Goal: Task Accomplishment & Management: Complete application form

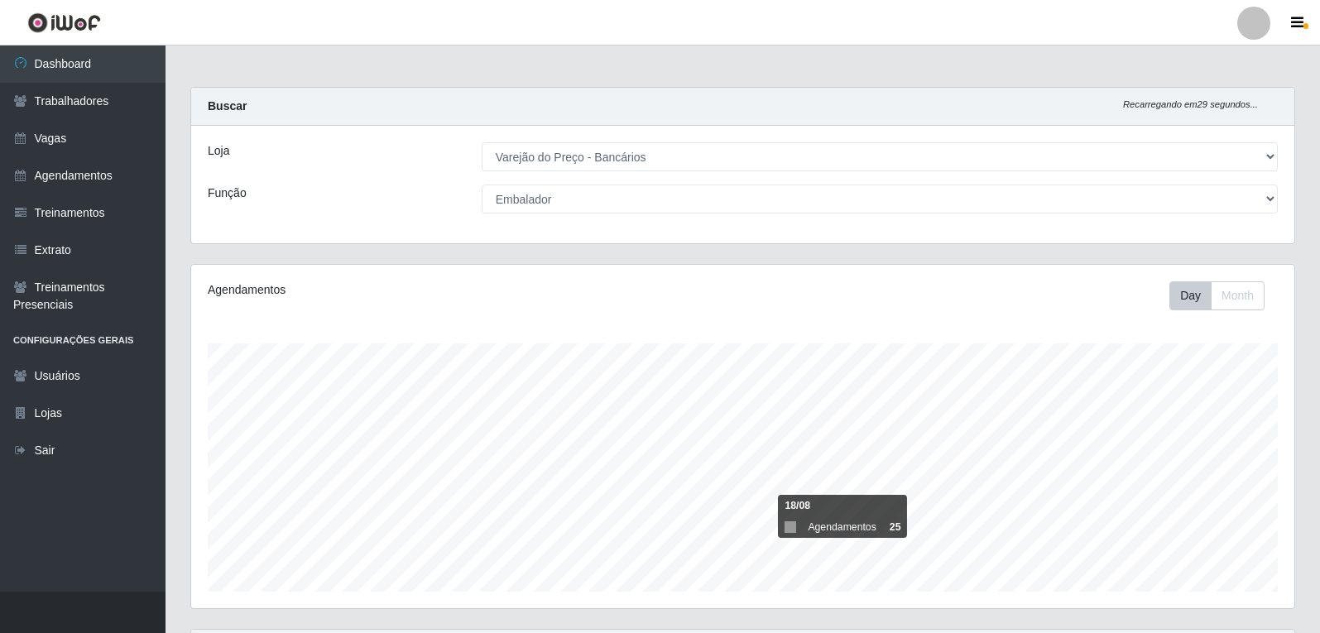
select select "157"
select select "1"
click at [103, 60] on link "Dashboard" at bounding box center [83, 64] width 166 height 37
click at [36, 70] on link "Dashboard" at bounding box center [83, 64] width 166 height 37
click at [94, 87] on link "Trabalhadores" at bounding box center [83, 101] width 166 height 37
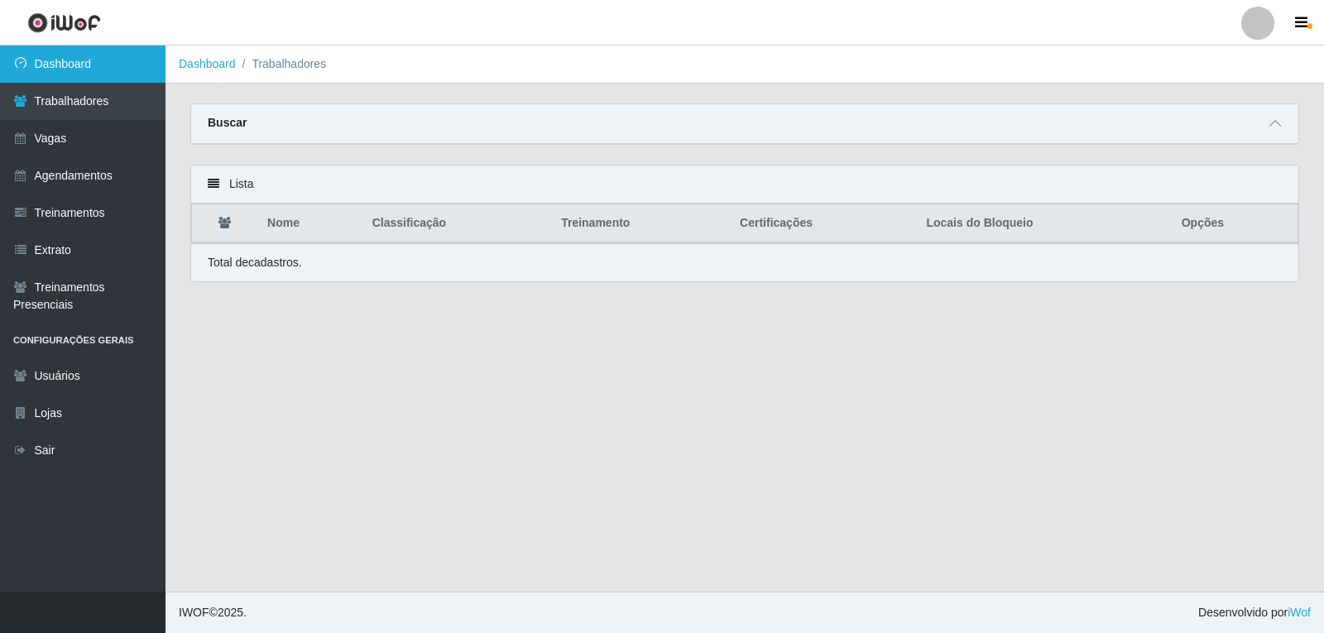
click at [137, 75] on link "Dashboard" at bounding box center [83, 64] width 166 height 37
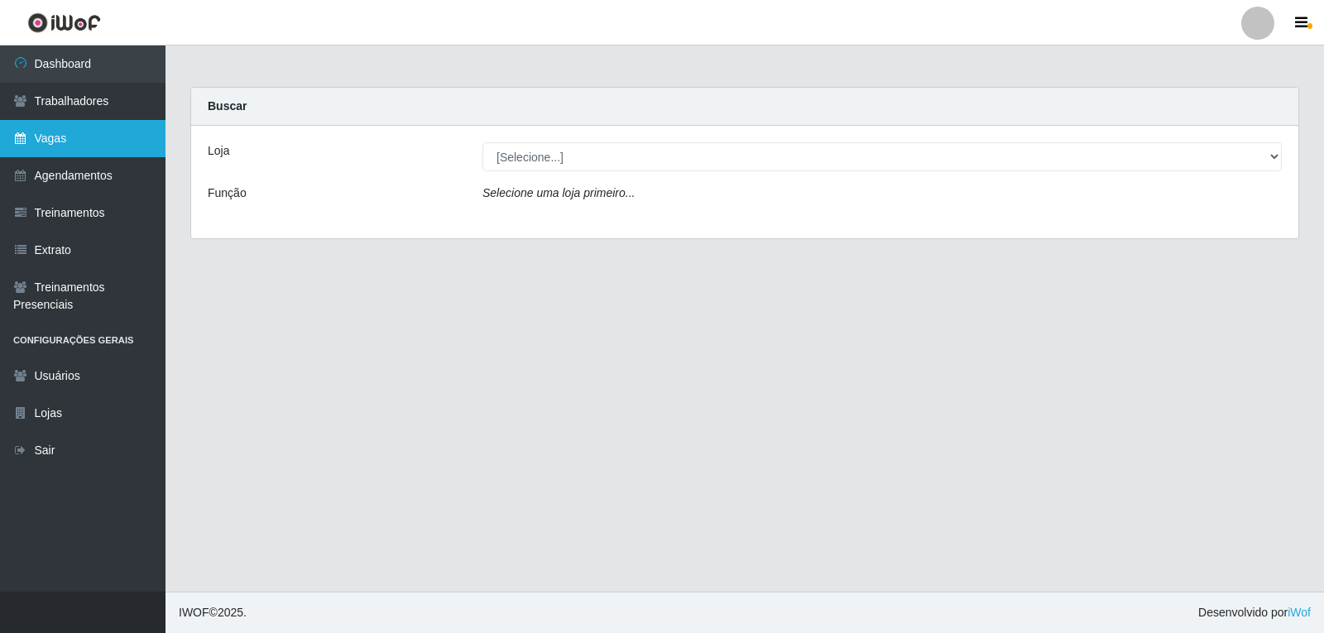
click at [56, 140] on link "Vagas" at bounding box center [83, 138] width 166 height 37
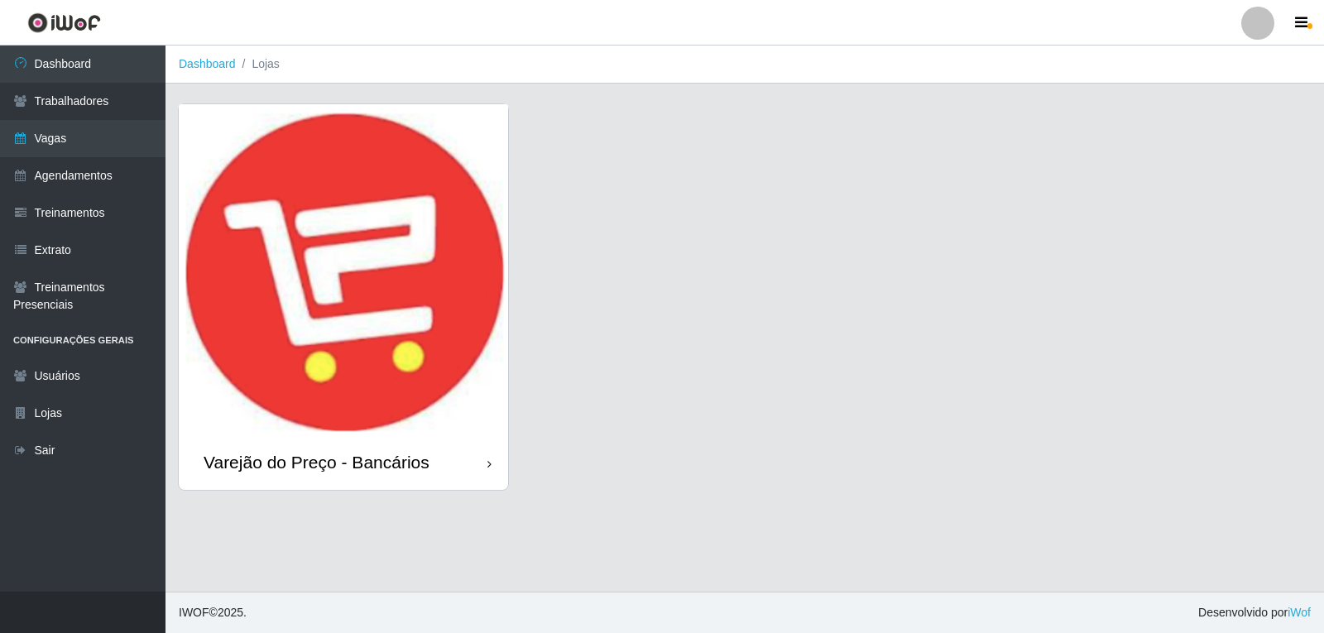
click at [332, 189] on img at bounding box center [343, 269] width 329 height 331
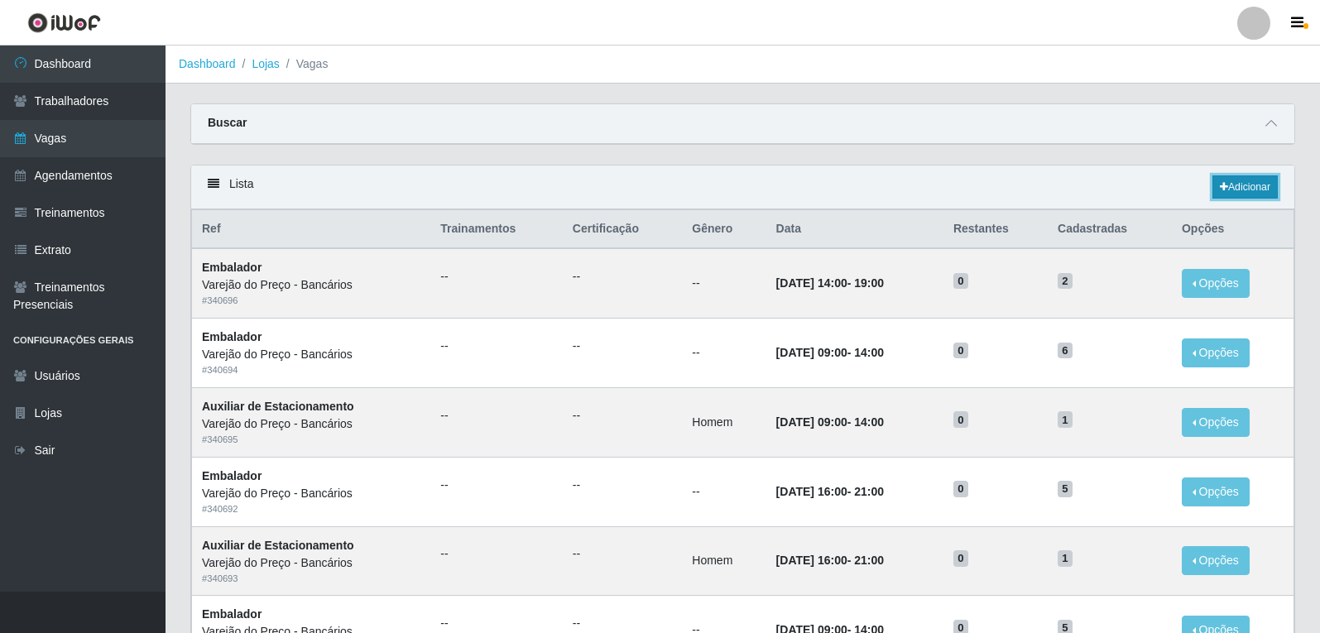
click at [1253, 187] on link "Adicionar" at bounding box center [1245, 186] width 65 height 23
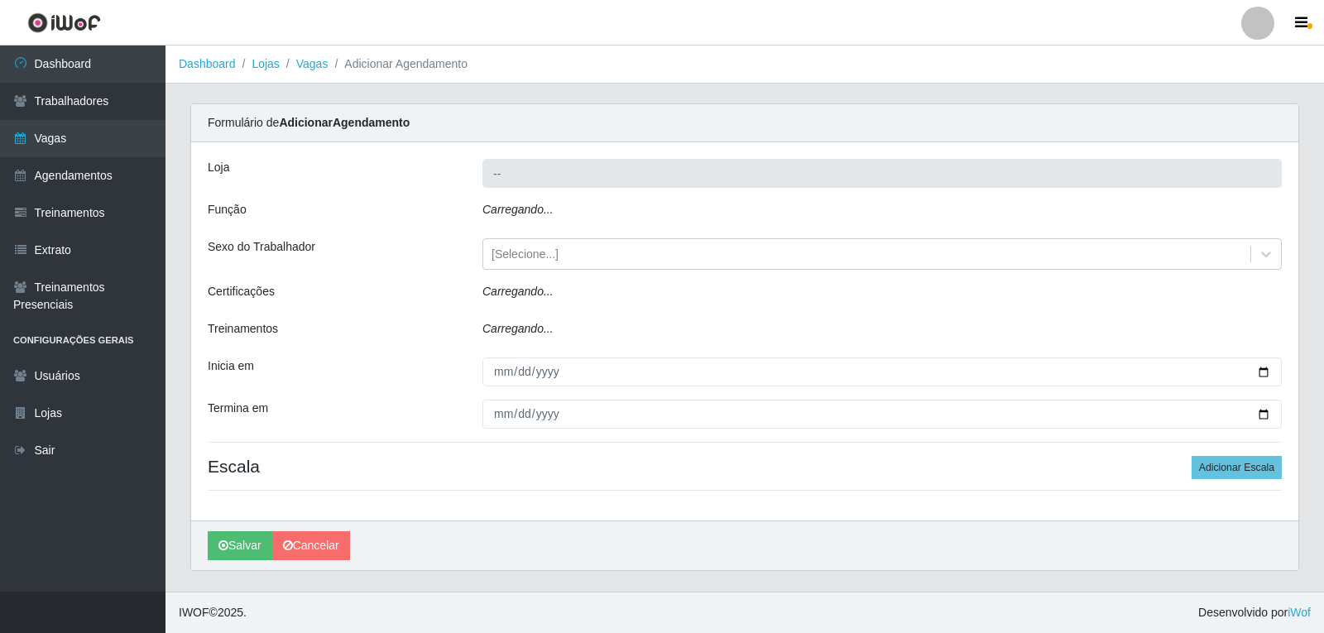
type input "Varejão do Preço - Bancários"
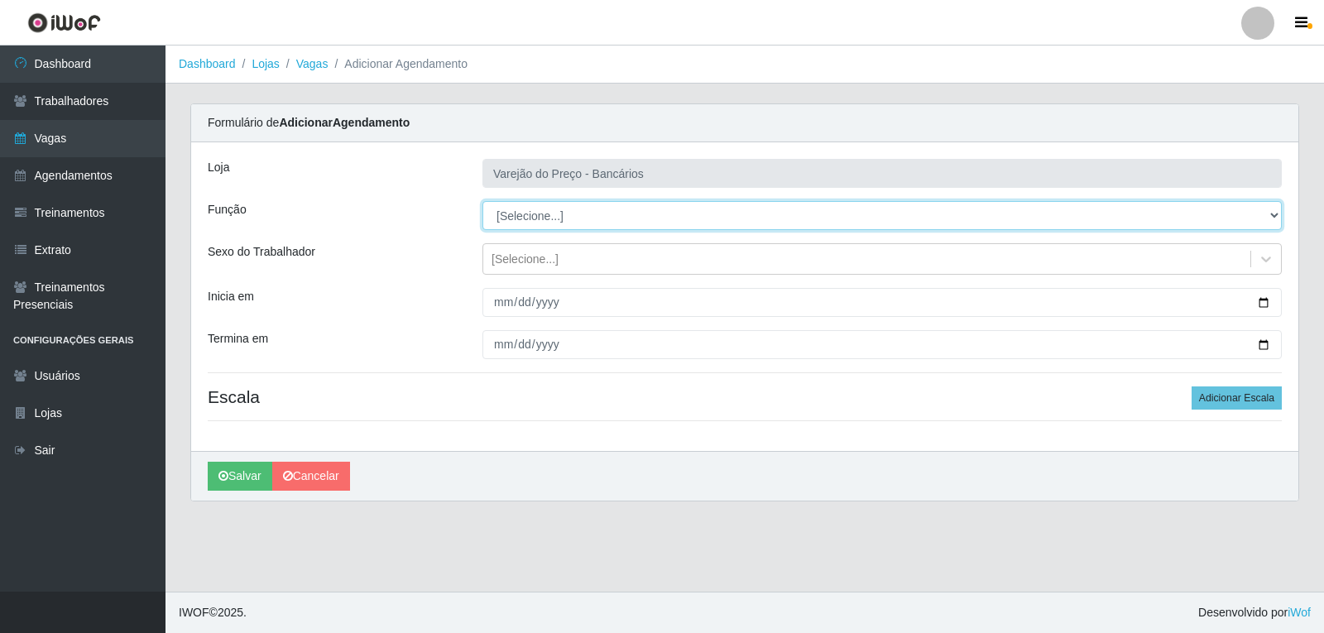
click at [549, 214] on select "[Selecione...] Auxiliar de Estacionamento Auxiliar de Estacionamento + Auxiliar…" at bounding box center [883, 215] width 800 height 29
select select "4"
click at [483, 201] on select "[Selecione...] Auxiliar de Estacionamento Auxiliar de Estacionamento + Auxiliar…" at bounding box center [883, 215] width 800 height 29
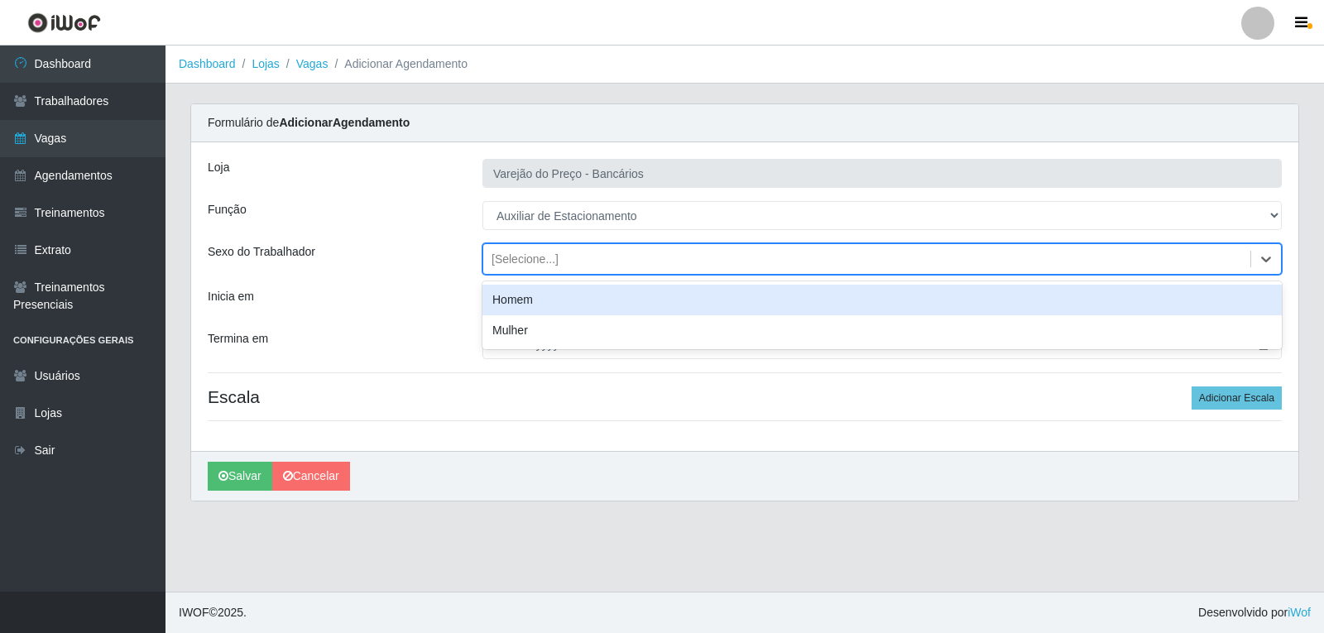
click at [497, 254] on div "[Selecione...]" at bounding box center [525, 259] width 67 height 17
click at [519, 296] on div "Homem" at bounding box center [883, 300] width 800 height 31
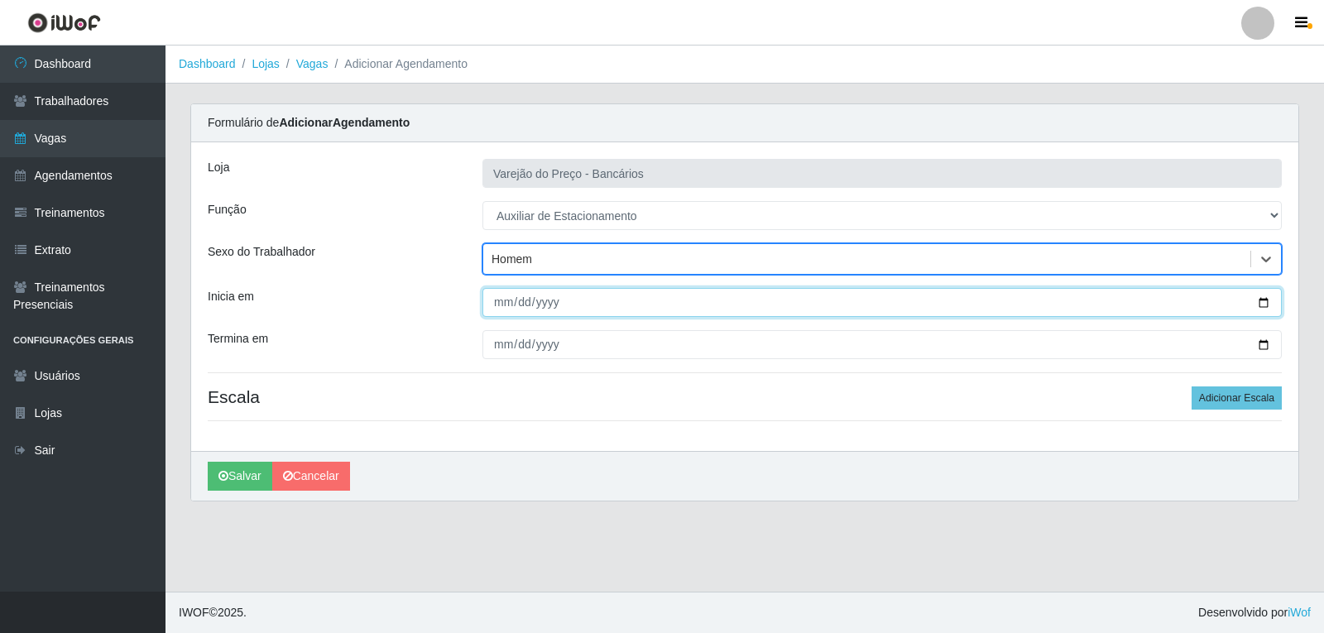
click at [497, 303] on input "Inicia em" at bounding box center [883, 302] width 800 height 29
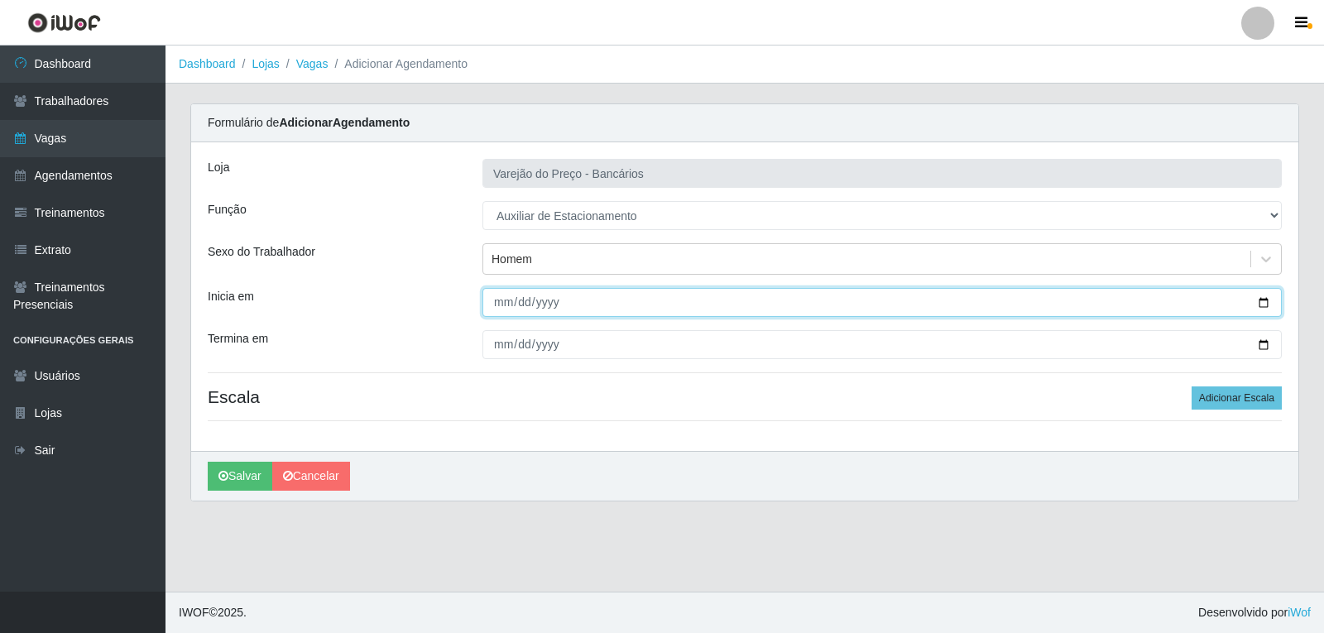
click at [527, 291] on input "92025-01-16" at bounding box center [883, 302] width 800 height 29
drag, startPoint x: 550, startPoint y: 301, endPoint x: 443, endPoint y: 305, distance: 106.9
click at [443, 305] on div "Inicia em 92025-01-16" at bounding box center [744, 302] width 1099 height 29
click at [494, 299] on input "92025-01-16" at bounding box center [883, 302] width 800 height 29
click at [538, 305] on input "92025-01-16" at bounding box center [883, 302] width 800 height 29
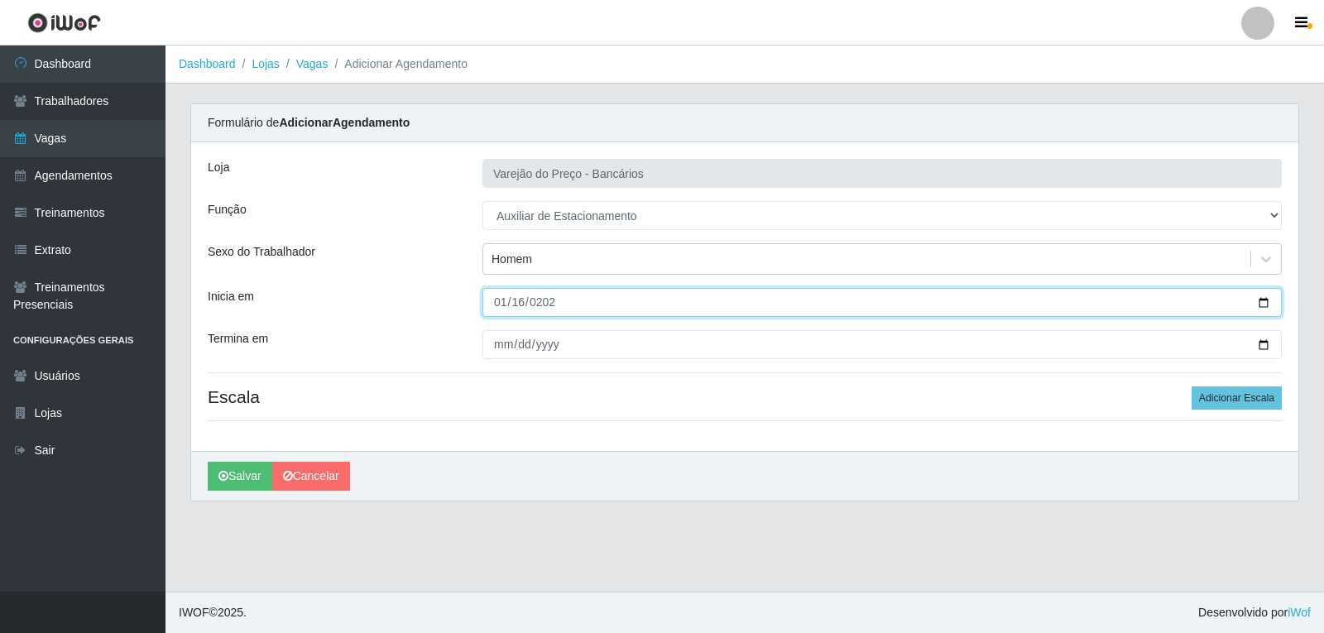
type input "2025-01-16"
drag, startPoint x: 525, startPoint y: 294, endPoint x: 517, endPoint y: 303, distance: 12.3
click at [524, 296] on input "2025-01-16" at bounding box center [883, 302] width 800 height 29
click at [517, 303] on input "2025-01-16" at bounding box center [883, 302] width 800 height 29
drag, startPoint x: 517, startPoint y: 303, endPoint x: 547, endPoint y: 280, distance: 38.4
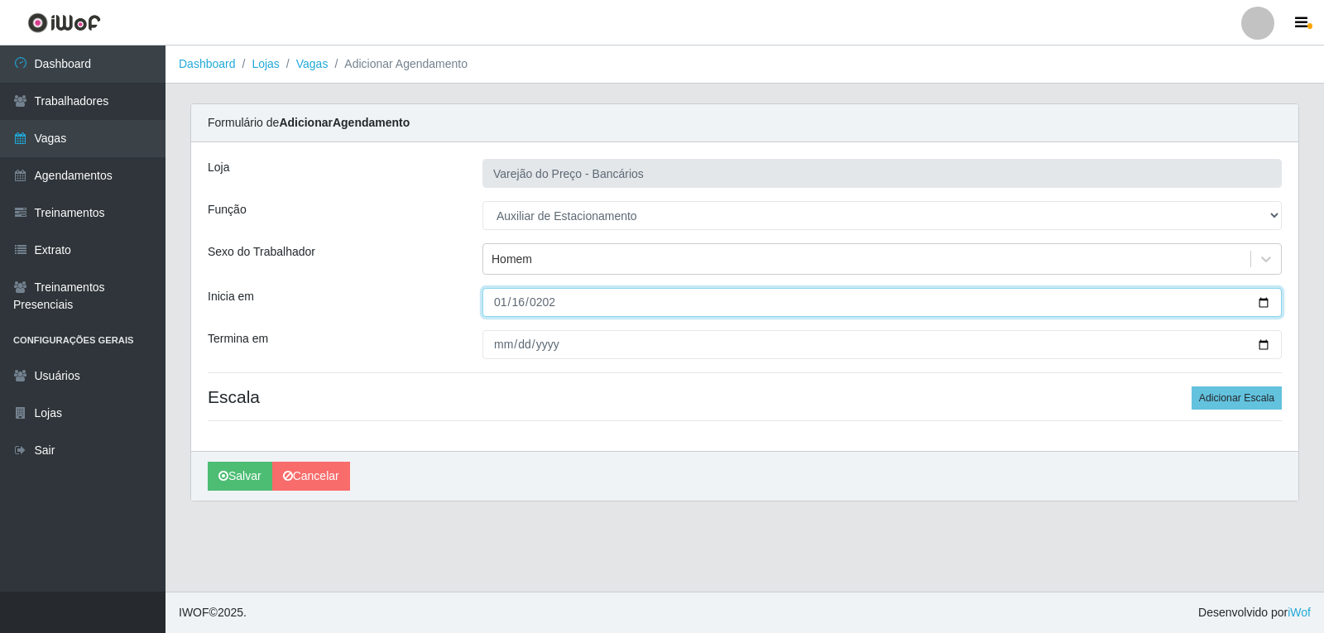
click at [517, 303] on input "2025-01-16" at bounding box center [883, 302] width 800 height 29
type input "2025-09-16"
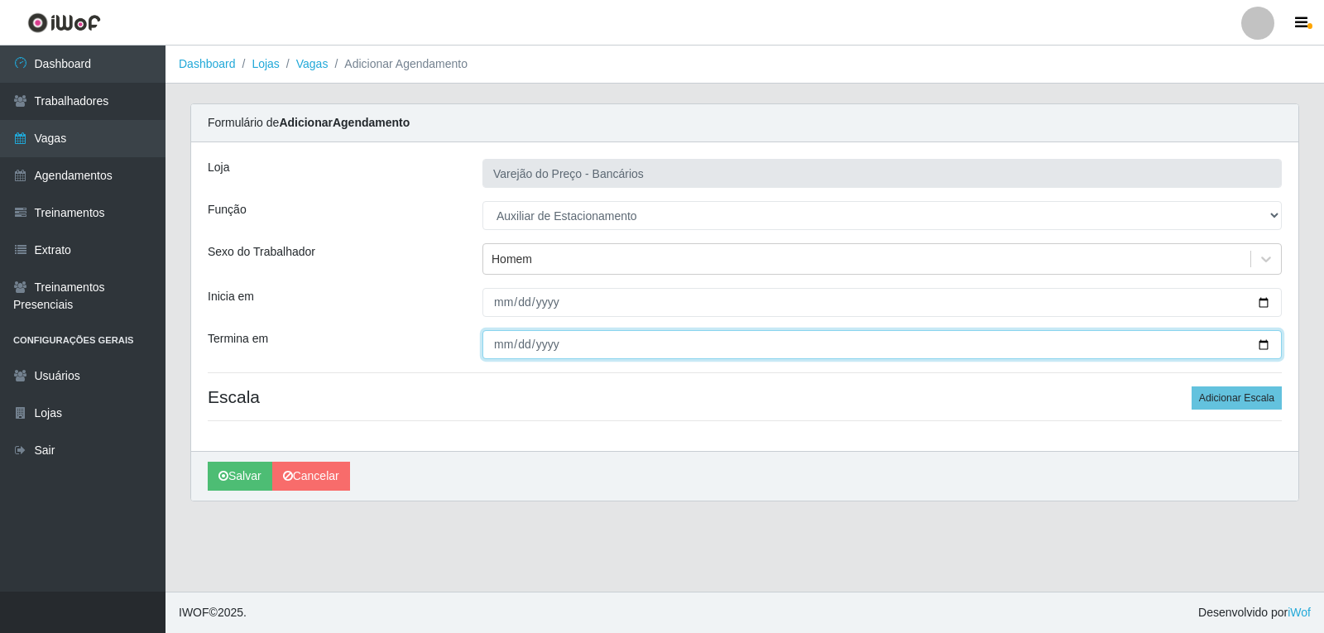
click at [499, 343] on input "Termina em" at bounding box center [883, 344] width 800 height 29
type input "2025-09-16"
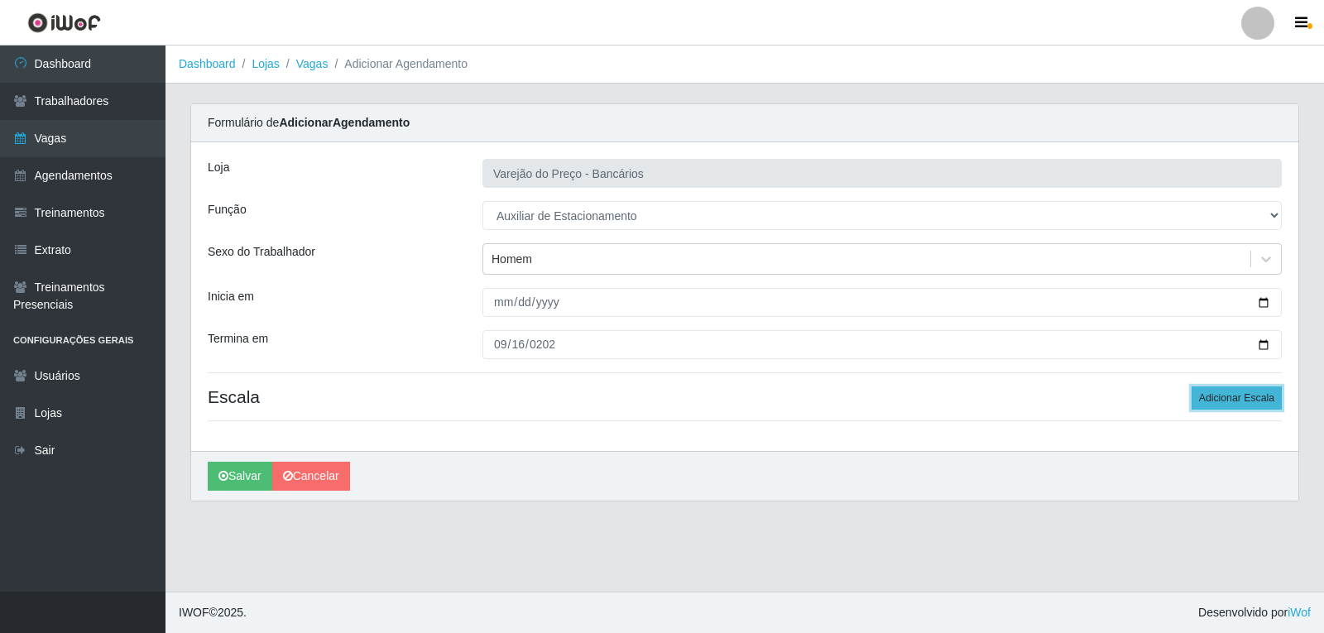
click at [1240, 399] on button "Adicionar Escala" at bounding box center [1237, 398] width 90 height 23
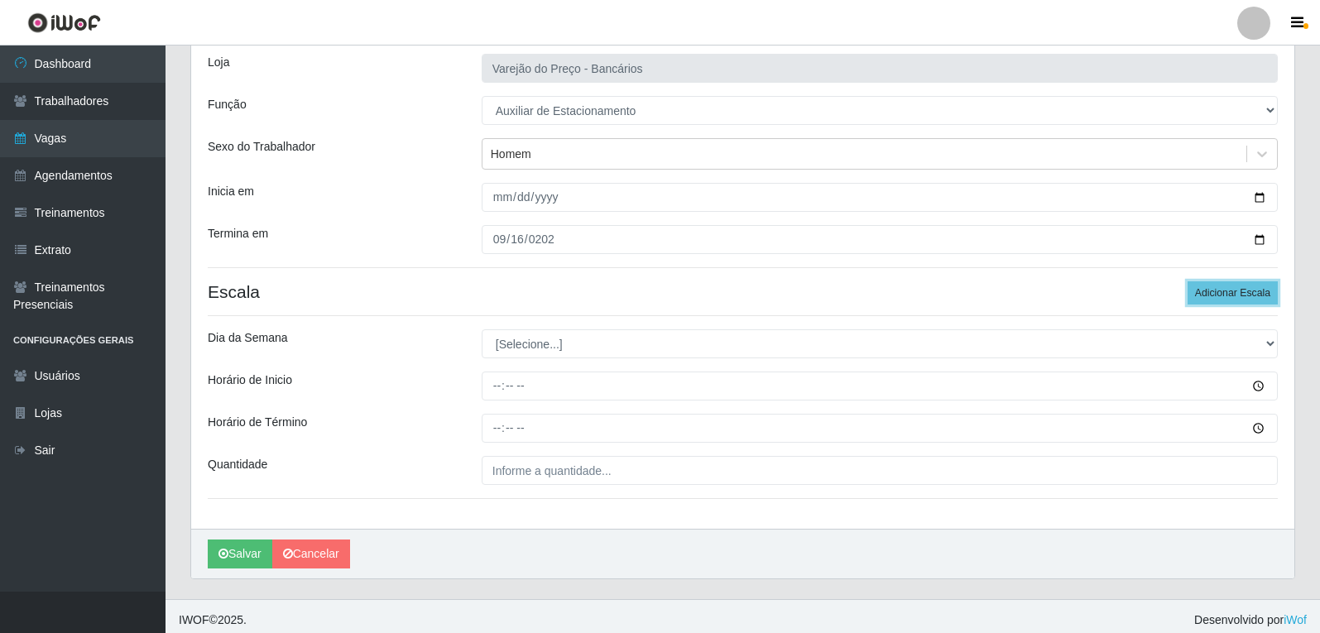
scroll to position [113, 0]
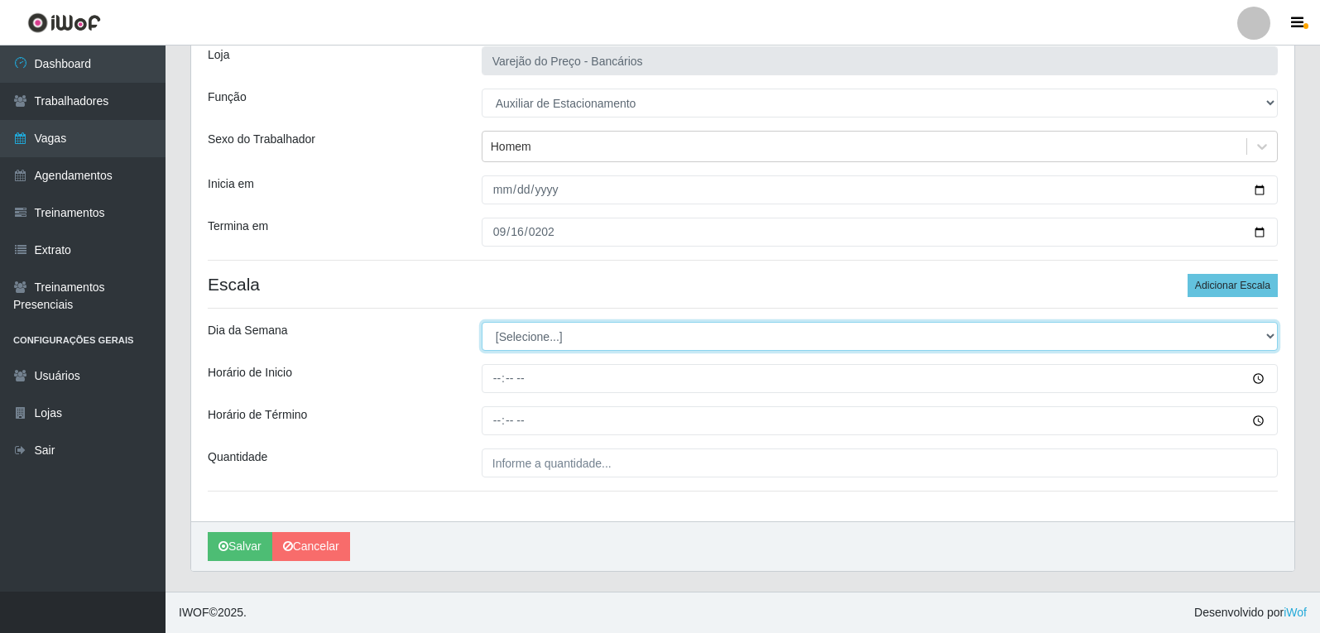
click at [522, 338] on select "[Selecione...] Segunda Terça Quarta Quinta Sexta Sábado Domingo" at bounding box center [880, 336] width 796 height 29
select select "2"
click at [482, 322] on select "[Selecione...] Segunda Terça Quarta Quinta Sexta Sábado Domingo" at bounding box center [880, 336] width 796 height 29
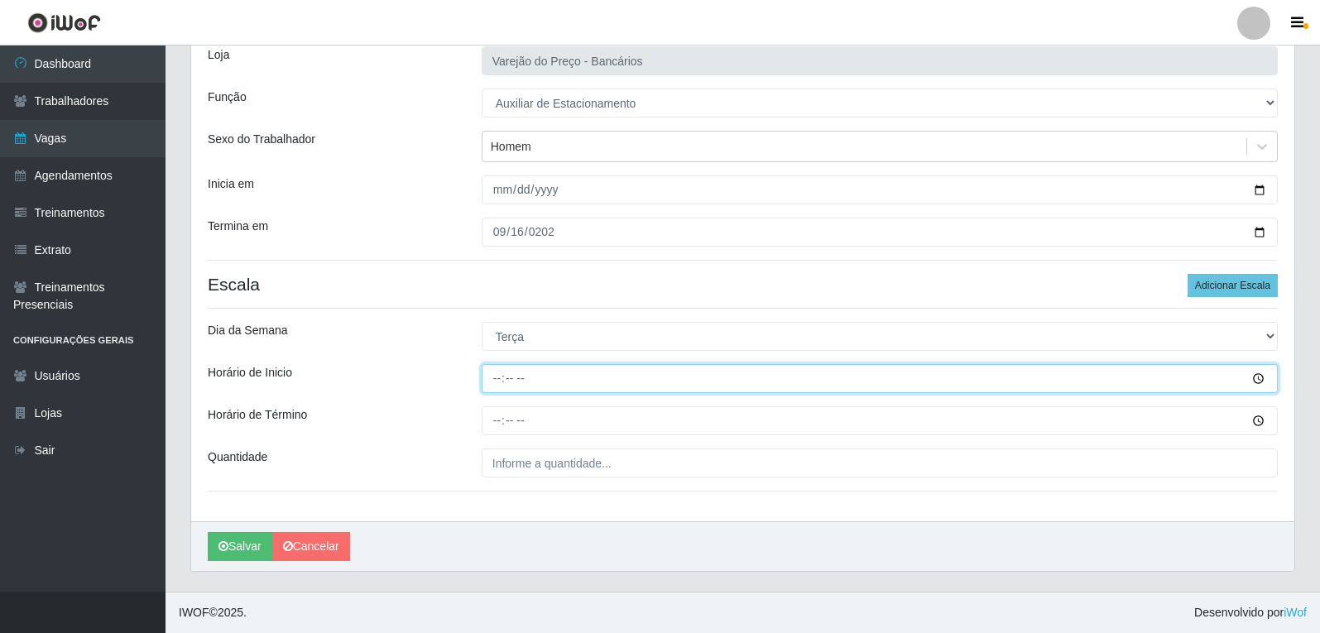
click at [501, 384] on input "Horário de Inicio" at bounding box center [880, 378] width 796 height 29
type input "09:00"
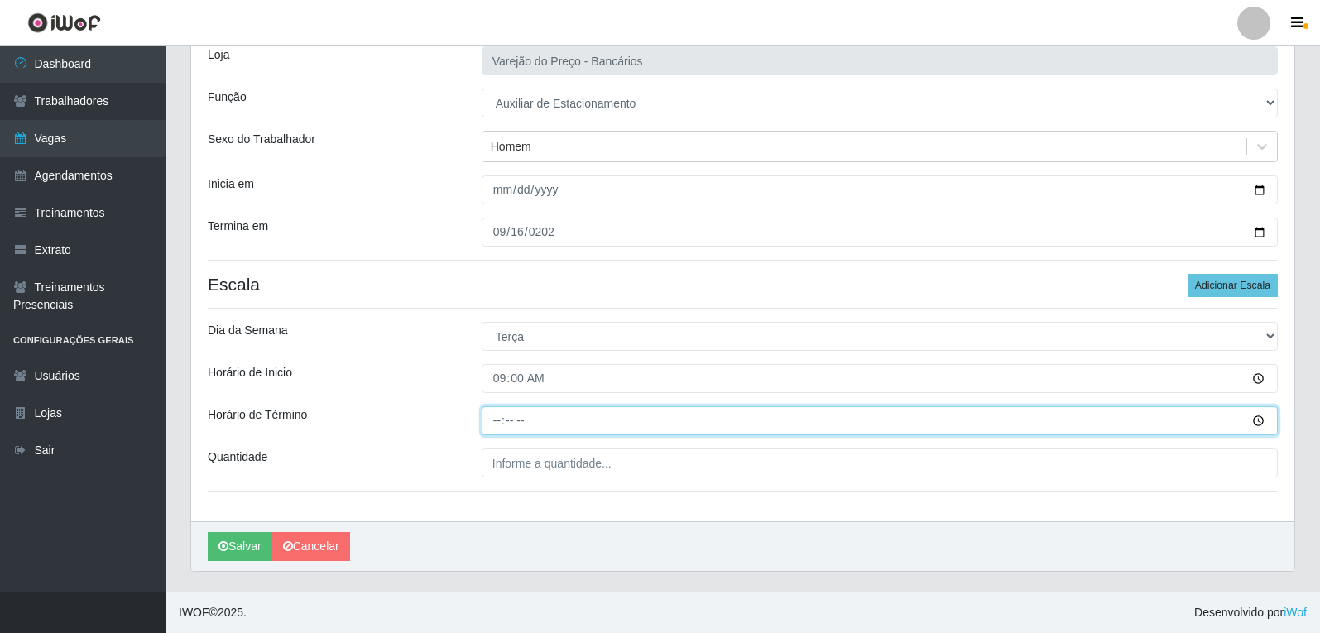
click at [502, 421] on input "Horário de Término" at bounding box center [880, 420] width 796 height 29
type input "14:00"
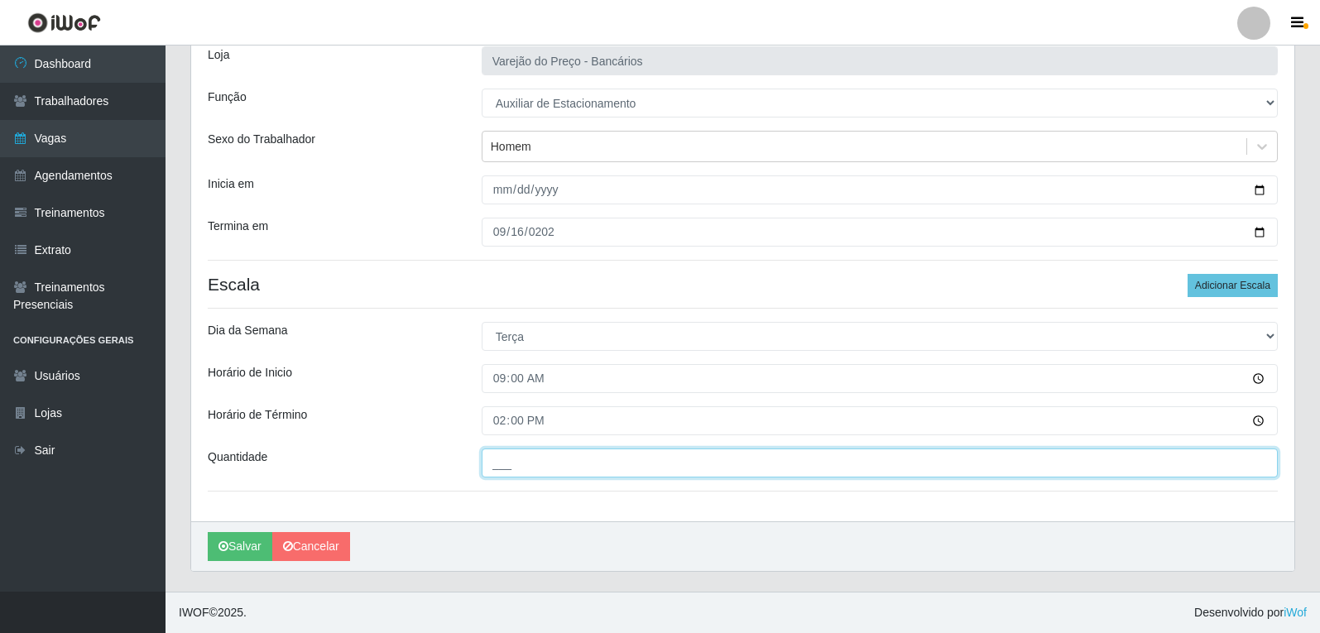
click at [582, 468] on input "___" at bounding box center [880, 463] width 796 height 29
type input "1__"
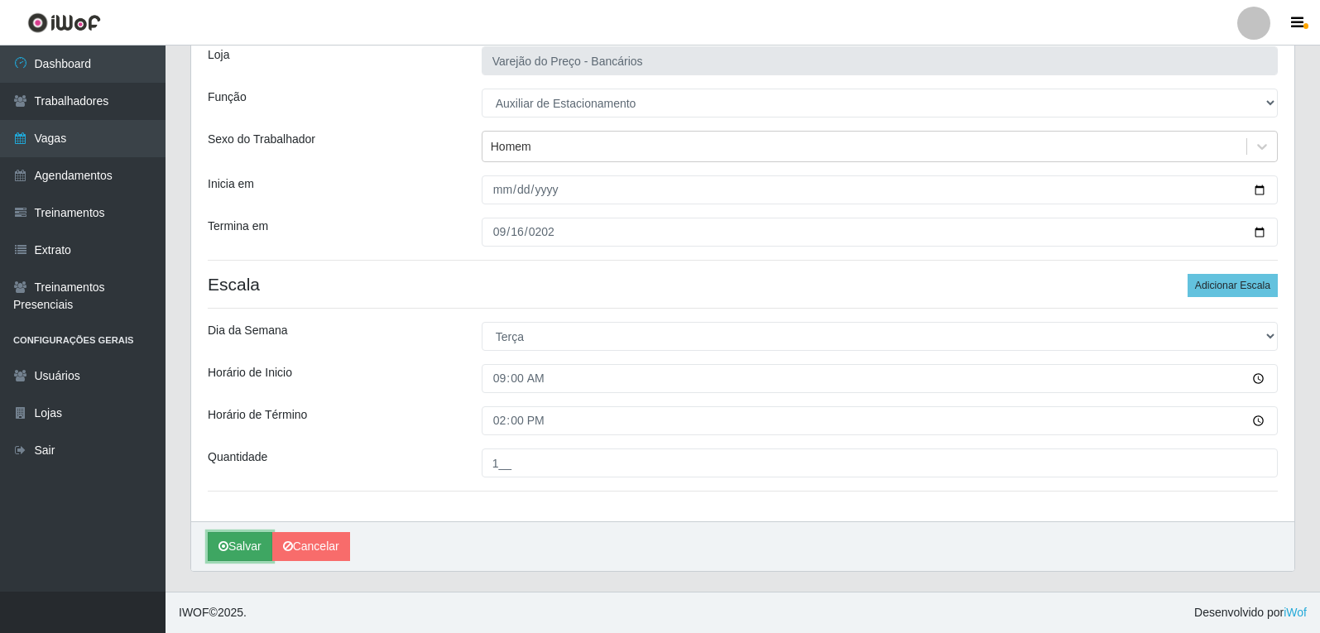
click at [238, 547] on button "Salvar" at bounding box center [240, 546] width 65 height 29
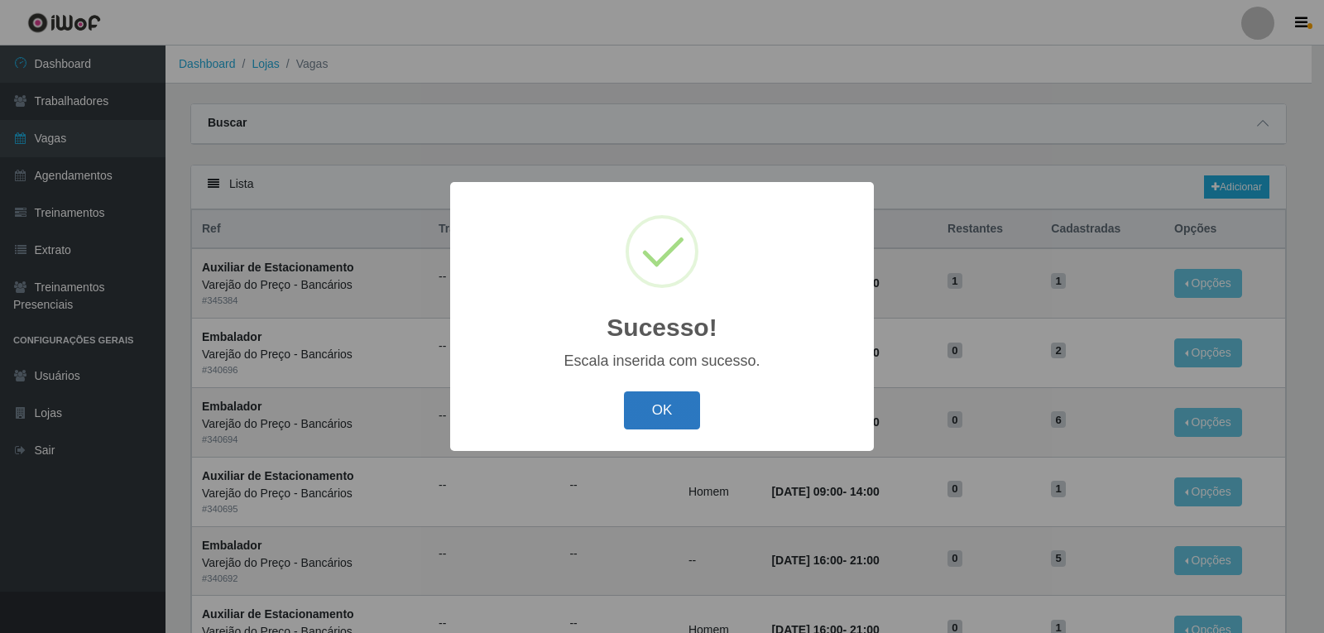
click at [652, 401] on button "OK" at bounding box center [662, 411] width 77 height 39
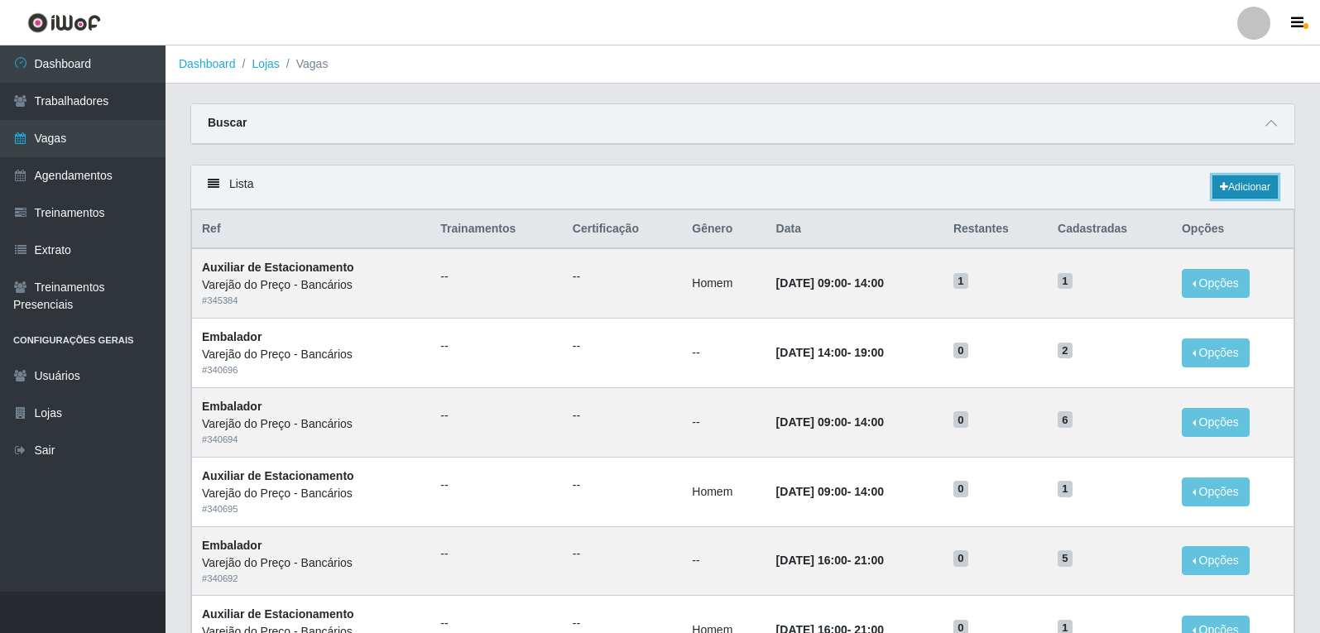
click at [1240, 184] on link "Adicionar" at bounding box center [1245, 186] width 65 height 23
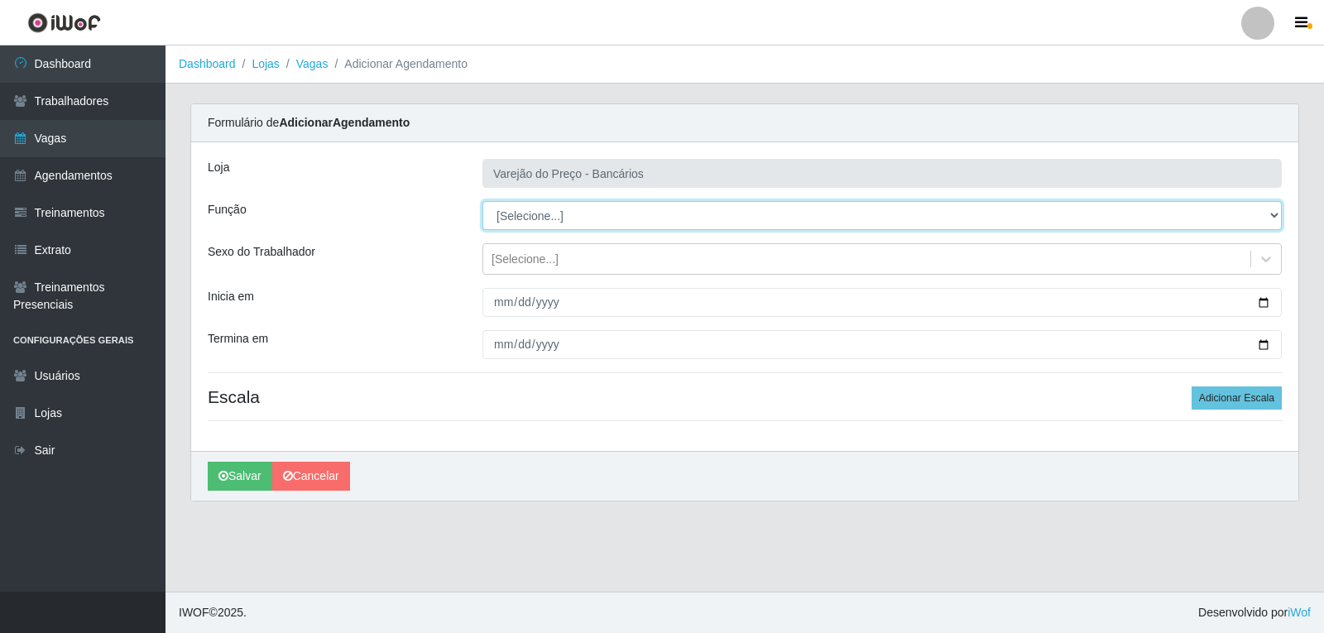
click at [574, 209] on select "[Selecione...] Auxiliar de Estacionamento Auxiliar de Estacionamento + Auxiliar…" at bounding box center [883, 215] width 800 height 29
select select "4"
click at [483, 201] on select "[Selecione...] Auxiliar de Estacionamento Auxiliar de Estacionamento + Auxiliar…" at bounding box center [883, 215] width 800 height 29
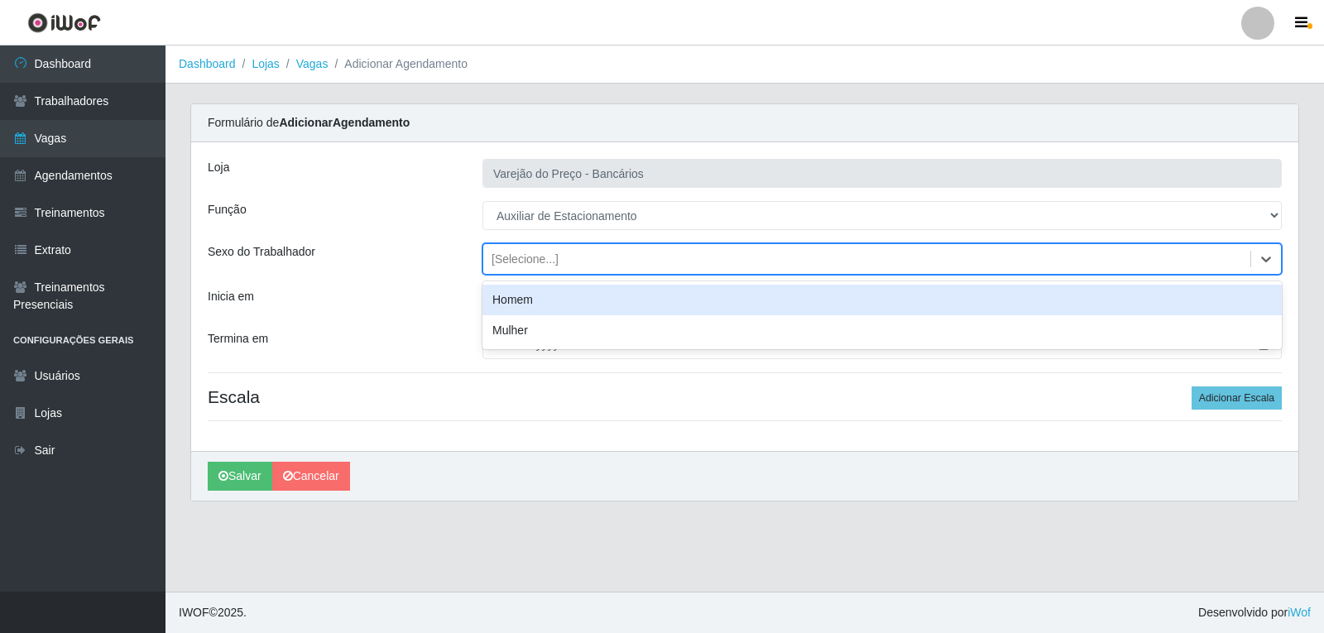
click at [565, 255] on div "[Selecione...]" at bounding box center [866, 259] width 767 height 27
click at [552, 303] on div "Homem" at bounding box center [883, 300] width 800 height 31
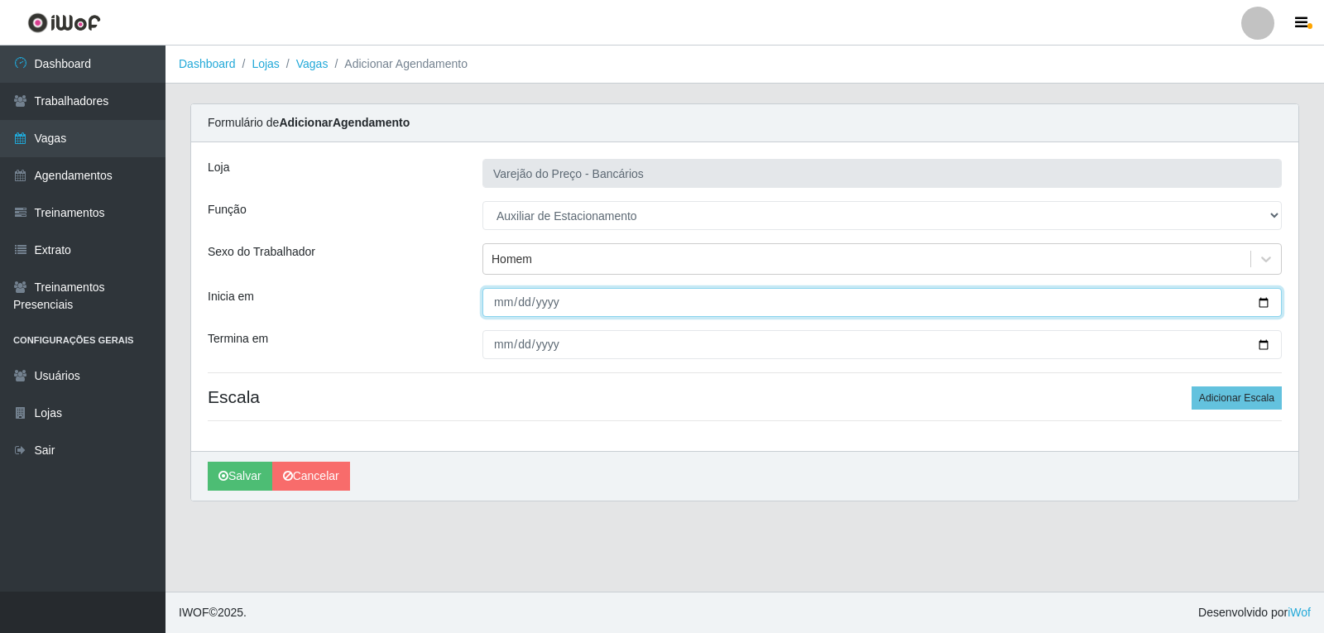
click at [505, 296] on input "Inicia em" at bounding box center [883, 302] width 800 height 29
type input "2025-09-16"
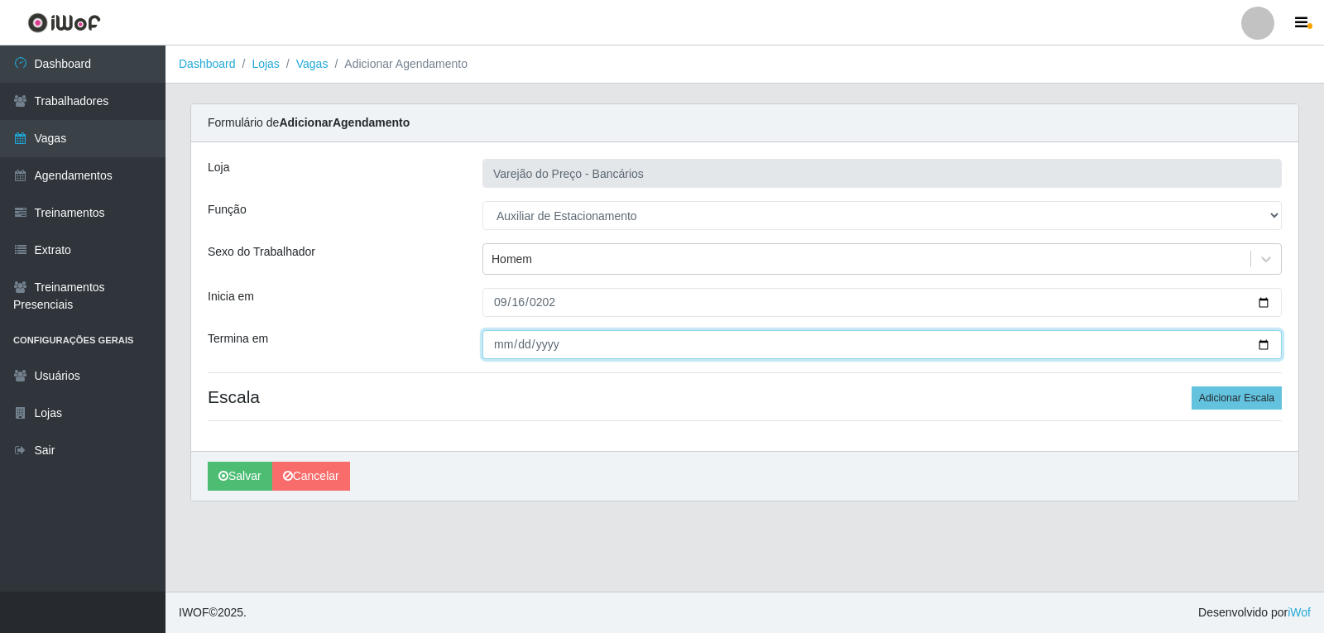
click at [495, 337] on input "Termina em" at bounding box center [883, 344] width 800 height 29
type input "2025-09-16"
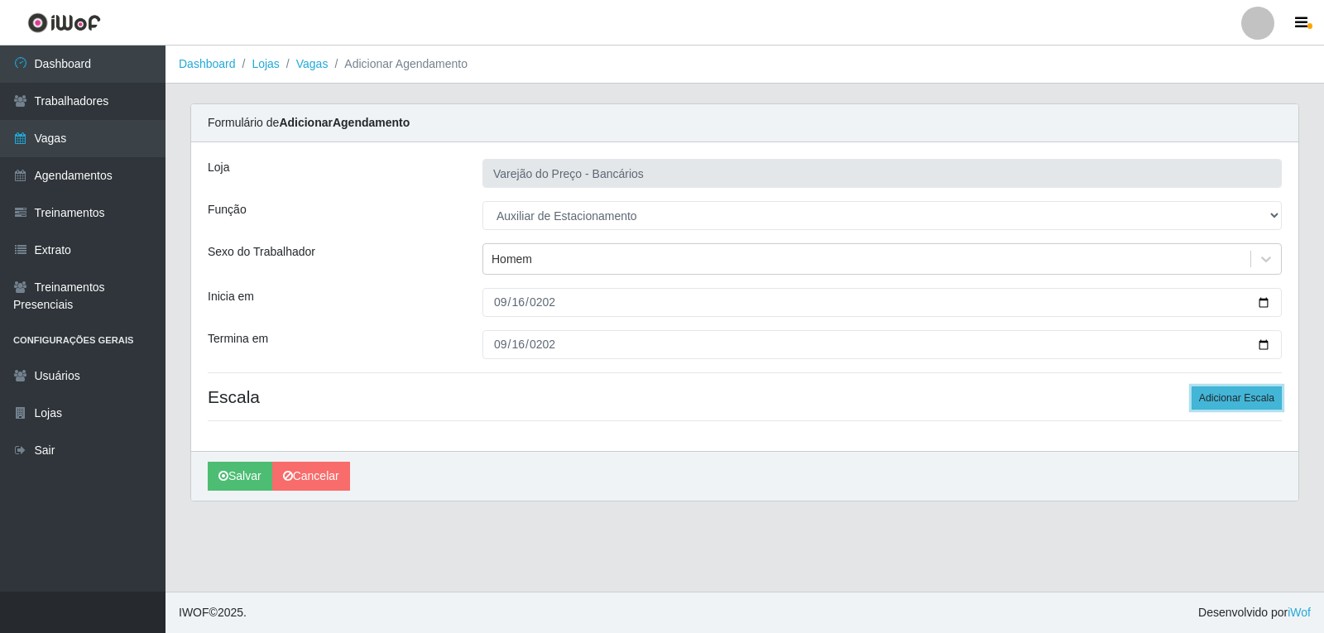
click at [1231, 406] on button "Adicionar Escala" at bounding box center [1237, 398] width 90 height 23
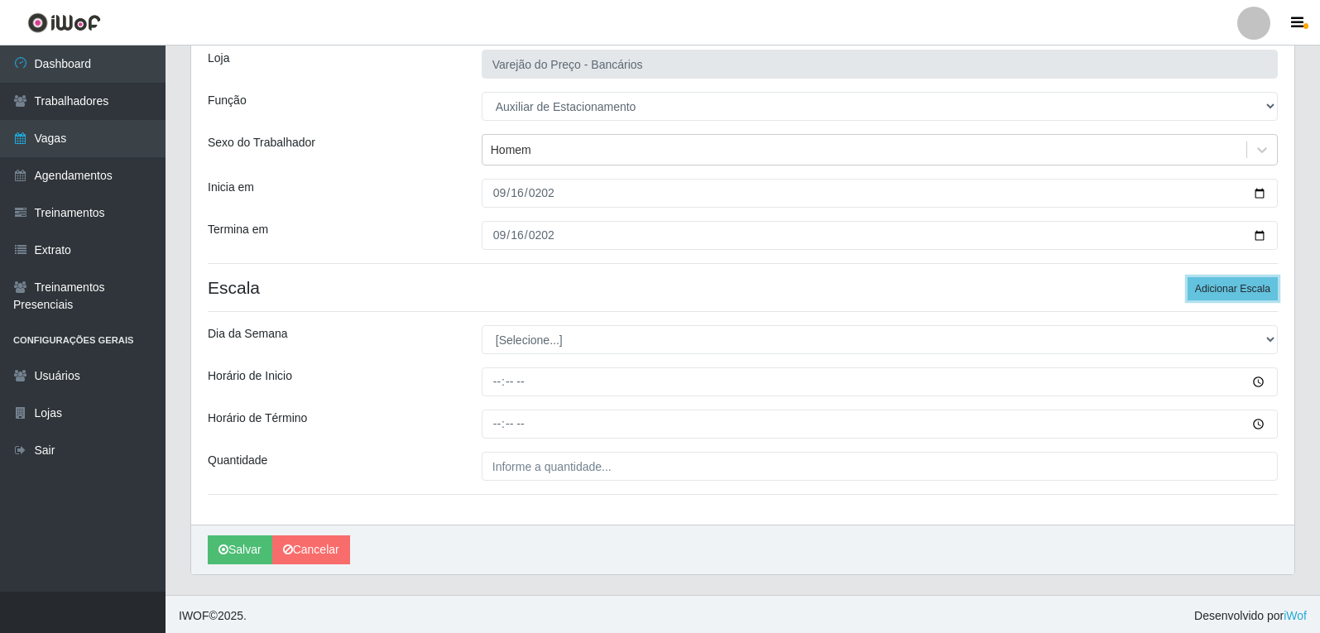
scroll to position [113, 0]
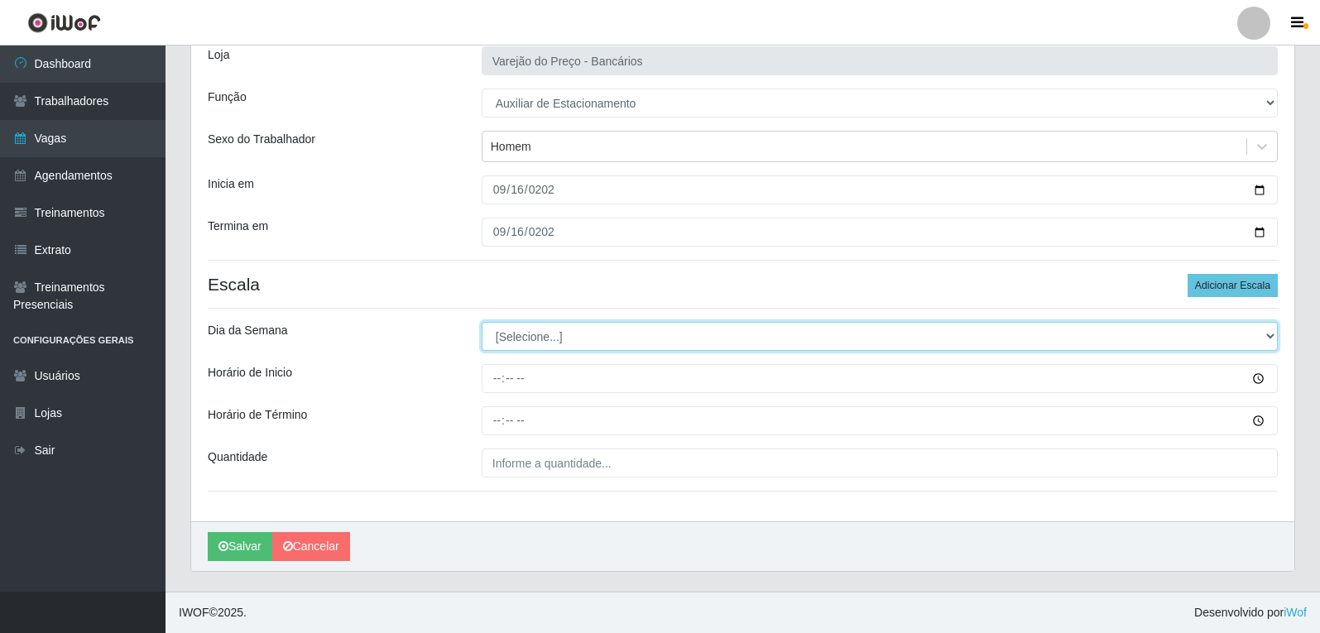
click at [613, 339] on select "[Selecione...] Segunda Terça Quarta Quinta Sexta Sábado Domingo" at bounding box center [880, 336] width 796 height 29
select select "2"
click at [482, 322] on select "[Selecione...] Segunda Terça Quarta Quinta Sexta Sábado Domingo" at bounding box center [880, 336] width 796 height 29
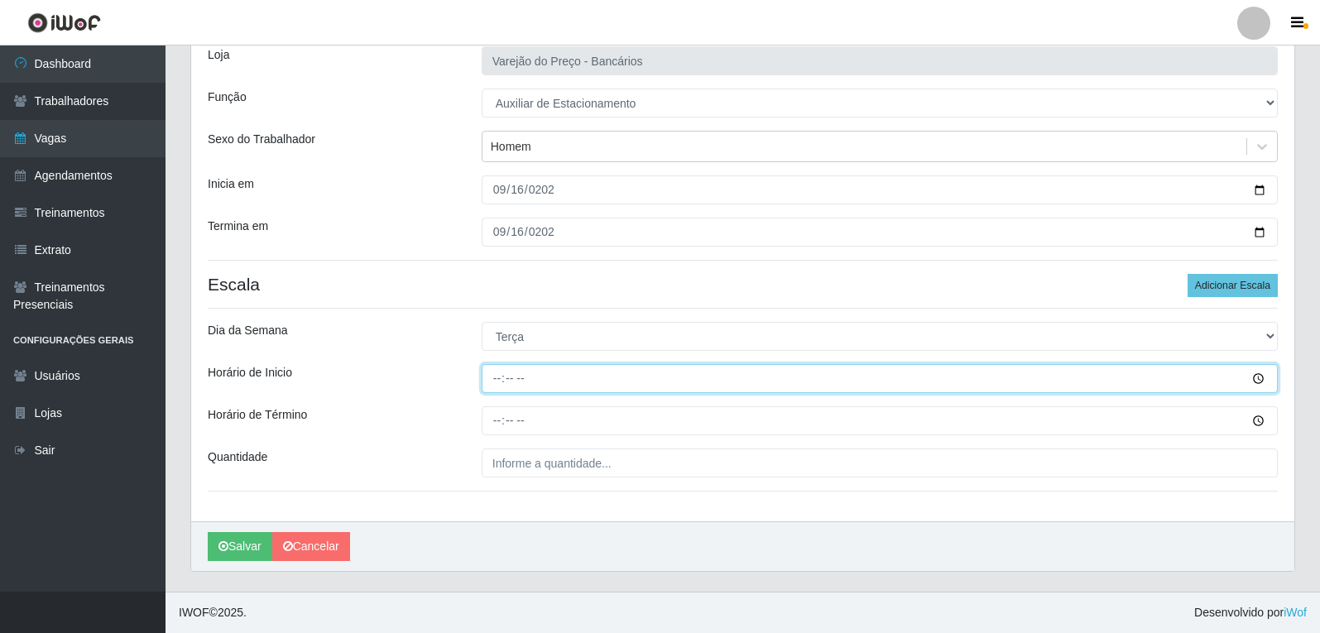
click at [507, 383] on input "Horário de Inicio" at bounding box center [880, 378] width 796 height 29
click at [500, 382] on input "Horário de Inicio" at bounding box center [880, 378] width 796 height 29
type input "16:00"
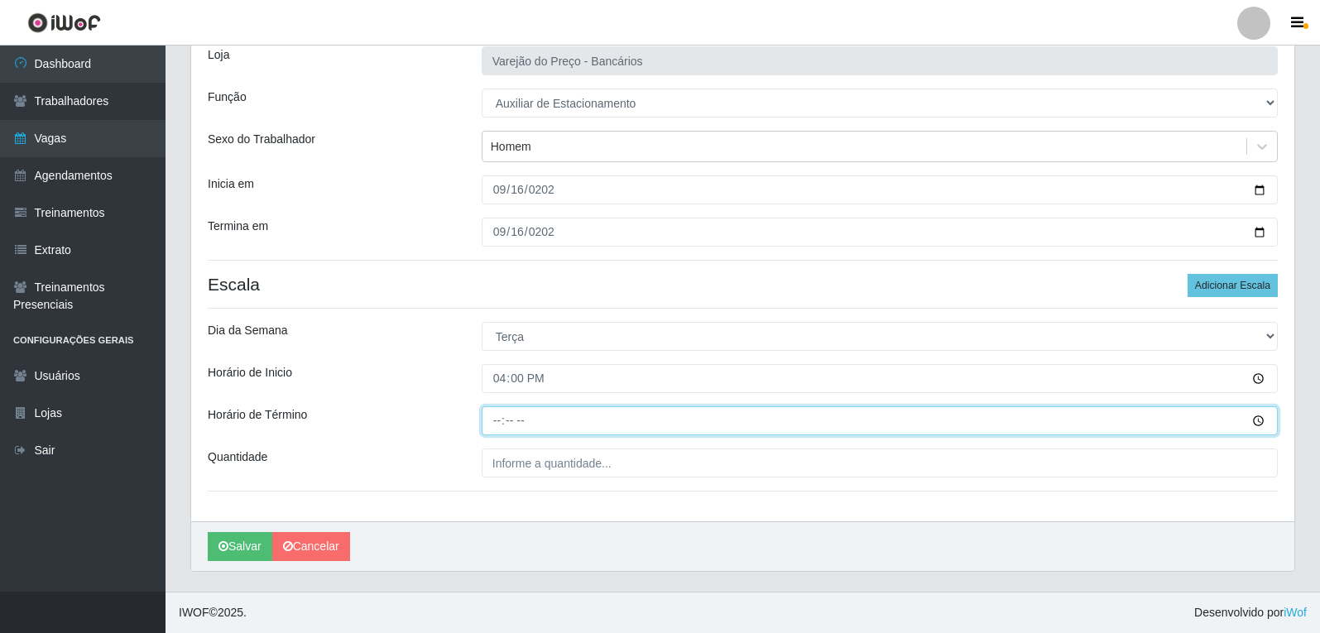
click at [500, 424] on input "Horário de Término" at bounding box center [880, 420] width 796 height 29
type input "21:00"
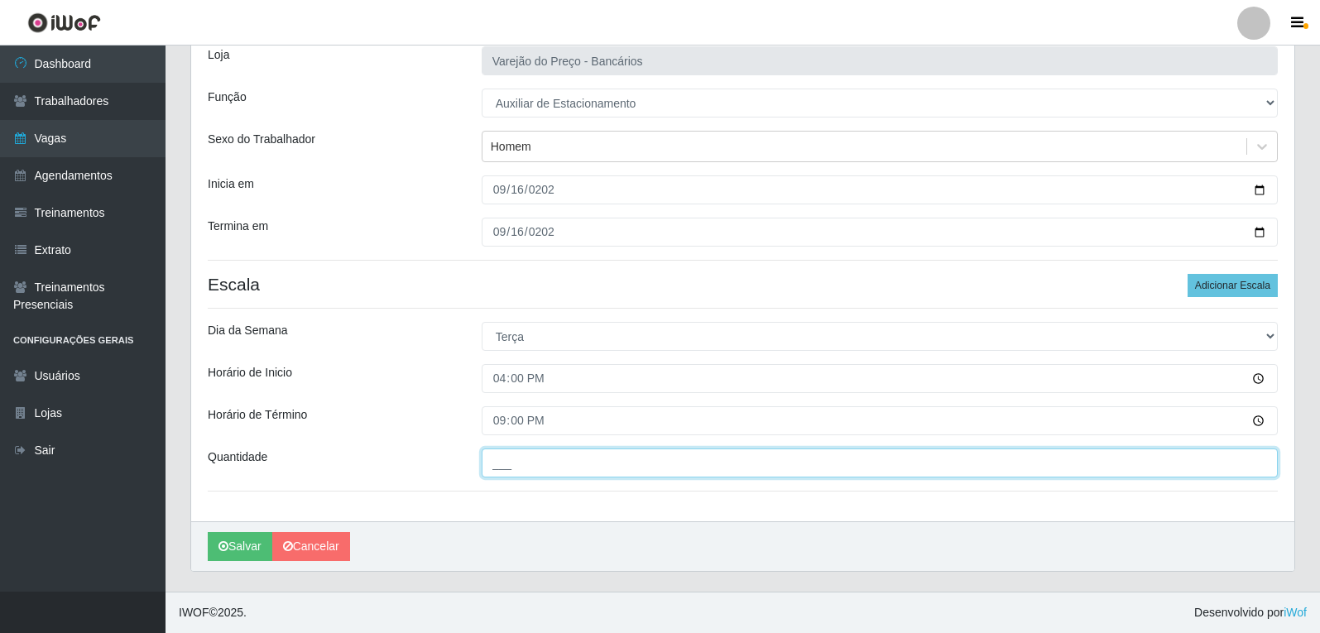
click at [547, 466] on input "___" at bounding box center [880, 463] width 796 height 29
type input "1__"
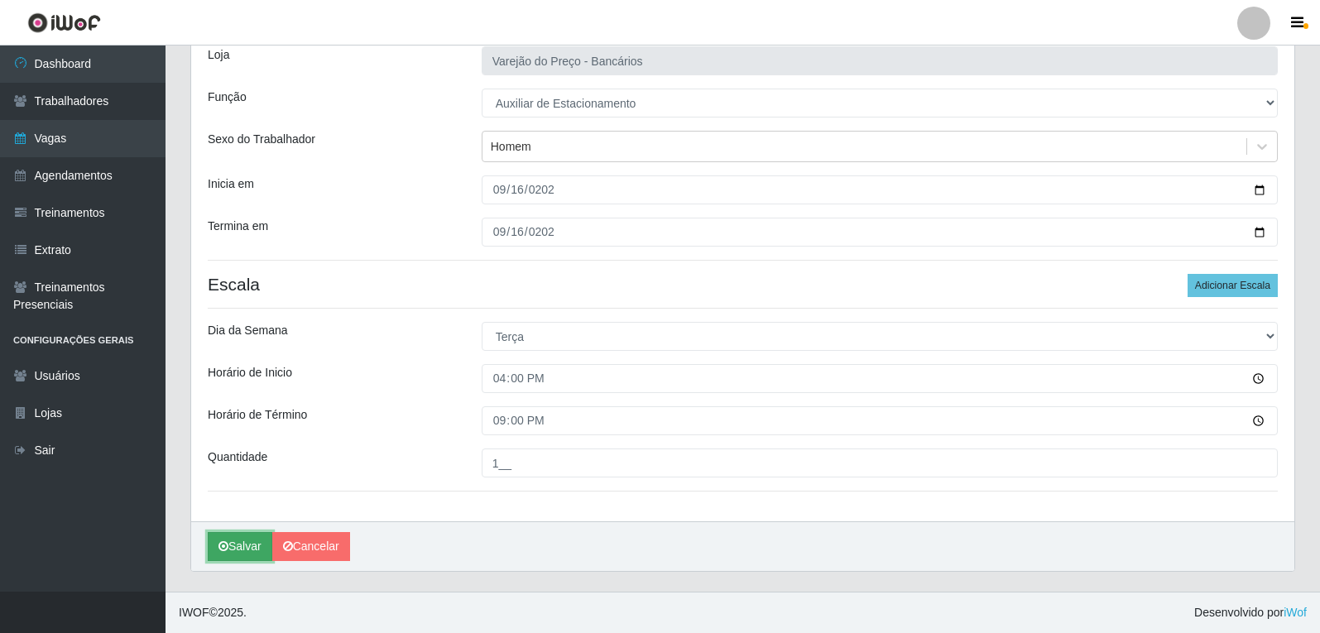
click at [224, 535] on button "Salvar" at bounding box center [240, 546] width 65 height 29
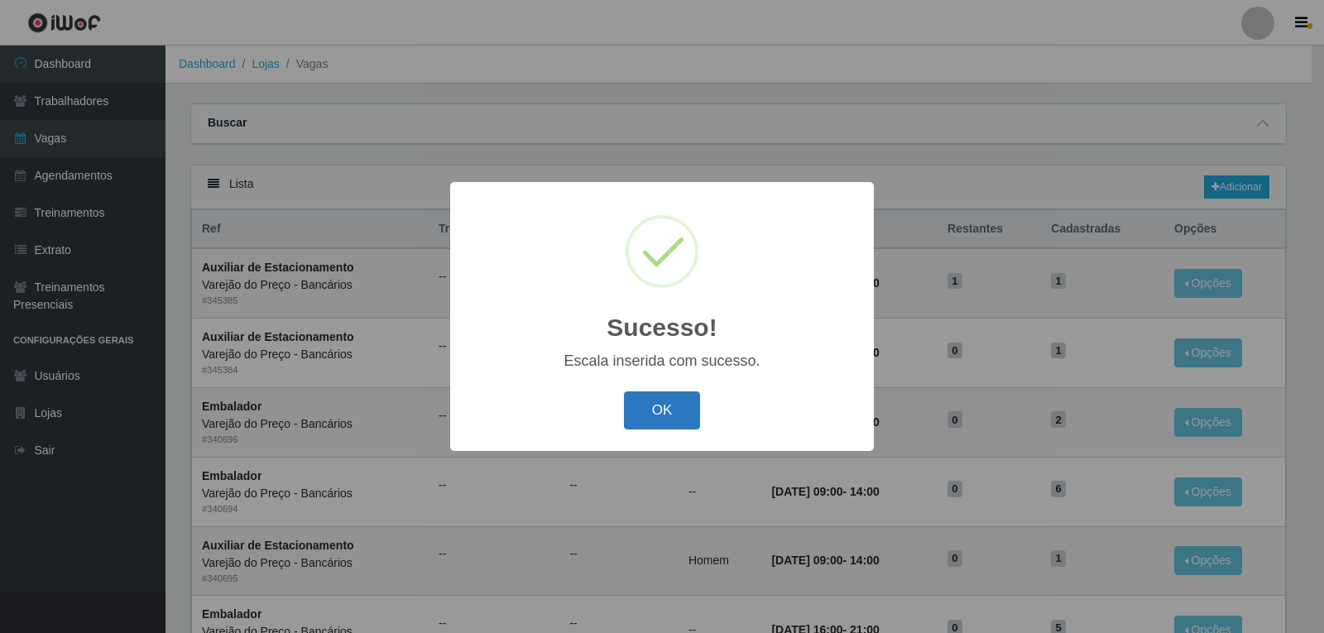
click at [687, 416] on button "OK" at bounding box center [662, 411] width 77 height 39
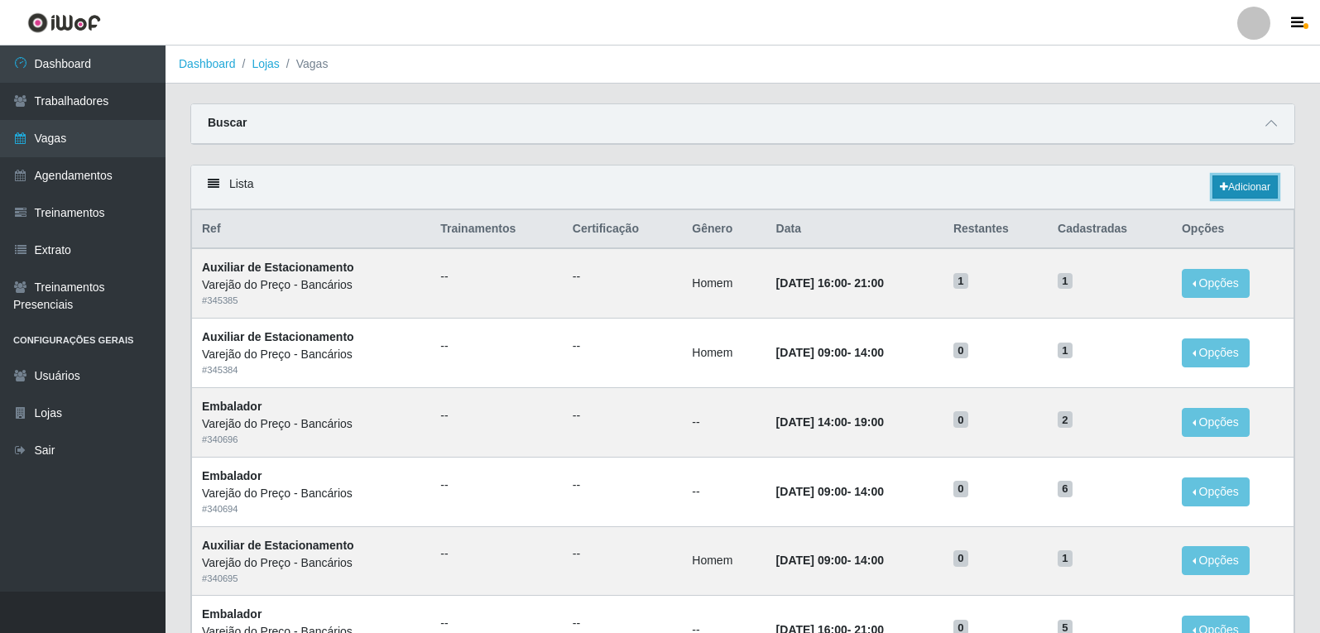
click at [1249, 192] on link "Adicionar" at bounding box center [1245, 186] width 65 height 23
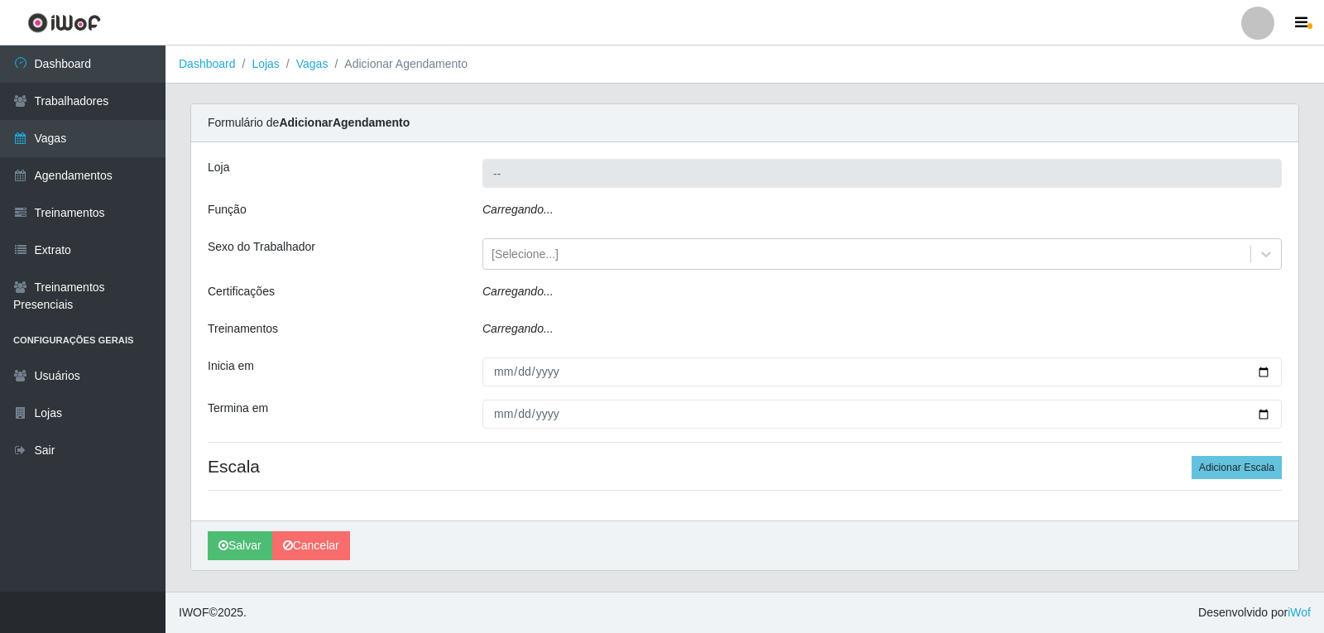
type input "Varejão do Preço - Bancários"
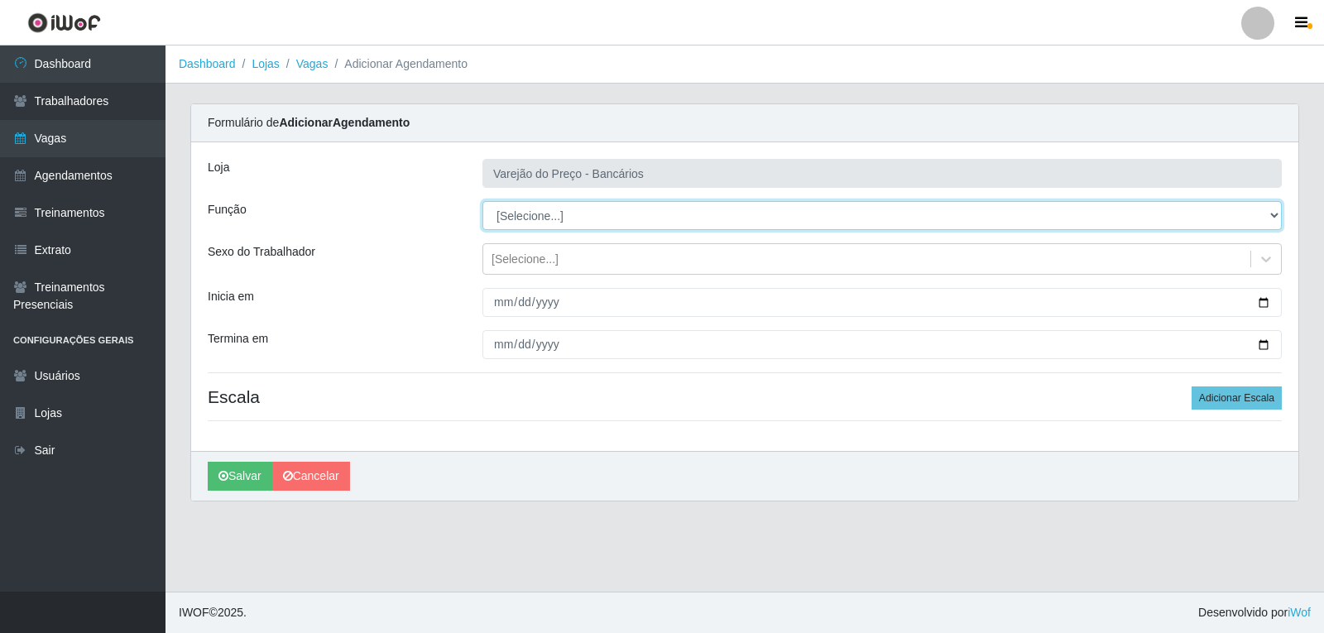
click at [560, 217] on select "[Selecione...] Auxiliar de Estacionamento Auxiliar de Estacionamento + Auxiliar…" at bounding box center [883, 215] width 800 height 29
select select "4"
click at [483, 201] on select "[Selecione...] Auxiliar de Estacionamento Auxiliar de Estacionamento + Auxiliar…" at bounding box center [883, 215] width 800 height 29
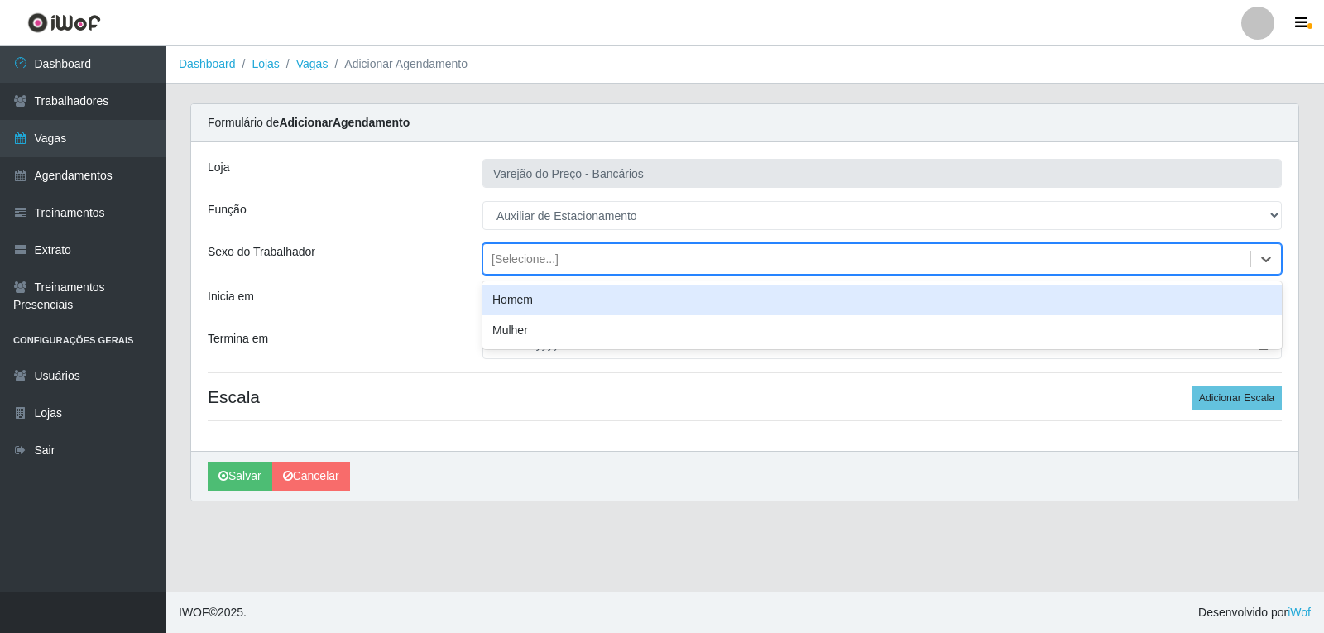
click at [514, 251] on div "[Selecione...]" at bounding box center [525, 259] width 67 height 17
click at [526, 291] on div "Homem" at bounding box center [883, 300] width 800 height 31
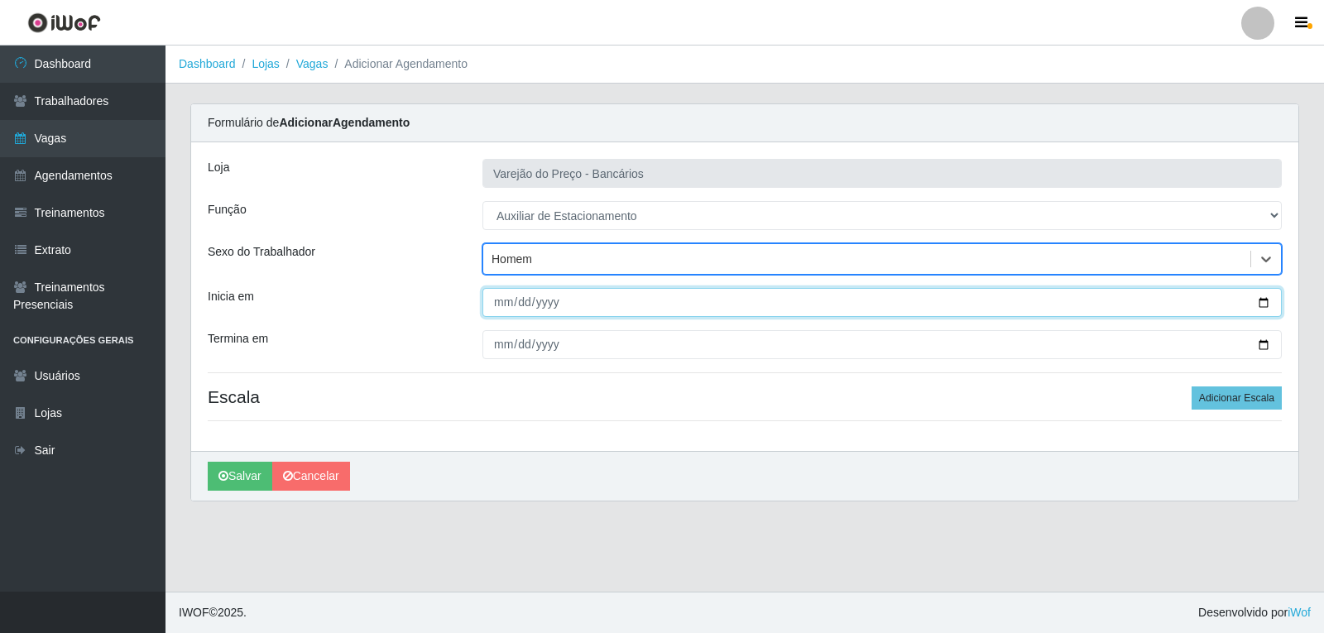
click at [504, 302] on input "Inicia em" at bounding box center [883, 302] width 800 height 29
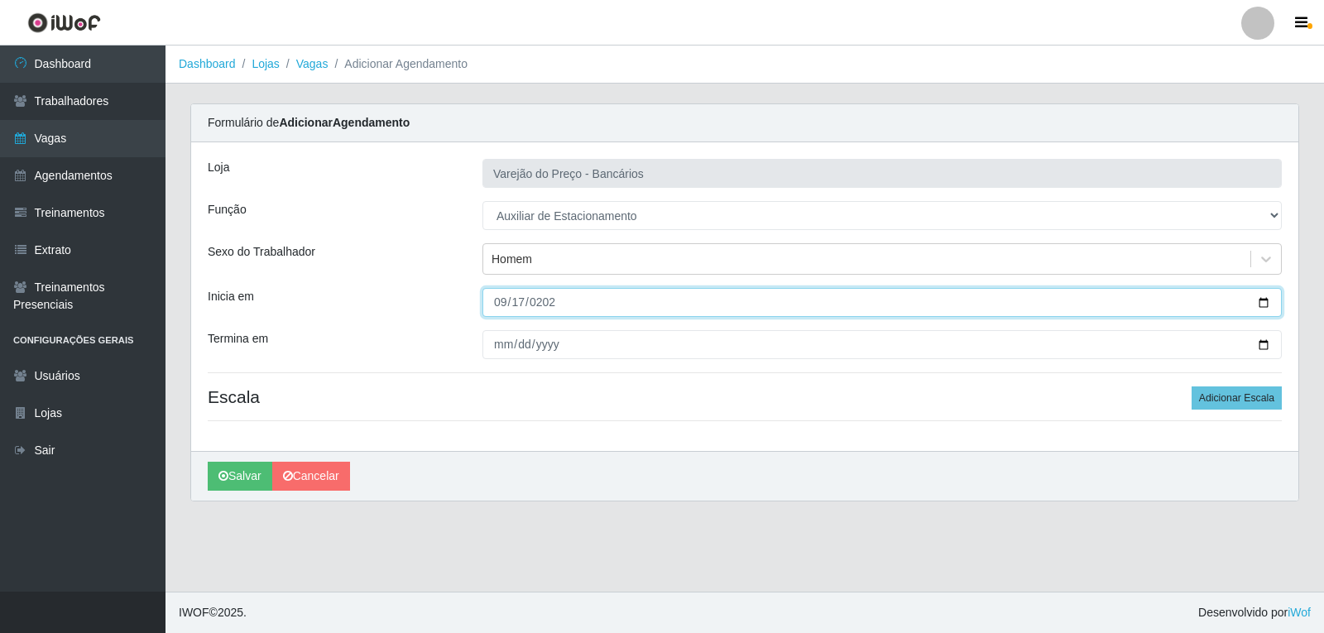
type input "2025-09-17"
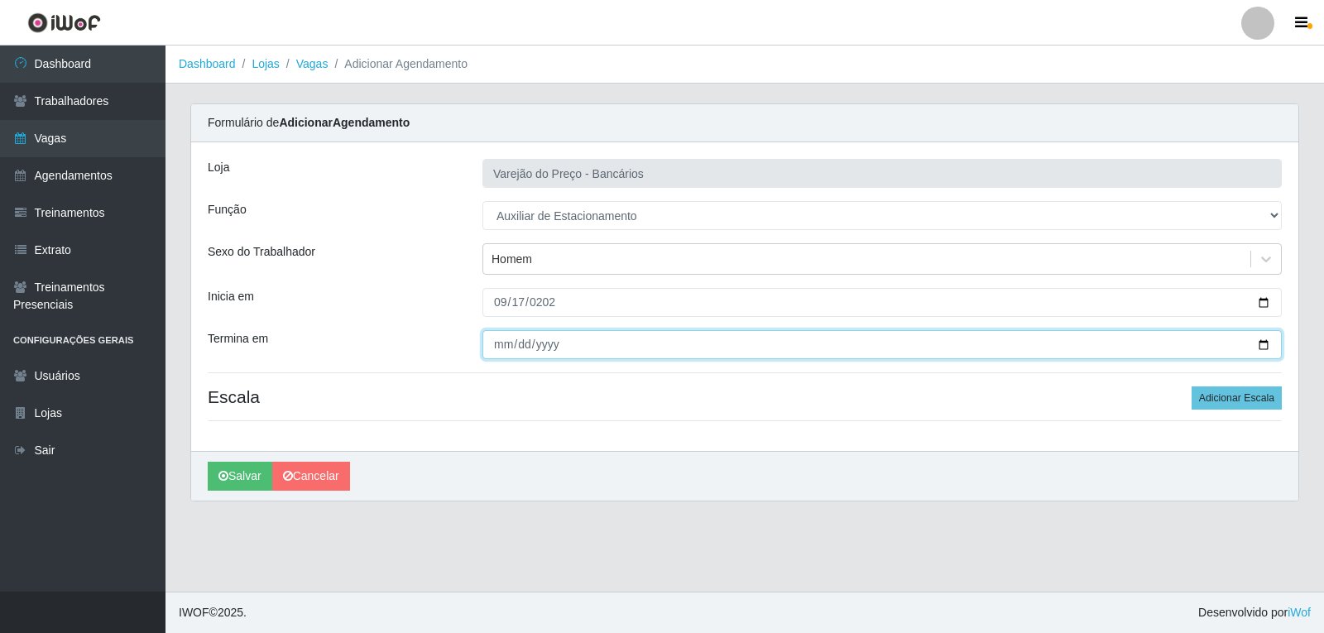
click at [500, 354] on input "Termina em" at bounding box center [883, 344] width 800 height 29
type input "2025-09-17"
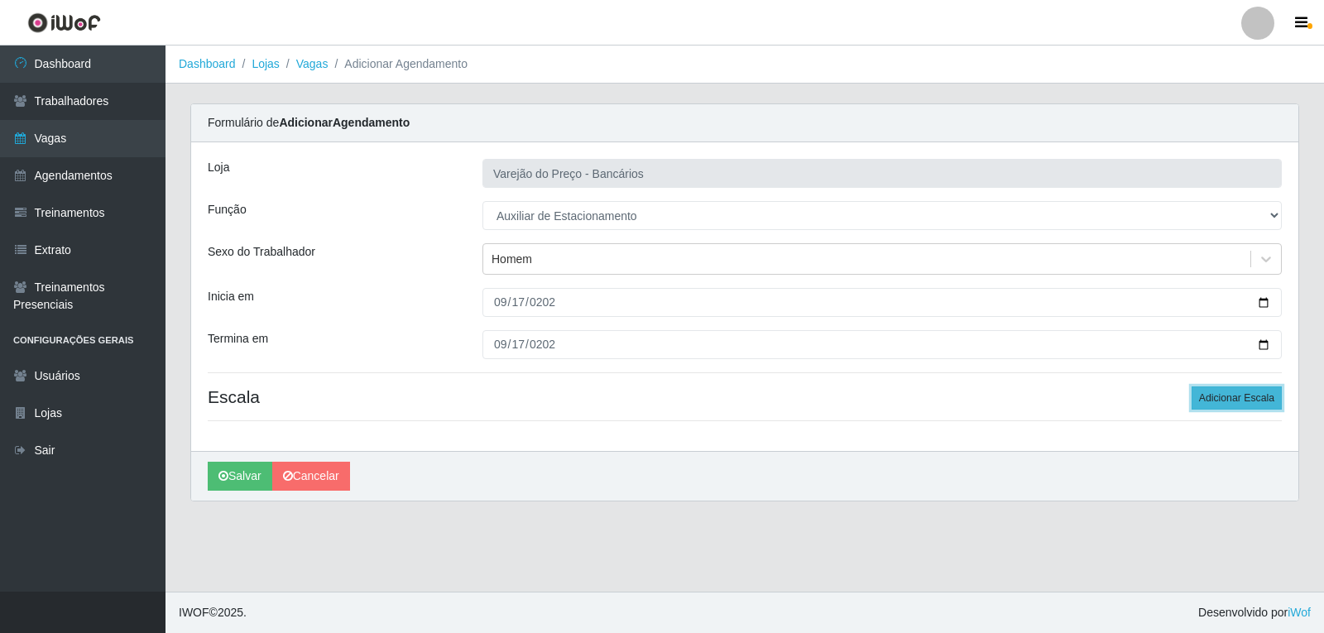
click at [1201, 400] on button "Adicionar Escala" at bounding box center [1237, 398] width 90 height 23
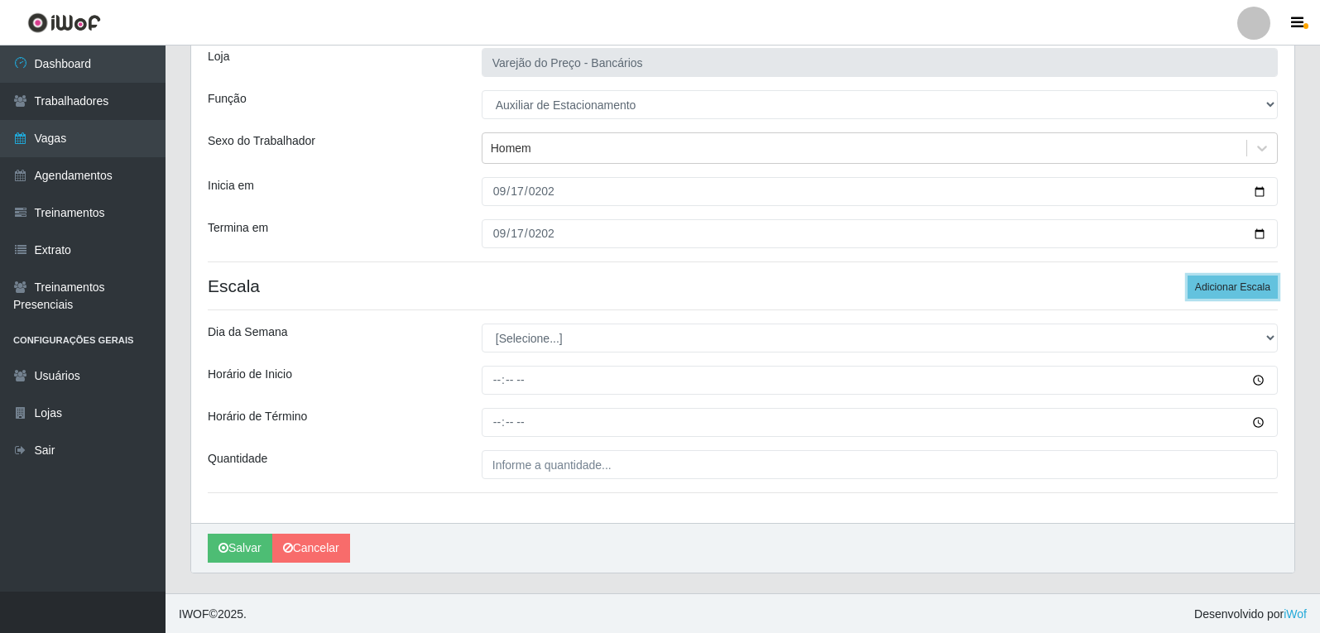
scroll to position [113, 0]
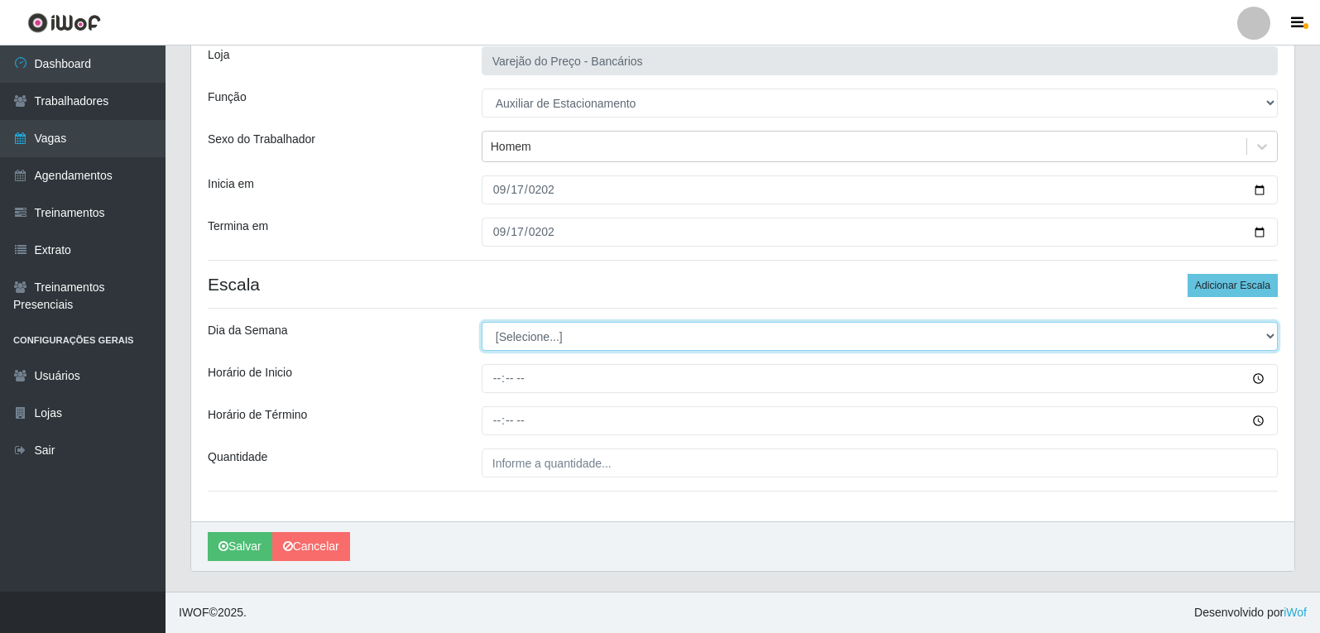
click at [538, 347] on select "[Selecione...] Segunda Terça Quarta Quinta Sexta Sábado Domingo" at bounding box center [880, 336] width 796 height 29
select select "3"
click at [482, 322] on select "[Selecione...] Segunda Terça Quarta Quinta Sexta Sábado Domingo" at bounding box center [880, 336] width 796 height 29
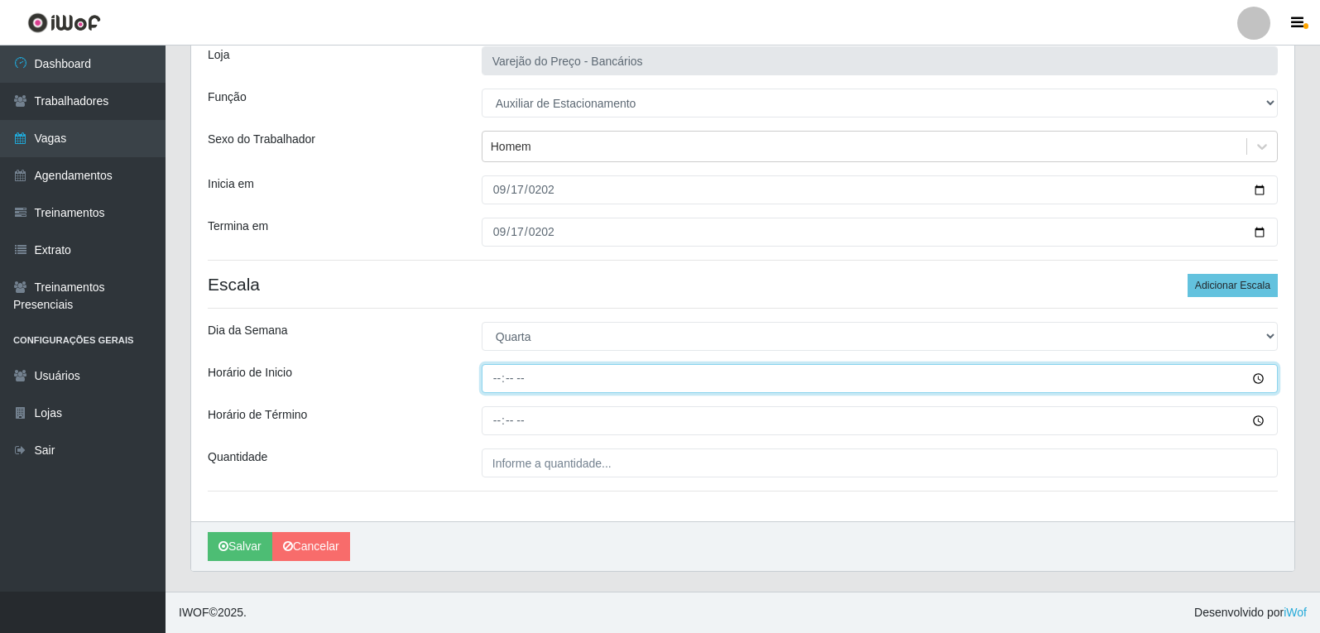
click at [483, 385] on input "Horário de Inicio" at bounding box center [880, 378] width 796 height 29
type input "09:00"
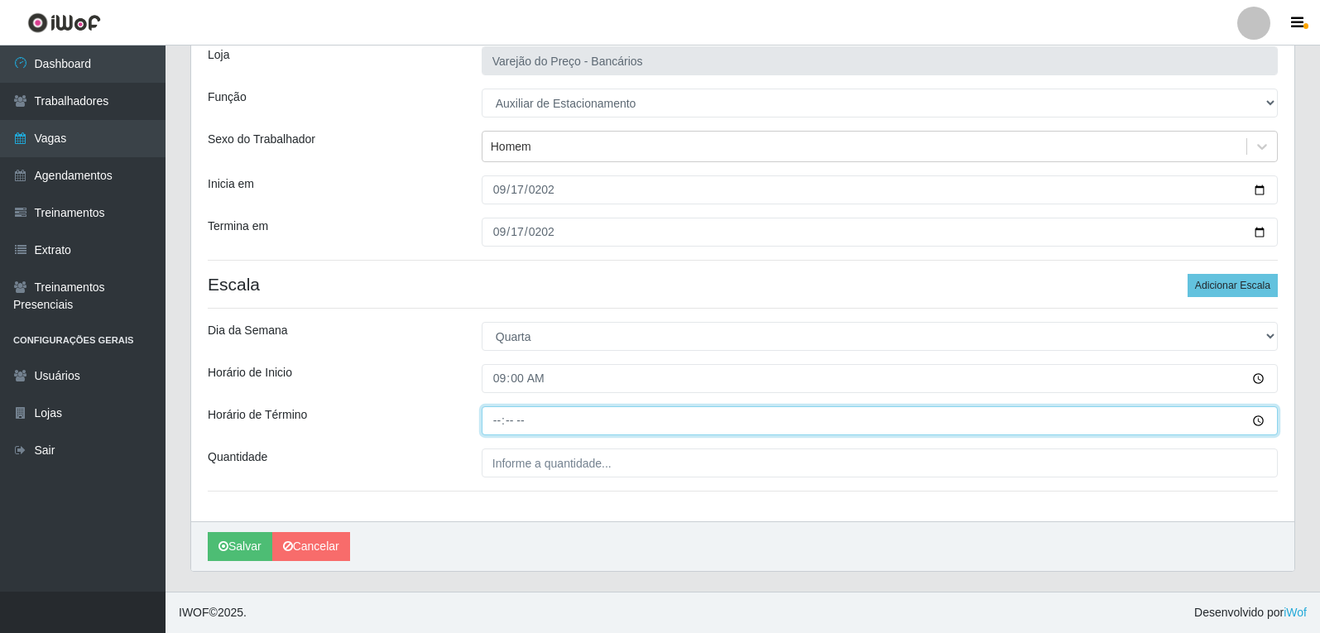
click at [496, 422] on input "Horário de Término" at bounding box center [880, 420] width 796 height 29
type input "14:00"
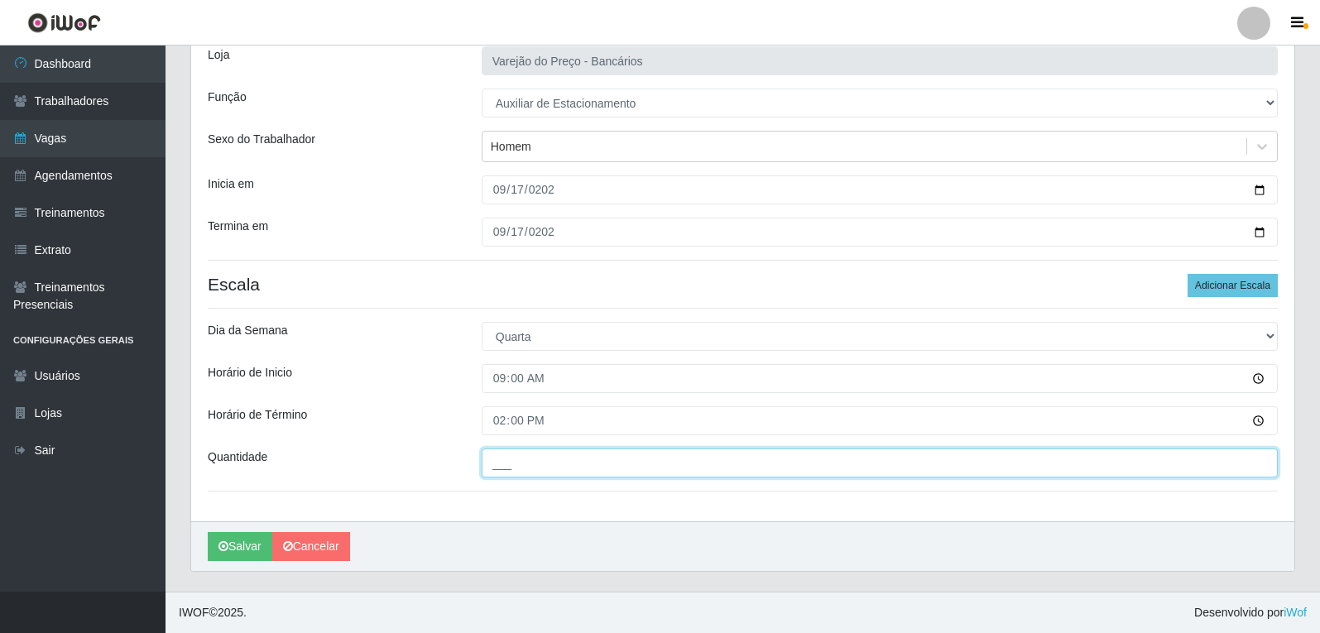
click at [508, 455] on input "___" at bounding box center [880, 463] width 796 height 29
type input "1__"
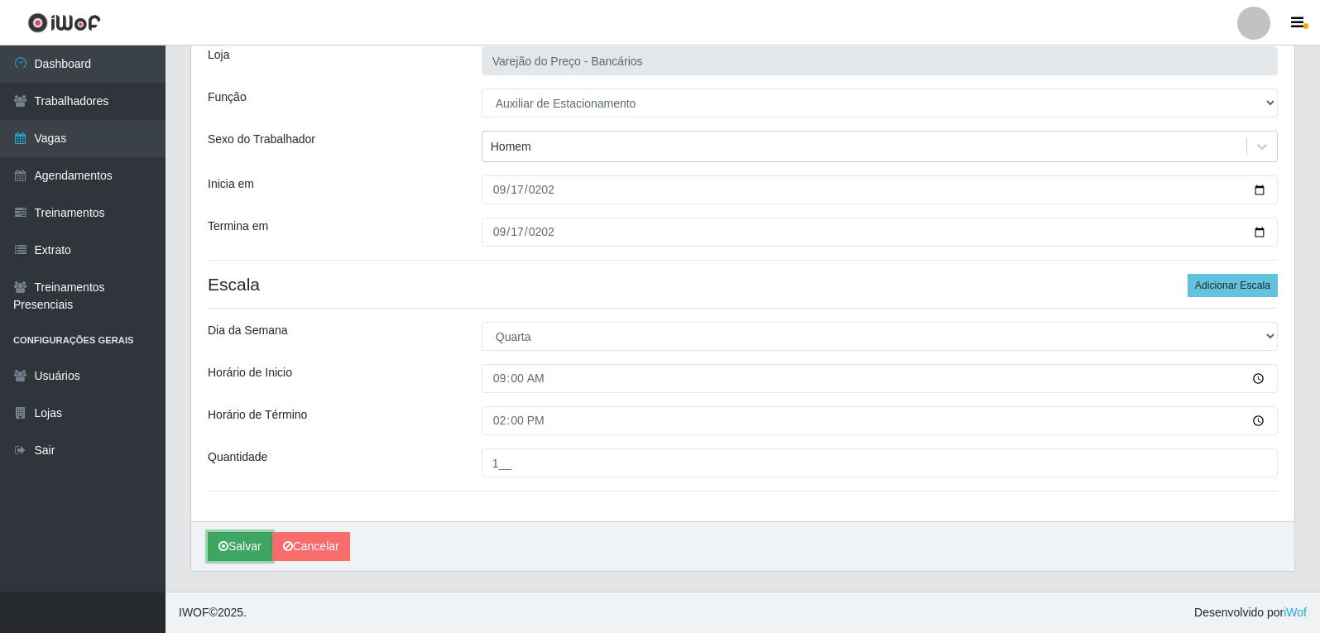
click at [222, 541] on button "Salvar" at bounding box center [240, 546] width 65 height 29
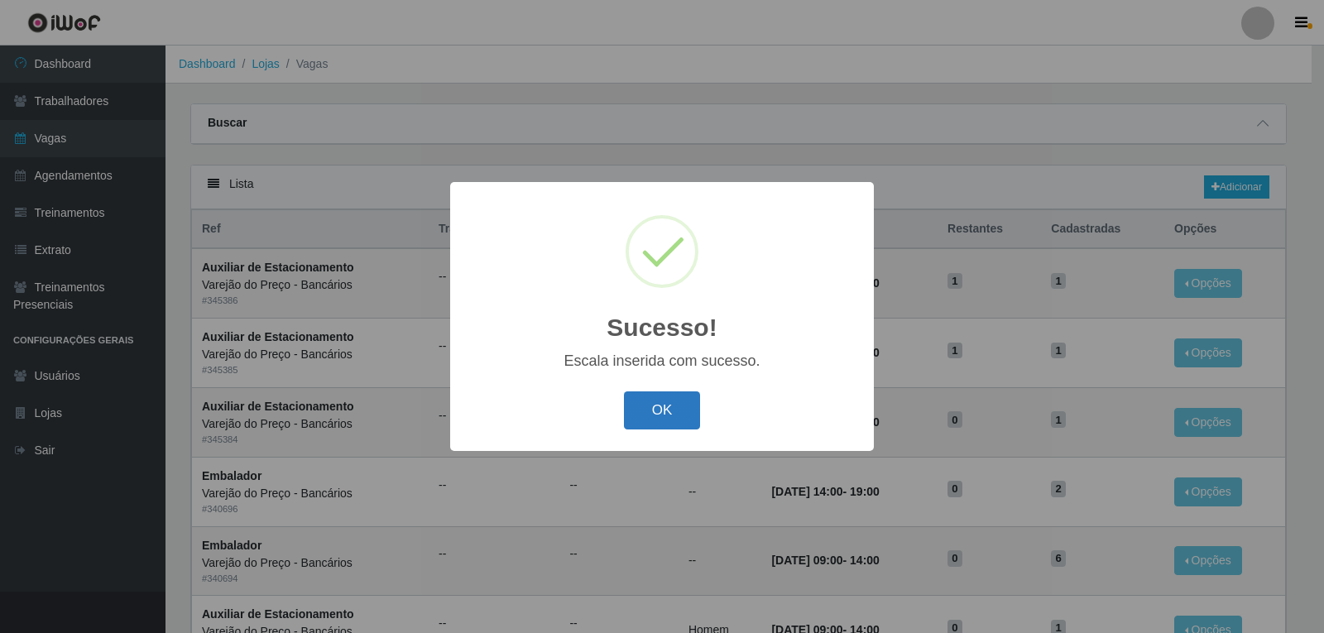
click at [651, 396] on button "OK" at bounding box center [662, 411] width 77 height 39
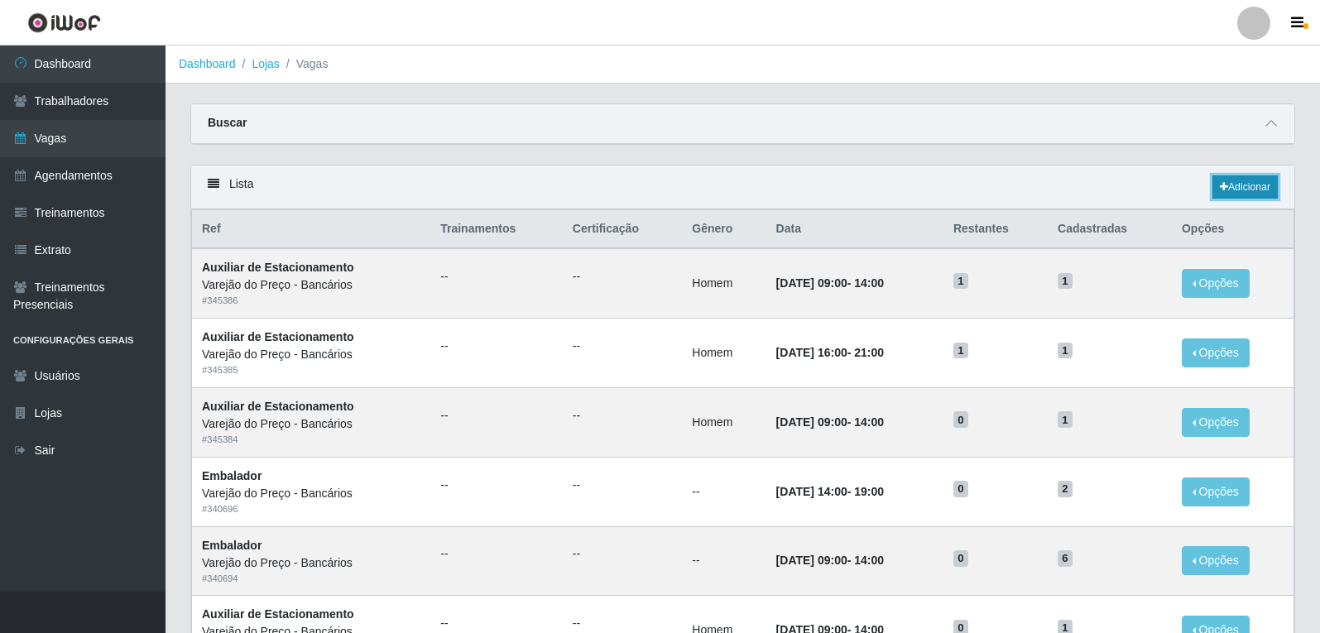
click at [1241, 184] on link "Adicionar" at bounding box center [1245, 186] width 65 height 23
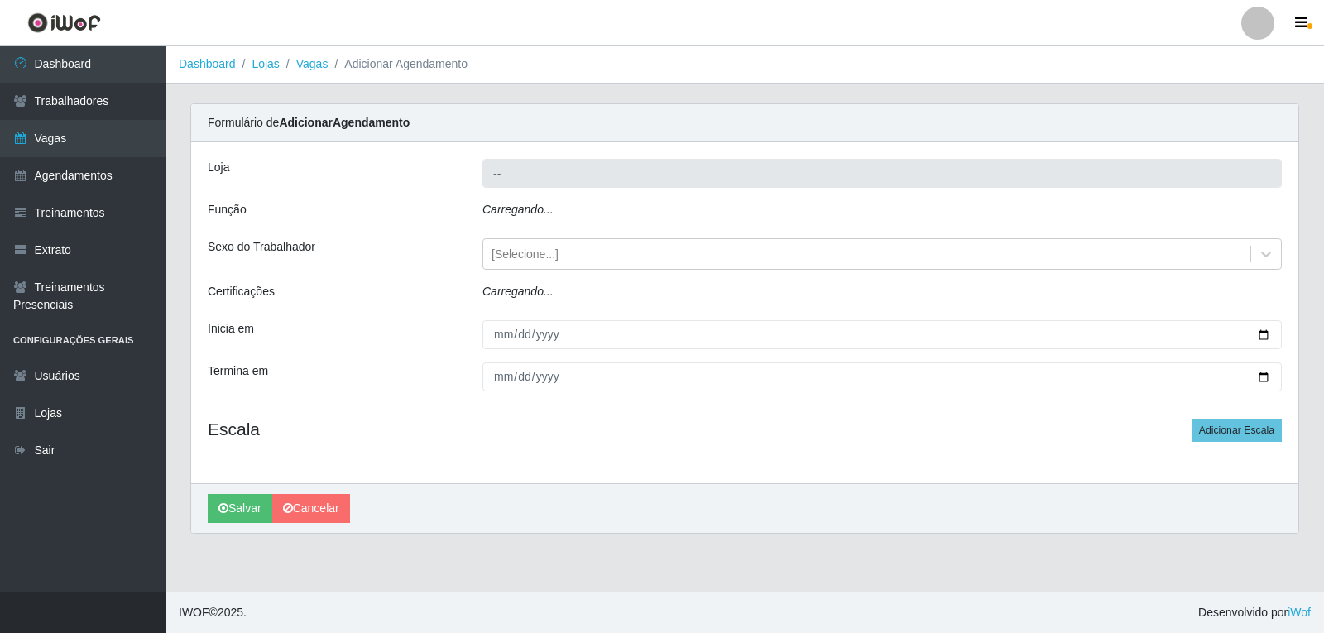
type input "Varejão do Preço - Bancários"
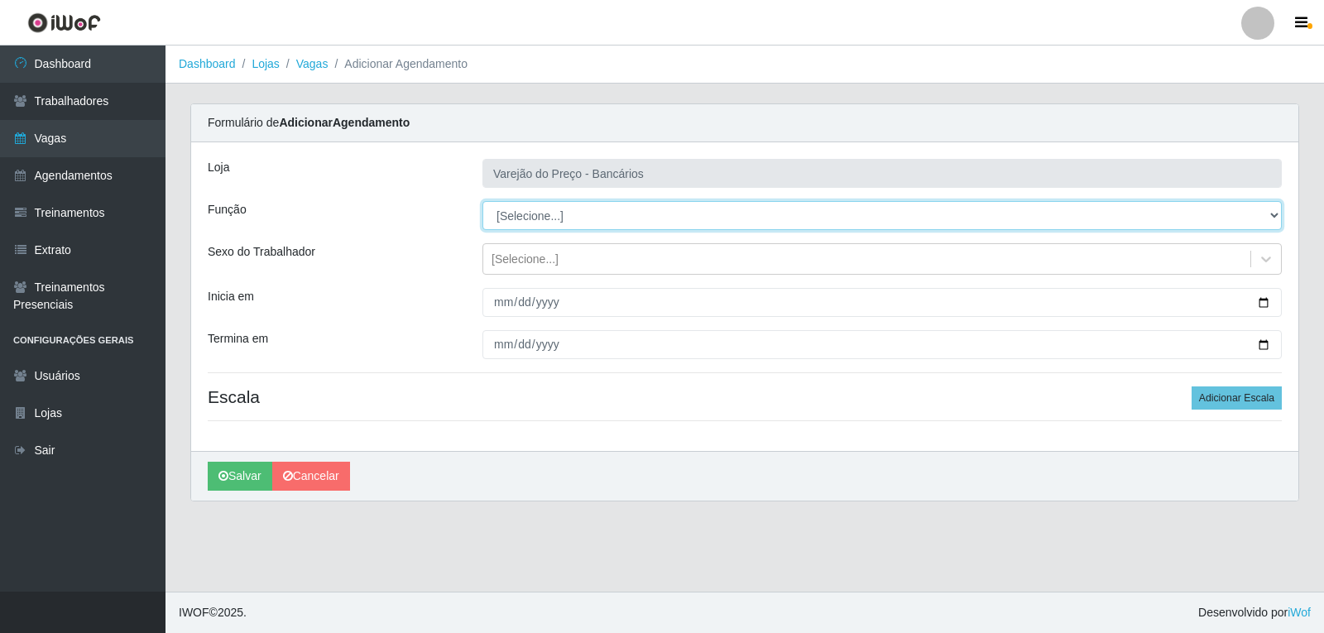
click at [524, 214] on select "[Selecione...] Auxiliar de Estacionamento Auxiliar de Estacionamento + Auxiliar…" at bounding box center [883, 215] width 800 height 29
select select "4"
click at [483, 201] on select "[Selecione...] Auxiliar de Estacionamento Auxiliar de Estacionamento + Auxiliar…" at bounding box center [883, 215] width 800 height 29
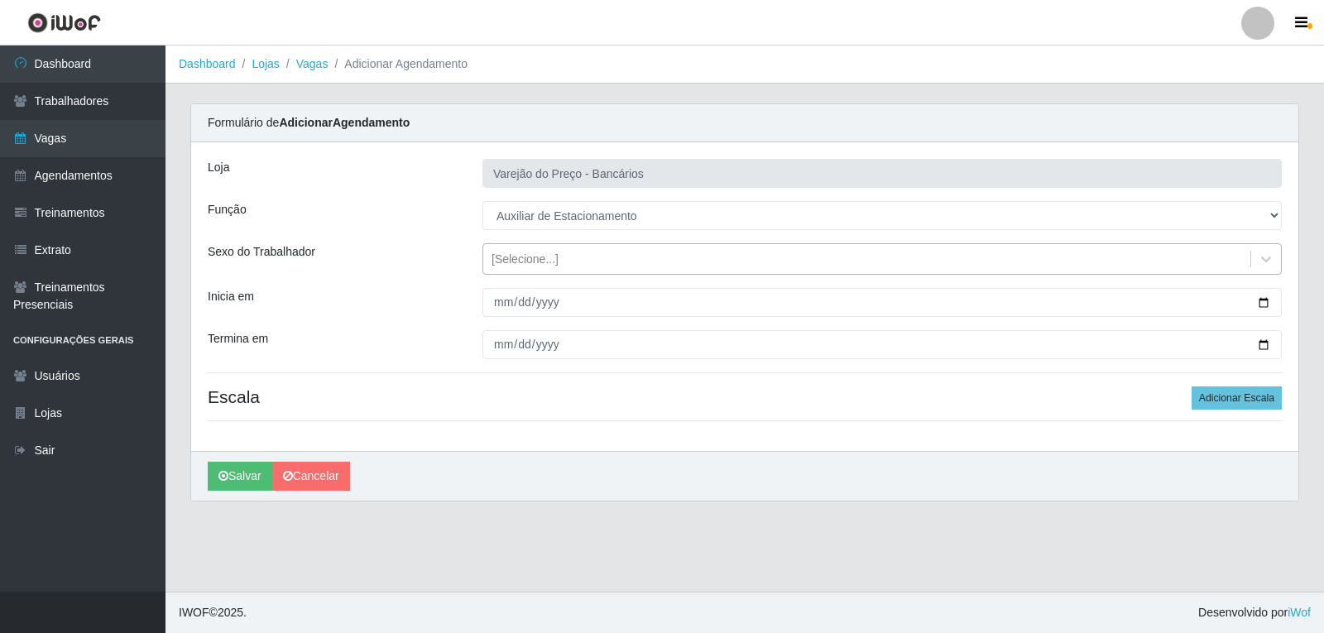
click at [498, 264] on div "[Selecione...]" at bounding box center [525, 259] width 67 height 17
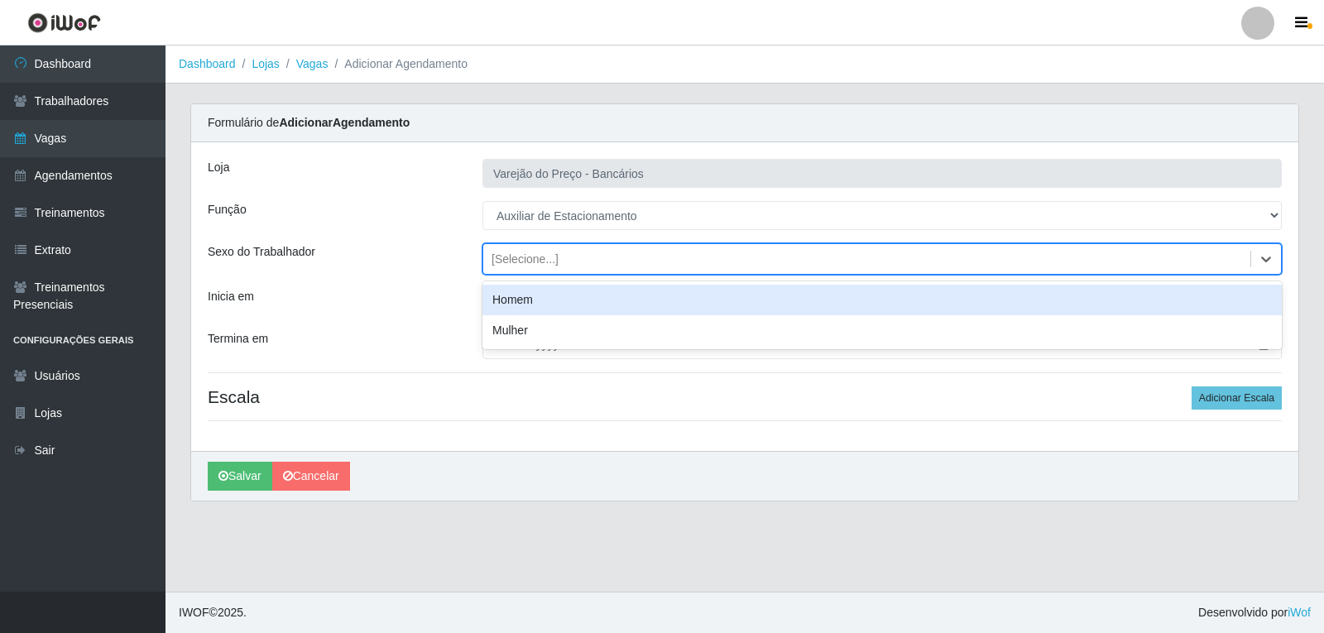
click at [524, 295] on div "Homem" at bounding box center [883, 300] width 800 height 31
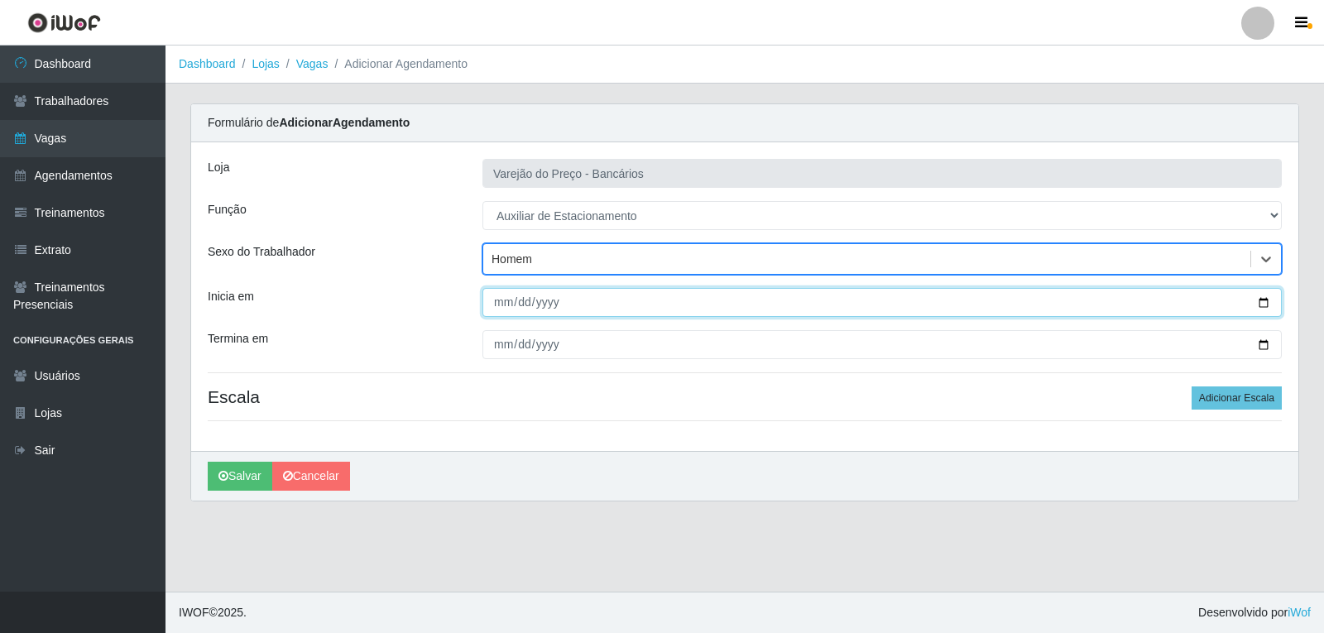
click at [505, 300] on input "Inicia em" at bounding box center [883, 302] width 800 height 29
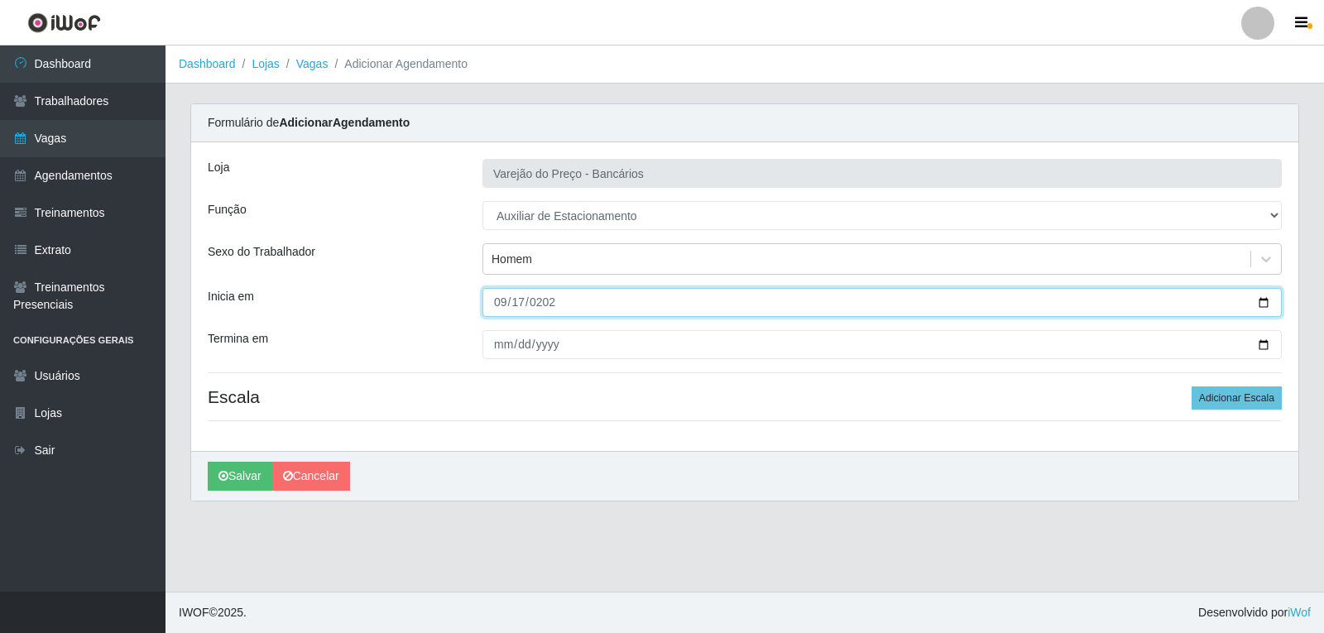
type input "2025-09-17"
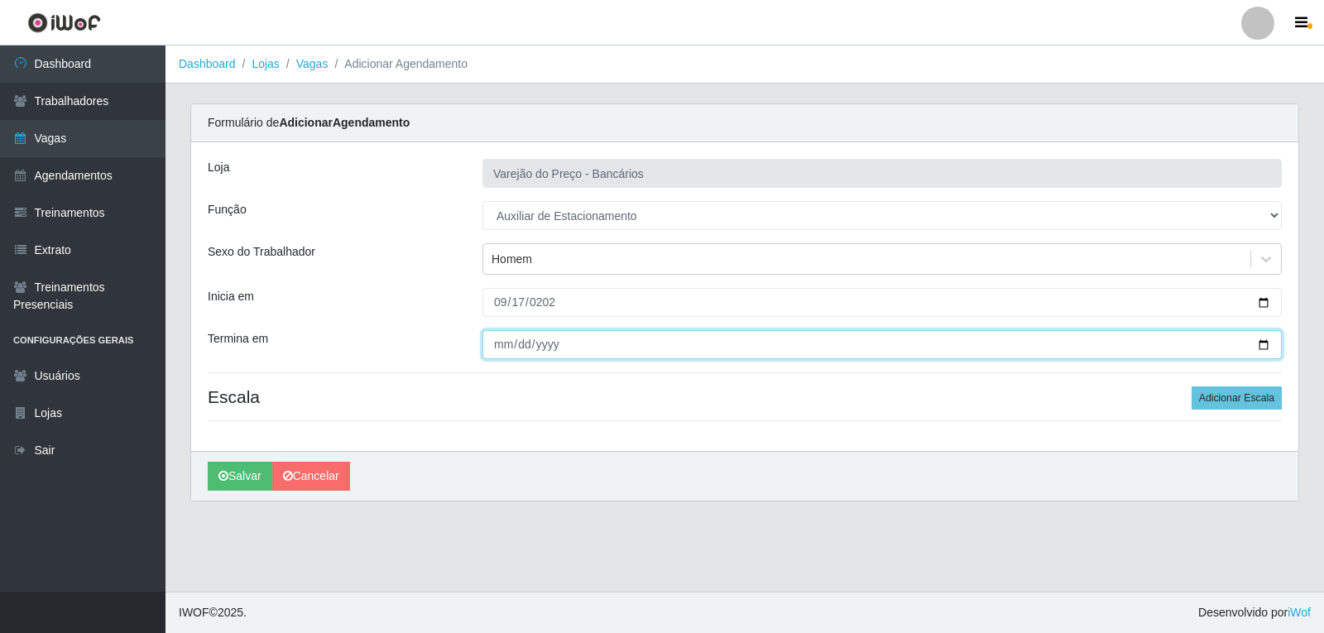
click at [507, 350] on input "Termina em" at bounding box center [883, 344] width 800 height 29
type input "2025-09-17"
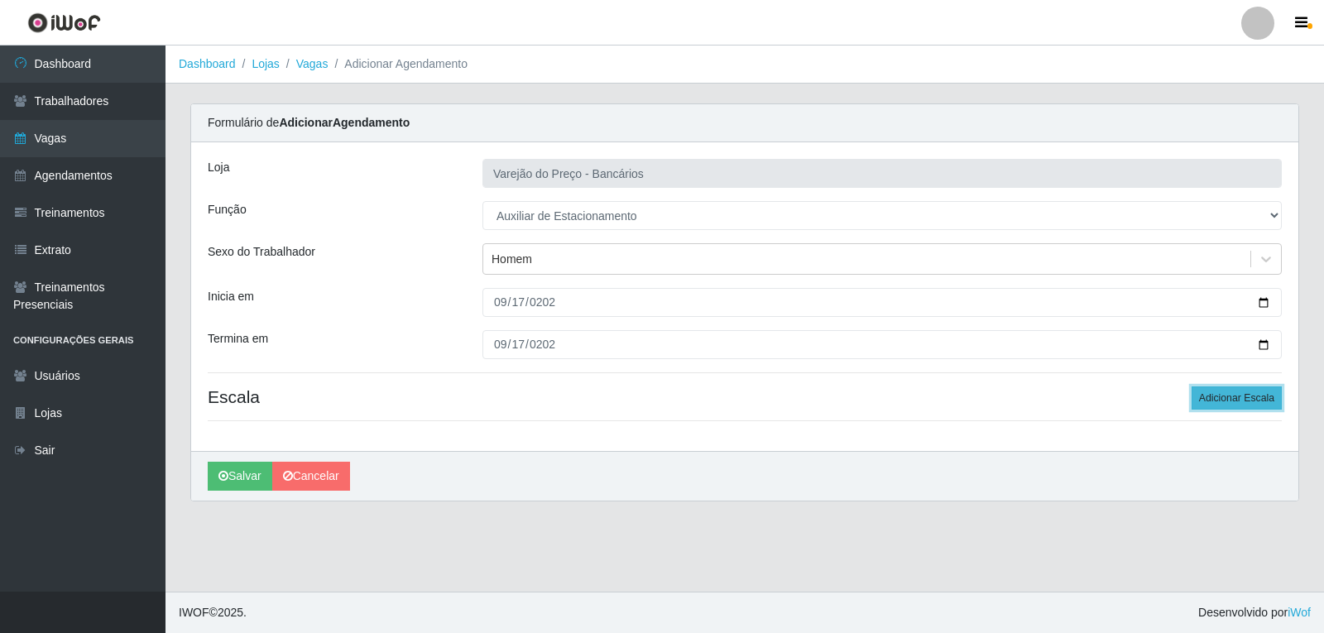
click at [1223, 404] on button "Adicionar Escala" at bounding box center [1237, 398] width 90 height 23
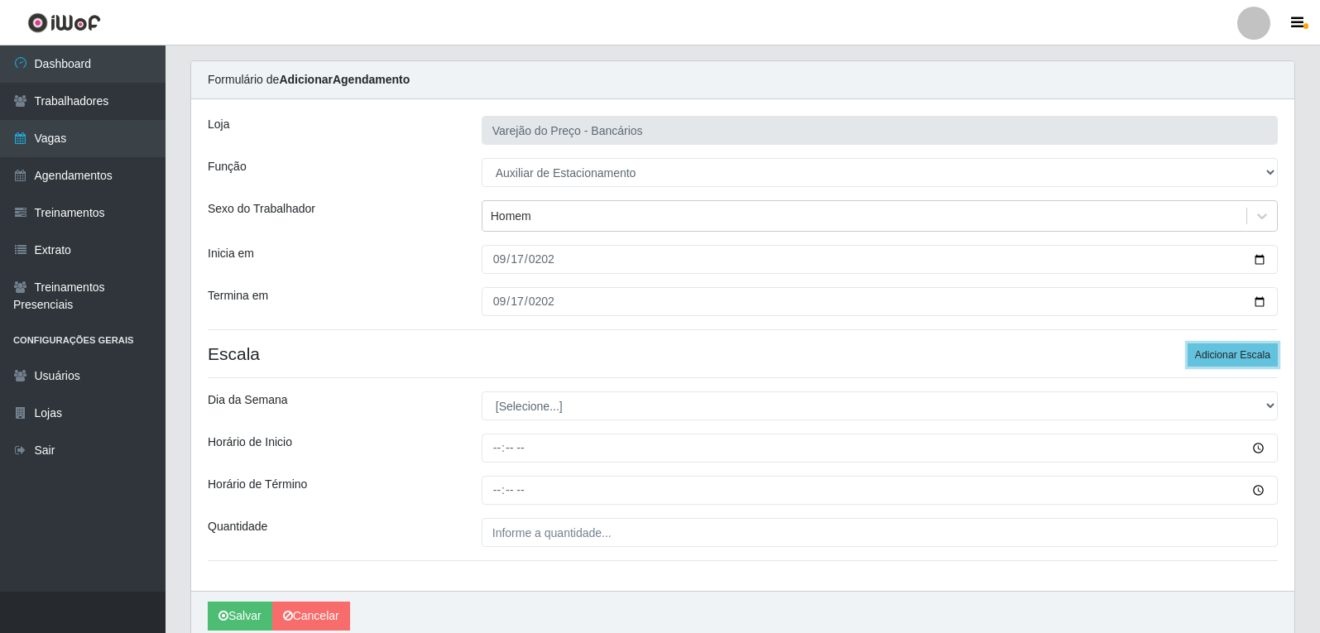
scroll to position [83, 0]
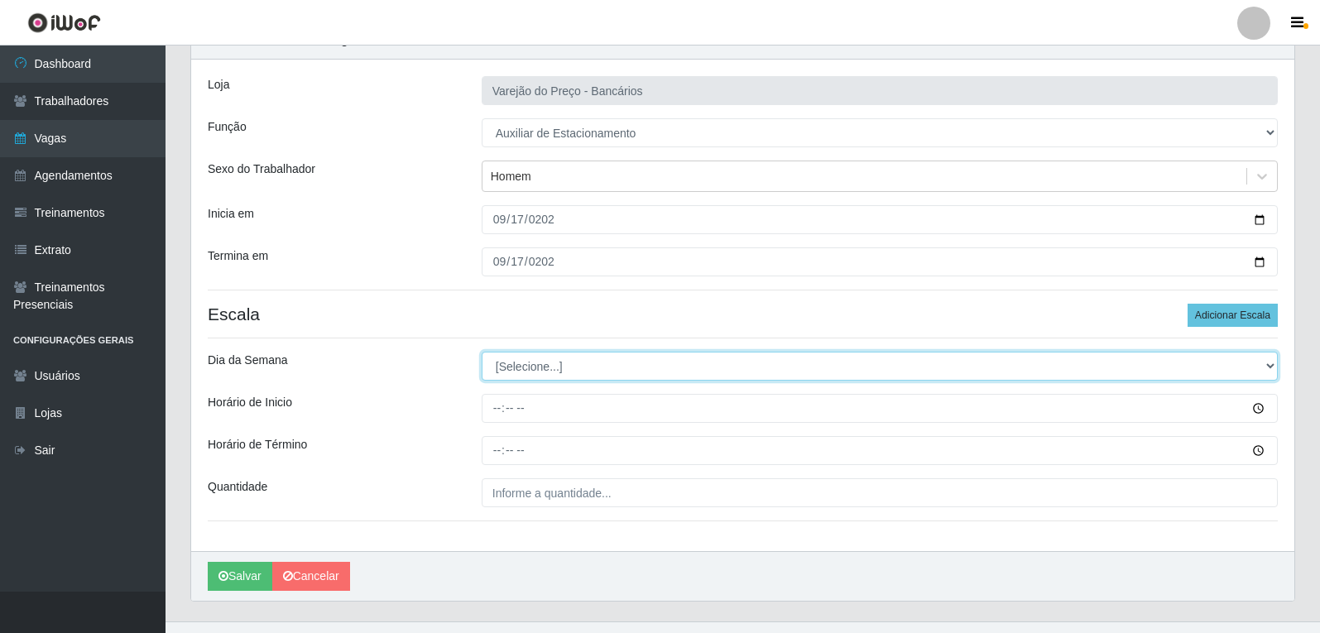
click at [530, 371] on select "[Selecione...] Segunda Terça Quarta Quinta Sexta Sábado Domingo" at bounding box center [880, 366] width 796 height 29
select select "3"
click at [482, 352] on select "[Selecione...] Segunda Terça Quarta Quinta Sexta Sábado Domingo" at bounding box center [880, 366] width 796 height 29
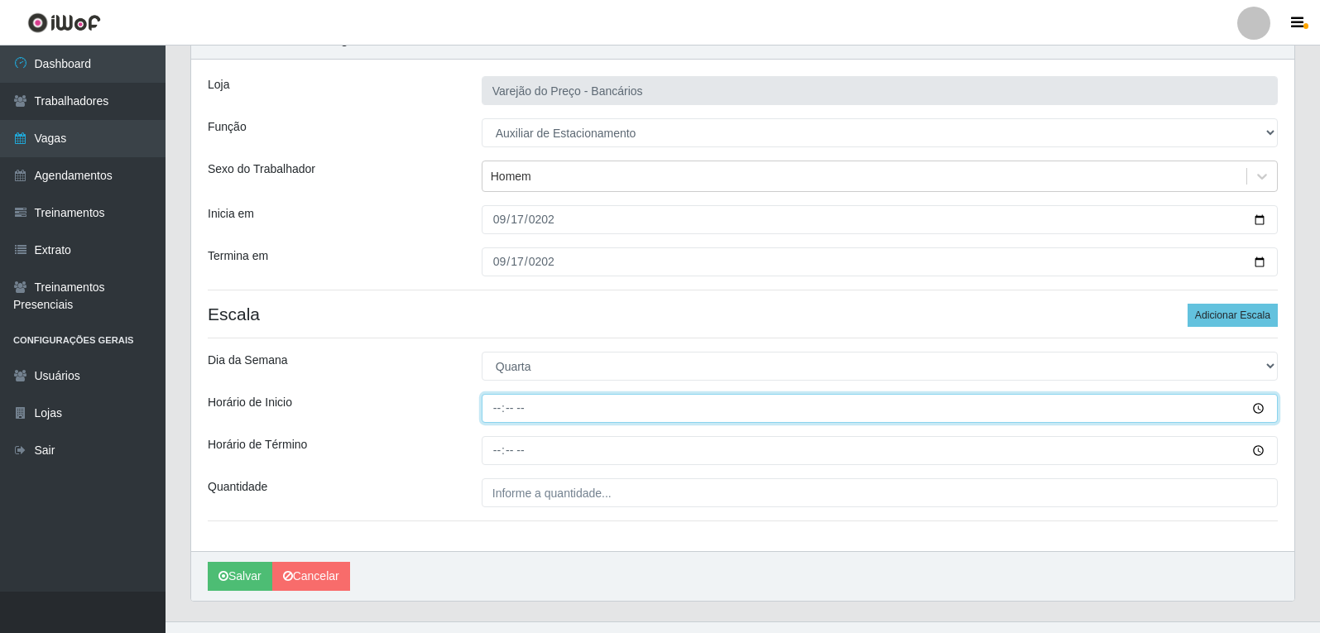
click at [495, 412] on input "Horário de Inicio" at bounding box center [880, 408] width 796 height 29
type input "16:00"
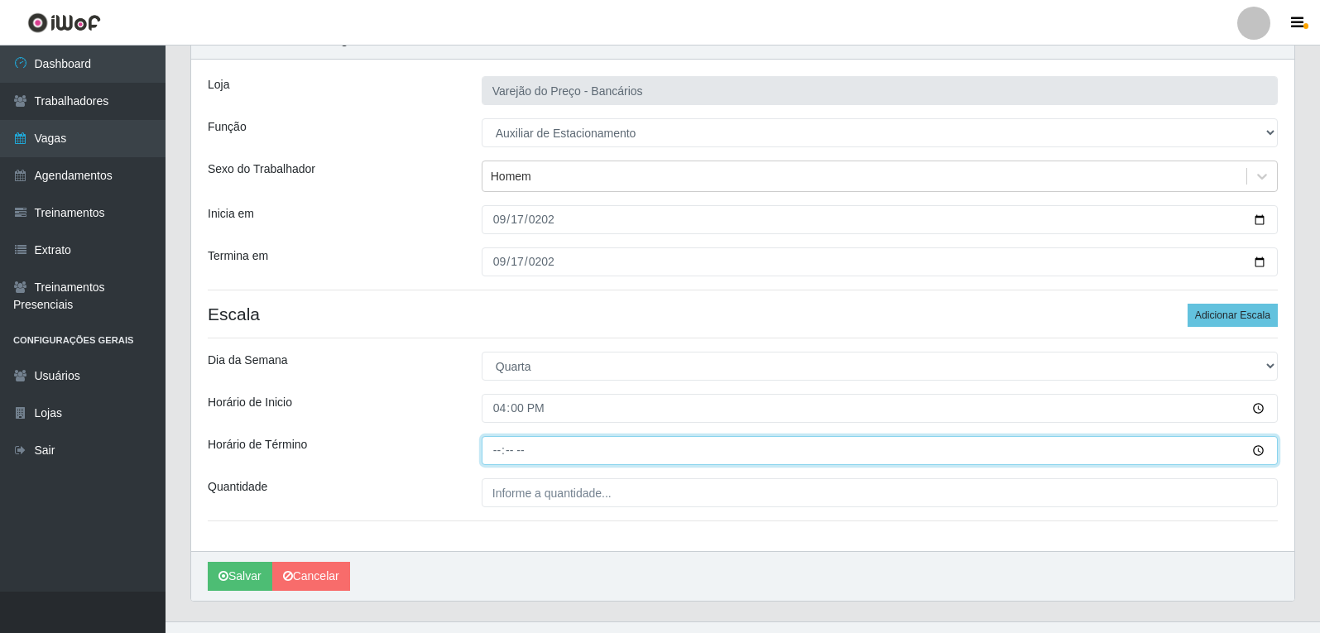
click at [505, 449] on input "Horário de Término" at bounding box center [880, 450] width 796 height 29
type input "21:00"
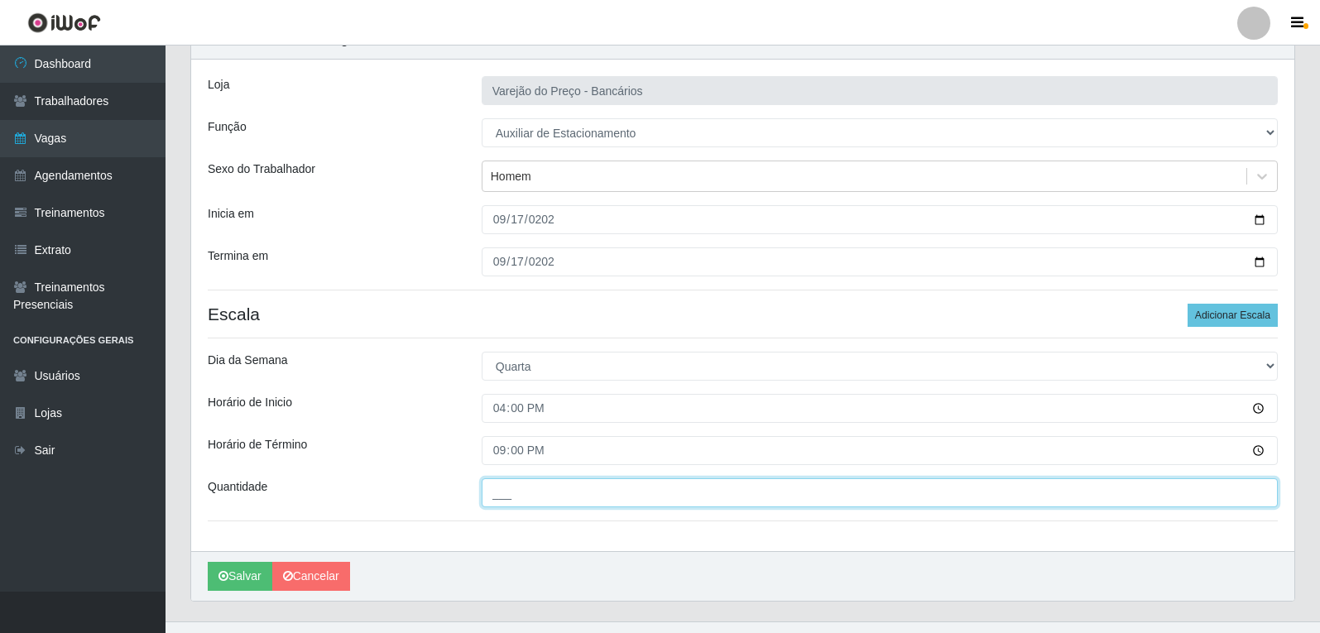
click at [526, 496] on input "___" at bounding box center [880, 492] width 796 height 29
type input "1__"
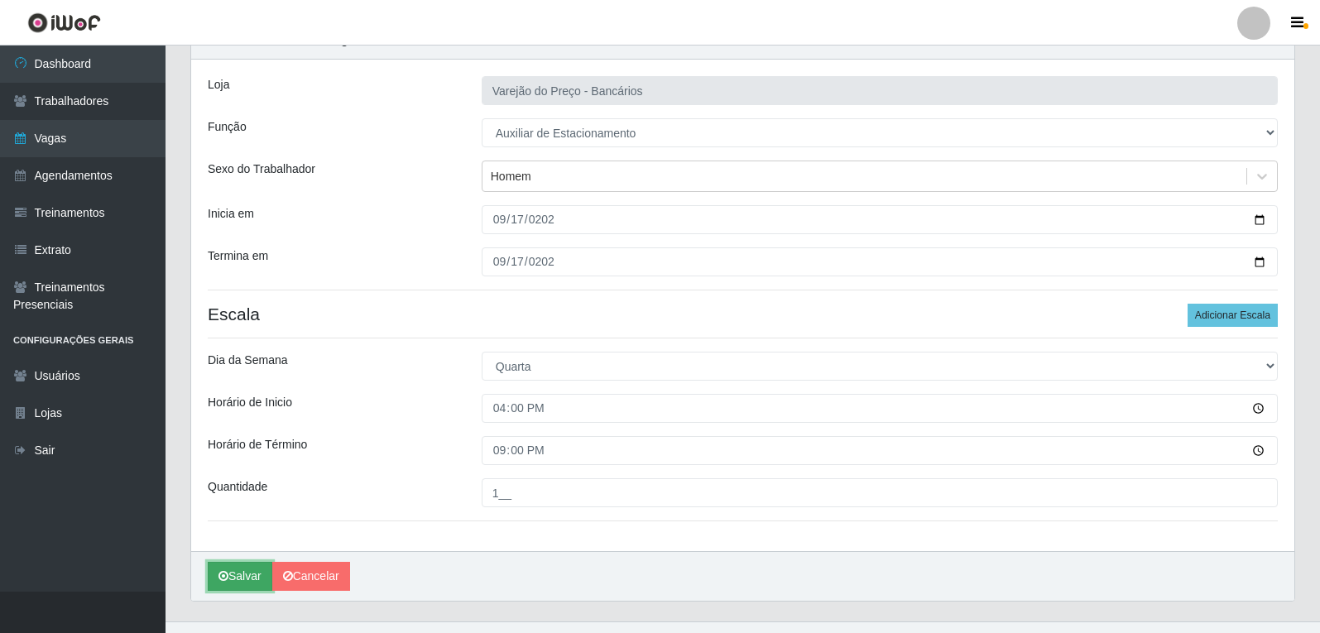
click at [247, 576] on button "Salvar" at bounding box center [240, 576] width 65 height 29
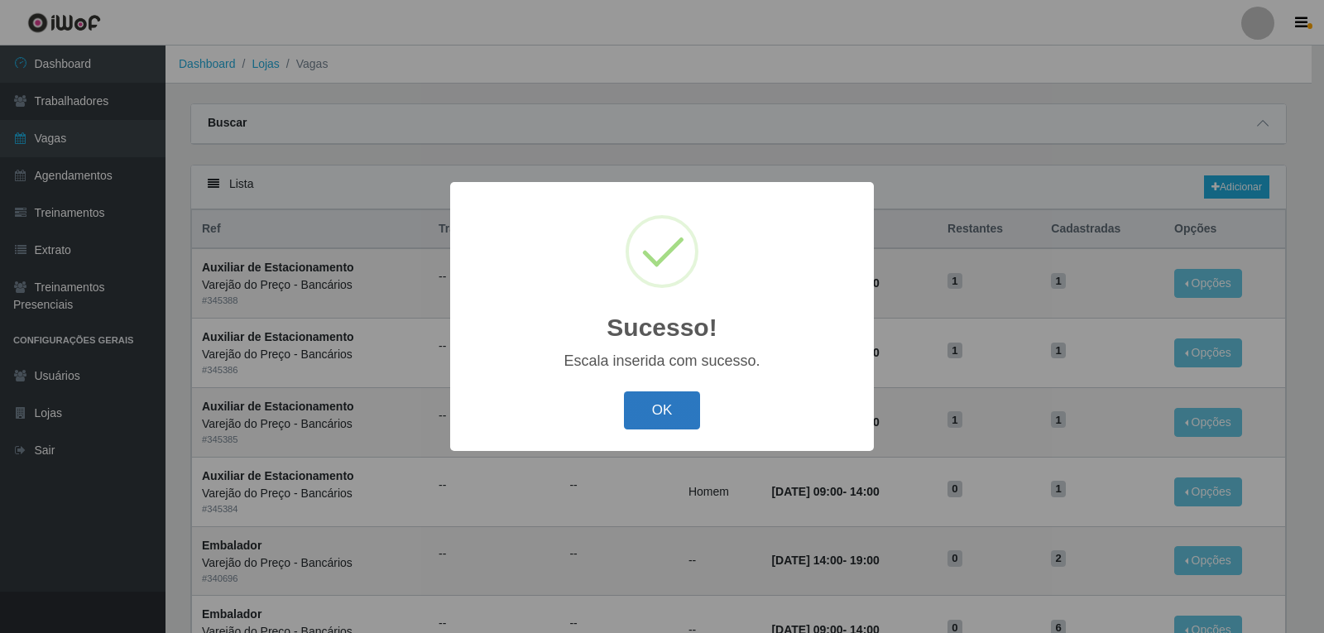
click at [644, 398] on button "OK" at bounding box center [662, 411] width 77 height 39
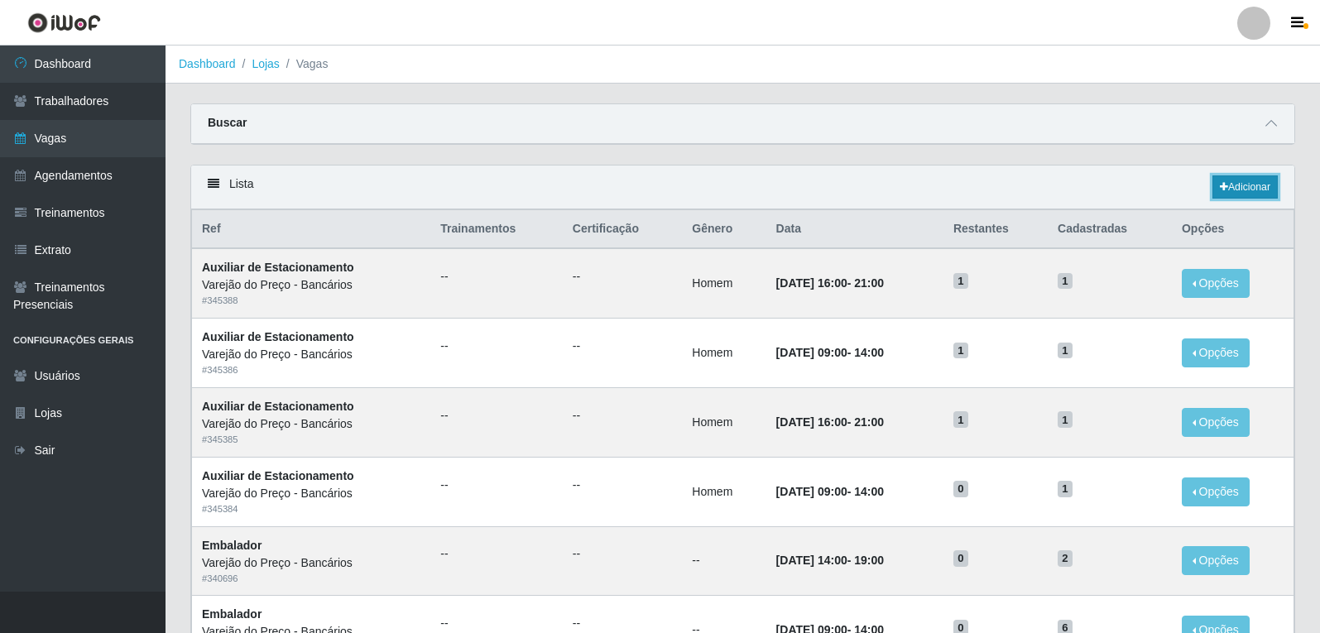
click at [1238, 192] on link "Adicionar" at bounding box center [1245, 186] width 65 height 23
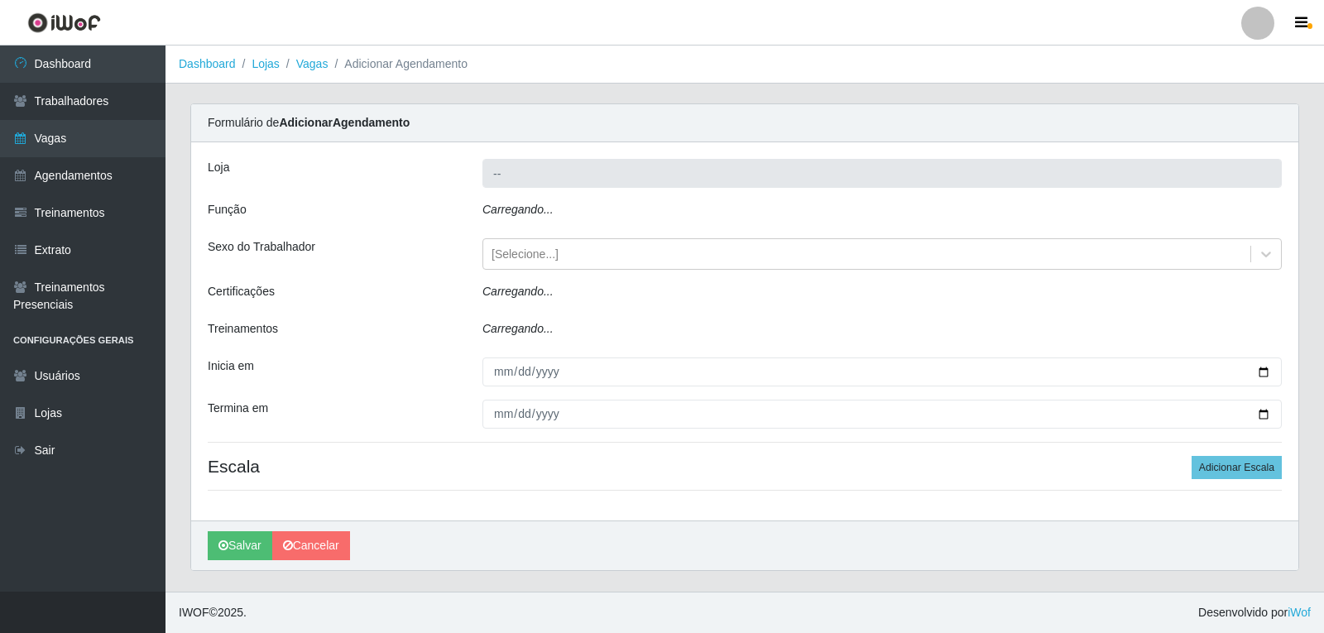
type input "Varejão do Preço - Bancários"
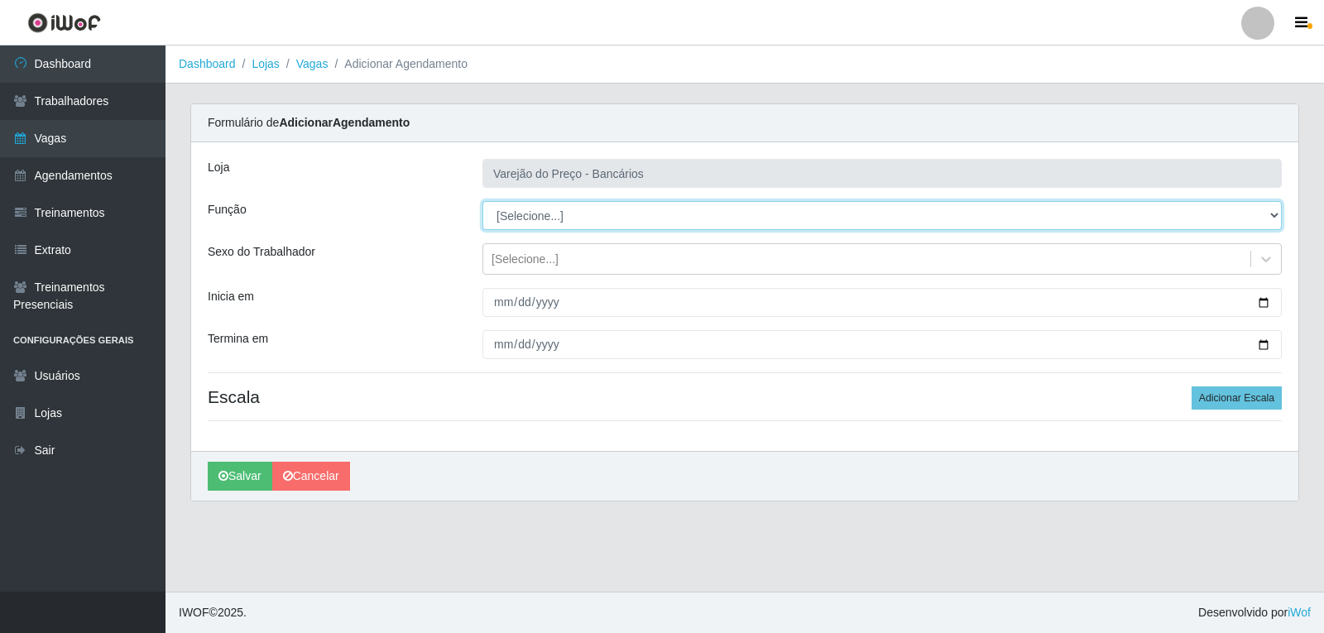
click at [524, 214] on select "[Selecione...] Auxiliar de Estacionamento Auxiliar de Estacionamento + Auxiliar…" at bounding box center [883, 215] width 800 height 29
select select "4"
click at [483, 201] on select "[Selecione...] Auxiliar de Estacionamento Auxiliar de Estacionamento + Auxiliar…" at bounding box center [883, 215] width 800 height 29
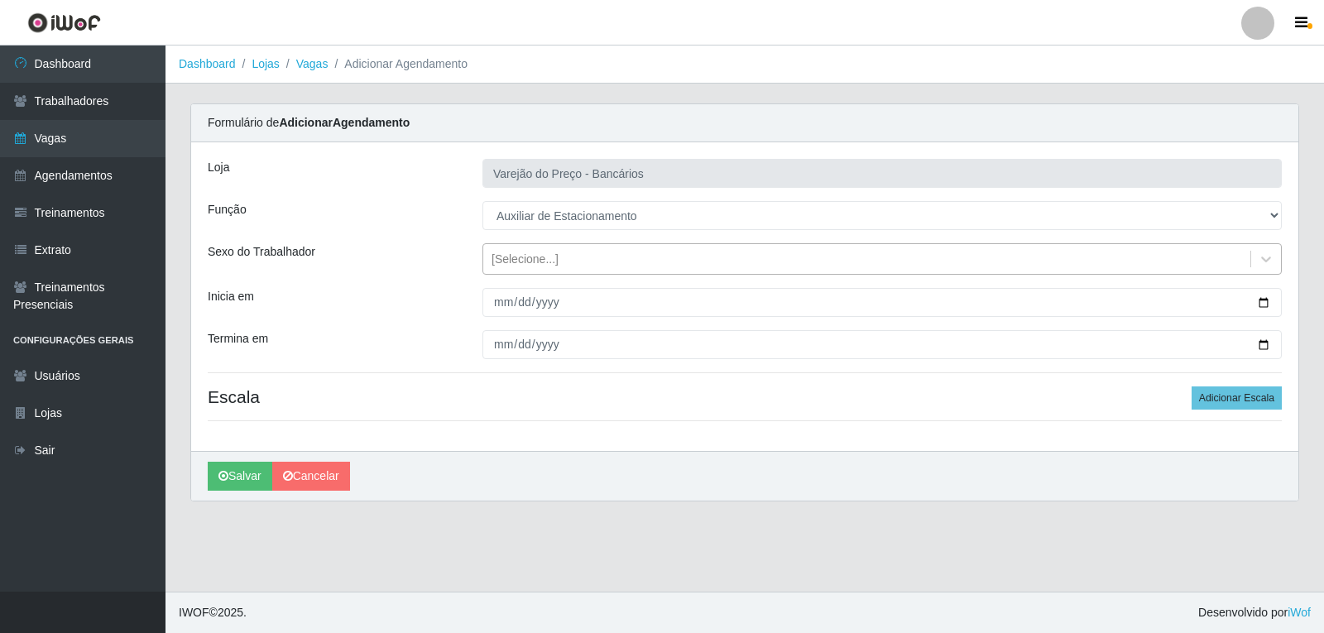
click at [503, 258] on div "[Selecione...]" at bounding box center [525, 259] width 67 height 17
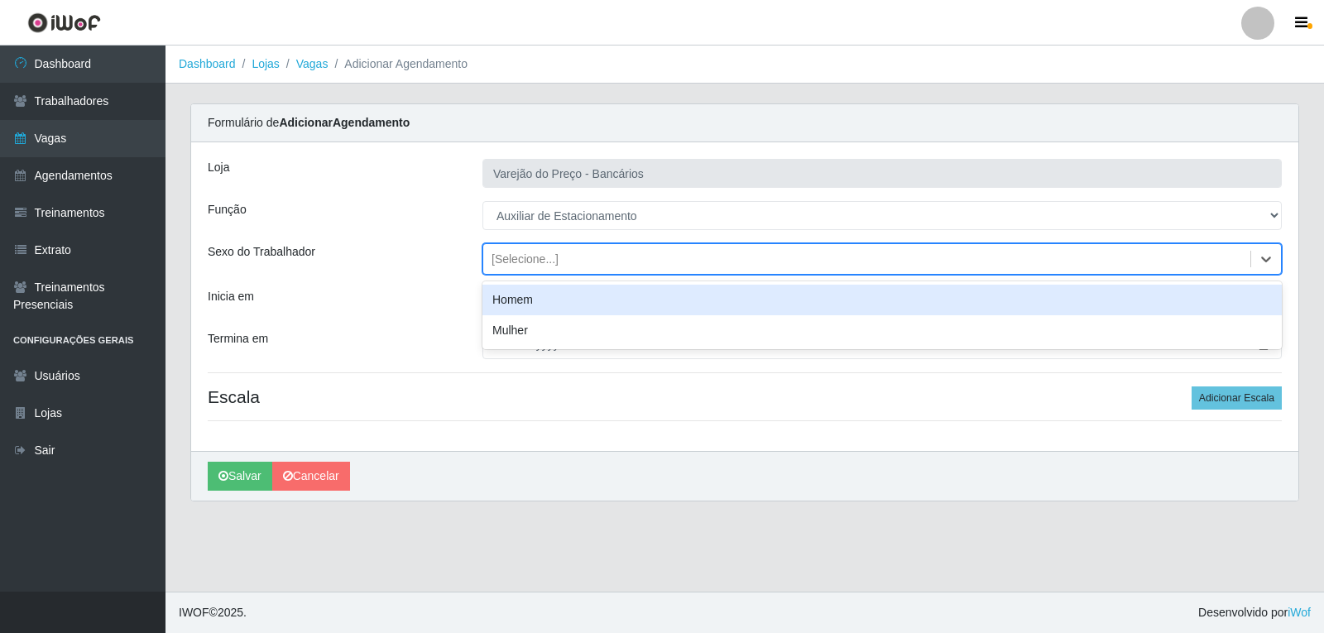
click at [517, 294] on div "Homem" at bounding box center [883, 300] width 800 height 31
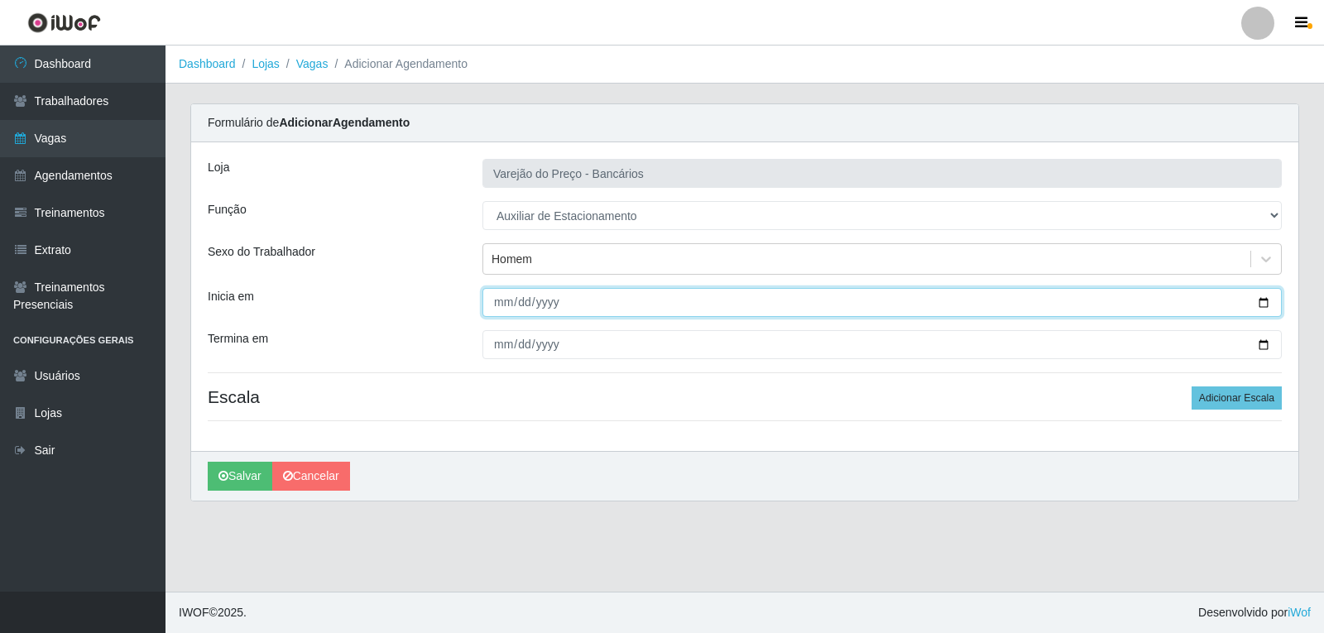
click at [501, 305] on input "Inicia em" at bounding box center [883, 302] width 800 height 29
type input "2025-09-18"
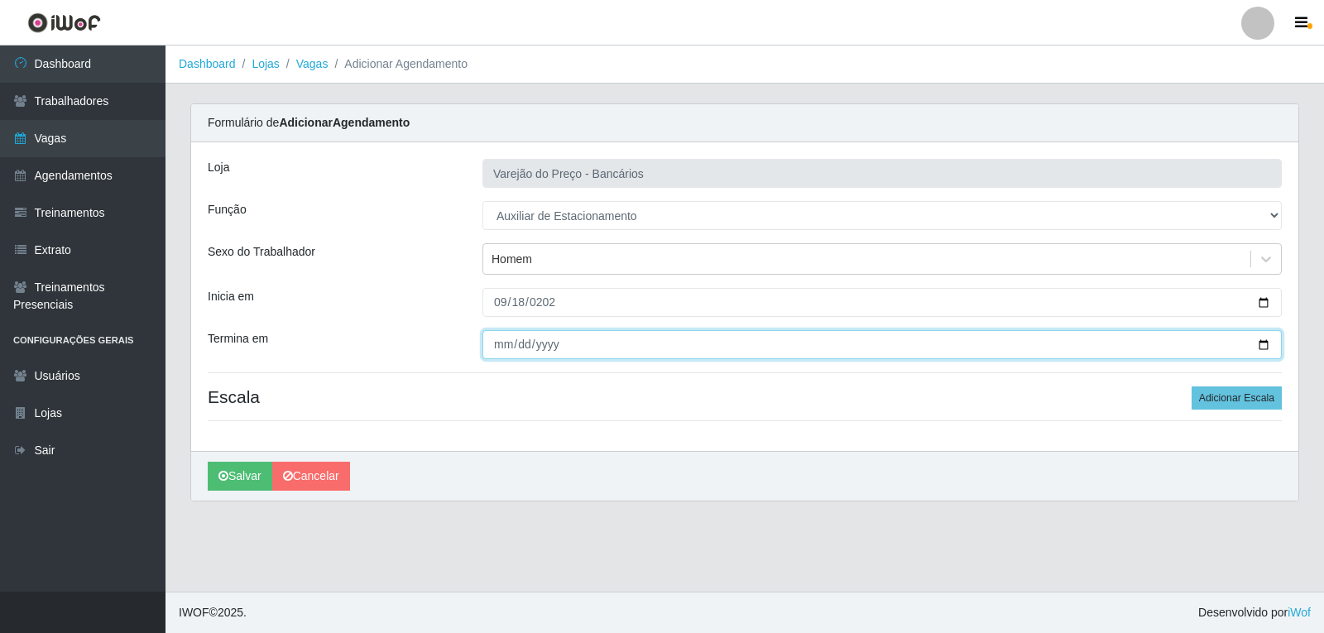
click at [508, 345] on input "Termina em" at bounding box center [883, 344] width 800 height 29
type input "2025-09-18"
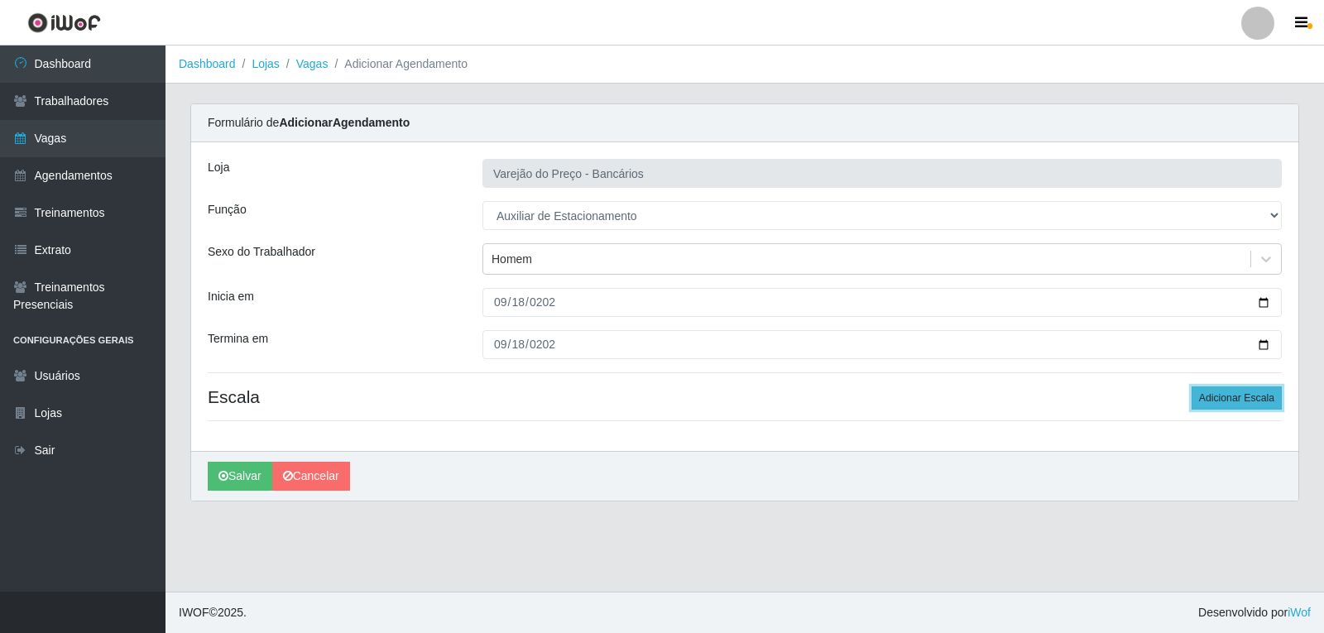
click at [1221, 401] on button "Adicionar Escala" at bounding box center [1237, 398] width 90 height 23
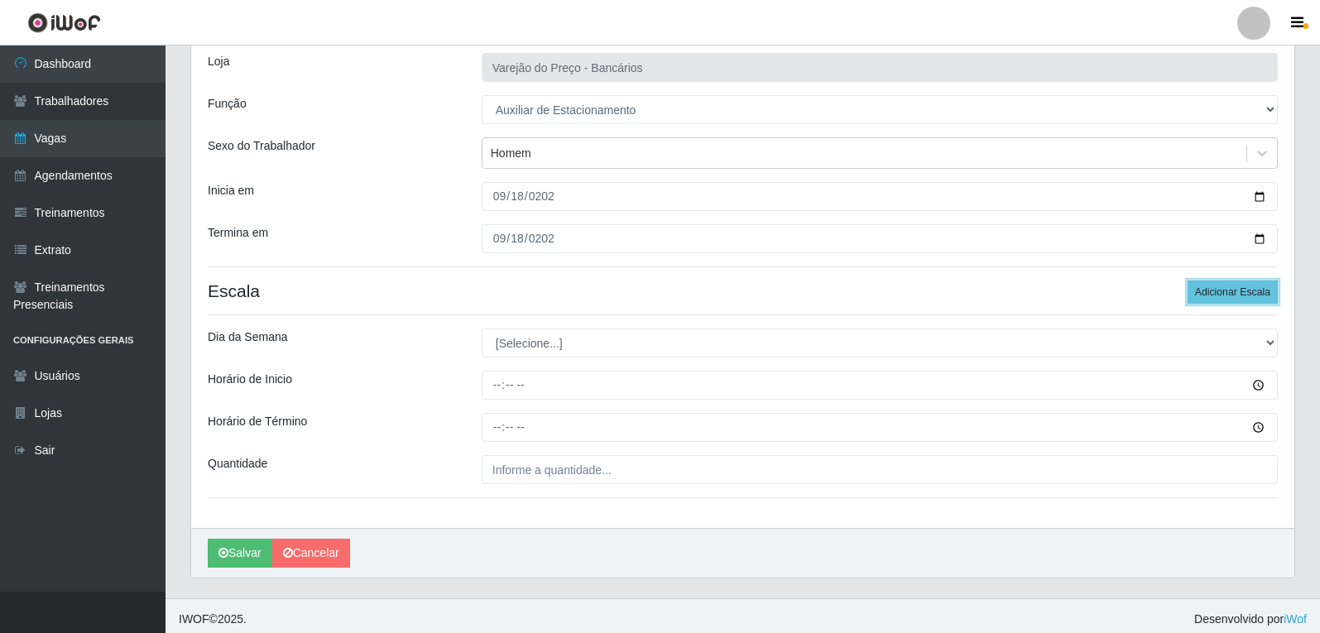
scroll to position [113, 0]
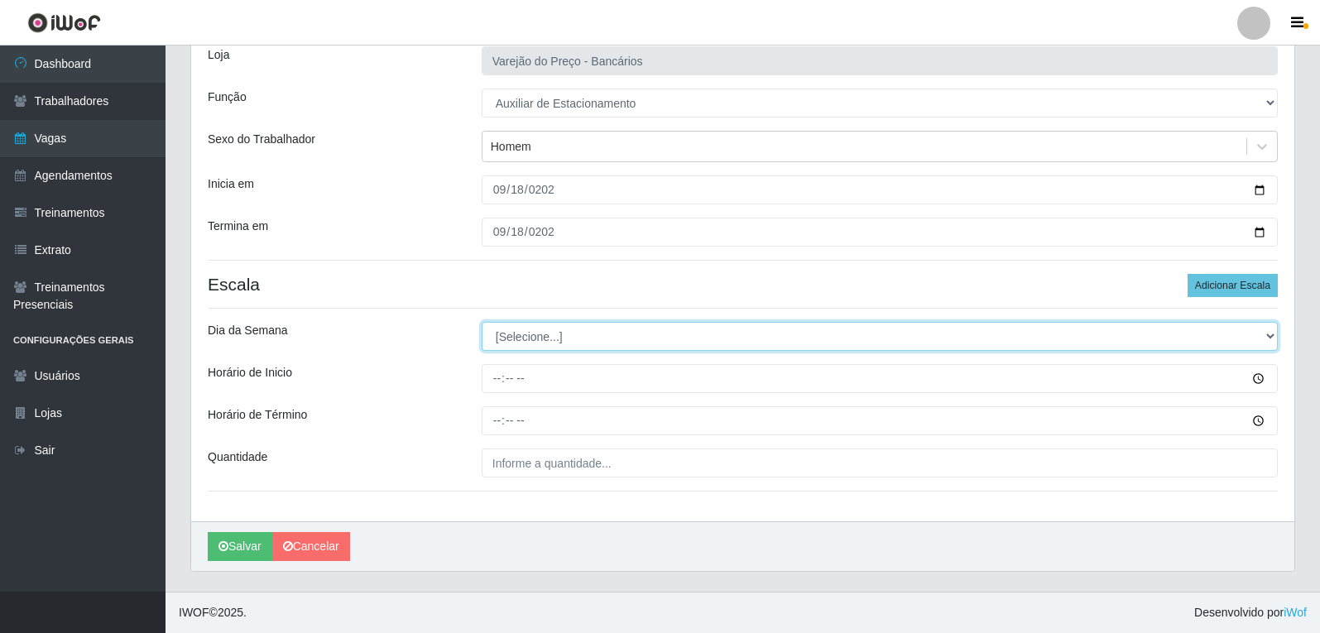
click at [510, 327] on select "[Selecione...] Segunda Terça Quarta Quinta Sexta Sábado Domingo" at bounding box center [880, 336] width 796 height 29
select select "4"
click at [482, 322] on select "[Selecione...] Segunda Terça Quarta Quinta Sexta Sábado Domingo" at bounding box center [880, 336] width 796 height 29
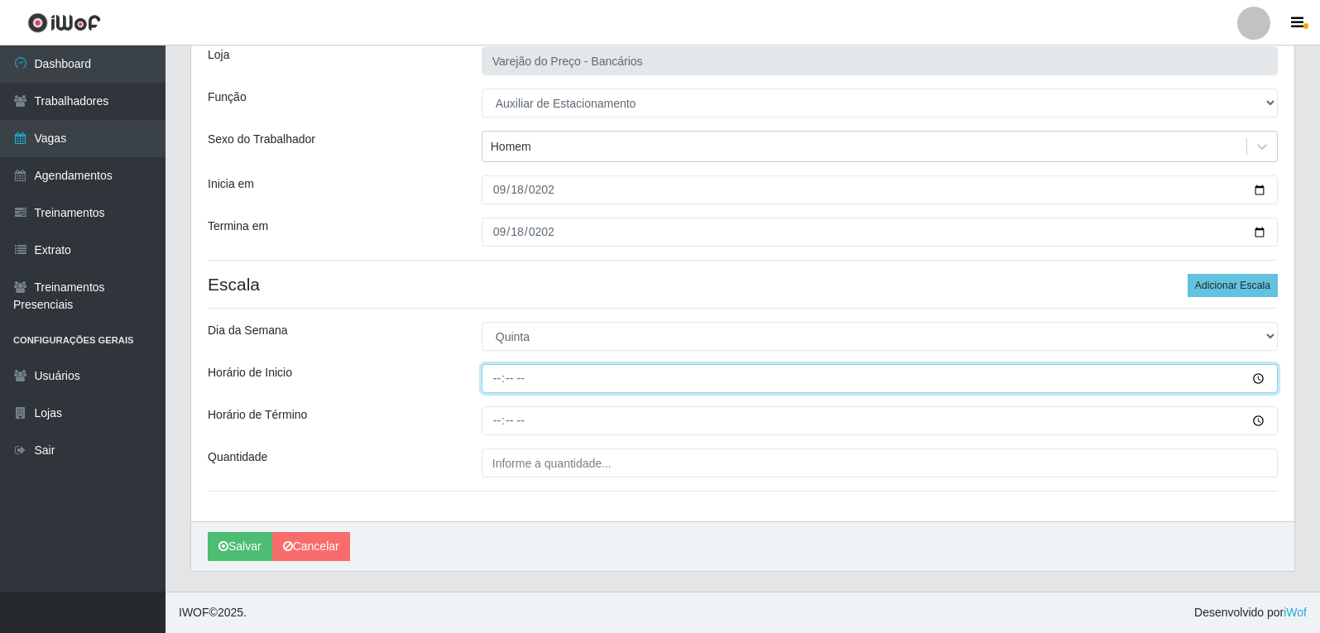
click at [506, 384] on input "Horário de Inicio" at bounding box center [880, 378] width 796 height 29
click at [502, 383] on input "Horário de Inicio" at bounding box center [880, 378] width 796 height 29
click at [507, 382] on input "00:00" at bounding box center [880, 378] width 796 height 29
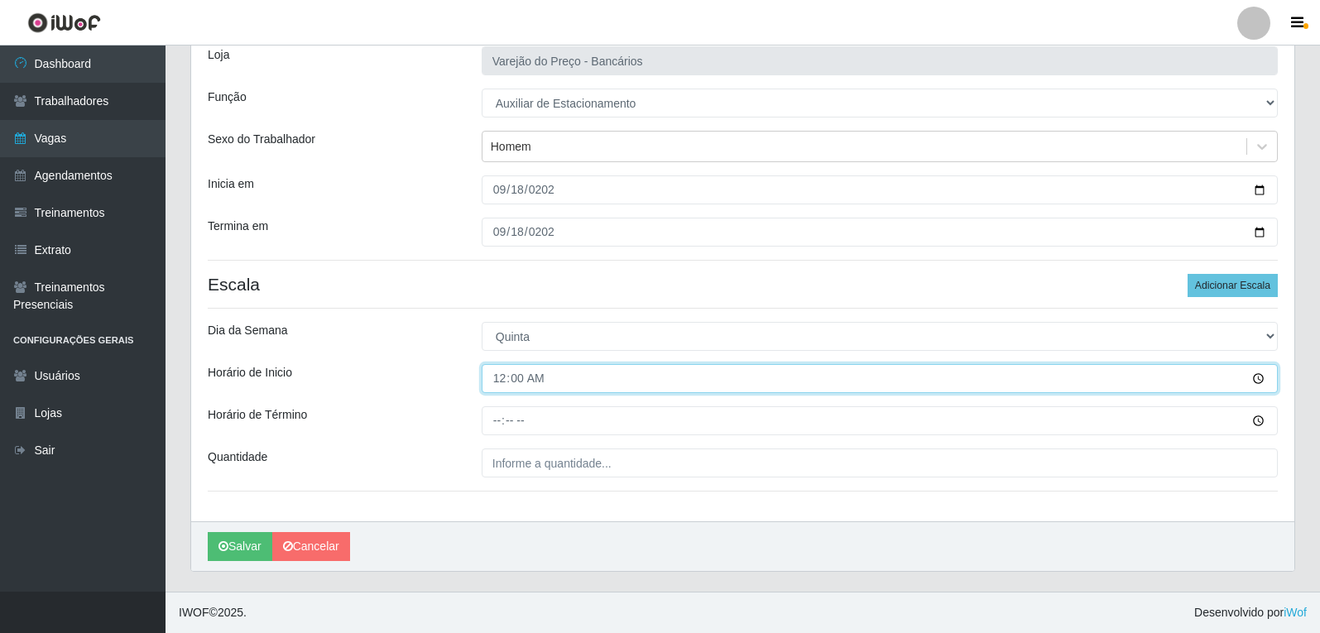
click at [496, 373] on input "00:00" at bounding box center [880, 378] width 796 height 29
type input "09:00"
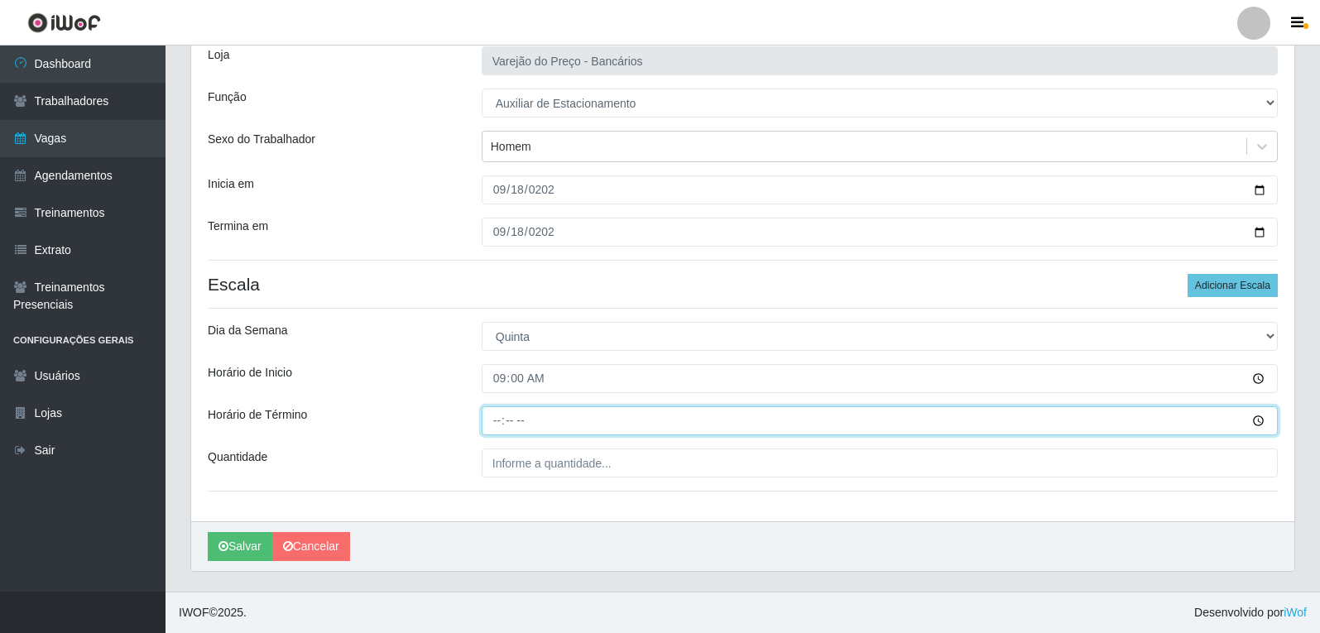
click at [511, 421] on input "Horário de Término" at bounding box center [880, 420] width 796 height 29
click at [492, 421] on input "Horário de Término" at bounding box center [880, 420] width 796 height 29
click at [497, 421] on input "Horário de Término" at bounding box center [880, 420] width 796 height 29
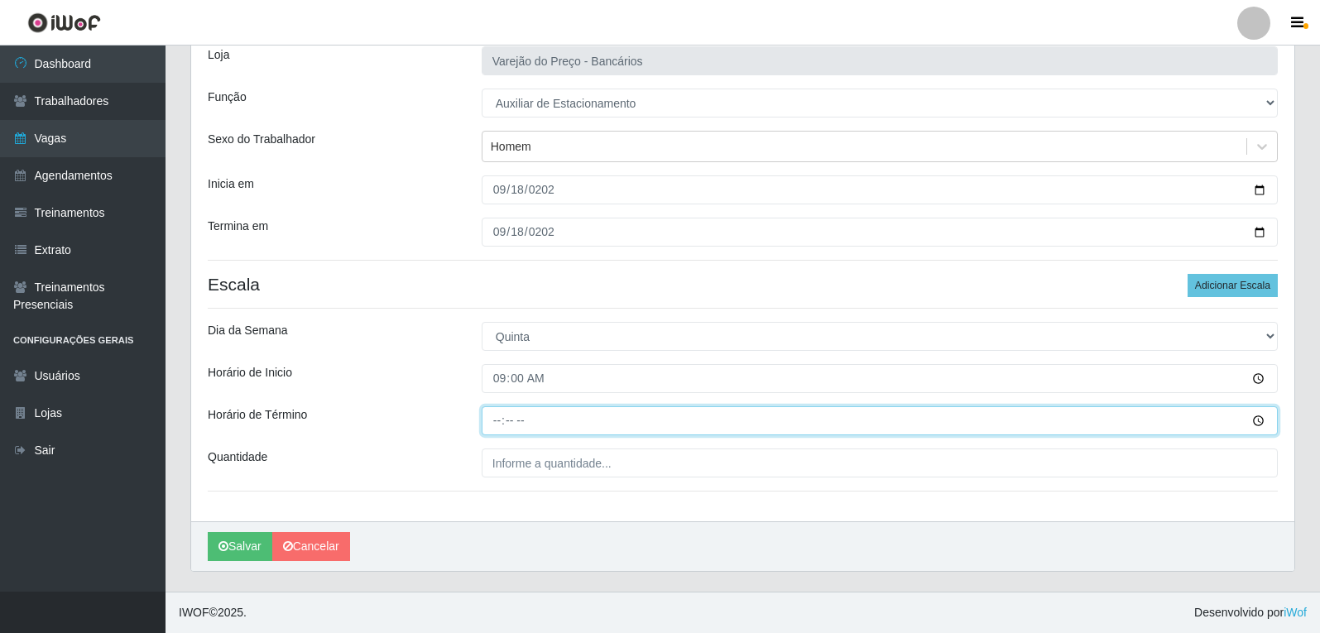
click at [497, 421] on input "Horário de Término" at bounding box center [880, 420] width 796 height 29
type input "14:00"
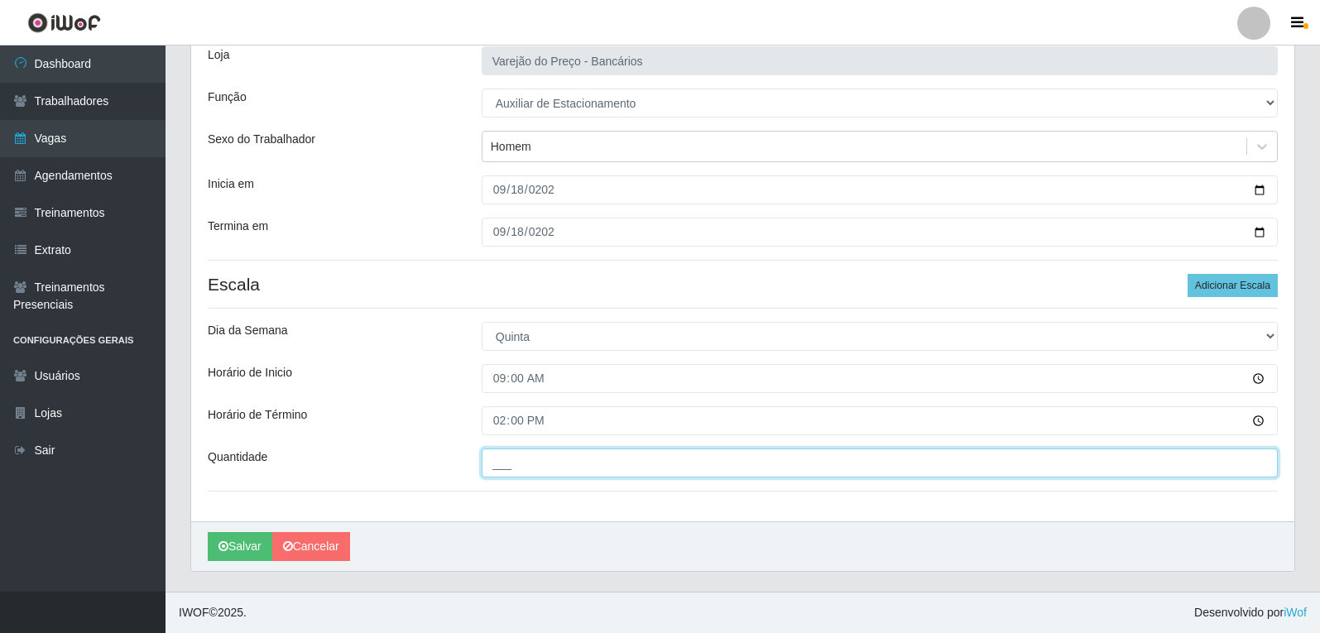
click at [560, 468] on input "___" at bounding box center [880, 463] width 796 height 29
type input "1__"
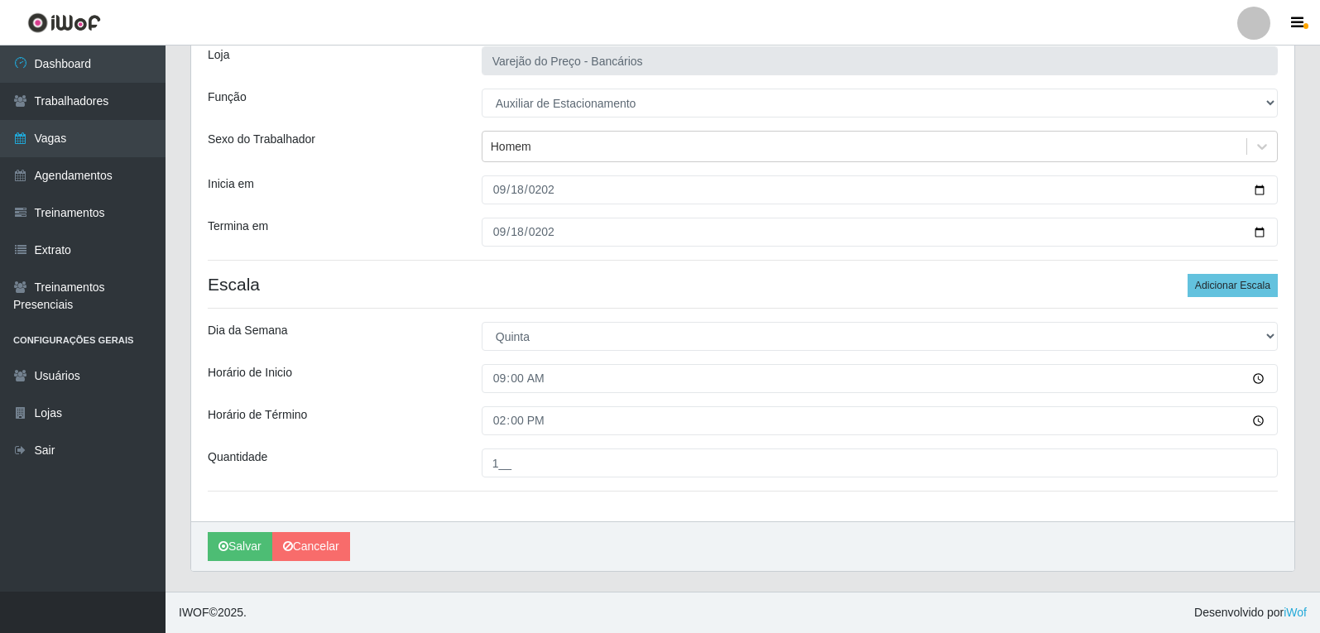
click at [400, 332] on div "Dia da Semana" at bounding box center [332, 336] width 274 height 29
click at [239, 549] on button "Salvar" at bounding box center [240, 546] width 65 height 29
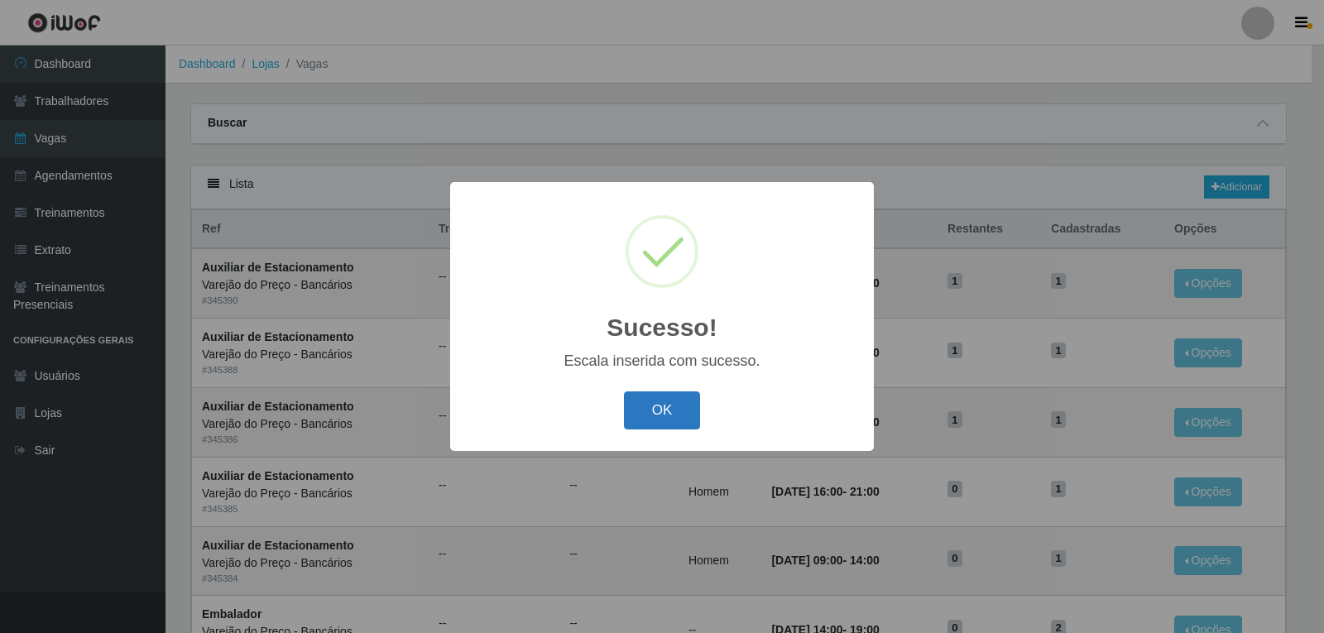
click at [666, 426] on button "OK" at bounding box center [662, 411] width 77 height 39
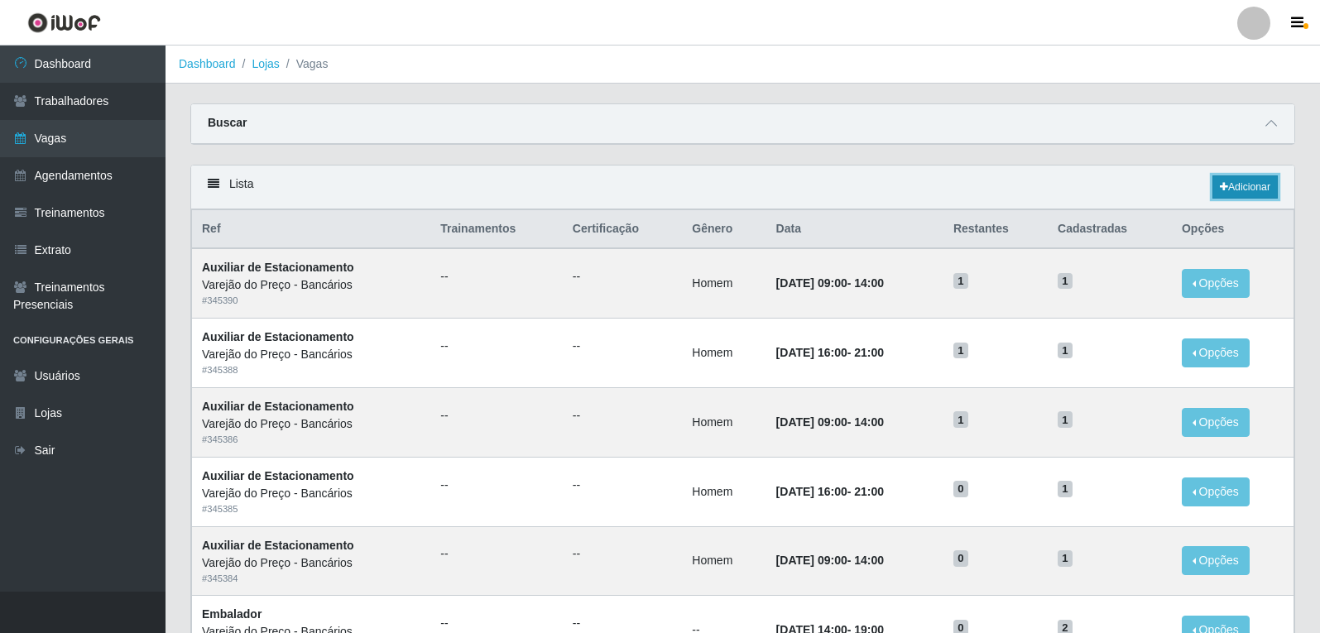
click at [1259, 191] on link "Adicionar" at bounding box center [1245, 186] width 65 height 23
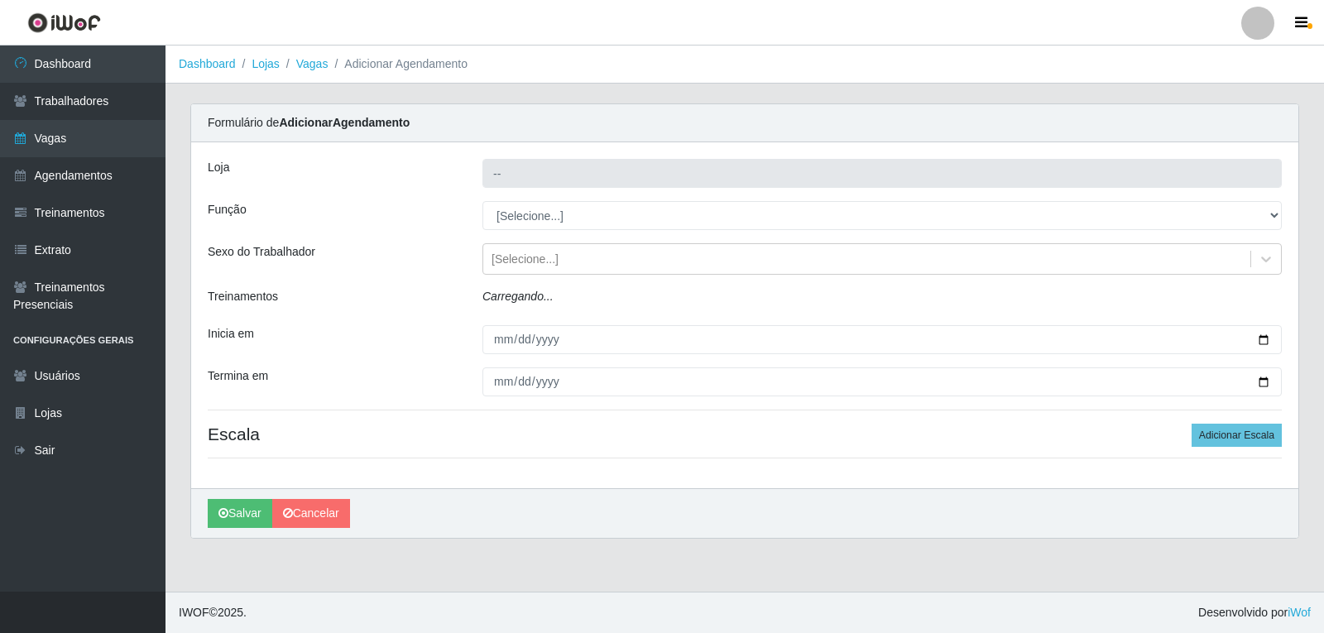
type input "Varejão do Preço - Bancários"
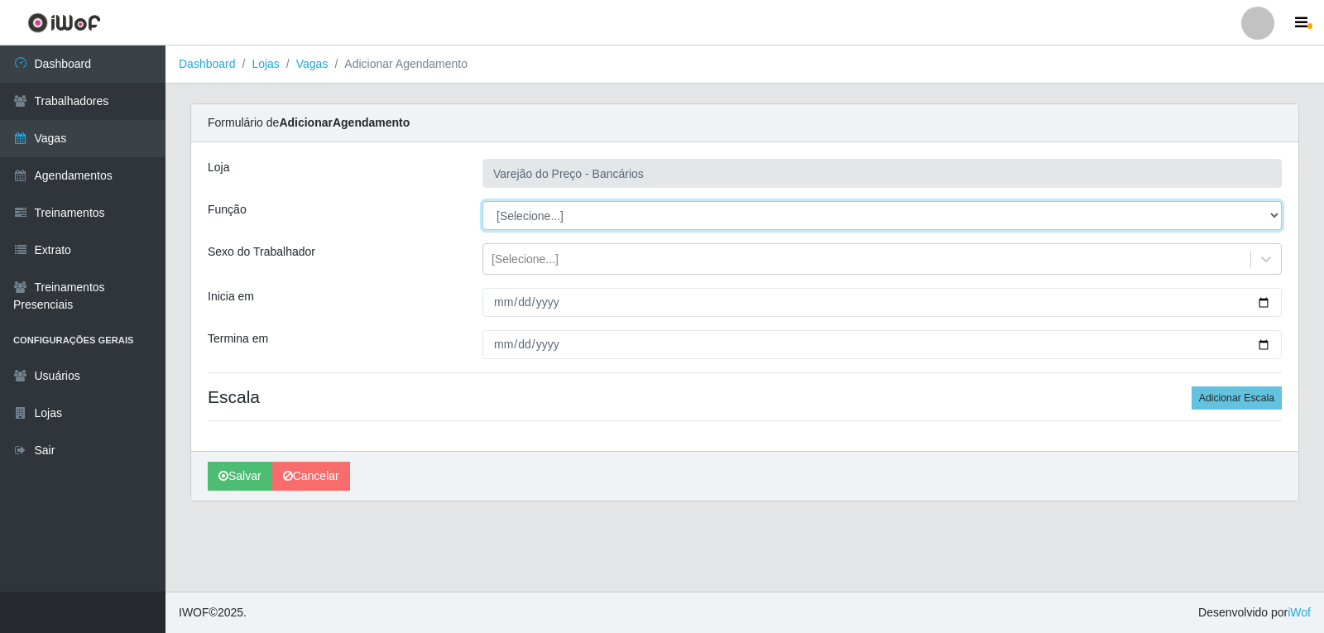
click at [497, 214] on select "[Selecione...] Auxiliar de Estacionamento Auxiliar de Estacionamento + Auxiliar…" at bounding box center [883, 215] width 800 height 29
select select "4"
click at [483, 201] on select "[Selecione...] Auxiliar de Estacionamento Auxiliar de Estacionamento + Auxiliar…" at bounding box center [883, 215] width 800 height 29
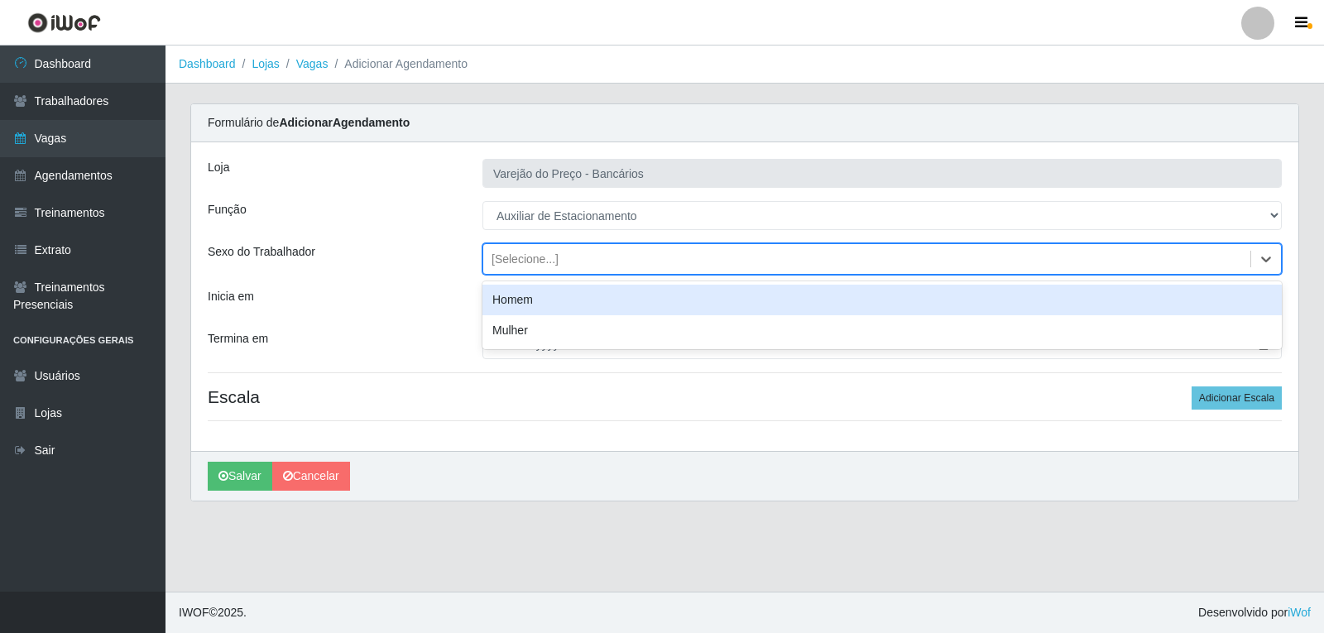
click at [522, 264] on div "[Selecione...]" at bounding box center [525, 259] width 67 height 17
click at [518, 305] on div "Homem" at bounding box center [883, 300] width 800 height 31
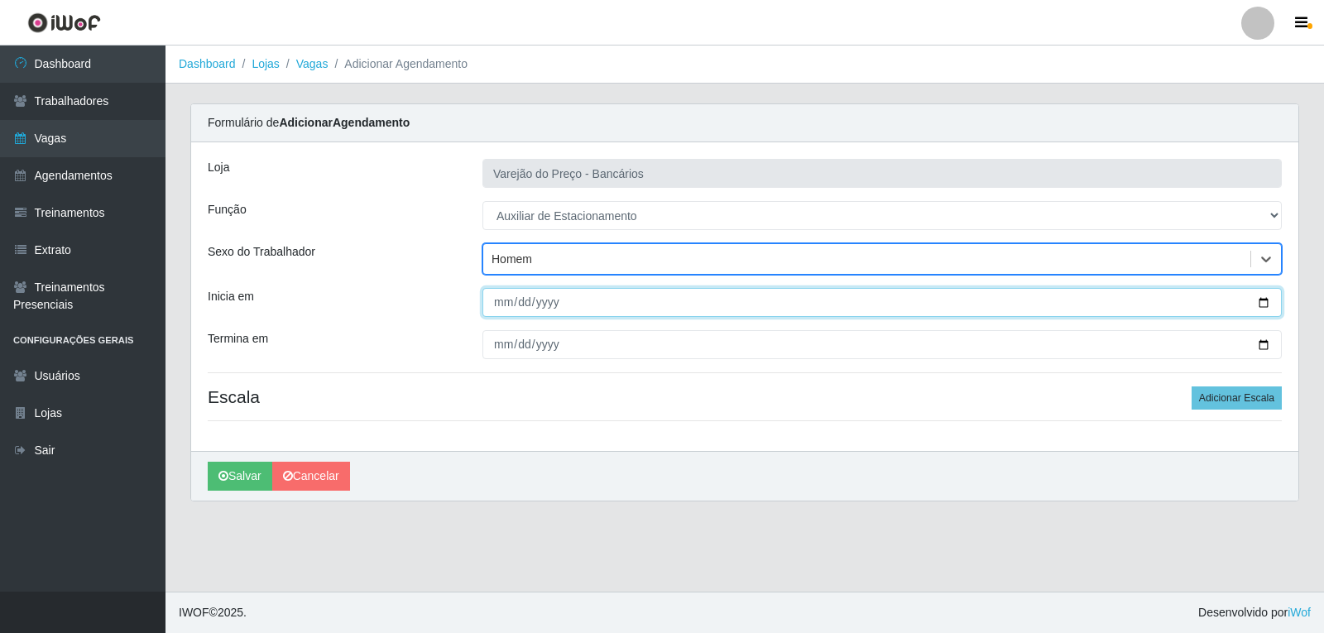
click at [488, 306] on input "Inicia em" at bounding box center [883, 302] width 800 height 29
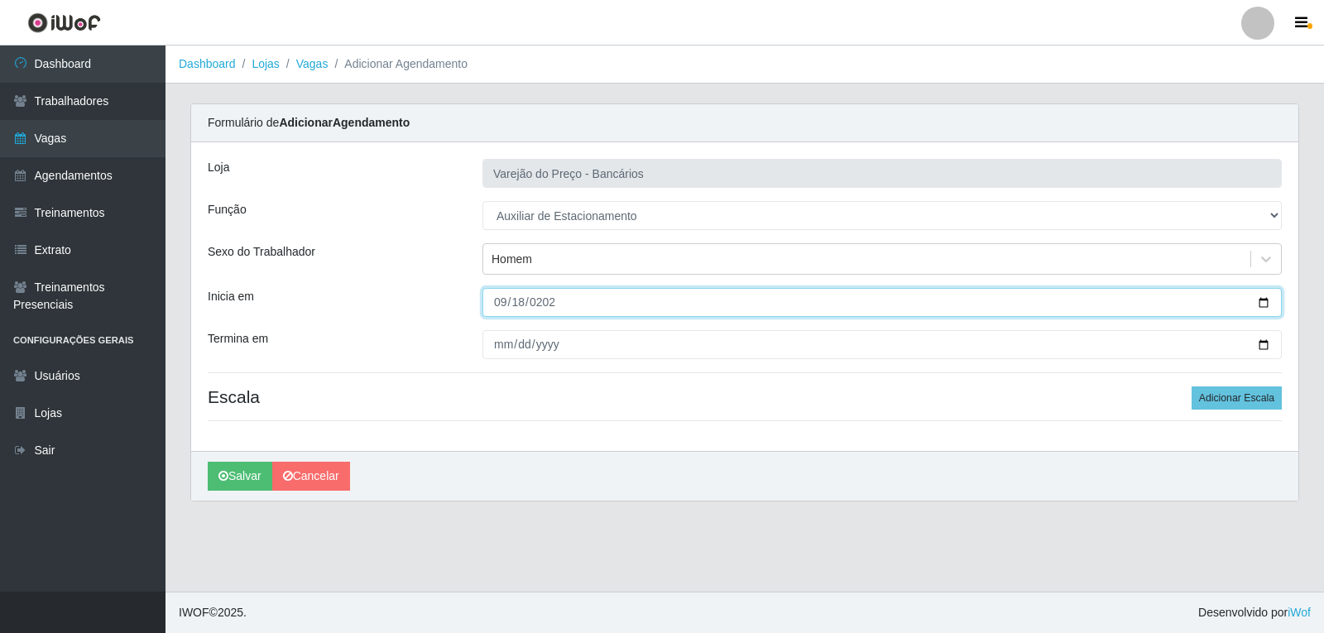
type input "2025-09-18"
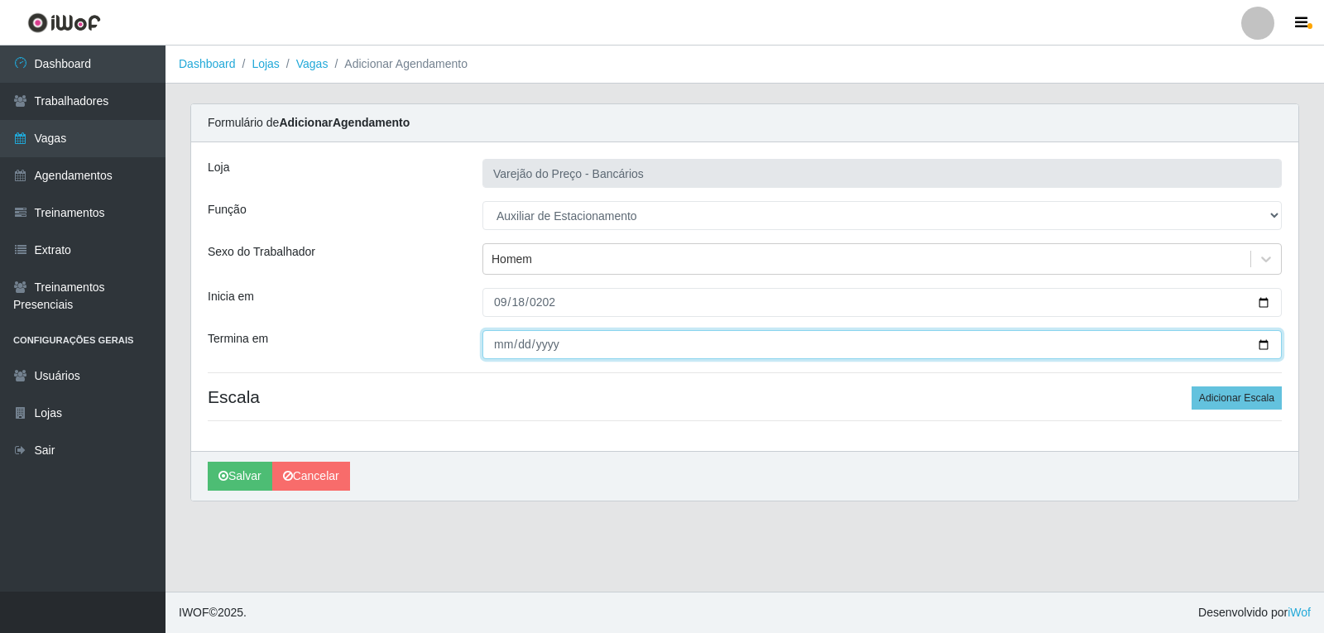
click at [493, 348] on input "Termina em" at bounding box center [883, 344] width 800 height 29
type input "2025-09-18"
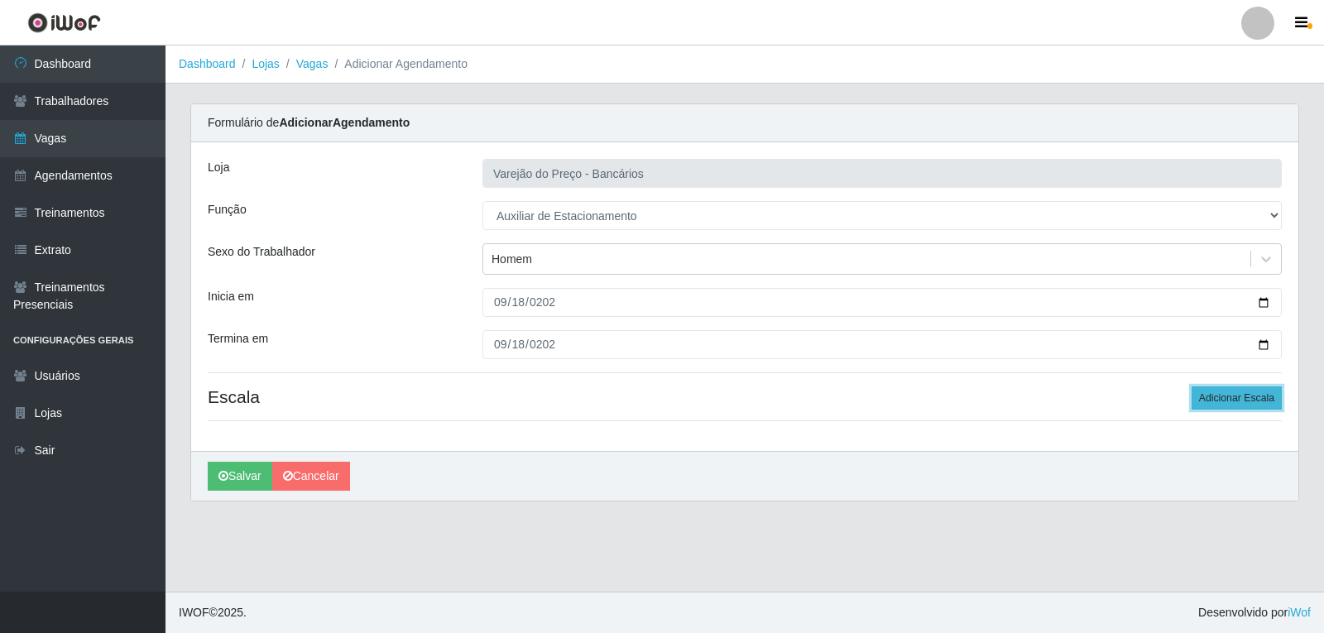
click at [1247, 401] on button "Adicionar Escala" at bounding box center [1237, 398] width 90 height 23
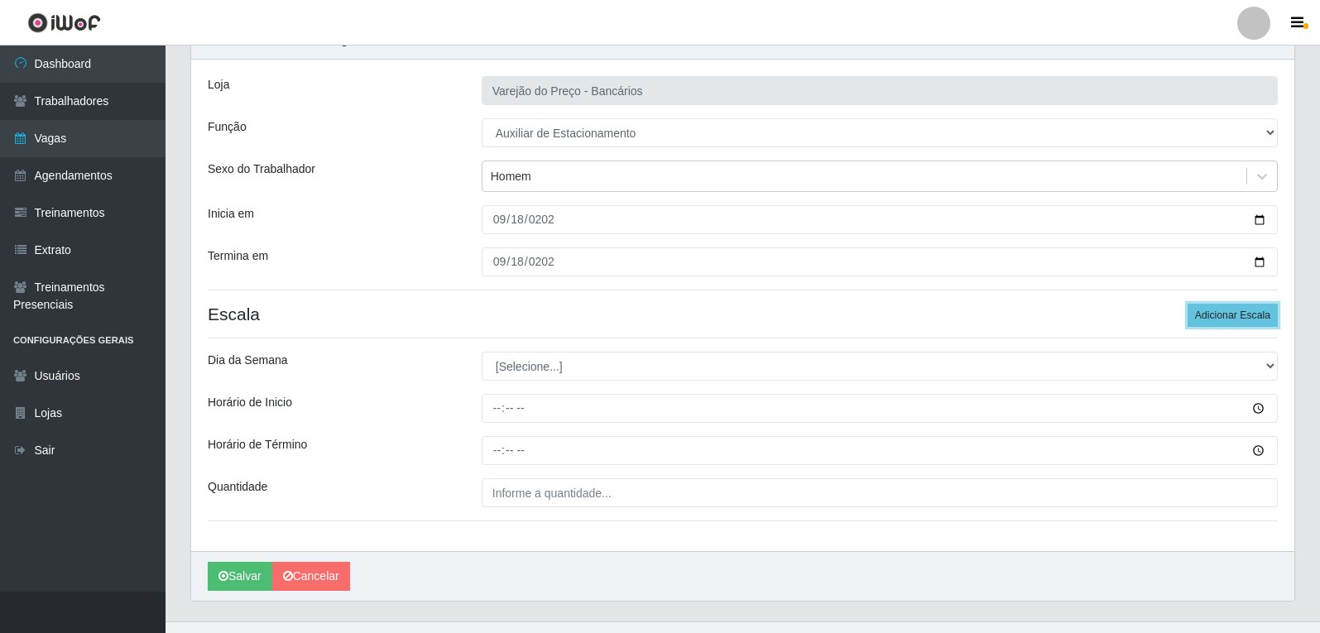
scroll to position [113, 0]
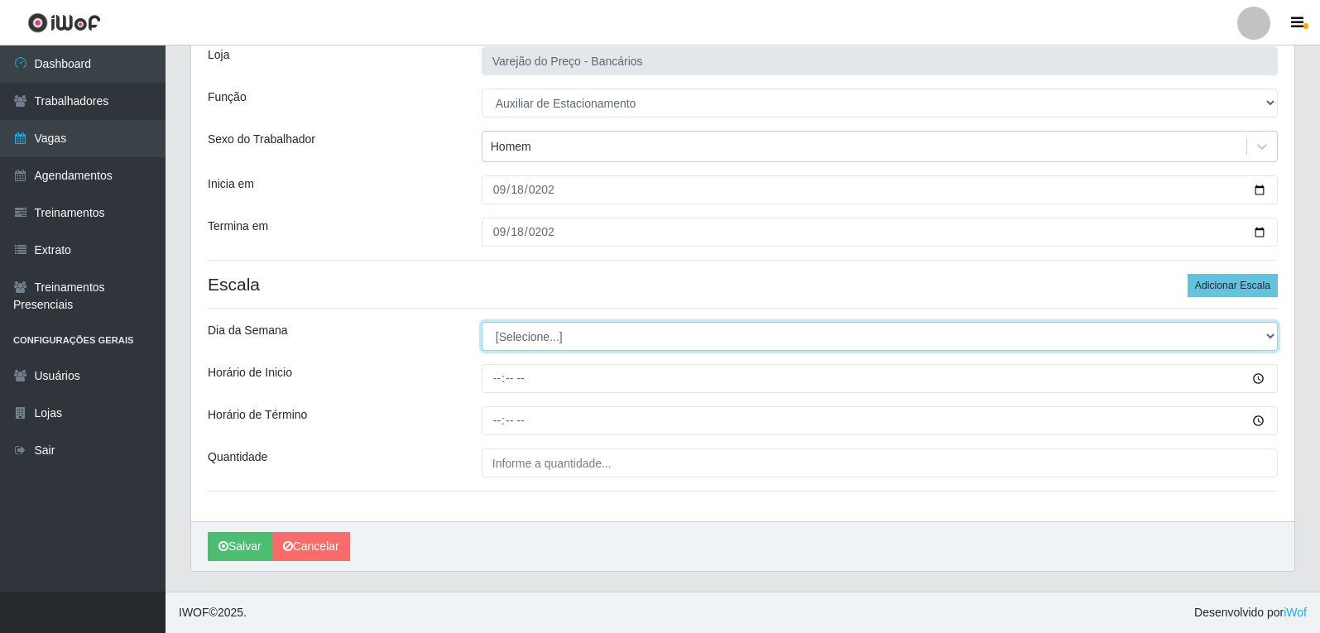
click at [553, 333] on select "[Selecione...] Segunda Terça Quarta Quinta Sexta Sábado Domingo" at bounding box center [880, 336] width 796 height 29
select select "4"
click at [482, 322] on select "[Selecione...] Segunda Terça Quarta Quinta Sexta Sábado Domingo" at bounding box center [880, 336] width 796 height 29
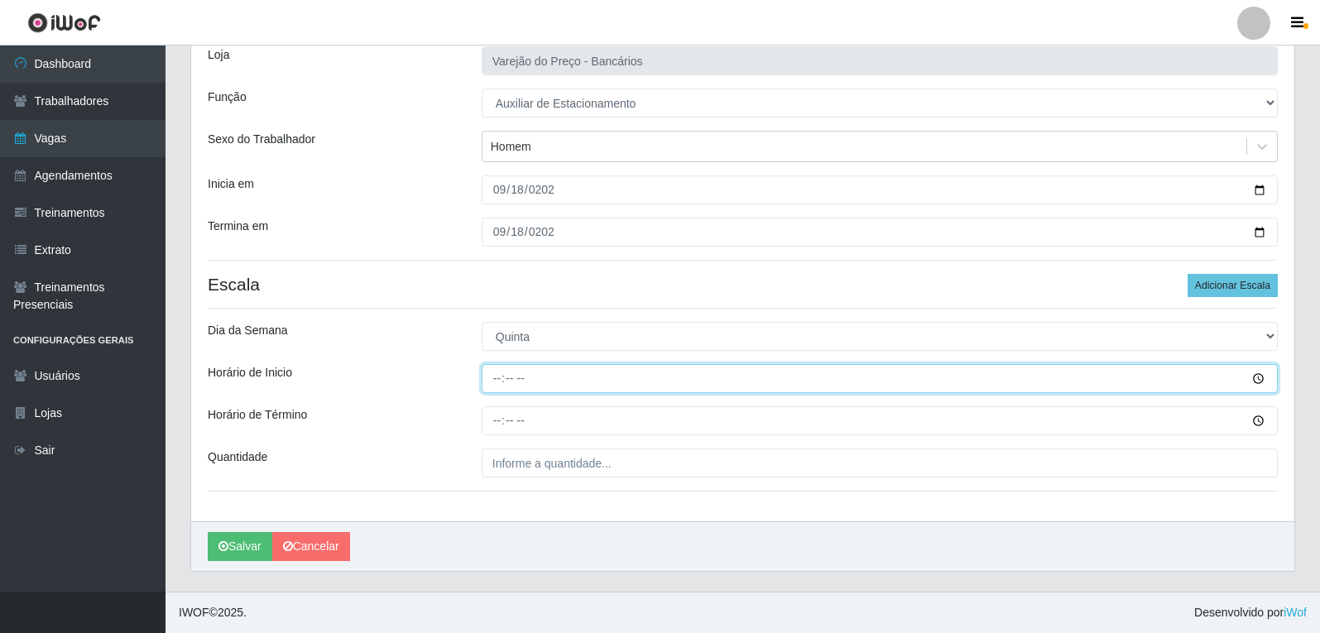
click at [493, 384] on input "Horário de Inicio" at bounding box center [880, 378] width 796 height 29
type input "16:00"
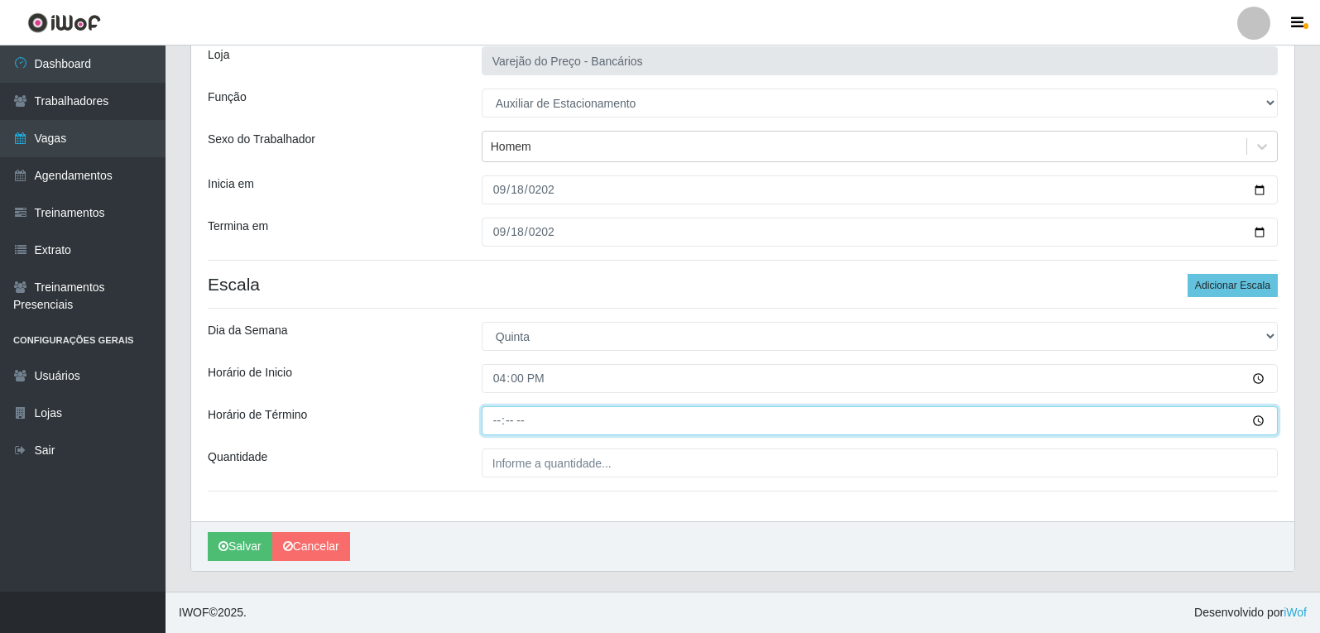
click at [491, 422] on input "Horário de Término" at bounding box center [880, 420] width 796 height 29
type input "21:00"
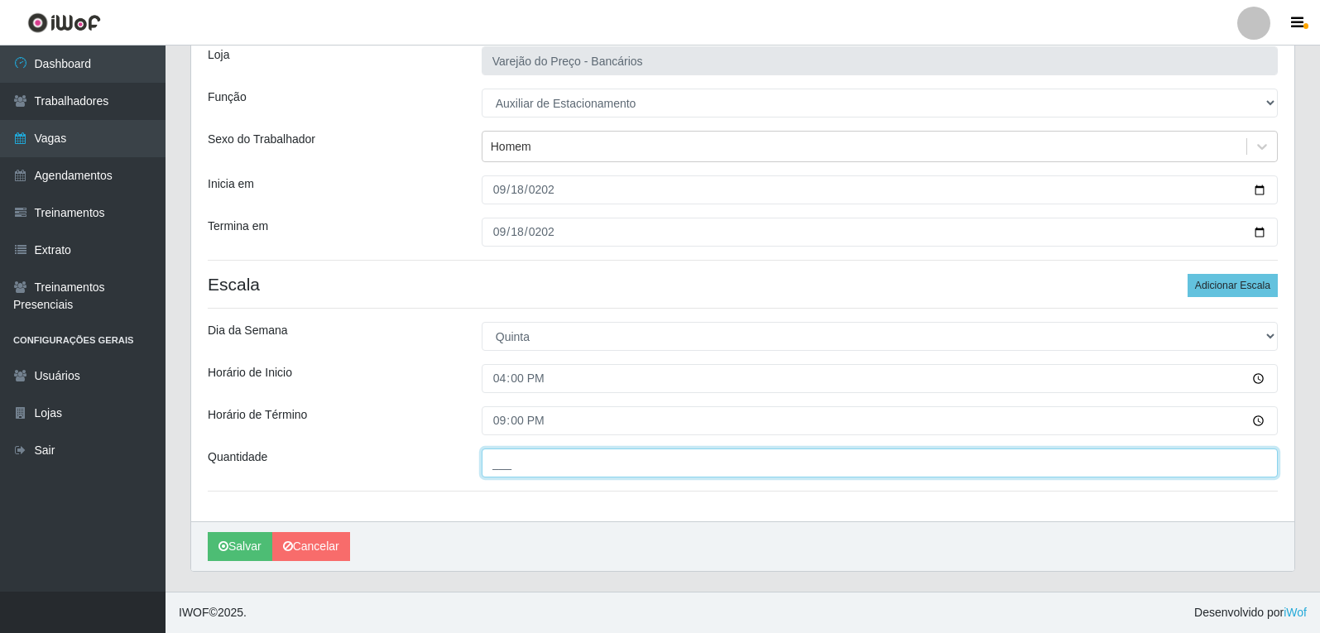
click at [538, 459] on input "___" at bounding box center [880, 463] width 796 height 29
type input "1__"
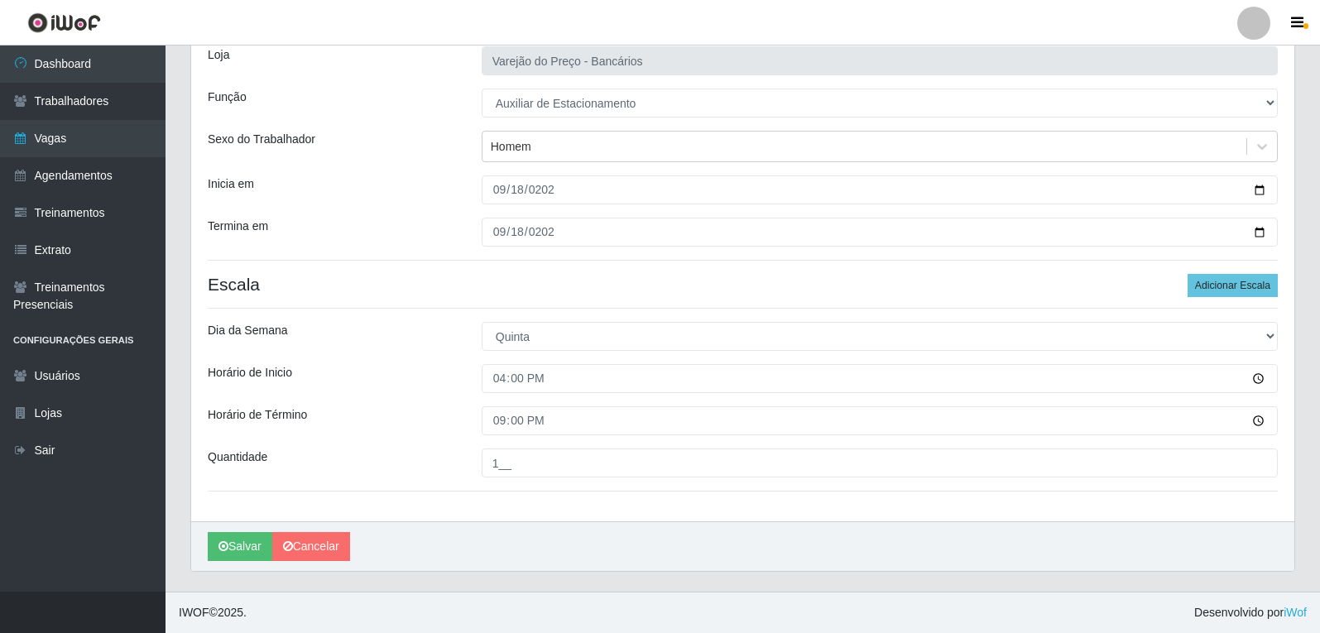
click at [334, 304] on div "Loja Varejão do Preço - Bancários Função [Selecione...] Auxiliar de Estacioname…" at bounding box center [742, 276] width 1103 height 492
click at [266, 536] on button "Salvar" at bounding box center [240, 546] width 65 height 29
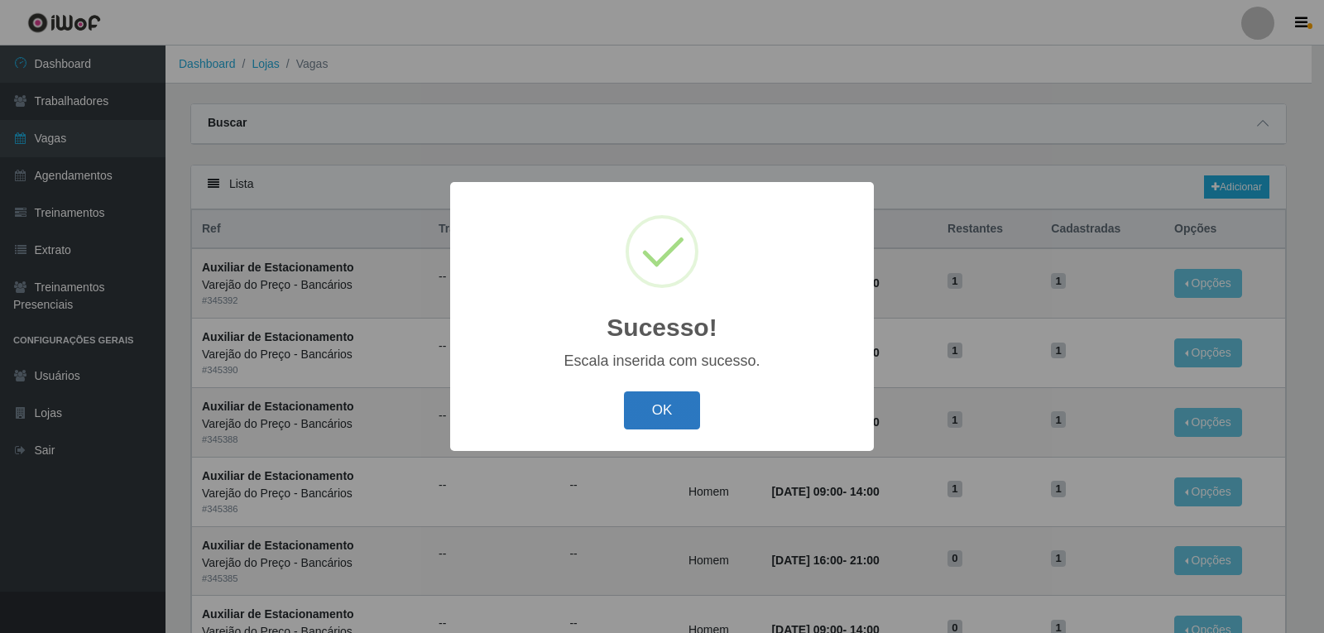
click at [684, 415] on button "OK" at bounding box center [662, 411] width 77 height 39
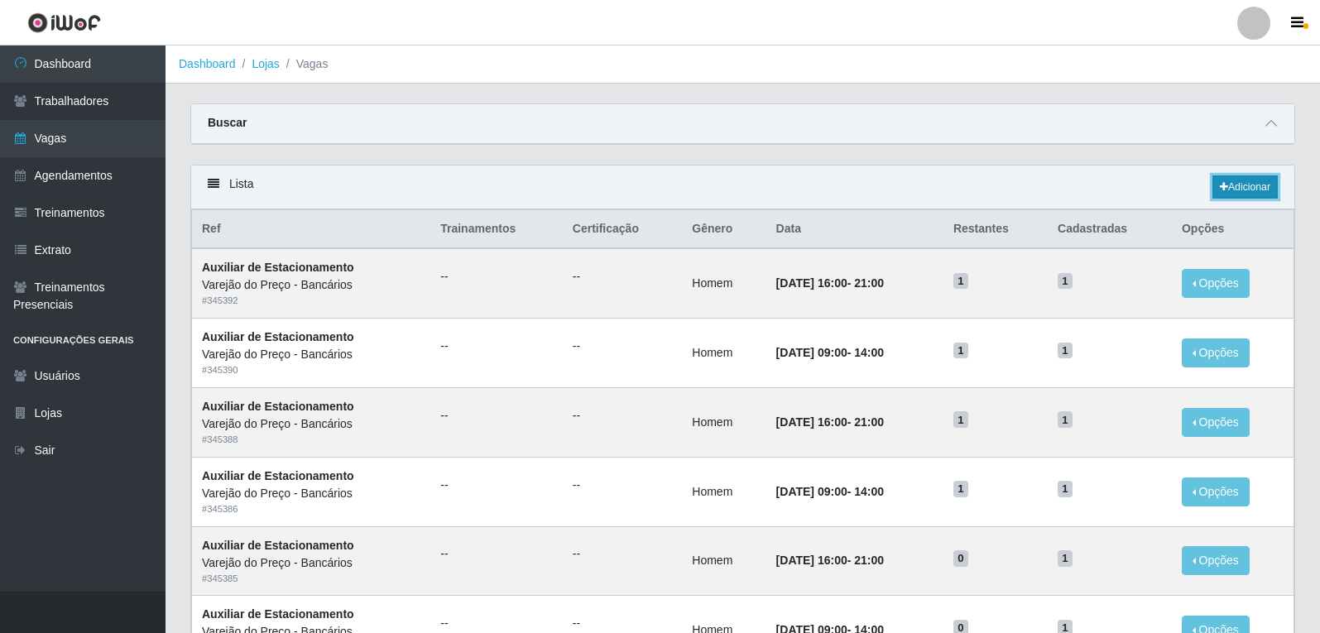
click at [1250, 191] on link "Adicionar" at bounding box center [1245, 186] width 65 height 23
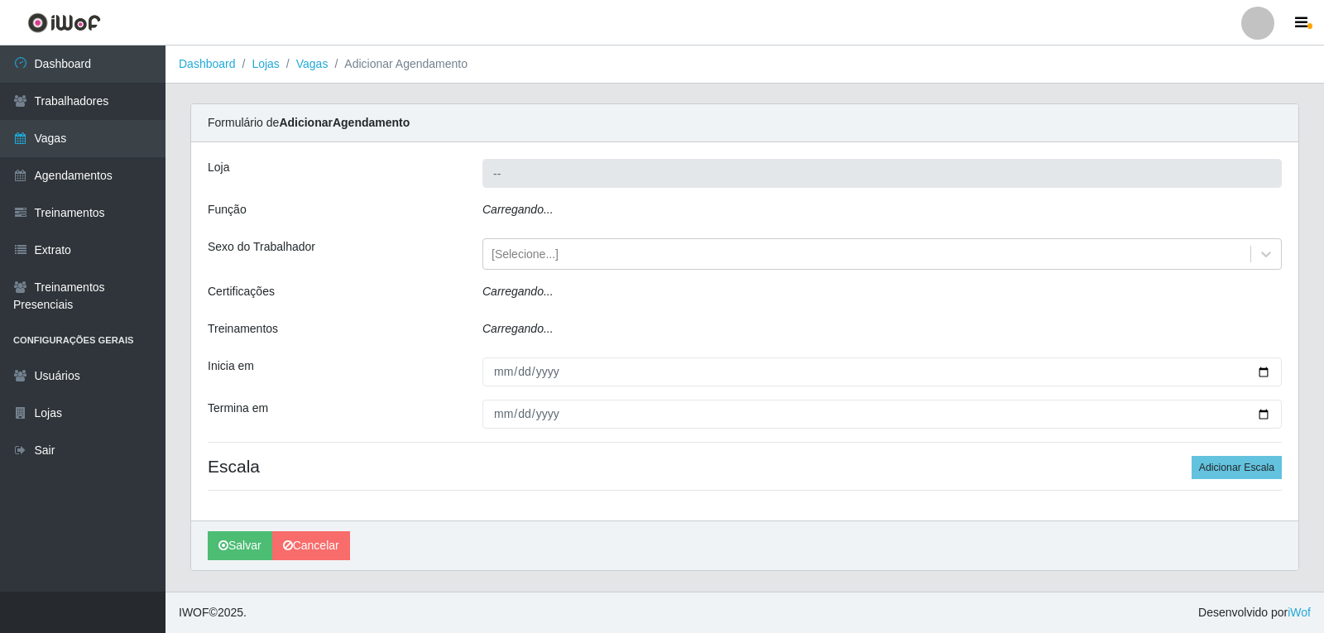
type input "Varejão do Preço - Bancários"
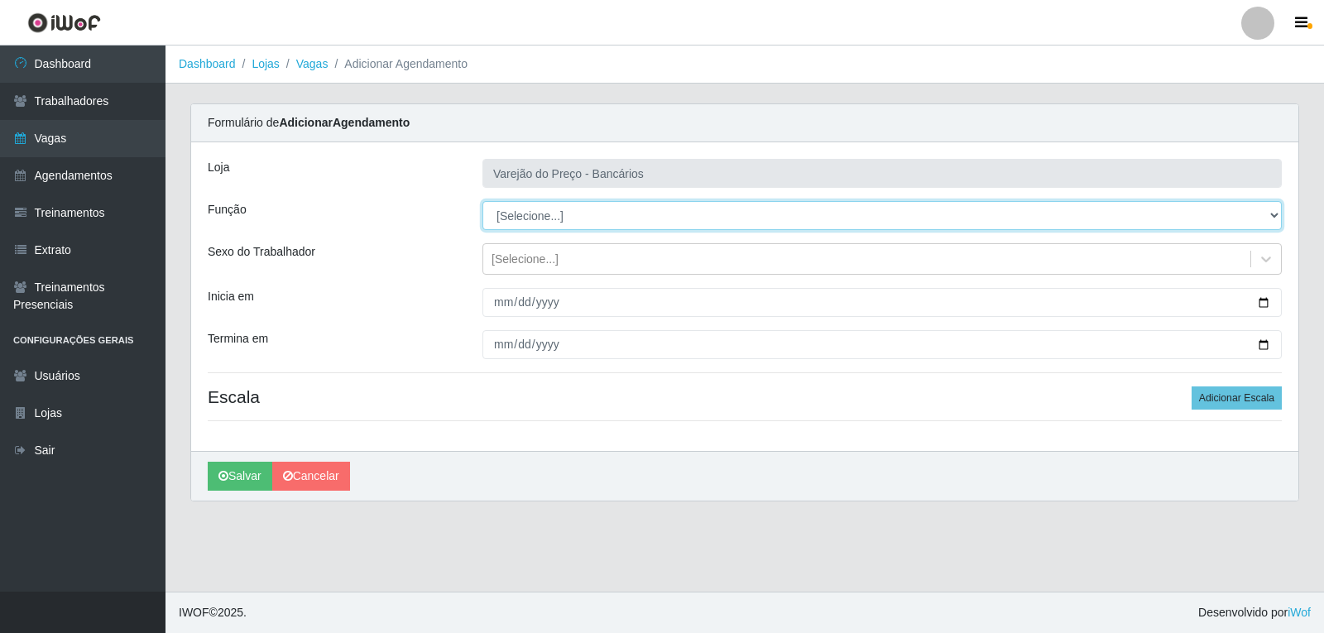
click at [531, 207] on select "[Selecione...] Auxiliar de Estacionamento Auxiliar de Estacionamento + Auxiliar…" at bounding box center [883, 215] width 800 height 29
select select "4"
click at [483, 201] on select "[Selecione...] Auxiliar de Estacionamento Auxiliar de Estacionamento + Auxiliar…" at bounding box center [883, 215] width 800 height 29
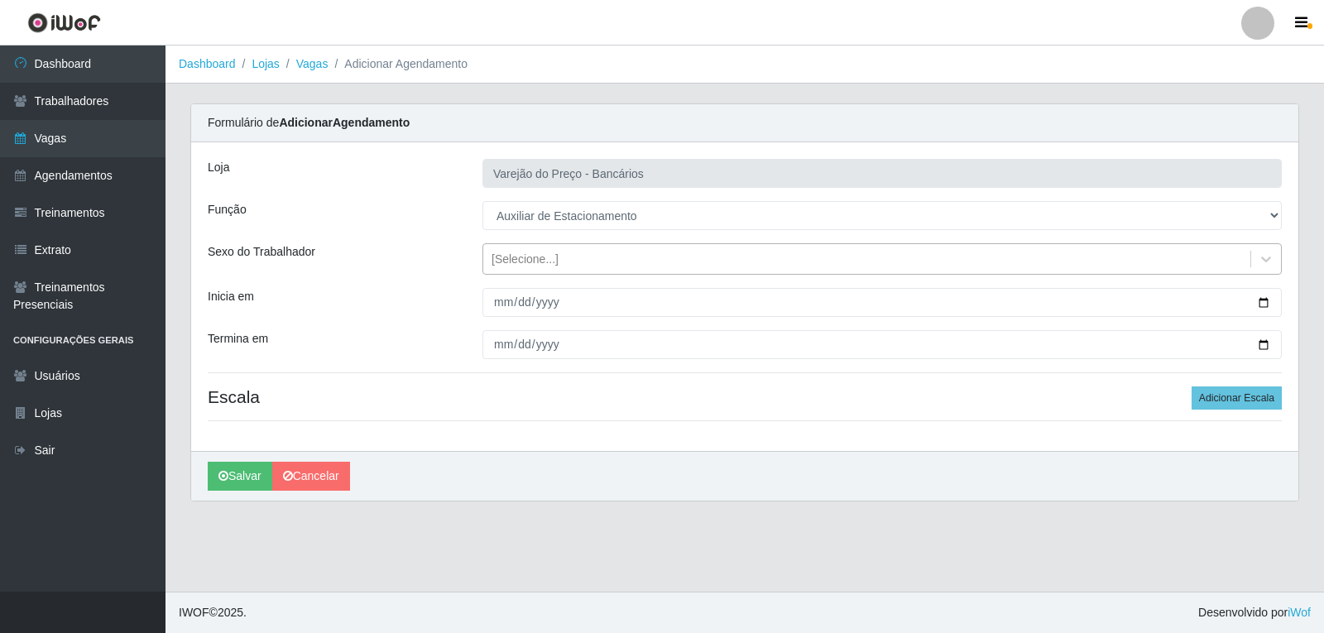
click at [558, 257] on div "[Selecione...]" at bounding box center [866, 259] width 767 height 27
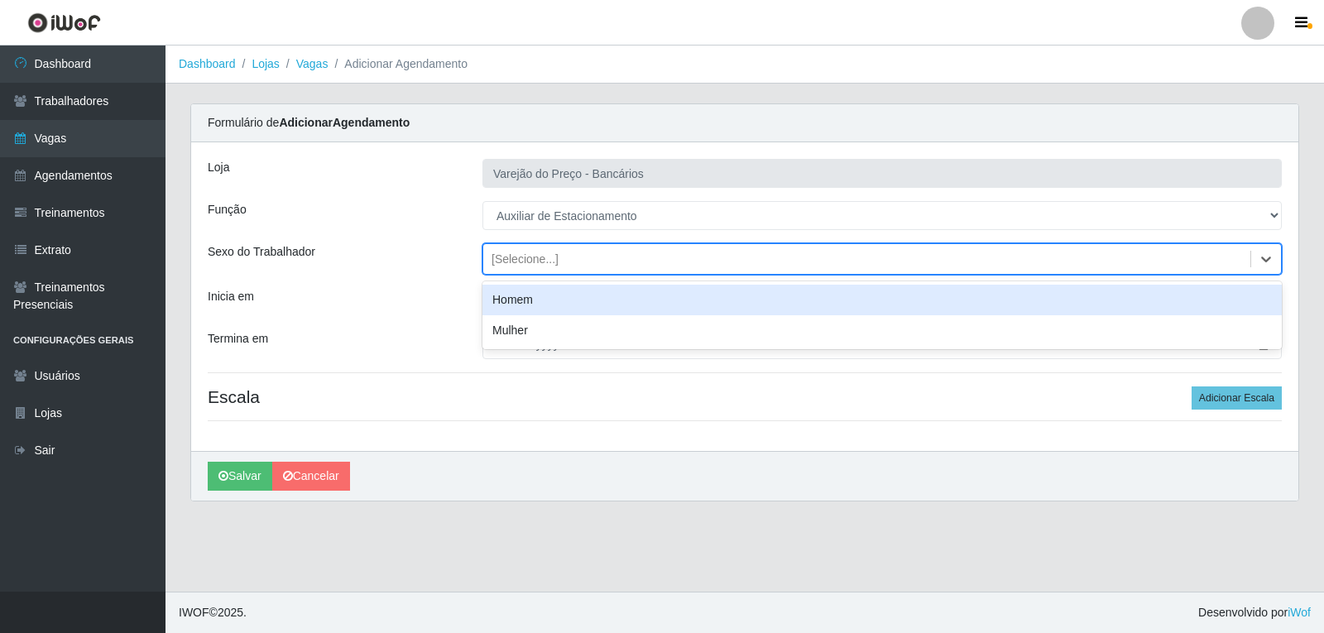
click at [565, 295] on div "Homem" at bounding box center [883, 300] width 800 height 31
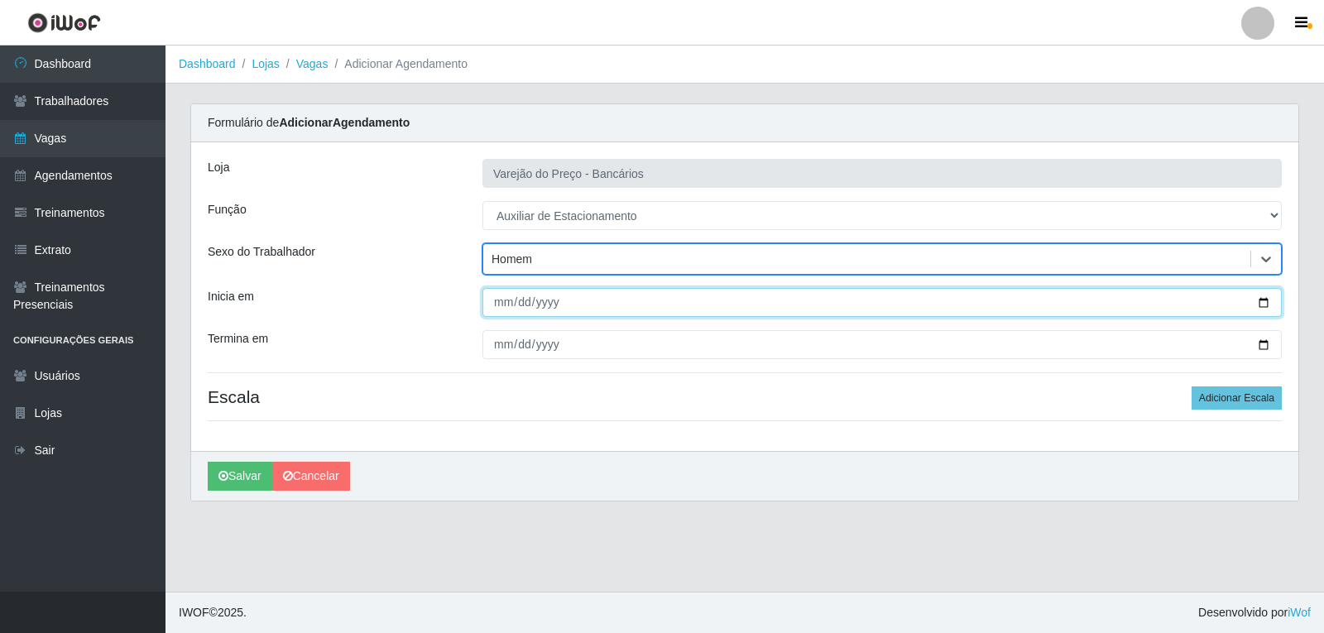
click at [507, 305] on input "Inicia em" at bounding box center [883, 302] width 800 height 29
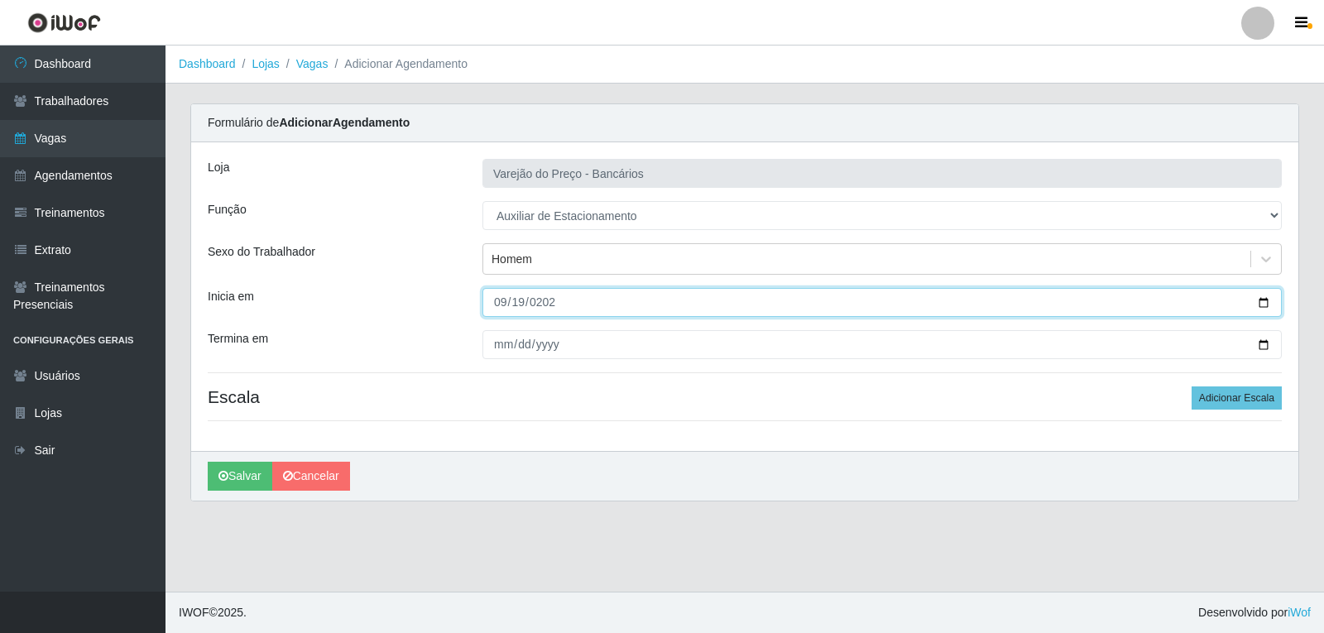
type input "2025-09-19"
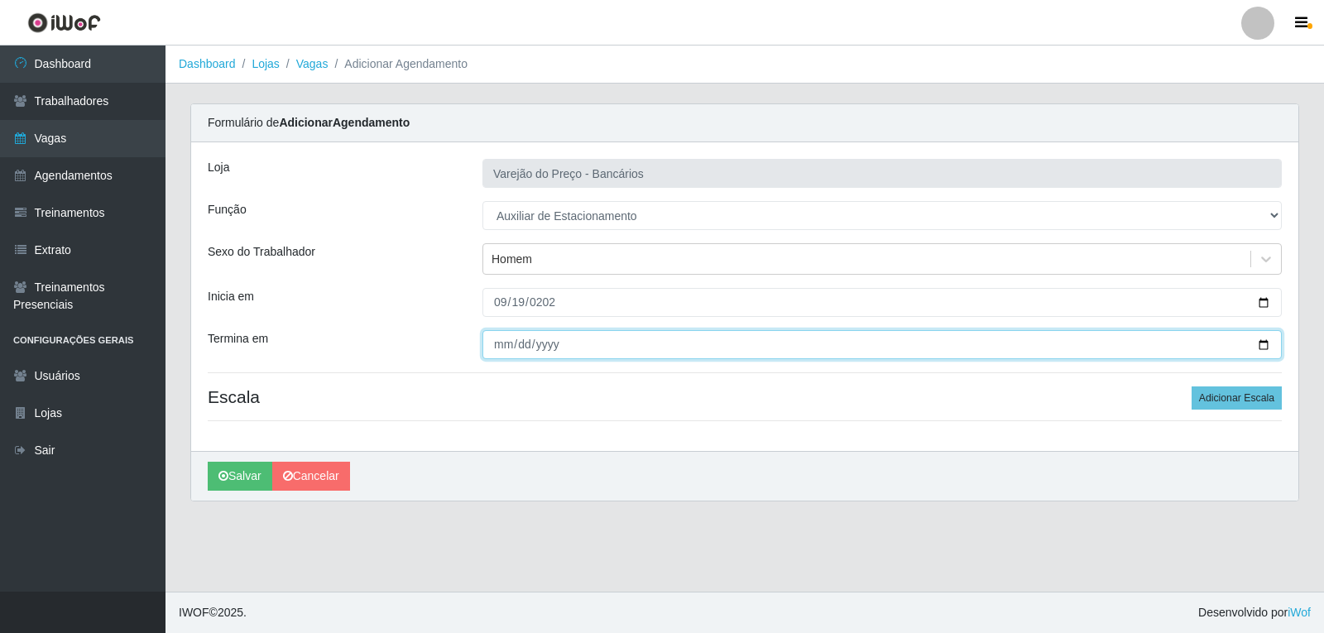
click at [508, 351] on input "Termina em" at bounding box center [883, 344] width 800 height 29
type input "2025-09-19"
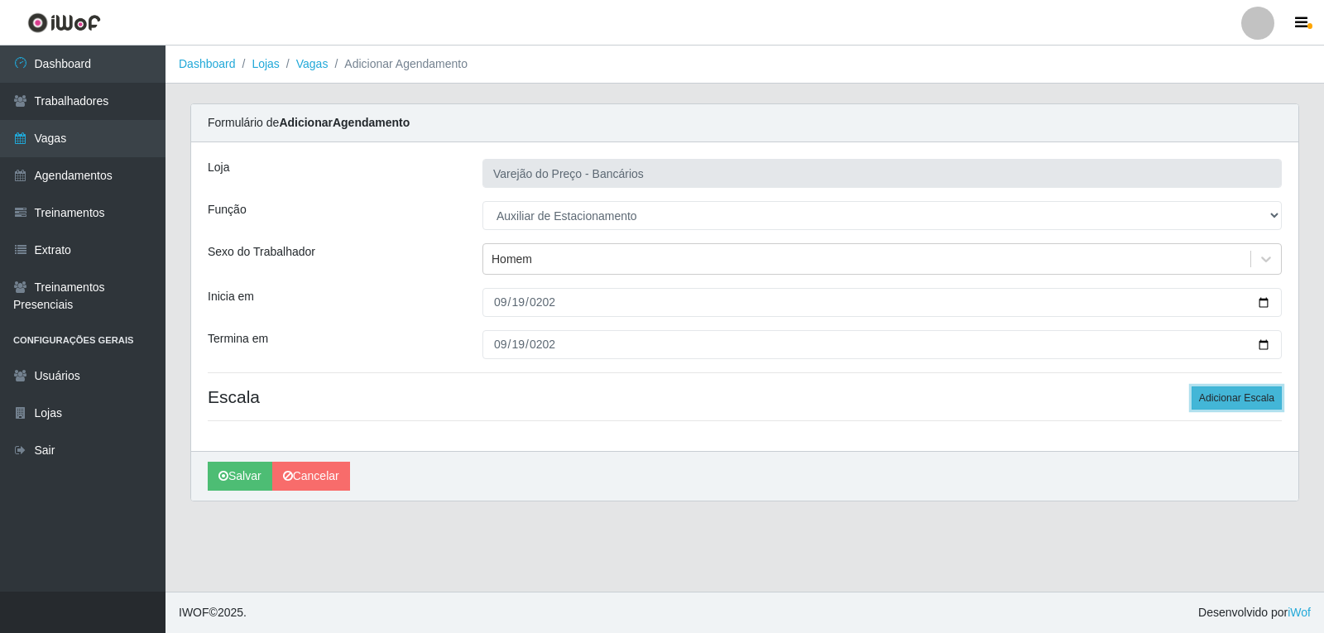
click at [1266, 402] on button "Adicionar Escala" at bounding box center [1237, 398] width 90 height 23
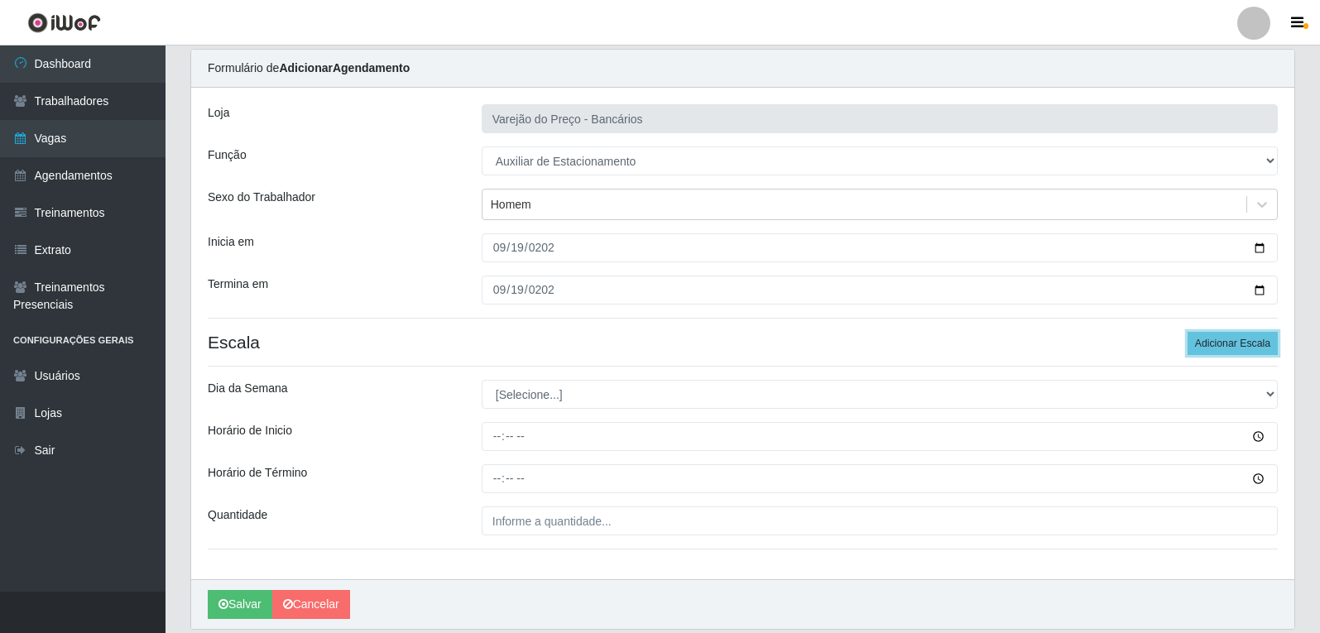
scroll to position [83, 0]
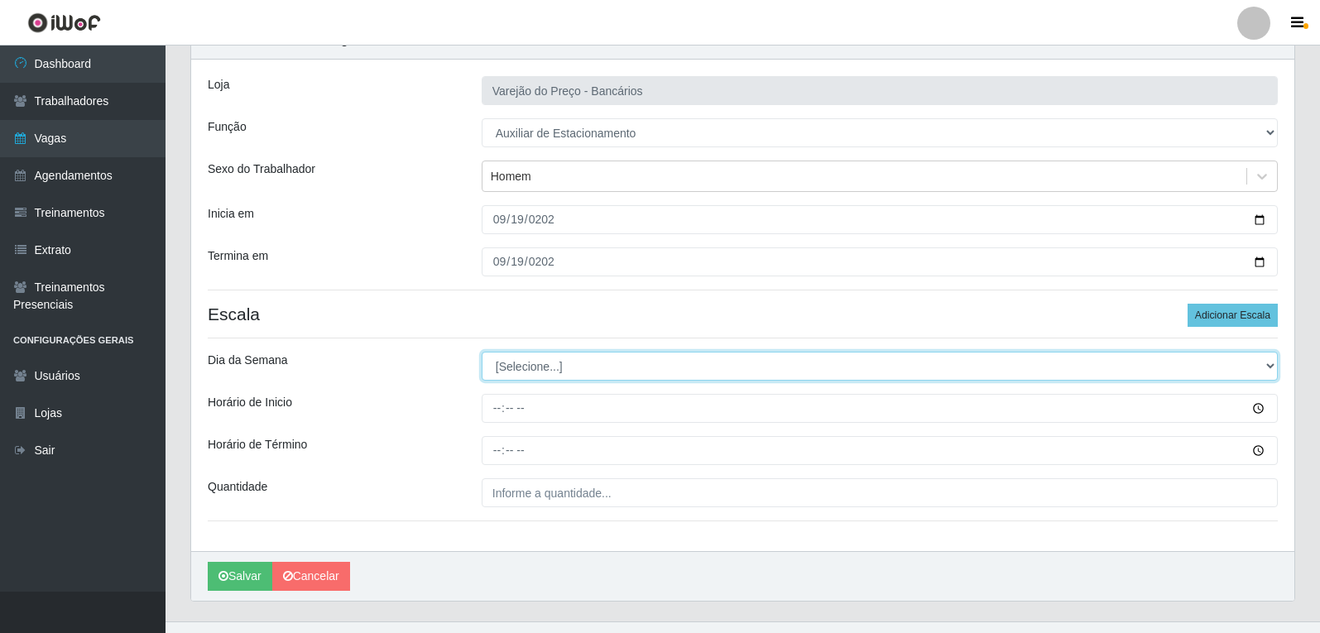
click at [536, 373] on select "[Selecione...] Segunda Terça Quarta Quinta Sexta Sábado Domingo" at bounding box center [880, 366] width 796 height 29
select select "5"
click at [482, 352] on select "[Selecione...] Segunda Terça Quarta Quinta Sexta Sábado Domingo" at bounding box center [880, 366] width 796 height 29
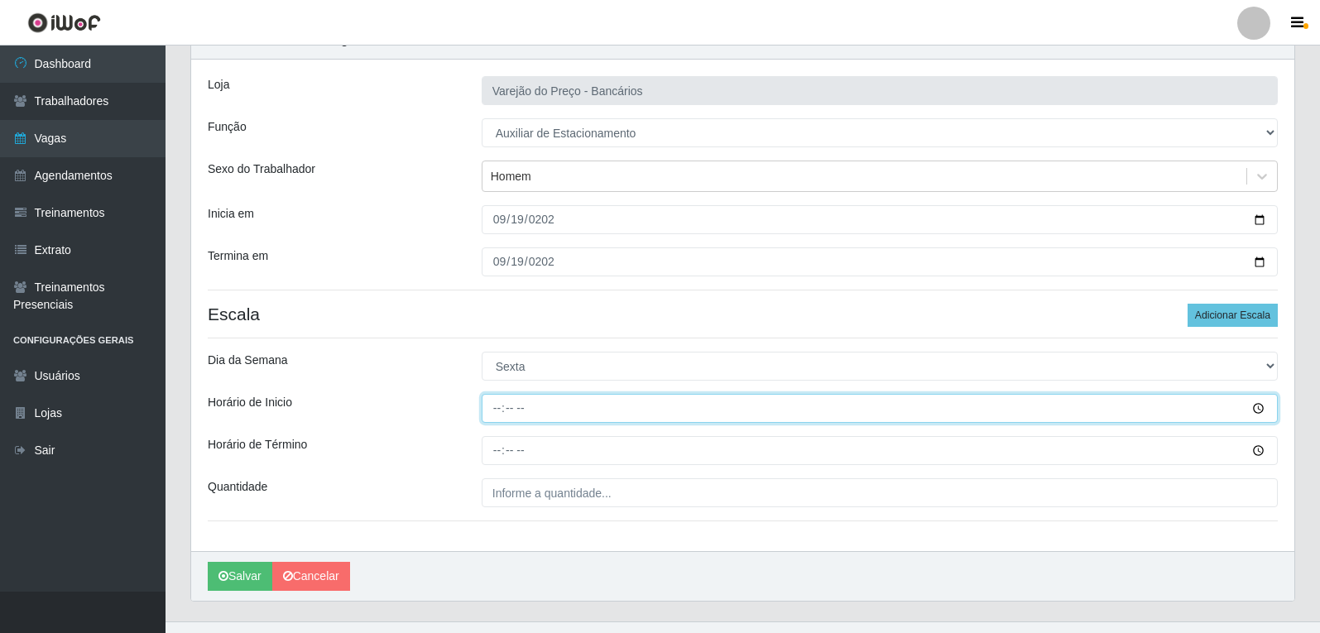
click at [502, 416] on input "Horário de Inicio" at bounding box center [880, 408] width 796 height 29
type input "09:00"
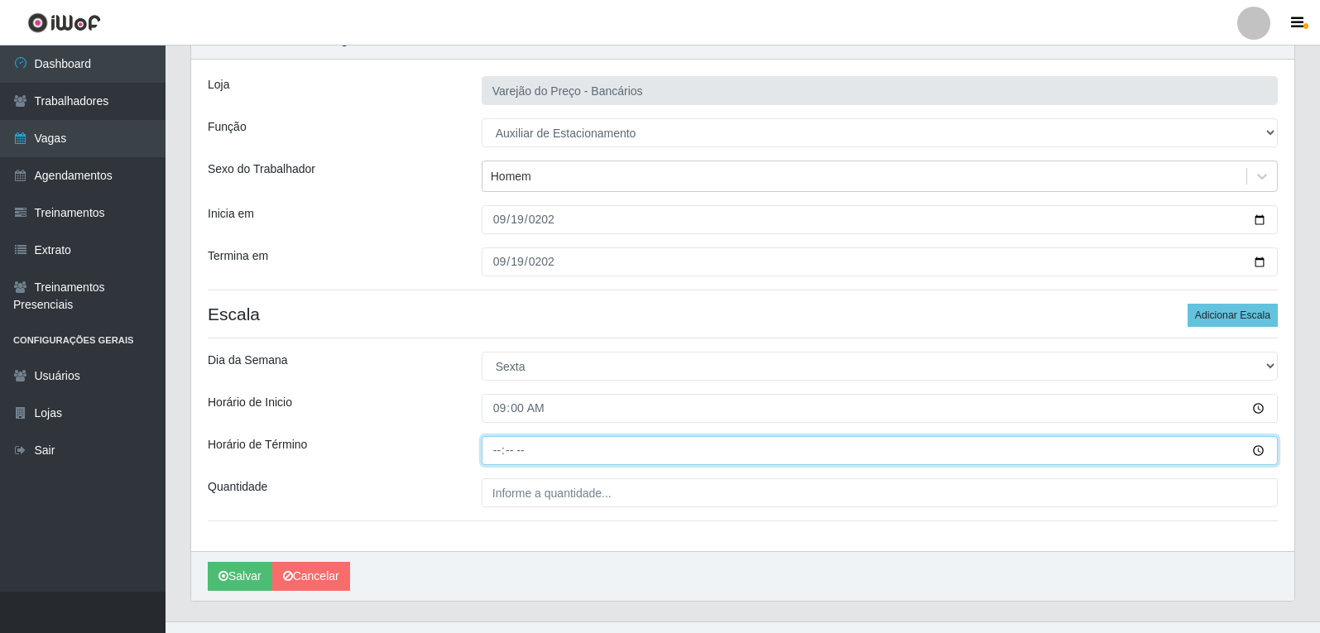
click at [488, 454] on input "Horário de Término" at bounding box center [880, 450] width 796 height 29
type input "14:00"
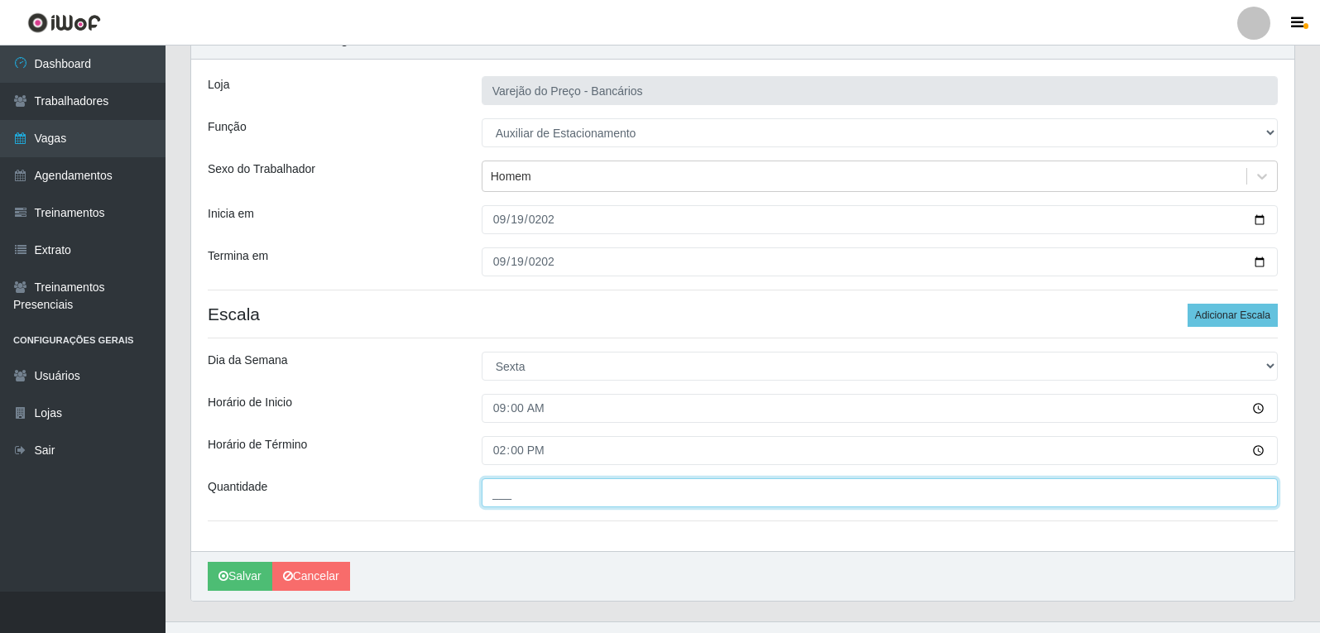
click at [522, 499] on input "___" at bounding box center [880, 492] width 796 height 29
type input "1__"
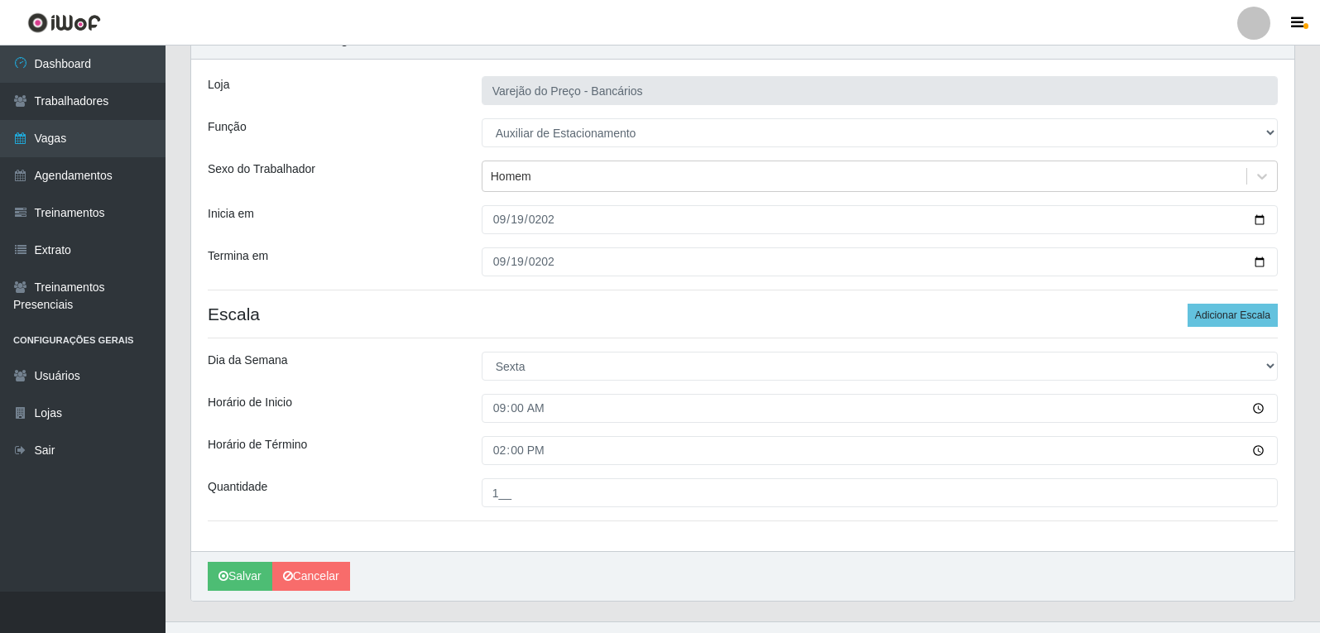
click at [459, 385] on div "Loja Varejão do Preço - Bancários Função [Selecione...] Auxiliar de Estacioname…" at bounding box center [742, 306] width 1103 height 492
click at [254, 573] on button "Salvar" at bounding box center [240, 576] width 65 height 29
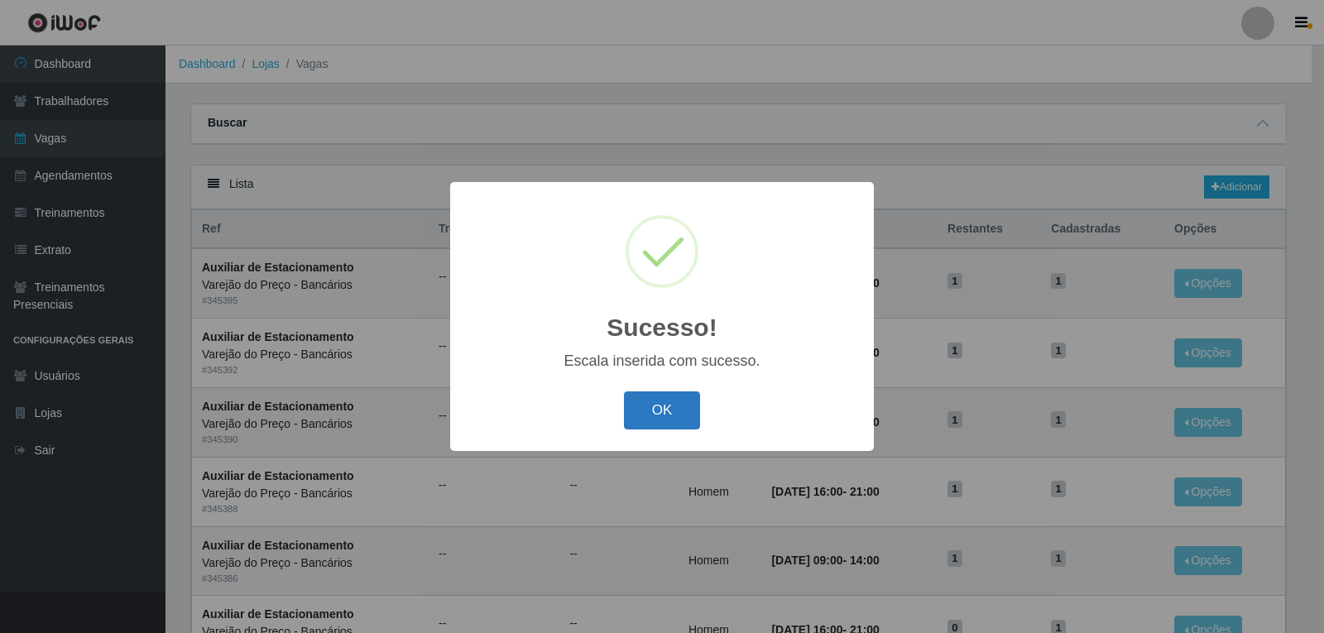
click at [637, 406] on button "OK" at bounding box center [662, 411] width 77 height 39
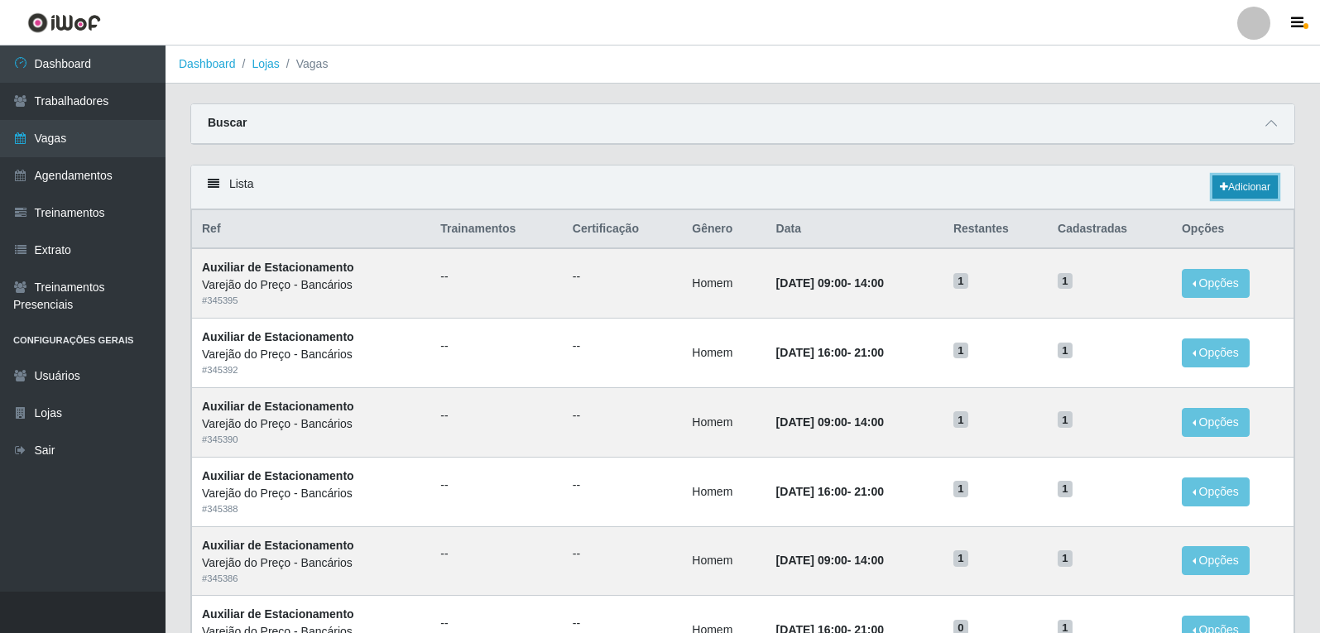
click at [1220, 188] on icon at bounding box center [1224, 187] width 8 height 10
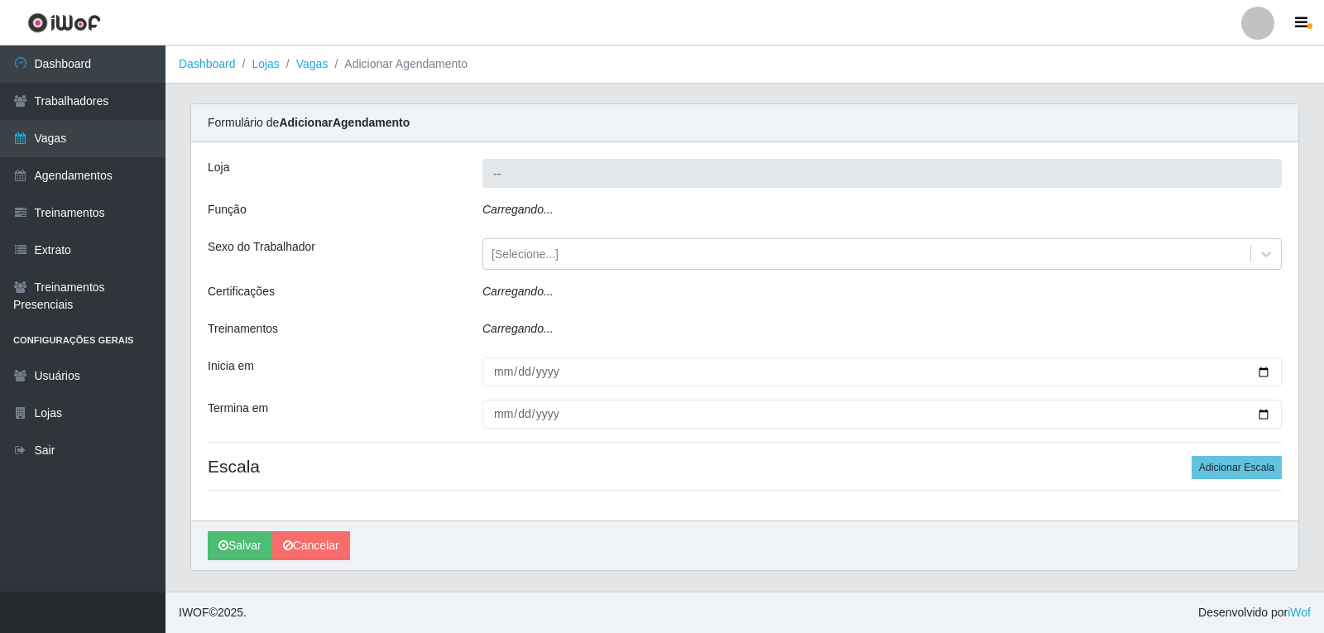
type input "Varejão do Preço - Bancários"
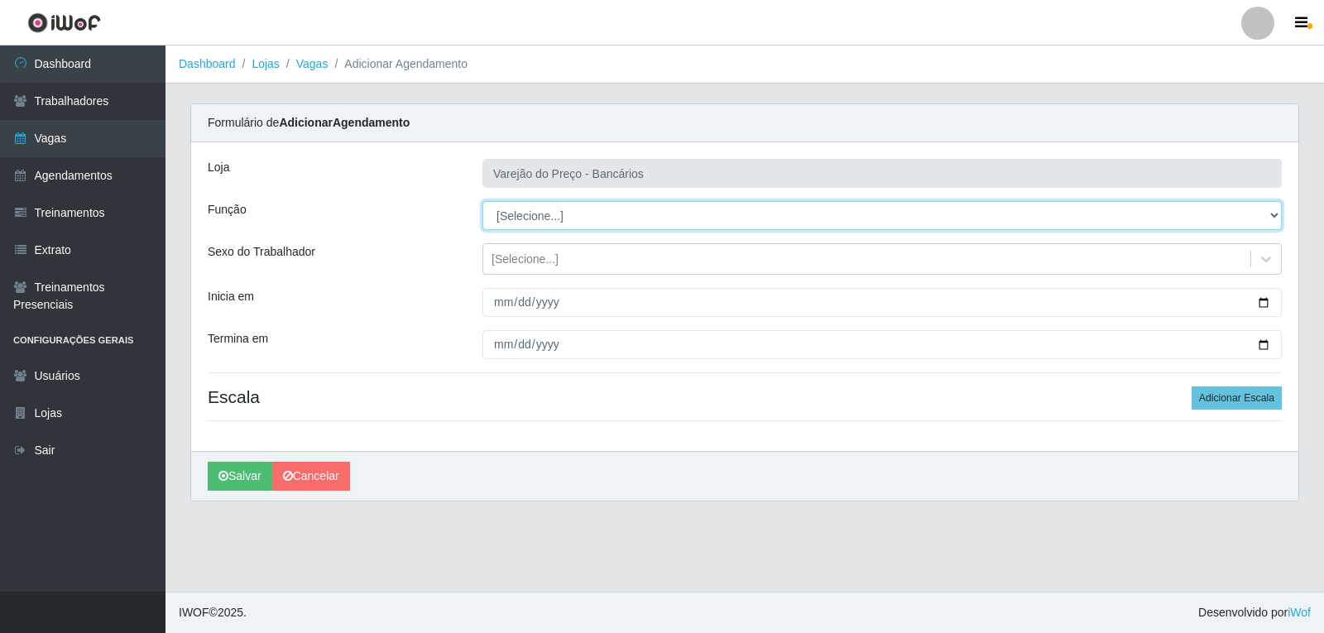
click at [585, 223] on select "[Selecione...] Auxiliar de Estacionamento Auxiliar de Estacionamento + Auxiliar…" at bounding box center [883, 215] width 800 height 29
select select "4"
click at [483, 201] on select "[Selecione...] Auxiliar de Estacionamento Auxiliar de Estacionamento + Auxiliar…" at bounding box center [883, 215] width 800 height 29
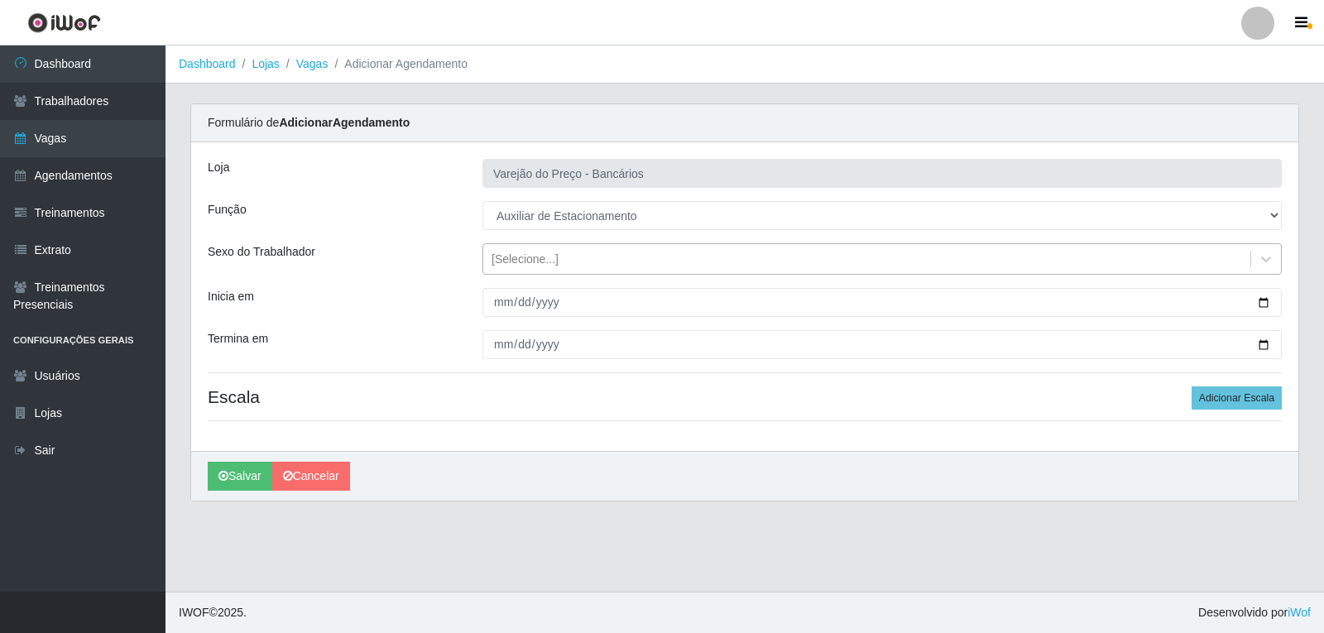
click at [526, 264] on div "[Selecione...]" at bounding box center [525, 259] width 67 height 17
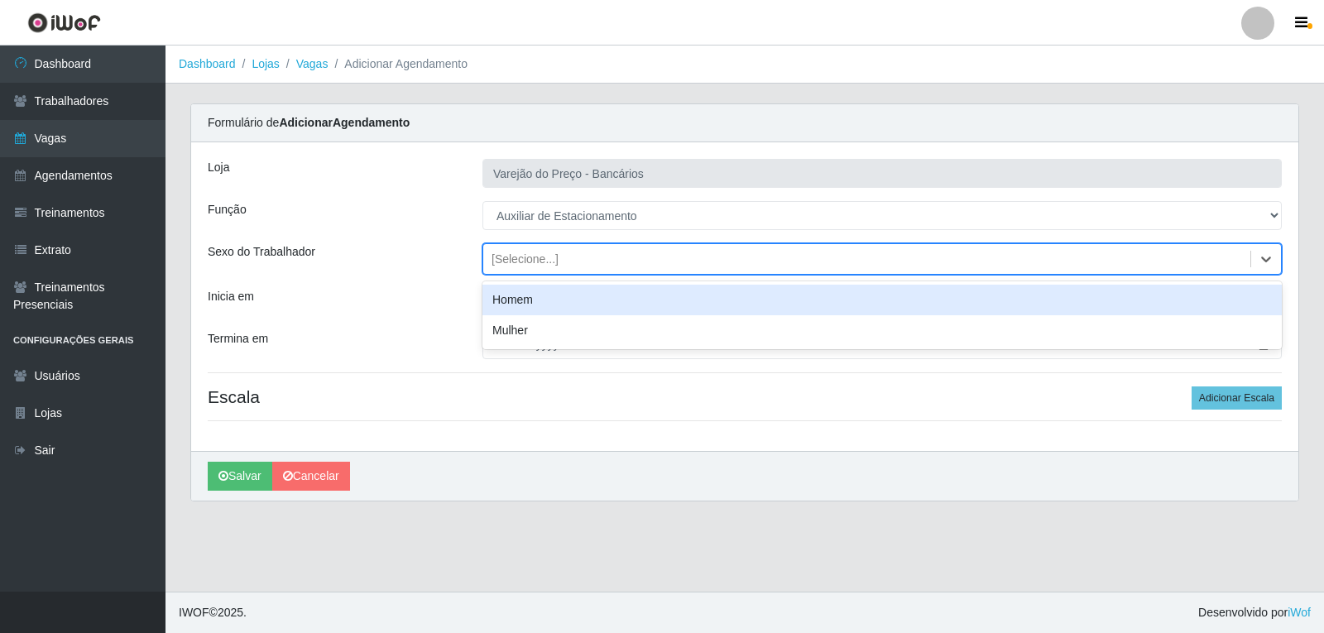
click at [527, 300] on div "Homem" at bounding box center [883, 300] width 800 height 31
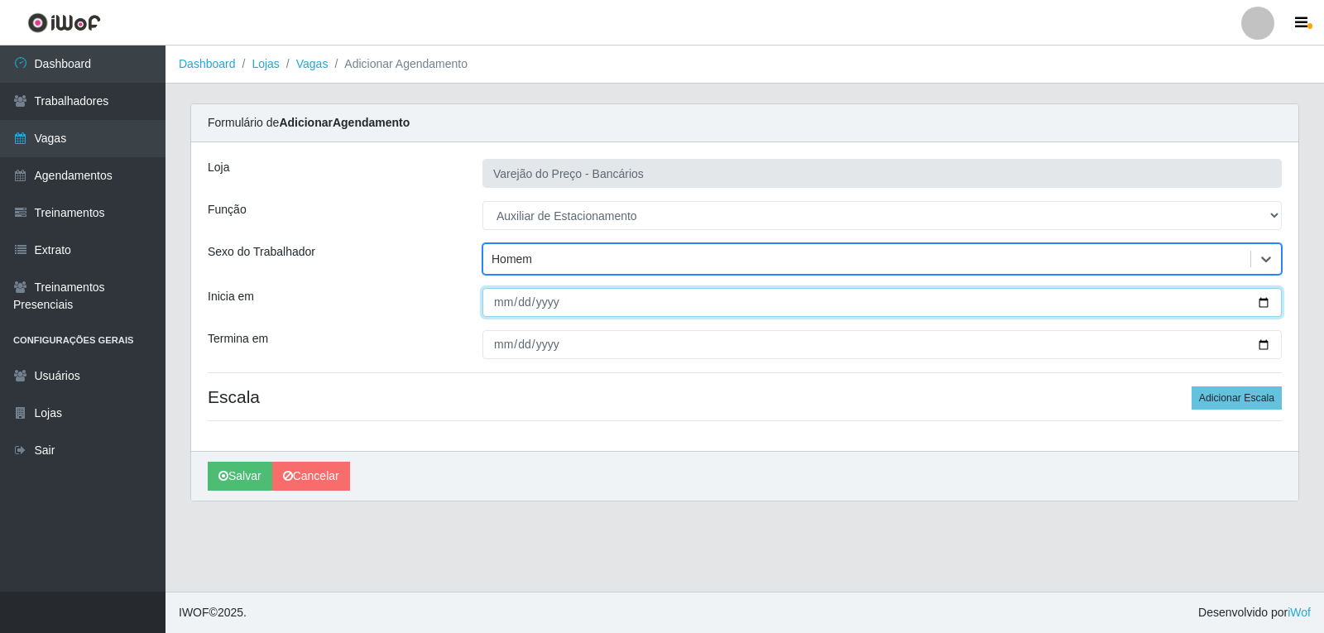
click at [505, 305] on input "Inicia em" at bounding box center [883, 302] width 800 height 29
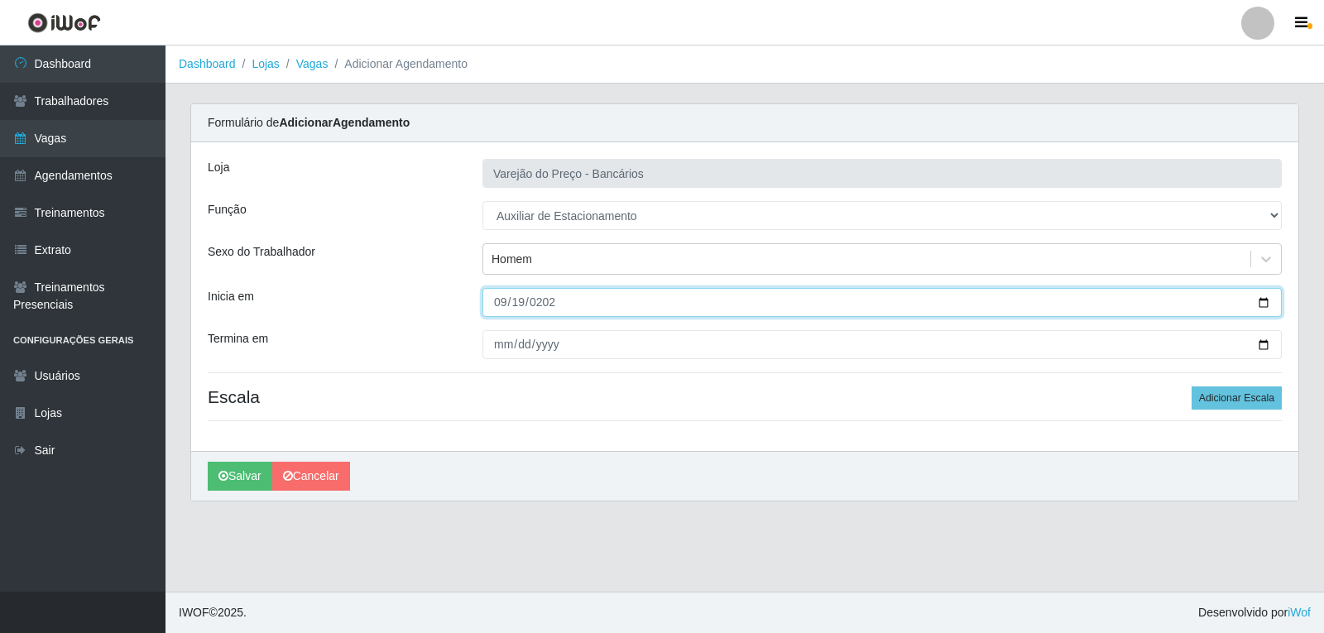
type input "2025-09-19"
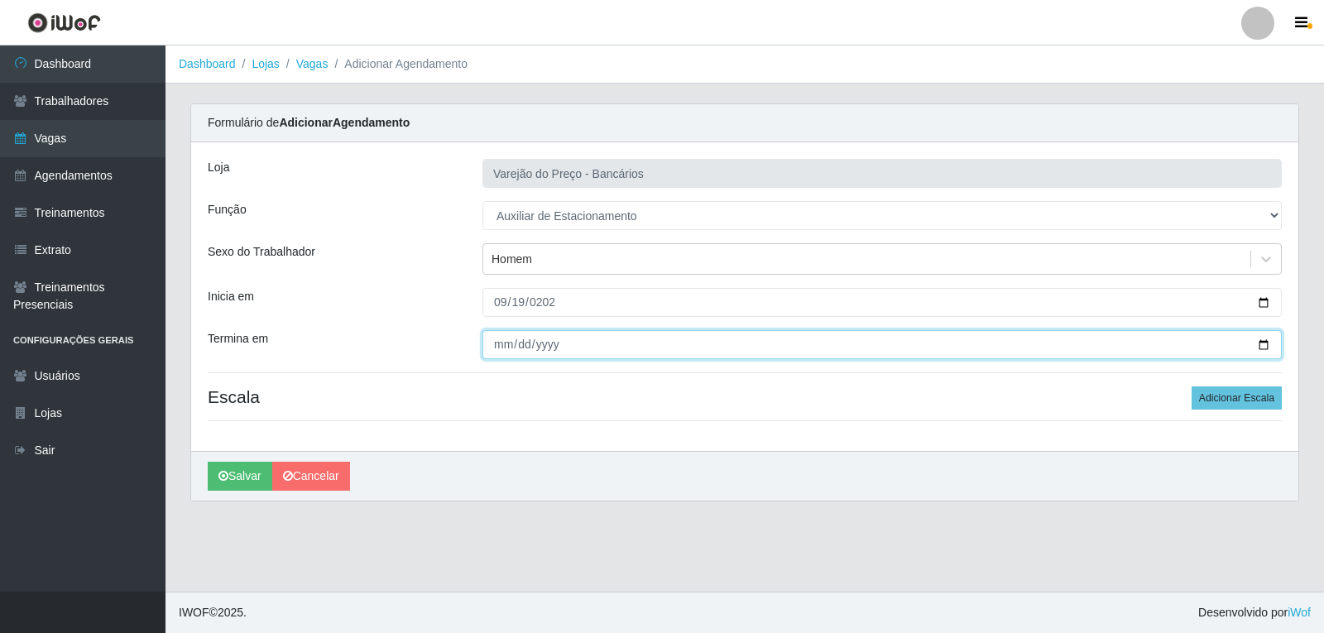
click at [496, 357] on input "Termina em" at bounding box center [883, 344] width 800 height 29
type input "2025-09-19"
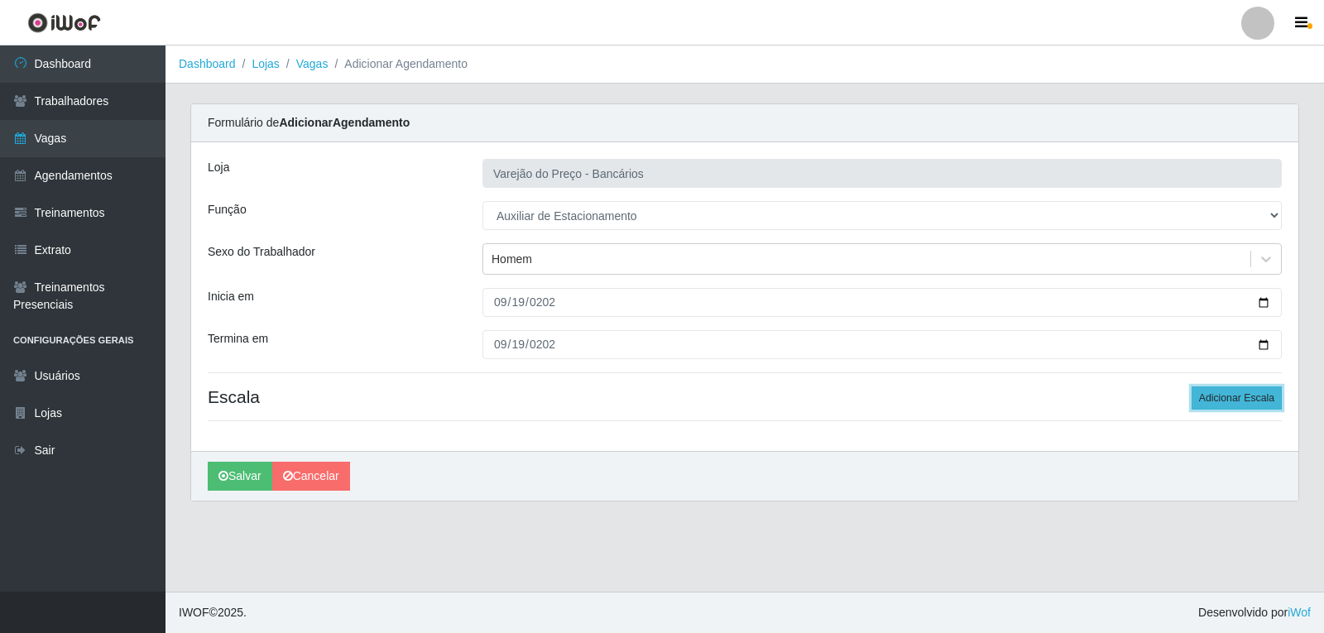
click at [1212, 396] on button "Adicionar Escala" at bounding box center [1237, 398] width 90 height 23
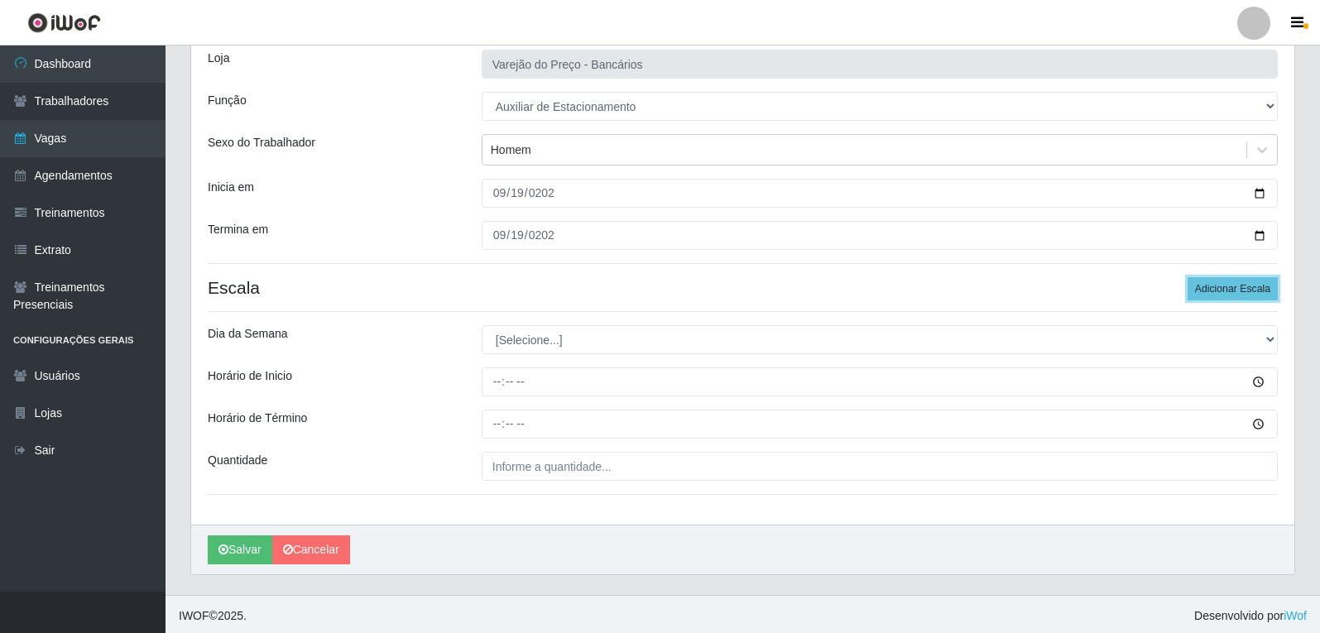
scroll to position [113, 0]
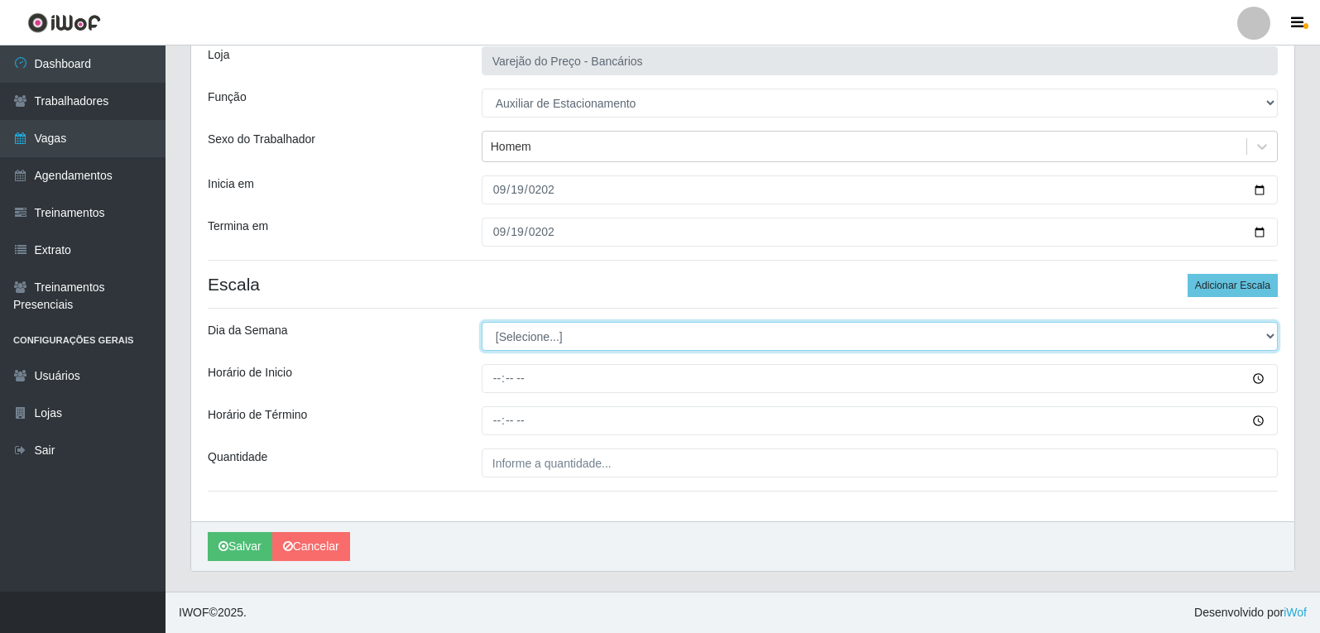
click at [534, 328] on select "[Selecione...] Segunda Terça Quarta Quinta Sexta Sábado Domingo" at bounding box center [880, 336] width 796 height 29
select select "5"
click at [482, 322] on select "[Selecione...] Segunda Terça Quarta Quinta Sexta Sábado Domingo" at bounding box center [880, 336] width 796 height 29
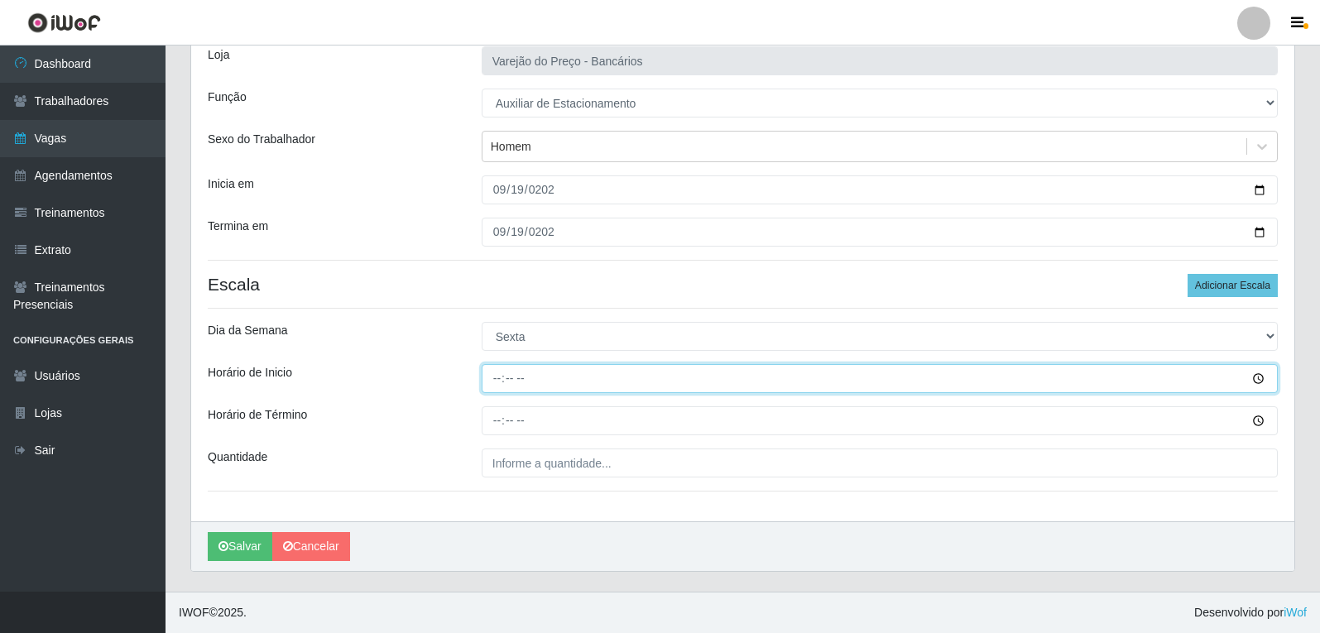
click at [487, 380] on input "Horário de Inicio" at bounding box center [880, 378] width 796 height 29
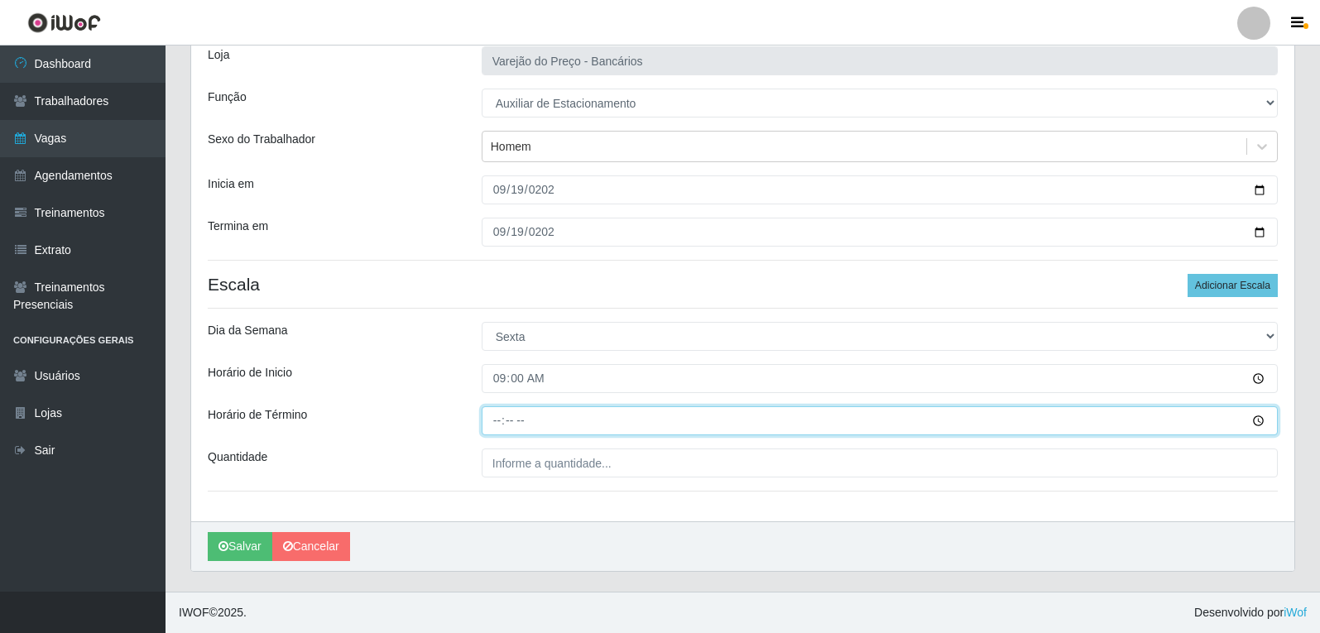
click at [491, 419] on input "Horário de Término" at bounding box center [880, 420] width 796 height 29
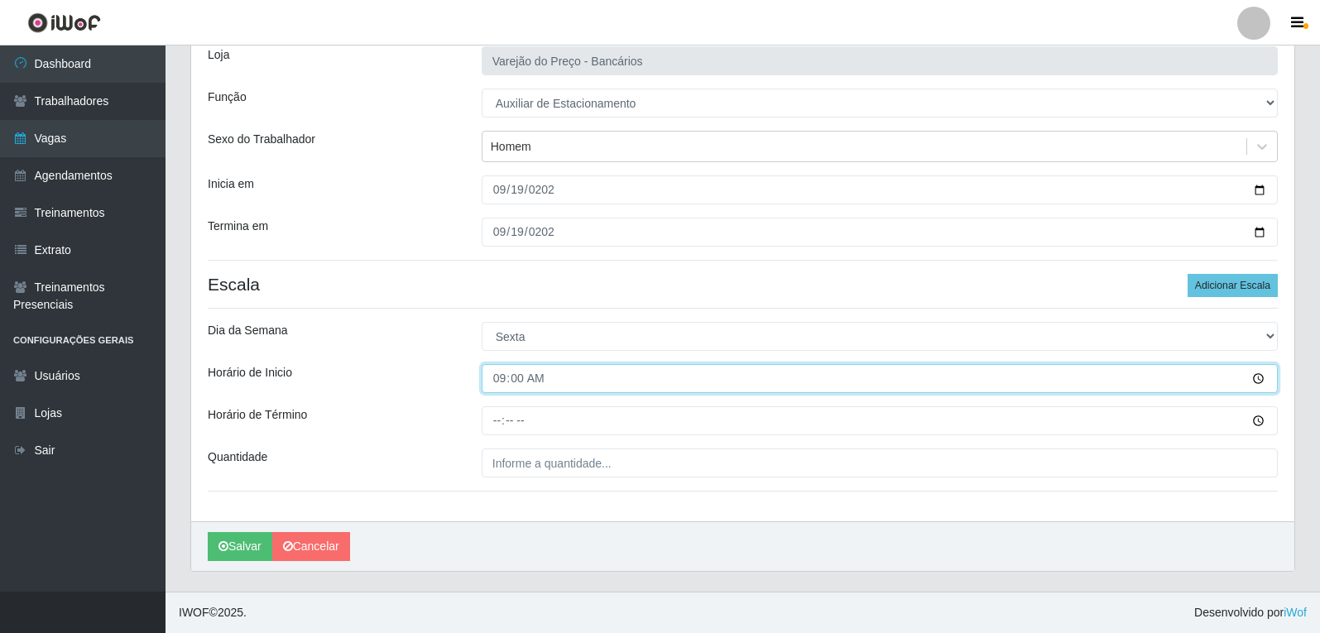
click at [518, 373] on input "09:00" at bounding box center [880, 378] width 796 height 29
click at [505, 379] on input "09:00" at bounding box center [880, 378] width 796 height 29
type input "16:00"
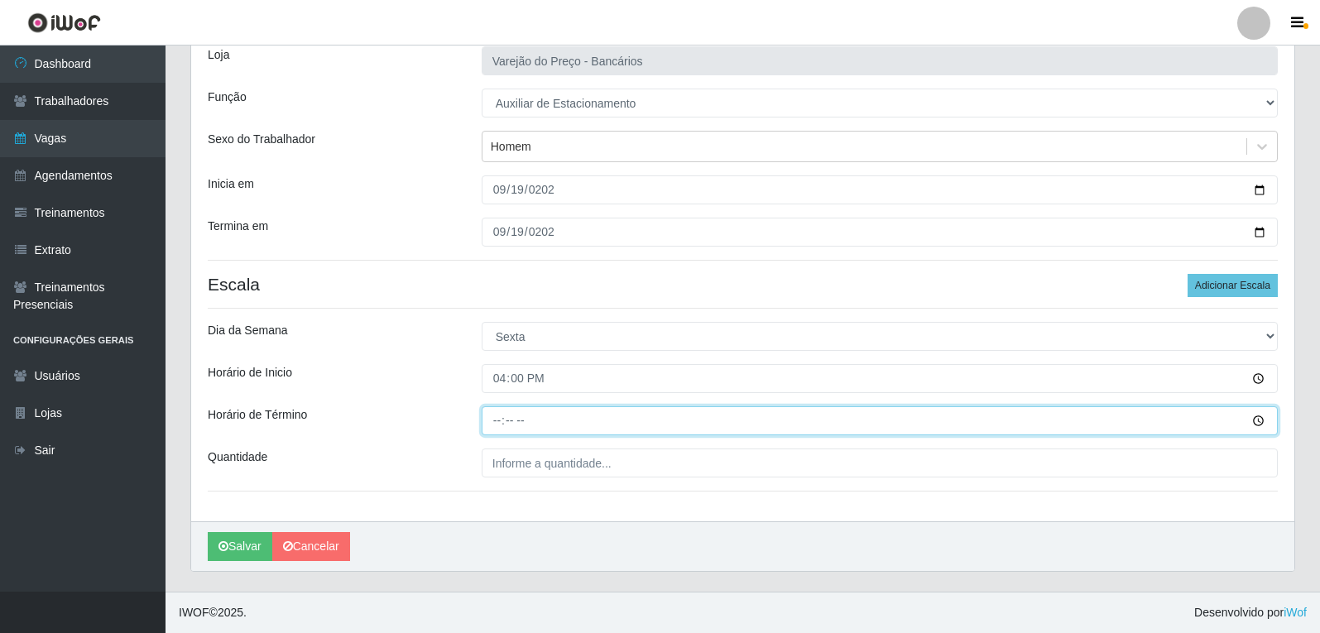
click at [489, 424] on input "Horário de Término" at bounding box center [880, 420] width 796 height 29
type input "21:00"
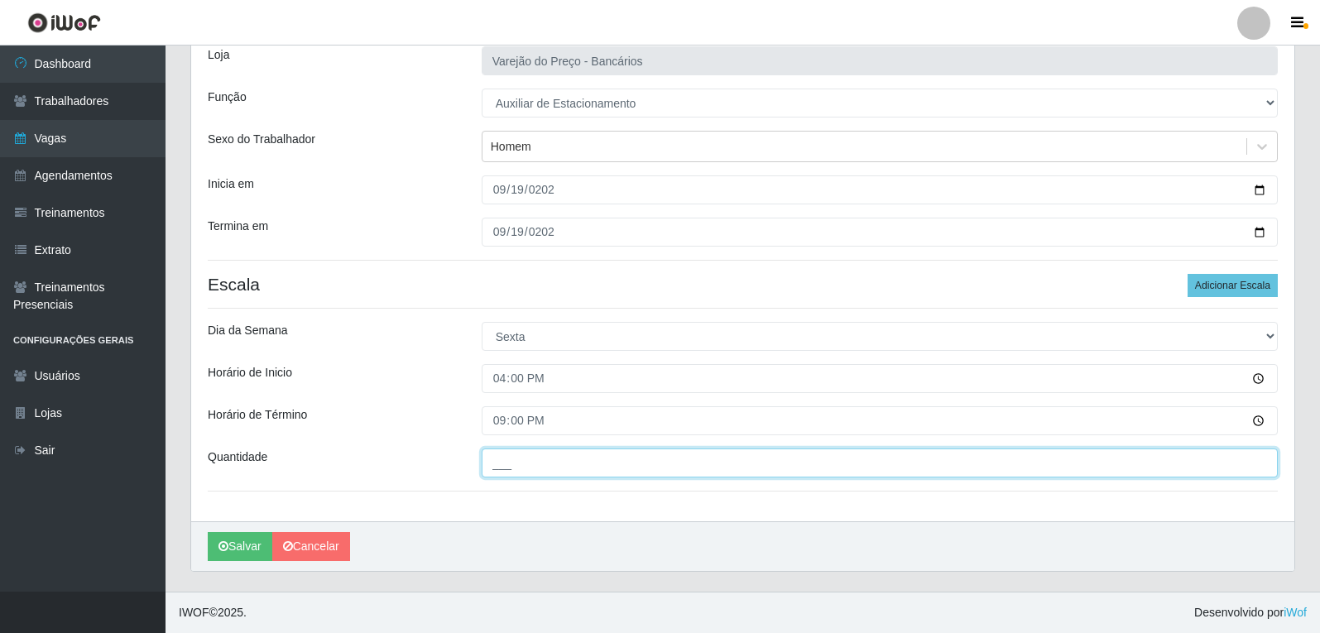
click at [522, 472] on input "___" at bounding box center [880, 463] width 796 height 29
type input "1__"
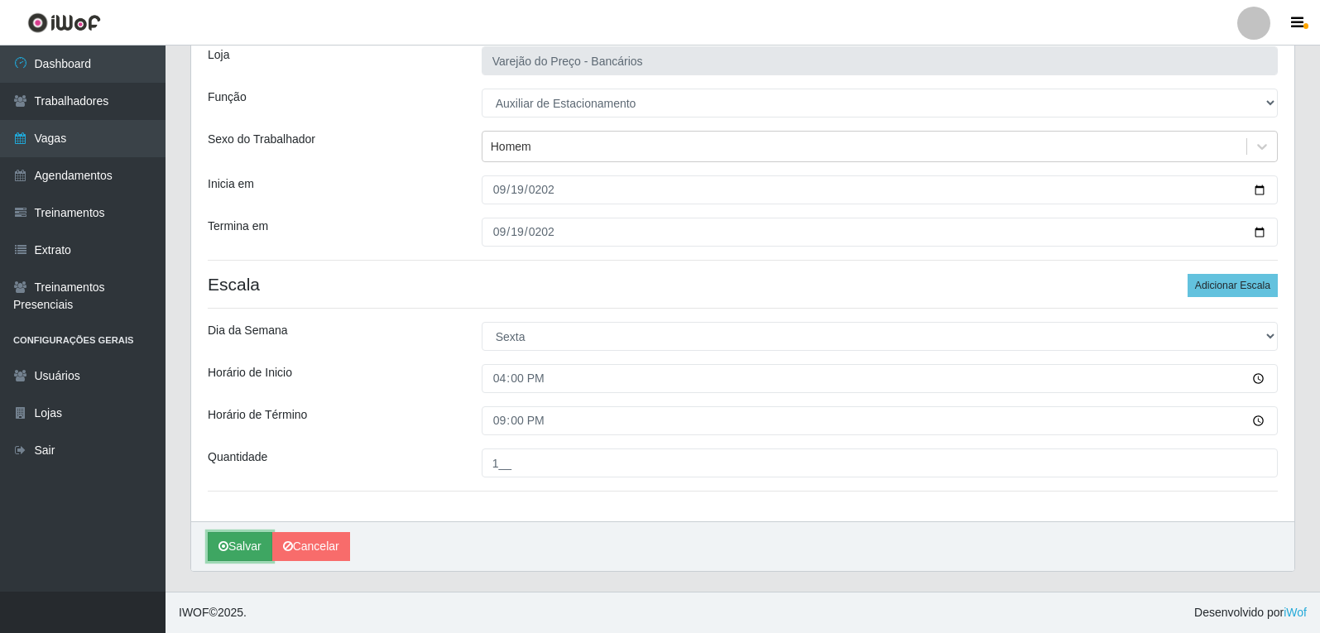
click at [238, 546] on button "Salvar" at bounding box center [240, 546] width 65 height 29
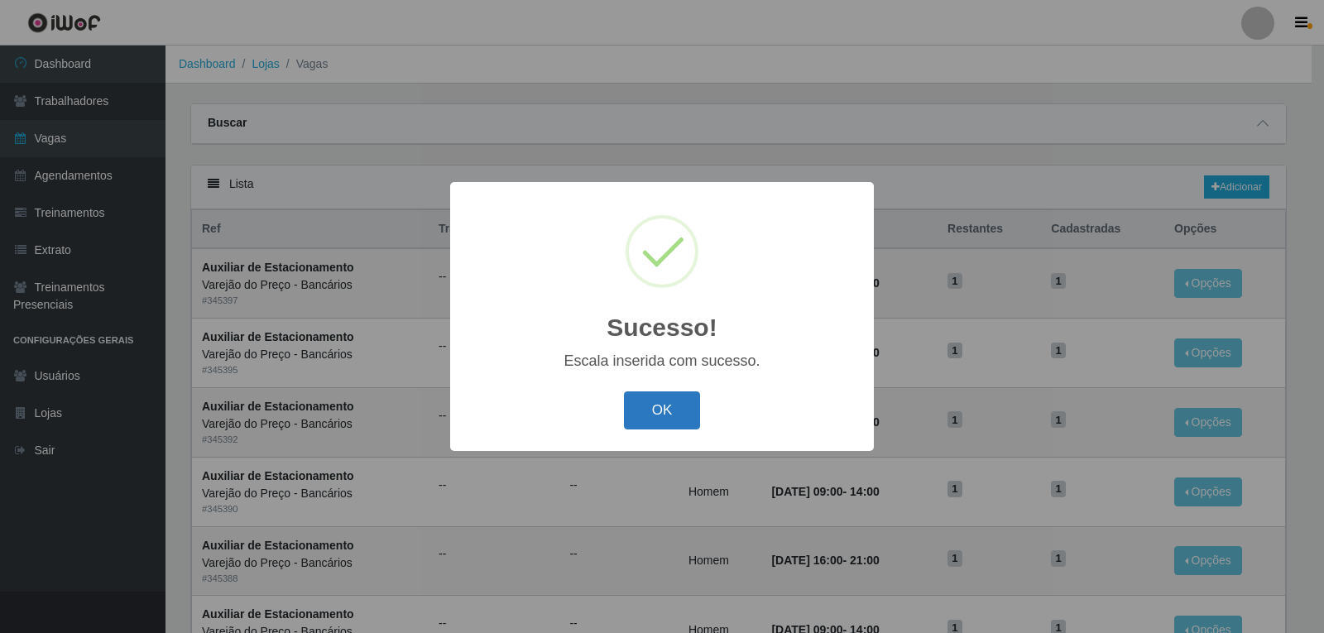
click at [656, 412] on button "OK" at bounding box center [662, 411] width 77 height 39
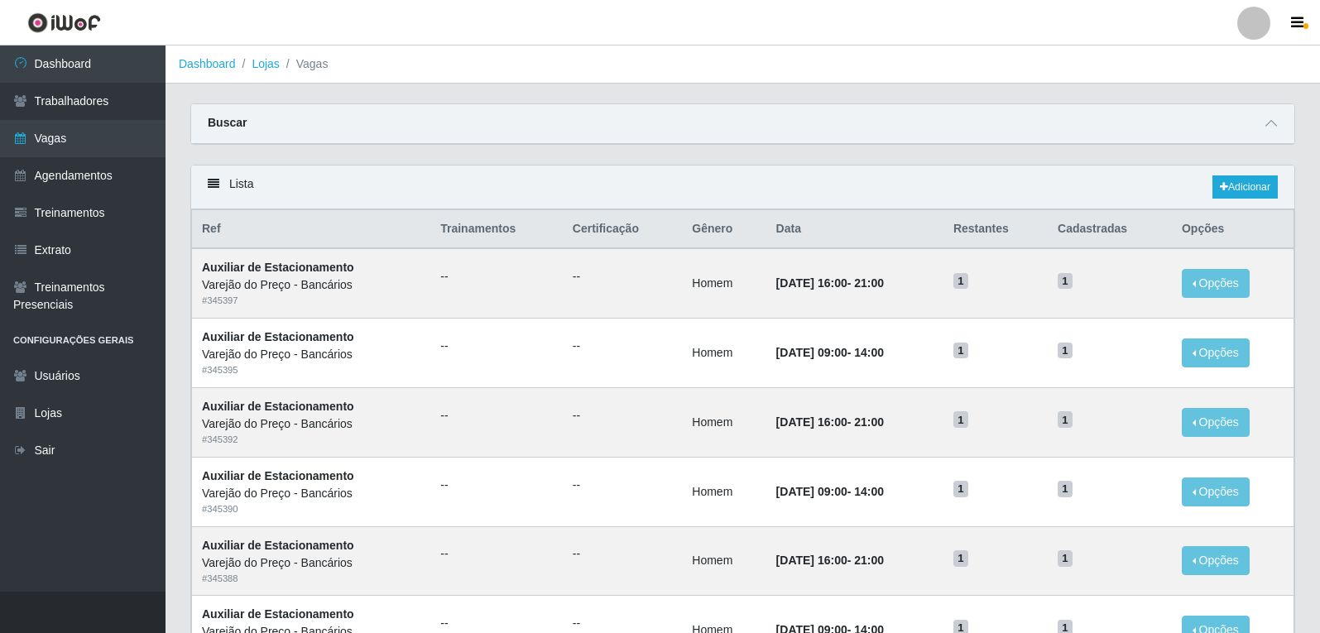
click at [1209, 185] on div "Lista Adicionar" at bounding box center [742, 188] width 1103 height 44
click at [1209, 186] on div "Lista Adicionar" at bounding box center [742, 188] width 1103 height 44
click at [1216, 186] on link "Adicionar" at bounding box center [1245, 186] width 65 height 23
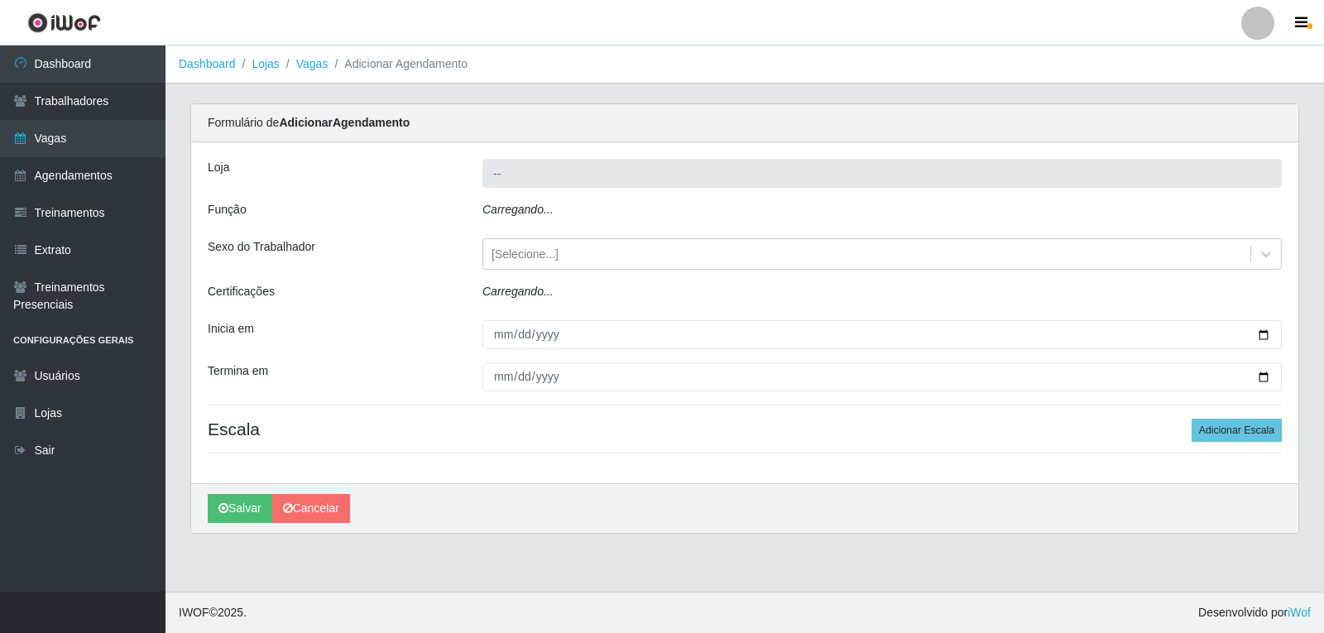
type input "Varejão do Preço - Bancários"
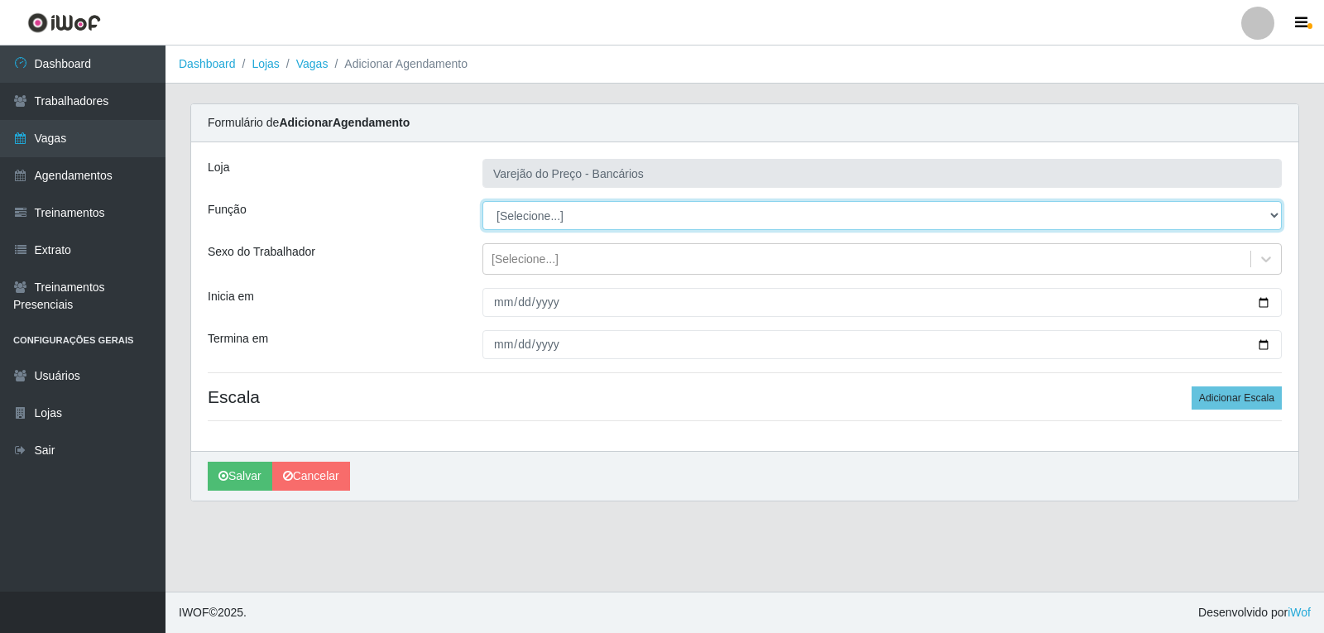
click at [570, 212] on select "[Selecione...] Auxiliar de Estacionamento Auxiliar de Estacionamento + Auxiliar…" at bounding box center [883, 215] width 800 height 29
select select "4"
click at [483, 201] on select "[Selecione...] Auxiliar de Estacionamento Auxiliar de Estacionamento + Auxiliar…" at bounding box center [883, 215] width 800 height 29
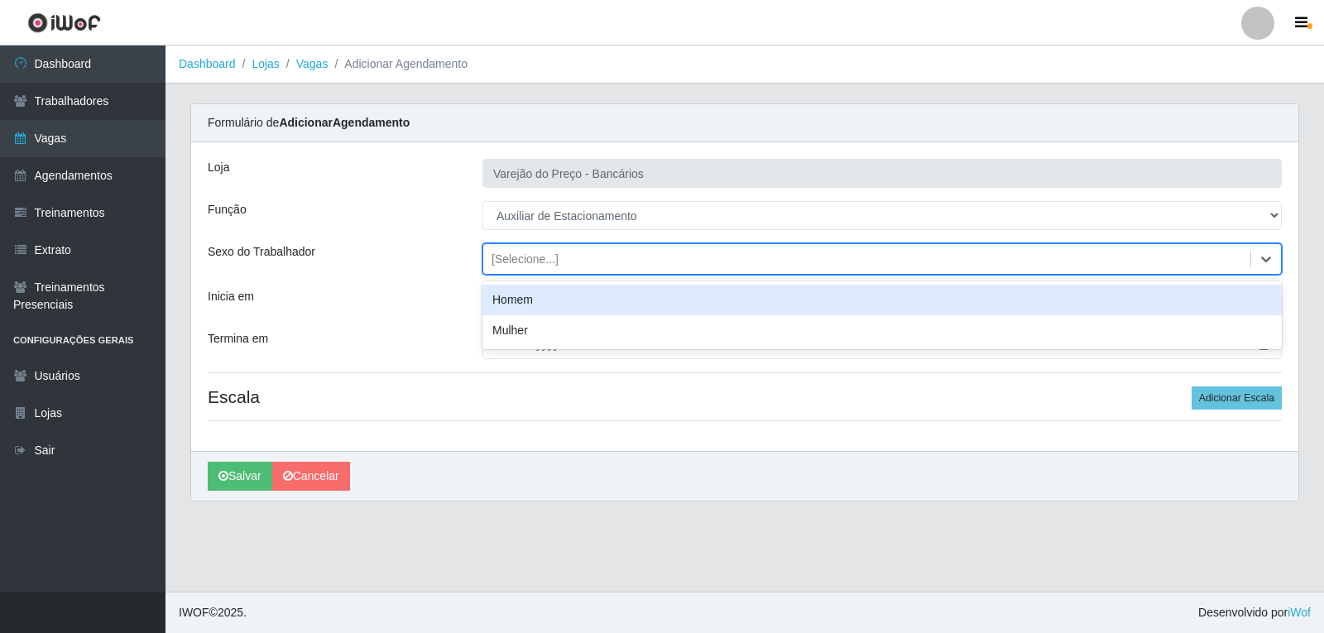
click at [549, 261] on div "[Selecione...]" at bounding box center [525, 259] width 67 height 17
click at [553, 303] on div "Homem" at bounding box center [883, 300] width 800 height 31
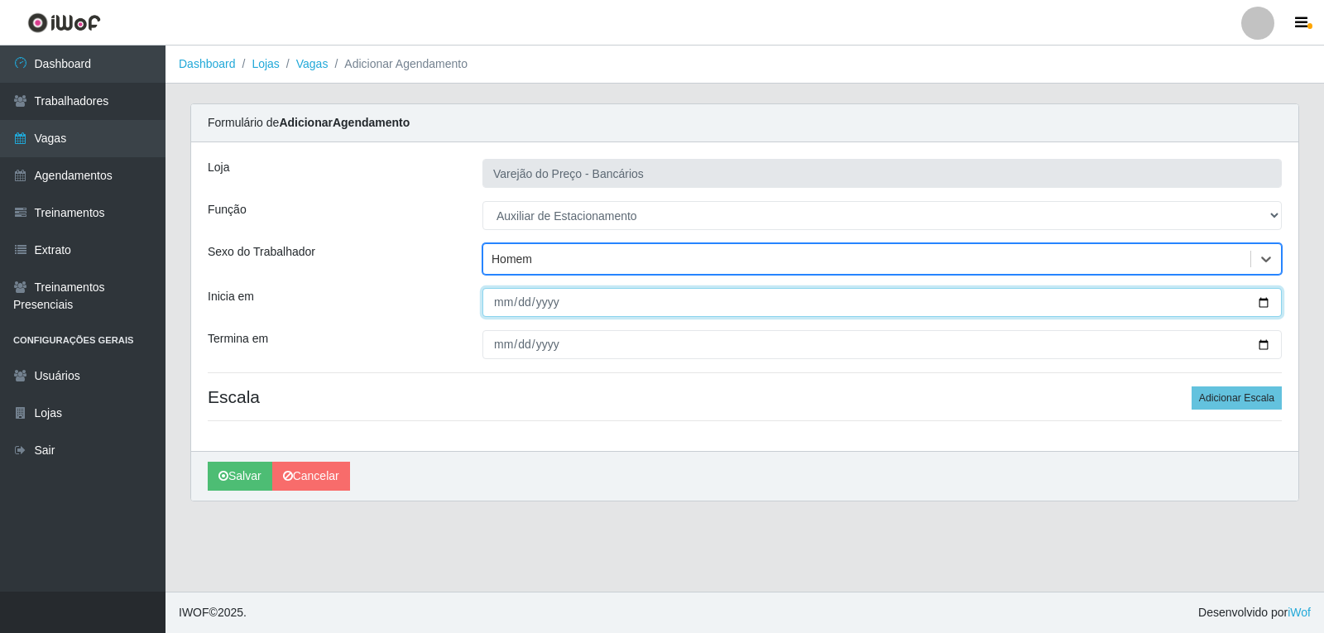
click at [509, 305] on input "Inicia em" at bounding box center [883, 302] width 800 height 29
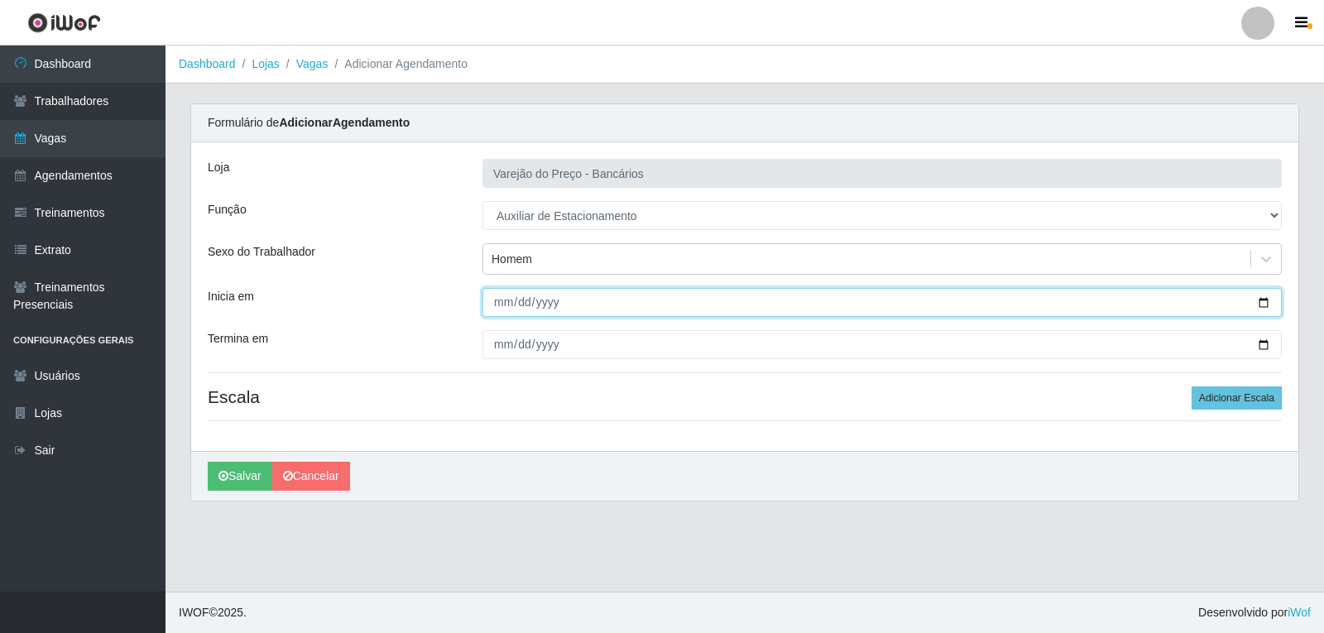
click at [497, 302] on input "Inicia em" at bounding box center [883, 302] width 800 height 29
type input "2025-09-20"
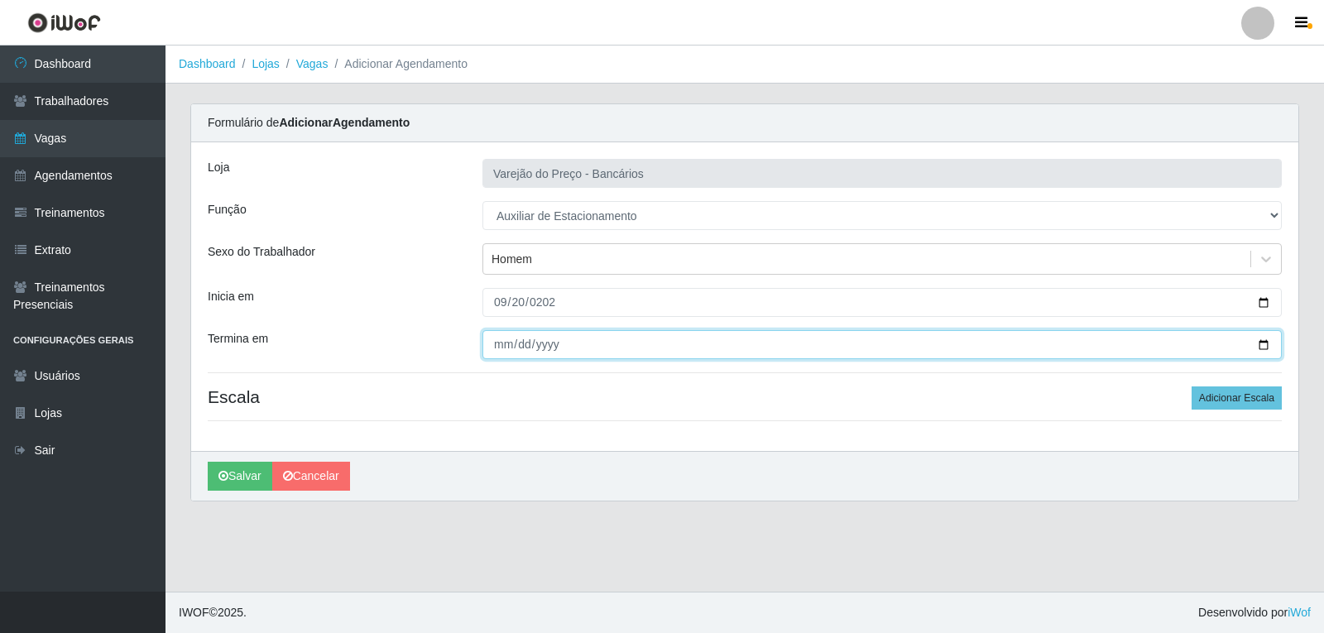
click at [510, 348] on input "Termina em" at bounding box center [883, 344] width 800 height 29
type input "2025-09-20"
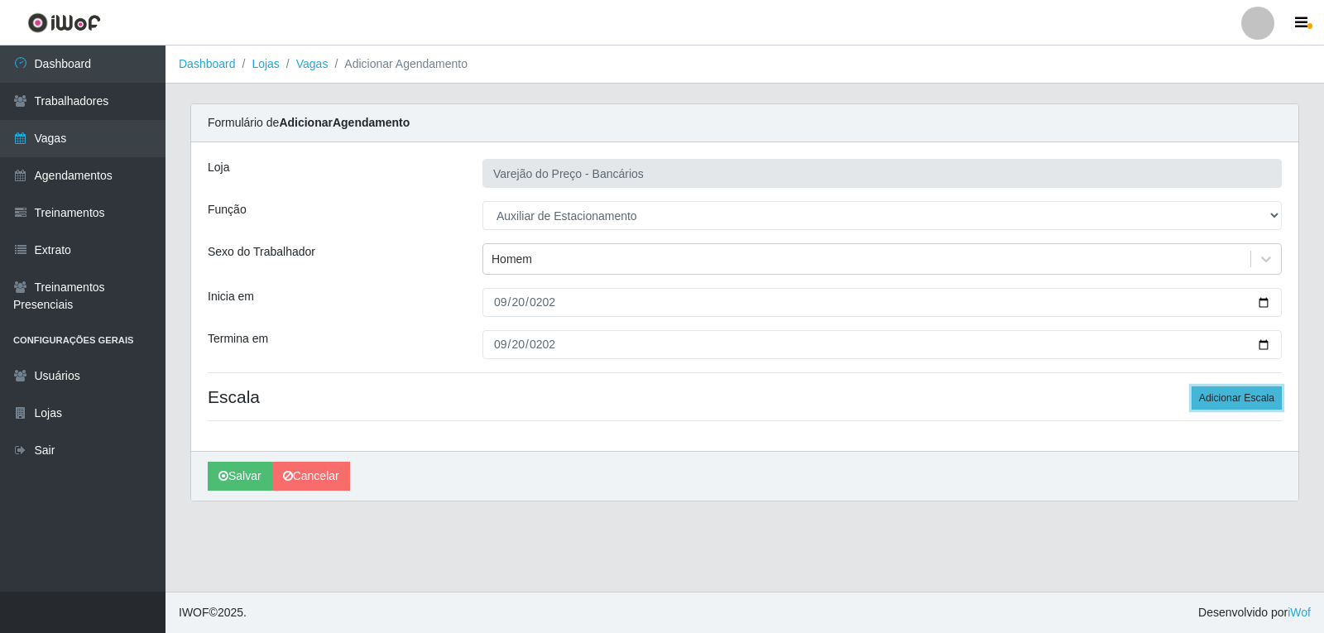
click at [1202, 392] on button "Adicionar Escala" at bounding box center [1237, 398] width 90 height 23
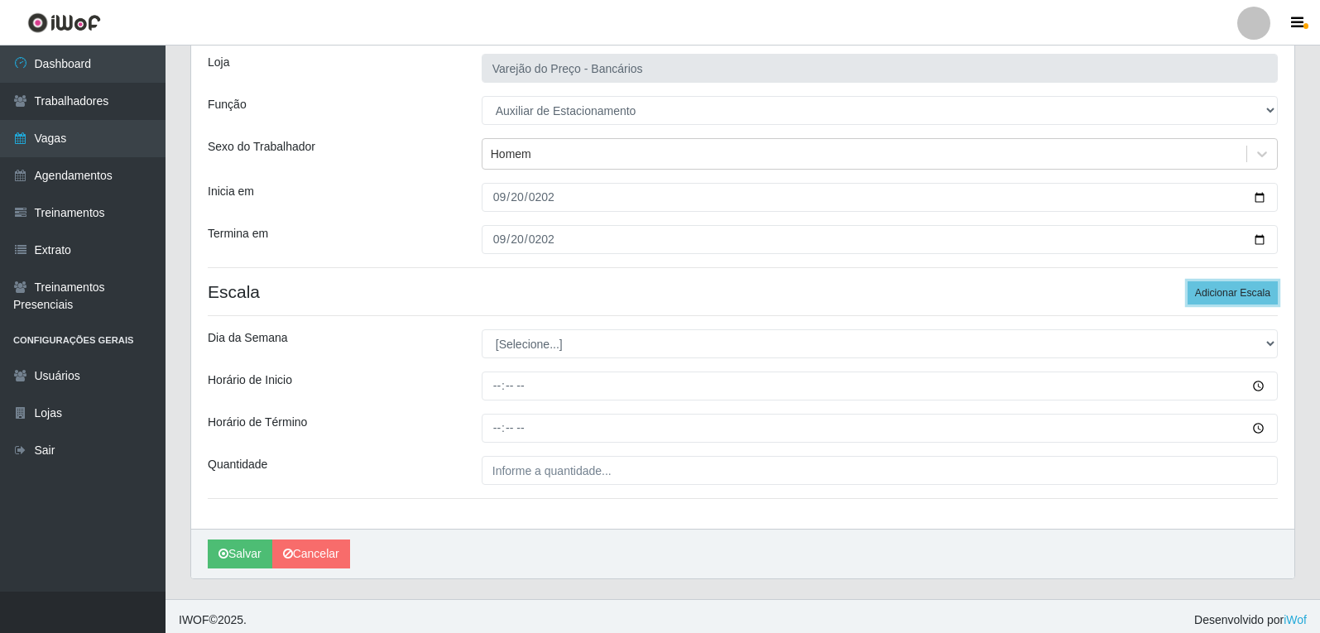
scroll to position [113, 0]
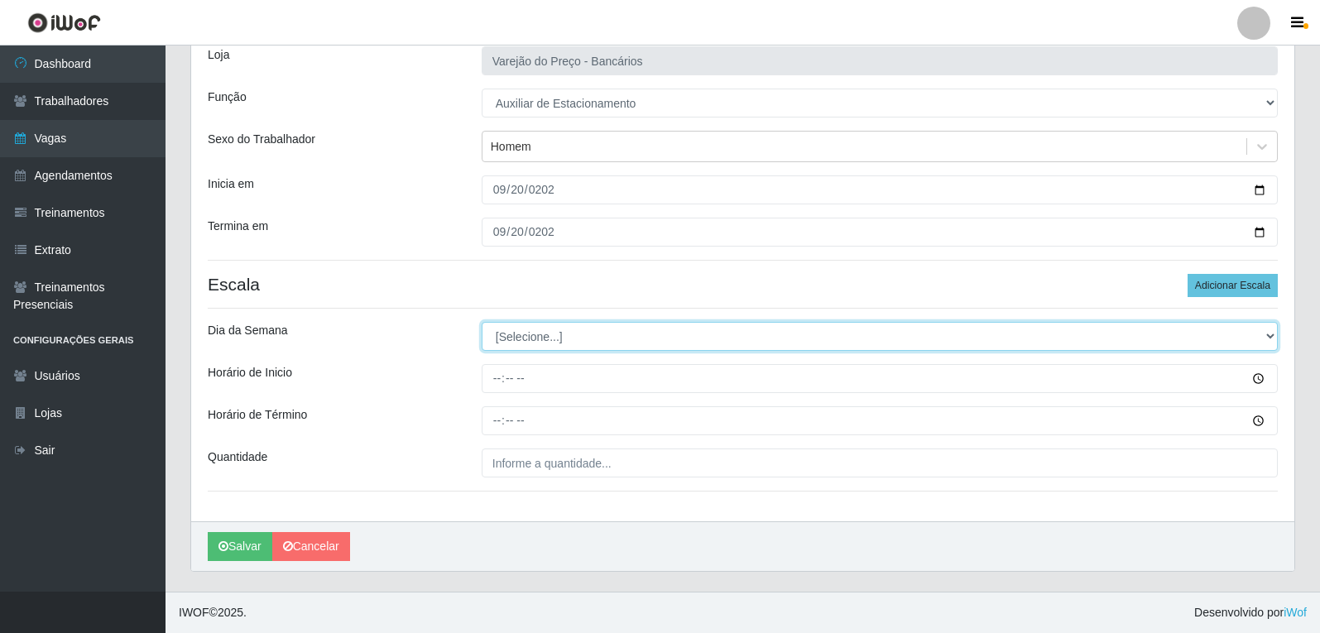
click at [601, 343] on select "[Selecione...] Segunda Terça Quarta Quinta Sexta Sábado Domingo" at bounding box center [880, 336] width 796 height 29
click at [482, 322] on select "[Selecione...] Segunda Terça Quarta Quinta Sexta Sábado Domingo" at bounding box center [880, 336] width 796 height 29
click at [517, 348] on select "[Selecione...] Segunda Terça Quarta Quinta Sexta Sábado Domingo" at bounding box center [880, 336] width 796 height 29
click at [482, 322] on select "[Selecione...] Segunda Terça Quarta Quinta Sexta Sábado Domingo" at bounding box center [880, 336] width 796 height 29
click at [540, 344] on select "[Selecione...] Segunda Terça Quarta Quinta Sexta Sábado Domingo" at bounding box center [880, 336] width 796 height 29
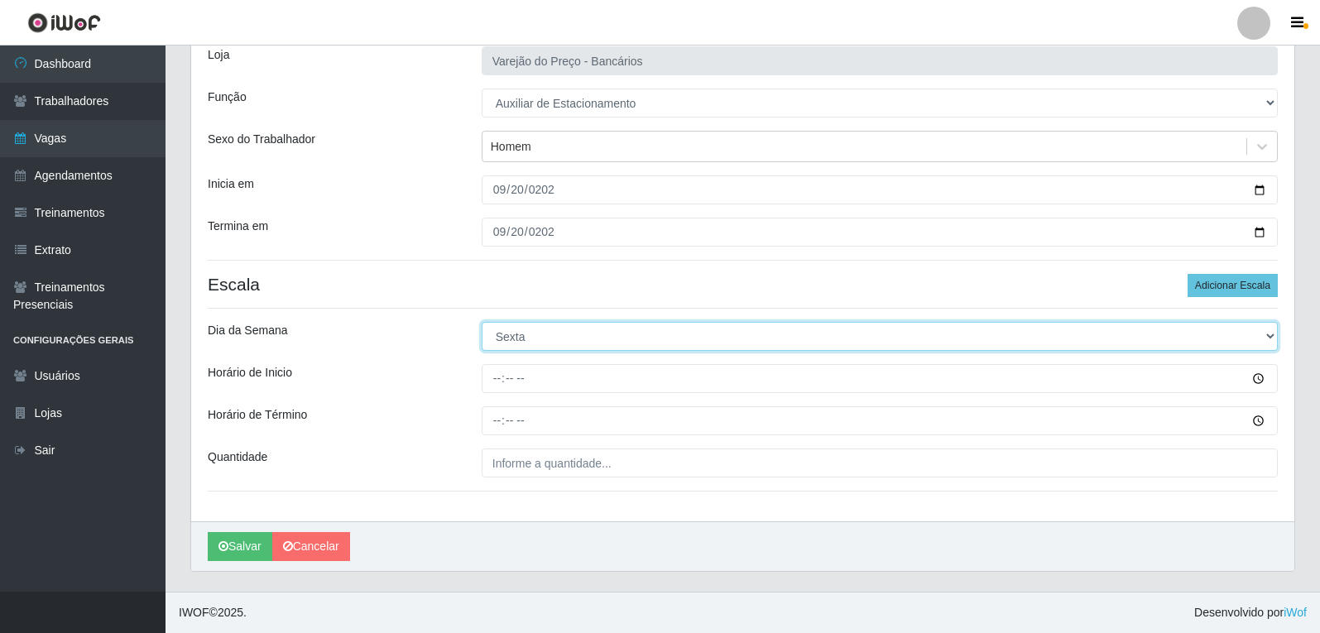
select select "6"
click at [482, 322] on select "[Selecione...] Segunda Terça Quarta Quinta Sexta Sábado Domingo" at bounding box center [880, 336] width 796 height 29
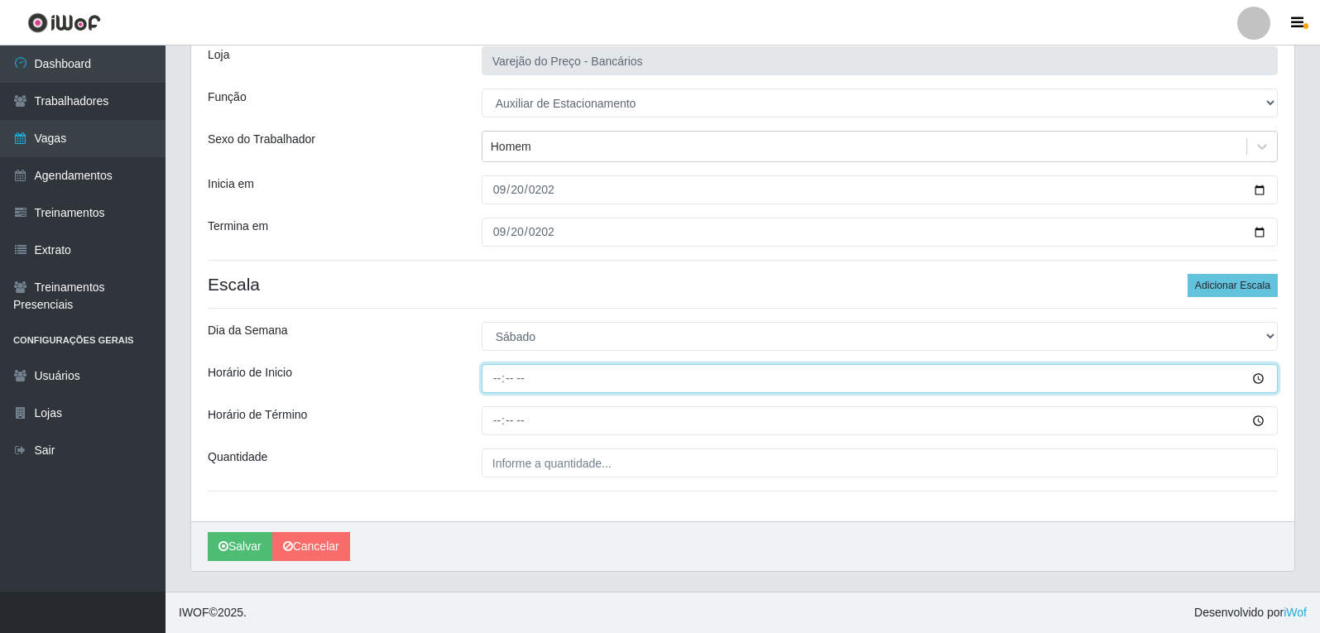
click at [501, 384] on input "Horário de Inicio" at bounding box center [880, 378] width 796 height 29
type input "09:00"
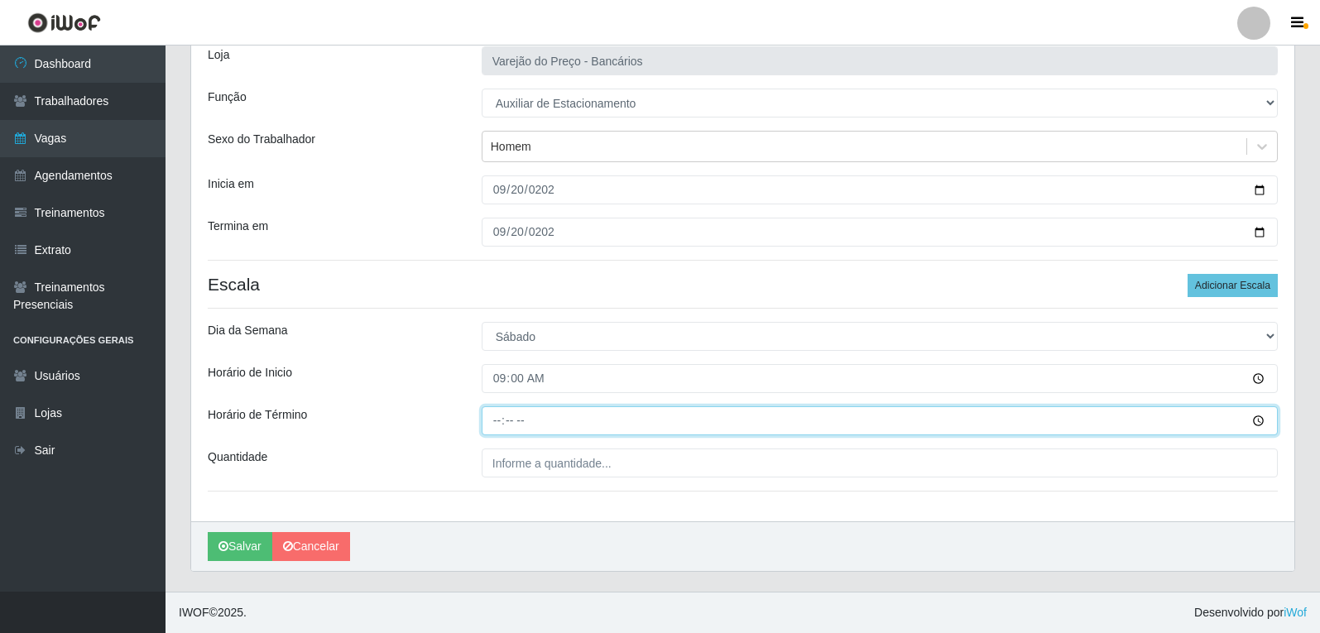
click at [502, 417] on input "Horário de Término" at bounding box center [880, 420] width 796 height 29
type input "14:00"
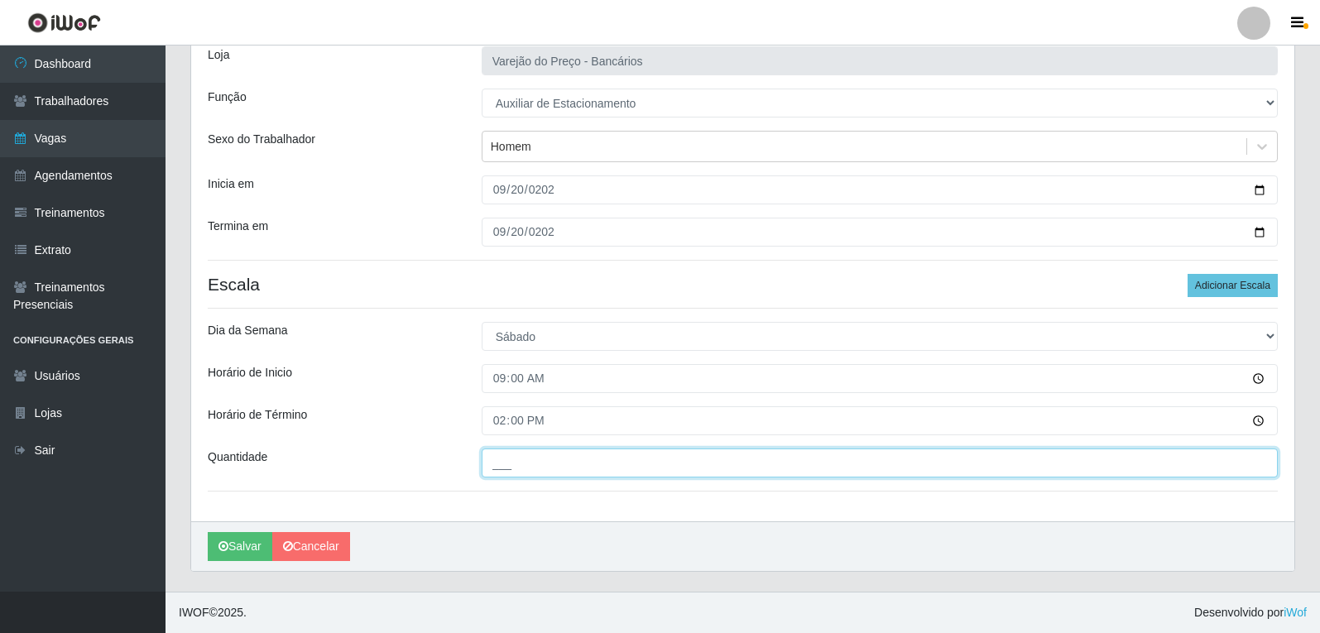
click at [562, 454] on input "___" at bounding box center [880, 463] width 796 height 29
type input "1__"
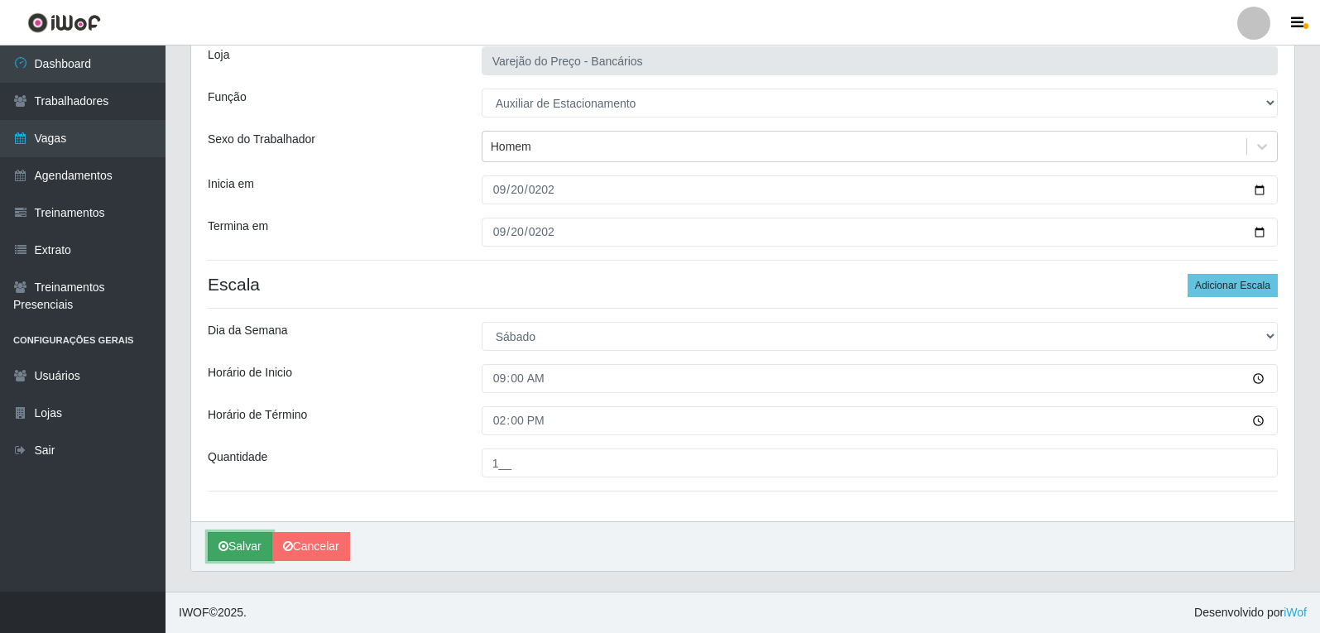
click at [244, 545] on button "Salvar" at bounding box center [240, 546] width 65 height 29
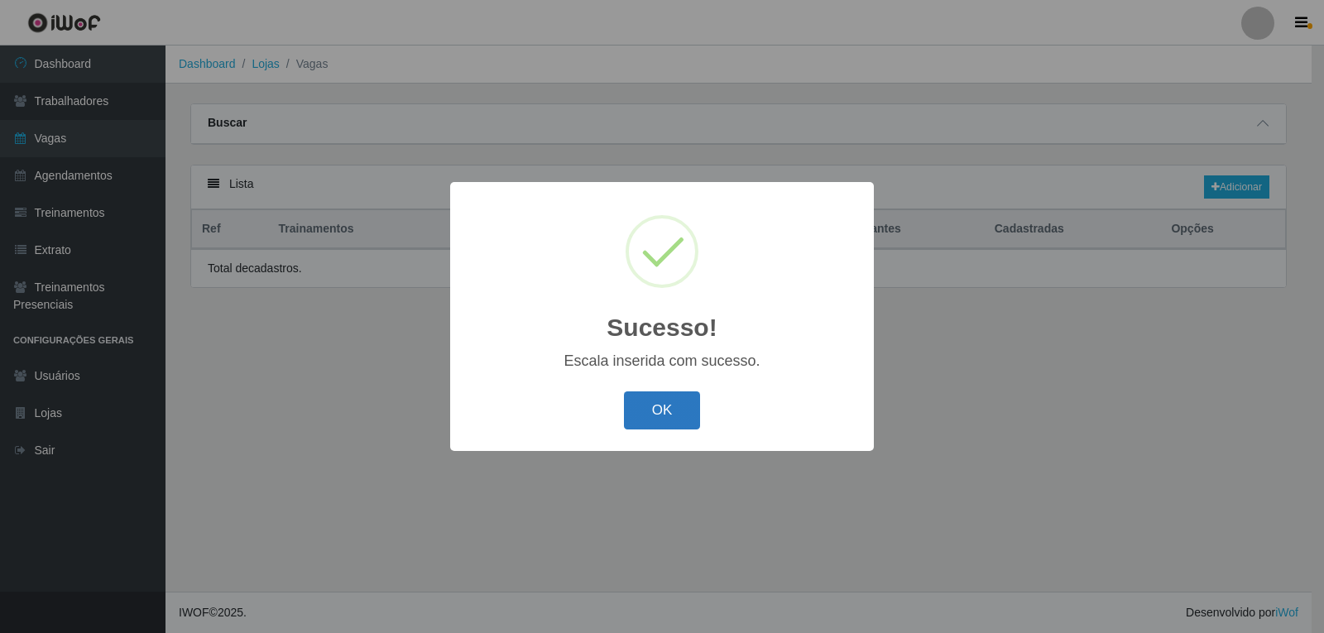
click at [650, 406] on button "OK" at bounding box center [662, 411] width 77 height 39
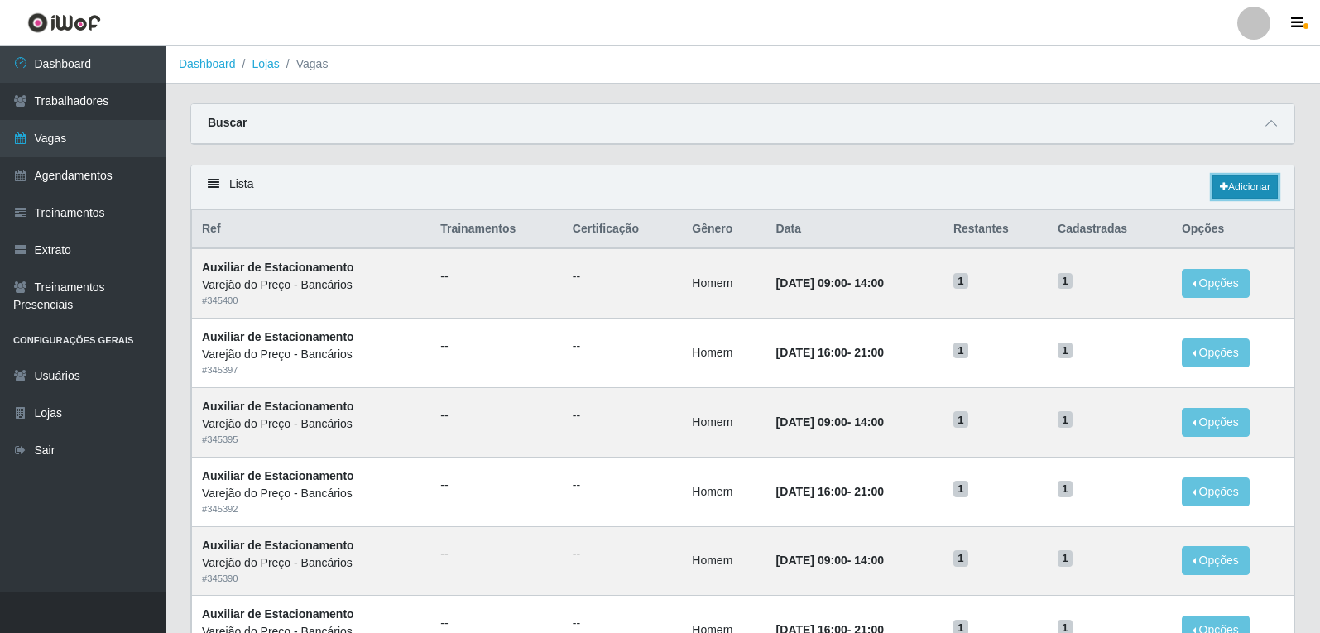
click at [1243, 191] on link "Adicionar" at bounding box center [1245, 186] width 65 height 23
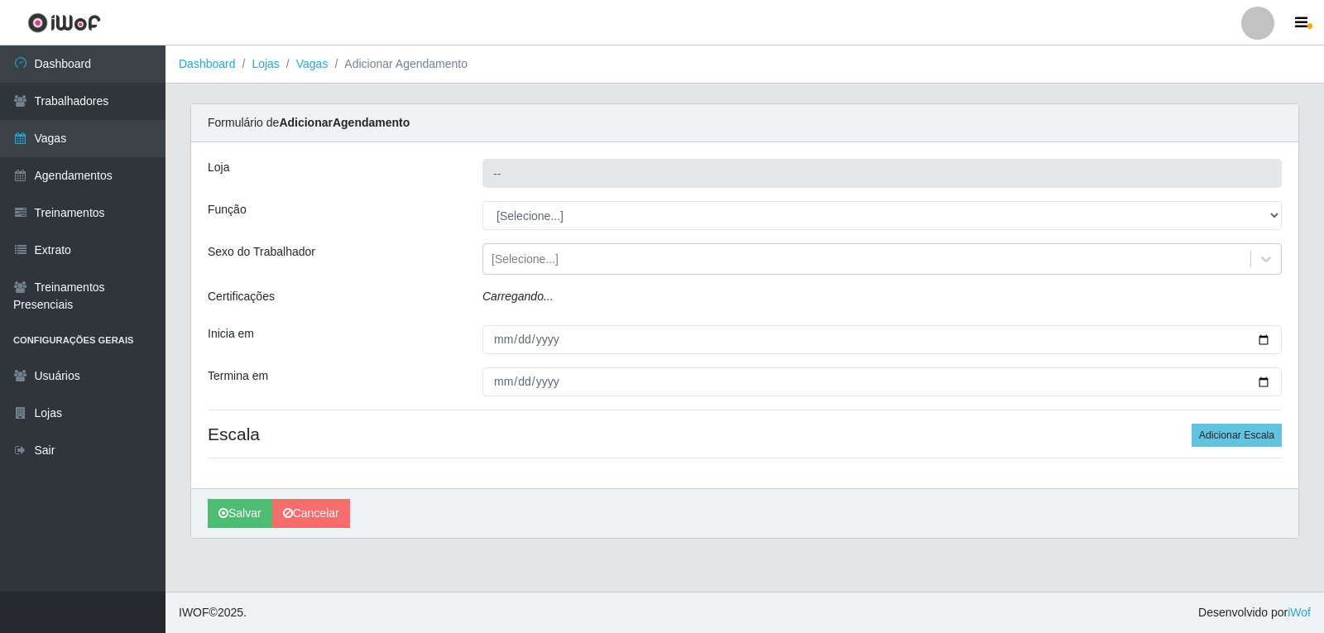
type input "Varejão do Preço - Bancários"
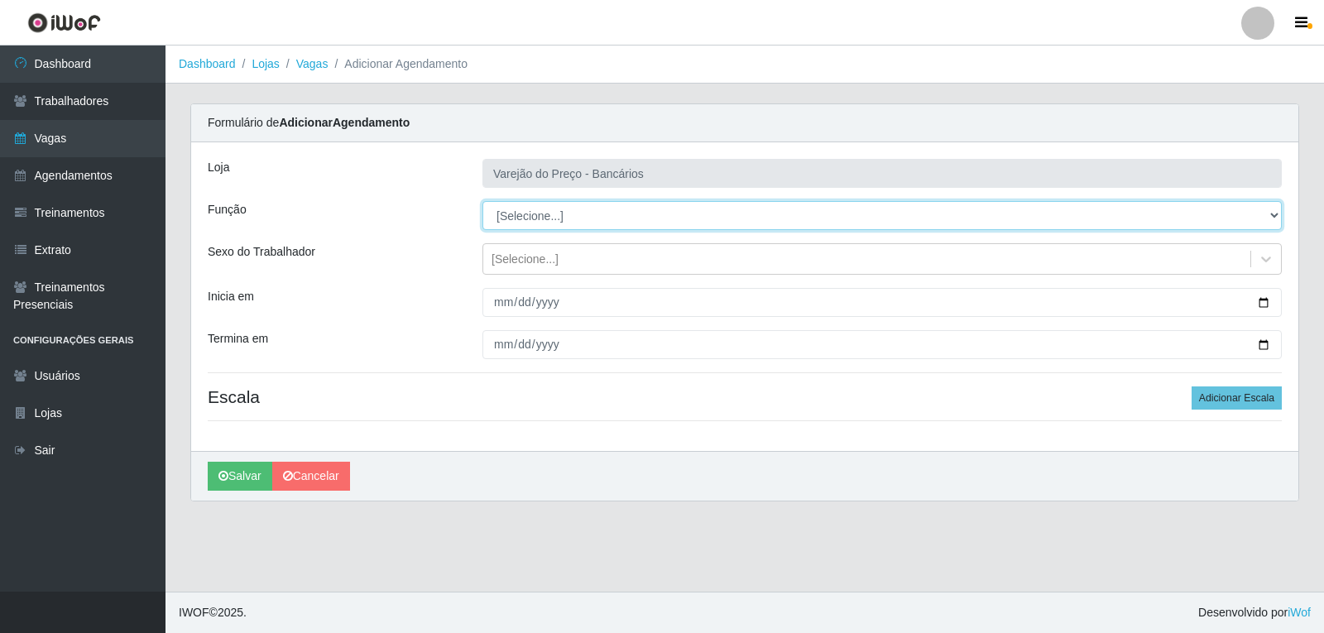
click at [518, 214] on select "[Selecione...] Auxiliar de Estacionamento Auxiliar de Estacionamento + Auxiliar…" at bounding box center [883, 215] width 800 height 29
select select "4"
click at [483, 201] on select "[Selecione...] Auxiliar de Estacionamento Auxiliar de Estacionamento + Auxiliar…" at bounding box center [883, 215] width 800 height 29
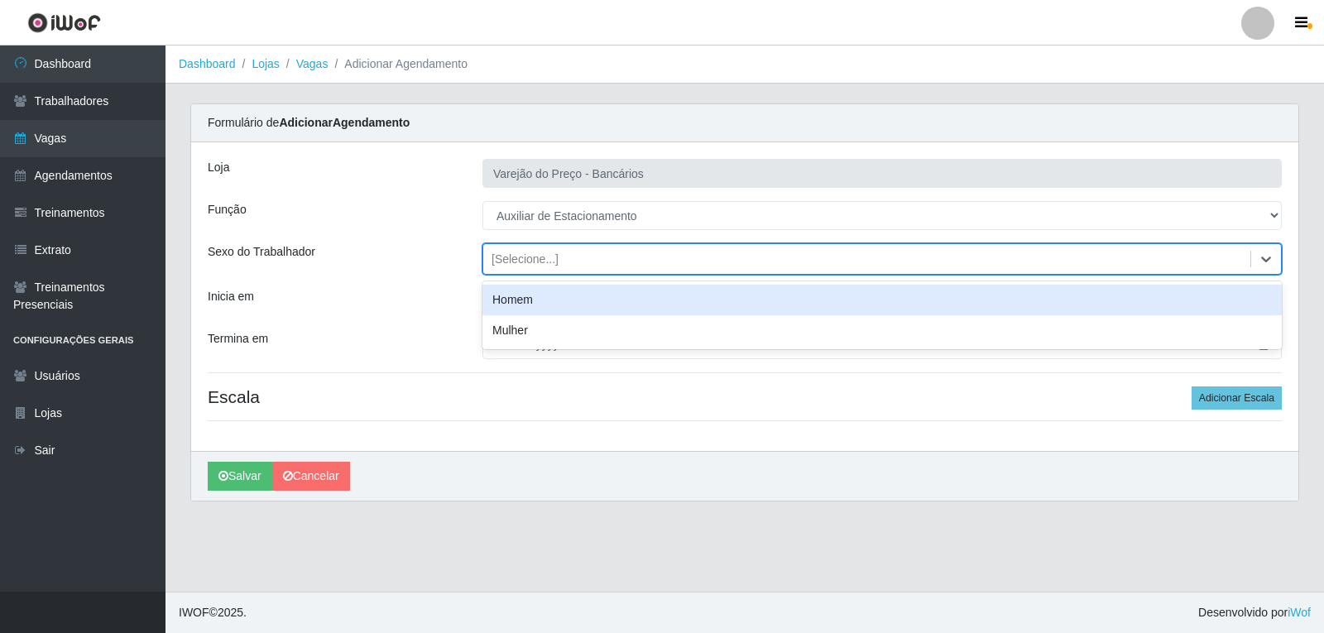
click at [522, 261] on div "[Selecione...]" at bounding box center [525, 259] width 67 height 17
click at [528, 306] on div "Homem" at bounding box center [883, 300] width 800 height 31
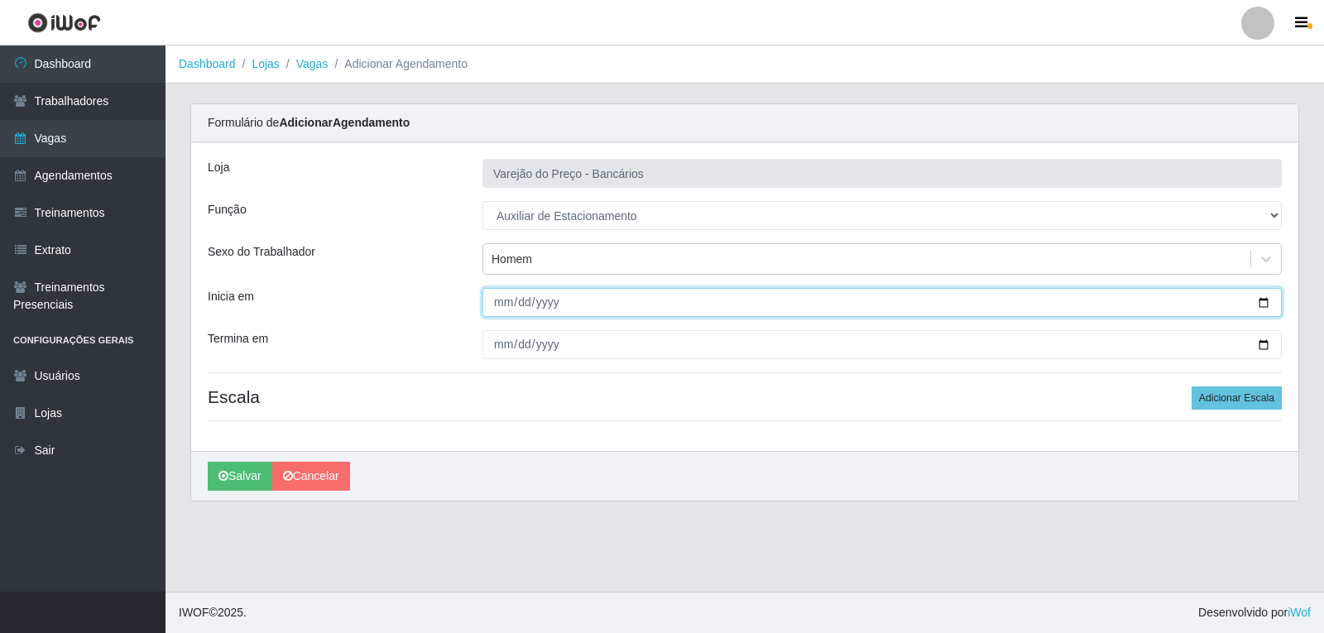
click at [512, 301] on input "Inicia em" at bounding box center [883, 302] width 800 height 29
type input "2025-09-20"
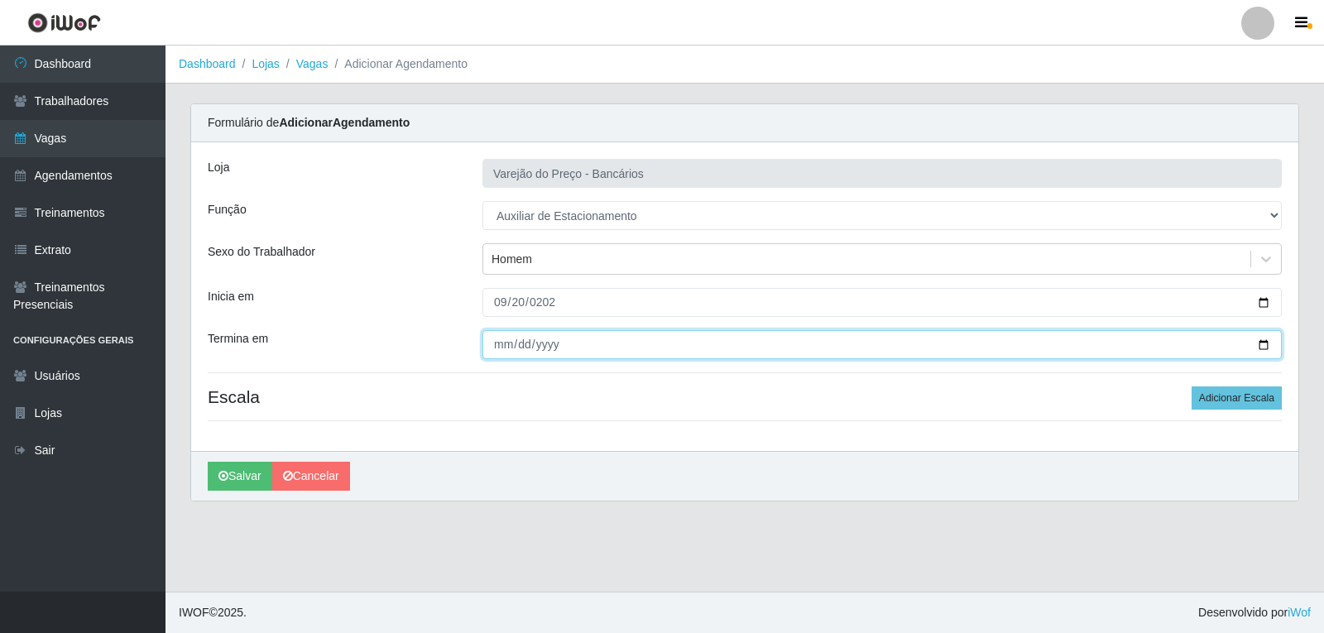
click at [499, 352] on input "Termina em" at bounding box center [883, 344] width 800 height 29
type input "2025-09-20"
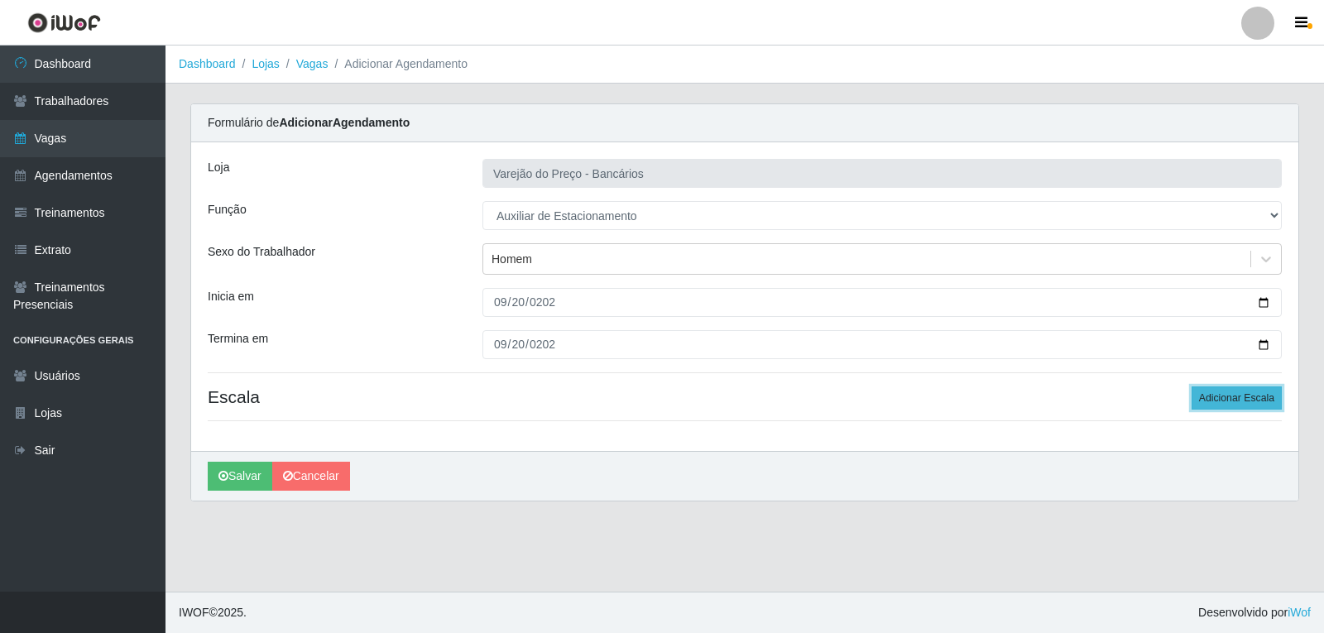
click at [1216, 401] on button "Adicionar Escala" at bounding box center [1237, 398] width 90 height 23
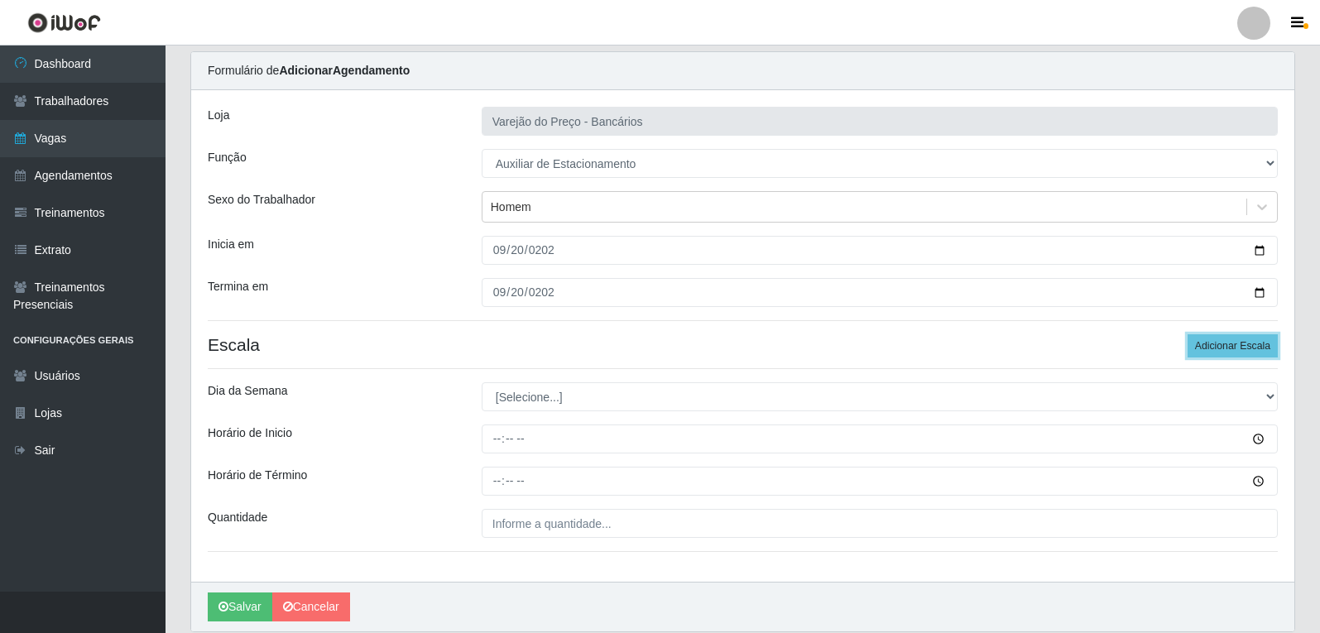
scroll to position [113, 0]
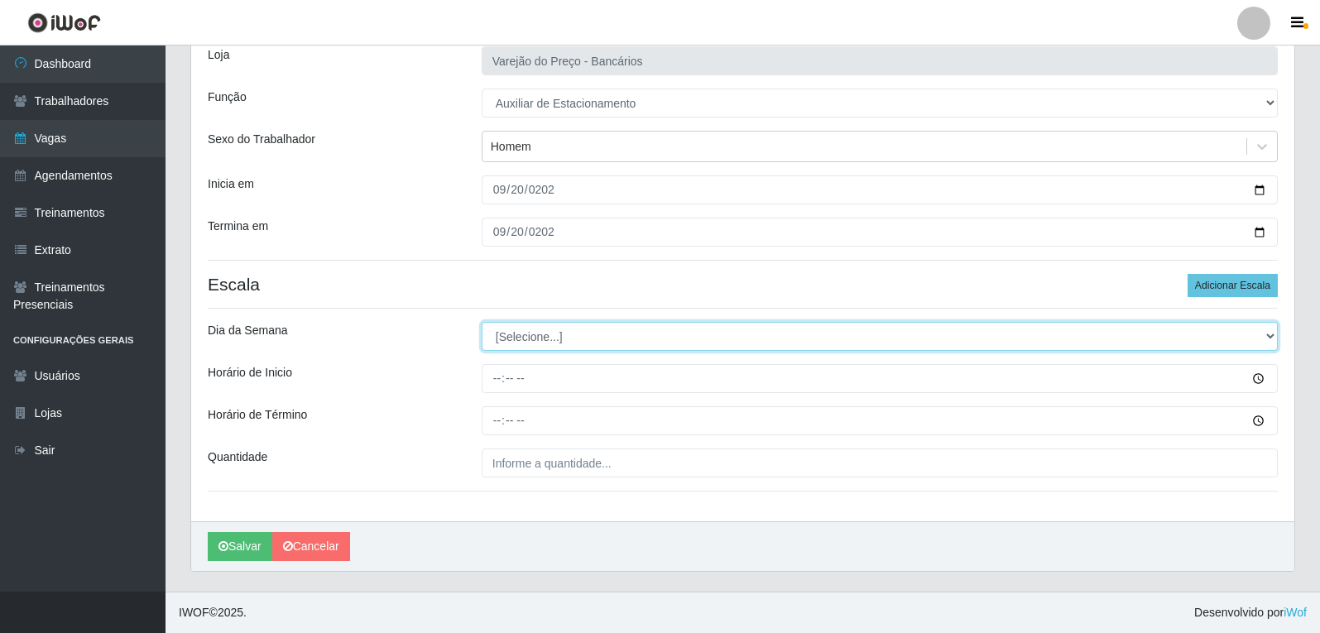
click at [589, 337] on select "[Selecione...] Segunda Terça Quarta Quinta Sexta Sábado Domingo" at bounding box center [880, 336] width 796 height 29
select select "6"
click at [482, 322] on select "[Selecione...] Segunda Terça Quarta Quinta Sexta Sábado Domingo" at bounding box center [880, 336] width 796 height 29
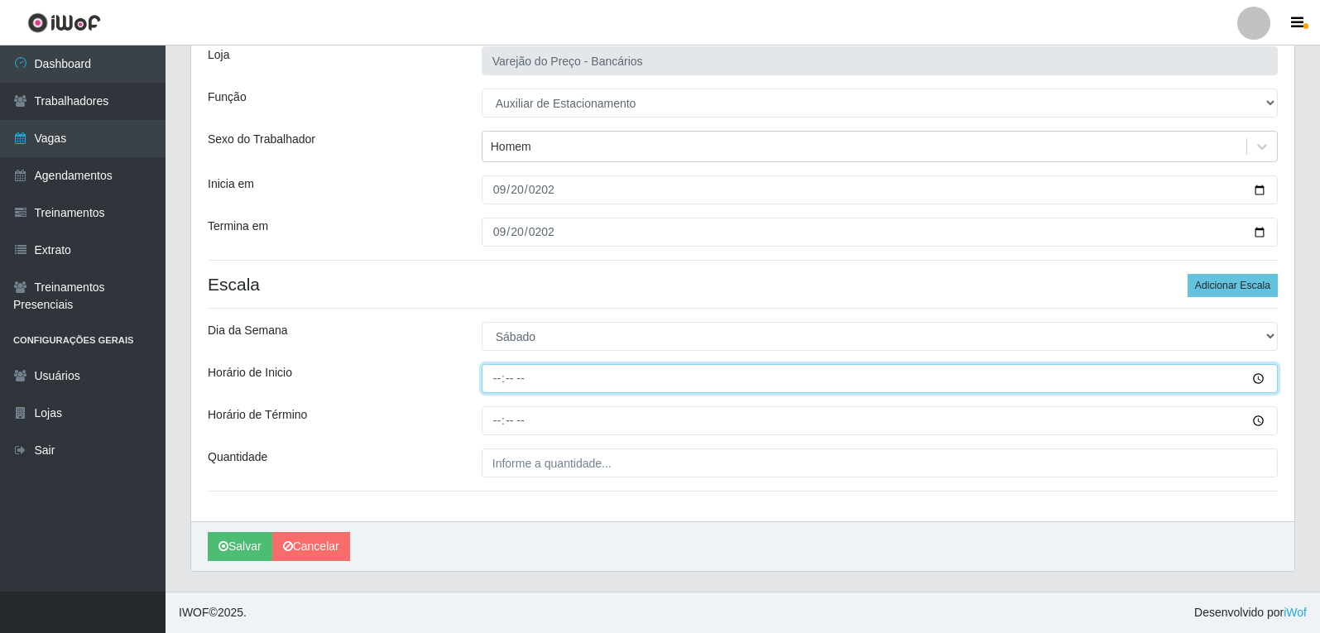
click at [503, 382] on input "Horário de Inicio" at bounding box center [880, 378] width 796 height 29
type input "16:00"
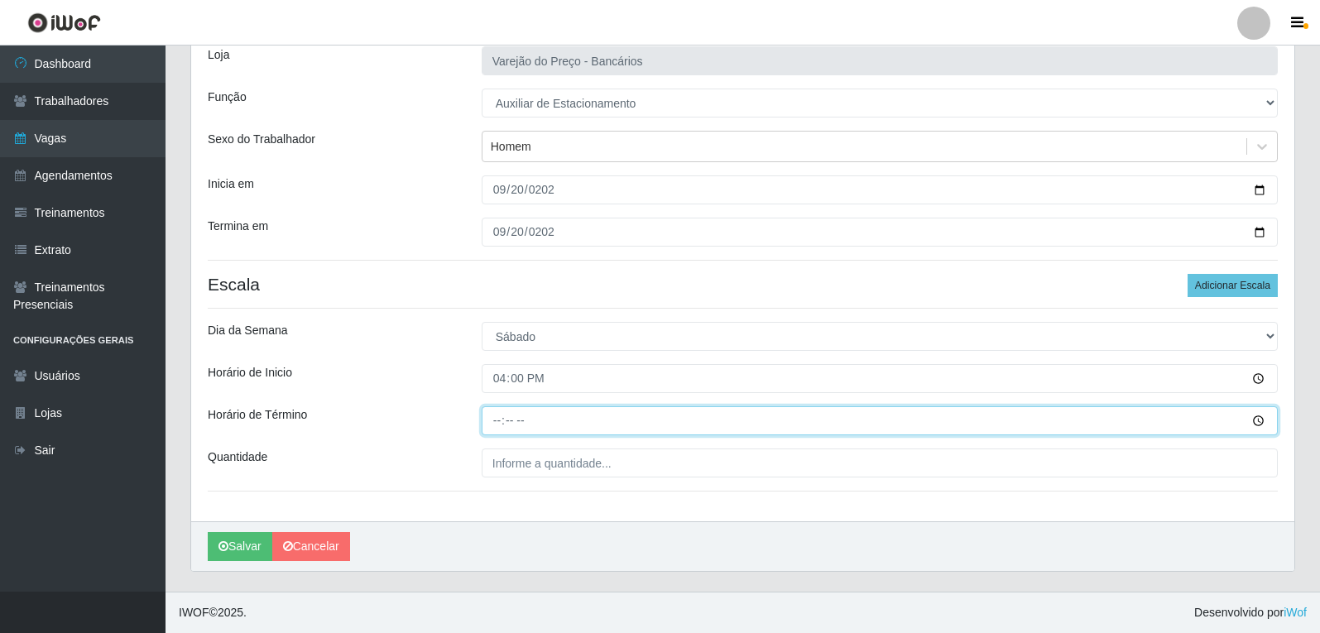
click at [493, 433] on input "Horário de Término" at bounding box center [880, 420] width 796 height 29
type input "21:00"
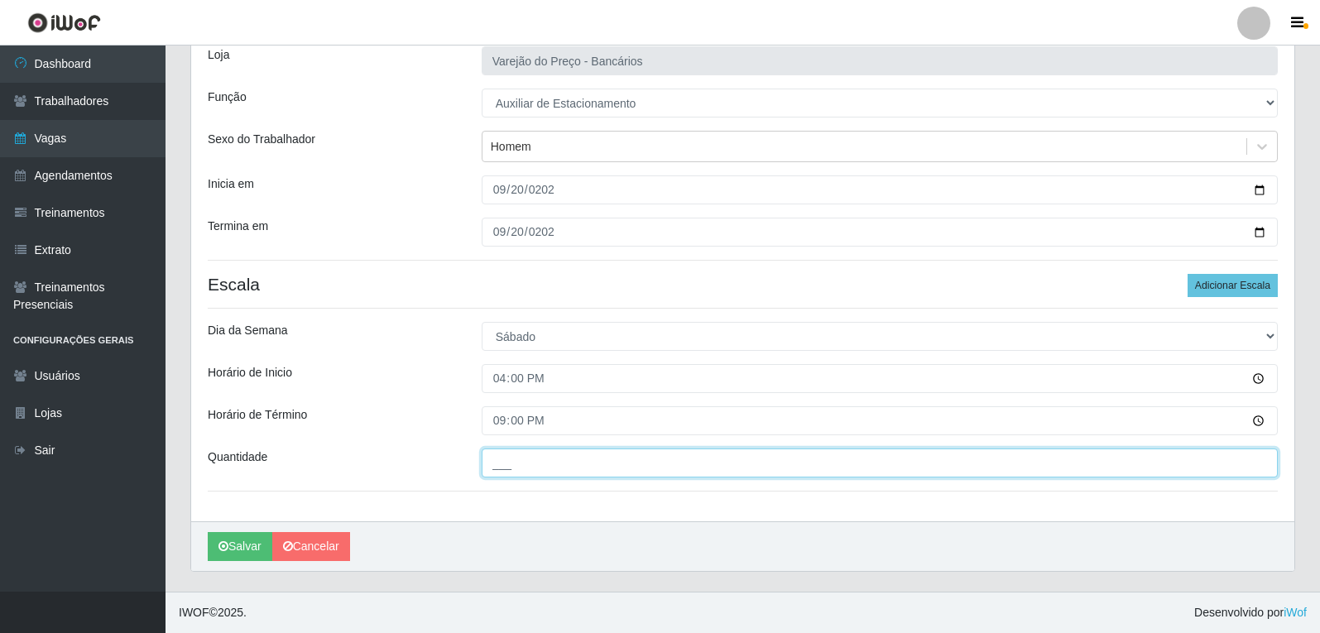
click at [510, 470] on input "___" at bounding box center [880, 463] width 796 height 29
type input "1__"
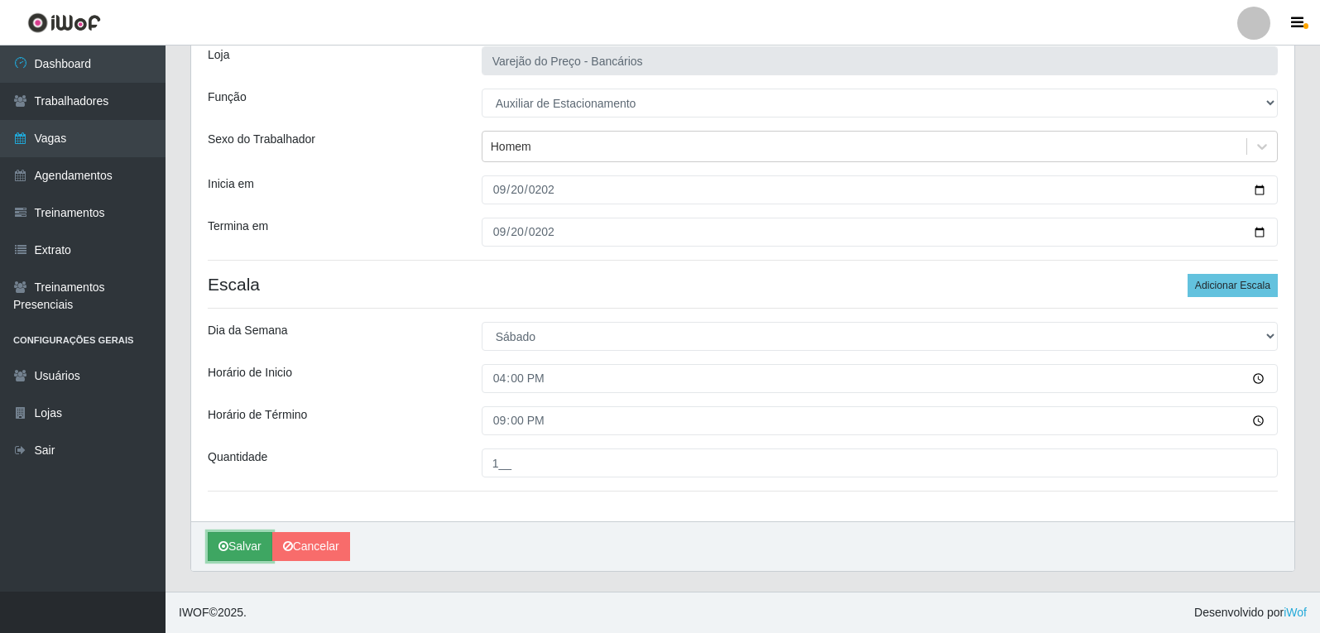
click at [247, 546] on button "Salvar" at bounding box center [240, 546] width 65 height 29
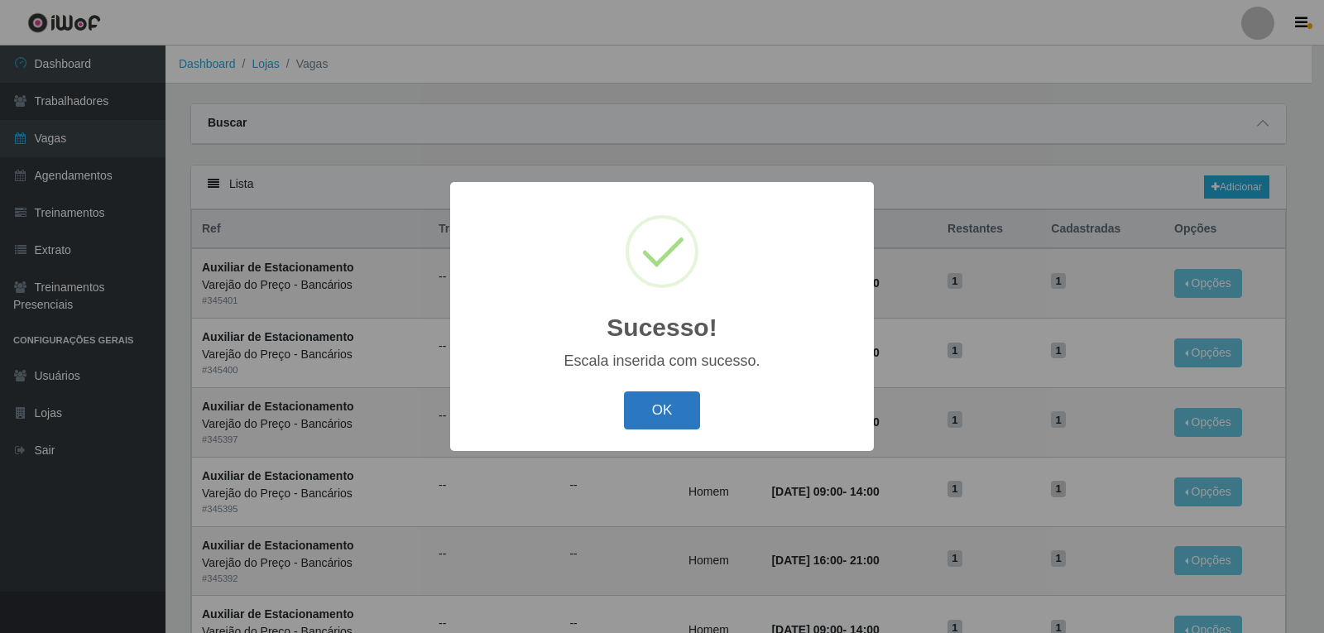
click at [680, 418] on button "OK" at bounding box center [662, 411] width 77 height 39
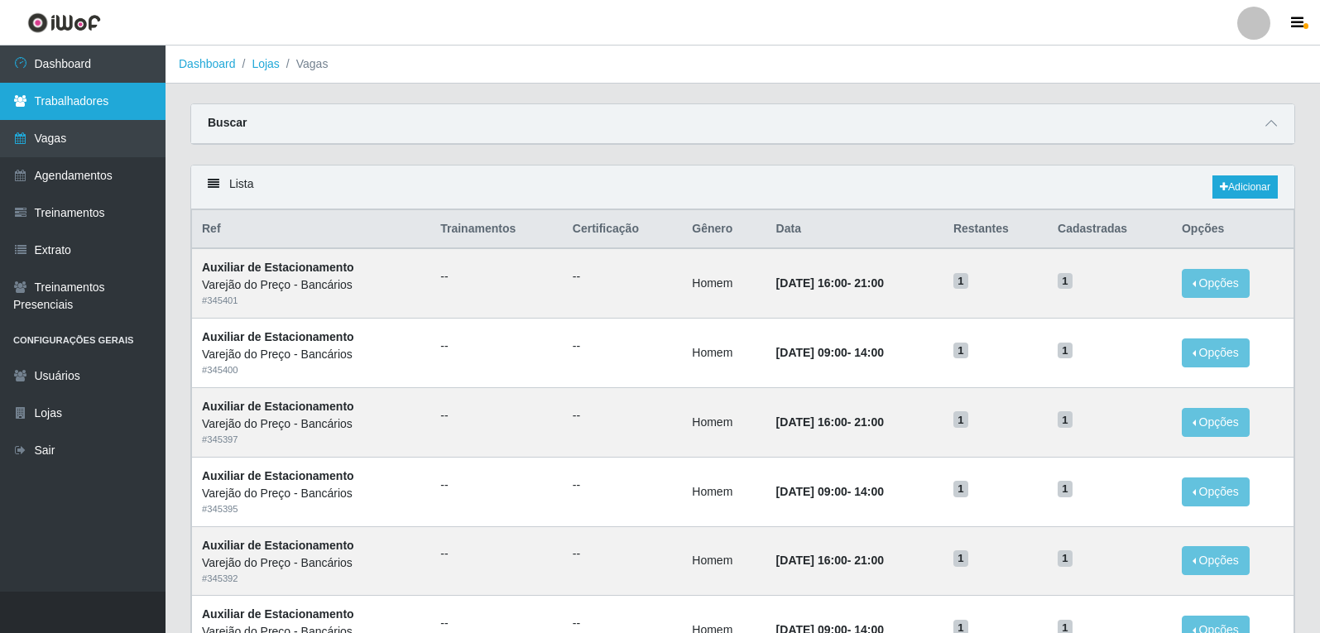
click at [53, 100] on link "Trabalhadores" at bounding box center [83, 101] width 166 height 37
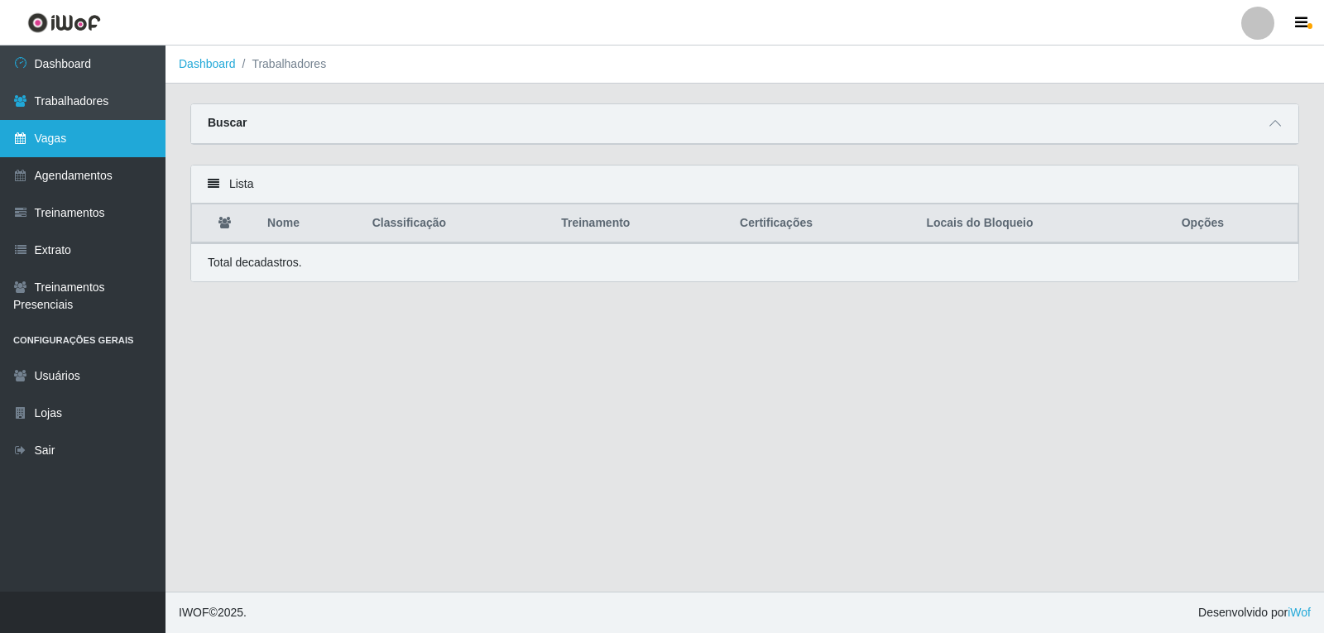
click at [50, 122] on link "Vagas" at bounding box center [83, 138] width 166 height 37
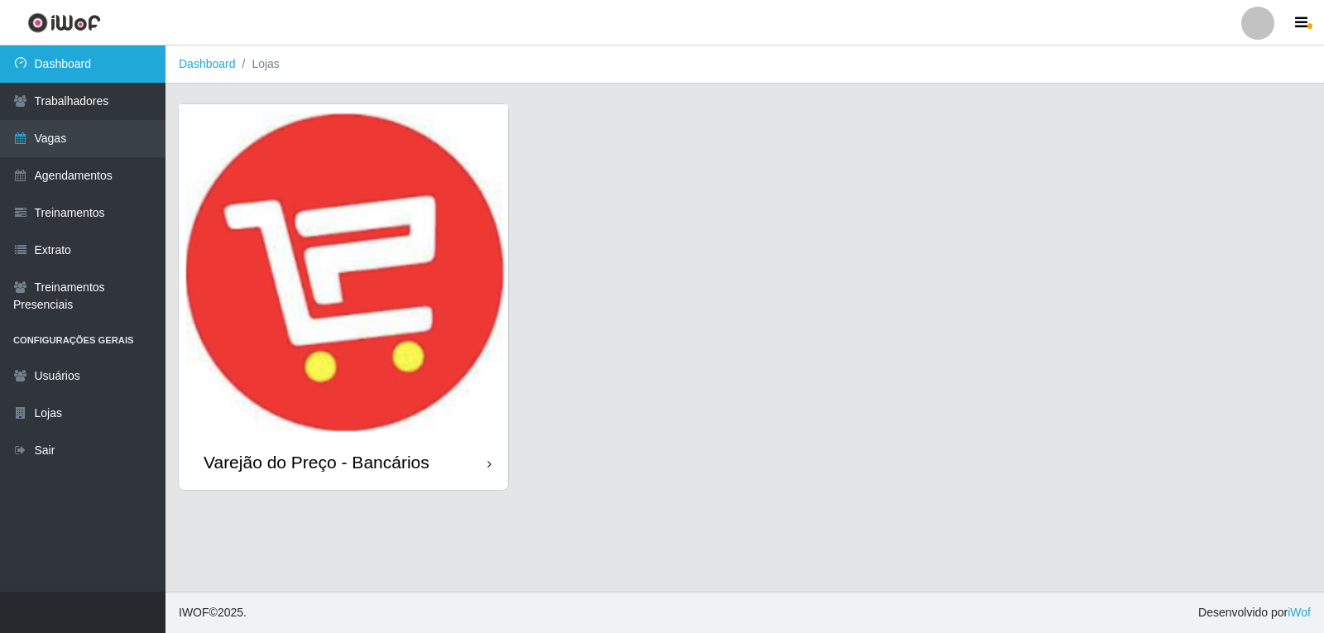
click at [74, 66] on link "Dashboard" at bounding box center [83, 64] width 166 height 37
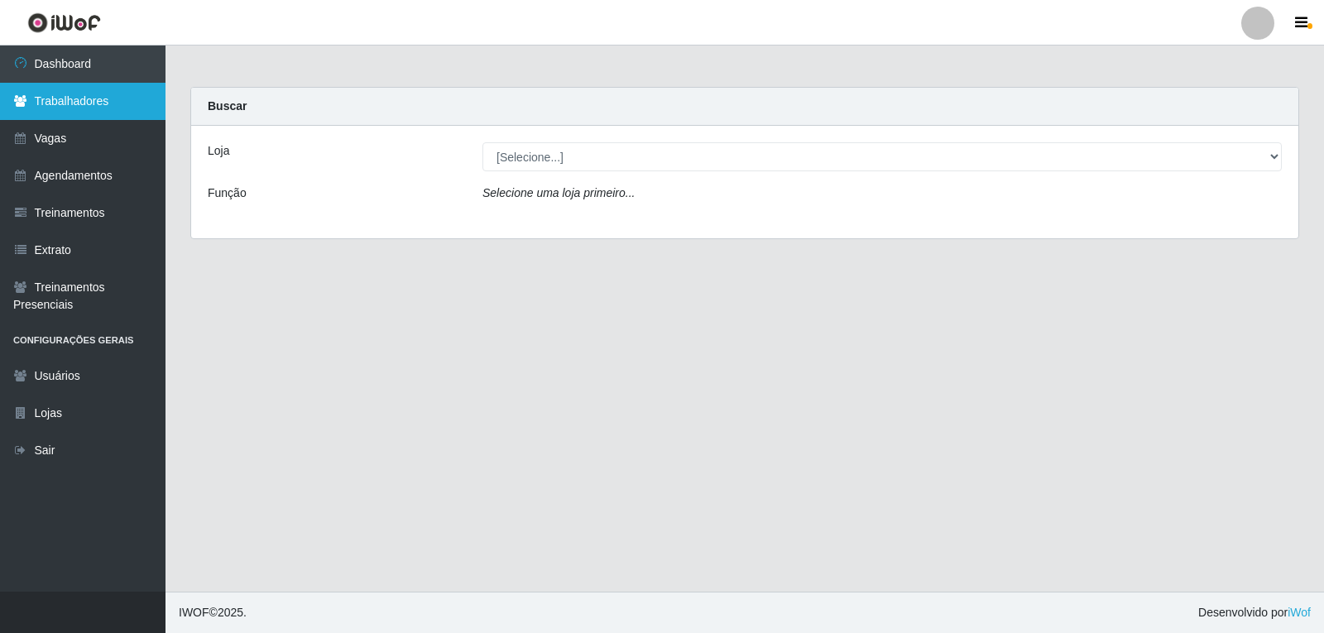
click at [109, 97] on link "Trabalhadores" at bounding box center [83, 101] width 166 height 37
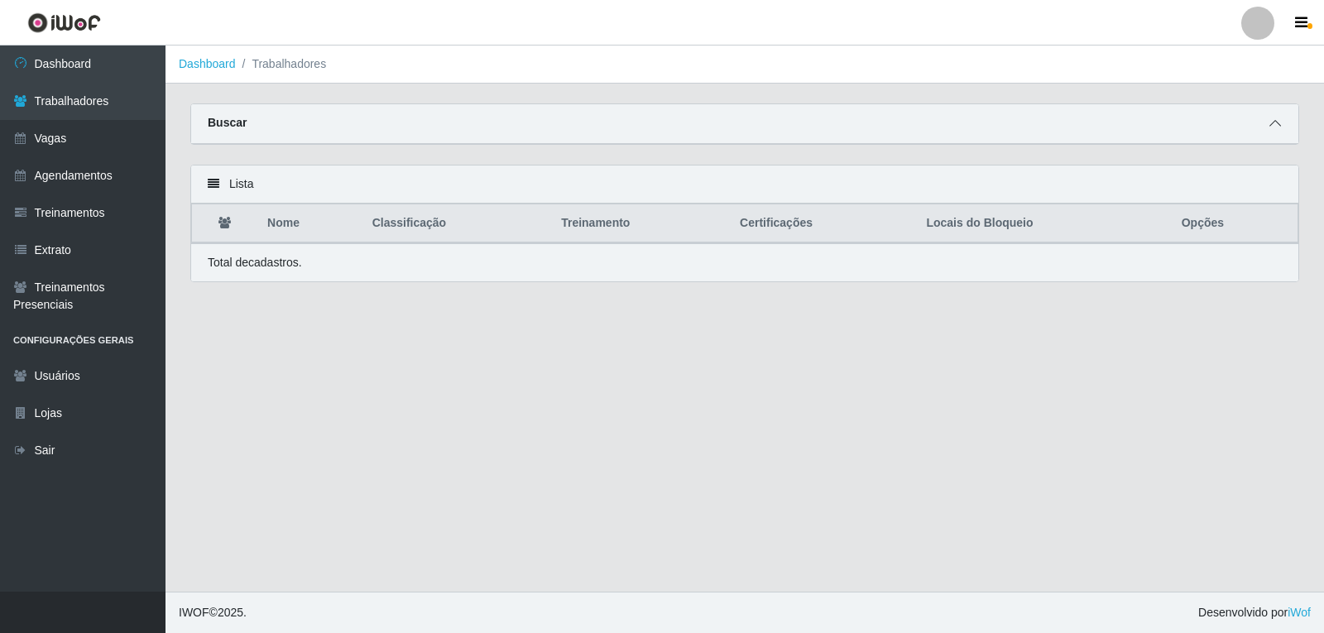
click at [1273, 126] on icon at bounding box center [1276, 124] width 12 height 12
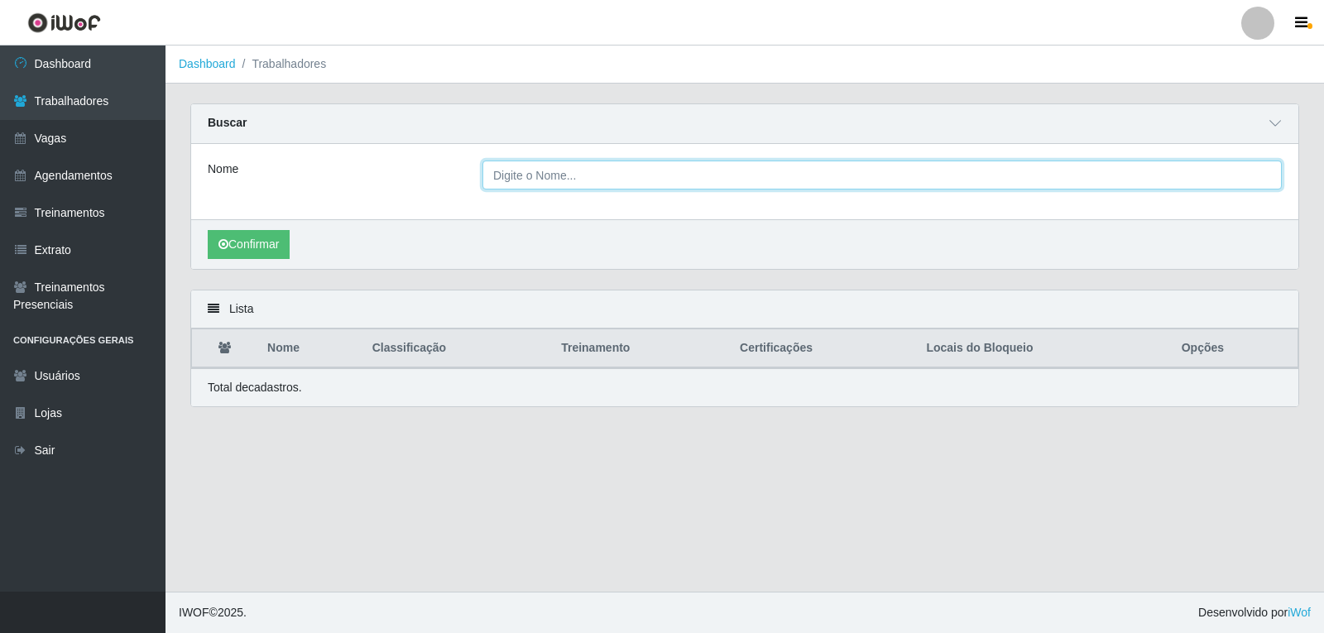
click at [684, 188] on input "Nome" at bounding box center [883, 175] width 800 height 29
click at [591, 168] on input "Nome" at bounding box center [883, 175] width 800 height 29
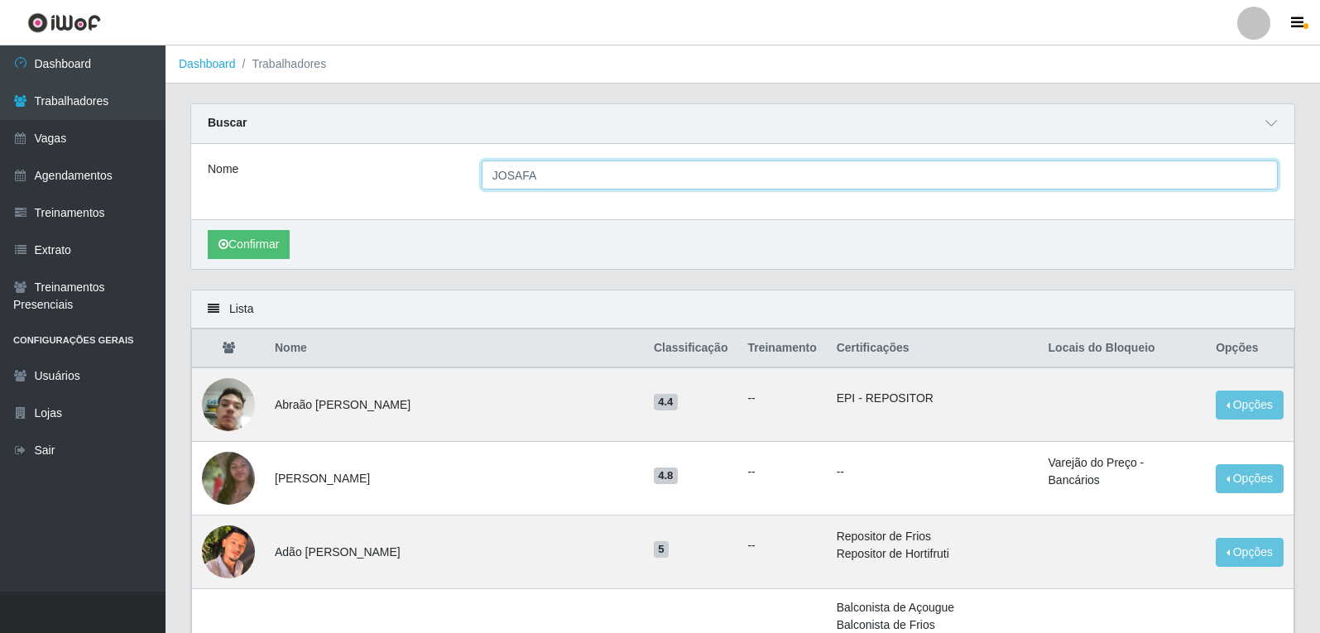
type input "JOSAFA"
click at [208, 230] on button "Confirmar" at bounding box center [249, 244] width 82 height 29
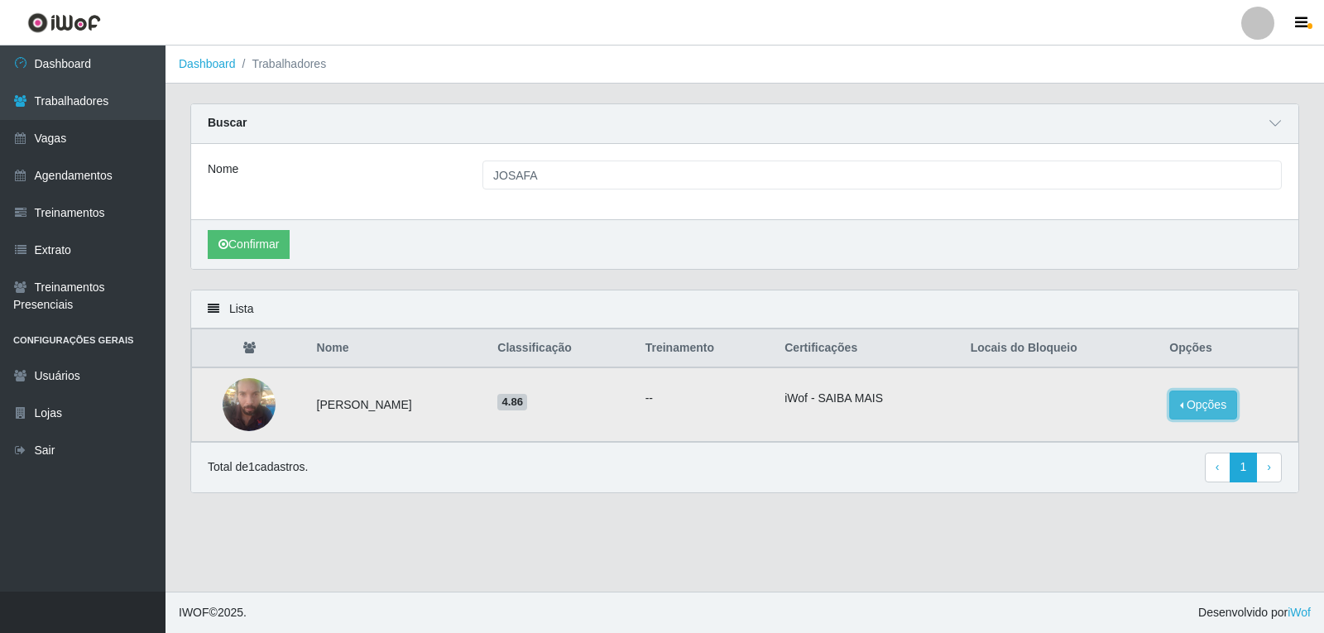
click at [1183, 402] on button "Opções" at bounding box center [1204, 405] width 68 height 29
click at [1119, 418] on button "Bloquear - Loja" at bounding box center [1100, 421] width 133 height 34
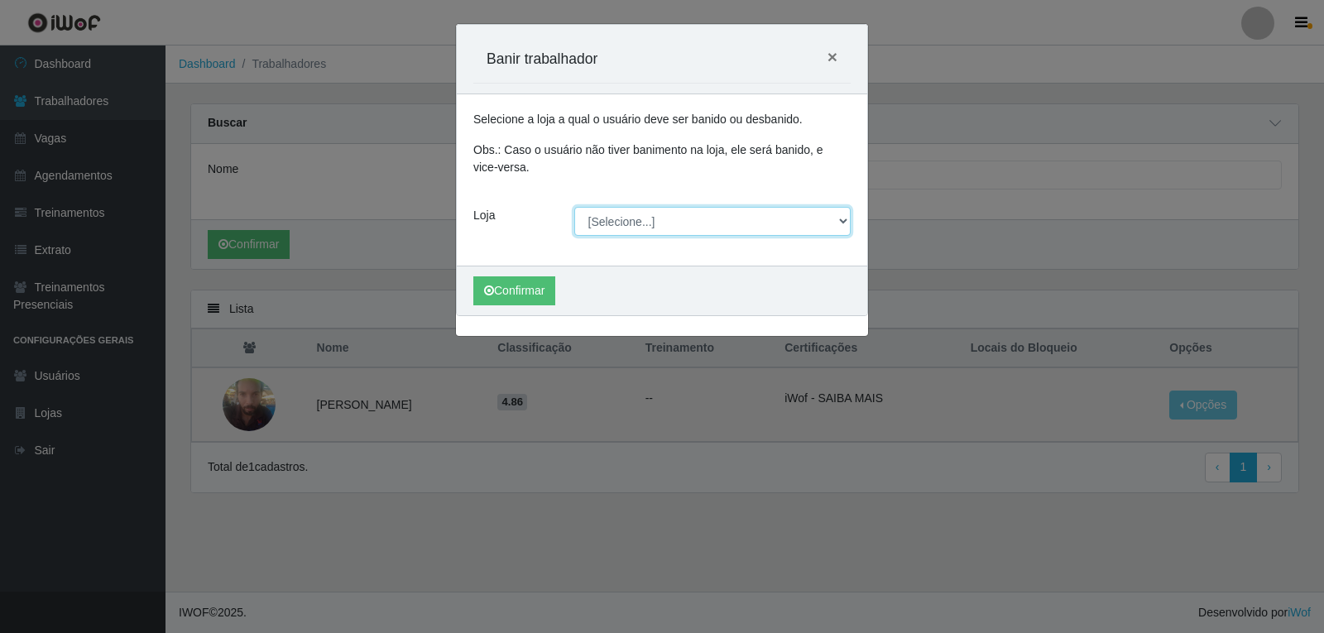
click at [615, 225] on select "[Selecione...] Varejão do Preço - Bancários" at bounding box center [712, 221] width 277 height 29
select select "157"
click at [574, 207] on select "[Selecione...] Varejão do Preço - Bancários" at bounding box center [712, 221] width 277 height 29
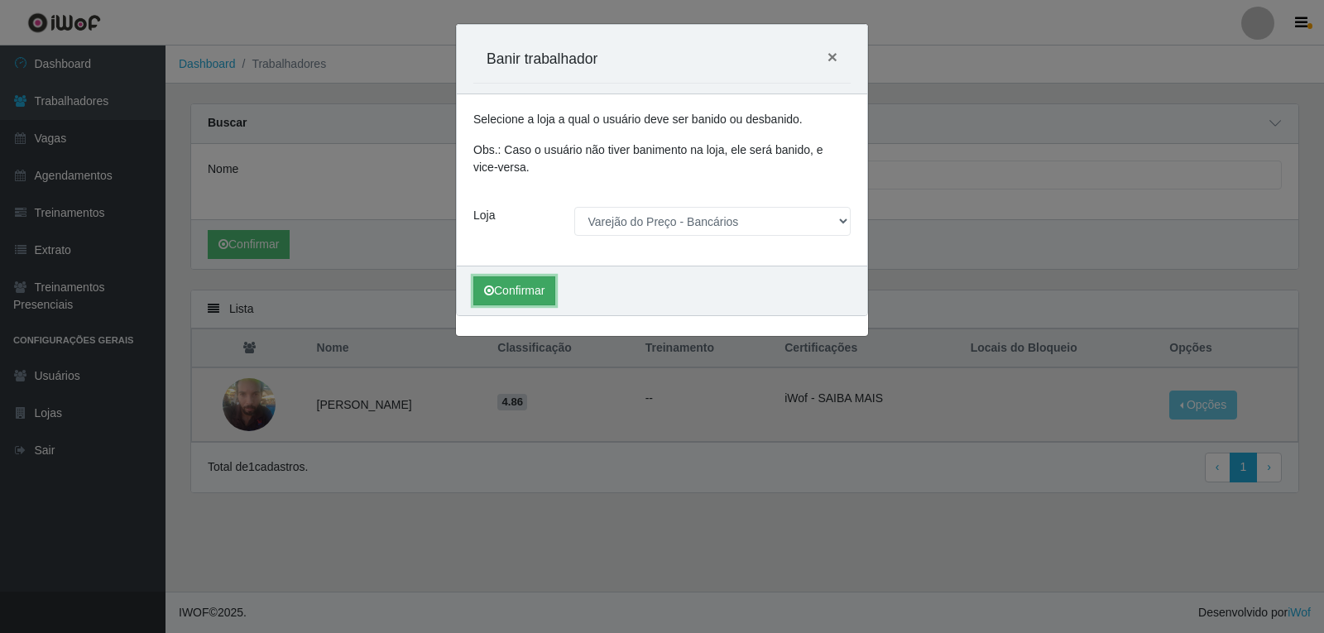
click at [550, 286] on button "Confirmar" at bounding box center [514, 290] width 82 height 29
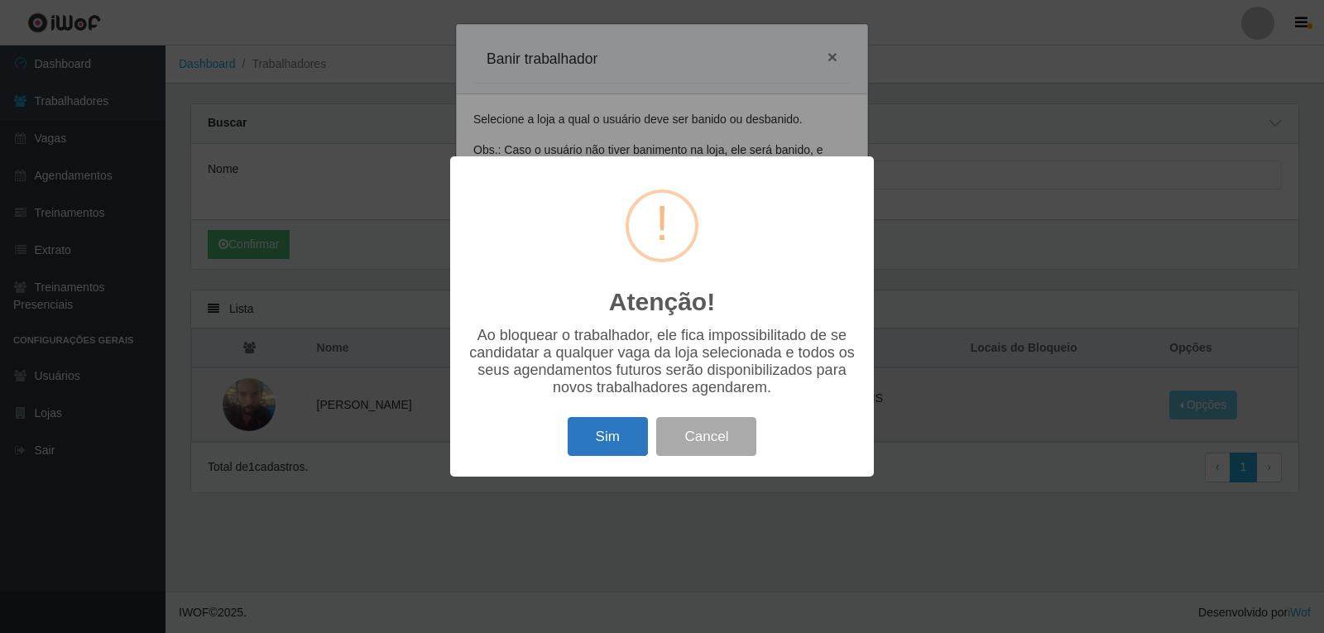
click at [599, 434] on button "Sim" at bounding box center [608, 436] width 80 height 39
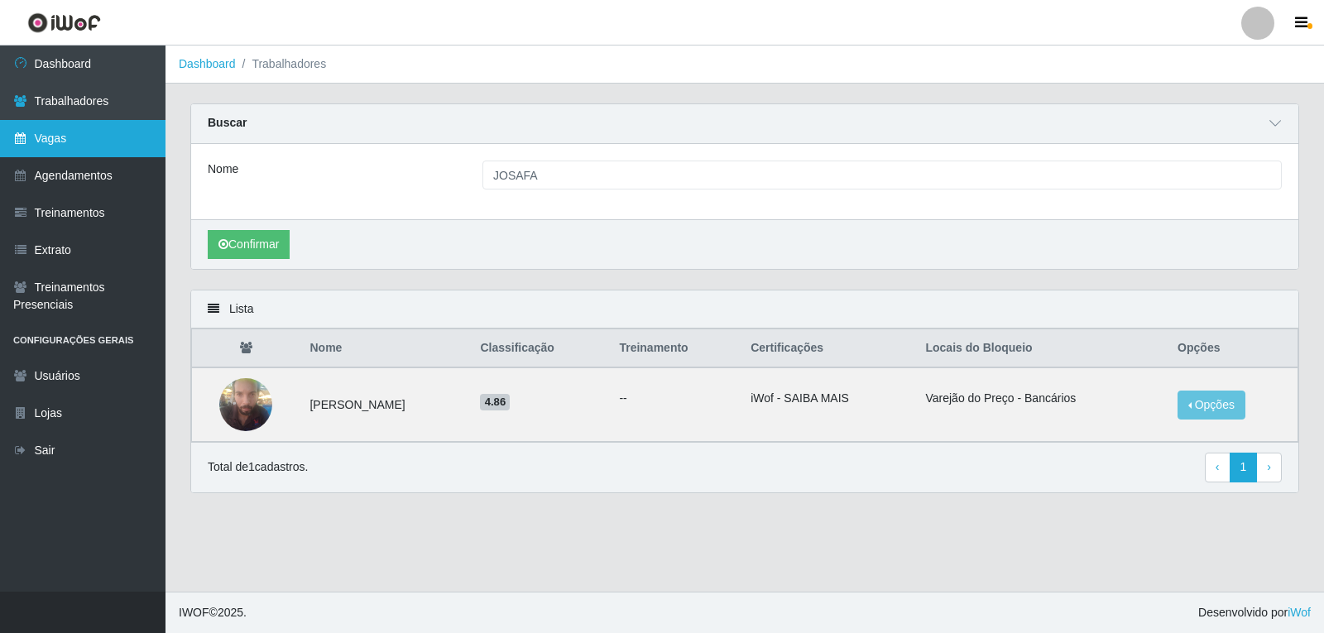
click at [14, 152] on link "Vagas" at bounding box center [83, 138] width 166 height 37
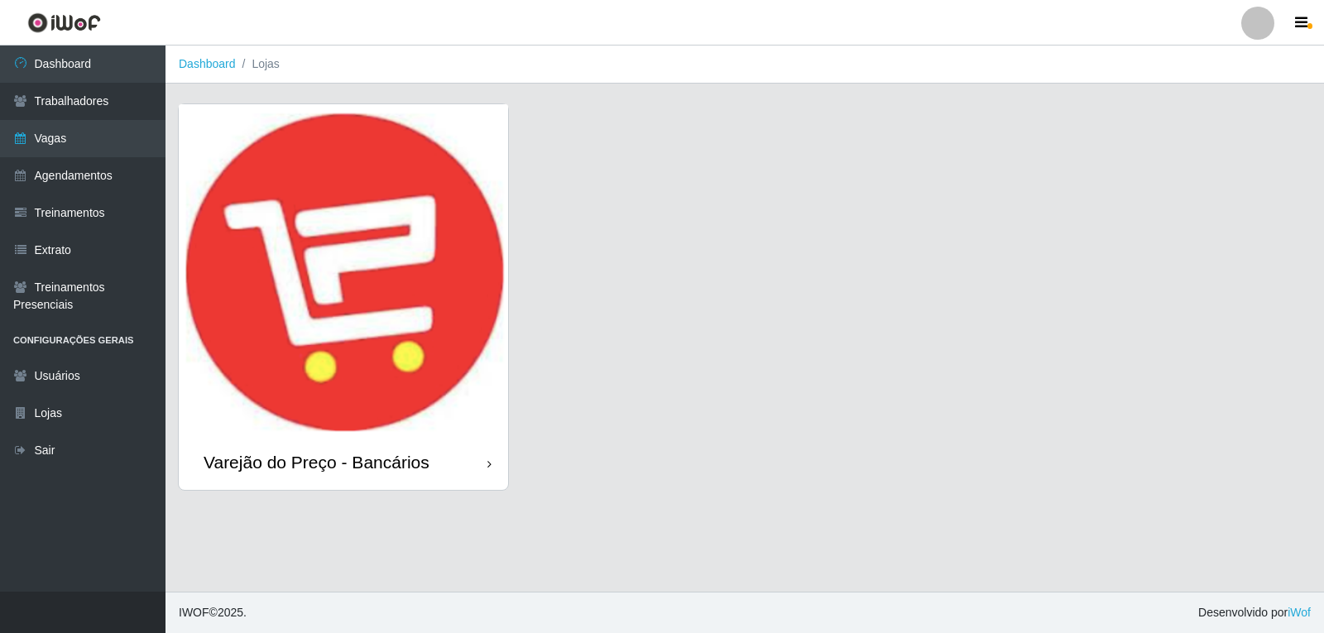
click at [265, 178] on img at bounding box center [343, 269] width 329 height 331
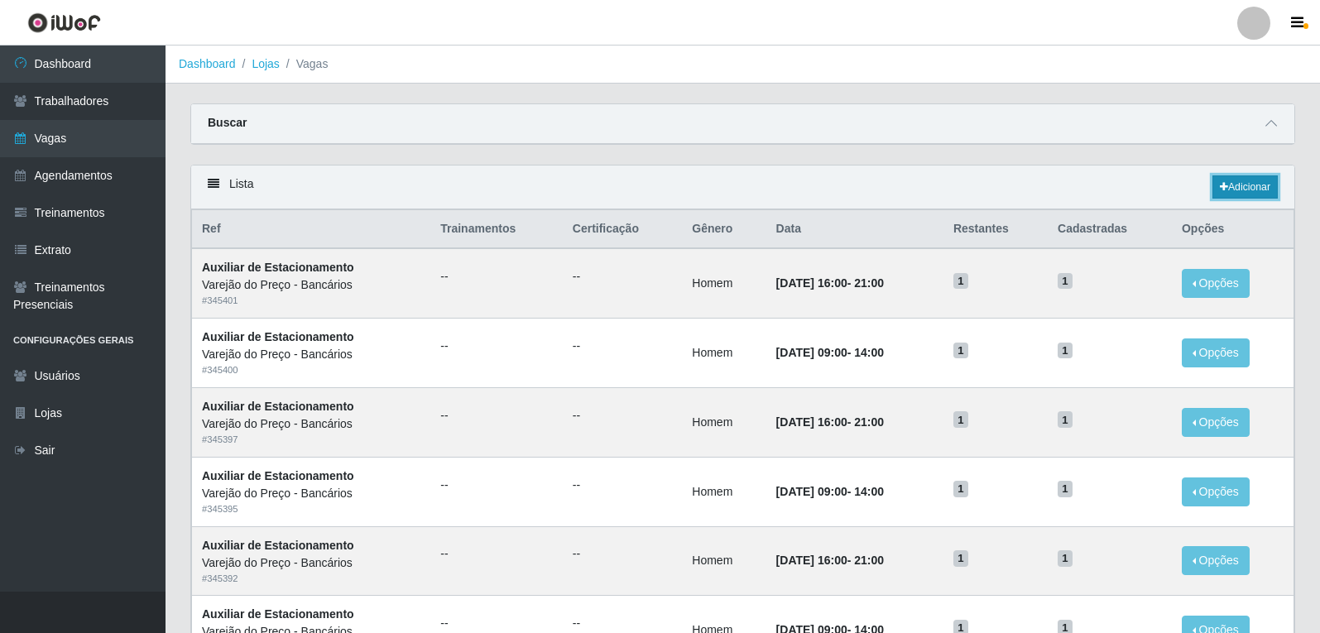
click at [1264, 191] on link "Adicionar" at bounding box center [1245, 186] width 65 height 23
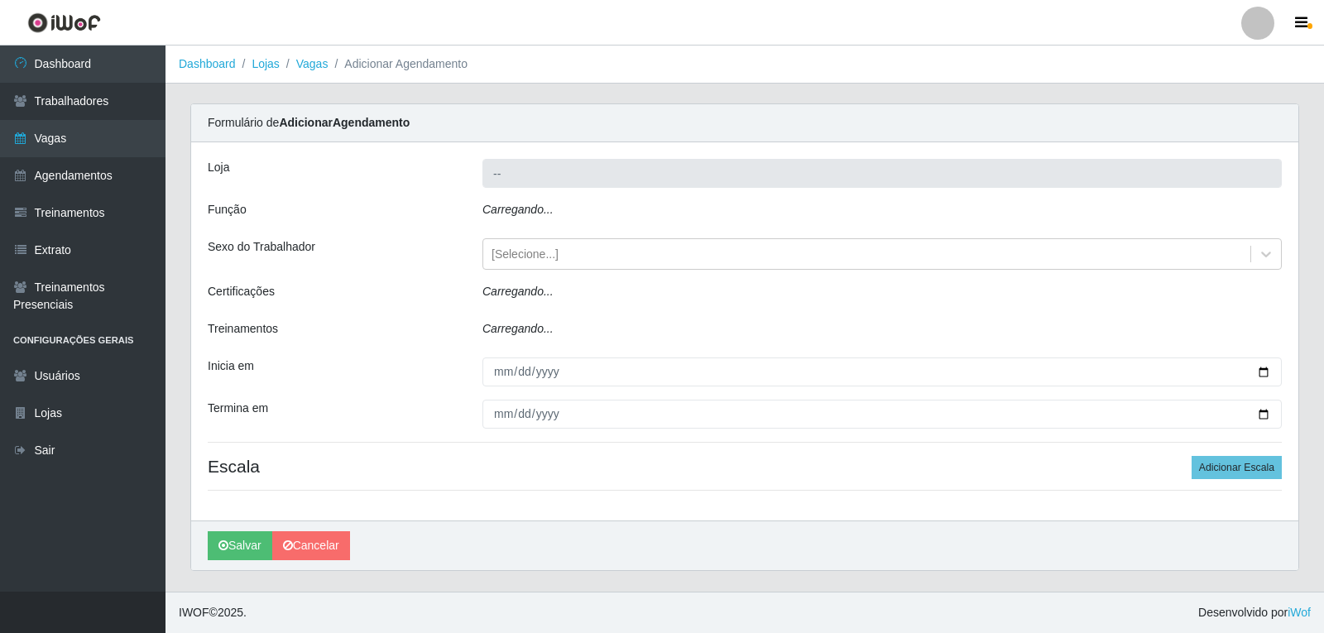
type input "Varejão do Preço - Bancários"
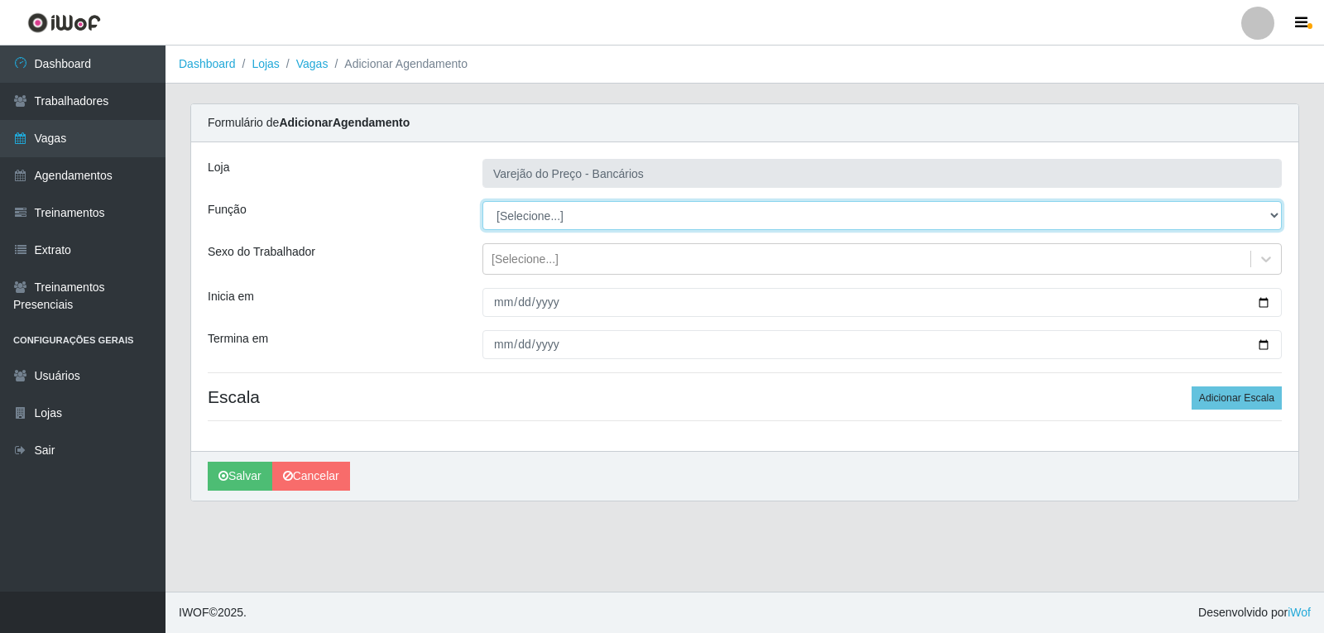
click at [567, 220] on select "[Selecione...] Auxiliar de Estacionamento Auxiliar de Estacionamento + Auxiliar…" at bounding box center [883, 215] width 800 height 29
select select "4"
click at [483, 201] on select "[Selecione...] Auxiliar de Estacionamento Auxiliar de Estacionamento + Auxiliar…" at bounding box center [883, 215] width 800 height 29
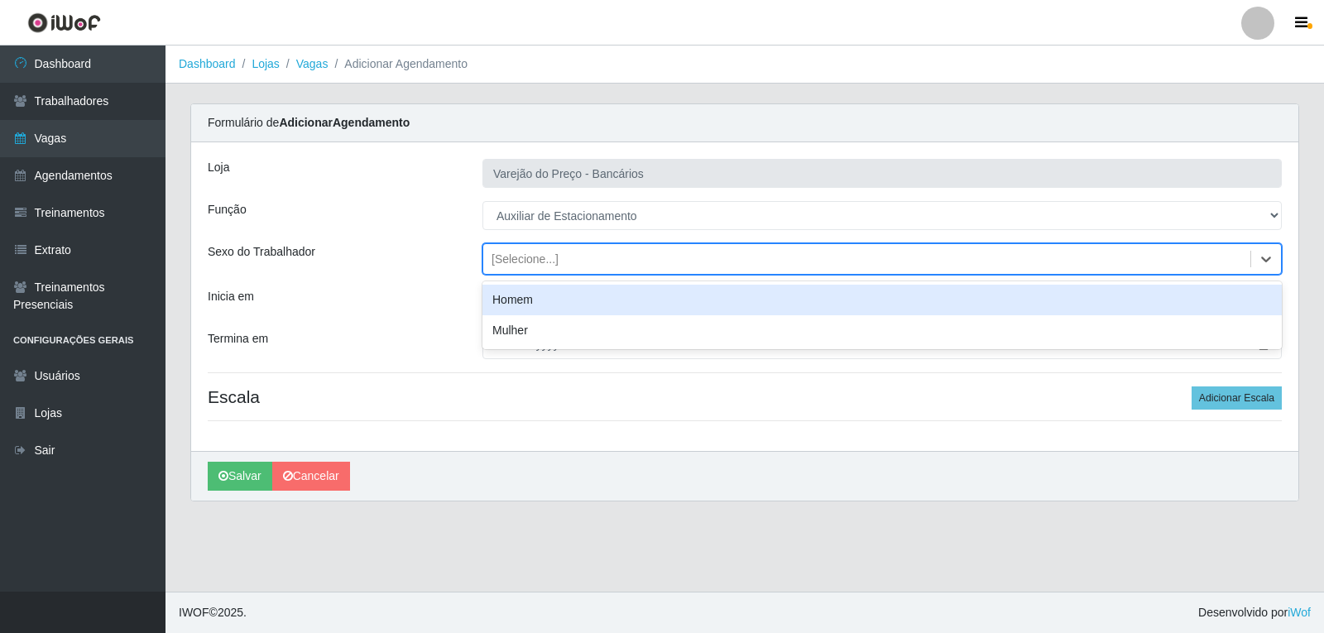
click at [513, 257] on div "[Selecione...]" at bounding box center [525, 259] width 67 height 17
click at [521, 296] on div "Homem" at bounding box center [883, 300] width 800 height 31
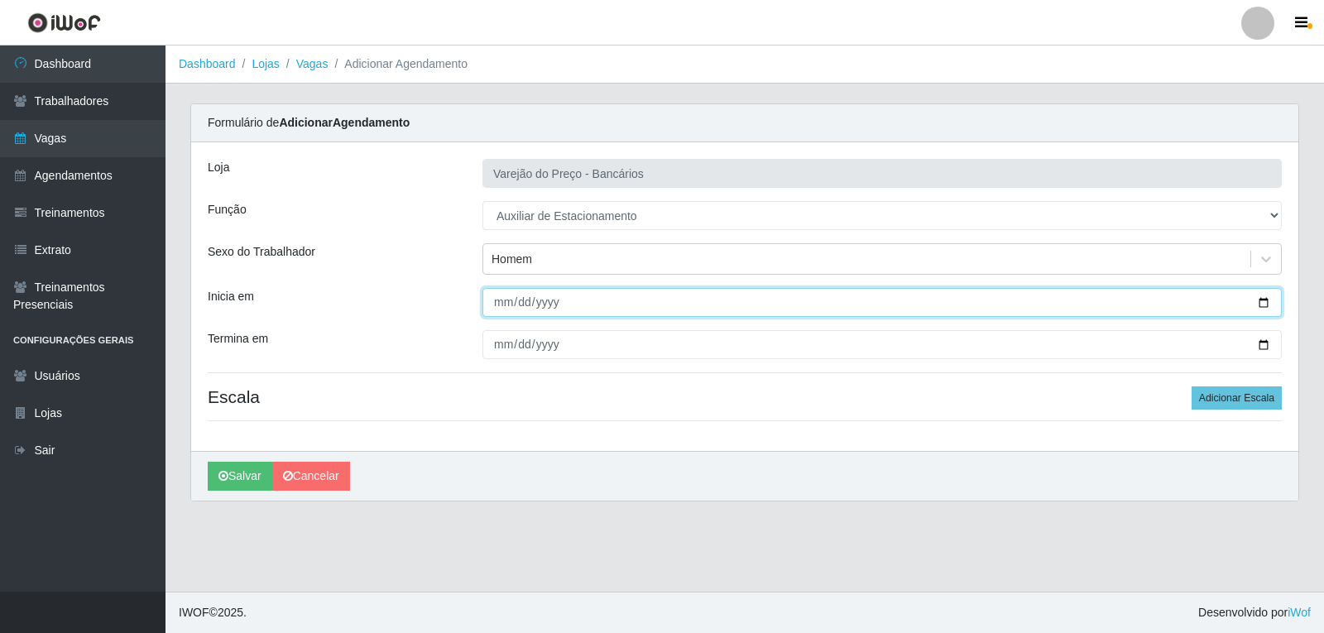
click at [492, 296] on input "Inicia em" at bounding box center [883, 302] width 800 height 29
type input "2025-09-21"
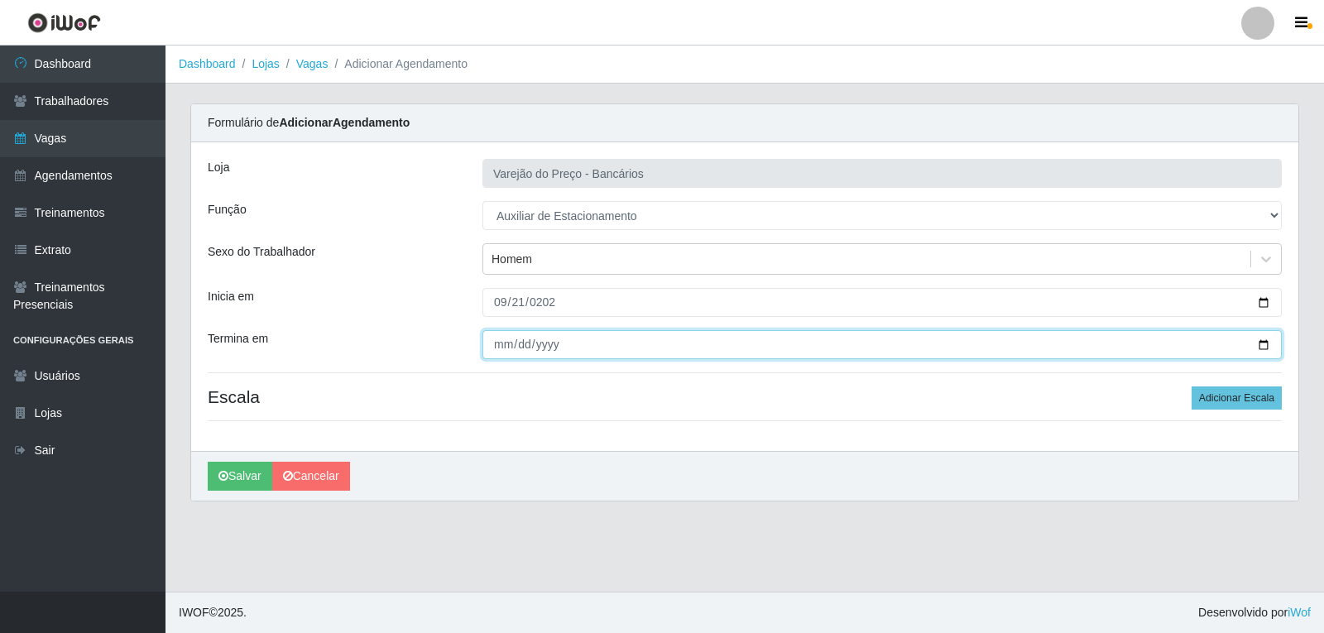
click at [499, 346] on input "Termina em" at bounding box center [883, 344] width 800 height 29
type input "2025-09-21"
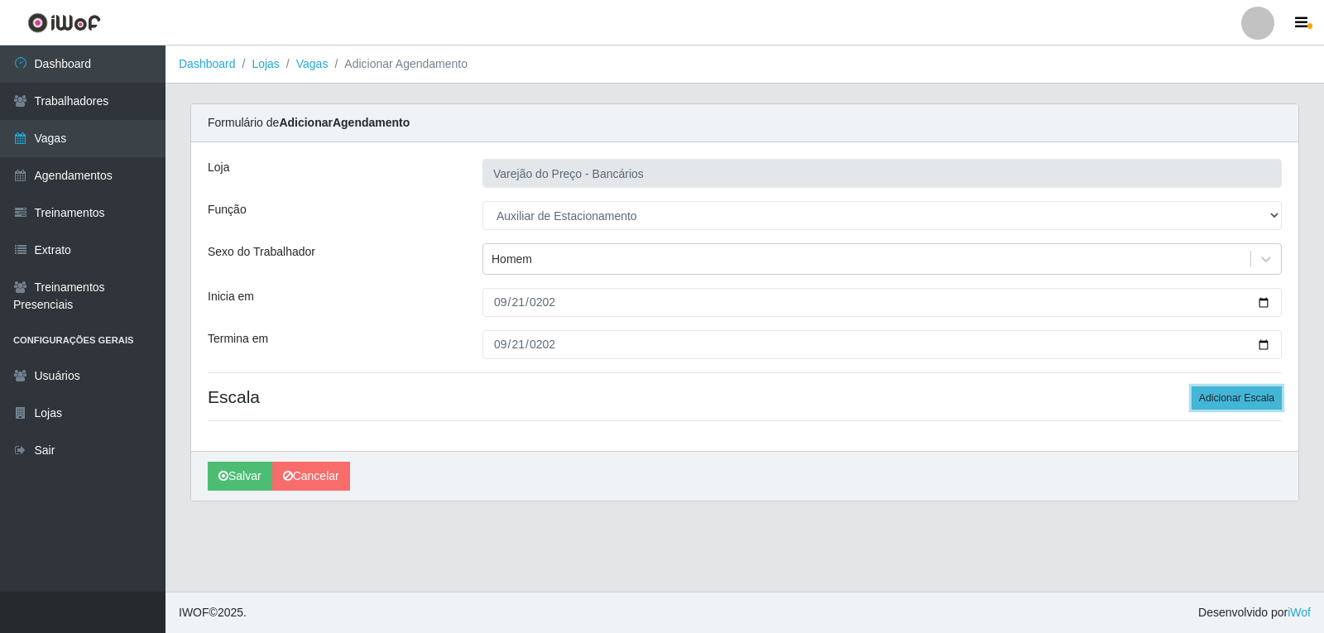
click at [1226, 399] on button "Adicionar Escala" at bounding box center [1237, 398] width 90 height 23
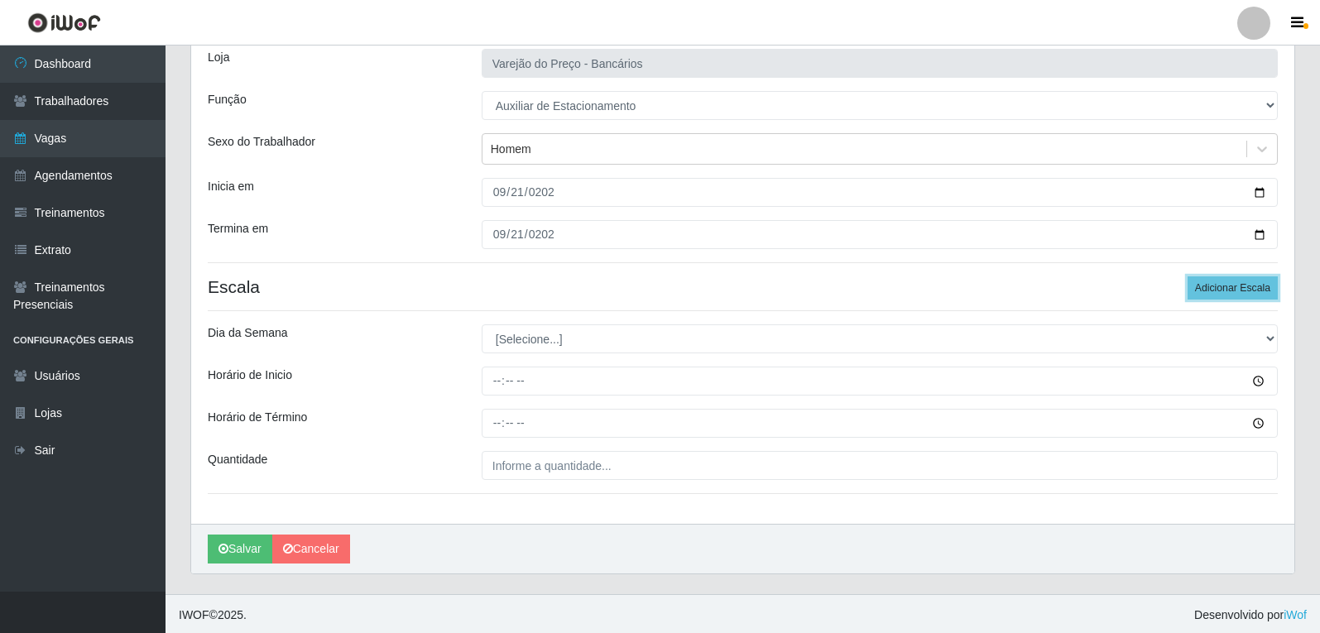
scroll to position [113, 0]
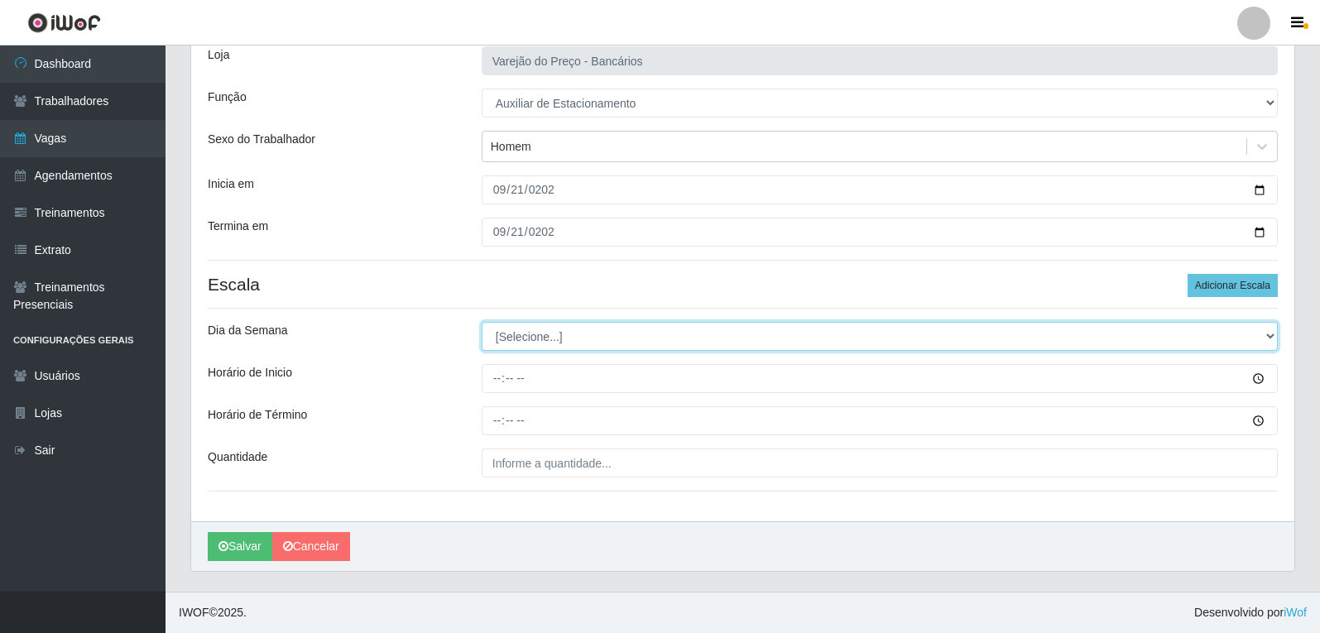
click at [507, 337] on select "[Selecione...] Segunda Terça Quarta Quinta Sexta Sábado Domingo" at bounding box center [880, 336] width 796 height 29
select select "0"
click at [482, 322] on select "[Selecione...] Segunda Terça Quarta Quinta Sexta Sábado Domingo" at bounding box center [880, 336] width 796 height 29
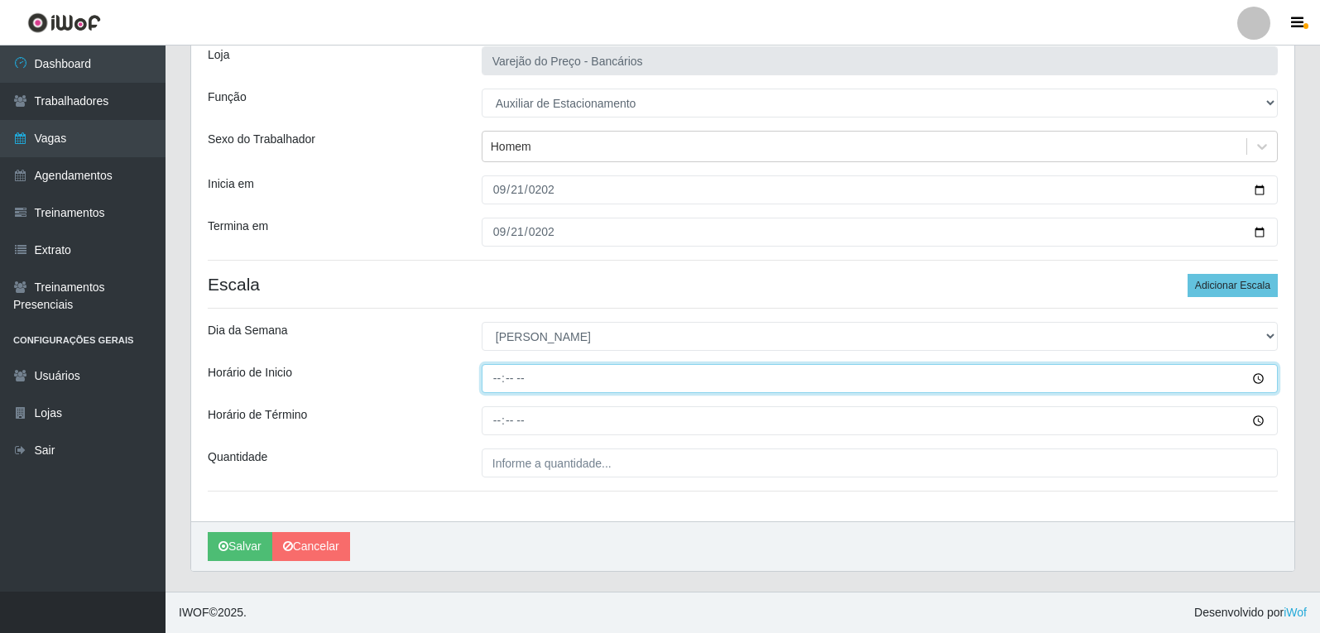
click at [496, 370] on input "Horário de Inicio" at bounding box center [880, 378] width 796 height 29
type input "09:00"
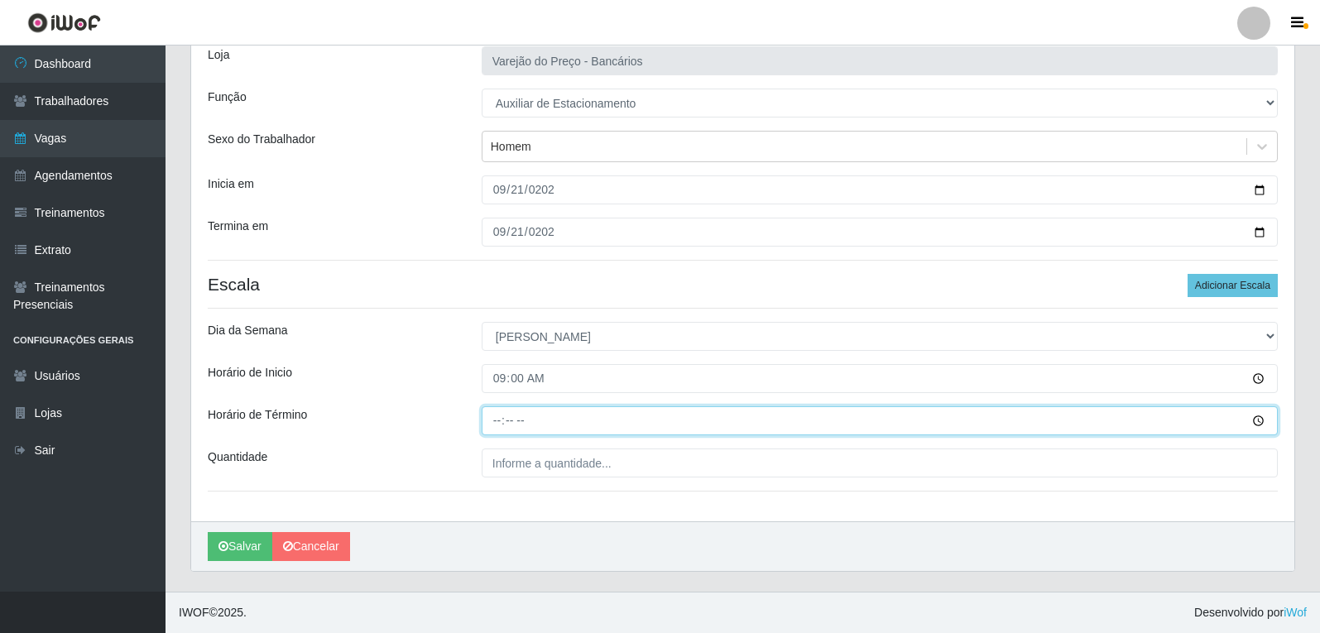
click at [503, 422] on input "Horário de Término" at bounding box center [880, 420] width 796 height 29
type input "14:00"
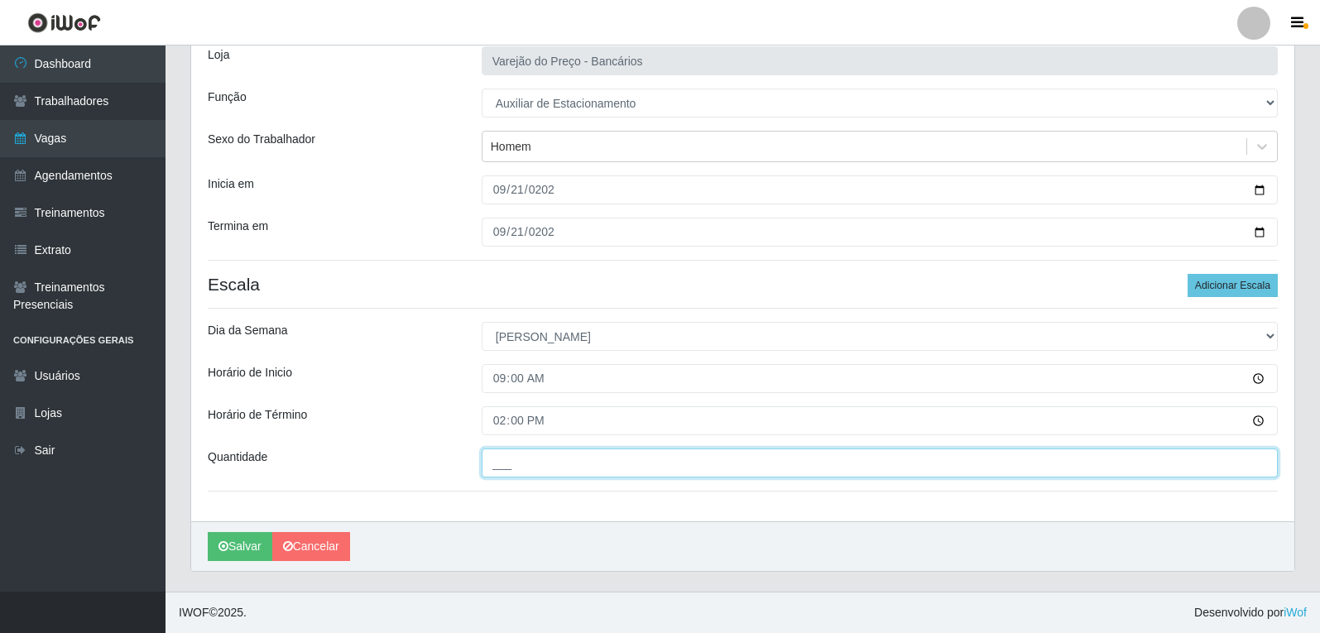
click at [524, 454] on input "___" at bounding box center [880, 463] width 796 height 29
type input "1__"
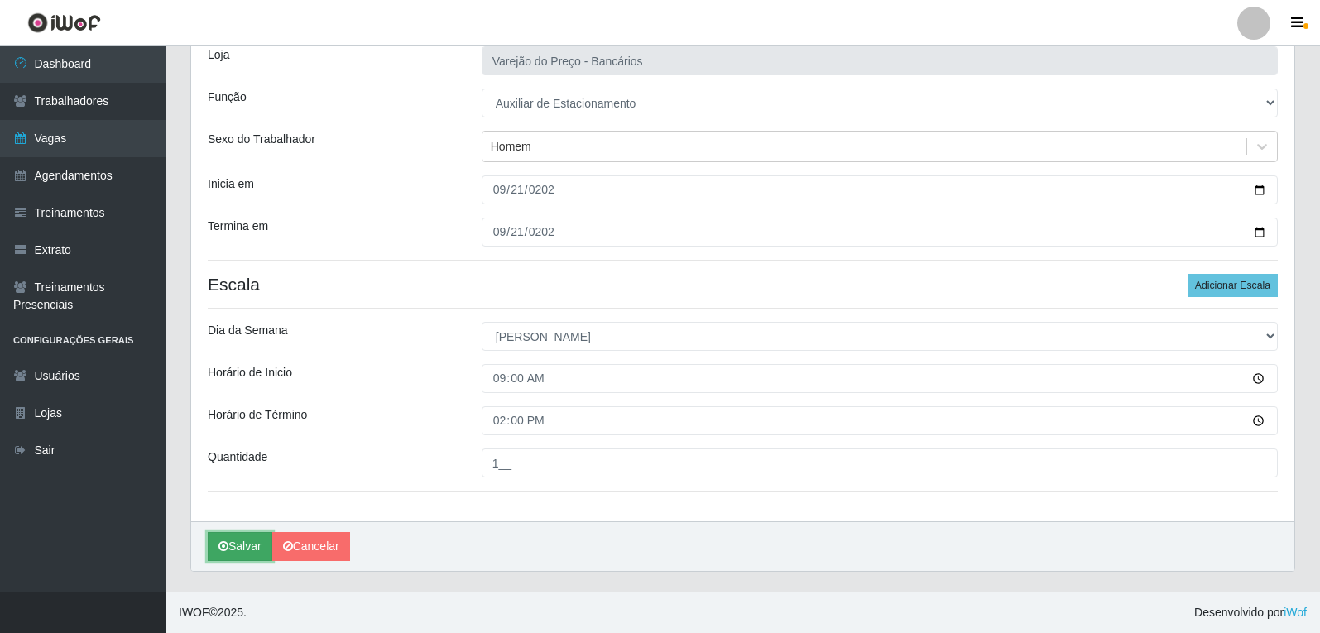
click at [244, 554] on button "Salvar" at bounding box center [240, 546] width 65 height 29
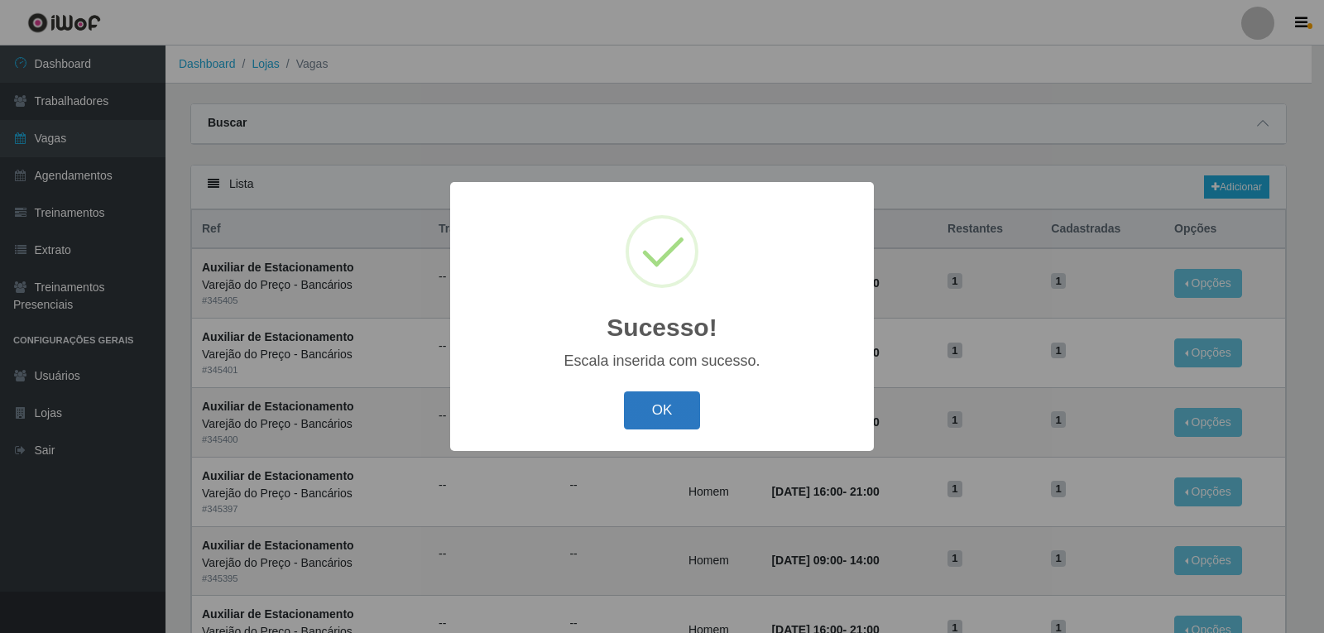
click at [678, 417] on button "OK" at bounding box center [662, 411] width 77 height 39
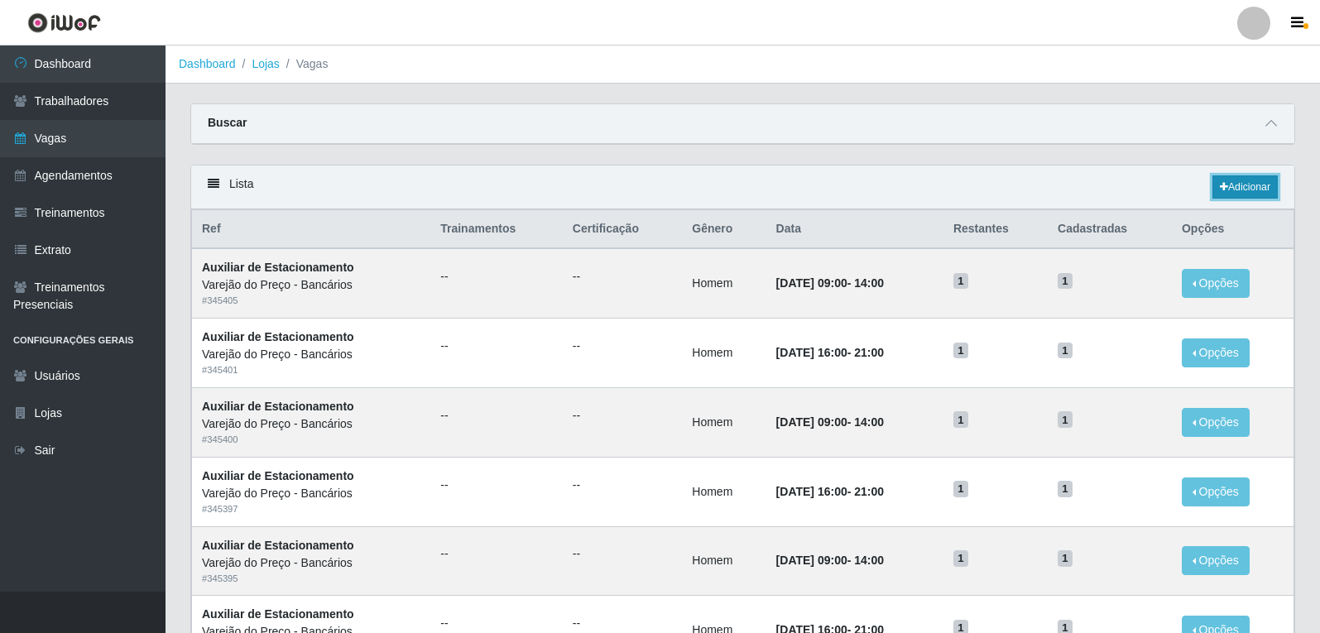
click at [1241, 191] on link "Adicionar" at bounding box center [1245, 186] width 65 height 23
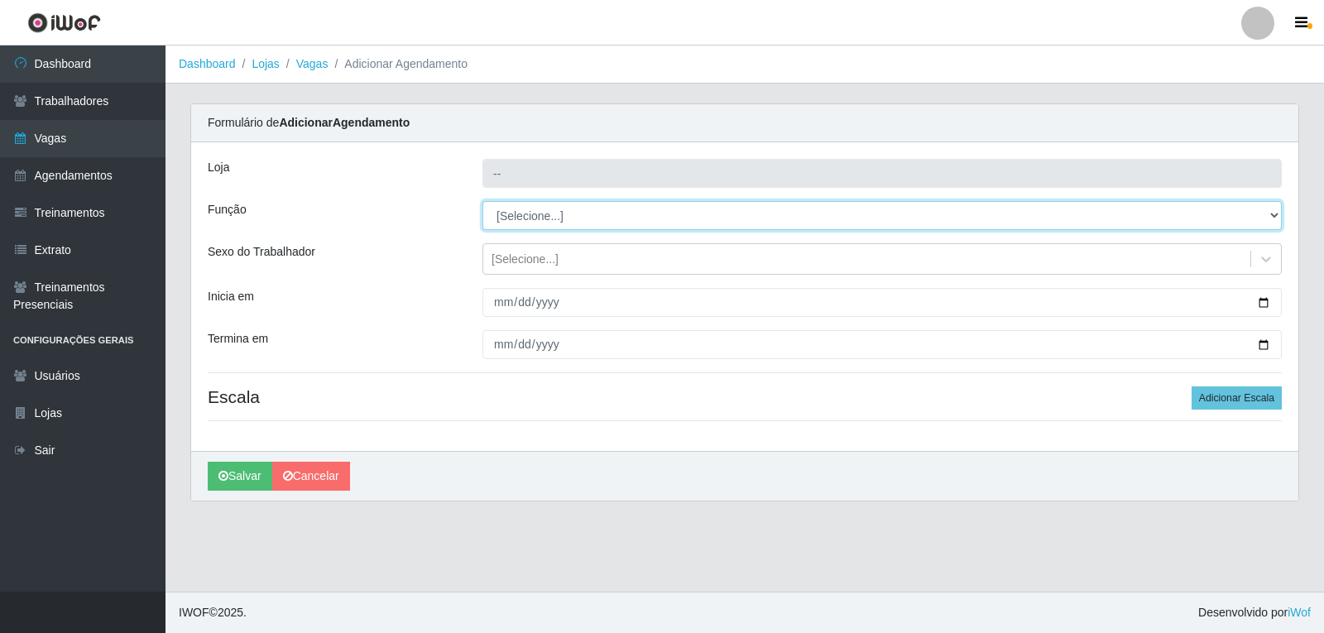
click at [518, 224] on select "[Selecione...] Auxiliar de Estacionamento Auxiliar de Estacionamento + Auxiliar…" at bounding box center [883, 215] width 800 height 29
type input "Varejão do Preço - Bancários"
select select "4"
click at [483, 201] on select "[Selecione...] Auxiliar de Estacionamento Auxiliar de Estacionamento + Auxiliar…" at bounding box center [883, 215] width 800 height 29
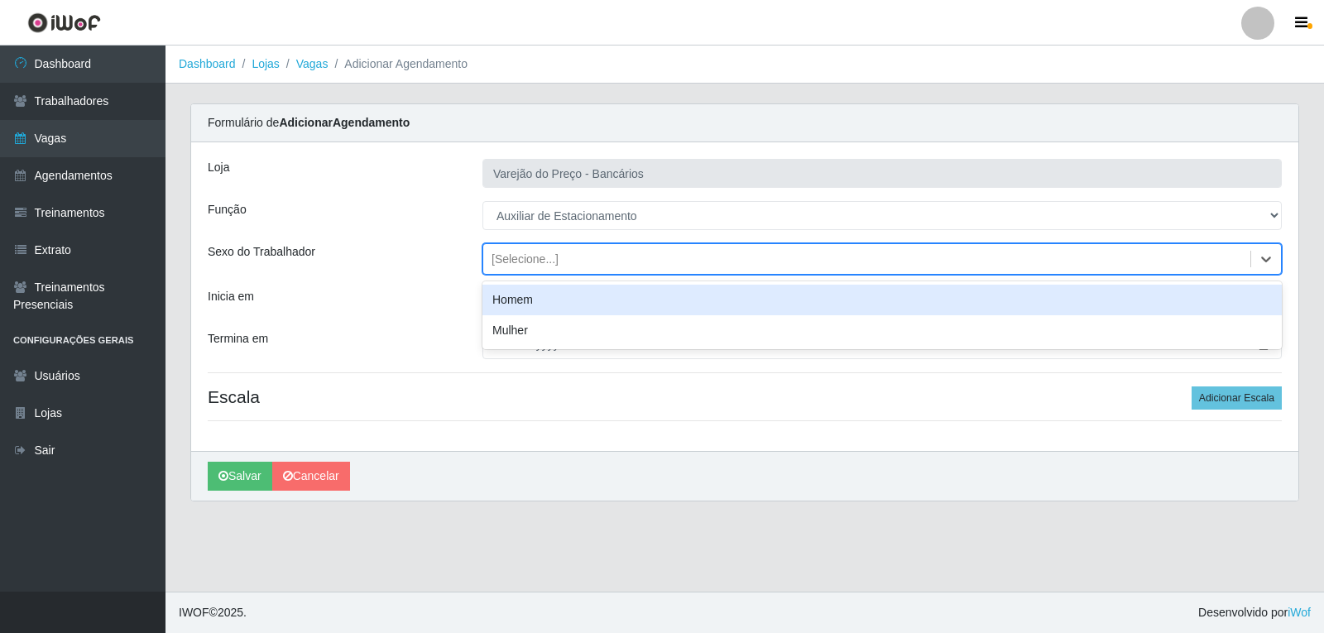
click at [526, 264] on div "[Selecione...]" at bounding box center [525, 259] width 67 height 17
click at [550, 297] on div "Homem" at bounding box center [883, 300] width 800 height 31
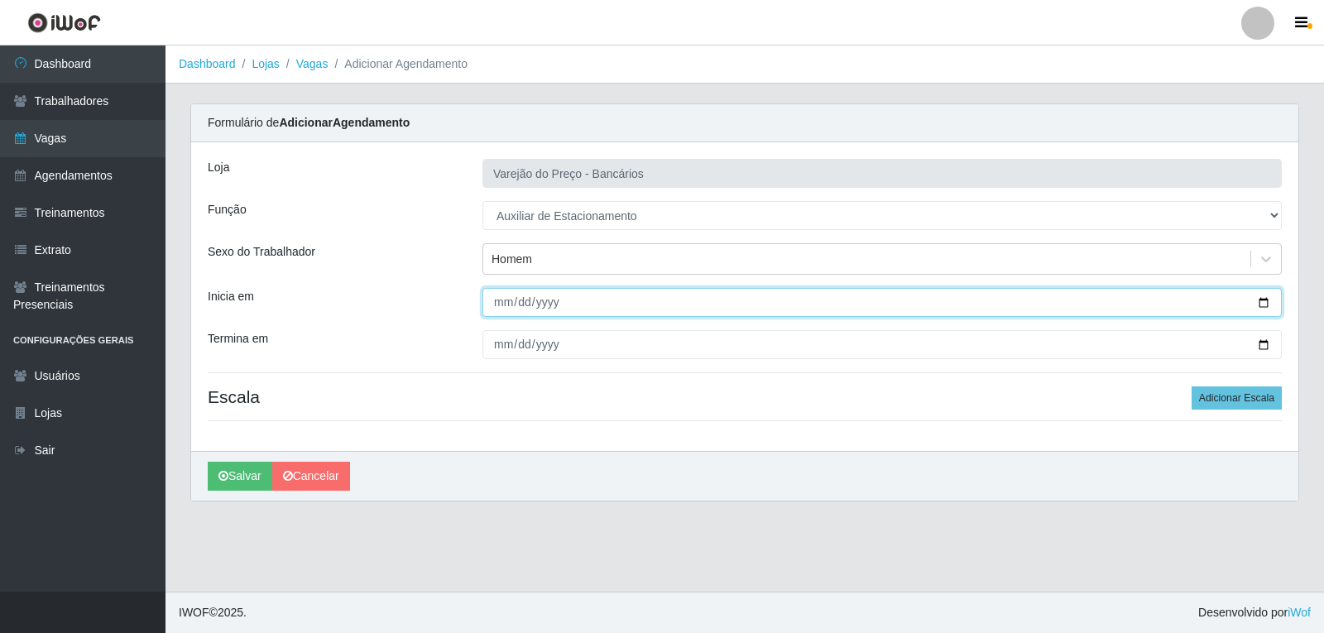
click at [510, 308] on input "Inicia em" at bounding box center [883, 302] width 800 height 29
type input "2025-09-21"
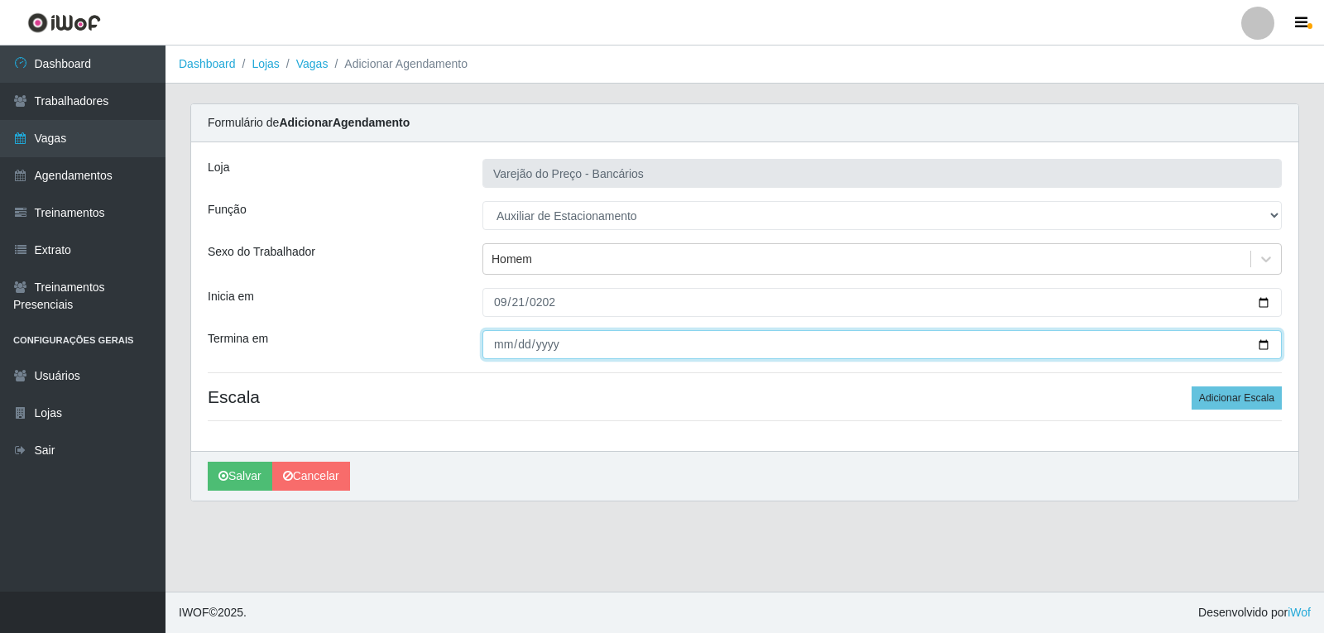
click at [496, 352] on input "Termina em" at bounding box center [883, 344] width 800 height 29
type input "2025-09-21"
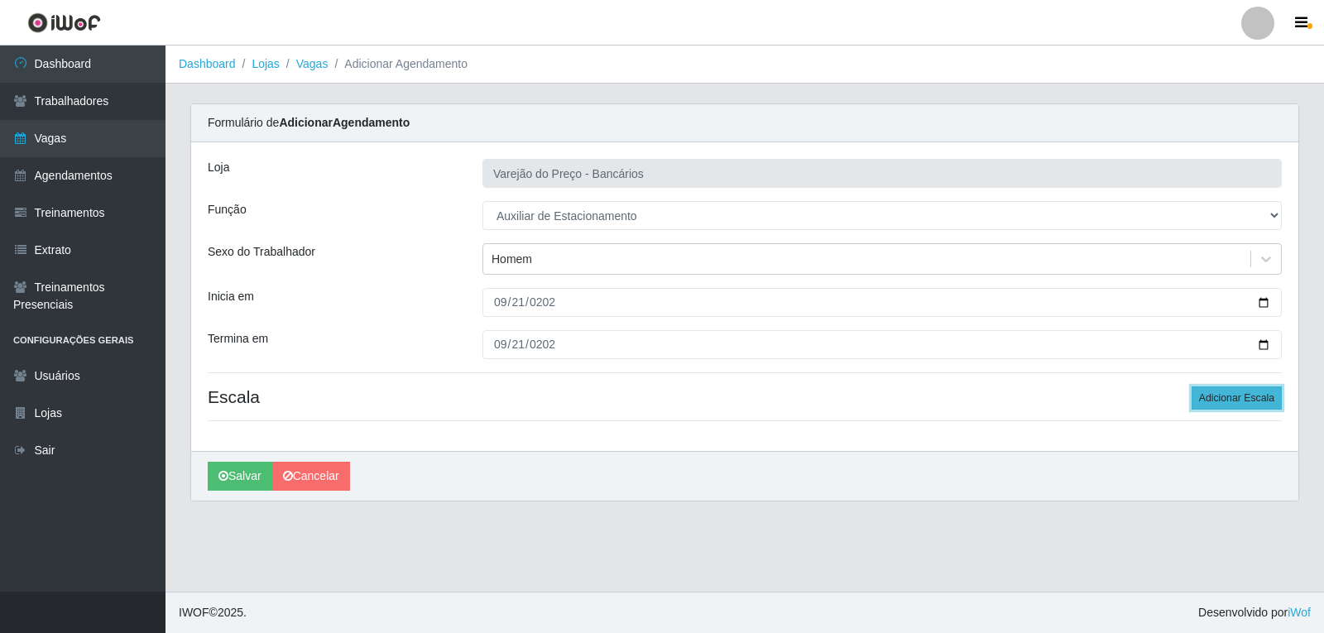
click at [1254, 406] on button "Adicionar Escala" at bounding box center [1237, 398] width 90 height 23
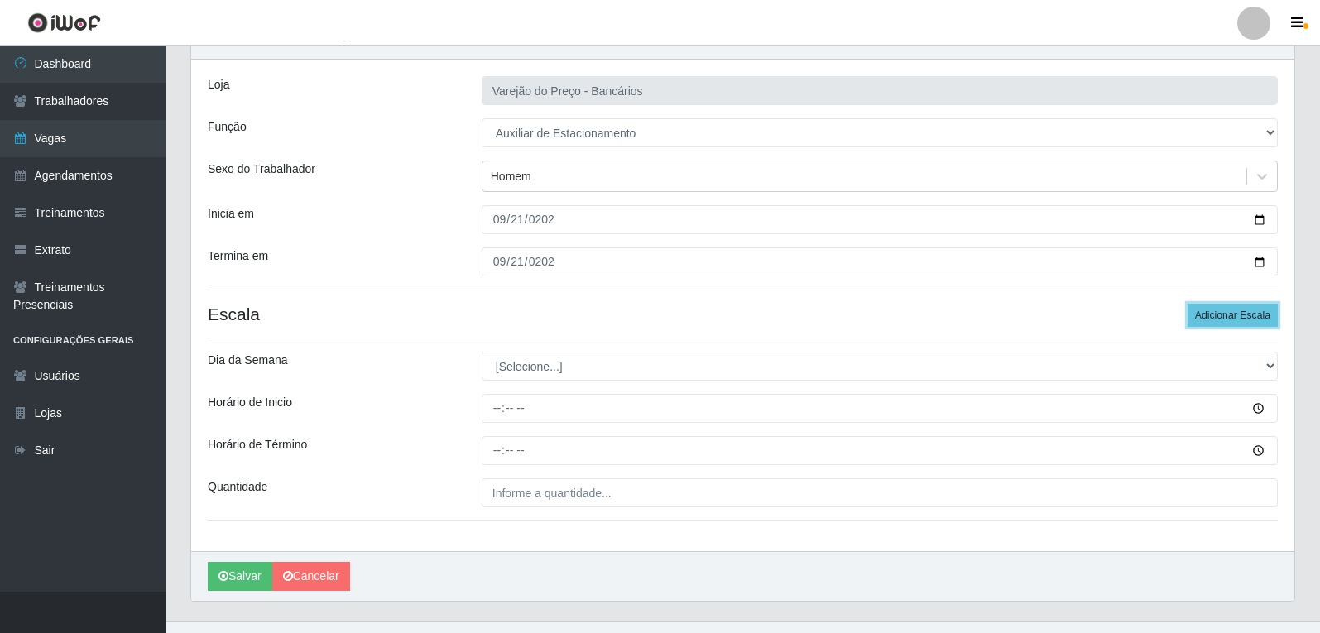
scroll to position [113, 0]
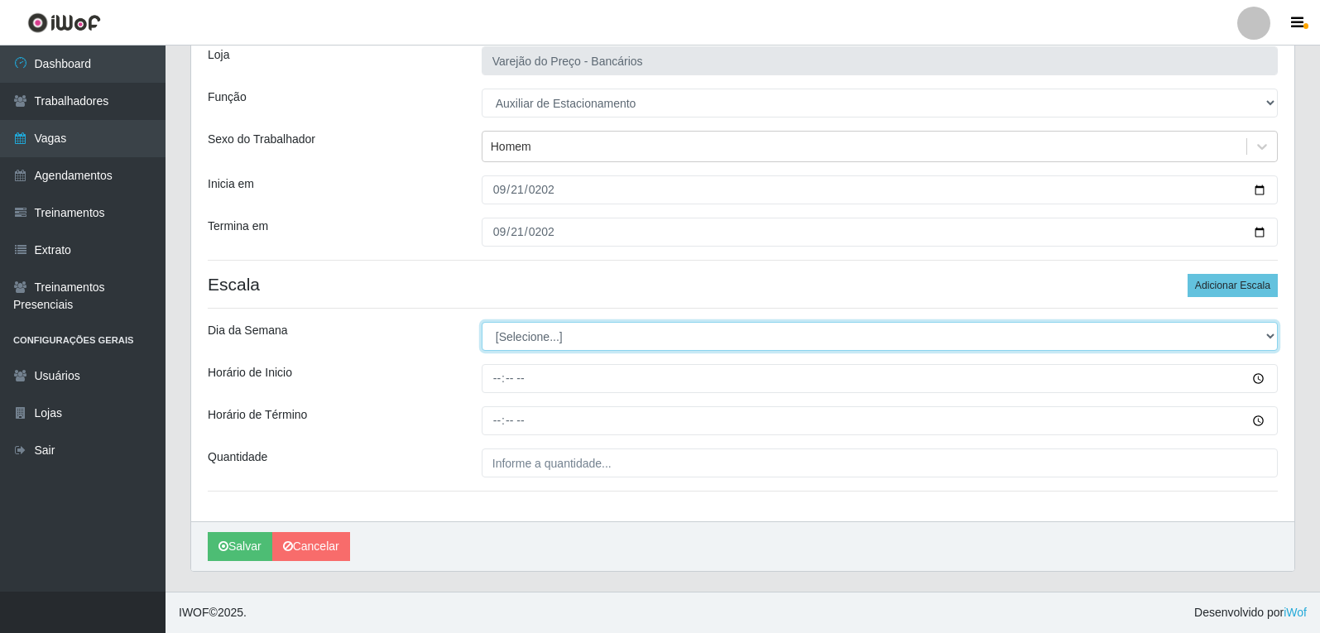
click at [589, 346] on select "[Selecione...] Segunda Terça Quarta Quinta Sexta Sábado Domingo" at bounding box center [880, 336] width 796 height 29
select select "0"
click at [482, 322] on select "[Selecione...] Segunda Terça Quarta Quinta Sexta Sábado Domingo" at bounding box center [880, 336] width 796 height 29
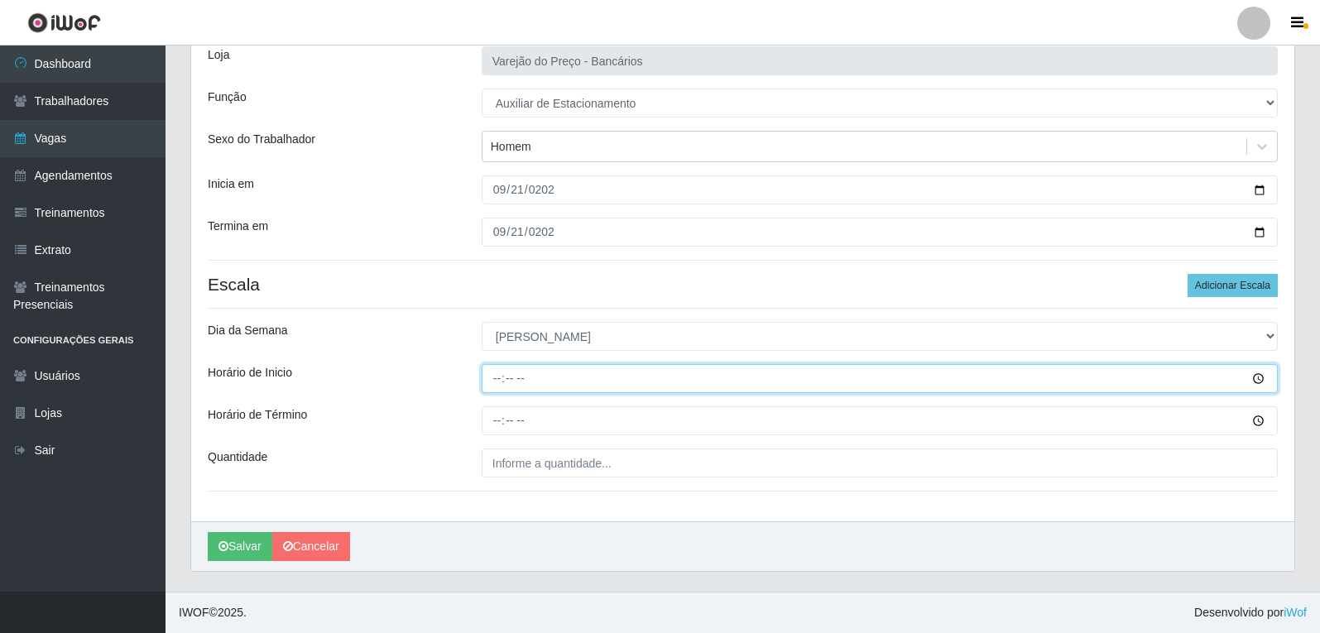
click at [489, 383] on input "Horário de Inicio" at bounding box center [880, 378] width 796 height 29
type input "14:00"
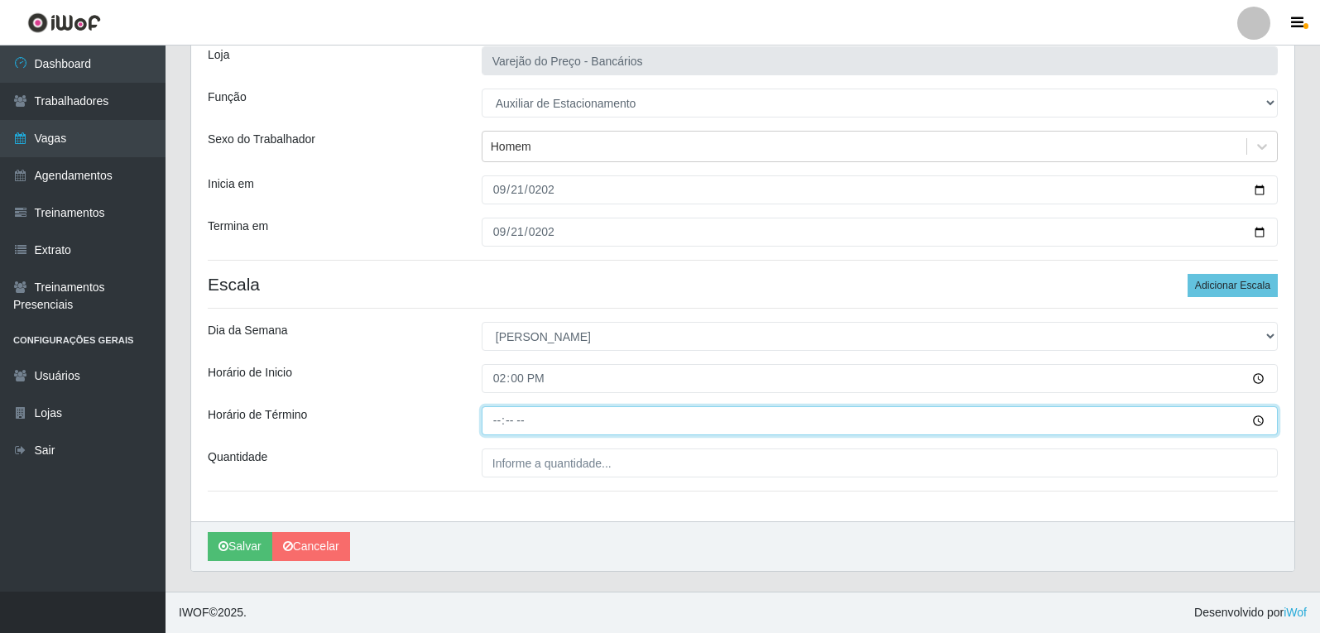
click at [491, 421] on input "Horário de Término" at bounding box center [880, 420] width 796 height 29
type input "19:00"
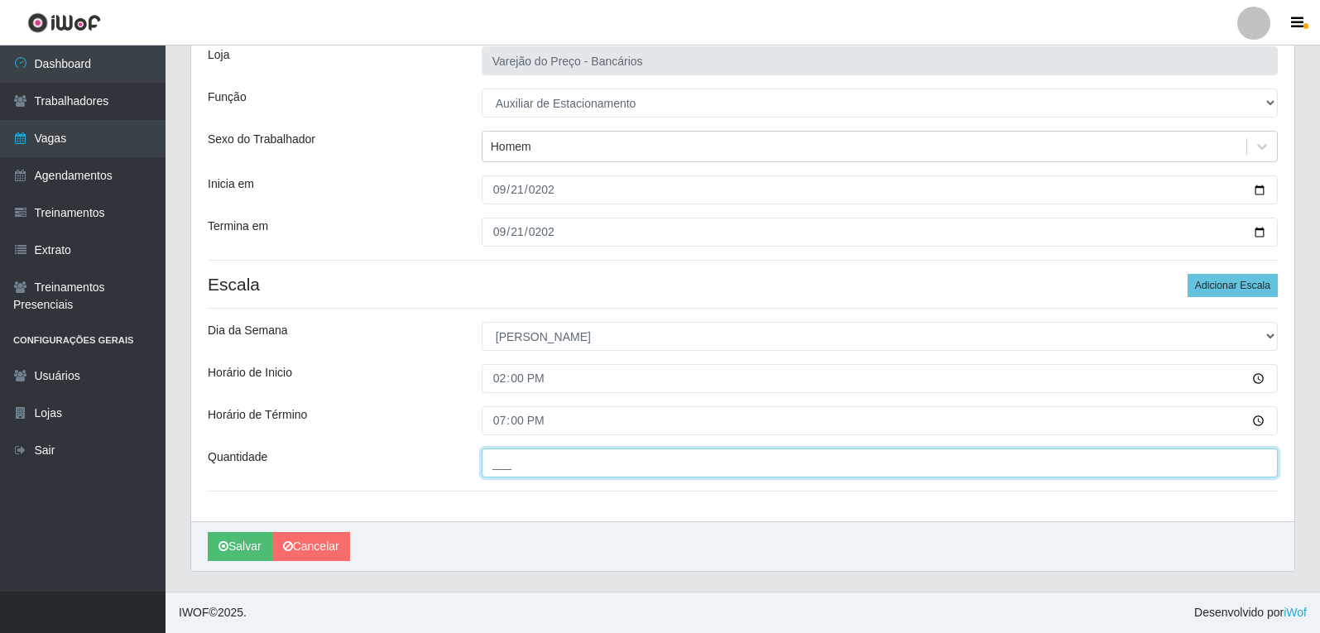
click at [528, 469] on input "___" at bounding box center [880, 463] width 796 height 29
type input "1__"
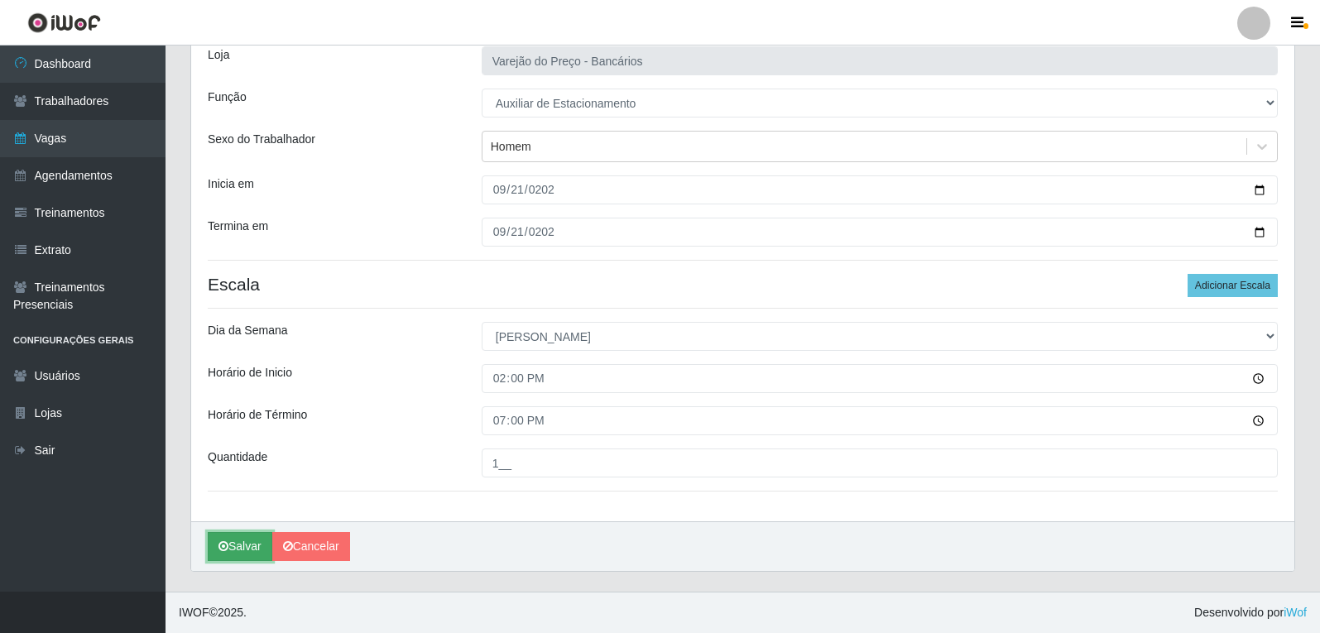
click at [246, 552] on button "Salvar" at bounding box center [240, 546] width 65 height 29
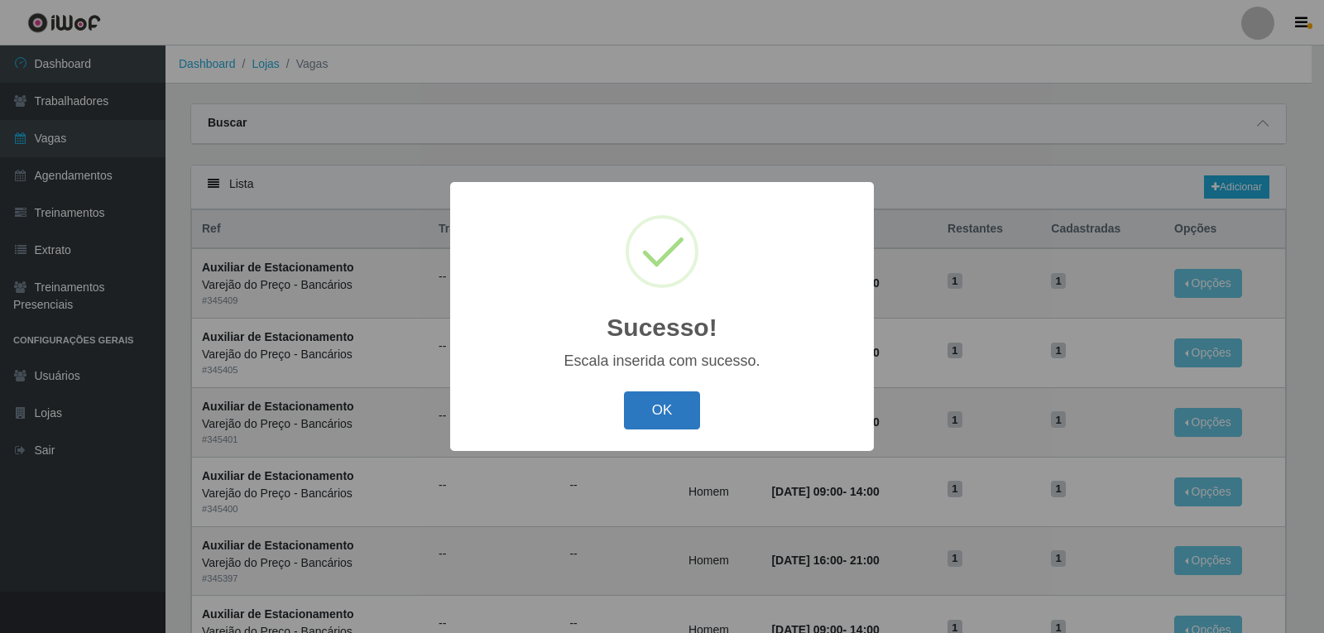
click at [693, 410] on button "OK" at bounding box center [662, 411] width 77 height 39
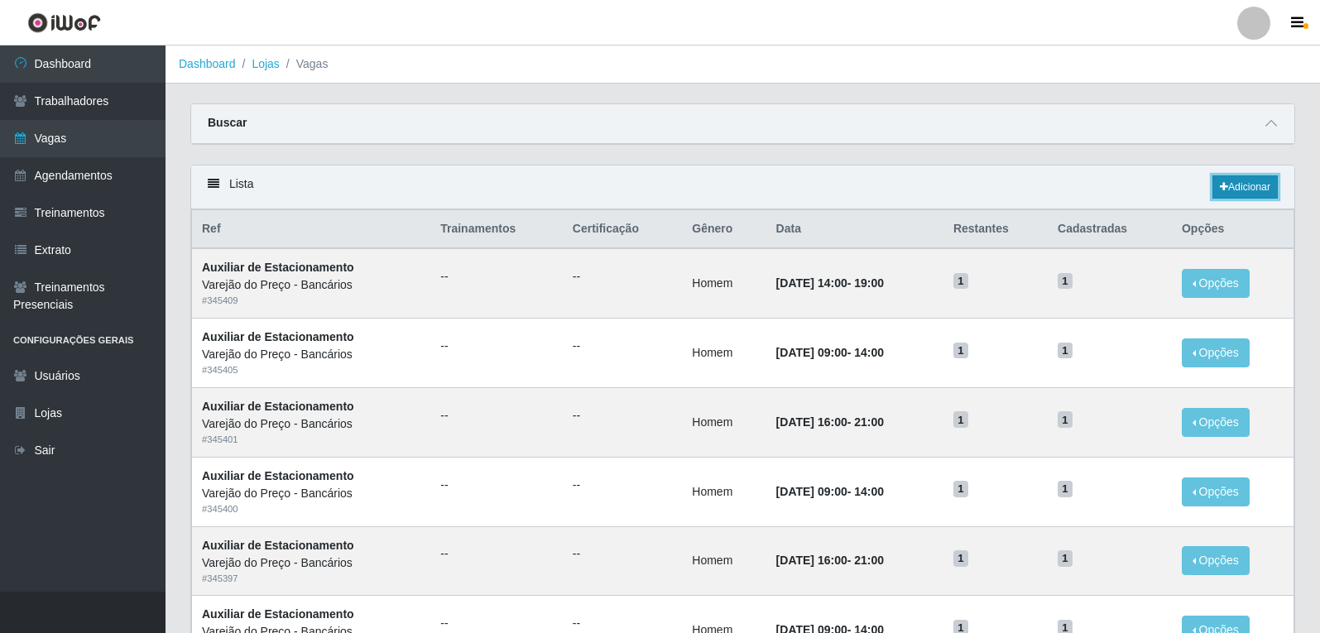
click at [1228, 195] on link "Adicionar" at bounding box center [1245, 186] width 65 height 23
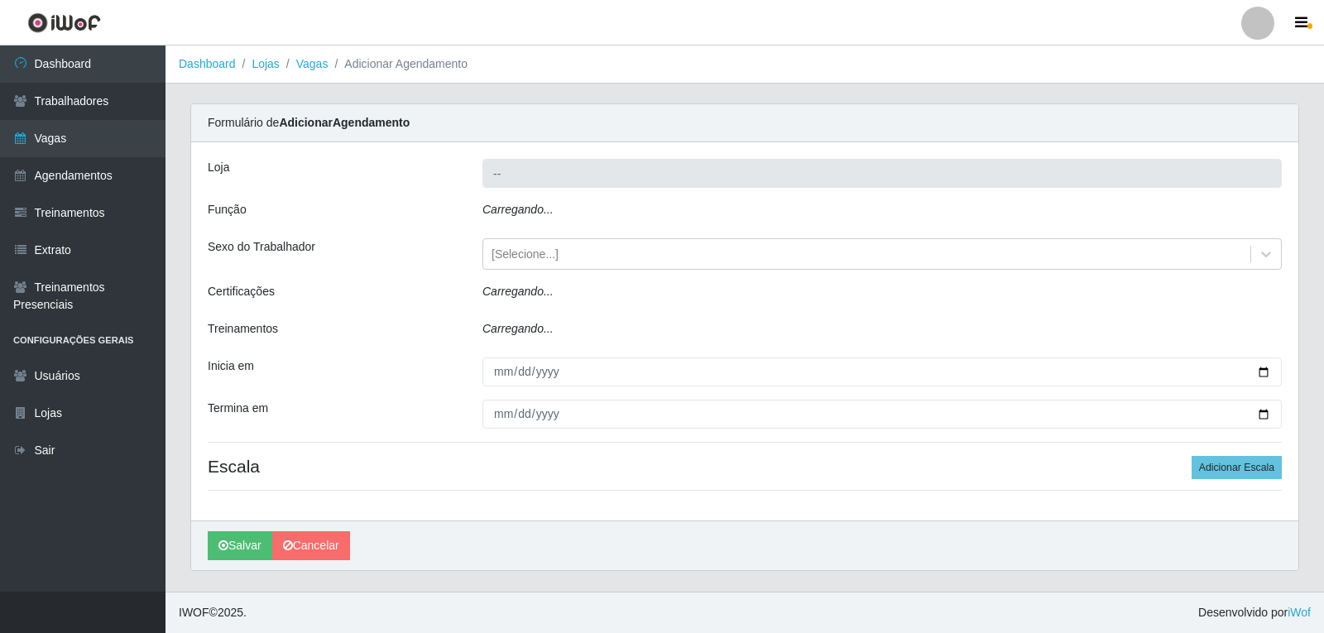
type input "Varejão do Preço - Bancários"
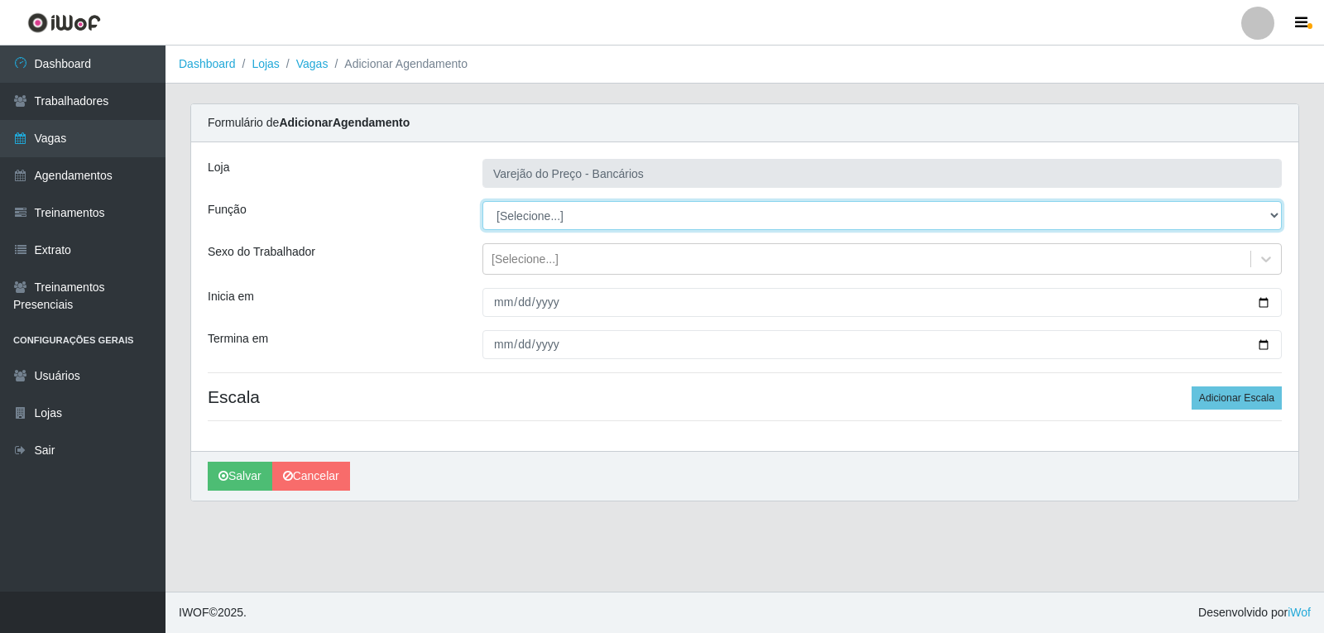
click at [512, 224] on select "[Selecione...] Auxiliar de Estacionamento Auxiliar de Estacionamento + Auxiliar…" at bounding box center [883, 215] width 800 height 29
select select "4"
click at [483, 201] on select "[Selecione...] Auxiliar de Estacionamento Auxiliar de Estacionamento + Auxiliar…" at bounding box center [883, 215] width 800 height 29
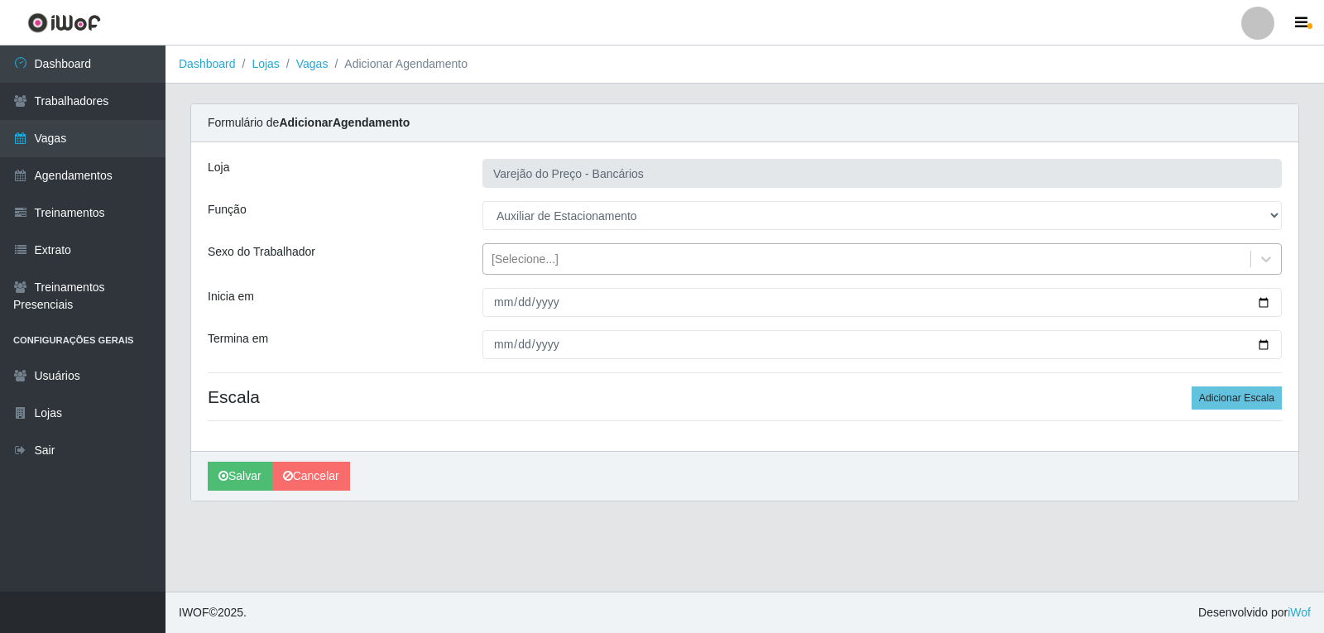
click at [522, 255] on div "[Selecione...]" at bounding box center [525, 259] width 67 height 17
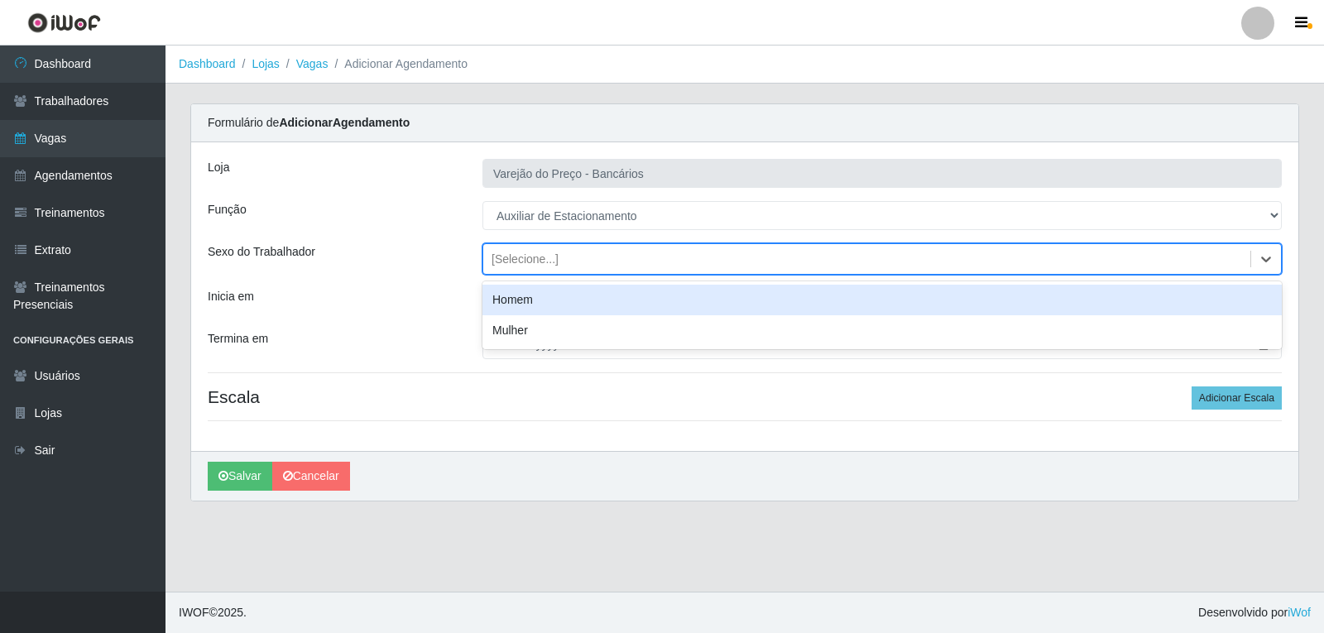
click at [535, 305] on div "Homem" at bounding box center [883, 300] width 800 height 31
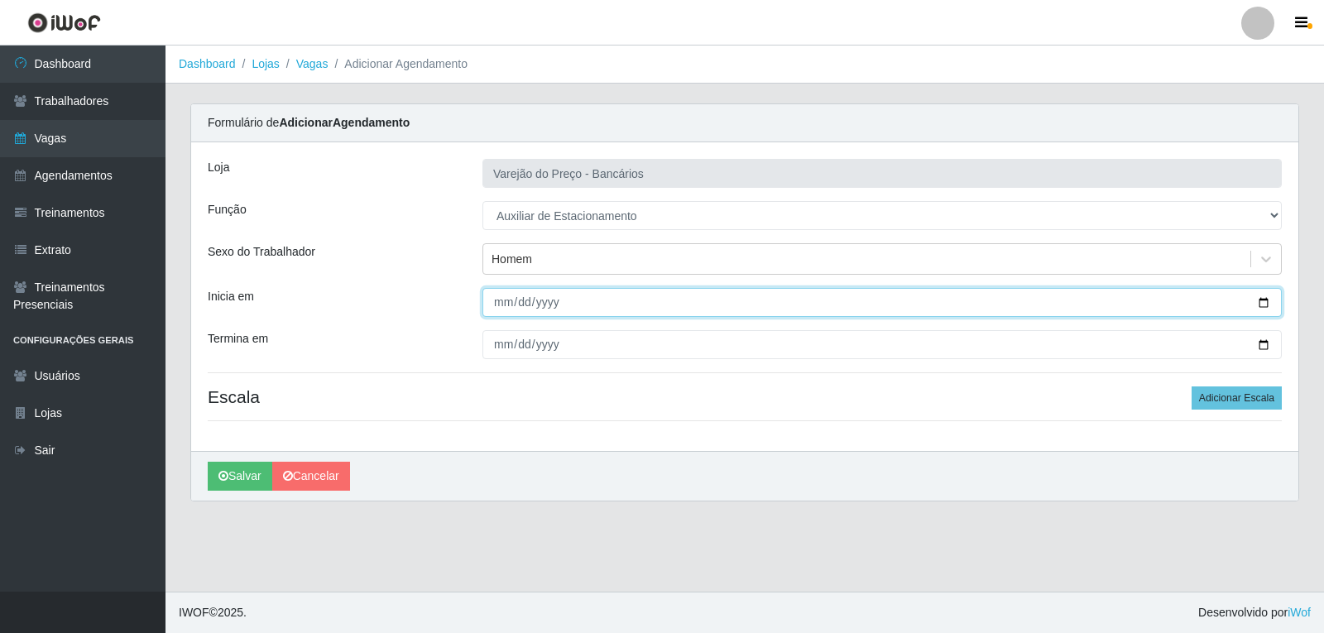
click at [507, 303] on input "Inicia em" at bounding box center [883, 302] width 800 height 29
type input "2025-09-22"
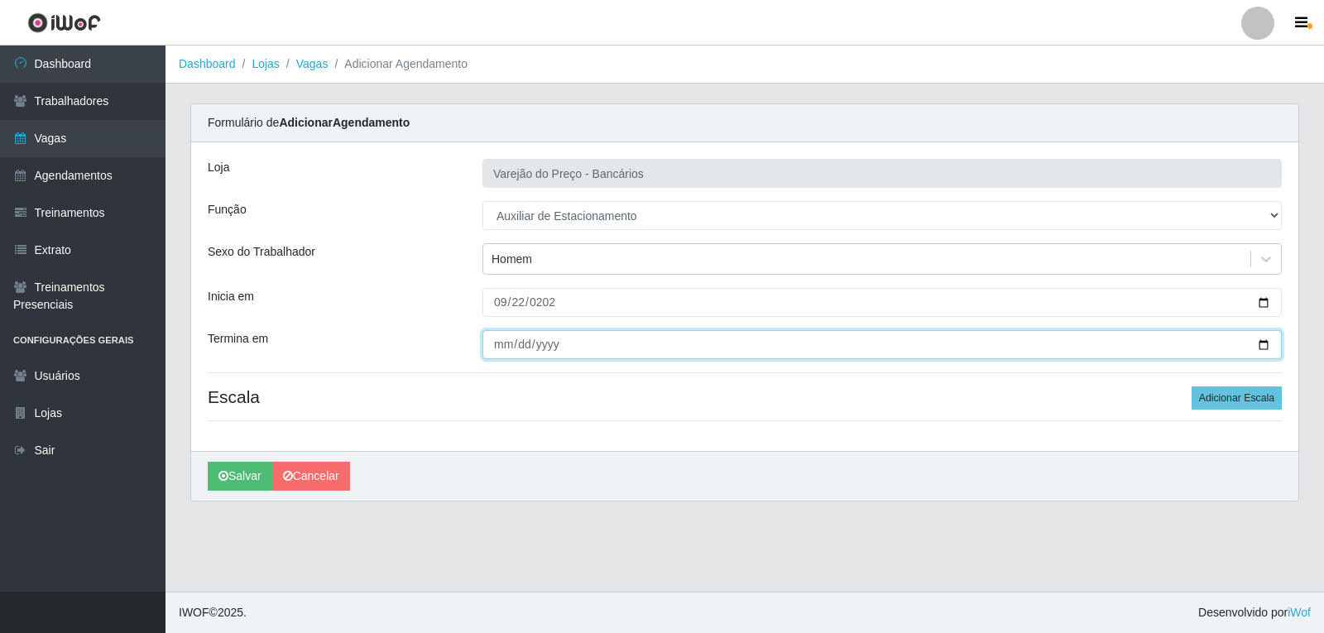
click at [507, 349] on input "Termina em" at bounding box center [883, 344] width 800 height 29
type input "2025-09-22"
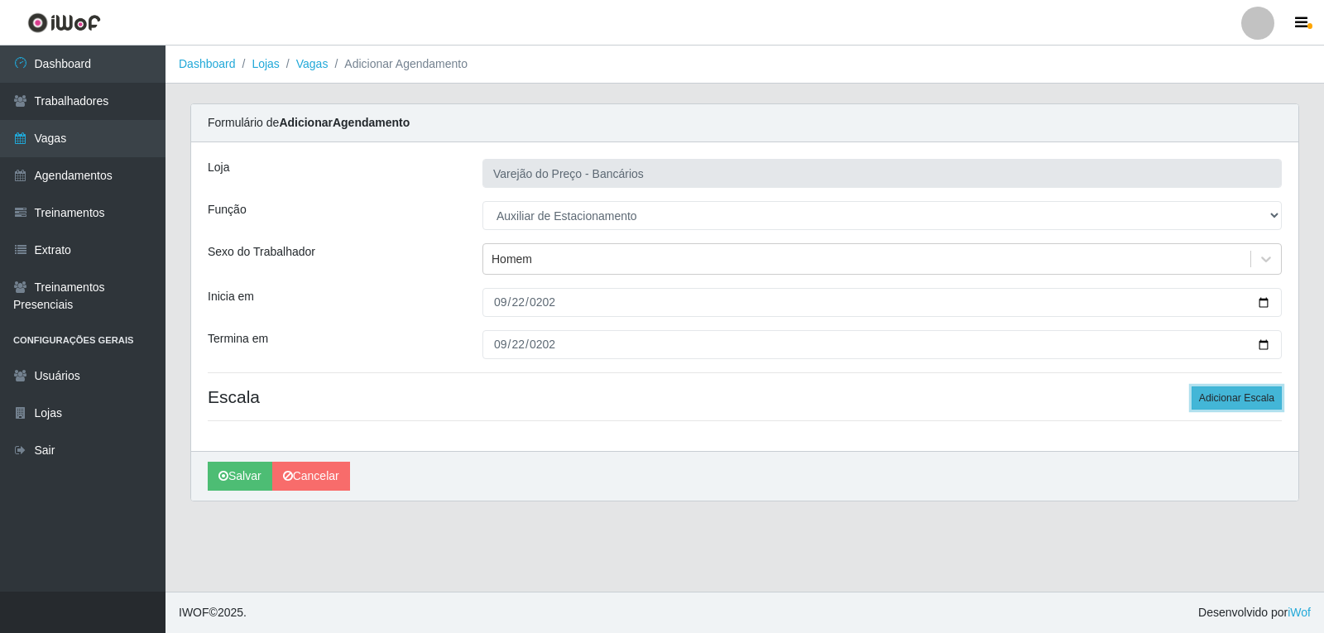
click at [1266, 401] on button "Adicionar Escala" at bounding box center [1237, 398] width 90 height 23
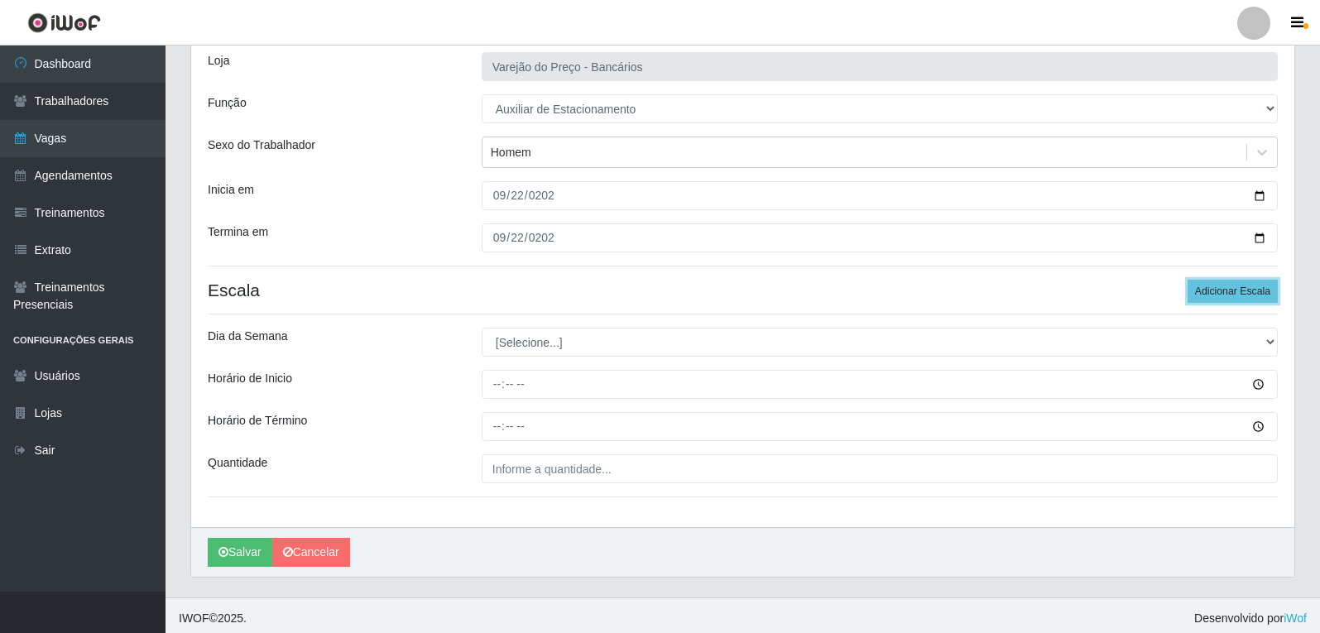
scroll to position [113, 0]
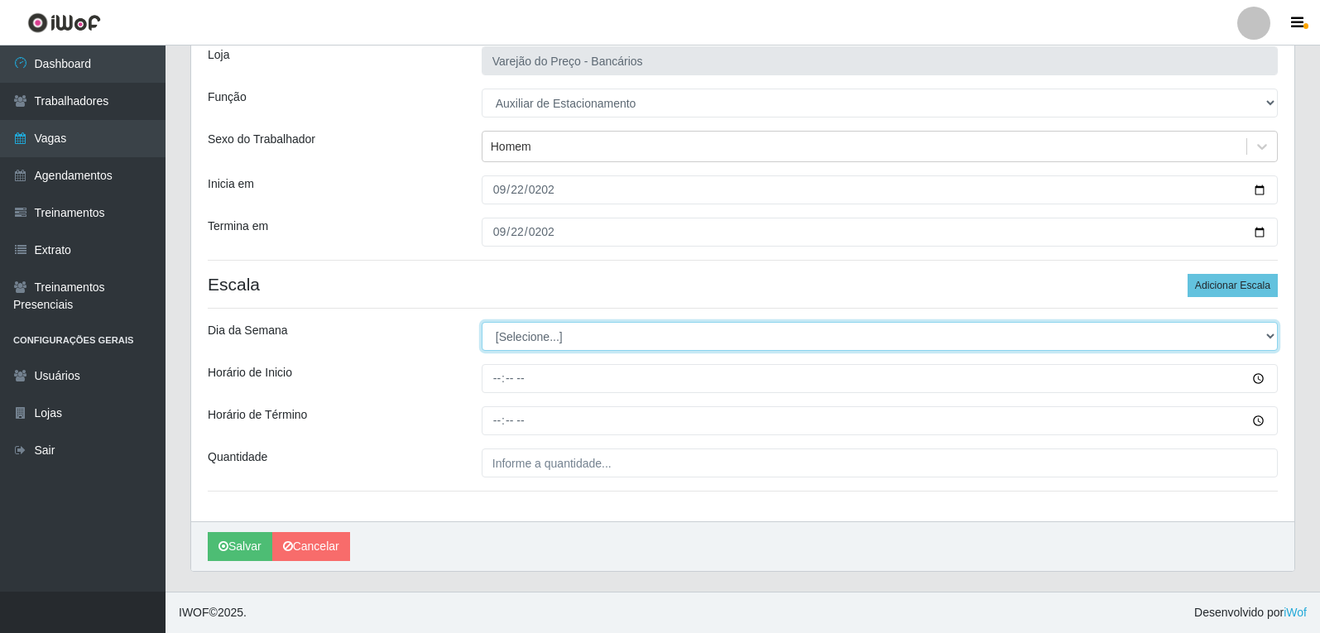
click at [550, 339] on select "[Selecione...] Segunda Terça Quarta Quinta Sexta Sábado Domingo" at bounding box center [880, 336] width 796 height 29
click at [482, 322] on select "[Selecione...] Segunda Terça Quarta Quinta Sexta Sábado Domingo" at bounding box center [880, 336] width 796 height 29
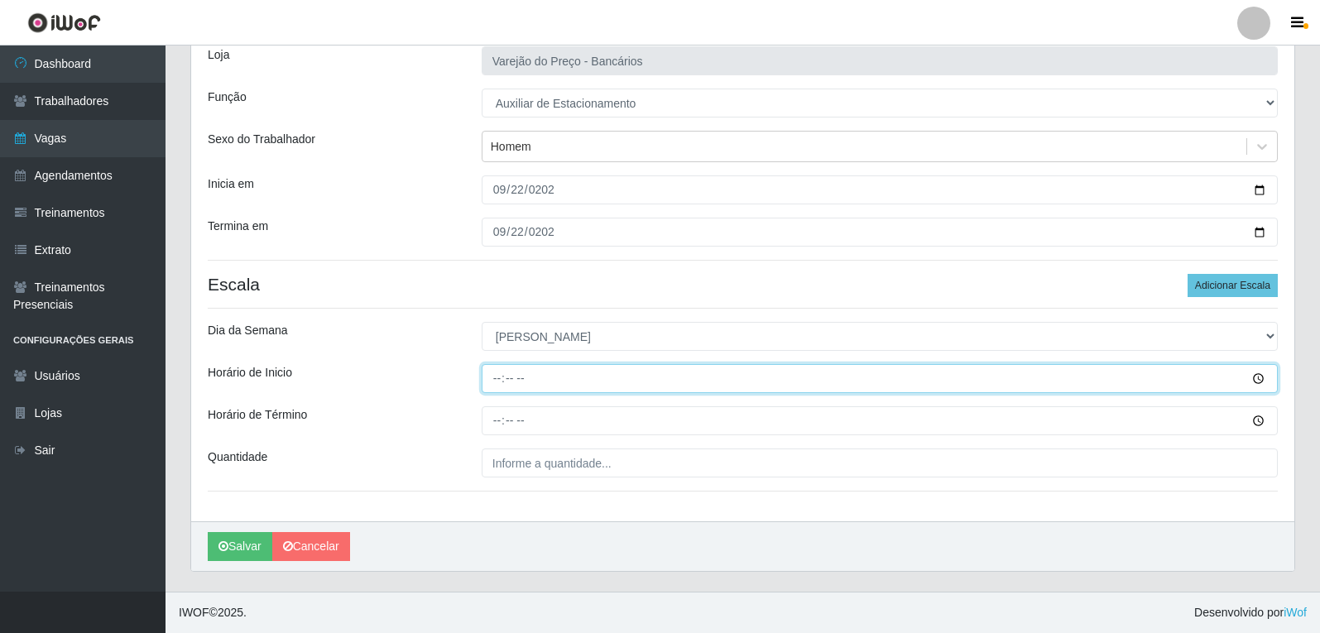
click at [494, 377] on input "Horário de Inicio" at bounding box center [880, 378] width 796 height 29
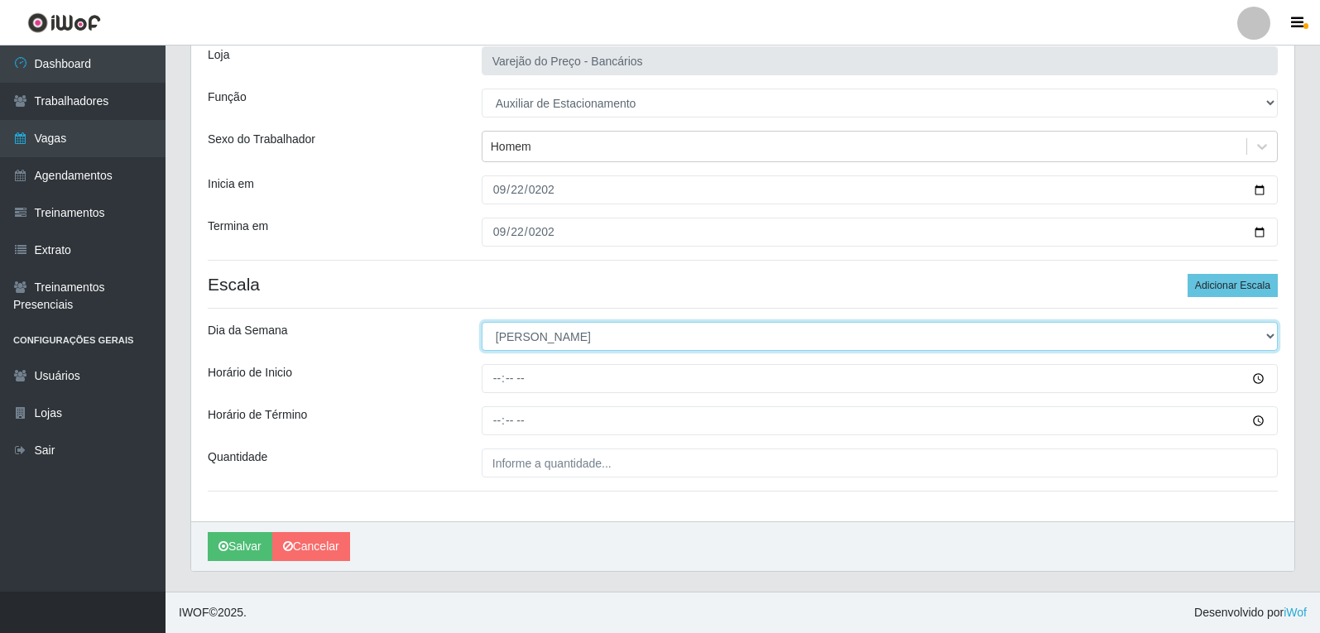
click at [615, 336] on select "[Selecione...] Segunda Terça Quarta Quinta Sexta Sábado Domingo" at bounding box center [880, 336] width 796 height 29
select select "1"
click at [482, 322] on select "[Selecione...] Segunda Terça Quarta Quinta Sexta Sábado Domingo" at bounding box center [880, 336] width 796 height 29
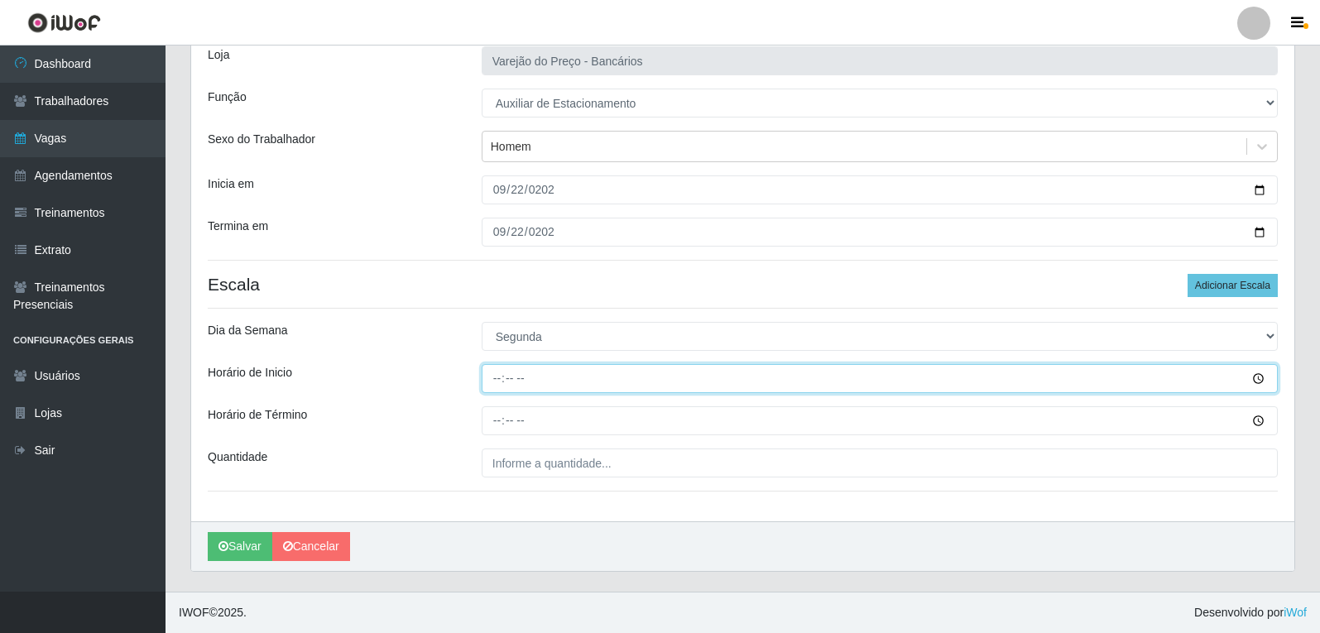
click at [522, 382] on input "Horário de Inicio" at bounding box center [880, 378] width 796 height 29
type input "16:00"
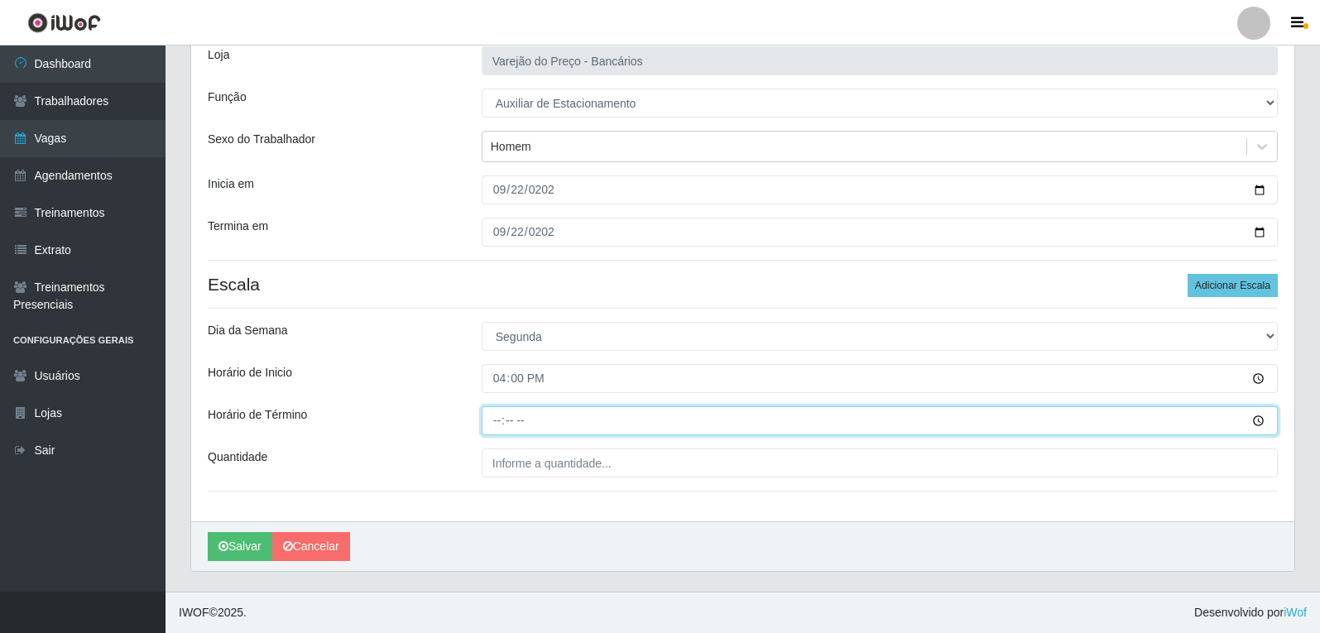
click at [491, 417] on input "Horário de Término" at bounding box center [880, 420] width 796 height 29
type input "21:00"
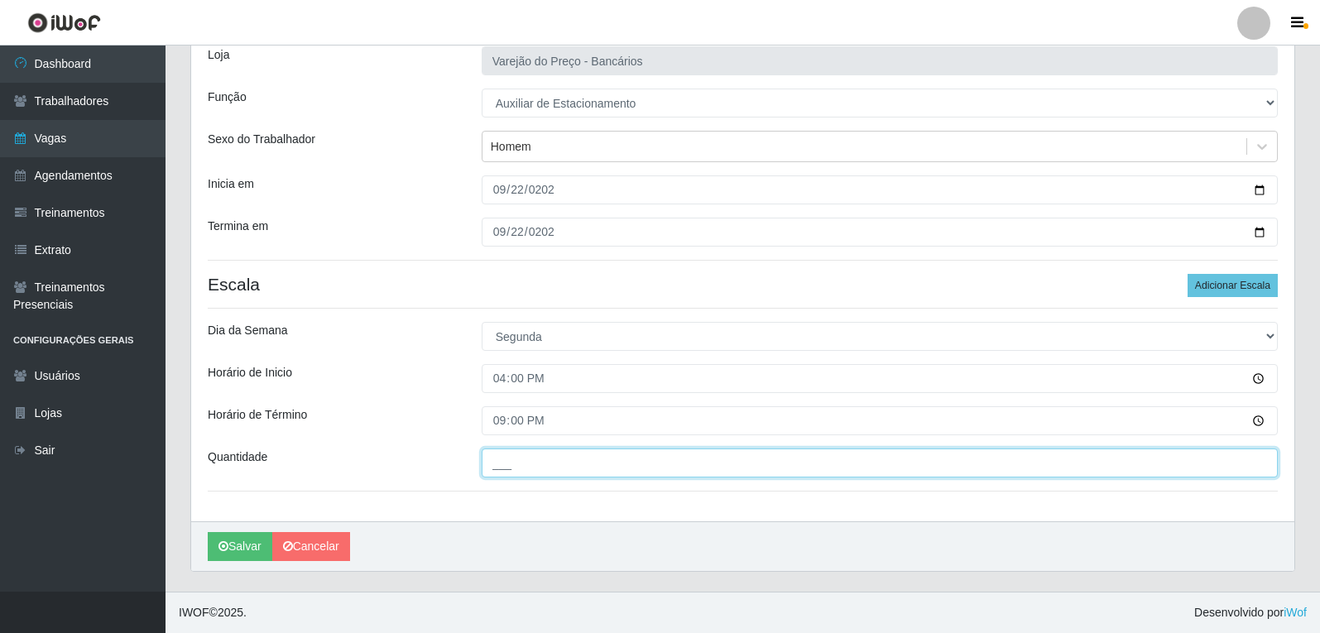
click at [567, 456] on input "___" at bounding box center [880, 463] width 796 height 29
type input "1__"
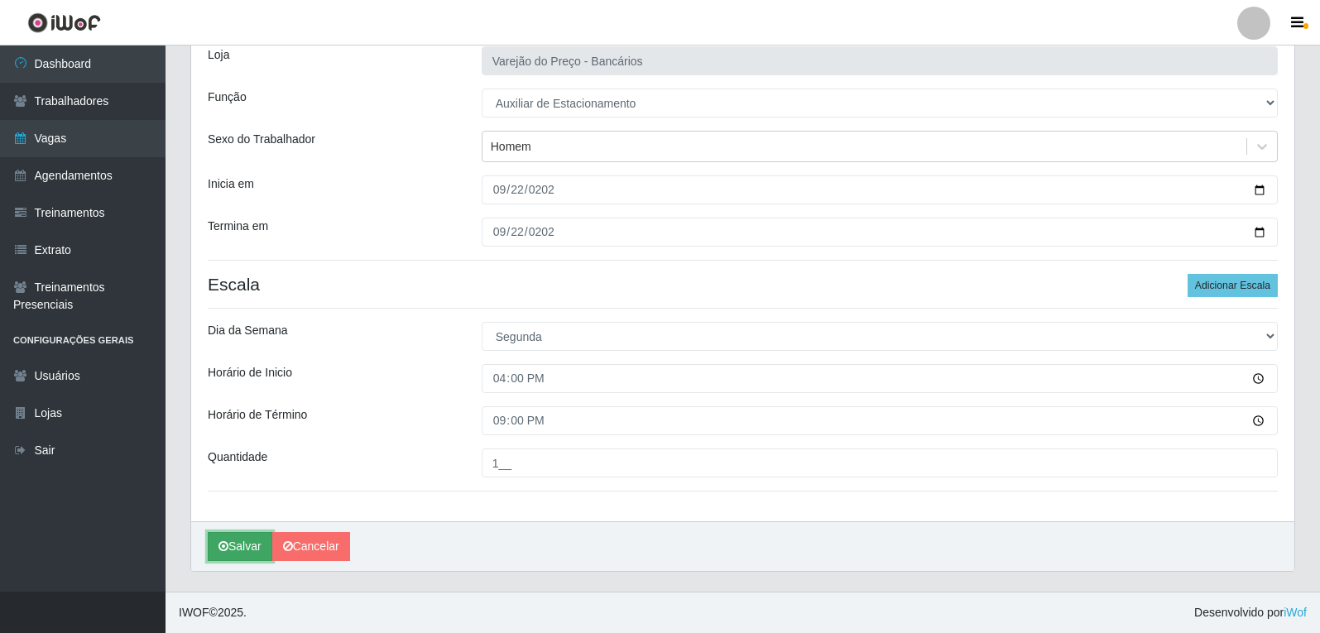
click at [252, 553] on button "Salvar" at bounding box center [240, 546] width 65 height 29
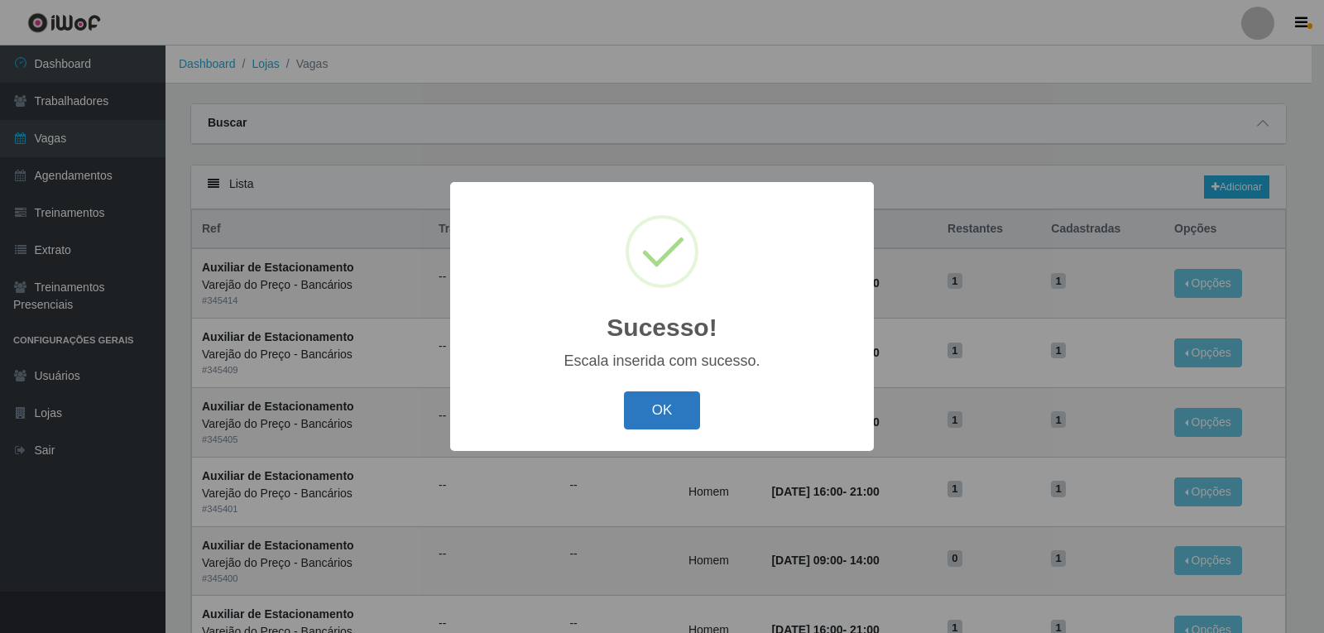
click at [638, 412] on button "OK" at bounding box center [662, 411] width 77 height 39
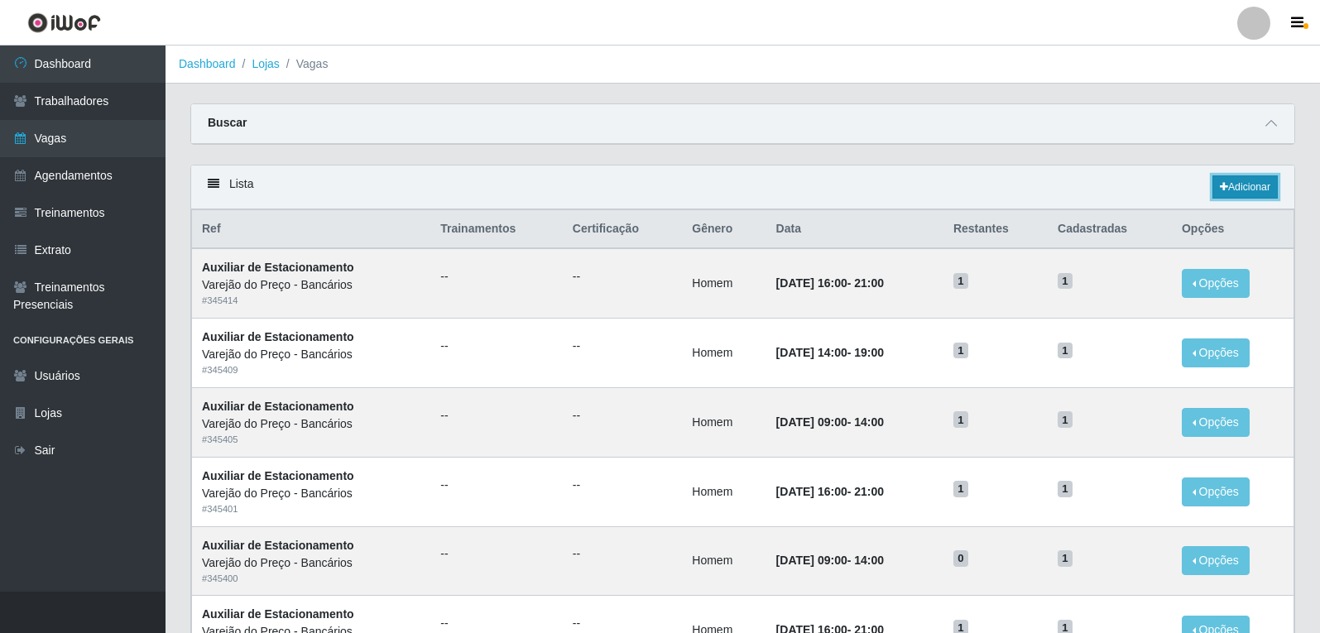
click at [1230, 183] on link "Adicionar" at bounding box center [1245, 186] width 65 height 23
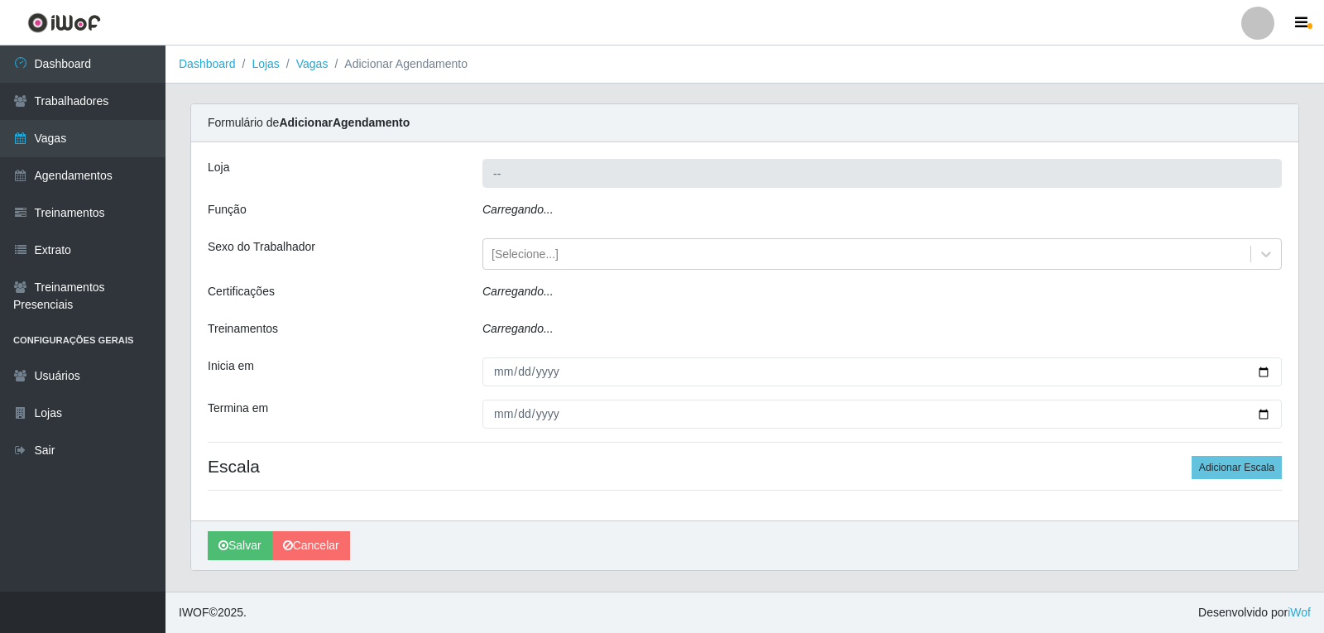
type input "Varejão do Preço - Bancários"
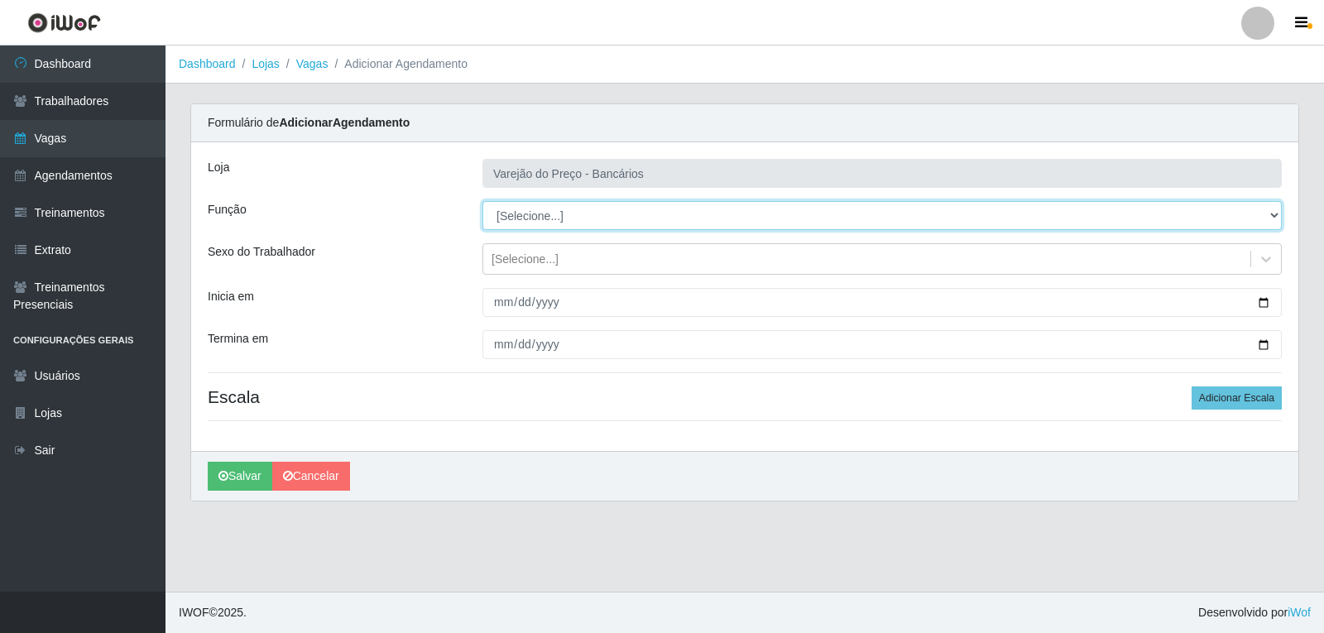
click at [525, 216] on select "[Selecione...] Auxiliar de Estacionamento Auxiliar de Estacionamento + Auxiliar…" at bounding box center [883, 215] width 800 height 29
select select "4"
click at [483, 201] on select "[Selecione...] Auxiliar de Estacionamento Auxiliar de Estacionamento + Auxiliar…" at bounding box center [883, 215] width 800 height 29
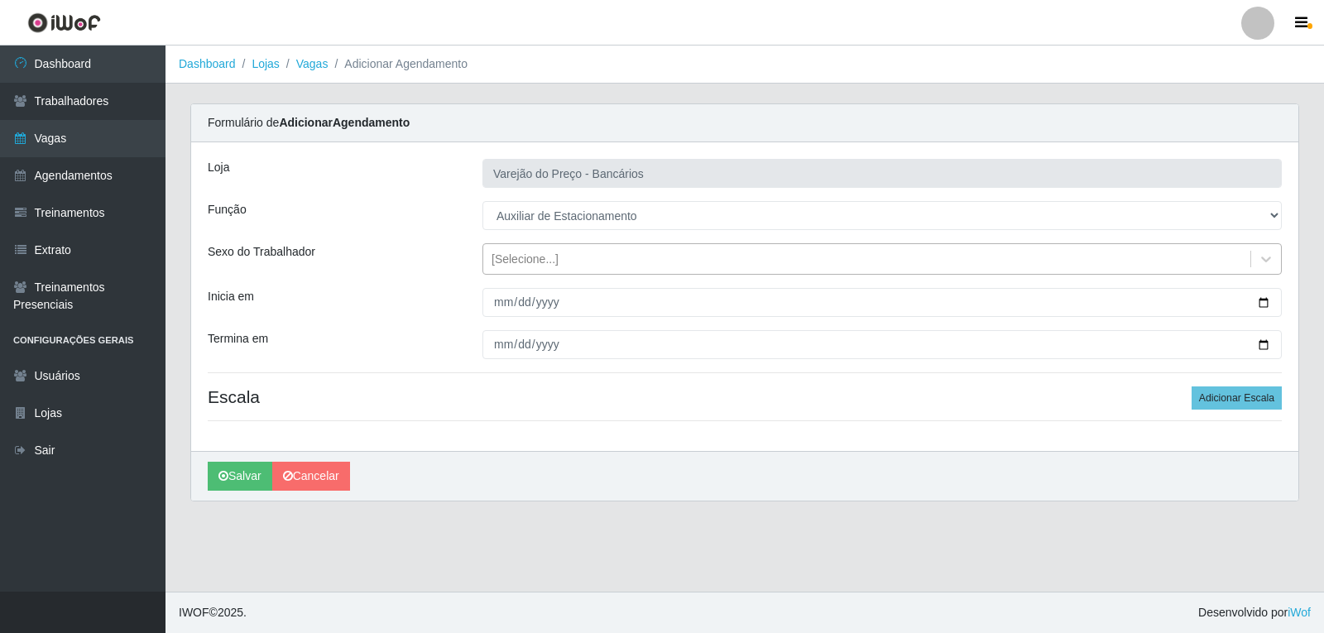
click at [513, 273] on div "[Selecione...]" at bounding box center [883, 258] width 800 height 31
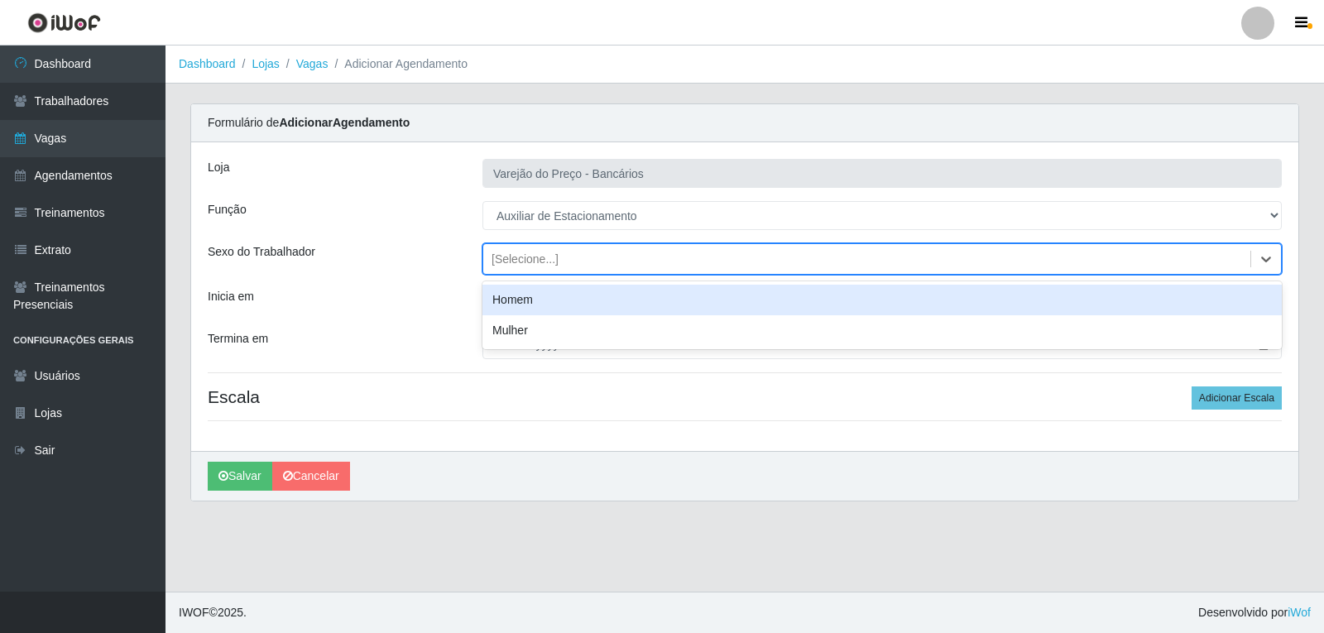
click at [512, 296] on div "Homem" at bounding box center [883, 300] width 800 height 31
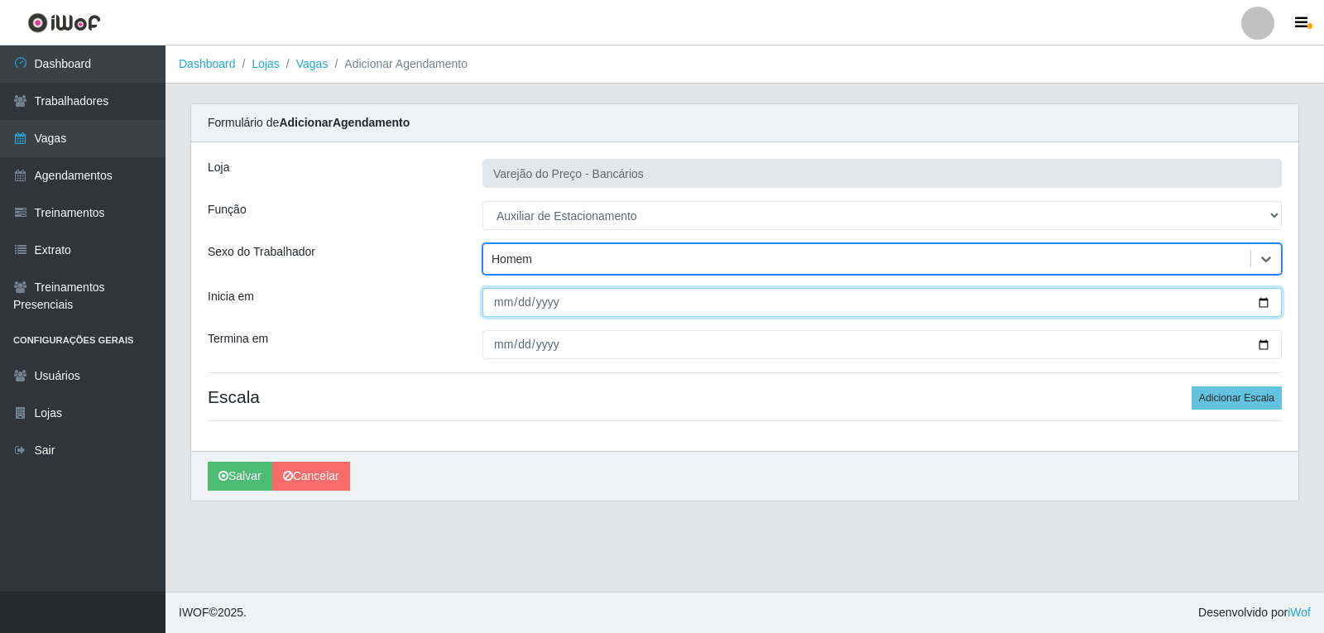
click at [502, 302] on input "Inicia em" at bounding box center [883, 302] width 800 height 29
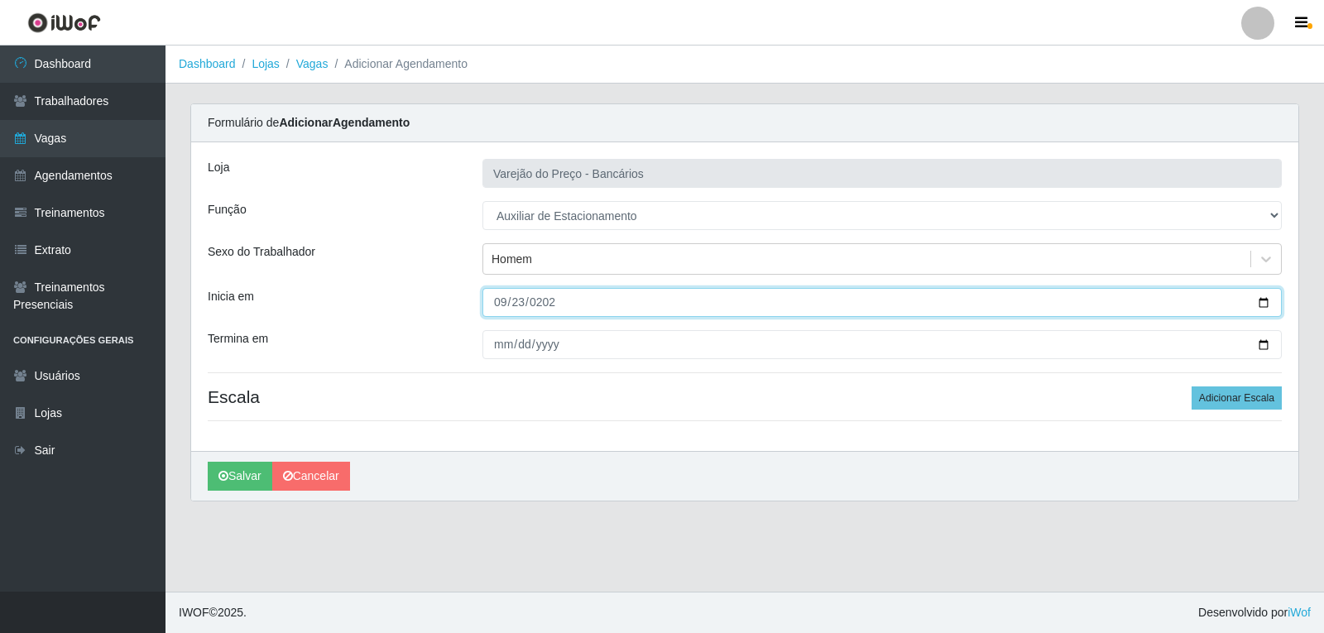
type input "2025-09-23"
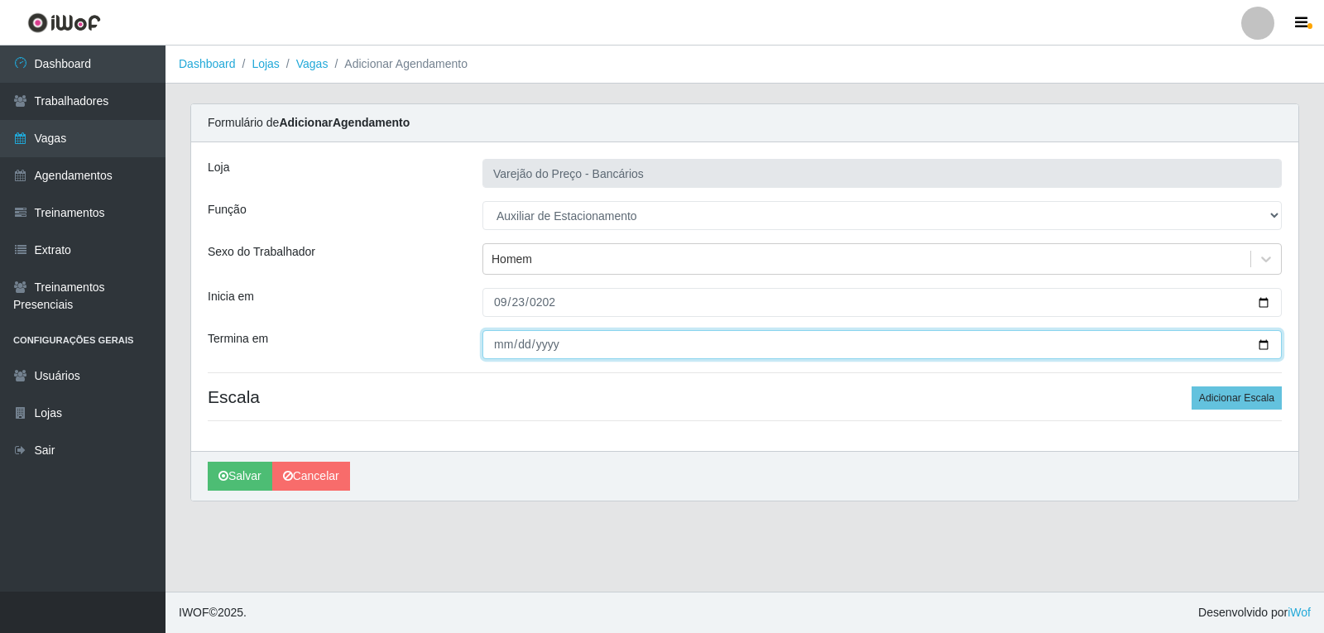
click at [495, 355] on input "Termina em" at bounding box center [883, 344] width 800 height 29
type input "2025-09-23"
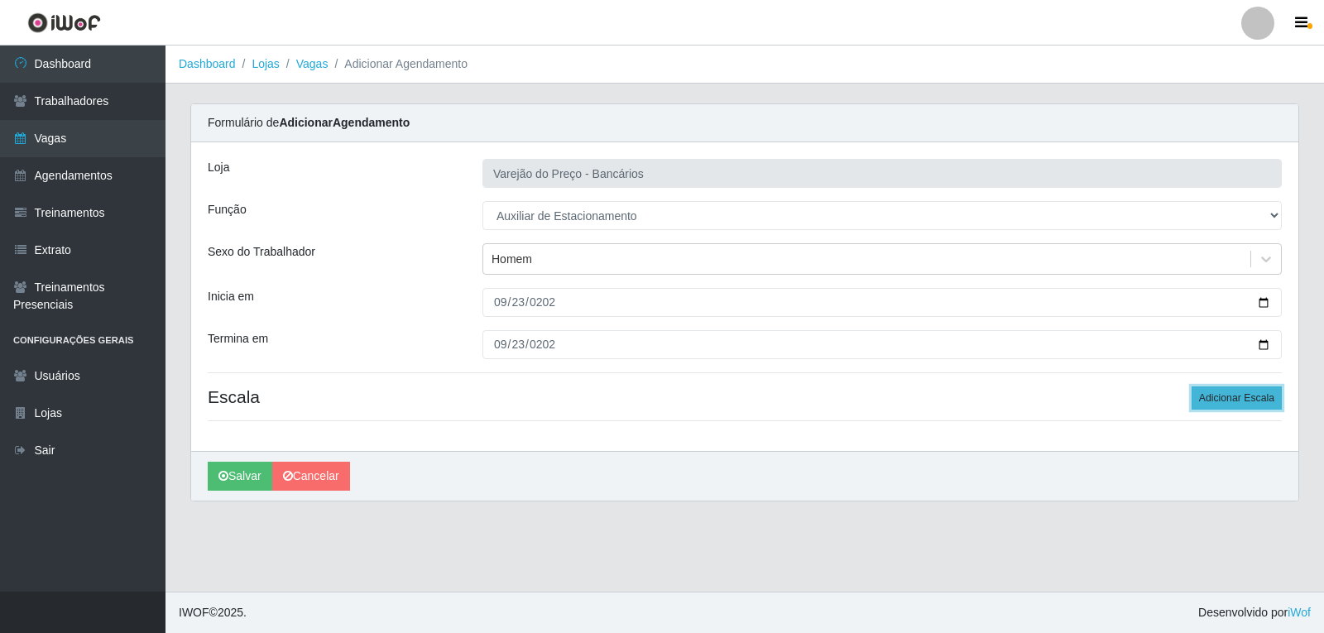
click at [1251, 410] on button "Adicionar Escala" at bounding box center [1237, 398] width 90 height 23
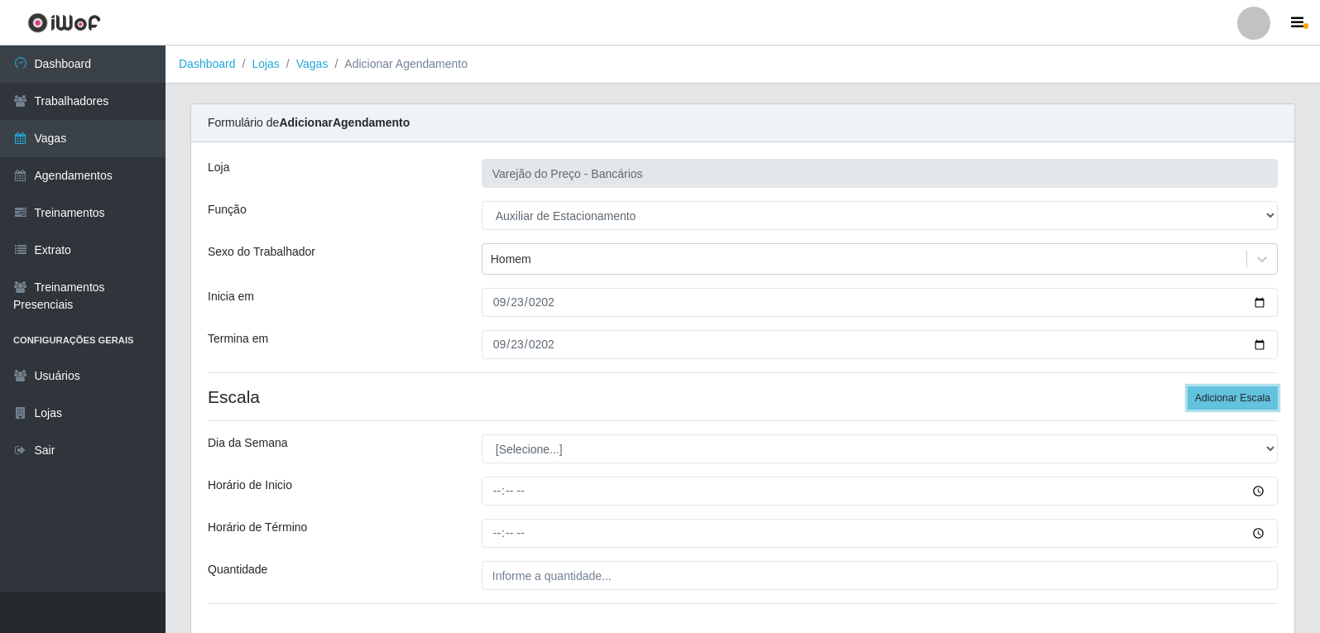
scroll to position [83, 0]
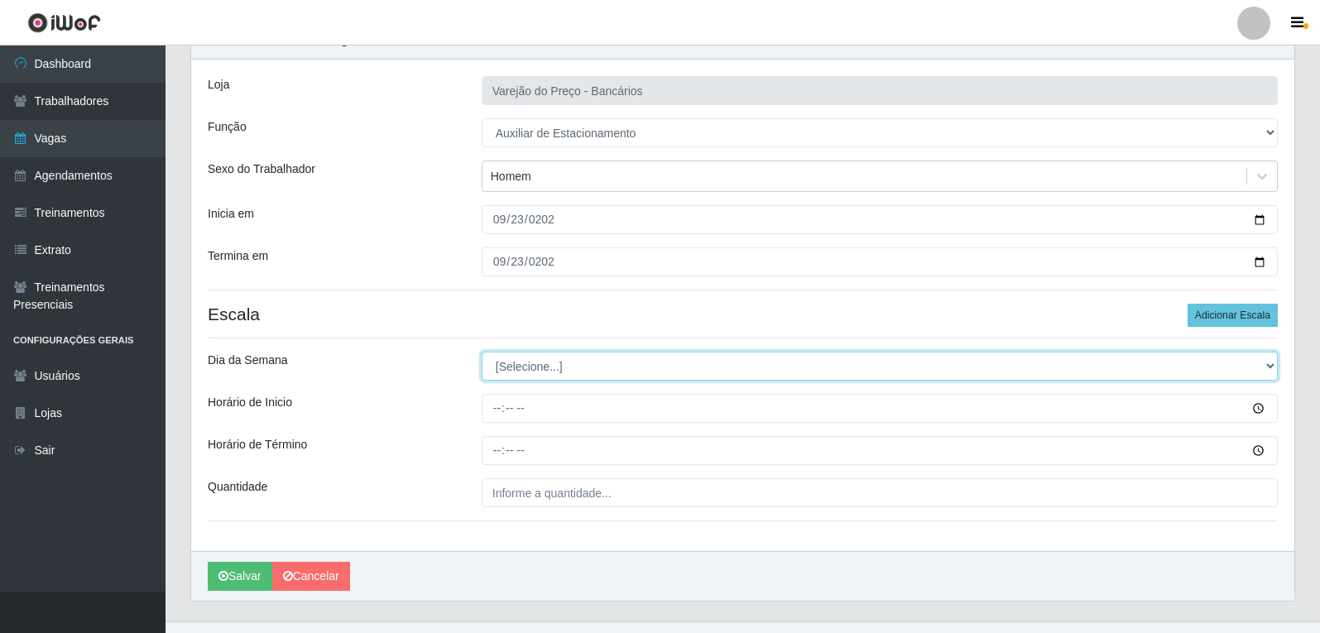
click at [586, 375] on select "[Selecione...] Segunda Terça Quarta Quinta Sexta Sábado Domingo" at bounding box center [880, 366] width 796 height 29
select select "2"
click at [482, 352] on select "[Selecione...] Segunda Terça Quarta Quinta Sexta Sábado Domingo" at bounding box center [880, 366] width 796 height 29
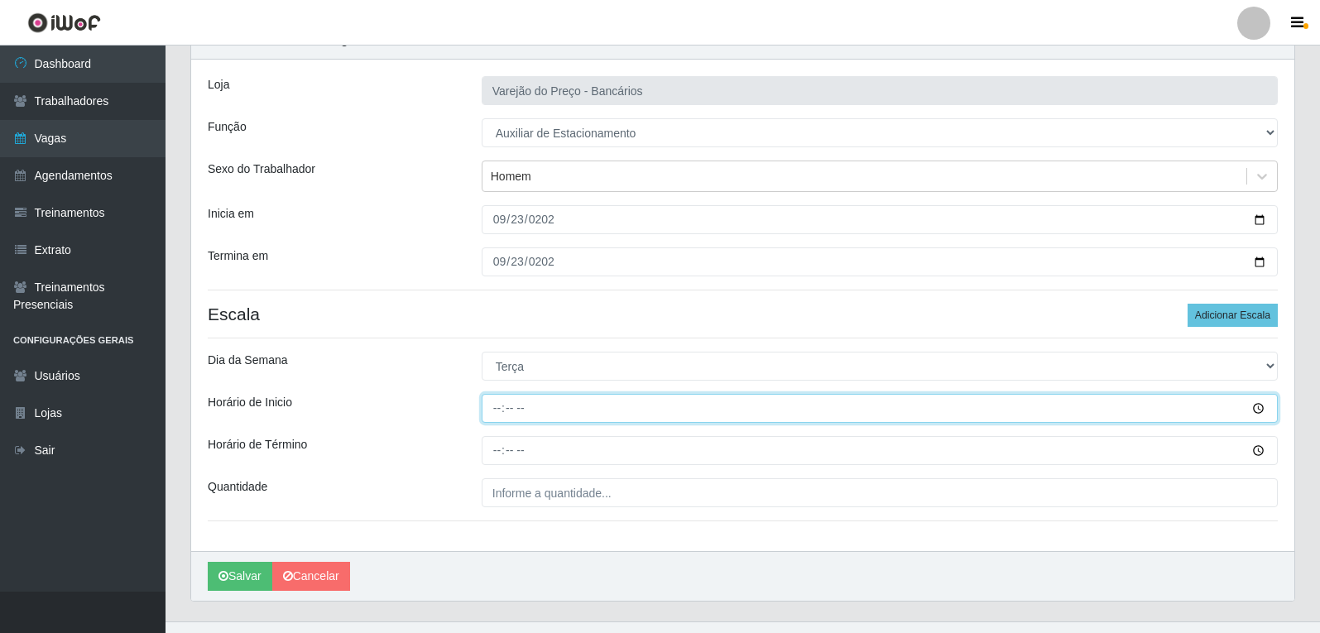
click at [490, 410] on input "Horário de Inicio" at bounding box center [880, 408] width 796 height 29
type input "09:00"
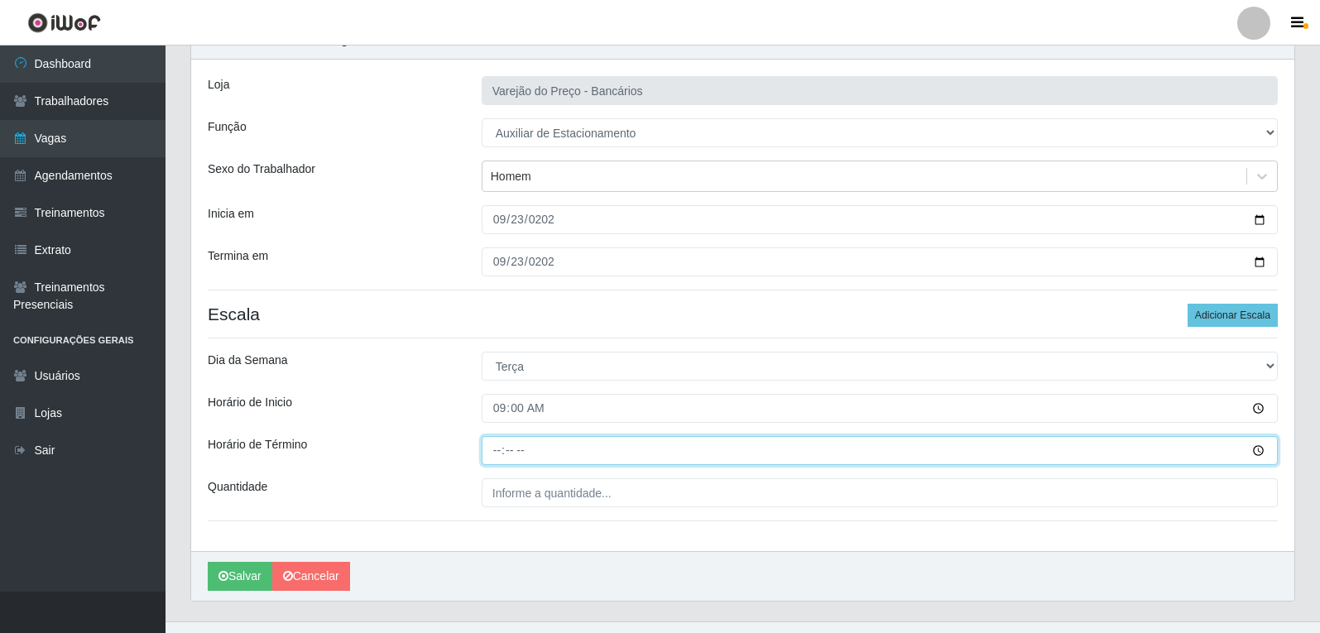
click at [489, 450] on input "Horário de Término" at bounding box center [880, 450] width 796 height 29
type input "14:00"
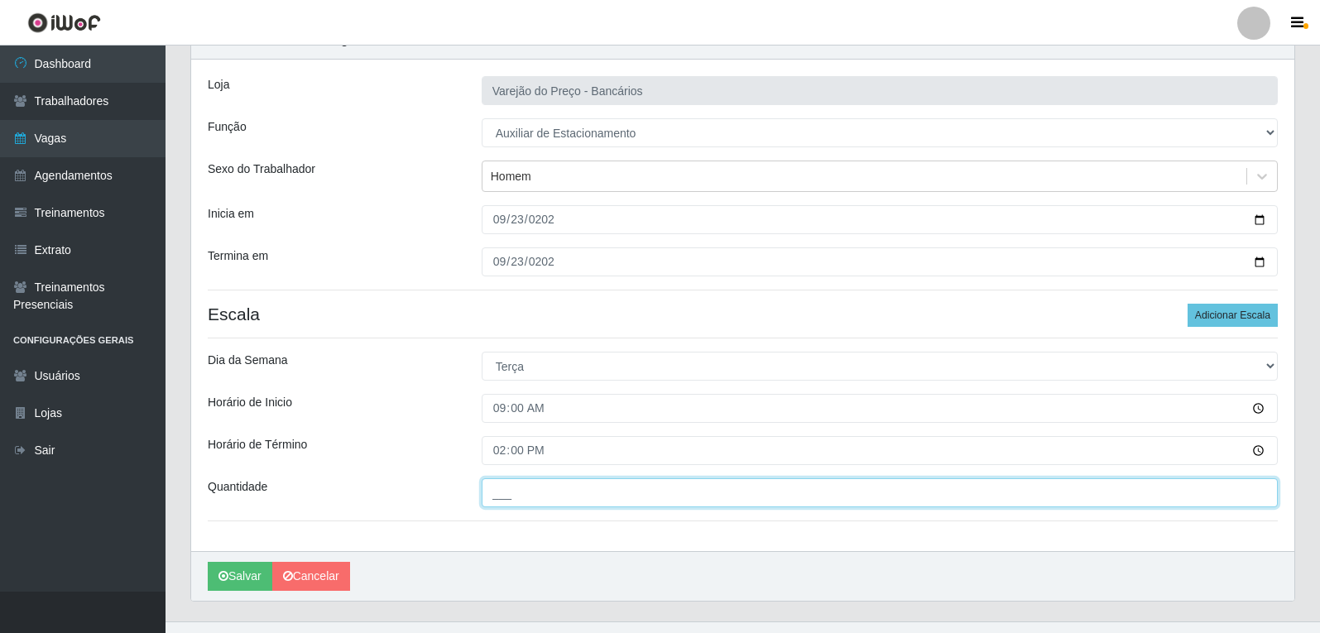
click at [594, 490] on input "___" at bounding box center [880, 492] width 796 height 29
type input "1__"
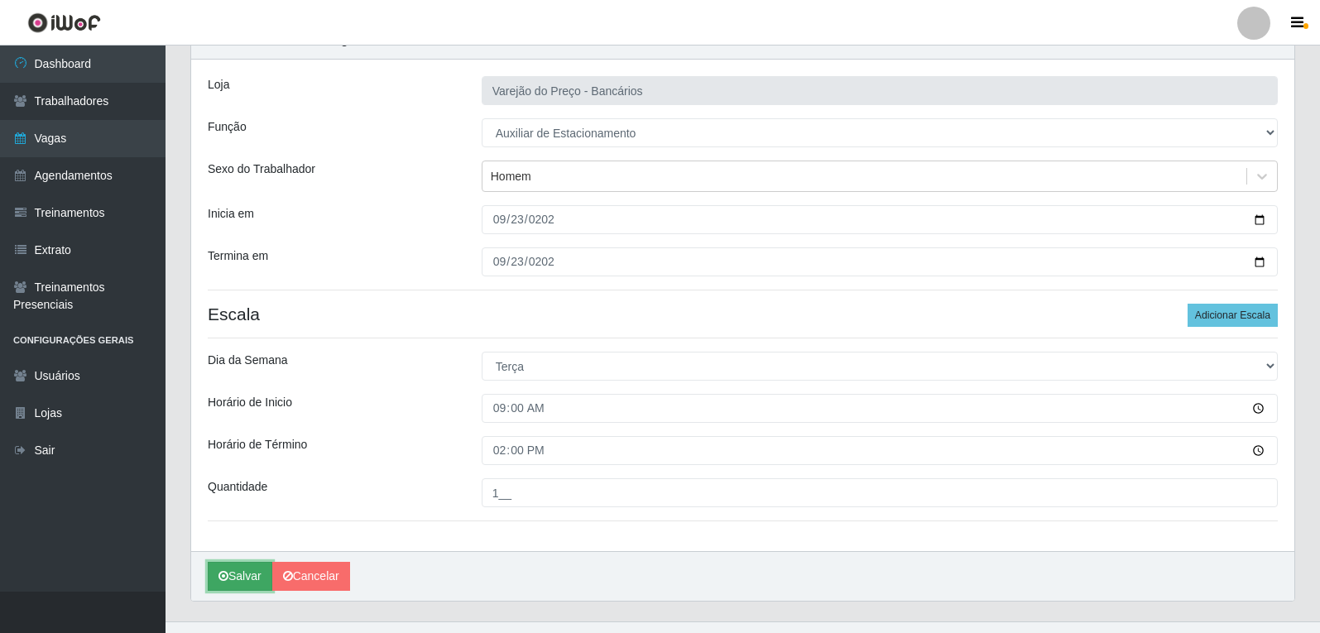
click at [253, 569] on button "Salvar" at bounding box center [240, 576] width 65 height 29
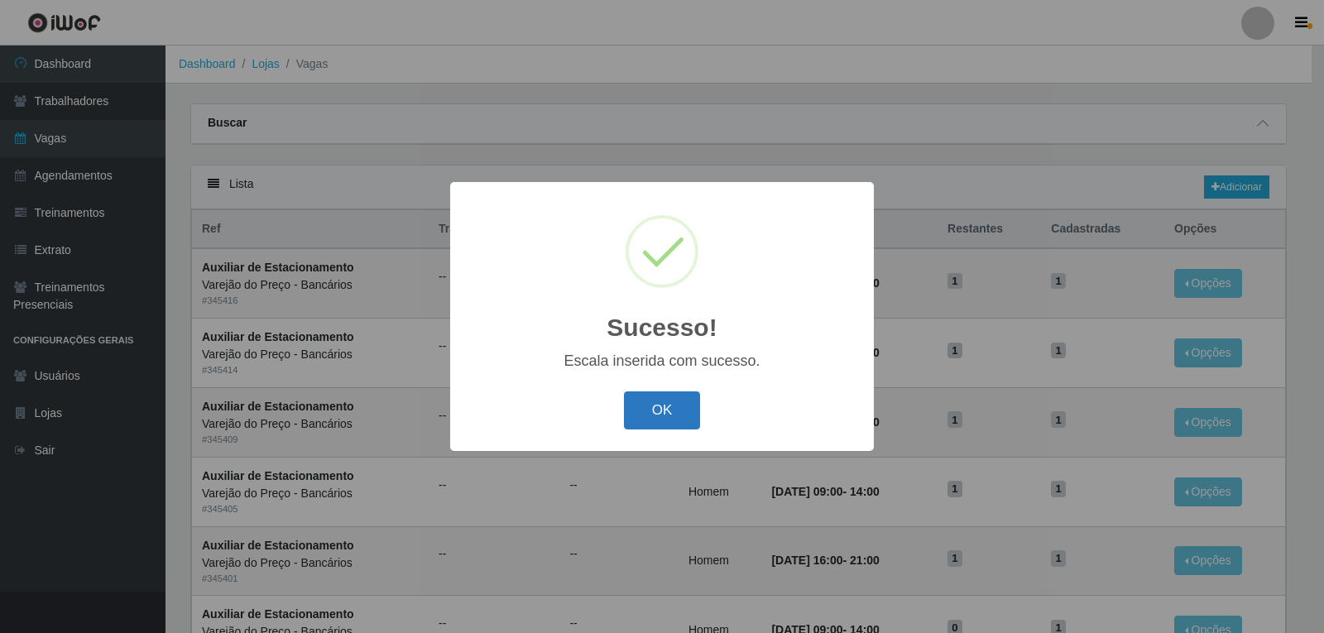
click at [681, 407] on button "OK" at bounding box center [662, 411] width 77 height 39
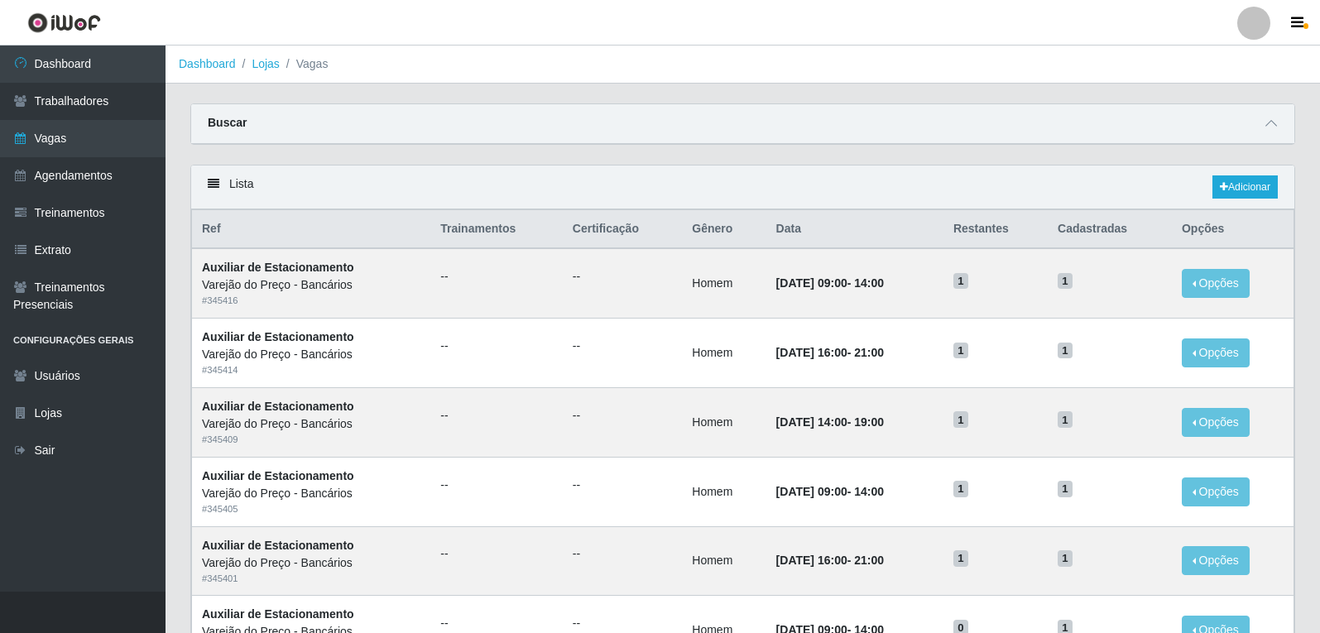
click at [1259, 175] on div "Lista Adicionar" at bounding box center [742, 188] width 1103 height 44
click at [1256, 188] on link "Adicionar" at bounding box center [1245, 186] width 65 height 23
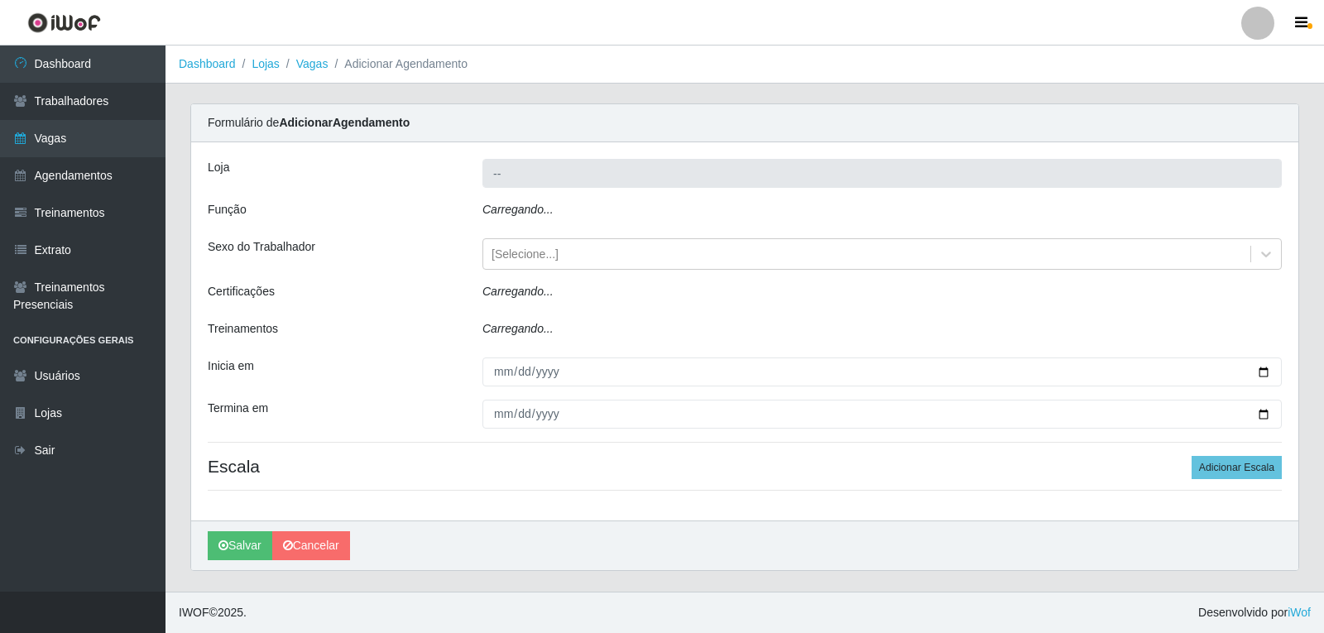
type input "Varejão do Preço - Bancários"
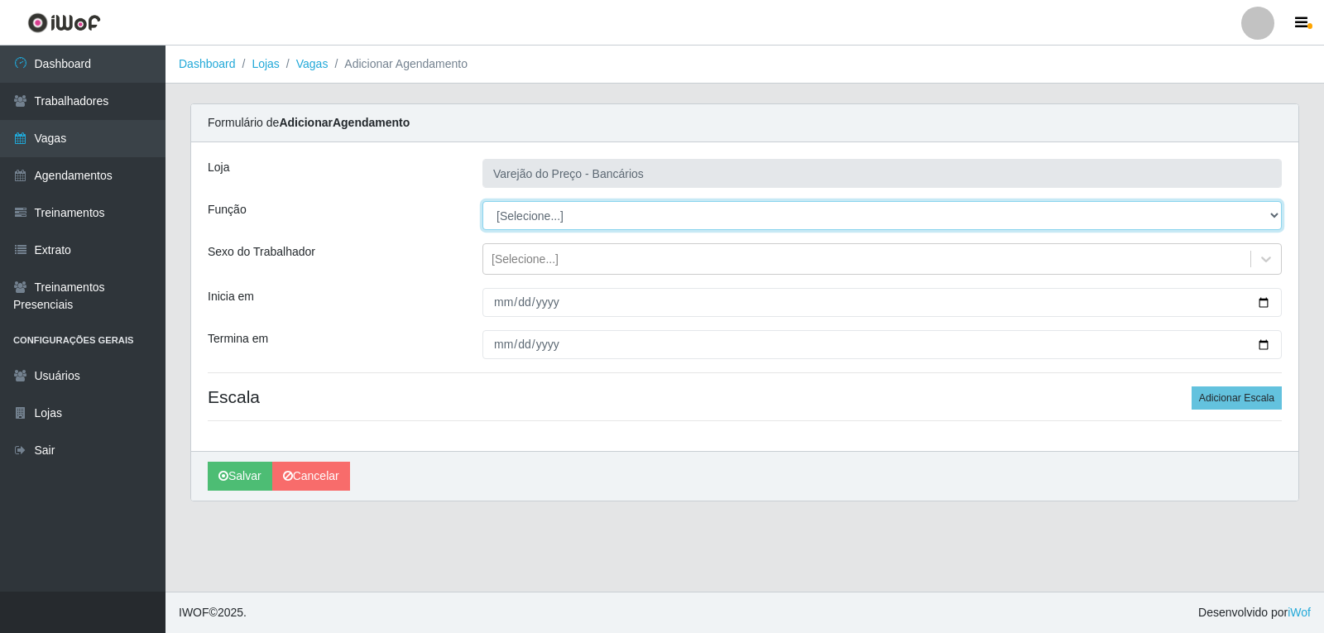
click at [517, 219] on select "[Selecione...] Auxiliar de Estacionamento Auxiliar de Estacionamento + Auxiliar…" at bounding box center [883, 215] width 800 height 29
select select "4"
click at [483, 201] on select "[Selecione...] Auxiliar de Estacionamento Auxiliar de Estacionamento + Auxiliar…" at bounding box center [883, 215] width 800 height 29
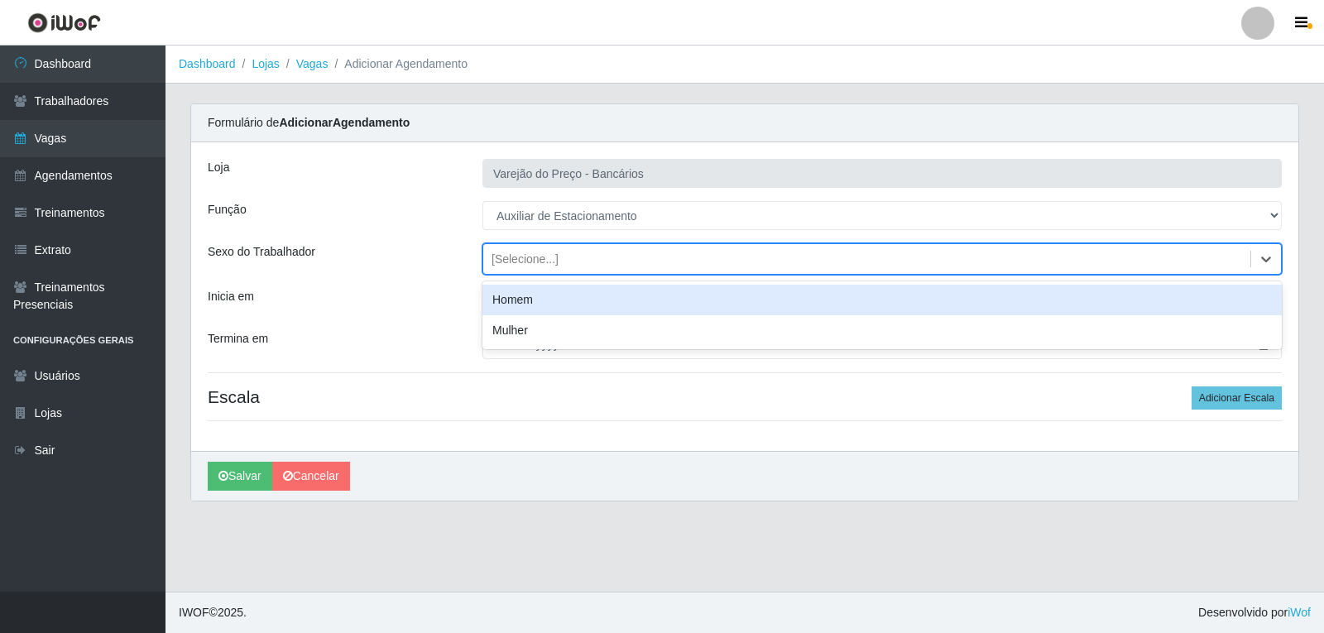
click at [523, 262] on div "[Selecione...]" at bounding box center [525, 259] width 67 height 17
click at [510, 305] on div "Homem" at bounding box center [883, 300] width 800 height 31
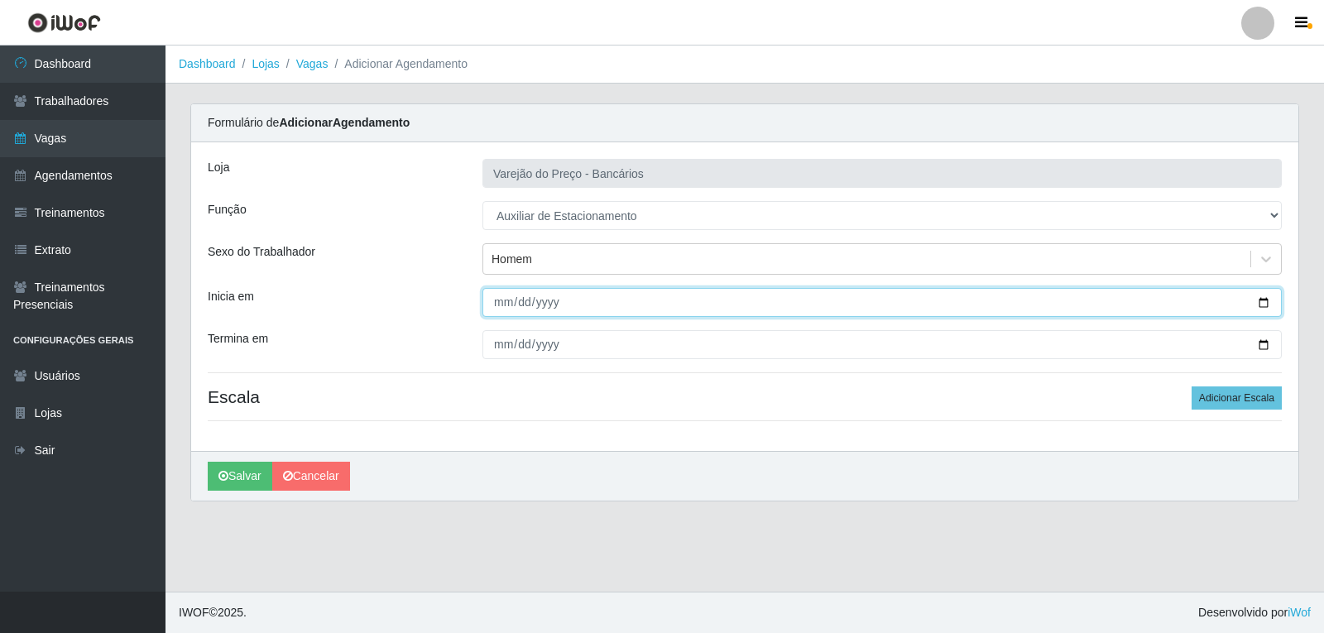
click at [510, 315] on input "Inicia em" at bounding box center [883, 302] width 800 height 29
type input "2025-09-23"
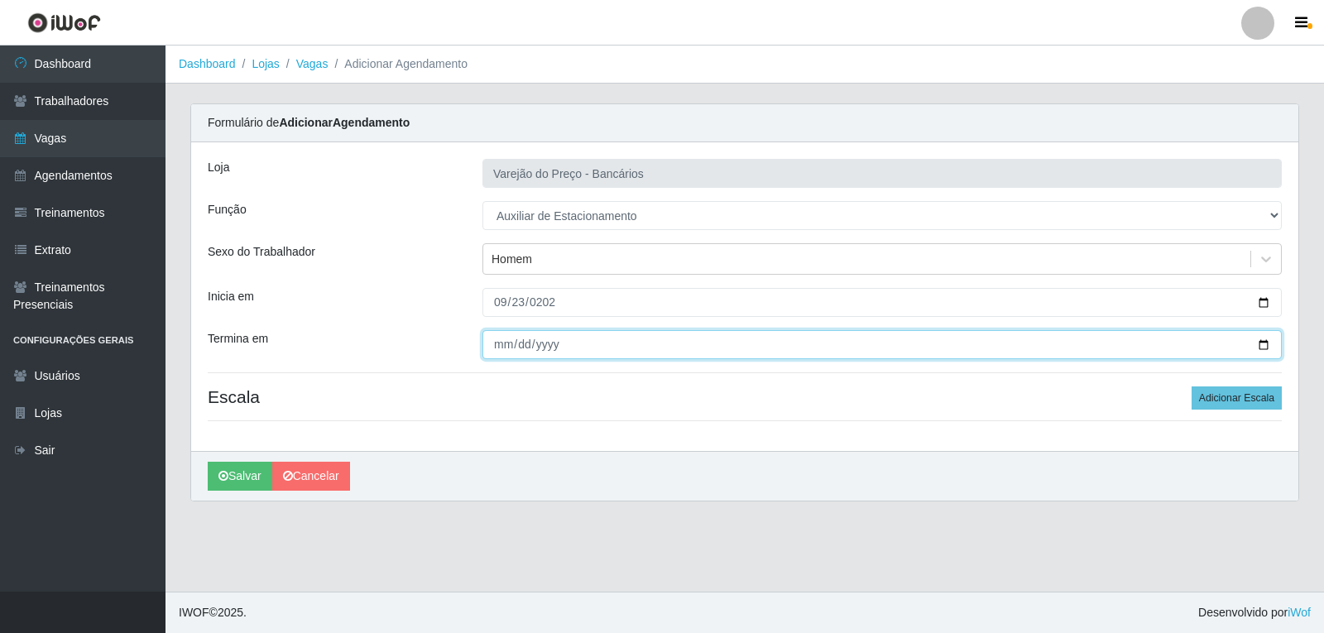
click at [494, 351] on input "Termina em" at bounding box center [883, 344] width 800 height 29
type input "2025-09-23"
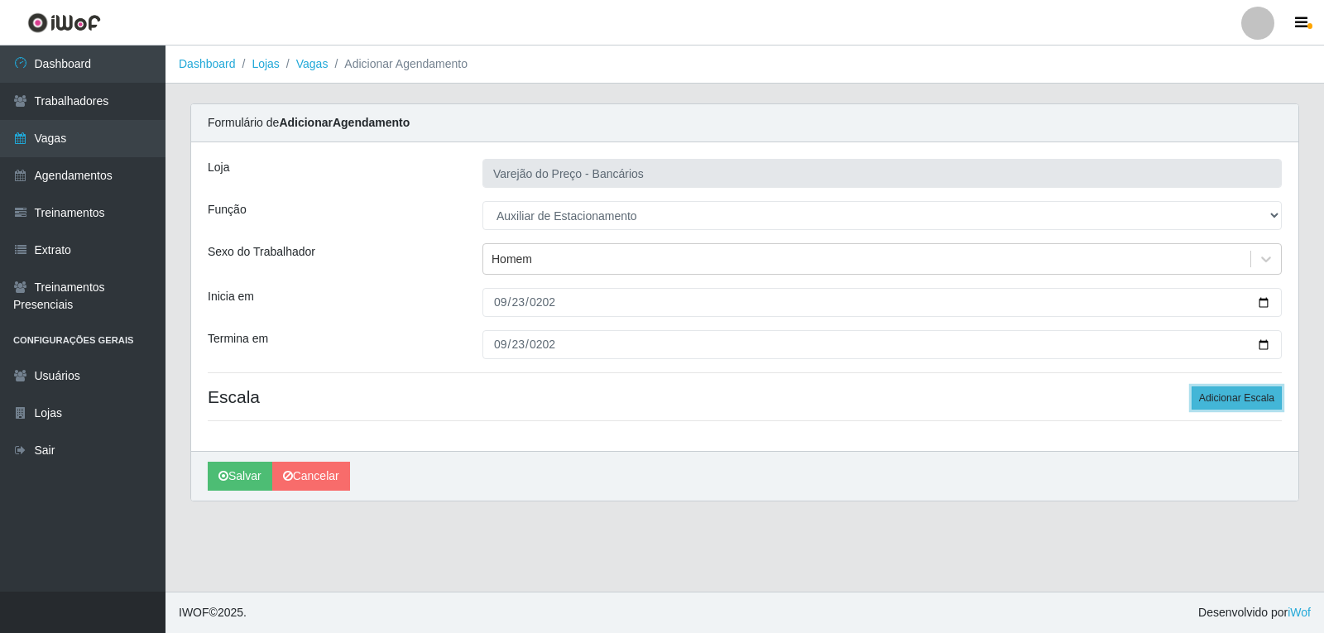
click at [1238, 392] on button "Adicionar Escala" at bounding box center [1237, 398] width 90 height 23
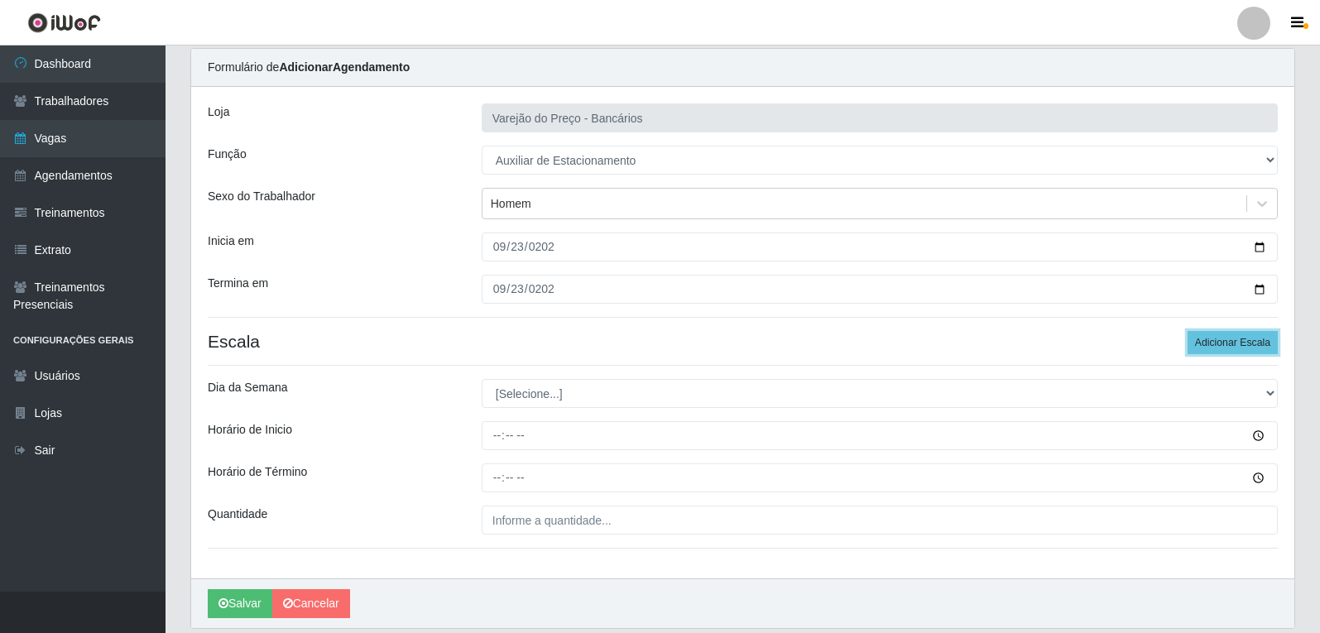
scroll to position [83, 0]
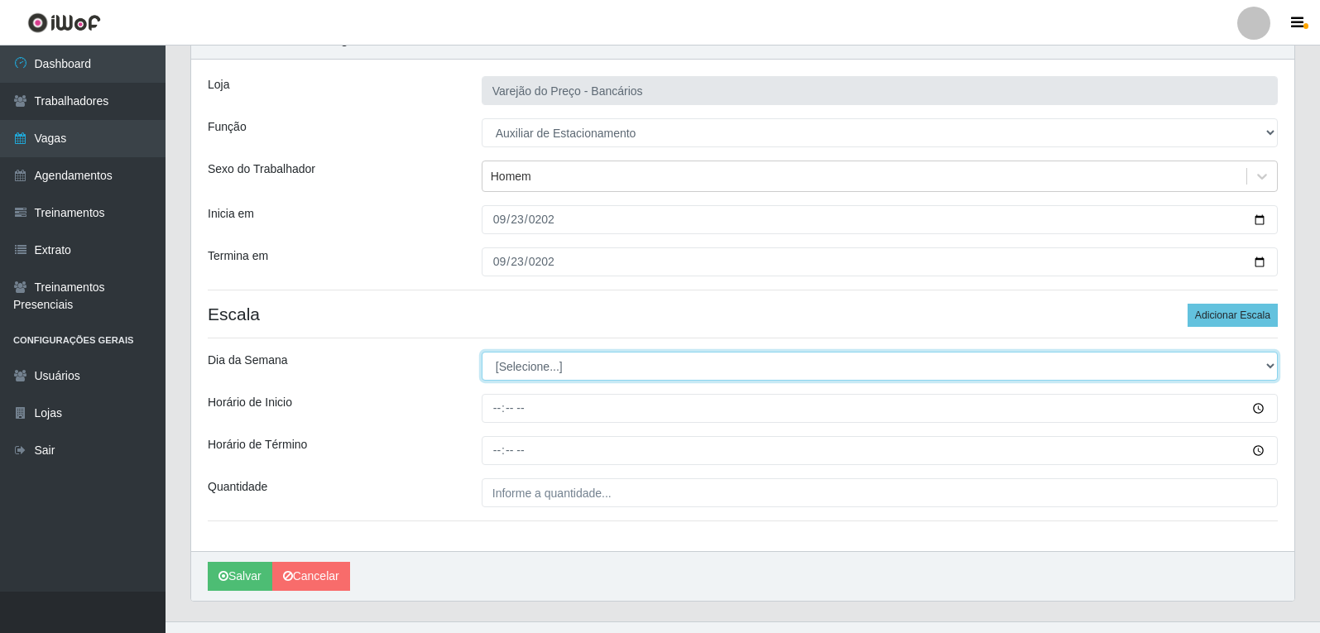
click at [492, 368] on select "[Selecione...] Segunda Terça Quarta Quinta Sexta Sábado Domingo" at bounding box center [880, 366] width 796 height 29
select select "2"
click at [482, 352] on select "[Selecione...] Segunda Terça Quarta Quinta Sexta Sábado Domingo" at bounding box center [880, 366] width 796 height 29
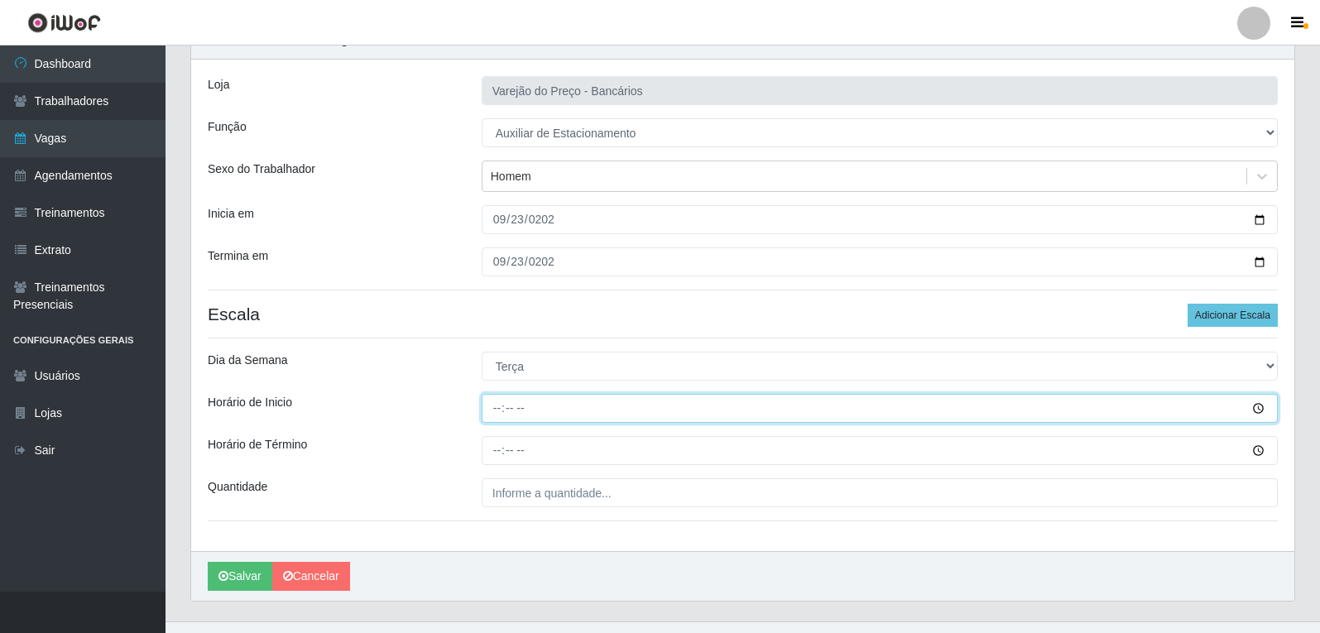
click at [497, 405] on input "Horário de Inicio" at bounding box center [880, 408] width 796 height 29
click at [496, 401] on input "Horário de Inicio" at bounding box center [880, 408] width 796 height 29
type input "16:00"
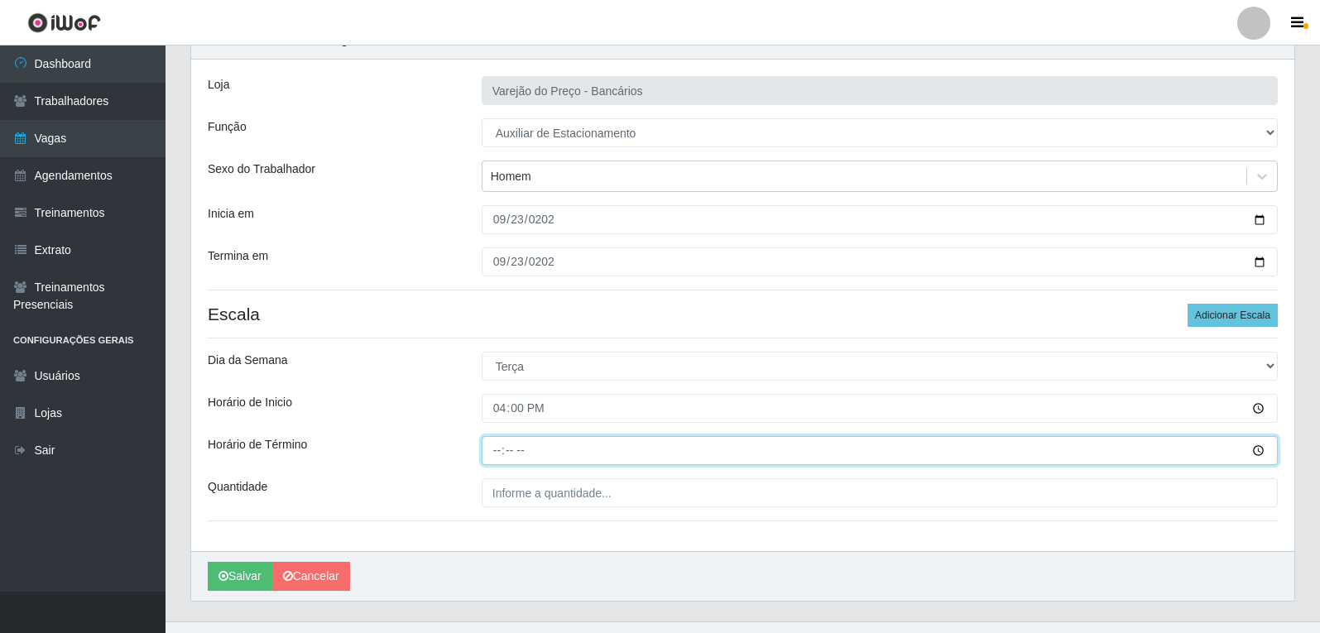
click at [496, 458] on input "Horário de Término" at bounding box center [880, 450] width 796 height 29
type input "21:00"
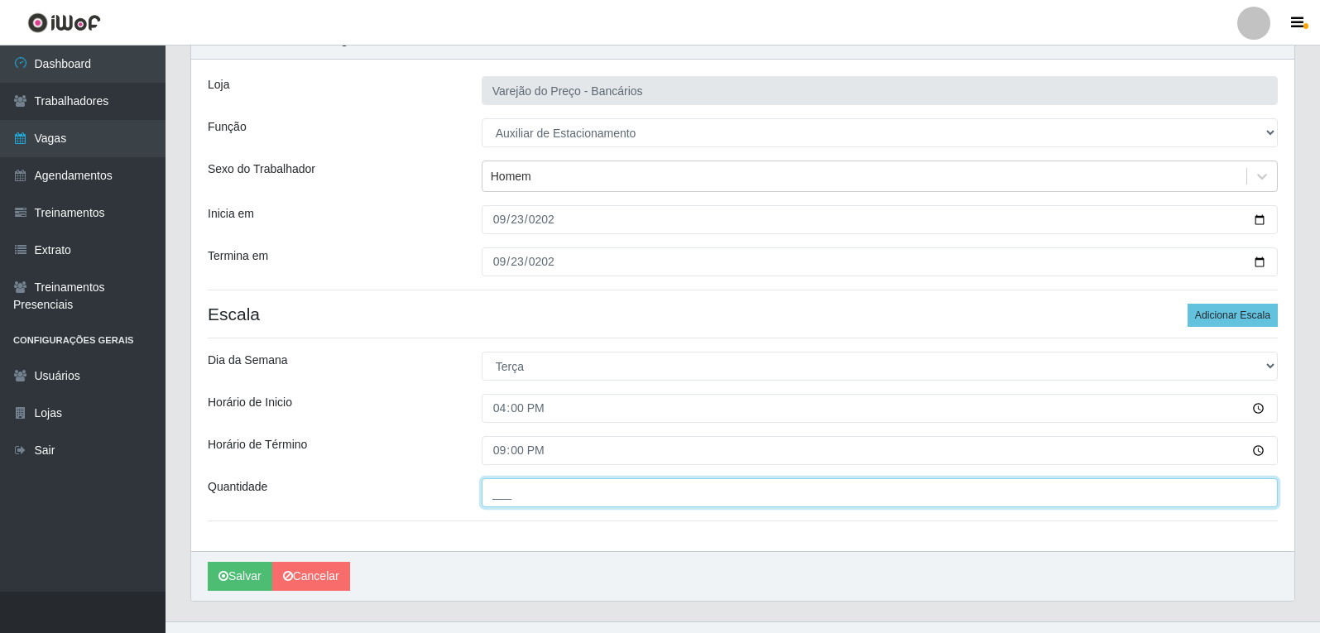
click at [510, 503] on input "___" at bounding box center [880, 492] width 796 height 29
type input "1__"
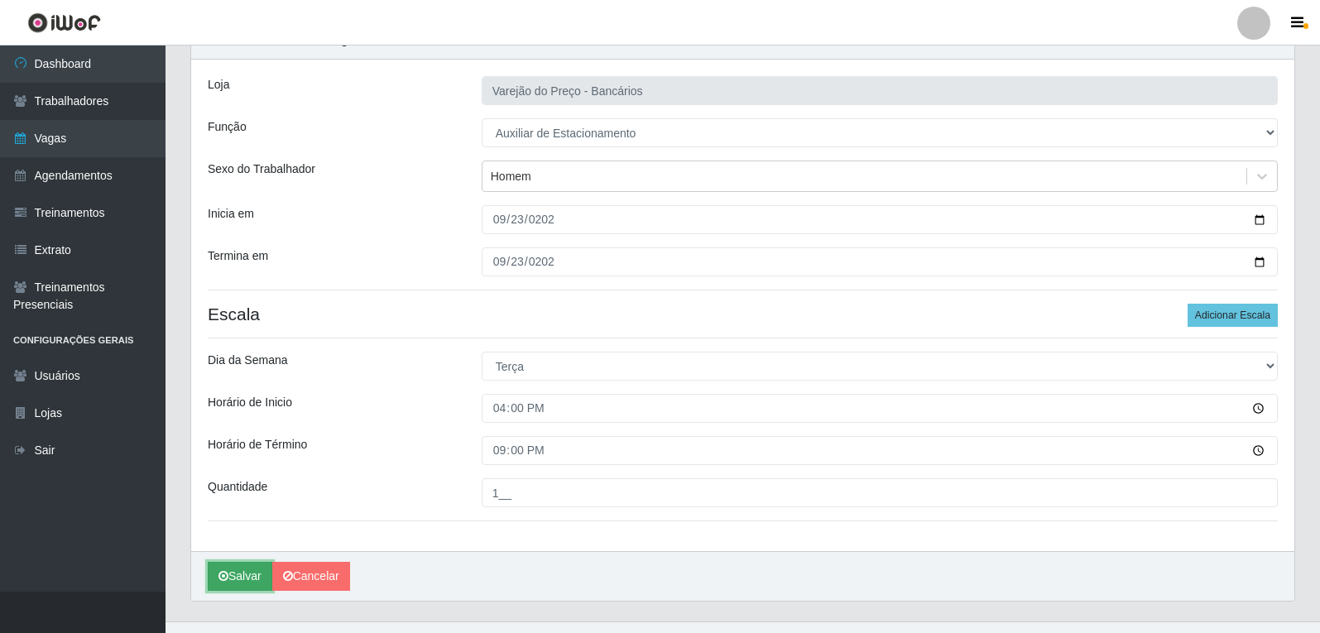
click at [257, 581] on button "Salvar" at bounding box center [240, 576] width 65 height 29
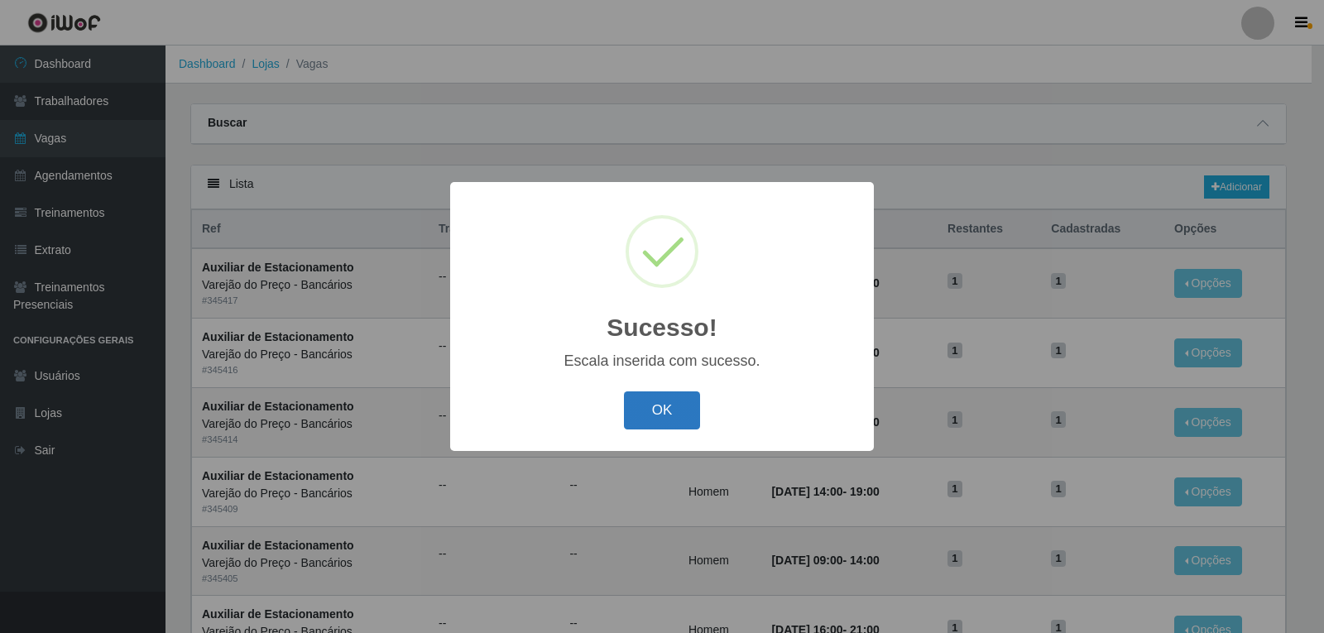
click at [633, 429] on button "OK" at bounding box center [662, 411] width 77 height 39
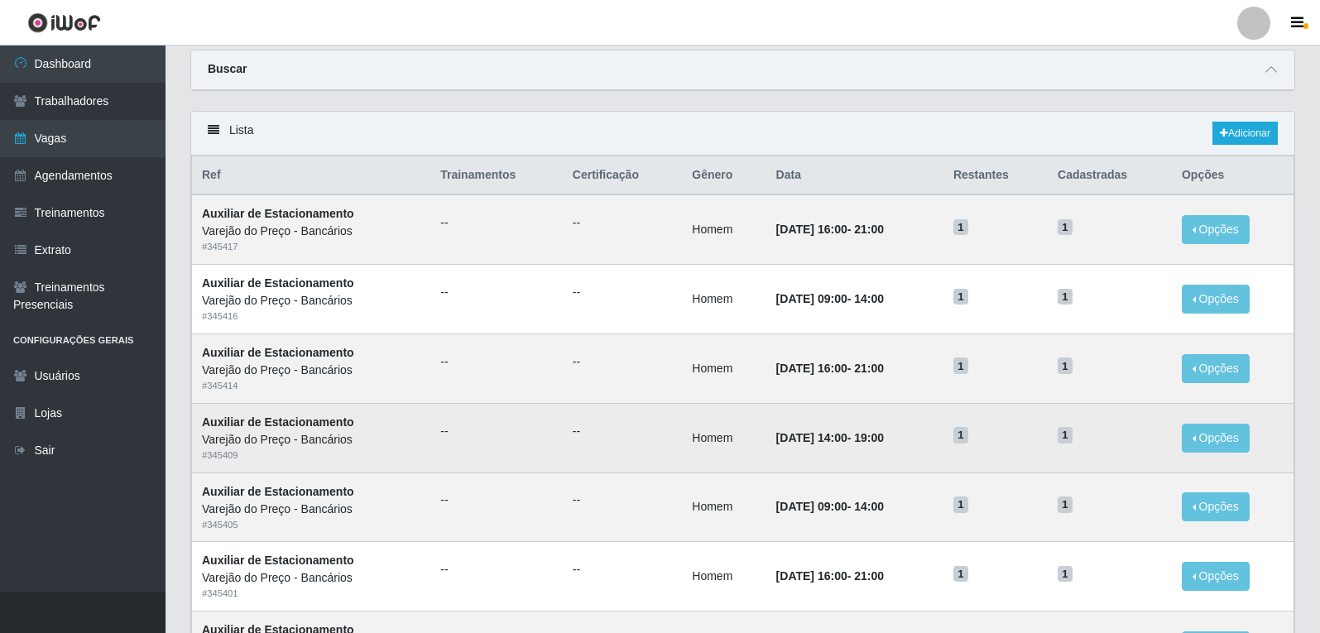
scroll to position [83, 0]
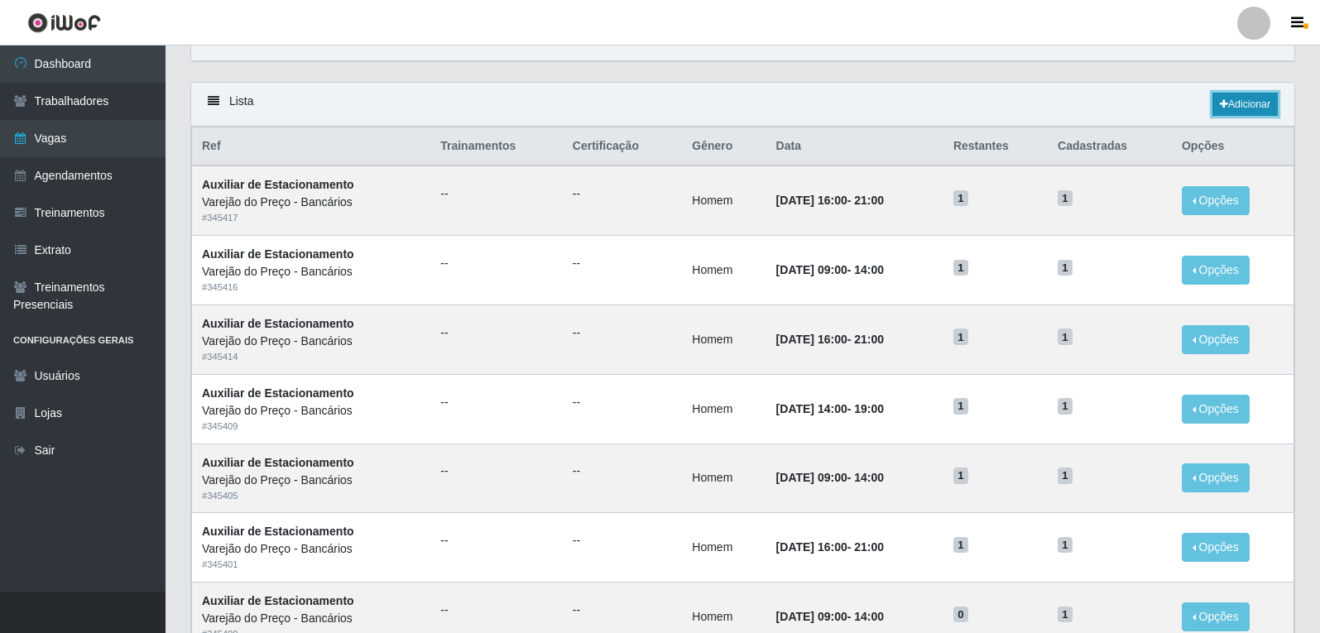
click at [1267, 116] on link "Adicionar" at bounding box center [1245, 104] width 65 height 23
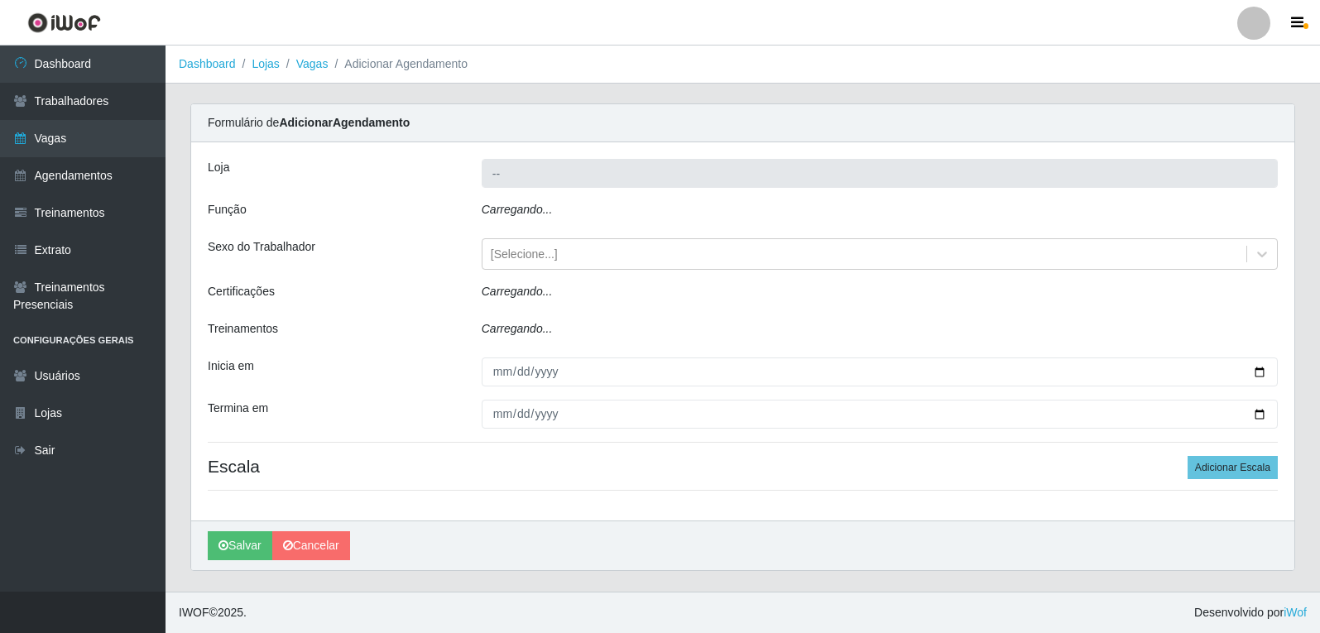
type input "Varejão do Preço - Bancários"
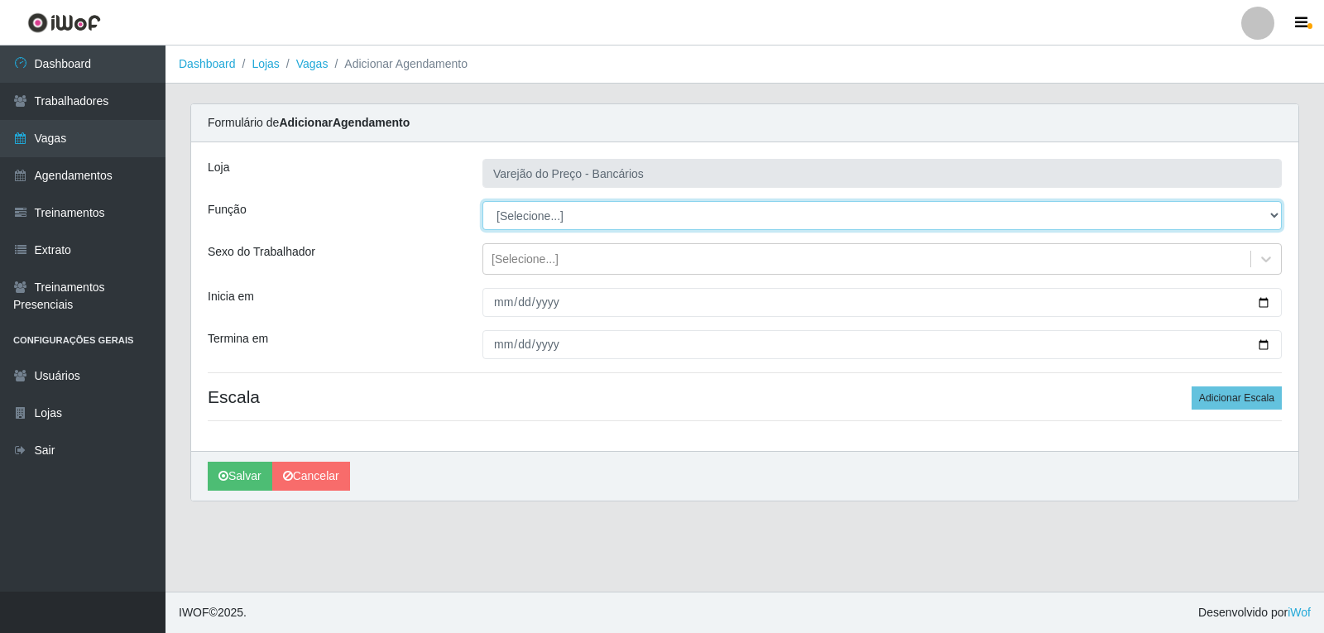
click at [509, 221] on select "[Selecione...] Auxiliar de Estacionamento Auxiliar de Estacionamento + Auxiliar…" at bounding box center [883, 215] width 800 height 29
select select "4"
click at [483, 201] on select "[Selecione...] Auxiliar de Estacionamento Auxiliar de Estacionamento + Auxiliar…" at bounding box center [883, 215] width 800 height 29
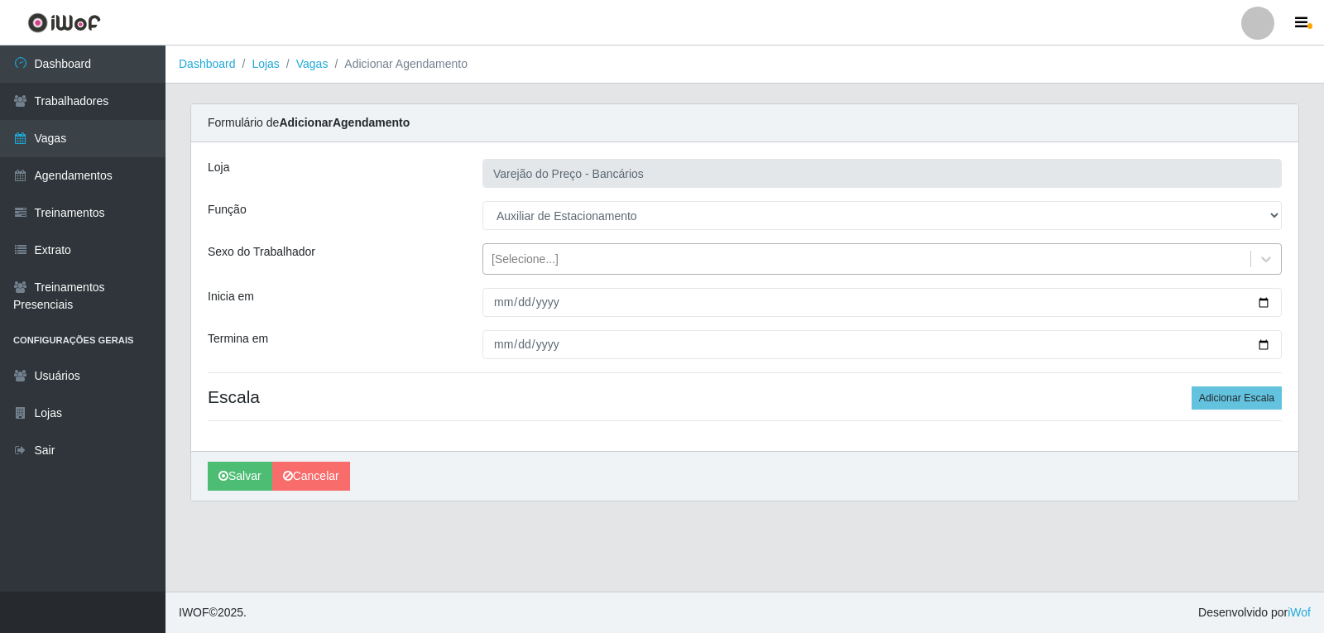
click at [505, 259] on div "[Selecione...]" at bounding box center [525, 259] width 67 height 17
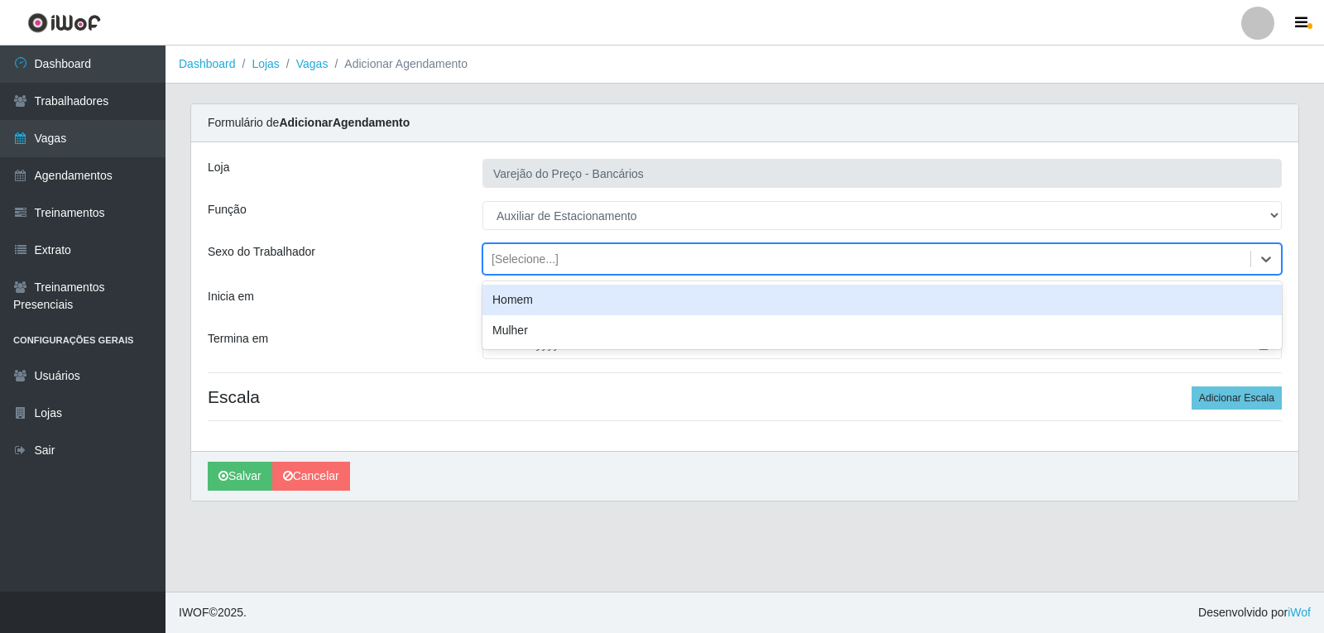
click at [521, 300] on div "Homem" at bounding box center [883, 300] width 800 height 31
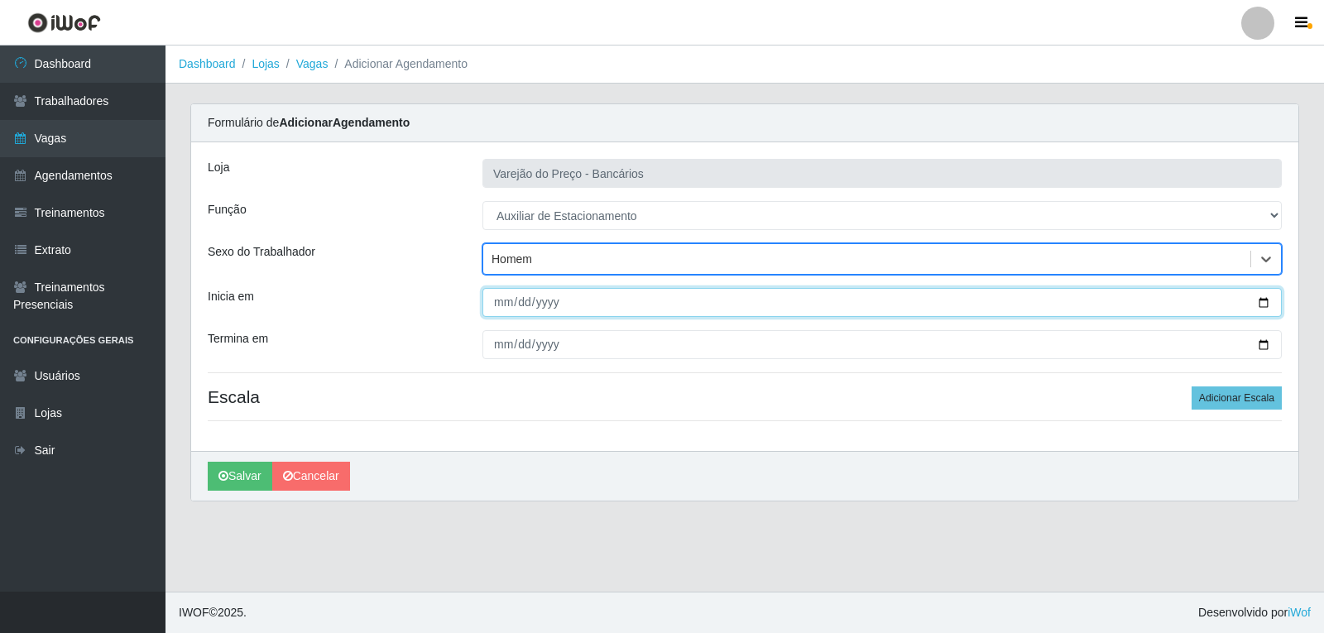
click at [507, 301] on input "Inicia em" at bounding box center [883, 302] width 800 height 29
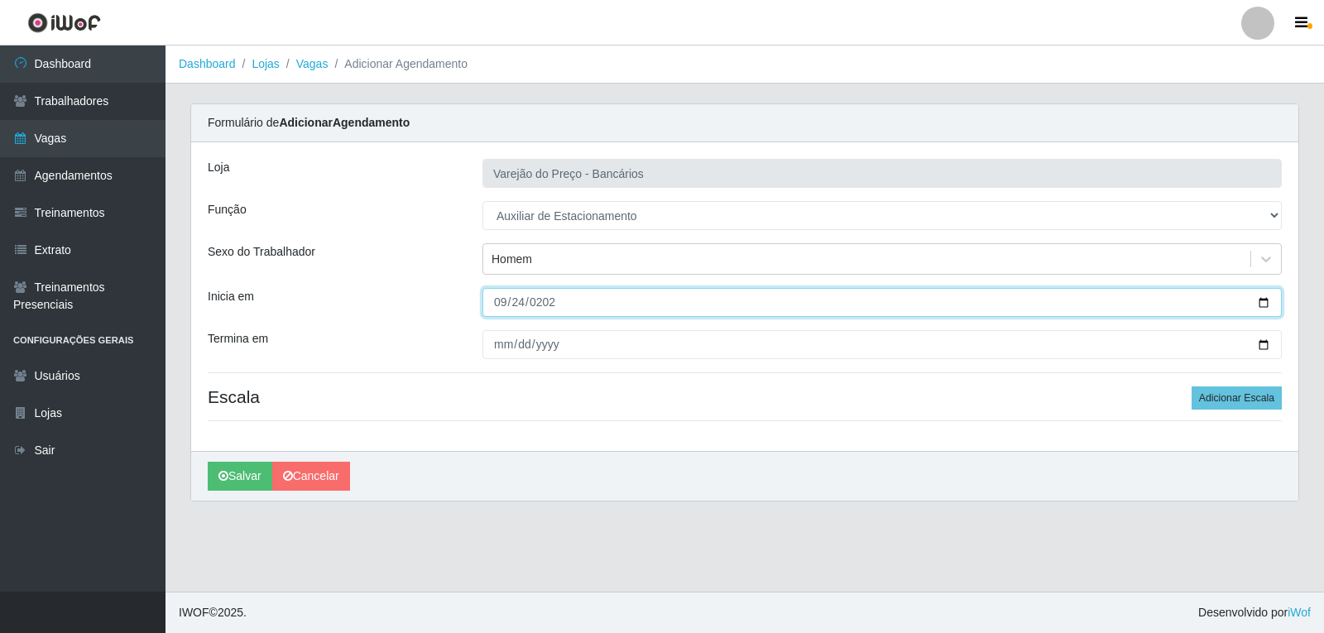
type input "2025-09-24"
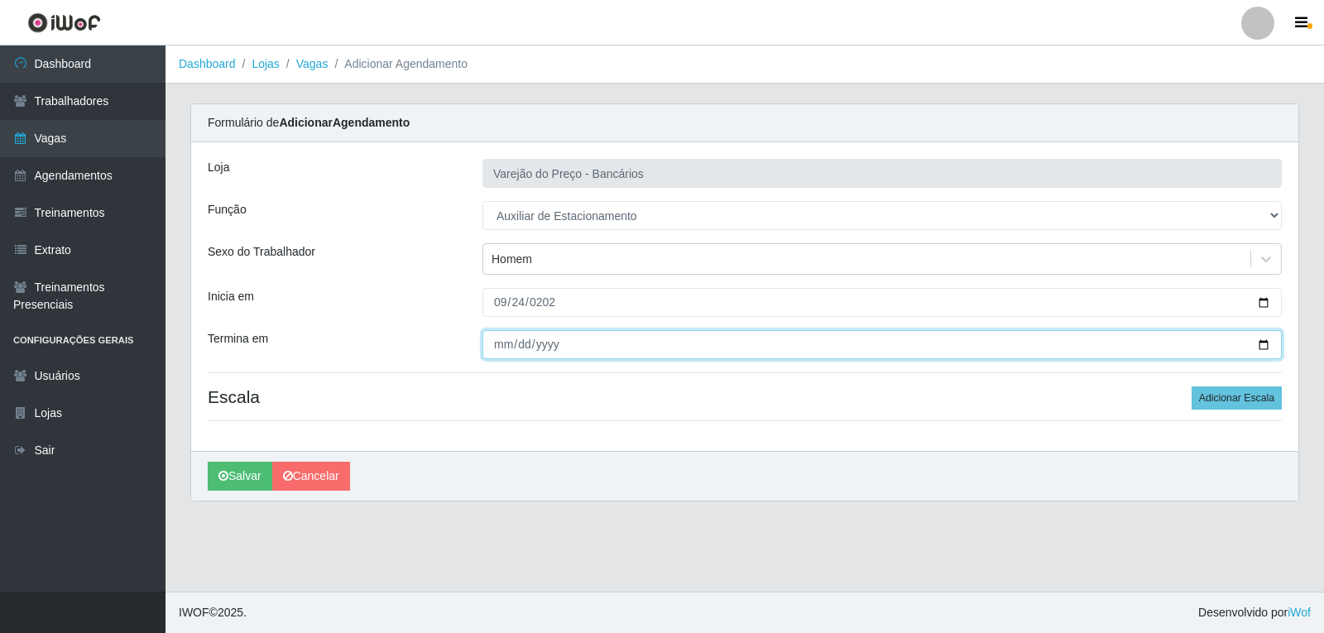
click at [502, 356] on input "Termina em" at bounding box center [883, 344] width 800 height 29
type input "2025-09-24"
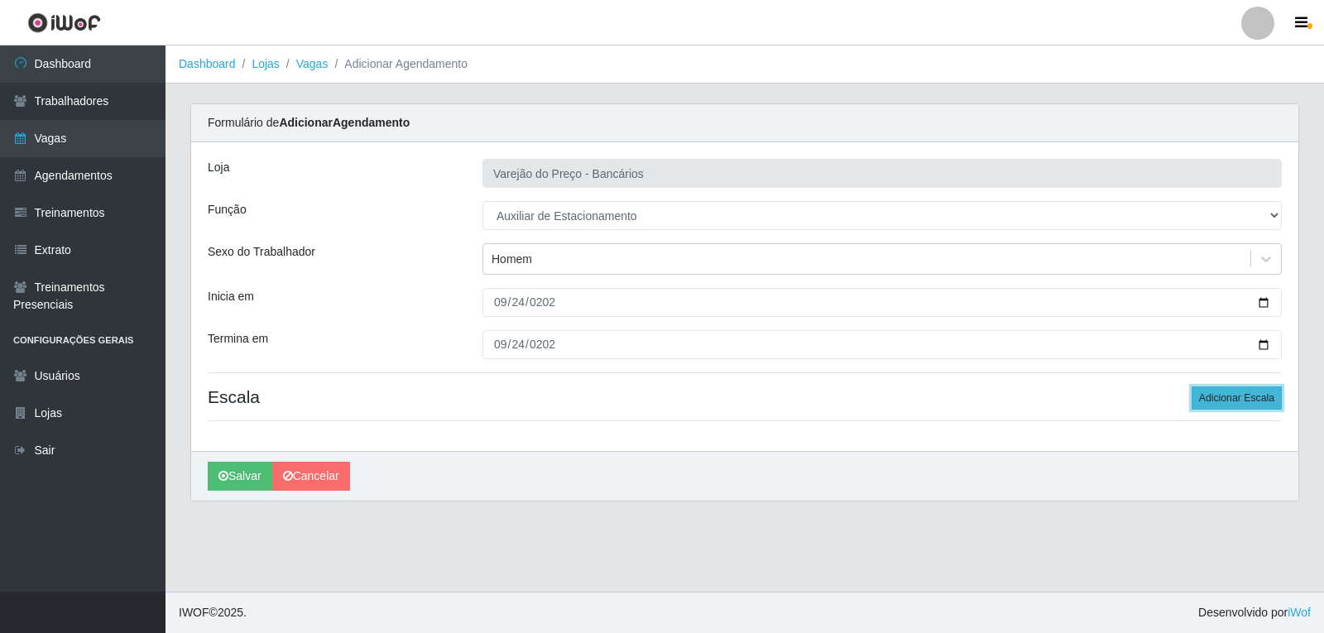
click at [1247, 410] on button "Adicionar Escala" at bounding box center [1237, 398] width 90 height 23
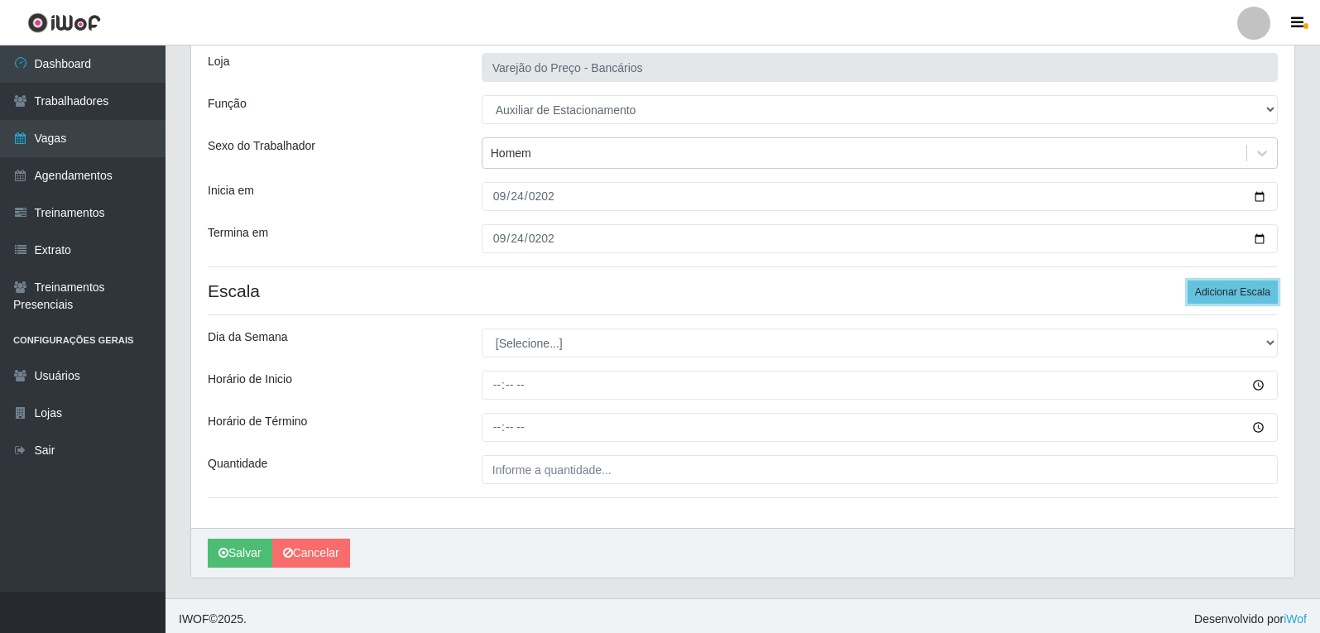
scroll to position [113, 0]
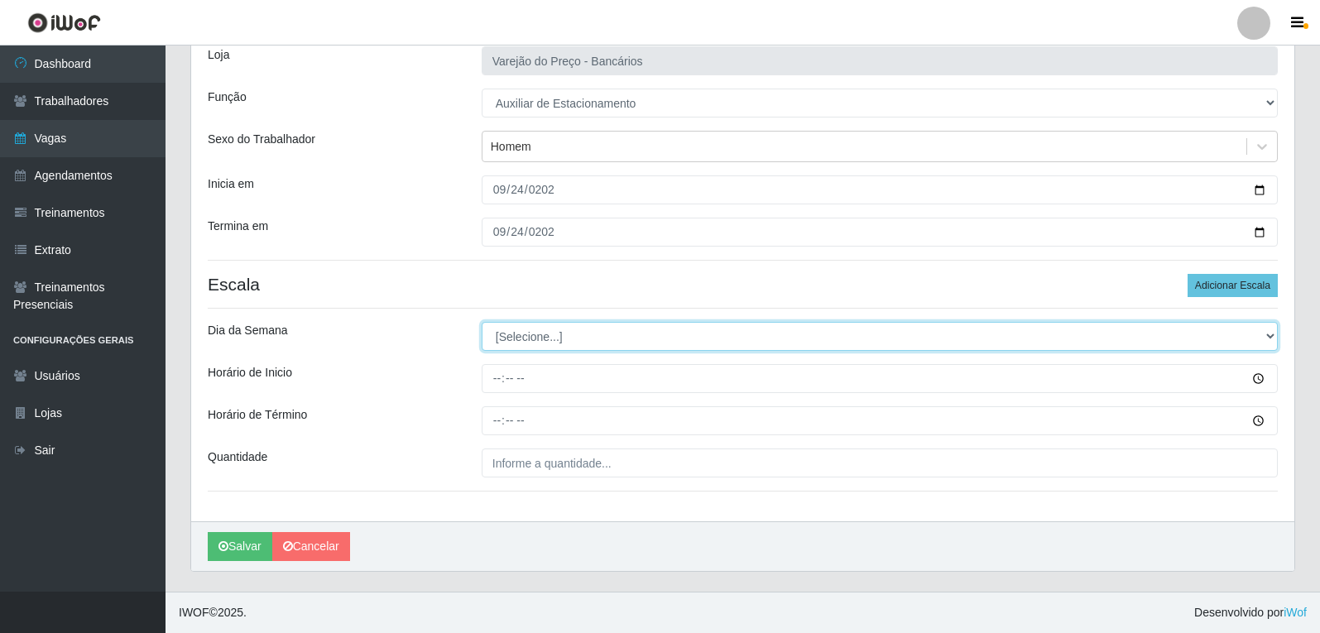
click at [566, 345] on select "[Selecione...] Segunda Terça Quarta Quinta Sexta Sábado Domingo" at bounding box center [880, 336] width 796 height 29
select select "3"
click at [482, 322] on select "[Selecione...] Segunda Terça Quarta Quinta Sexta Sábado Domingo" at bounding box center [880, 336] width 796 height 29
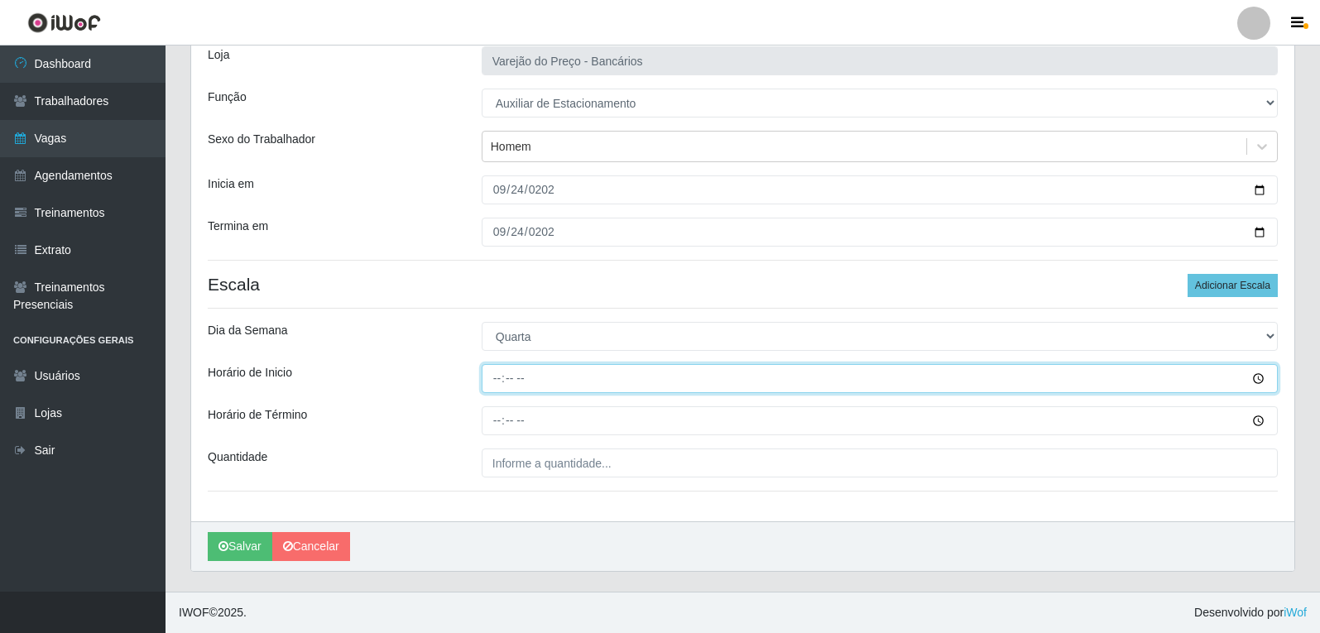
click at [495, 381] on input "Horário de Inicio" at bounding box center [880, 378] width 796 height 29
type input "09:00"
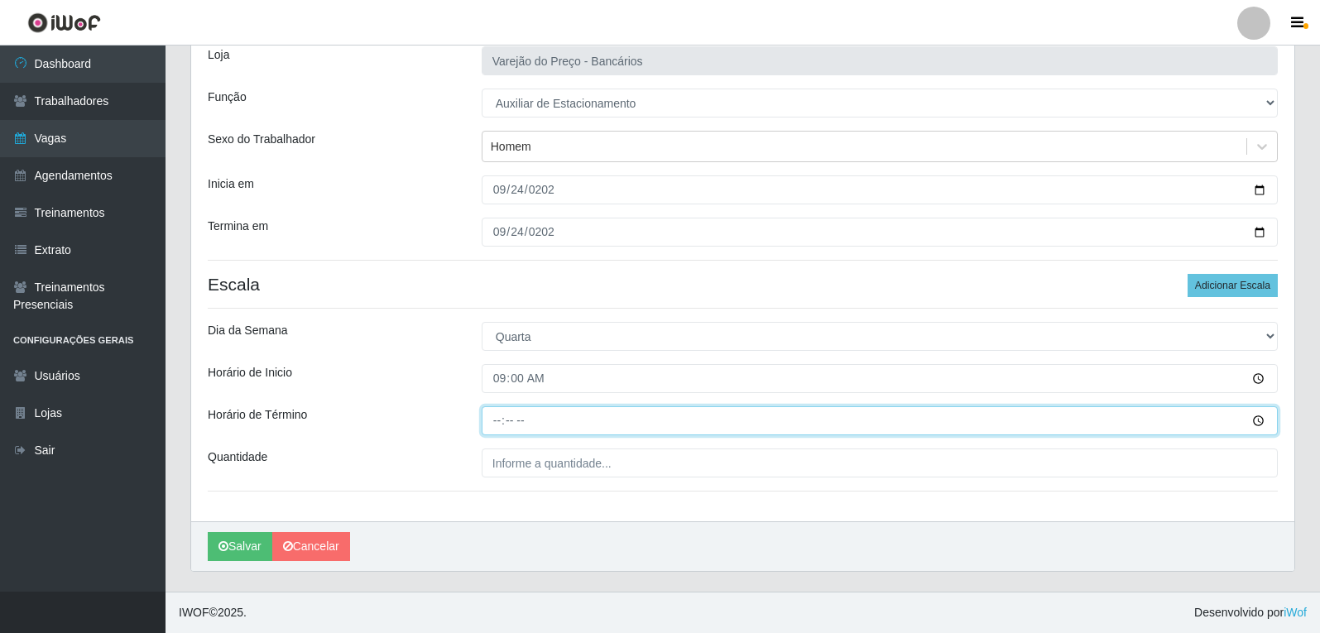
click at [491, 414] on input "Horário de Término" at bounding box center [880, 420] width 796 height 29
type input "14:00"
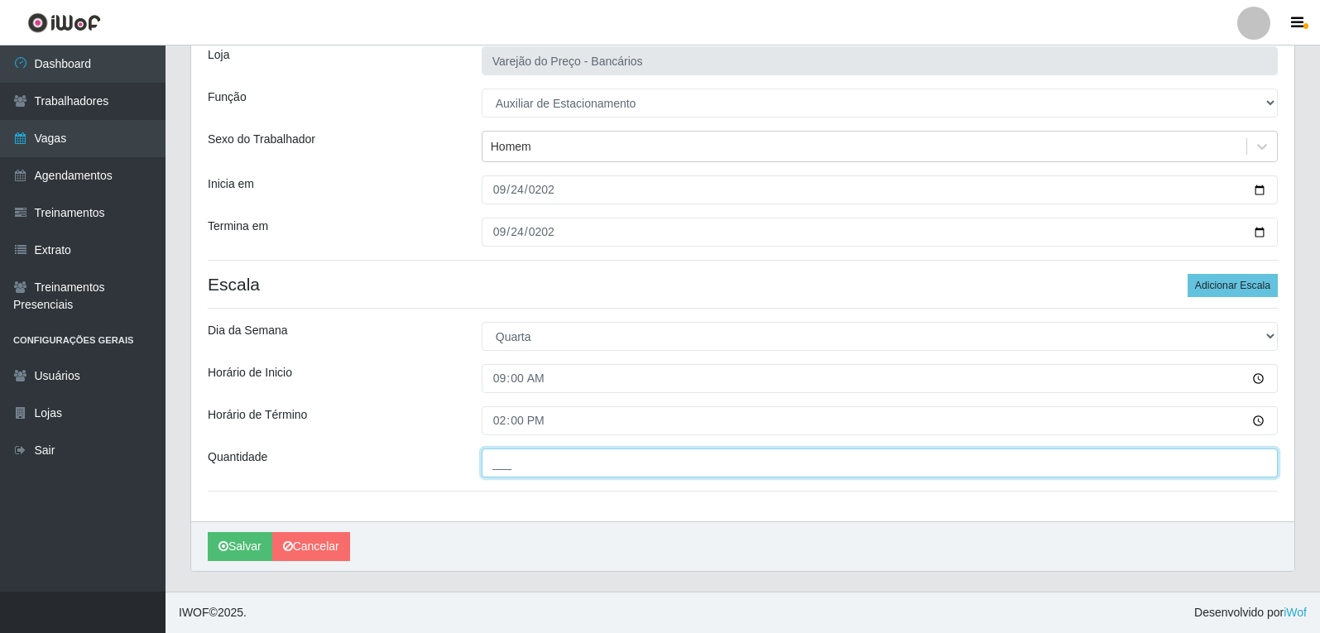
click at [541, 459] on input "___" at bounding box center [880, 463] width 796 height 29
type input "1__"
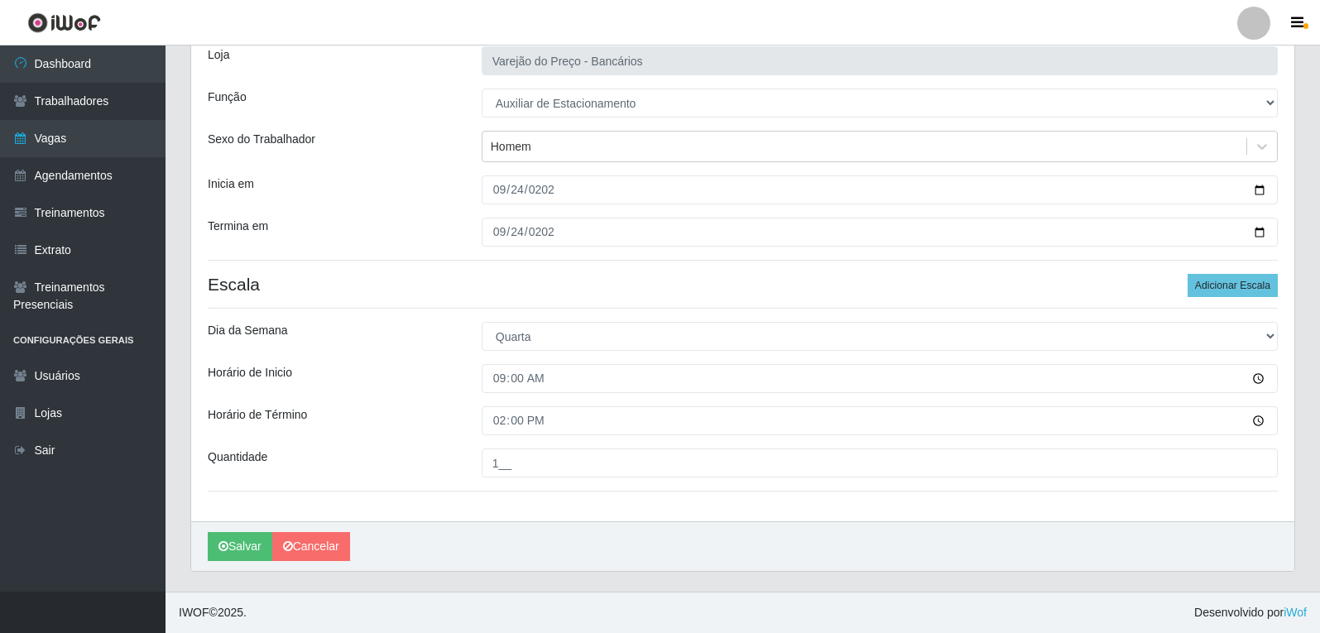
click at [479, 507] on div "Loja Varejão do Preço - Bancários Função [Selecione...] Auxiliar de Estacioname…" at bounding box center [742, 276] width 1103 height 492
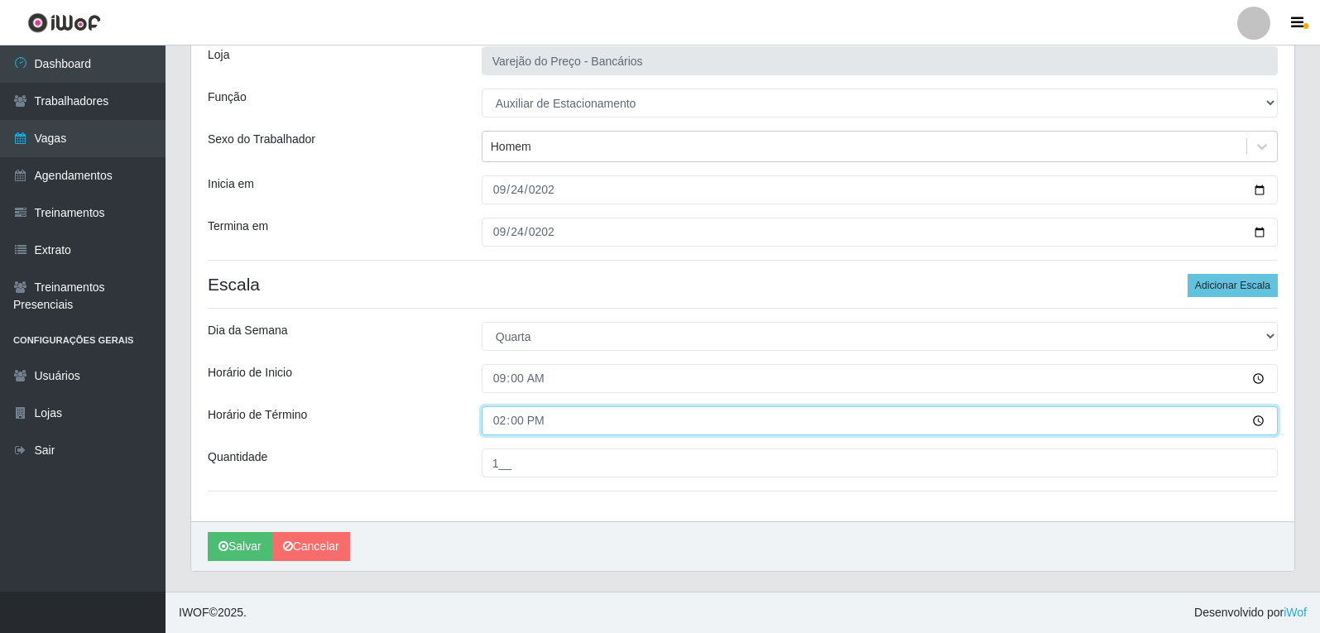
click at [534, 424] on input "14:00" at bounding box center [880, 420] width 796 height 29
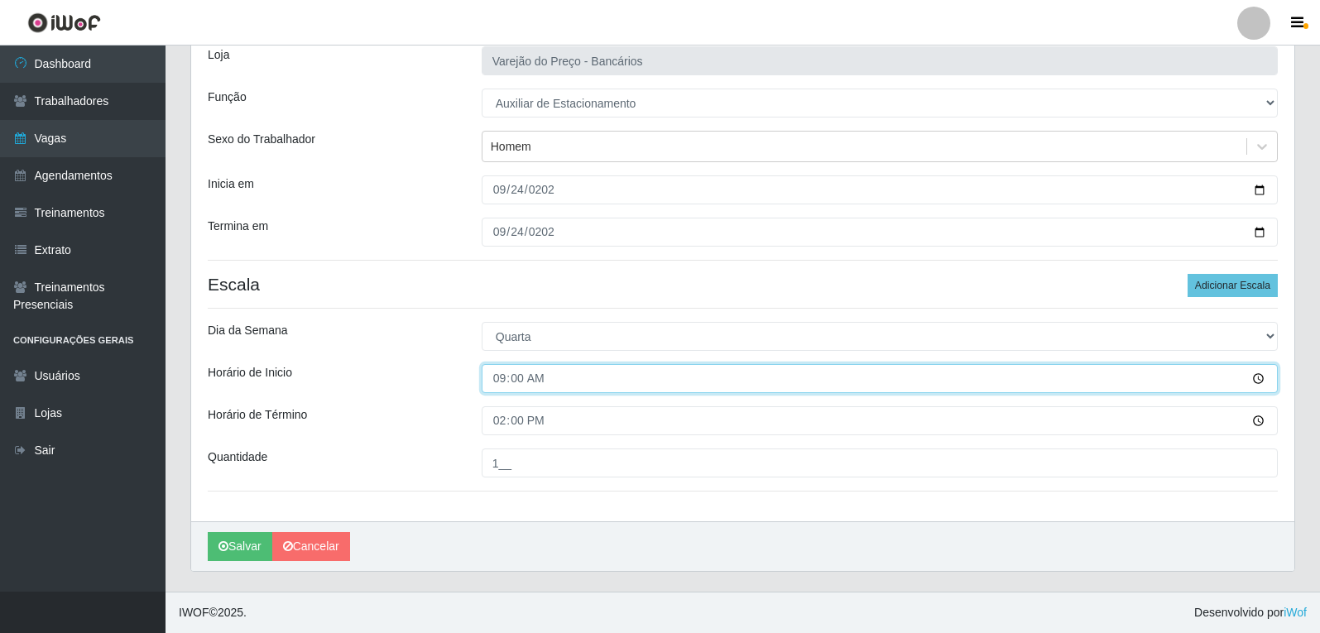
click at [550, 391] on input "09:00" at bounding box center [880, 378] width 796 height 29
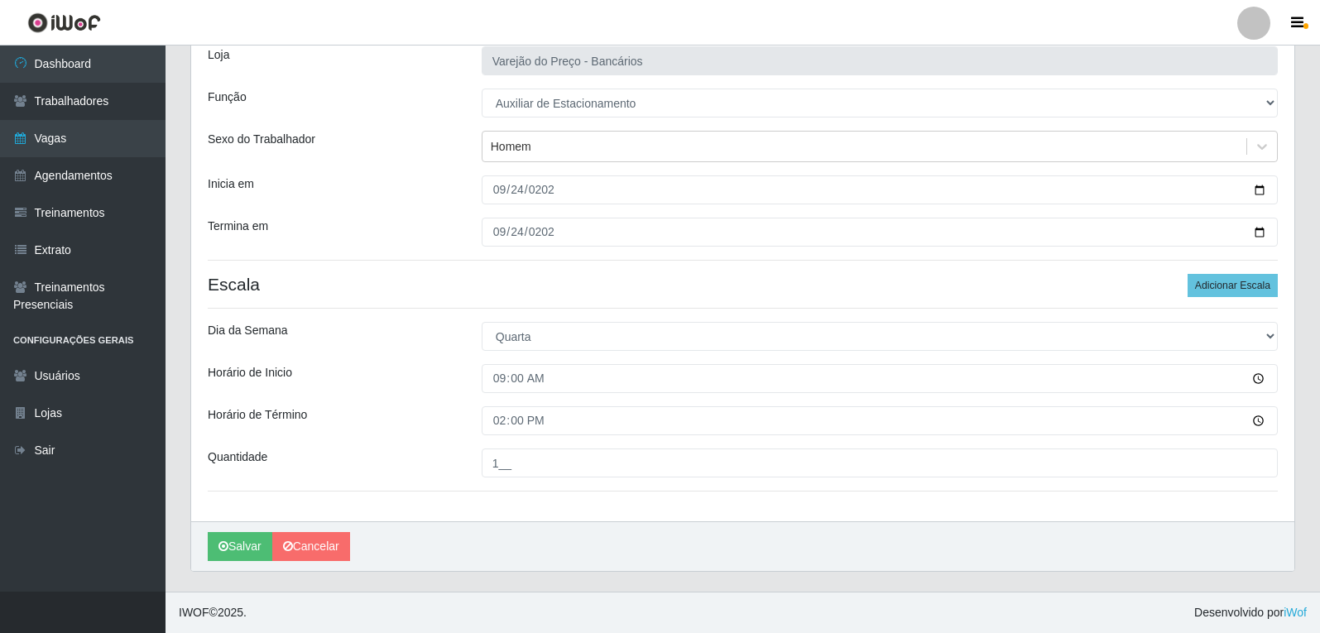
click at [397, 334] on div "Dia da Semana" at bounding box center [332, 336] width 274 height 29
click at [228, 548] on icon "submit" at bounding box center [224, 547] width 10 height 12
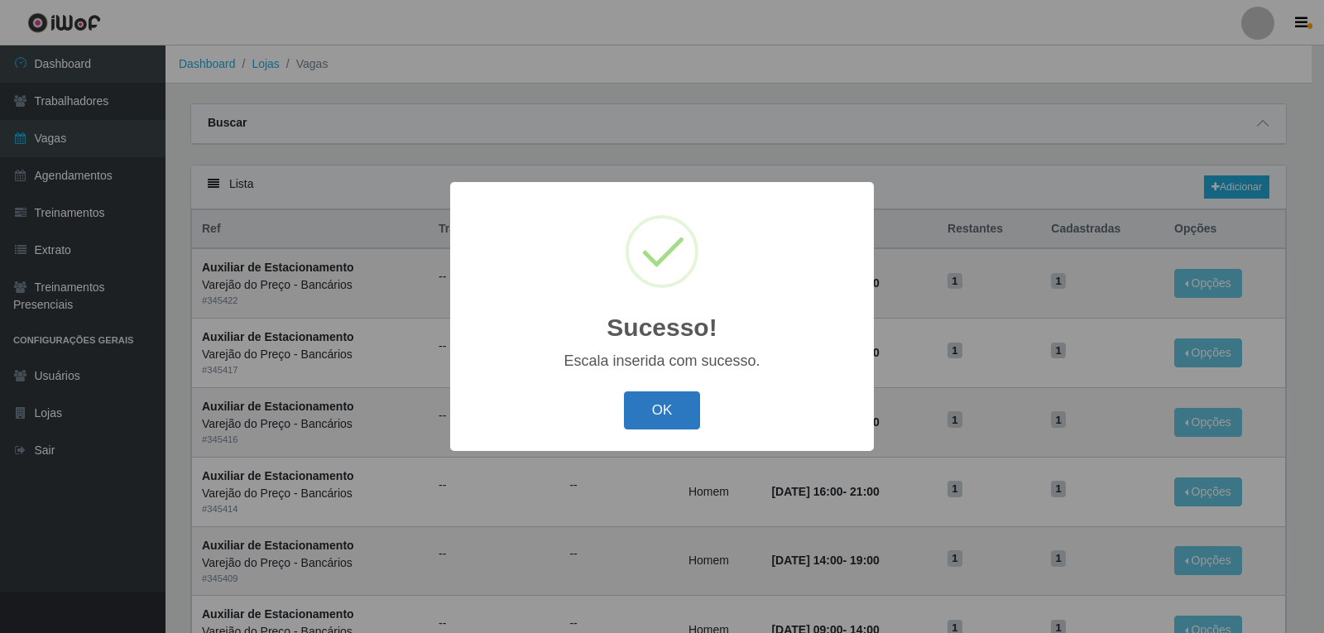
click at [636, 397] on button "OK" at bounding box center [662, 411] width 77 height 39
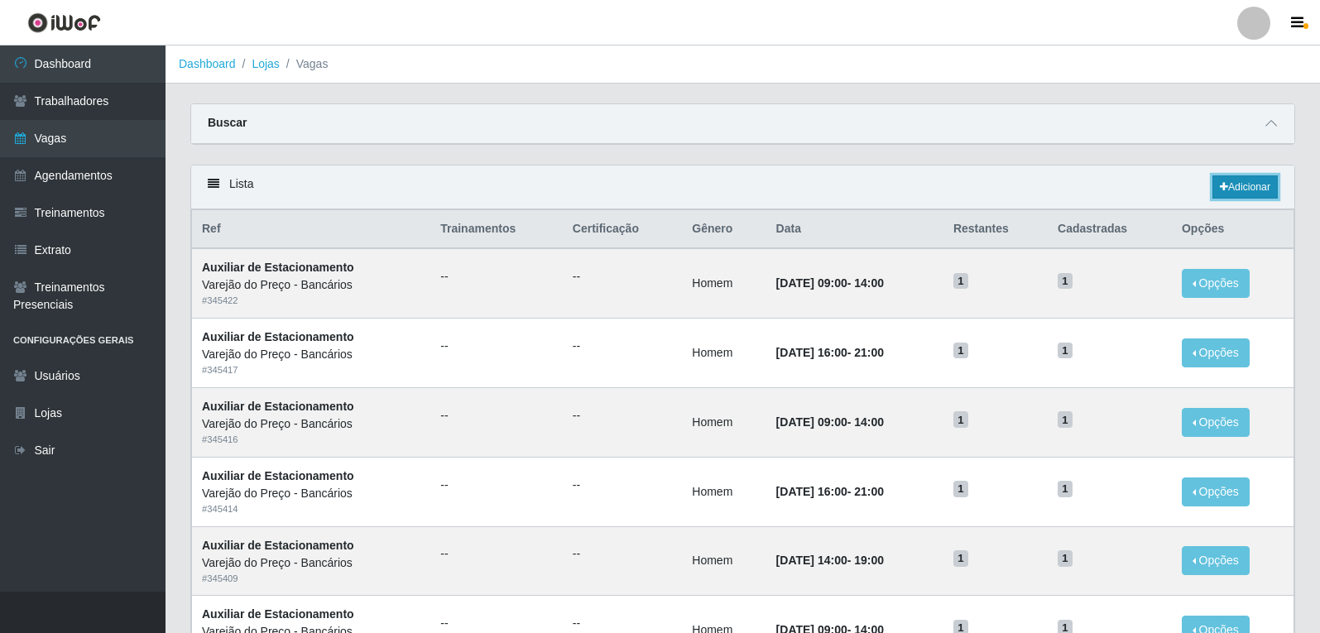
click at [1262, 196] on link "Adicionar" at bounding box center [1245, 186] width 65 height 23
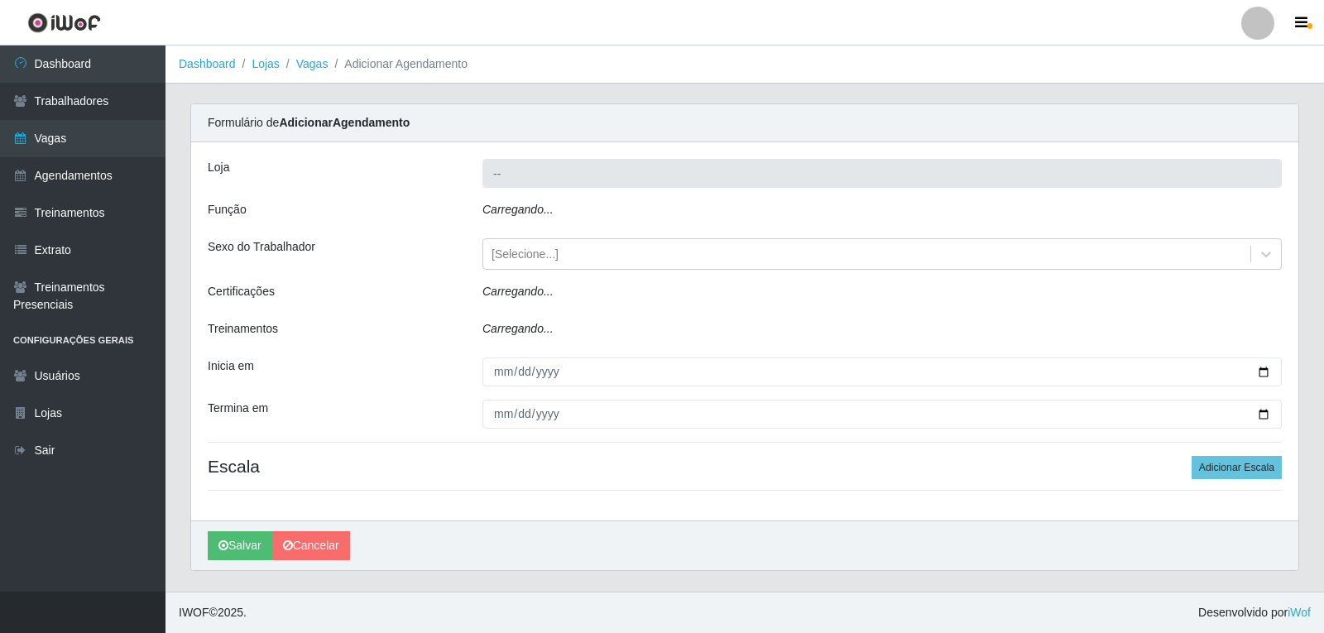
type input "Varejão do Preço - Bancários"
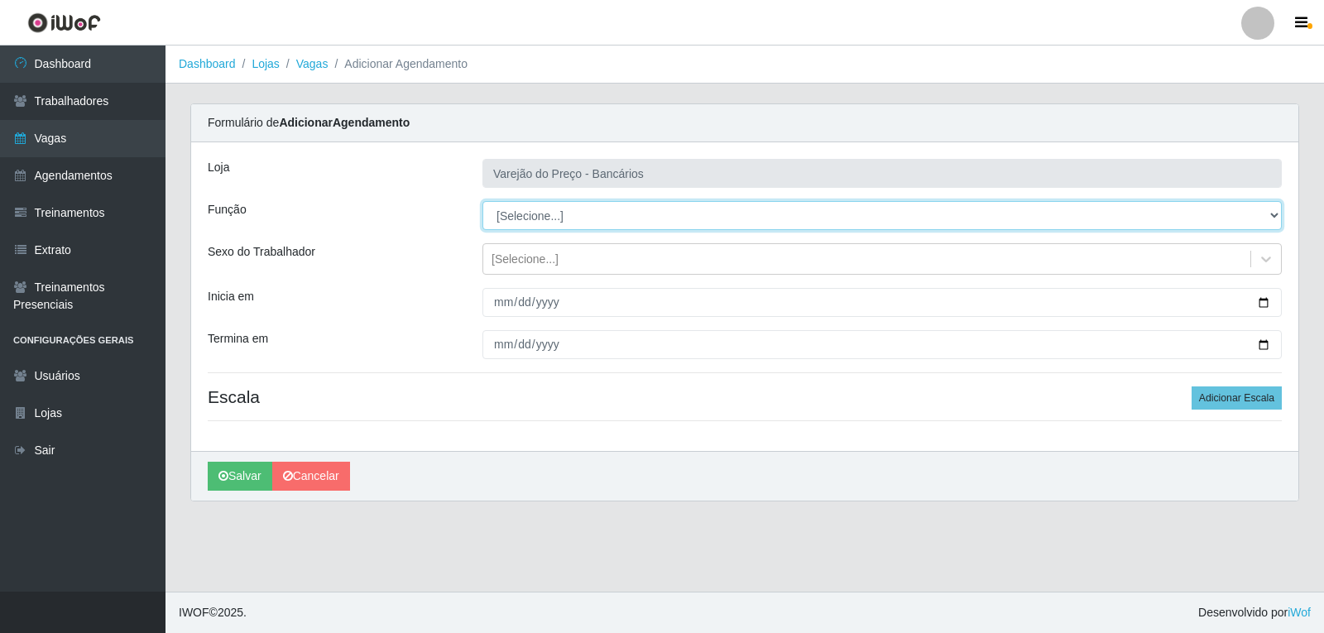
click at [518, 219] on select "[Selecione...] Auxiliar de Estacionamento Auxiliar de Estacionamento + Auxiliar…" at bounding box center [883, 215] width 800 height 29
select select "4"
click at [483, 201] on select "[Selecione...] Auxiliar de Estacionamento Auxiliar de Estacionamento + Auxiliar…" at bounding box center [883, 215] width 800 height 29
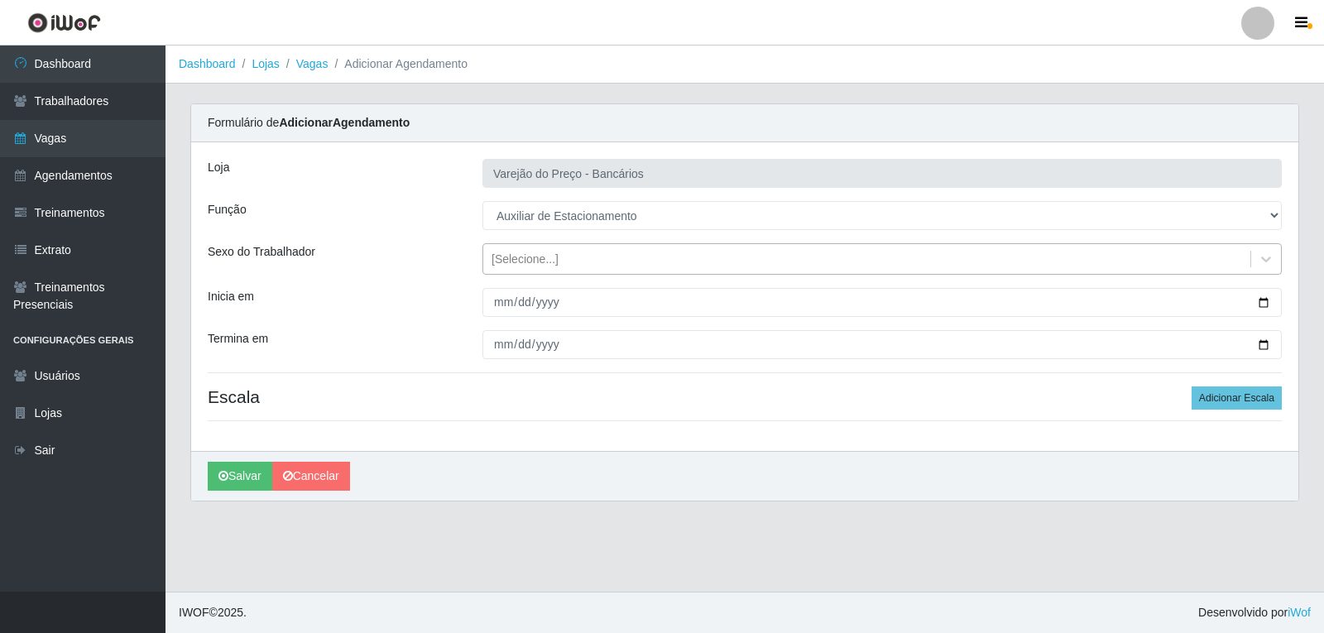
click at [493, 262] on div "[Selecione...]" at bounding box center [525, 259] width 67 height 17
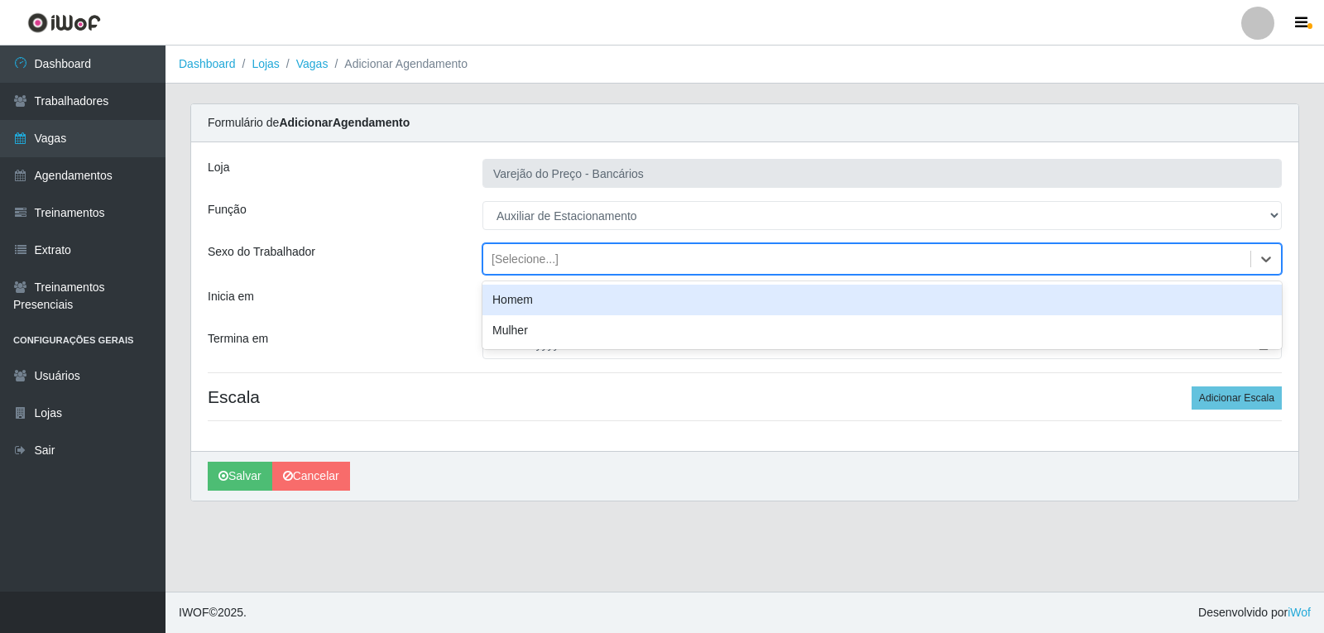
click at [520, 296] on div "Homem" at bounding box center [883, 300] width 800 height 31
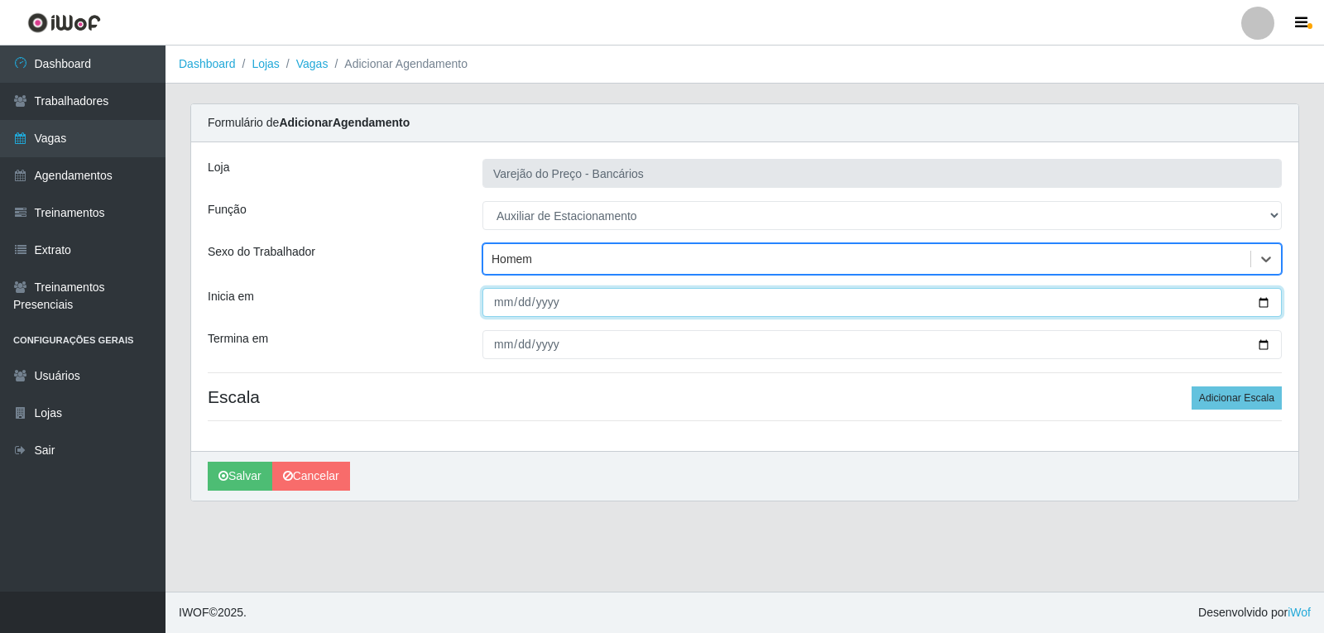
click at [502, 307] on input "Inicia em" at bounding box center [883, 302] width 800 height 29
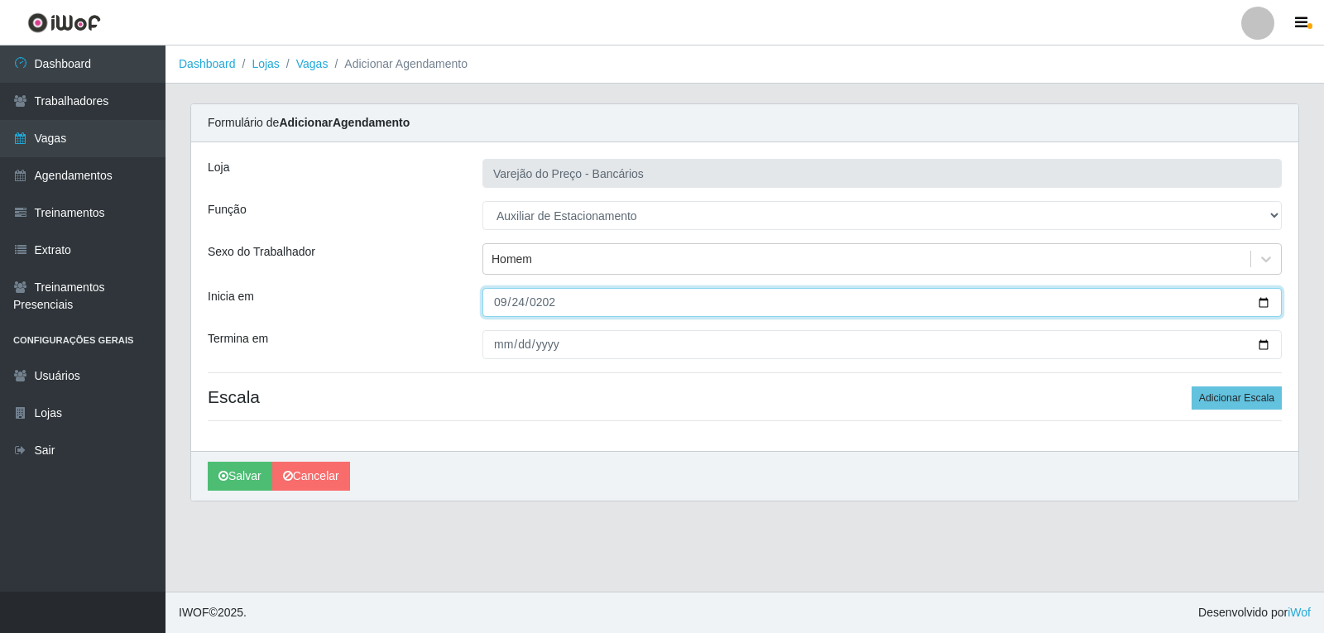
type input "2025-09-24"
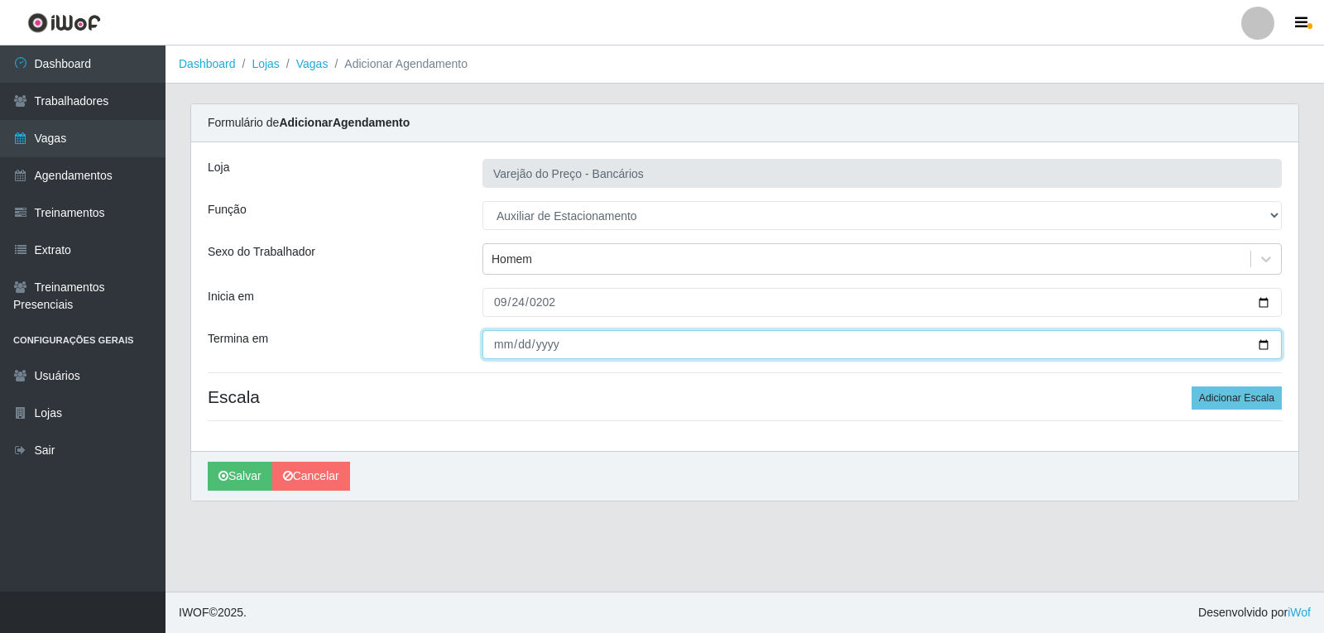
click at [500, 351] on input "Termina em" at bounding box center [883, 344] width 800 height 29
type input "2025-09-24"
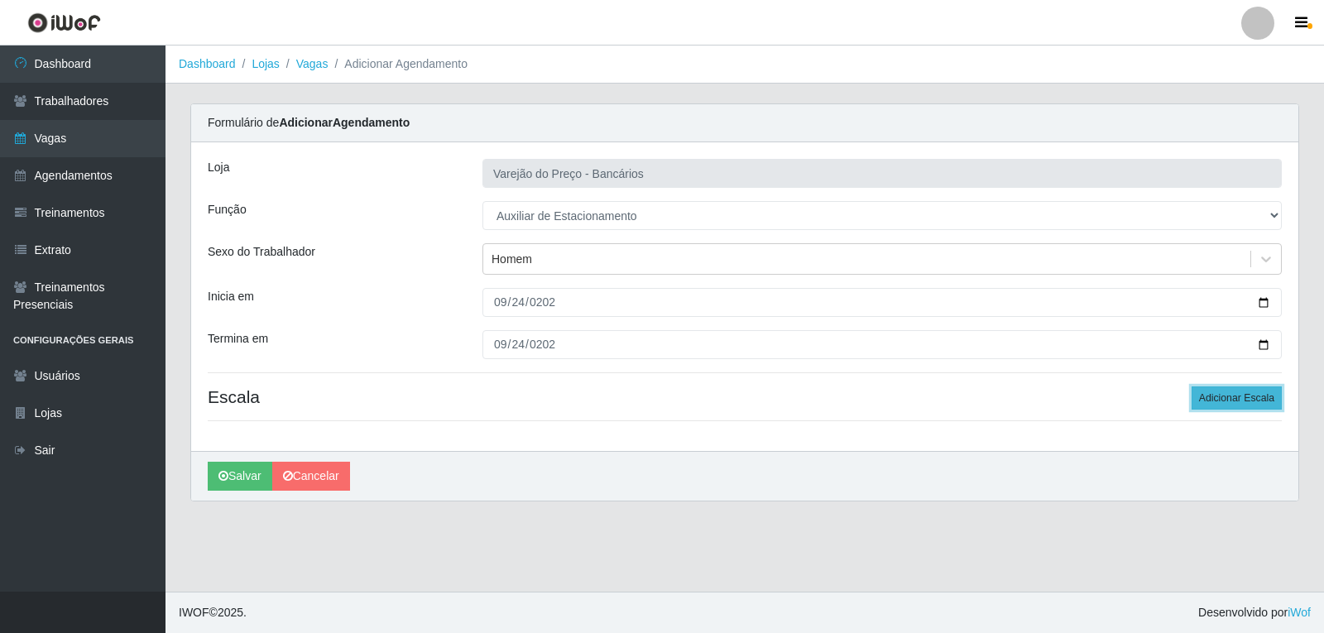
click at [1257, 406] on button "Adicionar Escala" at bounding box center [1237, 398] width 90 height 23
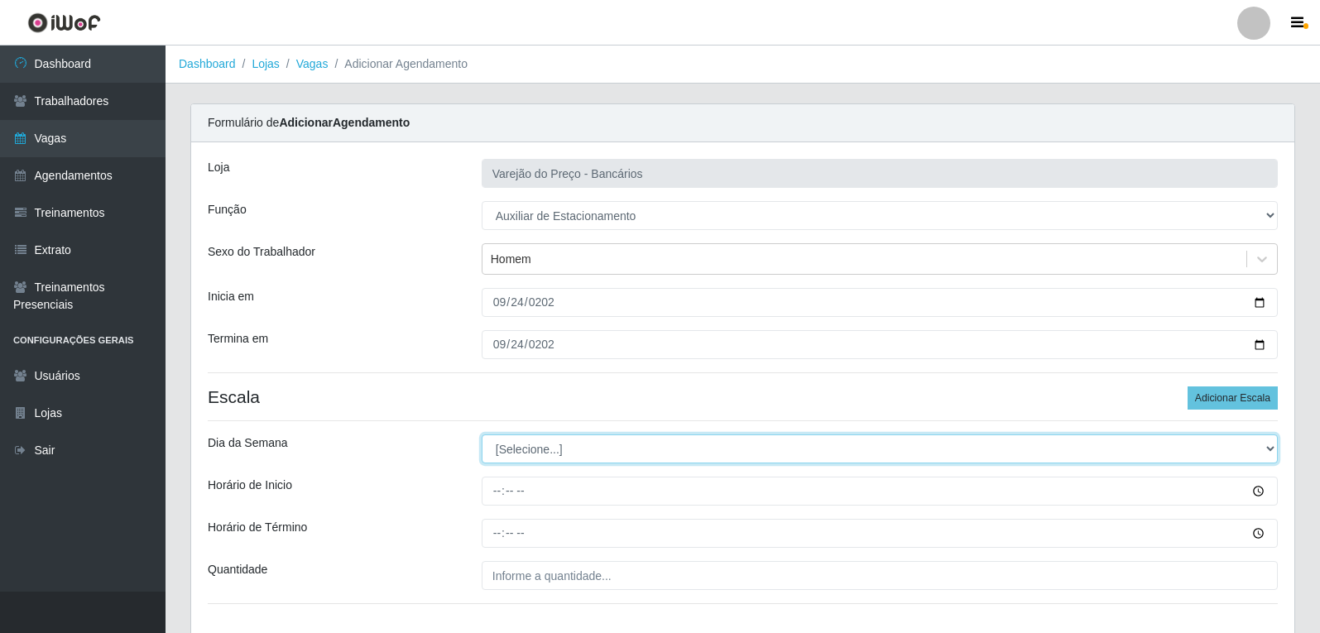
click at [609, 452] on select "[Selecione...] Segunda Terça Quarta Quinta Sexta Sábado Domingo" at bounding box center [880, 449] width 796 height 29
select select "3"
click at [482, 435] on select "[Selecione...] Segunda Terça Quarta Quinta Sexta Sábado Domingo" at bounding box center [880, 449] width 796 height 29
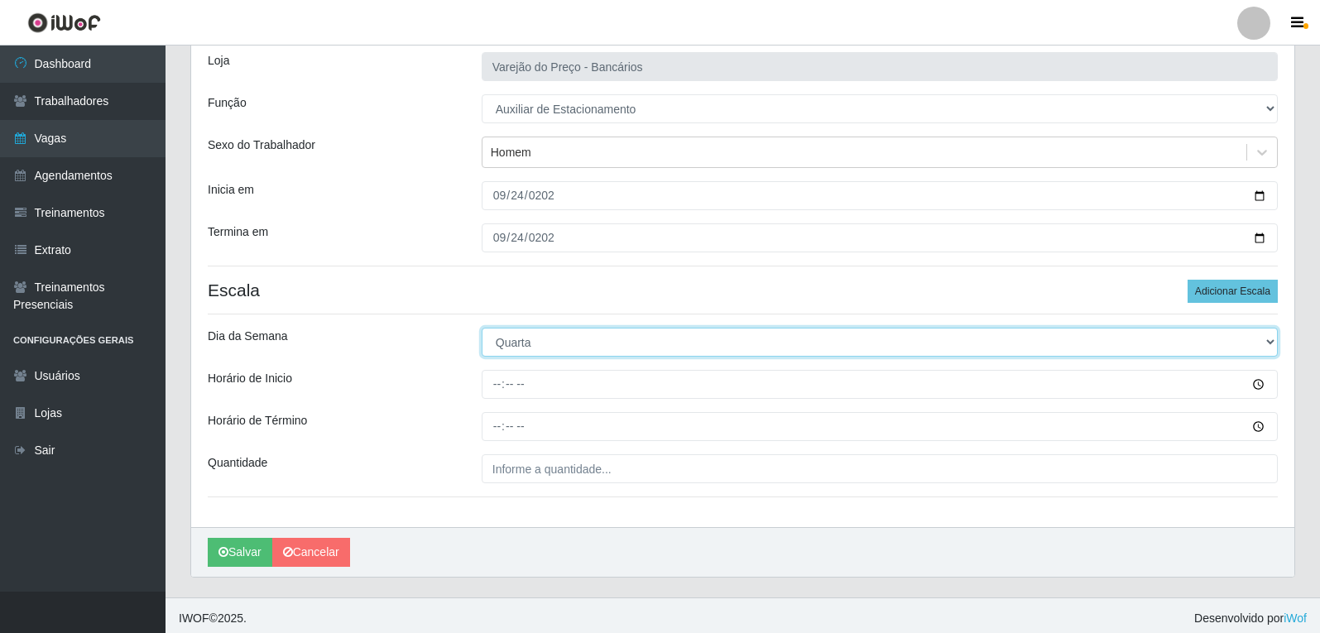
scroll to position [113, 0]
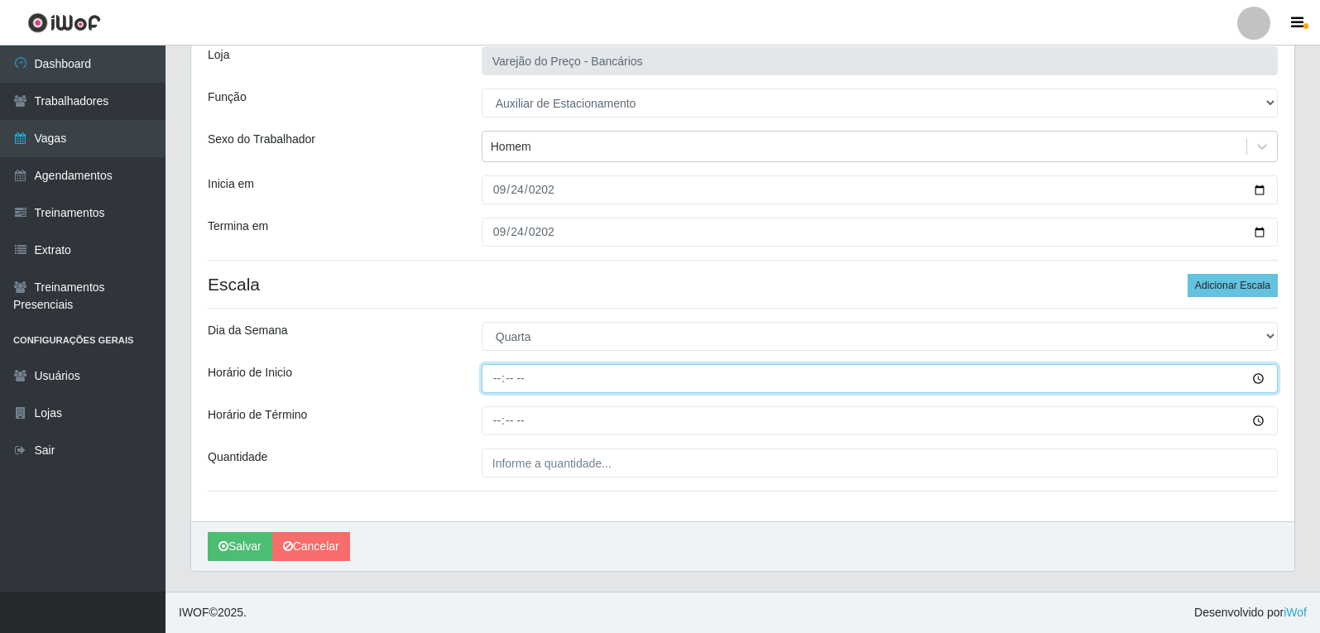
click at [497, 382] on input "Horário de Inicio" at bounding box center [880, 378] width 796 height 29
type input "16:00"
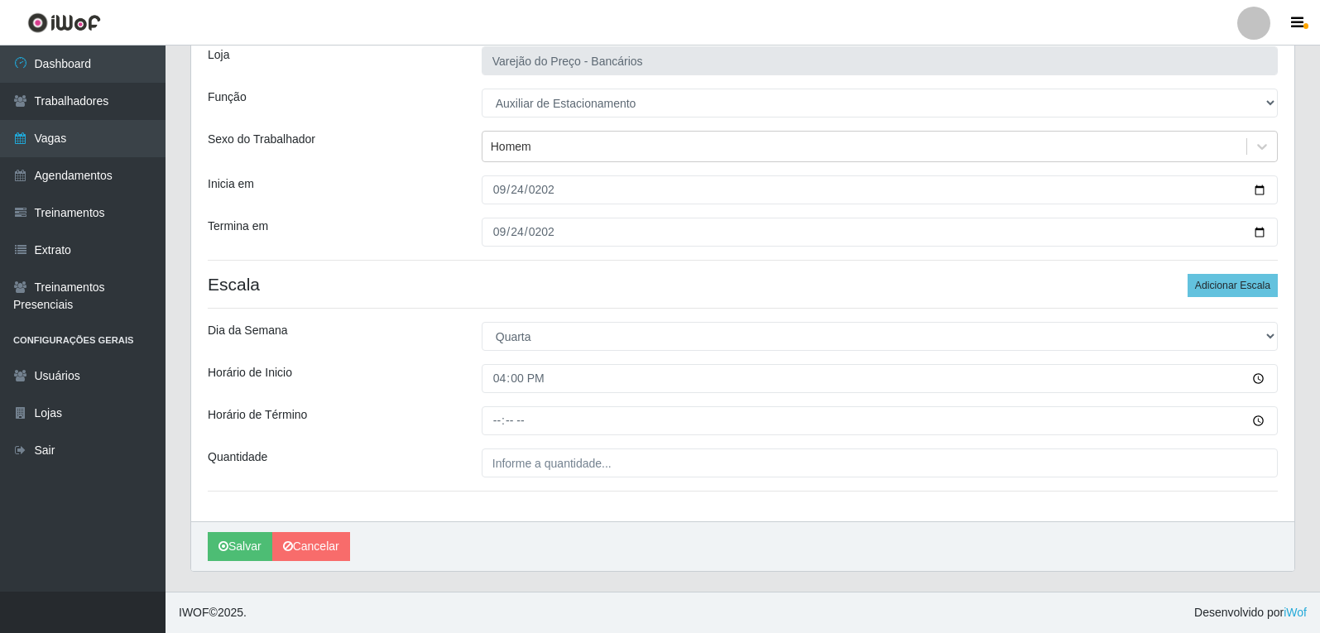
click at [489, 436] on div "Loja Varejão do Preço - Bancários Função [Selecione...] Auxiliar de Estacioname…" at bounding box center [742, 276] width 1103 height 492
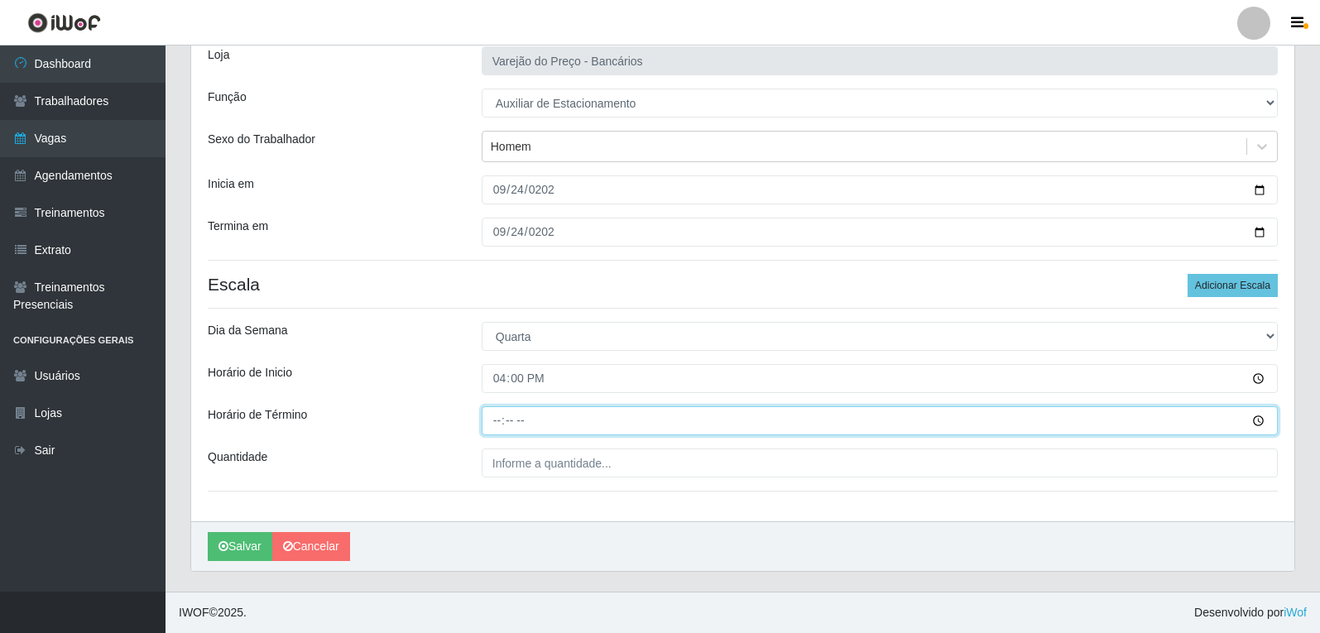
click at [505, 416] on input "Horário de Término" at bounding box center [880, 420] width 796 height 29
type input "21:00"
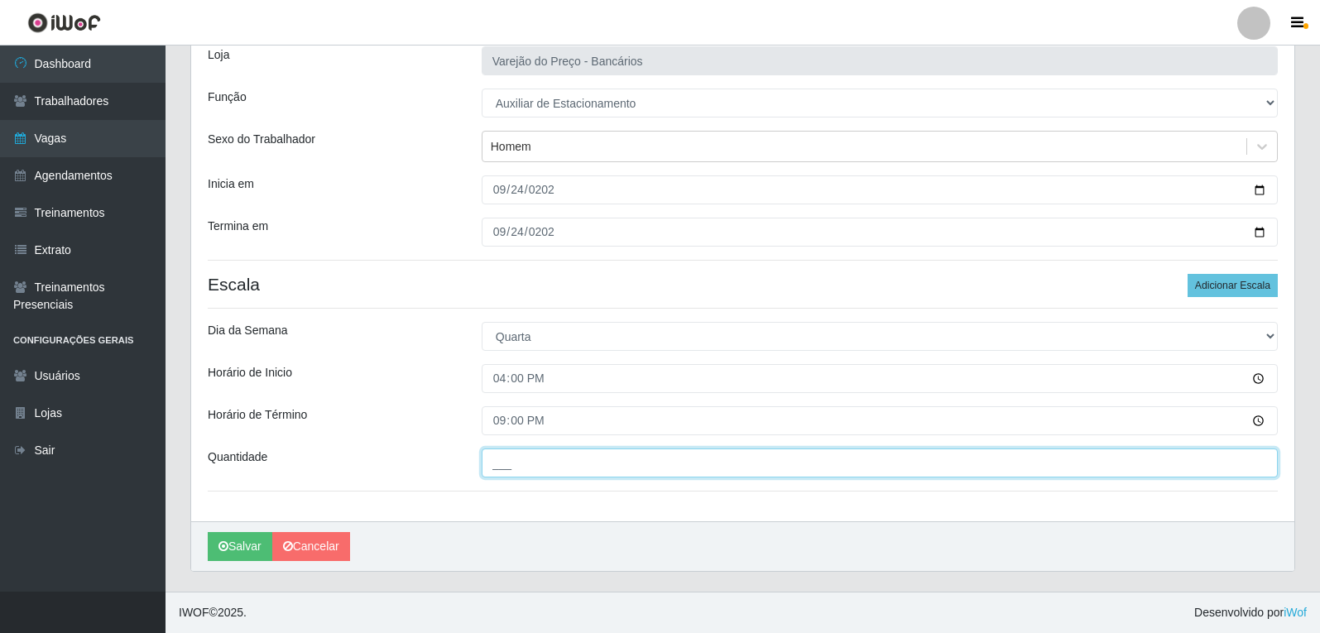
click at [531, 462] on input "___" at bounding box center [880, 463] width 796 height 29
type input "1__"
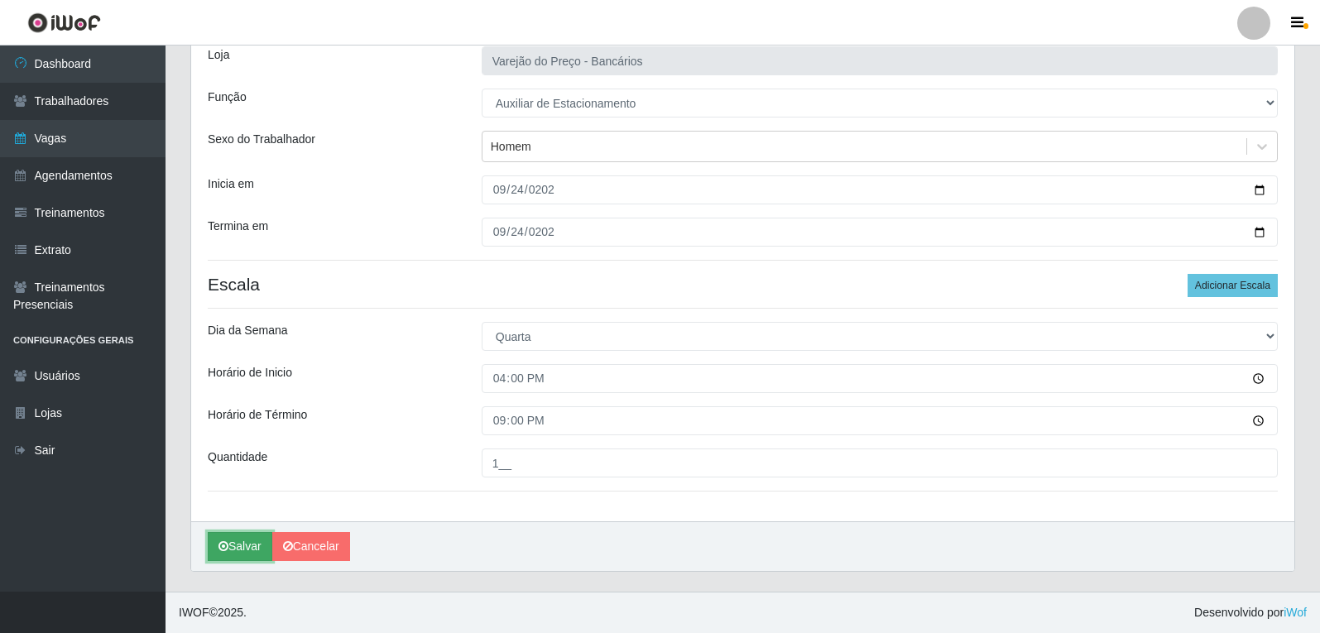
click at [219, 541] on button "Salvar" at bounding box center [240, 546] width 65 height 29
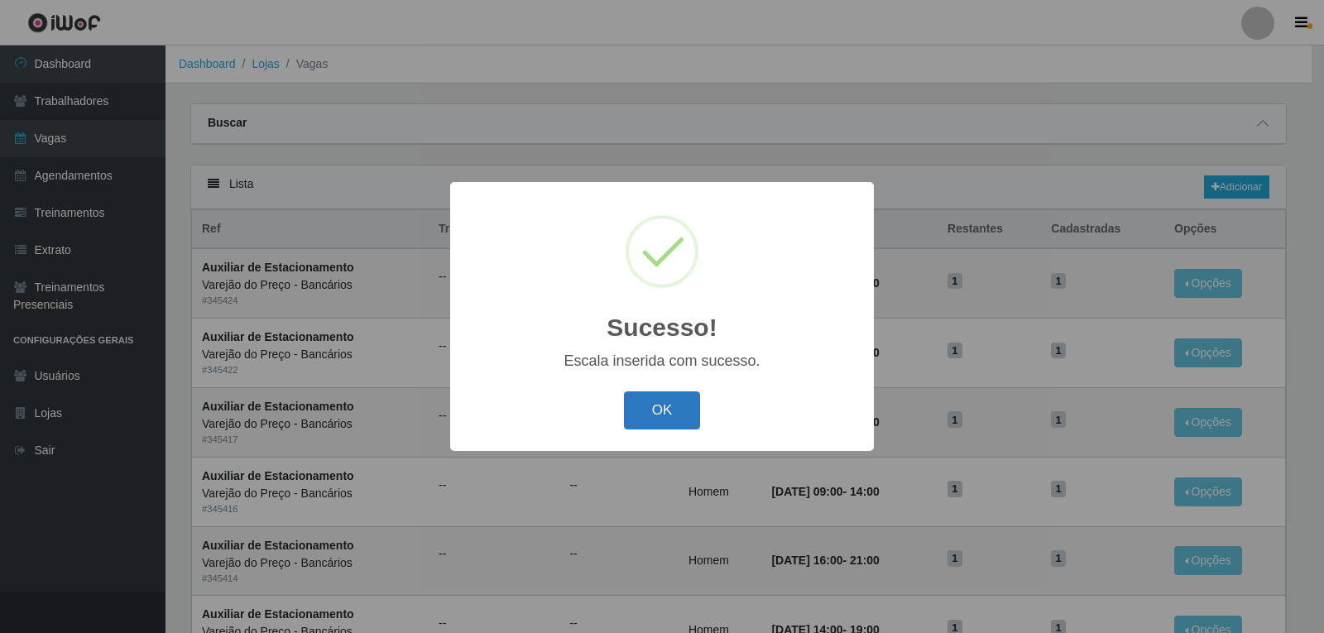
click at [637, 403] on button "OK" at bounding box center [662, 411] width 77 height 39
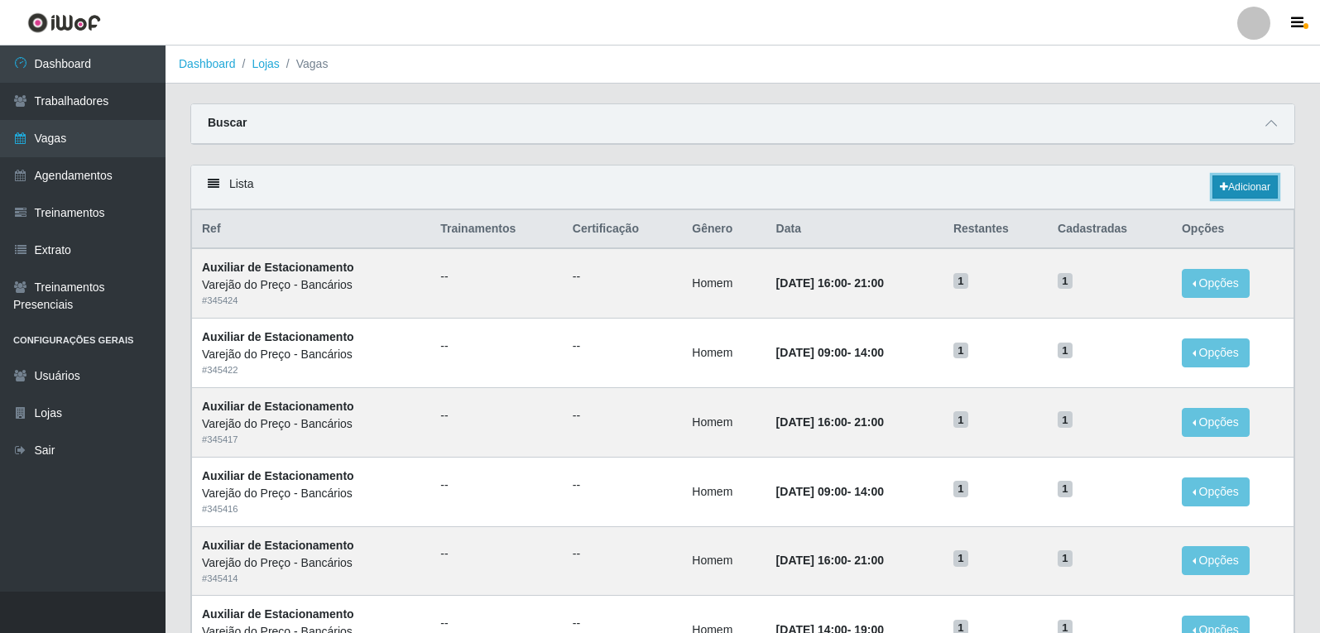
click at [1257, 194] on link "Adicionar" at bounding box center [1245, 186] width 65 height 23
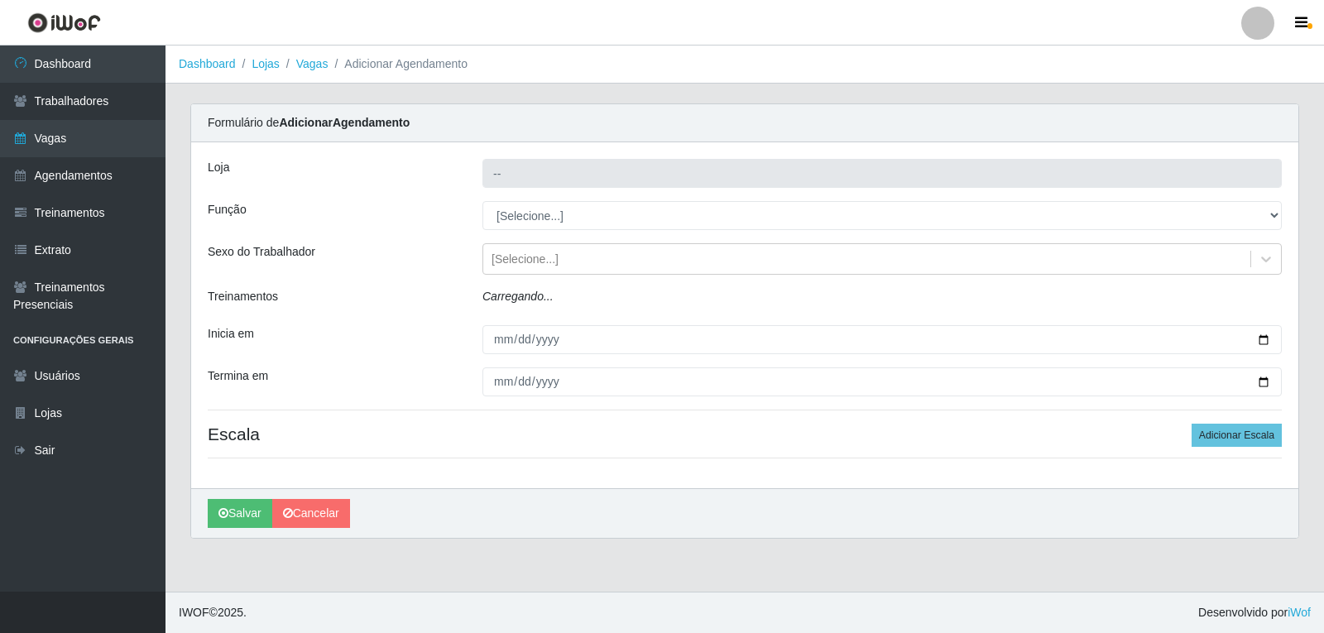
type input "Varejão do Preço - Bancários"
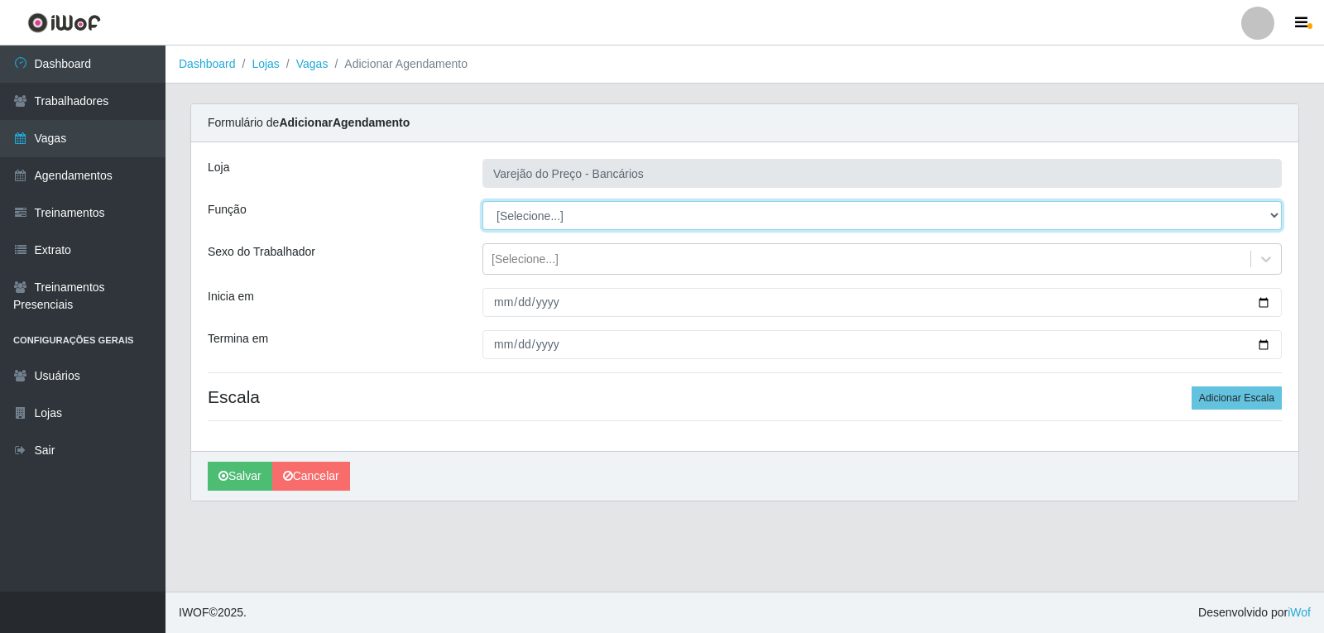
click at [555, 212] on select "[Selecione...] Auxiliar de Estacionamento Auxiliar de Estacionamento + Auxiliar…" at bounding box center [883, 215] width 800 height 29
select select "4"
click at [483, 201] on select "[Selecione...] Auxiliar de Estacionamento Auxiliar de Estacionamento + Auxiliar…" at bounding box center [883, 215] width 800 height 29
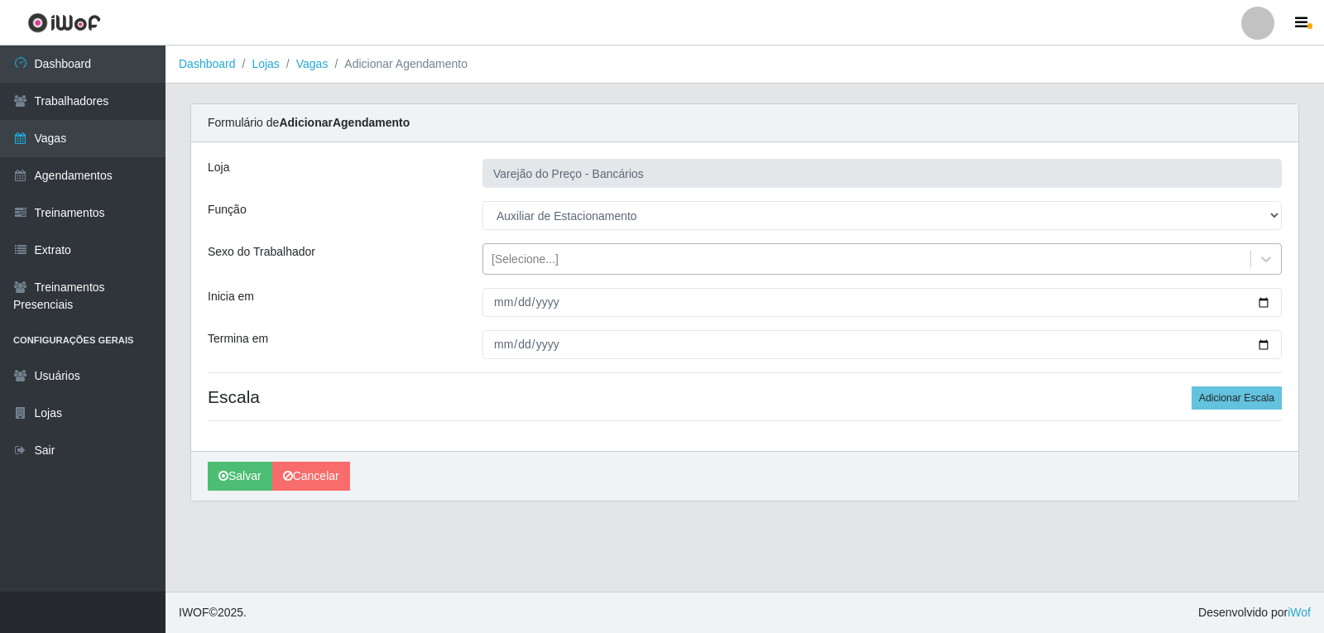
click at [525, 261] on div "[Selecione...]" at bounding box center [525, 259] width 67 height 17
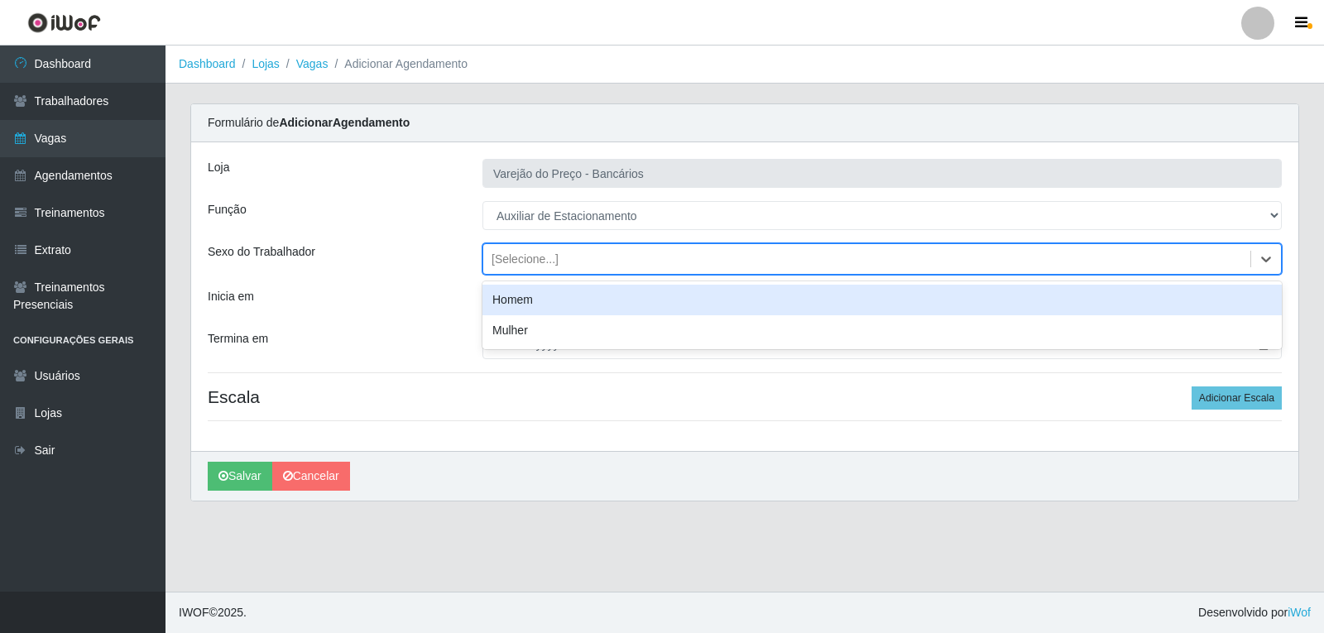
click at [525, 296] on div "Homem" at bounding box center [883, 300] width 800 height 31
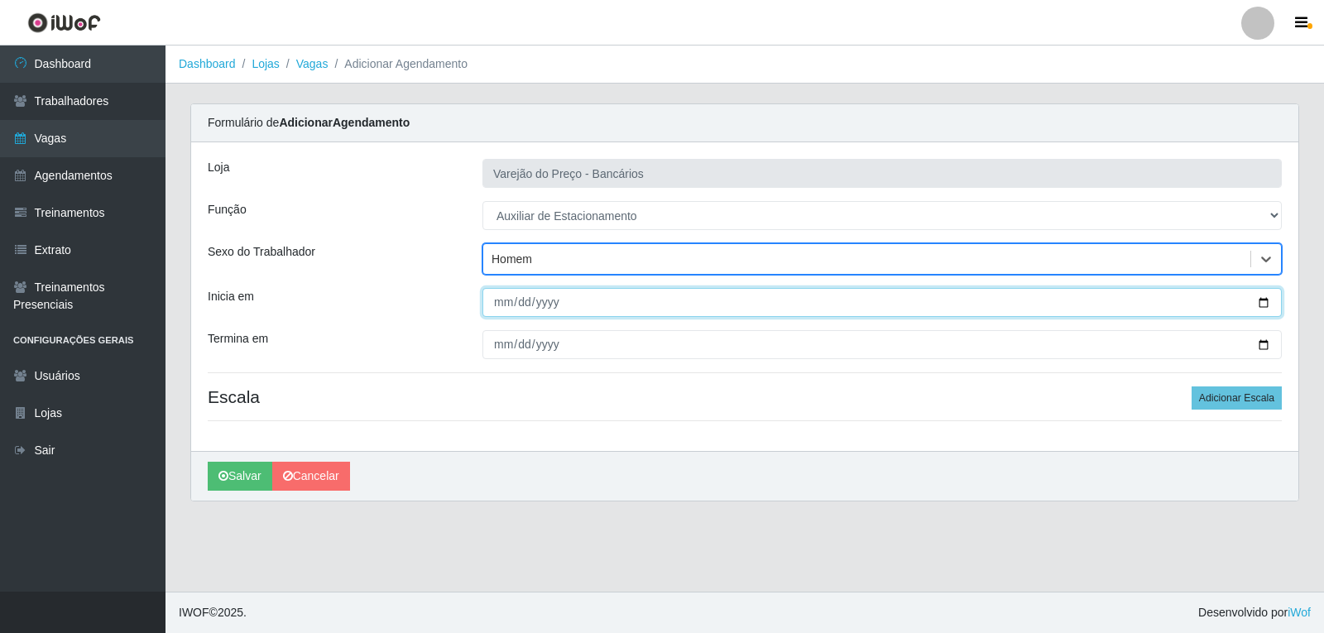
click at [493, 306] on input "Inicia em" at bounding box center [883, 302] width 800 height 29
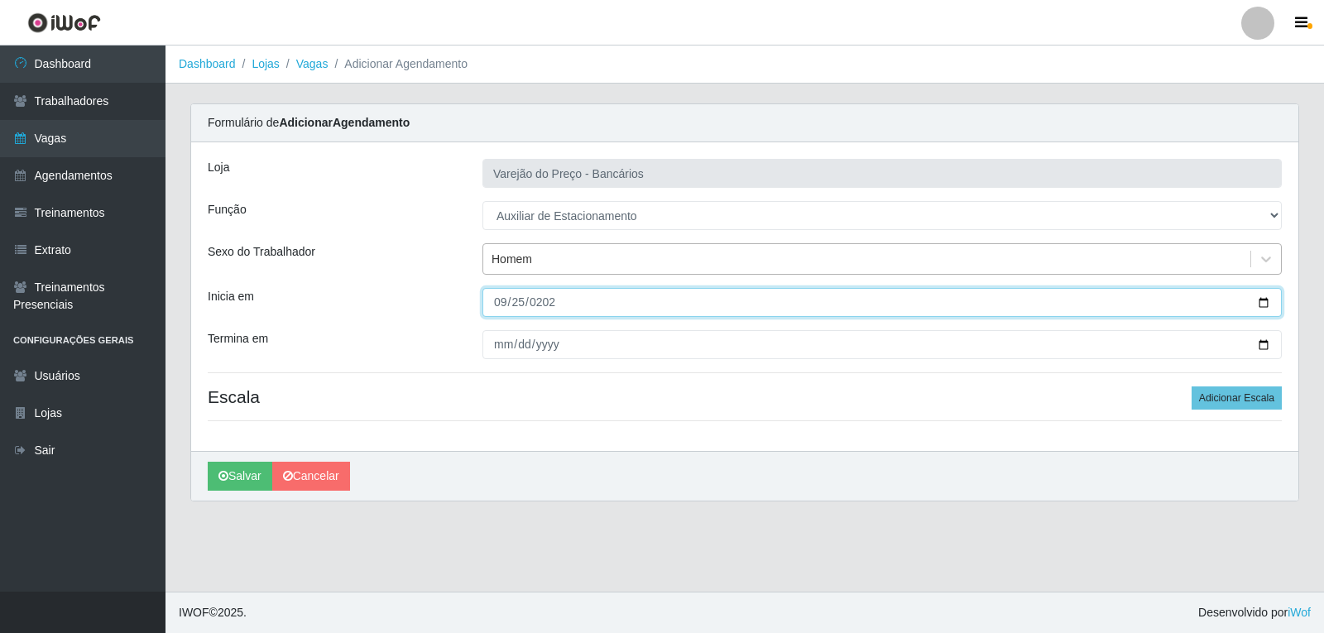
type input "2025-09-25"
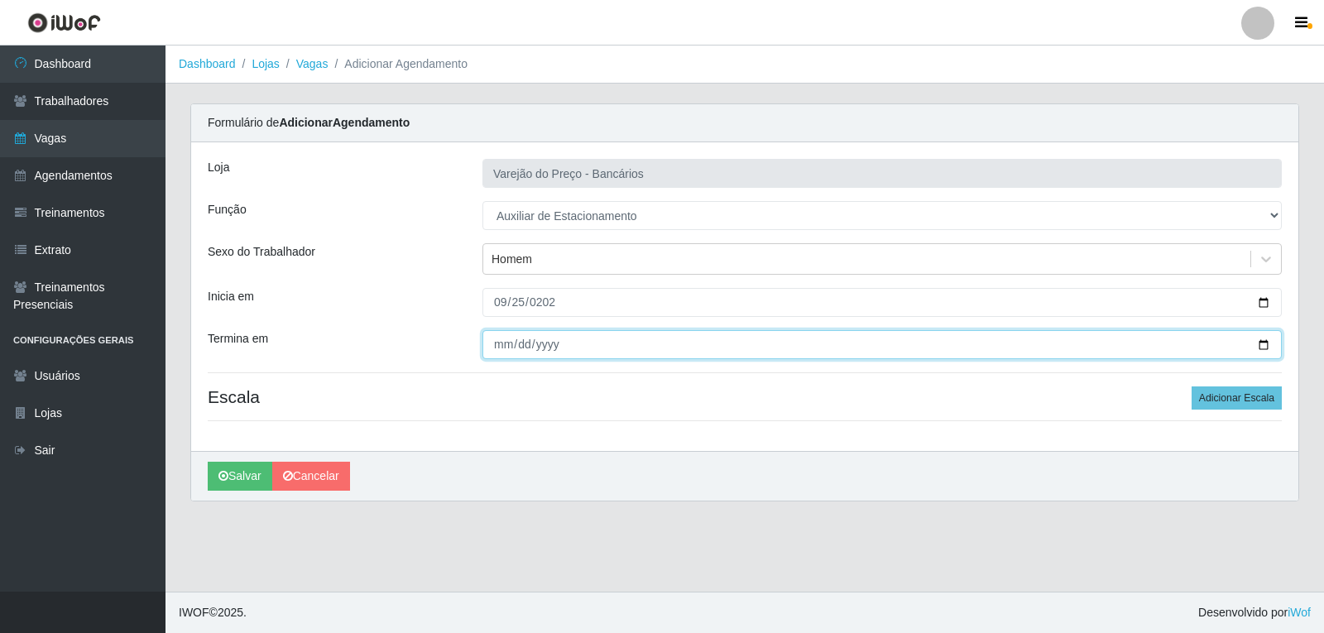
click at [497, 351] on input "Termina em" at bounding box center [883, 344] width 800 height 29
type input "252520-09-25"
type input "252025-09-25"
type input "202520-09-25"
type input "2025-09-25"
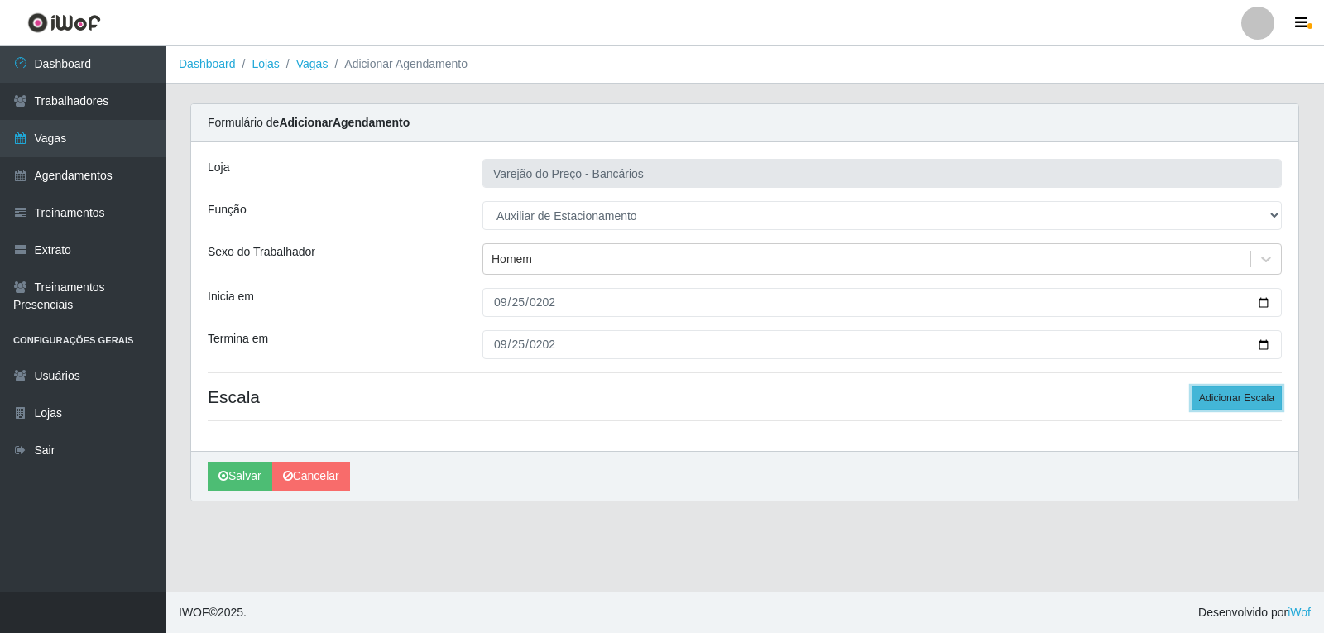
click at [1263, 406] on button "Adicionar Escala" at bounding box center [1237, 398] width 90 height 23
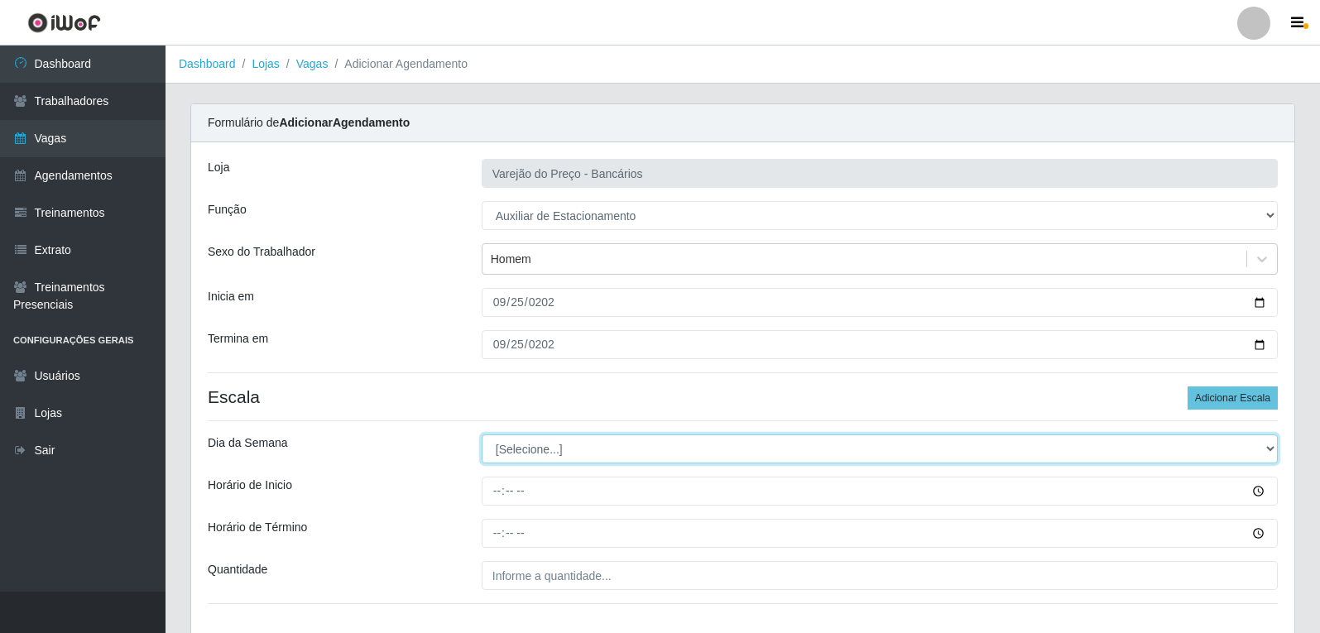
click at [527, 443] on select "[Selecione...] Segunda Terça Quarta Quinta Sexta Sábado Domingo" at bounding box center [880, 449] width 796 height 29
select select "4"
click at [482, 435] on select "[Selecione...] Segunda Terça Quarta Quinta Sexta Sábado Domingo" at bounding box center [880, 449] width 796 height 29
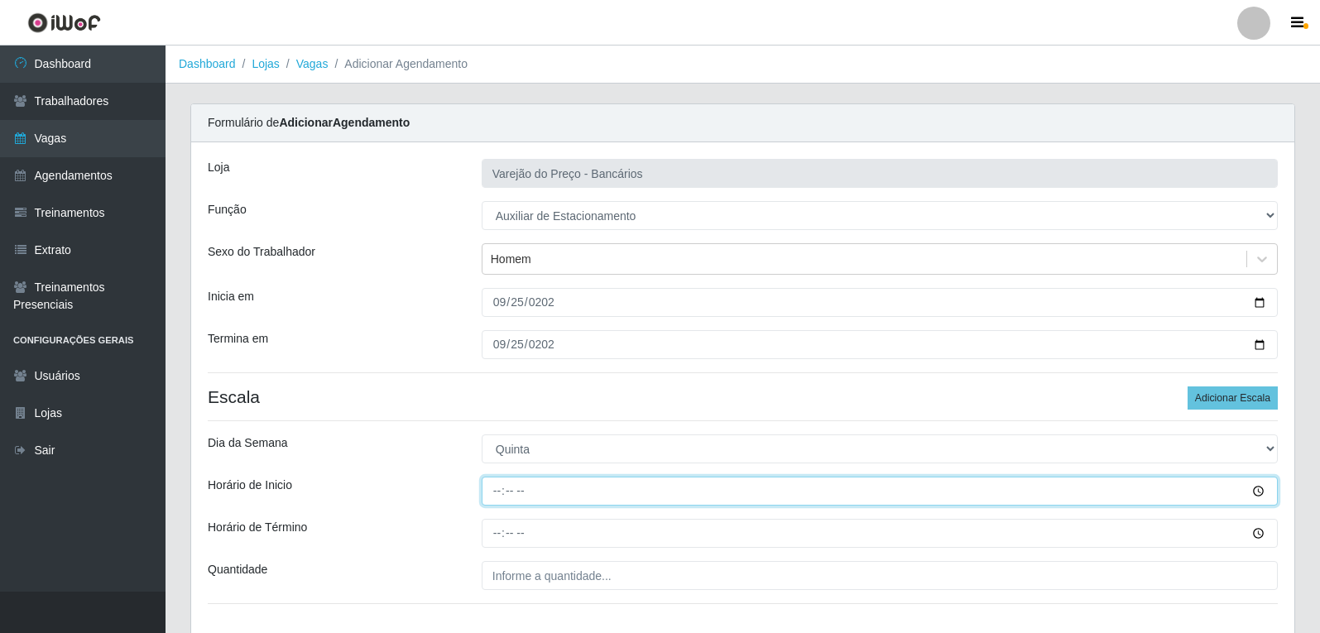
click at [497, 494] on input "Horário de Inicio" at bounding box center [880, 491] width 796 height 29
type input "09:00"
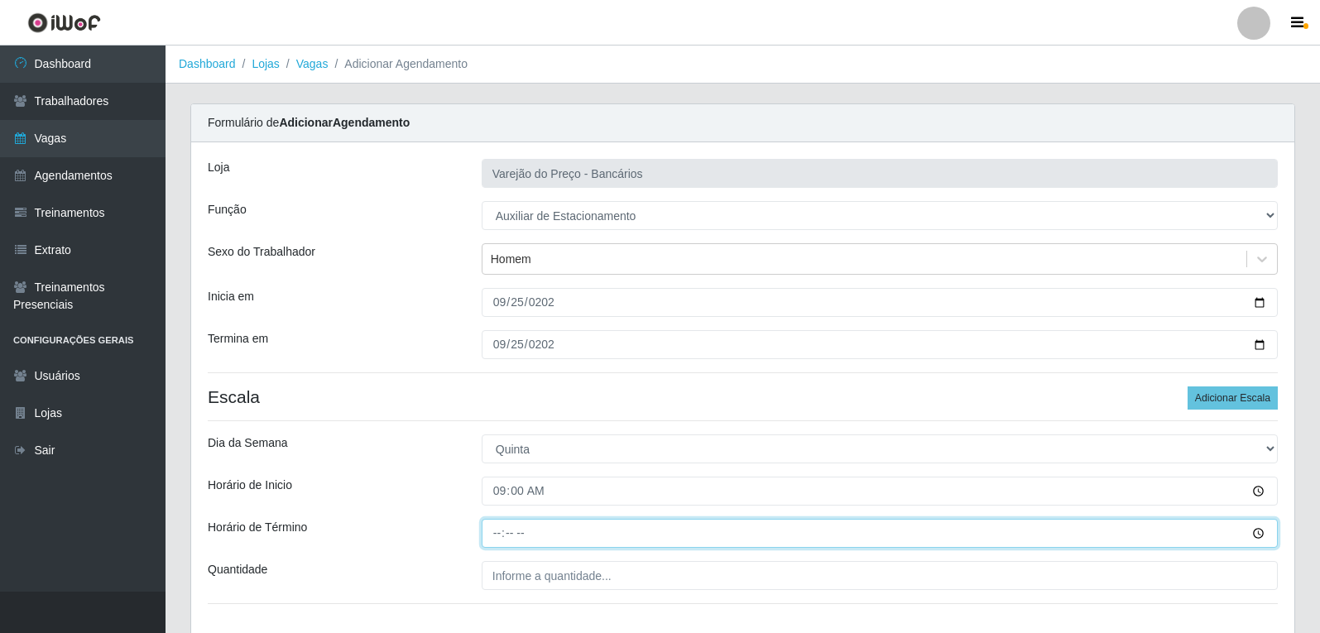
click at [497, 531] on input "Horário de Término" at bounding box center [880, 533] width 796 height 29
type input "14:00"
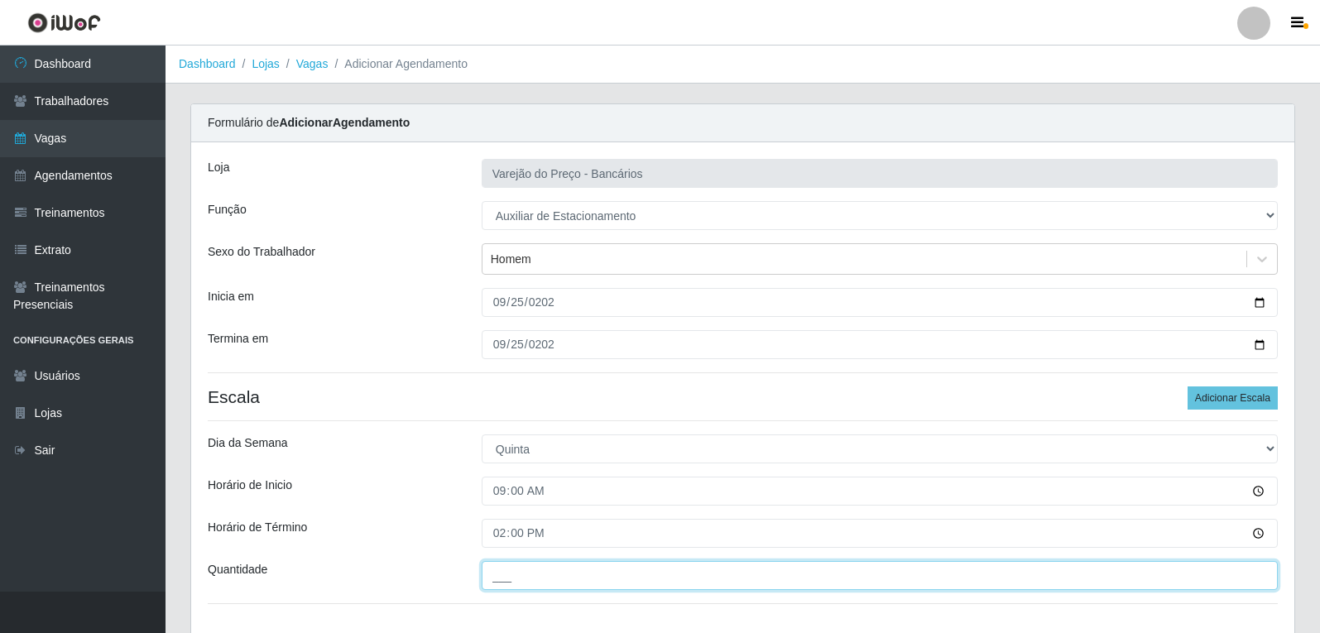
click at [514, 571] on input "___" at bounding box center [880, 575] width 796 height 29
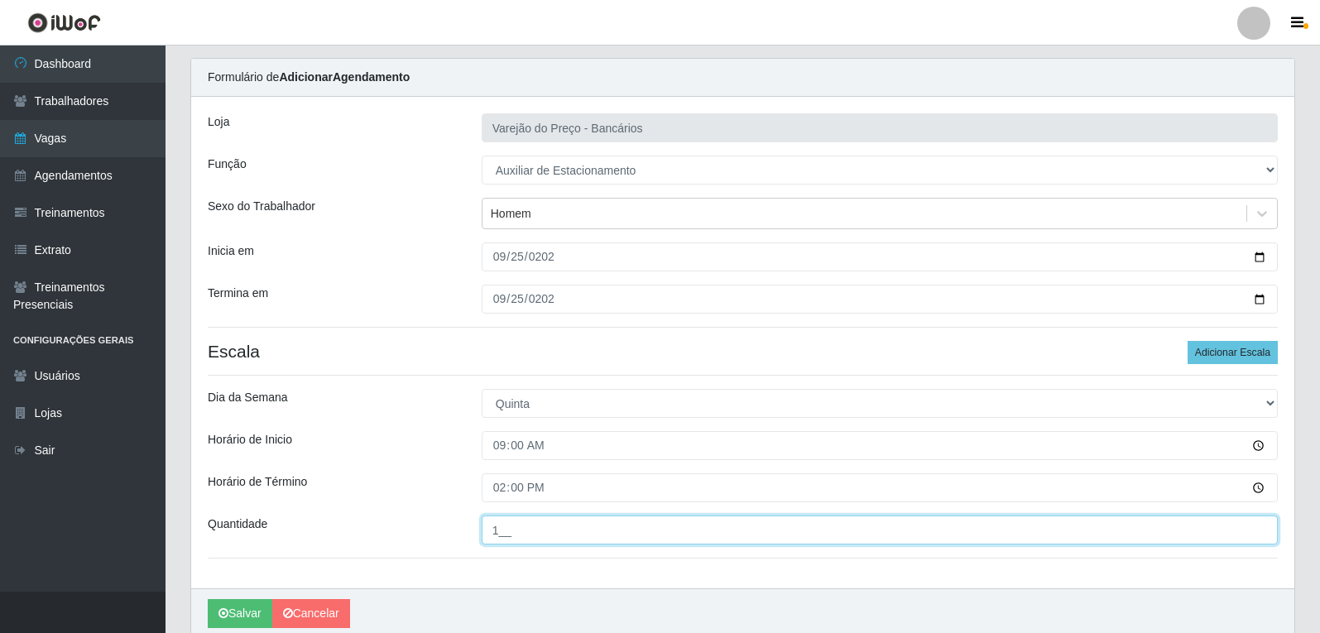
scroll to position [83, 0]
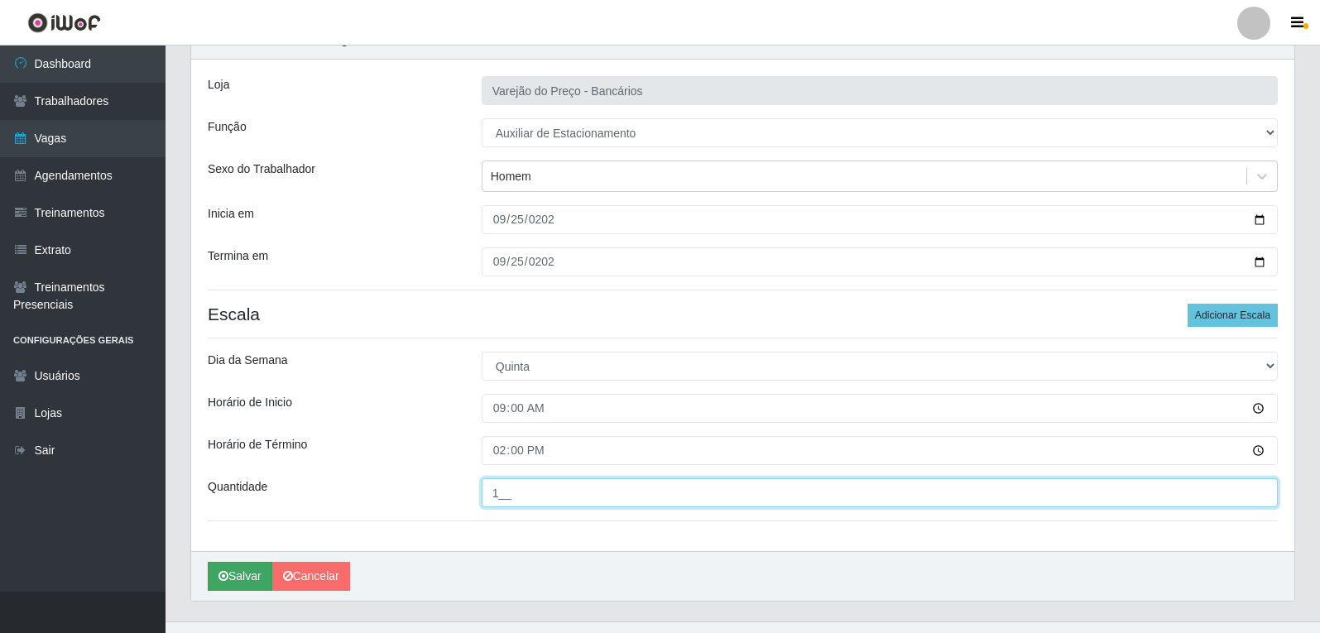
type input "1__"
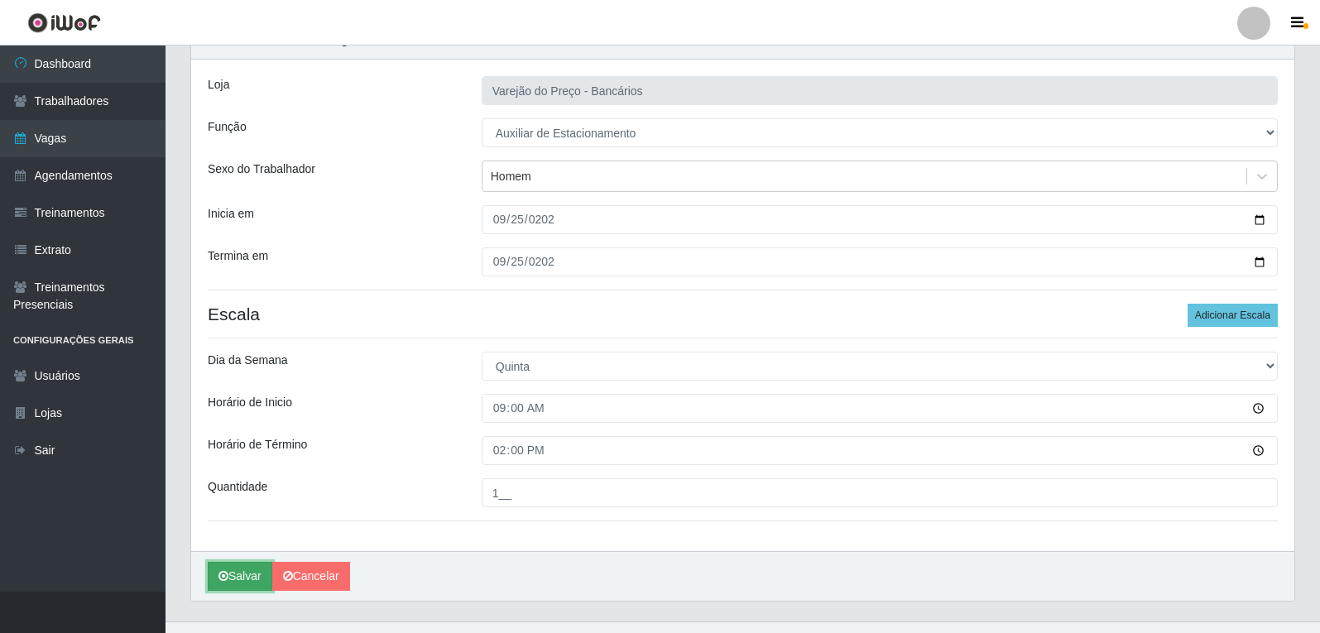
click at [252, 574] on button "Salvar" at bounding box center [240, 576] width 65 height 29
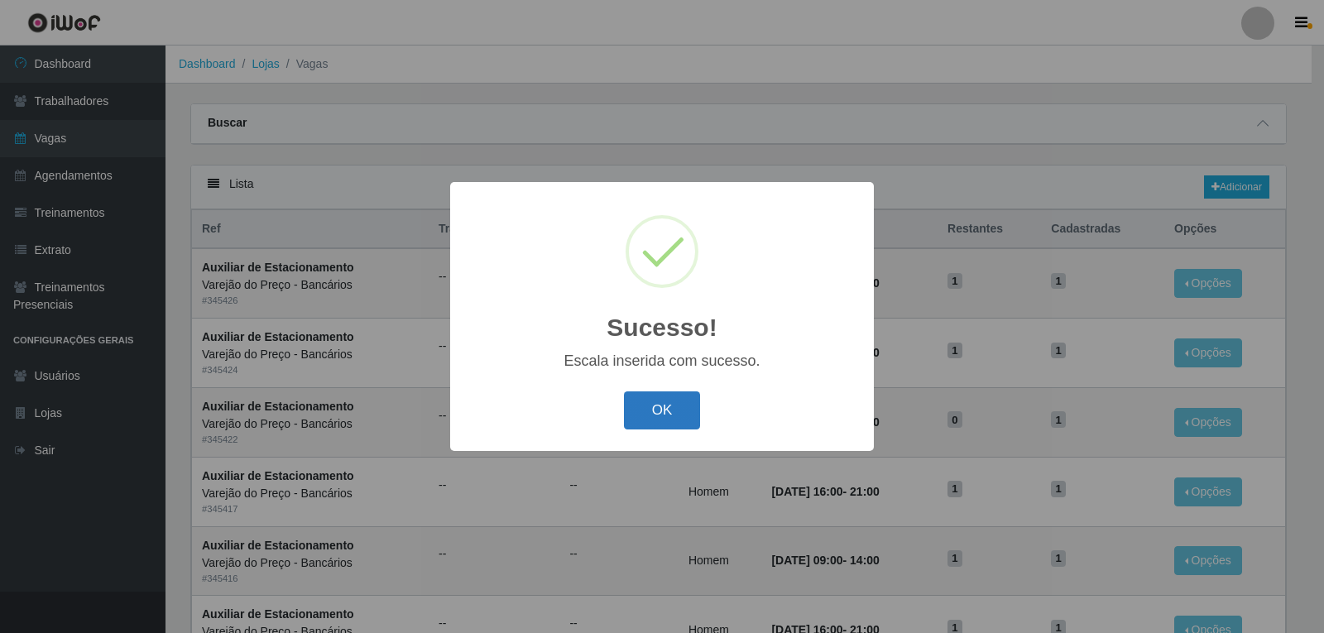
click at [651, 421] on button "OK" at bounding box center [662, 411] width 77 height 39
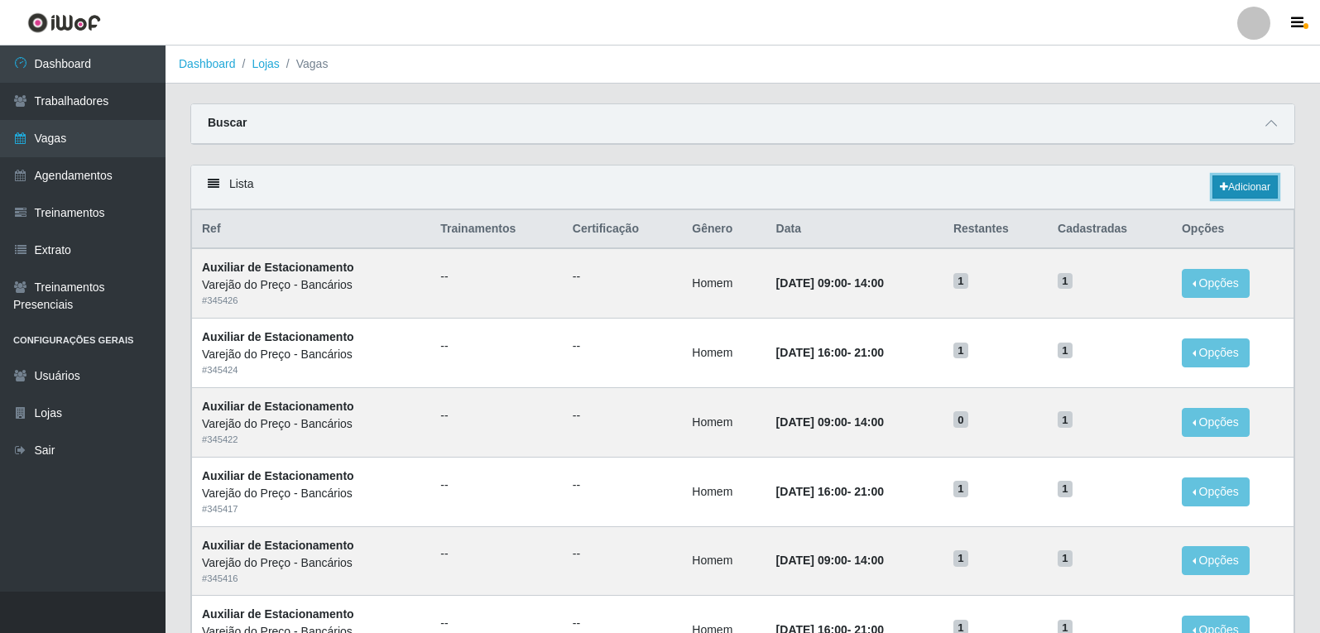
click at [1233, 190] on link "Adicionar" at bounding box center [1245, 186] width 65 height 23
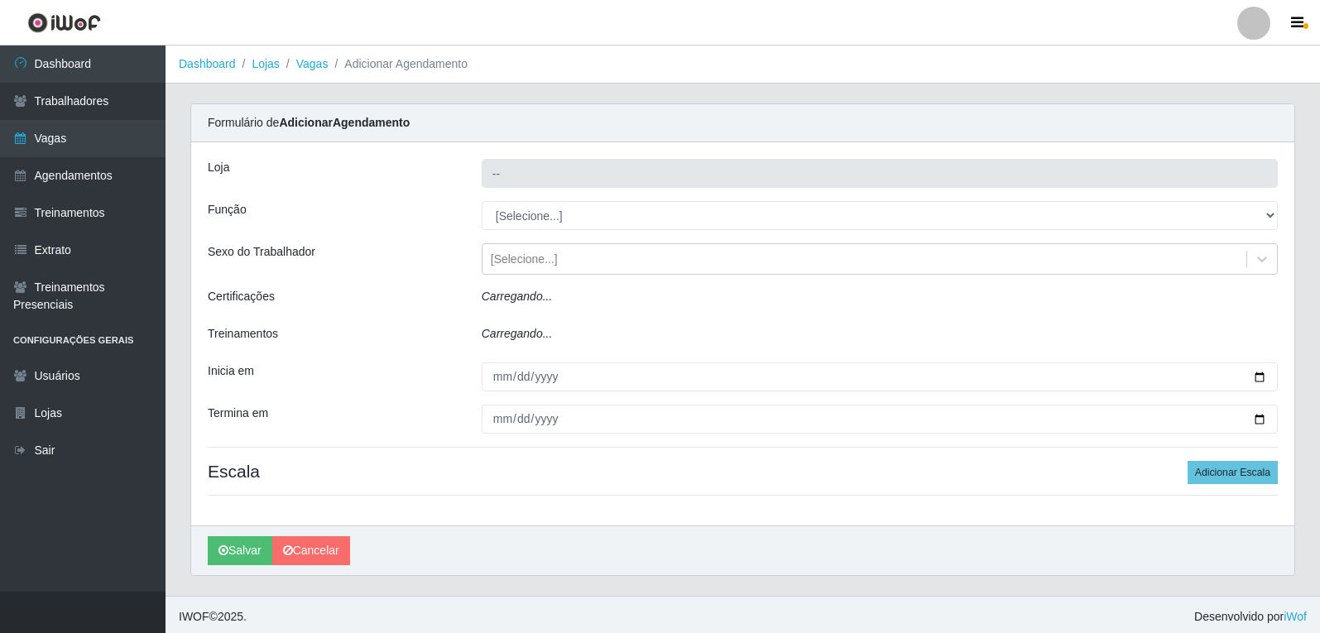
type input "Varejão do Preço - Bancários"
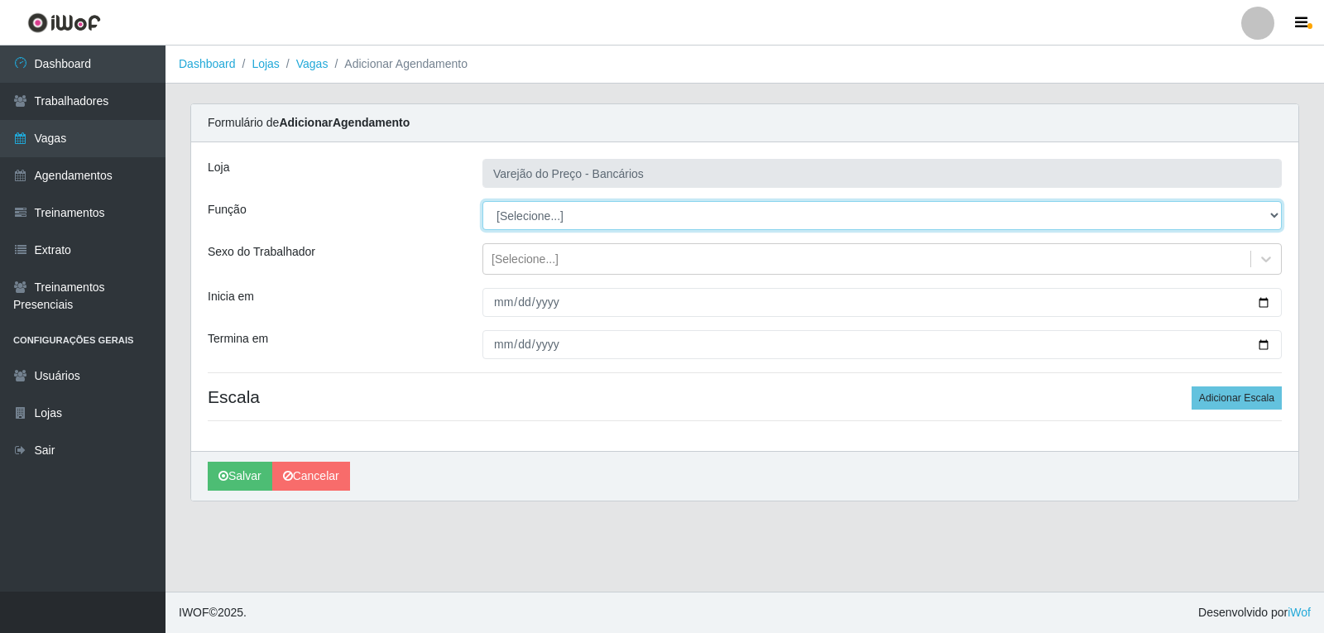
drag, startPoint x: 529, startPoint y: 211, endPoint x: 514, endPoint y: 229, distance: 23.5
click at [527, 212] on select "[Selecione...] Auxiliar de Estacionamento Auxiliar de Estacionamento + Auxiliar…" at bounding box center [883, 215] width 800 height 29
select select "4"
click at [483, 201] on select "[Selecione...] Auxiliar de Estacionamento Auxiliar de Estacionamento + Auxiliar…" at bounding box center [883, 215] width 800 height 29
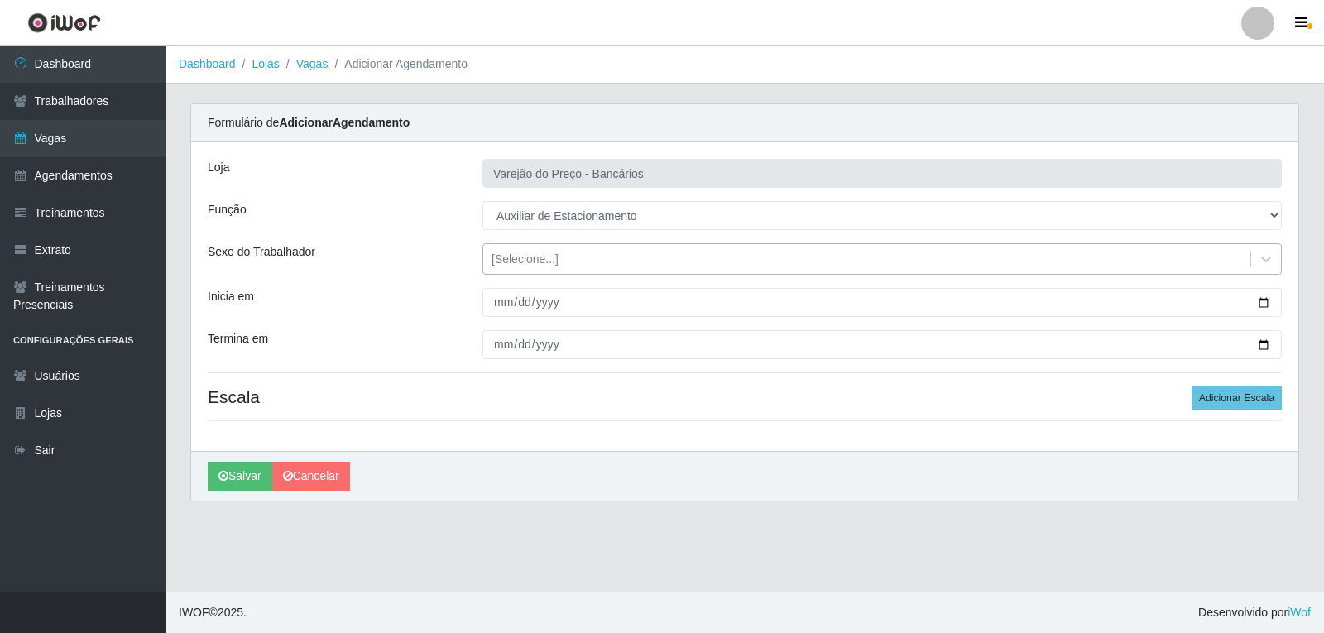
click at [503, 267] on div "[Selecione...]" at bounding box center [525, 259] width 67 height 17
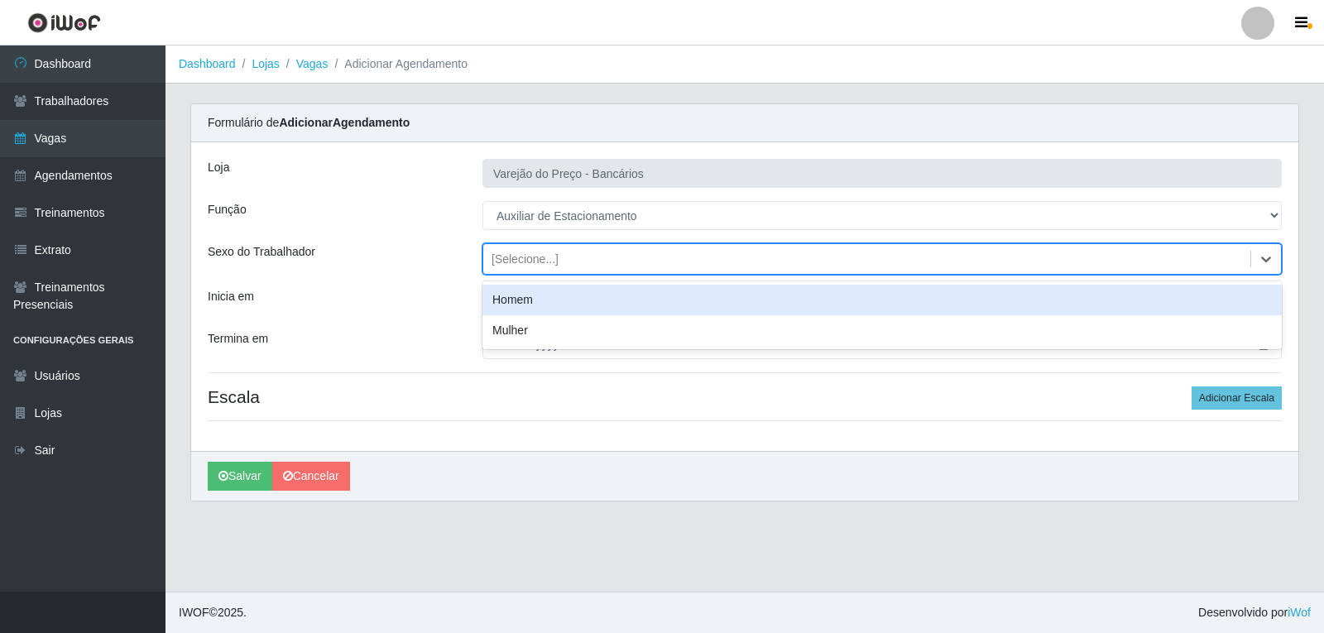
click at [516, 307] on div "Homem" at bounding box center [883, 300] width 800 height 31
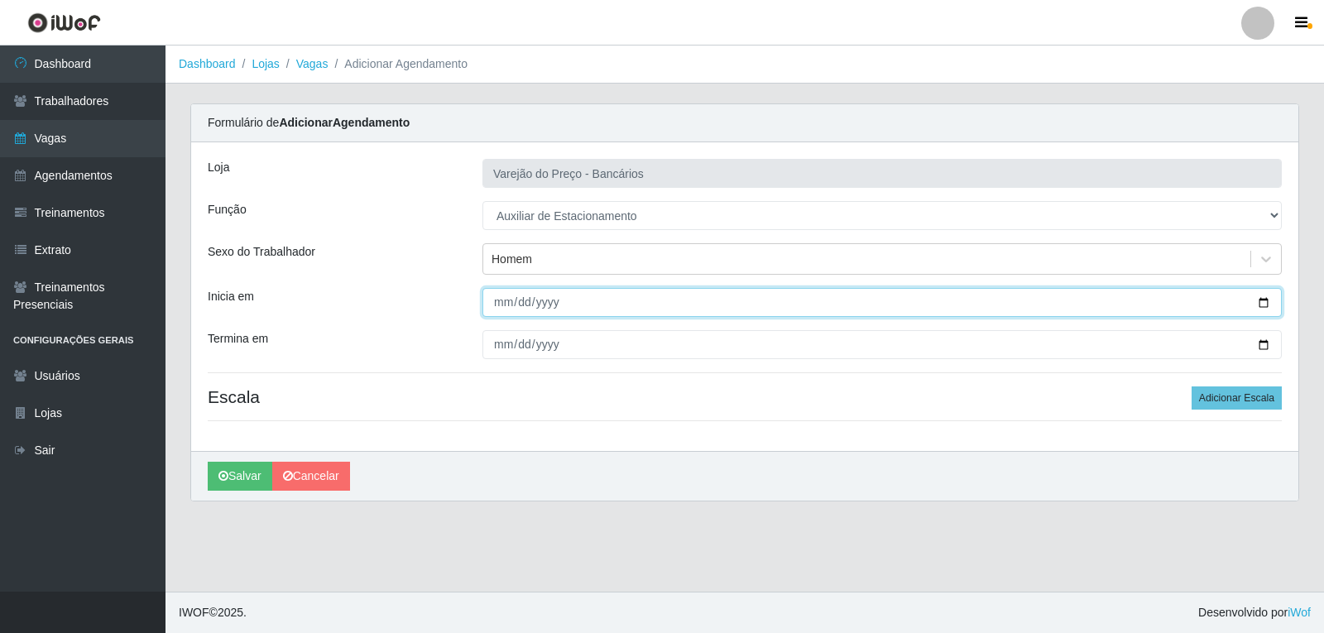
click at [507, 305] on input "Inicia em" at bounding box center [883, 302] width 800 height 29
type input "2025-09-25"
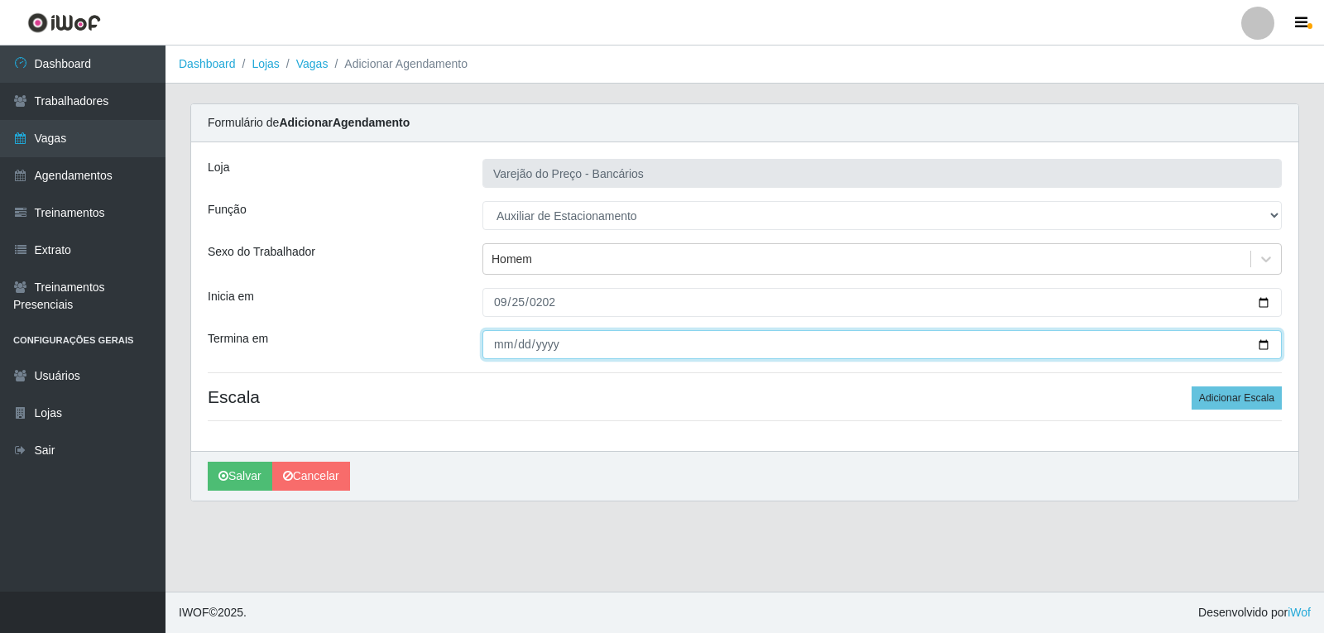
click at [503, 353] on input "Termina em" at bounding box center [883, 344] width 800 height 29
type input "2025-09-25"
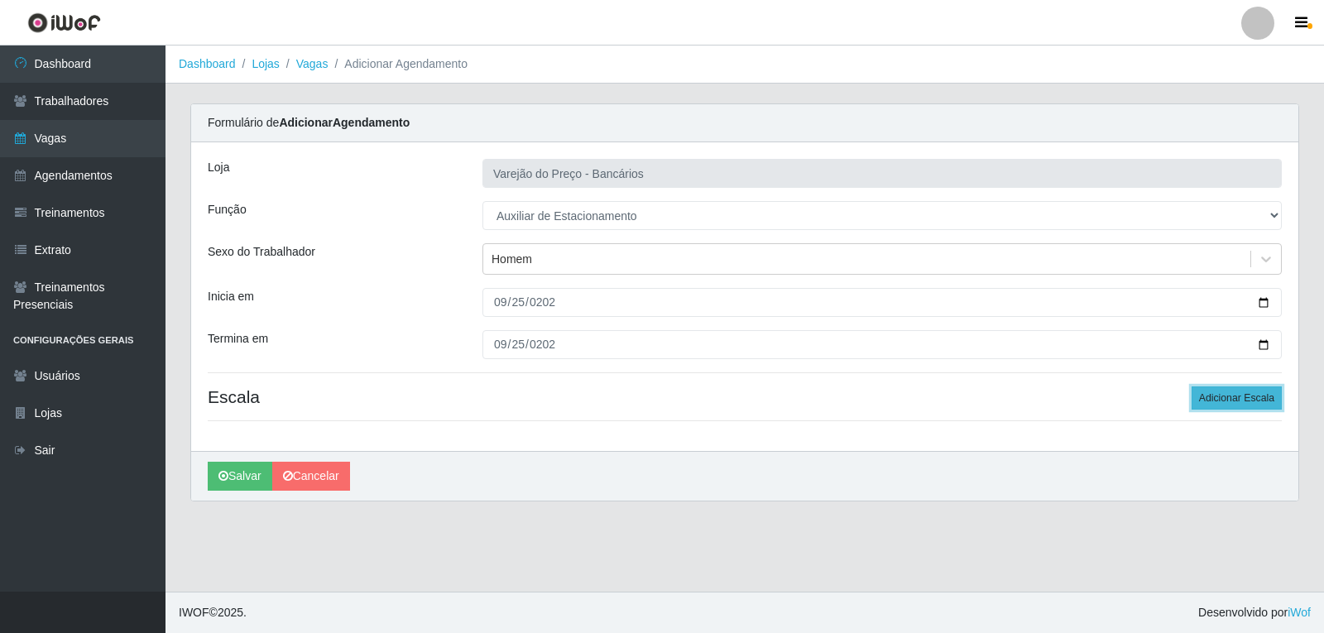
click at [1231, 398] on button "Adicionar Escala" at bounding box center [1237, 398] width 90 height 23
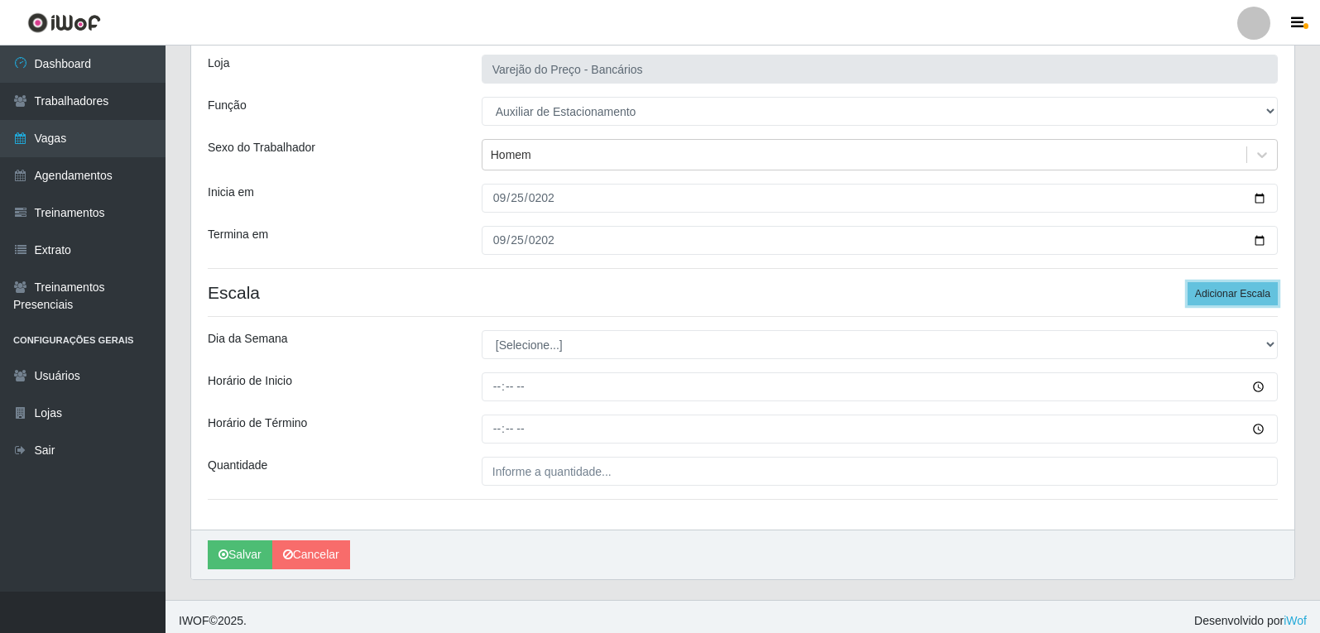
scroll to position [113, 0]
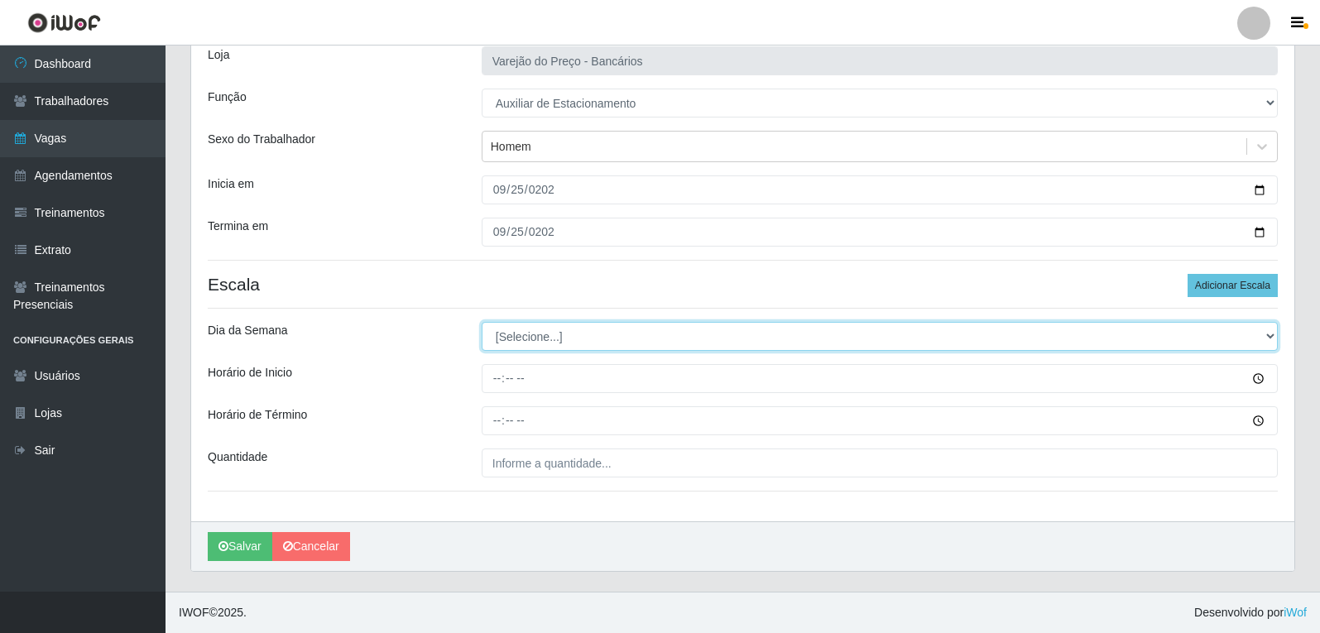
click at [507, 344] on select "[Selecione...] Segunda Terça Quarta Quinta Sexta Sábado Domingo" at bounding box center [880, 336] width 796 height 29
select select "4"
click at [482, 322] on select "[Selecione...] Segunda Terça Quarta Quinta Sexta Sábado Domingo" at bounding box center [880, 336] width 796 height 29
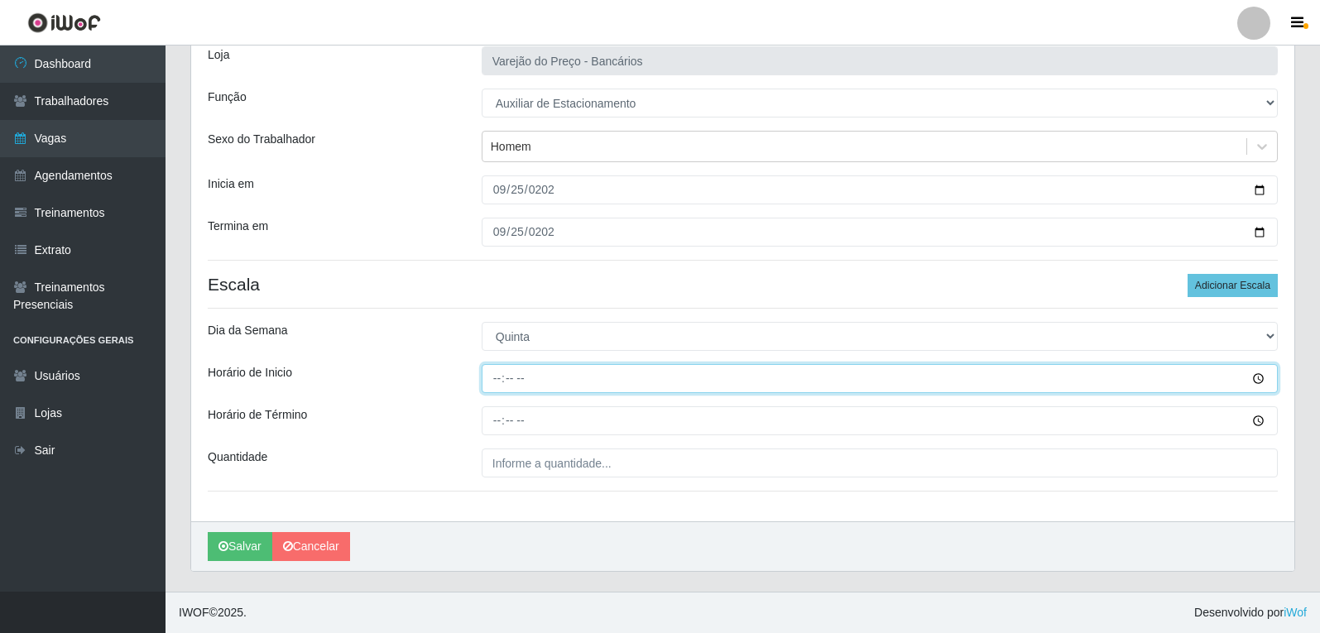
click at [501, 383] on input "Horário de Inicio" at bounding box center [880, 378] width 796 height 29
click at [504, 387] on input "Horário de Inicio" at bounding box center [880, 378] width 796 height 29
type input "16:00"
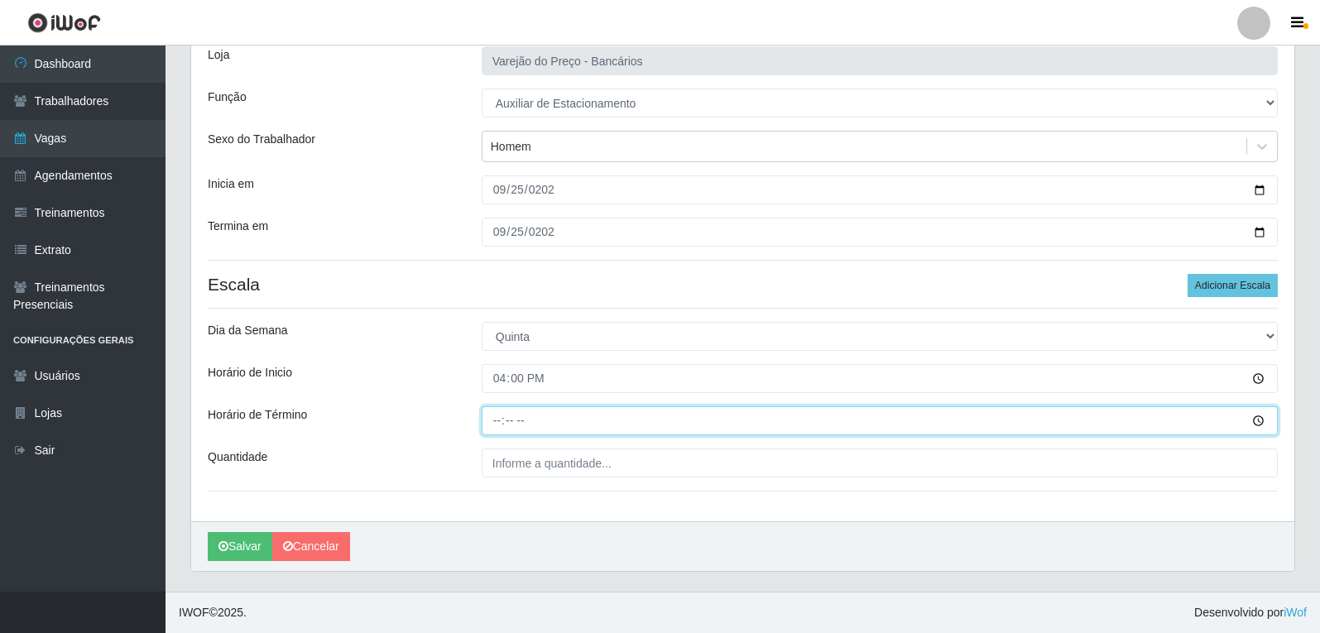
click at [494, 429] on input "Horário de Término" at bounding box center [880, 420] width 796 height 29
type input "21:00"
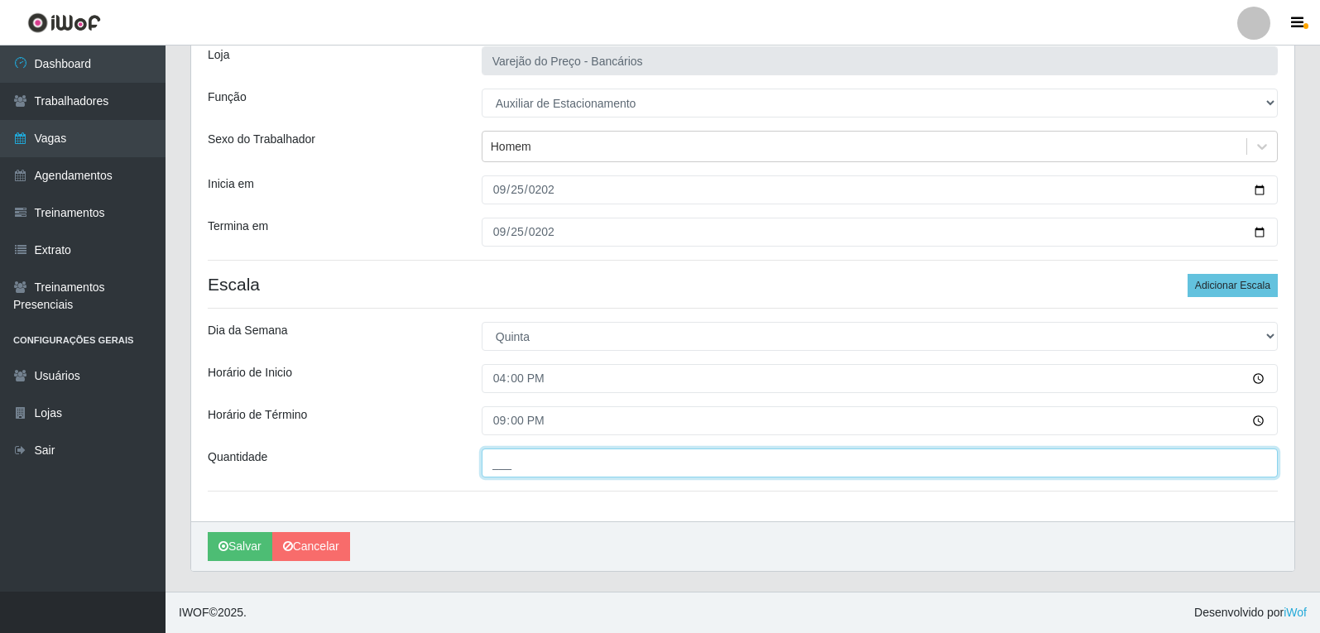
click at [529, 476] on input "___" at bounding box center [880, 463] width 796 height 29
type input "1__"
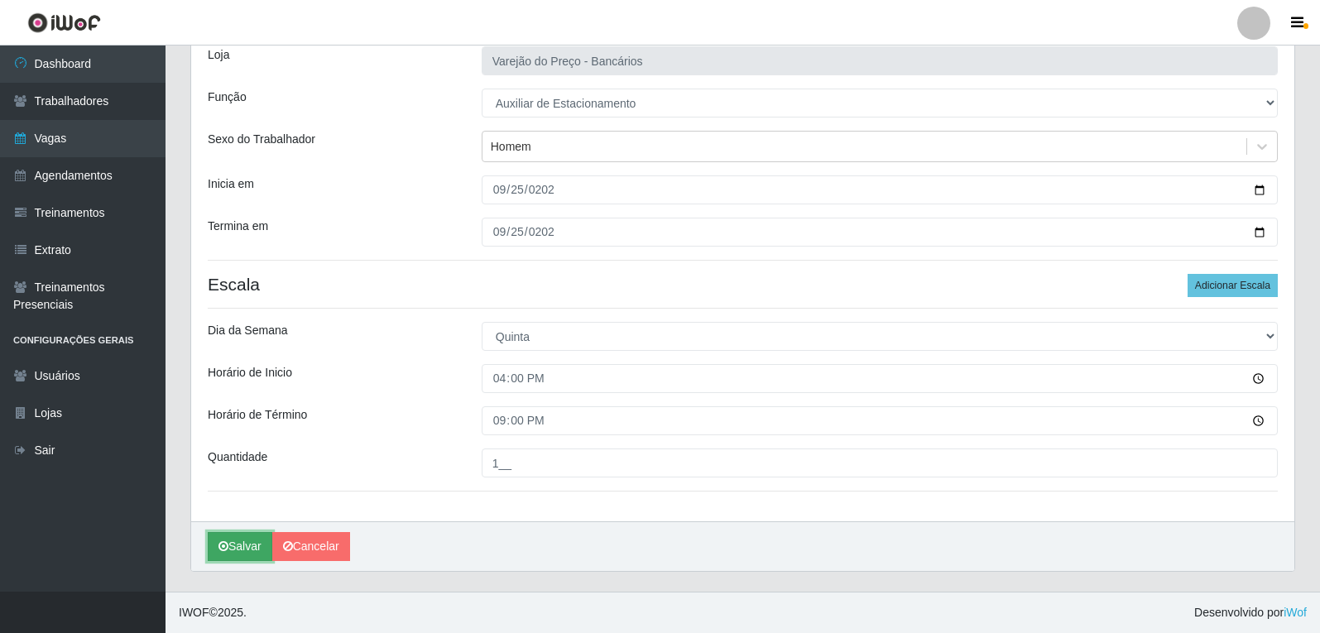
click at [220, 546] on icon "submit" at bounding box center [224, 547] width 10 height 12
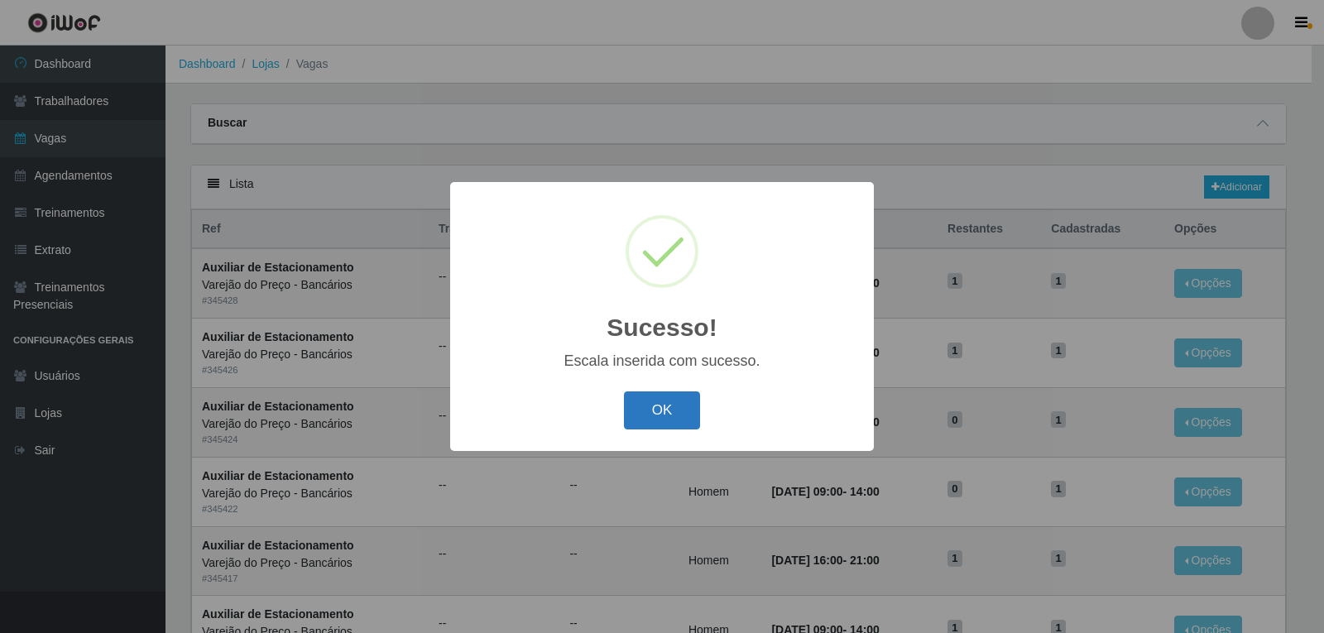
click at [654, 409] on button "OK" at bounding box center [662, 411] width 77 height 39
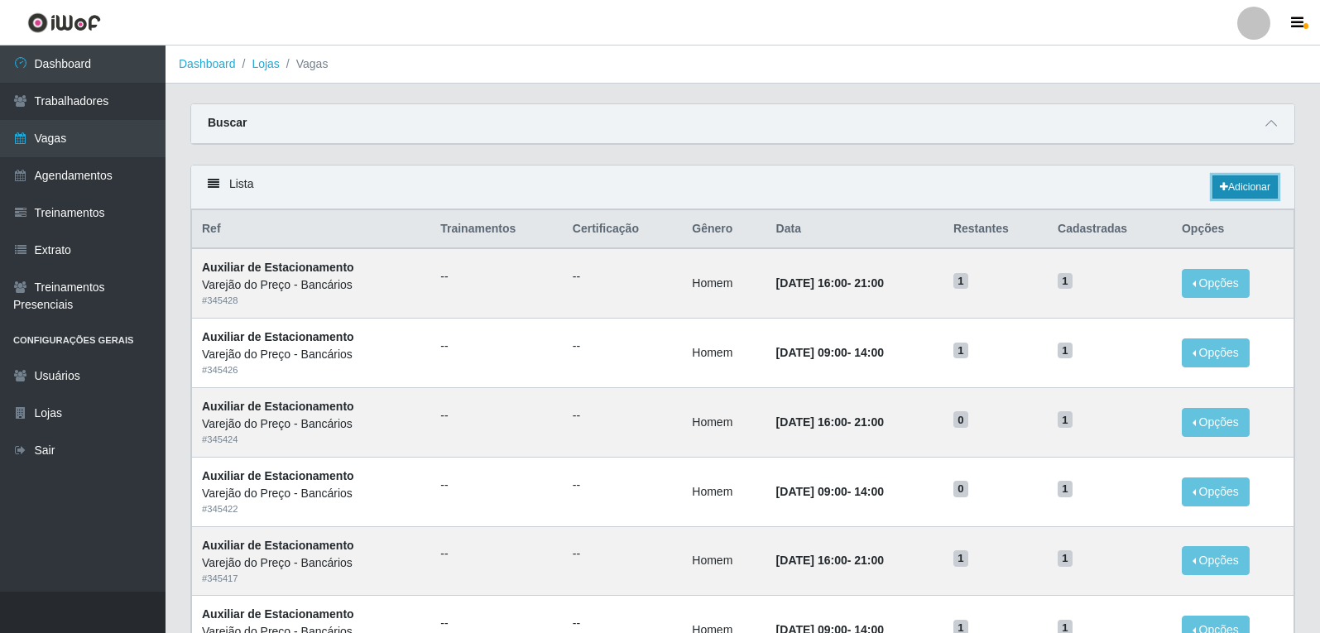
click at [1276, 185] on link "Adicionar" at bounding box center [1245, 186] width 65 height 23
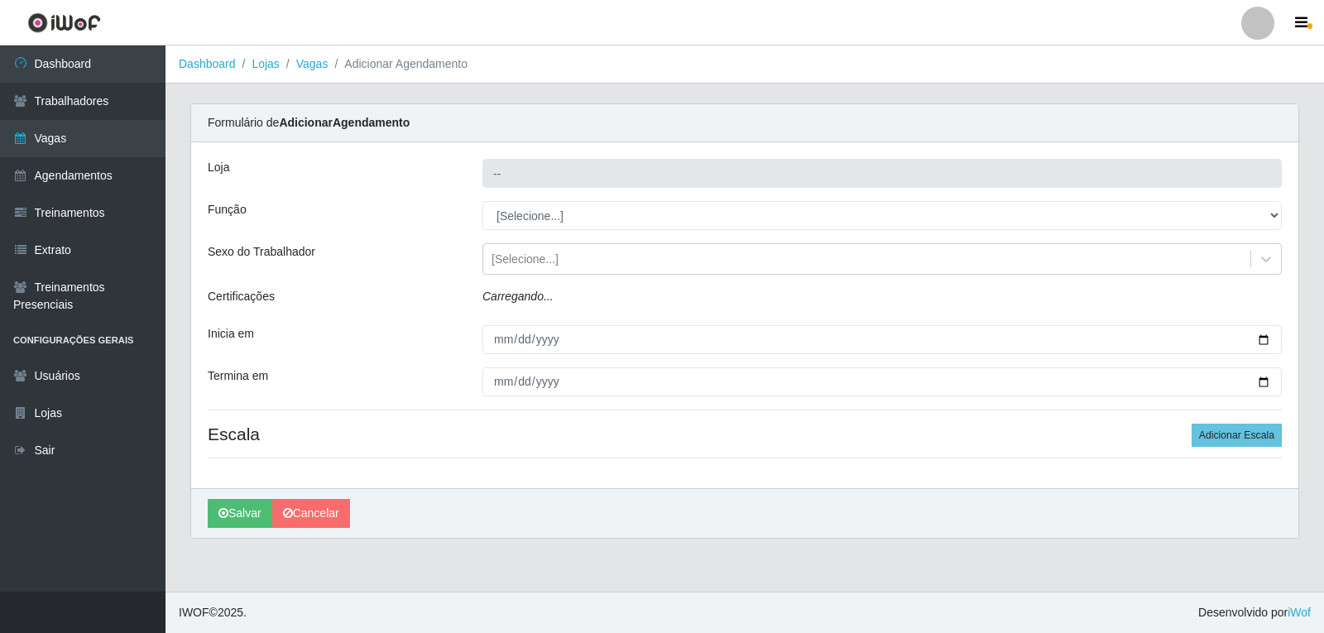
type input "Varejão do Preço - Bancários"
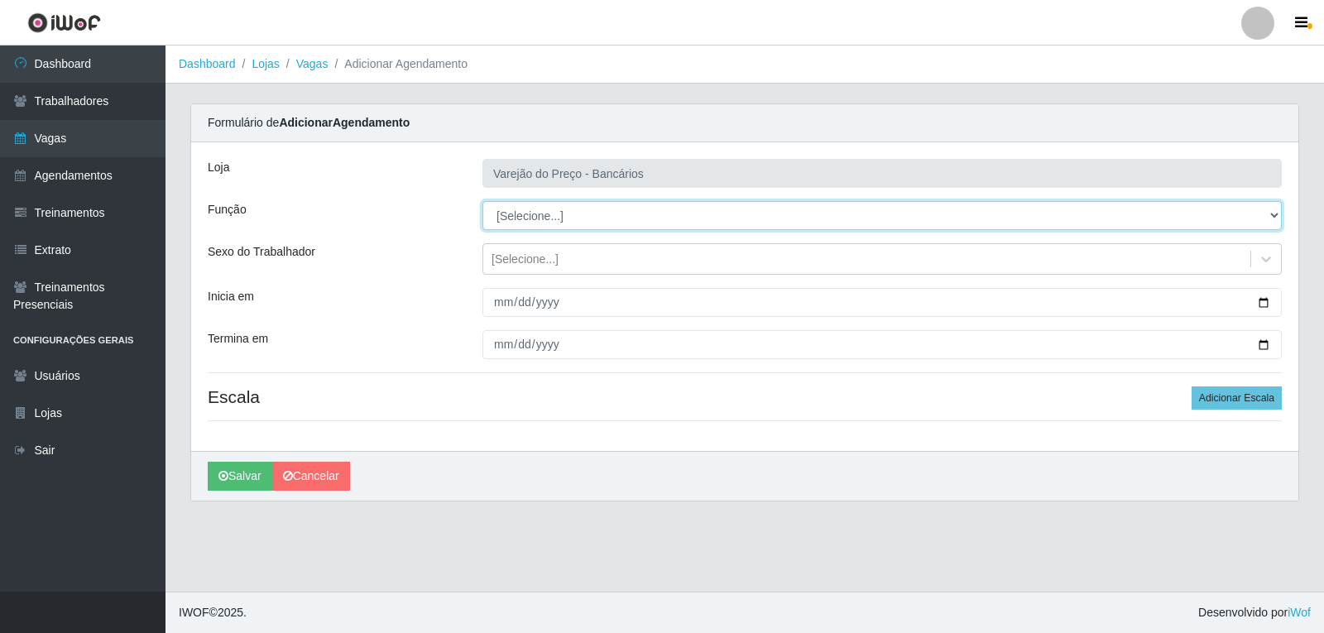
click at [560, 216] on select "[Selecione...] Auxiliar de Estacionamento Auxiliar de Estacionamento + Auxiliar…" at bounding box center [883, 215] width 800 height 29
select select "4"
click at [483, 201] on select "[Selecione...] Auxiliar de Estacionamento Auxiliar de Estacionamento + Auxiliar…" at bounding box center [883, 215] width 800 height 29
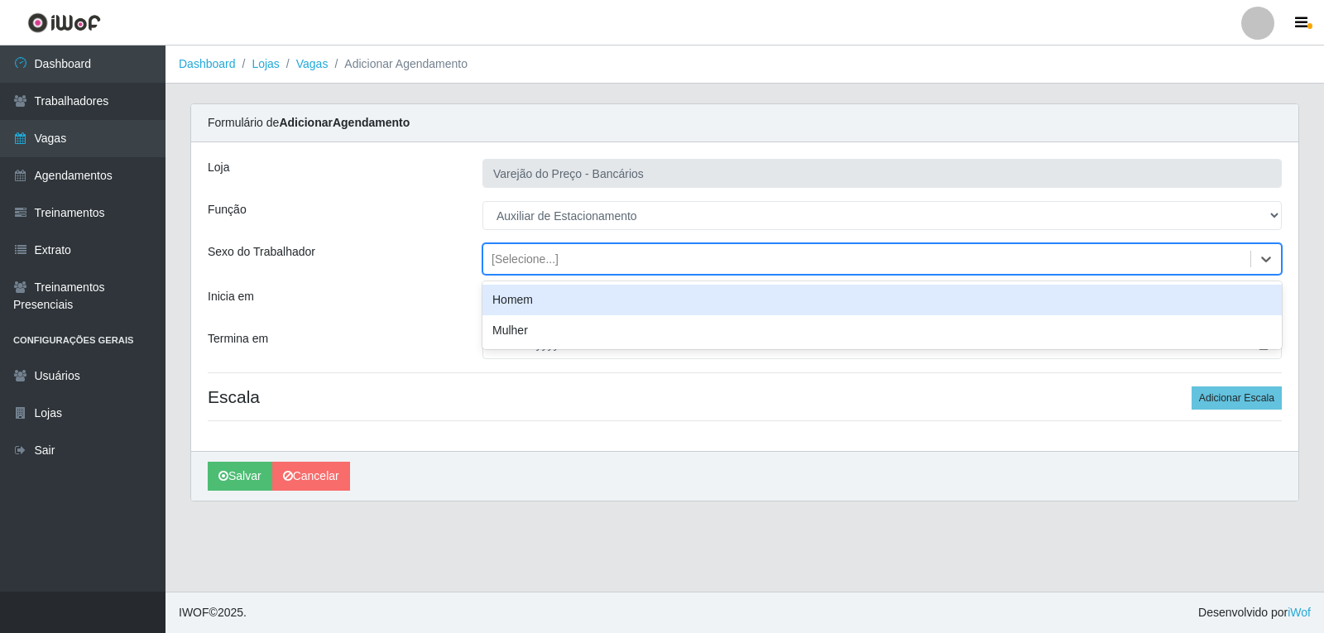
click at [510, 264] on div "[Selecione...]" at bounding box center [525, 259] width 67 height 17
click at [517, 306] on div "Homem" at bounding box center [883, 300] width 800 height 31
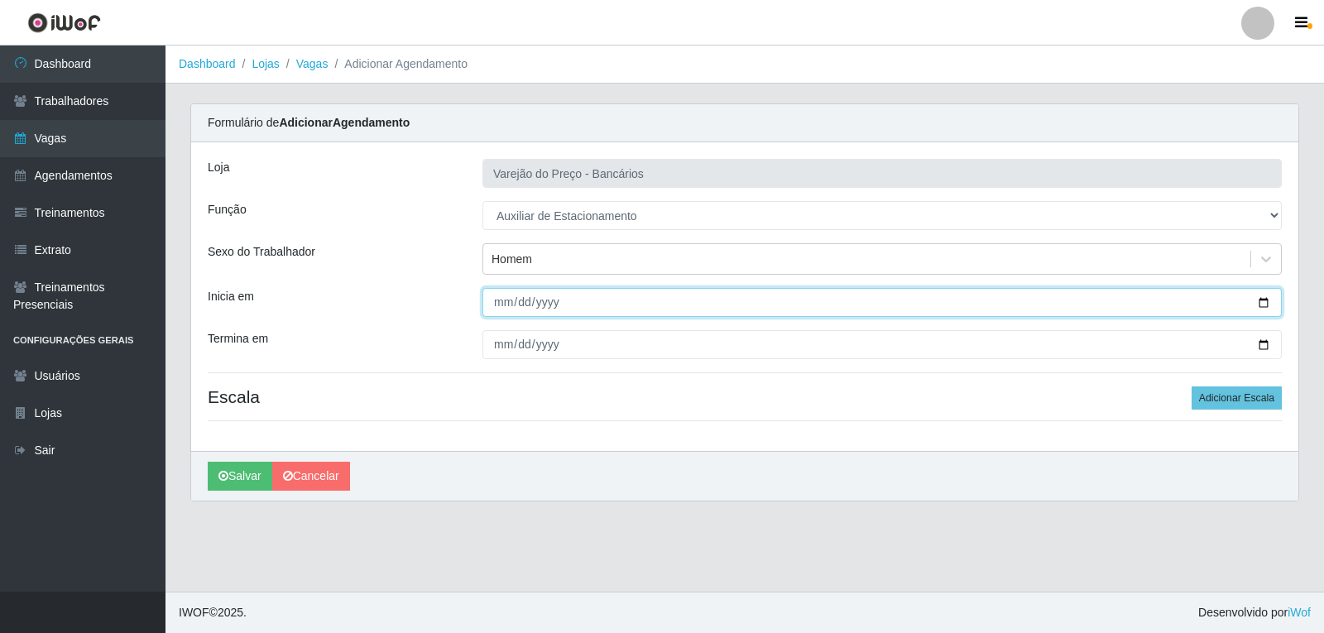
click at [495, 304] on input "Inicia em" at bounding box center [883, 302] width 800 height 29
type input "2025-09-26"
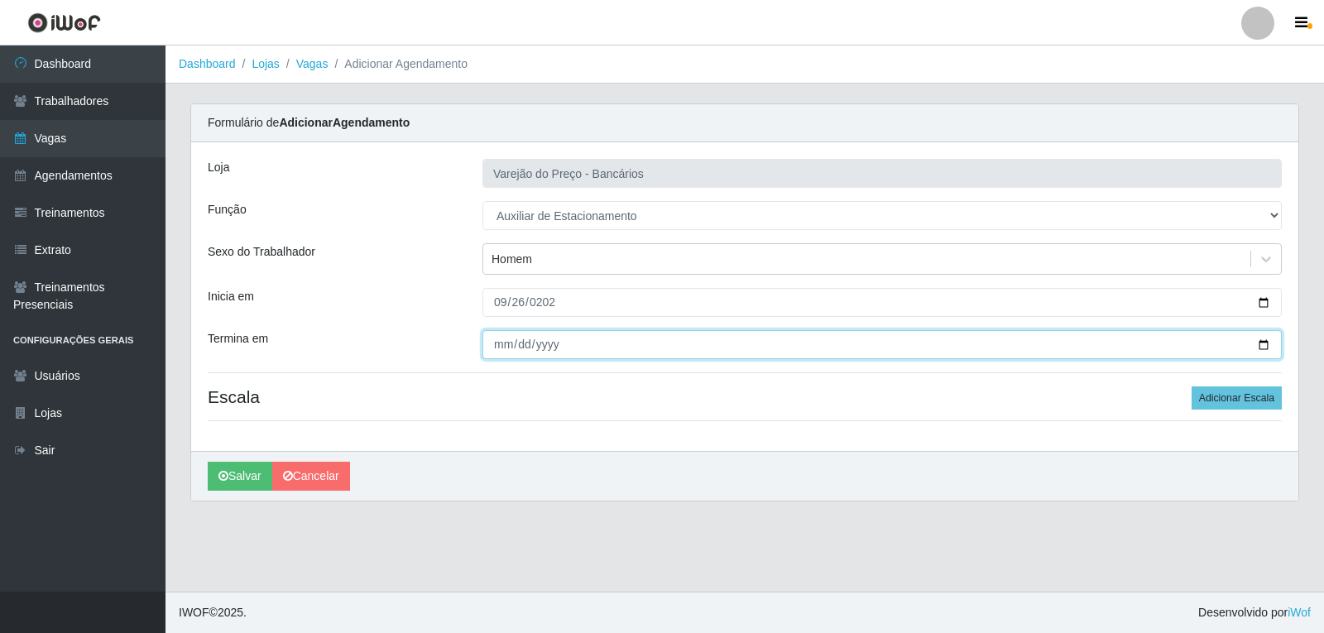
click at [499, 355] on input "Termina em" at bounding box center [883, 344] width 800 height 29
type input "2025-09-26"
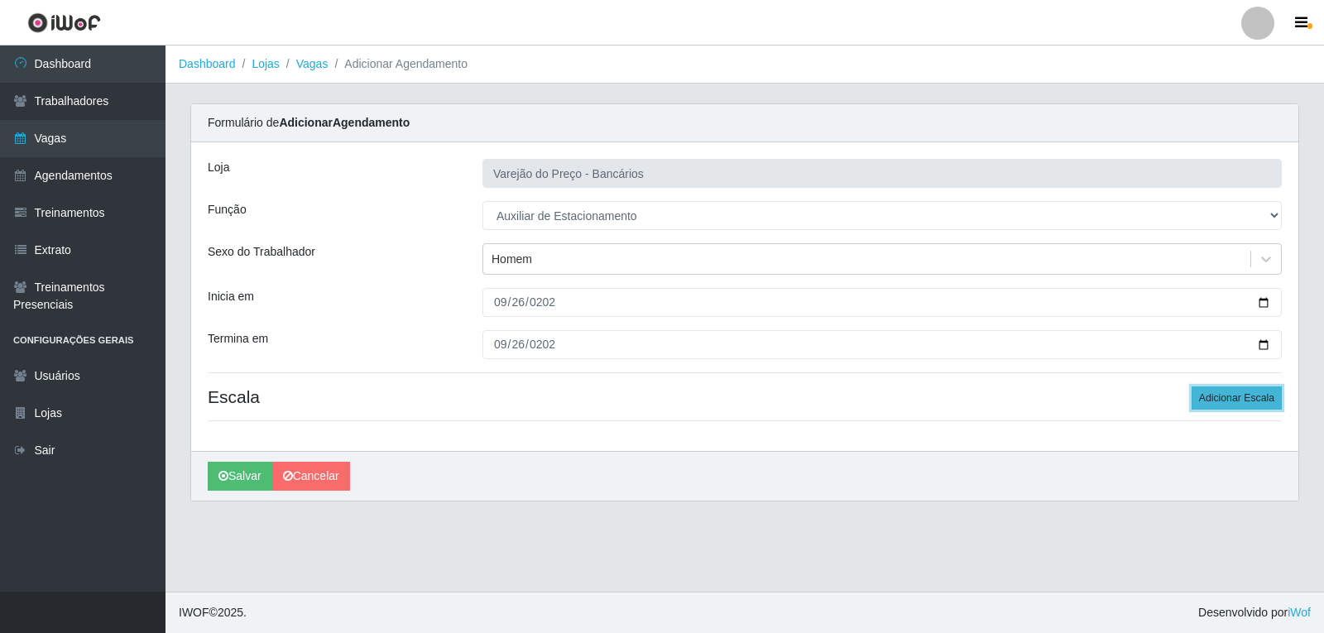
click at [1199, 395] on button "Adicionar Escala" at bounding box center [1237, 398] width 90 height 23
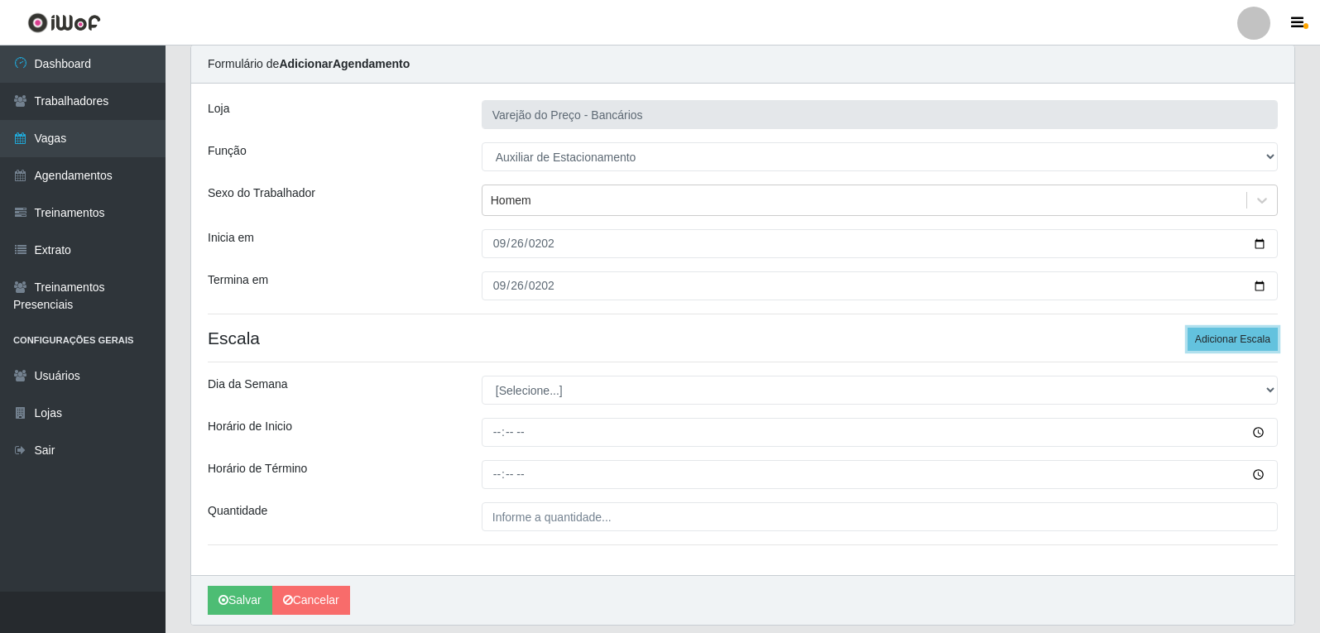
scroll to position [83, 0]
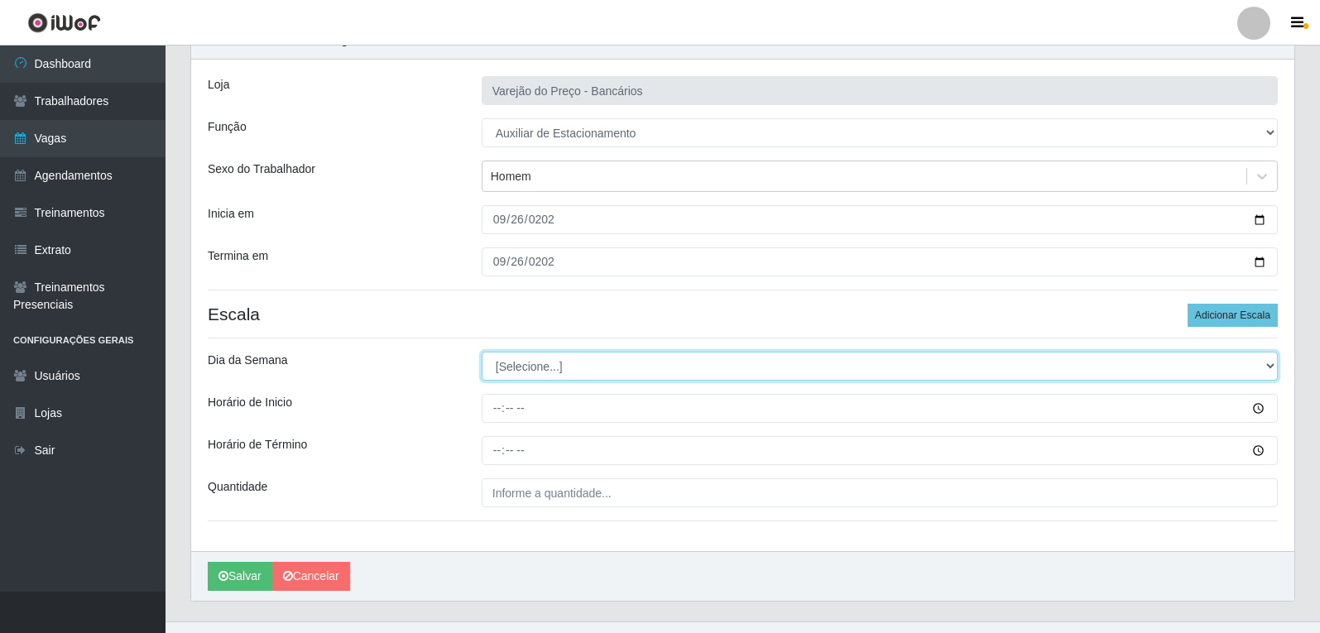
click at [532, 363] on select "[Selecione...] Segunda Terça Quarta Quinta Sexta Sábado Domingo" at bounding box center [880, 366] width 796 height 29
select select "5"
click at [482, 352] on select "[Selecione...] Segunda Terça Quarta Quinta Sexta Sábado Domingo" at bounding box center [880, 366] width 796 height 29
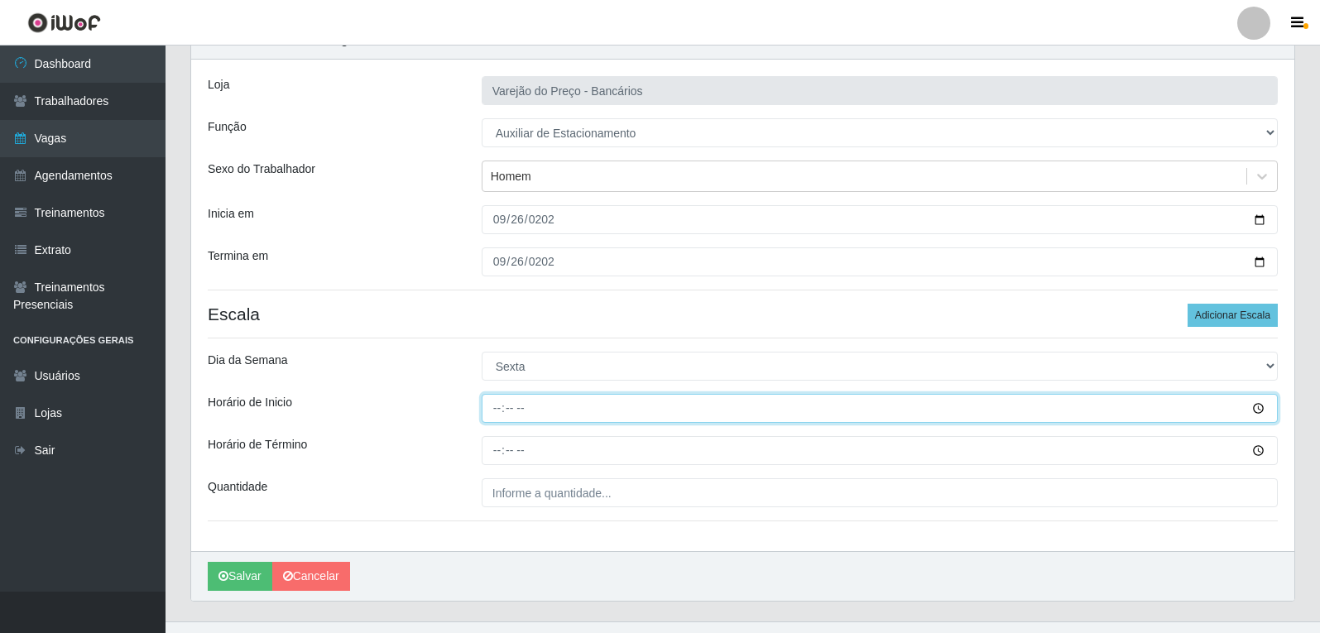
click at [507, 412] on input "Horário de Inicio" at bounding box center [880, 408] width 796 height 29
click at [498, 414] on input "Horário de Inicio" at bounding box center [880, 408] width 796 height 29
type input "09:00"
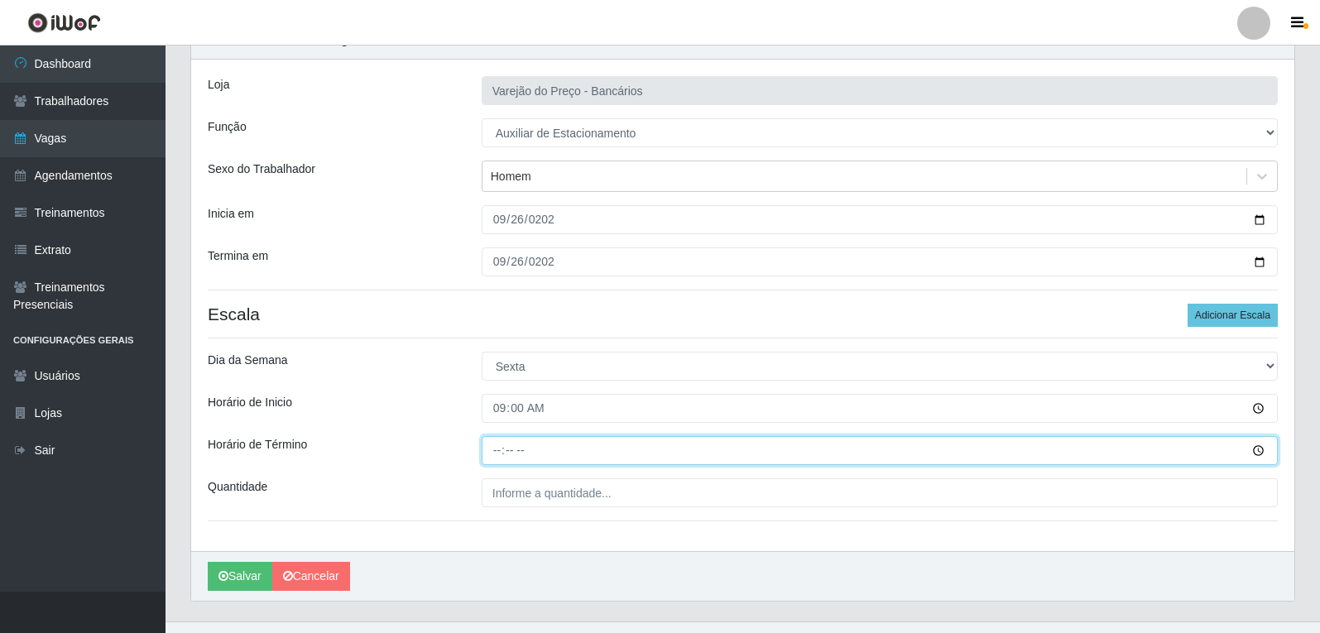
click at [498, 450] on input "Horário de Término" at bounding box center [880, 450] width 796 height 29
type input "14:00"
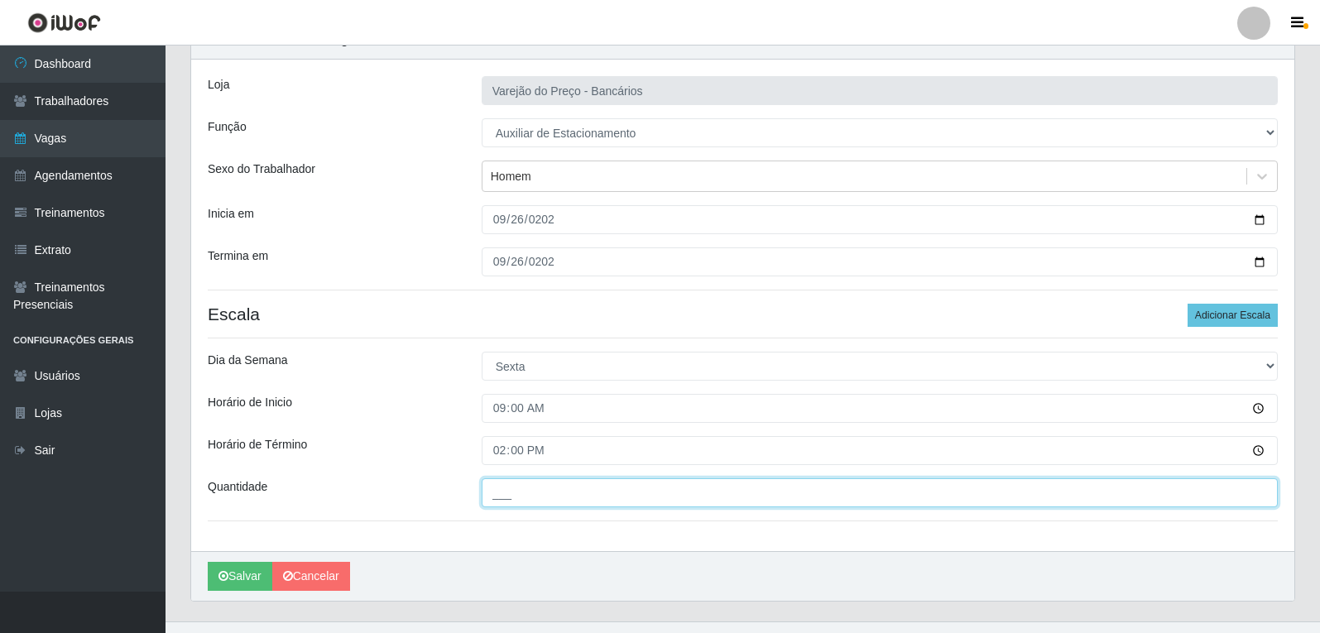
click at [510, 497] on input "___" at bounding box center [880, 492] width 796 height 29
type input "1__"
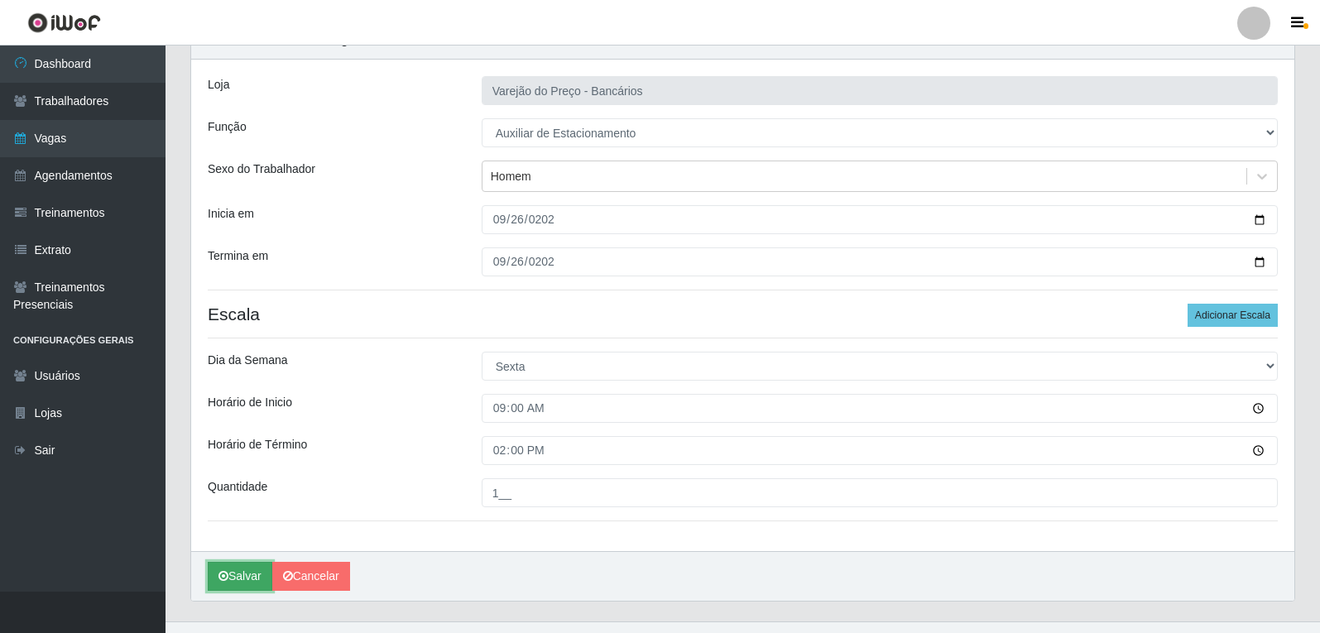
click at [248, 570] on button "Salvar" at bounding box center [240, 576] width 65 height 29
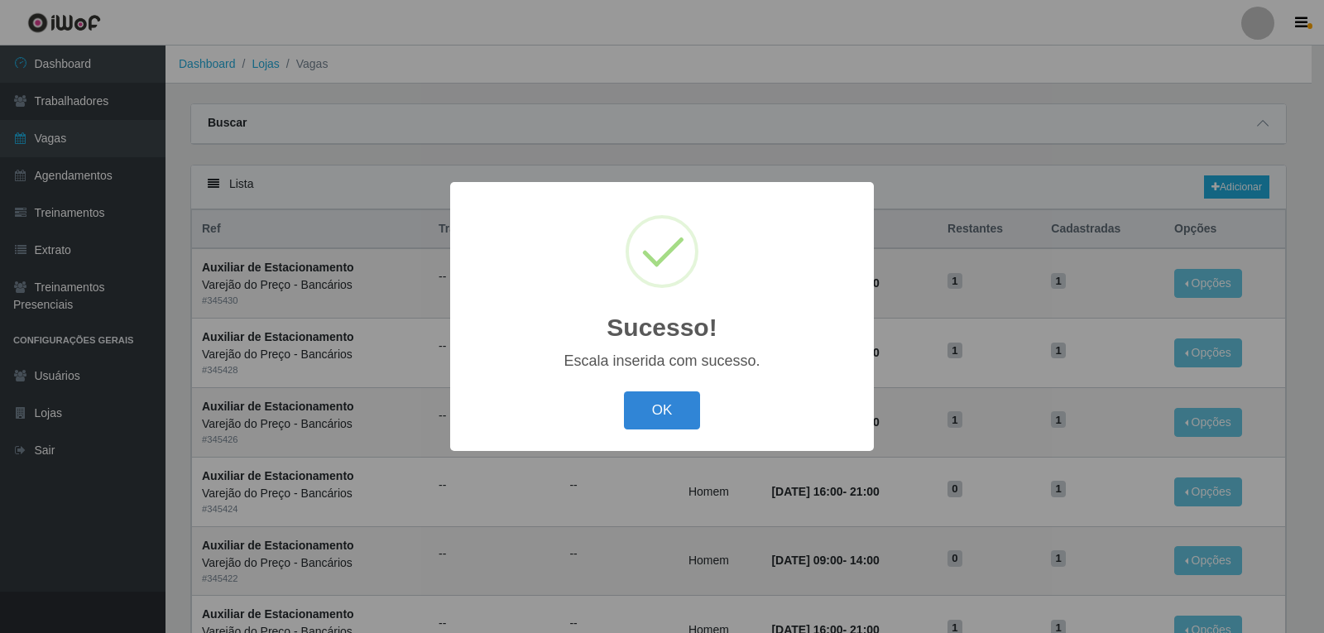
click at [652, 416] on button "OK" at bounding box center [662, 411] width 77 height 39
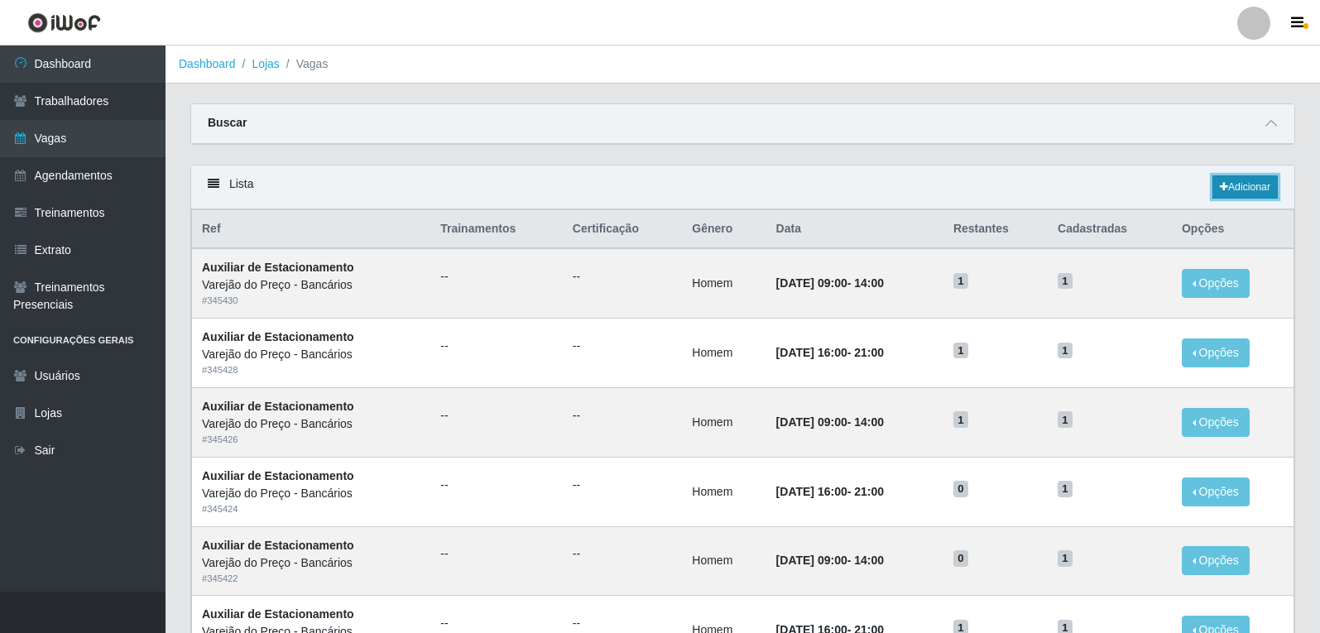
click at [1226, 192] on link "Adicionar" at bounding box center [1245, 186] width 65 height 23
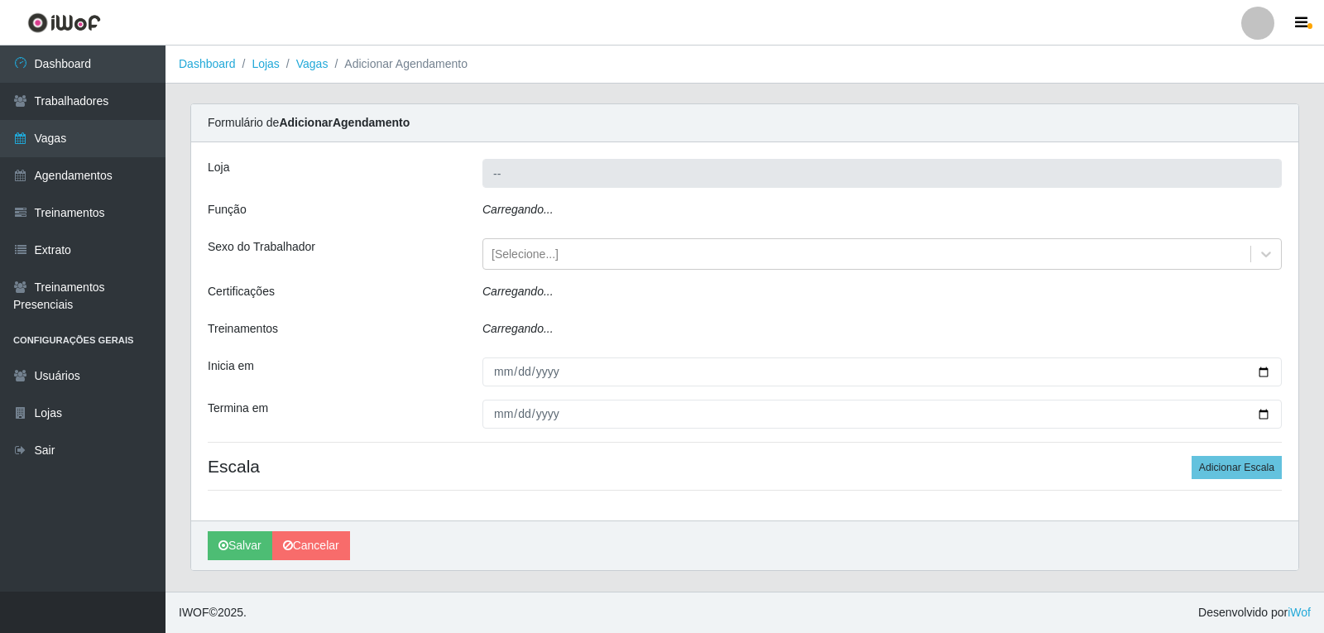
type input "Varejão do Preço - Bancários"
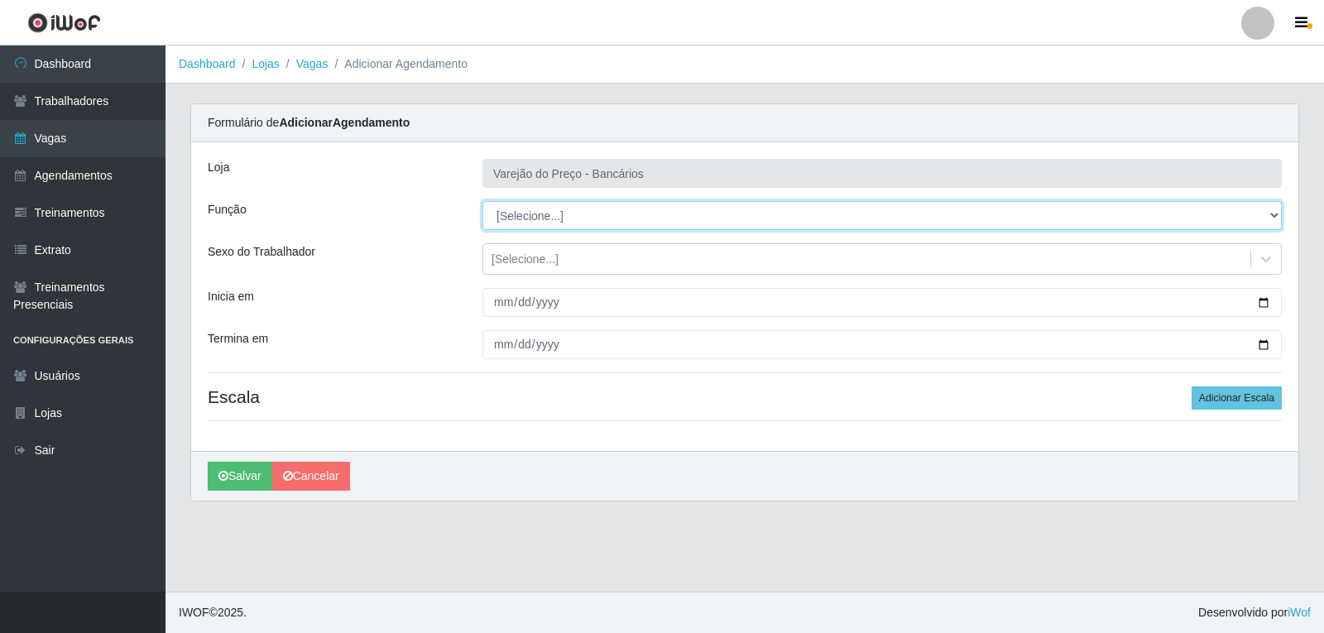
click at [535, 219] on select "[Selecione...] Auxiliar de Estacionamento Auxiliar de Estacionamento + Auxiliar…" at bounding box center [883, 215] width 800 height 29
select select "4"
click at [483, 201] on select "[Selecione...] Auxiliar de Estacionamento Auxiliar de Estacionamento + Auxiliar…" at bounding box center [883, 215] width 800 height 29
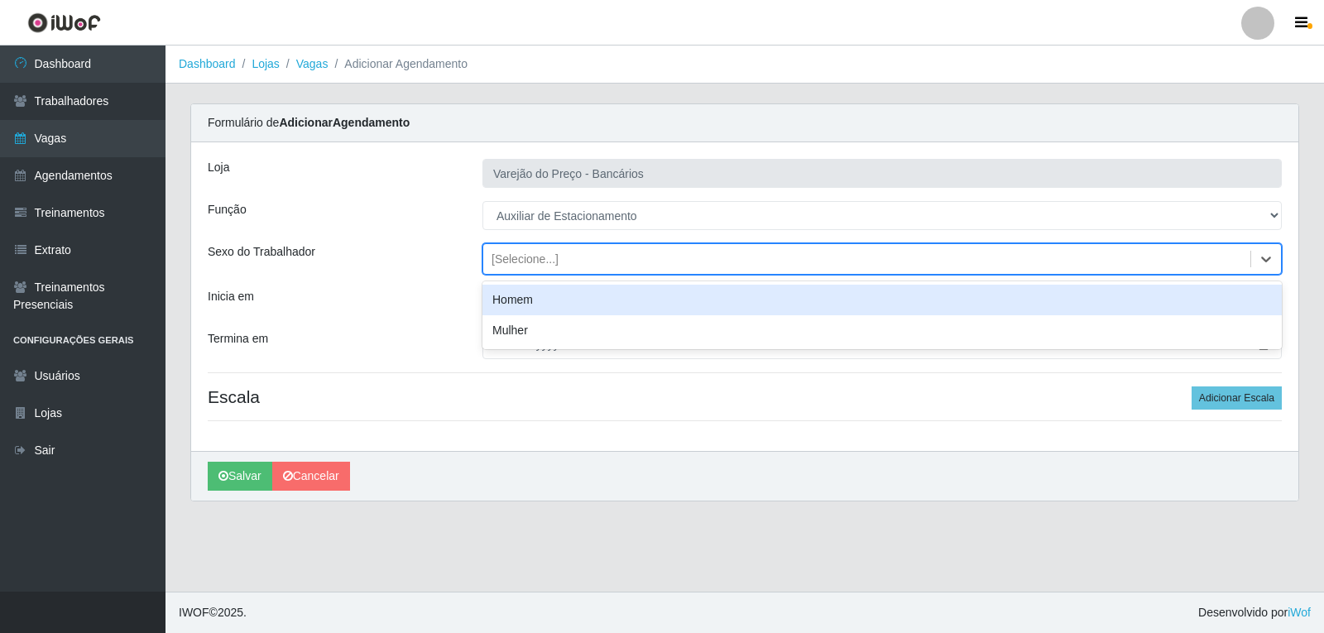
click at [505, 249] on div "[Selecione...]" at bounding box center [866, 259] width 767 height 27
click at [531, 299] on div "Homem" at bounding box center [883, 300] width 800 height 31
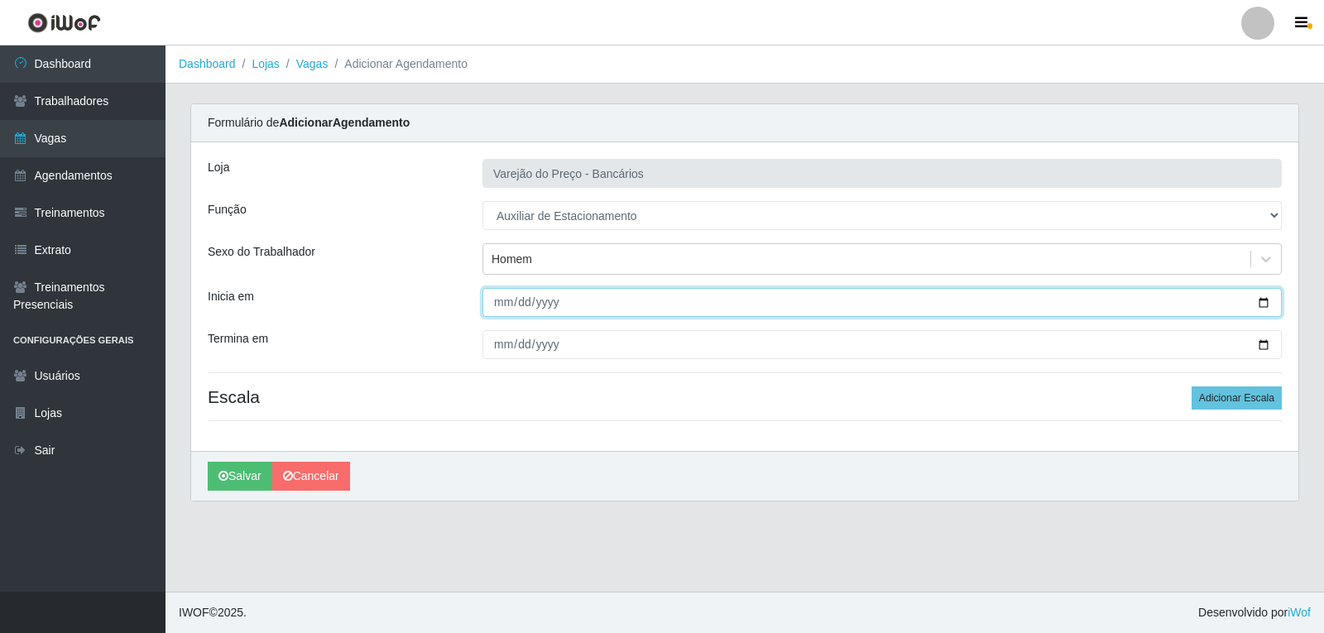
click at [497, 305] on input "Inicia em" at bounding box center [883, 302] width 800 height 29
type input "2025-09-26"
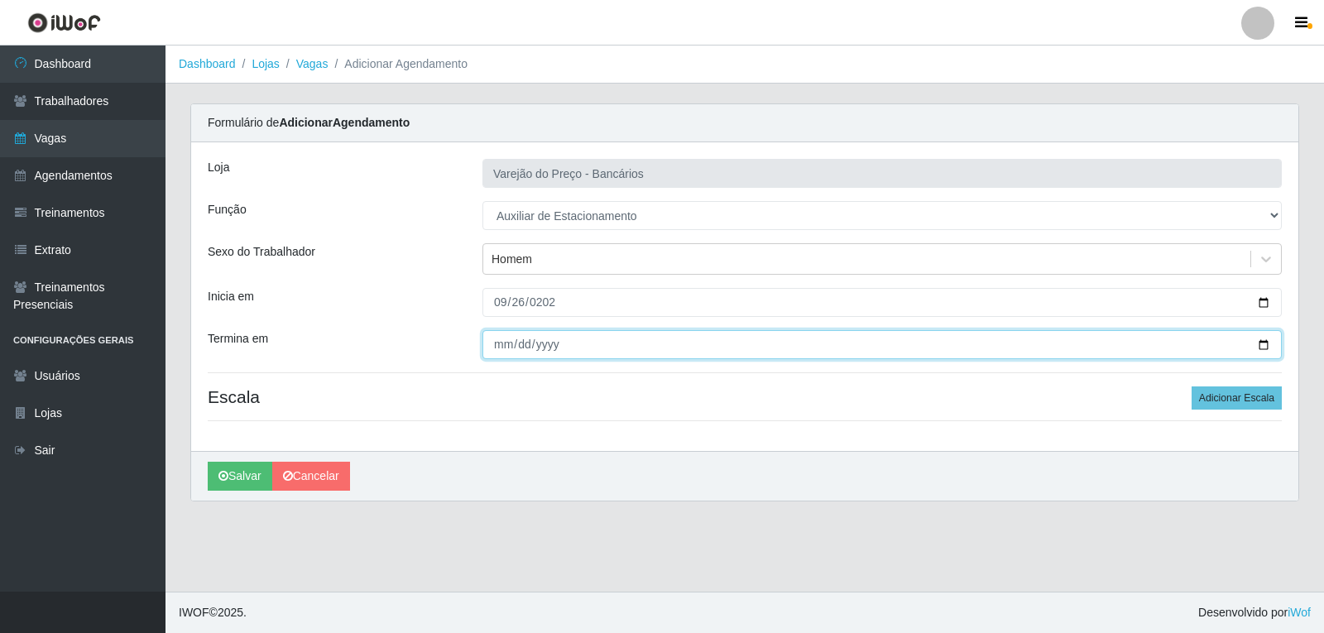
click at [511, 344] on input "Termina em" at bounding box center [883, 344] width 800 height 29
type input "2025-09-26"
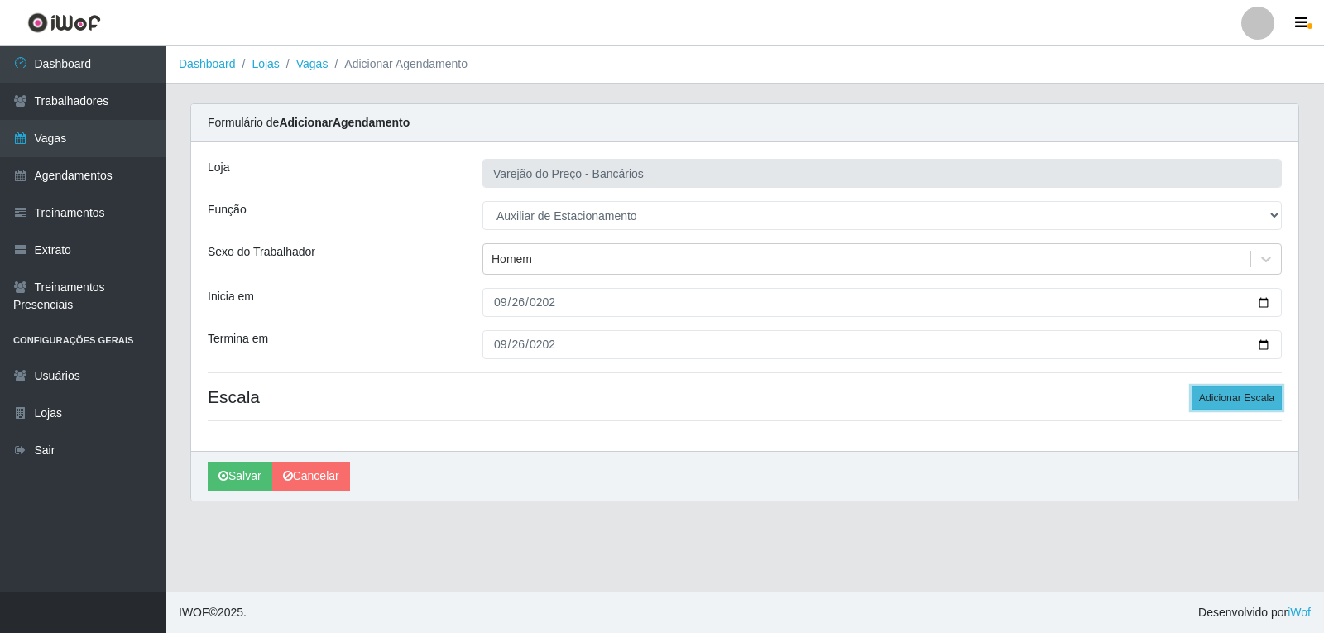
click at [1254, 401] on button "Adicionar Escala" at bounding box center [1237, 398] width 90 height 23
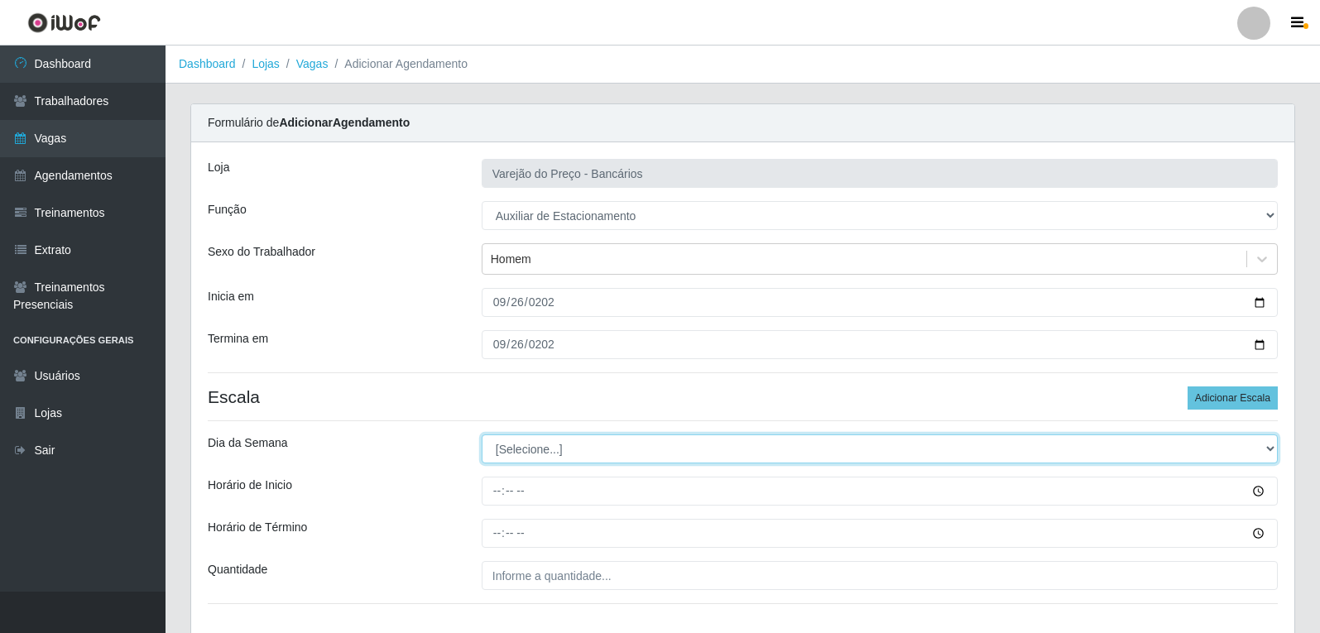
click at [515, 448] on select "[Selecione...] Segunda Terça Quarta Quinta Sexta Sábado Domingo" at bounding box center [880, 449] width 796 height 29
select select "5"
click at [482, 435] on select "[Selecione...] Segunda Terça Quarta Quinta Sexta Sábado Domingo" at bounding box center [880, 449] width 796 height 29
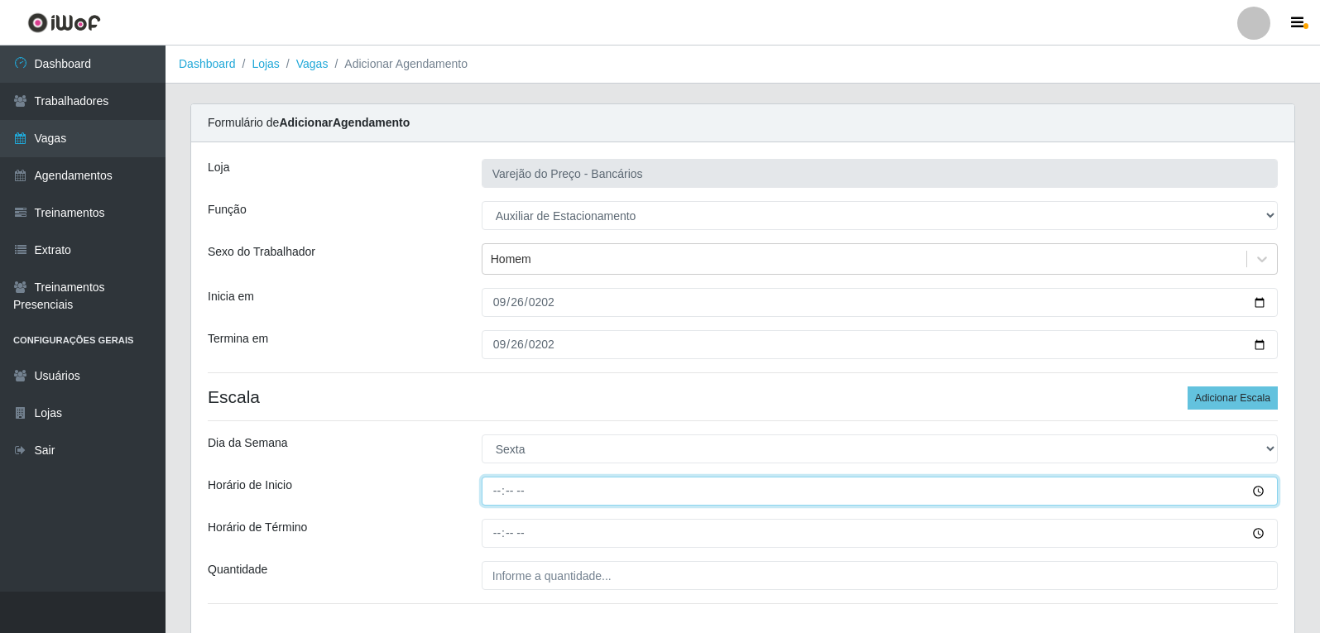
drag, startPoint x: 496, startPoint y: 486, endPoint x: 502, endPoint y: 493, distance: 8.8
click at [497, 488] on input "Horário de Inicio" at bounding box center [880, 491] width 796 height 29
type input "16:00"
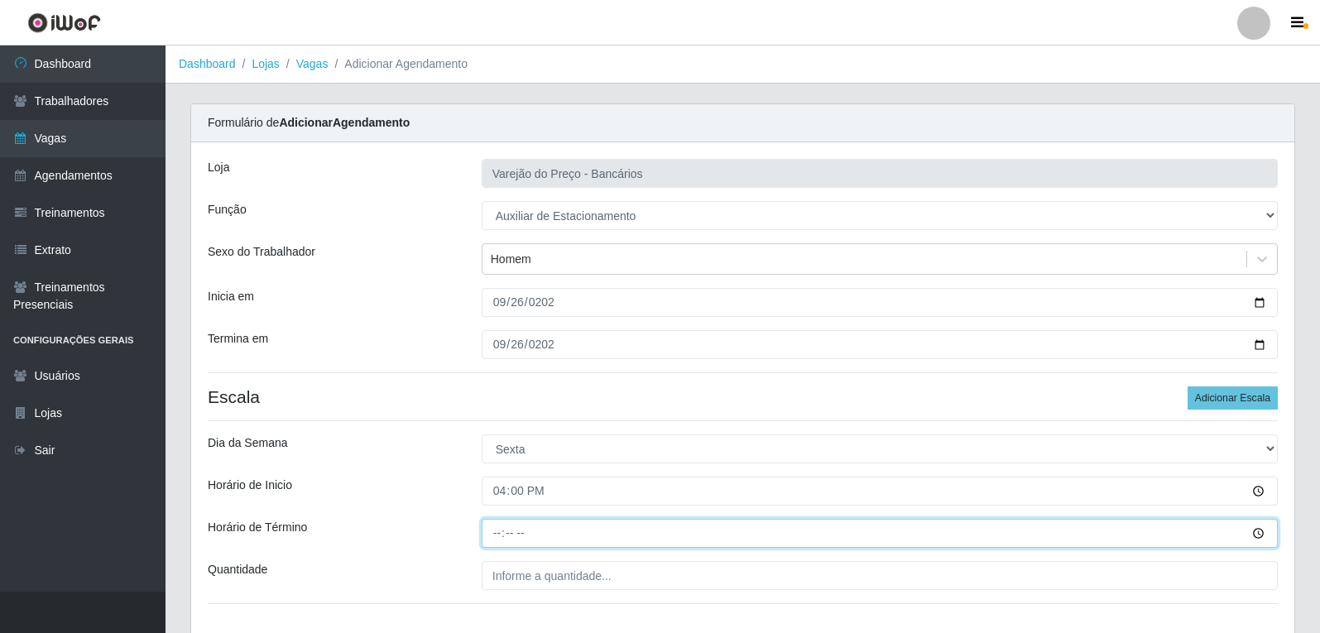
click at [502, 532] on input "Horário de Término" at bounding box center [880, 533] width 796 height 29
type input "21:00"
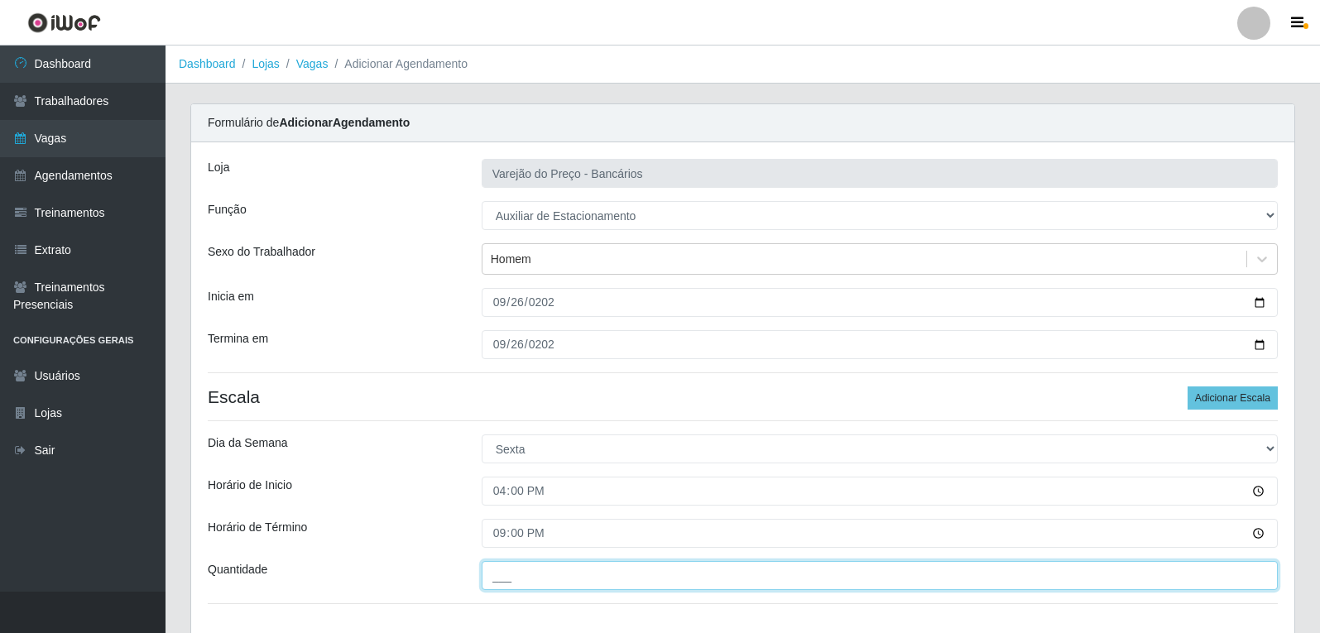
click at [560, 570] on input "___" at bounding box center [880, 575] width 796 height 29
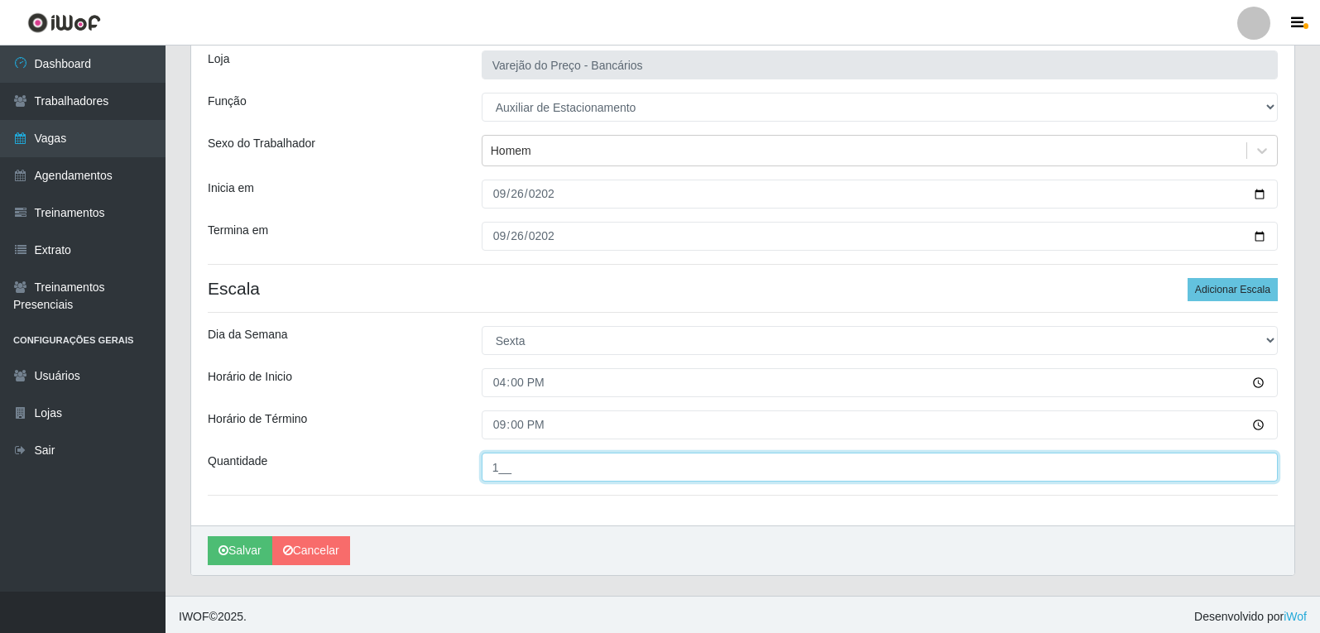
scroll to position [113, 0]
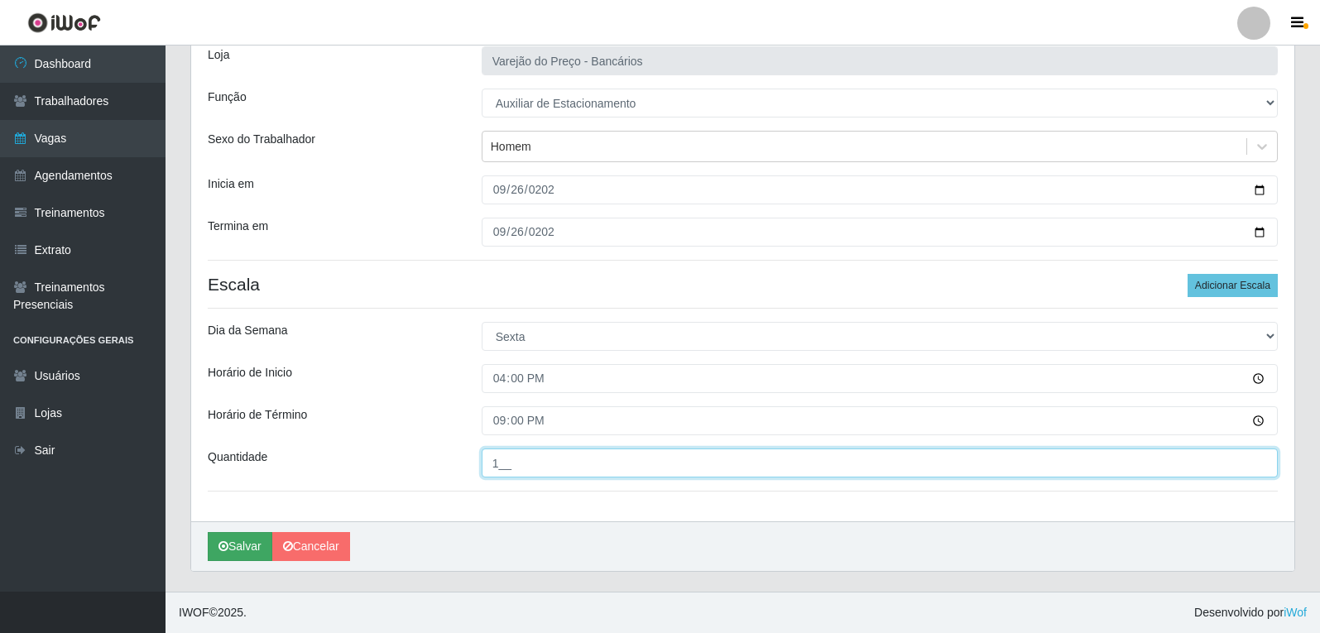
type input "1__"
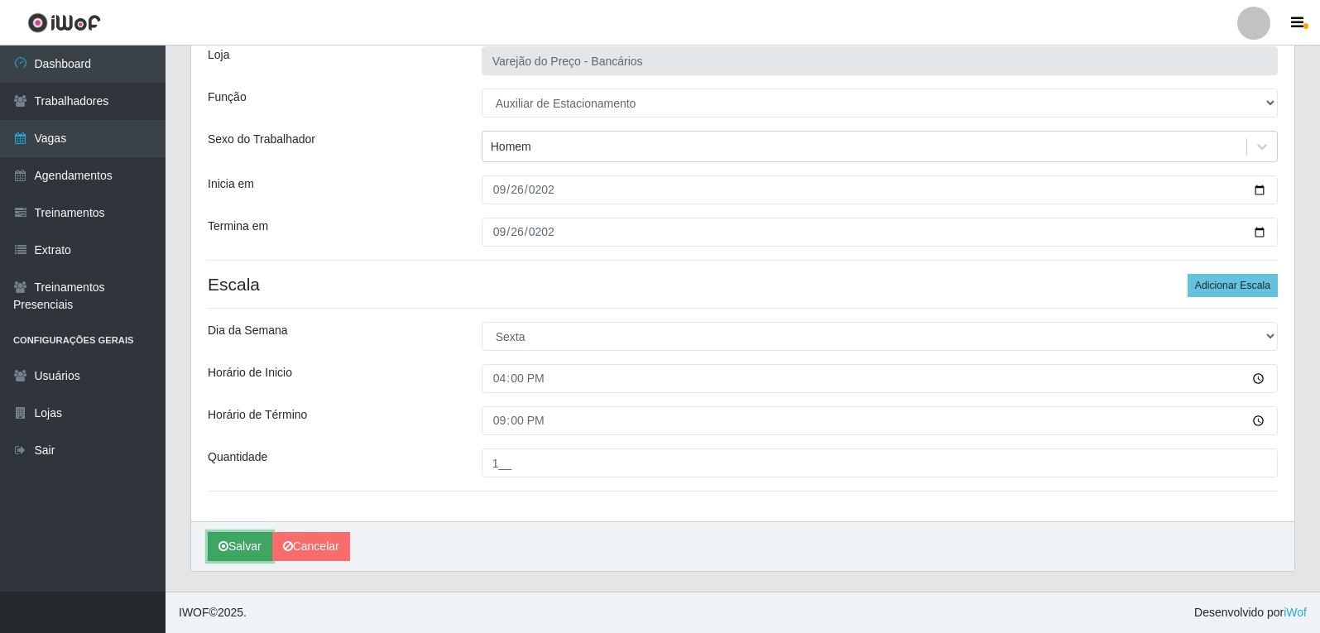
click at [247, 550] on button "Salvar" at bounding box center [240, 546] width 65 height 29
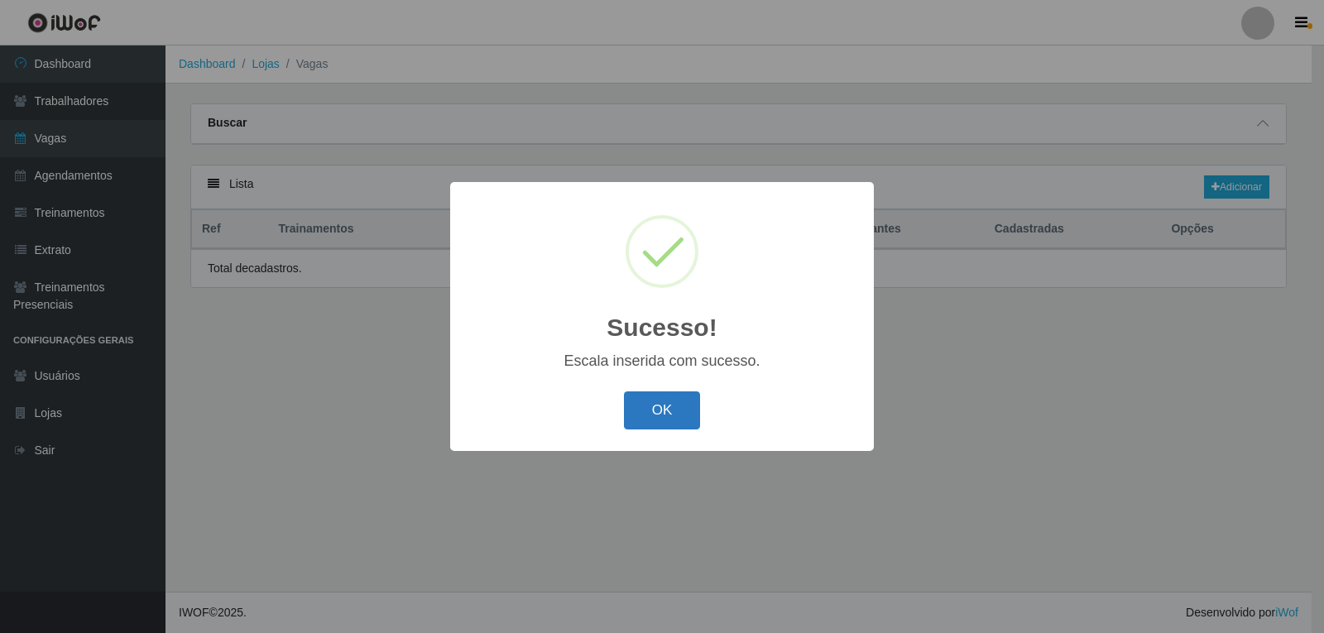
click at [626, 404] on button "OK" at bounding box center [662, 411] width 77 height 39
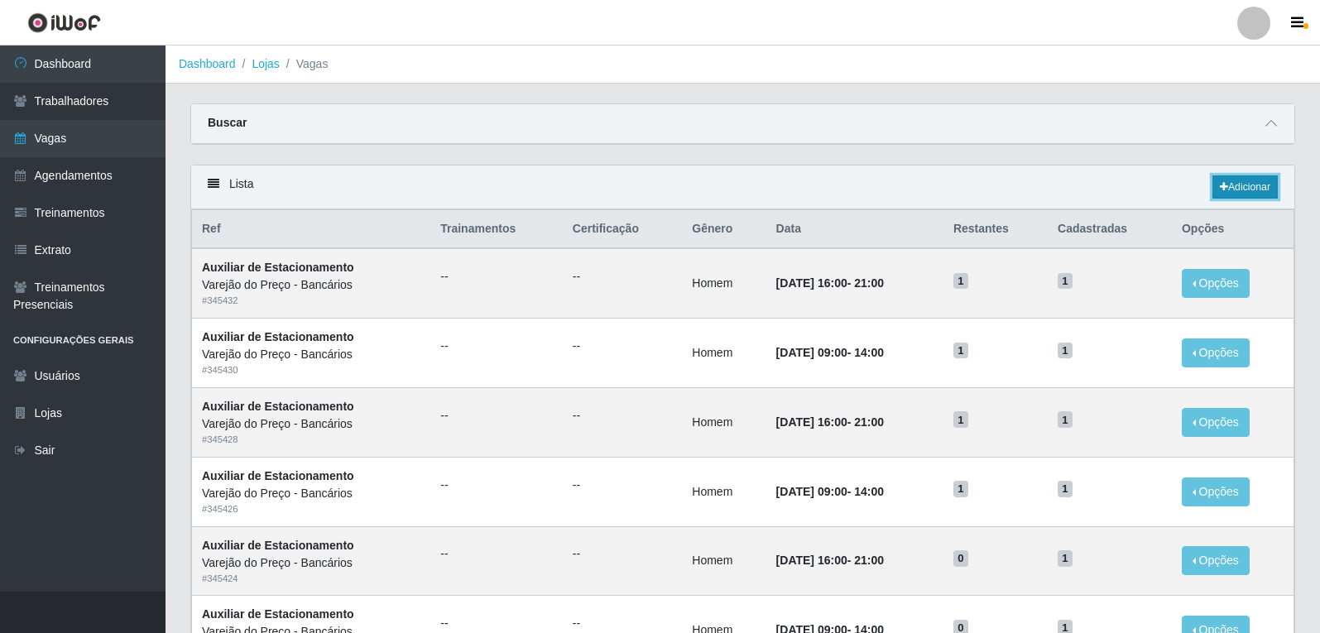
click at [1233, 185] on link "Adicionar" at bounding box center [1245, 186] width 65 height 23
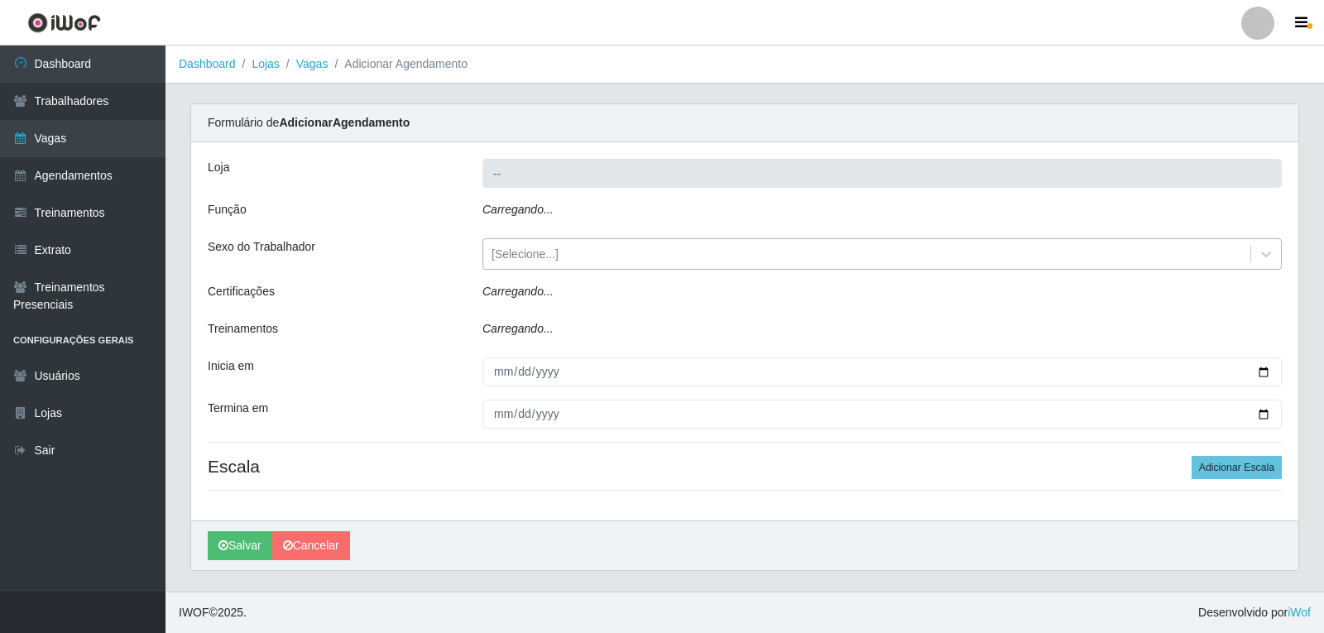
type input "Varejão do Preço - Bancários"
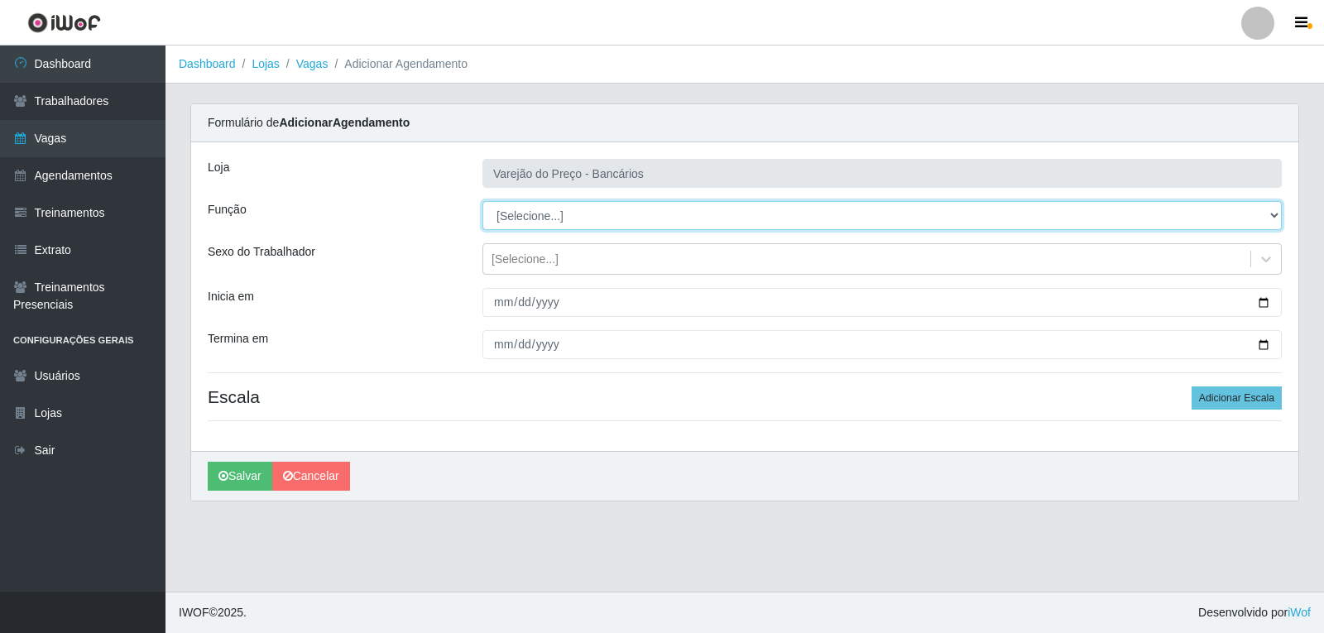
click at [535, 217] on select "[Selecione...] Auxiliar de Estacionamento Auxiliar de Estacionamento + Auxiliar…" at bounding box center [883, 215] width 800 height 29
select select "4"
click at [483, 201] on select "[Selecione...] Auxiliar de Estacionamento Auxiliar de Estacionamento + Auxiliar…" at bounding box center [883, 215] width 800 height 29
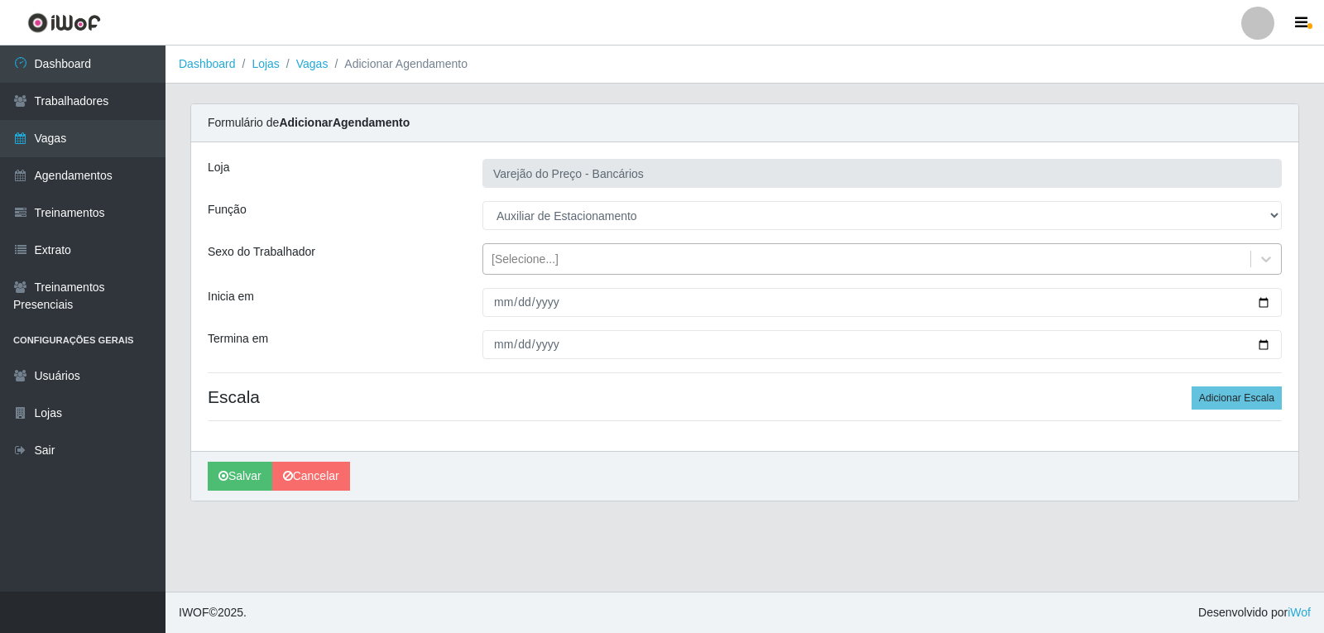
click at [520, 259] on div "[Selecione...]" at bounding box center [525, 259] width 67 height 17
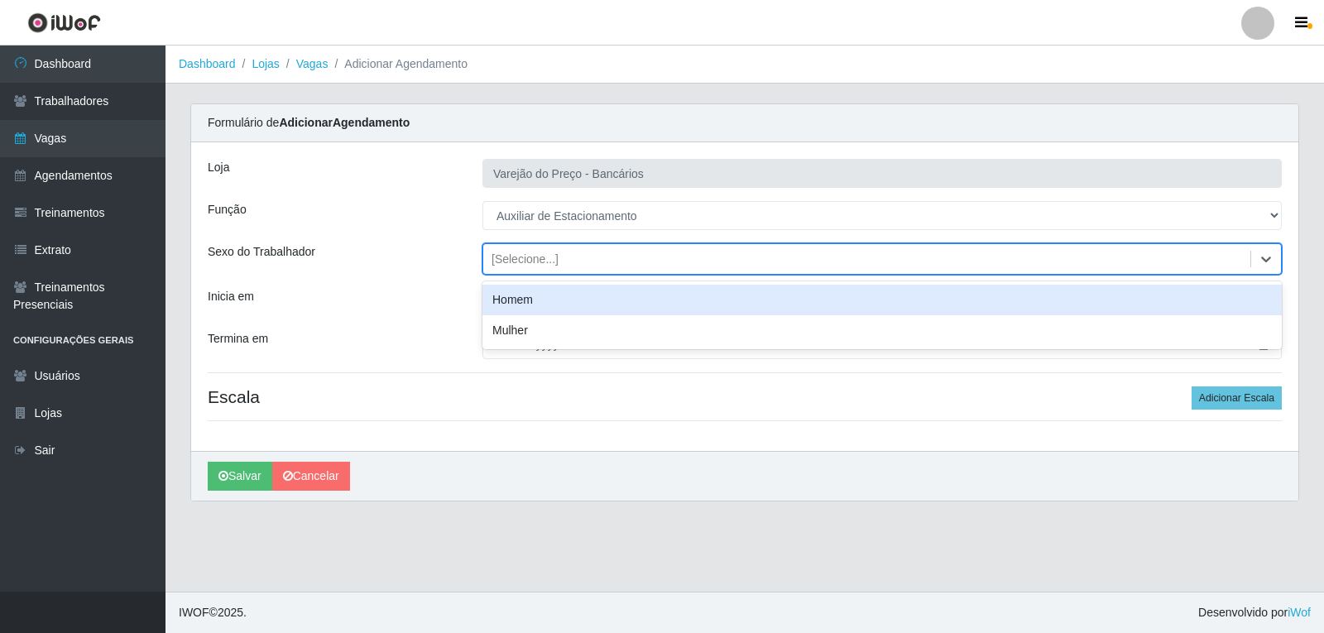
click at [517, 291] on div "Homem" at bounding box center [883, 300] width 800 height 31
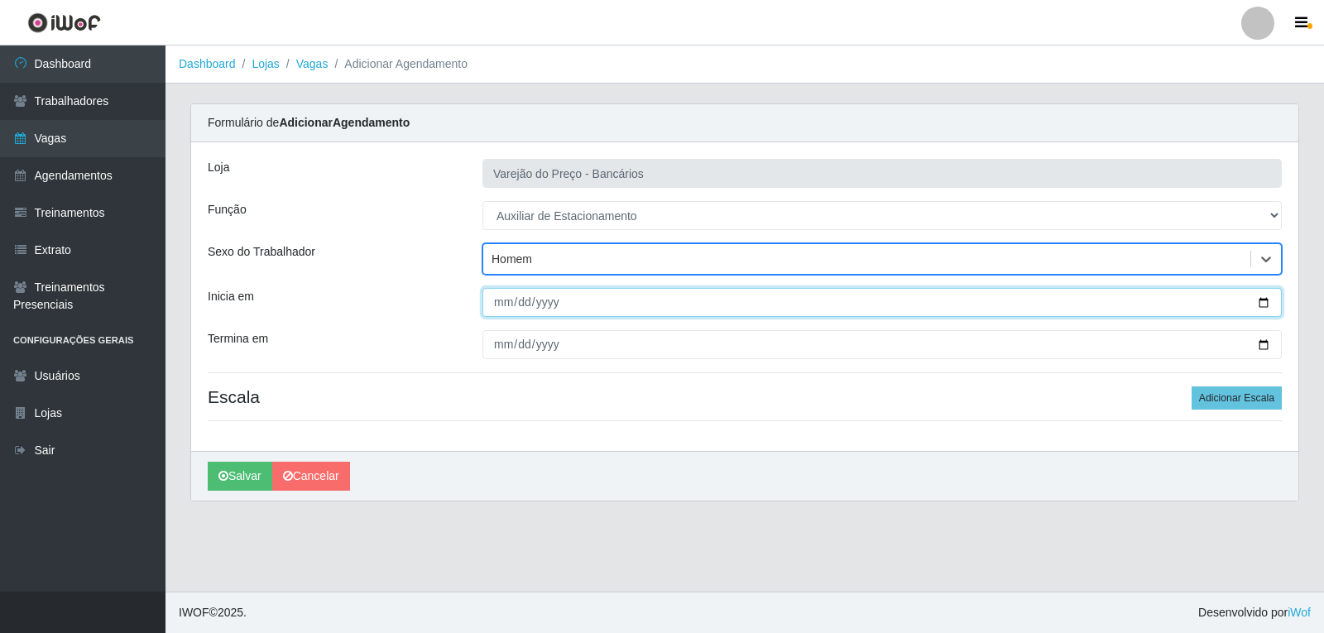
click at [502, 300] on input "Inicia em" at bounding box center [883, 302] width 800 height 29
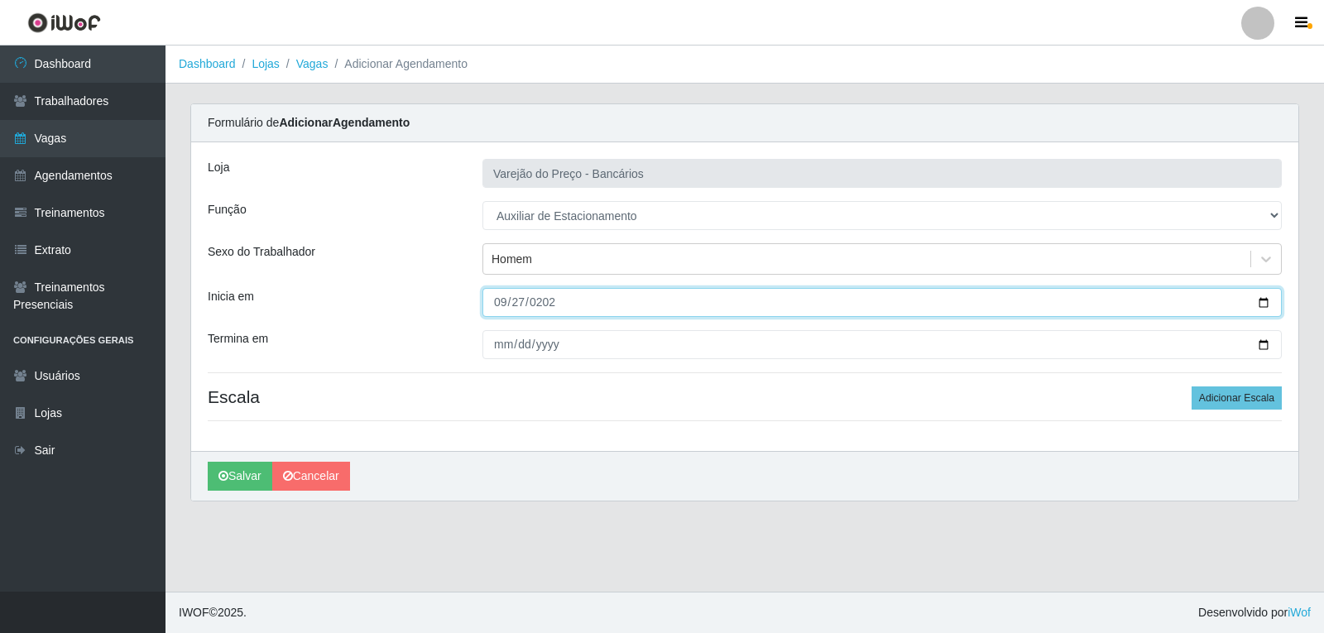
type input "2025-09-27"
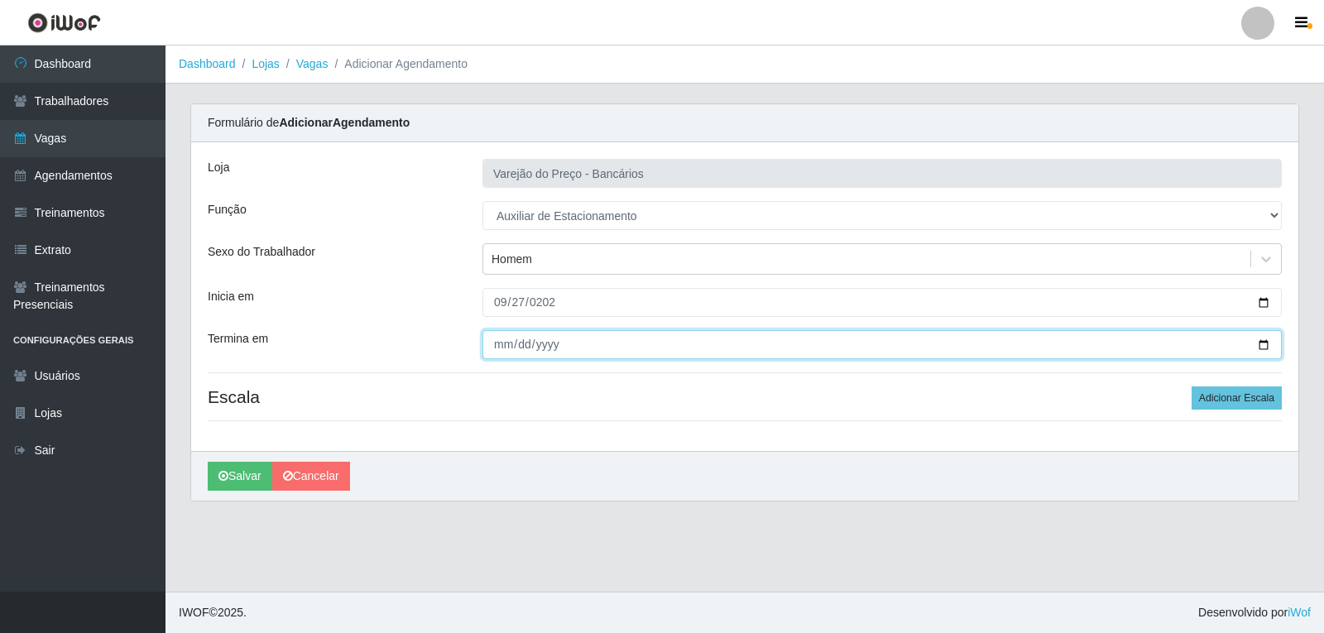
click at [506, 351] on input "Termina em" at bounding box center [883, 344] width 800 height 29
type input "2025-09-27"
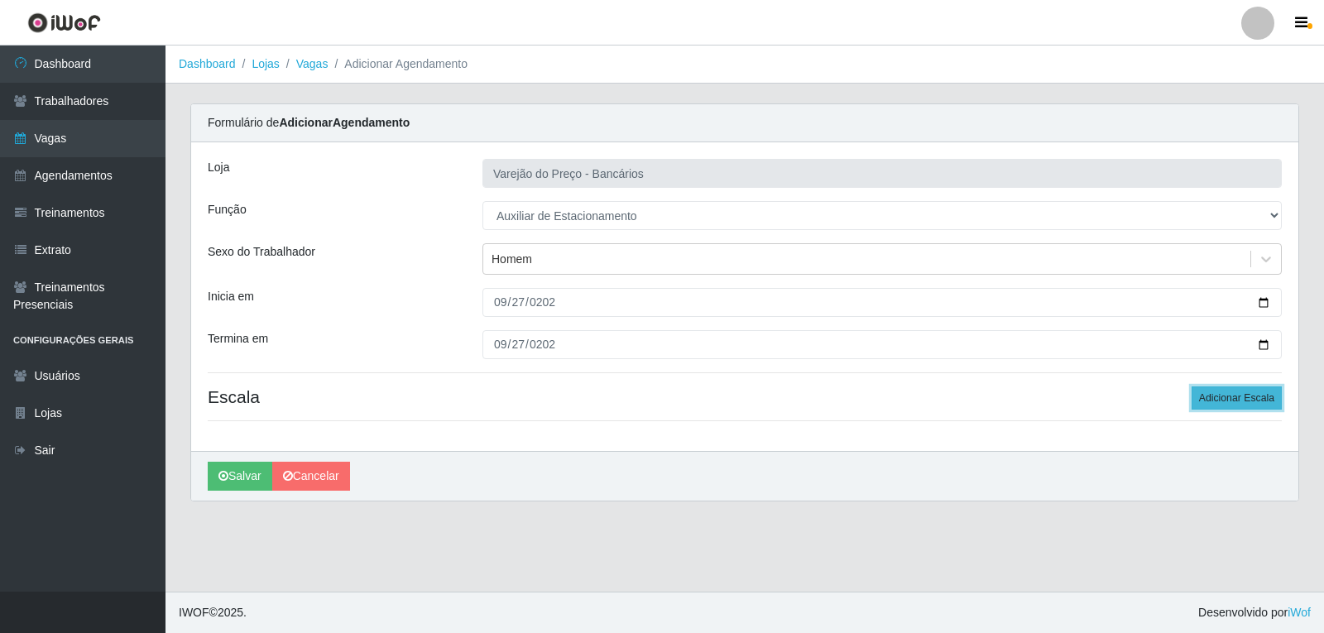
click at [1199, 394] on button "Adicionar Escala" at bounding box center [1237, 398] width 90 height 23
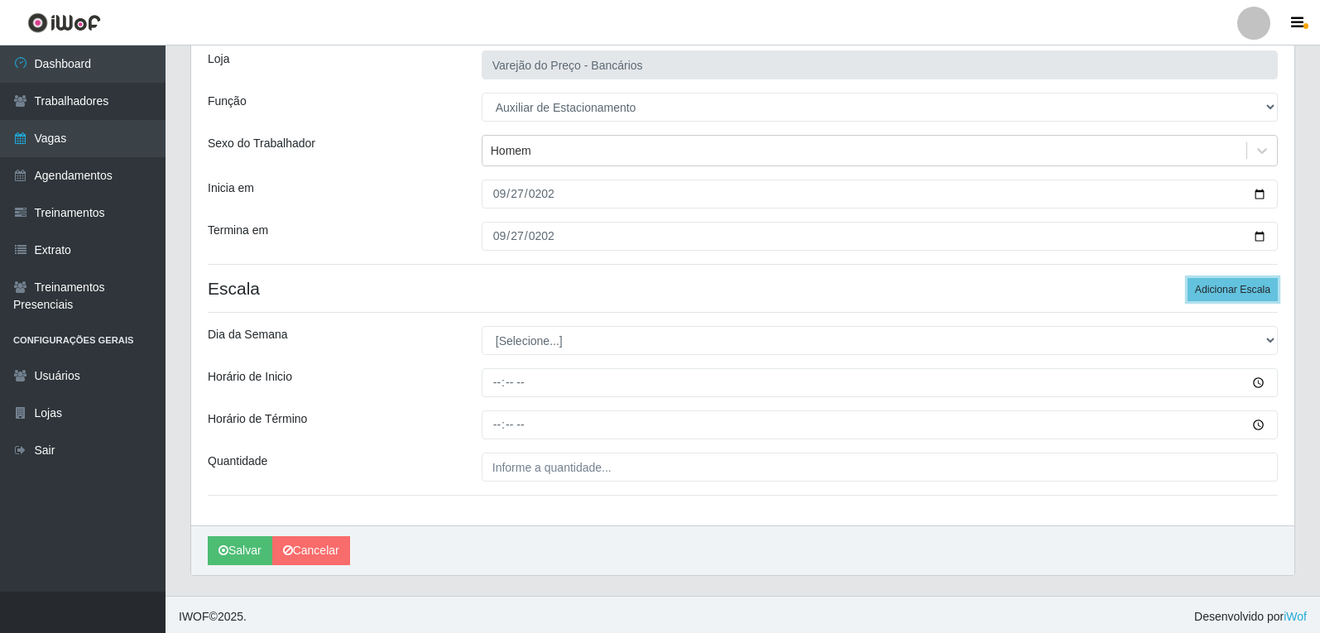
scroll to position [113, 0]
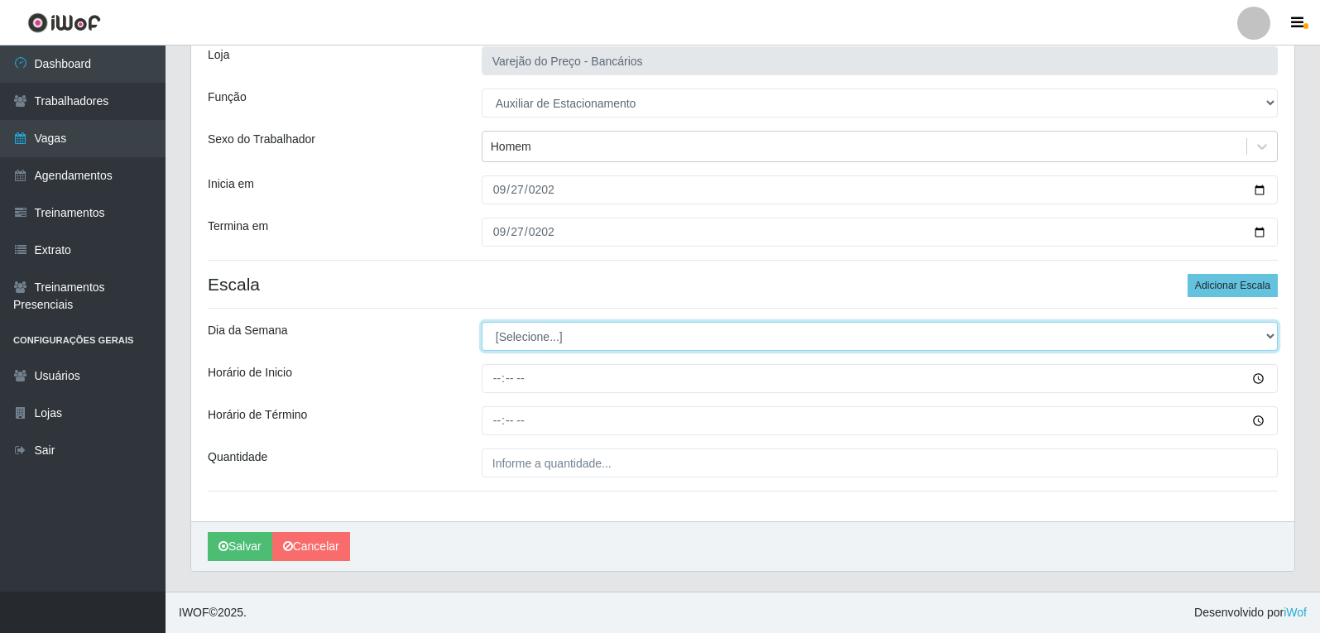
click at [521, 337] on select "[Selecione...] Segunda Terça Quarta Quinta Sexta Sábado Domingo" at bounding box center [880, 336] width 796 height 29
select select "6"
click at [482, 322] on select "[Selecione...] Segunda Terça Quarta Quinta Sexta Sábado Domingo" at bounding box center [880, 336] width 796 height 29
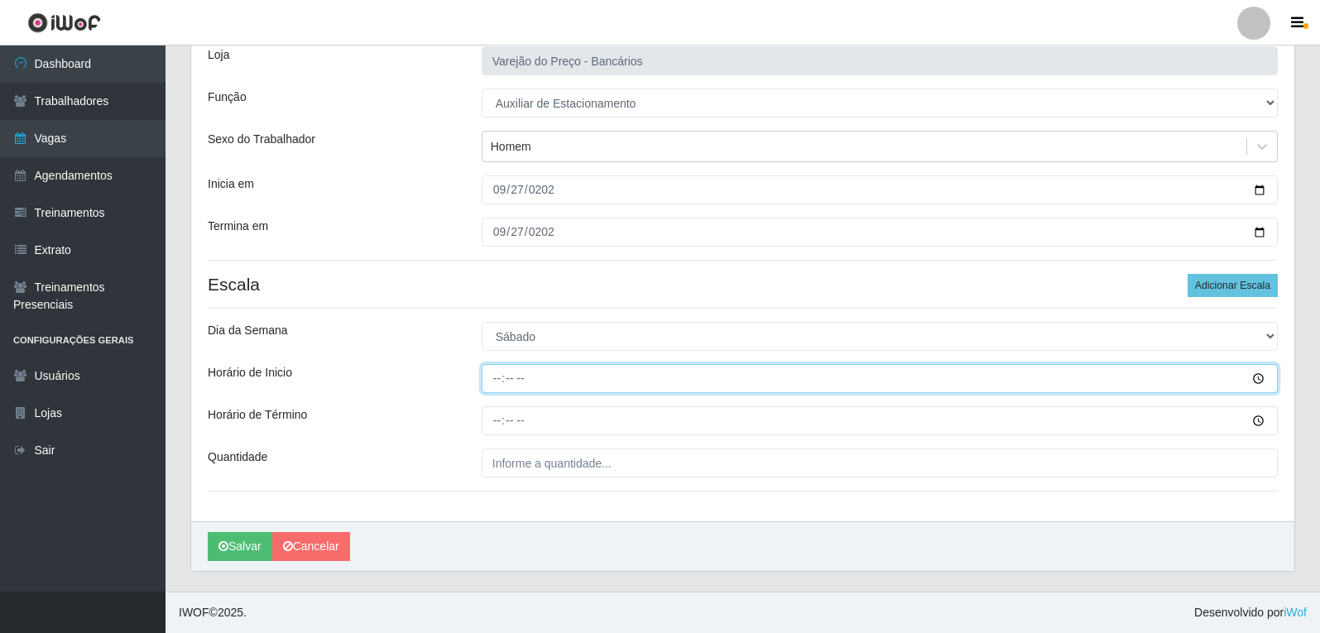
click at [496, 382] on input "Horário de Inicio" at bounding box center [880, 378] width 796 height 29
type input "09:00"
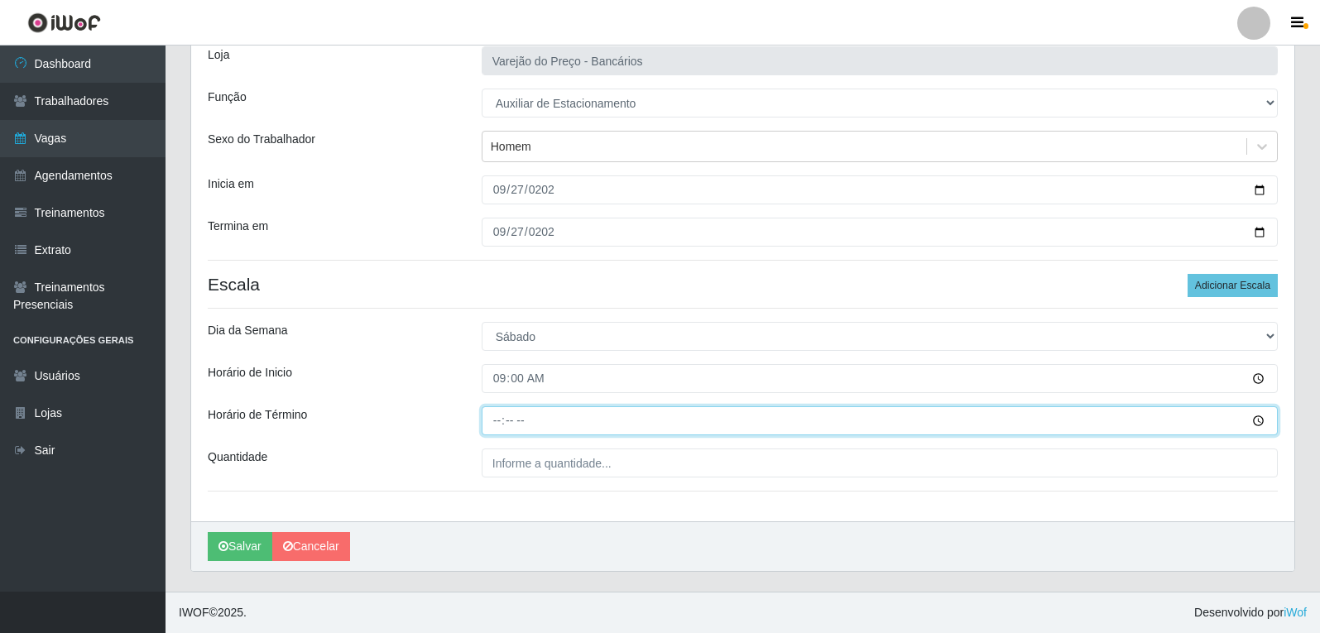
click at [498, 431] on input "Horário de Término" at bounding box center [880, 420] width 796 height 29
type input "14:00"
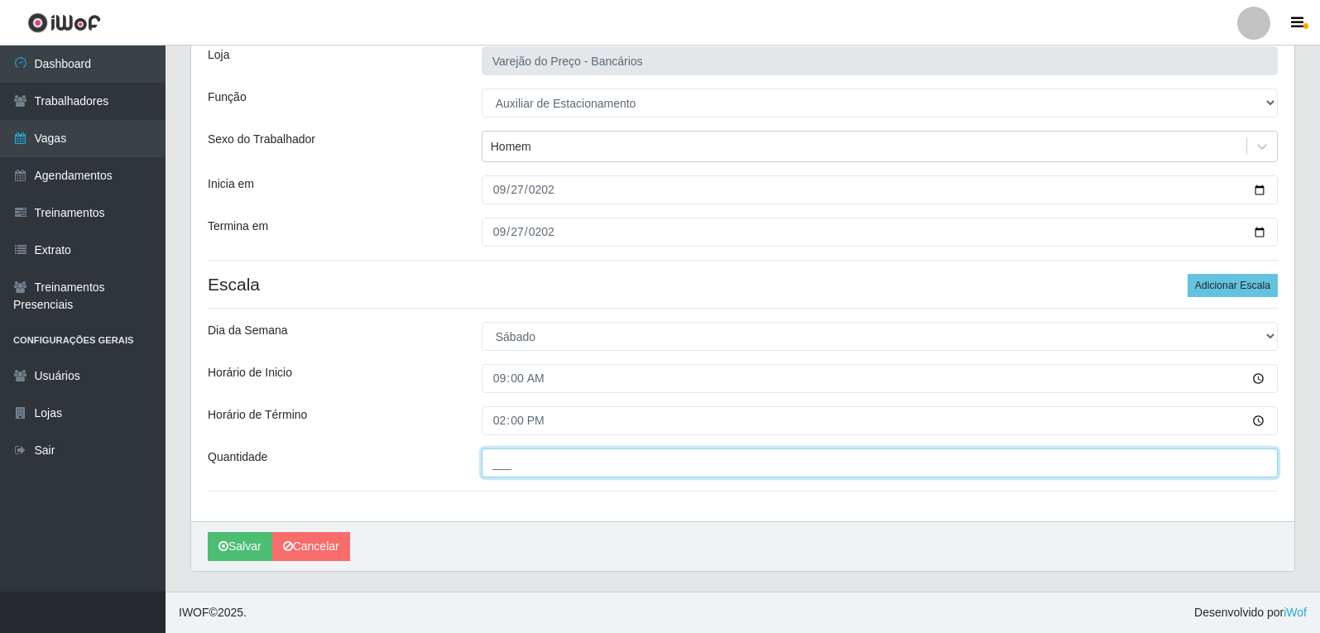
click at [512, 459] on input "___" at bounding box center [880, 463] width 796 height 29
type input "1__"
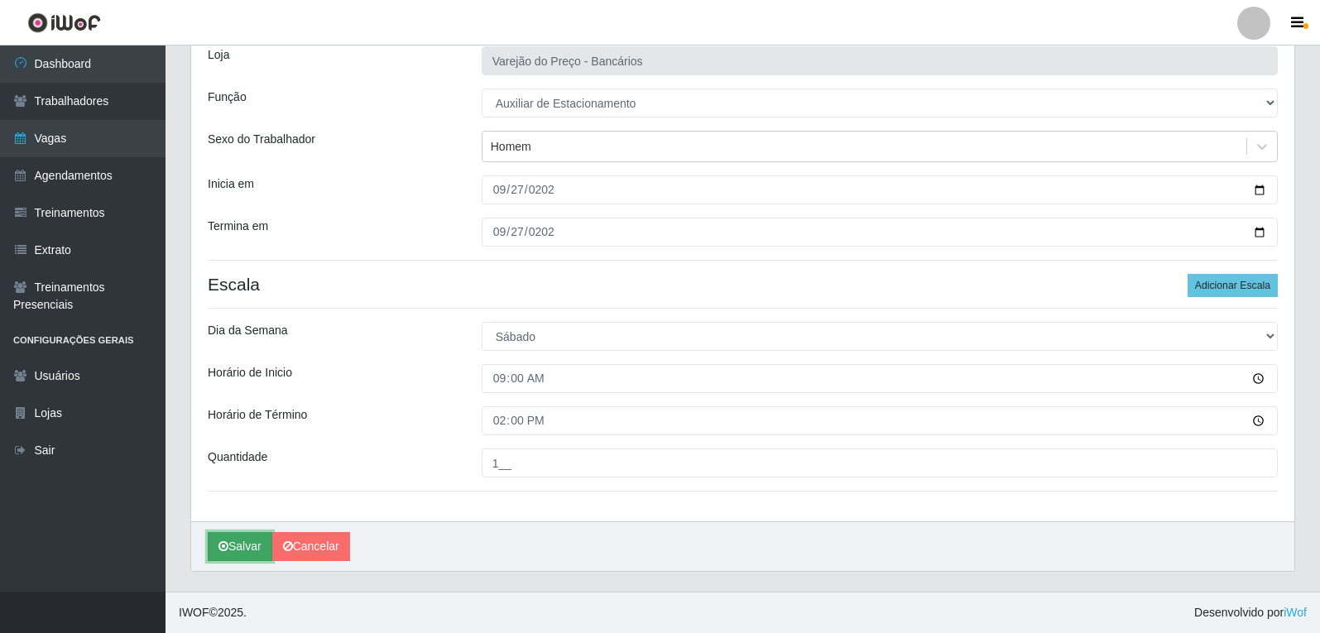
click at [249, 541] on button "Salvar" at bounding box center [240, 546] width 65 height 29
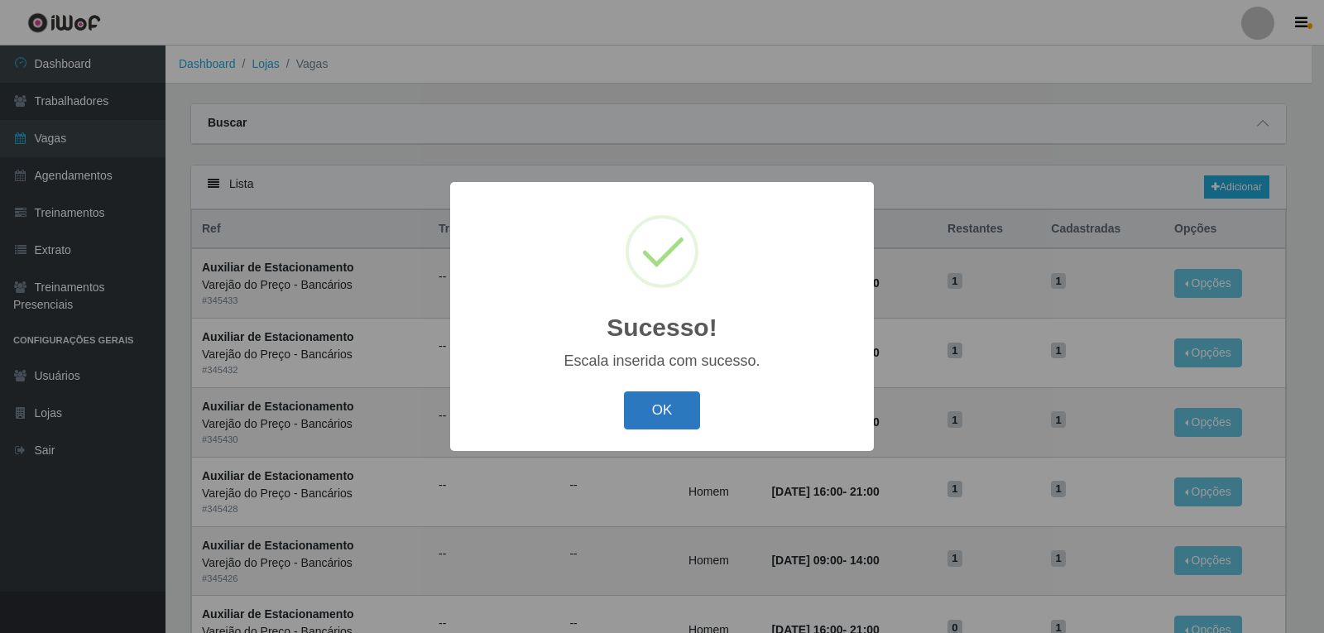
click at [650, 408] on button "OK" at bounding box center [662, 411] width 77 height 39
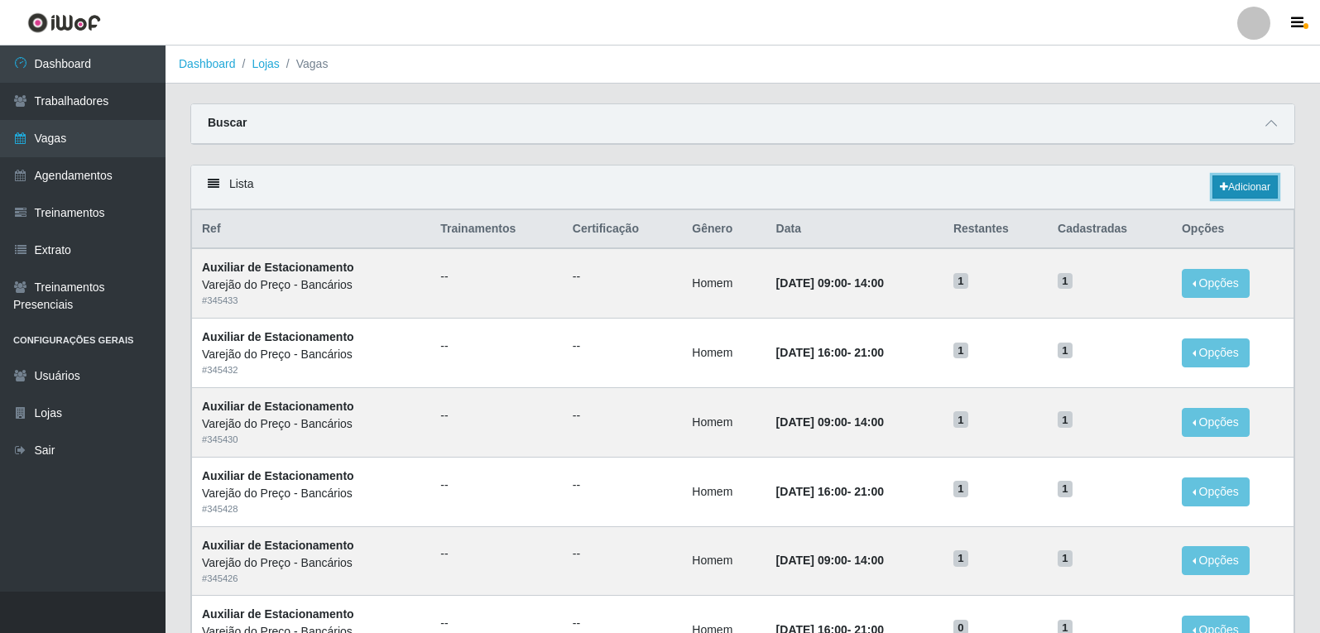
click at [1267, 190] on link "Adicionar" at bounding box center [1245, 186] width 65 height 23
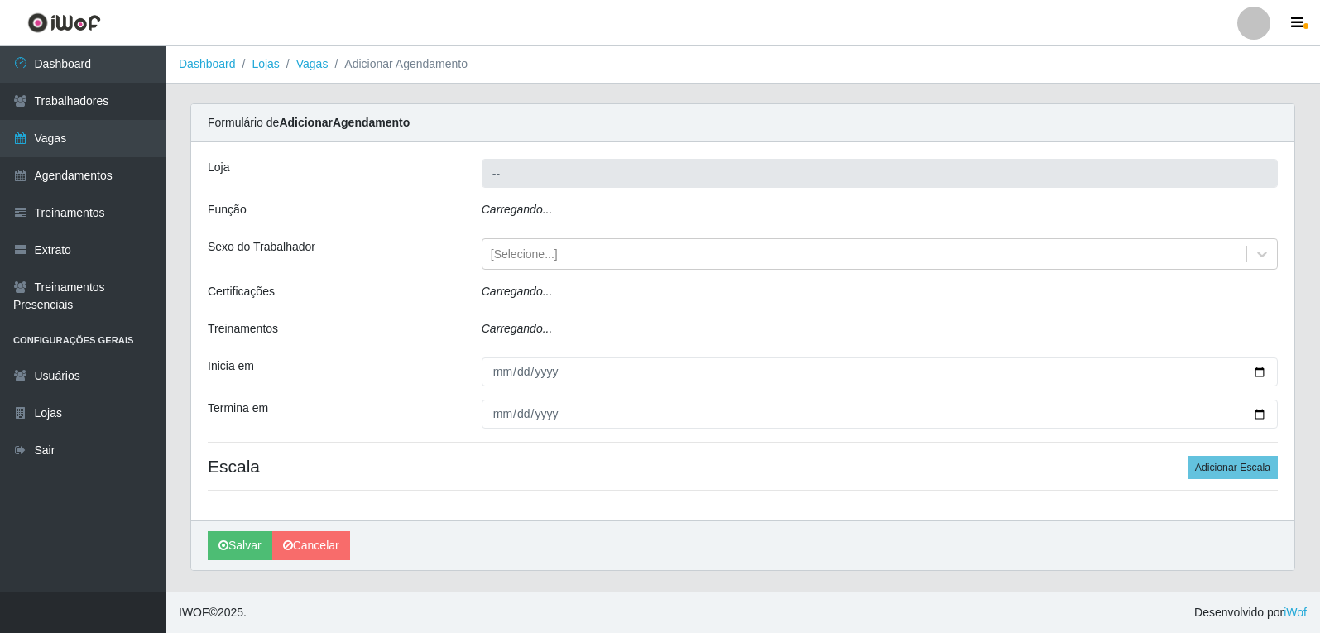
type input "Varejão do Preço - Bancários"
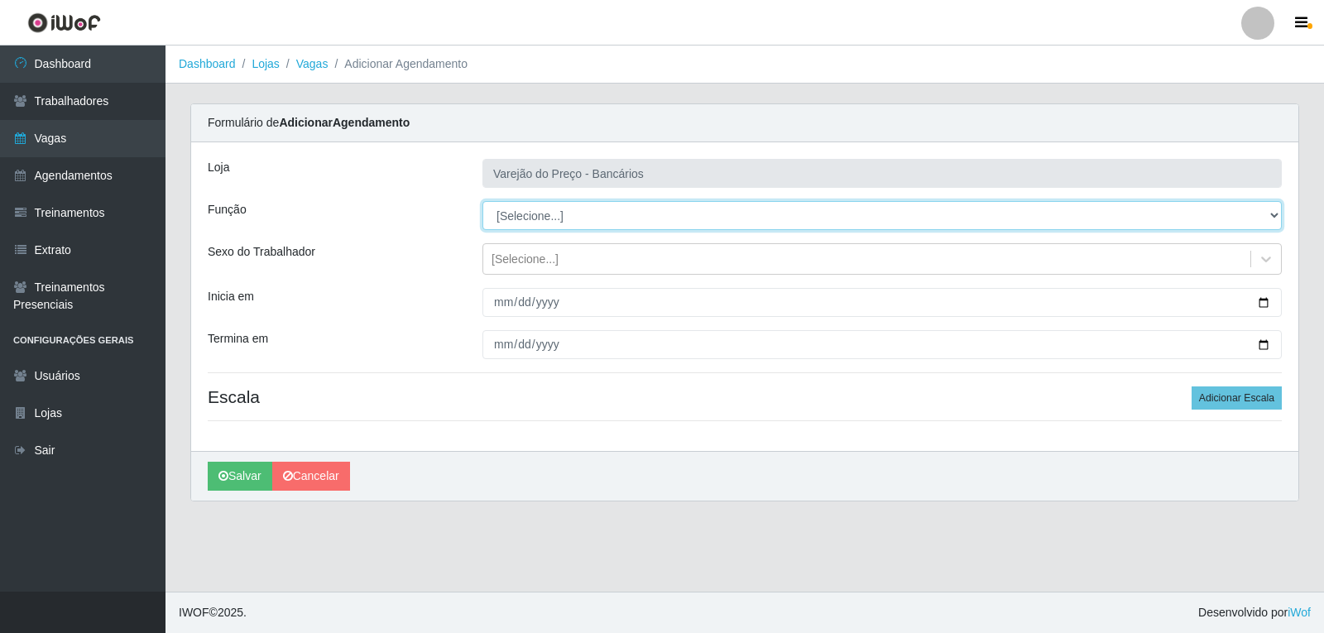
click at [526, 223] on select "[Selecione...] Auxiliar de Estacionamento Auxiliar de Estacionamento + Auxiliar…" at bounding box center [883, 215] width 800 height 29
select select "4"
click at [483, 201] on select "[Selecione...] Auxiliar de Estacionamento Auxiliar de Estacionamento + Auxiliar…" at bounding box center [883, 215] width 800 height 29
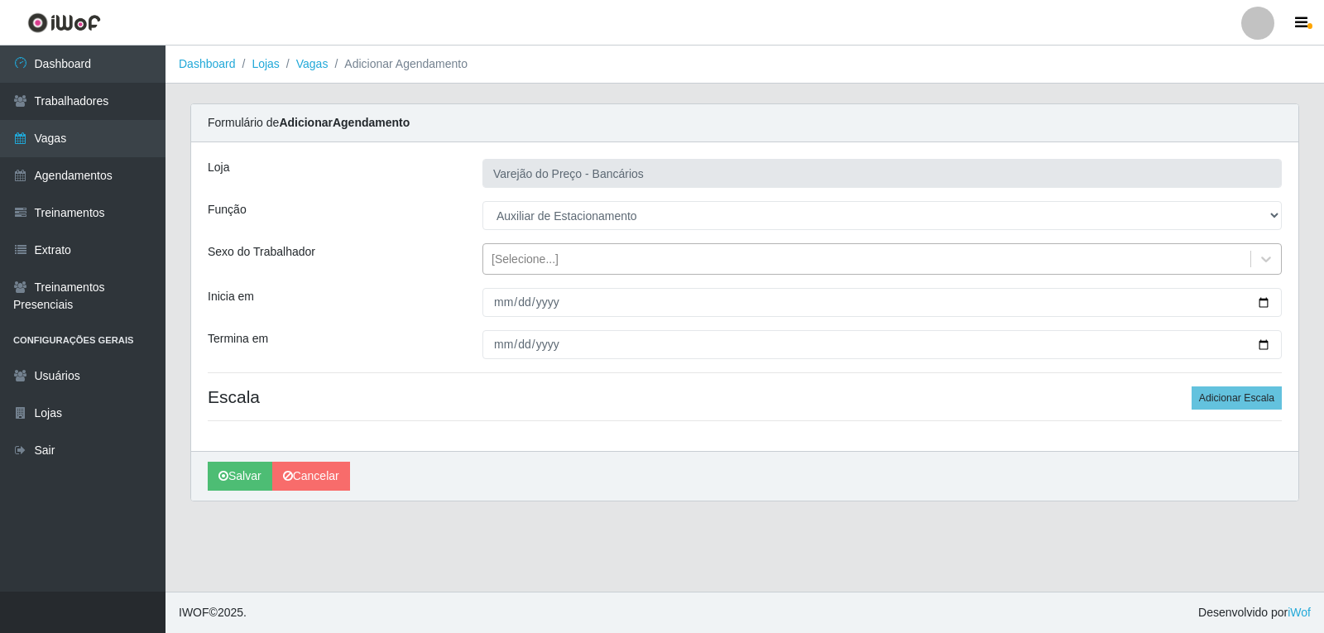
click at [512, 264] on div "[Selecione...]" at bounding box center [525, 259] width 67 height 17
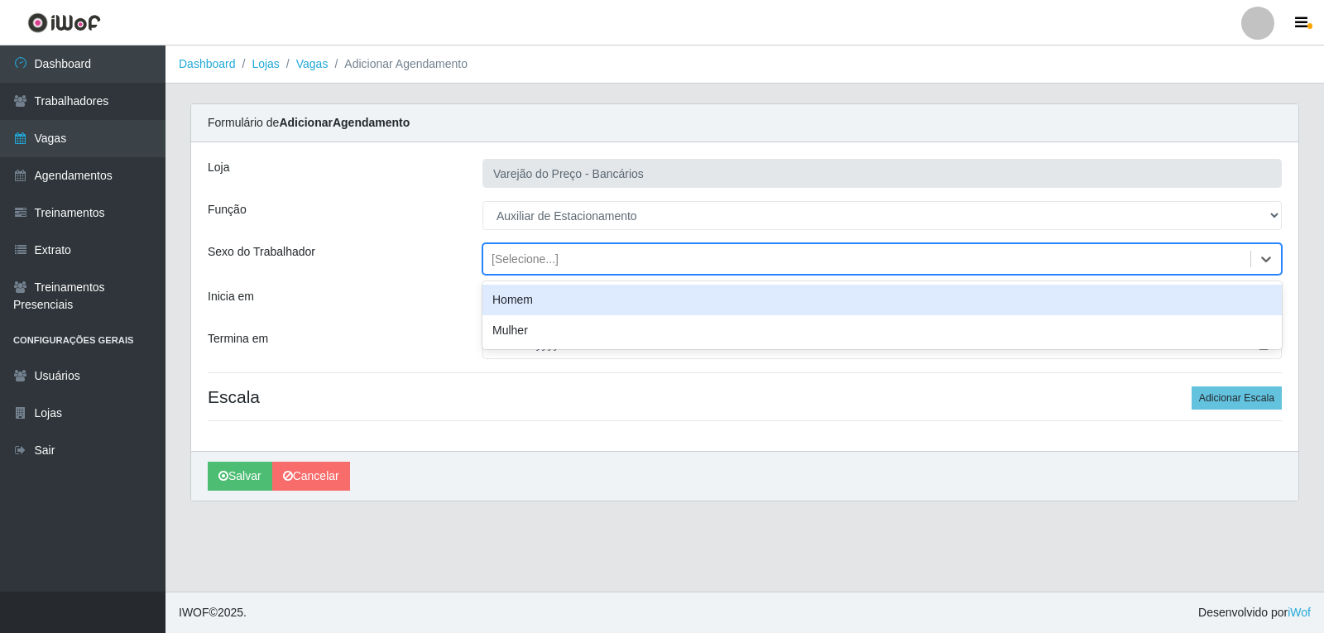
click at [522, 301] on div "Homem" at bounding box center [883, 300] width 800 height 31
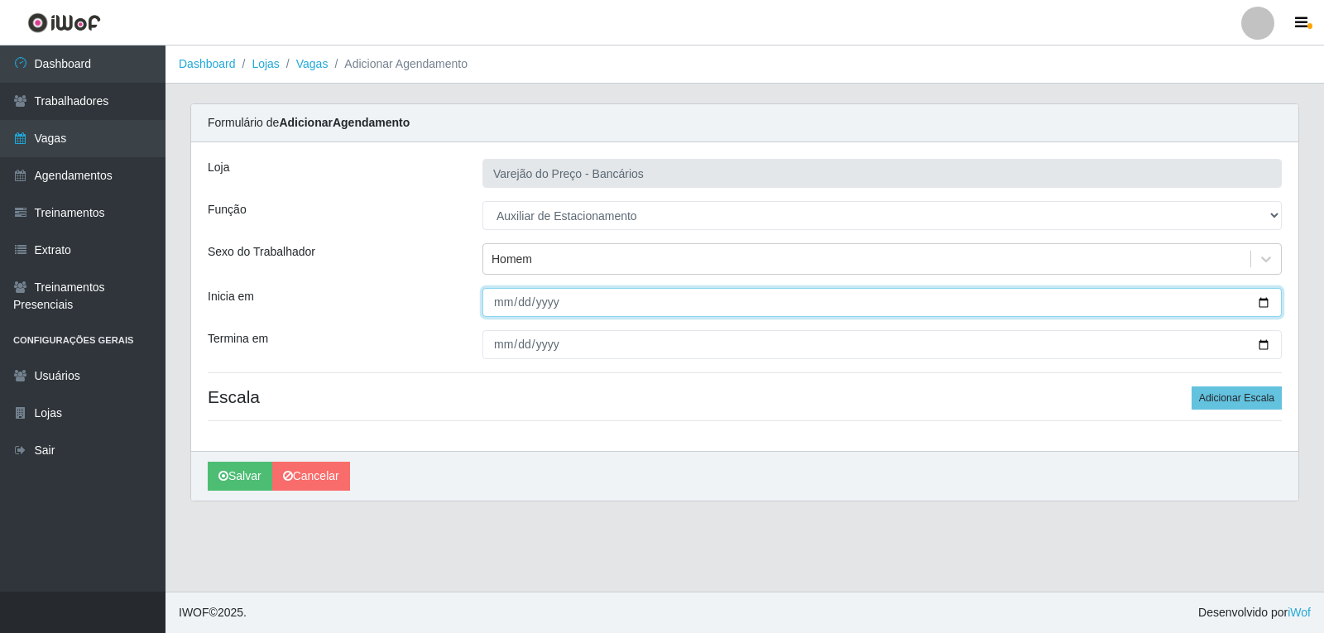
click at [500, 307] on input "Inicia em" at bounding box center [883, 302] width 800 height 29
type input "2025-09-27"
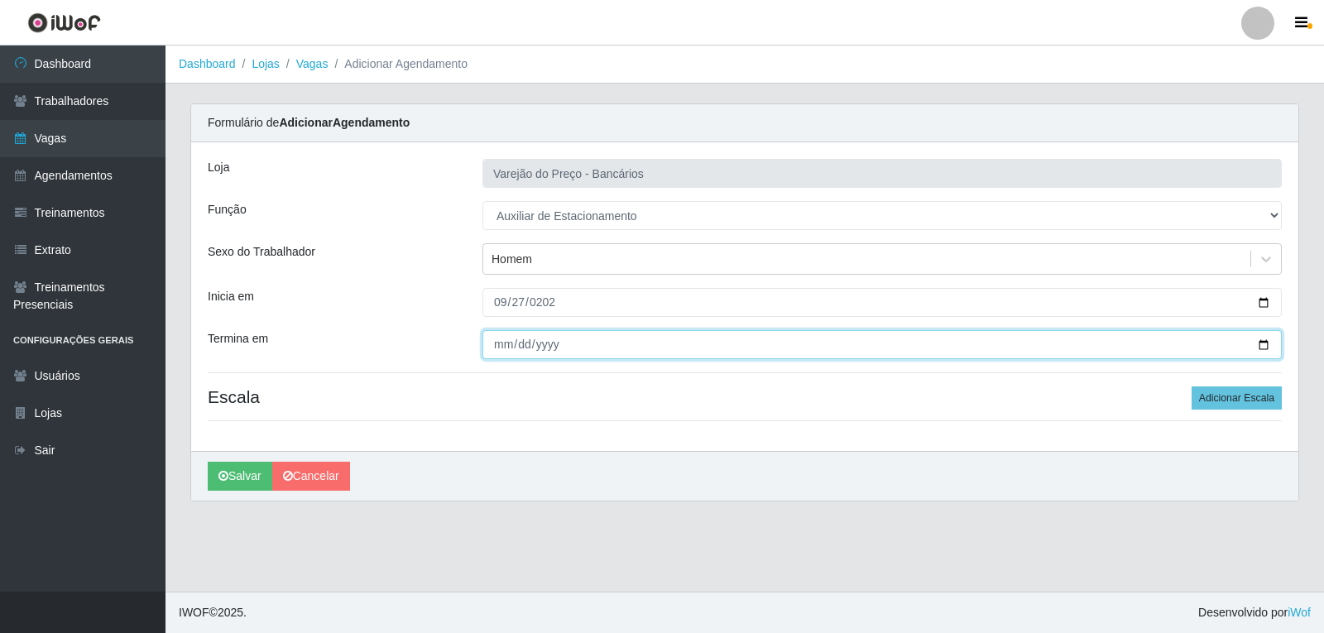
click at [509, 352] on input "Termina em" at bounding box center [883, 344] width 800 height 29
type input "2025-09-27"
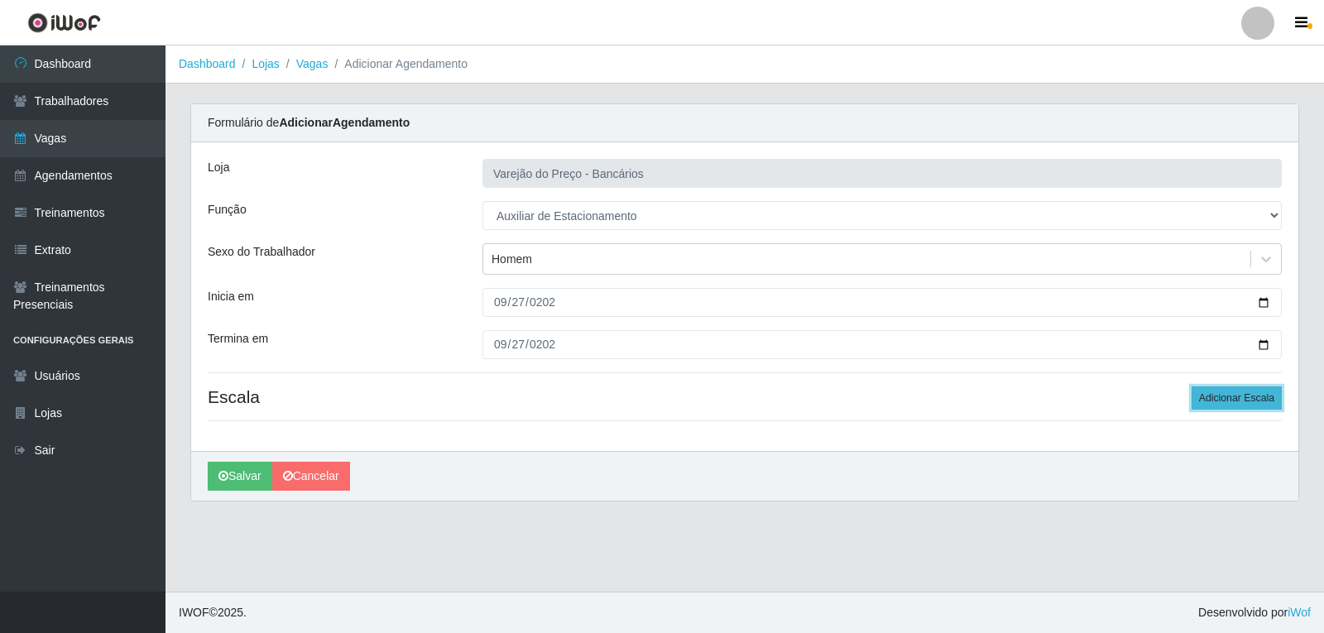
click at [1194, 392] on button "Adicionar Escala" at bounding box center [1237, 398] width 90 height 23
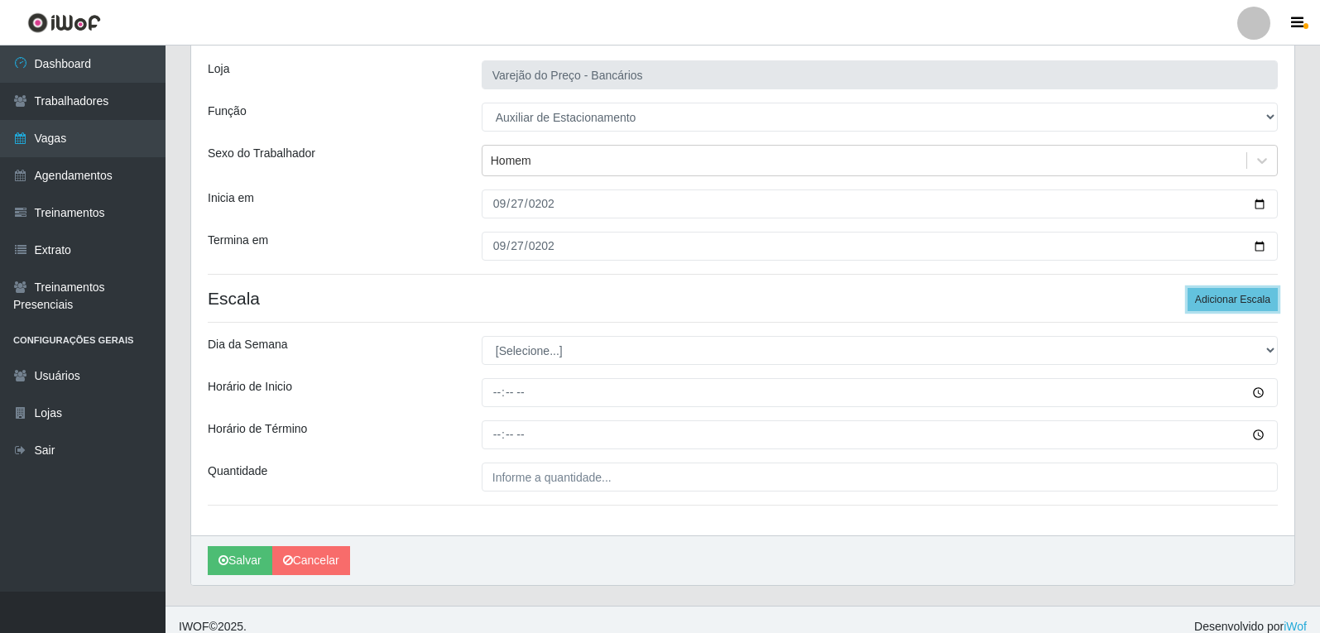
scroll to position [113, 0]
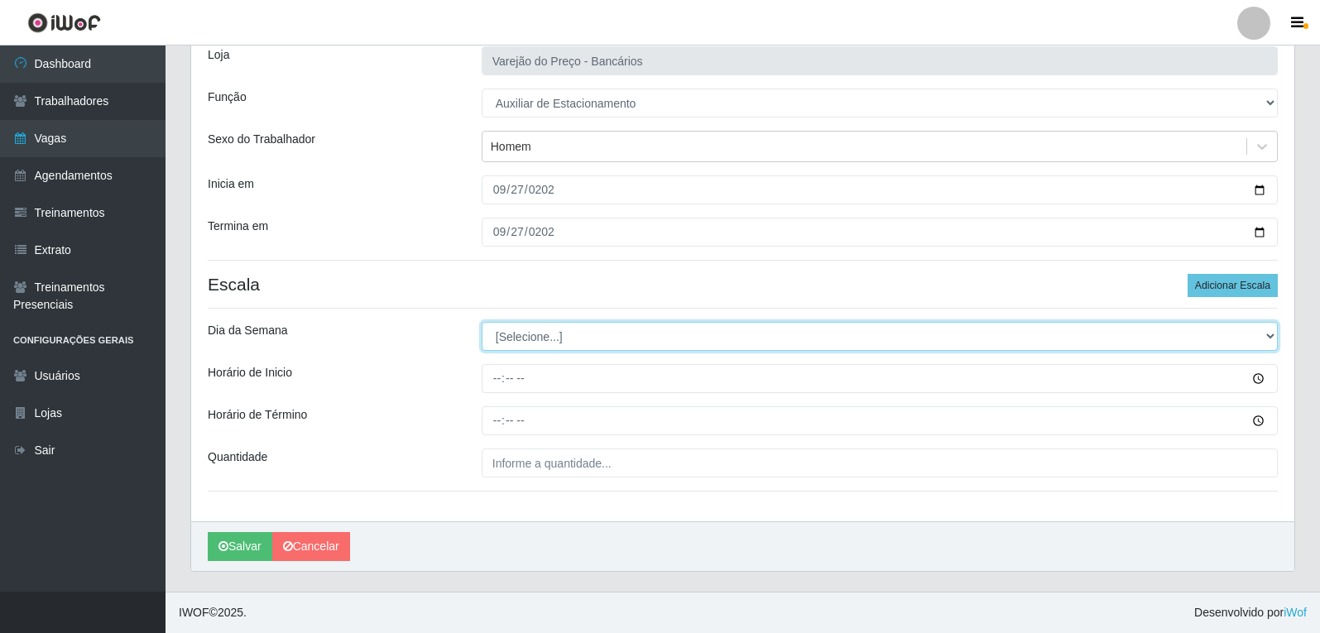
click at [525, 339] on select "[Selecione...] Segunda Terça Quarta Quinta Sexta Sábado Domingo" at bounding box center [880, 336] width 796 height 29
select select "5"
click at [482, 322] on select "[Selecione...] Segunda Terça Quarta Quinta Sexta Sábado Domingo" at bounding box center [880, 336] width 796 height 29
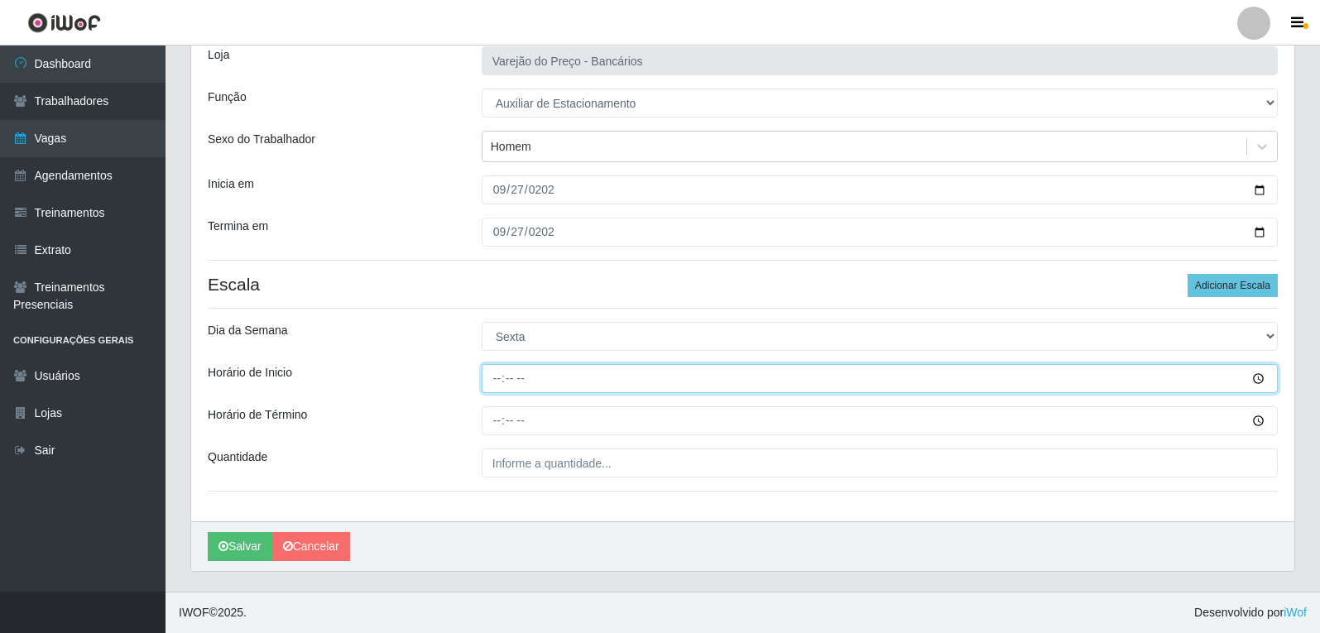
click at [497, 380] on input "Horário de Inicio" at bounding box center [880, 378] width 796 height 29
type input "16:00"
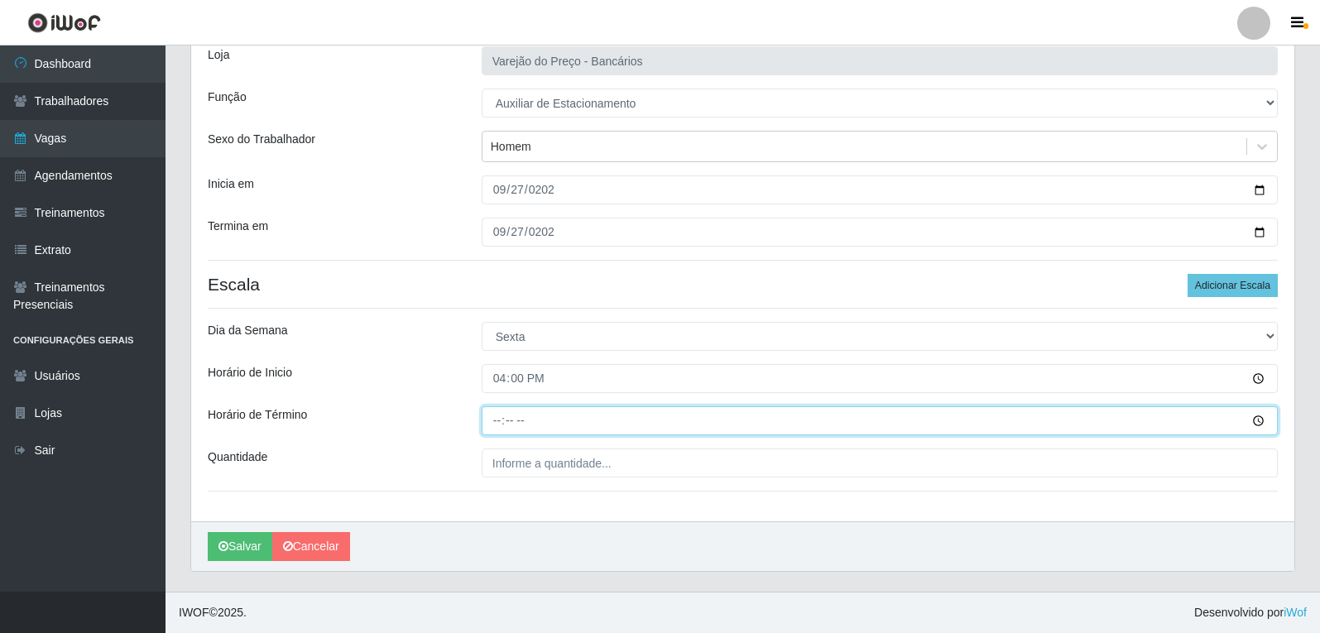
click at [498, 418] on input "Horário de Término" at bounding box center [880, 420] width 796 height 29
type input "21:00"
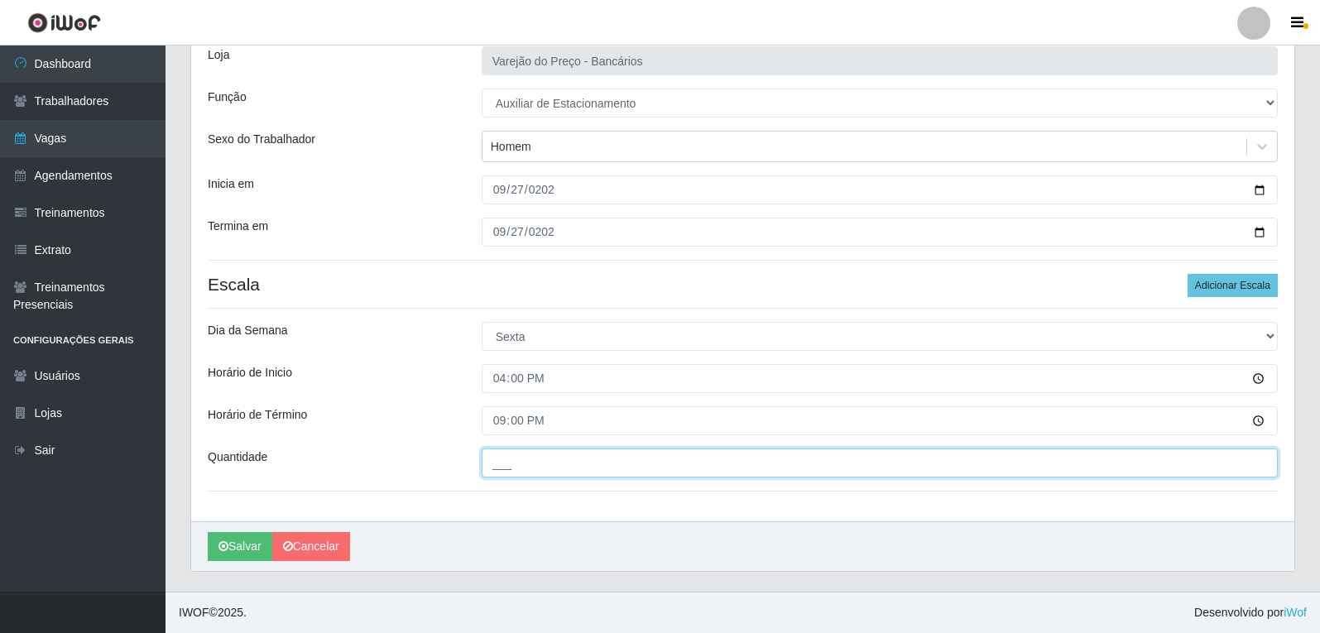
click at [515, 459] on input "___" at bounding box center [880, 463] width 796 height 29
type input "1__"
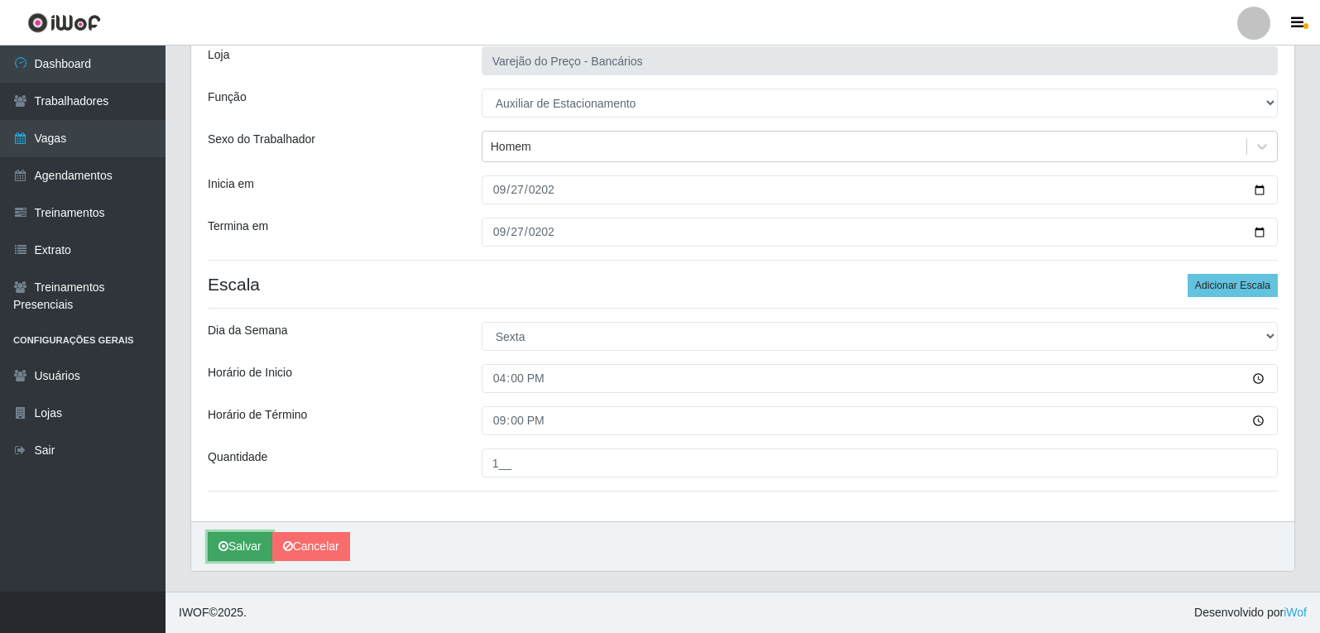
click at [220, 548] on icon "submit" at bounding box center [224, 547] width 10 height 12
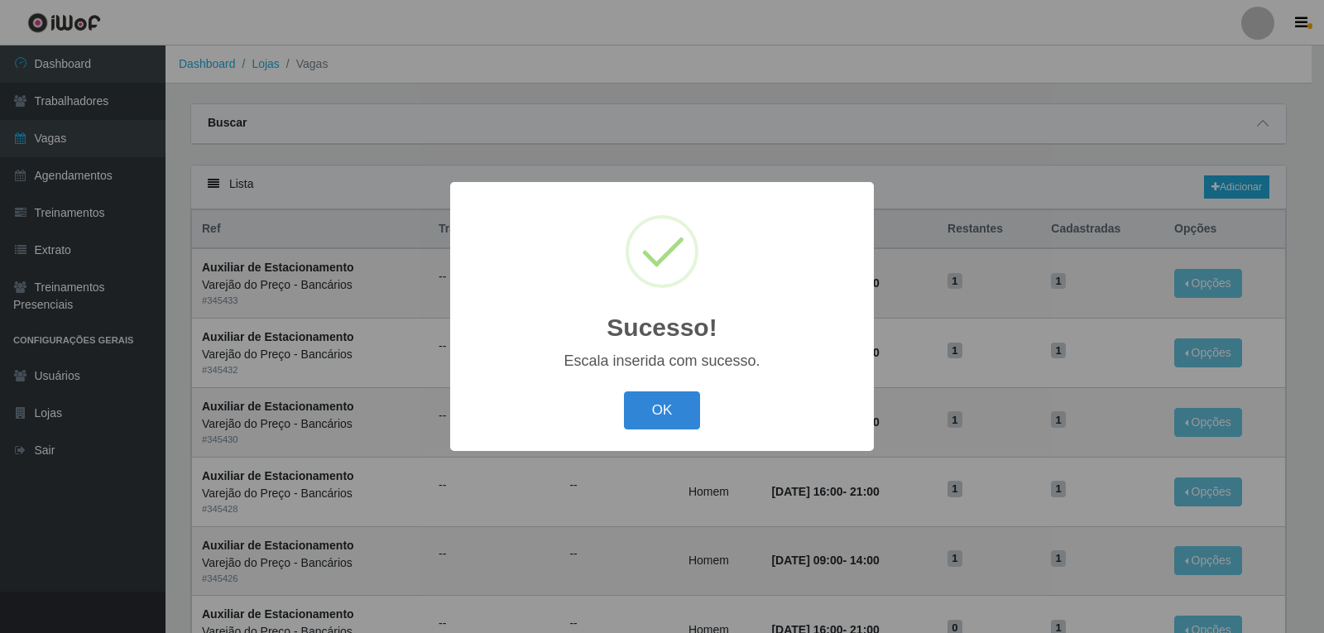
click at [608, 408] on div "OK Cancel" at bounding box center [662, 410] width 391 height 47
click at [646, 397] on button "OK" at bounding box center [662, 411] width 77 height 39
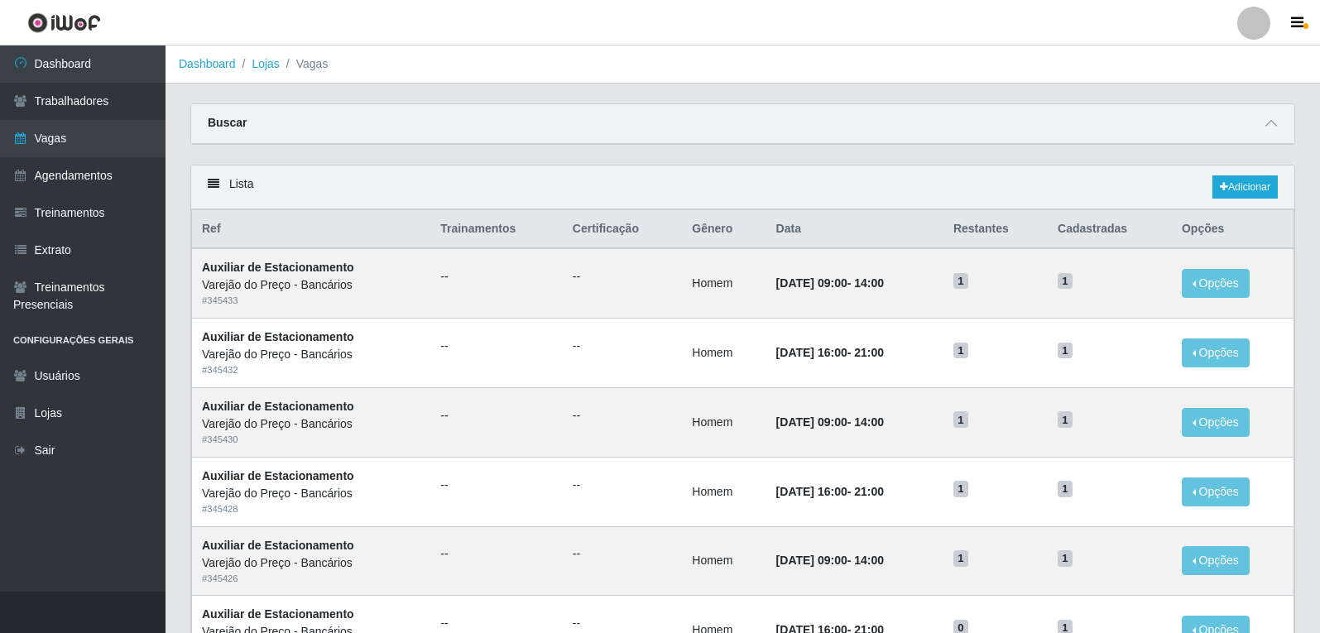
click at [859, 175] on div "Lista Adicionar" at bounding box center [742, 188] width 1103 height 44
click at [858, 175] on div "Lista Adicionar" at bounding box center [742, 188] width 1103 height 44
click at [853, 175] on div "Lista Adicionar" at bounding box center [742, 188] width 1103 height 44
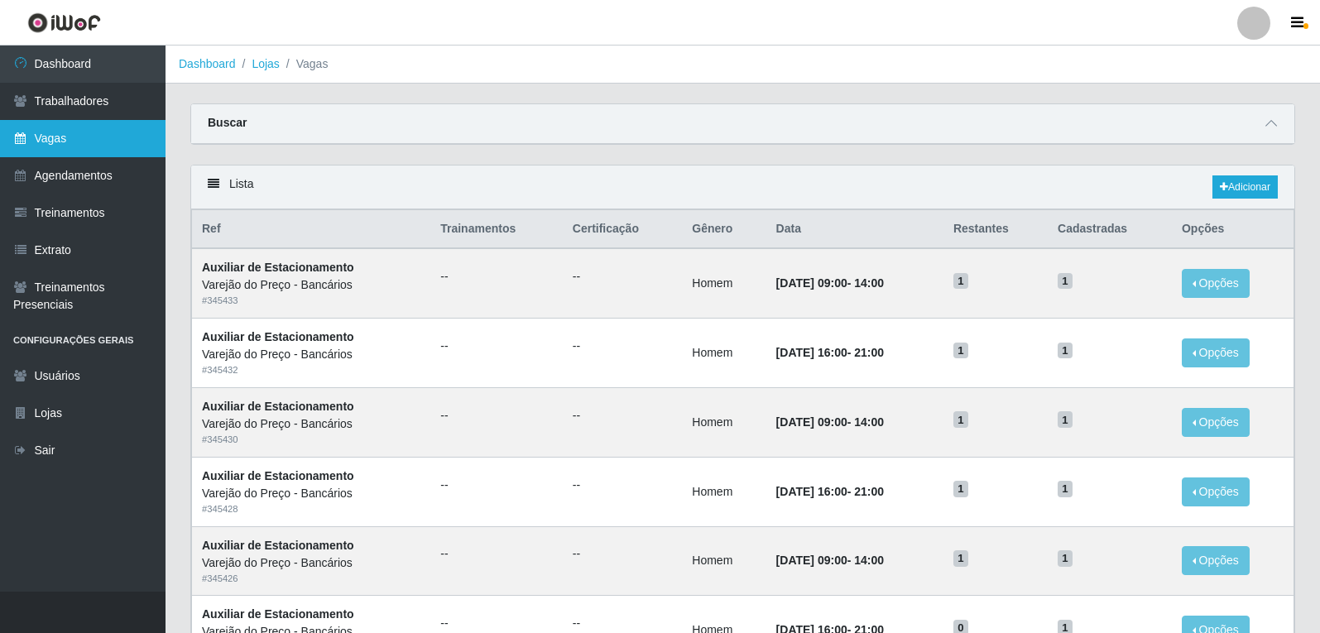
click at [49, 138] on link "Vagas" at bounding box center [83, 138] width 166 height 37
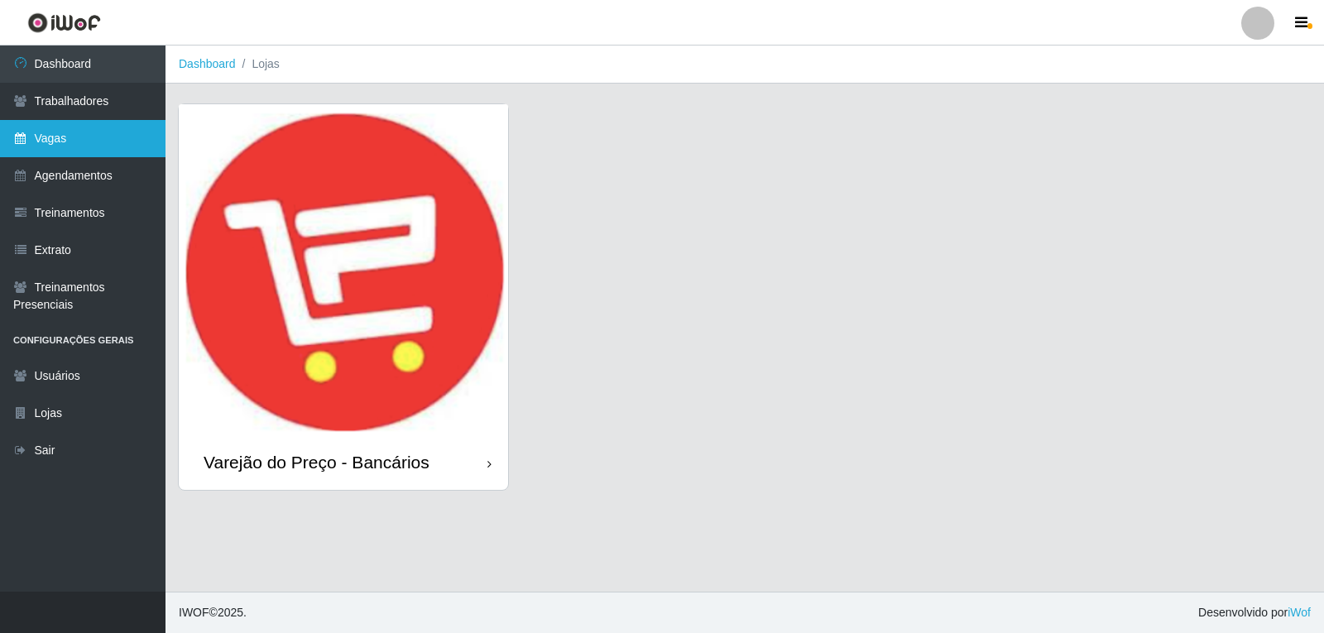
click at [122, 150] on link "Vagas" at bounding box center [83, 138] width 166 height 37
click at [278, 213] on img at bounding box center [343, 269] width 329 height 331
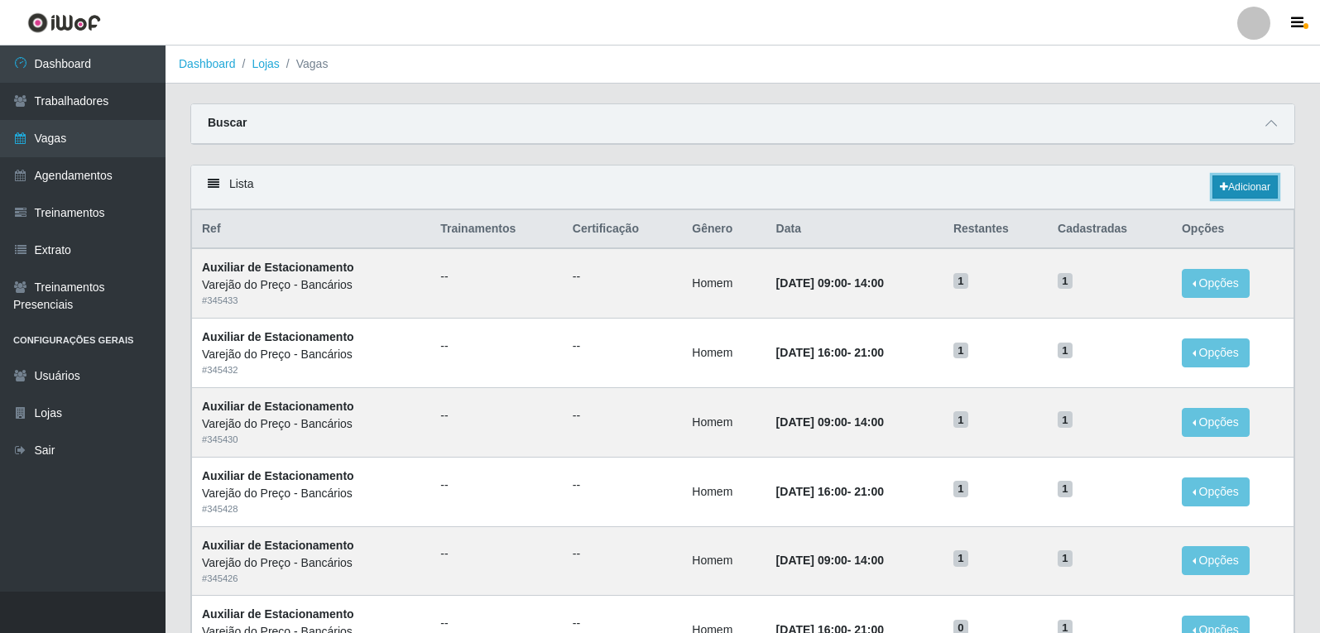
click at [1221, 195] on link "Adicionar" at bounding box center [1245, 186] width 65 height 23
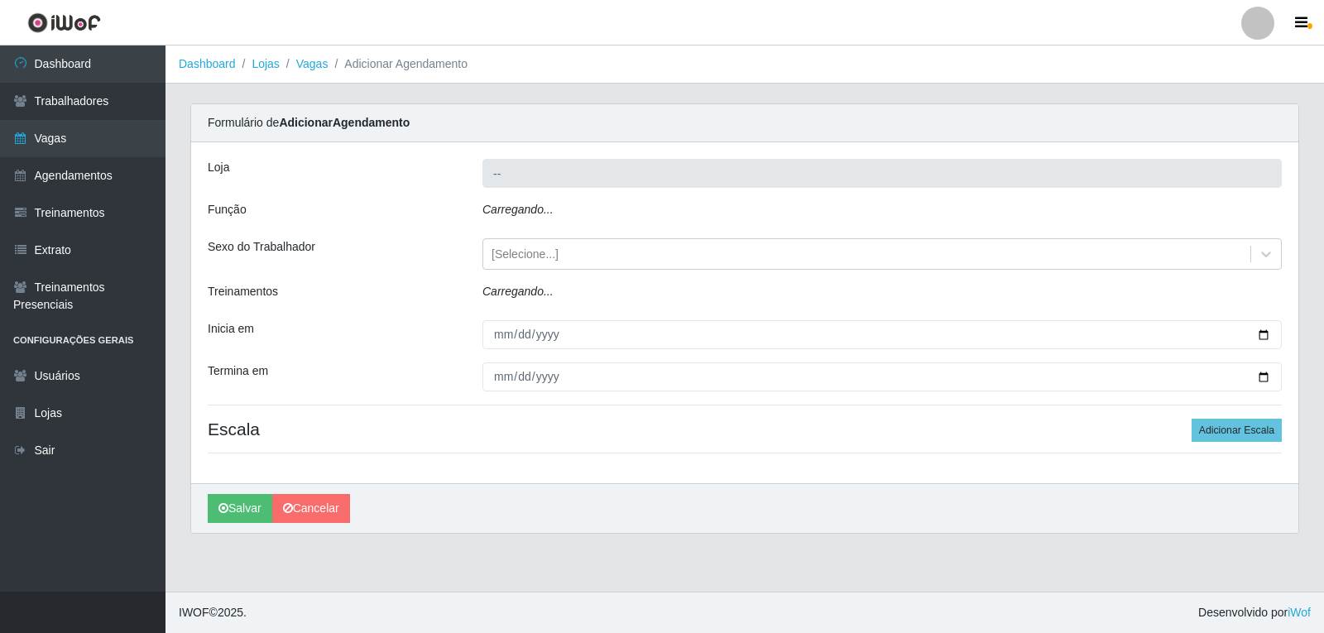
type input "Varejão do Preço - Bancários"
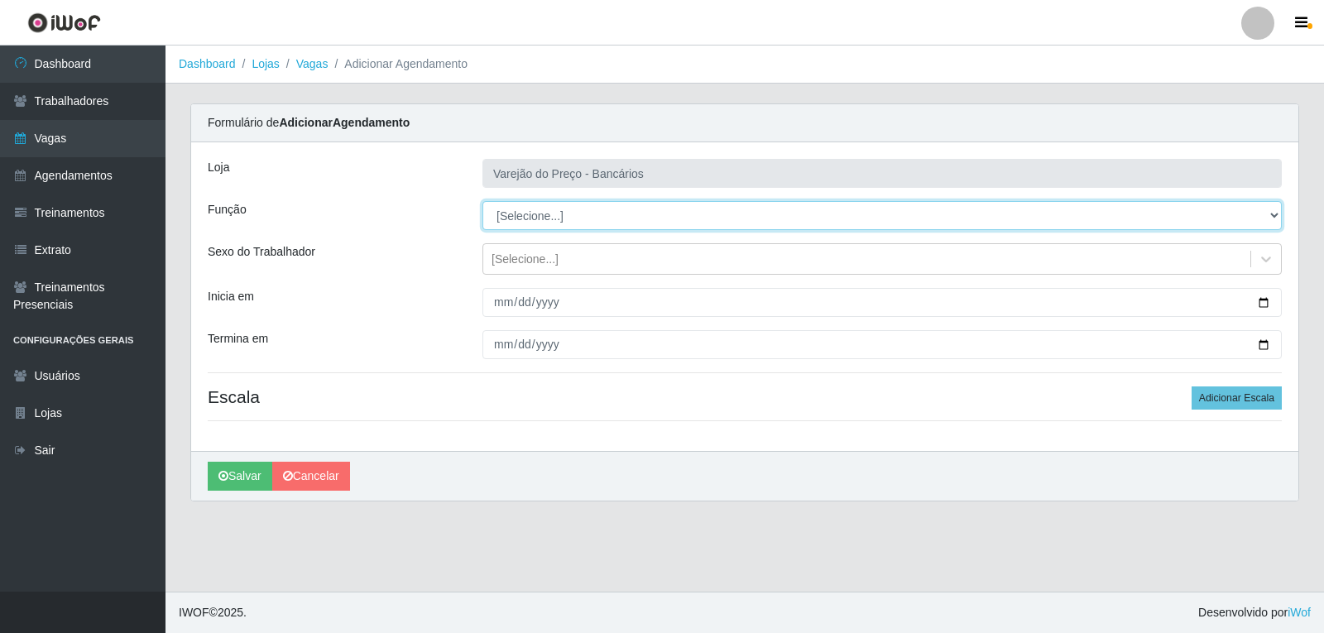
click at [544, 213] on select "[Selecione...] Auxiliar de Estacionamento Auxiliar de Estacionamento + Auxiliar…" at bounding box center [883, 215] width 800 height 29
select select "4"
click at [483, 201] on select "[Selecione...] Auxiliar de Estacionamento Auxiliar de Estacionamento + Auxiliar…" at bounding box center [883, 215] width 800 height 29
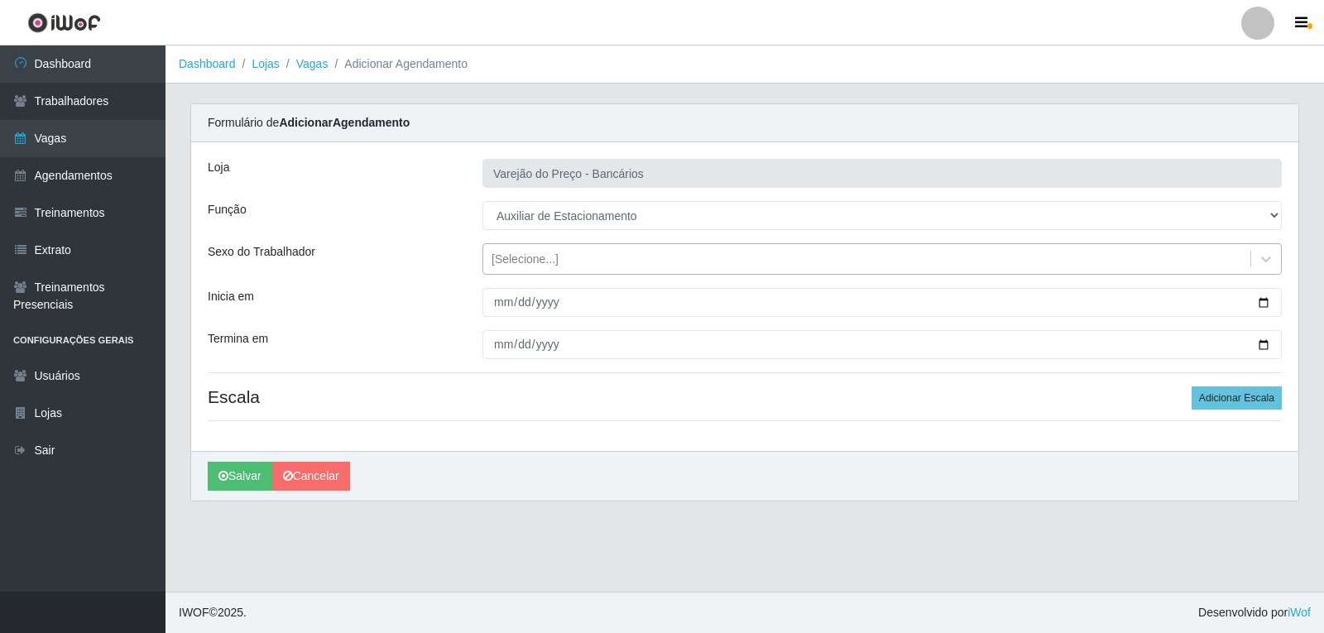
click at [541, 261] on div "[Selecione...]" at bounding box center [525, 259] width 67 height 17
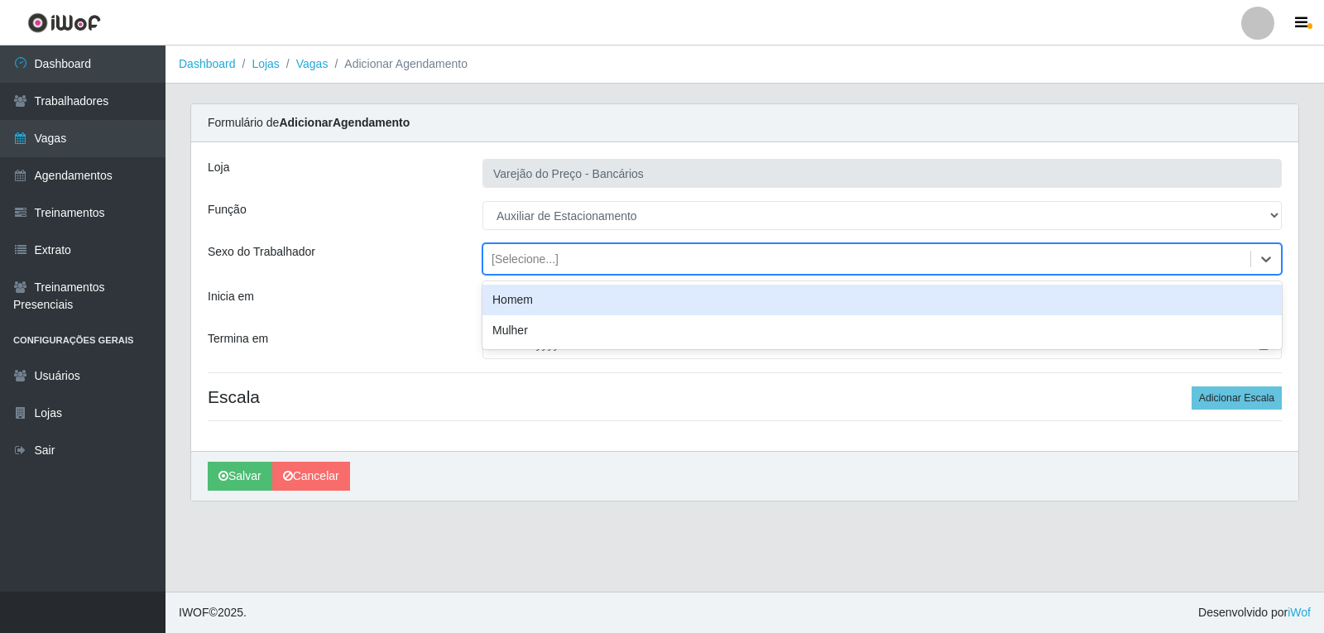
click at [534, 300] on div "Homem" at bounding box center [883, 300] width 800 height 31
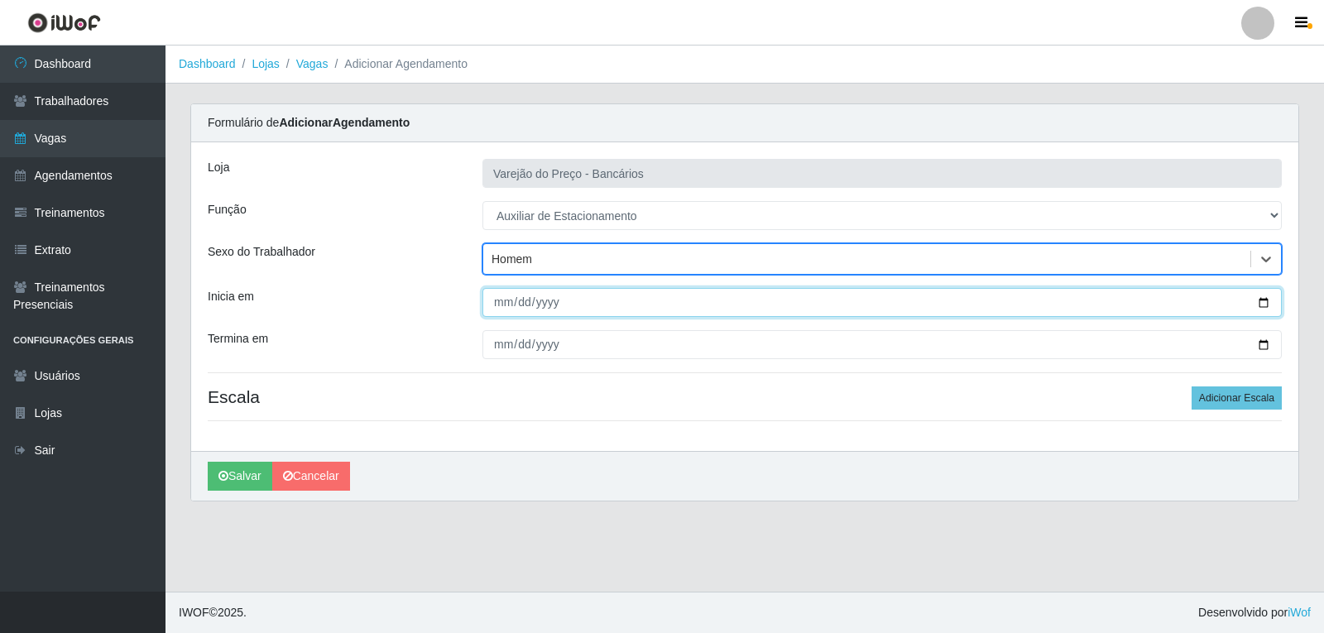
click at [503, 302] on input "Inicia em" at bounding box center [883, 302] width 800 height 29
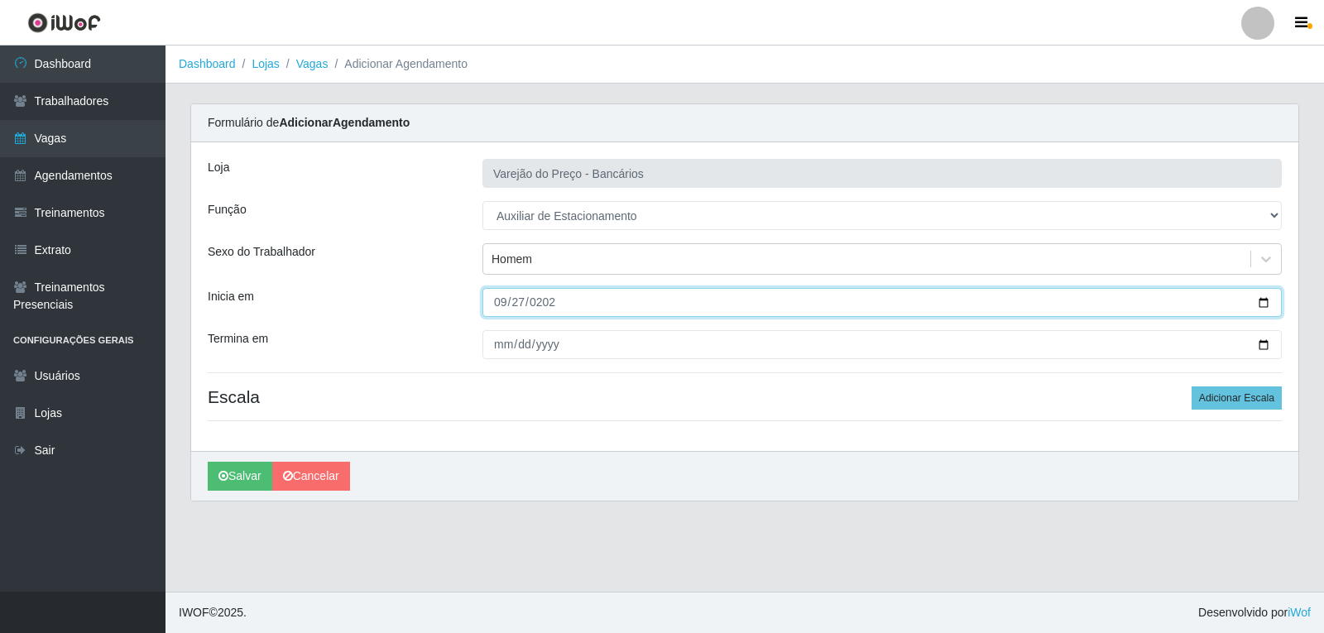
type input "2025-09-27"
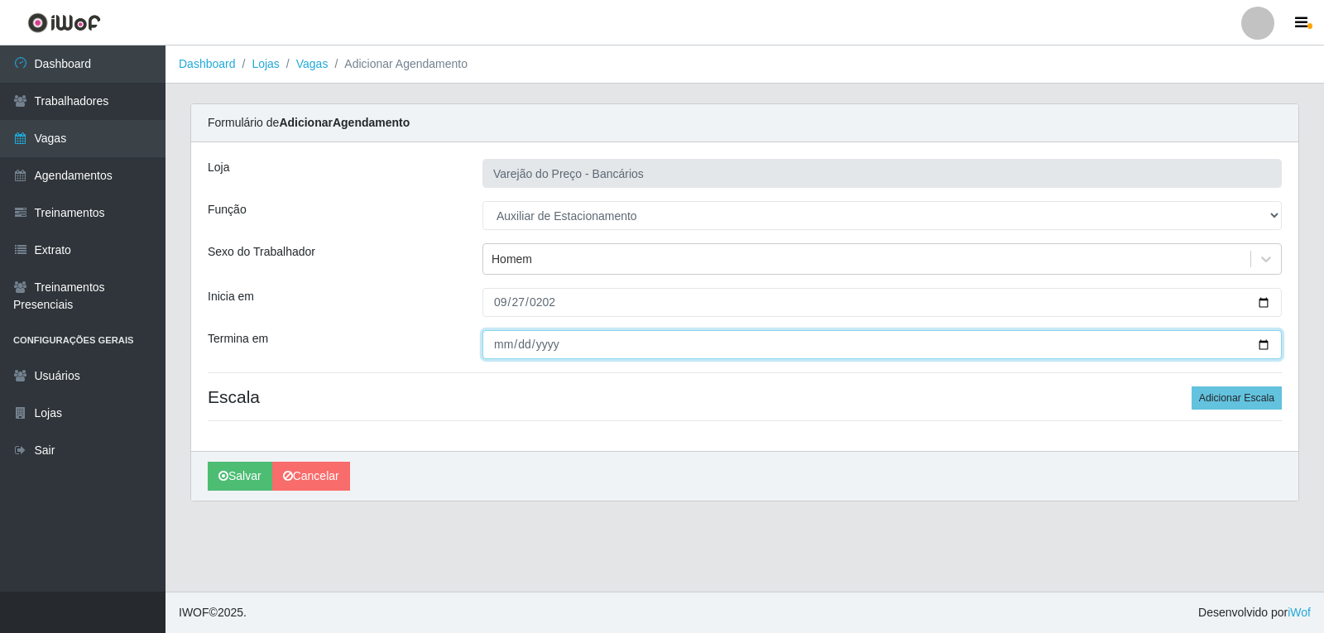
click at [497, 338] on input "Termina em" at bounding box center [883, 344] width 800 height 29
type input "2025-09-27"
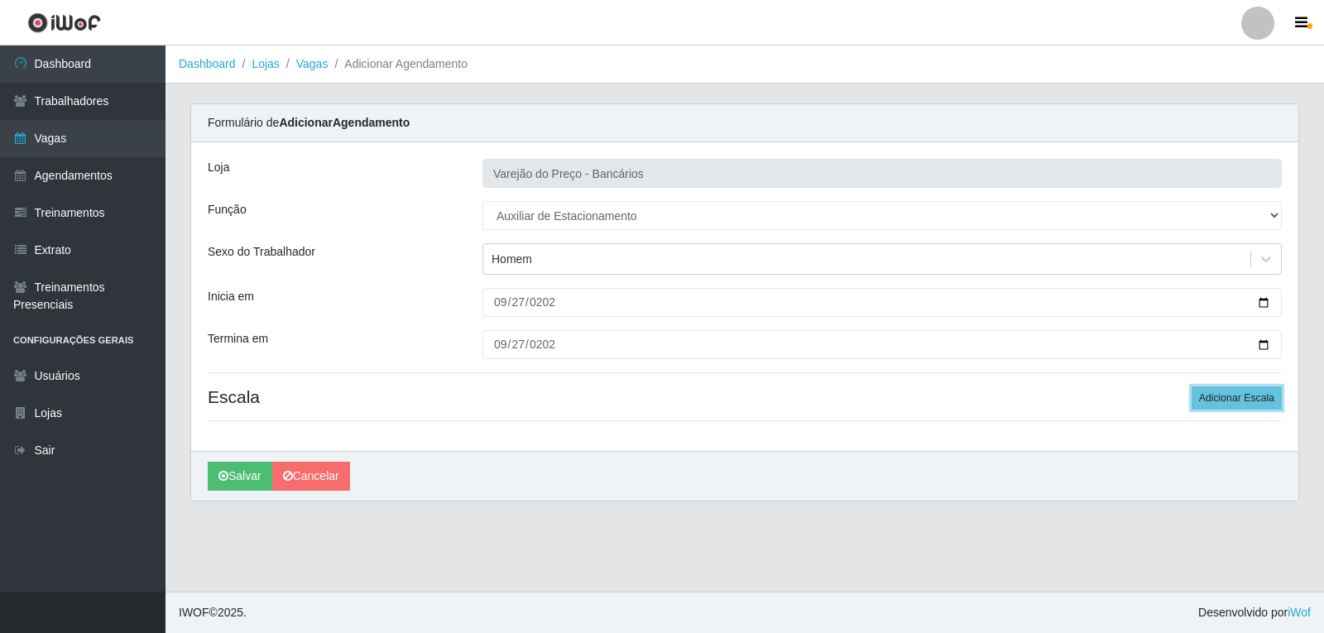
drag, startPoint x: 1220, startPoint y: 395, endPoint x: 1146, endPoint y: 428, distance: 81.5
click at [1220, 394] on button "Adicionar Escala" at bounding box center [1237, 398] width 90 height 23
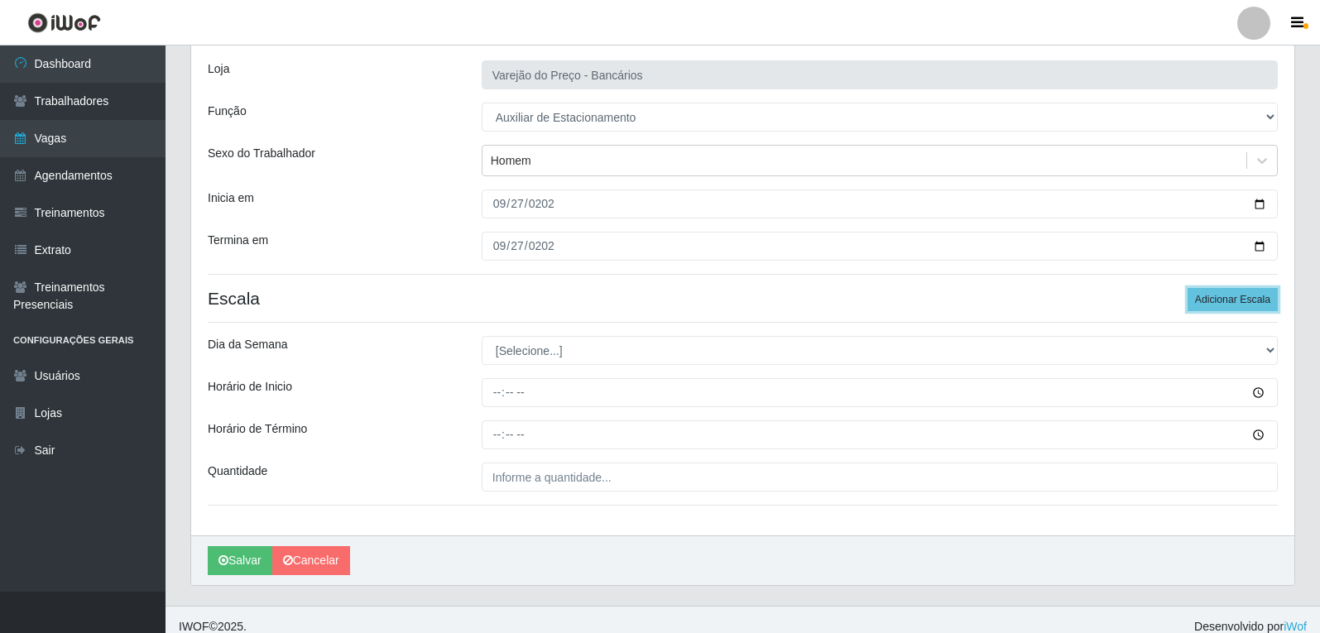
scroll to position [113, 0]
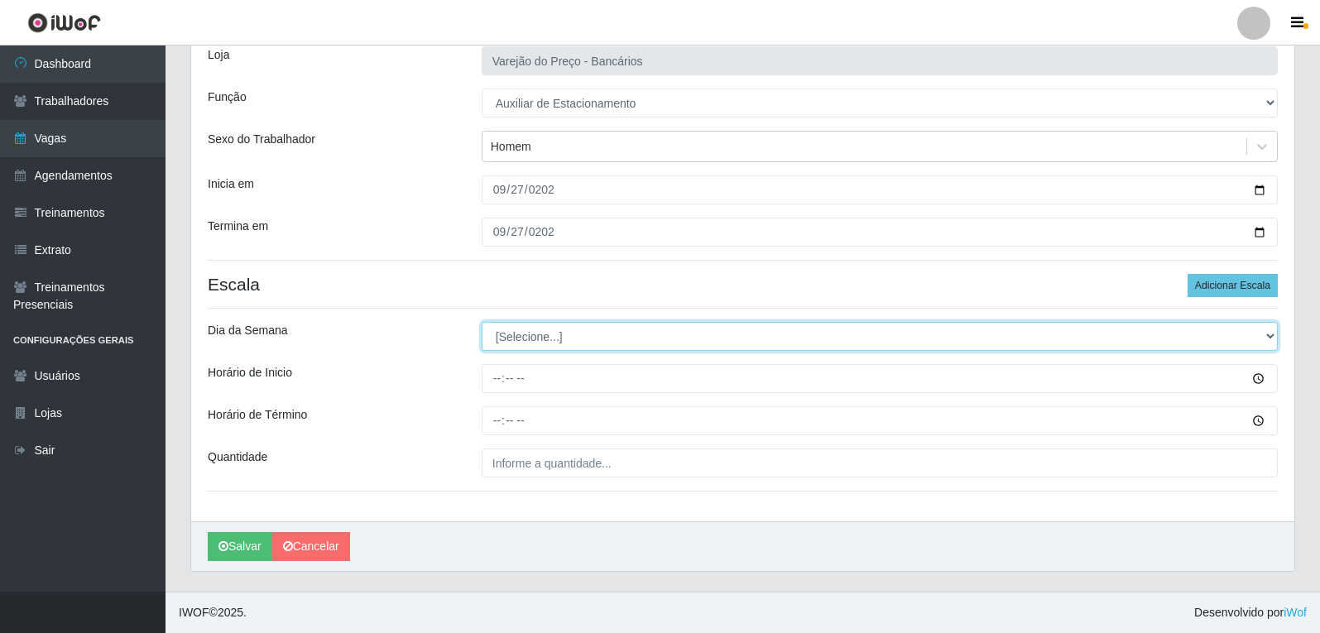
click at [561, 339] on select "[Selecione...] Segunda Terça Quarta Quinta Sexta Sábado Domingo" at bounding box center [880, 336] width 796 height 29
select select "6"
click at [482, 322] on select "[Selecione...] Segunda Terça Quarta Quinta Sexta Sábado Domingo" at bounding box center [880, 336] width 796 height 29
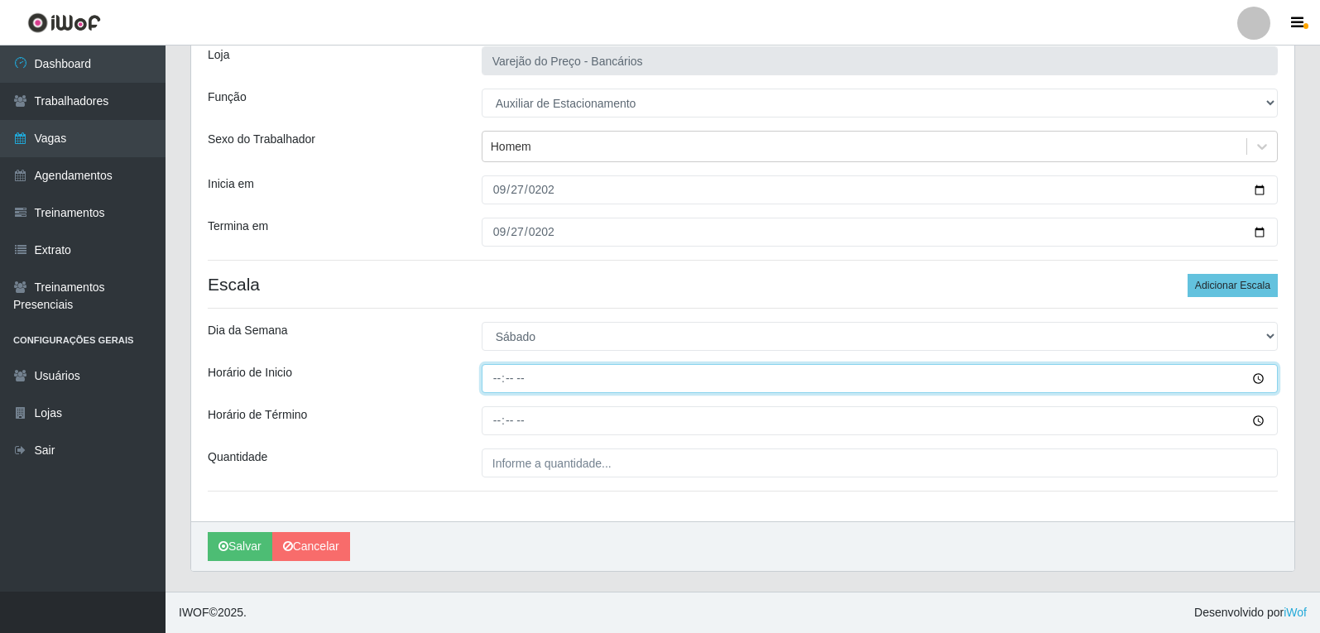
click at [498, 382] on input "Horário de Inicio" at bounding box center [880, 378] width 796 height 29
type input "16:00"
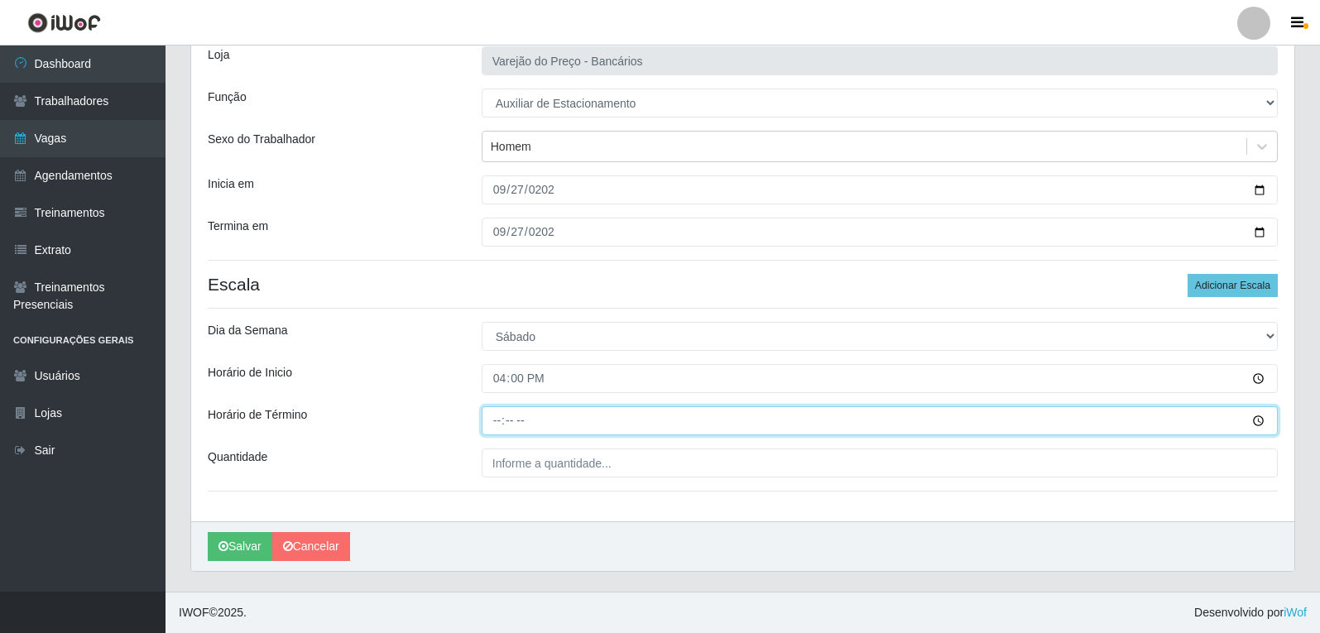
click at [498, 432] on input "Horário de Término" at bounding box center [880, 420] width 796 height 29
type input "21:00"
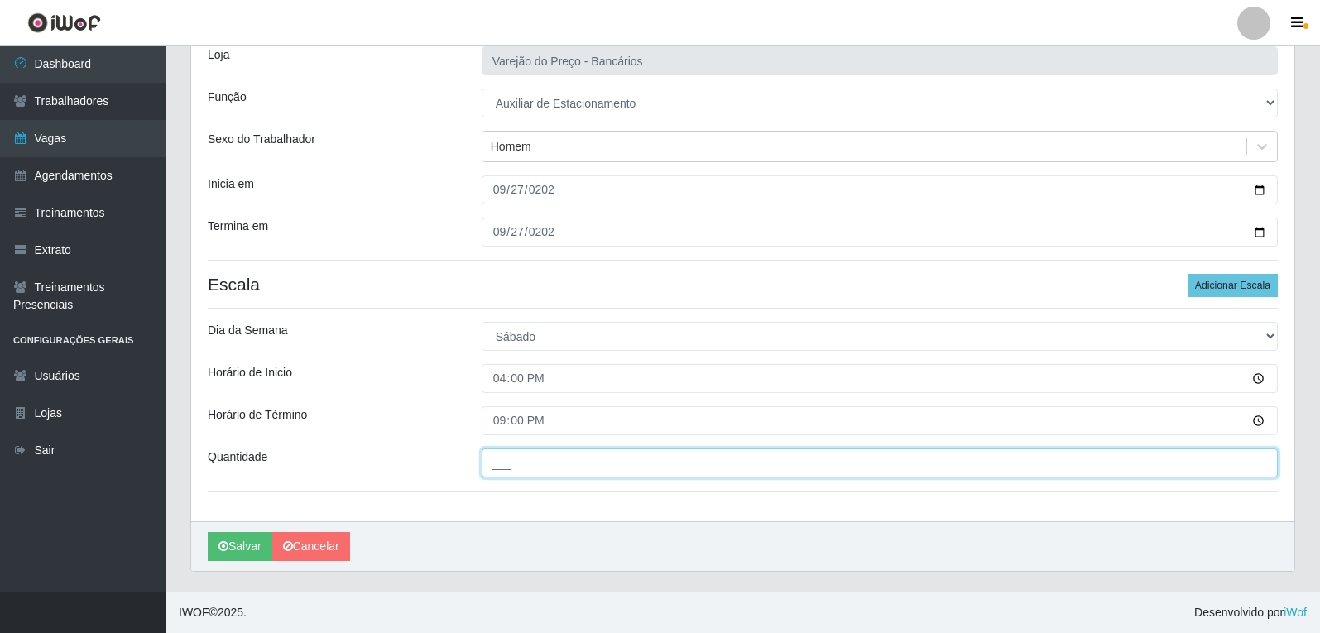
click at [497, 457] on input "___" at bounding box center [880, 463] width 796 height 29
type input "1__"
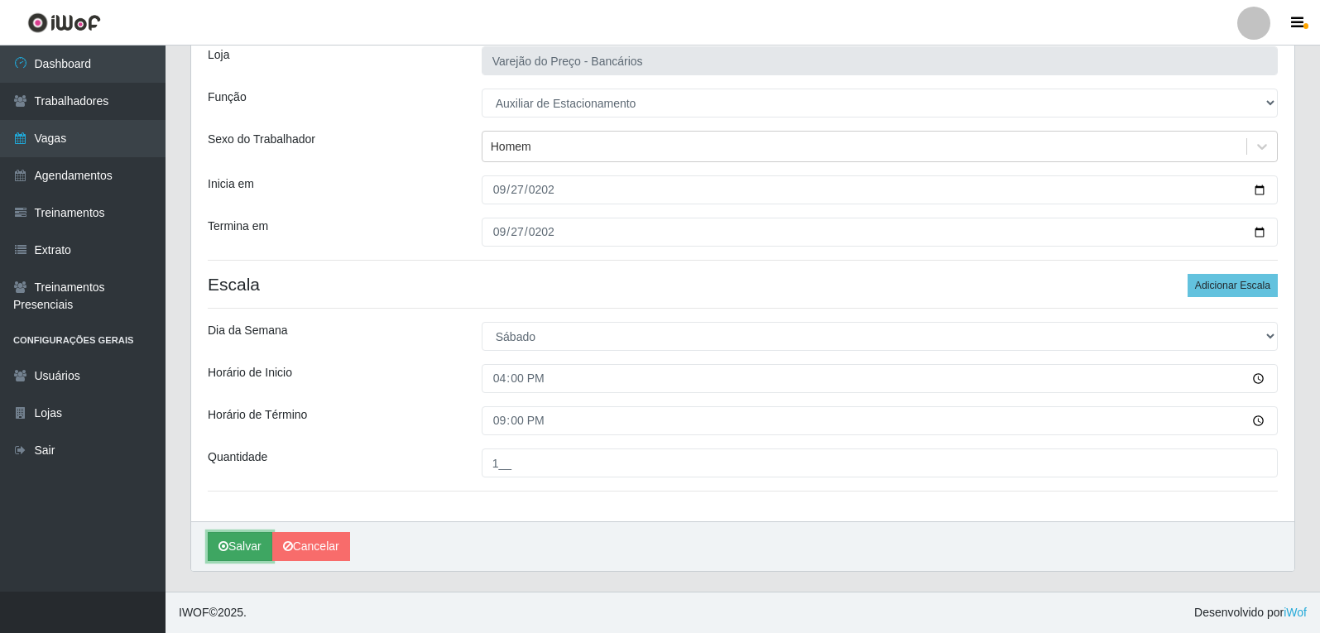
click at [260, 540] on button "Salvar" at bounding box center [240, 546] width 65 height 29
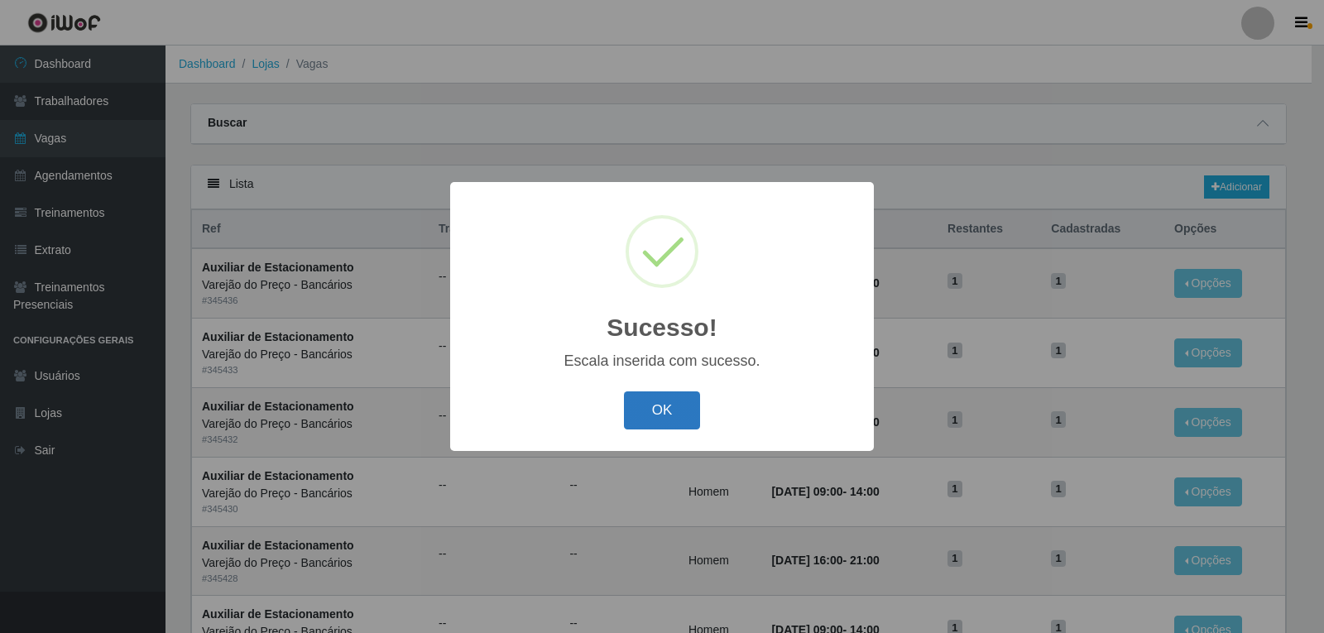
click at [661, 393] on button "OK" at bounding box center [662, 411] width 77 height 39
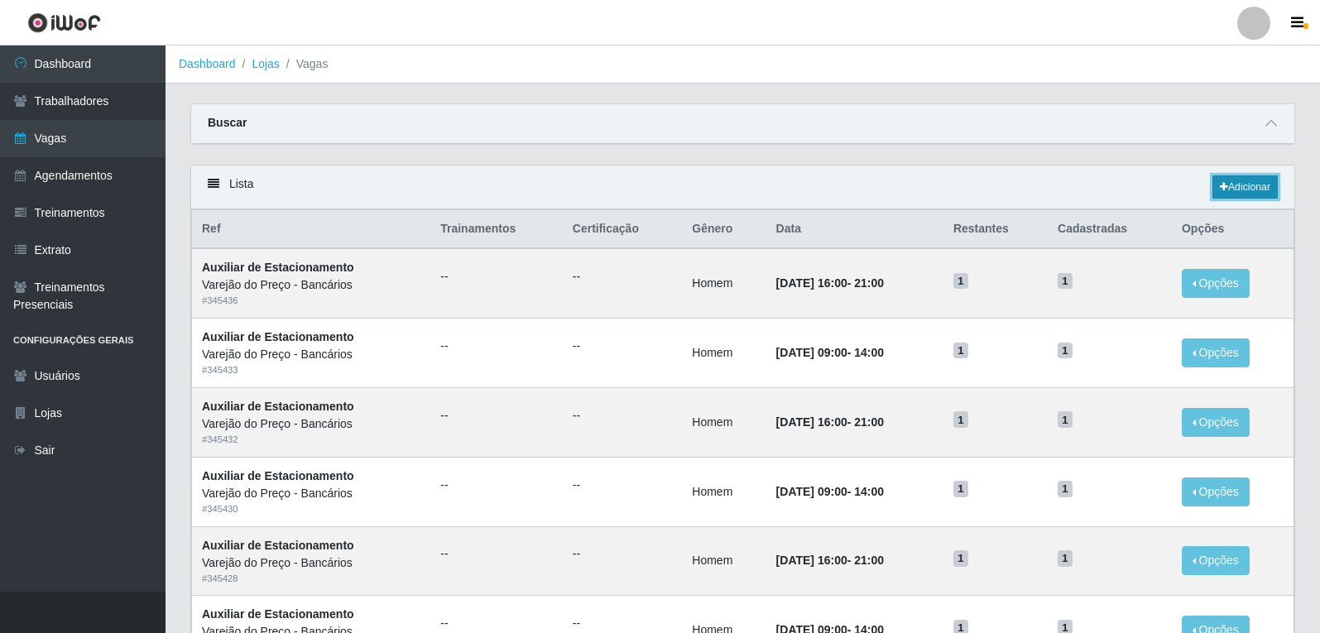
click at [1224, 182] on link "Adicionar" at bounding box center [1245, 186] width 65 height 23
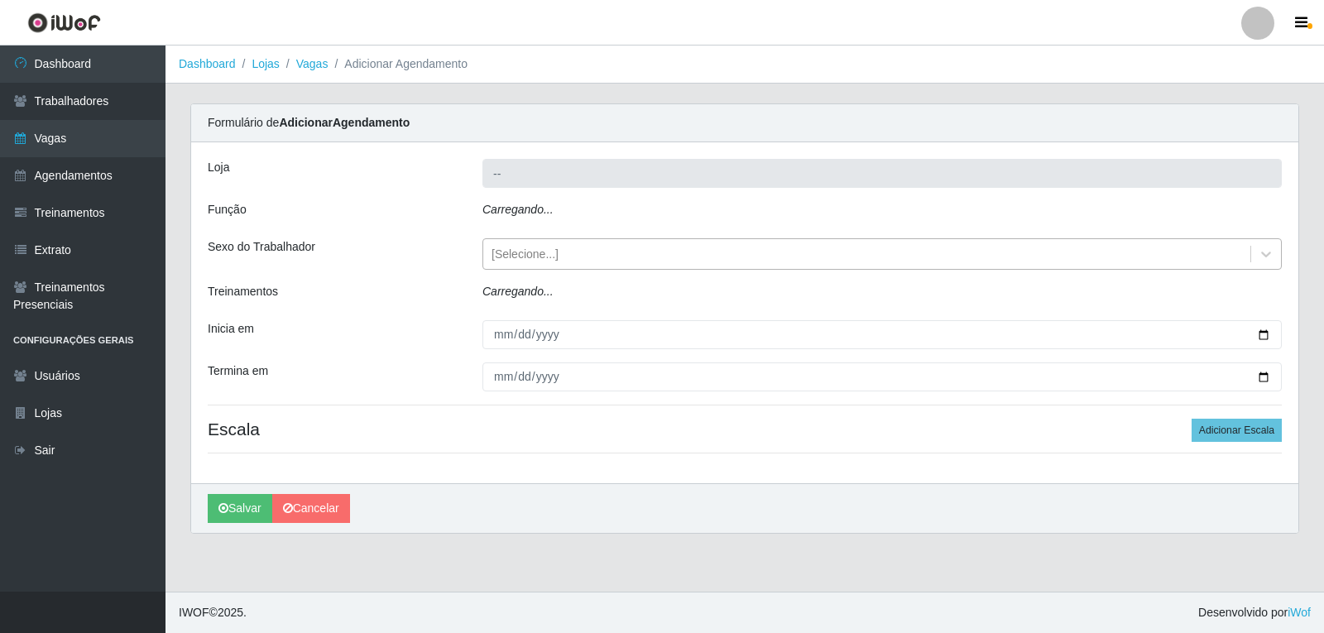
type input "Varejão do Preço - Bancários"
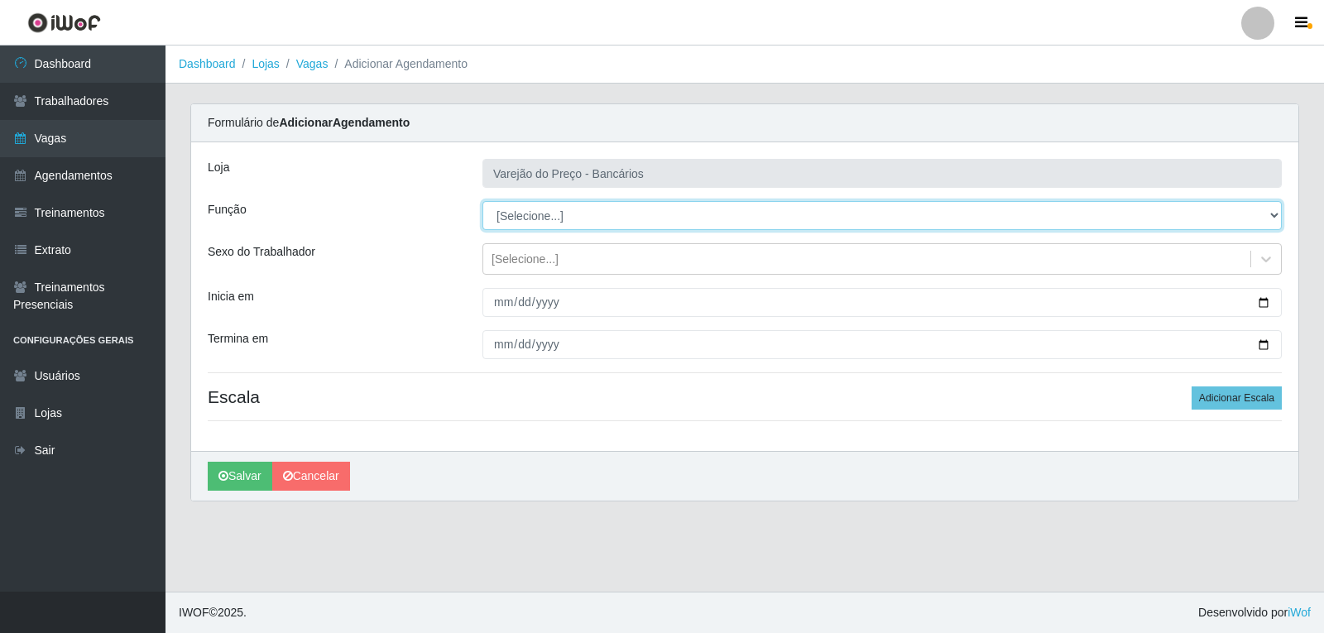
click at [549, 223] on select "[Selecione...] Auxiliar de Estacionamento Auxiliar de Estacionamento + Auxiliar…" at bounding box center [883, 215] width 800 height 29
select select "4"
click at [483, 201] on select "[Selecione...] Auxiliar de Estacionamento Auxiliar de Estacionamento + Auxiliar…" at bounding box center [883, 215] width 800 height 29
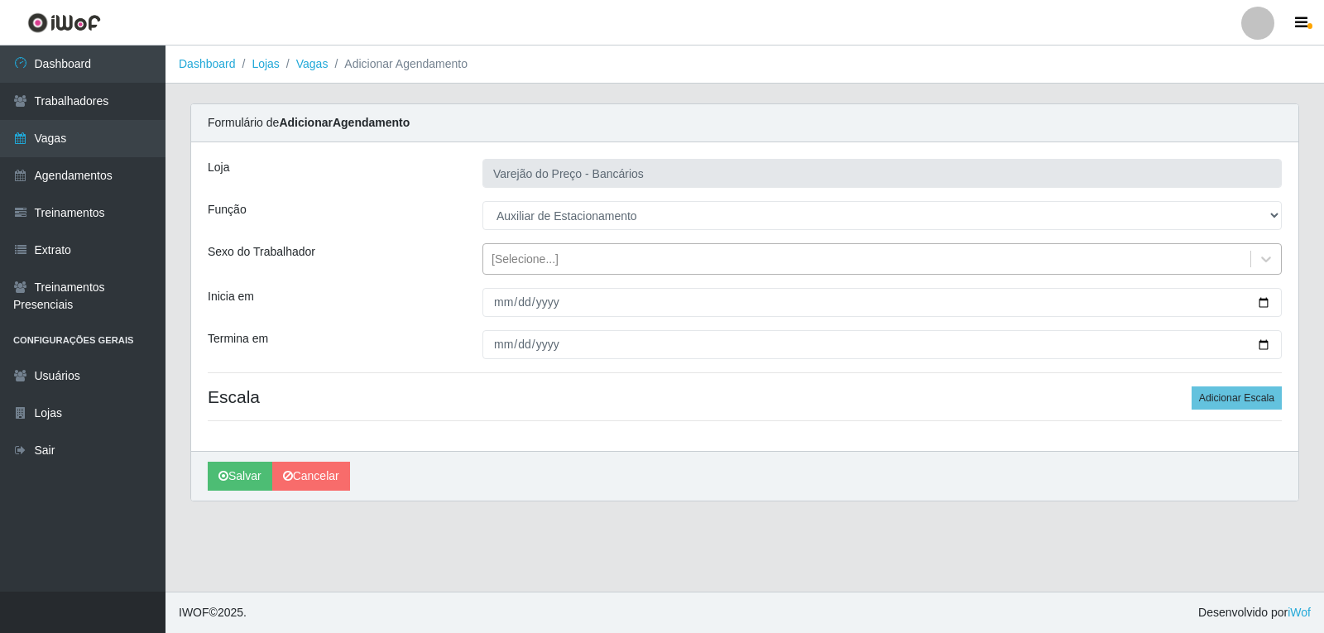
click at [515, 262] on div "[Selecione...]" at bounding box center [525, 259] width 67 height 17
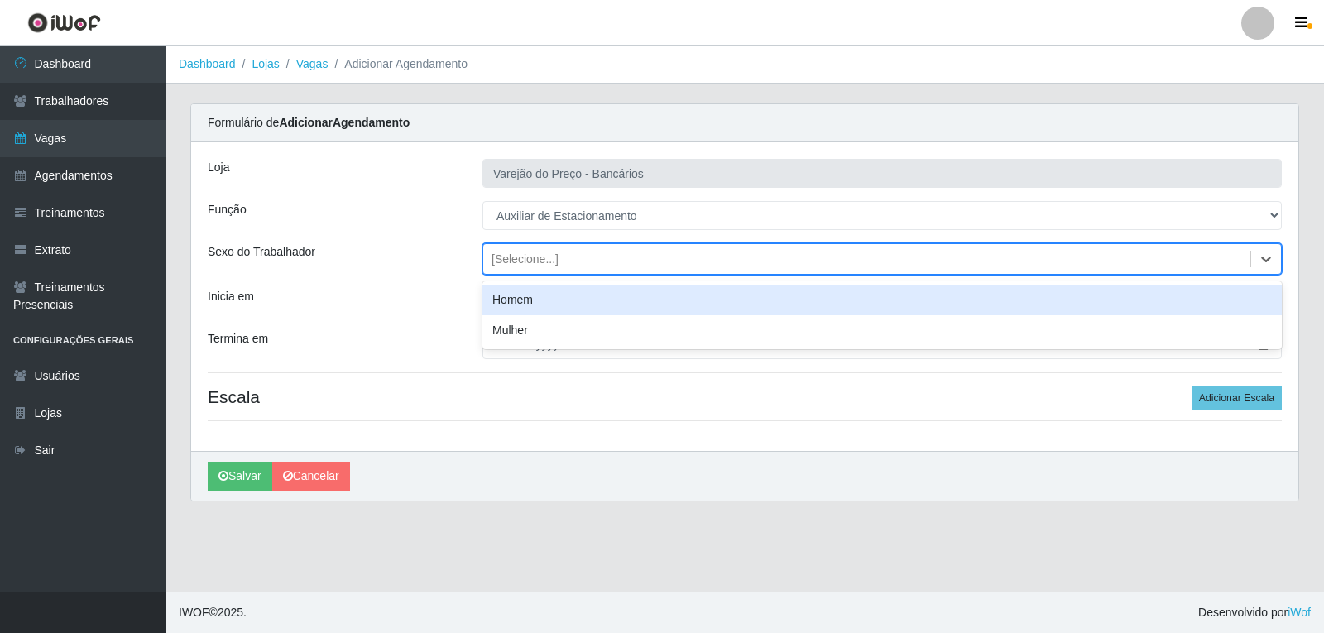
click at [527, 298] on div "Homem" at bounding box center [883, 300] width 800 height 31
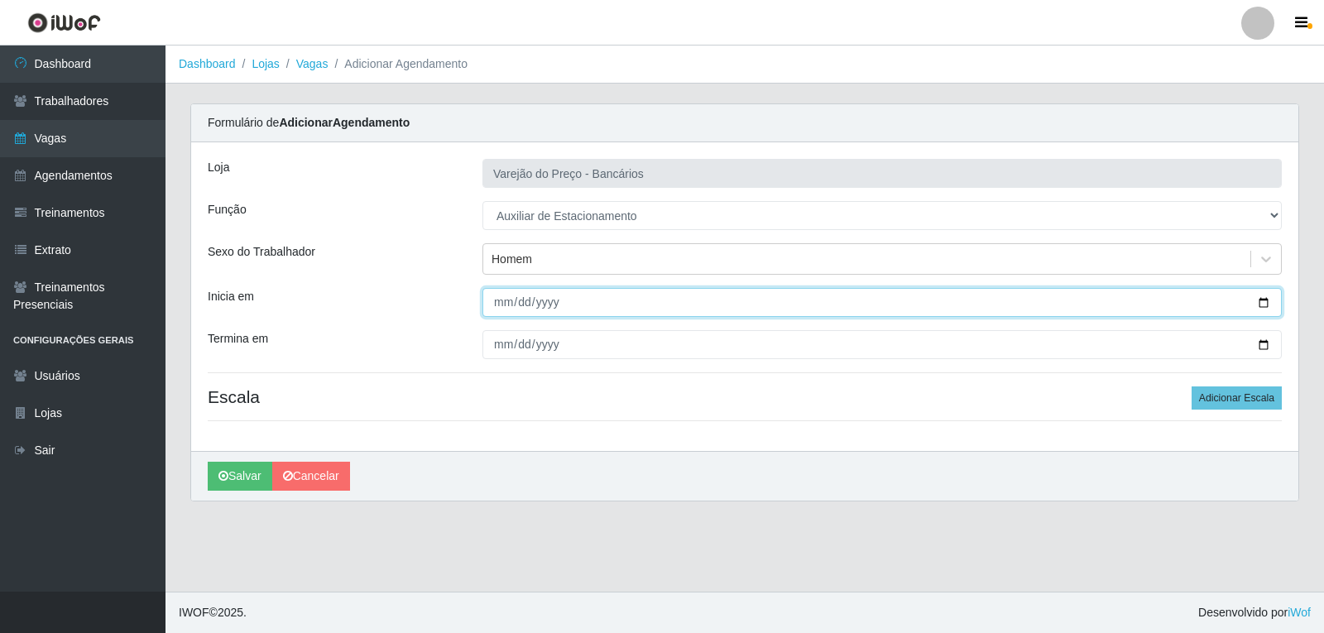
click at [502, 300] on input "Inicia em" at bounding box center [883, 302] width 800 height 29
type input "2025-09-30"
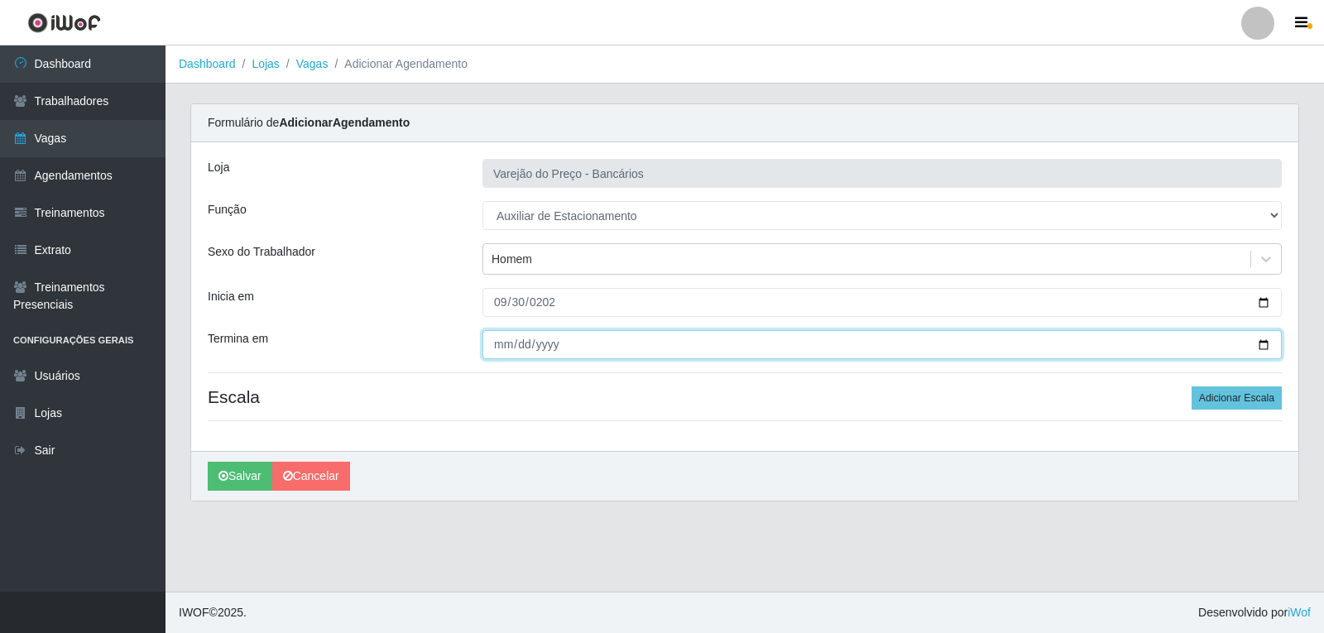
click at [503, 344] on input "Termina em" at bounding box center [883, 344] width 800 height 29
type input "2025-09-30"
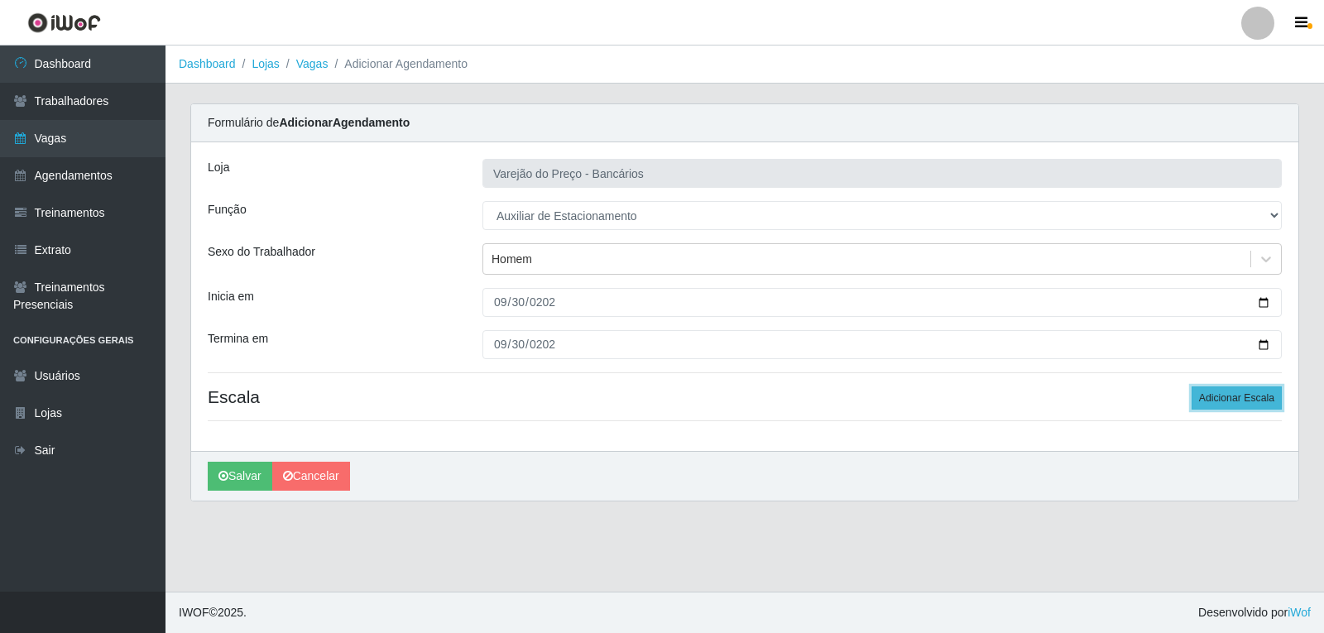
click at [1223, 397] on button "Adicionar Escala" at bounding box center [1237, 398] width 90 height 23
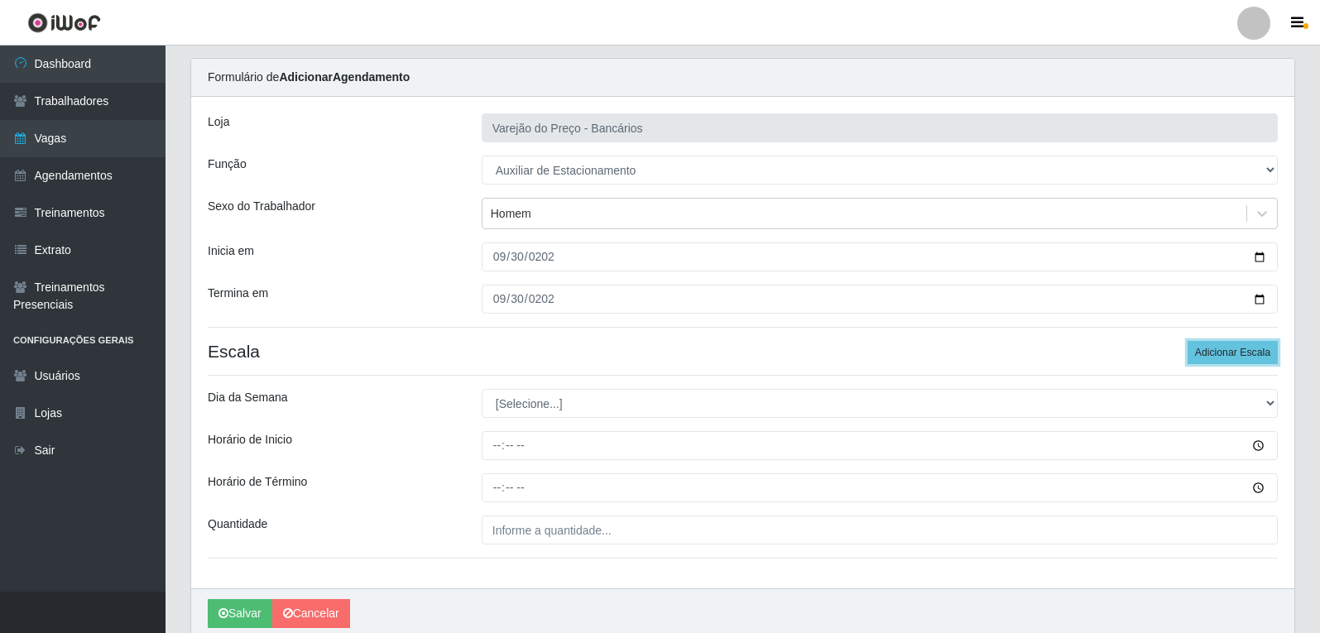
scroll to position [83, 0]
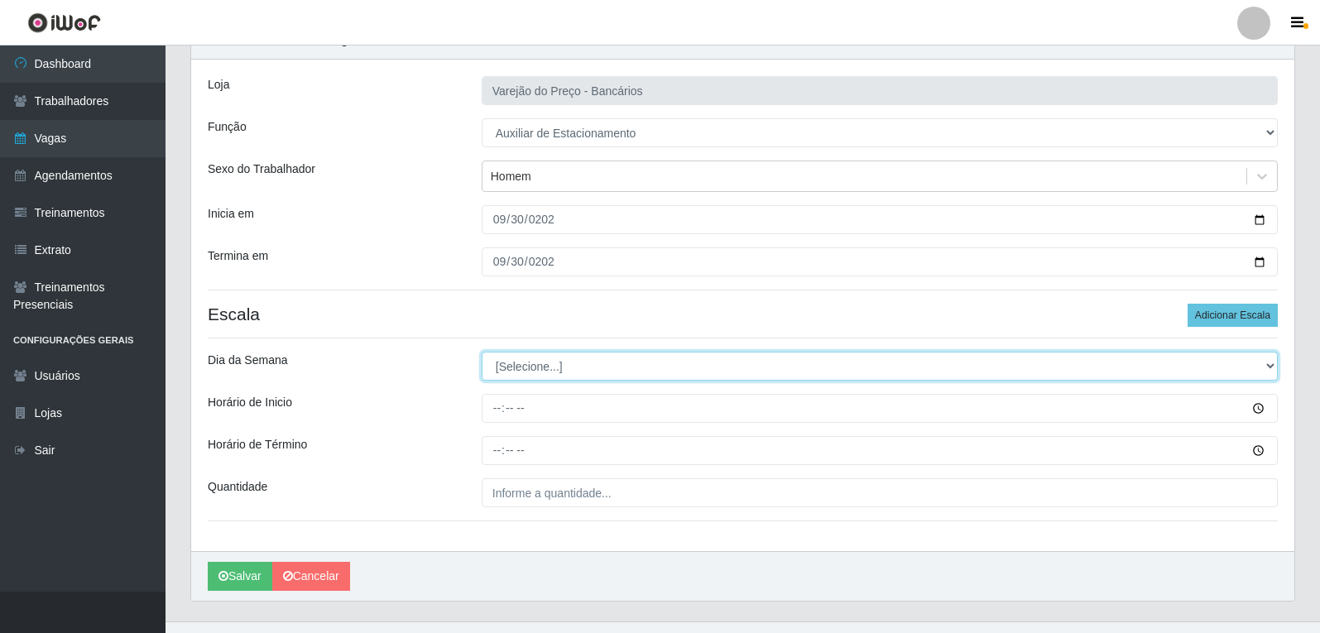
click at [560, 369] on select "[Selecione...] Segunda Terça Quarta Quinta Sexta Sábado Domingo" at bounding box center [880, 366] width 796 height 29
click at [482, 352] on select "[Selecione...] Segunda Terça Quarta Quinta Sexta Sábado Domingo" at bounding box center [880, 366] width 796 height 29
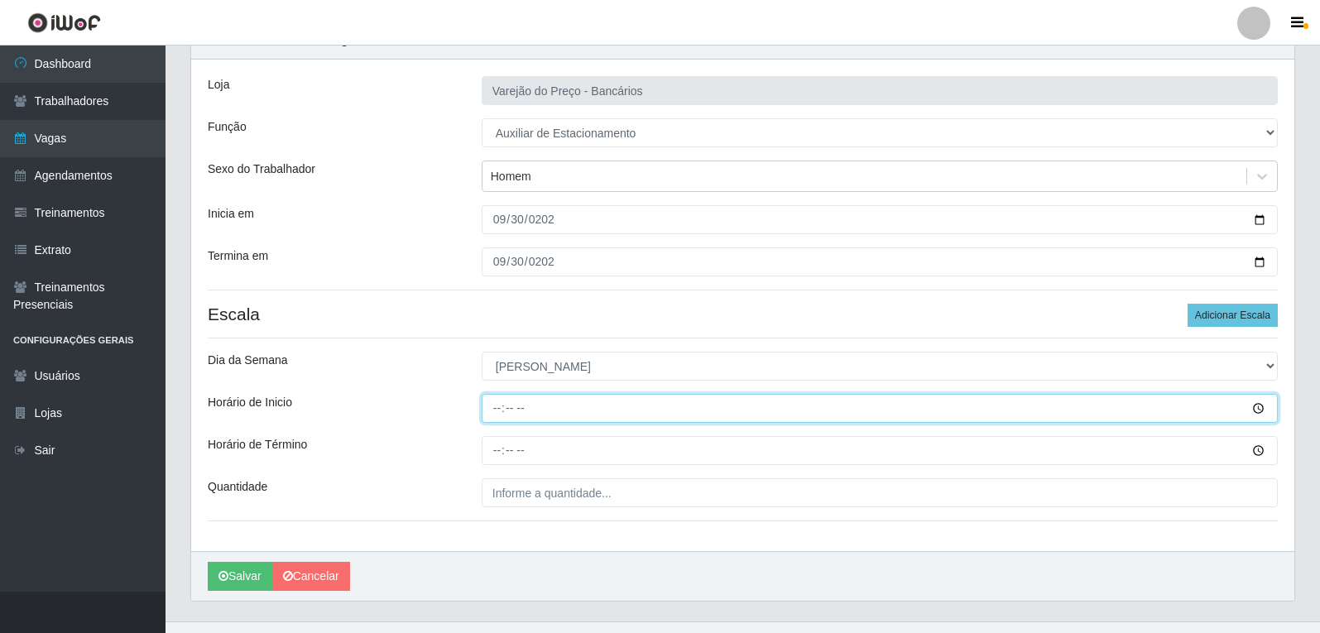
click at [501, 414] on input "Horário de Inicio" at bounding box center [880, 408] width 796 height 29
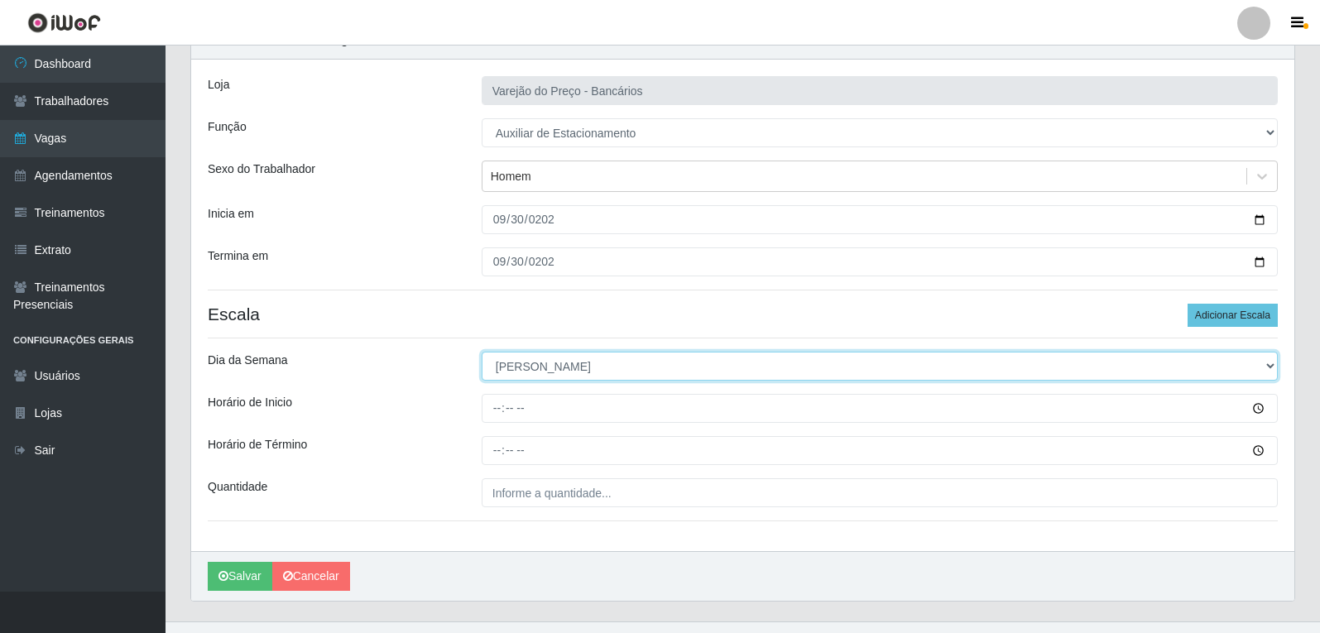
click at [544, 368] on select "[Selecione...] Segunda Terça Quarta Quinta Sexta Sábado Domingo" at bounding box center [880, 366] width 796 height 29
select select "2"
click at [482, 352] on select "[Selecione...] Segunda Terça Quarta Quinta Sexta Sábado Domingo" at bounding box center [880, 366] width 796 height 29
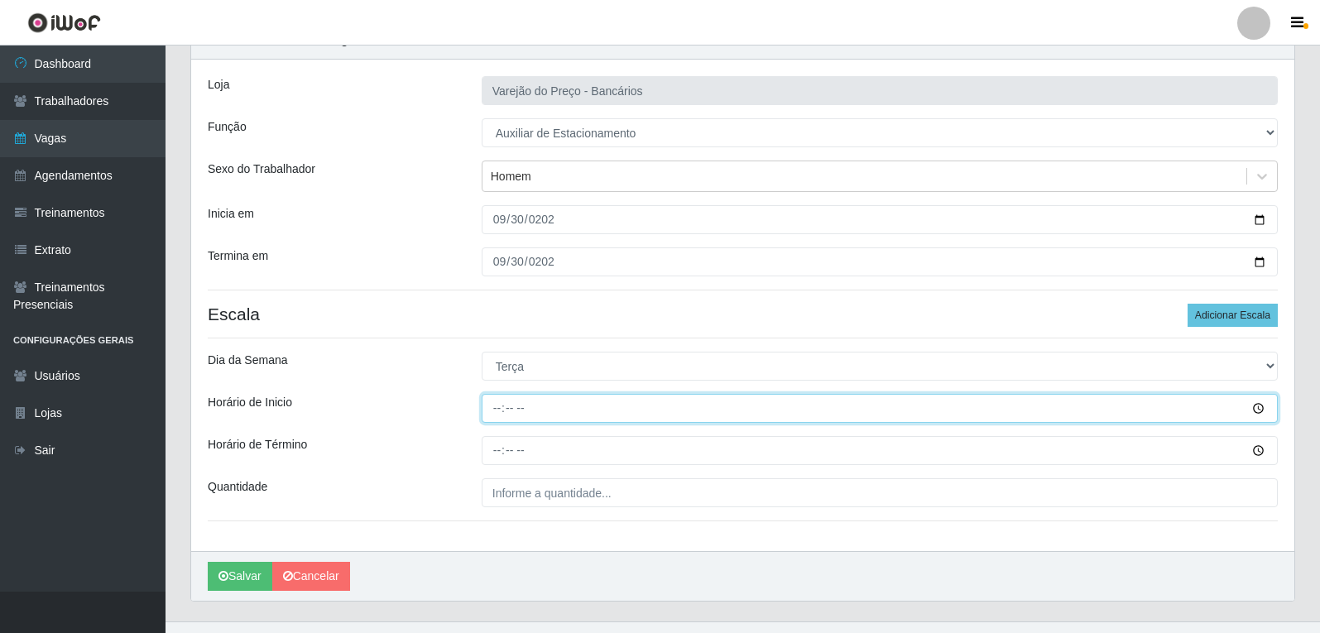
click at [501, 415] on input "Horário de Inicio" at bounding box center [880, 408] width 796 height 29
type input "16:00"
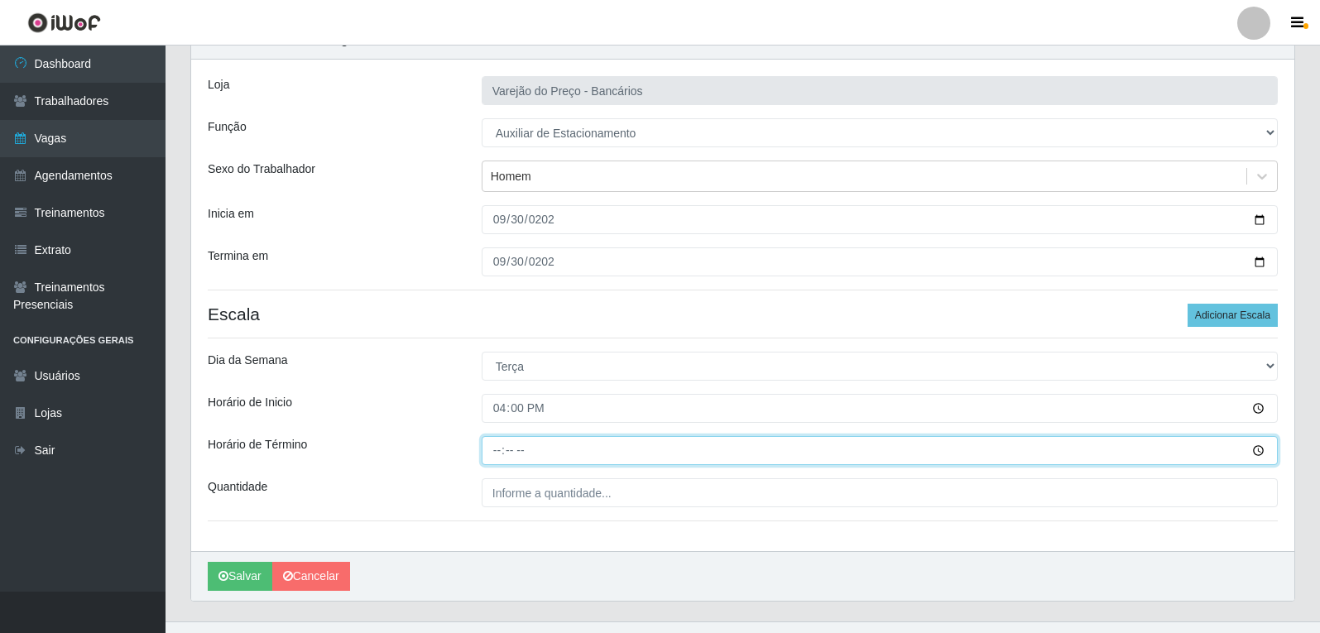
click at [496, 456] on input "Horário de Término" at bounding box center [880, 450] width 796 height 29
type input "21:00"
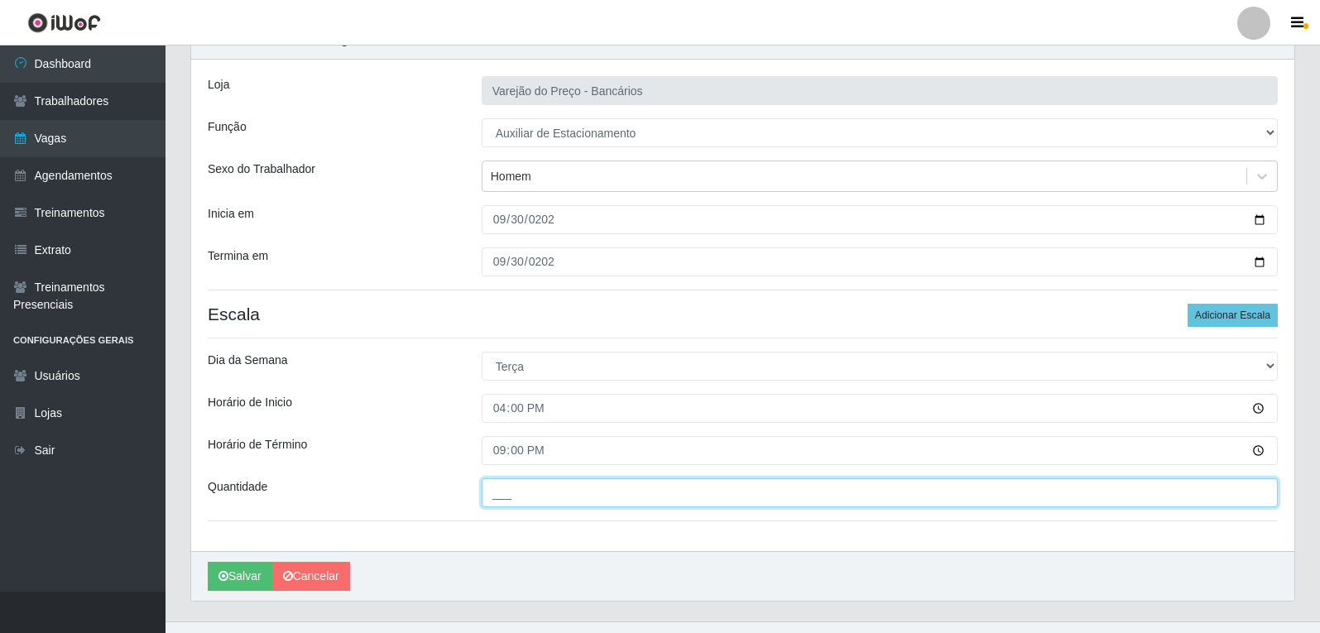
click at [543, 496] on input "___" at bounding box center [880, 492] width 796 height 29
type input "1__"
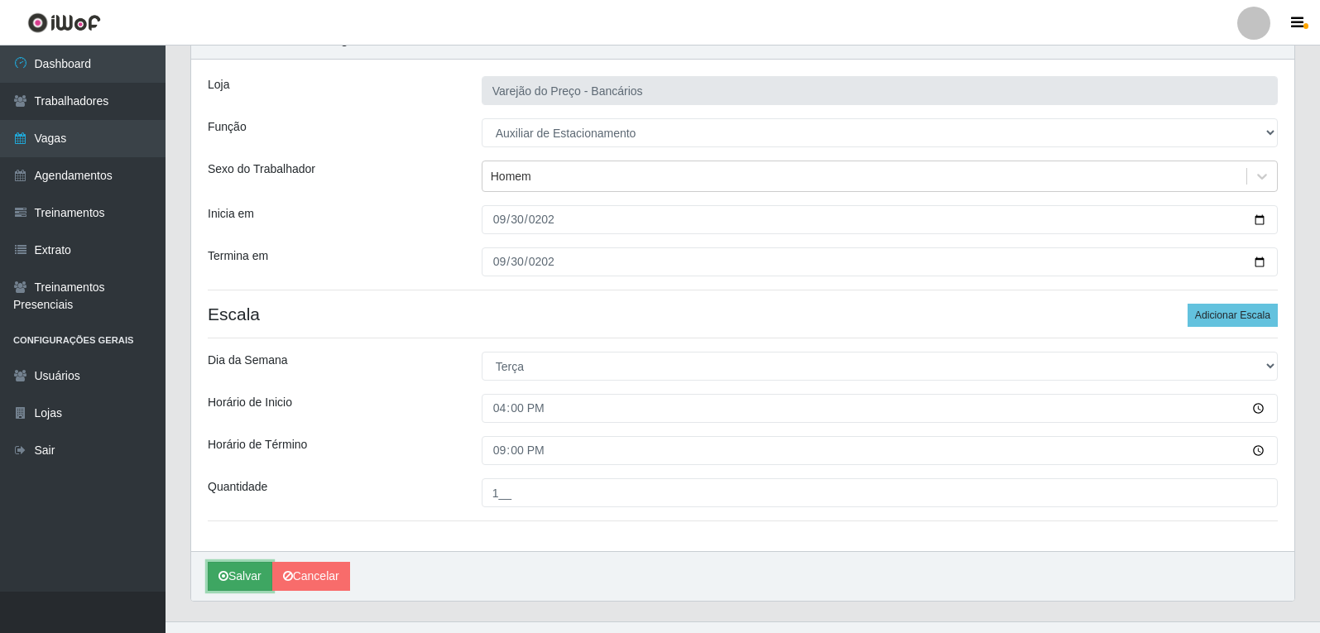
click at [235, 572] on button "Salvar" at bounding box center [240, 576] width 65 height 29
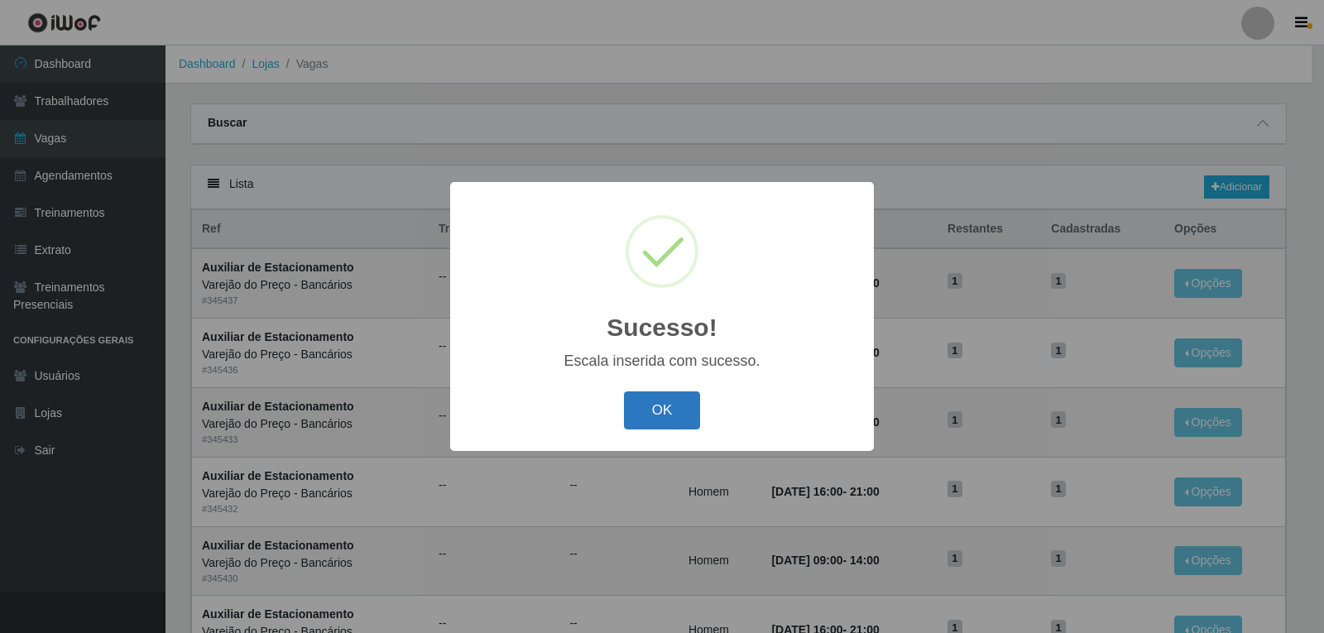
click at [656, 410] on button "OK" at bounding box center [662, 411] width 77 height 39
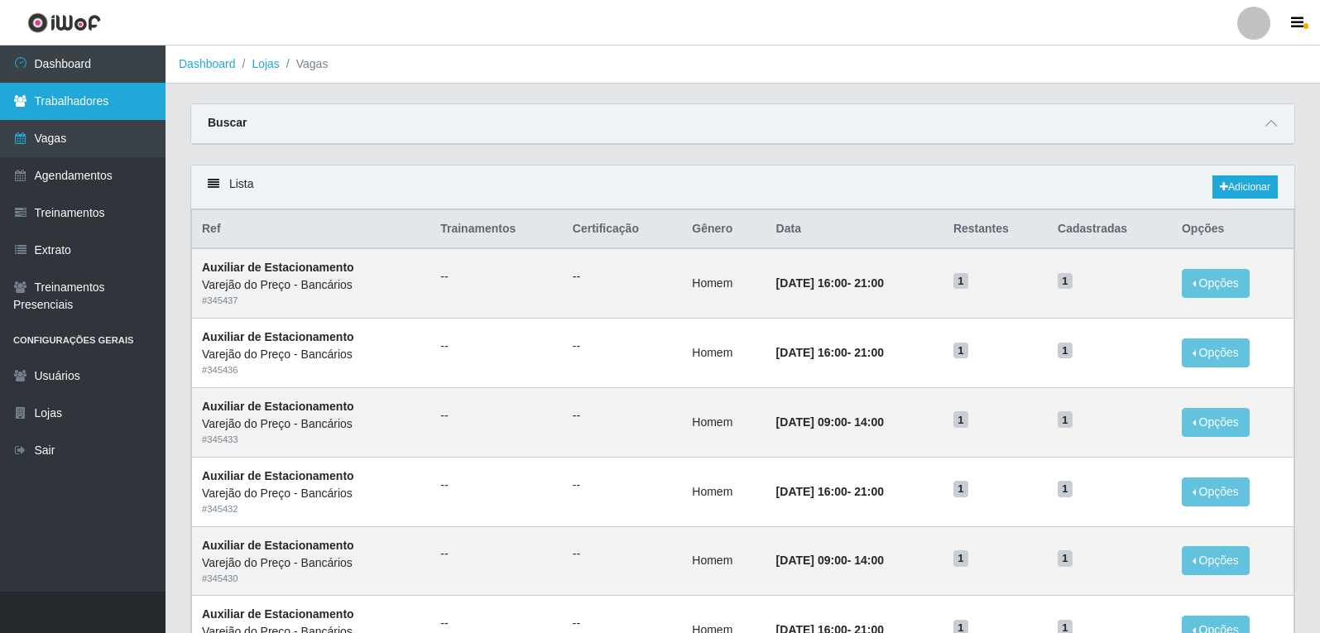
click at [41, 107] on link "Trabalhadores" at bounding box center [83, 101] width 166 height 37
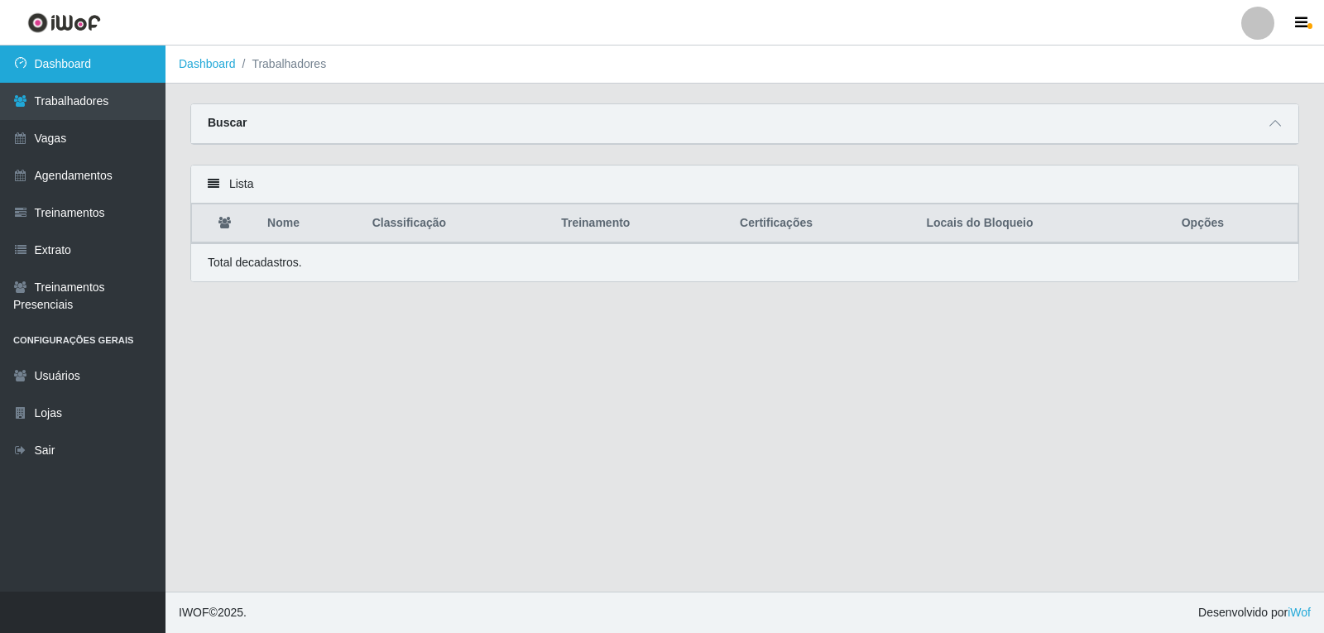
click at [53, 69] on link "Dashboard" at bounding box center [83, 64] width 166 height 37
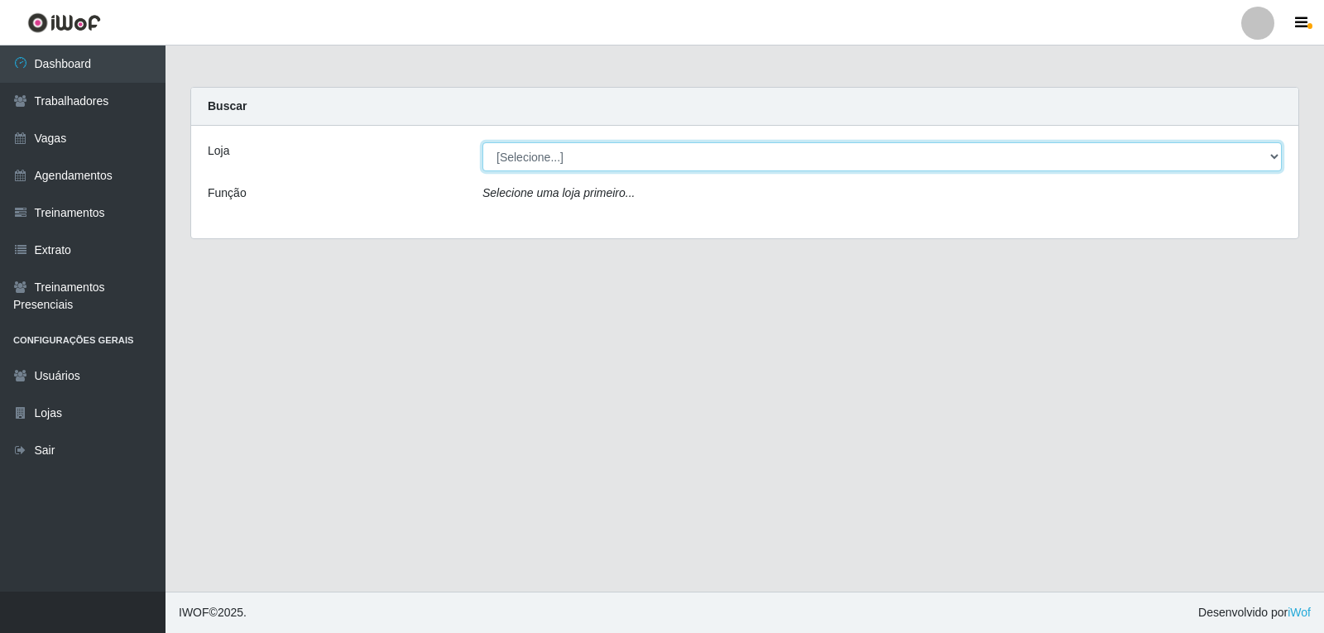
click at [714, 161] on select "[Selecione...] Varejão do Preço - Bancários" at bounding box center [883, 156] width 800 height 29
select select "157"
click at [483, 142] on select "[Selecione...] Varejão do Preço - Bancários" at bounding box center [883, 156] width 800 height 29
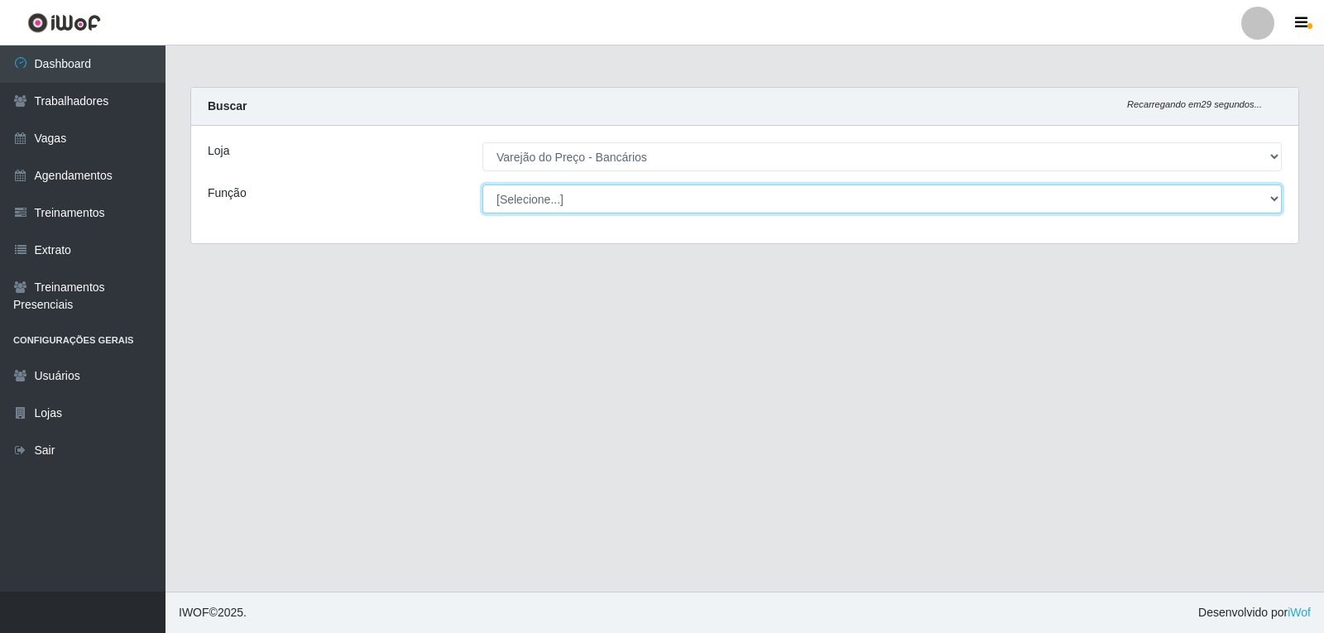
click at [633, 205] on select "[Selecione...] Auxiliar de Estacionamento Auxiliar de Estacionamento + Auxiliar…" at bounding box center [883, 199] width 800 height 29
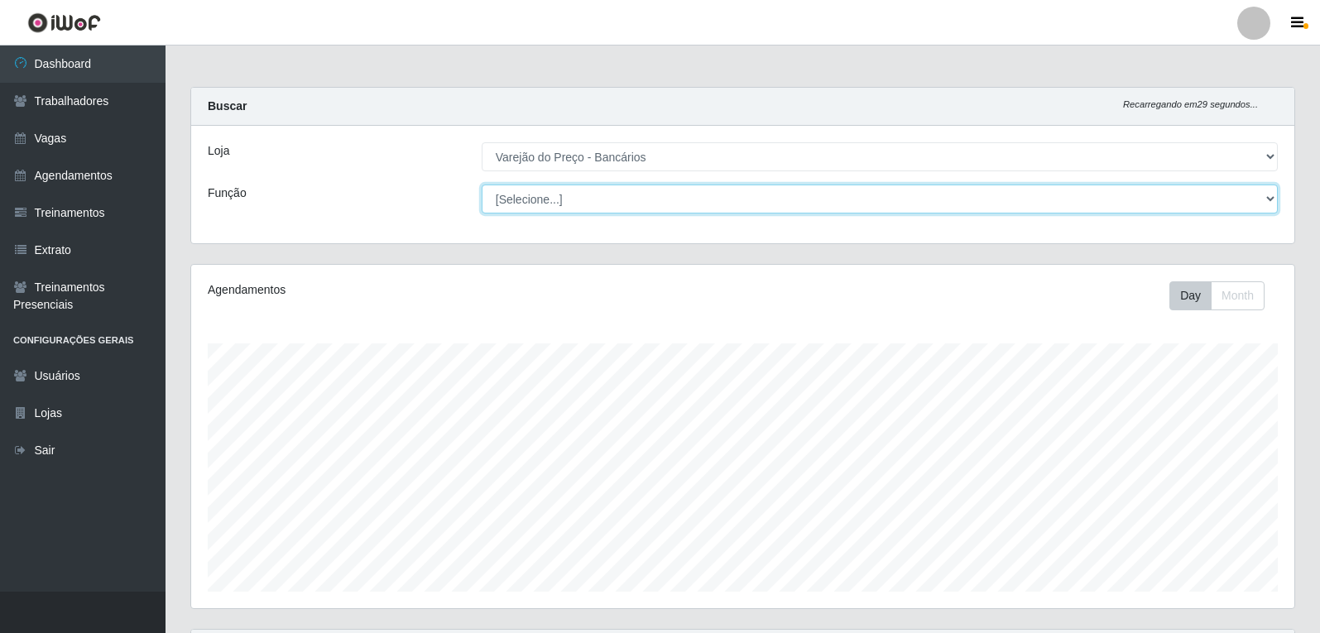
scroll to position [344, 1103]
click at [482, 185] on select "[Selecione...] Auxiliar de Estacionamento Auxiliar de Estacionamento + Auxiliar…" at bounding box center [880, 199] width 796 height 29
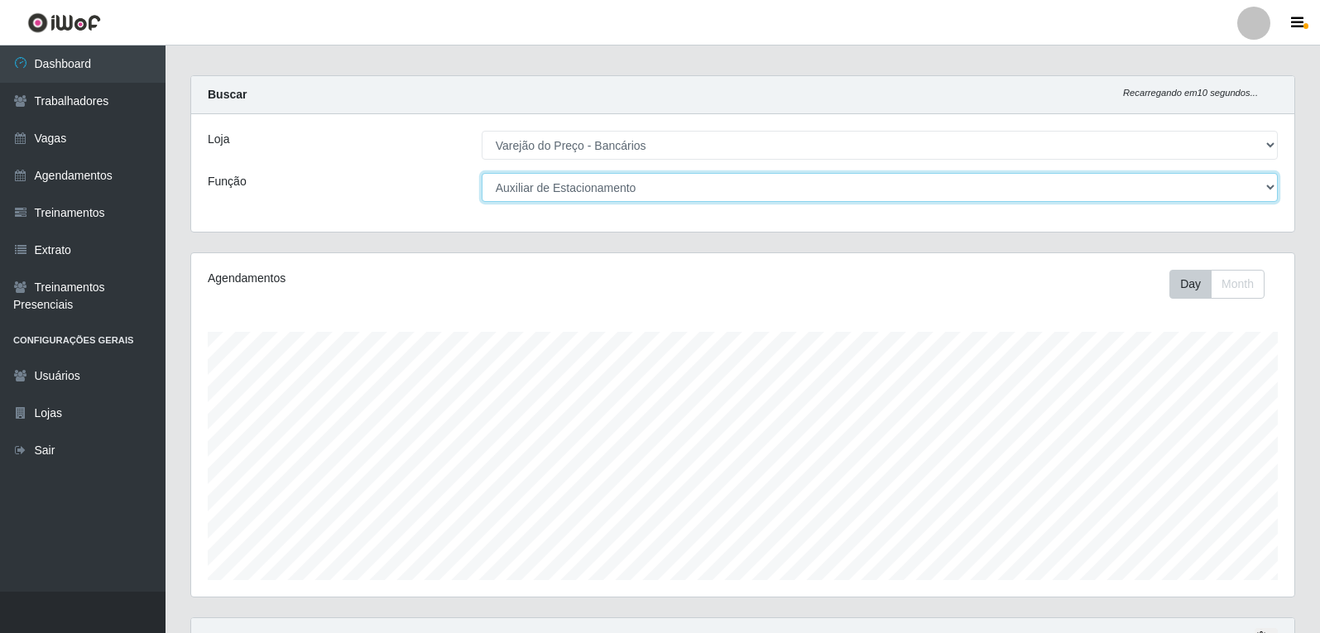
scroll to position [0, 0]
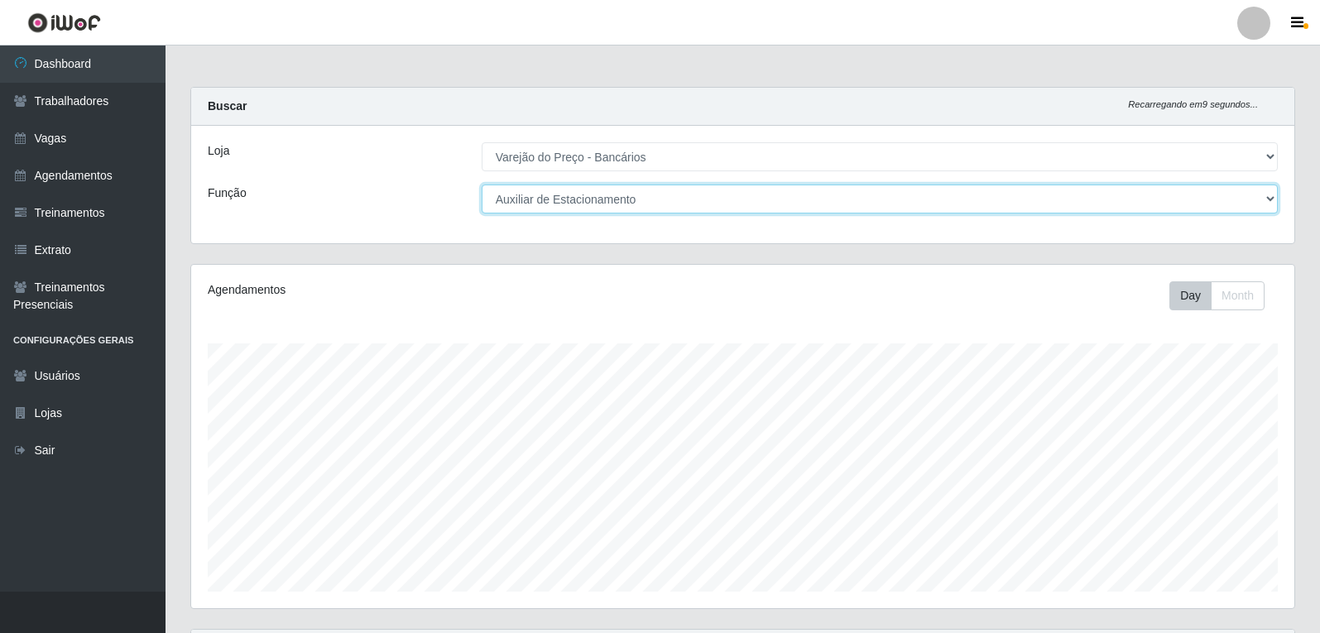
click at [649, 212] on select "[Selecione...] Auxiliar de Estacionamento Auxiliar de Estacionamento + Auxiliar…" at bounding box center [880, 199] width 796 height 29
select select "1"
click at [482, 185] on select "[Selecione...] Auxiliar de Estacionamento Auxiliar de Estacionamento + Auxiliar…" at bounding box center [880, 199] width 796 height 29
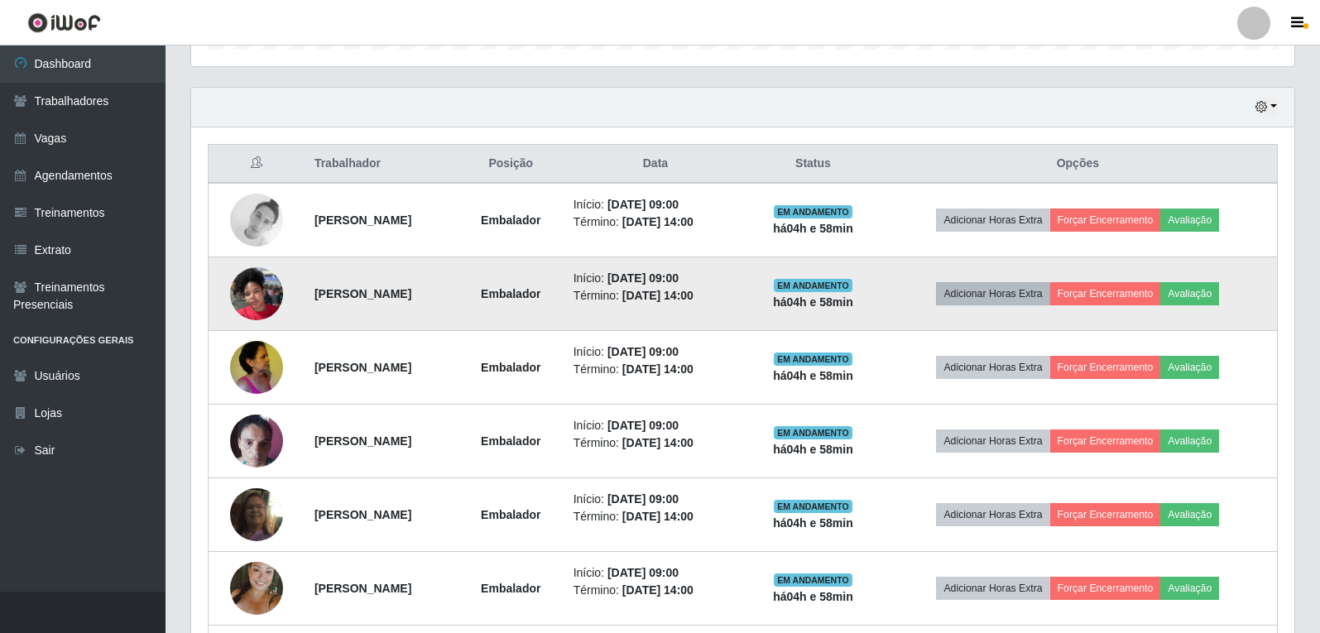
scroll to position [579, 0]
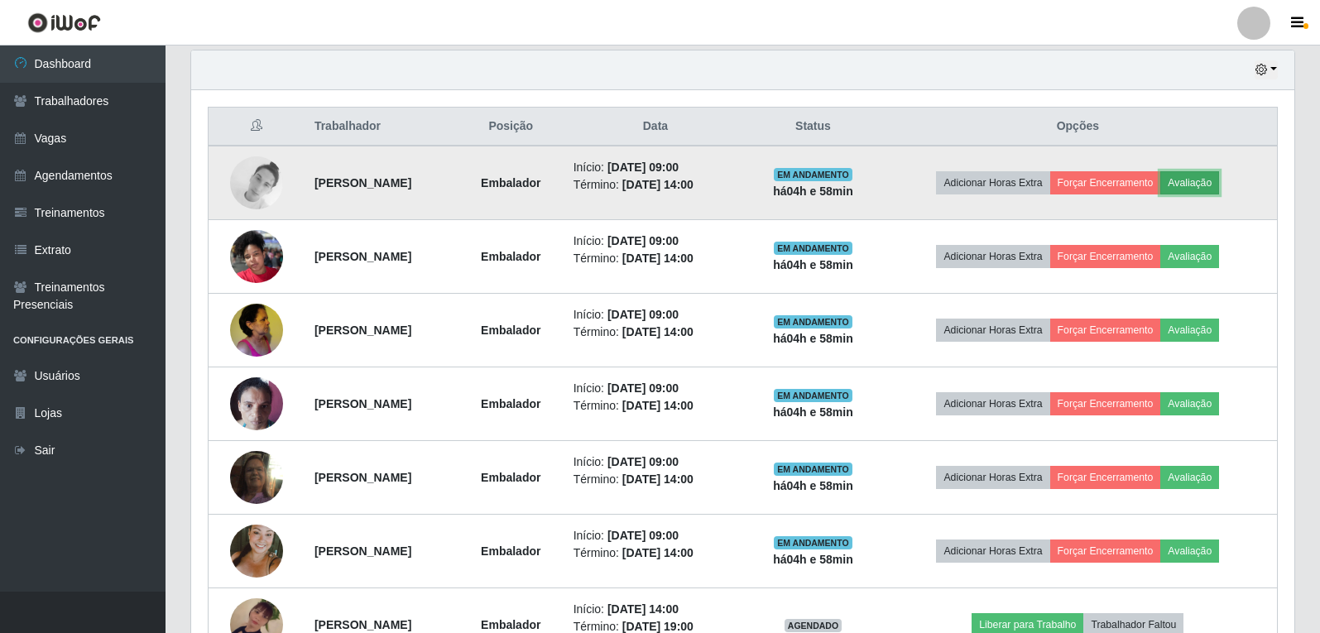
click at [1204, 184] on button "Avaliação" at bounding box center [1190, 182] width 59 height 23
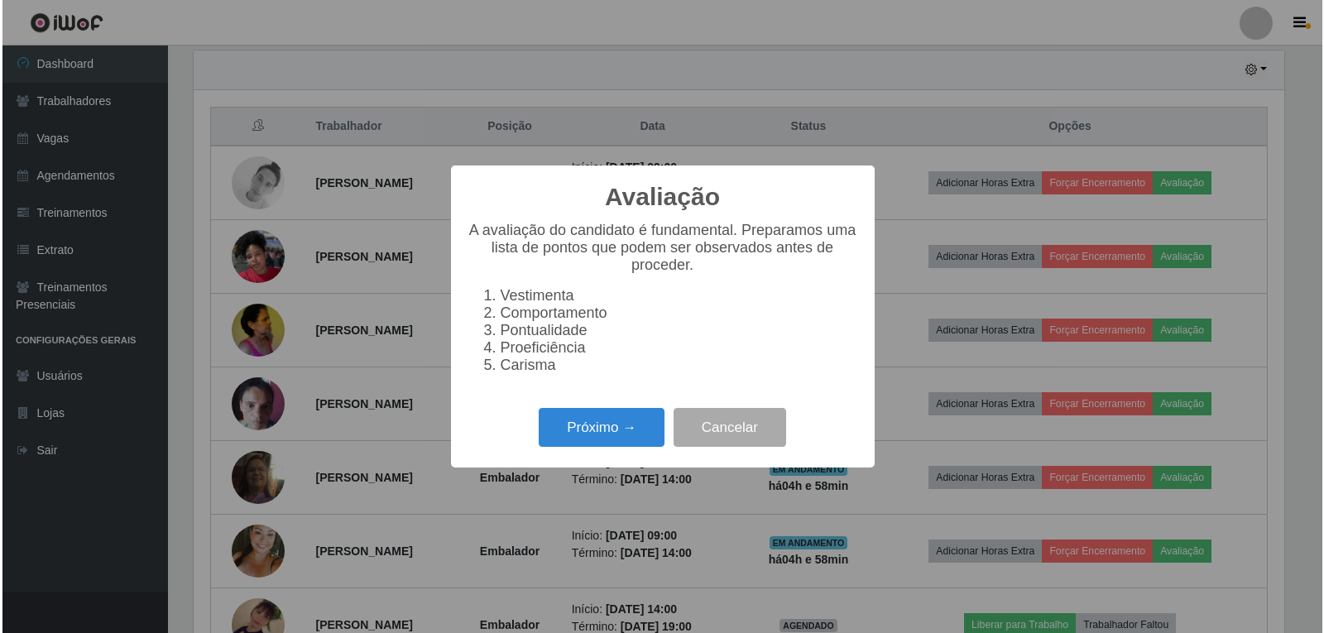
scroll to position [344, 1095]
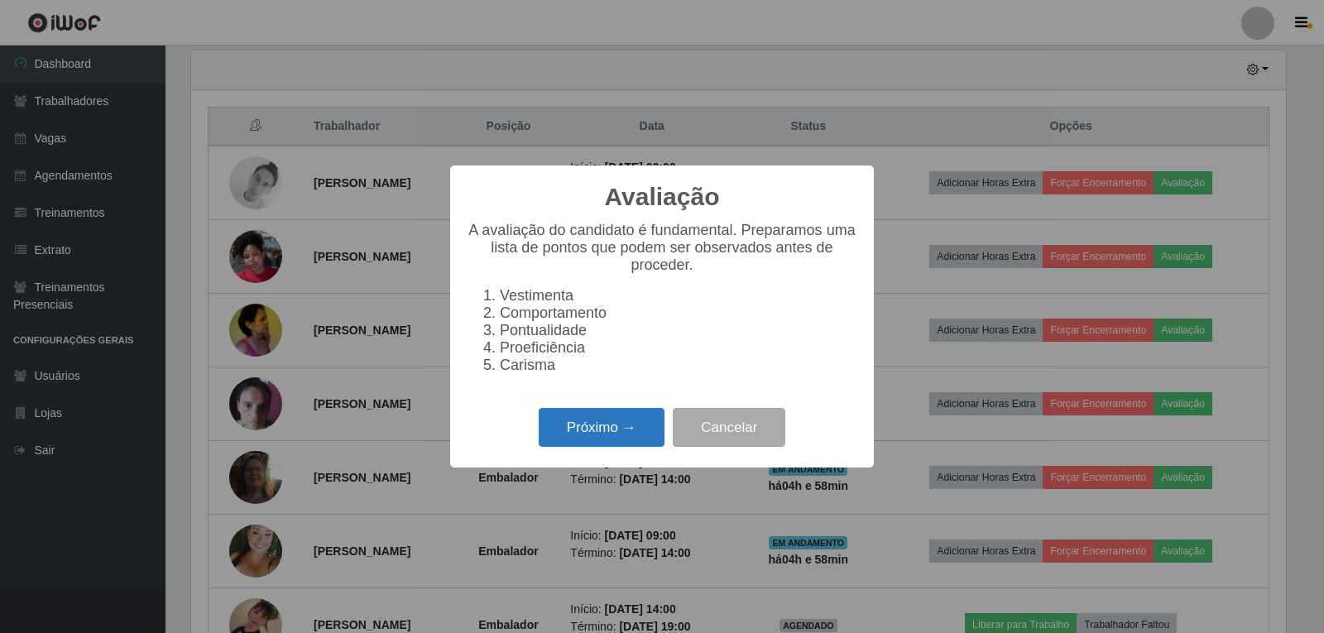
click at [558, 421] on button "Próximo →" at bounding box center [602, 427] width 126 height 39
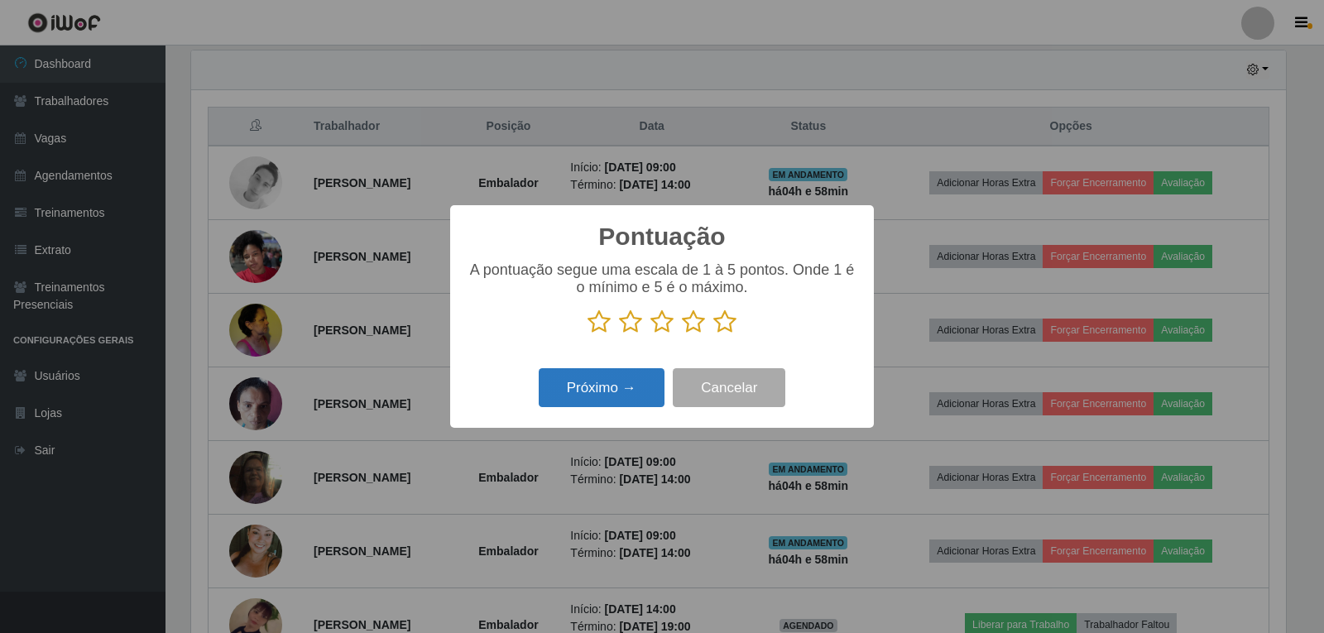
scroll to position [827438, 826686]
click at [725, 327] on icon at bounding box center [725, 322] width 23 height 25
click at [714, 334] on input "radio" at bounding box center [714, 334] width 0 height 0
click at [608, 381] on button "Próximo →" at bounding box center [602, 387] width 126 height 39
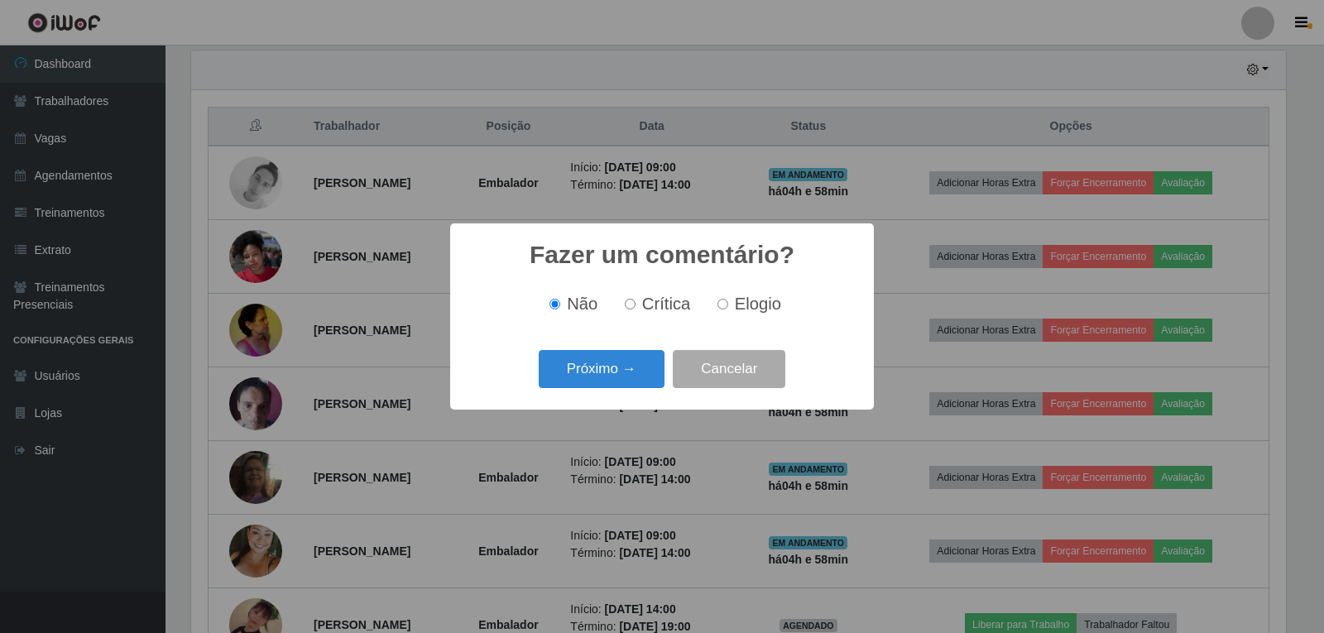
click at [752, 316] on div "Não Crítica Elogio" at bounding box center [662, 304] width 391 height 49
click at [733, 312] on label "Elogio" at bounding box center [746, 304] width 70 height 19
click at [728, 310] on input "Elogio" at bounding box center [723, 304] width 11 height 11
radio input "true"
click at [641, 357] on button "Próximo →" at bounding box center [602, 369] width 126 height 39
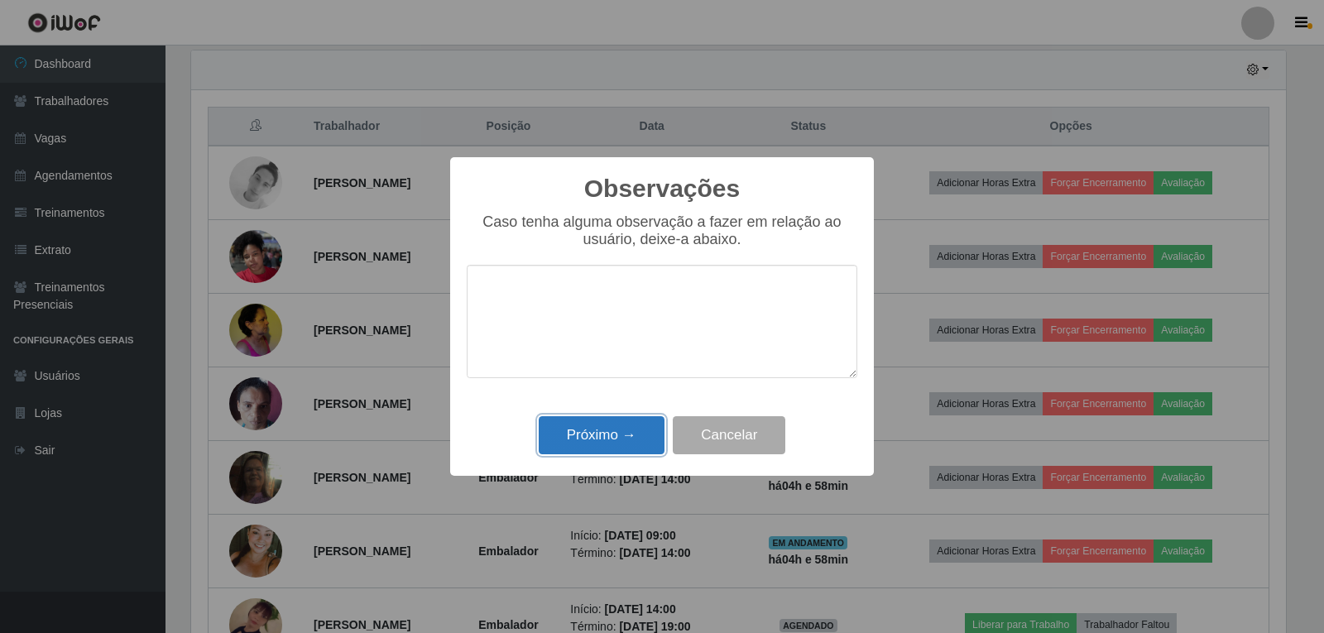
click at [604, 430] on button "Próximo →" at bounding box center [602, 435] width 126 height 39
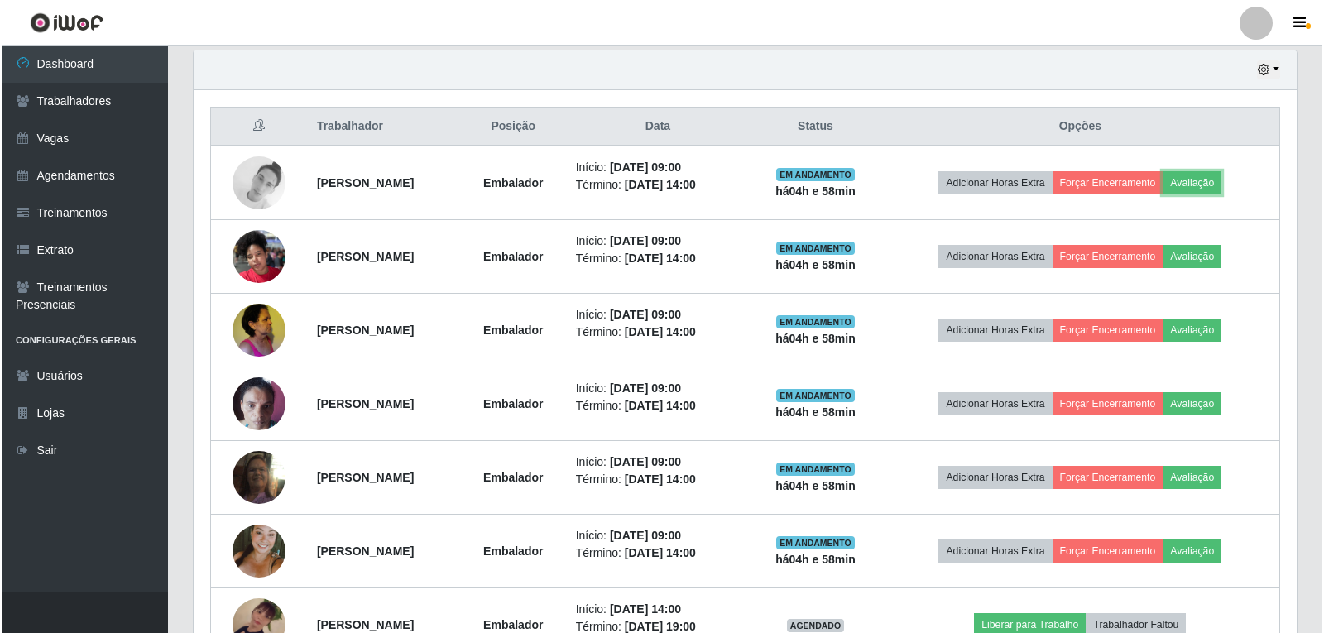
scroll to position [344, 1103]
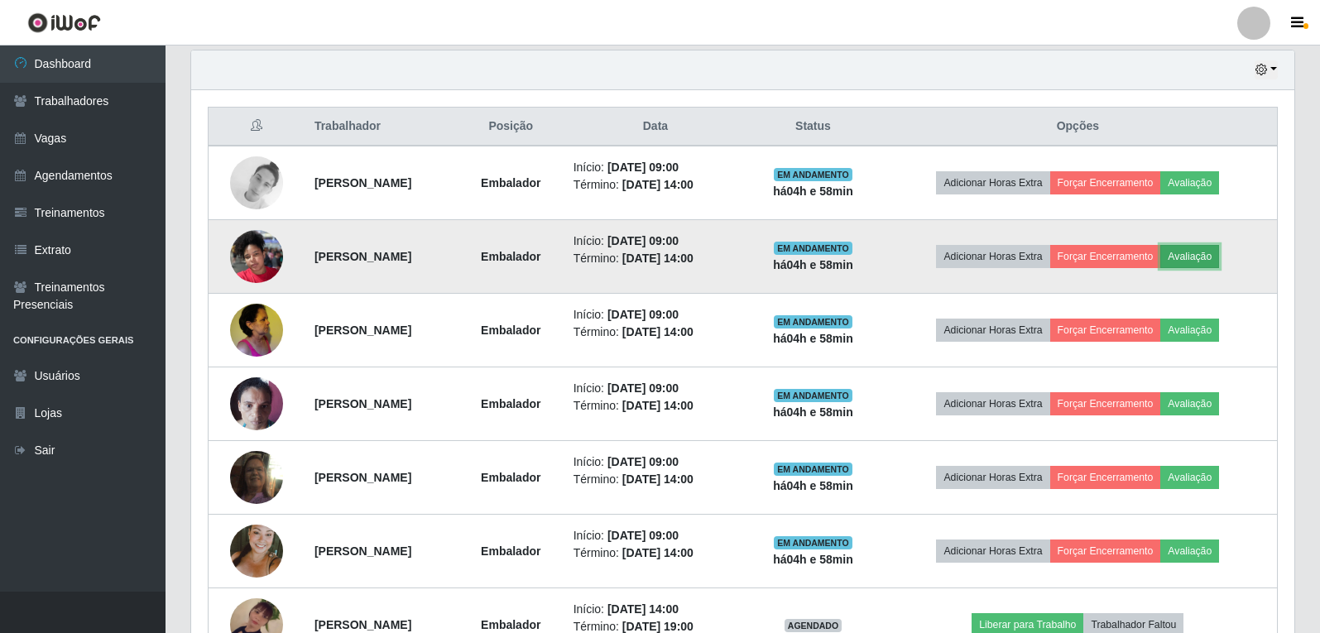
click at [1219, 252] on button "Avaliação" at bounding box center [1190, 256] width 59 height 23
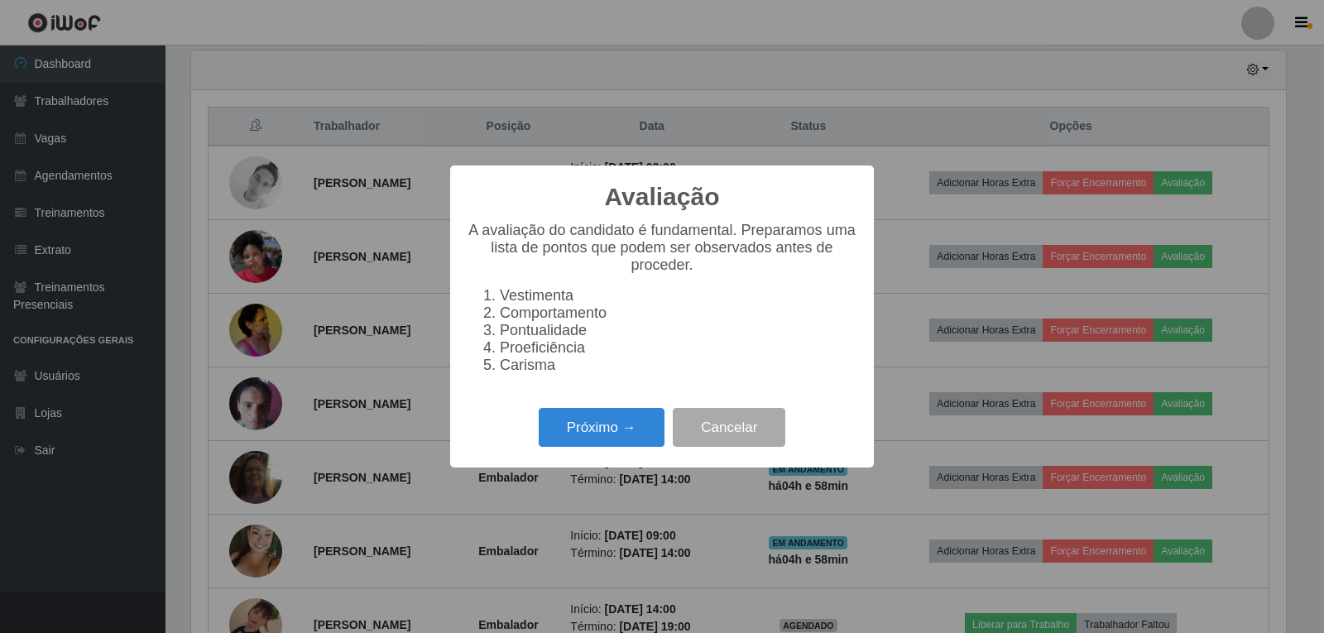
scroll to position [344, 1095]
click at [604, 440] on button "Próximo →" at bounding box center [602, 427] width 126 height 39
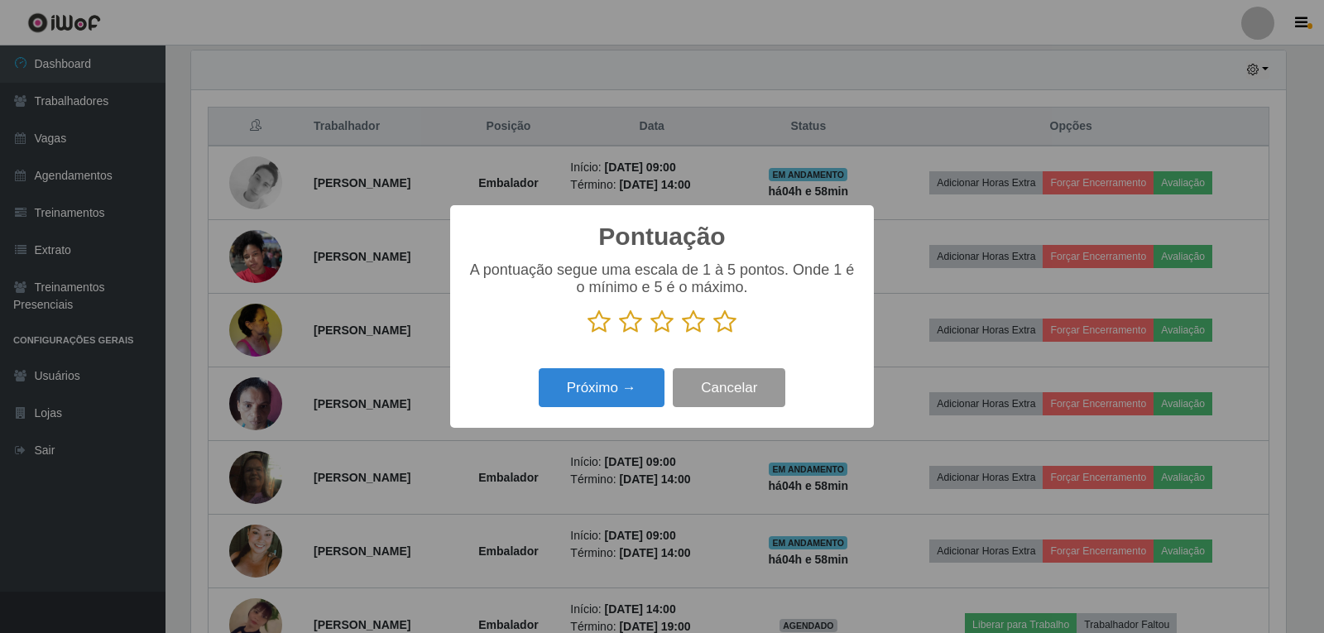
scroll to position [827438, 826686]
click at [726, 324] on icon at bounding box center [725, 322] width 23 height 25
click at [714, 334] on input "radio" at bounding box center [714, 334] width 0 height 0
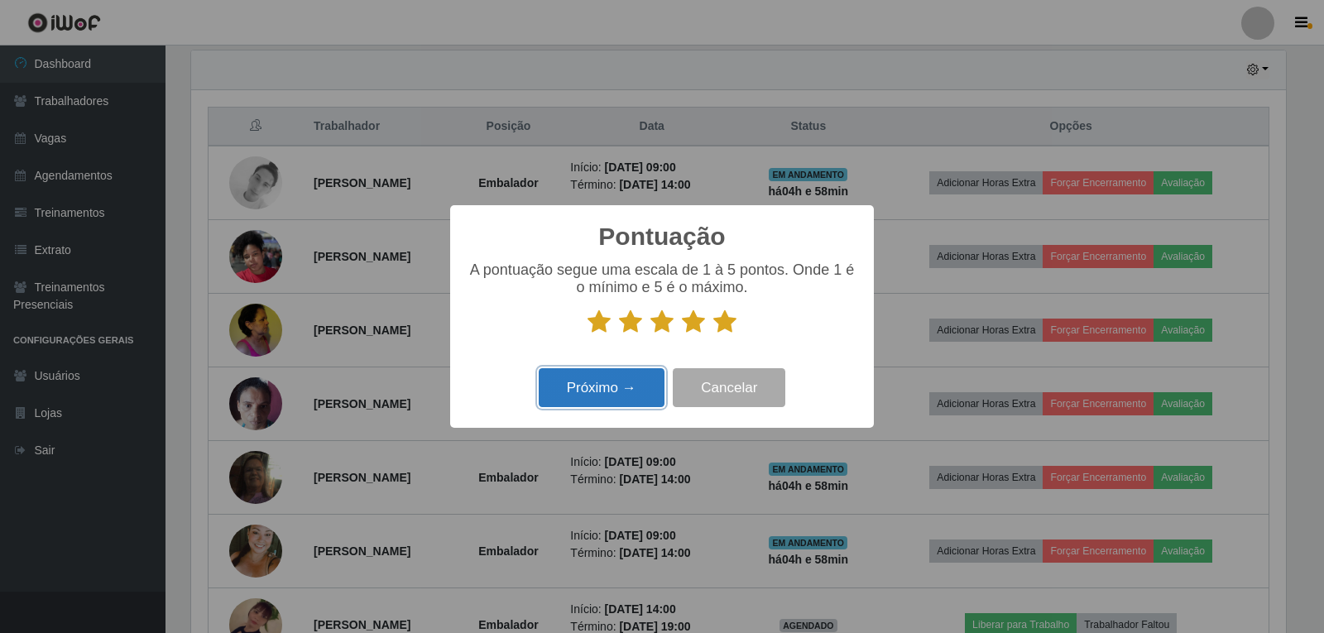
click at [631, 385] on button "Próximo →" at bounding box center [602, 387] width 126 height 39
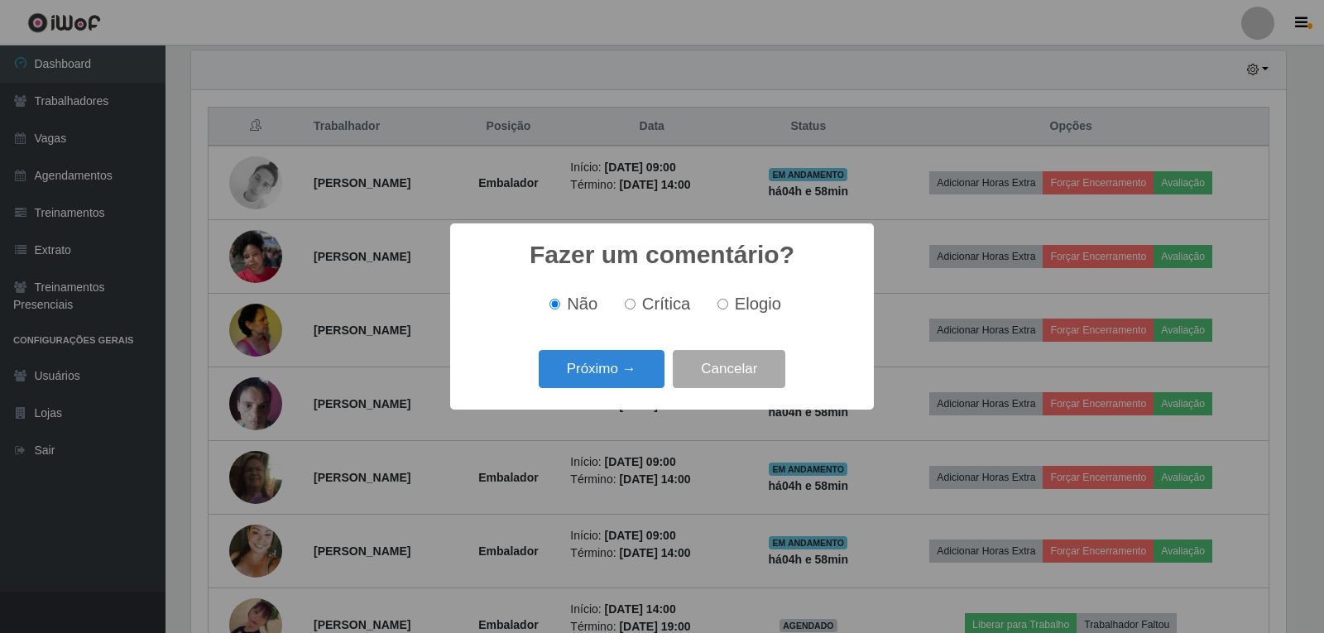
click at [775, 313] on span "Elogio" at bounding box center [758, 304] width 46 height 18
click at [728, 310] on input "Elogio" at bounding box center [723, 304] width 11 height 11
radio input "true"
click at [642, 356] on button "Próximo →" at bounding box center [602, 369] width 126 height 39
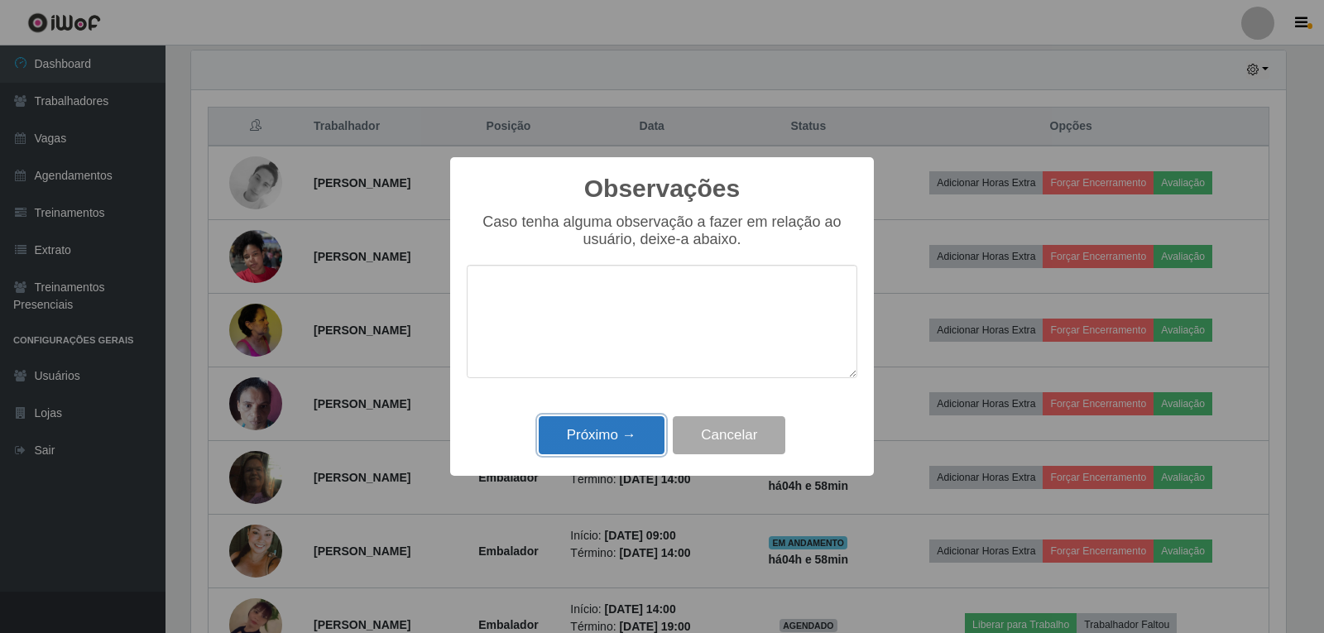
click at [625, 432] on button "Próximo →" at bounding box center [602, 435] width 126 height 39
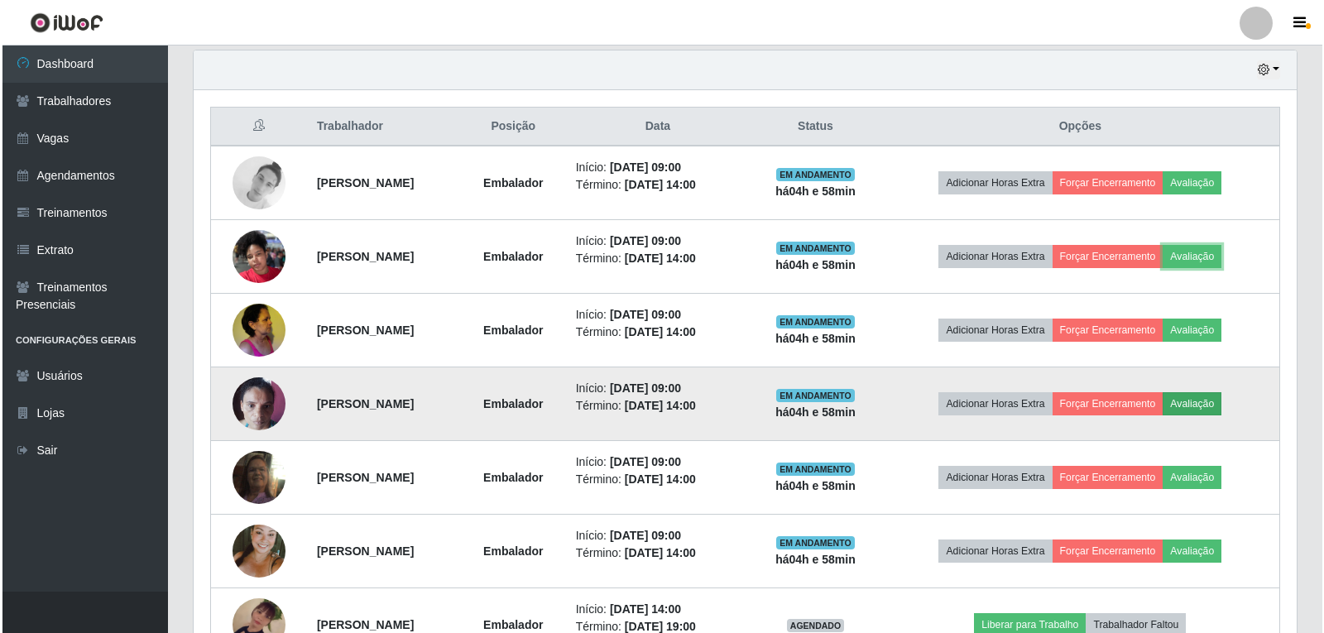
scroll to position [344, 1103]
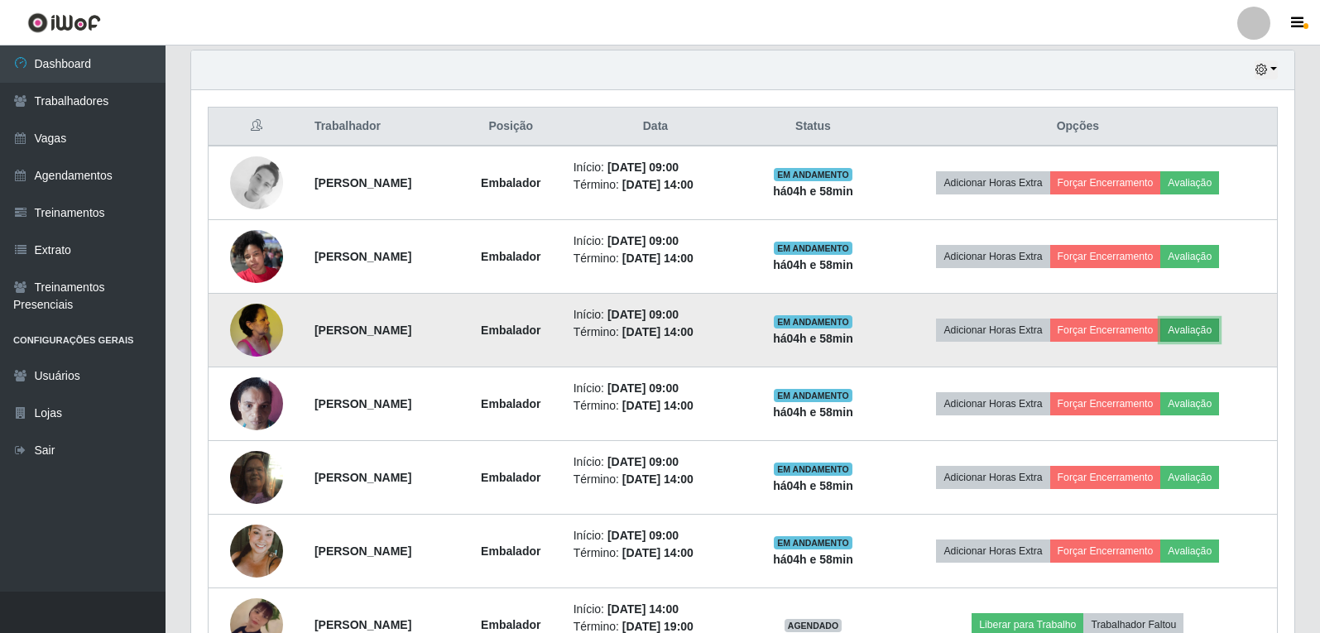
click at [1207, 335] on button "Avaliação" at bounding box center [1190, 330] width 59 height 23
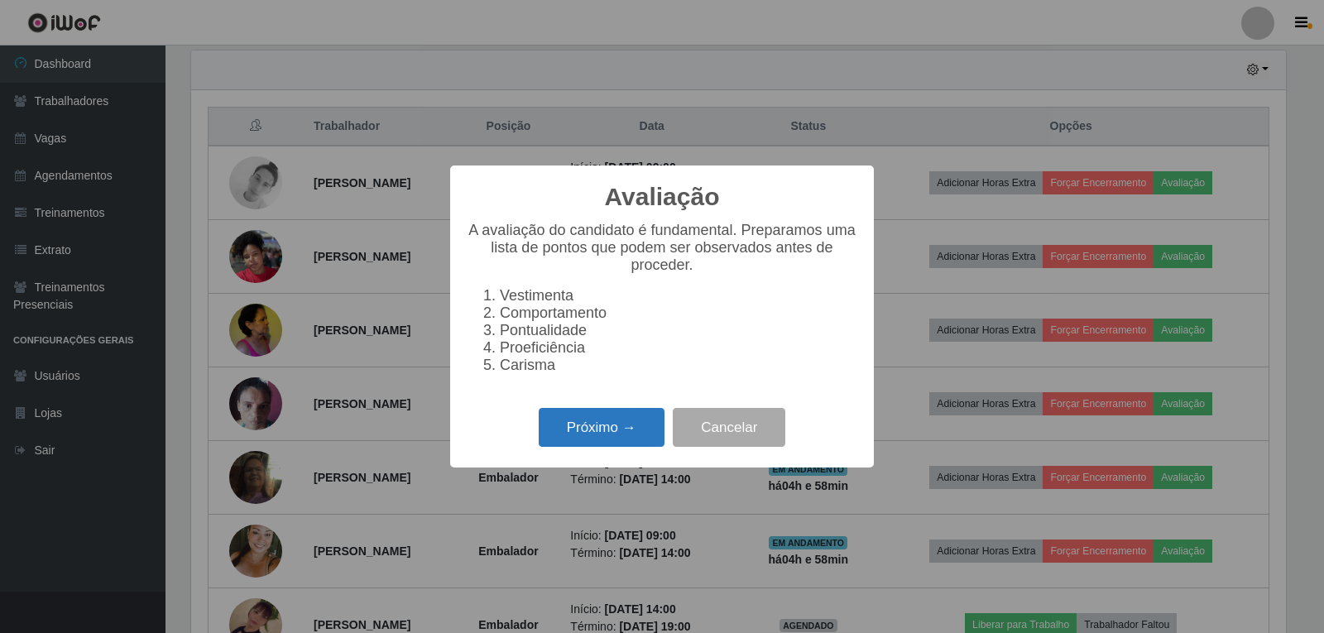
click at [645, 428] on button "Próximo →" at bounding box center [602, 427] width 126 height 39
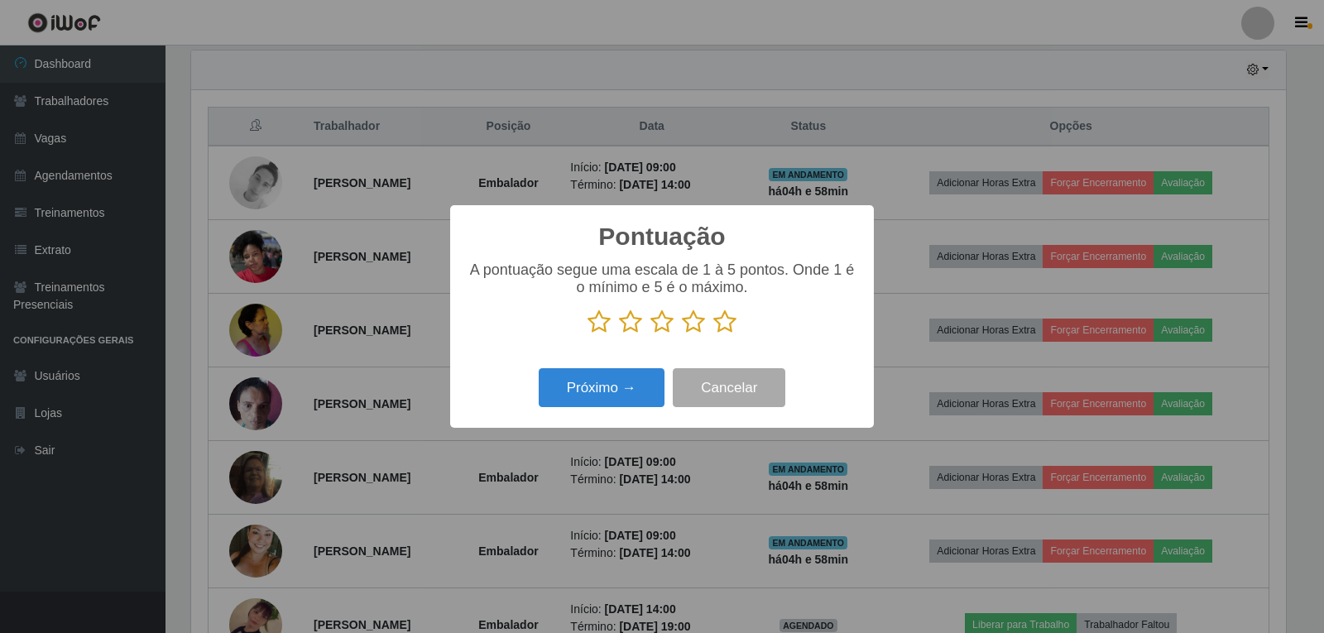
click at [722, 320] on icon at bounding box center [725, 322] width 23 height 25
click at [714, 334] on input "radio" at bounding box center [714, 334] width 0 height 0
click at [637, 398] on button "Próximo →" at bounding box center [602, 387] width 126 height 39
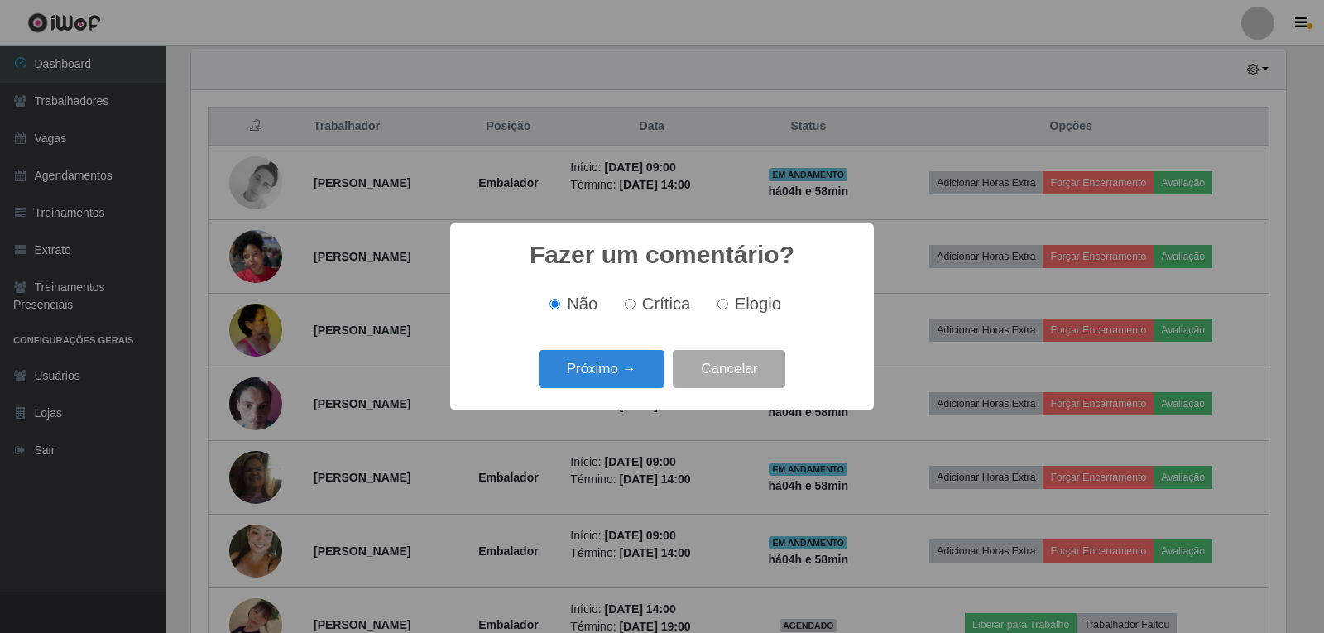
click at [749, 310] on span "Elogio" at bounding box center [758, 304] width 46 height 18
click at [728, 310] on input "Elogio" at bounding box center [723, 304] width 11 height 11
radio input "true"
click at [648, 359] on button "Próximo →" at bounding box center [602, 369] width 126 height 39
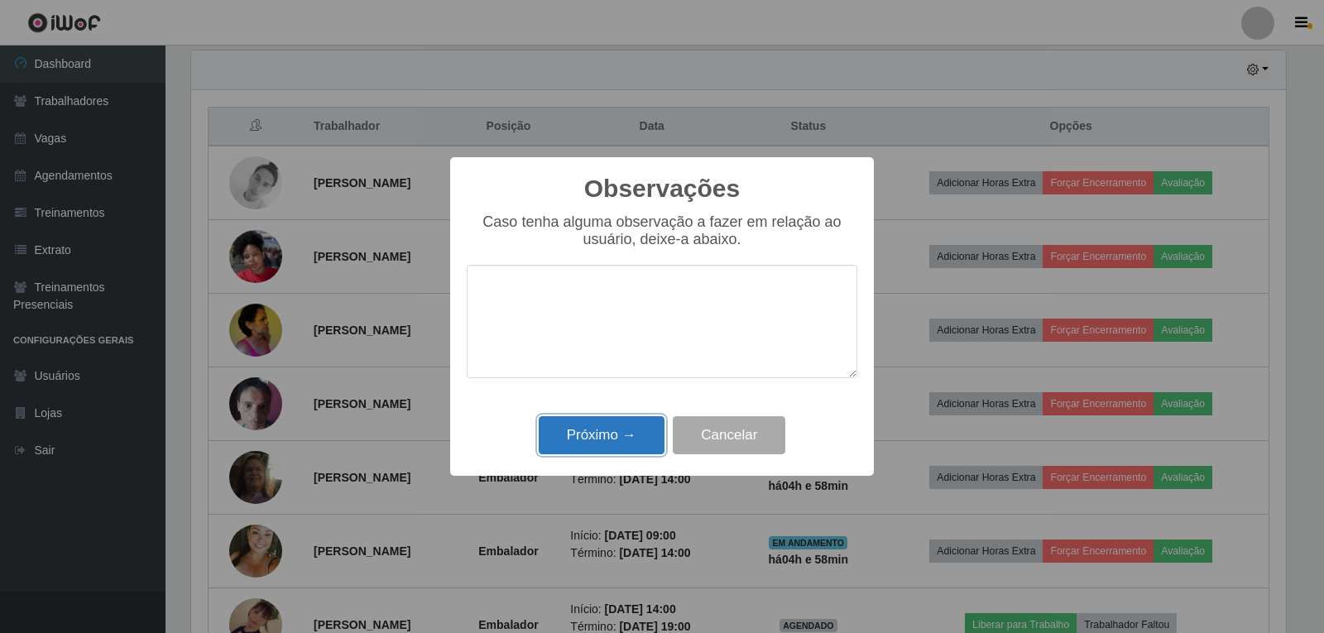
click at [613, 439] on button "Próximo →" at bounding box center [602, 435] width 126 height 39
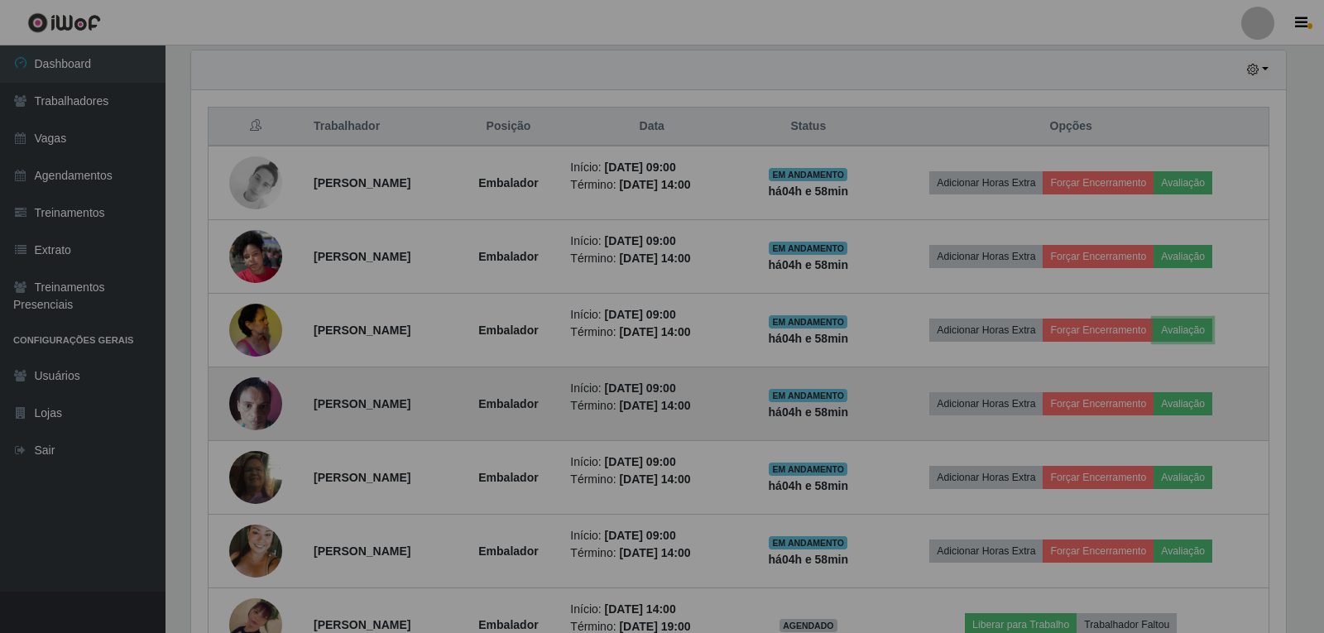
scroll to position [344, 1103]
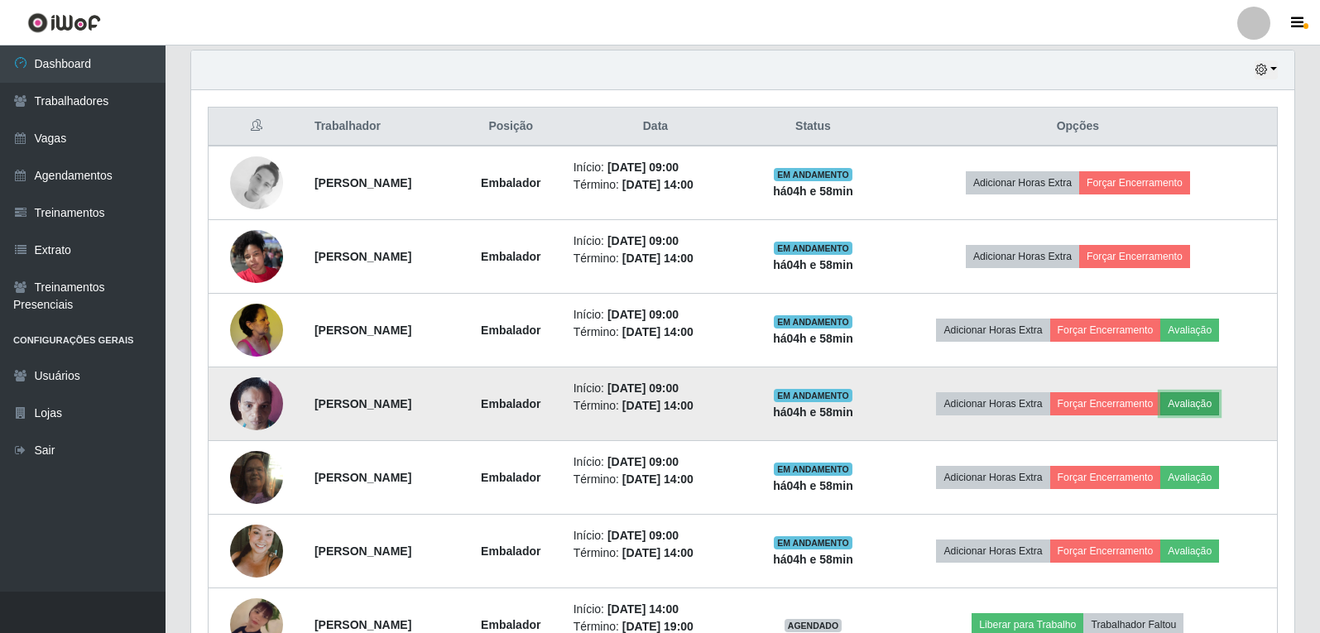
click at [1199, 395] on button "Avaliação" at bounding box center [1190, 403] width 59 height 23
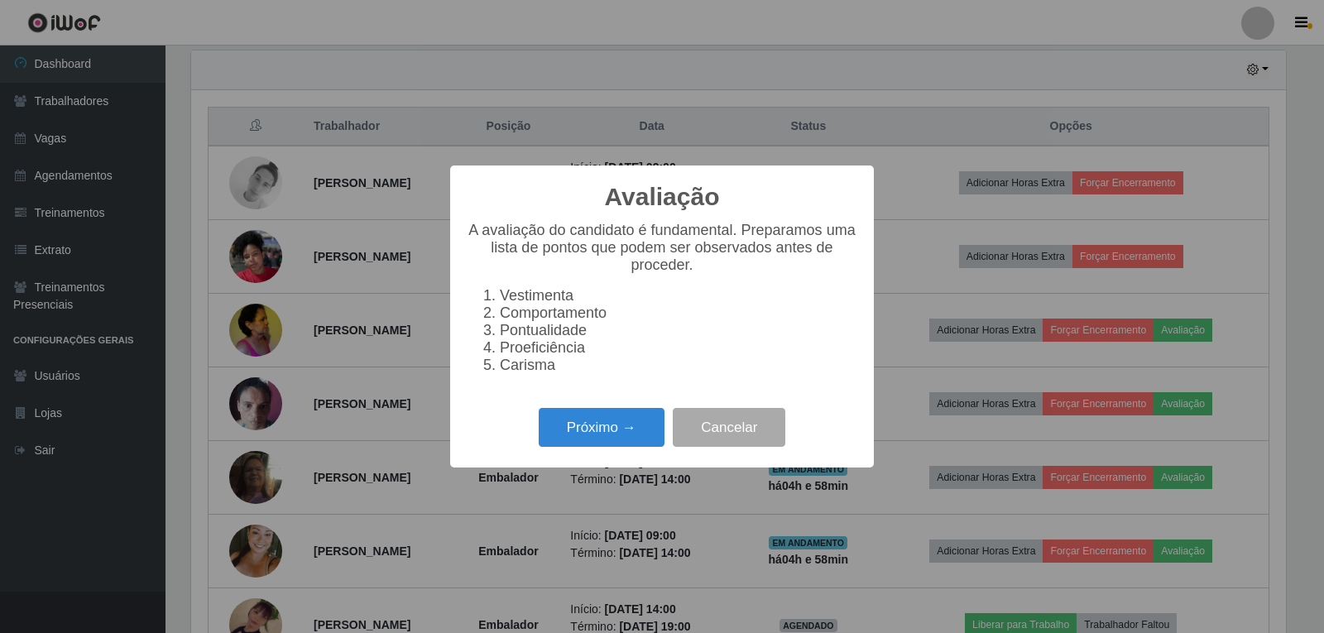
scroll to position [344, 1095]
click at [641, 434] on button "Próximo →" at bounding box center [602, 427] width 126 height 39
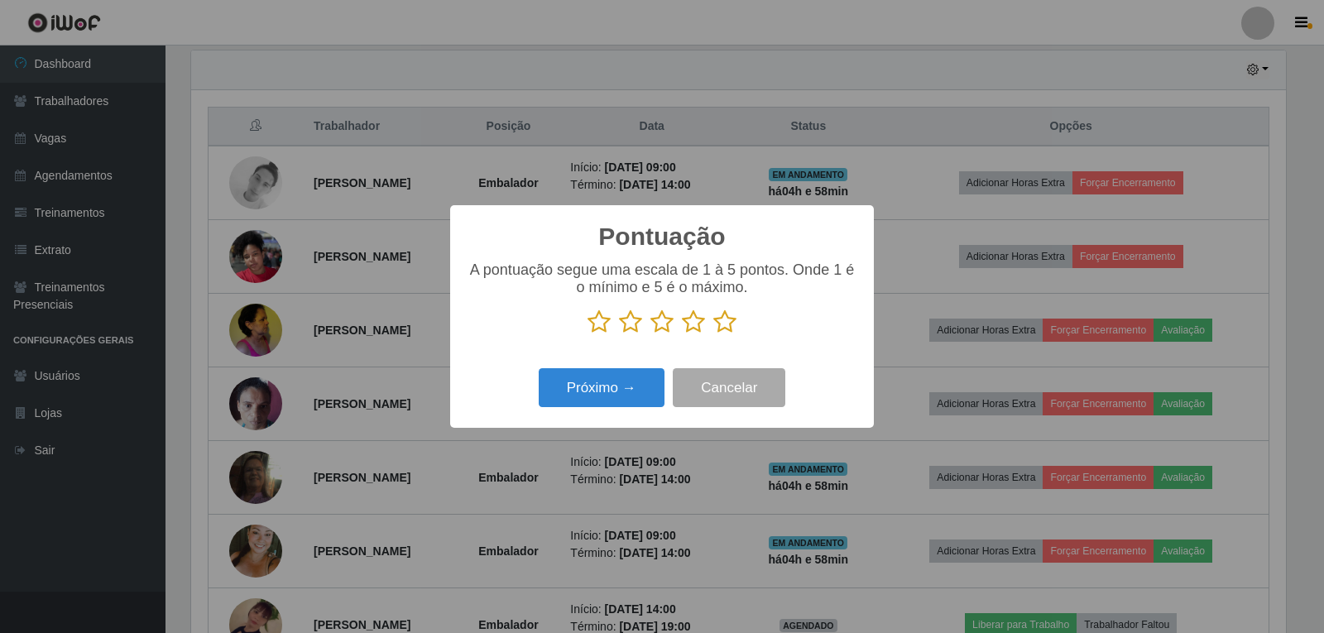
scroll to position [827438, 826686]
click at [611, 406] on button "Próximo →" at bounding box center [602, 387] width 126 height 39
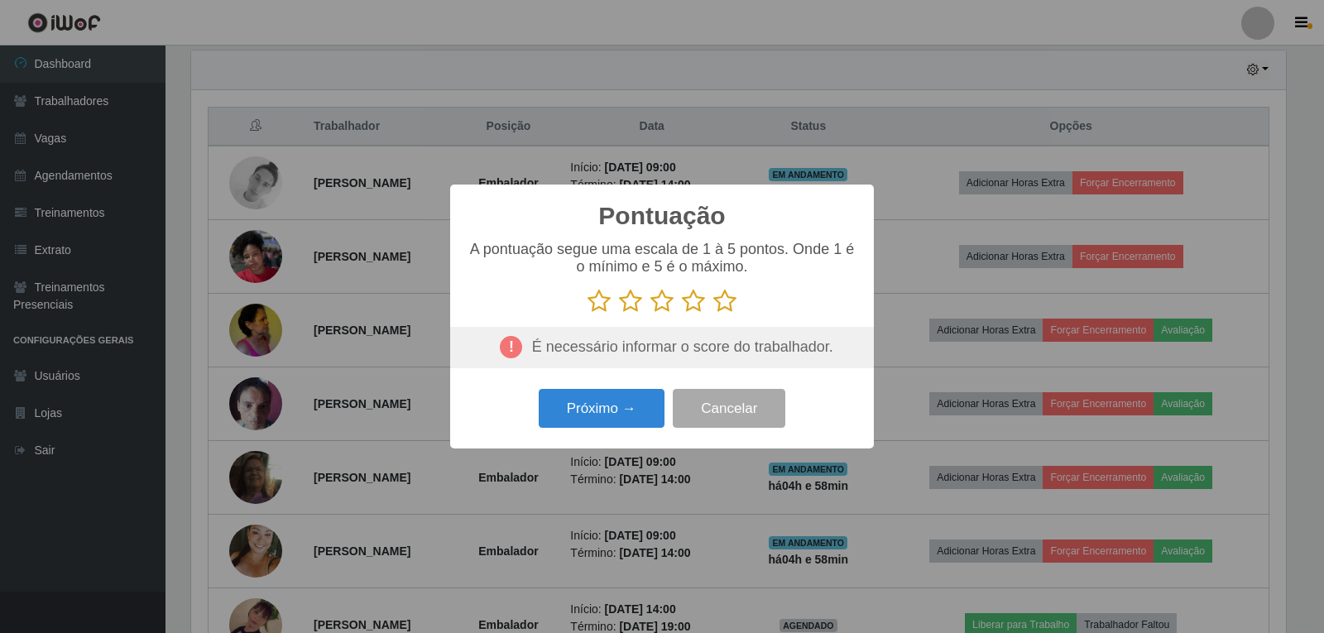
click at [724, 307] on icon at bounding box center [725, 301] width 23 height 25
click at [714, 314] on input "radio" at bounding box center [714, 314] width 0 height 0
click at [589, 426] on button "Próximo →" at bounding box center [602, 408] width 126 height 39
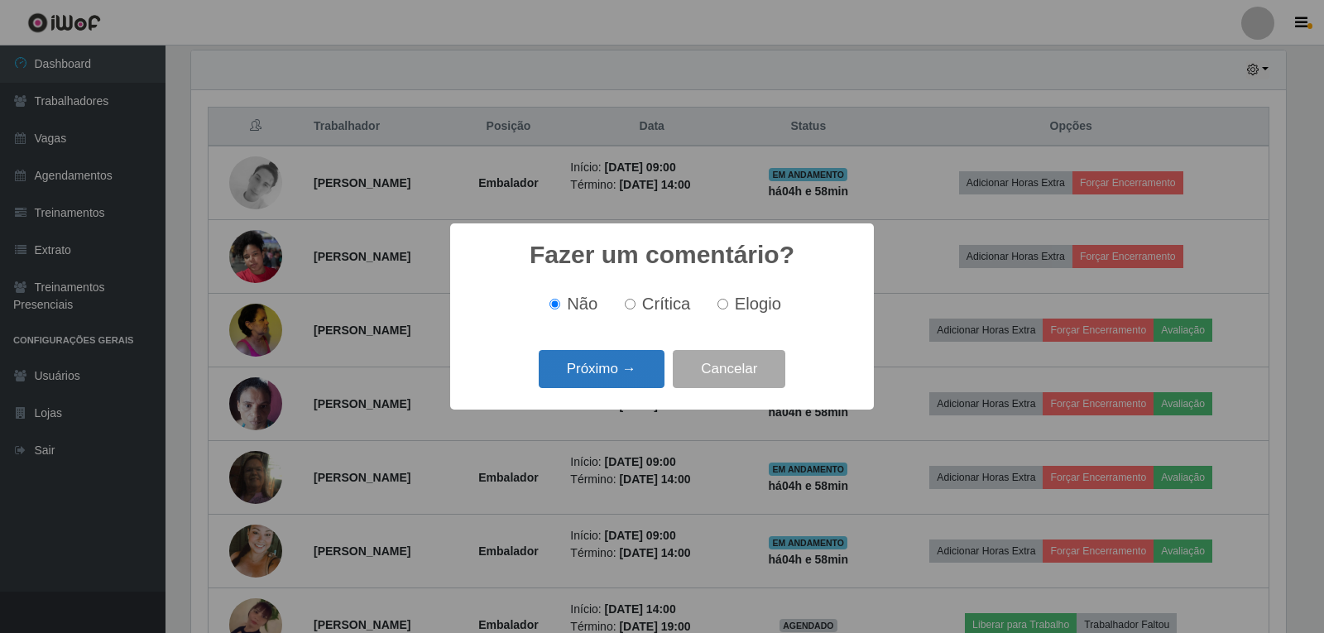
scroll to position [0, 0]
click at [758, 305] on span "Elogio" at bounding box center [758, 304] width 46 height 18
click at [728, 305] on input "Elogio" at bounding box center [723, 304] width 11 height 11
radio input "true"
click at [616, 360] on button "Próximo →" at bounding box center [602, 369] width 126 height 39
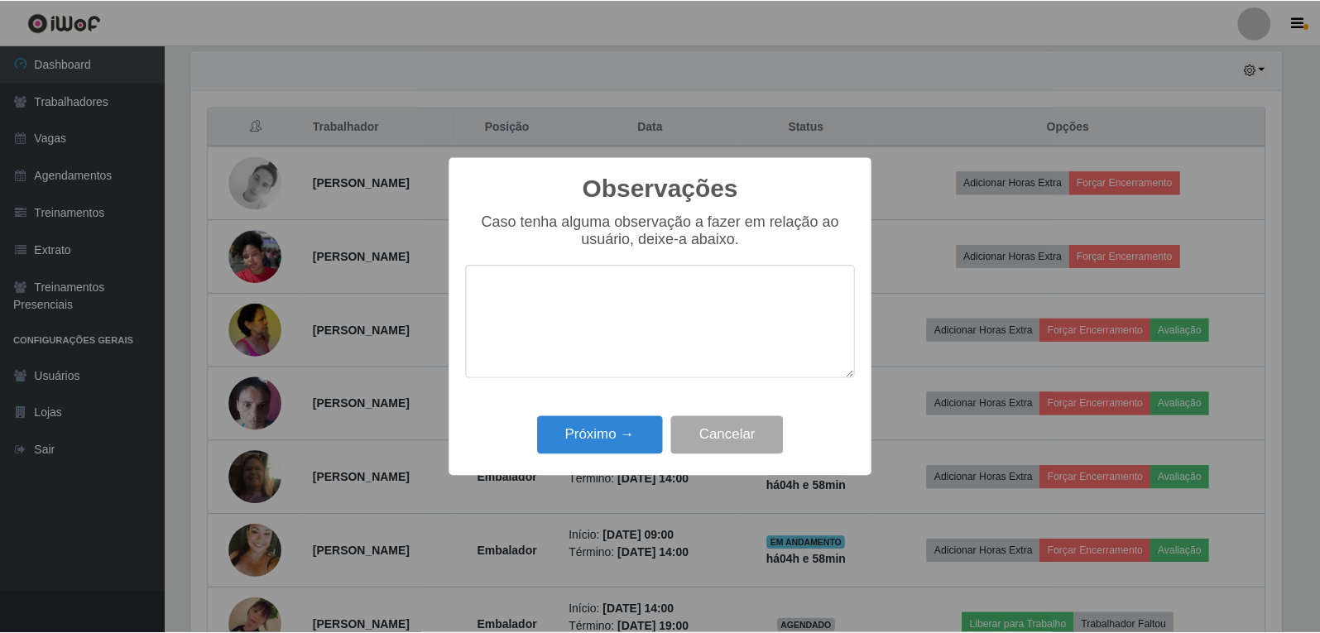
scroll to position [827438, 826686]
click at [617, 417] on div "Próximo → Cancelar" at bounding box center [662, 434] width 391 height 47
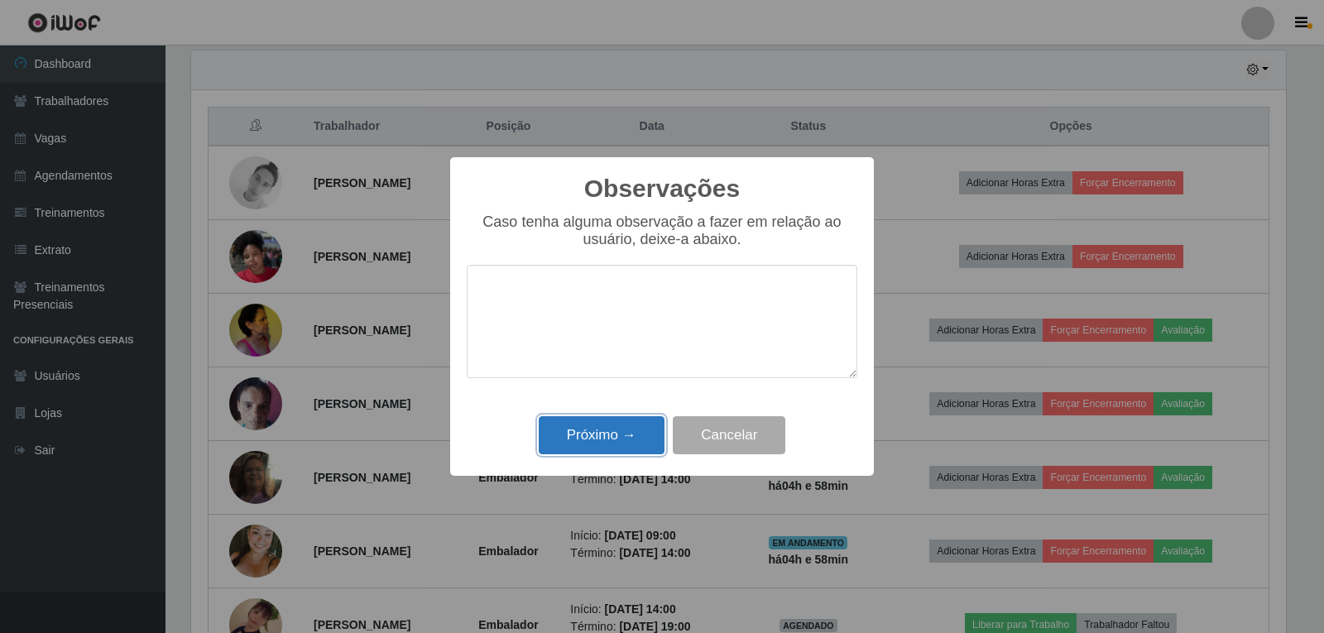
click at [613, 434] on button "Próximo →" at bounding box center [602, 435] width 126 height 39
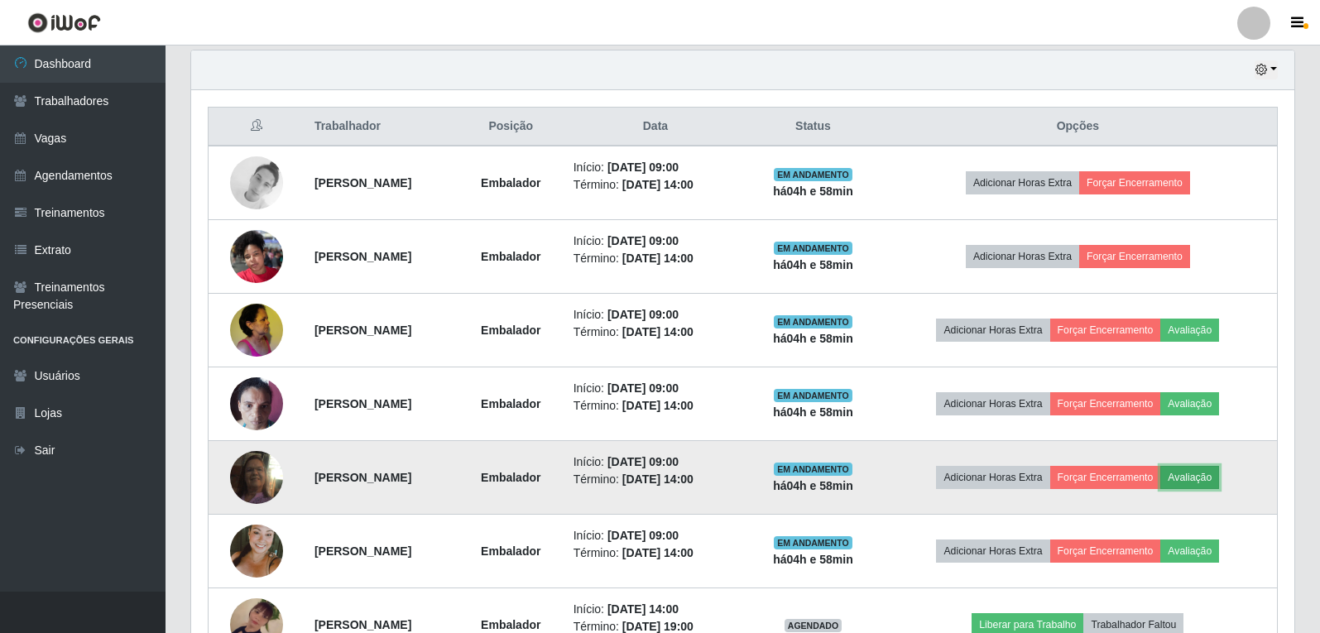
click at [1203, 471] on button "Avaliação" at bounding box center [1190, 477] width 59 height 23
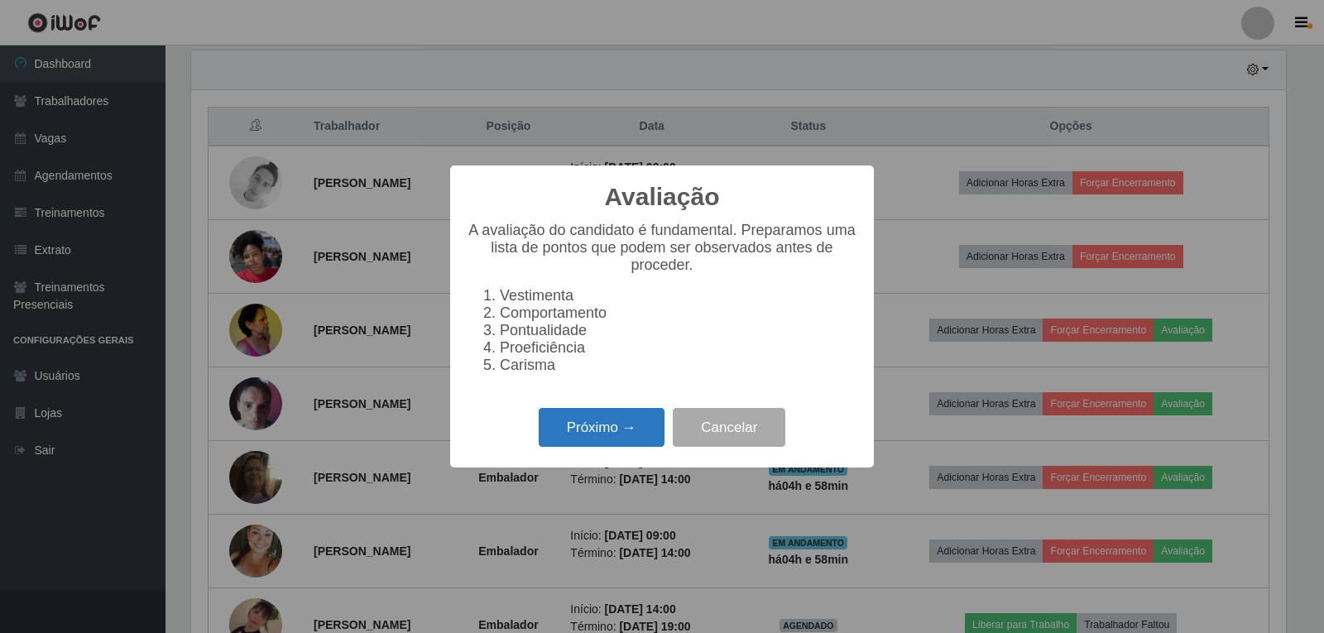
click at [642, 447] on button "Próximo →" at bounding box center [602, 427] width 126 height 39
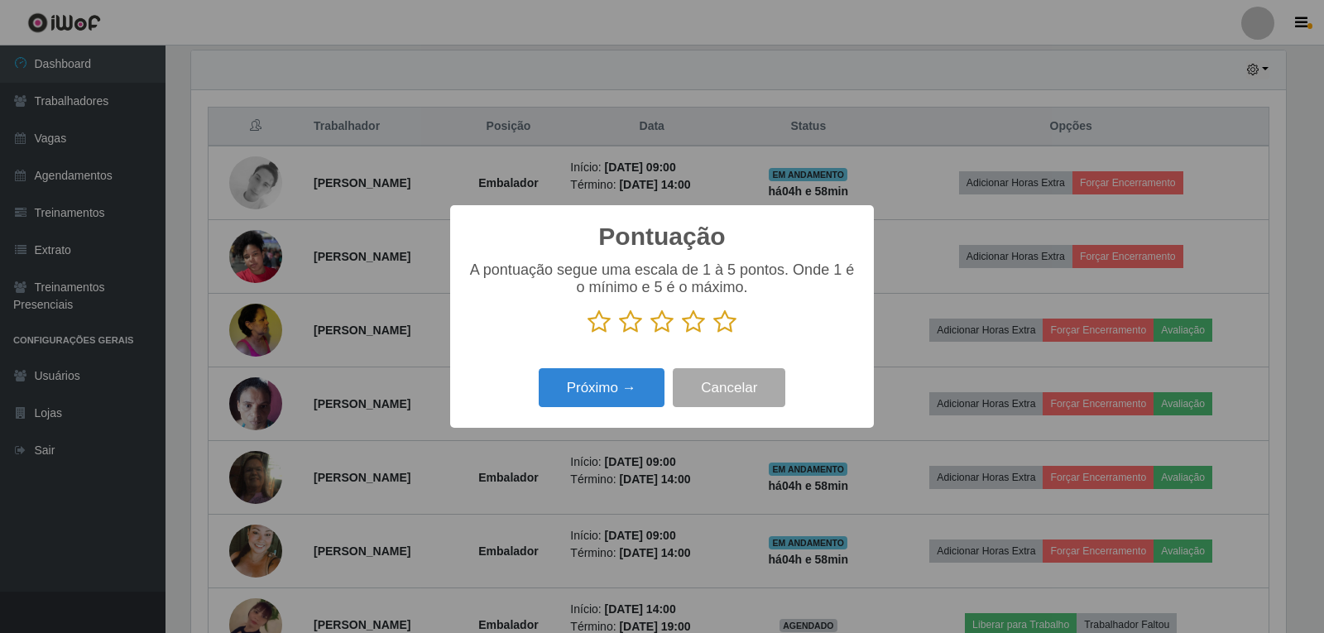
click at [732, 320] on icon at bounding box center [725, 322] width 23 height 25
click at [714, 334] on input "radio" at bounding box center [714, 334] width 0 height 0
click at [595, 398] on button "Próximo →" at bounding box center [602, 387] width 126 height 39
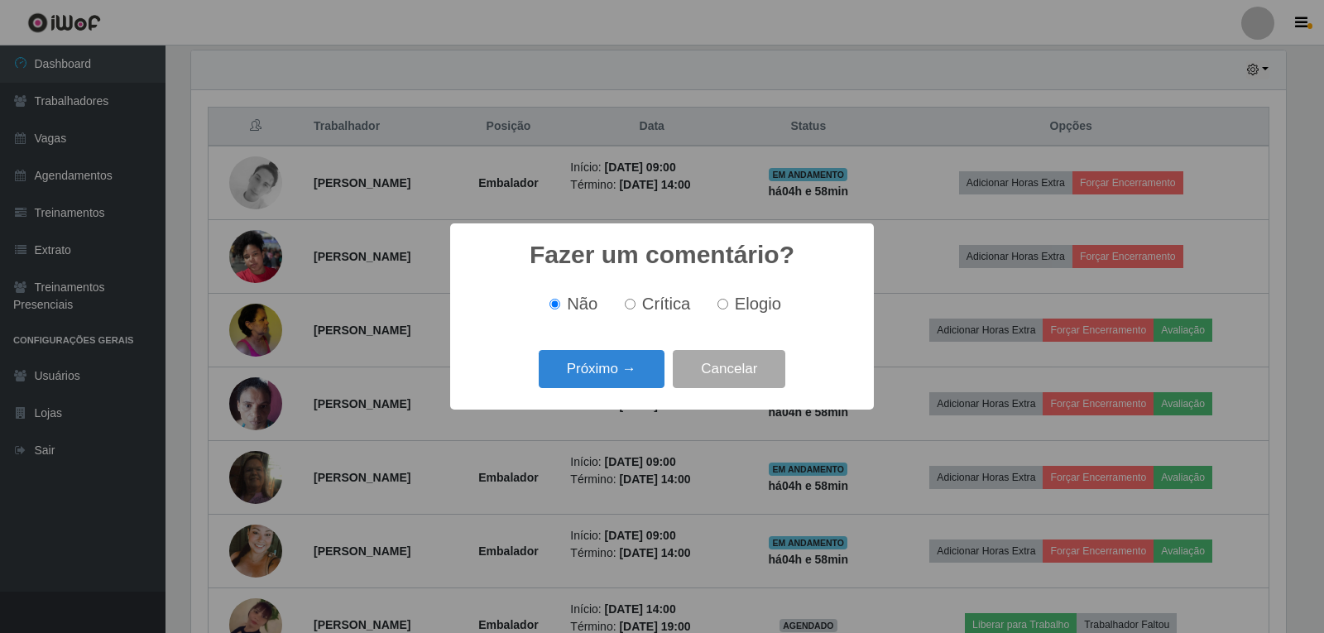
click at [732, 311] on label "Elogio" at bounding box center [746, 304] width 70 height 19
click at [728, 310] on input "Elogio" at bounding box center [723, 304] width 11 height 11
radio input "true"
click at [619, 363] on button "Próximo →" at bounding box center [602, 369] width 126 height 39
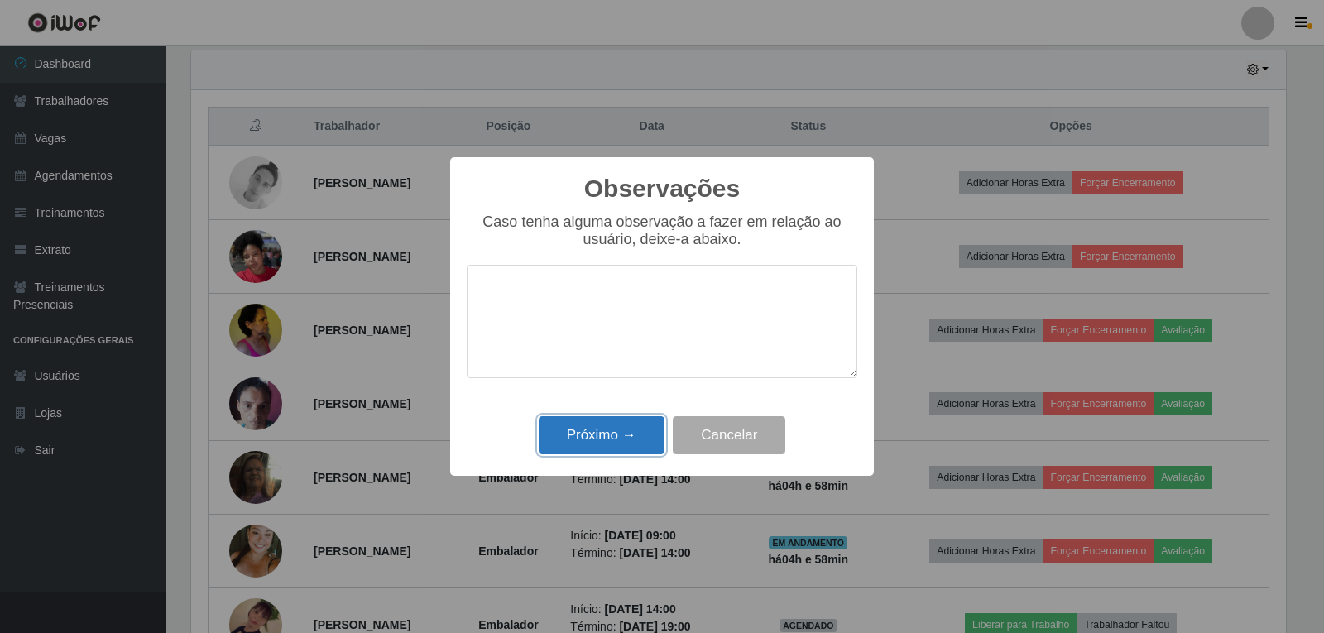
click at [618, 435] on button "Próximo →" at bounding box center [602, 435] width 126 height 39
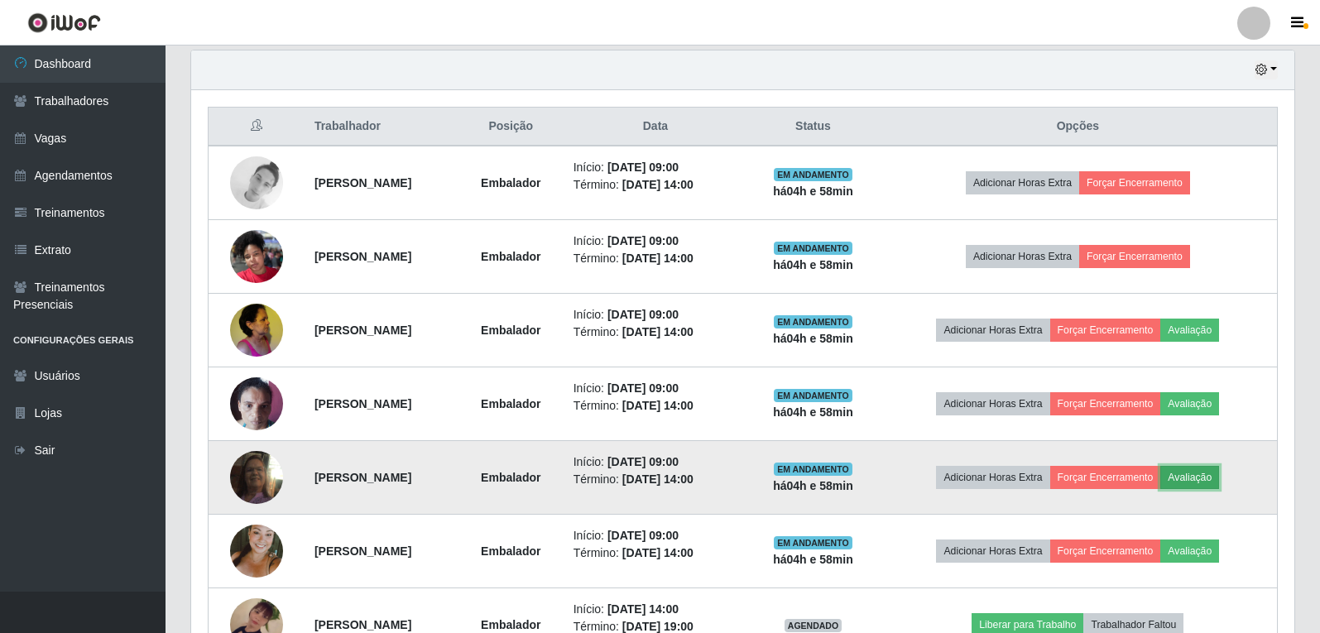
click at [1196, 484] on button "Avaliação" at bounding box center [1190, 477] width 59 height 23
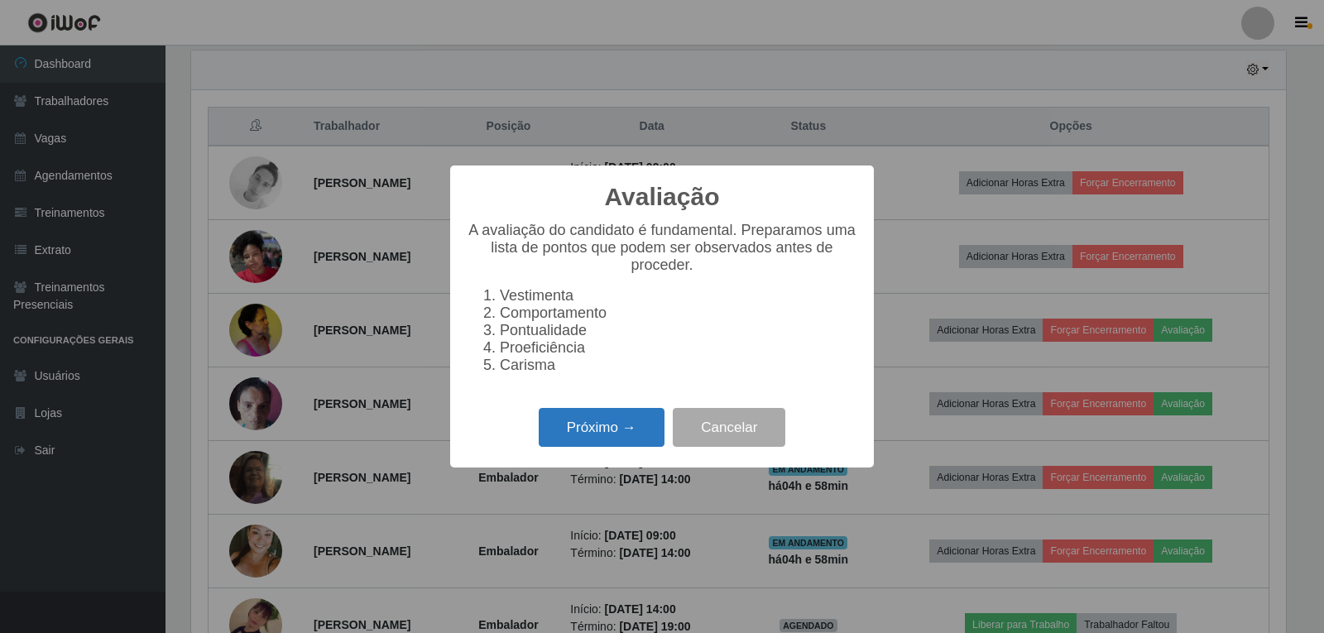
click at [579, 447] on button "Próximo →" at bounding box center [602, 427] width 126 height 39
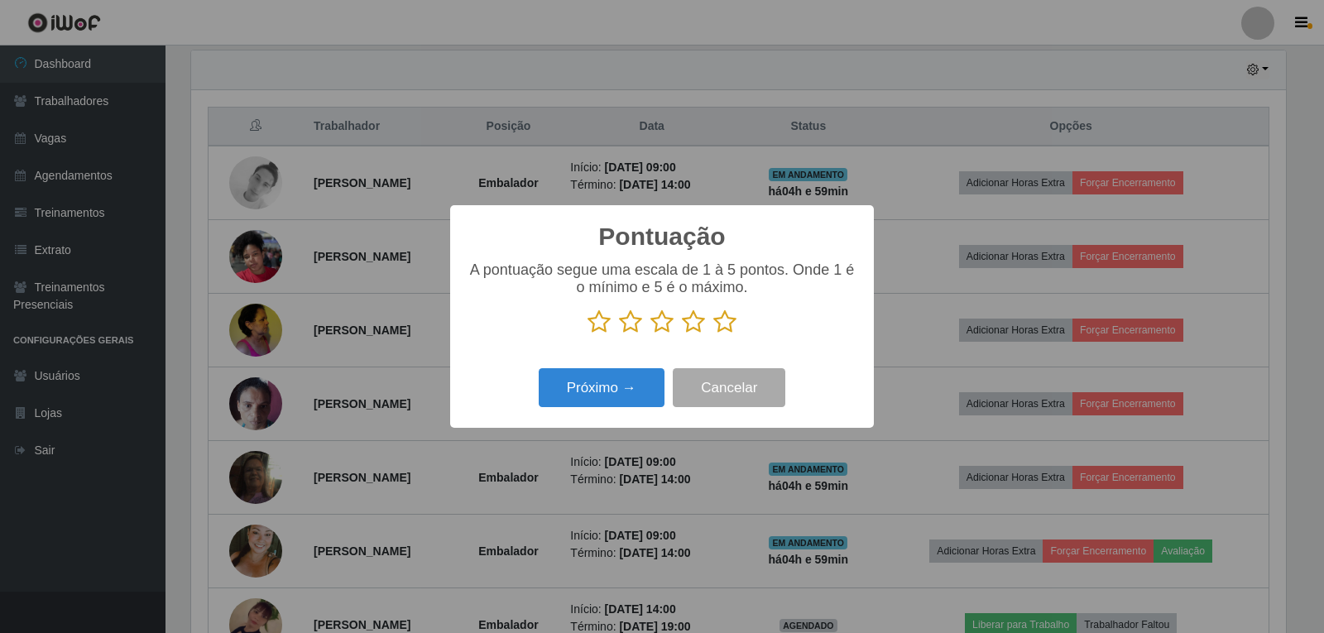
click at [720, 325] on icon at bounding box center [725, 322] width 23 height 25
click at [714, 334] on input "radio" at bounding box center [714, 334] width 0 height 0
click at [625, 380] on button "Próximo →" at bounding box center [602, 387] width 126 height 39
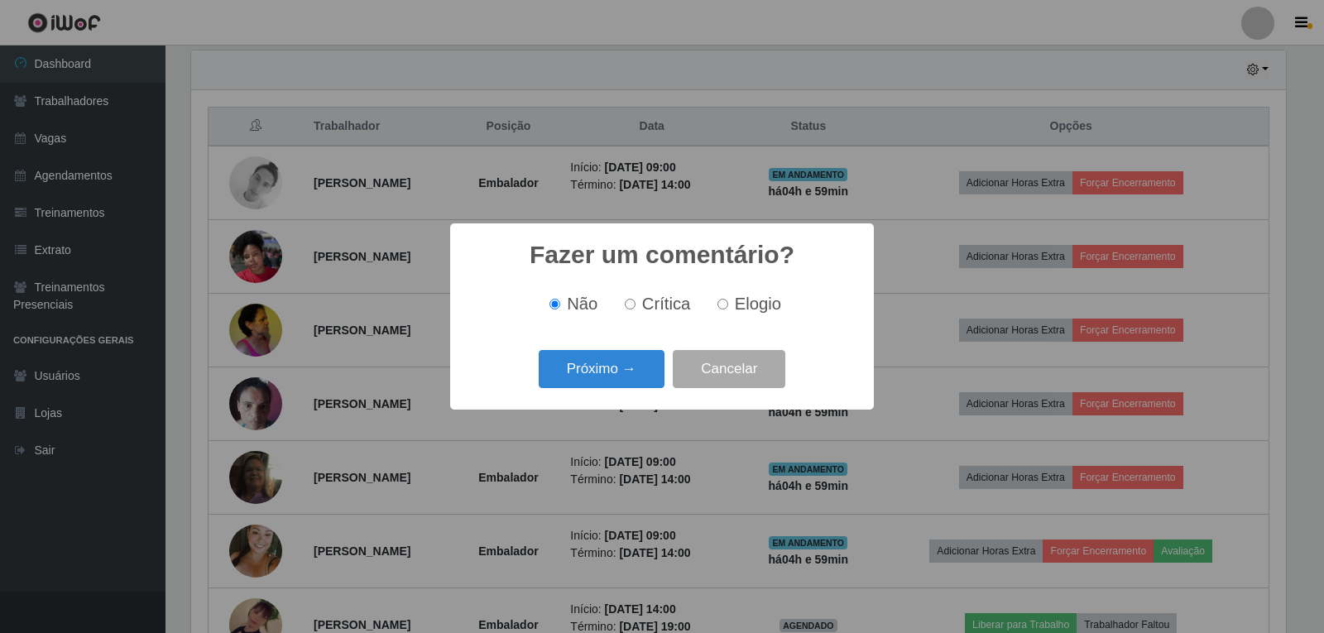
click at [742, 305] on span "Elogio" at bounding box center [758, 304] width 46 height 18
click at [728, 305] on input "Elogio" at bounding box center [723, 304] width 11 height 11
radio input "true"
click at [603, 376] on button "Próximo →" at bounding box center [602, 369] width 126 height 39
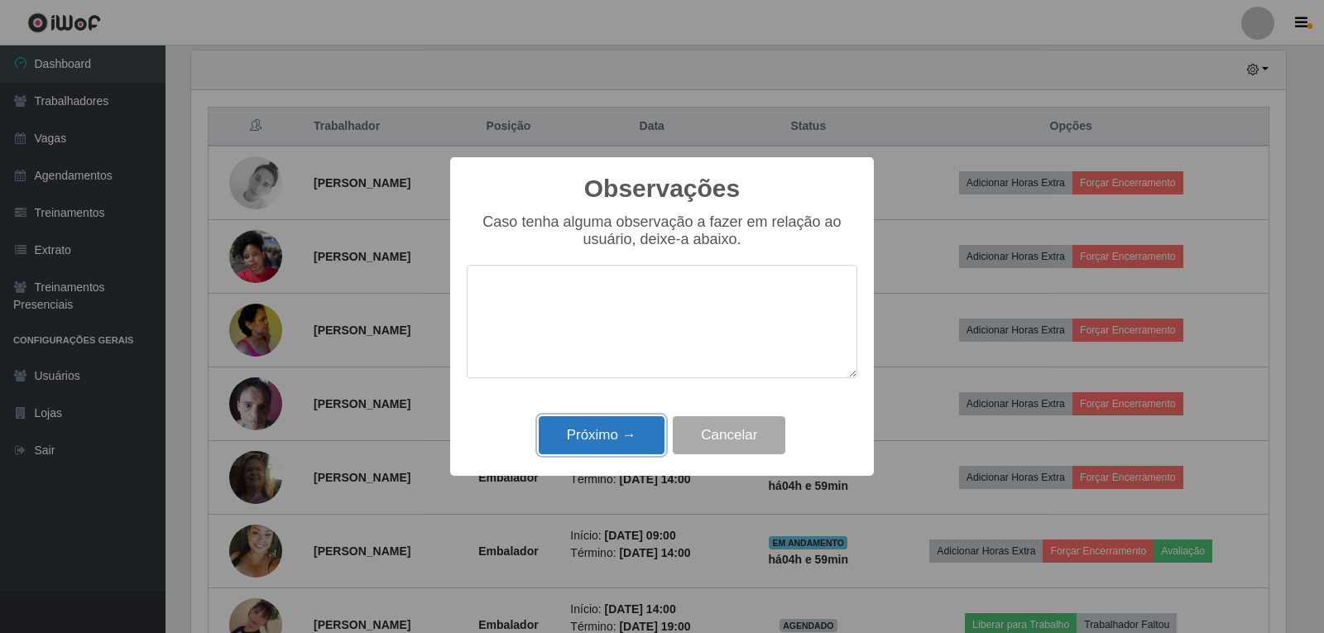
click at [642, 425] on button "Próximo →" at bounding box center [602, 435] width 126 height 39
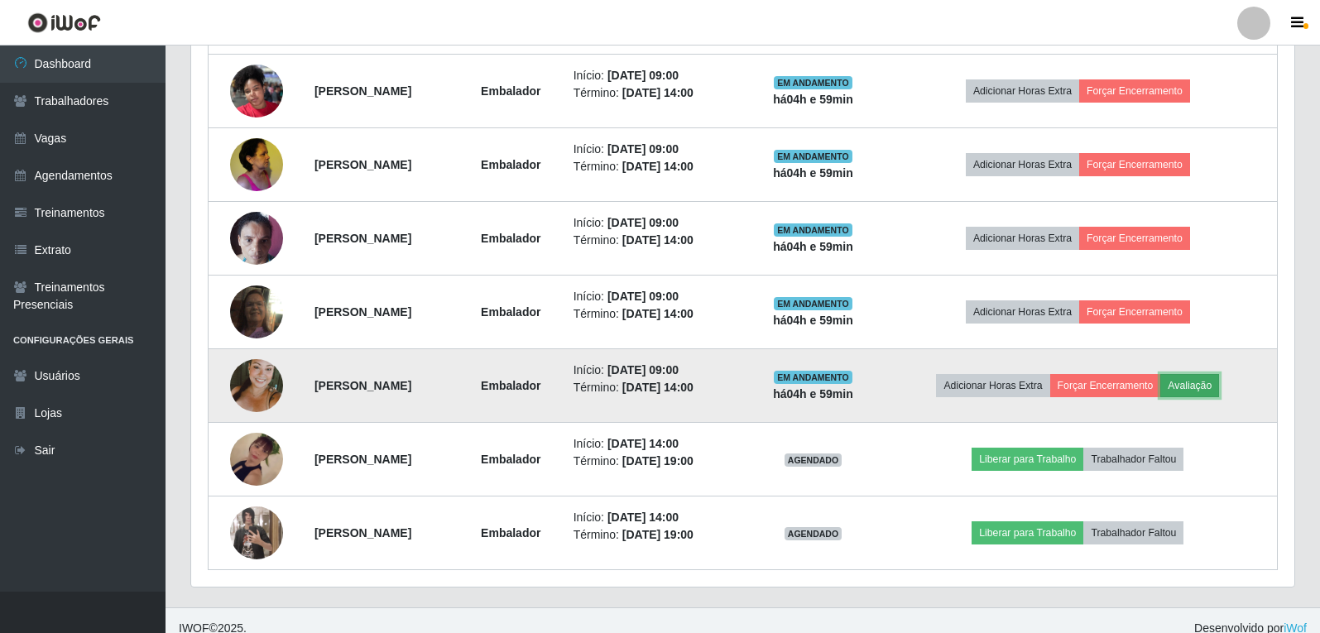
click at [1219, 380] on button "Avaliação" at bounding box center [1190, 385] width 59 height 23
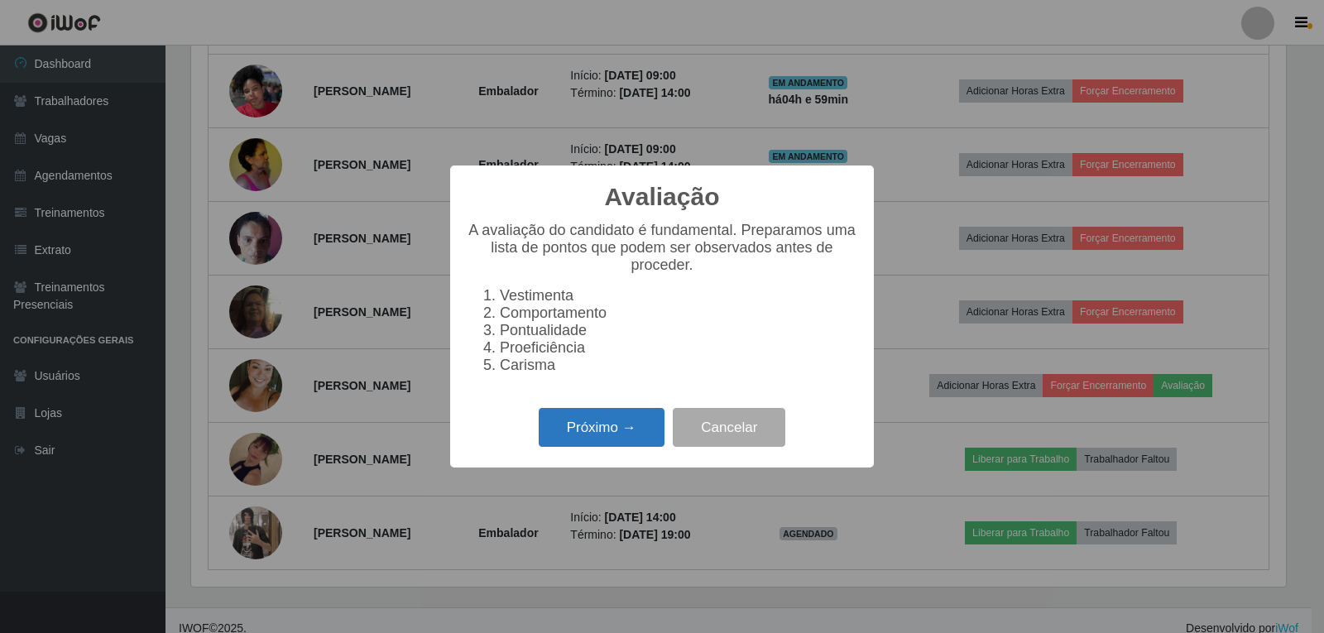
click at [594, 431] on button "Próximo →" at bounding box center [602, 427] width 126 height 39
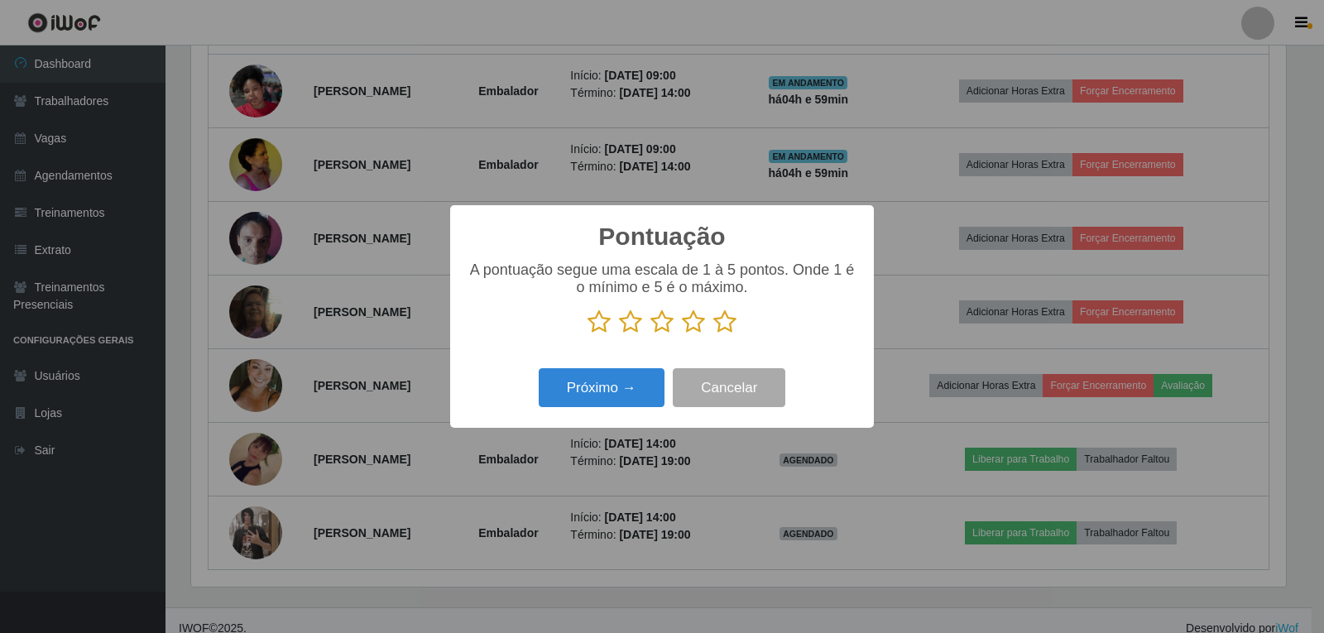
click at [733, 334] on icon at bounding box center [725, 322] width 23 height 25
click at [714, 334] on input "radio" at bounding box center [714, 334] width 0 height 0
click at [627, 376] on button "Próximo →" at bounding box center [602, 387] width 126 height 39
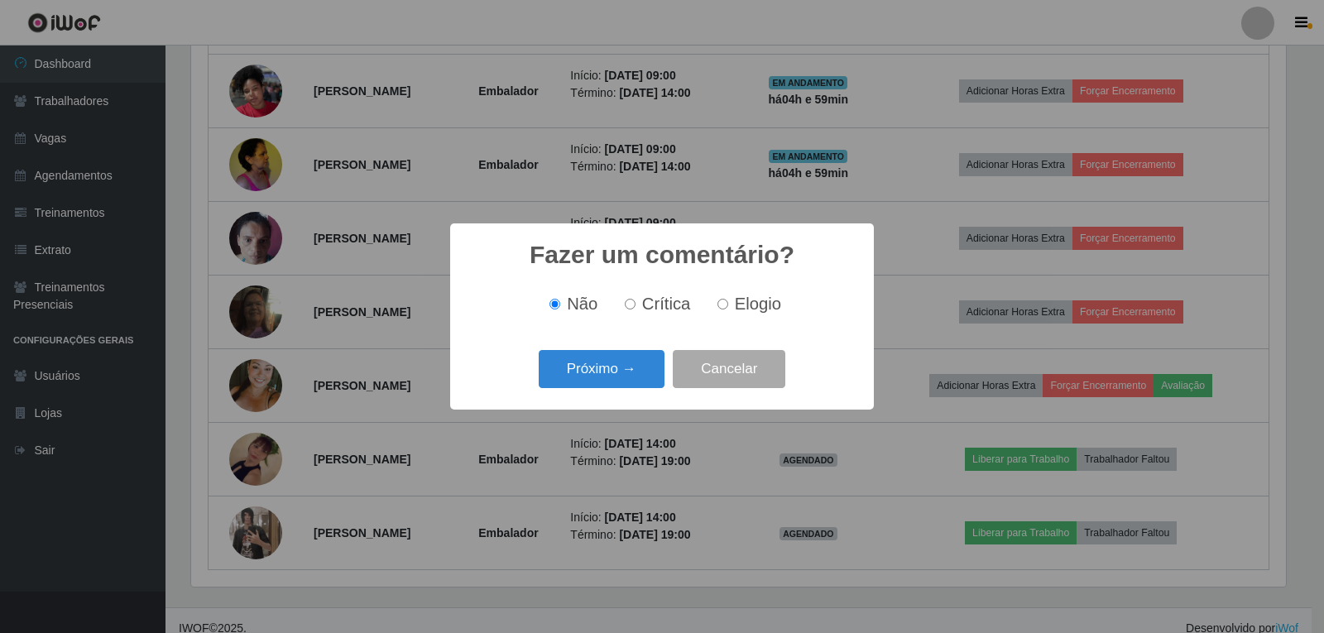
click at [749, 313] on span "Elogio" at bounding box center [758, 304] width 46 height 18
click at [728, 310] on input "Elogio" at bounding box center [723, 304] width 11 height 11
radio input "true"
click at [599, 370] on button "Próximo →" at bounding box center [602, 369] width 126 height 39
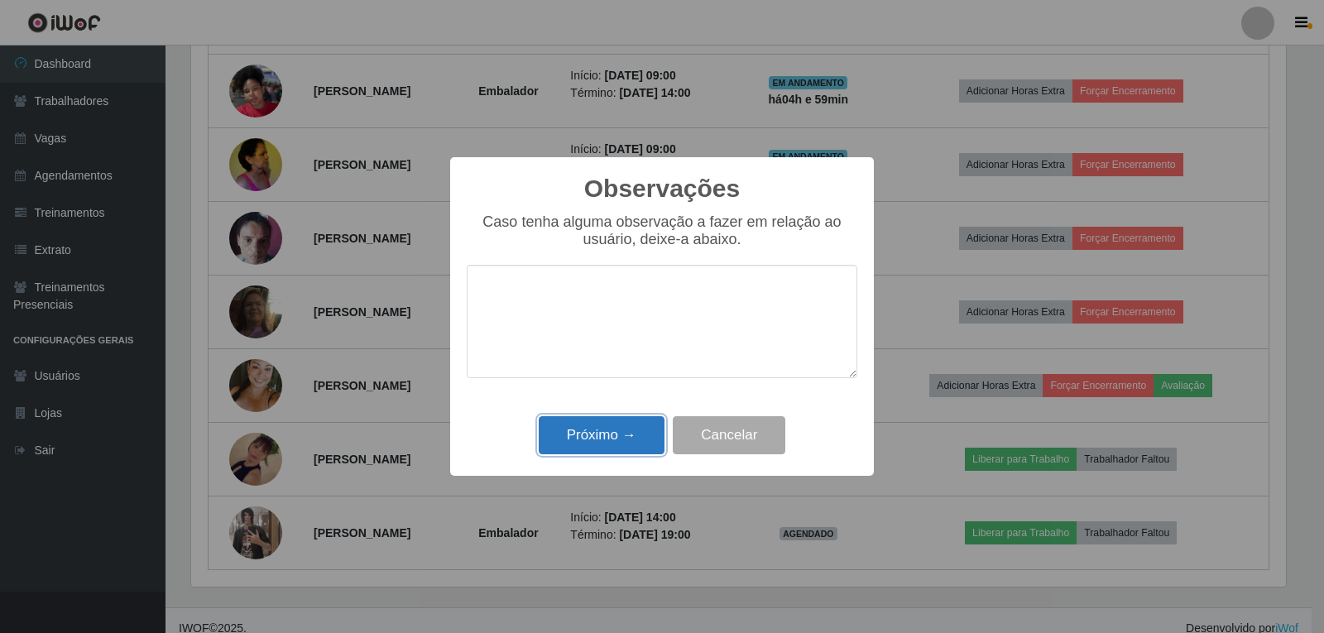
click at [618, 454] on button "Próximo →" at bounding box center [602, 435] width 126 height 39
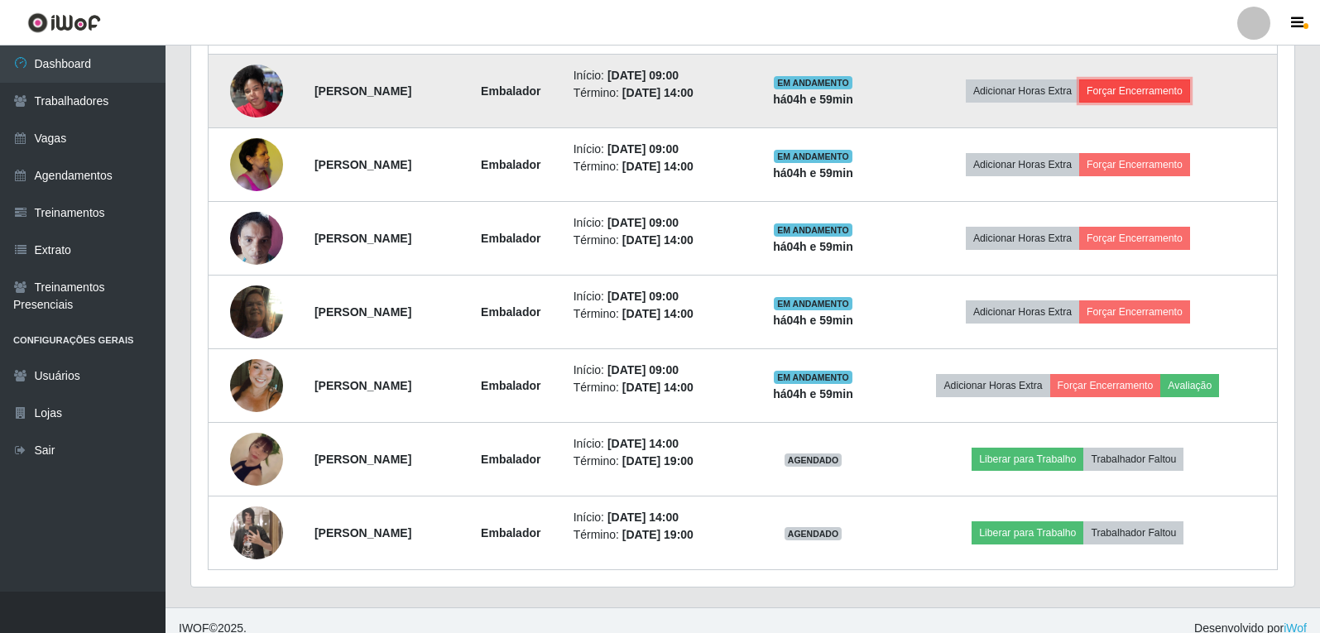
click at [1142, 102] on button "Forçar Encerramento" at bounding box center [1134, 90] width 111 height 23
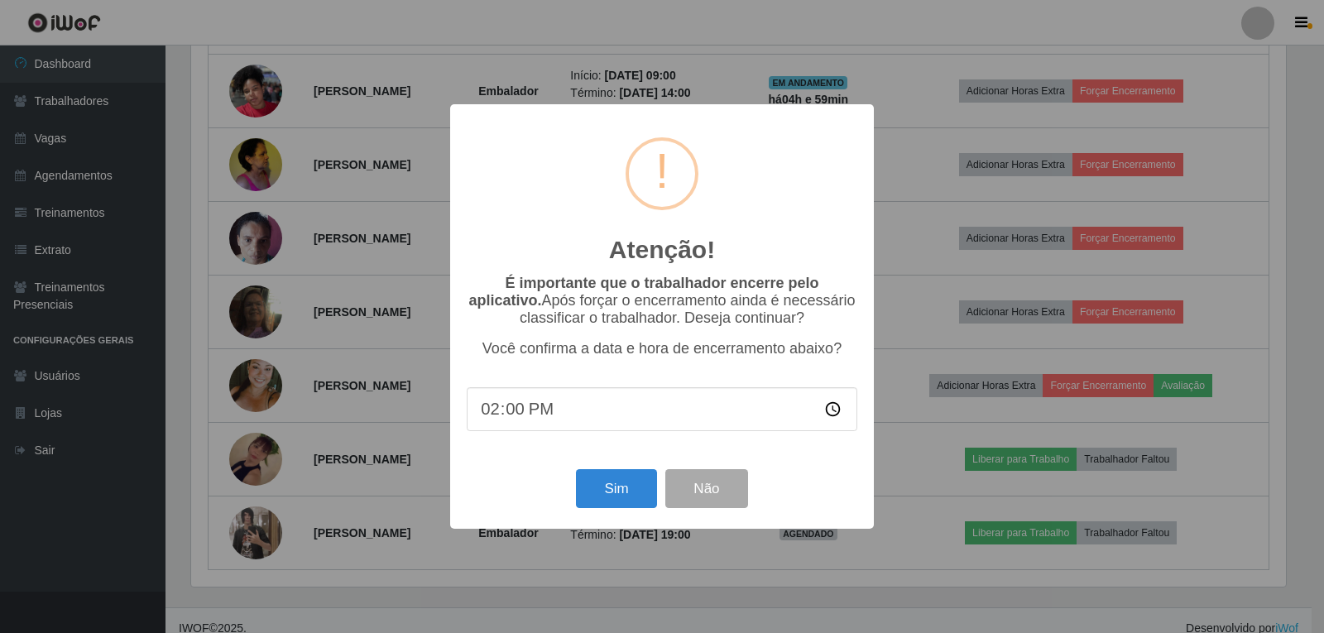
click at [587, 512] on div "Sim Não" at bounding box center [662, 488] width 391 height 47
click at [602, 502] on button "Sim" at bounding box center [616, 488] width 80 height 39
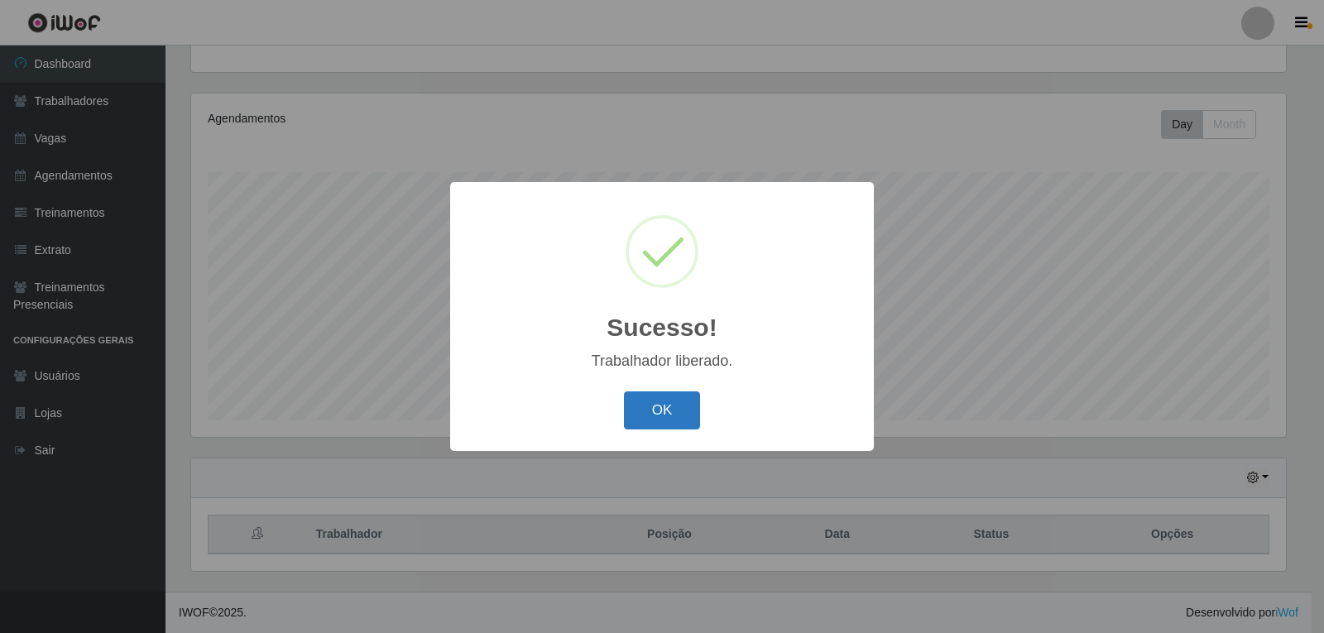
click at [659, 423] on button "OK" at bounding box center [662, 411] width 77 height 39
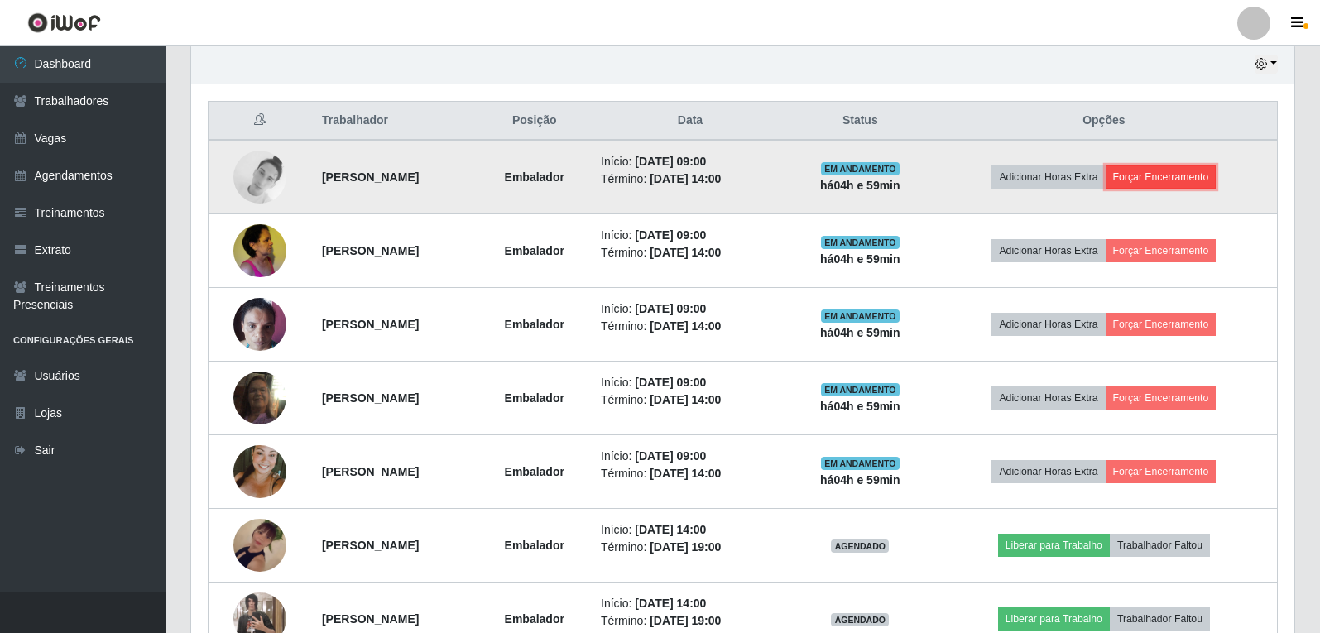
click at [1153, 185] on button "Forçar Encerramento" at bounding box center [1161, 177] width 111 height 23
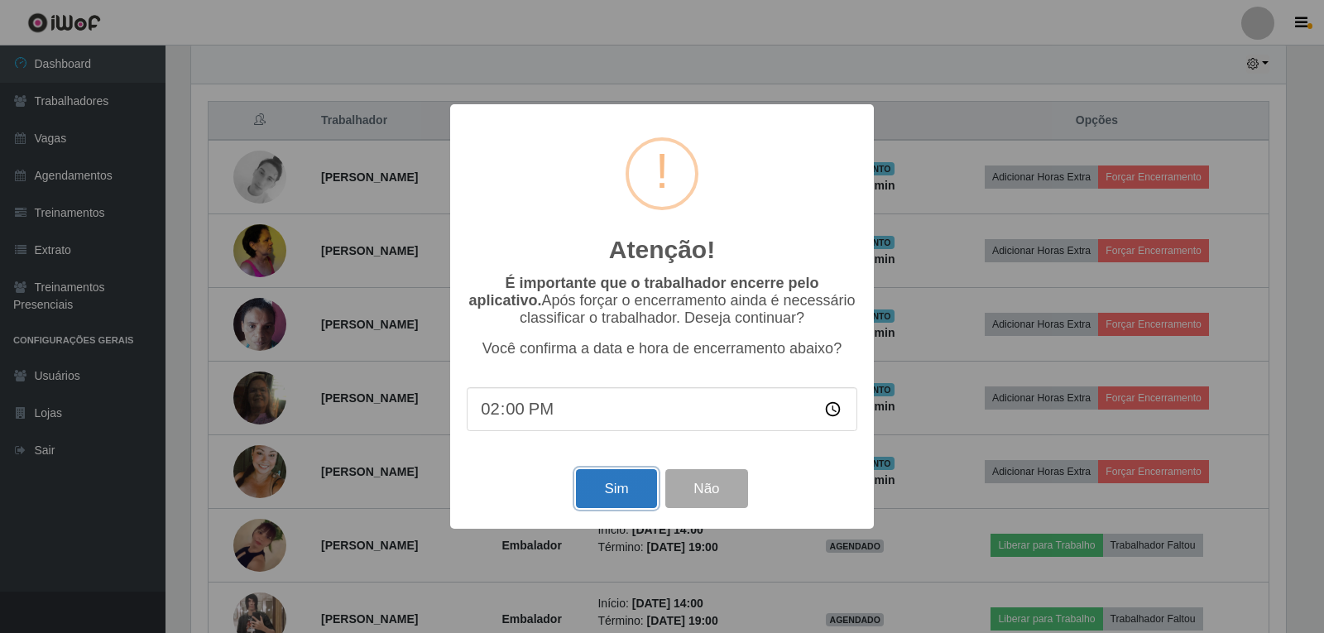
click at [599, 488] on button "Sim" at bounding box center [616, 488] width 80 height 39
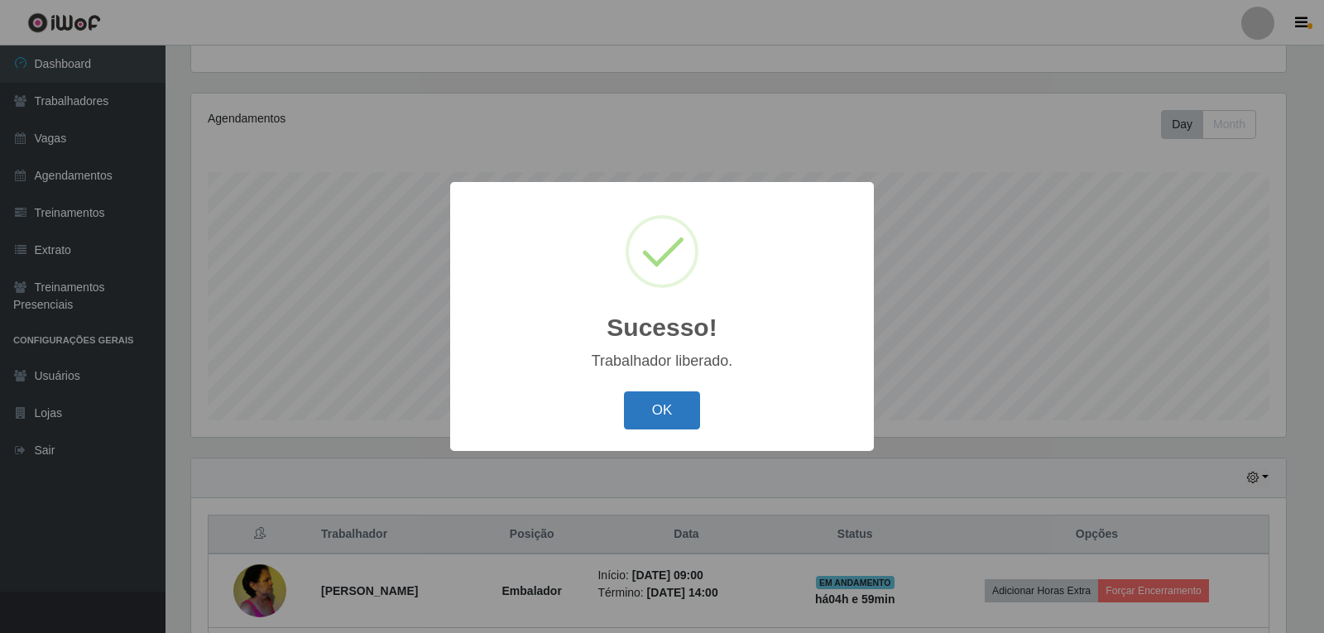
click at [628, 425] on button "OK" at bounding box center [662, 411] width 77 height 39
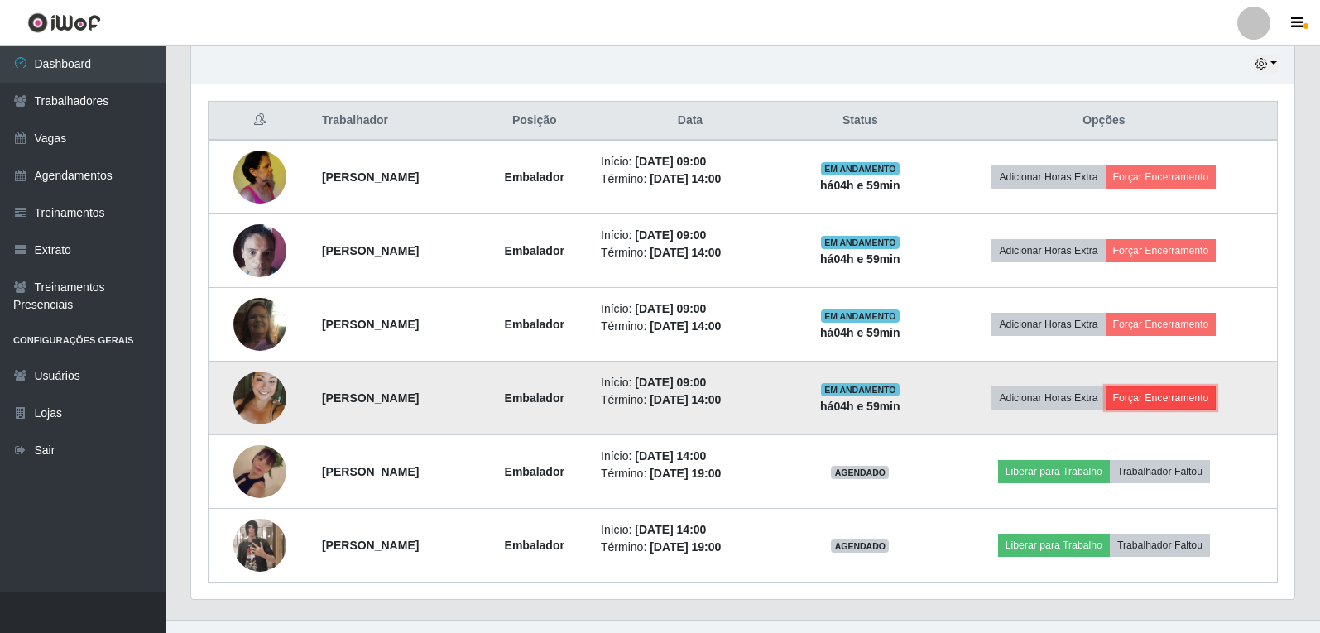
click at [1157, 397] on button "Forçar Encerramento" at bounding box center [1161, 398] width 111 height 23
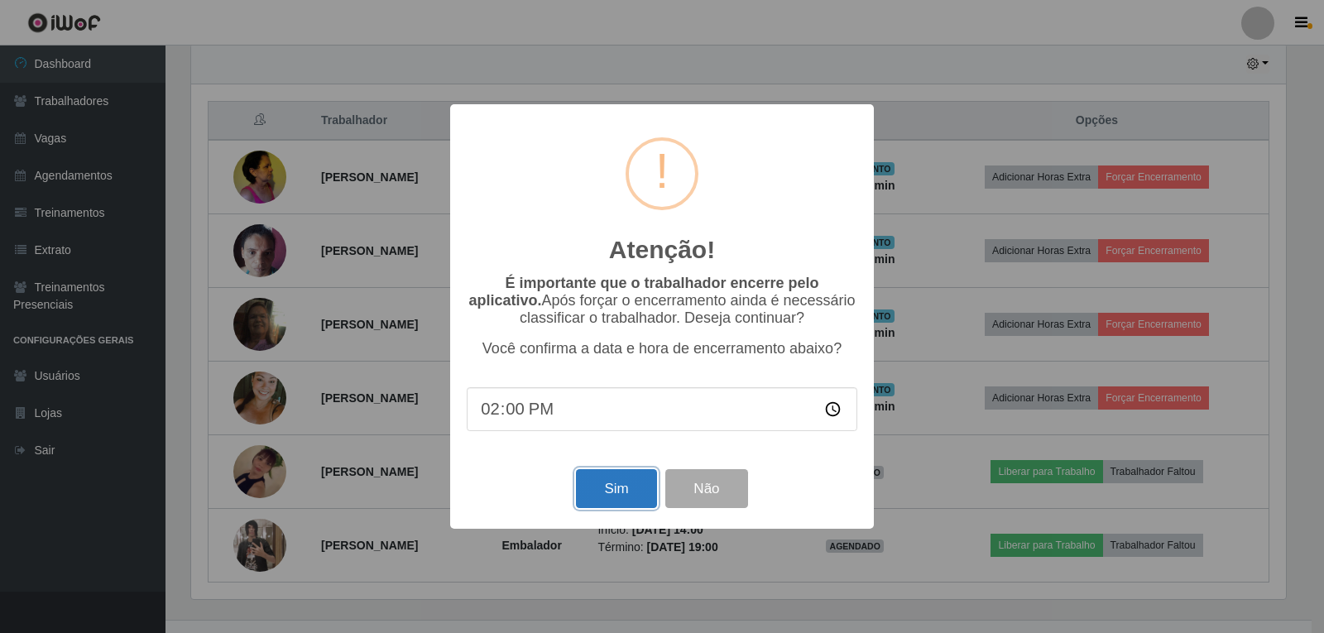
click at [600, 492] on button "Sim" at bounding box center [616, 488] width 80 height 39
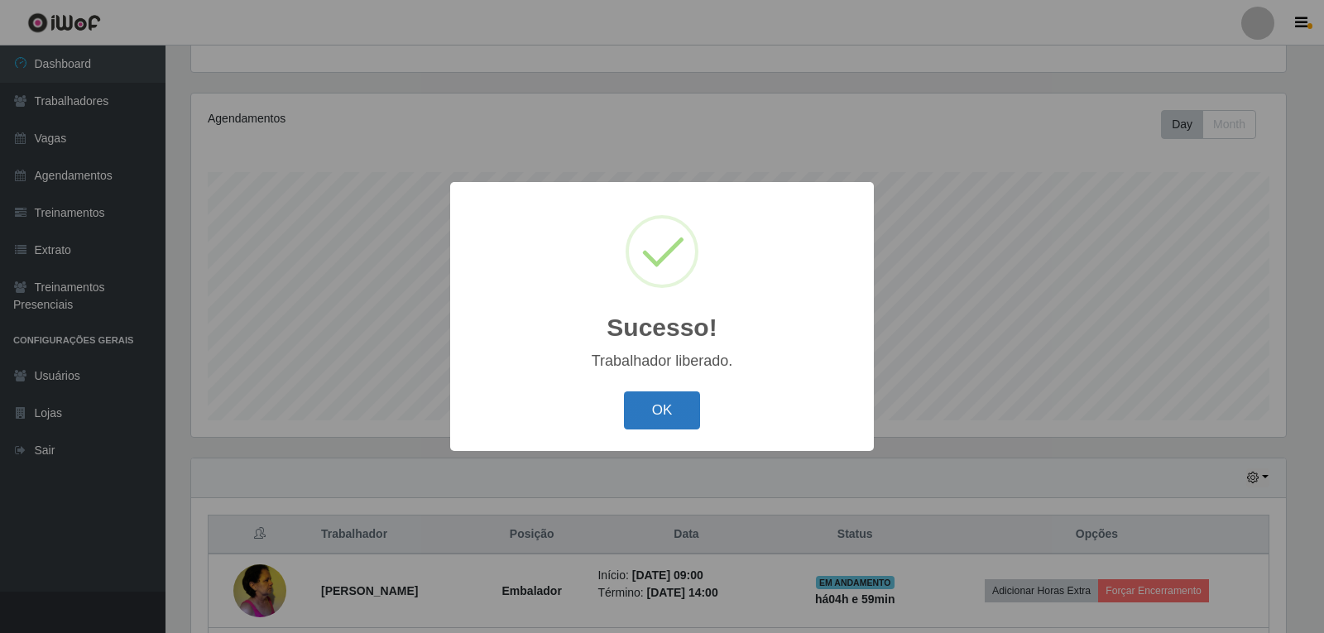
click at [672, 421] on button "OK" at bounding box center [662, 411] width 77 height 39
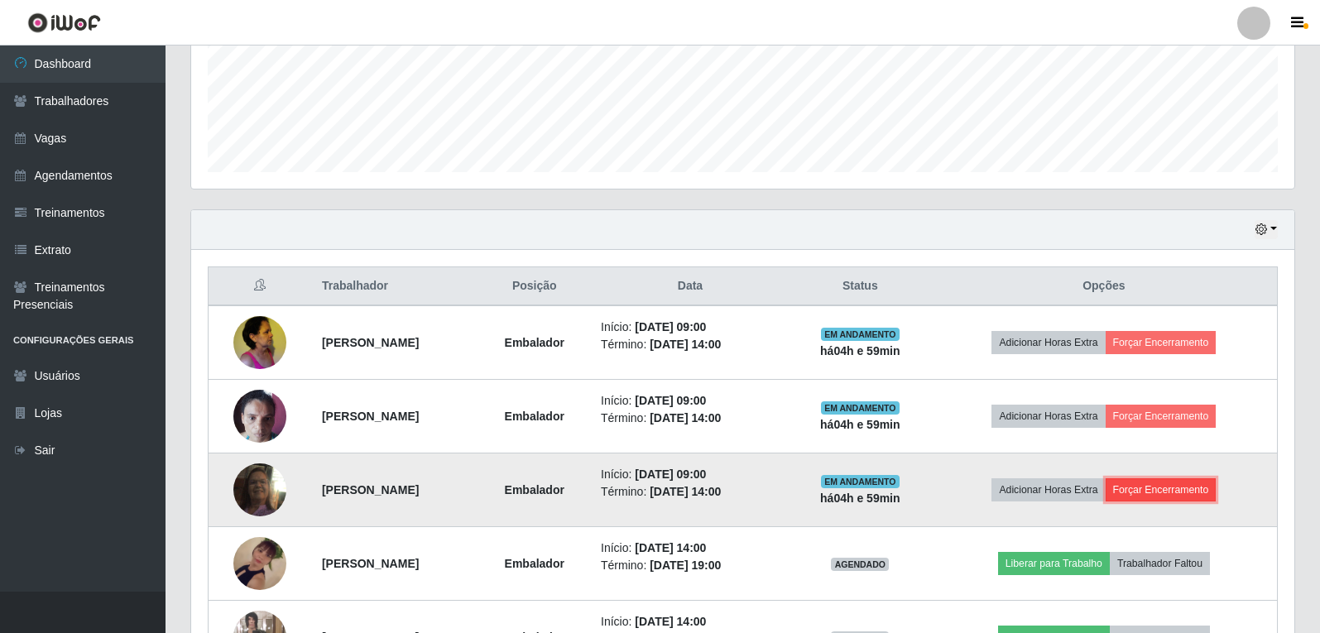
click at [1140, 497] on button "Forçar Encerramento" at bounding box center [1161, 489] width 111 height 23
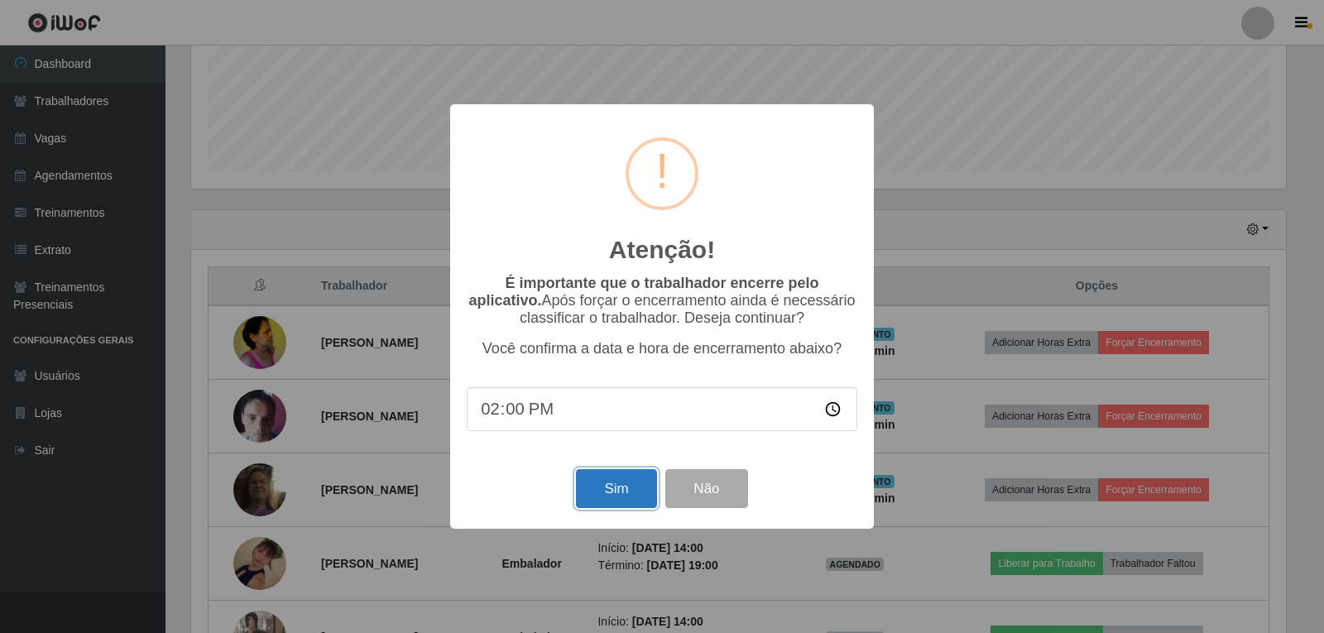
click at [586, 500] on button "Sim" at bounding box center [616, 488] width 80 height 39
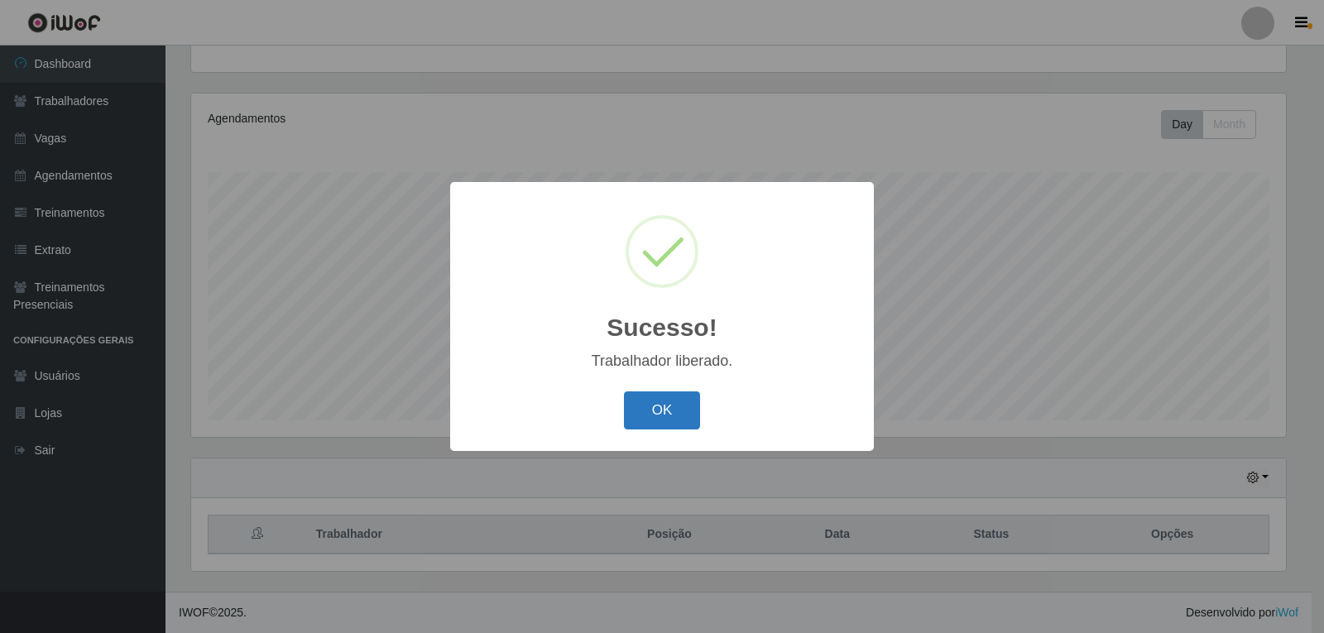
click at [642, 417] on button "OK" at bounding box center [662, 411] width 77 height 39
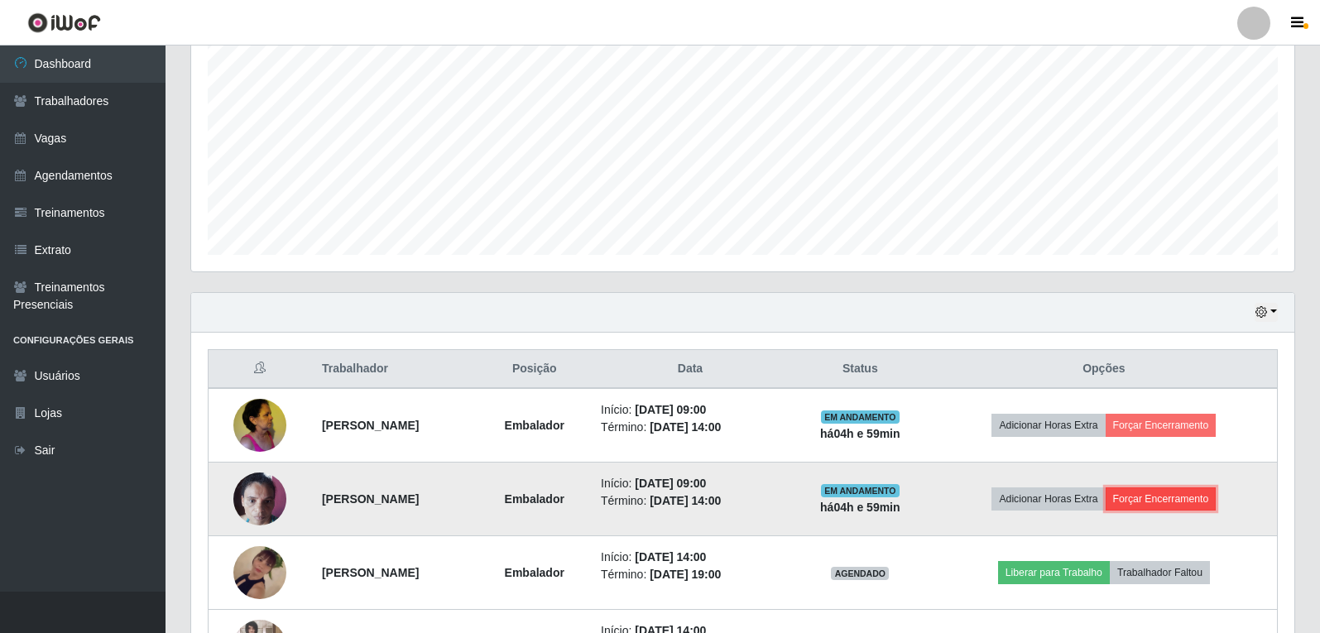
click at [1203, 505] on button "Forçar Encerramento" at bounding box center [1161, 499] width 111 height 23
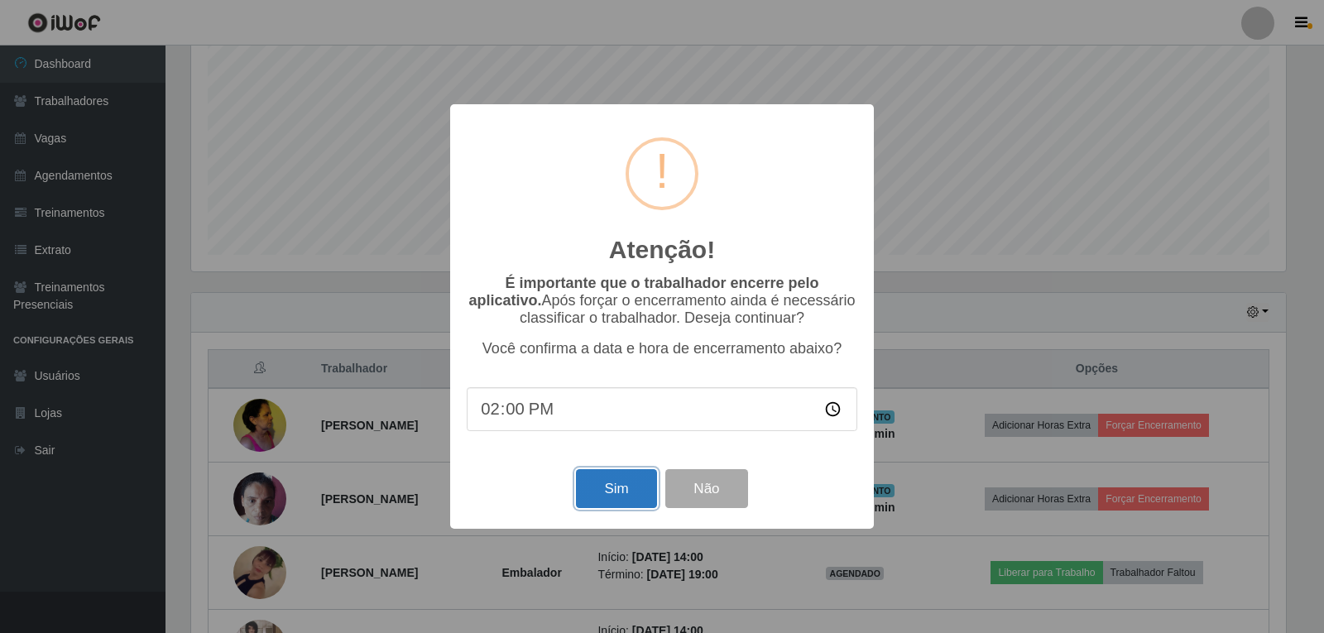
click at [608, 503] on button "Sim" at bounding box center [616, 488] width 80 height 39
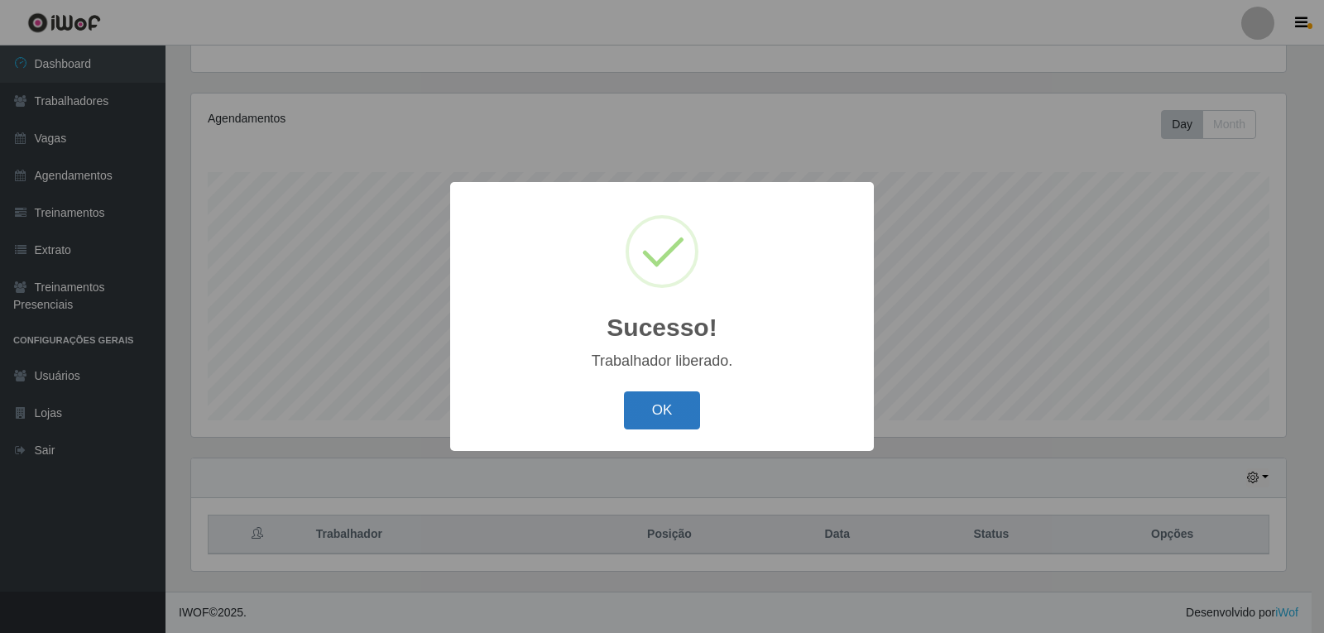
click at [664, 415] on button "OK" at bounding box center [662, 411] width 77 height 39
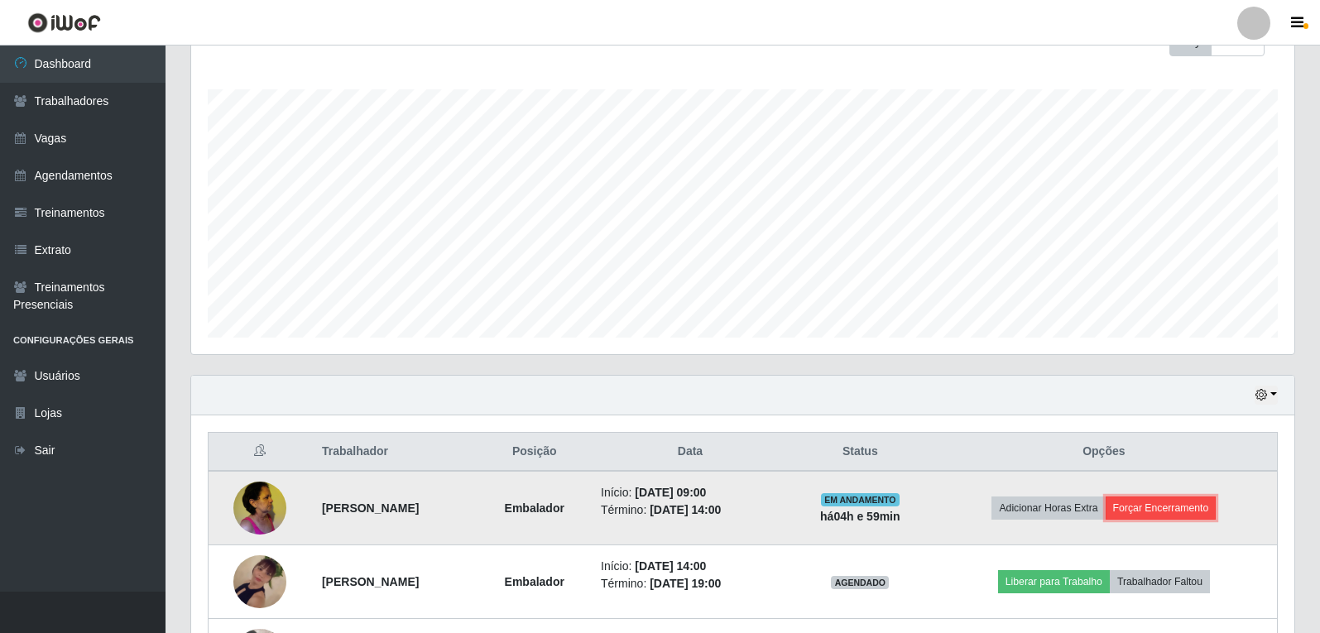
click at [1140, 513] on button "Forçar Encerramento" at bounding box center [1161, 508] width 111 height 23
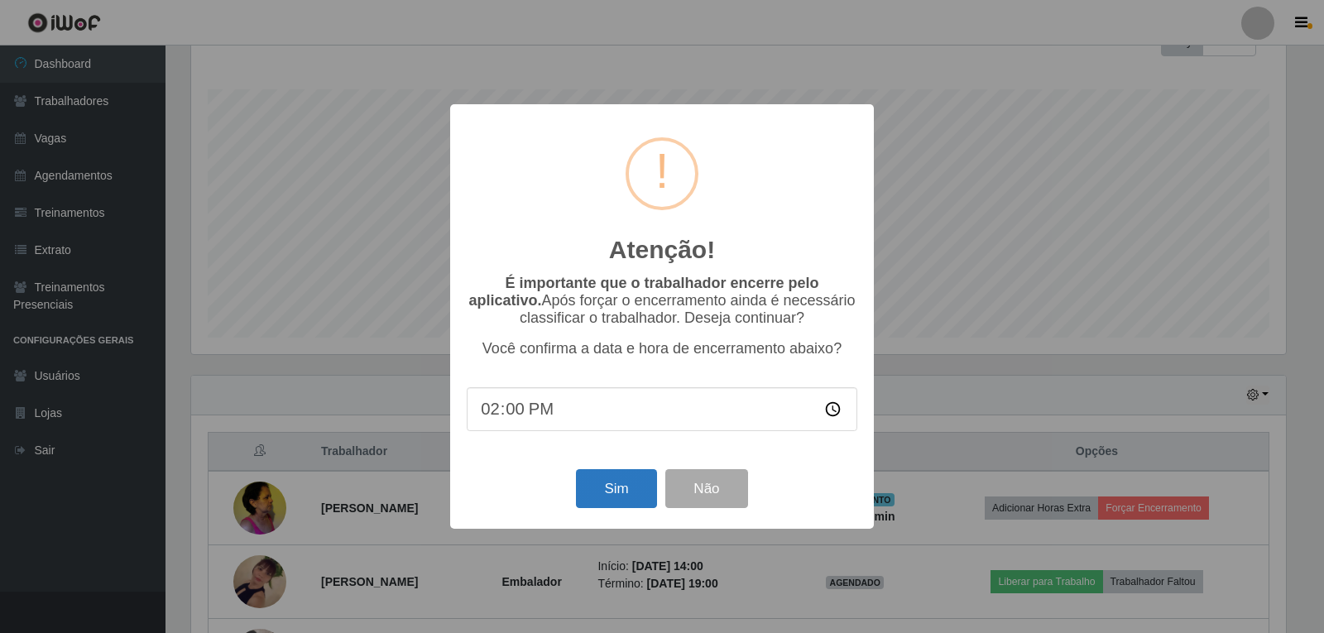
drag, startPoint x: 574, startPoint y: 483, endPoint x: 585, endPoint y: 491, distance: 14.2
click at [575, 484] on div "Sim Não" at bounding box center [662, 488] width 391 height 47
click at [588, 492] on button "Sim" at bounding box center [616, 488] width 80 height 39
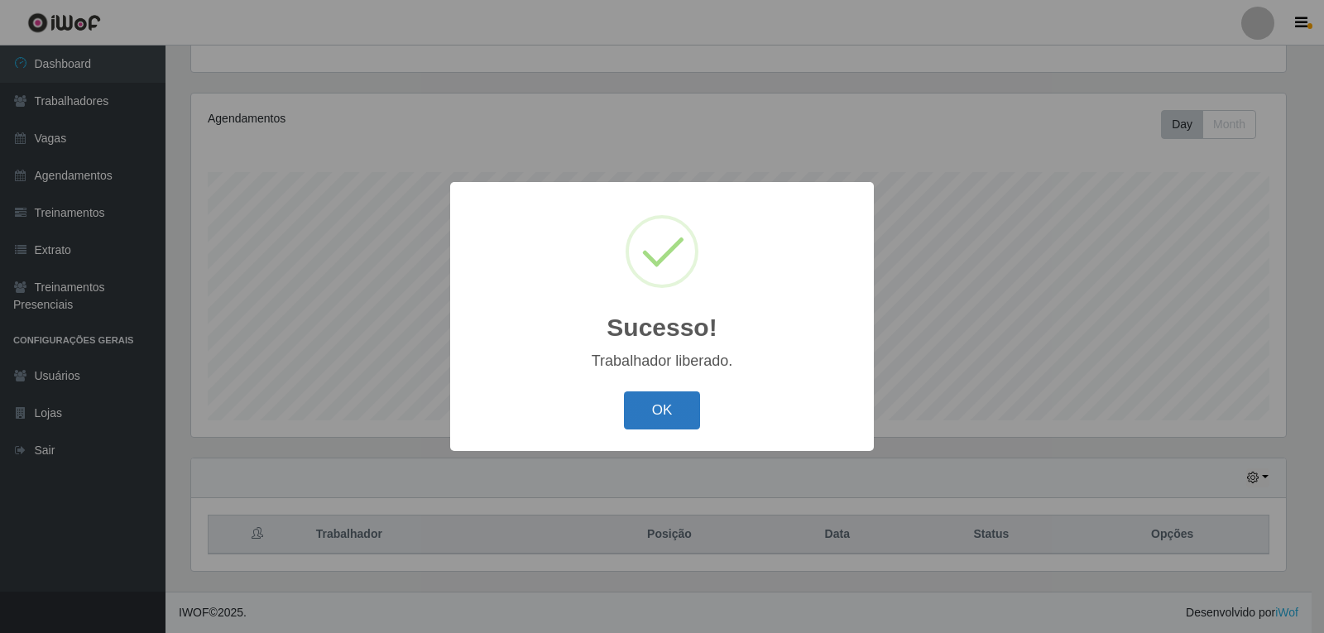
click at [632, 421] on button "OK" at bounding box center [662, 411] width 77 height 39
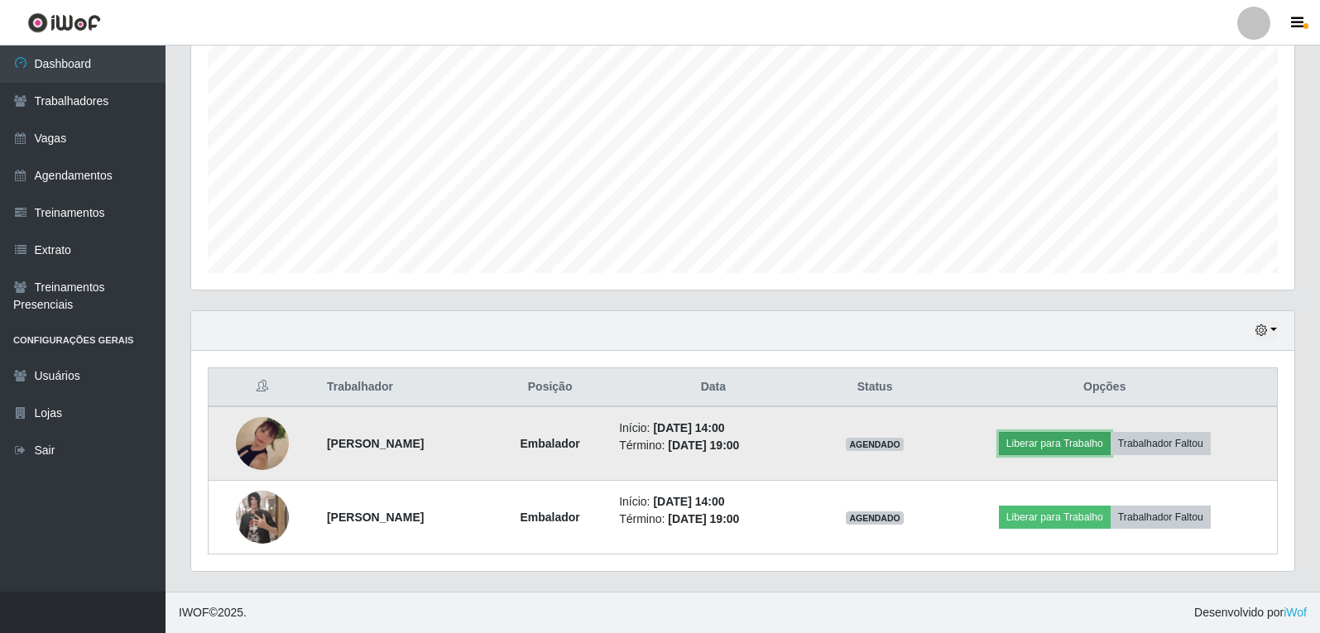
click at [1077, 450] on button "Liberar para Trabalho" at bounding box center [1055, 443] width 112 height 23
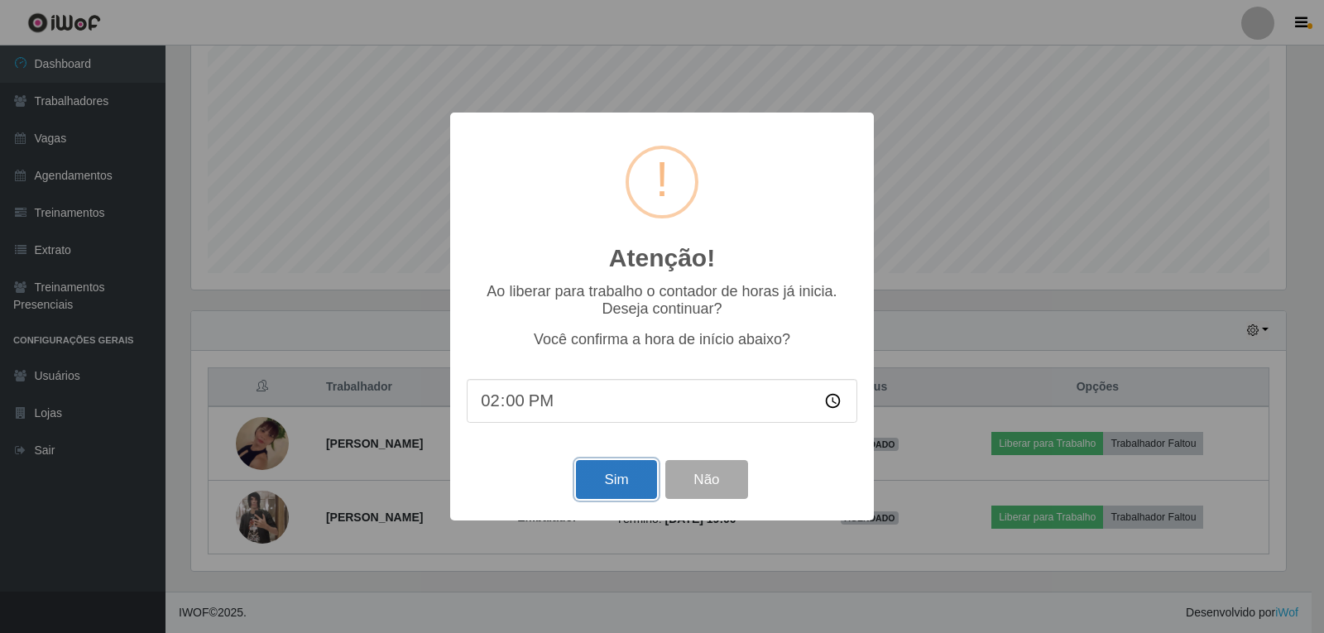
click at [622, 478] on button "Sim" at bounding box center [616, 479] width 80 height 39
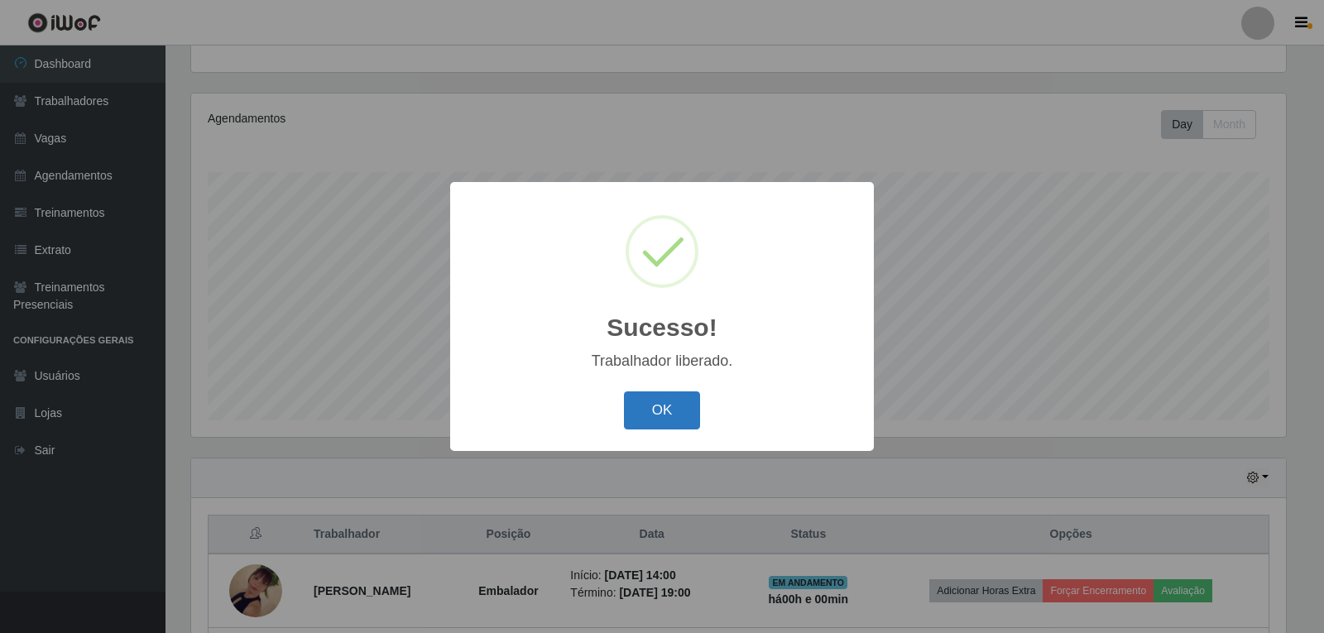
drag, startPoint x: 685, startPoint y: 419, endPoint x: 673, endPoint y: 423, distance: 13.1
click at [681, 421] on button "OK" at bounding box center [662, 411] width 77 height 39
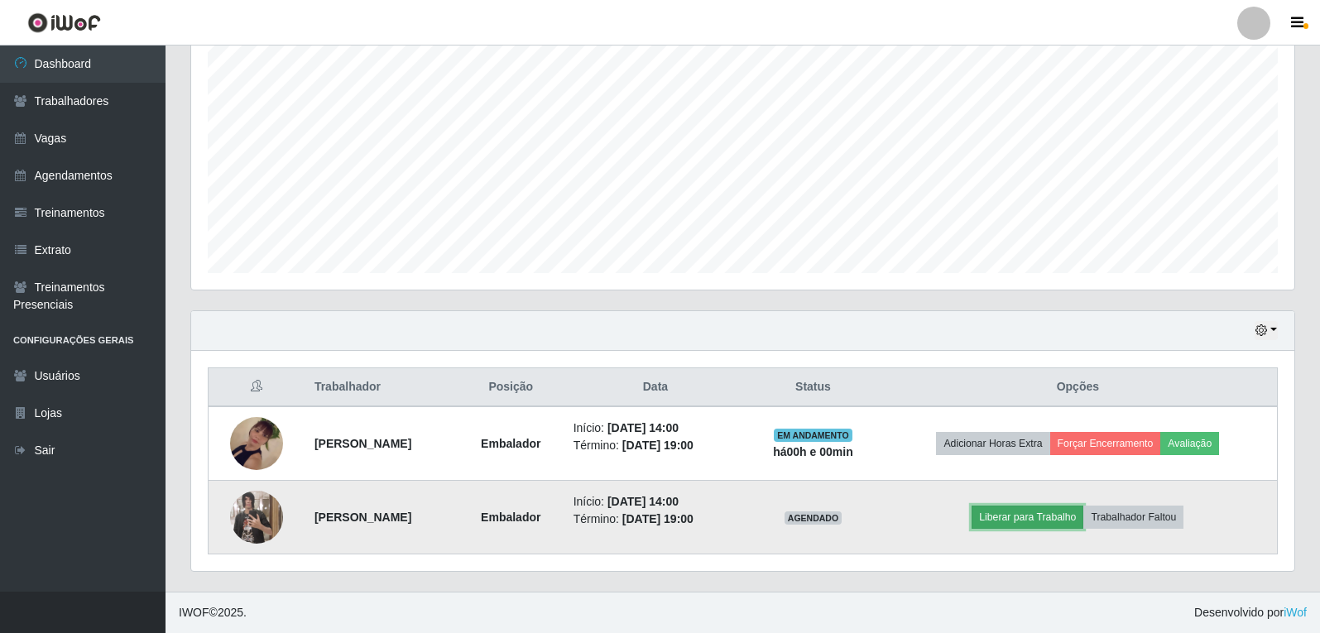
click at [1056, 520] on button "Liberar para Trabalho" at bounding box center [1028, 517] width 112 height 23
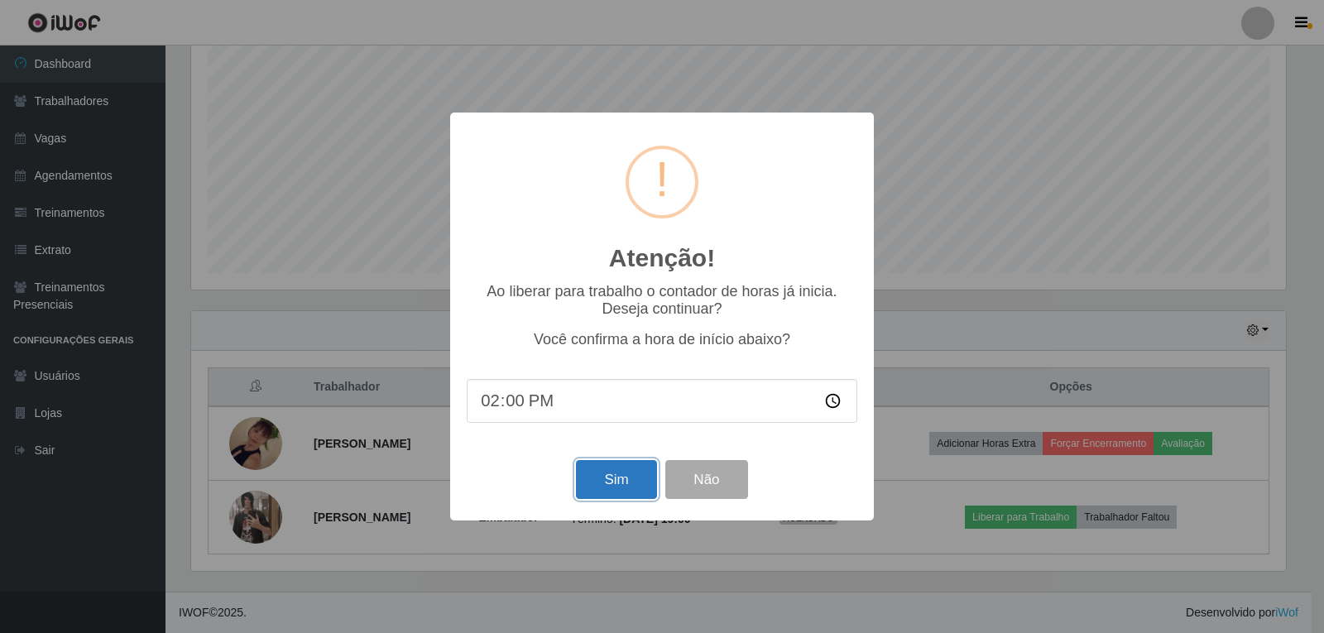
click at [603, 476] on button "Sim" at bounding box center [616, 479] width 80 height 39
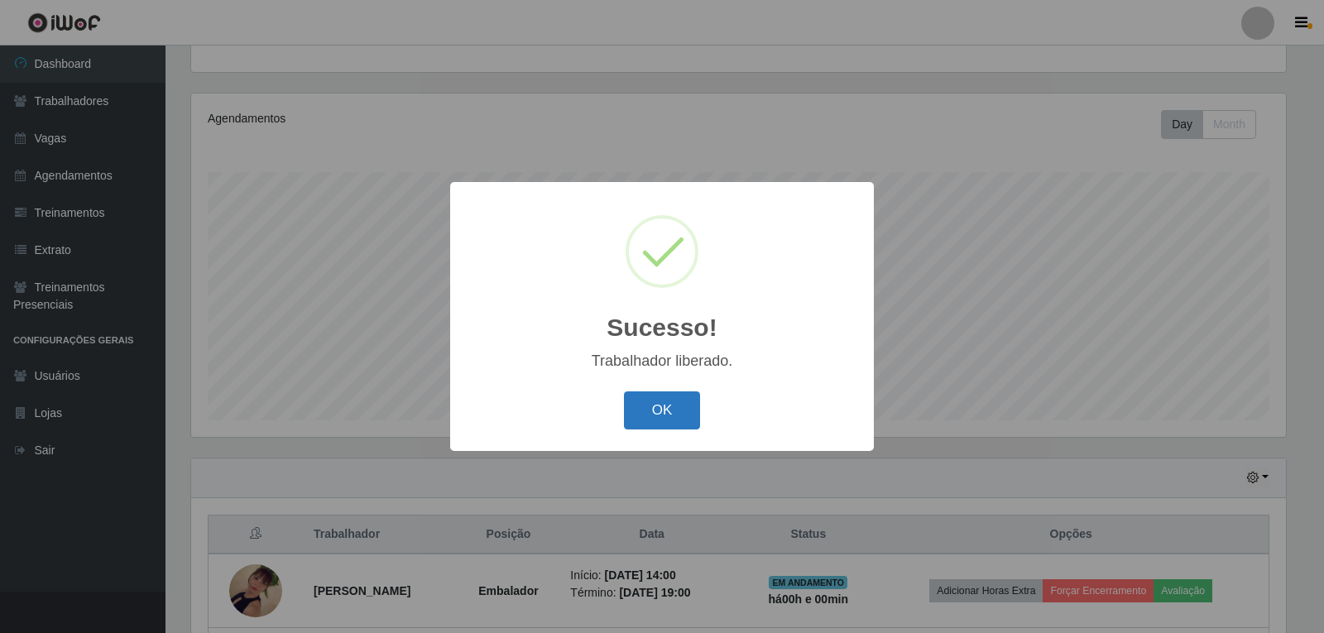
click at [651, 417] on button "OK" at bounding box center [662, 411] width 77 height 39
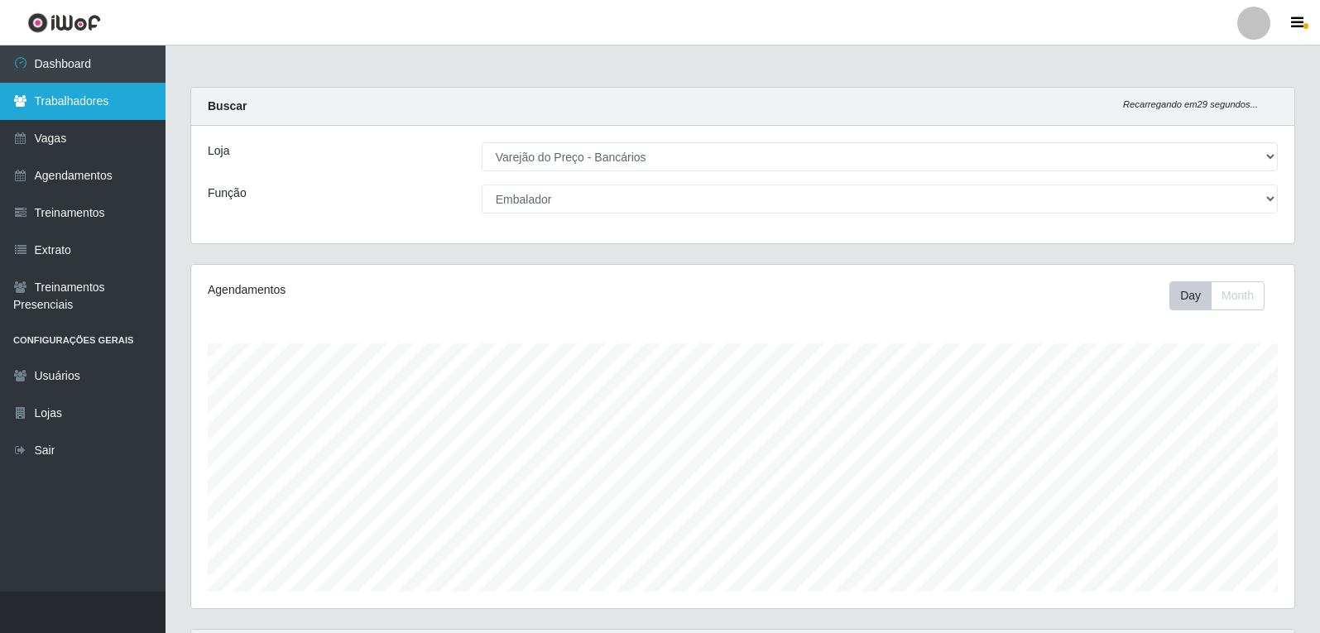
click at [63, 105] on link "Trabalhadores" at bounding box center [83, 101] width 166 height 37
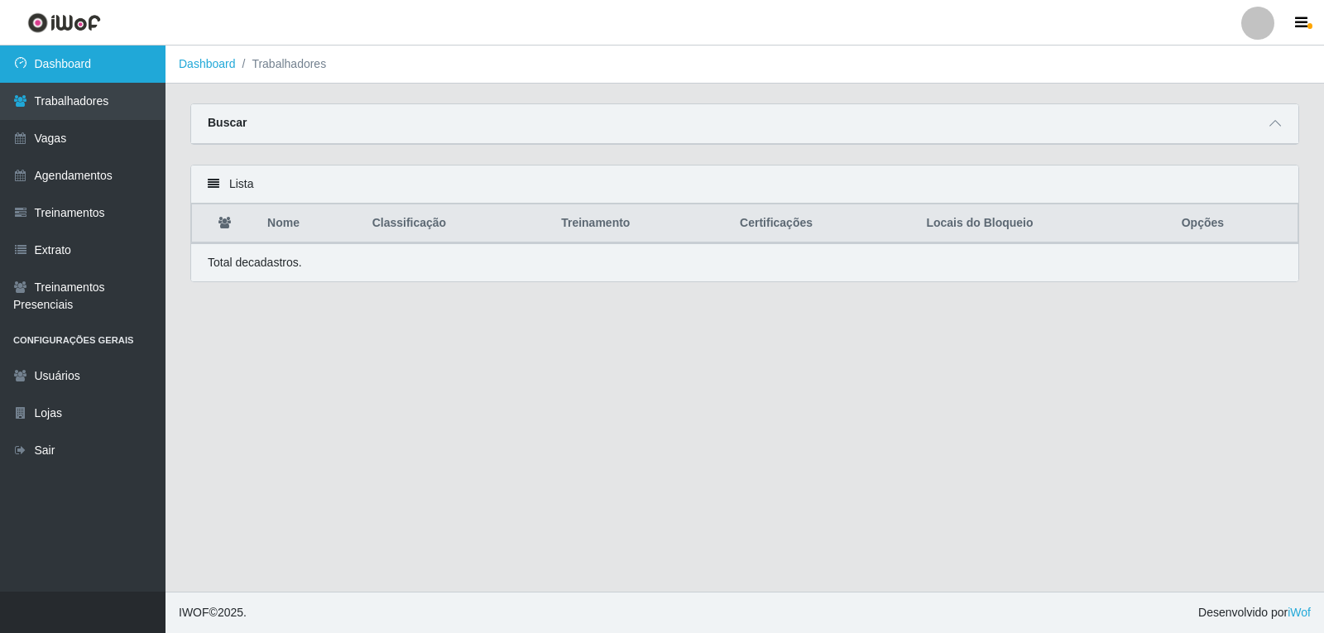
click at [46, 73] on link "Dashboard" at bounding box center [83, 64] width 166 height 37
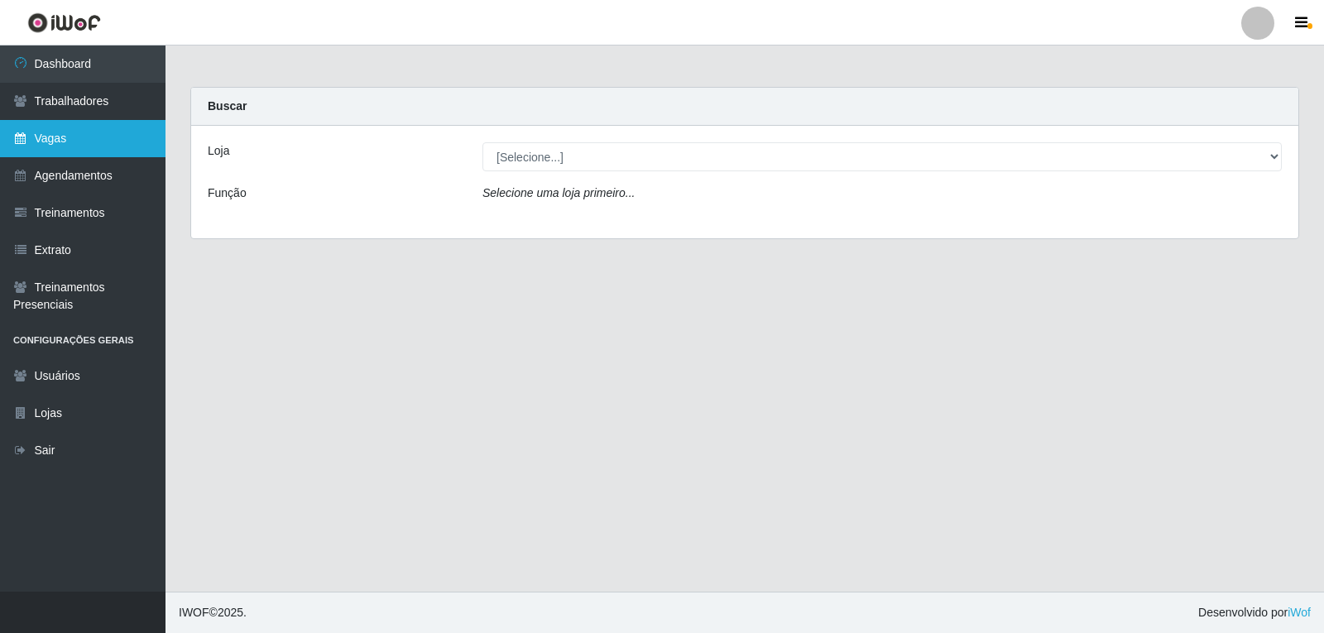
click at [106, 152] on link "Vagas" at bounding box center [83, 138] width 166 height 37
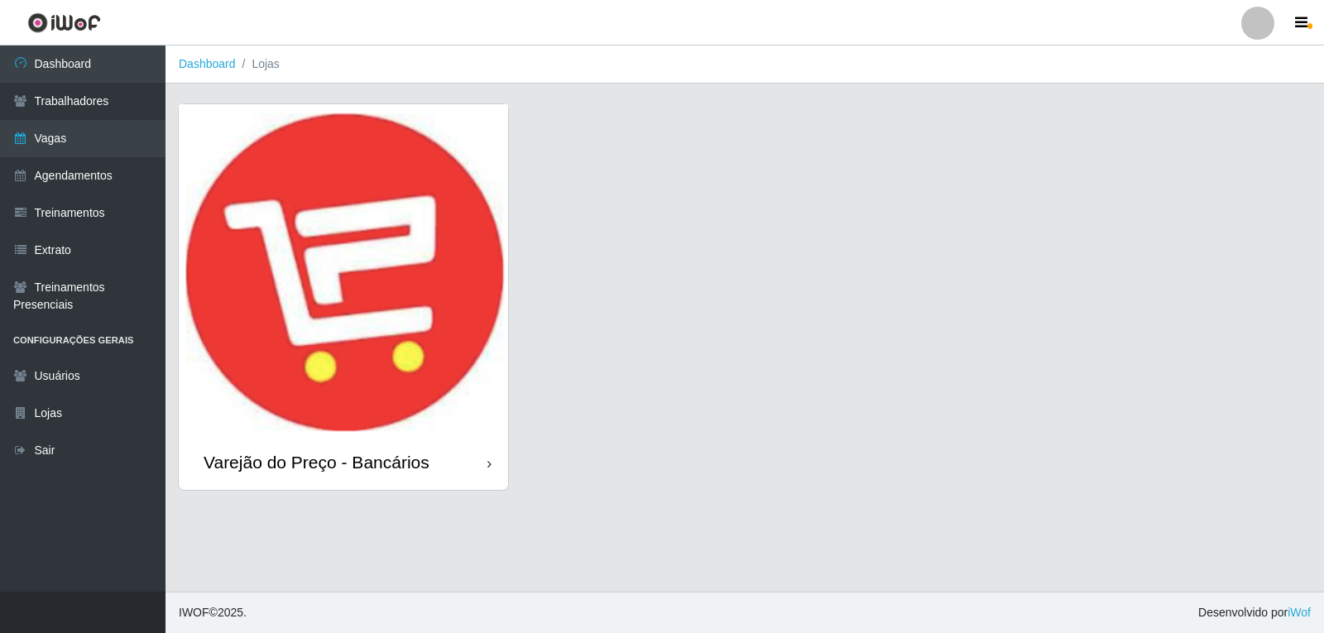
click at [315, 224] on img at bounding box center [343, 269] width 329 height 331
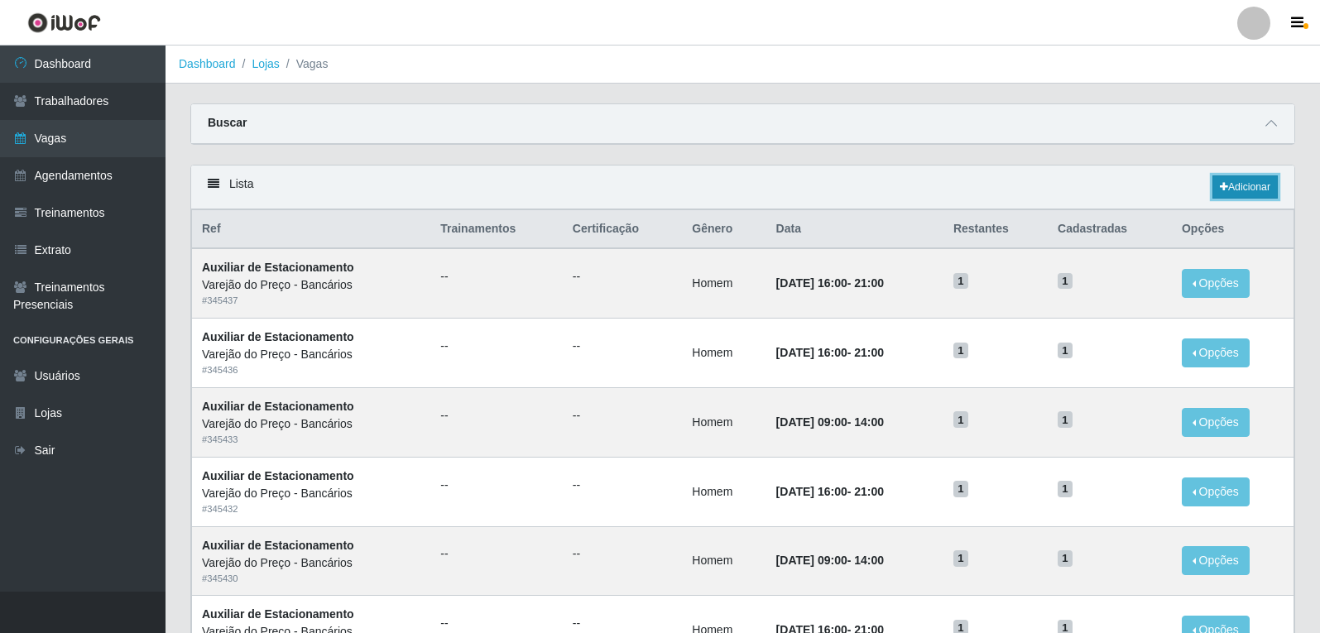
click at [1229, 179] on link "Adicionar" at bounding box center [1245, 186] width 65 height 23
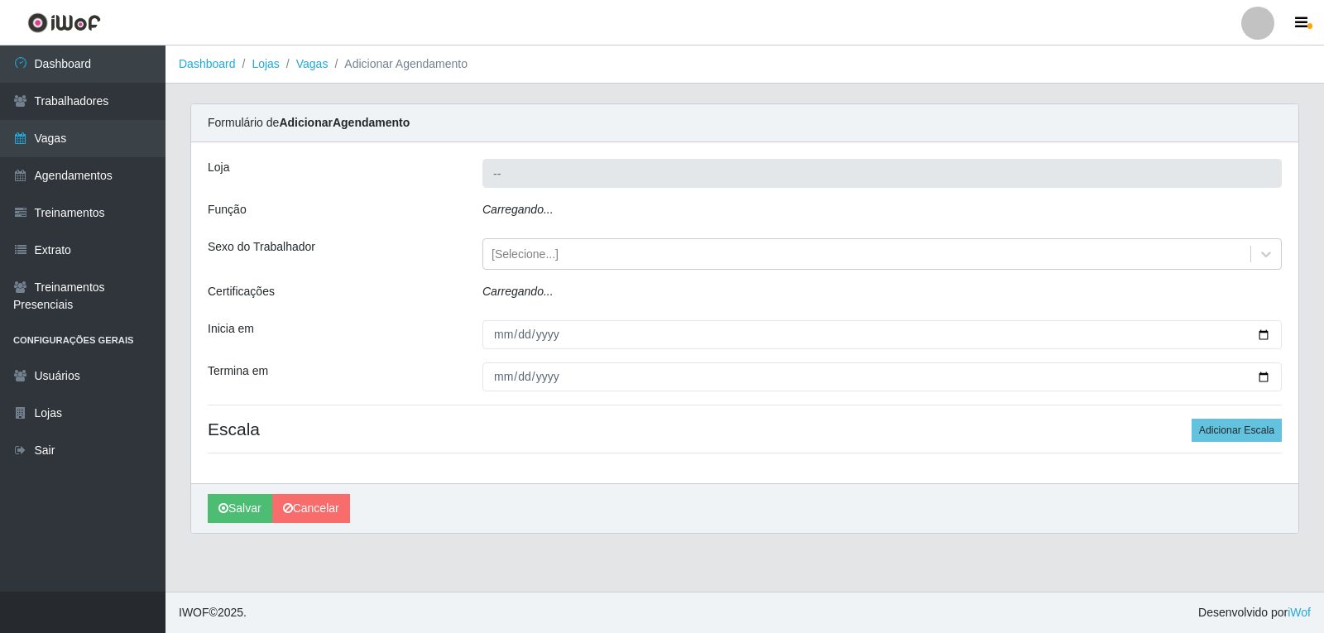
type input "Varejão do Preço - Bancários"
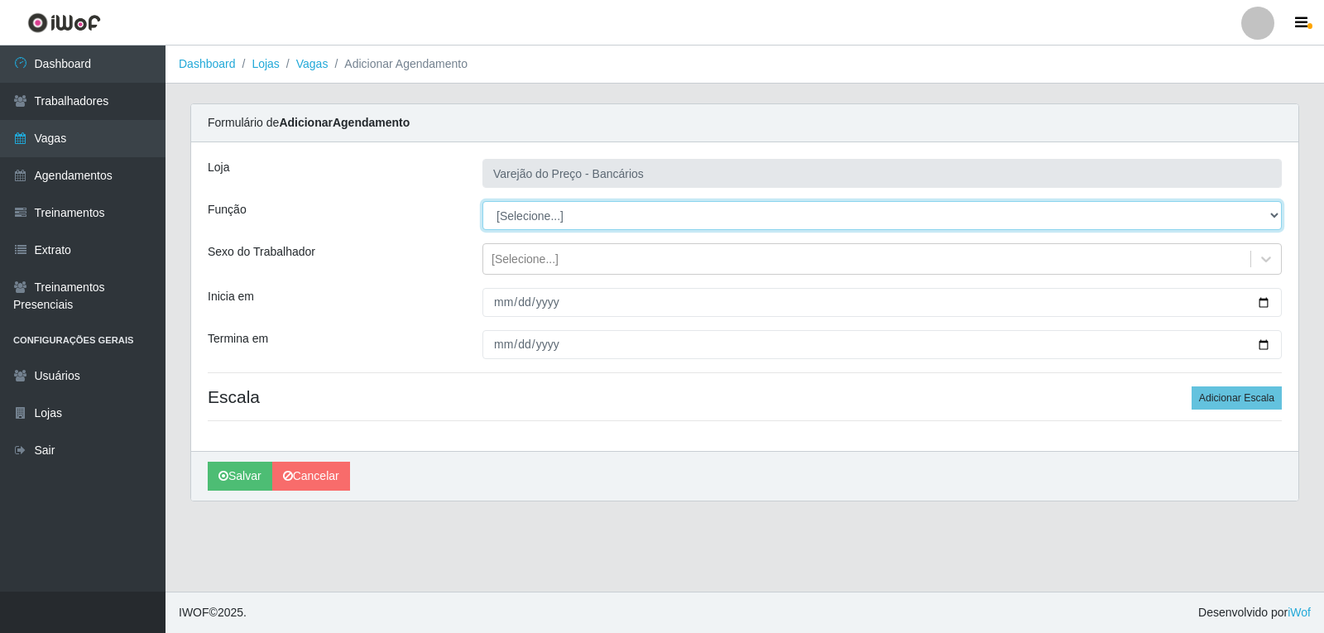
click at [529, 222] on select "[Selecione...] Auxiliar de Estacionamento Auxiliar de Estacionamento + Auxiliar…" at bounding box center [883, 215] width 800 height 29
select select "1"
click at [483, 201] on select "[Selecione...] Auxiliar de Estacionamento Auxiliar de Estacionamento + Auxiliar…" at bounding box center [883, 215] width 800 height 29
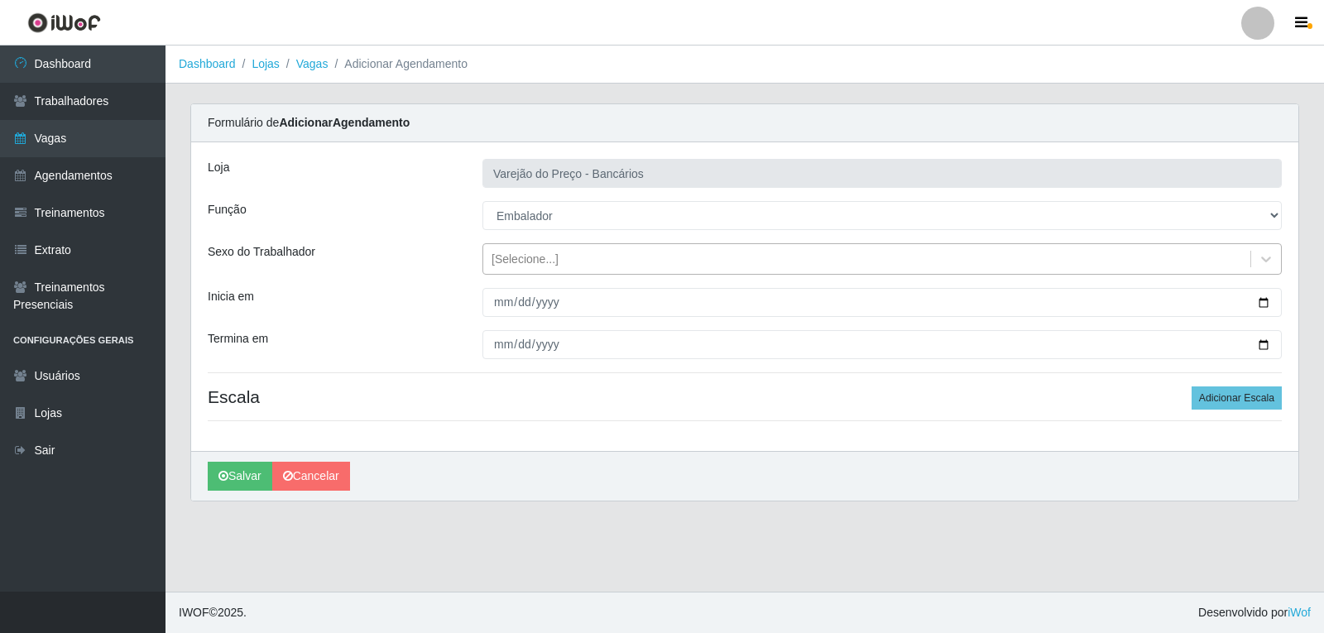
click at [507, 268] on div "[Selecione...]" at bounding box center [866, 259] width 767 height 27
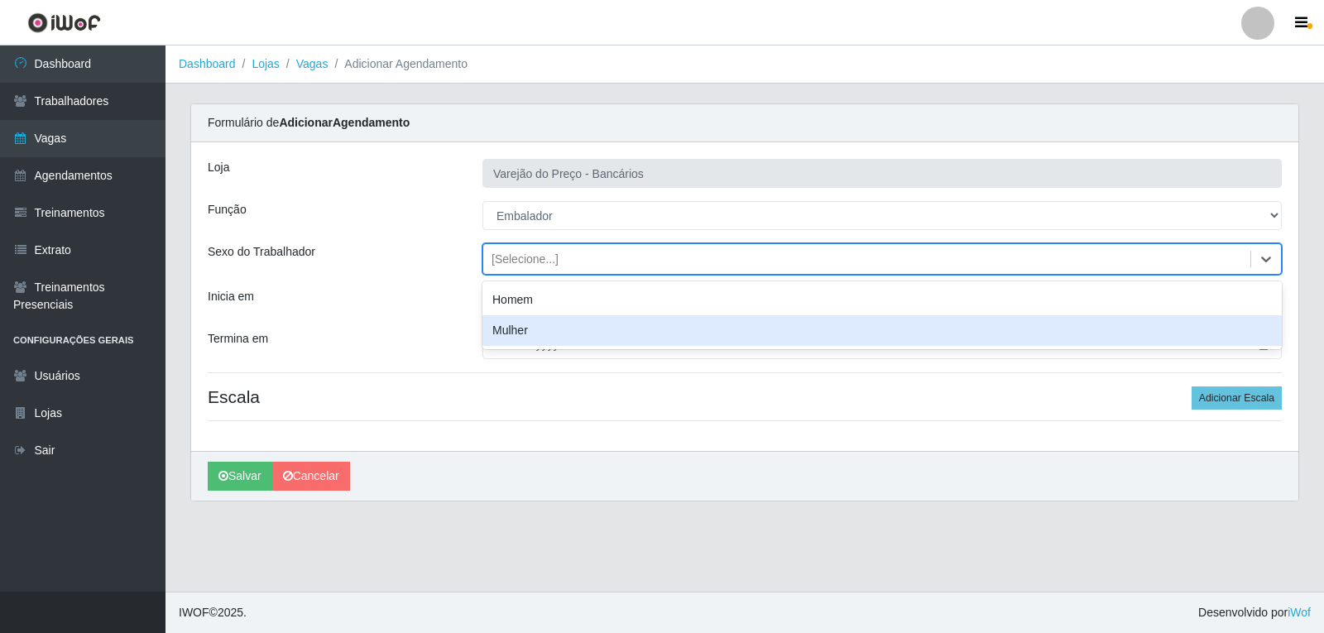
click at [418, 275] on div "Loja Varejão do Preço - Bancários Função [Selecione...] Auxiliar de Estacioname…" at bounding box center [745, 296] width 1108 height 309
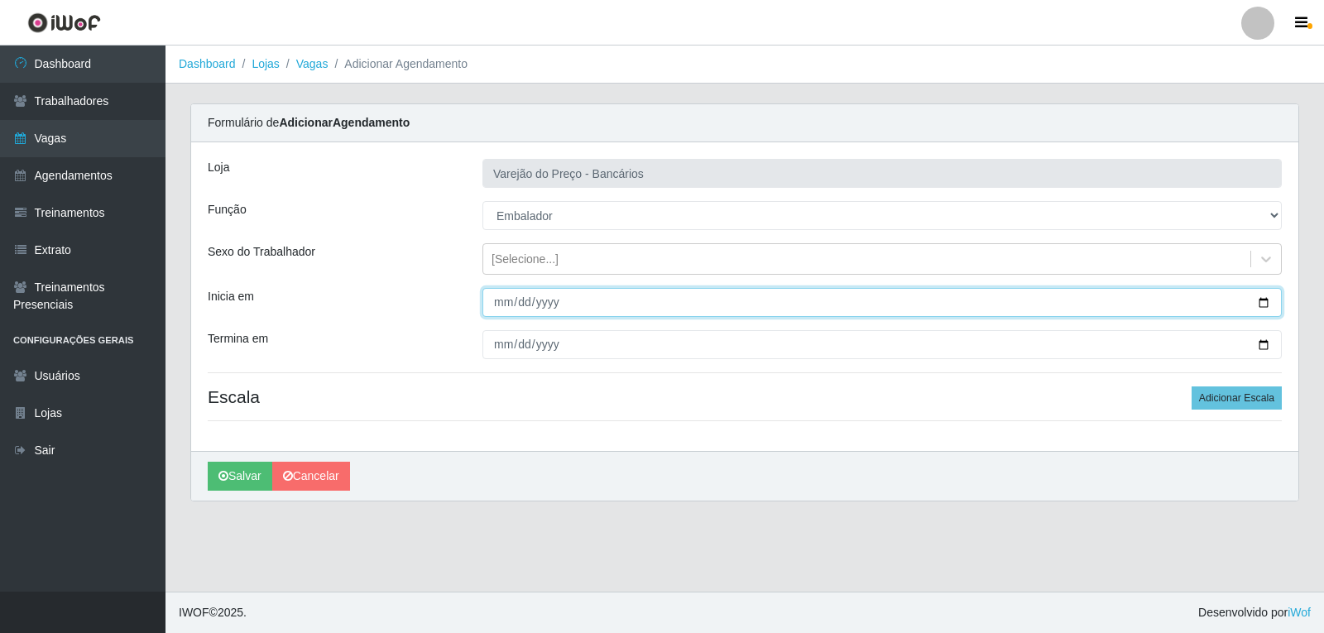
click at [488, 301] on input "Inicia em" at bounding box center [883, 302] width 800 height 29
type input "2025-09-16"
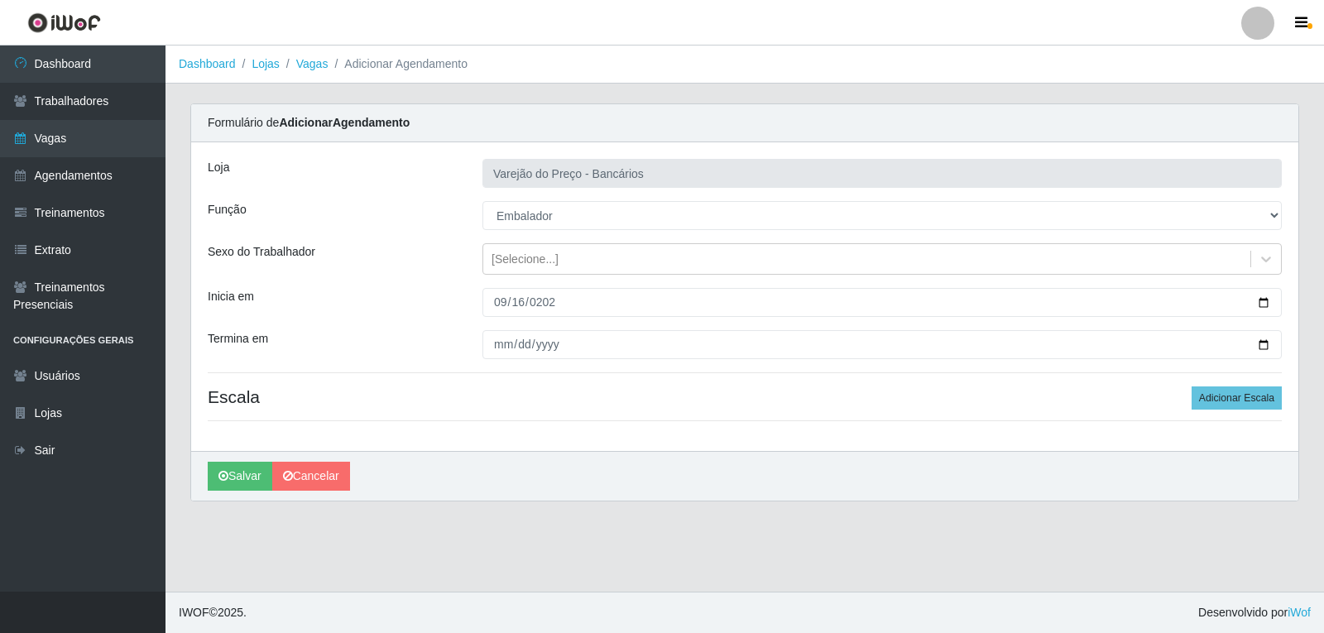
click at [505, 362] on div "Loja Varejão do Preço - Bancários Função [Selecione...] Auxiliar de Estacioname…" at bounding box center [745, 296] width 1108 height 309
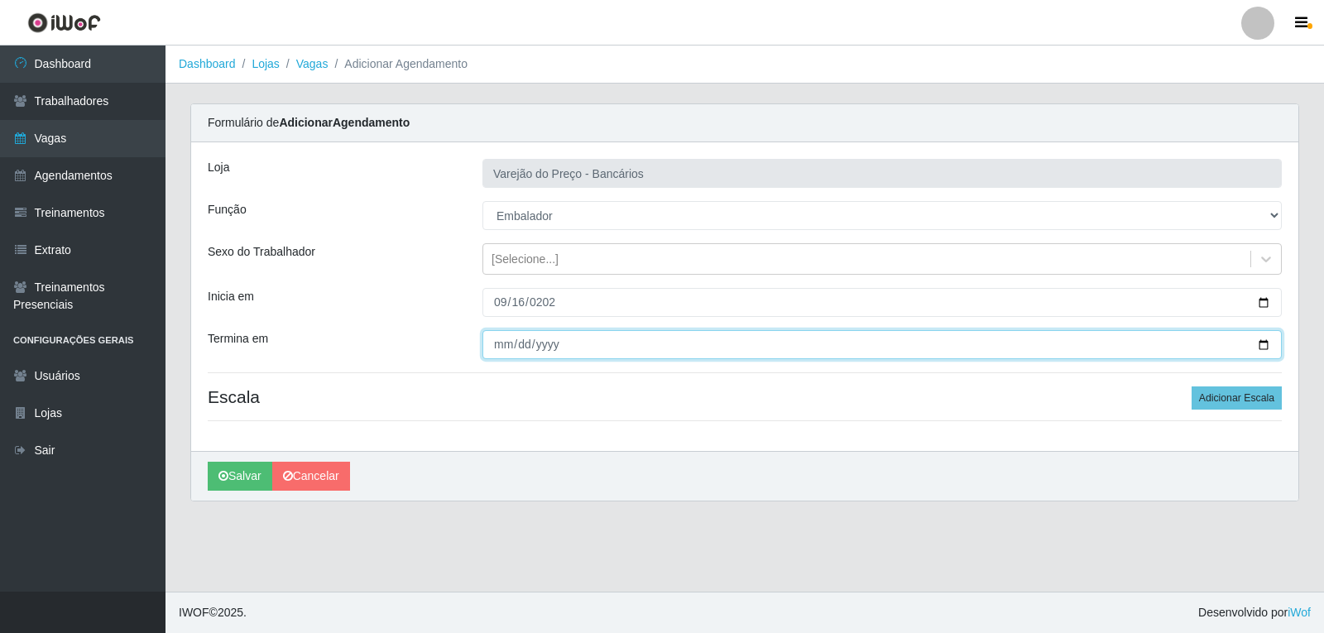
click at [497, 351] on input "Termina em" at bounding box center [883, 344] width 800 height 29
type input "2025-09-16"
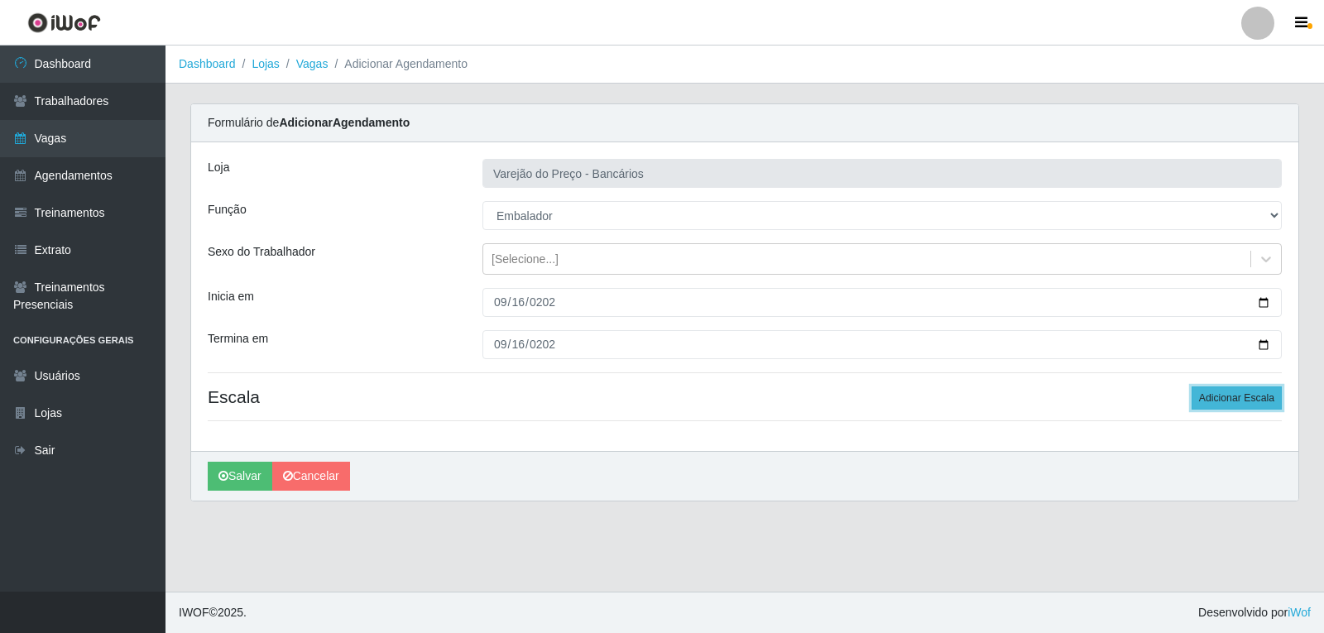
click at [1228, 397] on button "Adicionar Escala" at bounding box center [1237, 398] width 90 height 23
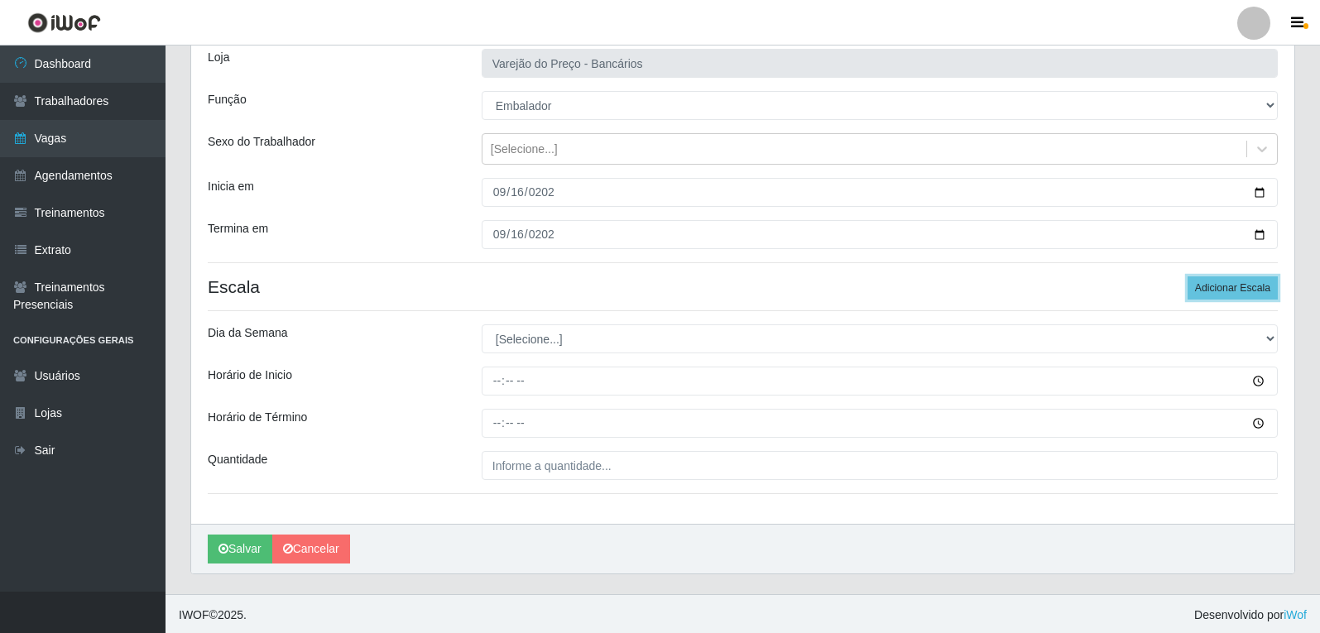
scroll to position [113, 0]
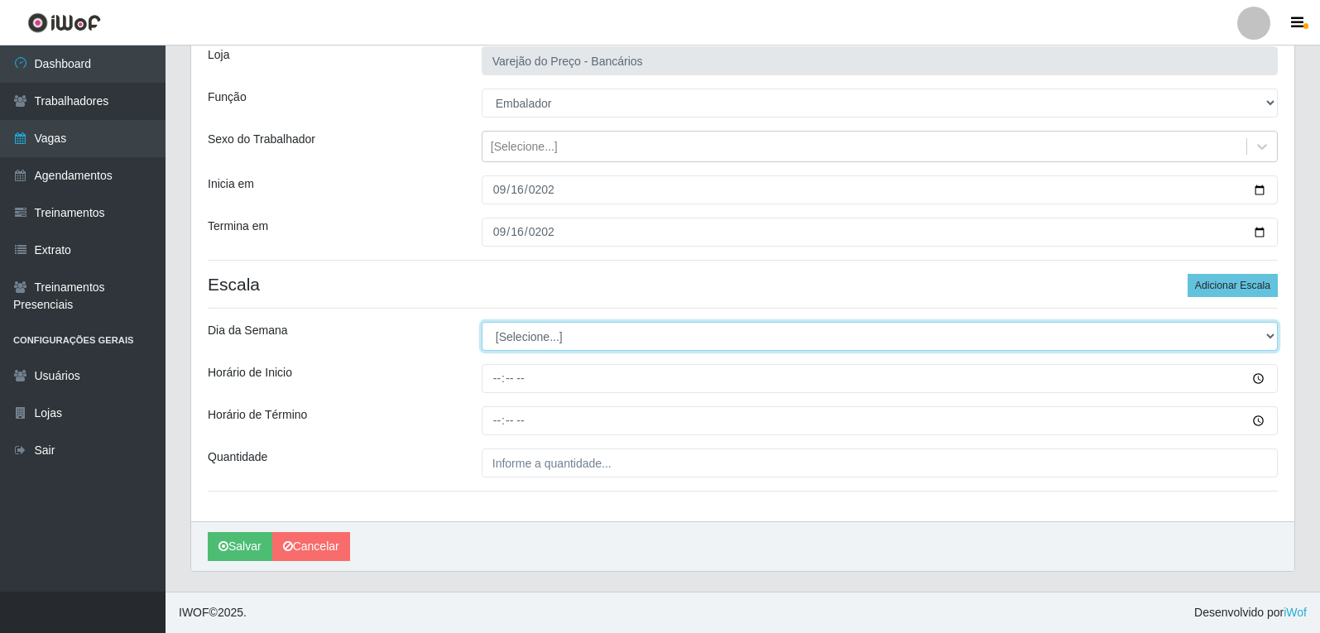
click at [643, 343] on select "[Selecione...] Segunda Terça Quarta Quinta Sexta Sábado Domingo" at bounding box center [880, 336] width 796 height 29
select select "2"
click at [482, 322] on select "[Selecione...] Segunda Terça Quarta Quinta Sexta Sábado Domingo" at bounding box center [880, 336] width 796 height 29
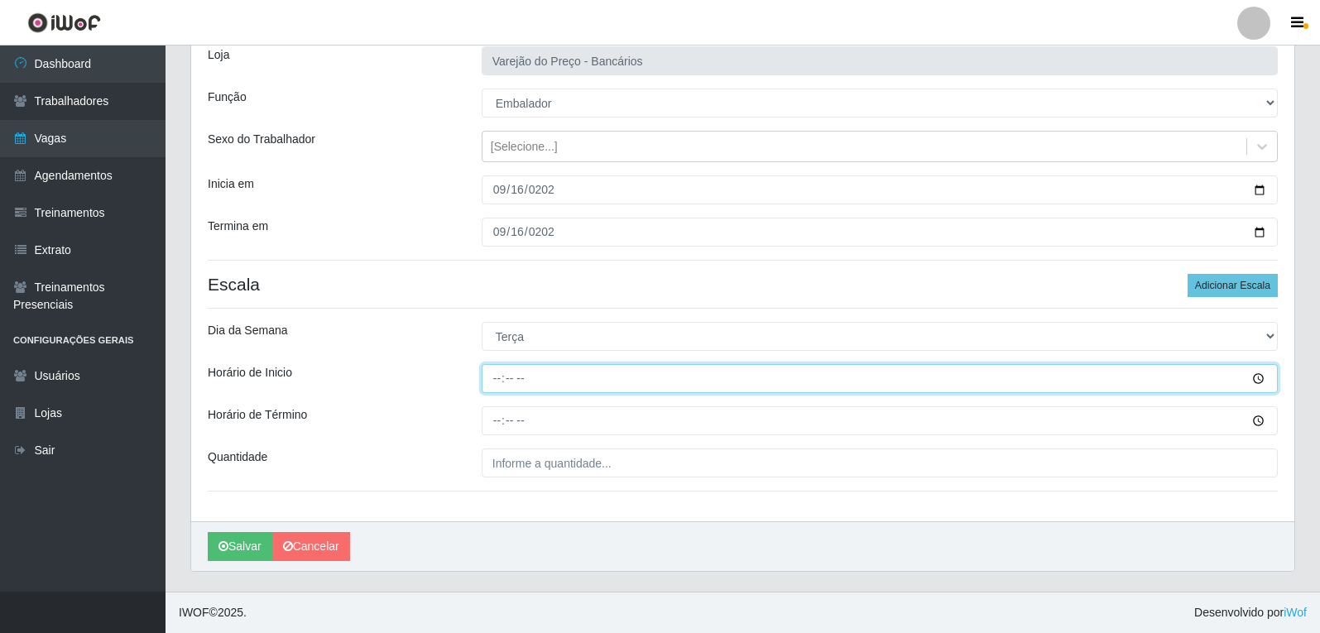
click at [483, 383] on input "Horário de Inicio" at bounding box center [880, 378] width 796 height 29
type input "16:00"
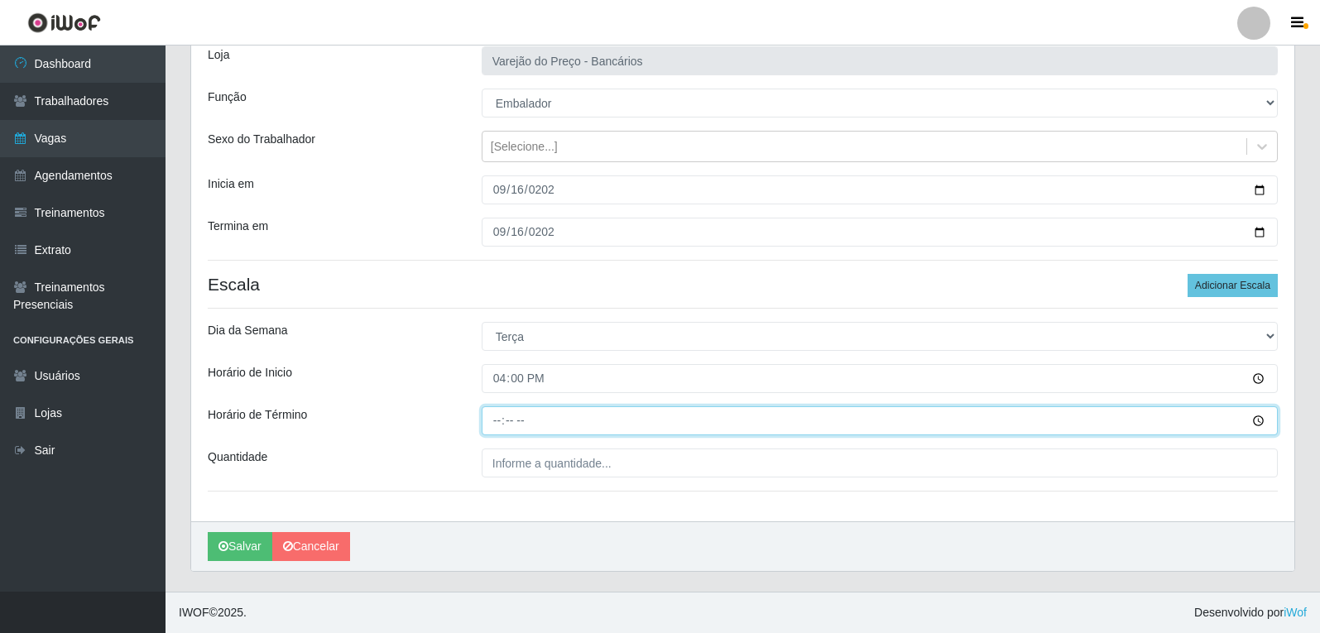
click at [496, 418] on input "Horário de Término" at bounding box center [880, 420] width 796 height 29
type input "21:00"
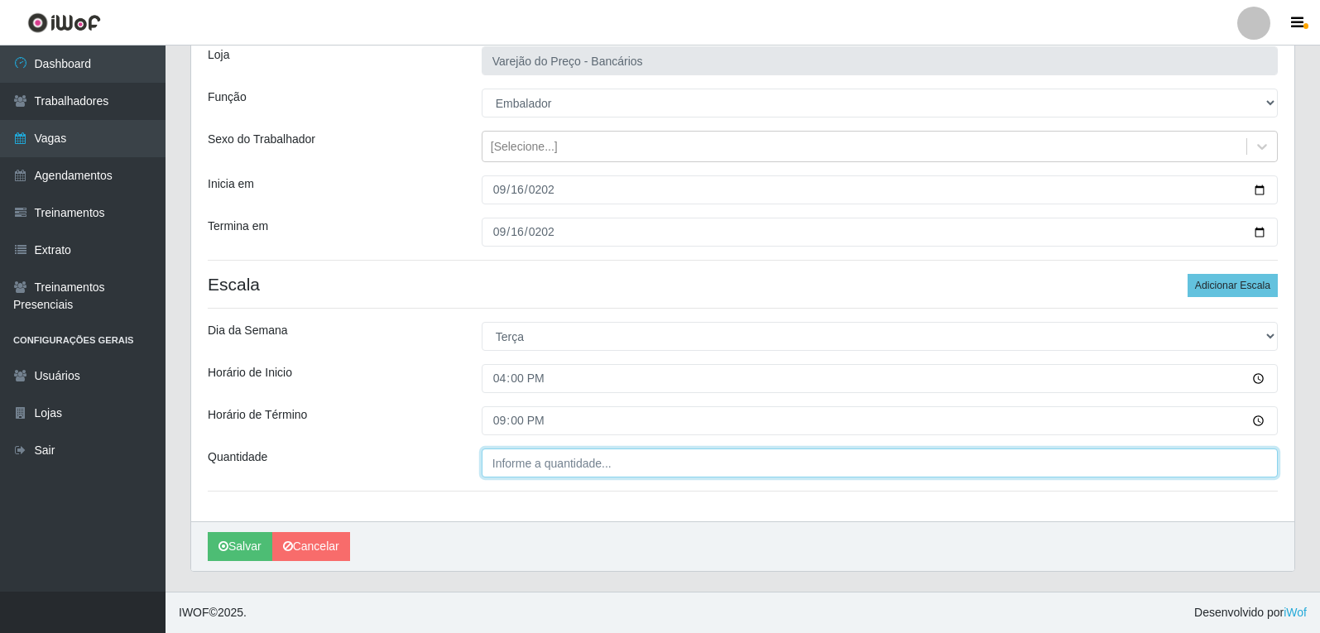
type input "___"
click at [515, 463] on input "___" at bounding box center [880, 463] width 796 height 29
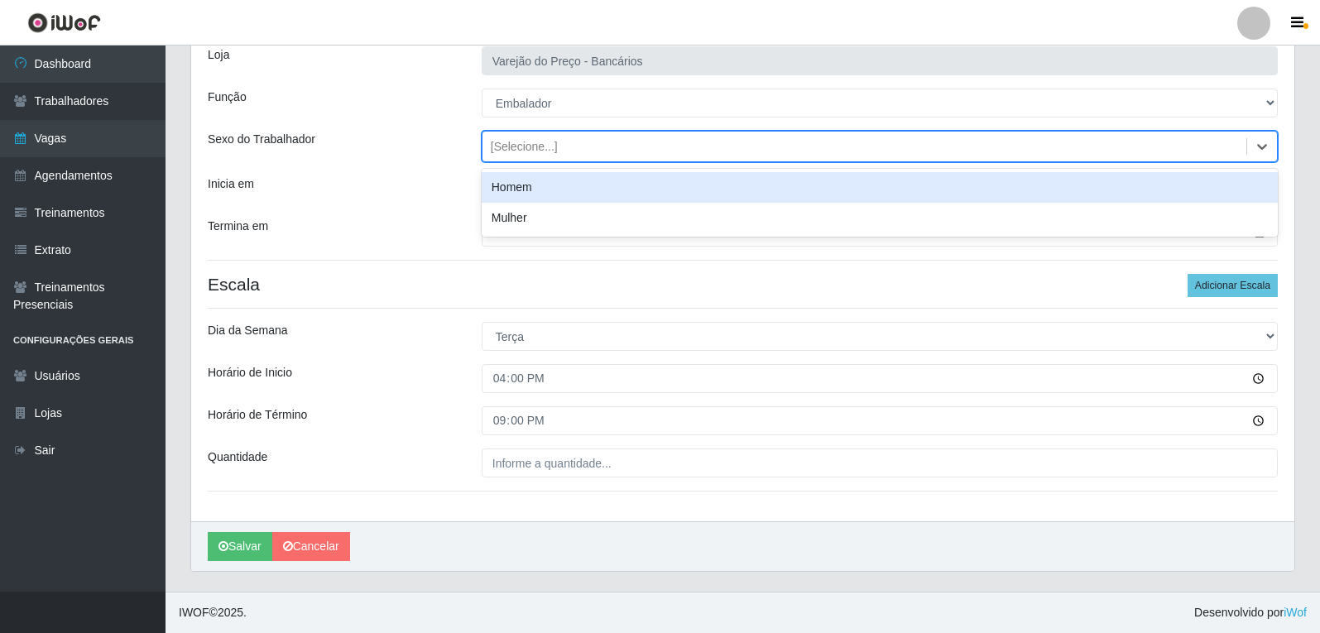
click at [622, 145] on div "[Selecione...]" at bounding box center [865, 146] width 764 height 27
click at [606, 147] on div "[Selecione...]" at bounding box center [865, 146] width 764 height 27
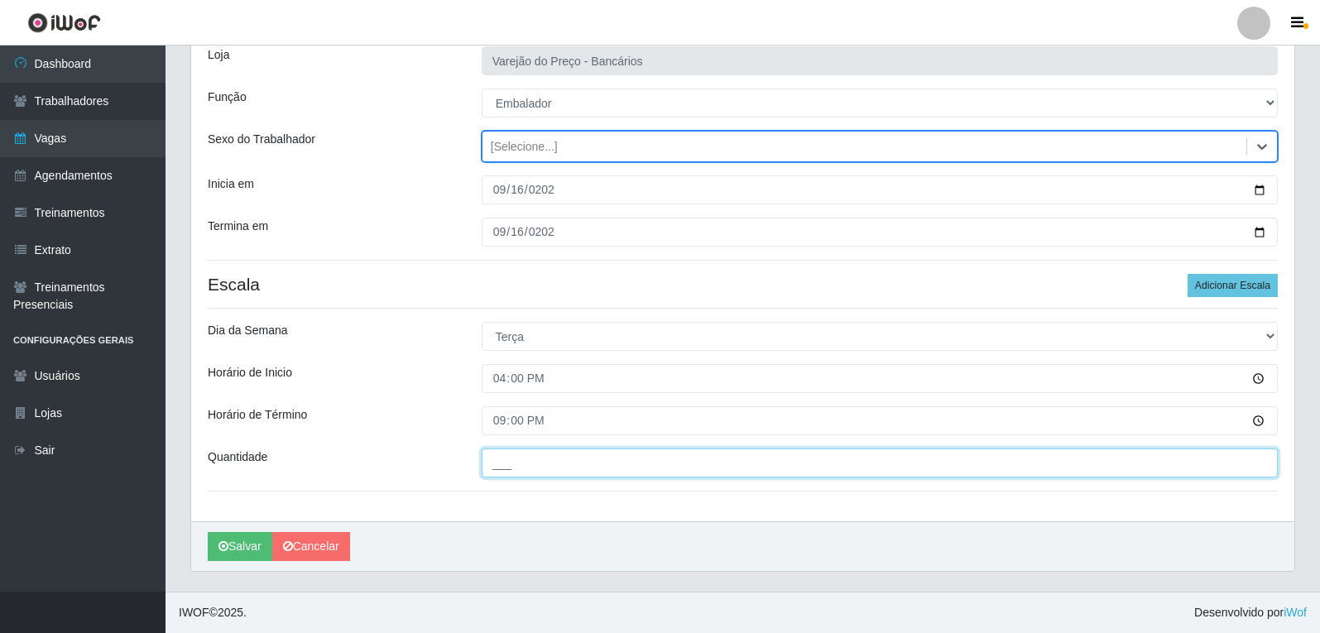
click at [532, 470] on input "___" at bounding box center [880, 463] width 796 height 29
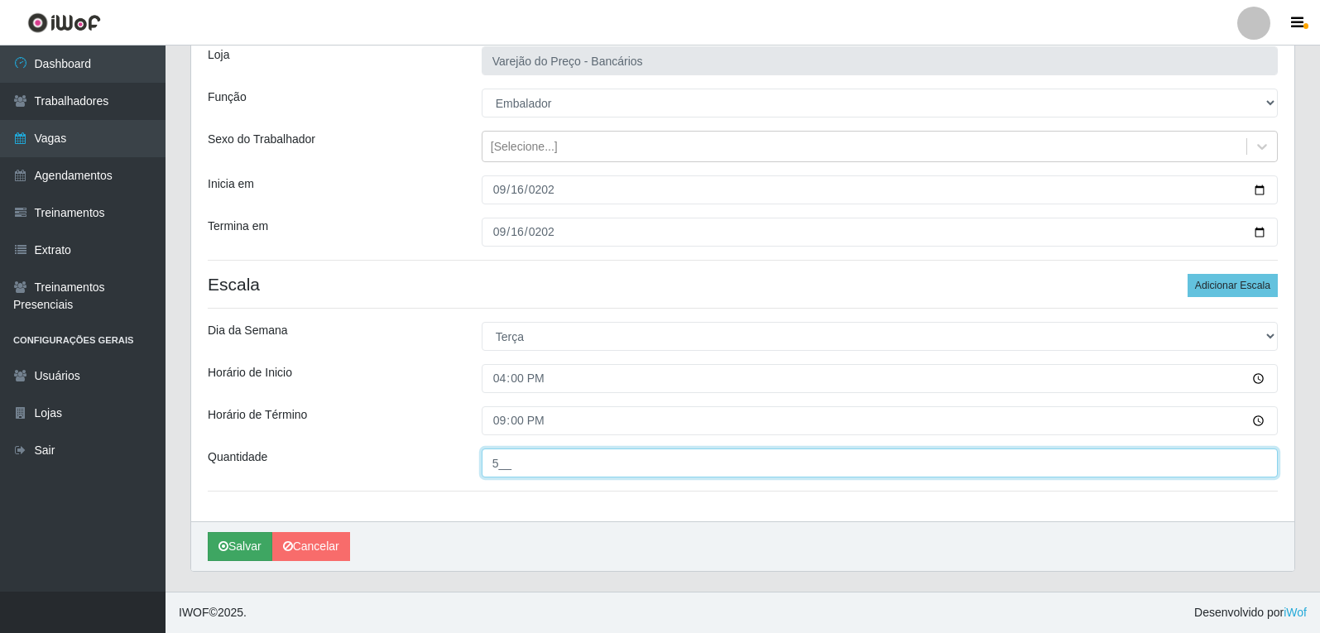
type input "5__"
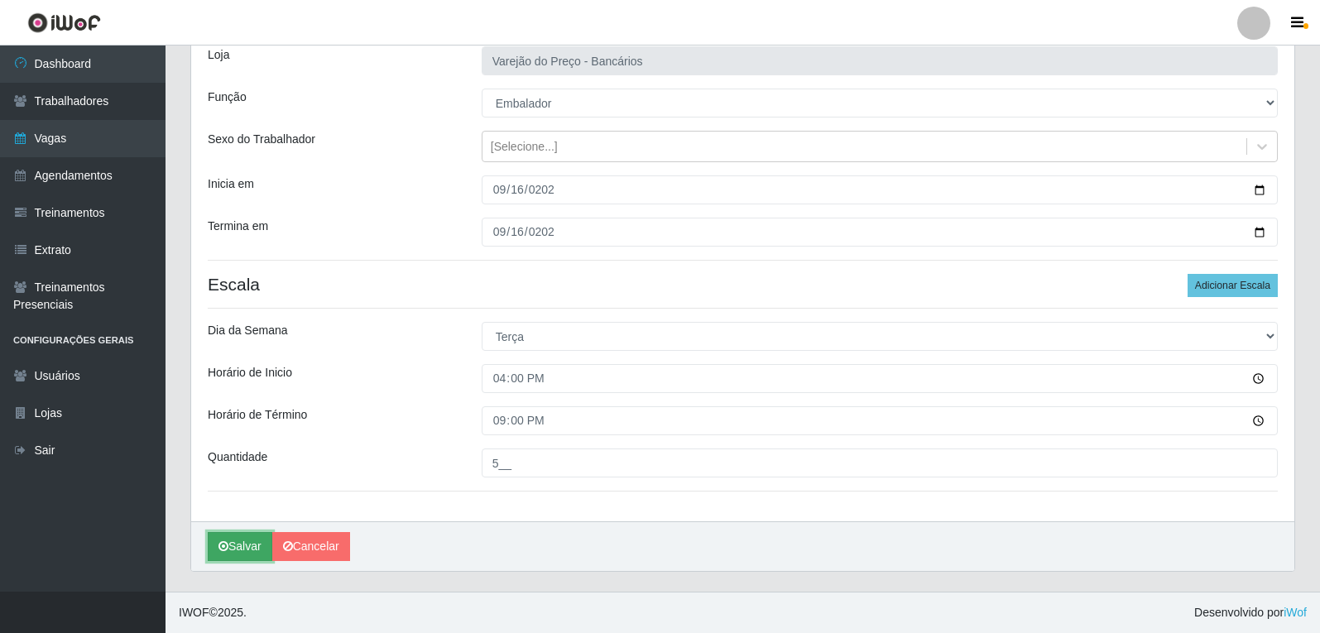
click at [240, 542] on button "Salvar" at bounding box center [240, 546] width 65 height 29
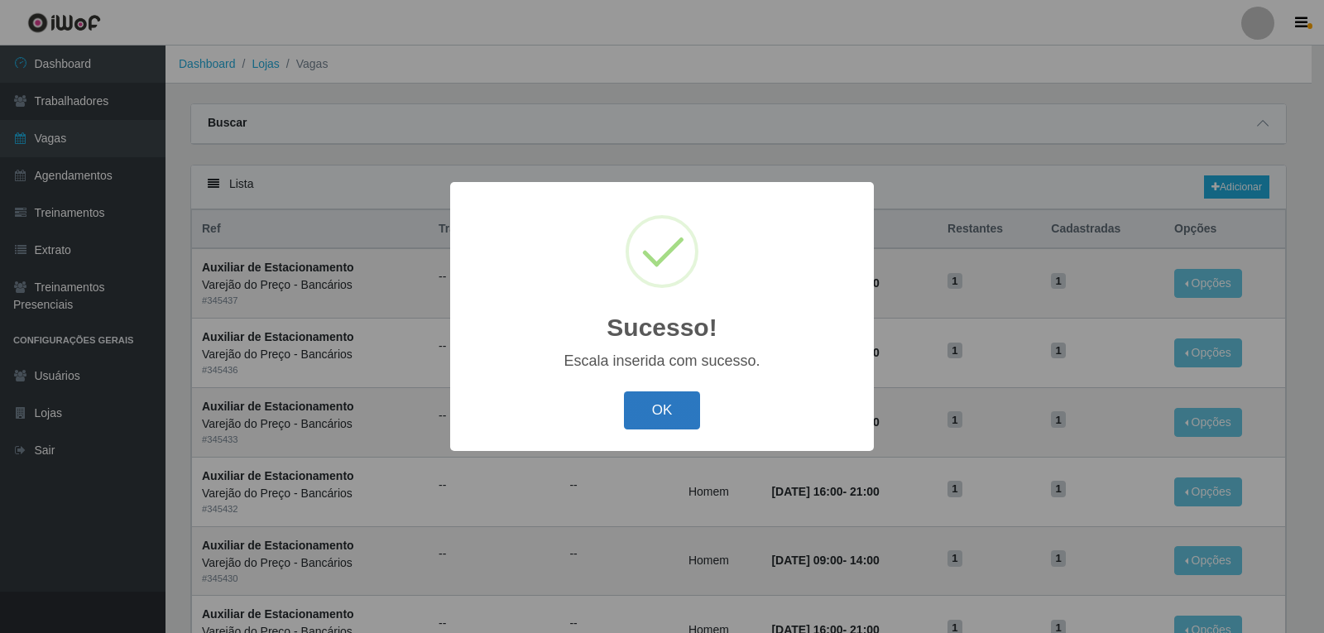
click at [675, 418] on button "OK" at bounding box center [662, 411] width 77 height 39
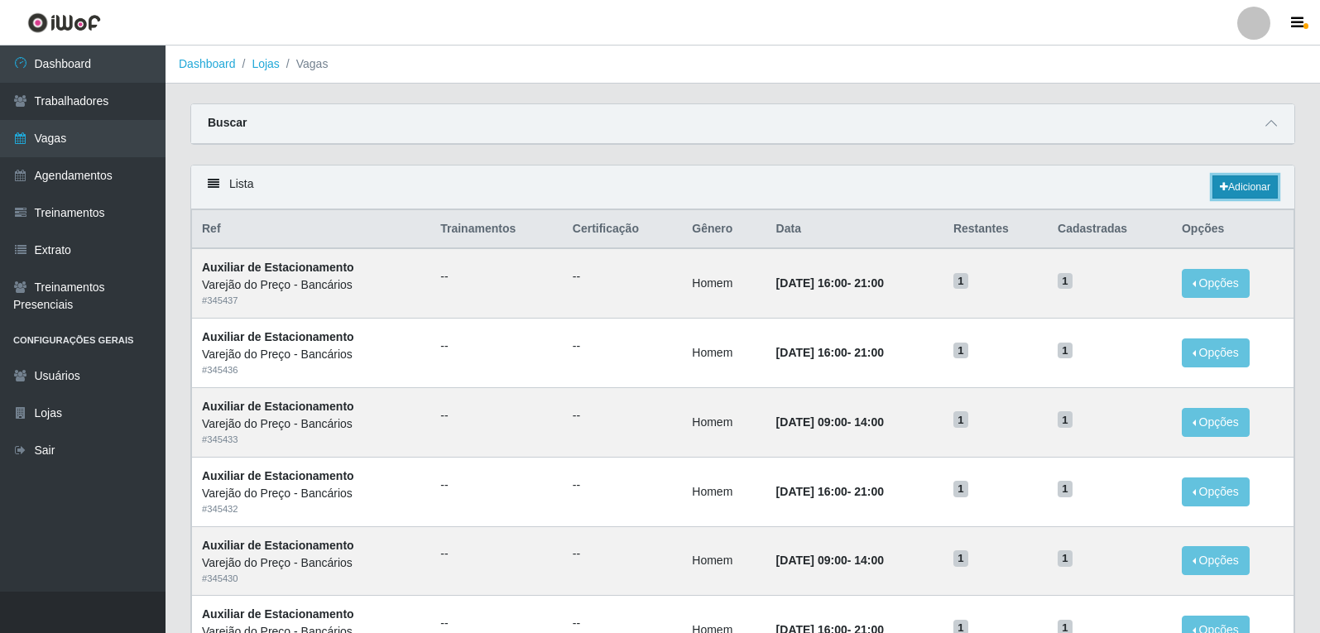
click at [1222, 185] on icon at bounding box center [1224, 187] width 8 height 10
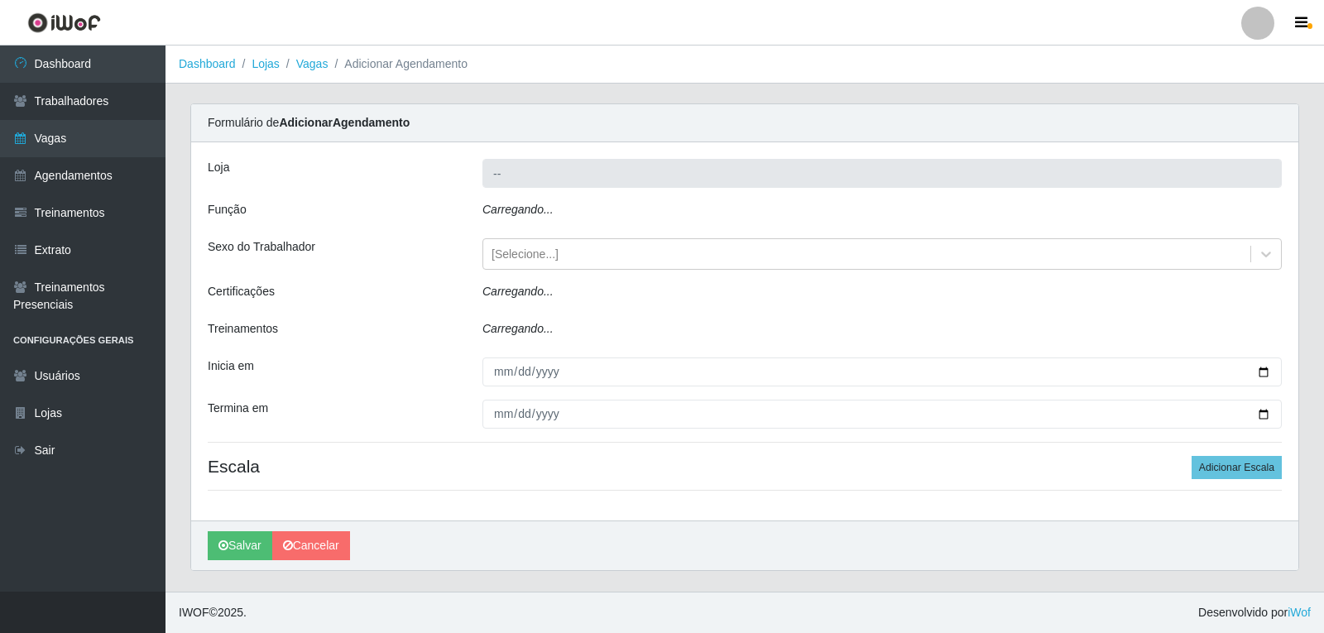
type input "Varejão do Preço - Bancários"
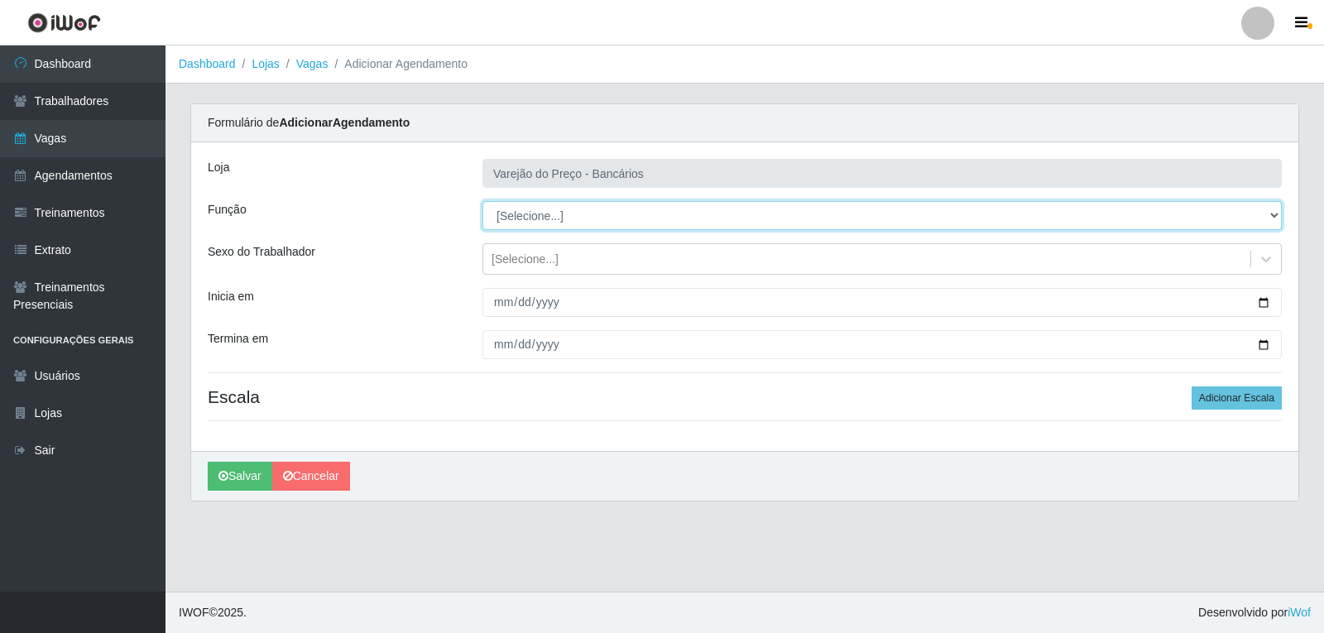
click at [556, 218] on select "[Selecione...] Auxiliar de Estacionamento Auxiliar de Estacionamento + Auxiliar…" at bounding box center [883, 215] width 800 height 29
select select "1"
click at [483, 201] on select "[Selecione...] Auxiliar de Estacionamento Auxiliar de Estacionamento + Auxiliar…" at bounding box center [883, 215] width 800 height 29
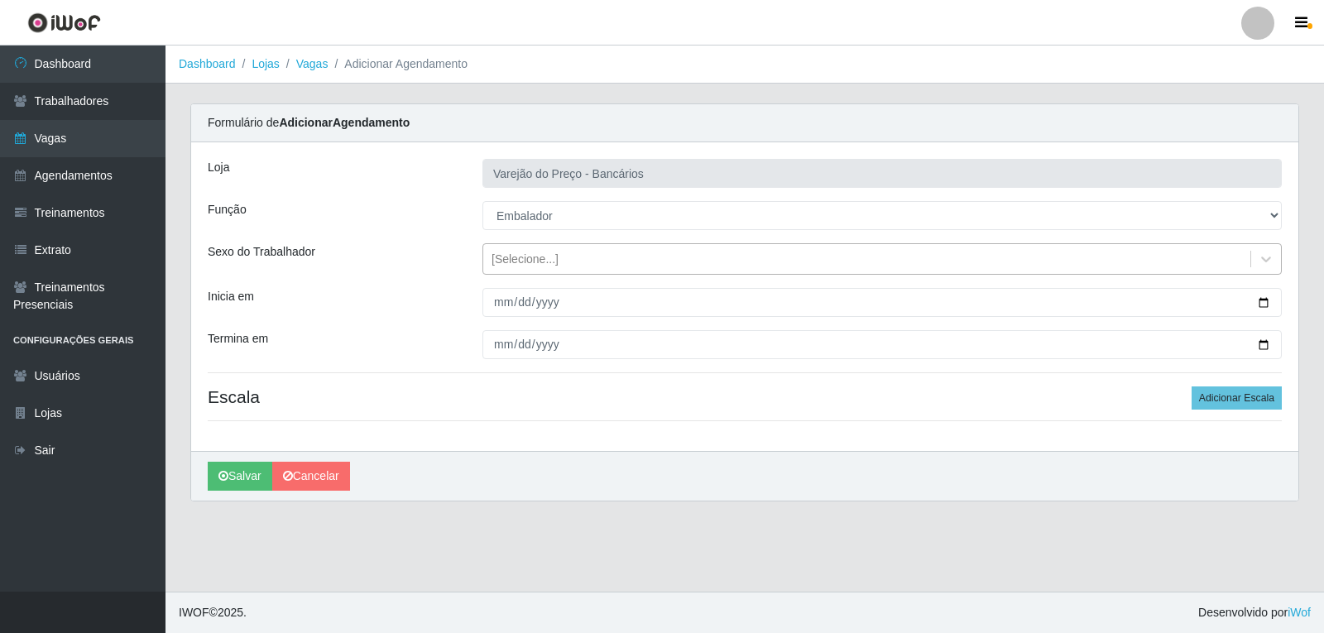
click at [514, 259] on div "[Selecione...]" at bounding box center [525, 259] width 67 height 17
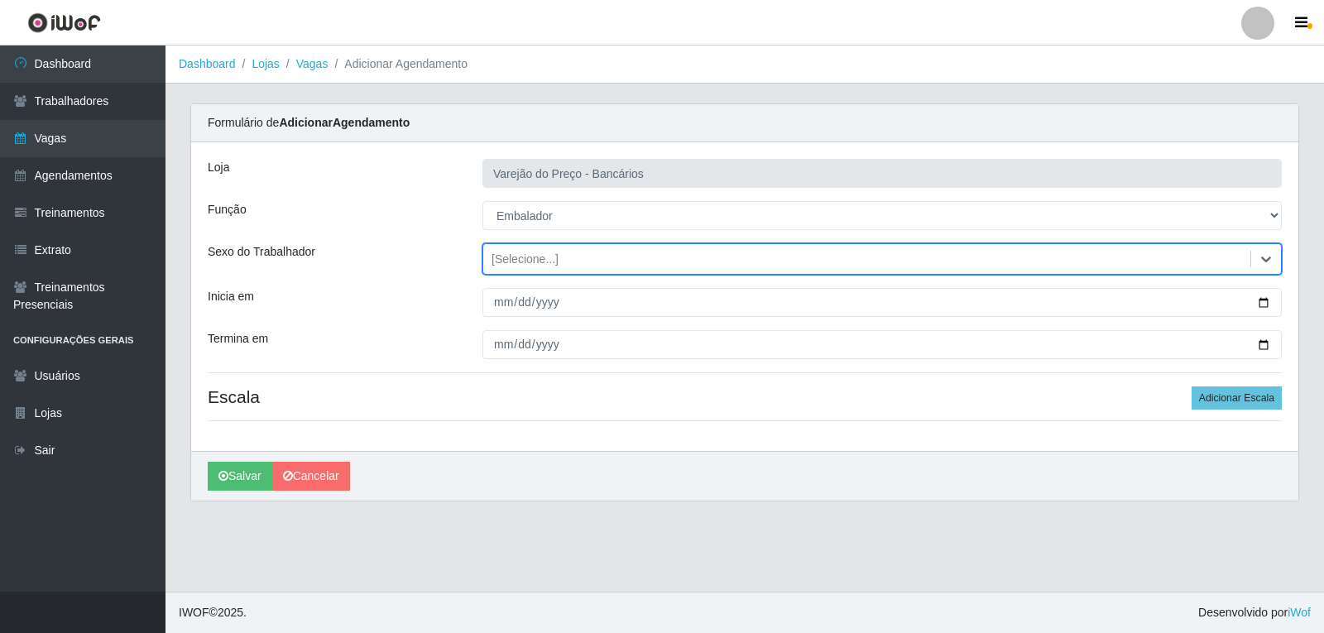
click at [514, 264] on div "[Selecione...]" at bounding box center [525, 259] width 67 height 17
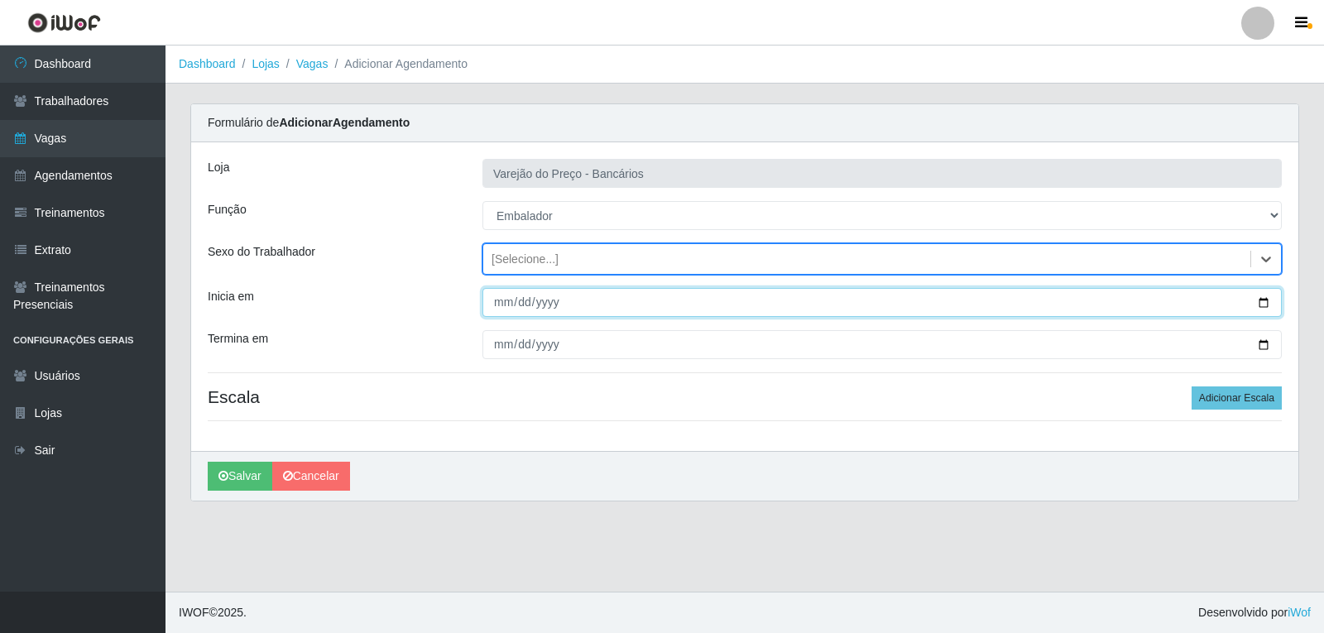
click at [506, 306] on input "Inicia em" at bounding box center [883, 302] width 800 height 29
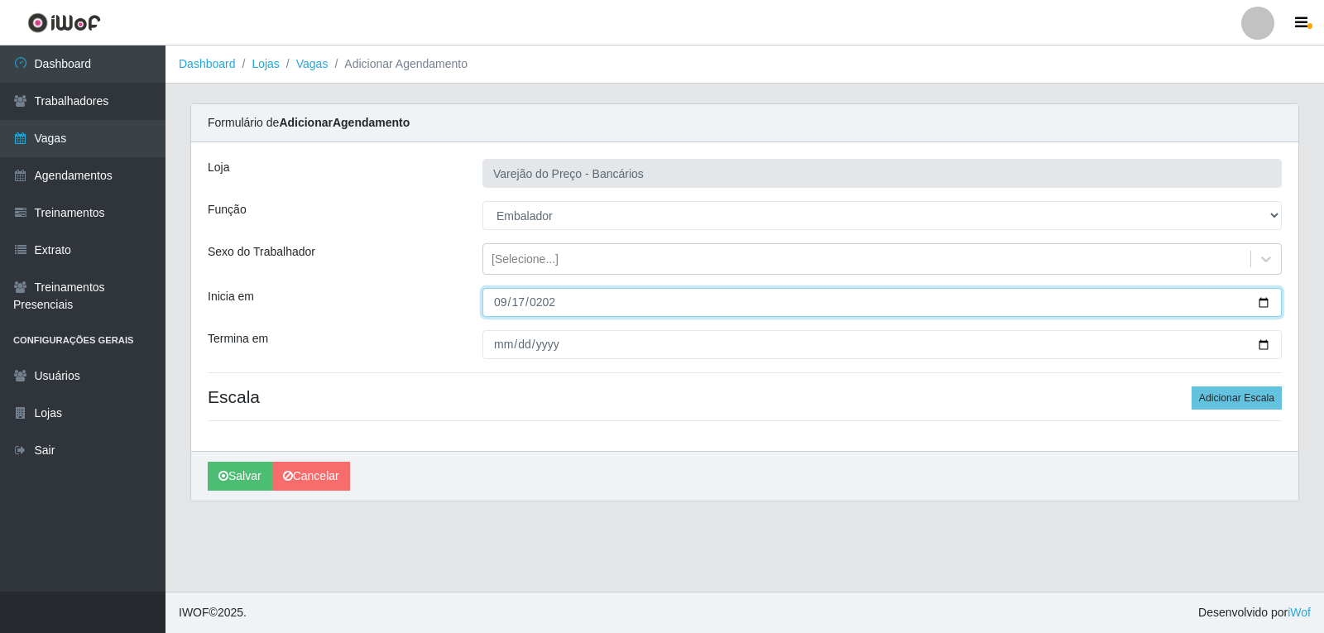
type input "2025-09-17"
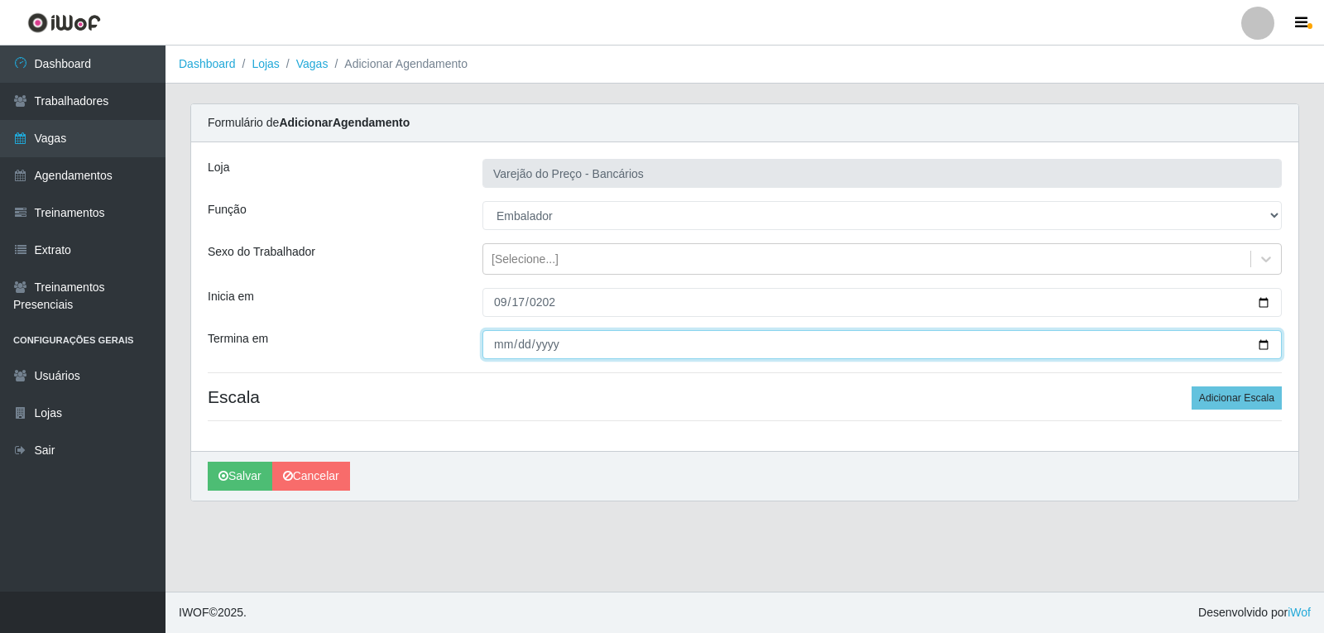
click at [509, 344] on input "Termina em" at bounding box center [883, 344] width 800 height 29
type input "2025-09-17"
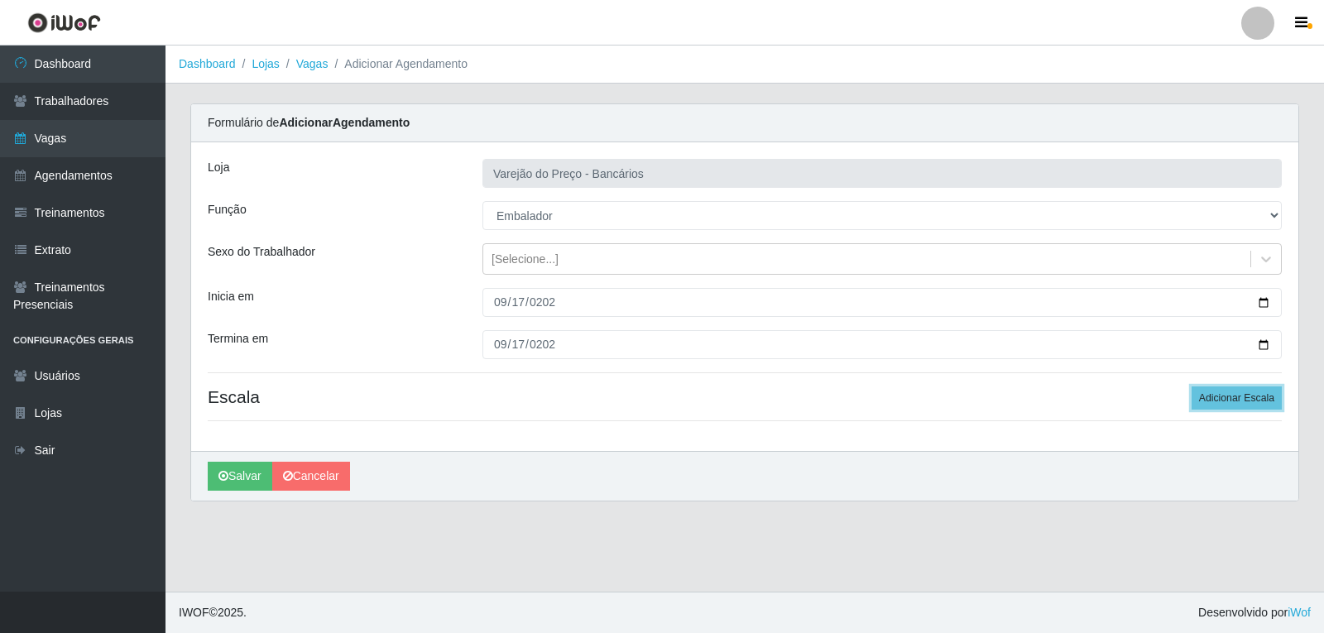
drag, startPoint x: 1243, startPoint y: 406, endPoint x: 1205, endPoint y: 431, distance: 45.2
click at [1241, 405] on button "Adicionar Escala" at bounding box center [1237, 398] width 90 height 23
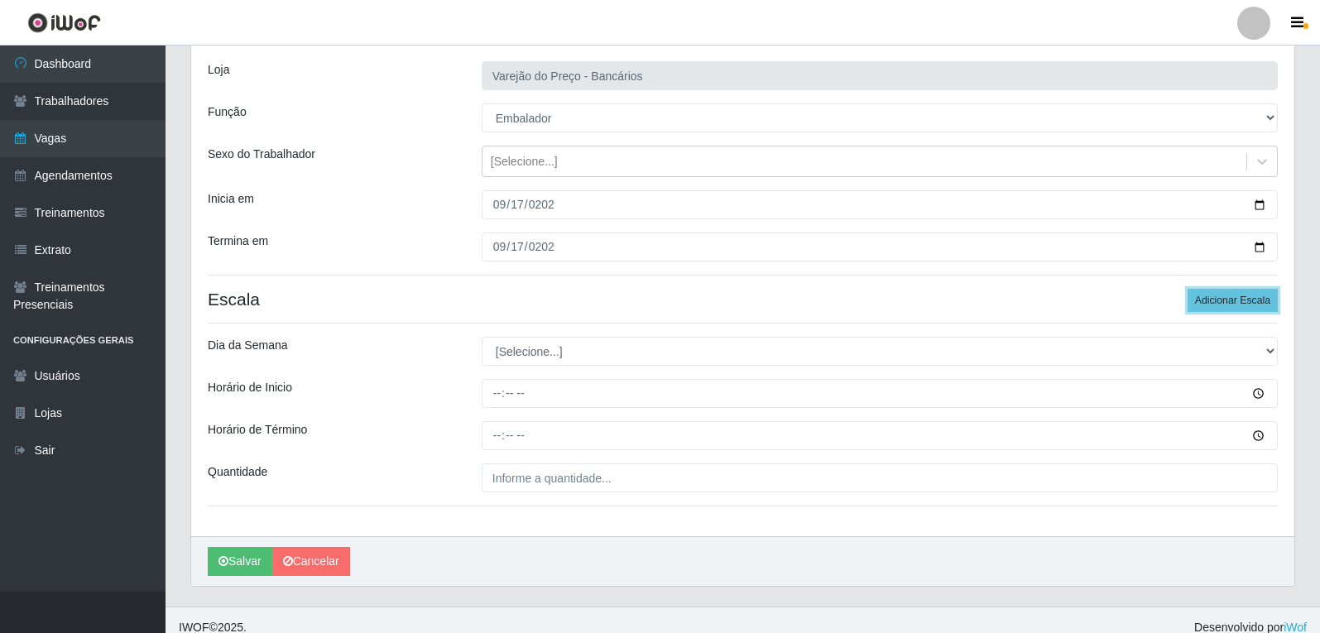
scroll to position [113, 0]
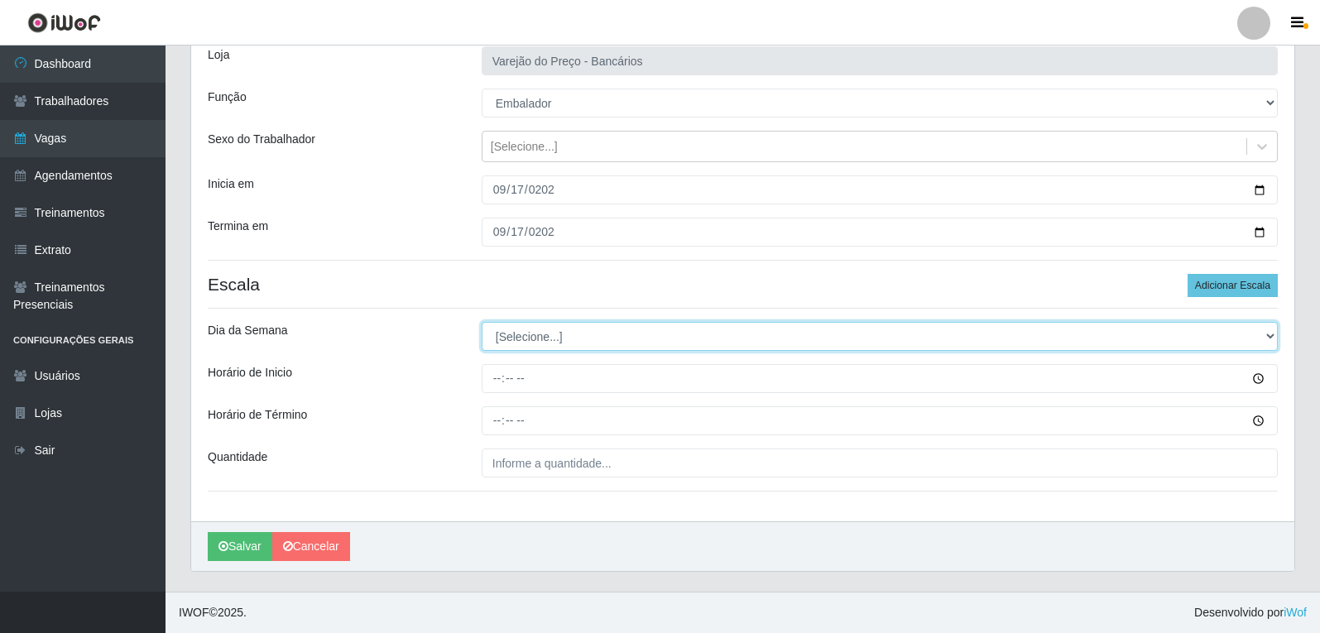
click at [536, 346] on select "[Selecione...] Segunda Terça Quarta Quinta Sexta Sábado Domingo" at bounding box center [880, 336] width 796 height 29
select select "3"
click at [482, 322] on select "[Selecione...] Segunda Terça Quarta Quinta Sexta Sábado Domingo" at bounding box center [880, 336] width 796 height 29
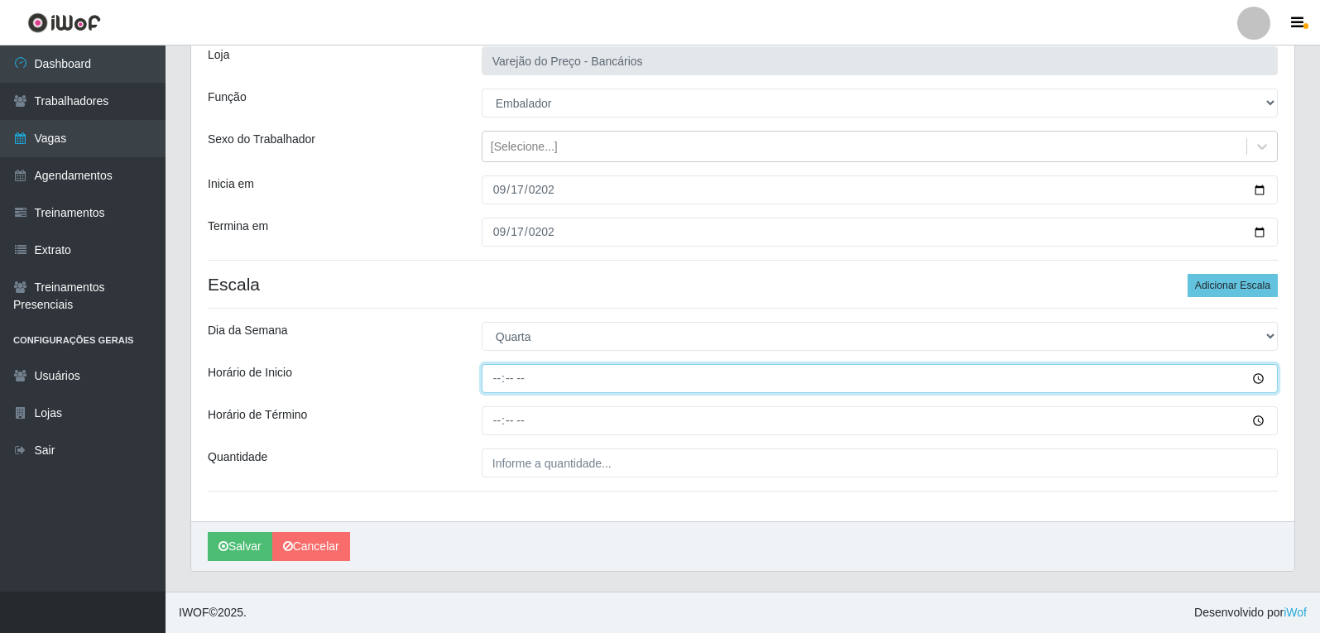
click at [505, 383] on input "Horário de Inicio" at bounding box center [880, 378] width 796 height 29
type input "16:00"
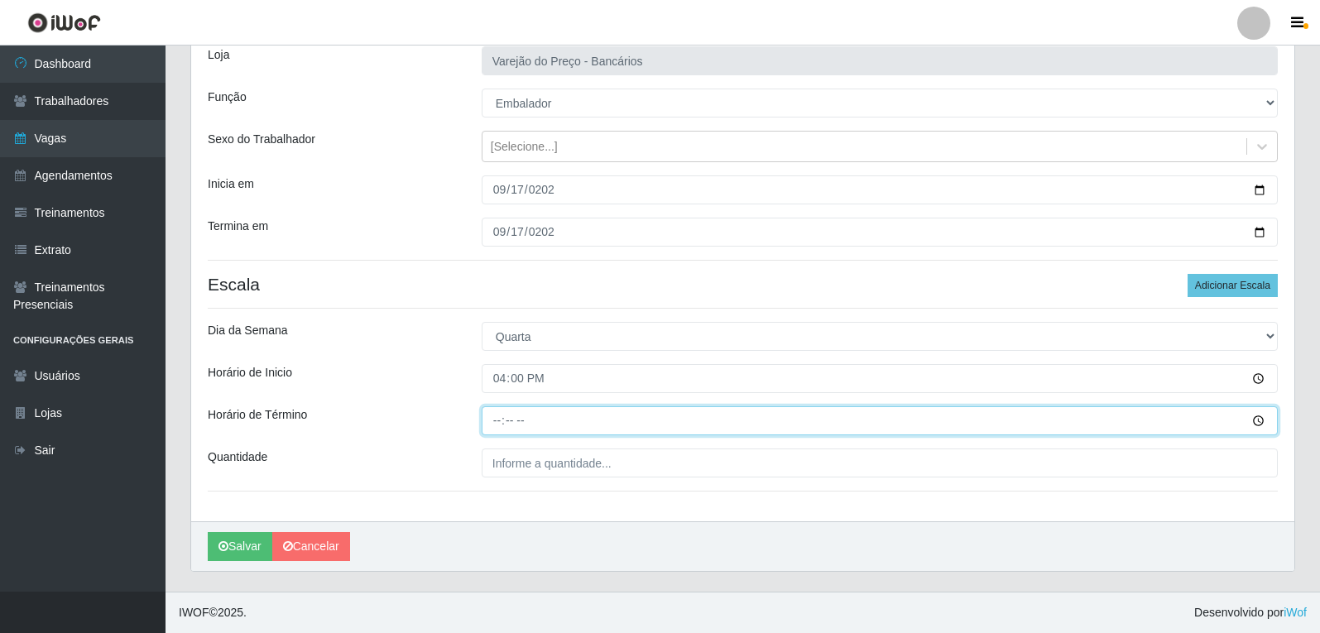
click at [499, 422] on input "Horário de Término" at bounding box center [880, 420] width 796 height 29
type input "21:00"
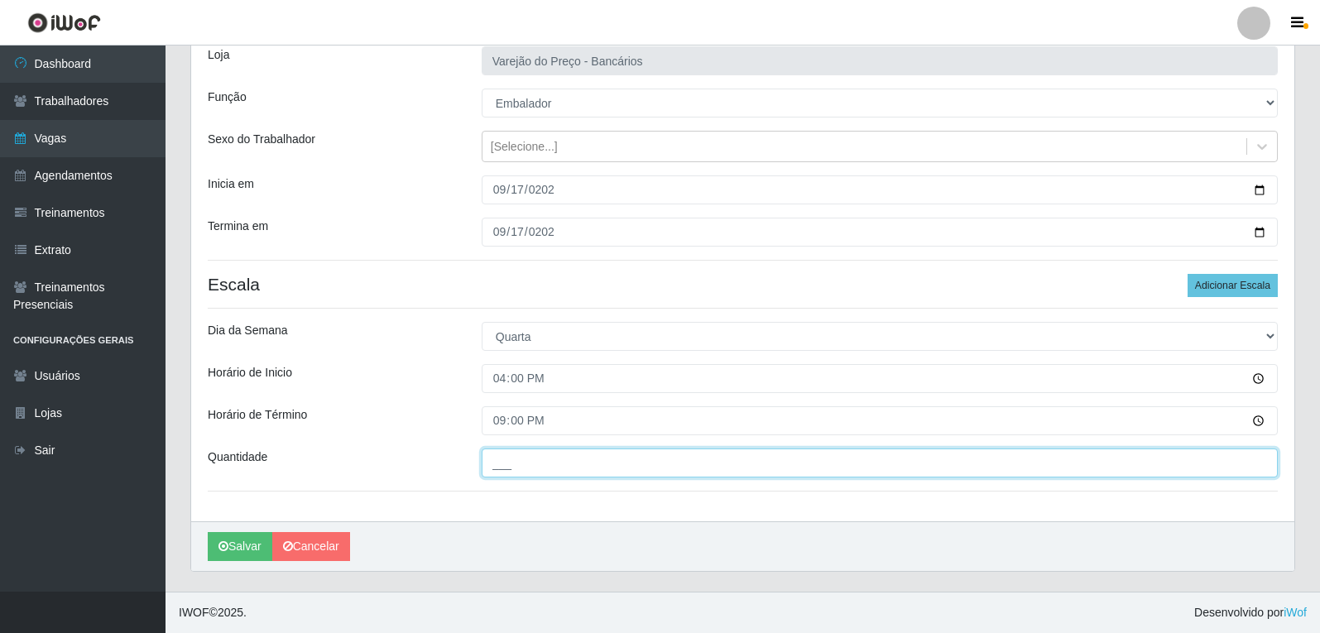
click at [526, 468] on input "___" at bounding box center [880, 463] width 796 height 29
type input "5__"
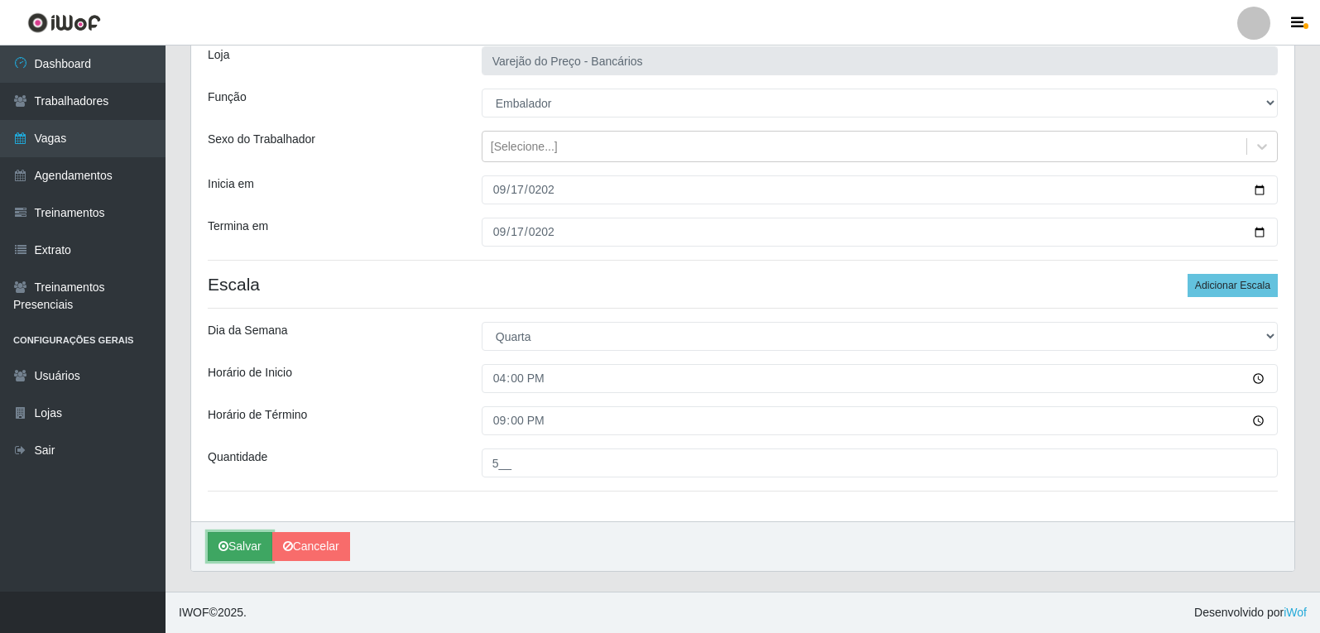
click at [260, 545] on button "Salvar" at bounding box center [240, 546] width 65 height 29
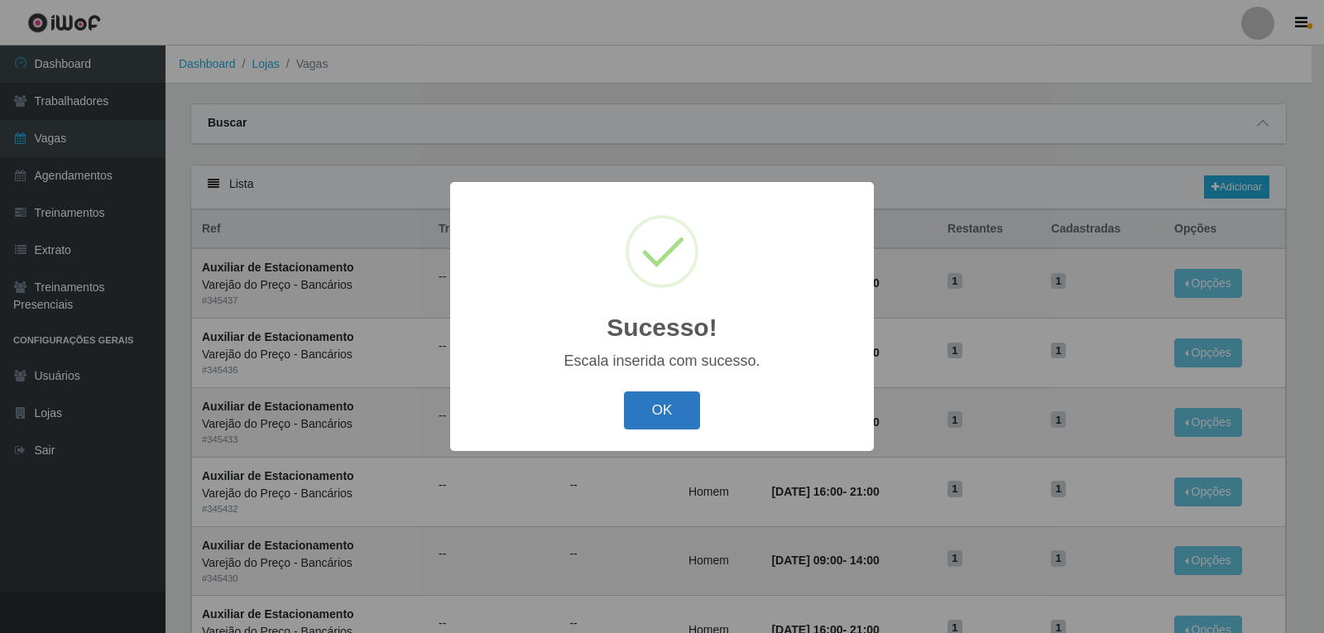
click at [657, 411] on button "OK" at bounding box center [662, 411] width 77 height 39
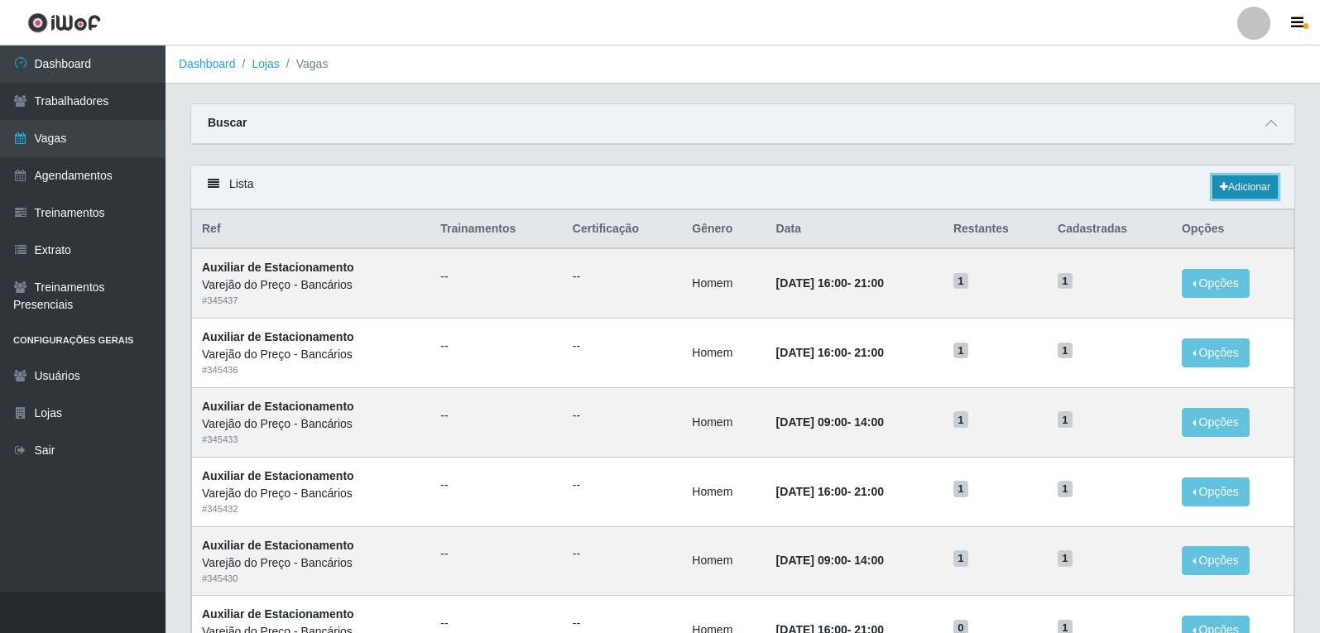
click at [1245, 187] on link "Adicionar" at bounding box center [1245, 186] width 65 height 23
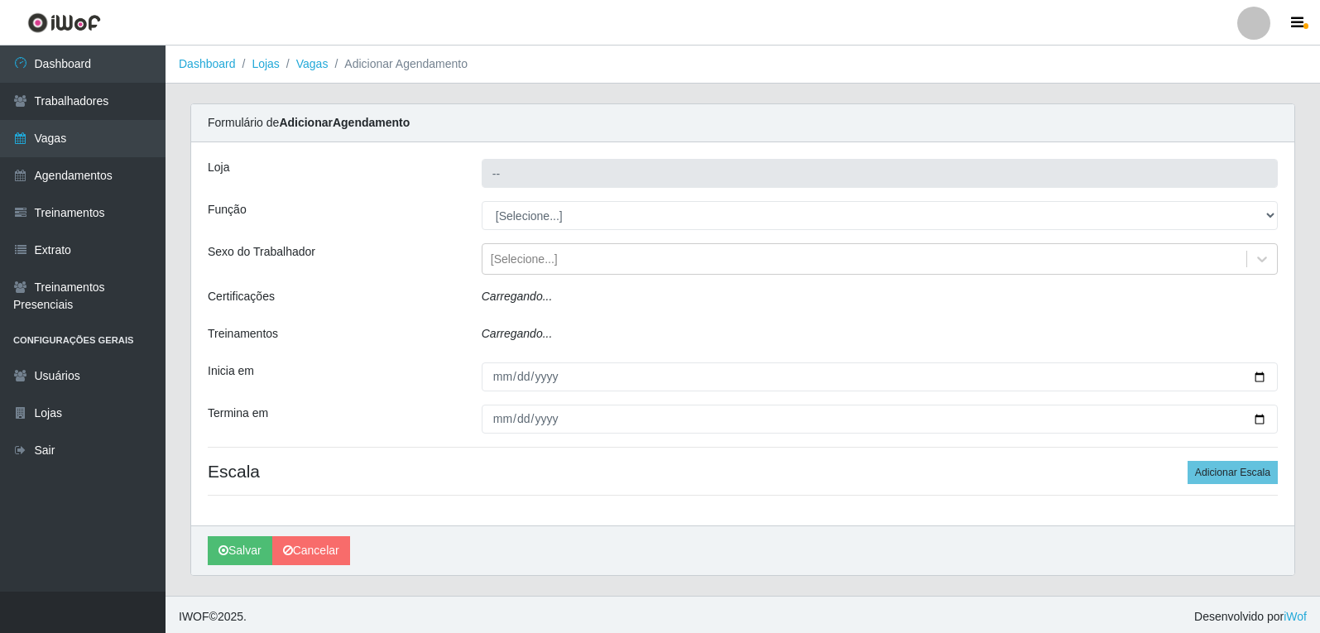
type input "Varejão do Preço - Bancários"
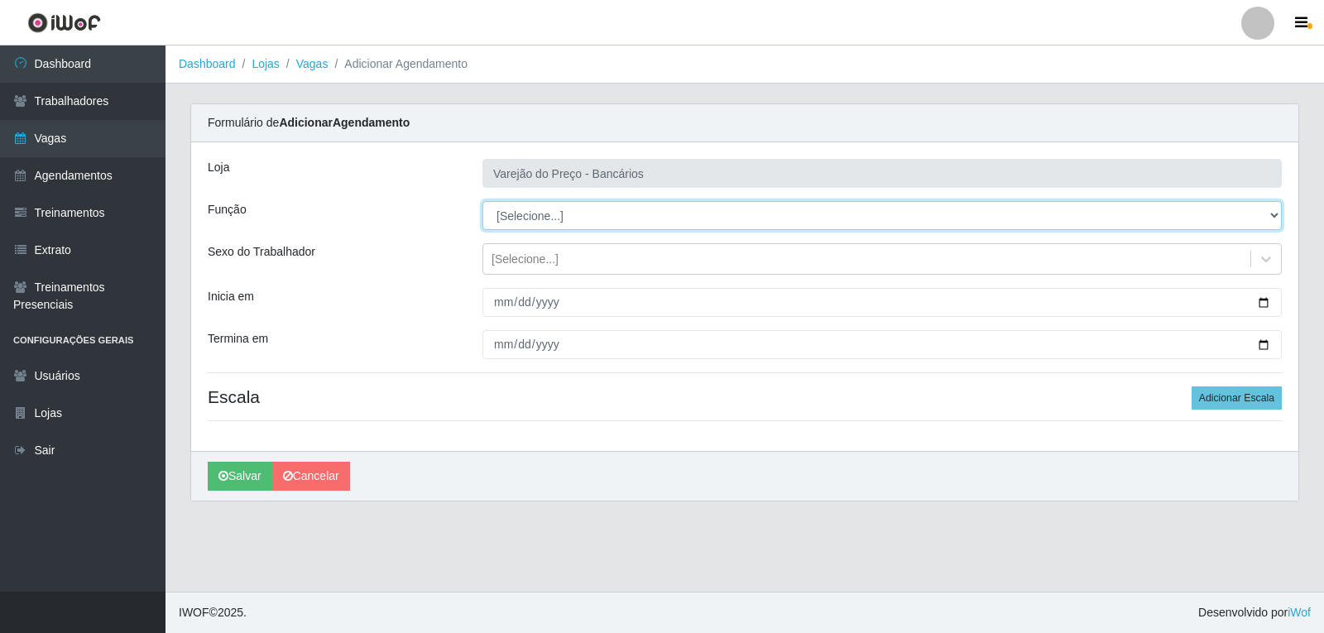
click at [543, 212] on select "[Selecione...] Auxiliar de Estacionamento Auxiliar de Estacionamento + Auxiliar…" at bounding box center [883, 215] width 800 height 29
select select "1"
click at [483, 201] on select "[Selecione...] Auxiliar de Estacionamento Auxiliar de Estacionamento + Auxiliar…" at bounding box center [883, 215] width 800 height 29
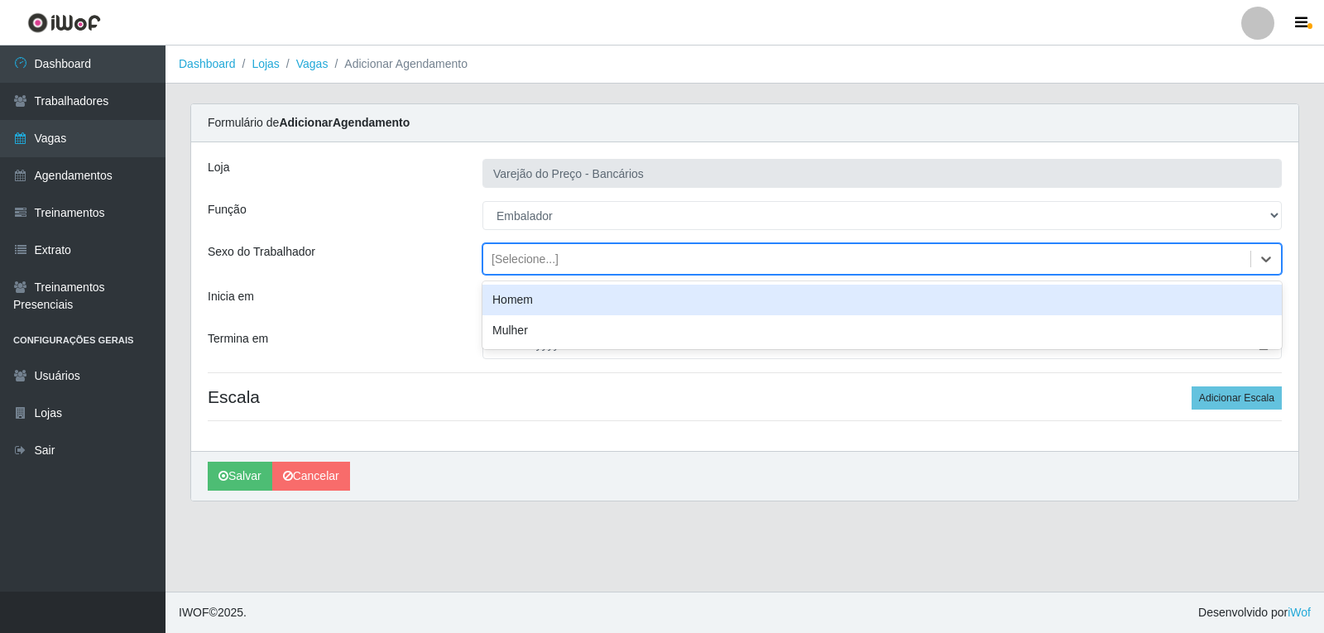
click at [495, 264] on div "[Selecione...]" at bounding box center [525, 259] width 67 height 17
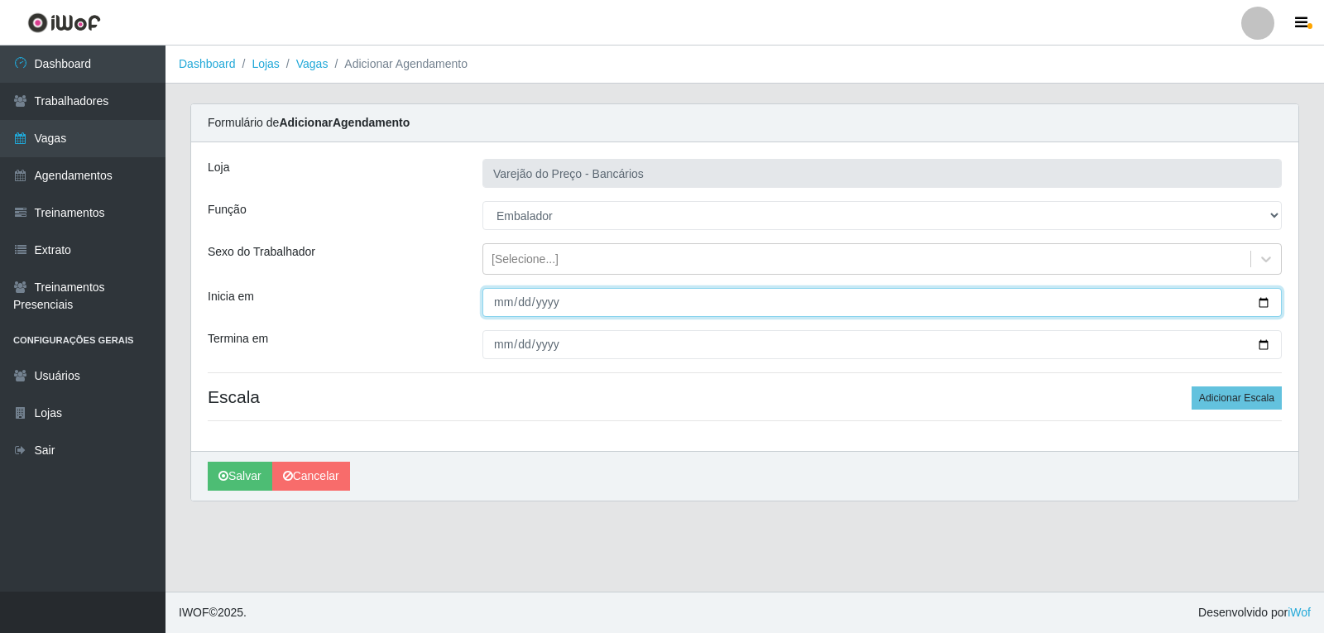
click at [493, 311] on input "Inicia em" at bounding box center [883, 302] width 800 height 29
type input "[DATE]"
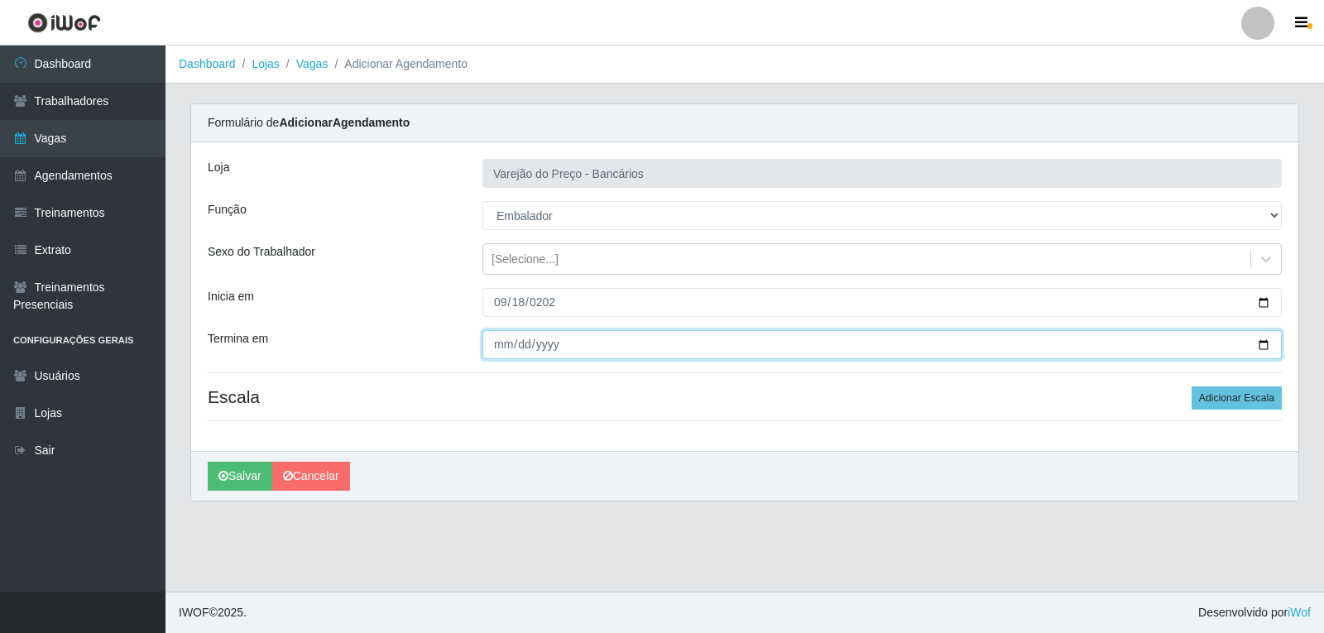
click at [491, 349] on input "Termina em" at bounding box center [883, 344] width 800 height 29
type input "[DATE]"
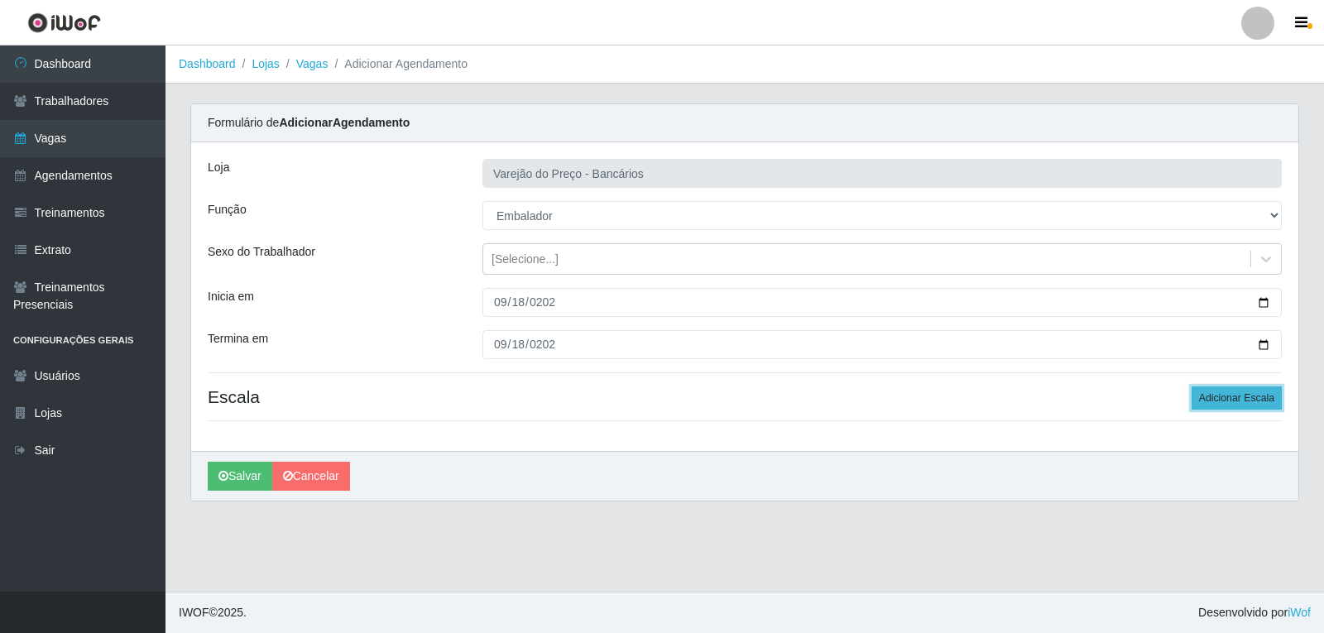
click at [1266, 400] on button "Adicionar Escala" at bounding box center [1237, 398] width 90 height 23
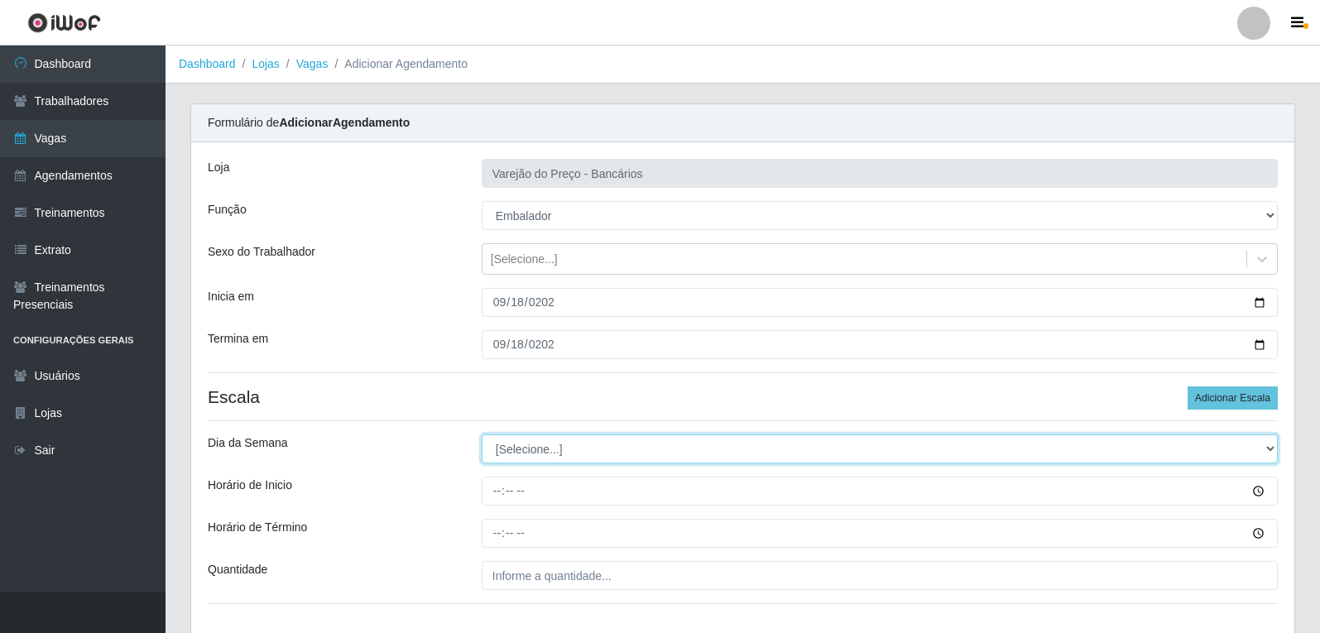
click at [575, 448] on select "[Selecione...] Segunda Terça Quarta Quinta Sexta Sábado Domingo" at bounding box center [880, 449] width 796 height 29
select select "4"
click at [482, 435] on select "[Selecione...] Segunda Terça Quarta Quinta Sexta Sábado Domingo" at bounding box center [880, 449] width 796 height 29
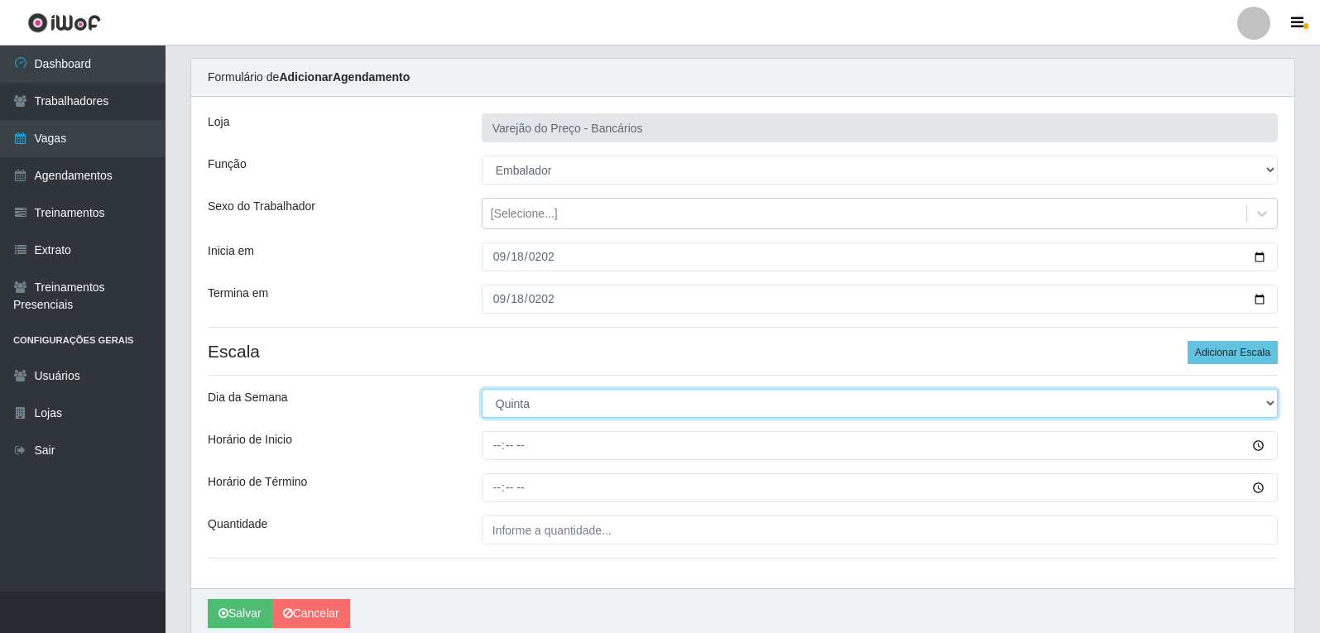
scroll to position [83, 0]
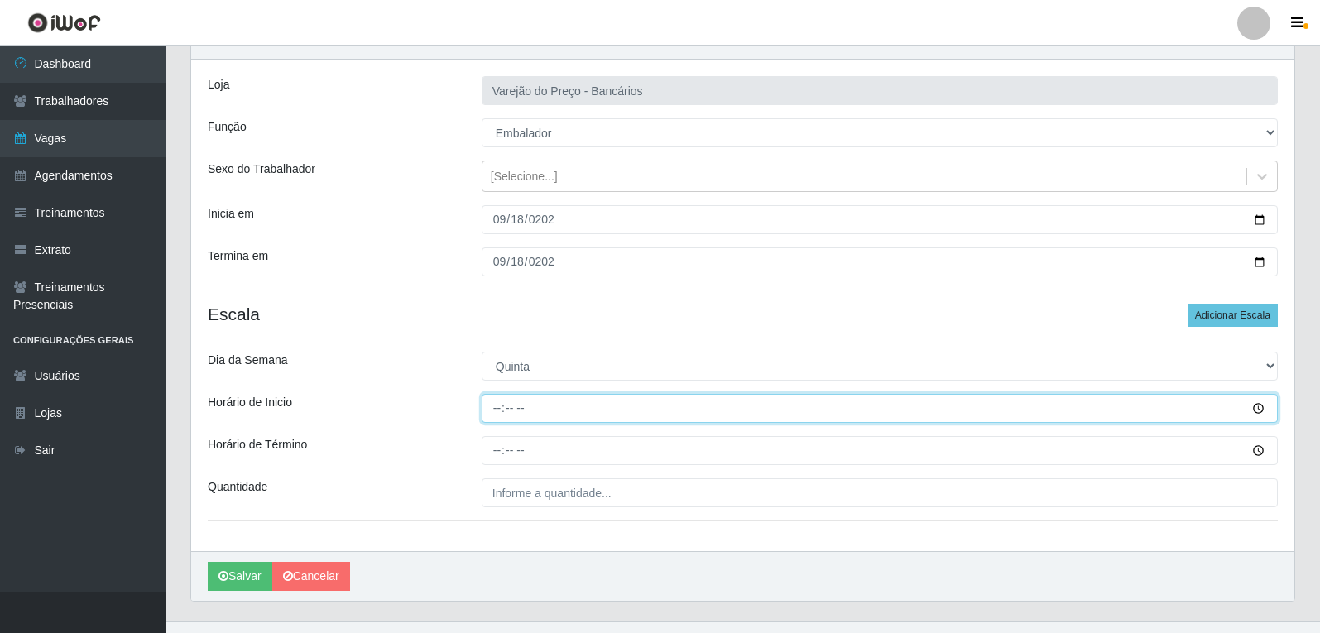
click at [496, 415] on input "Horário de Inicio" at bounding box center [880, 408] width 796 height 29
type input "16:00"
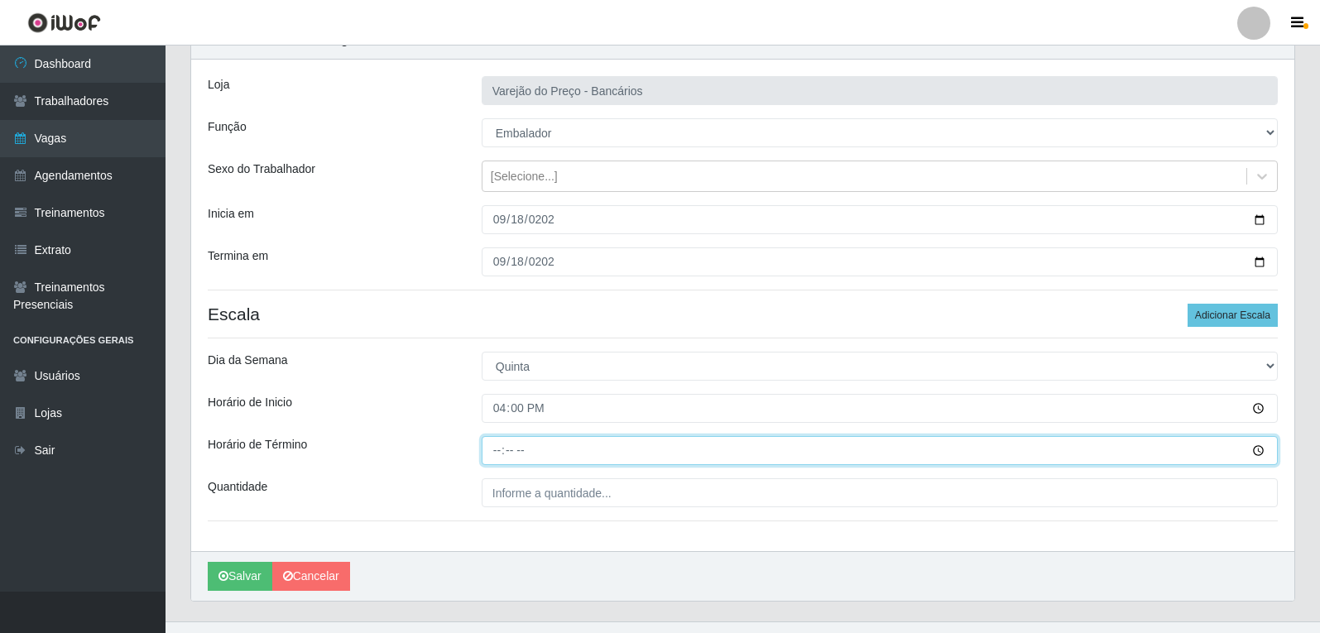
click at [494, 448] on input "Horário de Término" at bounding box center [880, 450] width 796 height 29
type input "21:00"
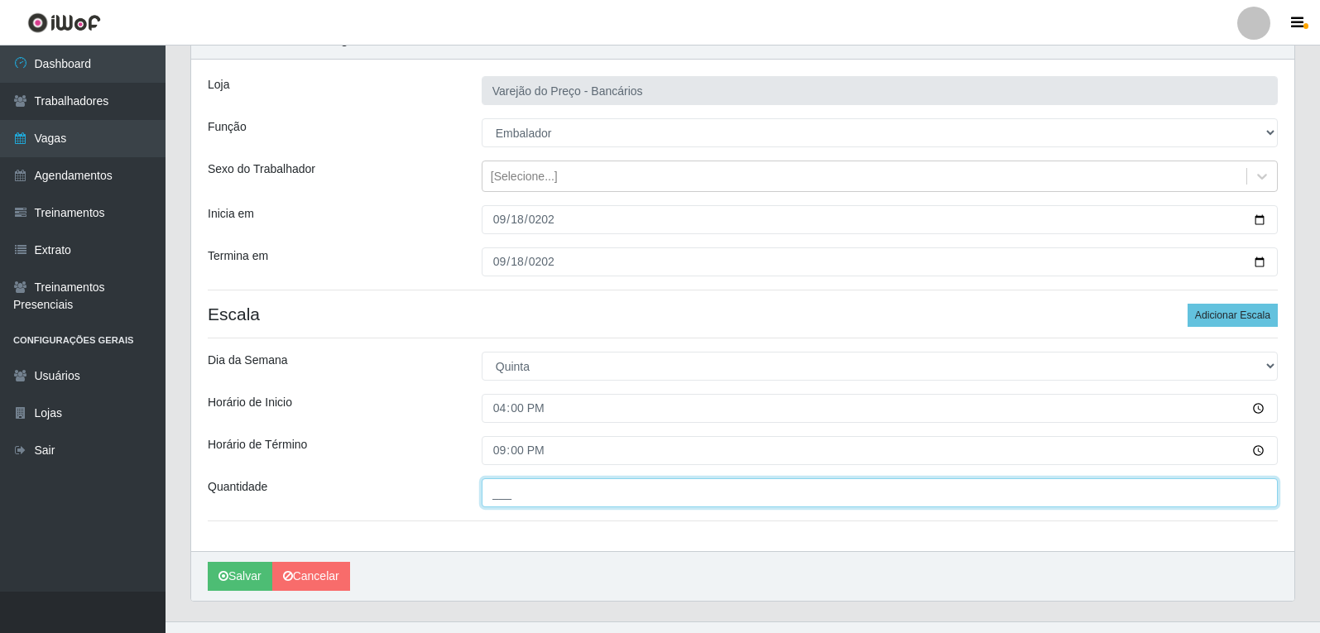
click at [528, 498] on input "___" at bounding box center [880, 492] width 796 height 29
type input "5__"
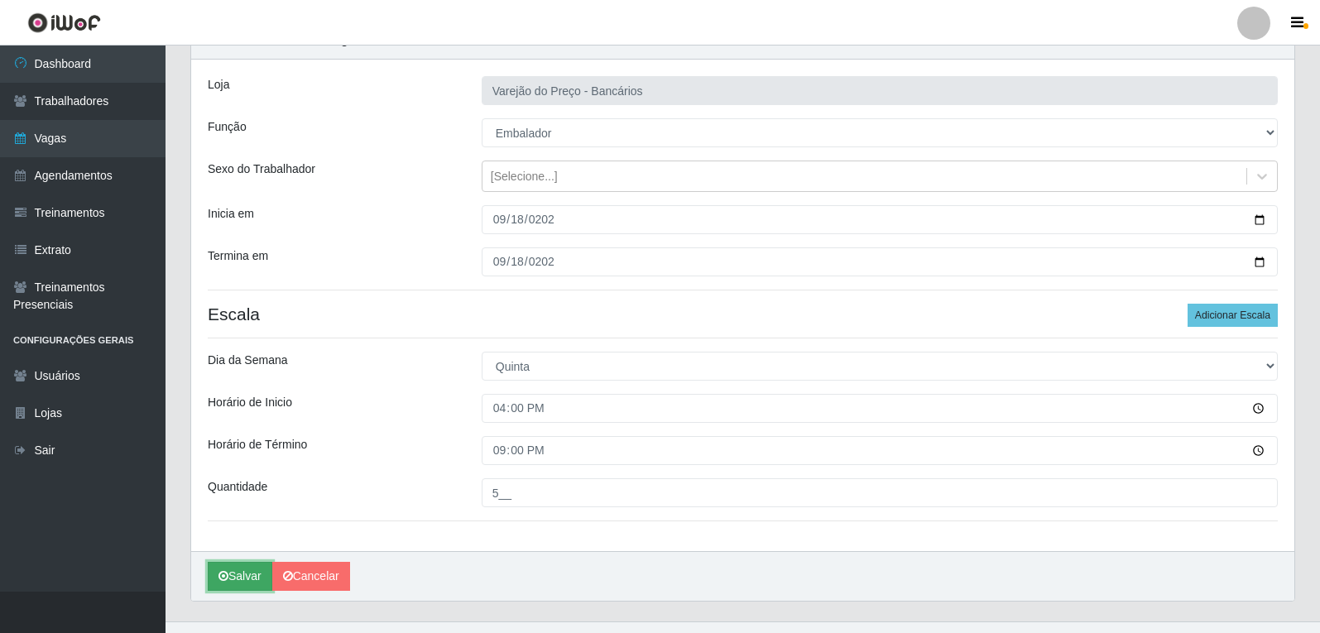
click at [243, 583] on button "Salvar" at bounding box center [240, 576] width 65 height 29
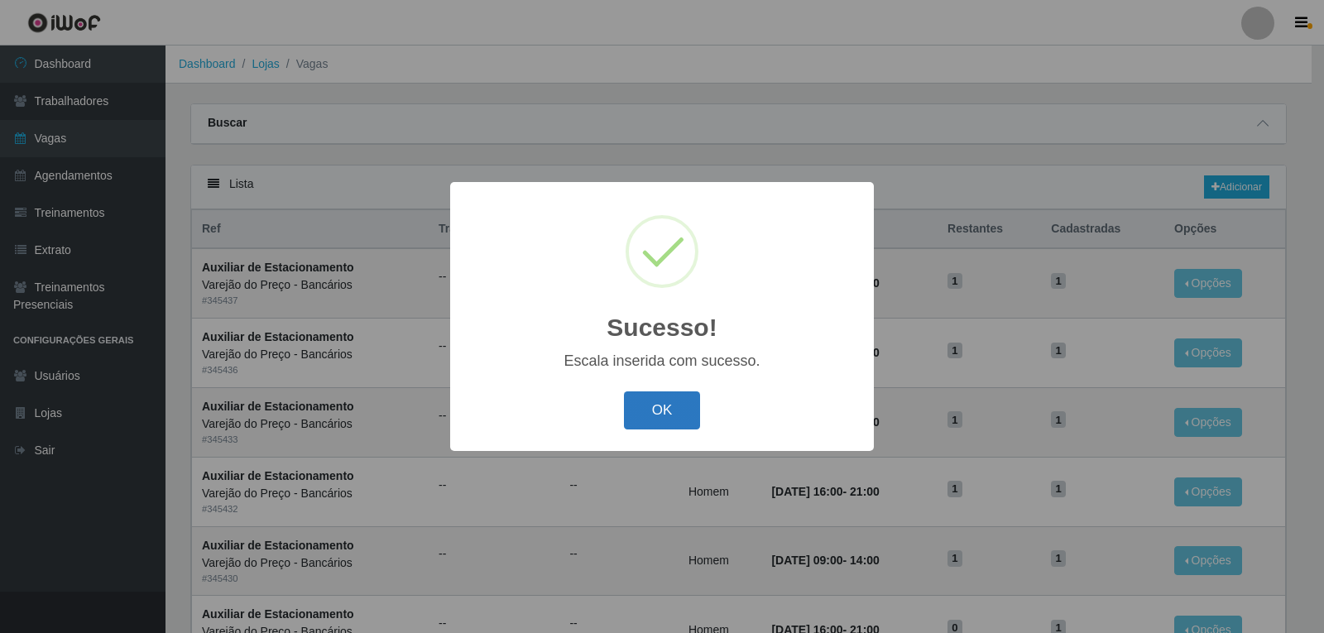
click at [650, 425] on button "OK" at bounding box center [662, 411] width 77 height 39
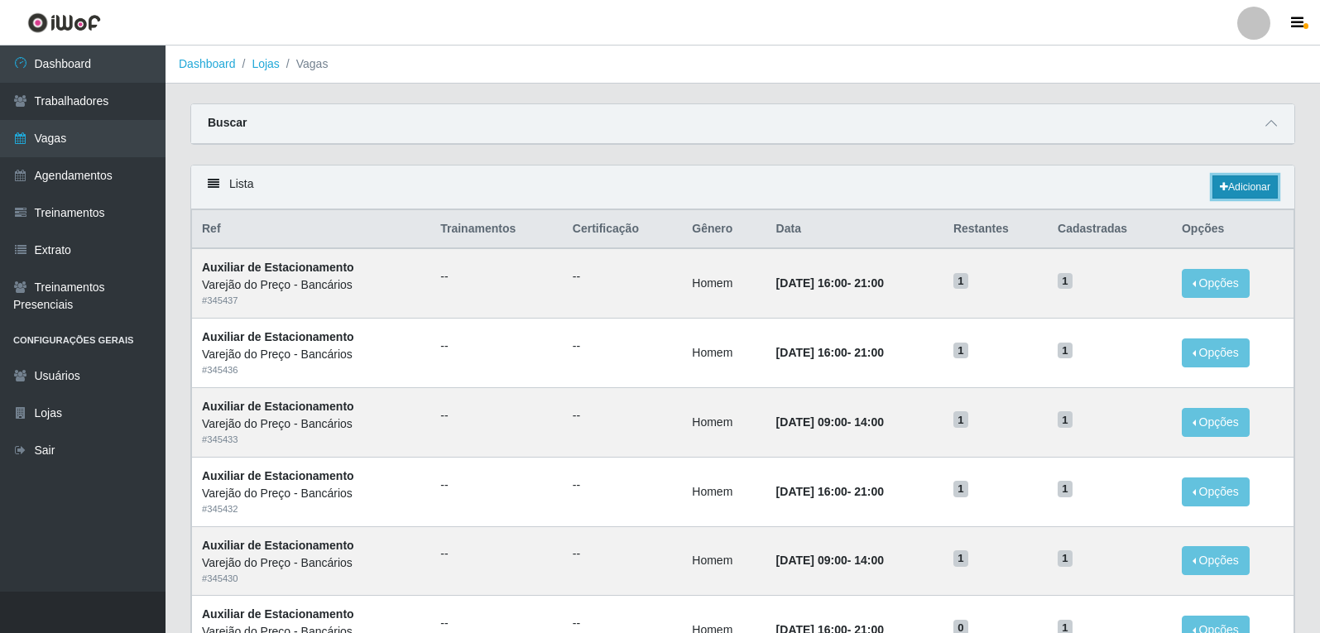
click at [1223, 187] on icon at bounding box center [1224, 187] width 8 height 10
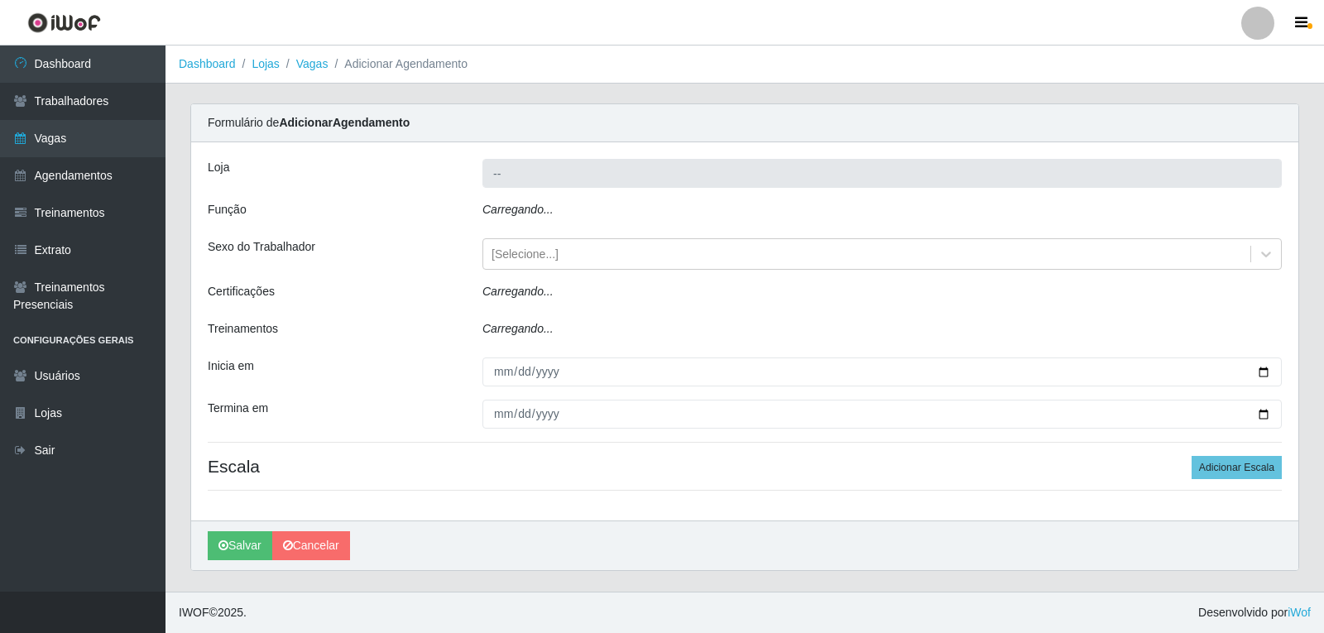
type input "Varejão do Preço - Bancários"
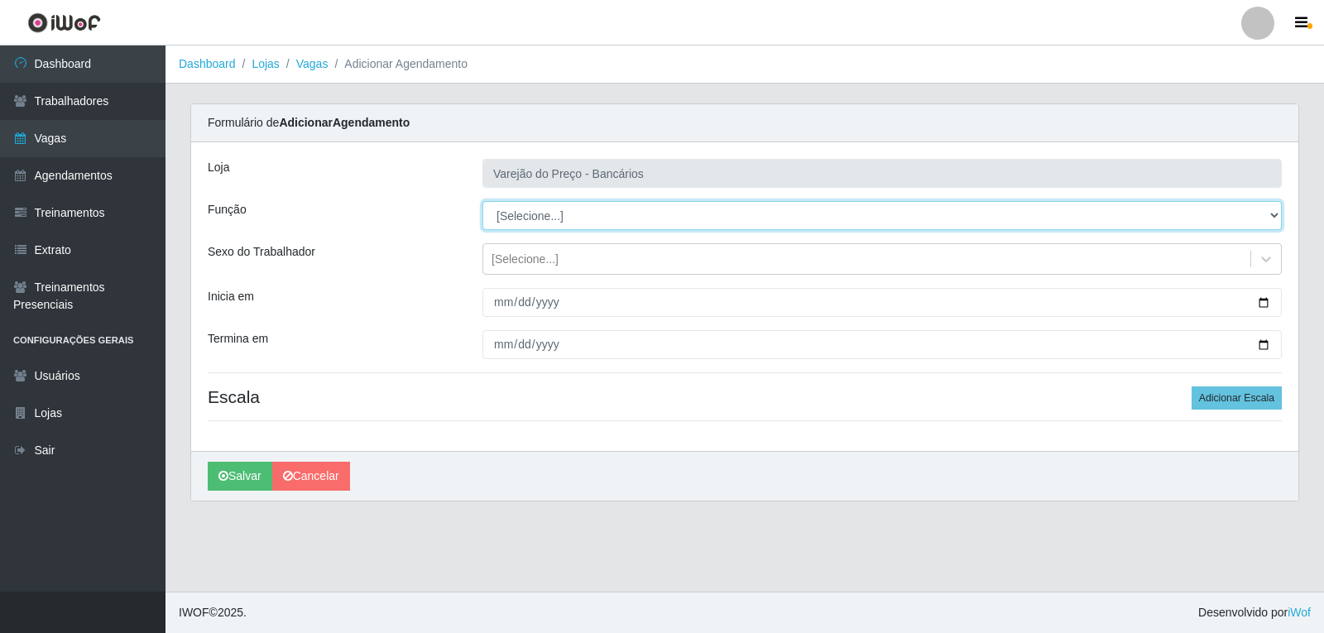
click at [512, 214] on select "[Selecione...] Auxiliar de Estacionamento Auxiliar de Estacionamento + Auxiliar…" at bounding box center [883, 215] width 800 height 29
select select "1"
click at [483, 201] on select "[Selecione...] Auxiliar de Estacionamento Auxiliar de Estacionamento + Auxiliar…" at bounding box center [883, 215] width 800 height 29
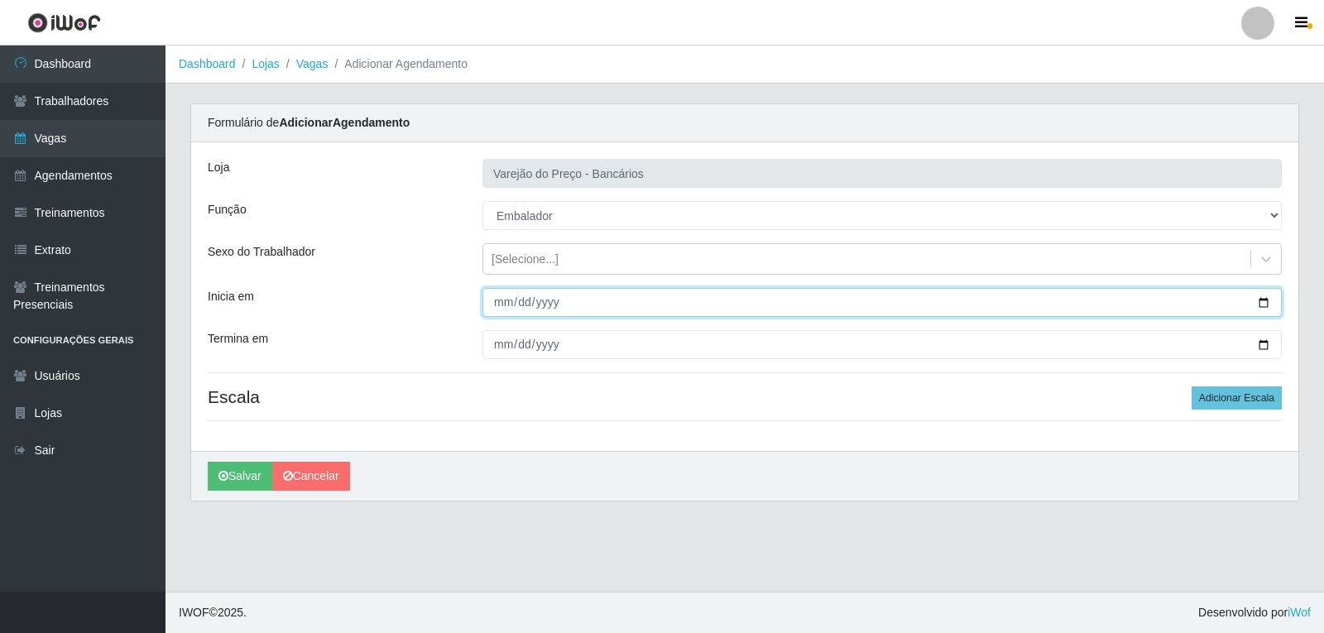
click at [497, 300] on input "Inicia em" at bounding box center [883, 302] width 800 height 29
type input "2025-09-19"
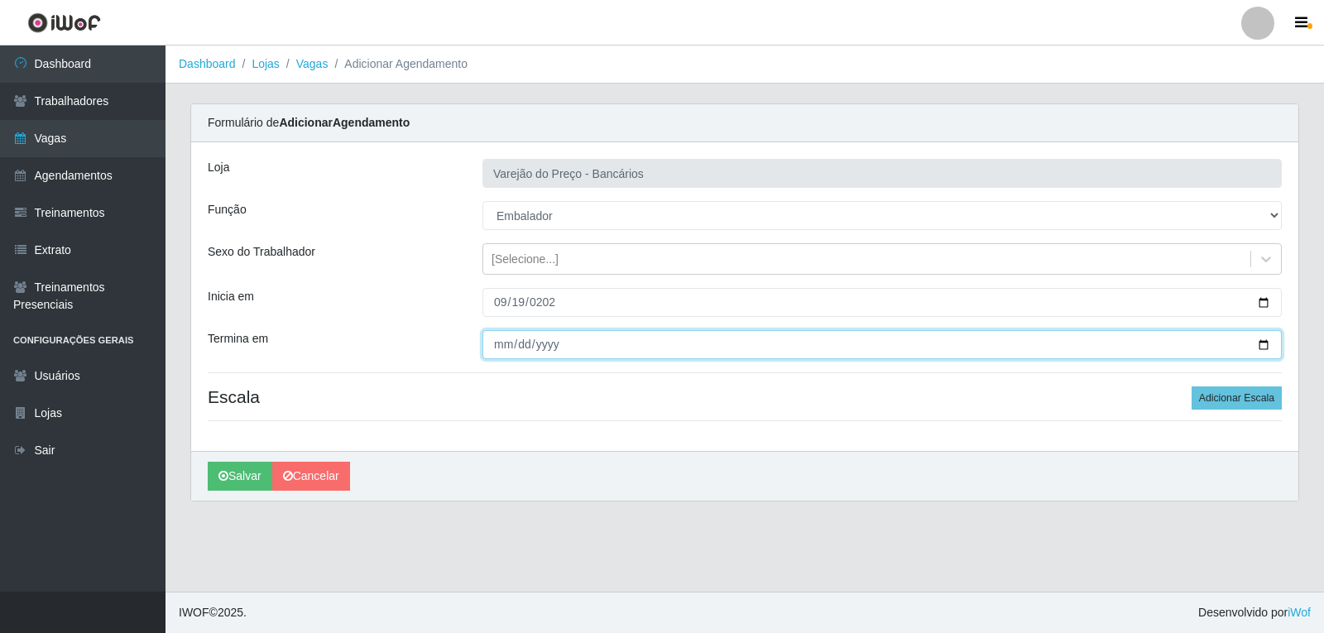
click at [504, 354] on input "Termina em" at bounding box center [883, 344] width 800 height 29
type input "2025-09-19"
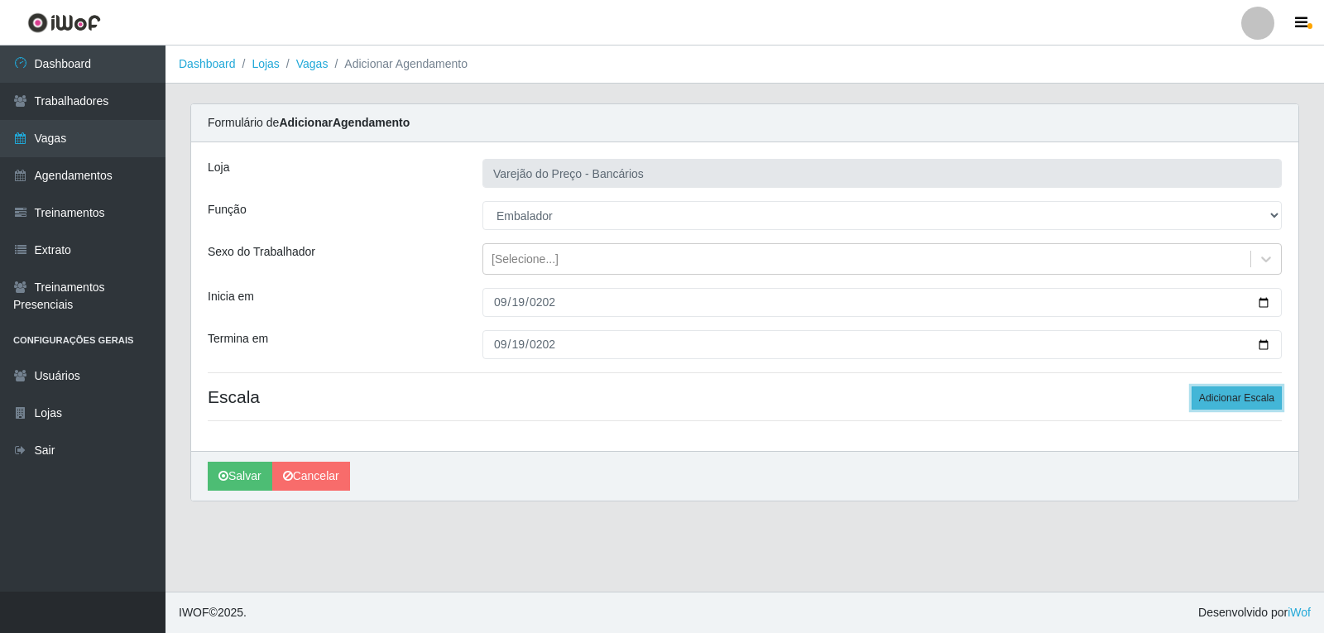
click at [1228, 401] on button "Adicionar Escala" at bounding box center [1237, 398] width 90 height 23
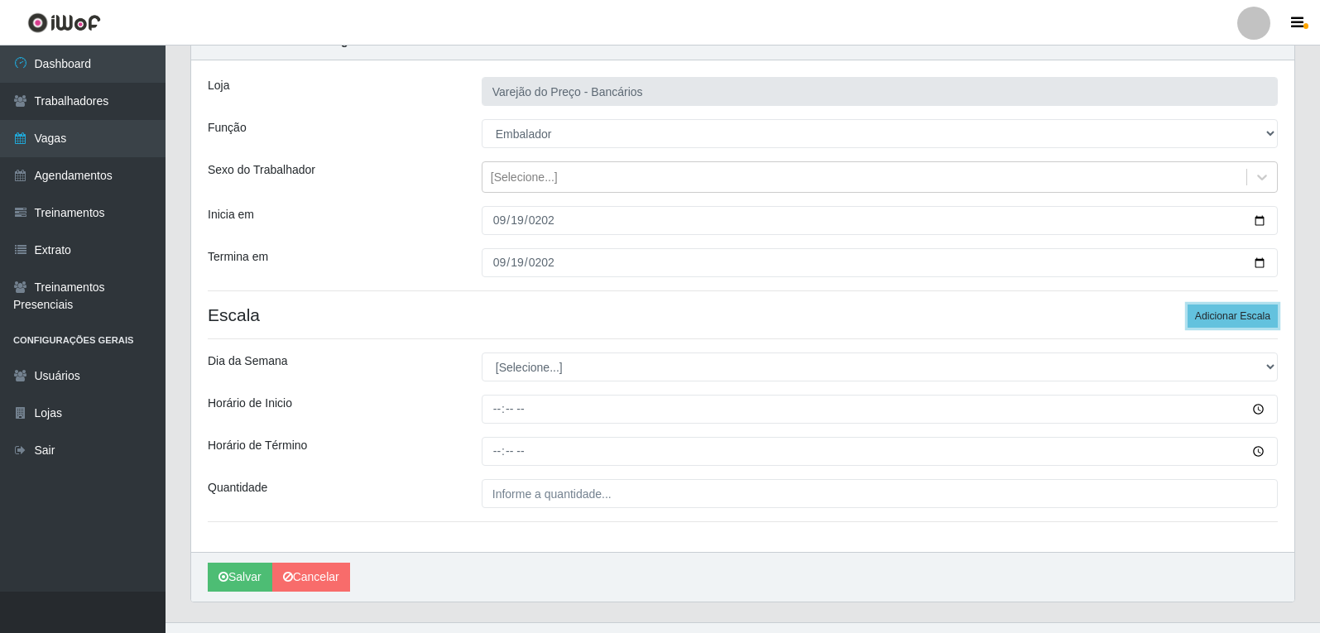
scroll to position [83, 0]
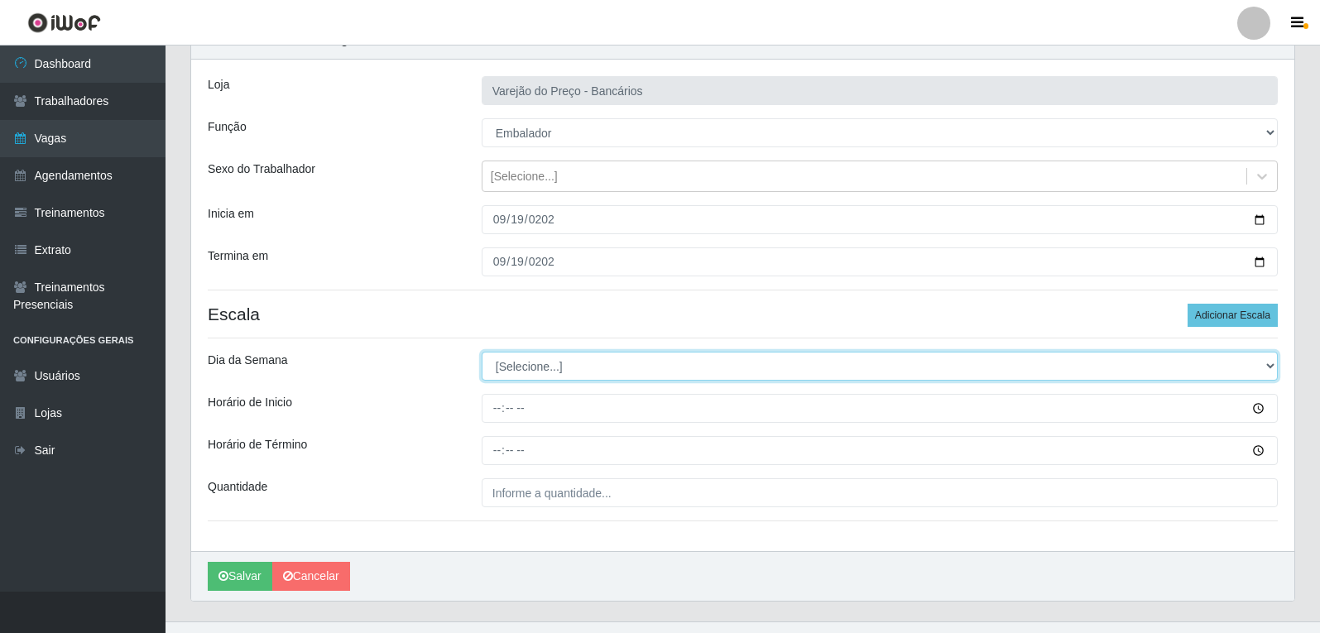
click at [530, 370] on select "[Selecione...] Segunda Terça Quarta Quinta Sexta Sábado Domingo" at bounding box center [880, 366] width 796 height 29
select select "5"
click at [482, 352] on select "[Selecione...] Segunda Terça Quarta Quinta Sexta Sábado Domingo" at bounding box center [880, 366] width 796 height 29
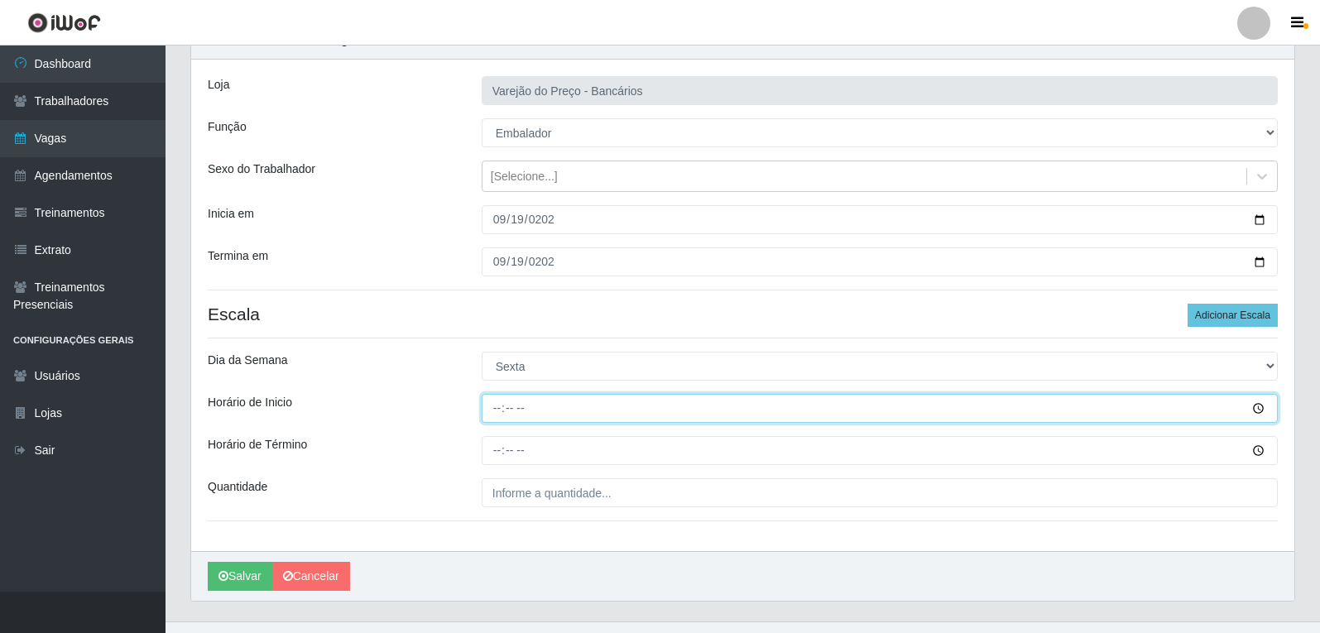
click at [492, 416] on input "Horário de Inicio" at bounding box center [880, 408] width 796 height 29
type input "16:00"
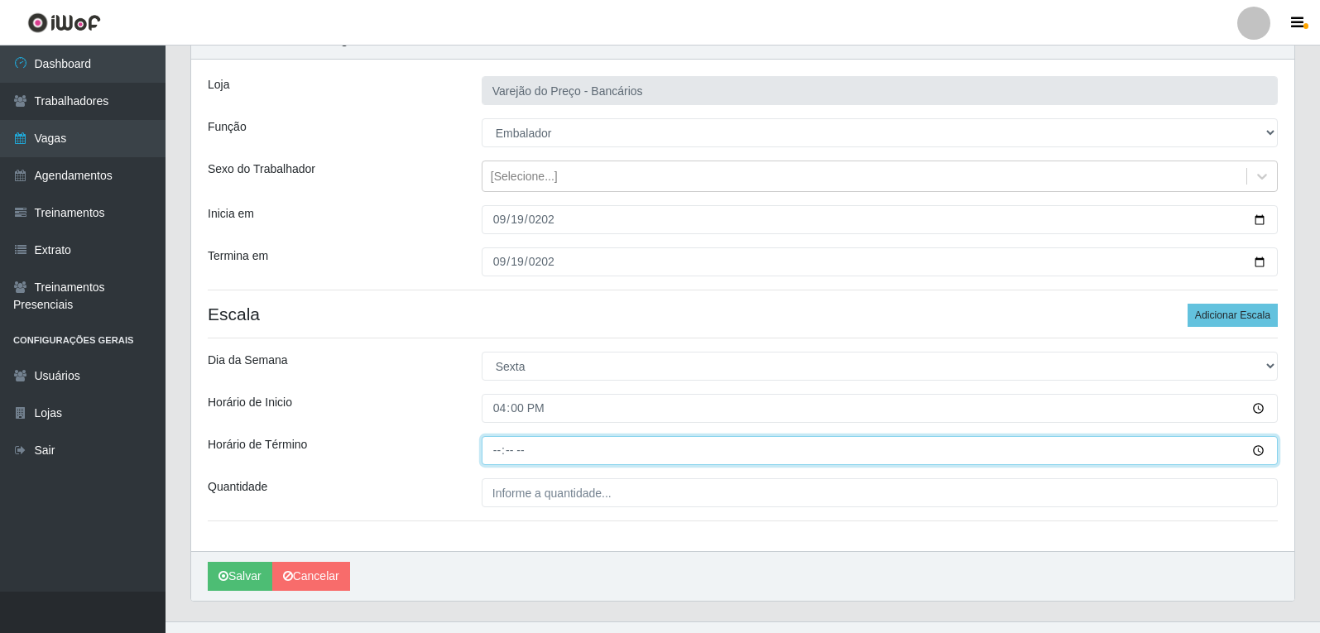
click at [501, 454] on input "Horário de Término" at bounding box center [880, 450] width 796 height 29
type input "21:00"
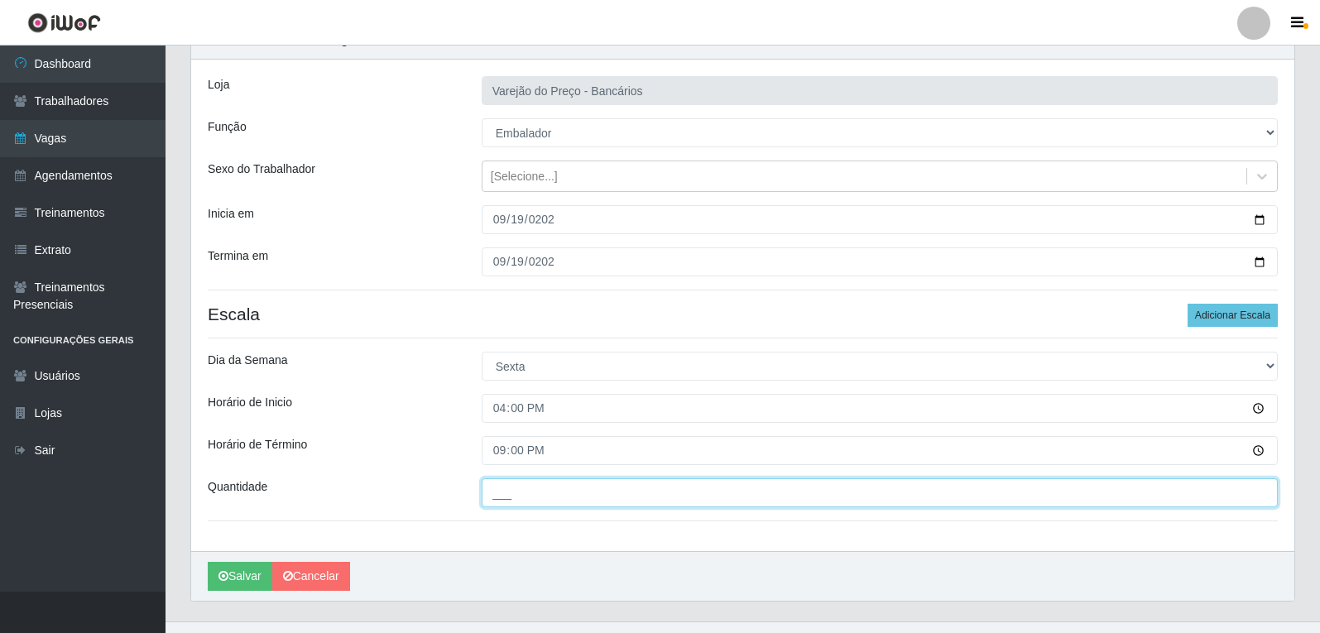
click at [567, 499] on input "___" at bounding box center [880, 492] width 796 height 29
type input "5__"
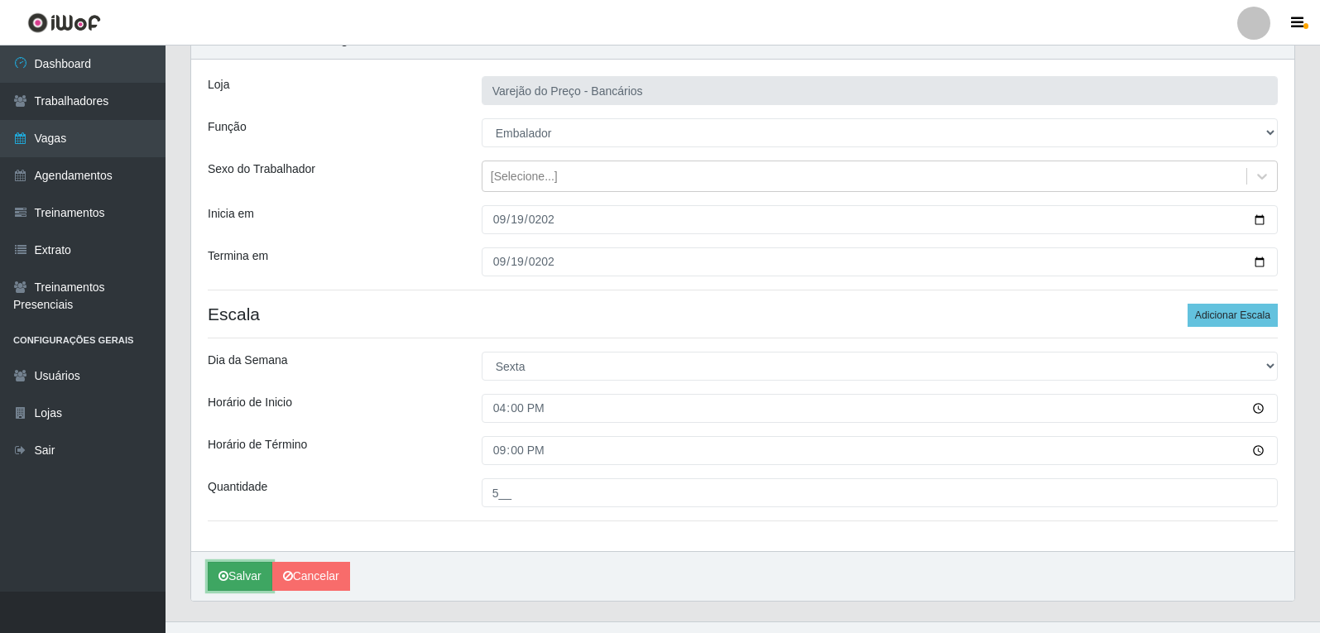
click at [252, 572] on button "Salvar" at bounding box center [240, 576] width 65 height 29
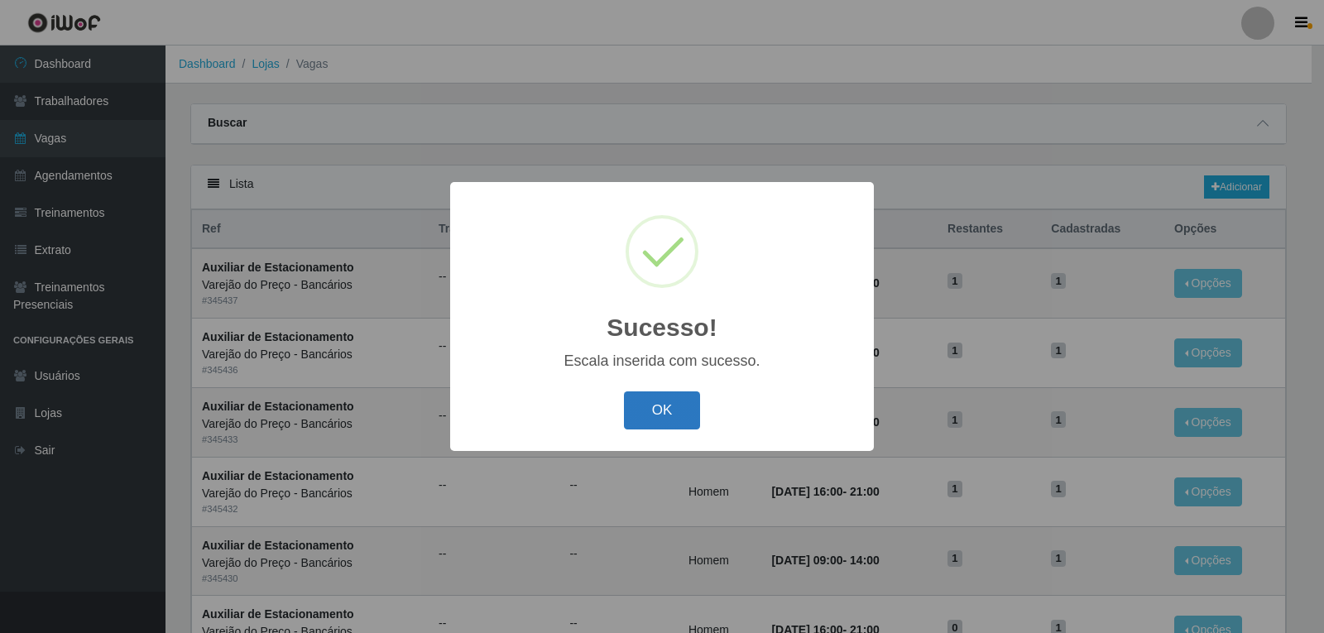
click at [674, 406] on button "OK" at bounding box center [662, 411] width 77 height 39
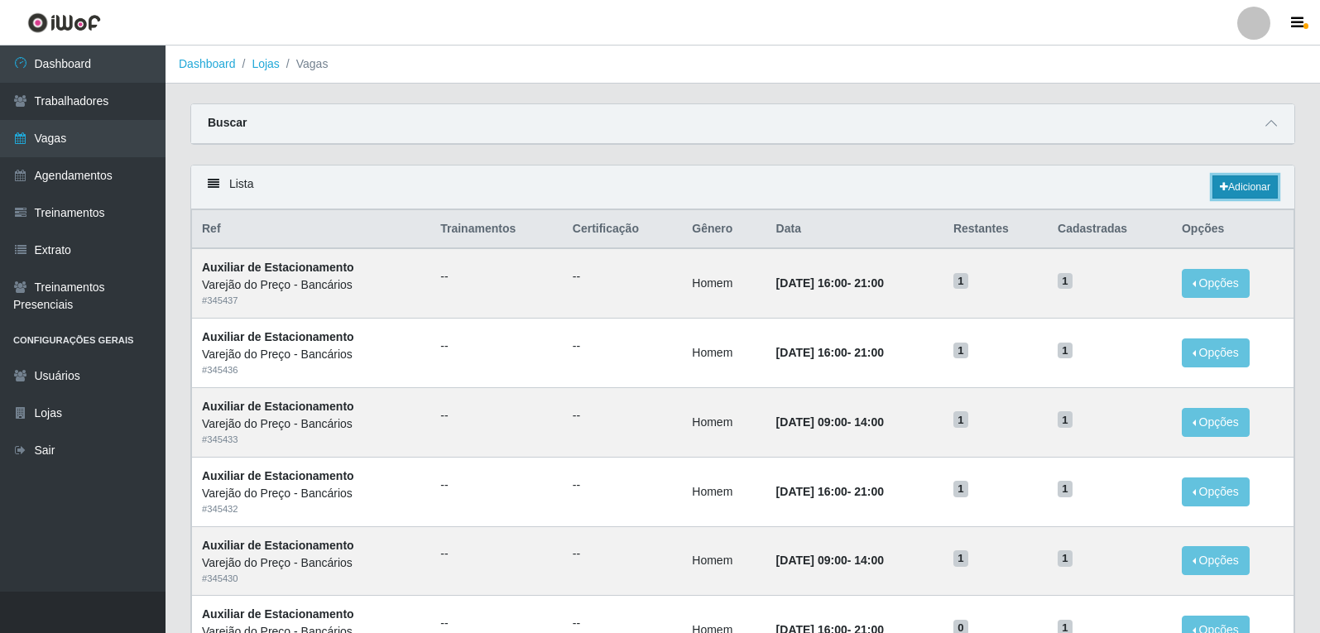
click at [1237, 193] on link "Adicionar" at bounding box center [1245, 186] width 65 height 23
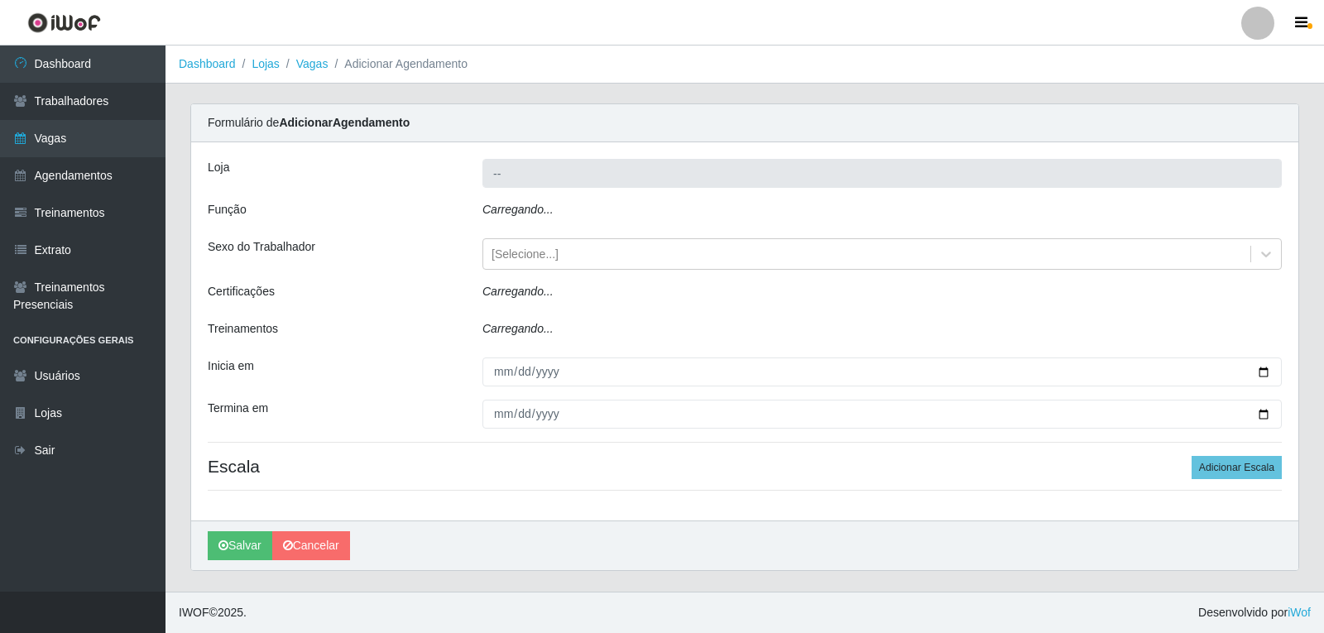
type input "Varejão do Preço - Bancários"
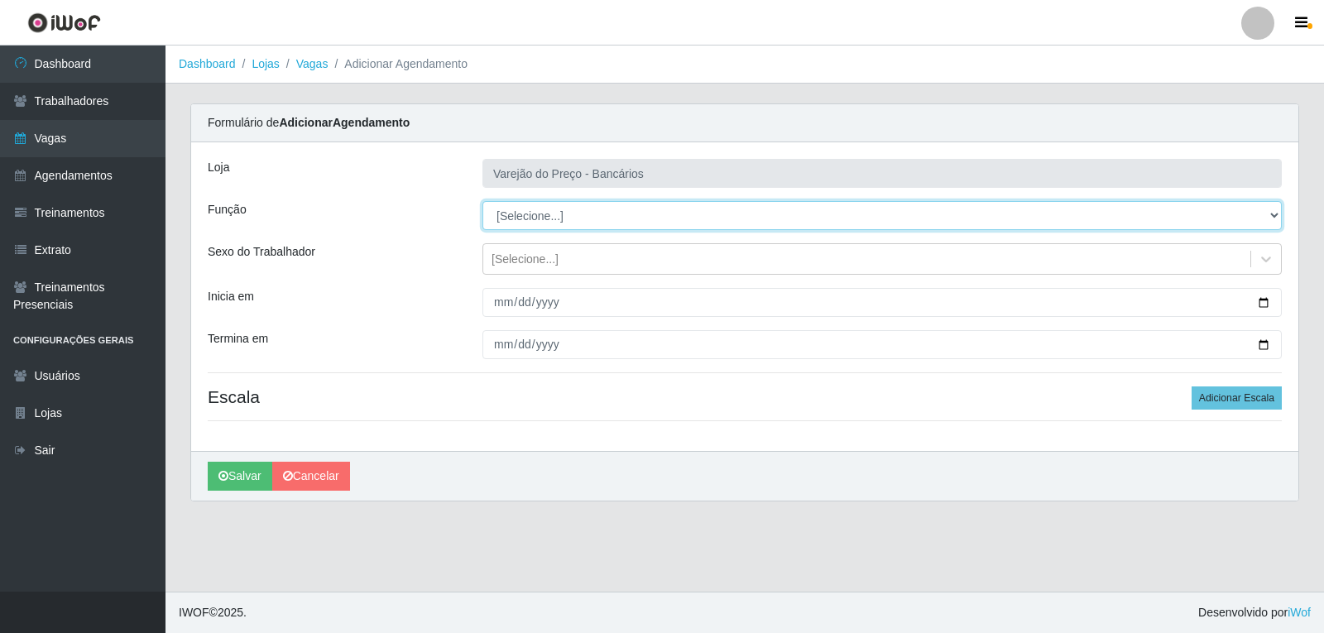
click at [555, 228] on select "[Selecione...] Auxiliar de Estacionamento Auxiliar de Estacionamento + Auxiliar…" at bounding box center [883, 215] width 800 height 29
select select "1"
click at [483, 201] on select "[Selecione...] Auxiliar de Estacionamento Auxiliar de Estacionamento + Auxiliar…" at bounding box center [883, 215] width 800 height 29
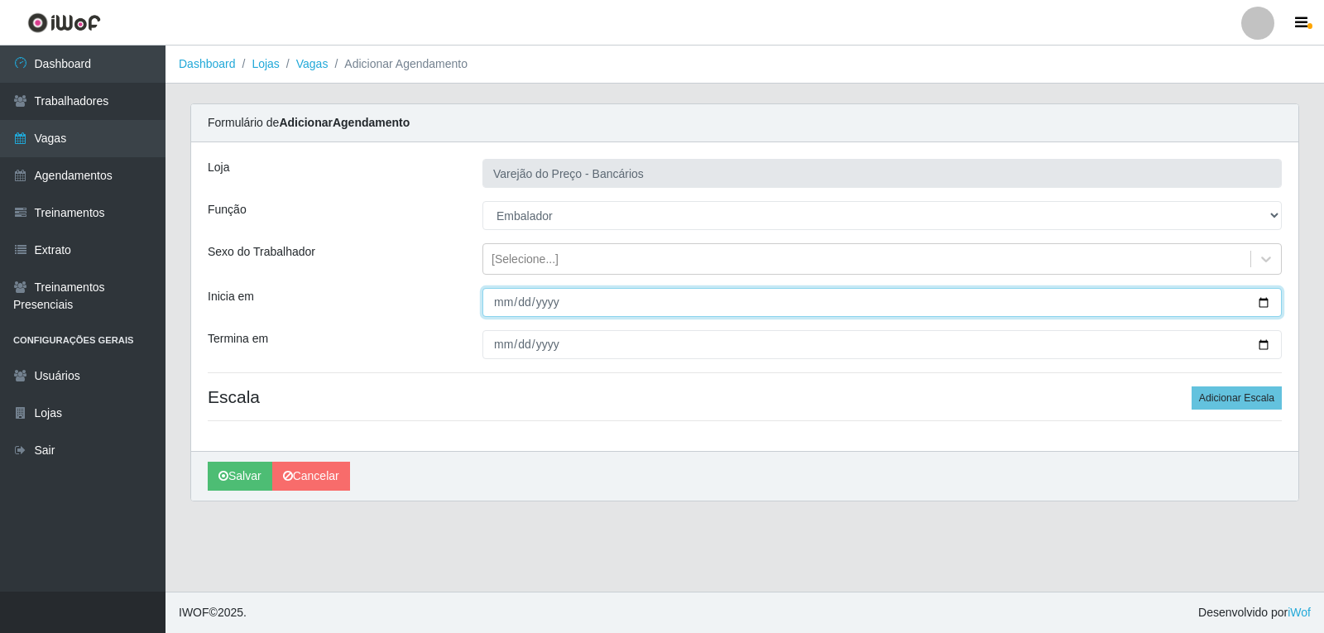
click at [502, 304] on input "Inicia em" at bounding box center [883, 302] width 800 height 29
type input "2025-09-20"
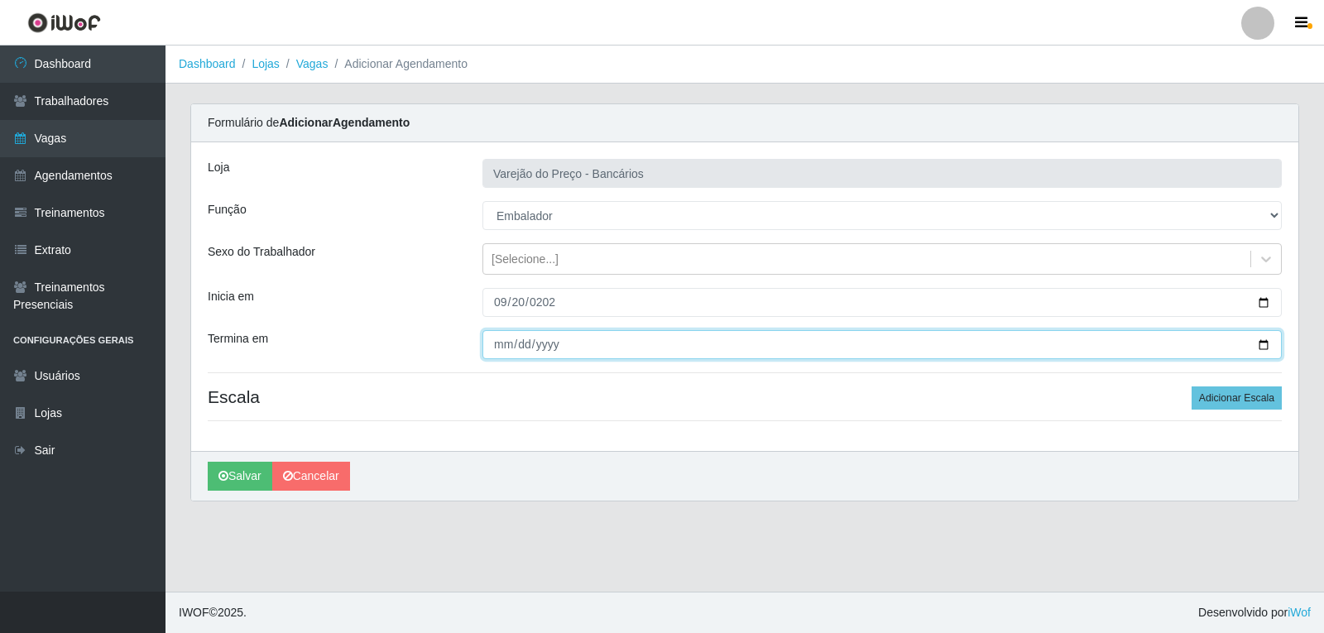
click at [497, 347] on input "Termina em" at bounding box center [883, 344] width 800 height 29
type input "2025-09-20"
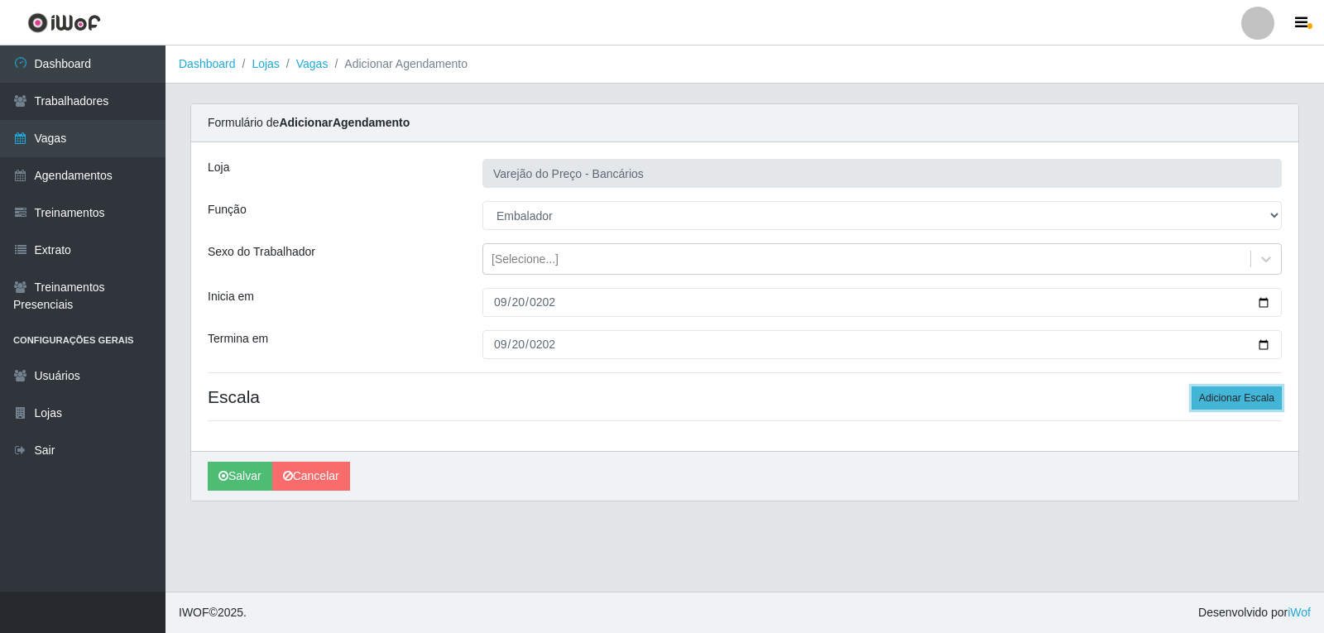
click at [1218, 401] on button "Adicionar Escala" at bounding box center [1237, 398] width 90 height 23
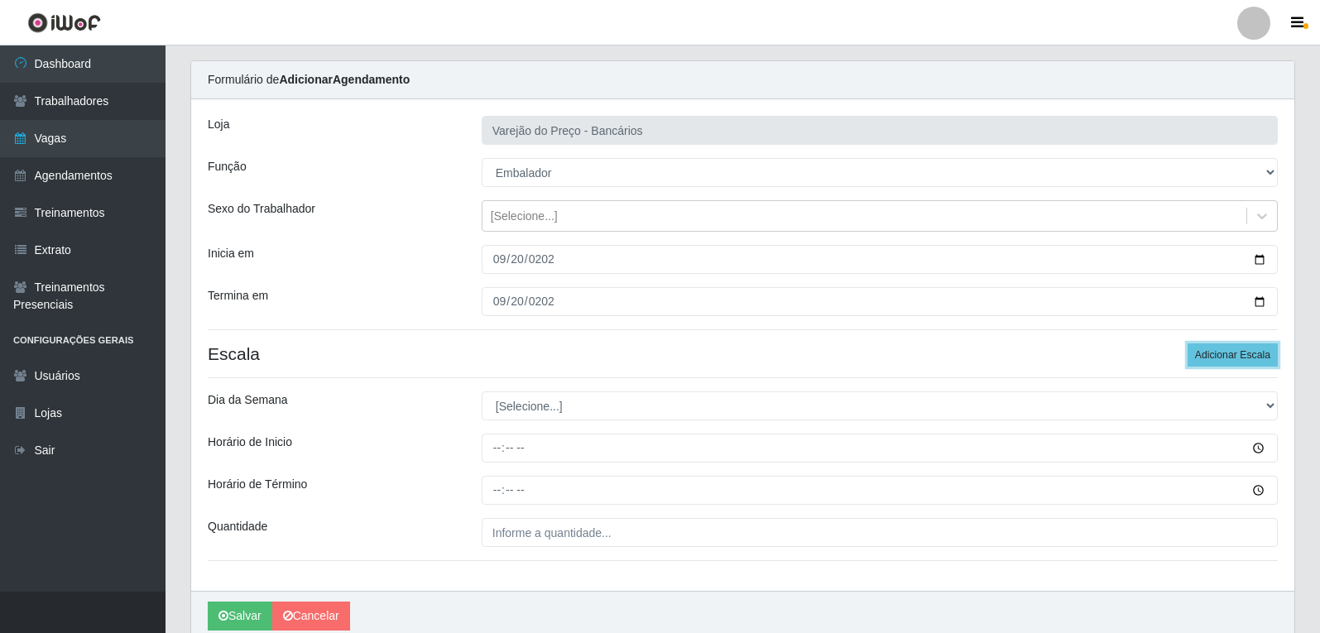
scroll to position [83, 0]
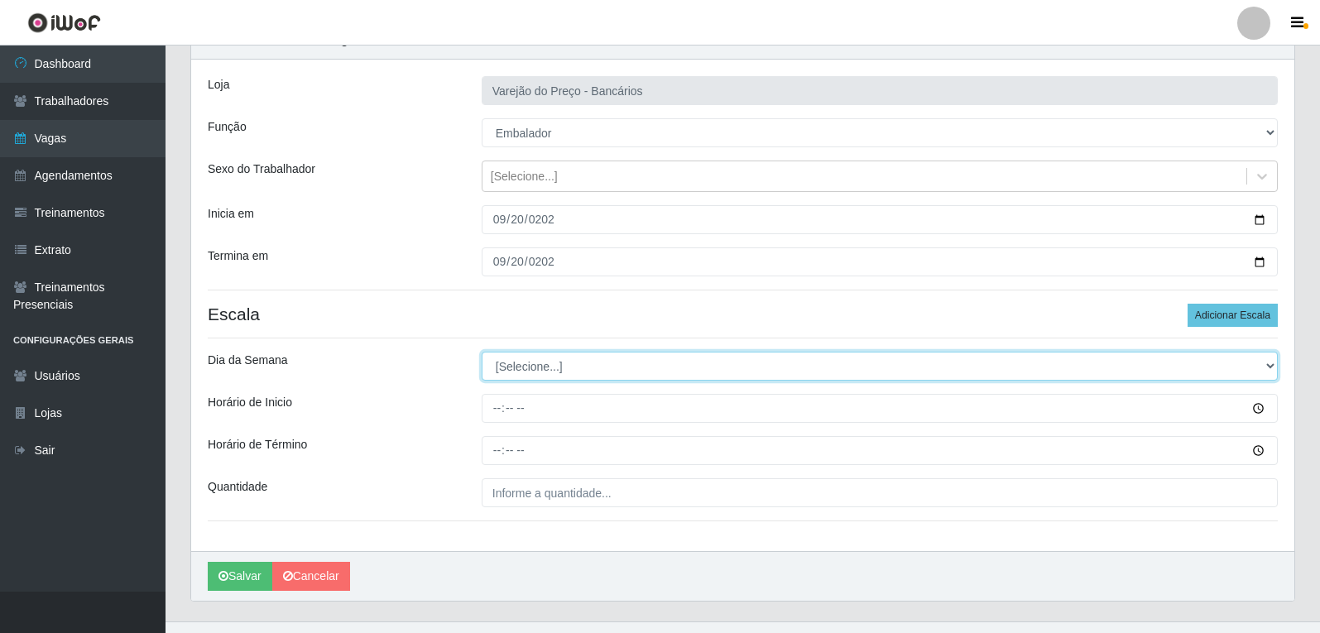
click at [551, 374] on select "[Selecione...] Segunda Terça Quarta Quinta Sexta Sábado Domingo" at bounding box center [880, 366] width 796 height 29
select select "6"
click at [482, 352] on select "[Selecione...] Segunda Terça Quarta Quinta Sexta Sábado Domingo" at bounding box center [880, 366] width 796 height 29
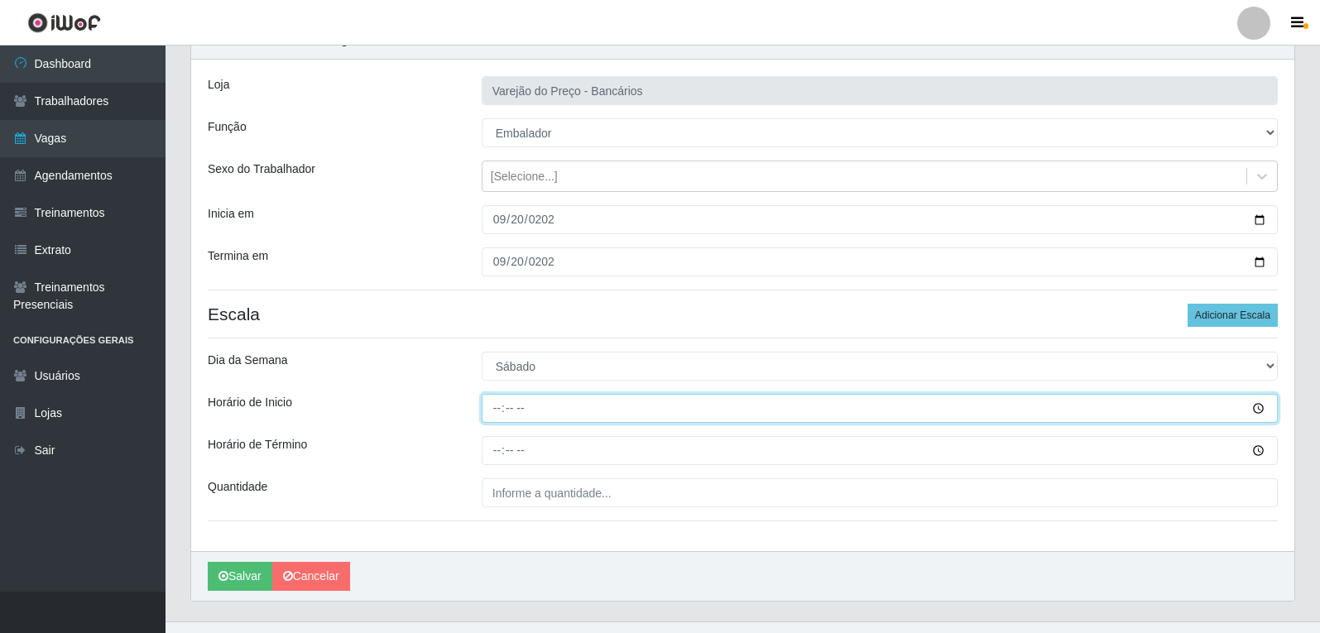
click at [510, 400] on input "Horário de Inicio" at bounding box center [880, 408] width 796 height 29
click at [502, 416] on input "Horário de Inicio" at bounding box center [880, 408] width 796 height 29
click at [498, 416] on input "Horário de Inicio" at bounding box center [880, 408] width 796 height 29
type input "09:00"
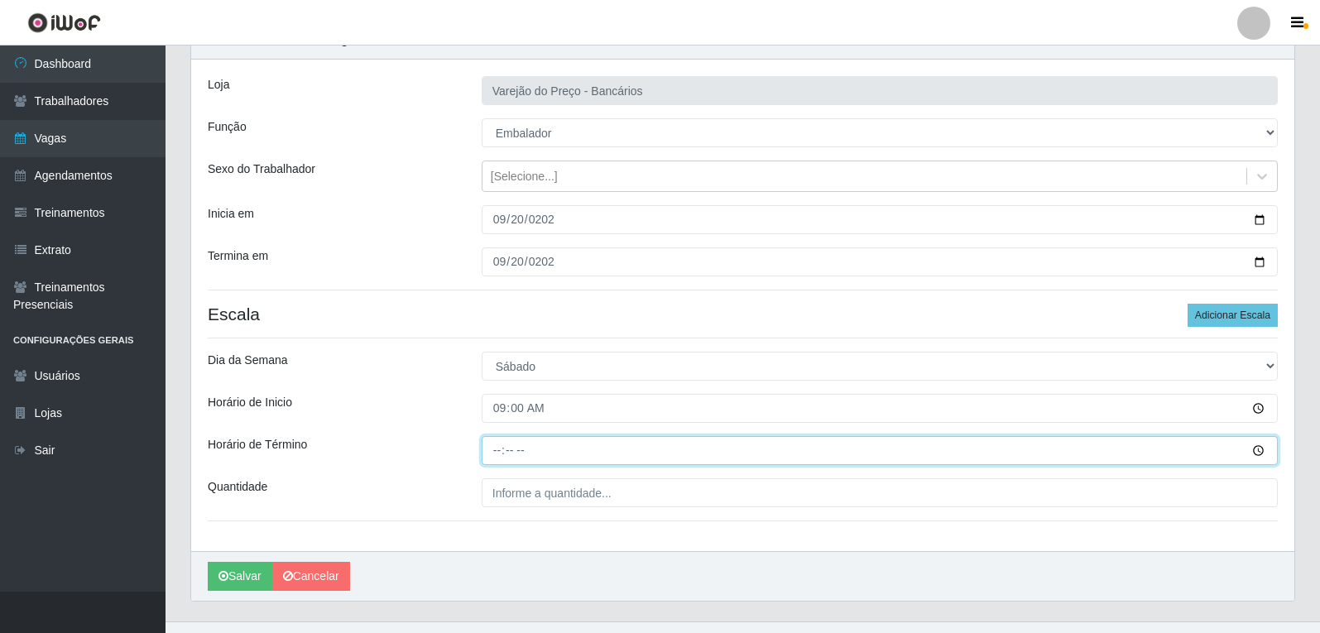
click at [491, 459] on input "Horário de Término" at bounding box center [880, 450] width 796 height 29
type input "21:00"
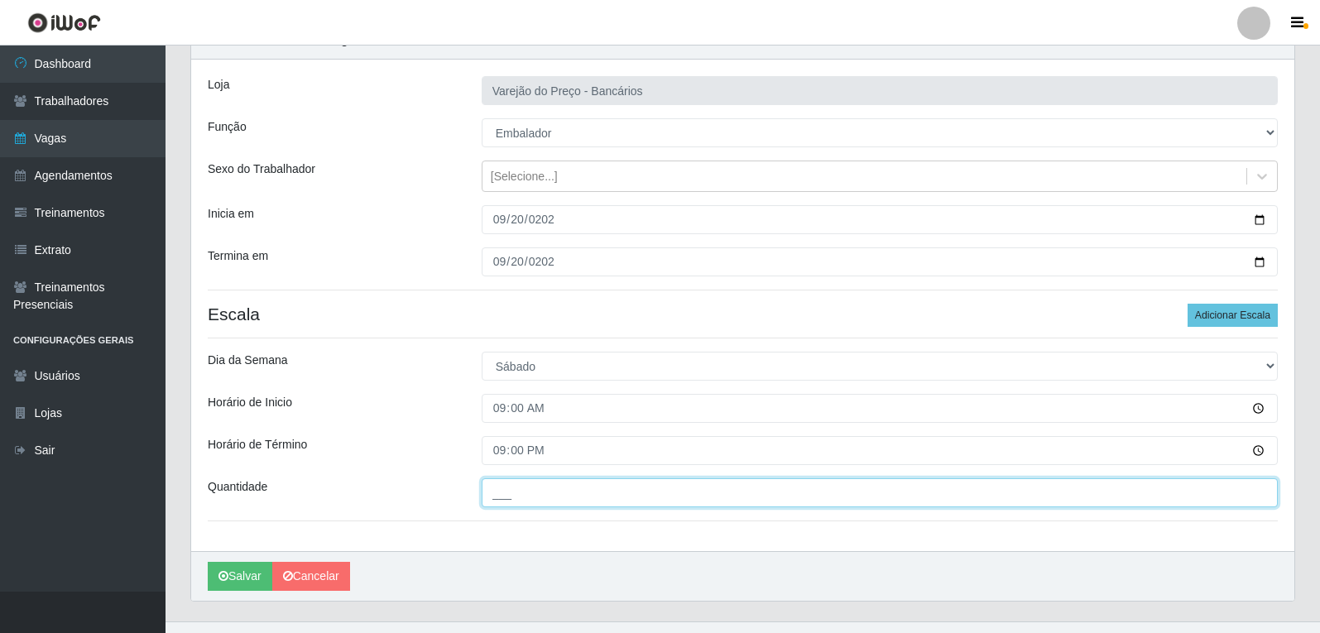
click at [493, 497] on input "___" at bounding box center [880, 492] width 796 height 29
type input "5__"
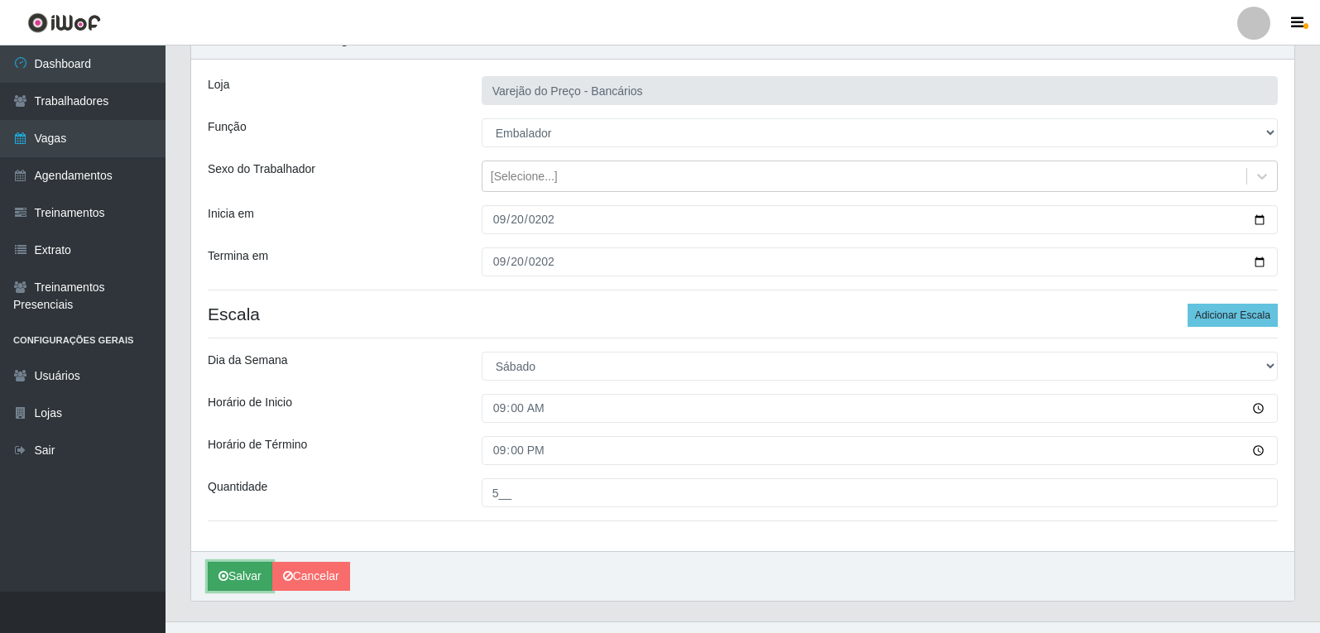
click at [255, 571] on button "Salvar" at bounding box center [240, 576] width 65 height 29
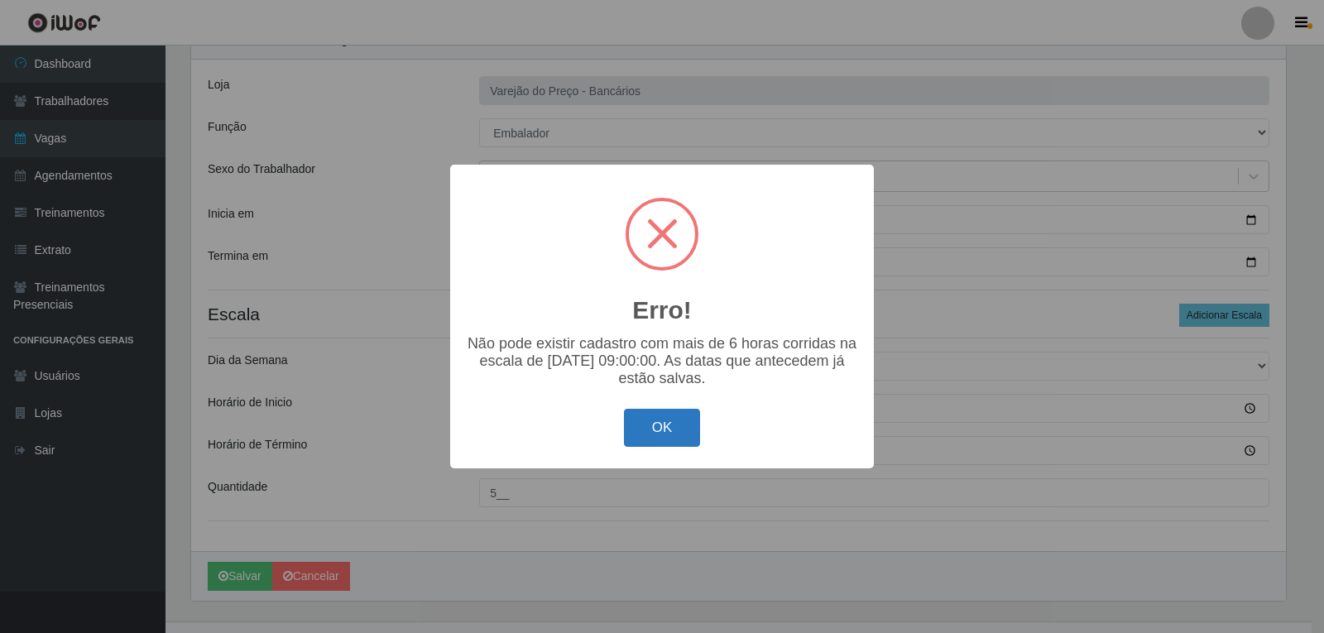
click at [679, 437] on button "OK" at bounding box center [662, 428] width 77 height 39
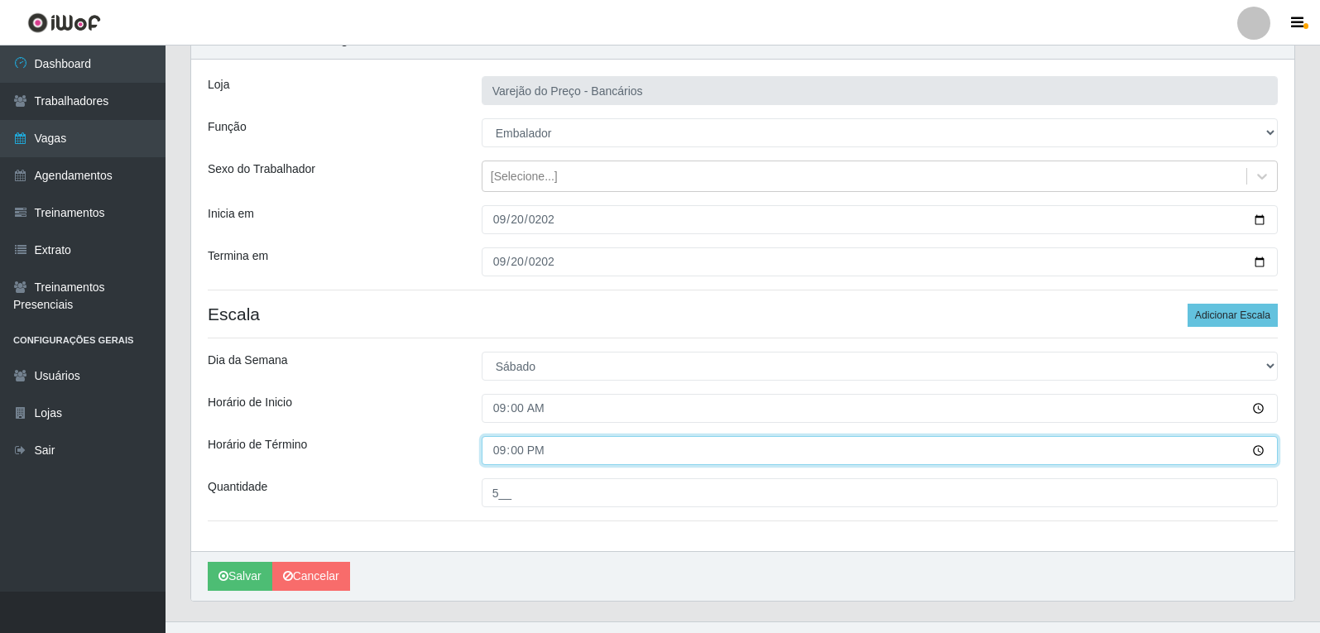
click at [494, 454] on input "21:00" at bounding box center [880, 450] width 796 height 29
type input "14:00"
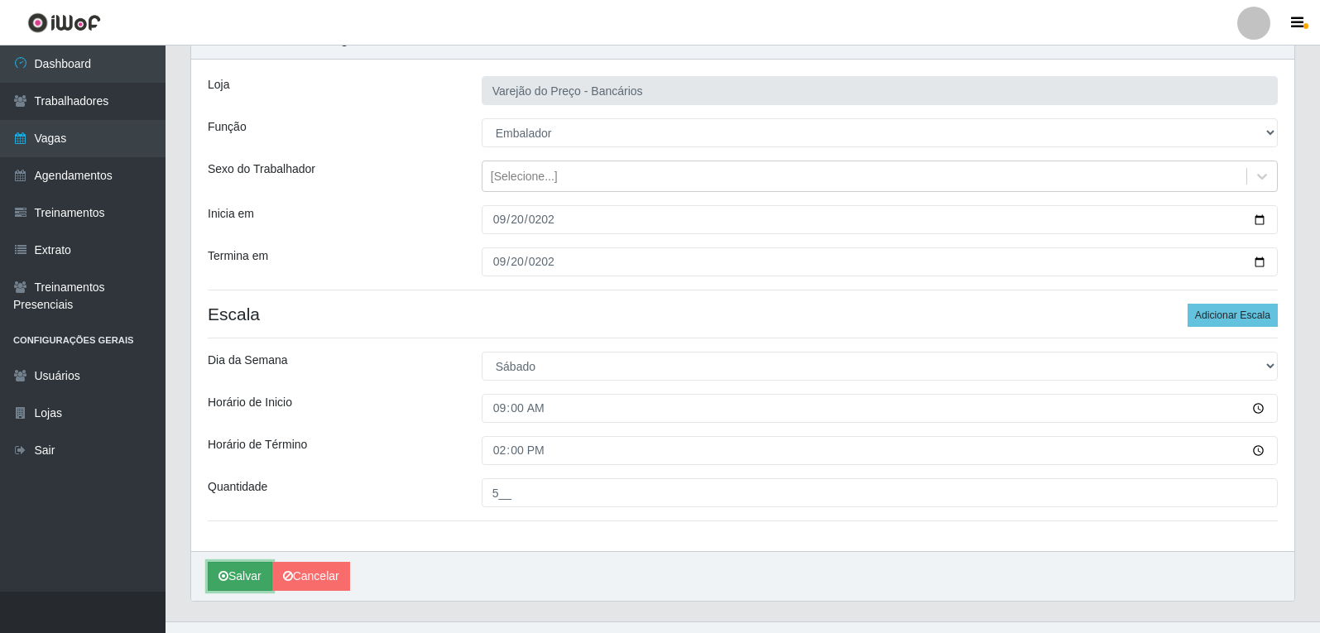
click at [248, 568] on button "Salvar" at bounding box center [240, 576] width 65 height 29
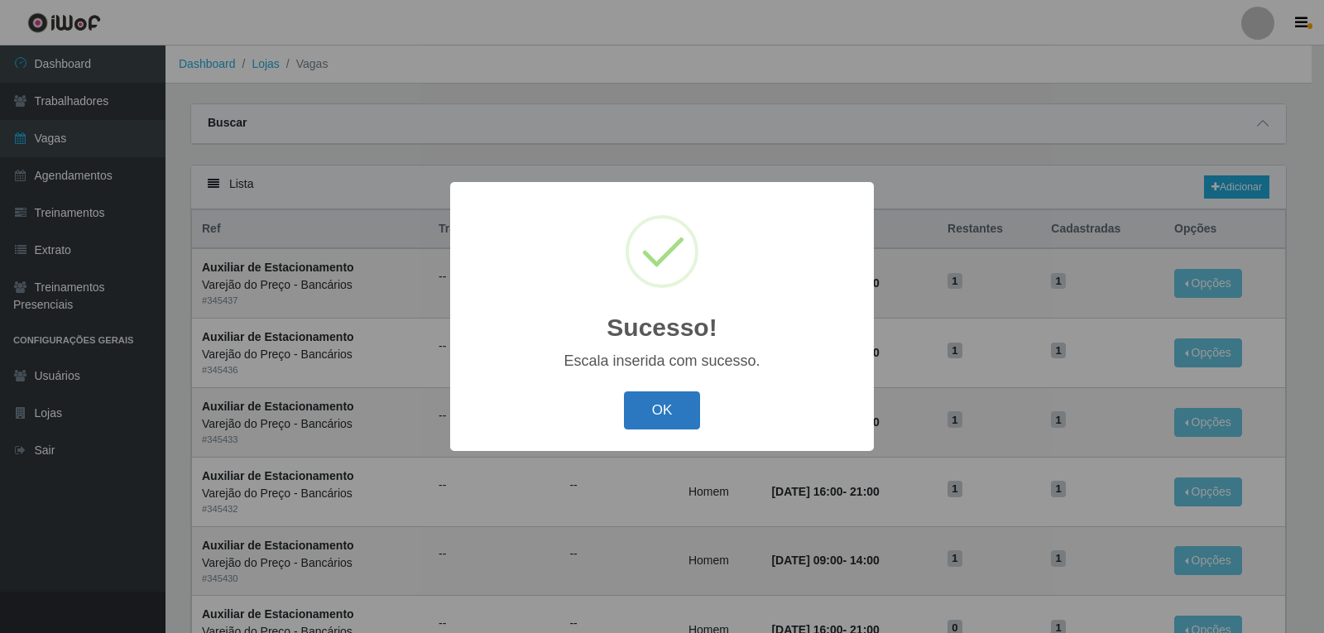
click at [662, 392] on button "OK" at bounding box center [662, 411] width 77 height 39
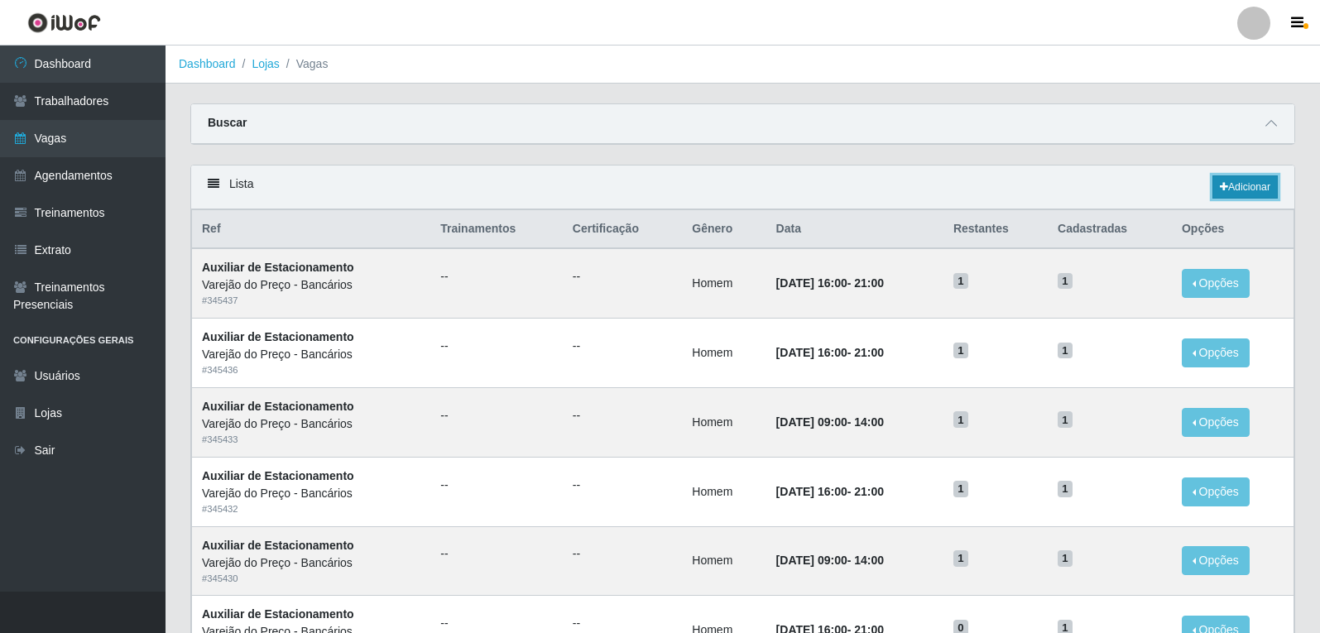
click at [1247, 186] on link "Adicionar" at bounding box center [1245, 186] width 65 height 23
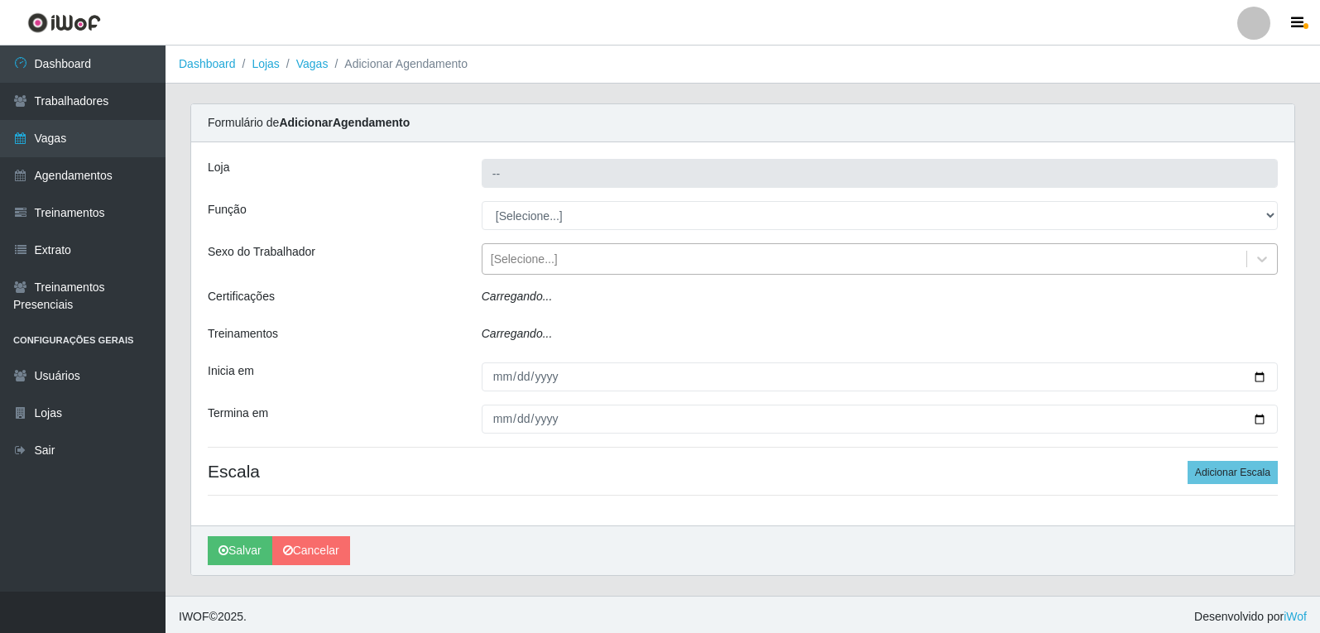
type input "Varejão do Preço - Bancários"
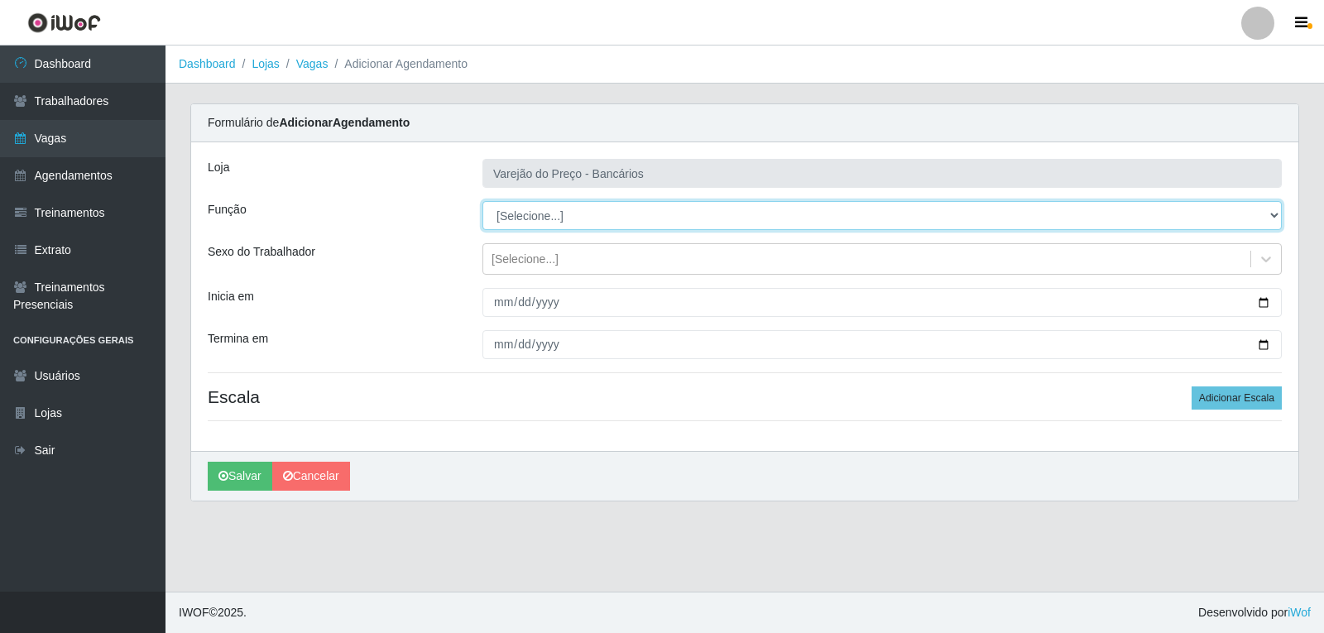
click at [517, 211] on select "[Selecione...] Auxiliar de Estacionamento Auxiliar de Estacionamento + Auxiliar…" at bounding box center [883, 215] width 800 height 29
select select "4"
click at [483, 201] on select "[Selecione...] Auxiliar de Estacionamento Auxiliar de Estacionamento + Auxiliar…" at bounding box center [883, 215] width 800 height 29
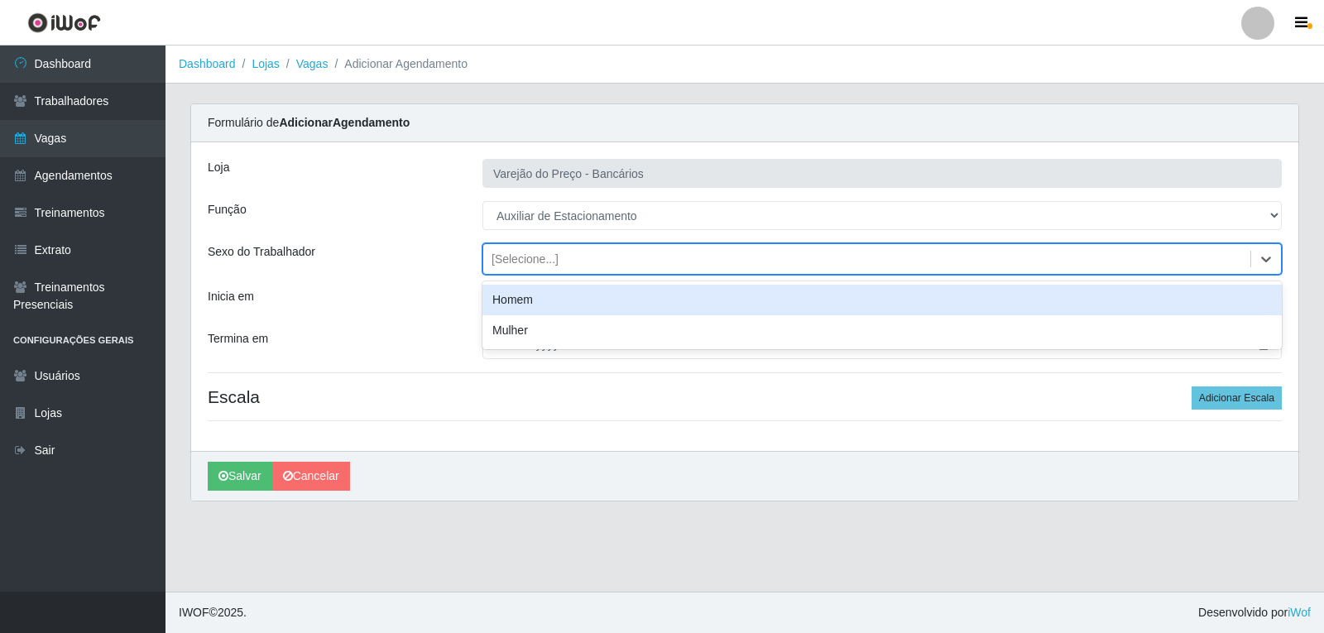
click at [501, 258] on div "[Selecione...]" at bounding box center [525, 259] width 67 height 17
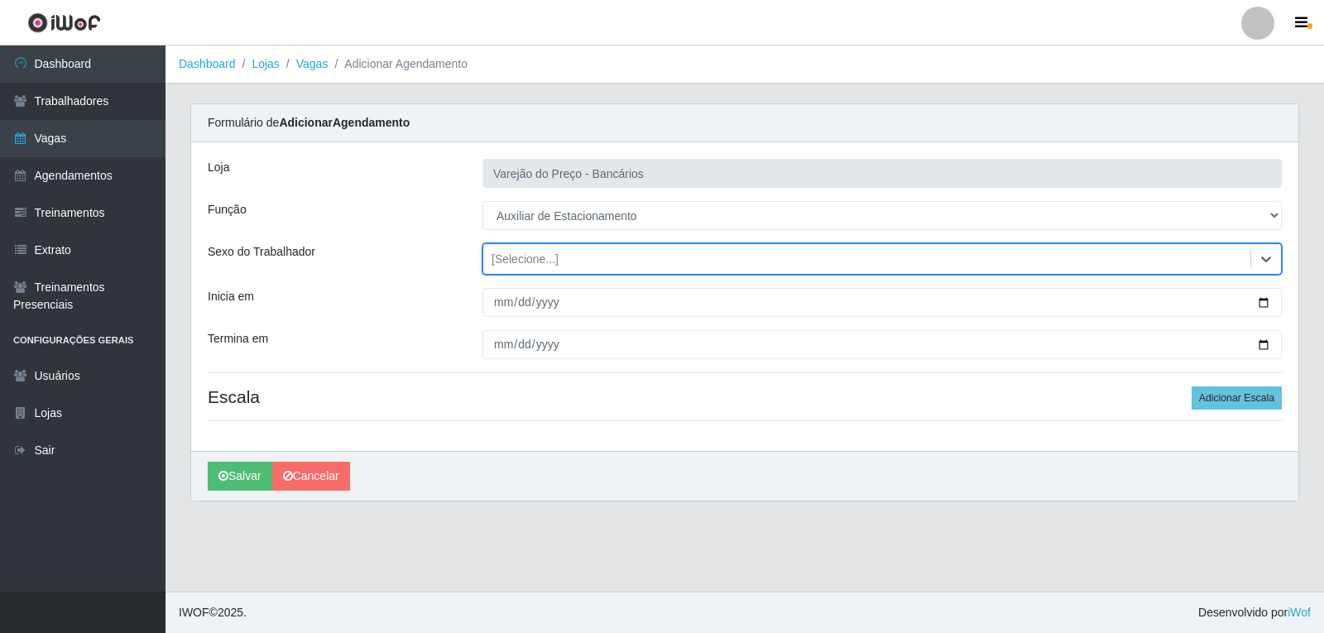
click at [501, 258] on div "[Selecione...]" at bounding box center [525, 259] width 67 height 17
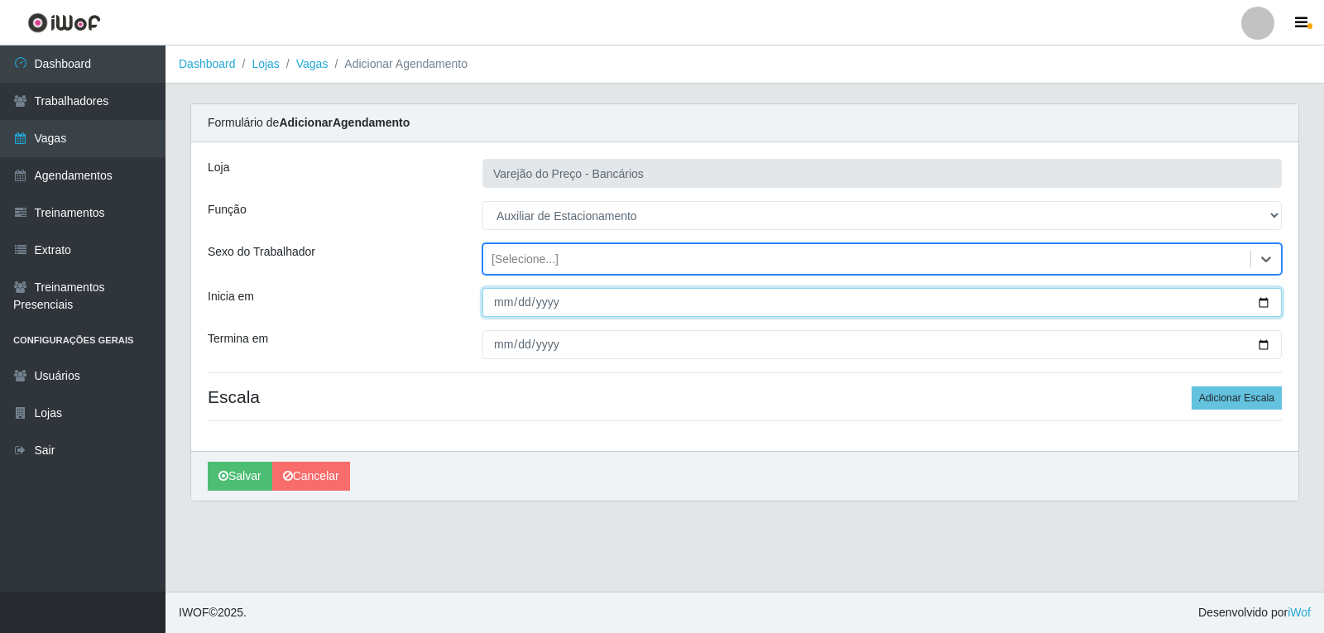
click at [499, 305] on input "Inicia em" at bounding box center [883, 302] width 800 height 29
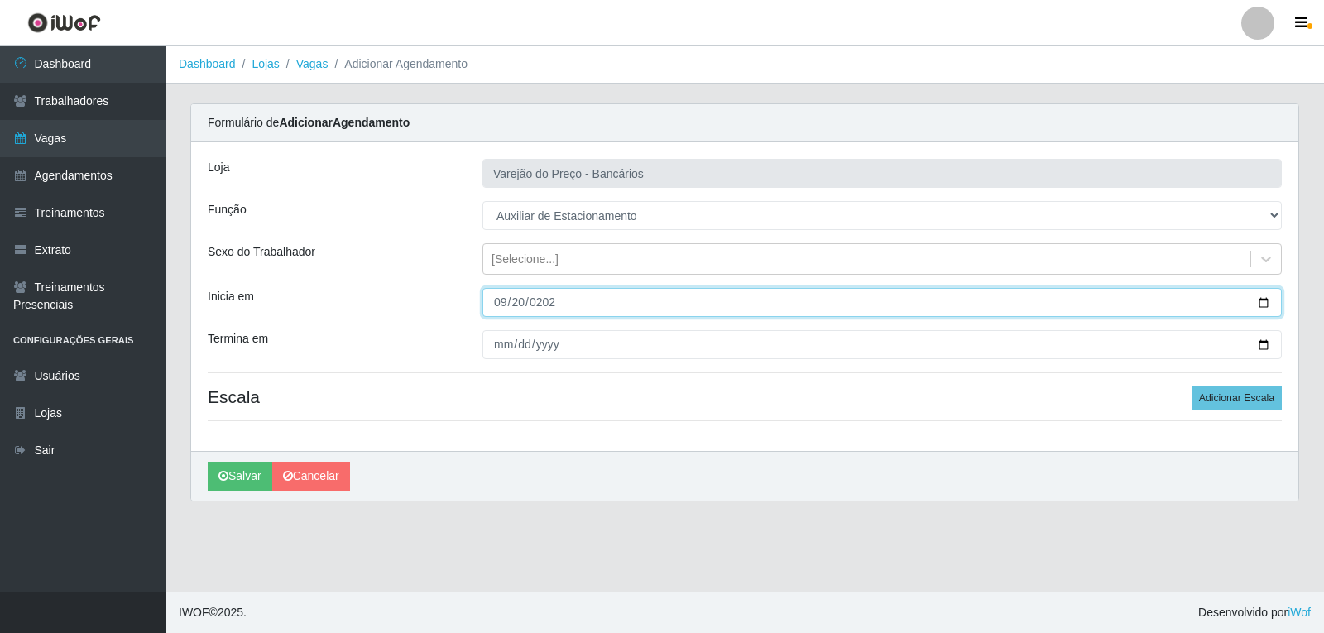
type input "2025-09-20"
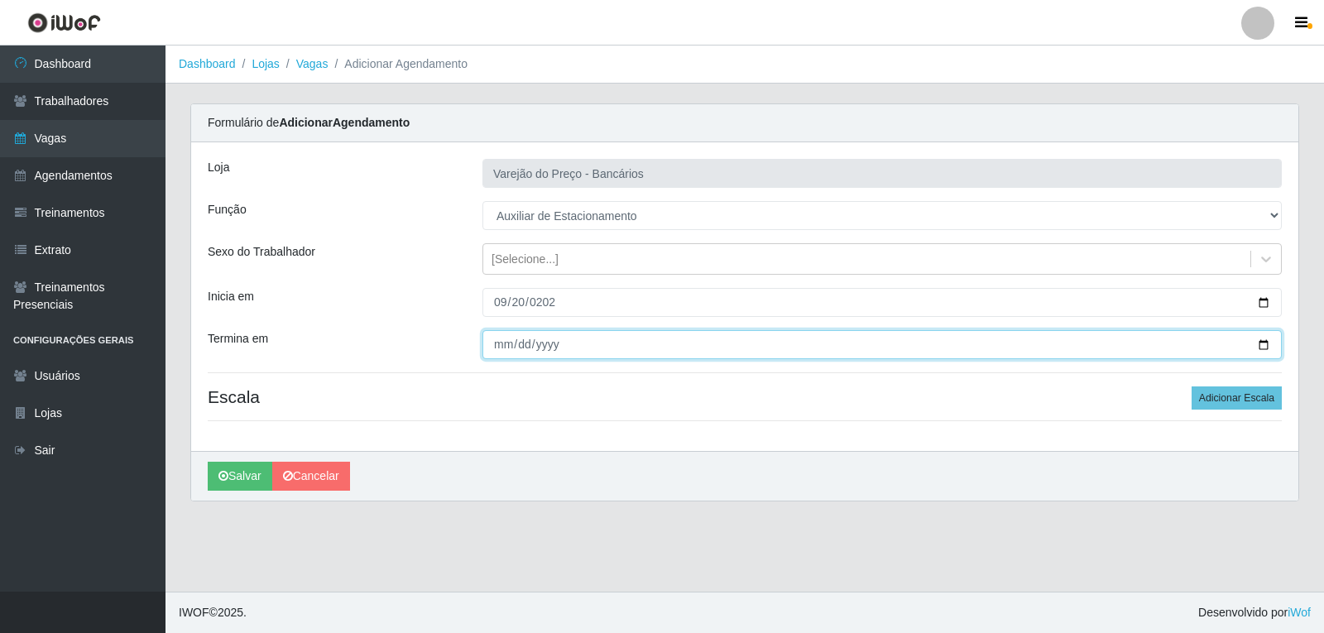
click at [499, 345] on input "Termina em" at bounding box center [883, 344] width 800 height 29
type input "2025-09-20"
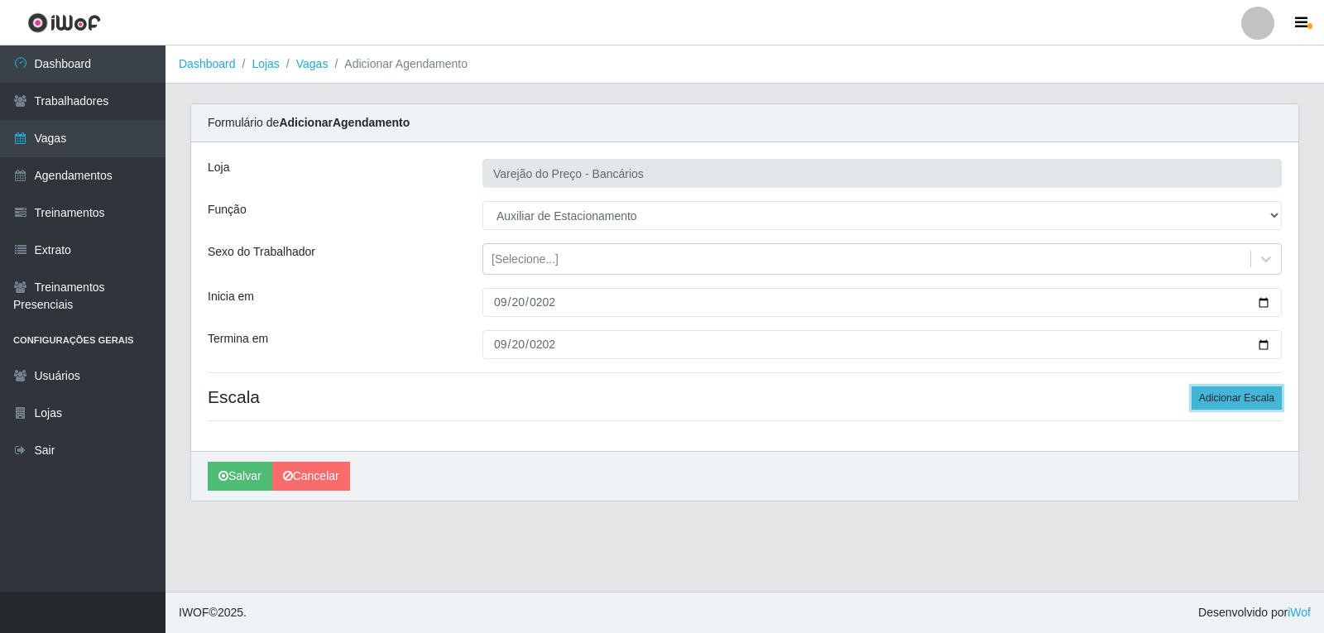
click at [1205, 405] on button "Adicionar Escala" at bounding box center [1237, 398] width 90 height 23
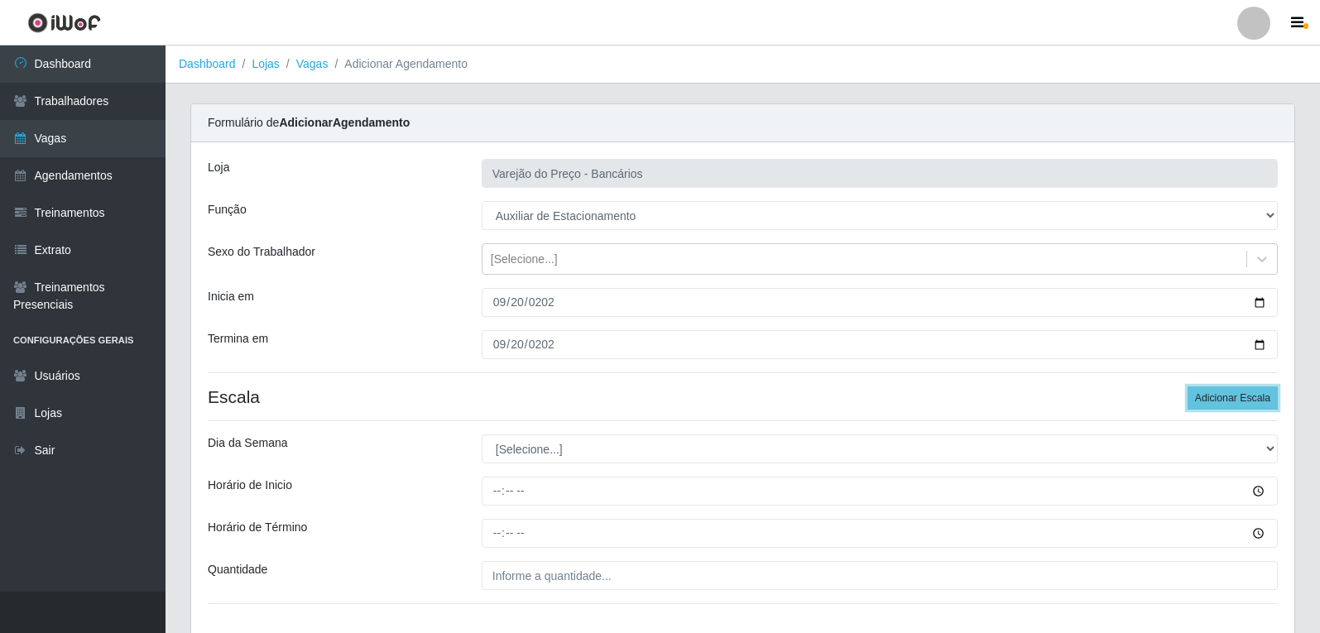
scroll to position [113, 0]
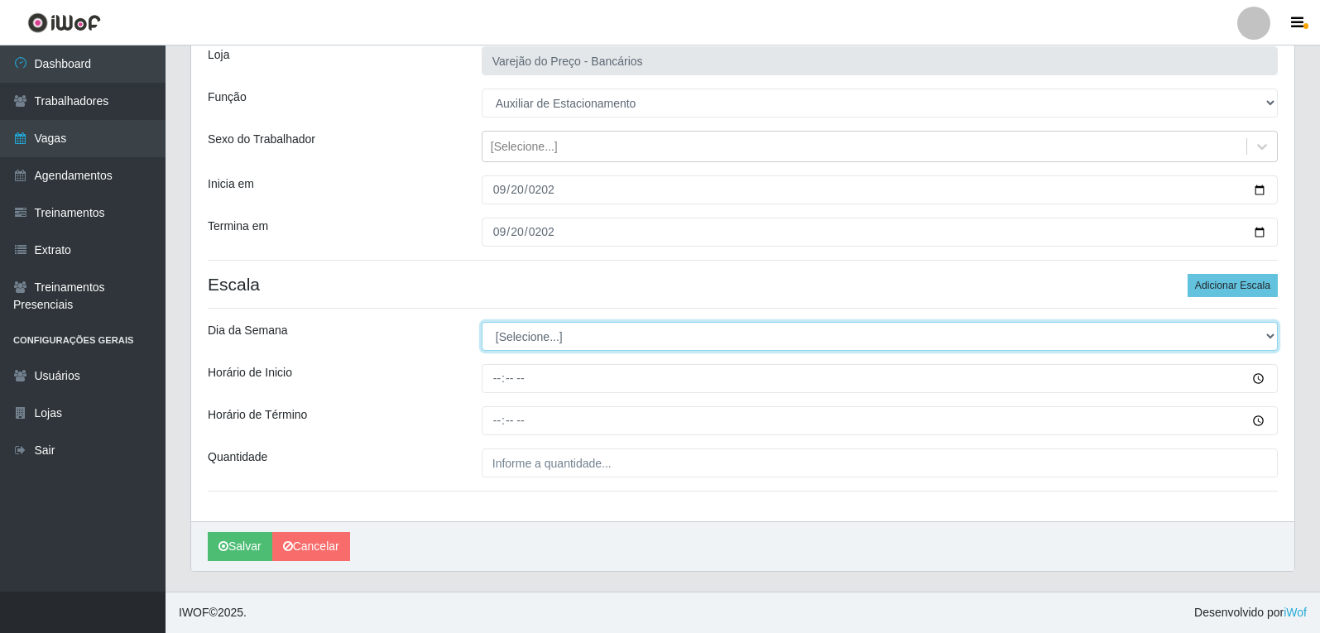
click at [532, 332] on select "[Selecione...] Segunda Terça Quarta Quinta Sexta Sábado Domingo" at bounding box center [880, 336] width 796 height 29
select select "6"
click at [482, 322] on select "[Selecione...] Segunda Terça Quarta Quinta Sexta Sábado Domingo" at bounding box center [880, 336] width 796 height 29
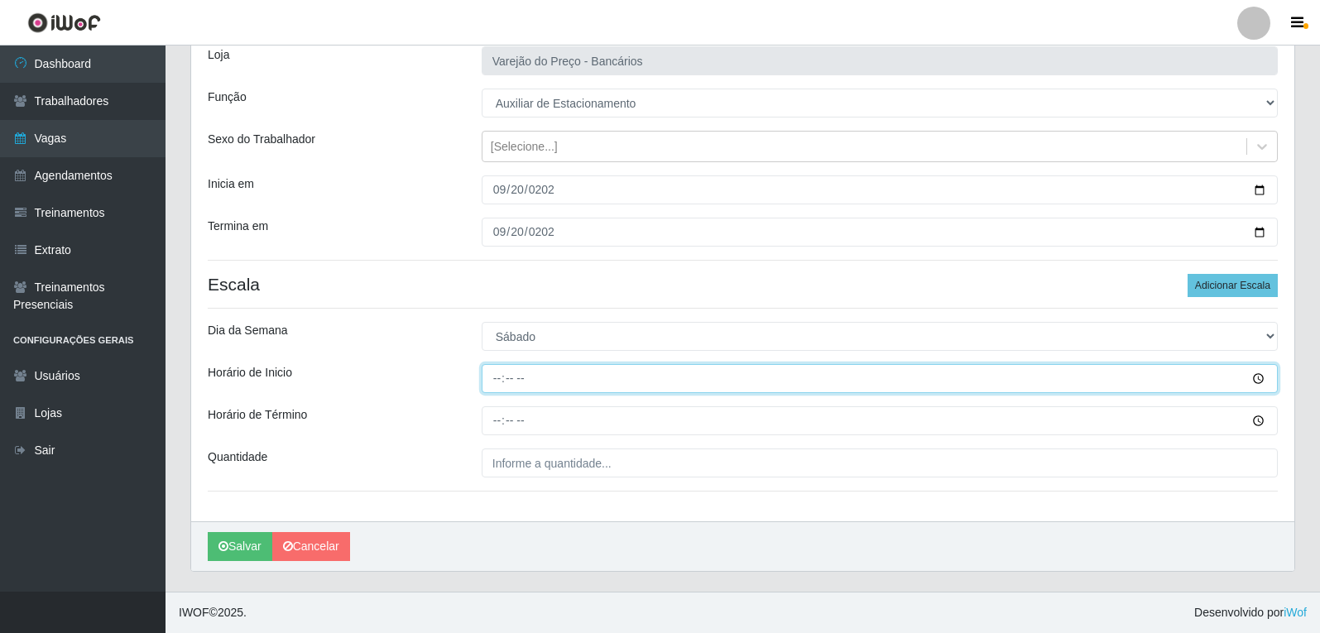
click at [499, 380] on input "Horário de Inicio" at bounding box center [880, 378] width 796 height 29
type input "16:00"
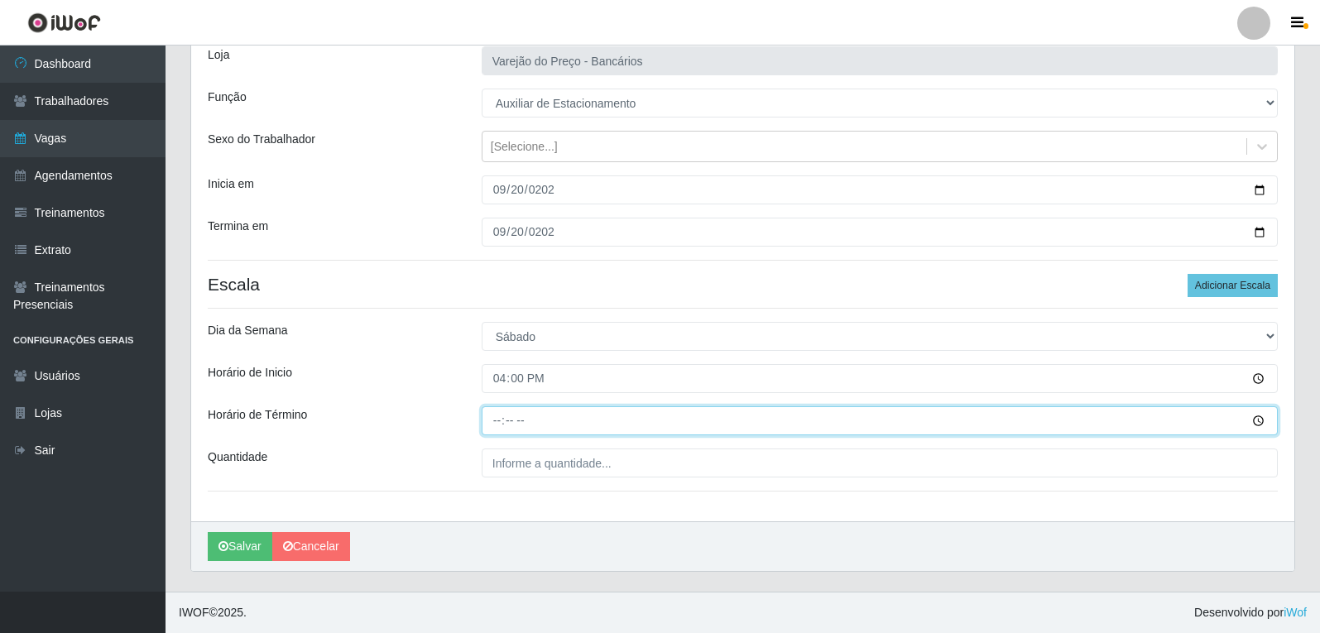
click at [496, 435] on input "Horário de Término" at bounding box center [880, 420] width 796 height 29
type input "21:00"
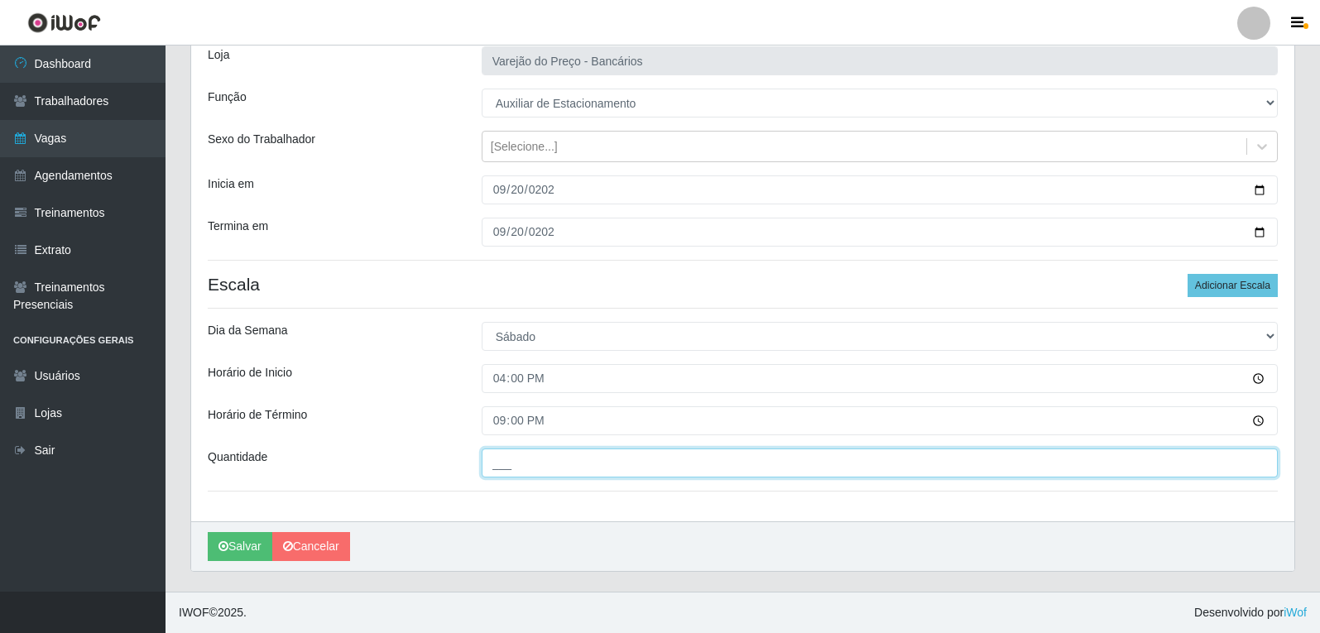
click at [508, 475] on input "___" at bounding box center [880, 463] width 796 height 29
type input "5__"
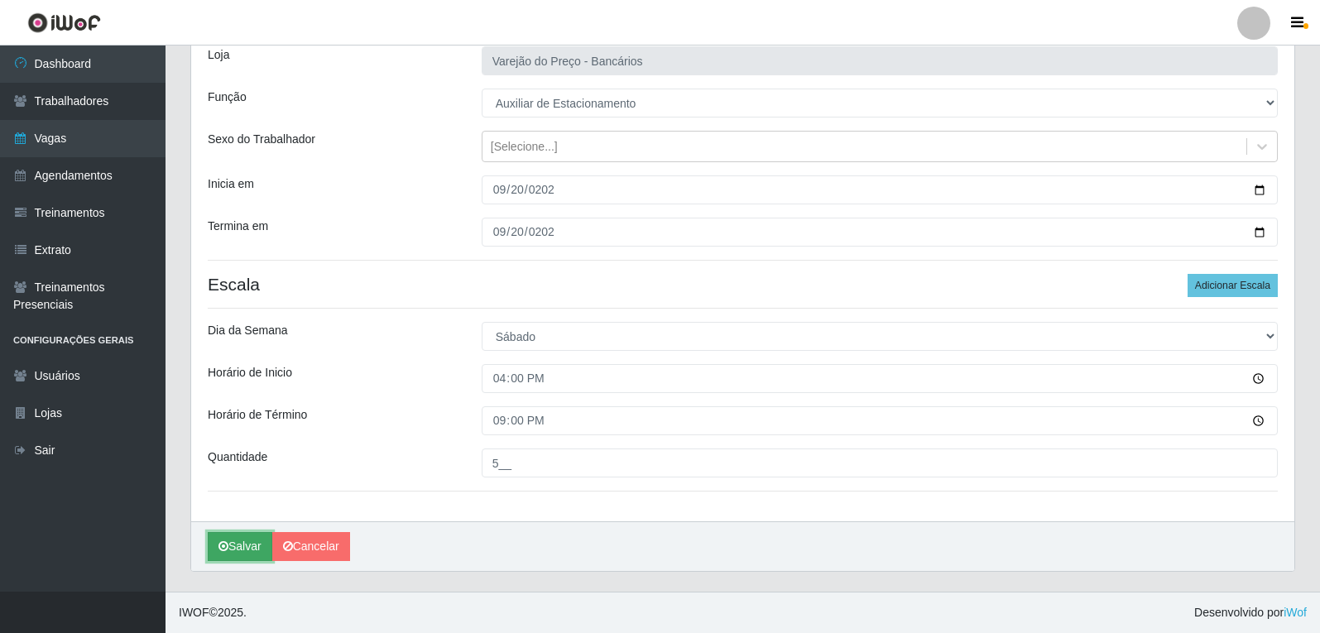
click at [244, 536] on button "Salvar" at bounding box center [240, 546] width 65 height 29
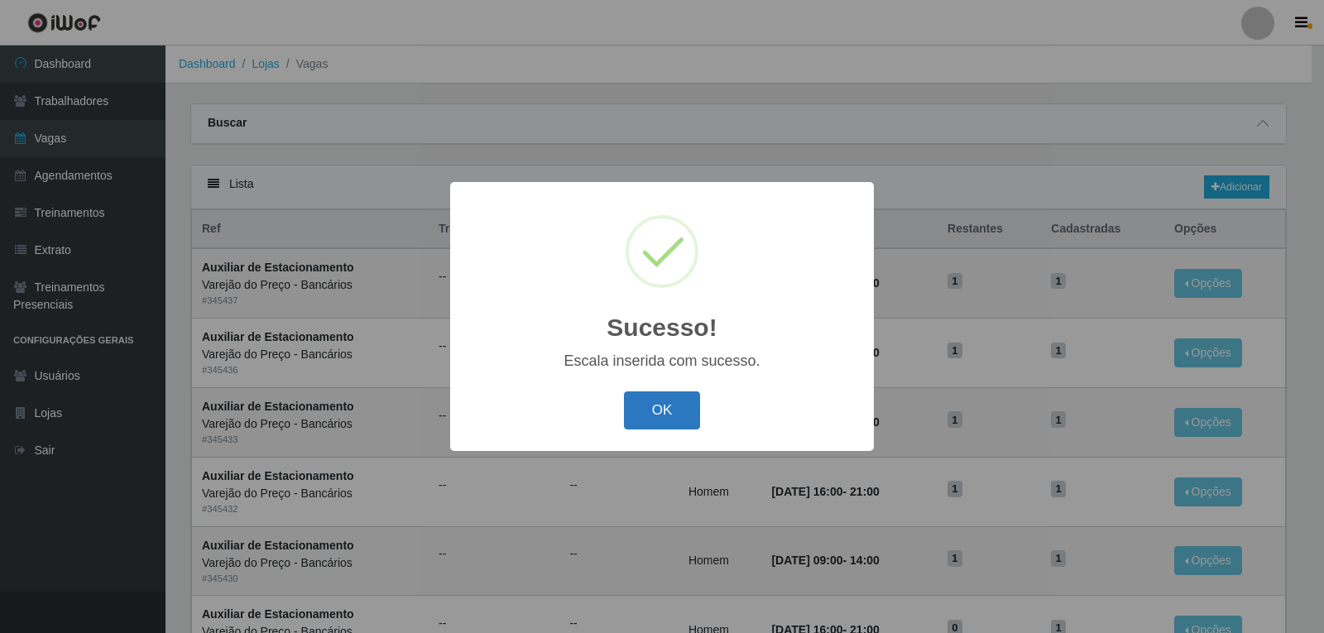
click at [660, 423] on button "OK" at bounding box center [662, 411] width 77 height 39
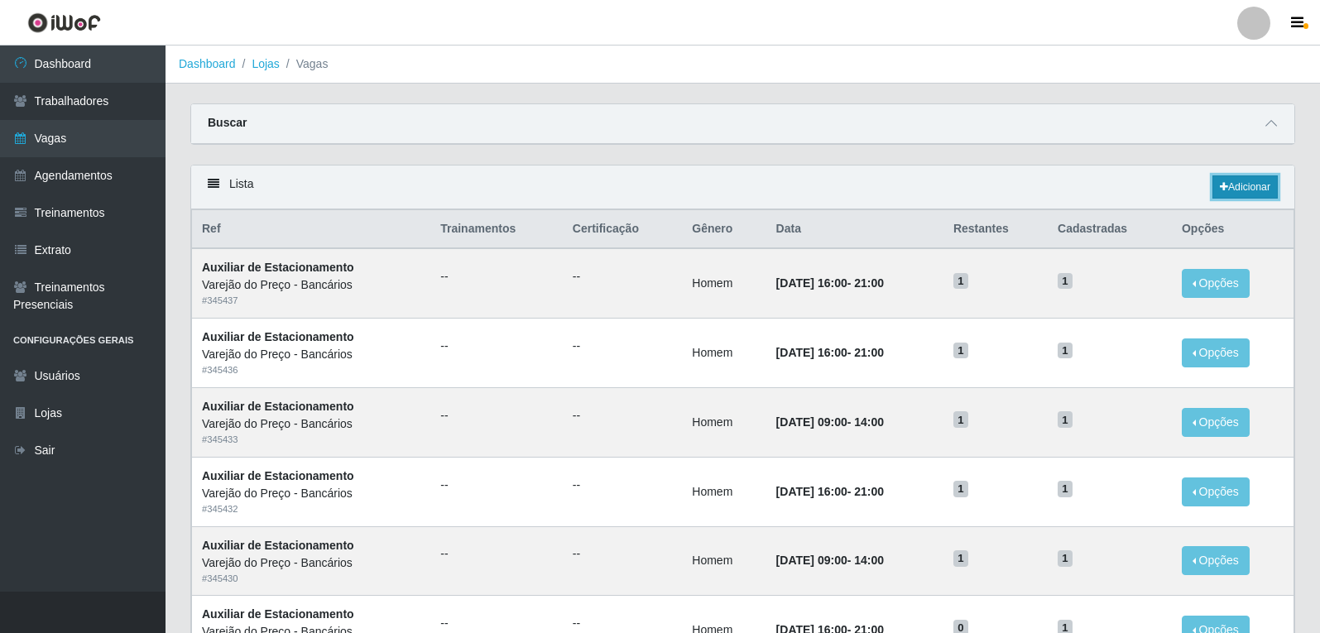
click at [1227, 187] on link "Adicionar" at bounding box center [1245, 186] width 65 height 23
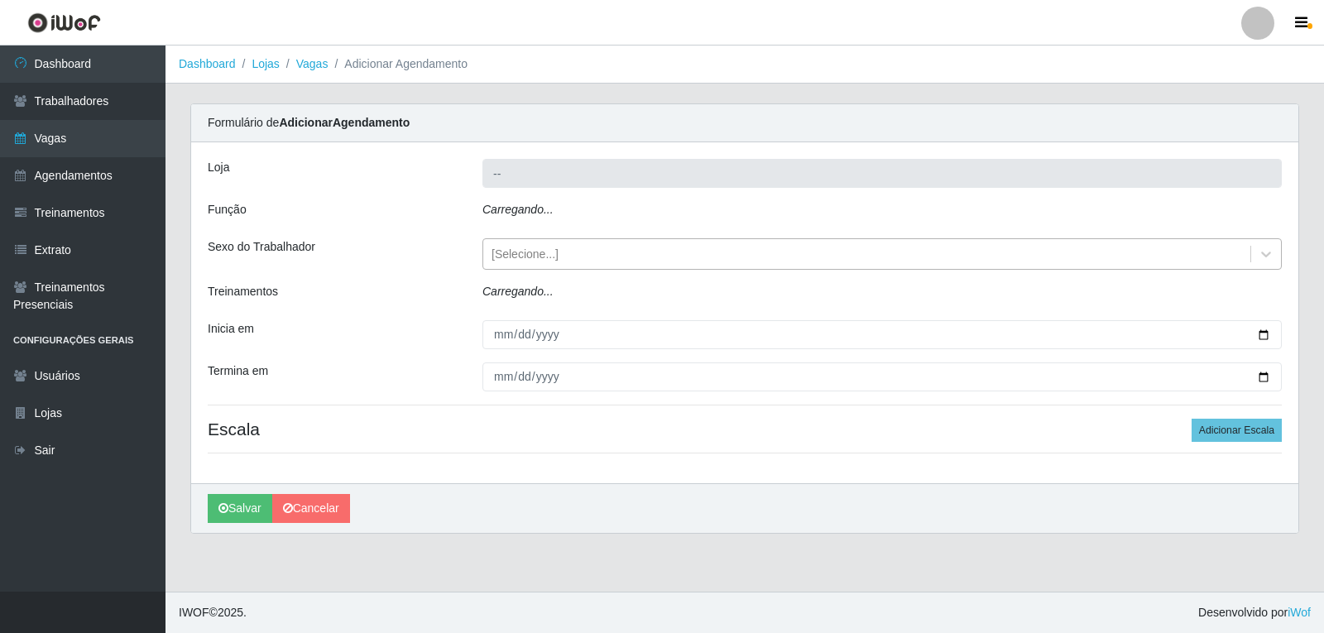
type input "Varejão do Preço - Bancários"
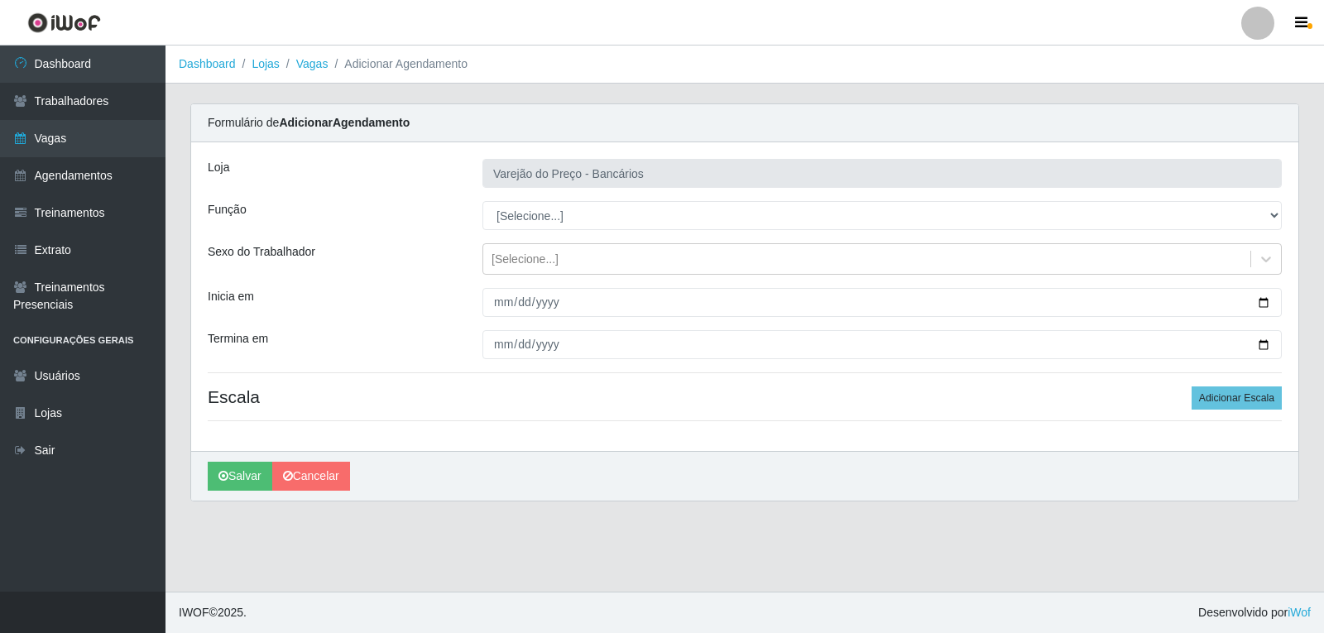
click at [516, 200] on div "Loja Varejão do Preço - Bancários Função [Selecione...] Auxiliar de Estacioname…" at bounding box center [745, 296] width 1108 height 309
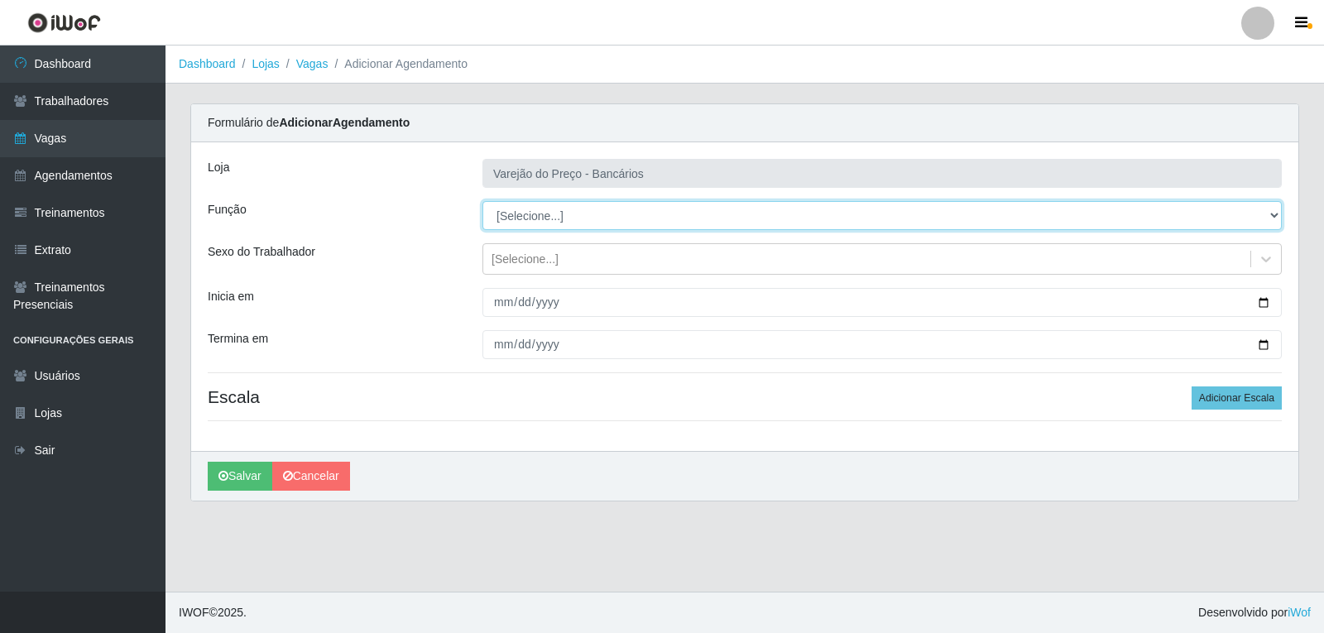
click at [513, 209] on select "[Selecione...] Auxiliar de Estacionamento Auxiliar de Estacionamento + Auxiliar…" at bounding box center [883, 215] width 800 height 29
select select "1"
click at [483, 201] on select "[Selecione...] Auxiliar de Estacionamento Auxiliar de Estacionamento + Auxiliar…" at bounding box center [883, 215] width 800 height 29
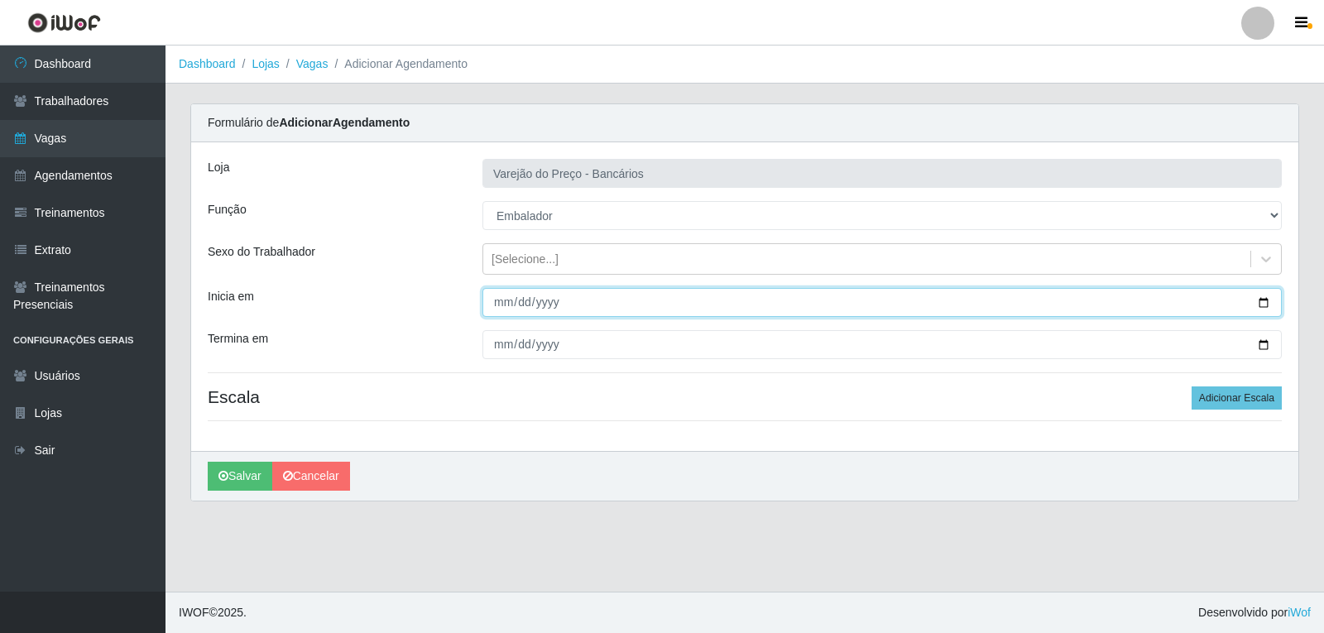
click at [505, 305] on input "Inicia em" at bounding box center [883, 302] width 800 height 29
type input "2025-09-21"
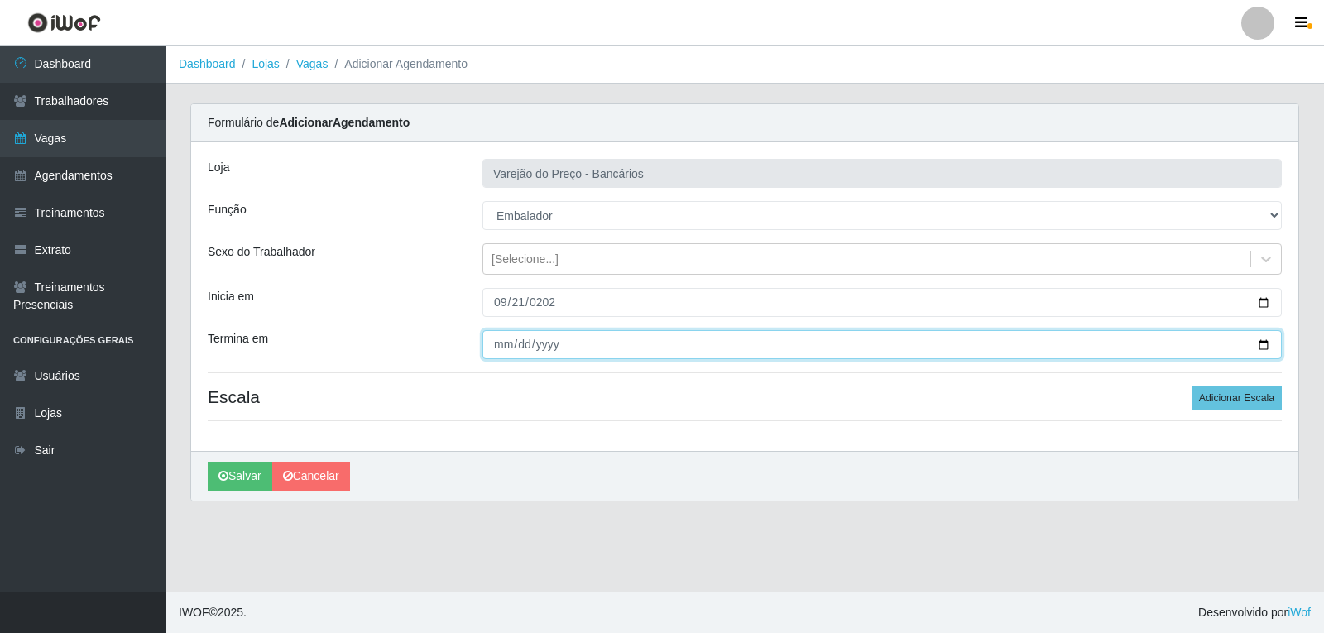
click at [491, 340] on input "Termina em" at bounding box center [883, 344] width 800 height 29
type input "2025-05-21"
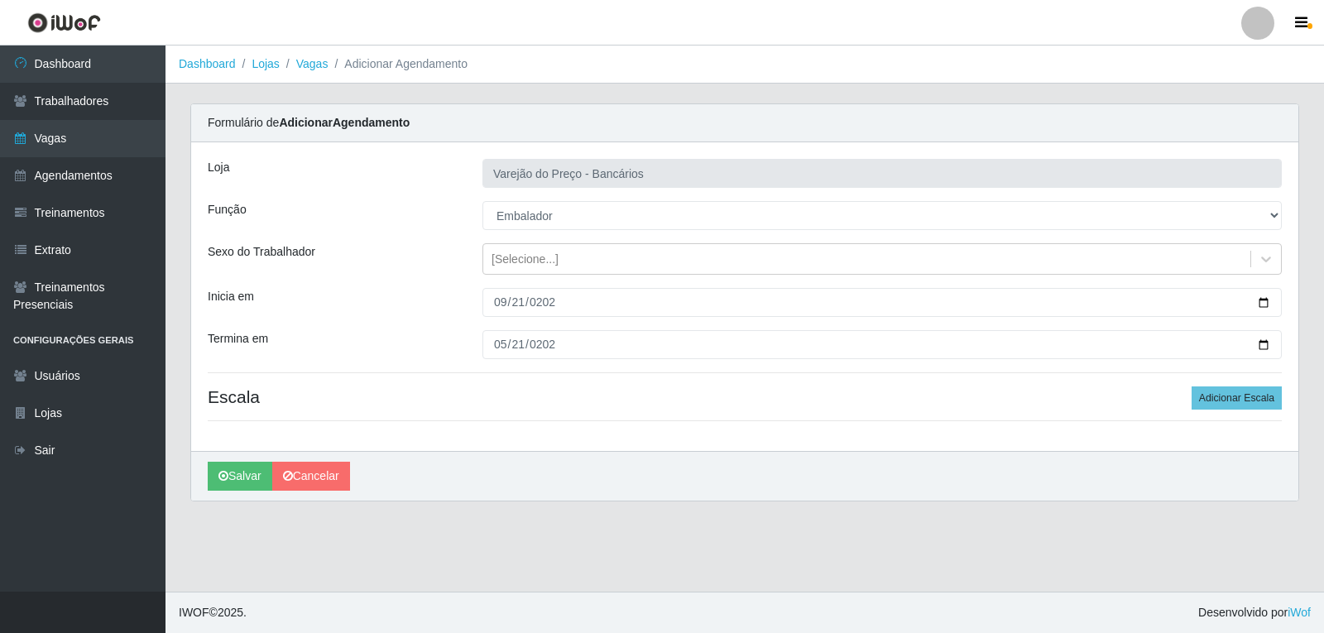
click at [1214, 413] on div "Loja Varejão do Preço - Bancários Função [Selecione...] Auxiliar de Estacioname…" at bounding box center [745, 296] width 1108 height 309
click at [1214, 405] on button "Adicionar Escala" at bounding box center [1237, 398] width 90 height 23
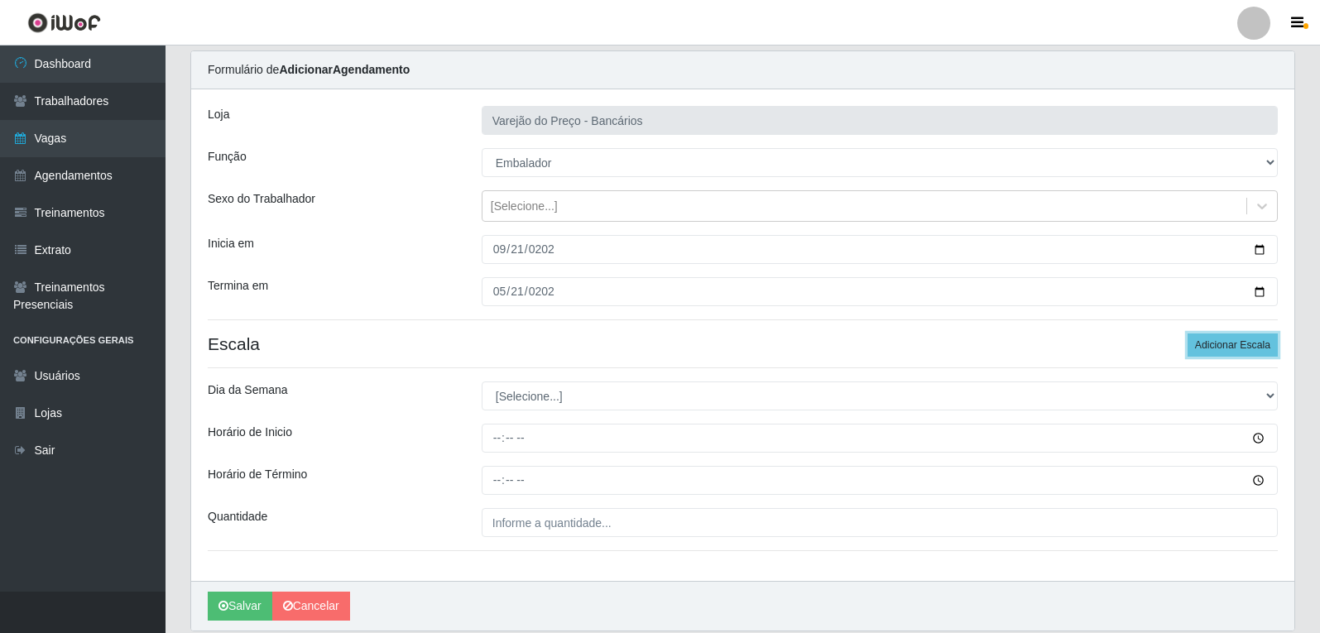
scroll to position [83, 0]
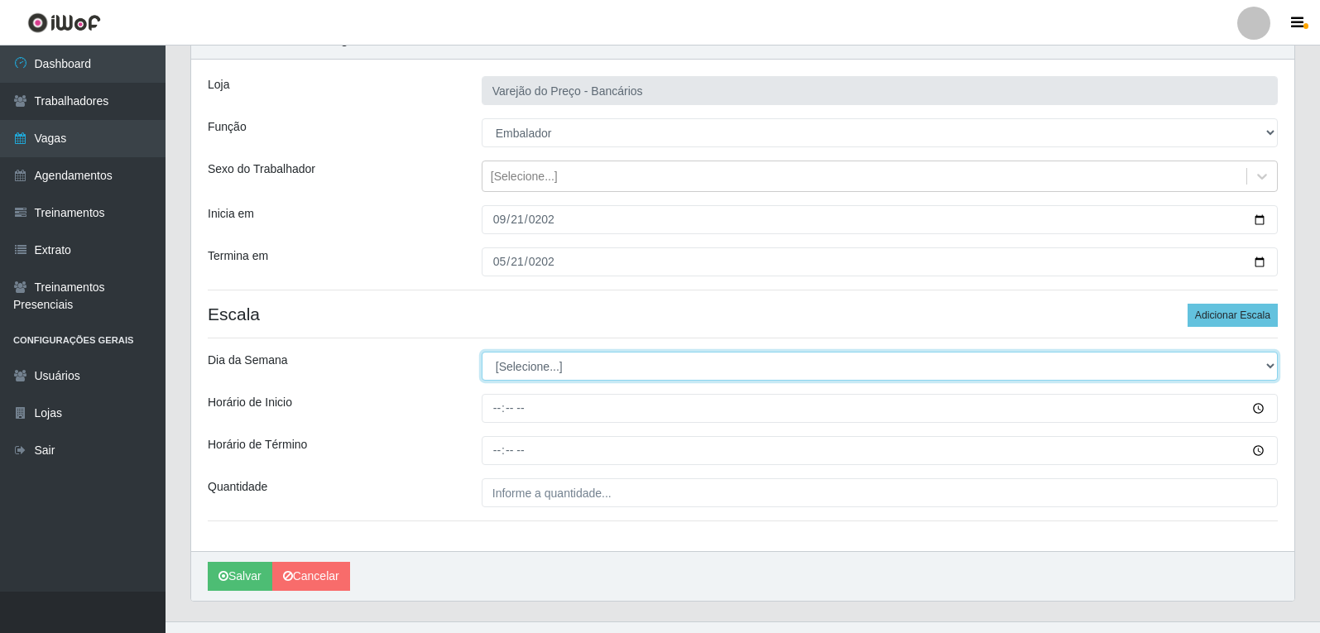
click at [520, 356] on select "[Selecione...] Segunda Terça Quarta Quinta Sexta Sábado Domingo" at bounding box center [880, 366] width 796 height 29
select select "0"
click at [482, 352] on select "[Selecione...] Segunda Terça Quarta Quinta Sexta Sábado Domingo" at bounding box center [880, 366] width 796 height 29
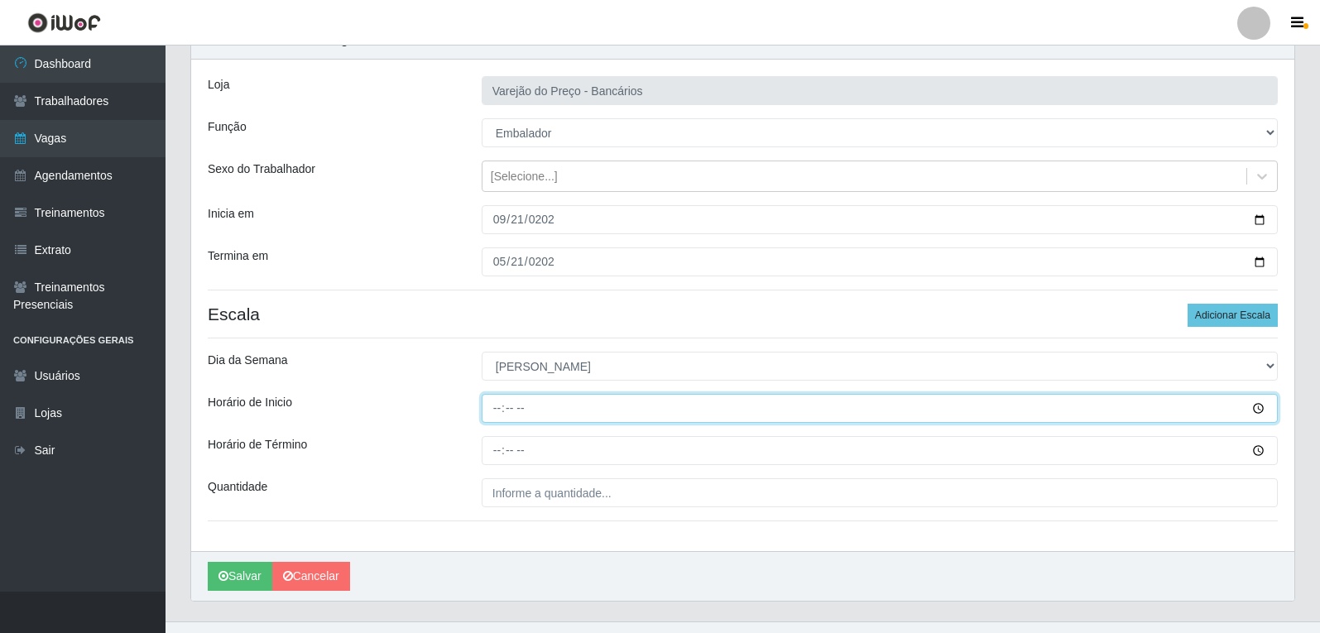
click at [499, 404] on input "Horário de Inicio" at bounding box center [880, 408] width 796 height 29
type input "09:00"
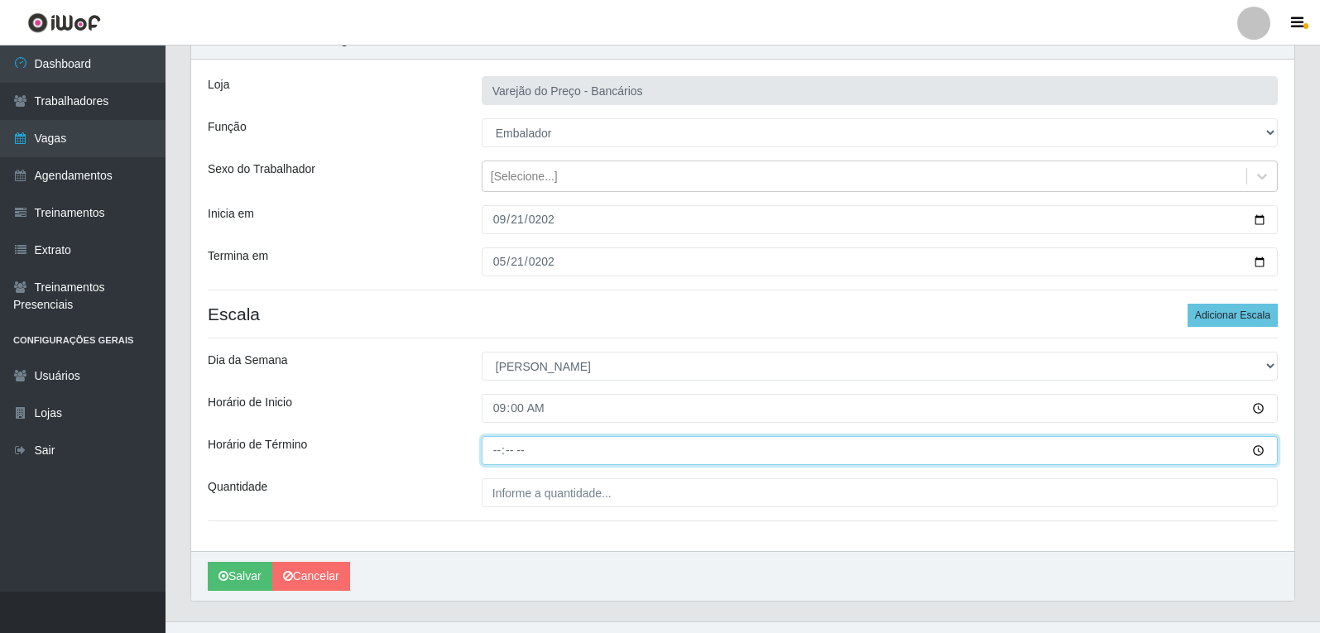
click at [500, 453] on input "Horário de Término" at bounding box center [880, 450] width 796 height 29
type input "14:00"
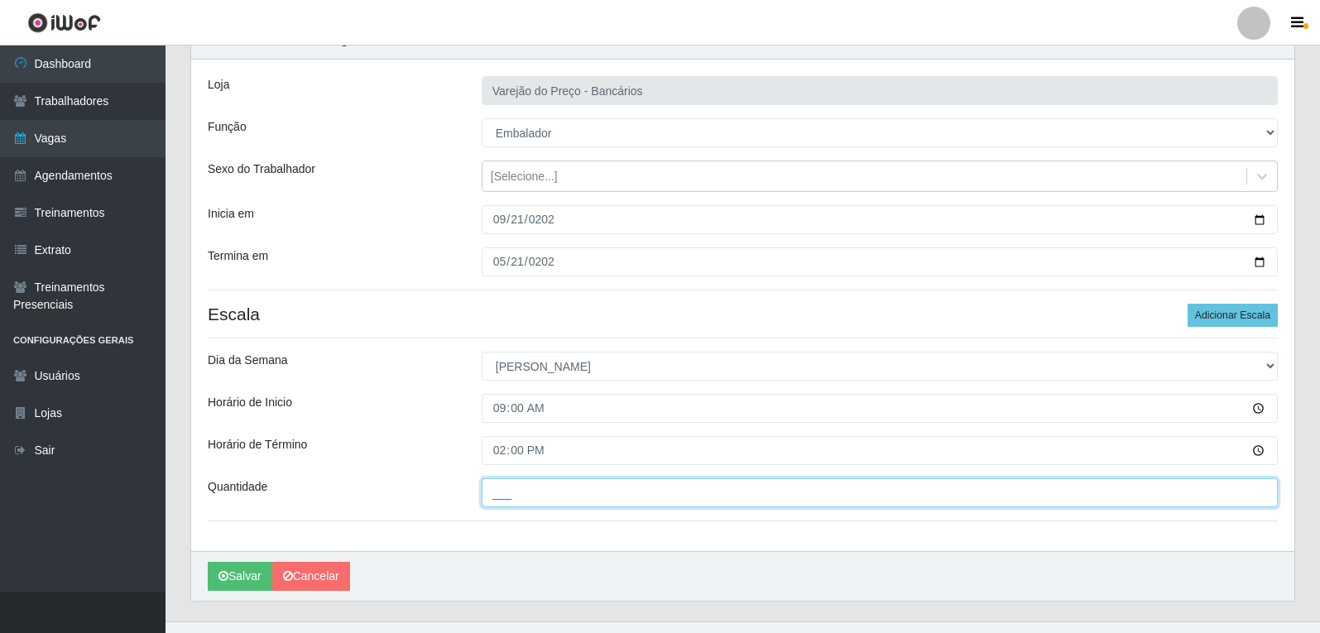
click at [525, 487] on input "___" at bounding box center [880, 492] width 796 height 29
type input "5__"
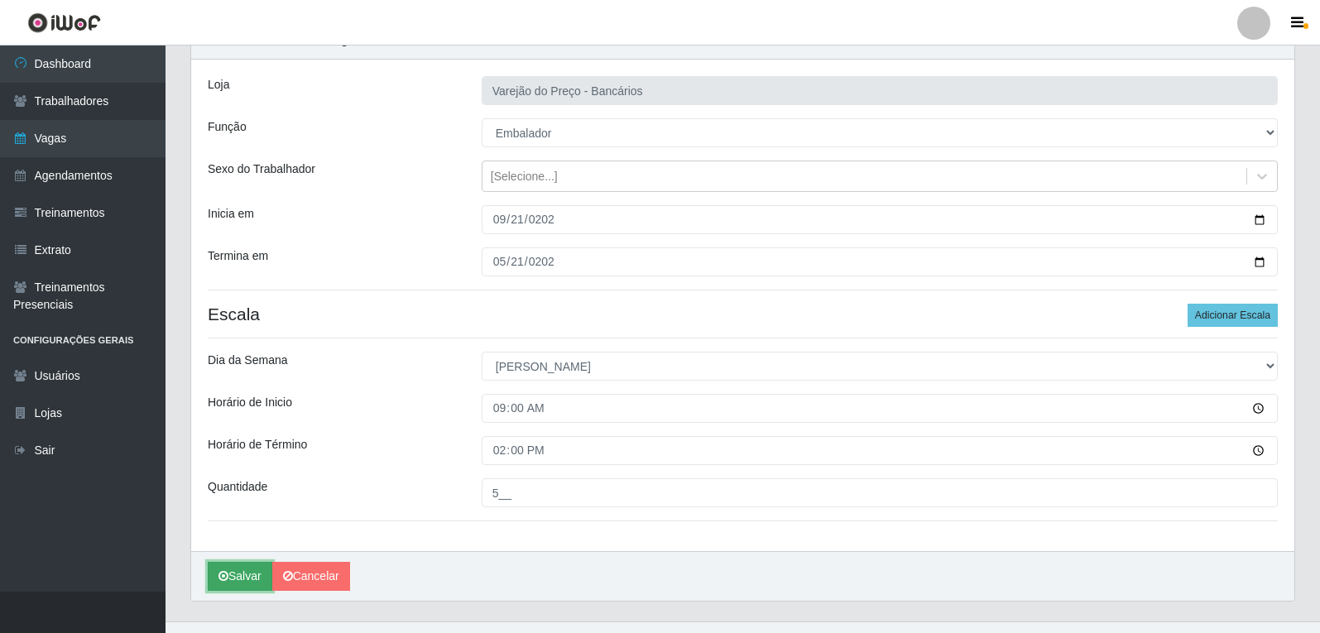
click at [243, 575] on button "Salvar" at bounding box center [240, 576] width 65 height 29
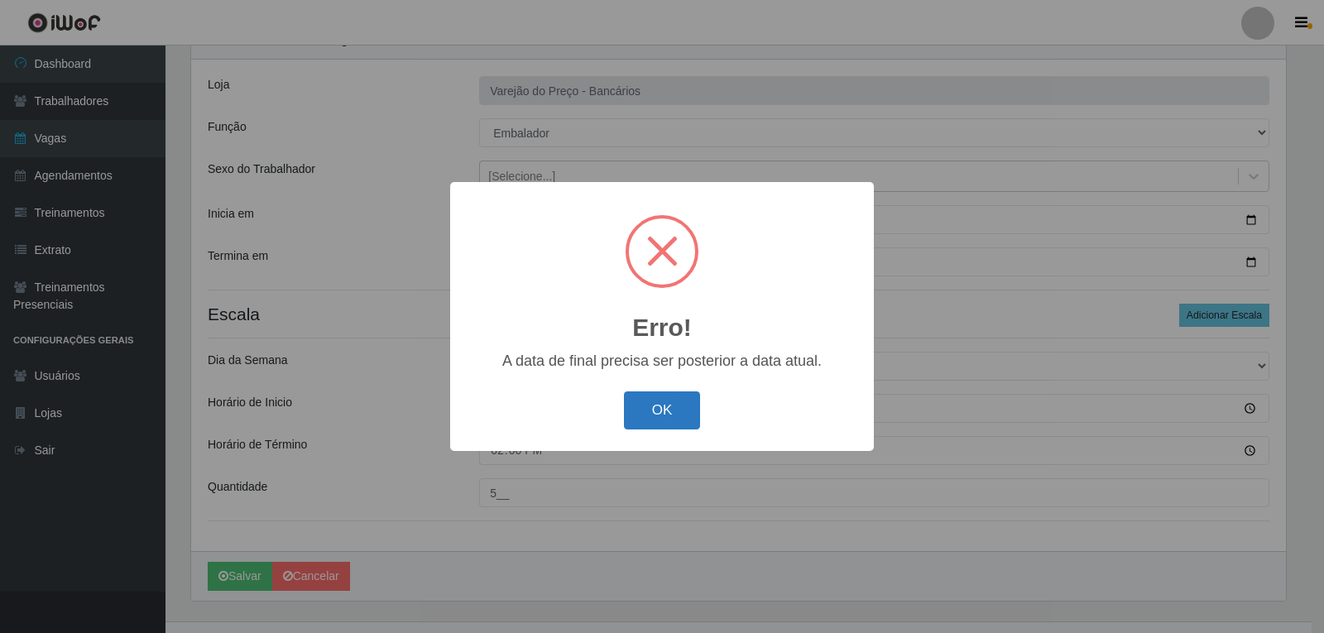
click at [665, 409] on button "OK" at bounding box center [662, 411] width 77 height 39
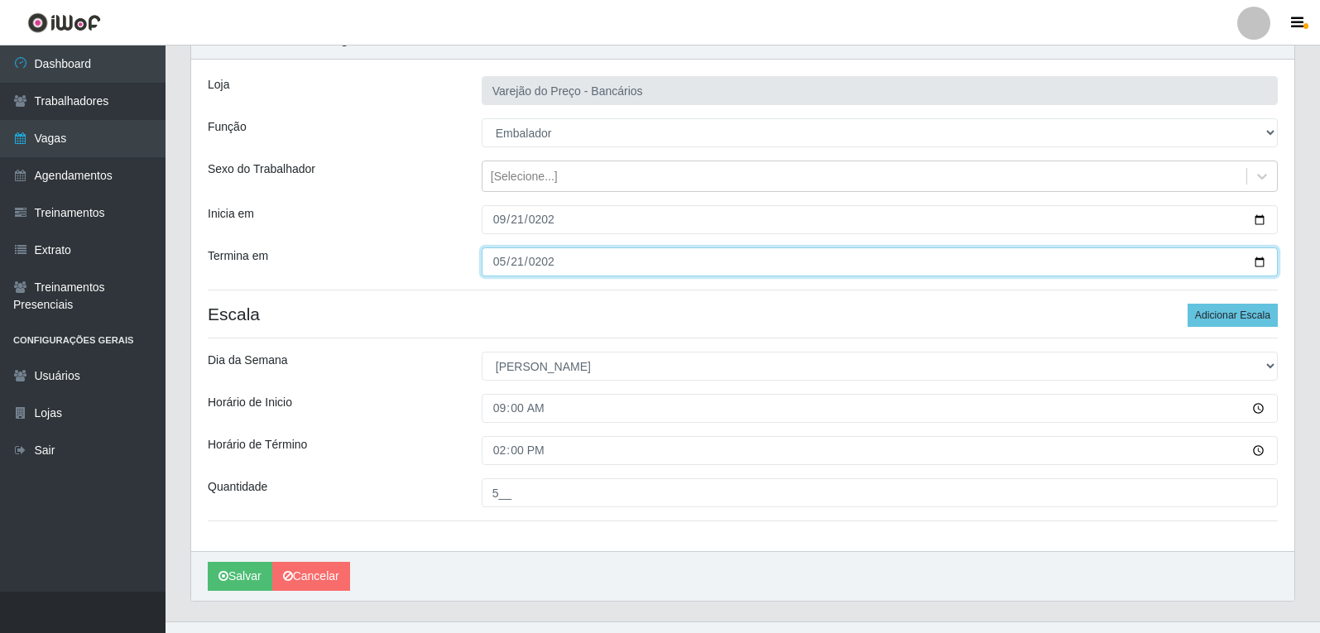
click at [518, 268] on input "2025-05-21" at bounding box center [880, 262] width 796 height 29
type input "2025-09-21"
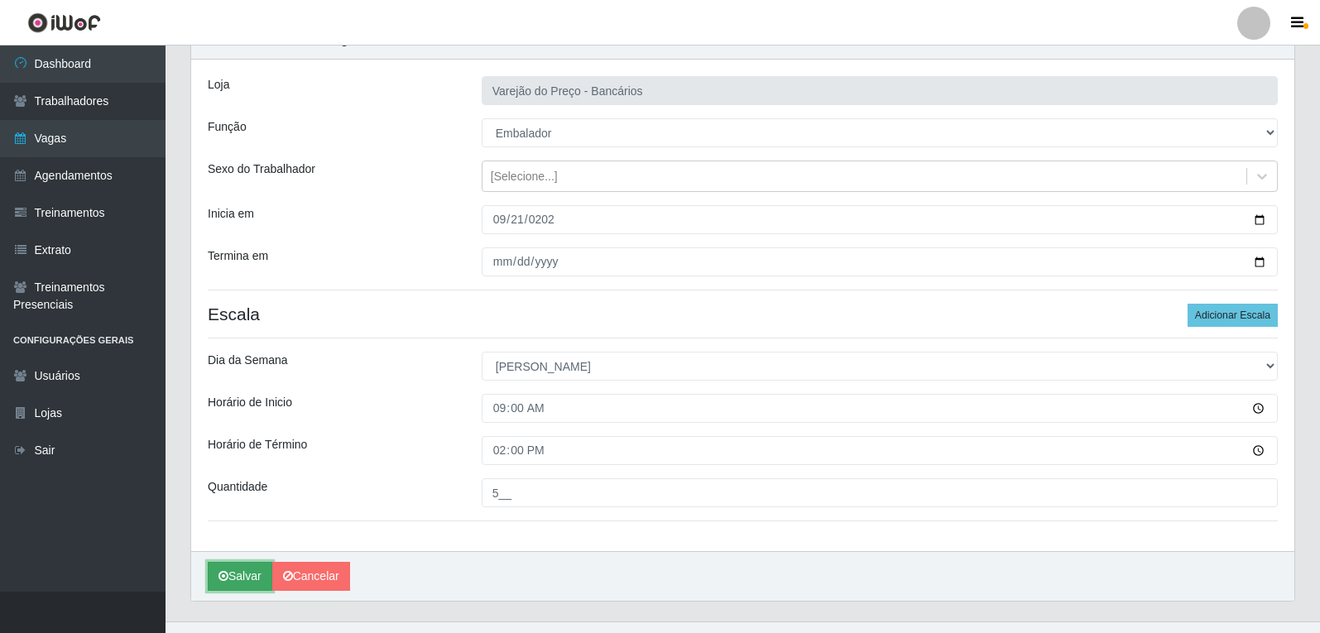
click at [231, 585] on button "Salvar" at bounding box center [240, 576] width 65 height 29
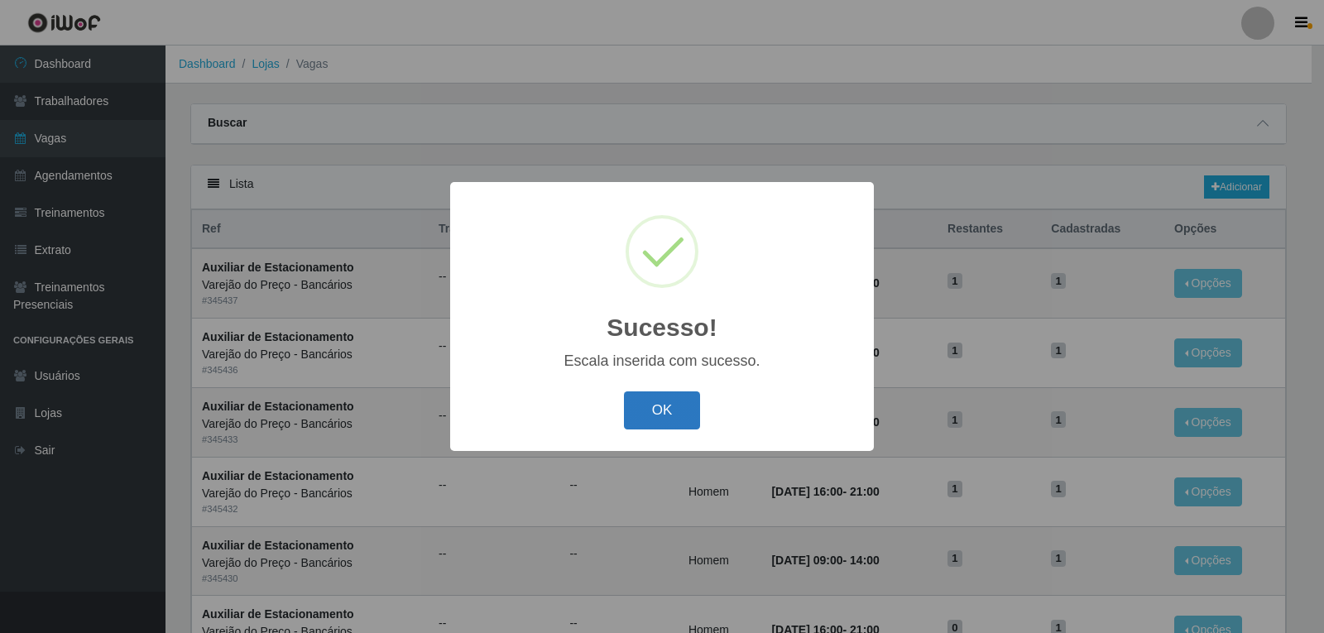
click at [639, 404] on button "OK" at bounding box center [662, 411] width 77 height 39
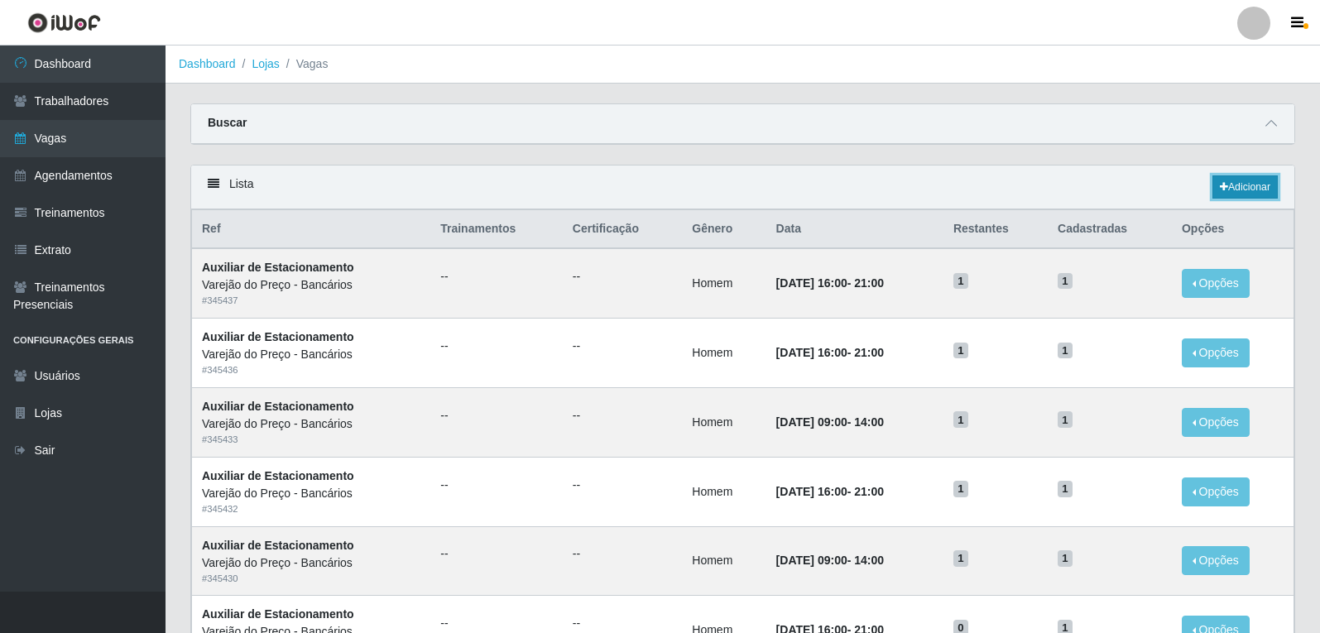
click at [1227, 191] on link "Adicionar" at bounding box center [1245, 186] width 65 height 23
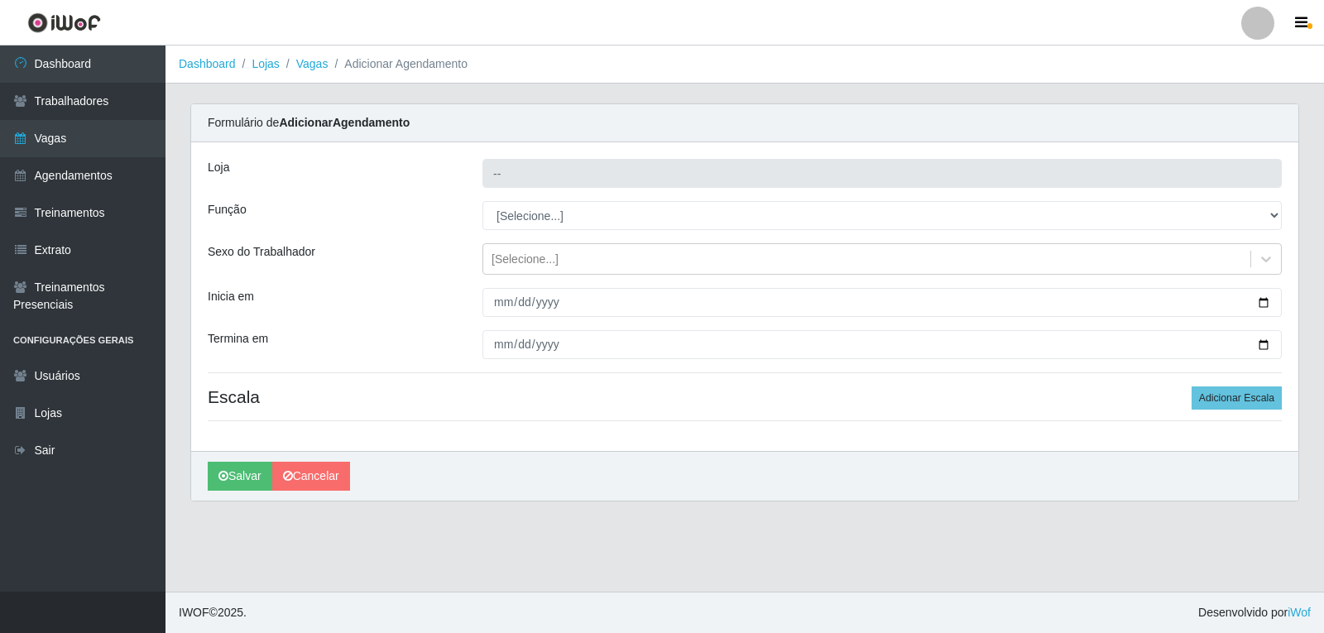
type input "Varejão do Preço - Bancários"
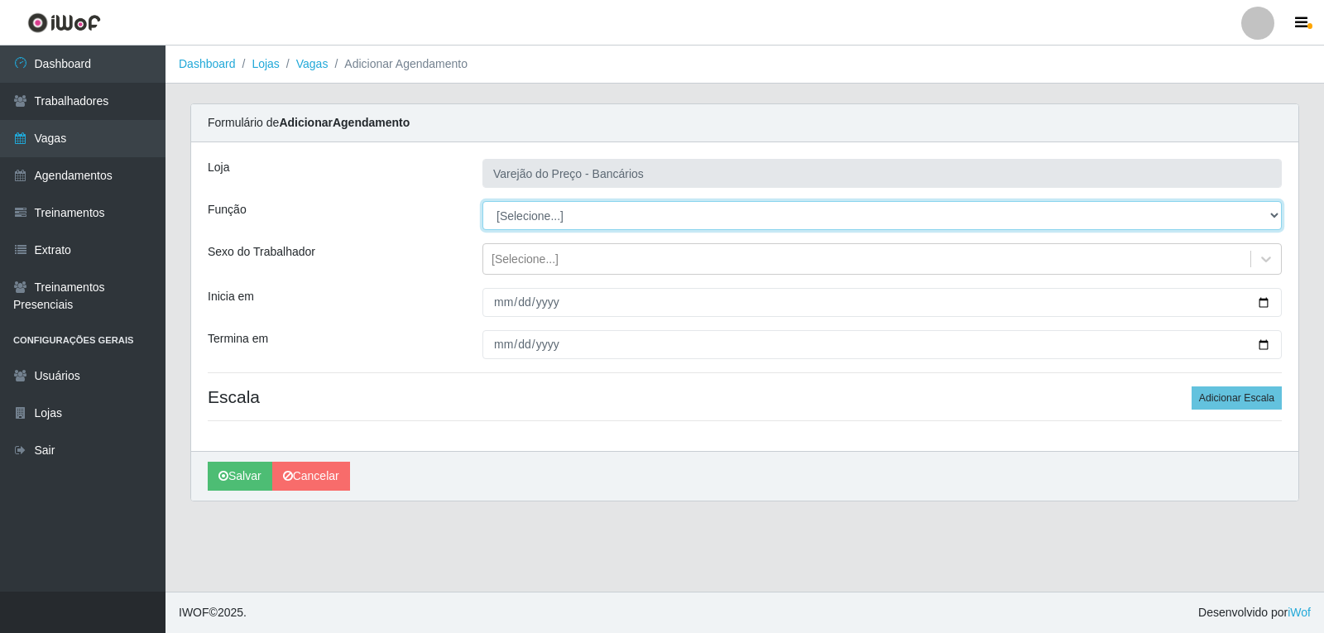
click at [522, 208] on select "[Selecione...] Auxiliar de Estacionamento Auxiliar de Estacionamento + Auxiliar…" at bounding box center [883, 215] width 800 height 29
select select "1"
click at [483, 201] on select "[Selecione...] Auxiliar de Estacionamento Auxiliar de Estacionamento + Auxiliar…" at bounding box center [883, 215] width 800 height 29
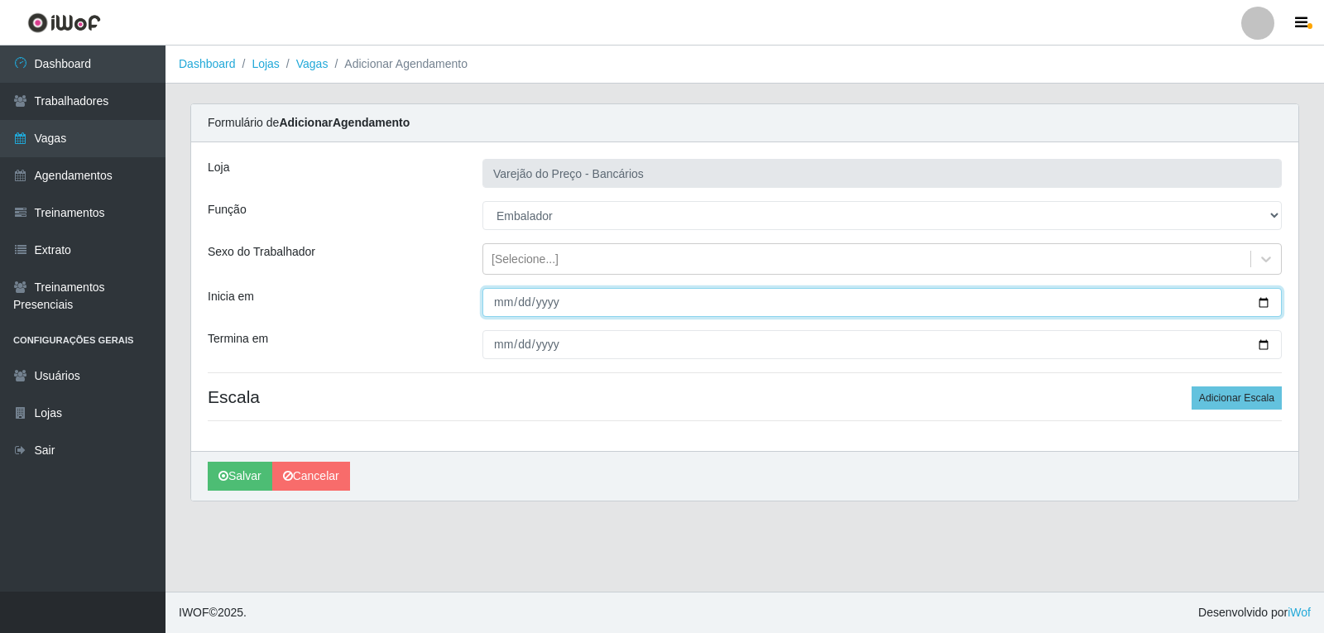
click at [492, 309] on input "Inicia em" at bounding box center [883, 302] width 800 height 29
type input "2025-09-21"
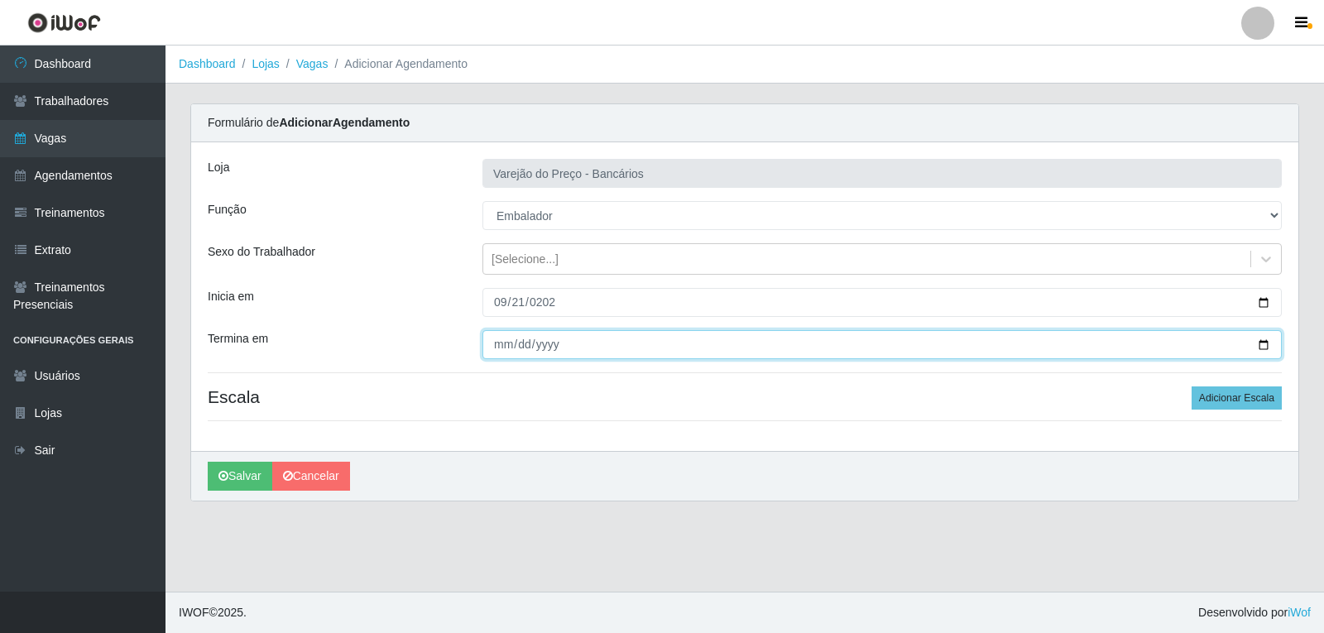
click at [498, 346] on input "Termina em" at bounding box center [883, 344] width 800 height 29
type input "2025-09-21"
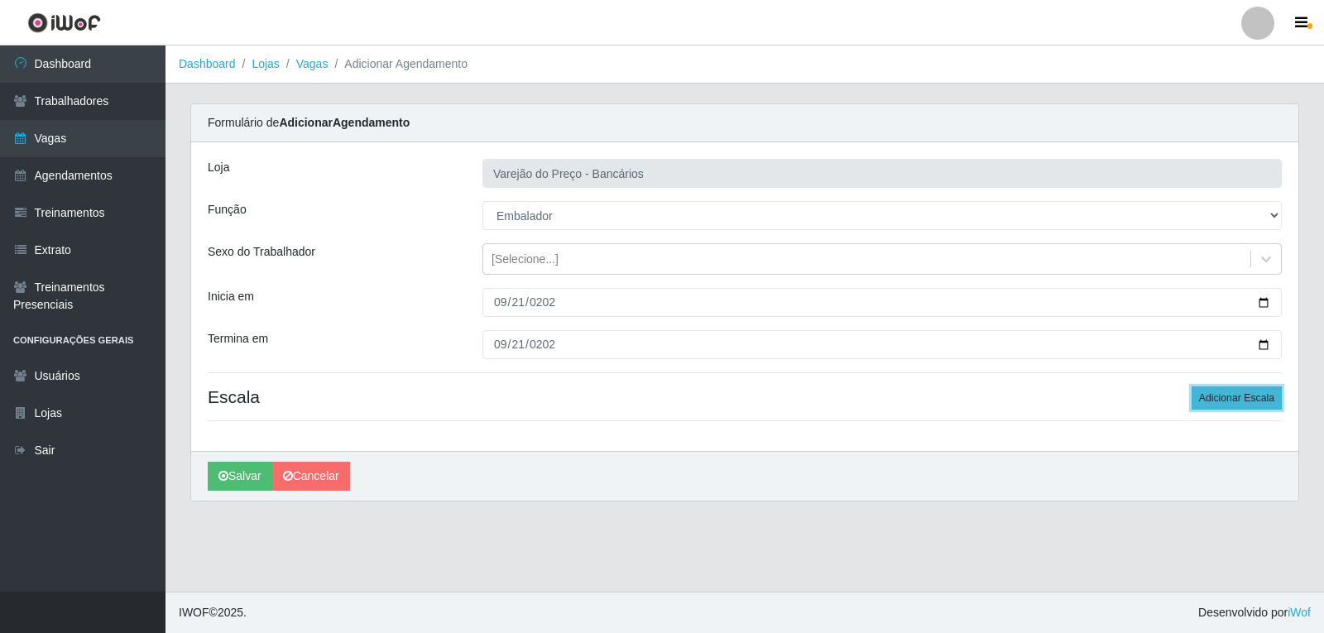
click at [1199, 398] on button "Adicionar Escala" at bounding box center [1237, 398] width 90 height 23
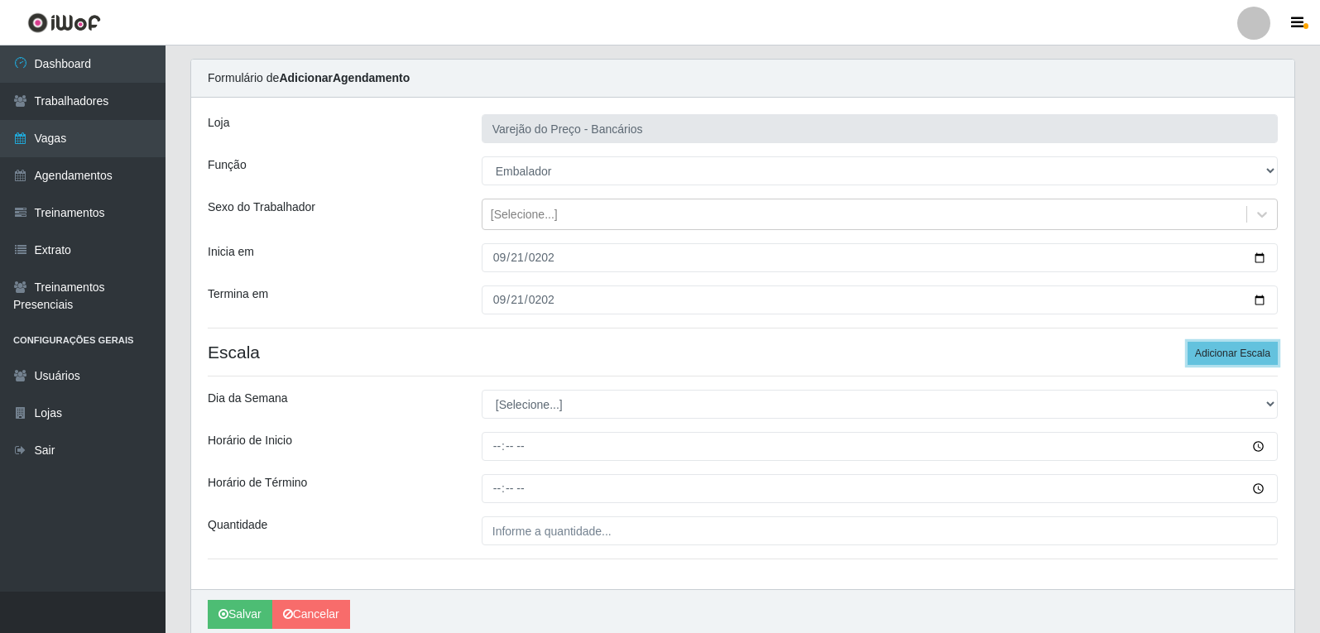
scroll to position [113, 0]
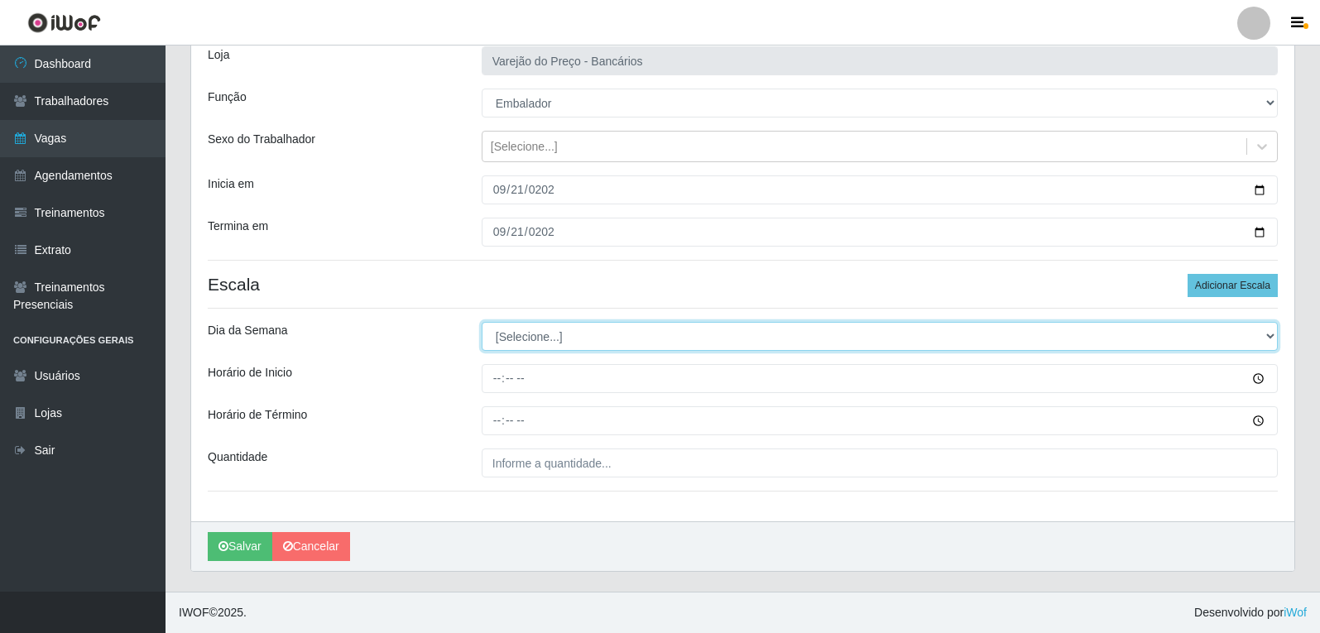
drag, startPoint x: 531, startPoint y: 336, endPoint x: 531, endPoint y: 347, distance: 10.8
click at [531, 336] on select "[Selecione...] Segunda Terça Quarta Quinta Sexta Sábado Domingo" at bounding box center [880, 336] width 796 height 29
select select "0"
click at [482, 322] on select "[Selecione...] Segunda Terça Quarta Quinta Sexta Sábado Domingo" at bounding box center [880, 336] width 796 height 29
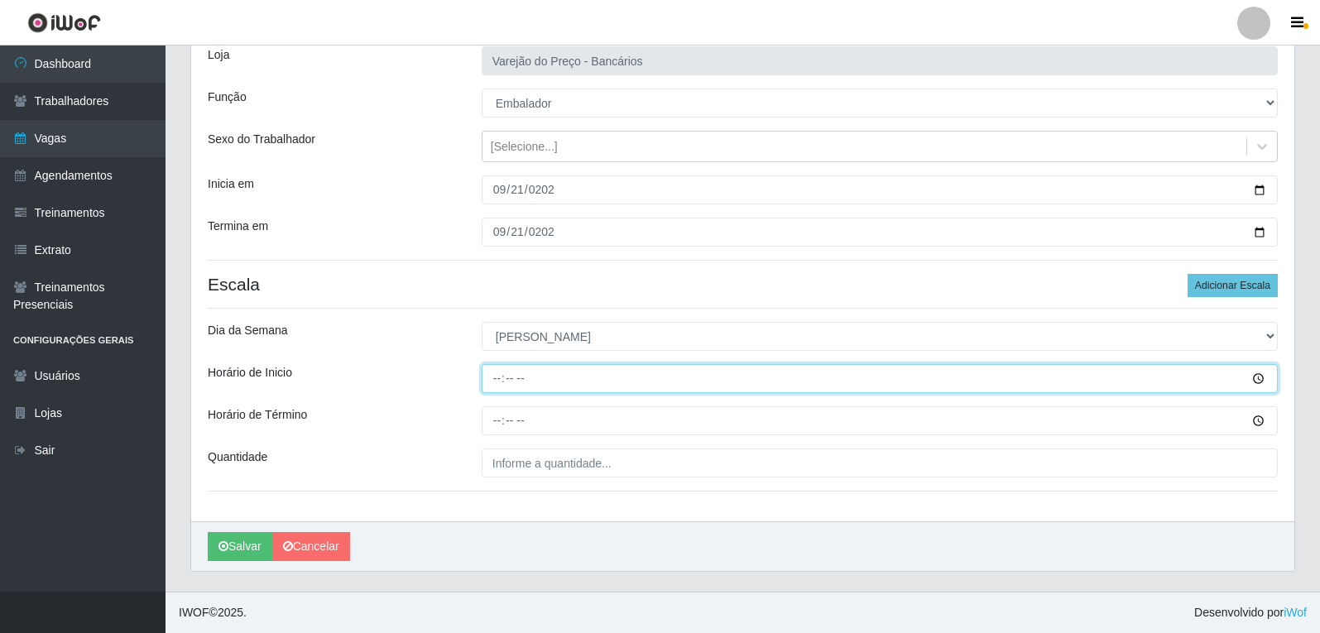
click at [497, 375] on input "Horário de Inicio" at bounding box center [880, 378] width 796 height 29
type input "14:00"
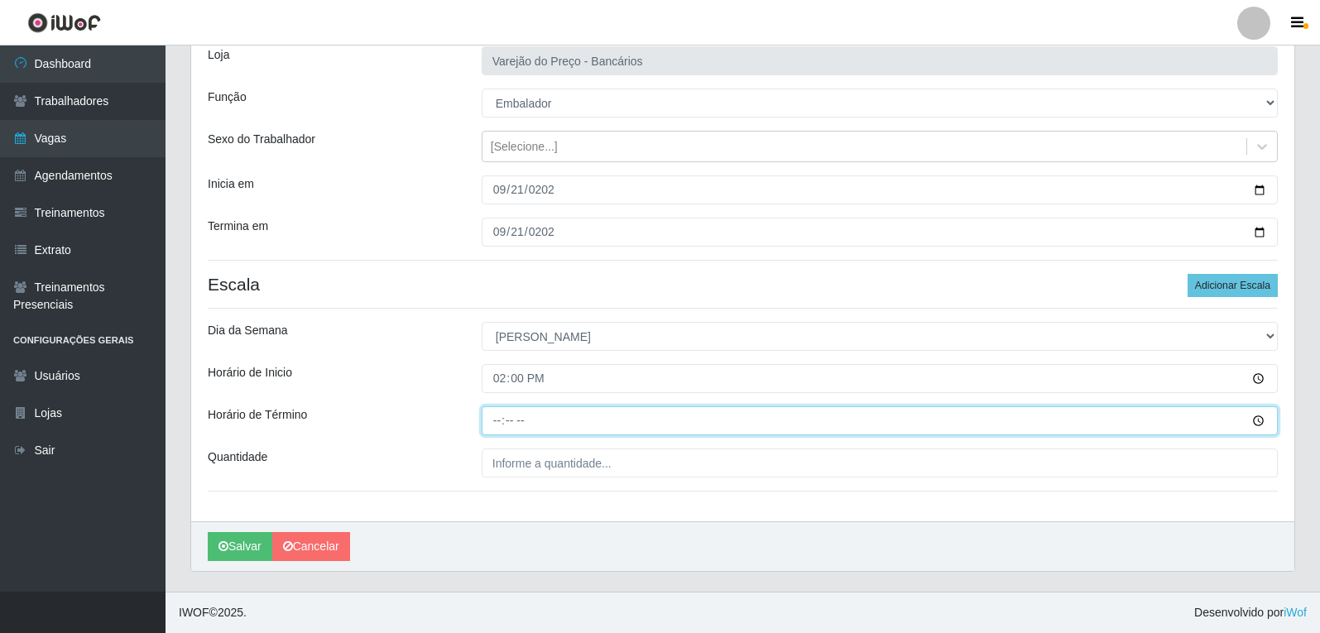
click at [500, 413] on input "Horário de Término" at bounding box center [880, 420] width 796 height 29
type input "19:00"
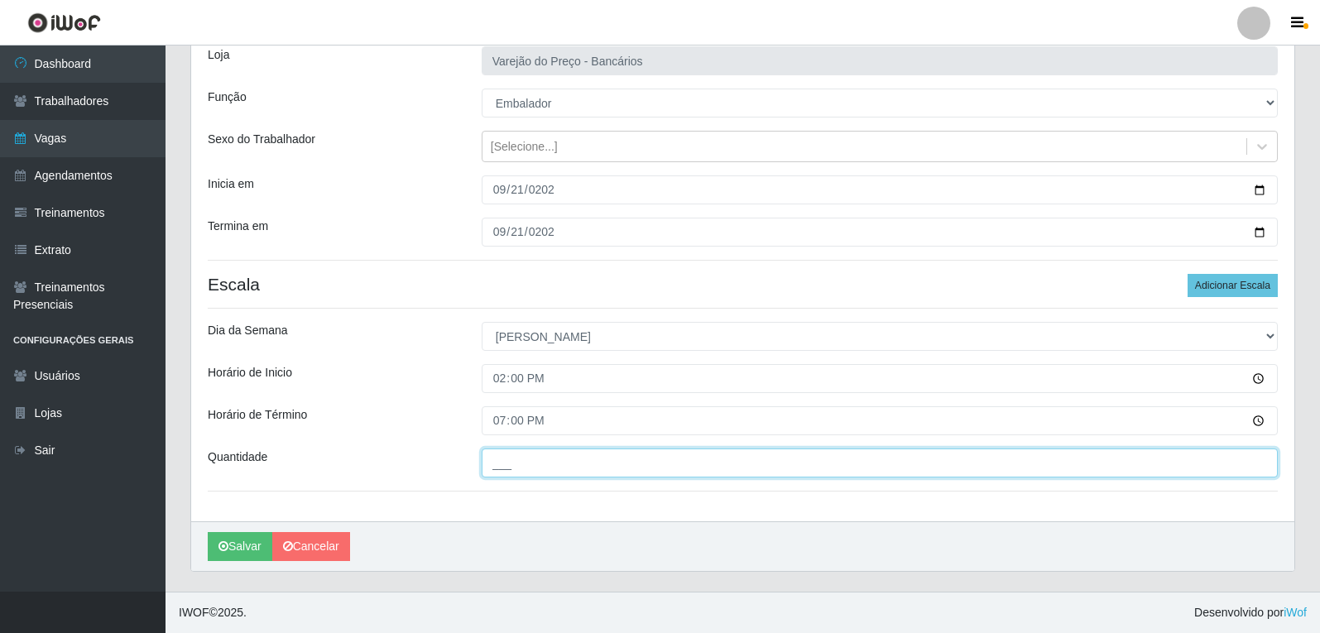
click at [531, 459] on input "___" at bounding box center [880, 463] width 796 height 29
type input "3__"
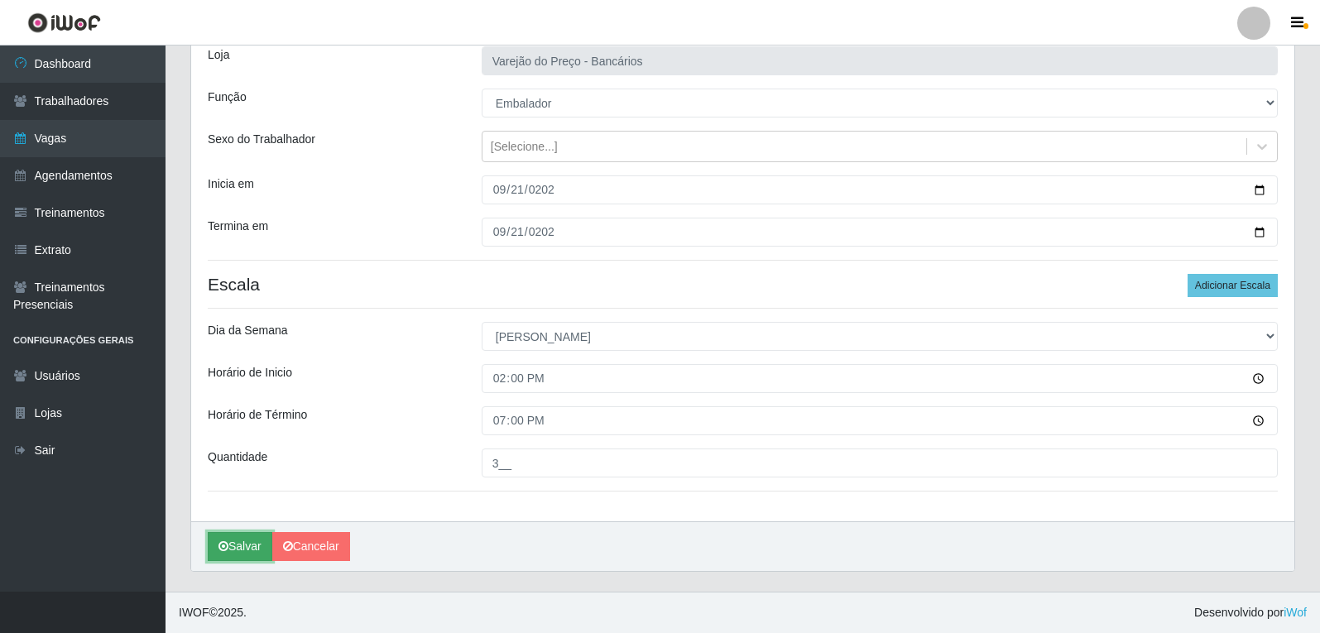
click at [221, 550] on icon "submit" at bounding box center [224, 547] width 10 height 12
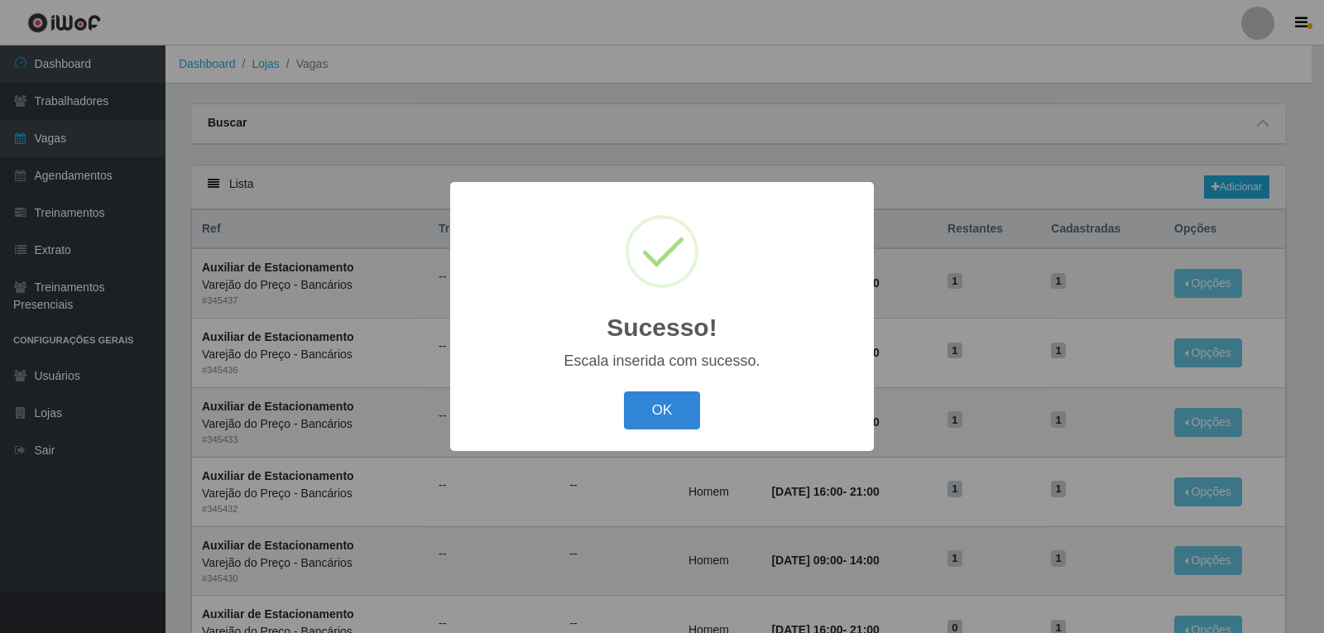
click at [673, 390] on div "OK Cancel" at bounding box center [662, 410] width 391 height 47
click at [671, 398] on button "OK" at bounding box center [662, 411] width 77 height 39
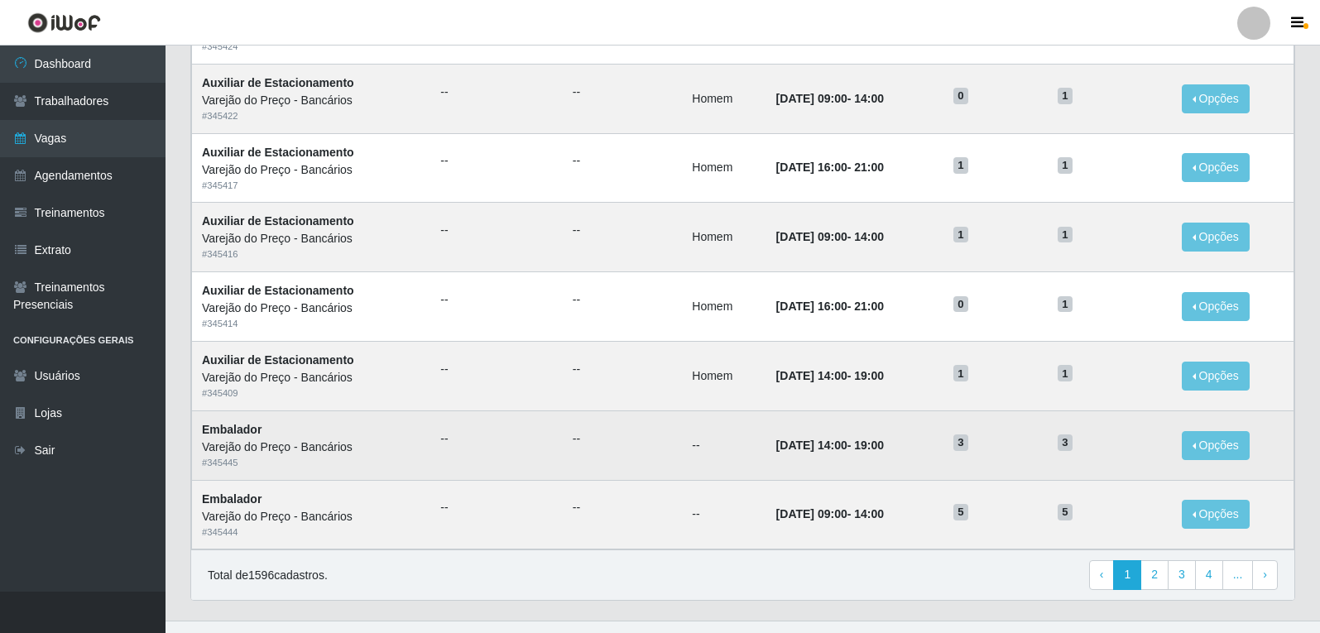
scroll to position [770, 0]
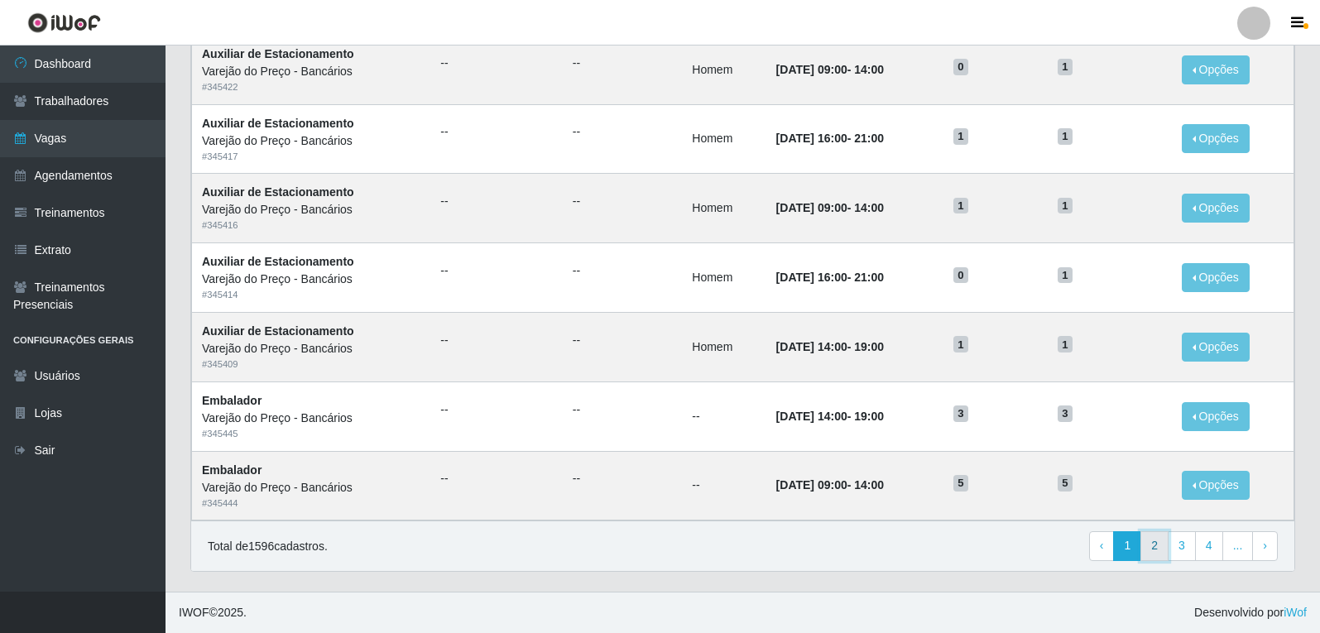
click at [1145, 541] on link "2" at bounding box center [1155, 546] width 28 height 30
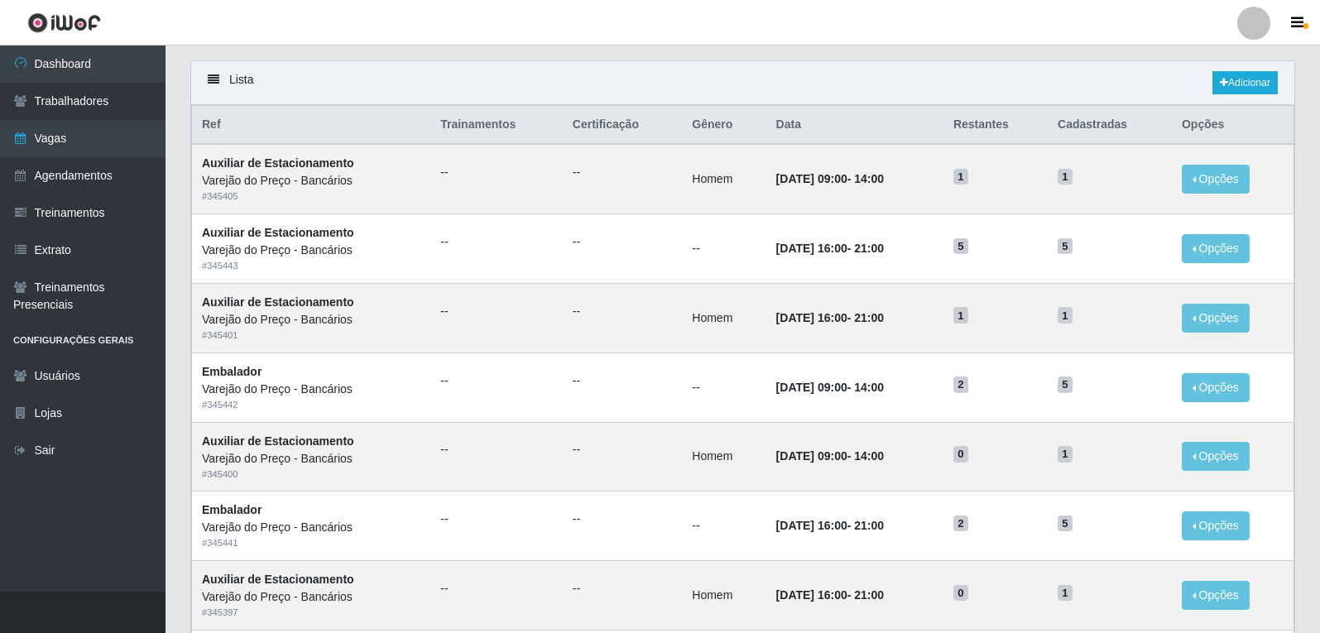
scroll to position [25, 0]
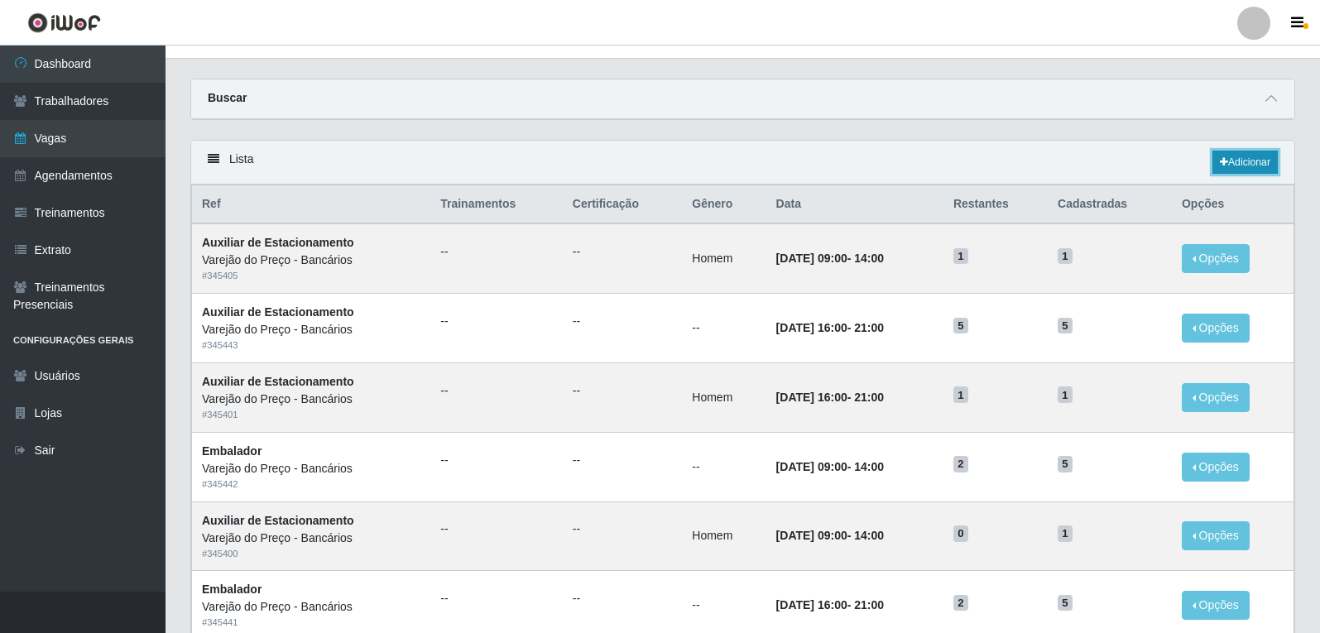
click at [1218, 154] on link "Adicionar" at bounding box center [1245, 162] width 65 height 23
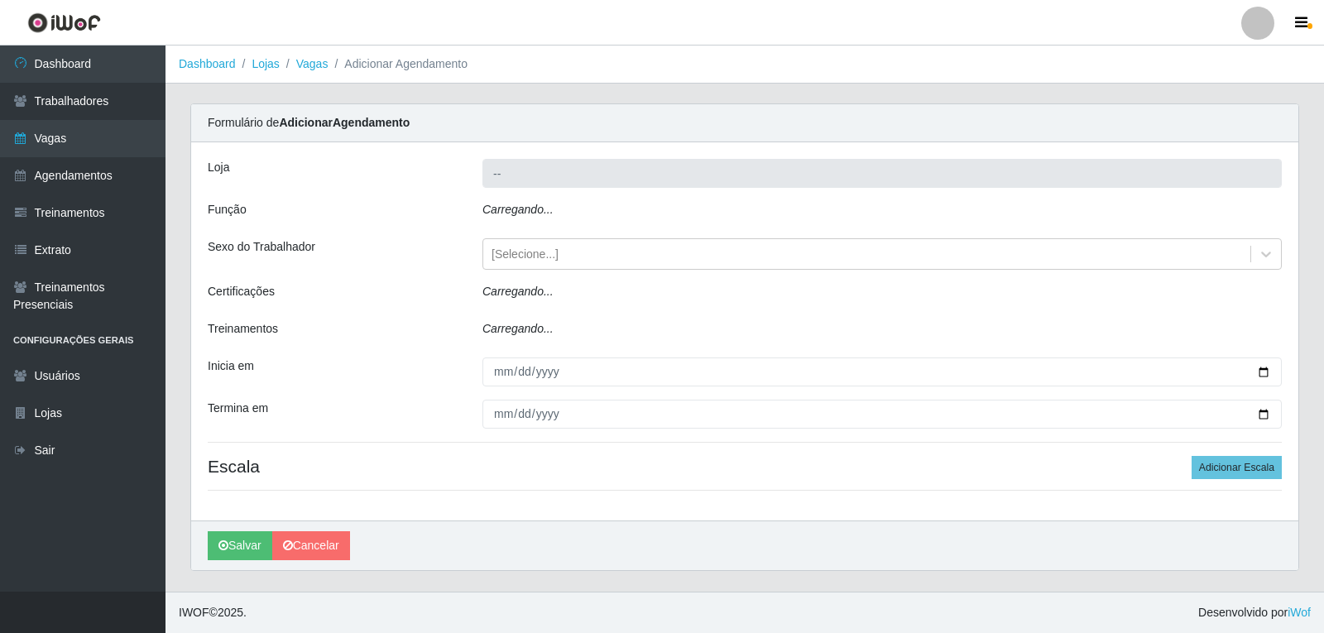
type input "Varejão do Preço - Bancários"
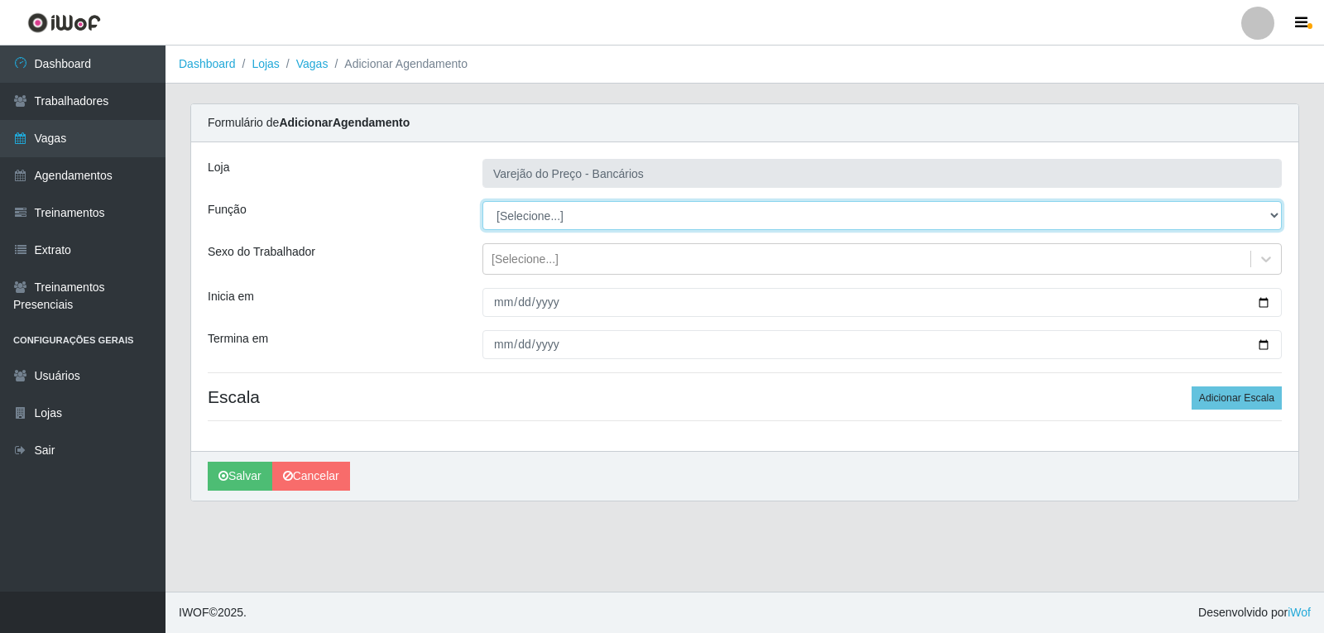
click at [517, 227] on select "[Selecione...] Auxiliar de Estacionamento Auxiliar de Estacionamento + Auxiliar…" at bounding box center [883, 215] width 800 height 29
select select "1"
click at [483, 201] on select "[Selecione...] Auxiliar de Estacionamento Auxiliar de Estacionamento + Auxiliar…" at bounding box center [883, 215] width 800 height 29
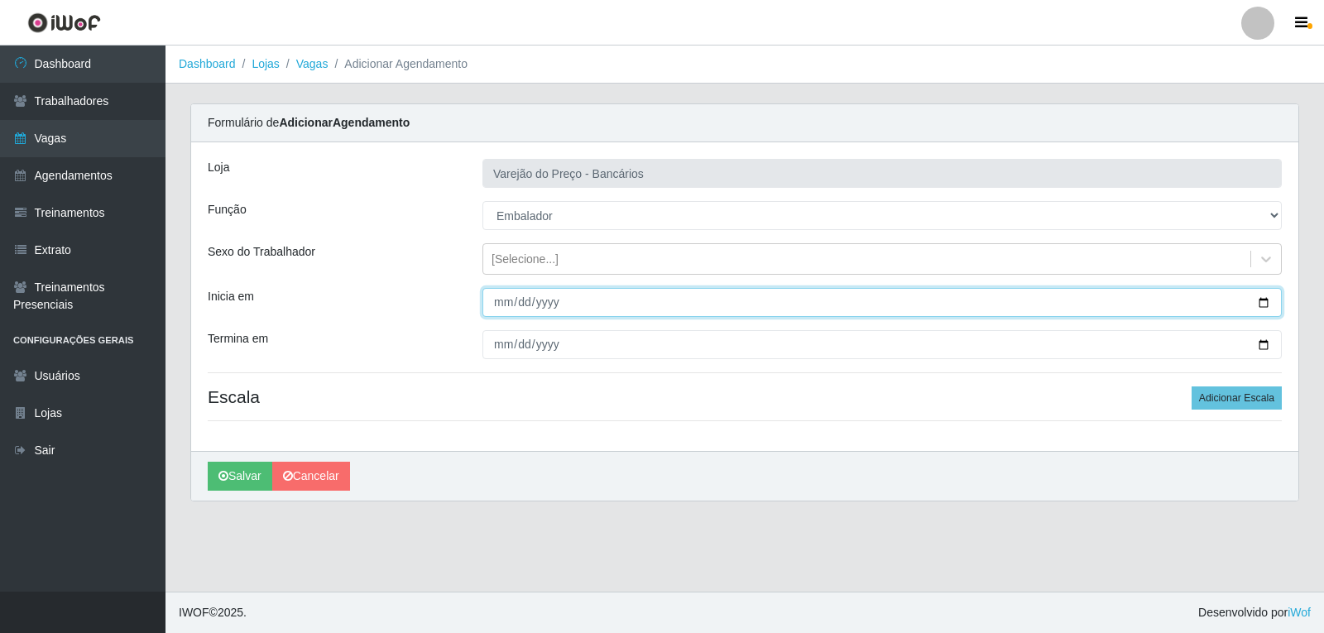
click at [495, 299] on input "Inicia em" at bounding box center [883, 302] width 800 height 29
type input "0025-09-22"
type input "[DATE]"
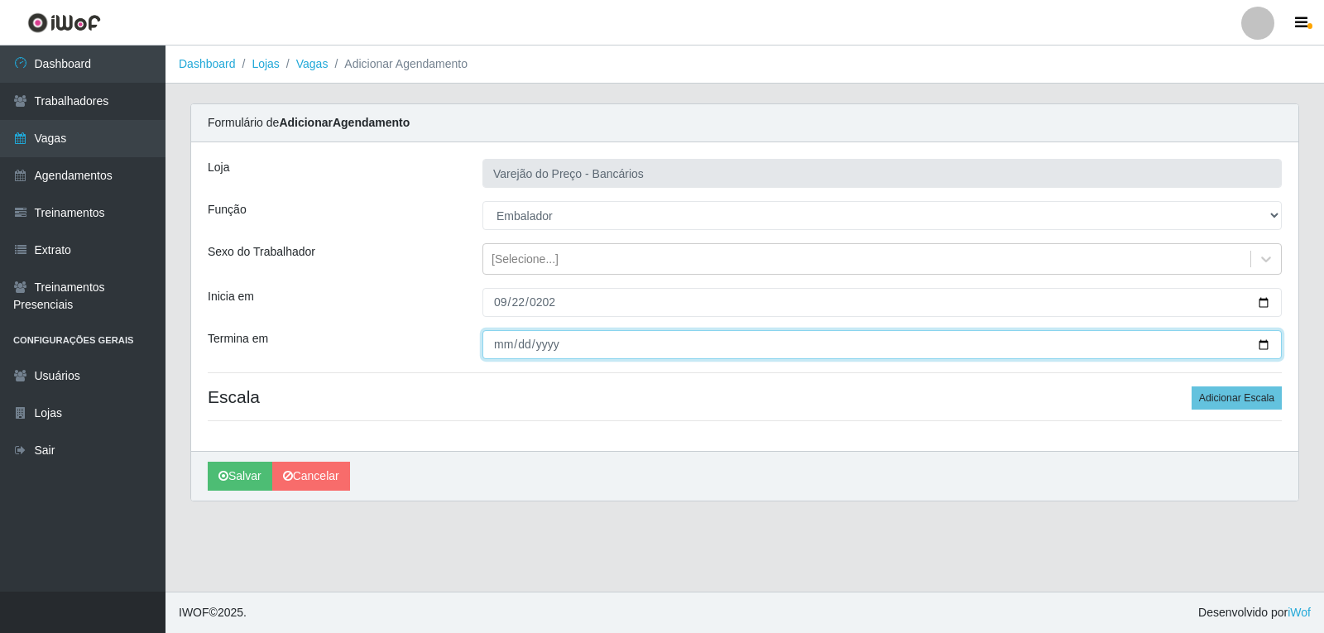
click at [500, 351] on input "Termina em" at bounding box center [883, 344] width 800 height 29
type input "2025-09-22"
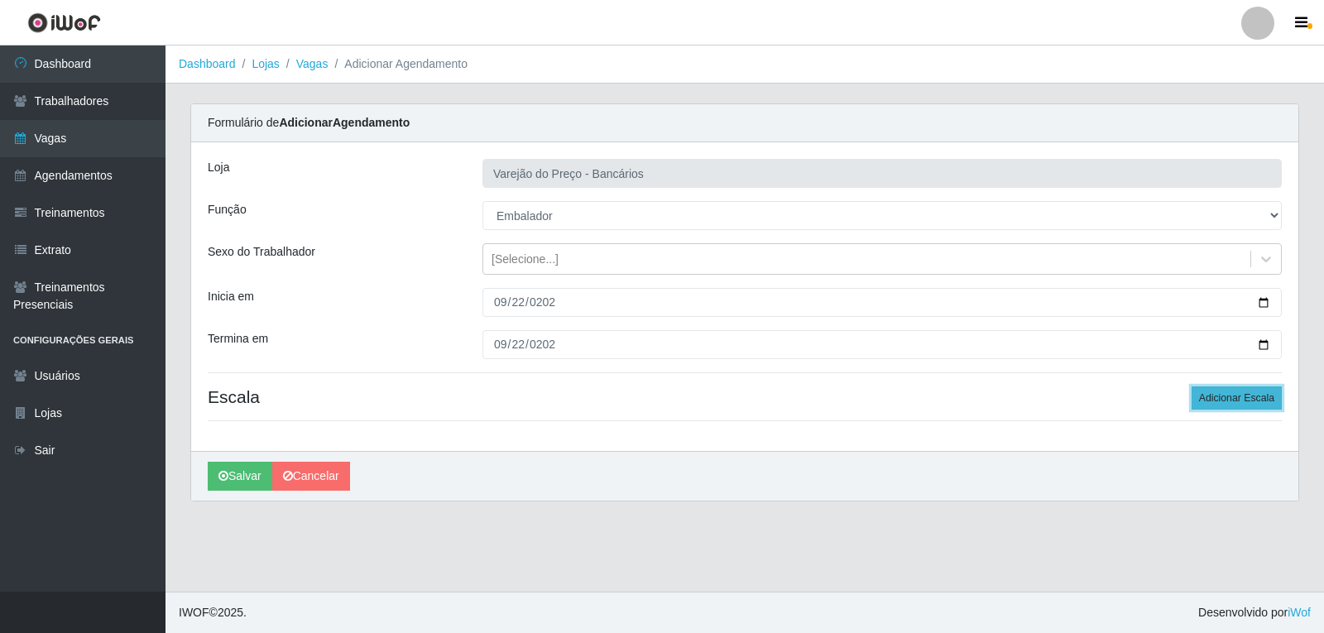
click at [1227, 409] on button "Adicionar Escala" at bounding box center [1237, 398] width 90 height 23
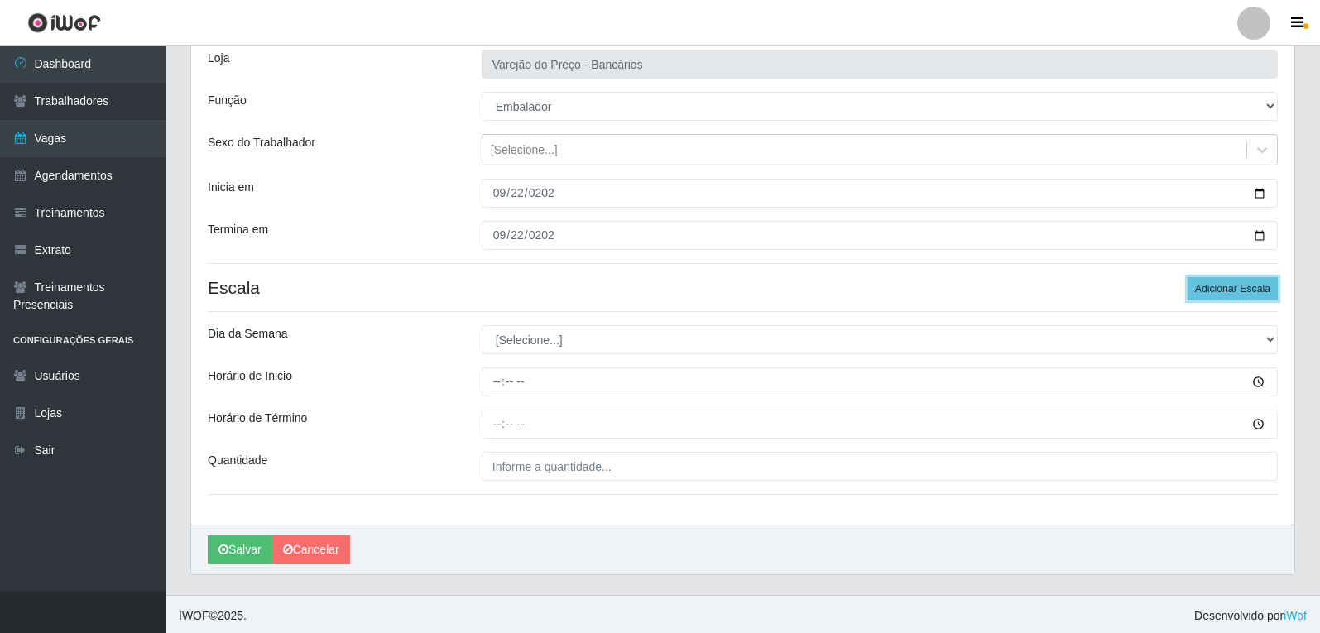
scroll to position [113, 0]
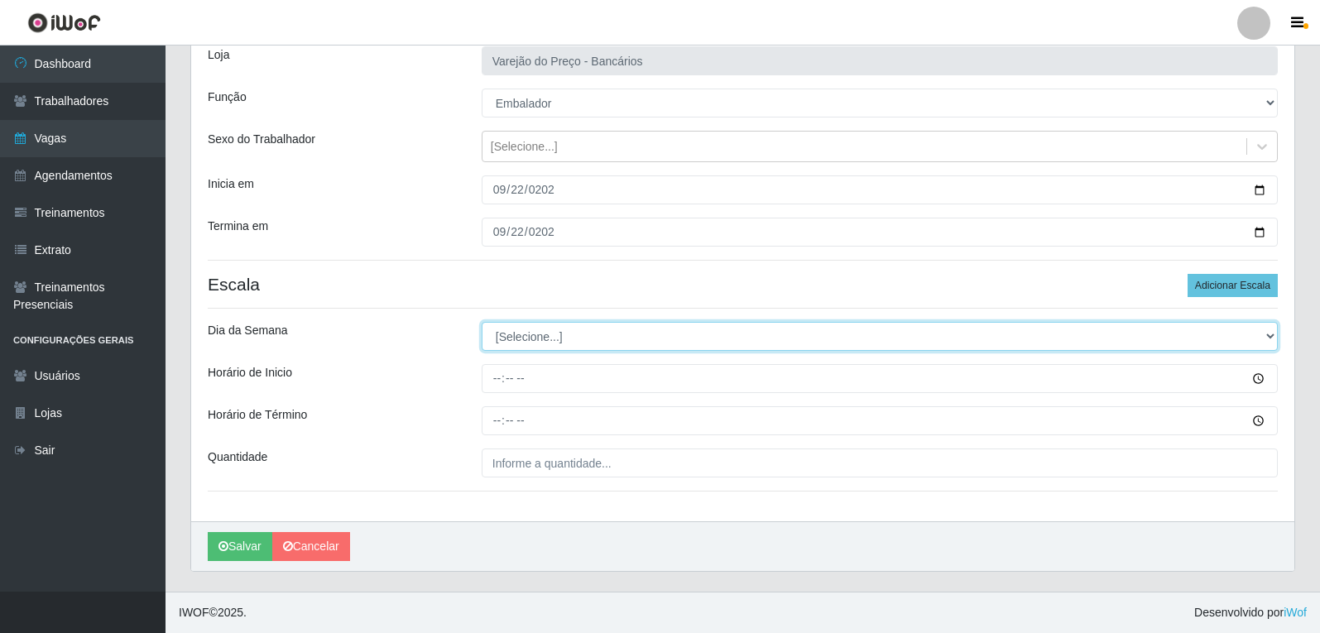
click at [550, 339] on select "[Selecione...] Segunda Terça Quarta Quinta Sexta Sábado Domingo" at bounding box center [880, 336] width 796 height 29
select select "1"
click at [482, 322] on select "[Selecione...] Segunda Terça Quarta Quinta Sexta Sábado Domingo" at bounding box center [880, 336] width 796 height 29
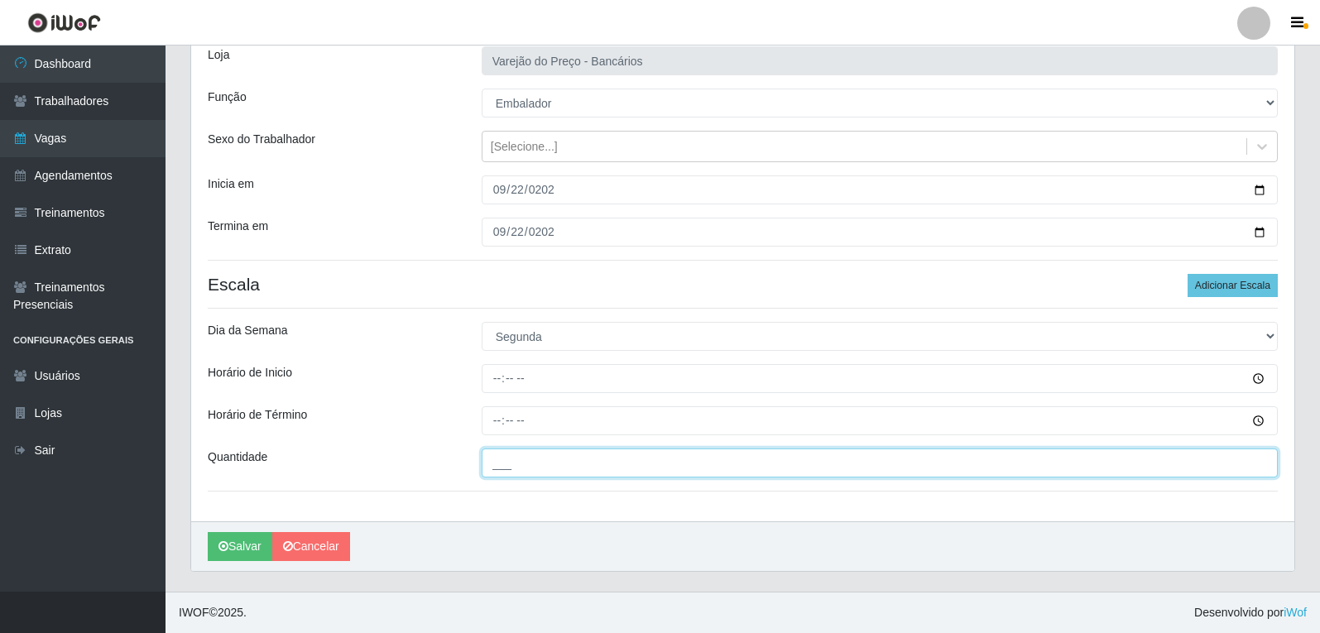
click at [512, 463] on input "___" at bounding box center [880, 463] width 796 height 29
type input "5__"
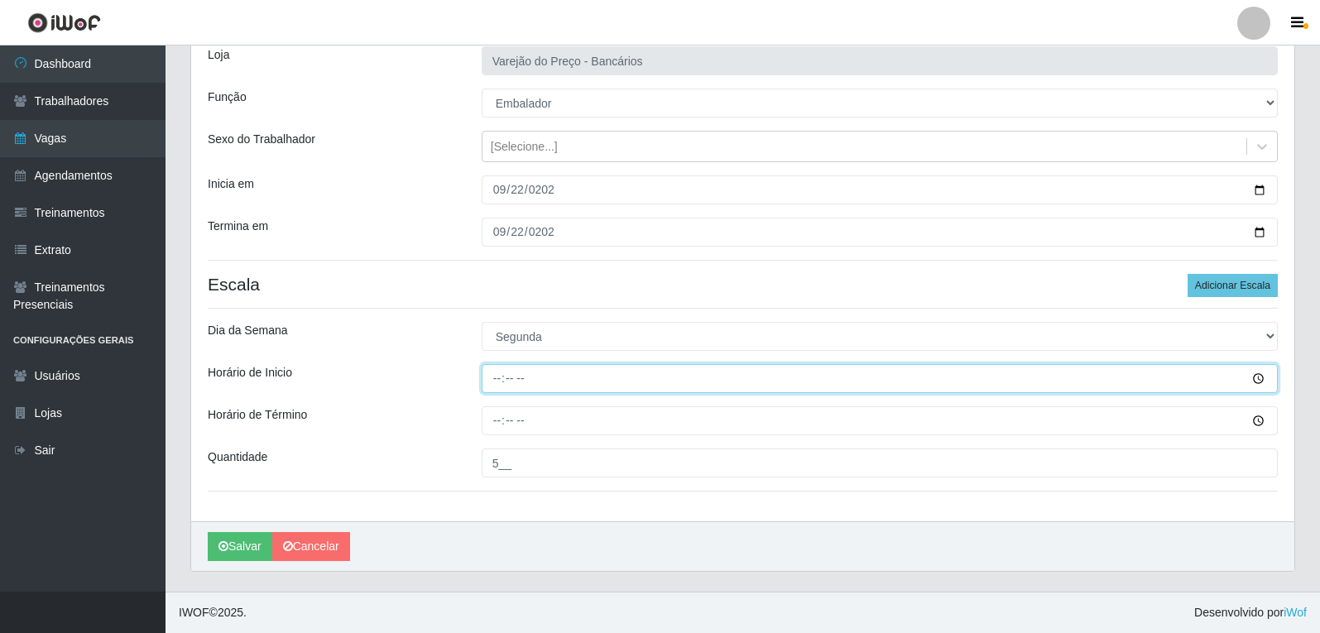
click at [492, 377] on input "Horário de Inicio" at bounding box center [880, 378] width 796 height 29
type input "16:00"
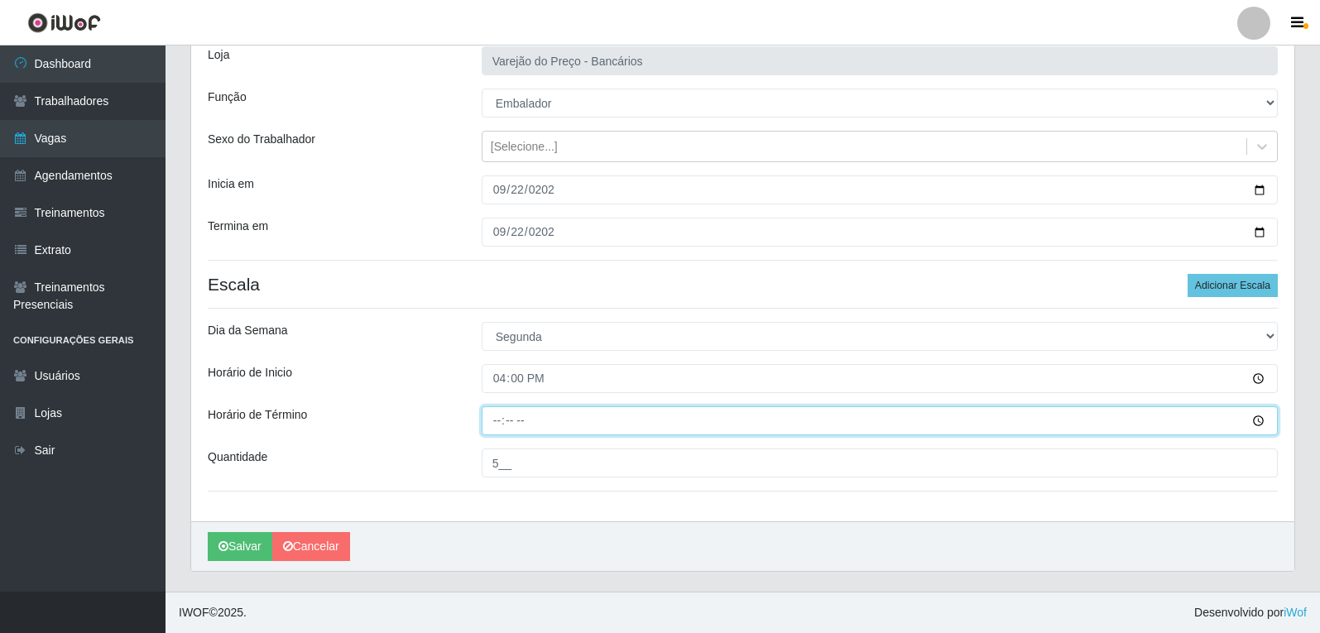
click at [496, 417] on input "Horário de Término" at bounding box center [880, 420] width 796 height 29
type input "21:00"
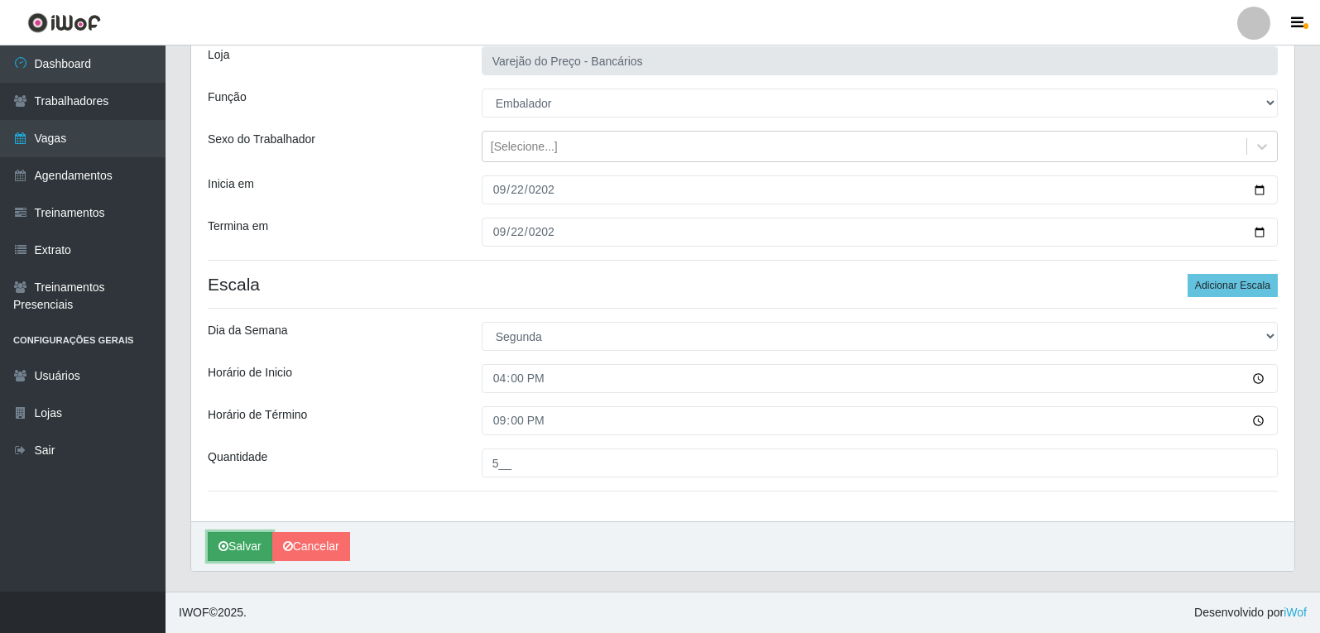
click at [248, 544] on button "Salvar" at bounding box center [240, 546] width 65 height 29
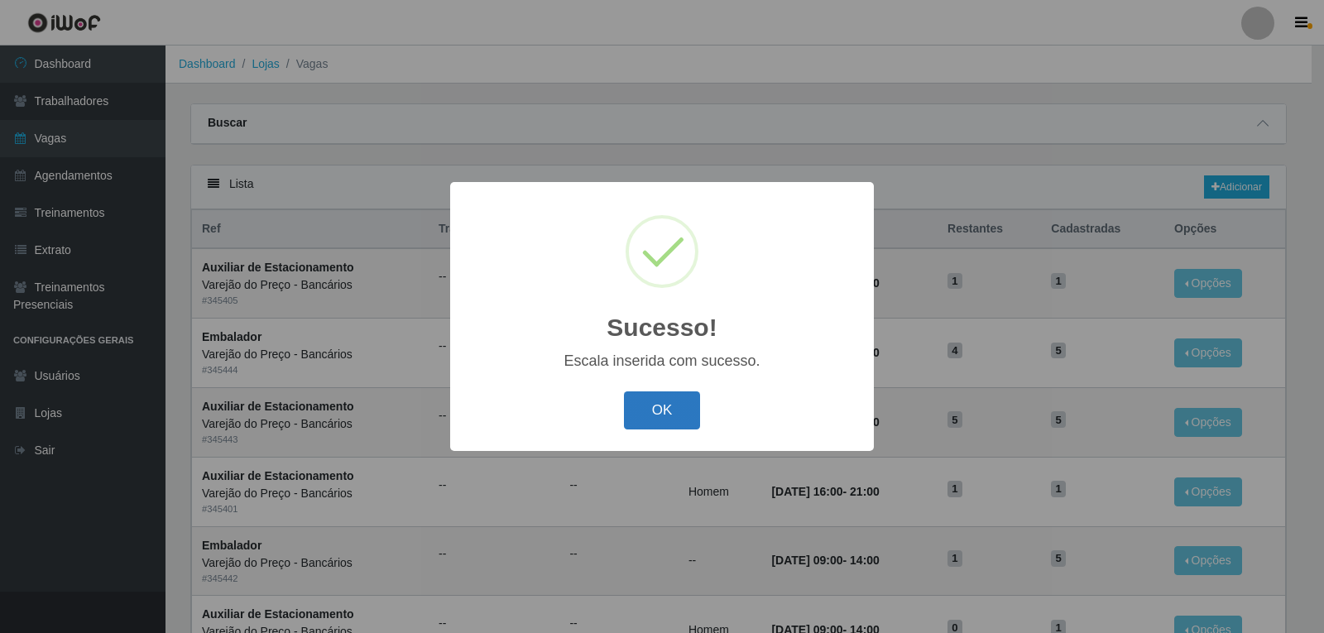
click at [678, 422] on button "OK" at bounding box center [662, 411] width 77 height 39
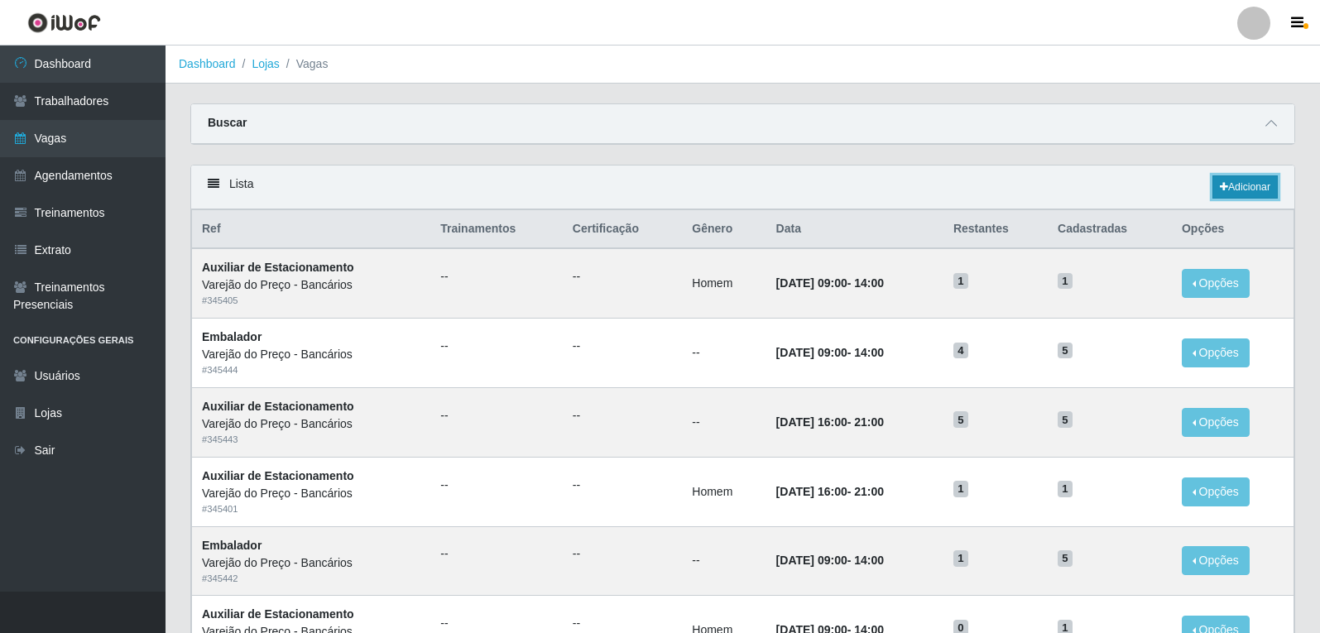
click at [1213, 188] on link "Adicionar" at bounding box center [1245, 186] width 65 height 23
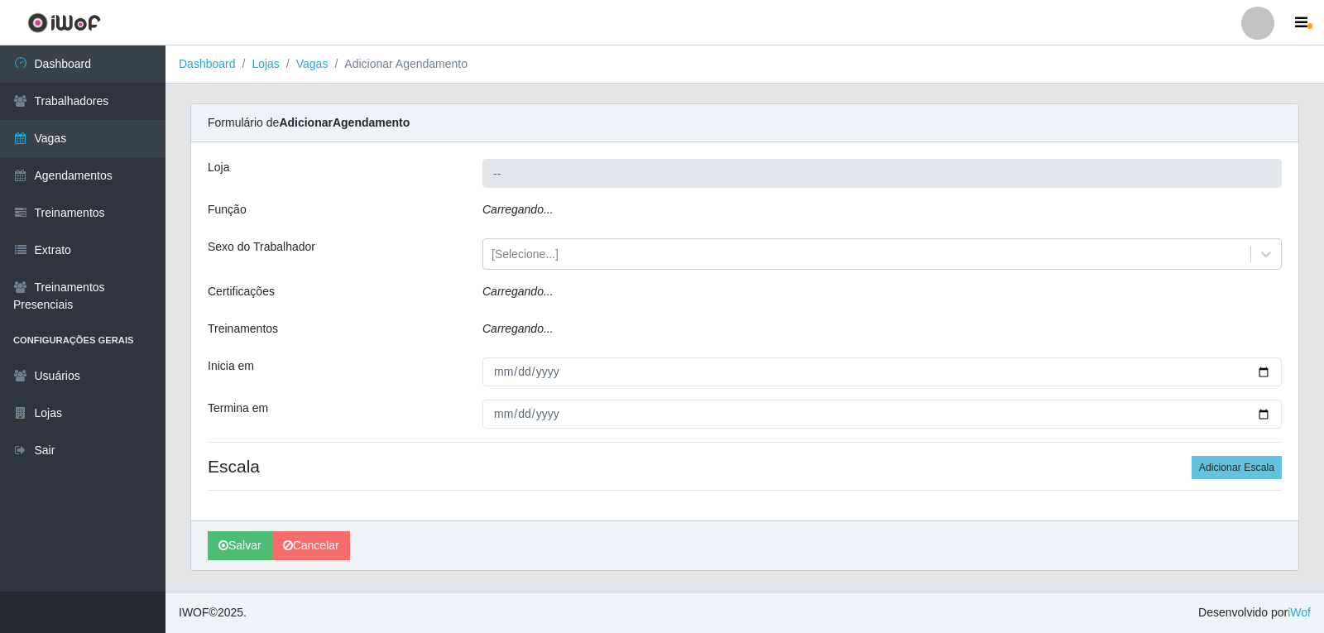
type input "Varejão do Preço - Bancários"
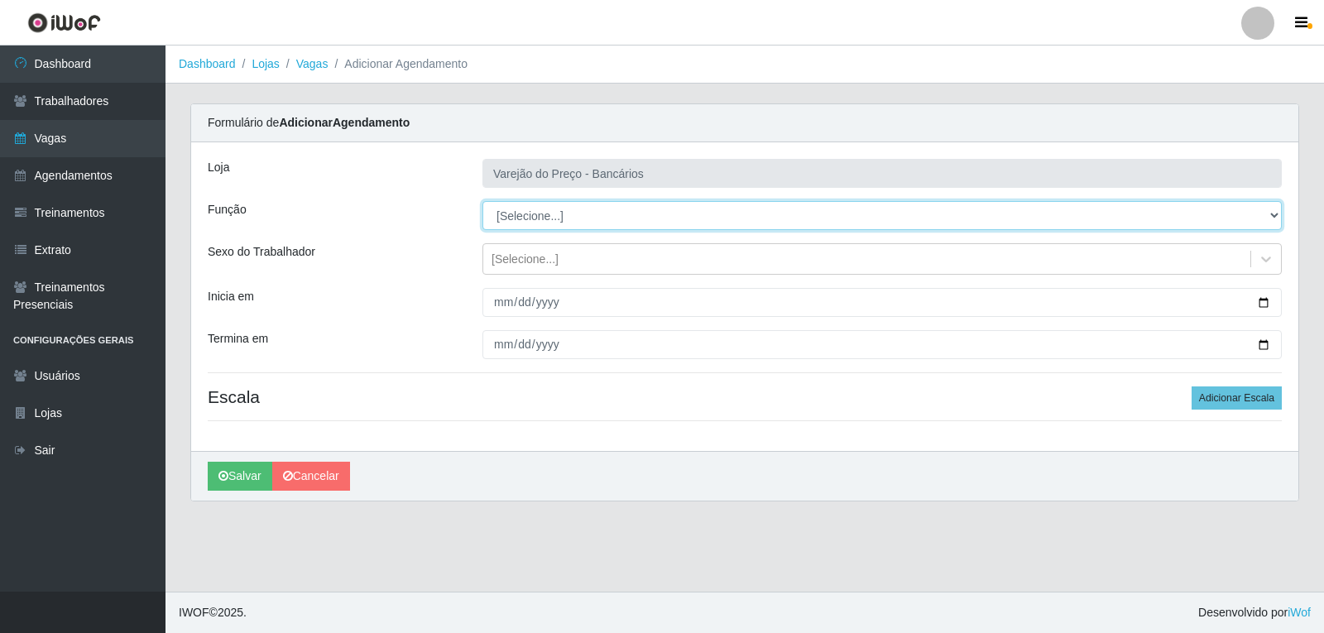
click at [524, 224] on select "[Selecione...] Auxiliar de Estacionamento Auxiliar de Estacionamento + Auxiliar…" at bounding box center [883, 215] width 800 height 29
select select "1"
click at [483, 201] on select "[Selecione...] Auxiliar de Estacionamento Auxiliar de Estacionamento + Auxiliar…" at bounding box center [883, 215] width 800 height 29
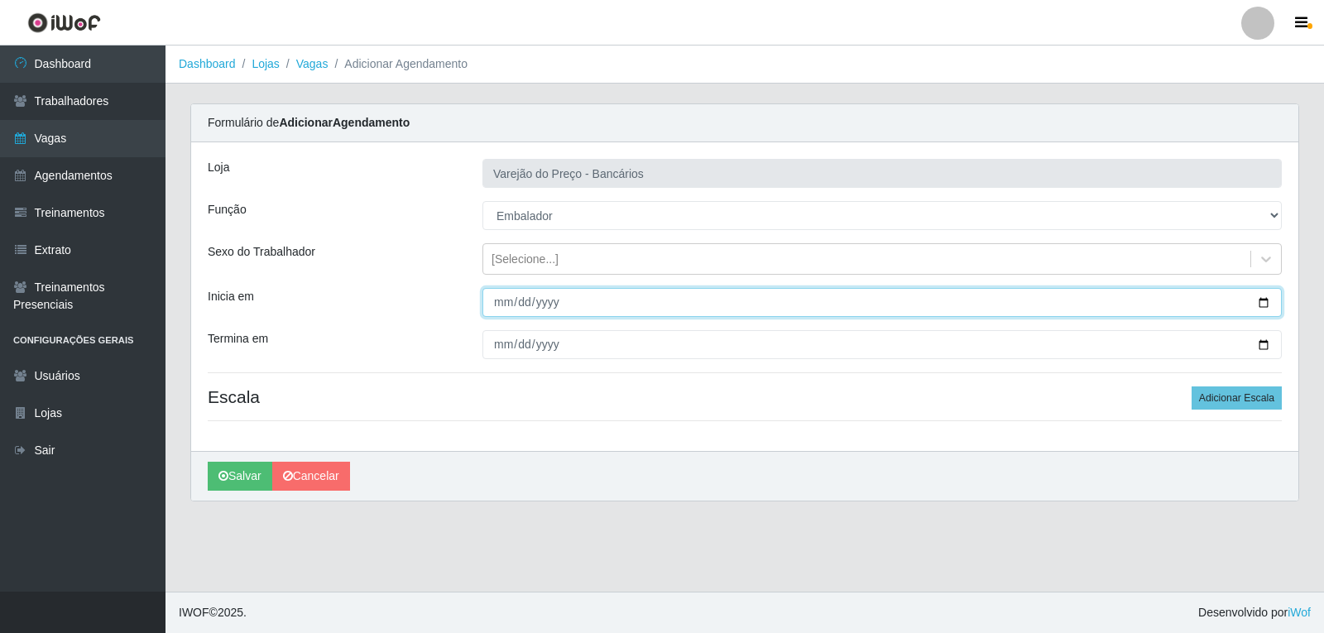
click at [507, 300] on input "Inicia em" at bounding box center [883, 302] width 800 height 29
type input "2025-09-23"
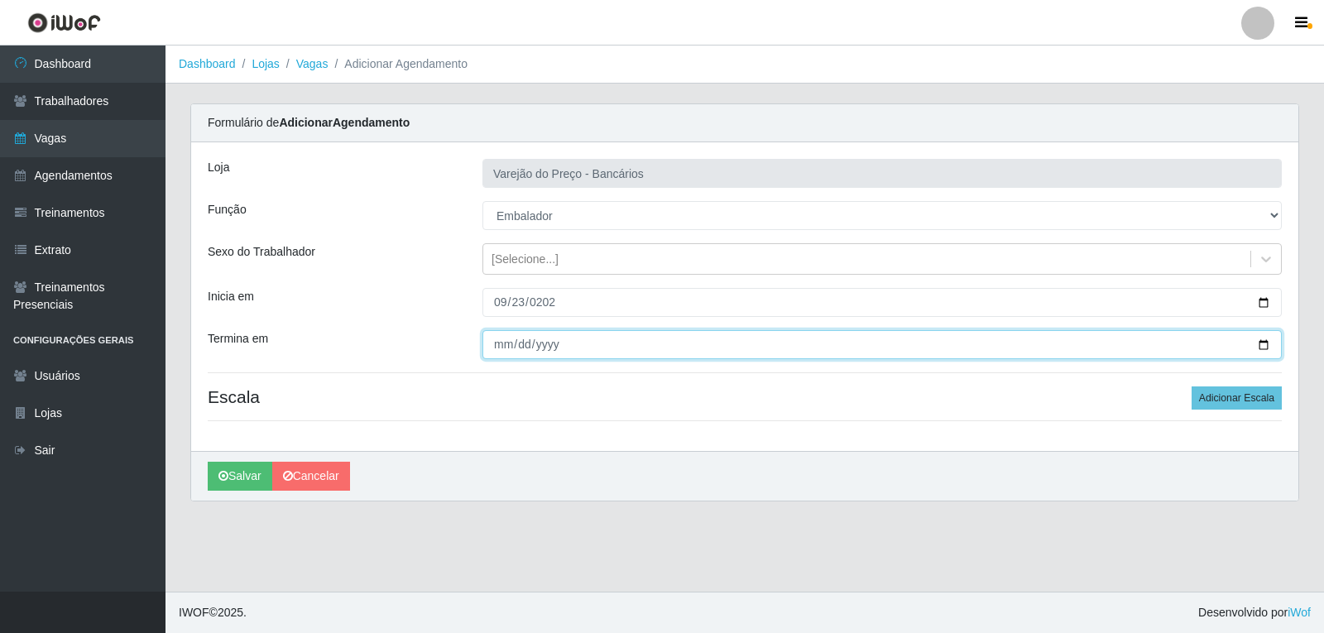
click at [506, 346] on input "Termina em" at bounding box center [883, 344] width 800 height 29
type input "2025-09-23"
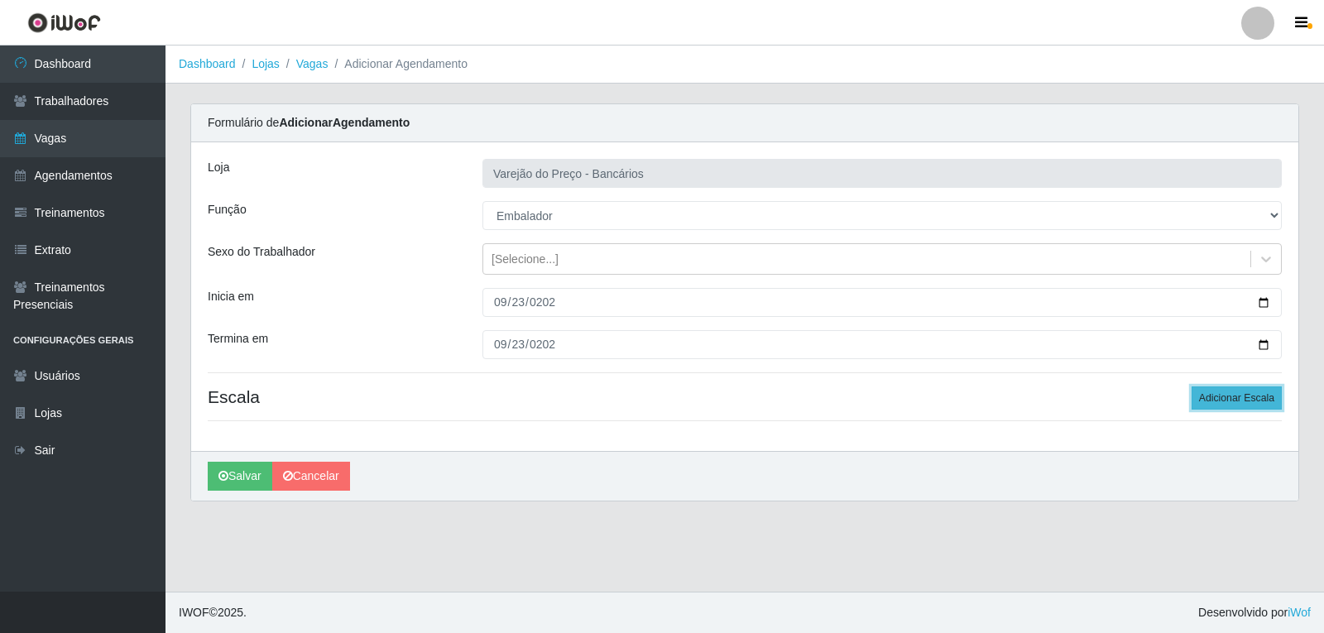
click at [1198, 401] on button "Adicionar Escala" at bounding box center [1237, 398] width 90 height 23
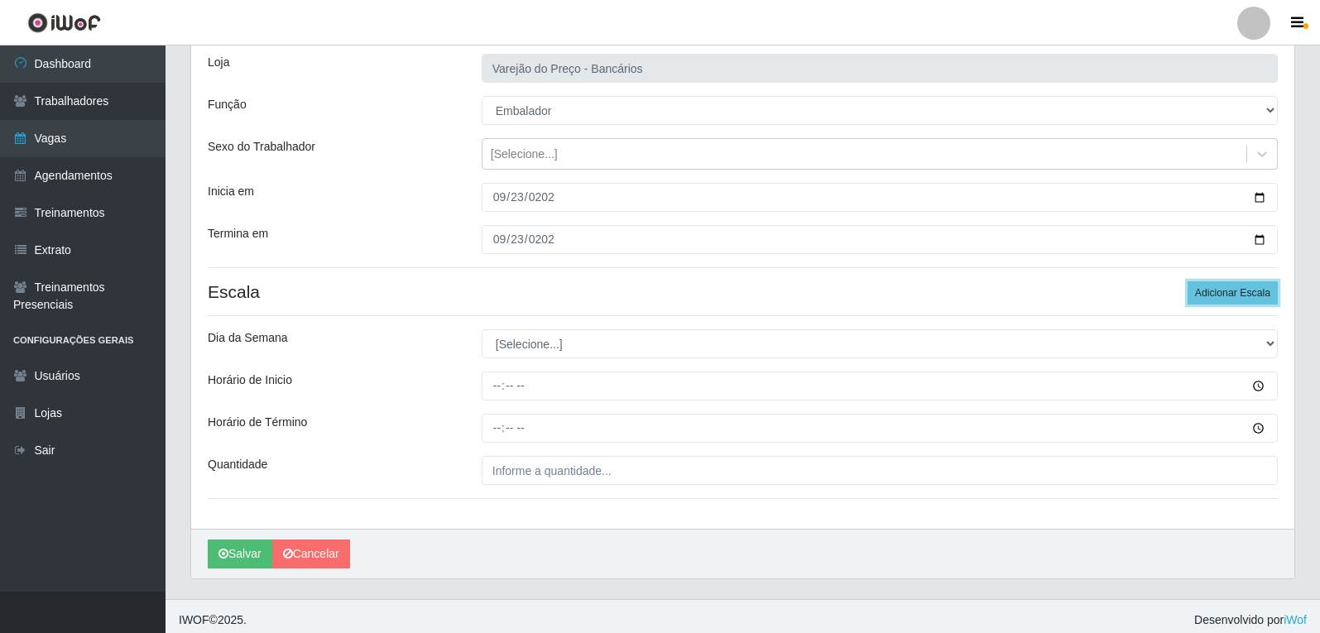
scroll to position [113, 0]
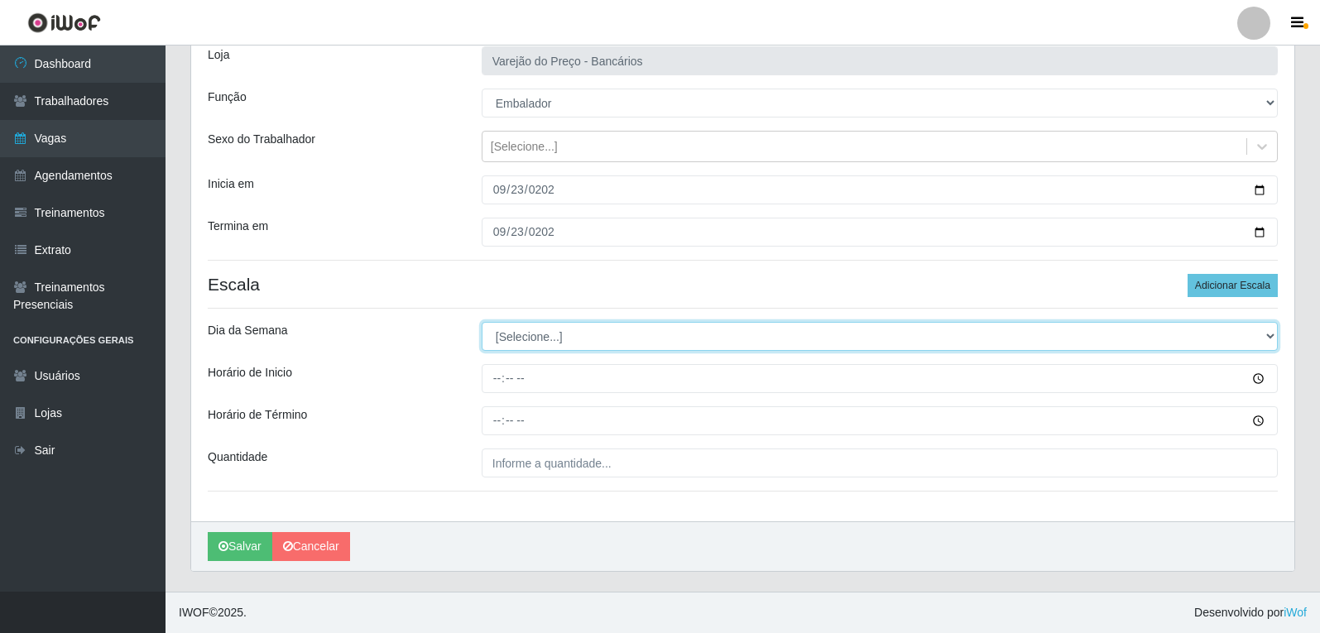
click at [536, 335] on select "[Selecione...] Segunda Terça Quarta Quinta Sexta Sábado Domingo" at bounding box center [880, 336] width 796 height 29
select select "2"
click at [482, 322] on select "[Selecione...] Segunda Terça Quarta Quinta Sexta Sábado Domingo" at bounding box center [880, 336] width 796 height 29
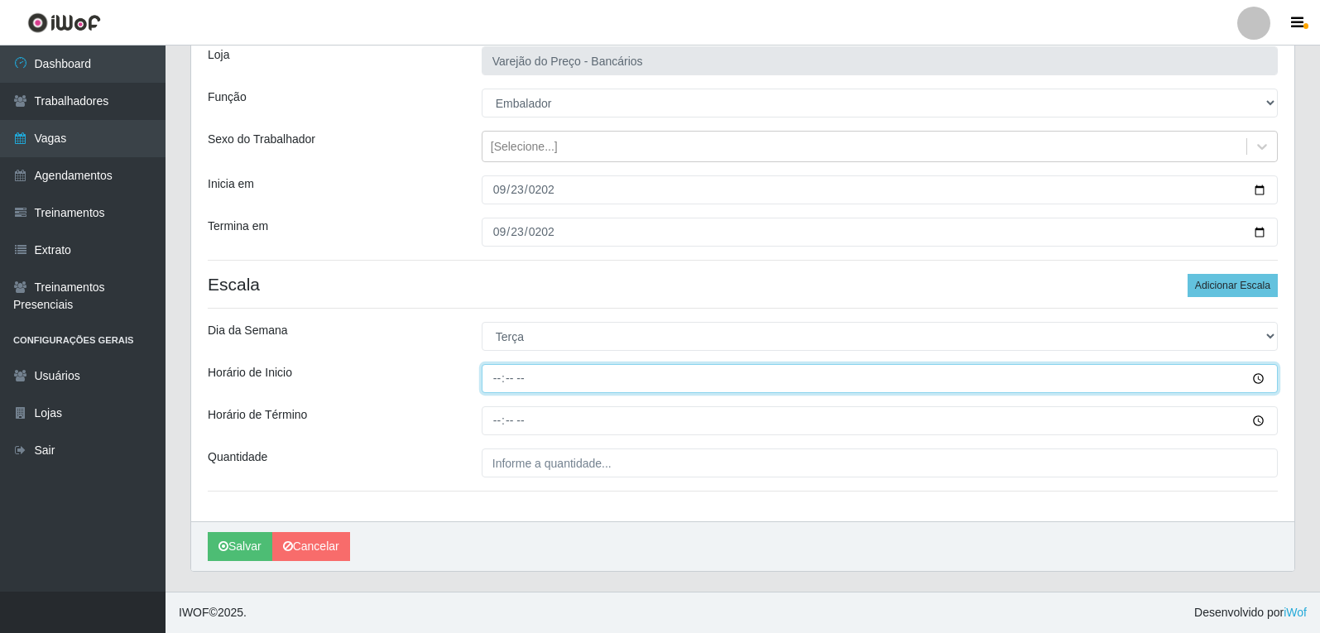
click at [500, 387] on input "Horário de Inicio" at bounding box center [880, 378] width 796 height 29
type input "16:00"
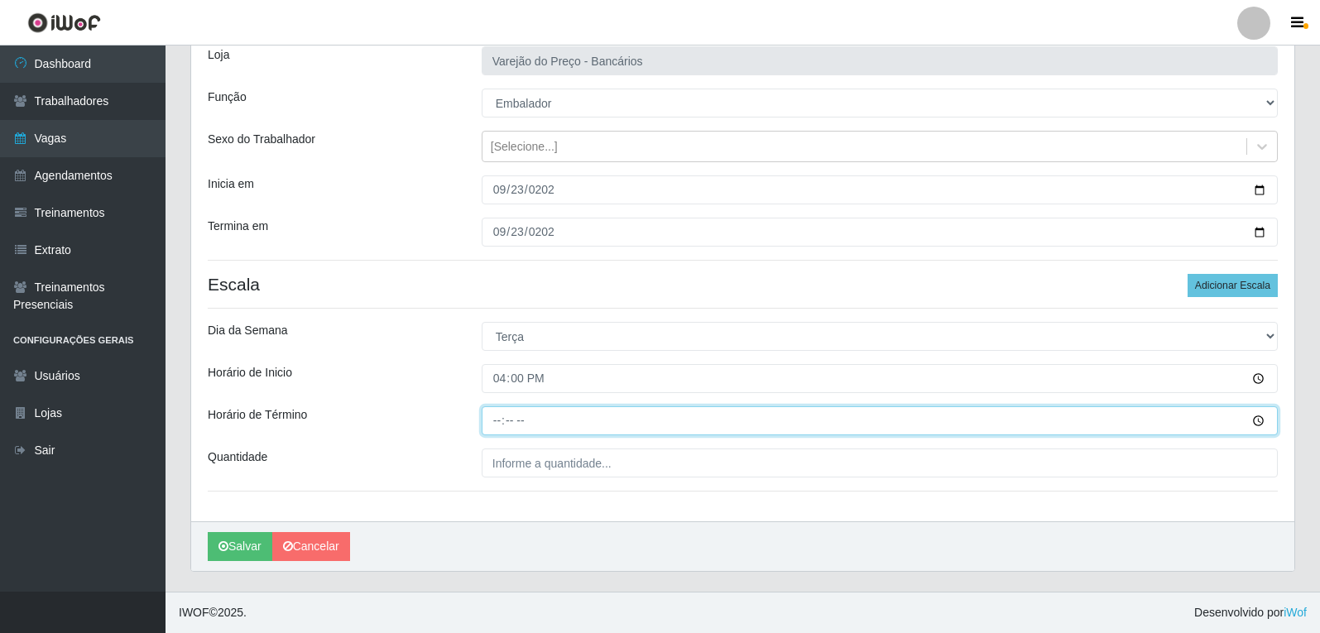
click at [488, 421] on input "Horário de Término" at bounding box center [880, 420] width 796 height 29
type input "21:00"
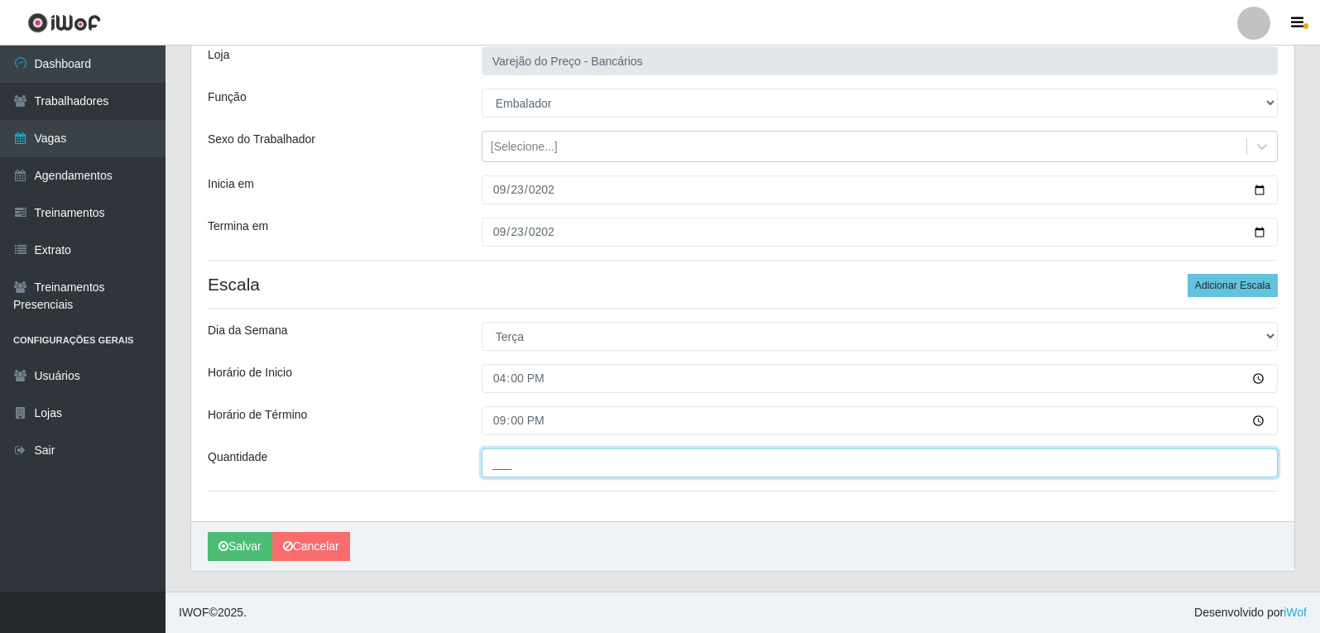
click at [543, 456] on input "___" at bounding box center [880, 463] width 796 height 29
type input "5__"
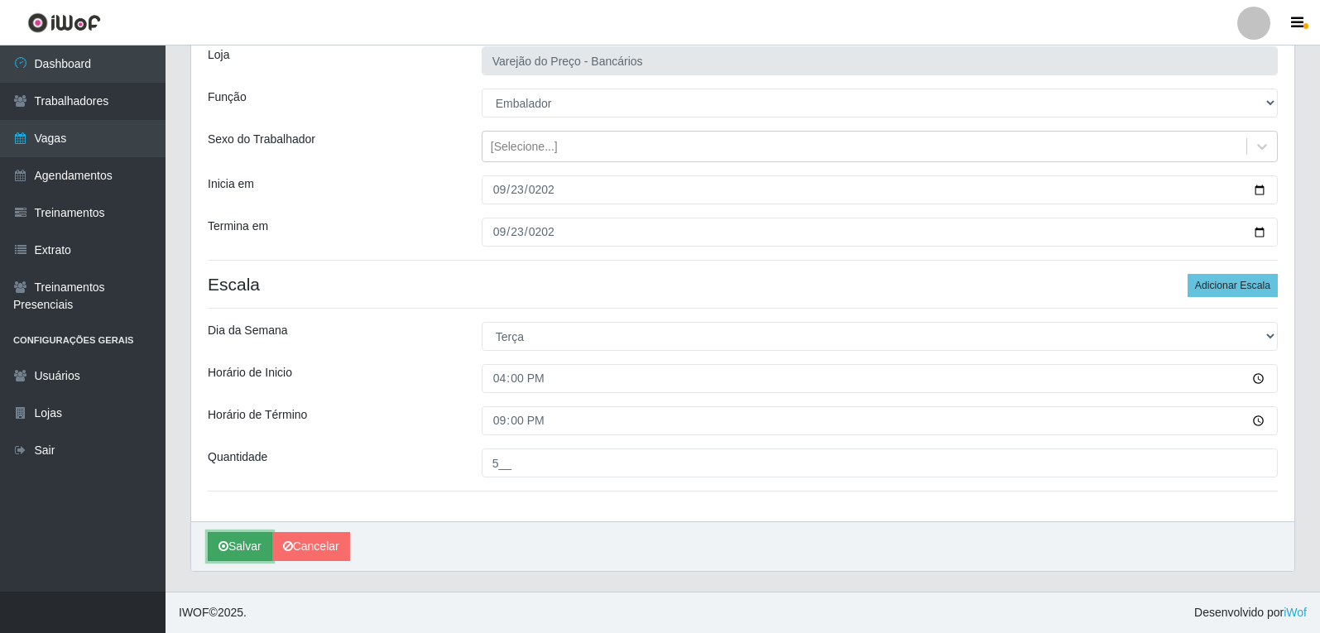
click at [239, 540] on button "Salvar" at bounding box center [240, 546] width 65 height 29
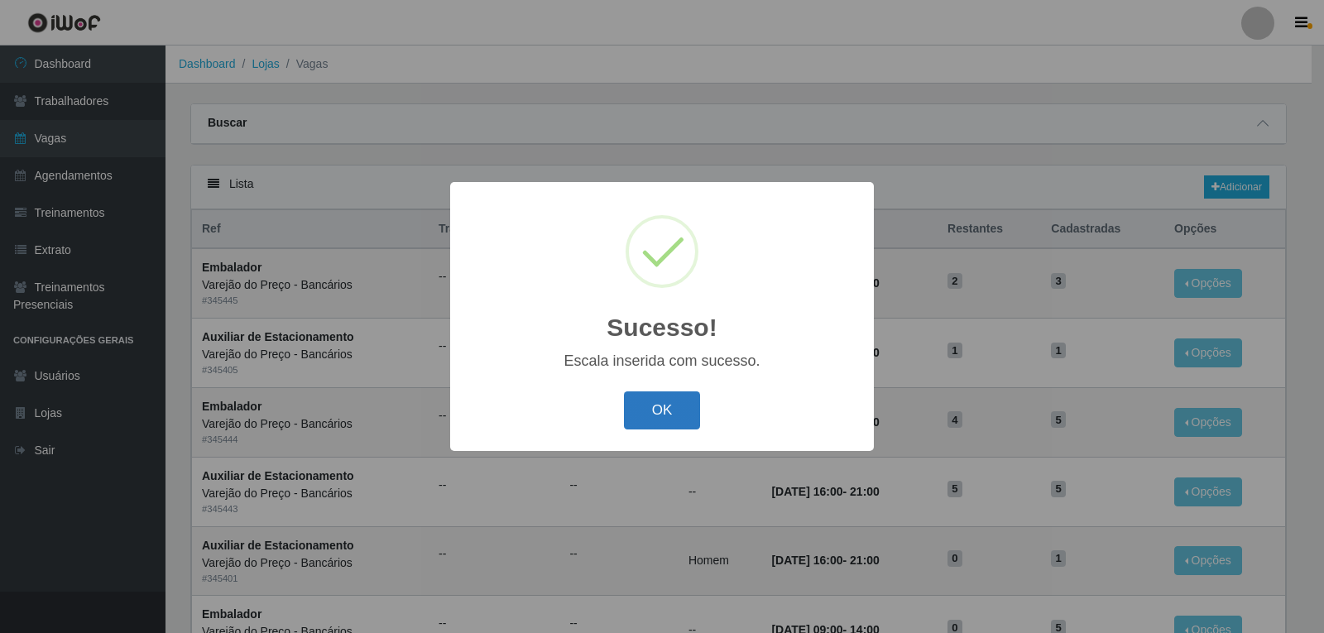
click at [646, 422] on button "OK" at bounding box center [662, 411] width 77 height 39
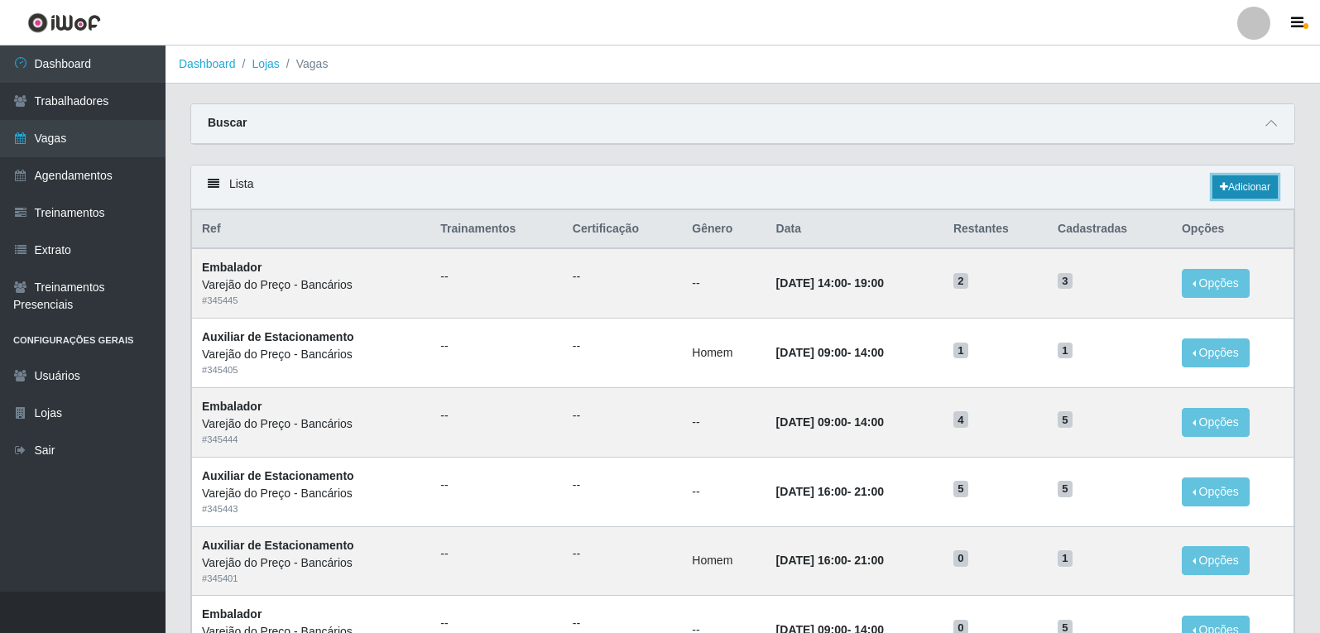
click at [1217, 180] on link "Adicionar" at bounding box center [1245, 186] width 65 height 23
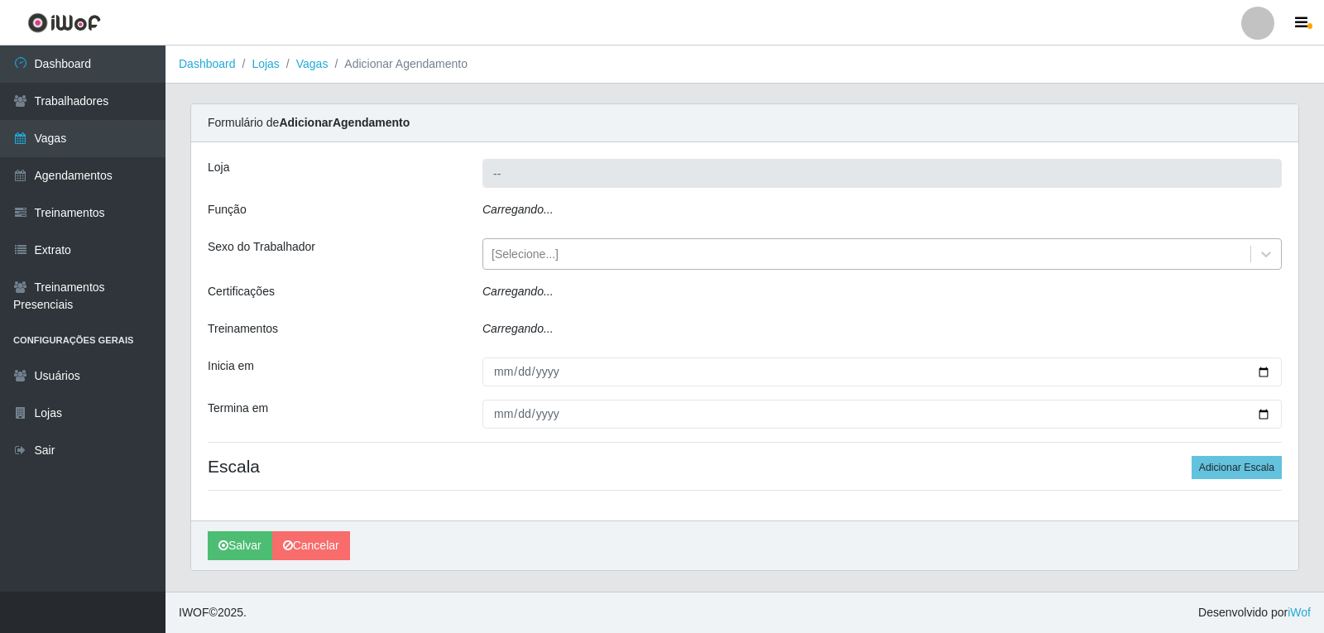
type input "Varejão do Preço - Bancários"
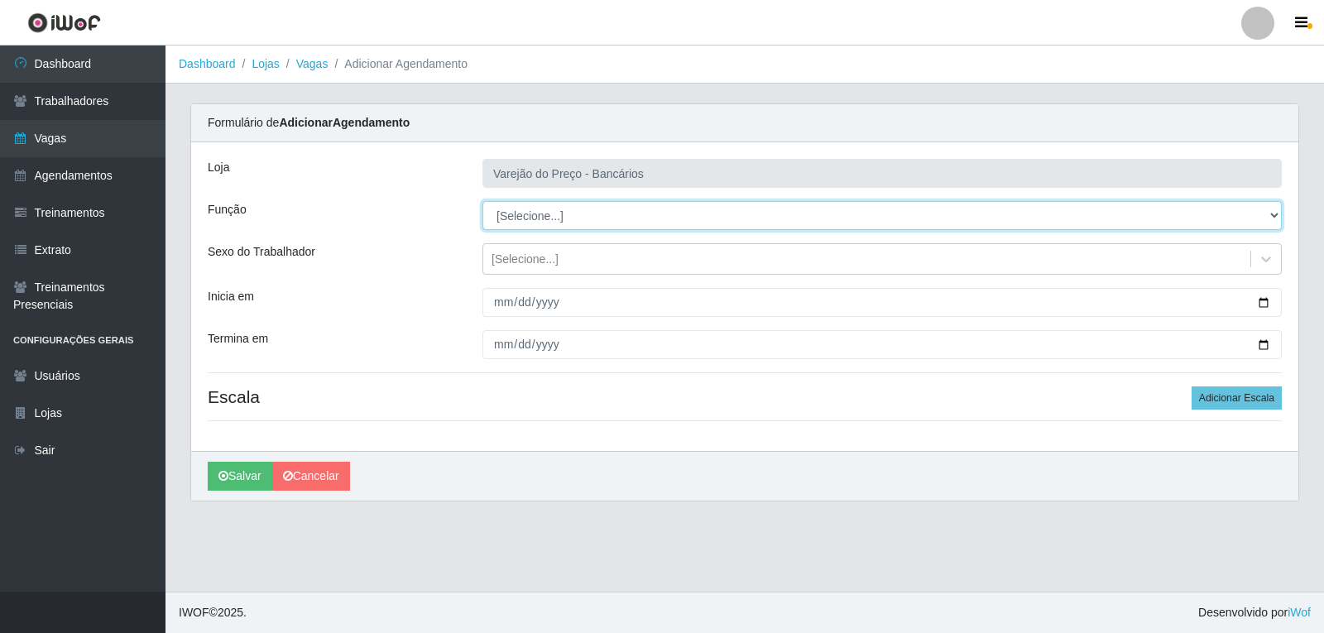
click at [548, 201] on select "[Selecione...] Auxiliar de Estacionamento Auxiliar de Estacionamento + Auxiliar…" at bounding box center [883, 215] width 800 height 29
select select "1"
click at [483, 201] on select "[Selecione...] Auxiliar de Estacionamento Auxiliar de Estacionamento + Auxiliar…" at bounding box center [883, 215] width 800 height 29
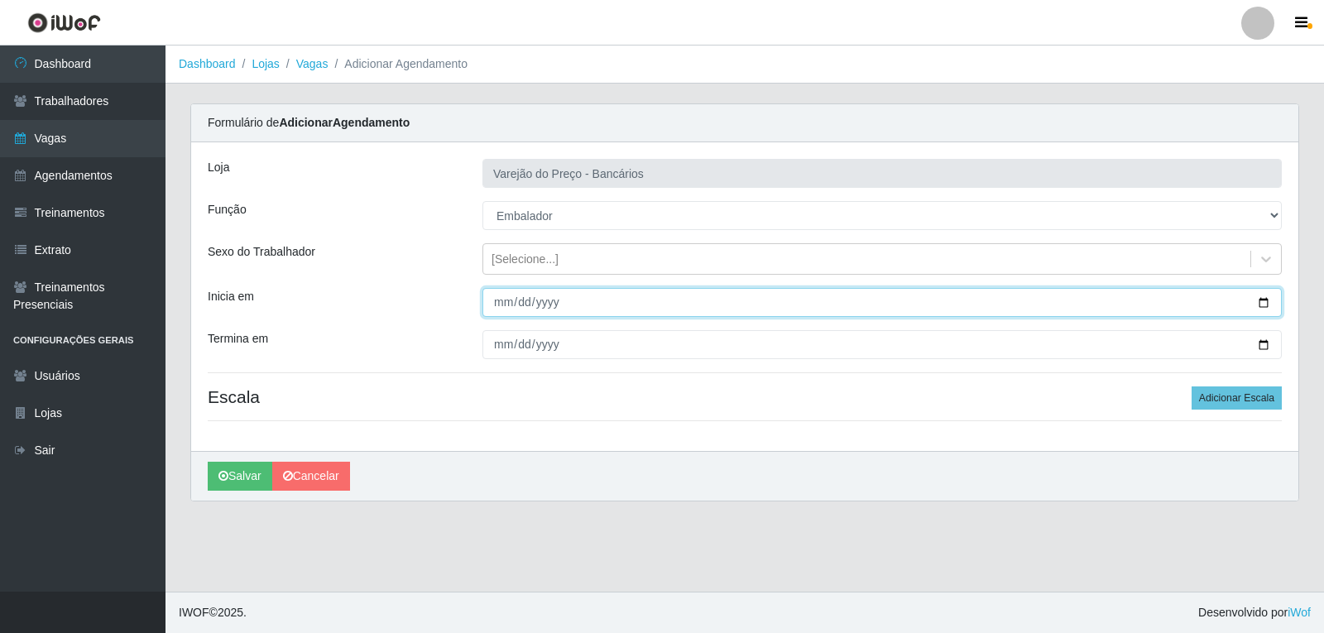
click at [489, 304] on input "Inicia em" at bounding box center [883, 302] width 800 height 29
type input "2025-09-24"
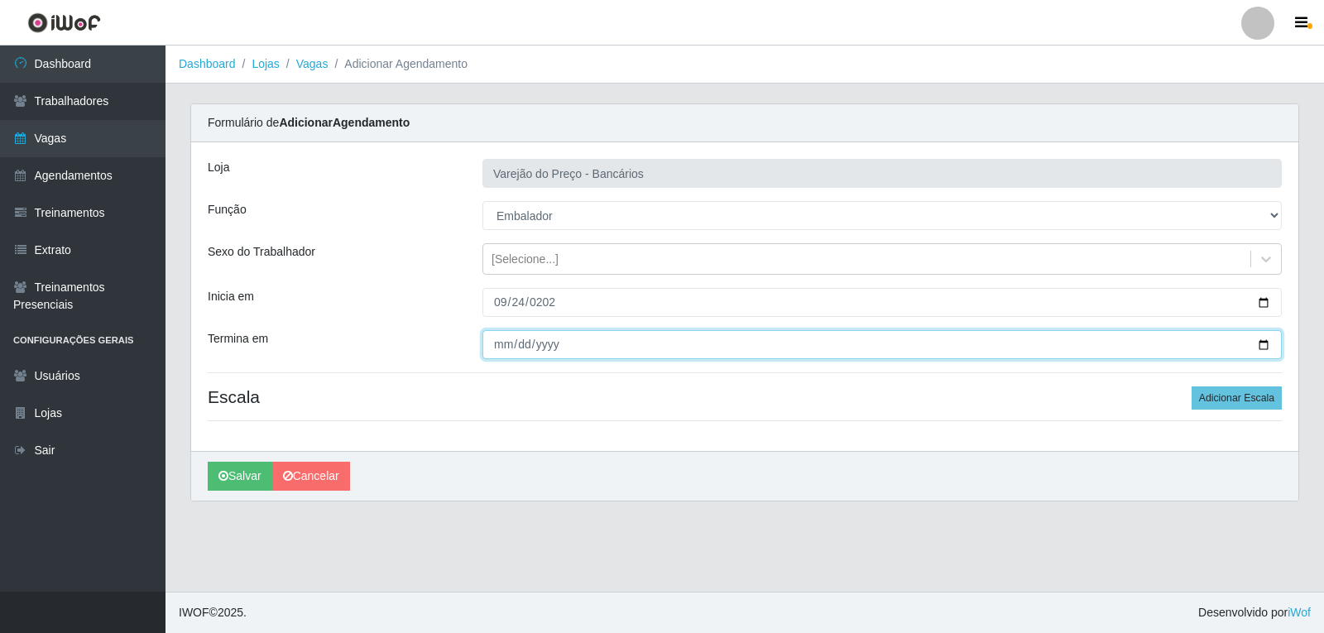
click at [506, 344] on input "Termina em" at bounding box center [883, 344] width 800 height 29
type input "2025-09-24"
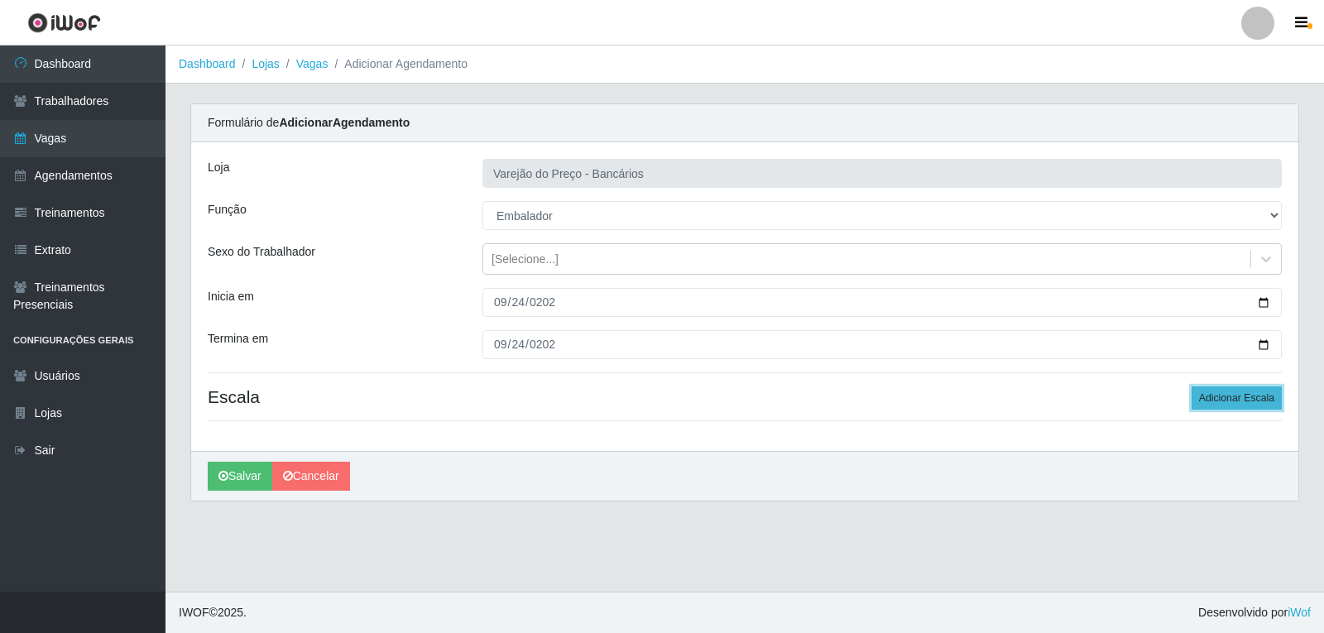
click at [1224, 397] on button "Adicionar Escala" at bounding box center [1237, 398] width 90 height 23
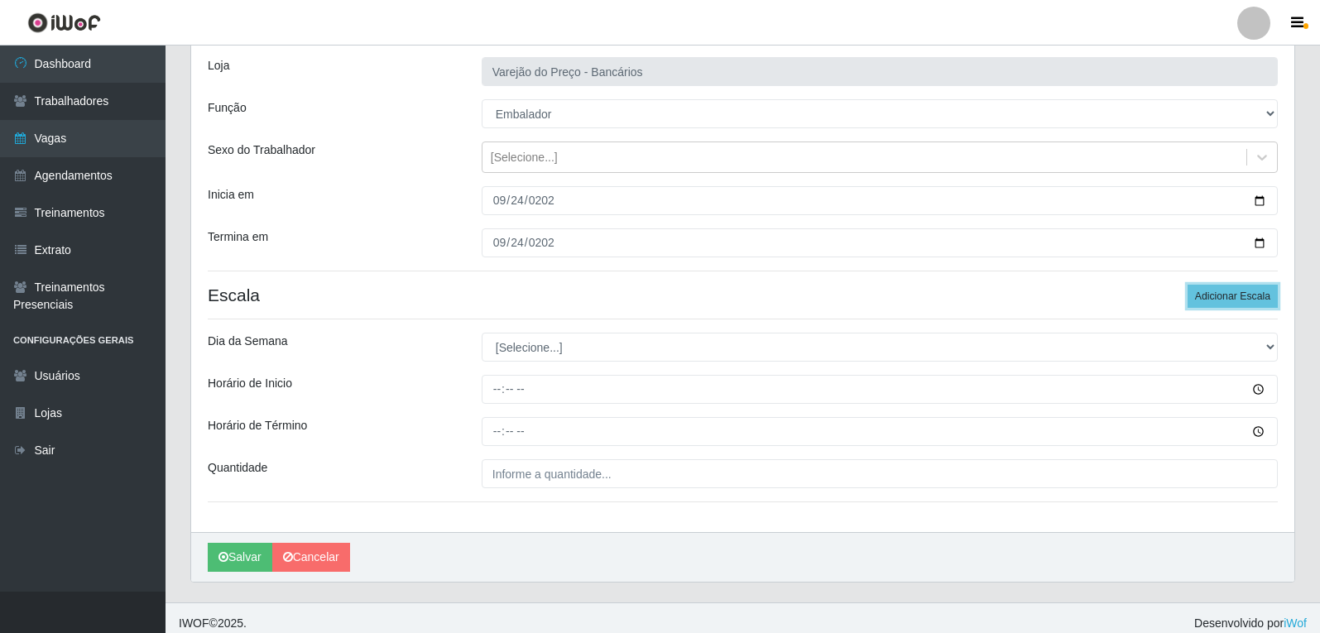
scroll to position [113, 0]
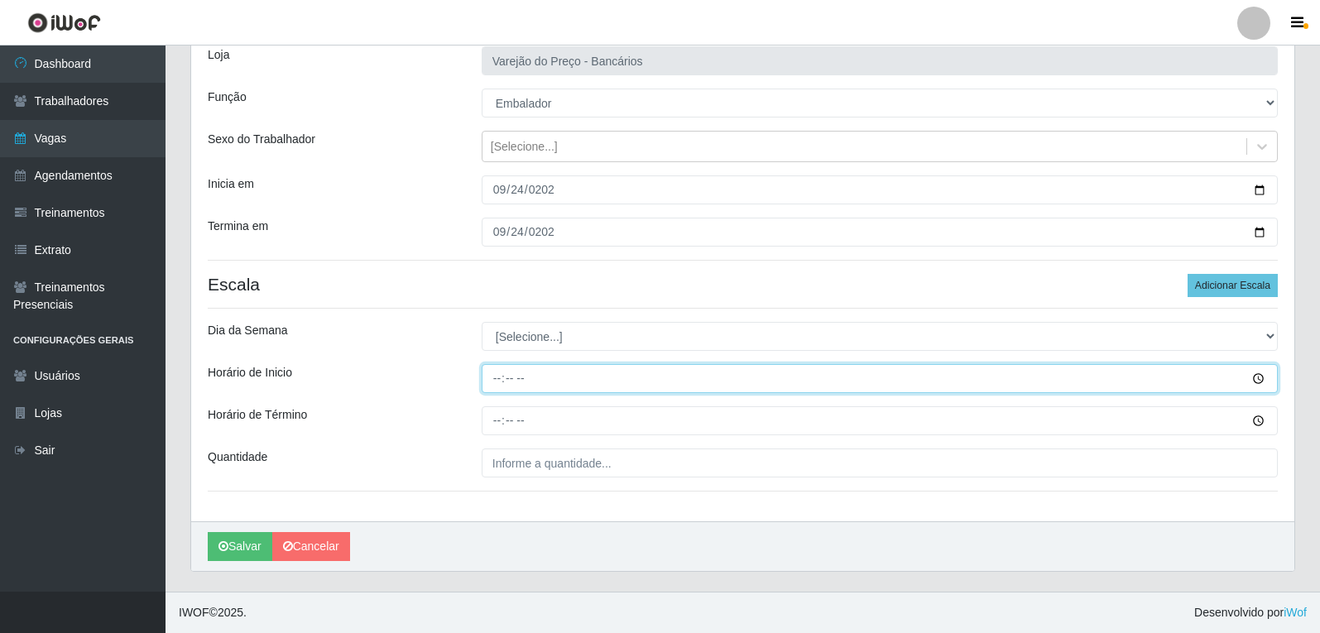
click at [560, 374] on input "Horário de Inicio" at bounding box center [880, 378] width 796 height 29
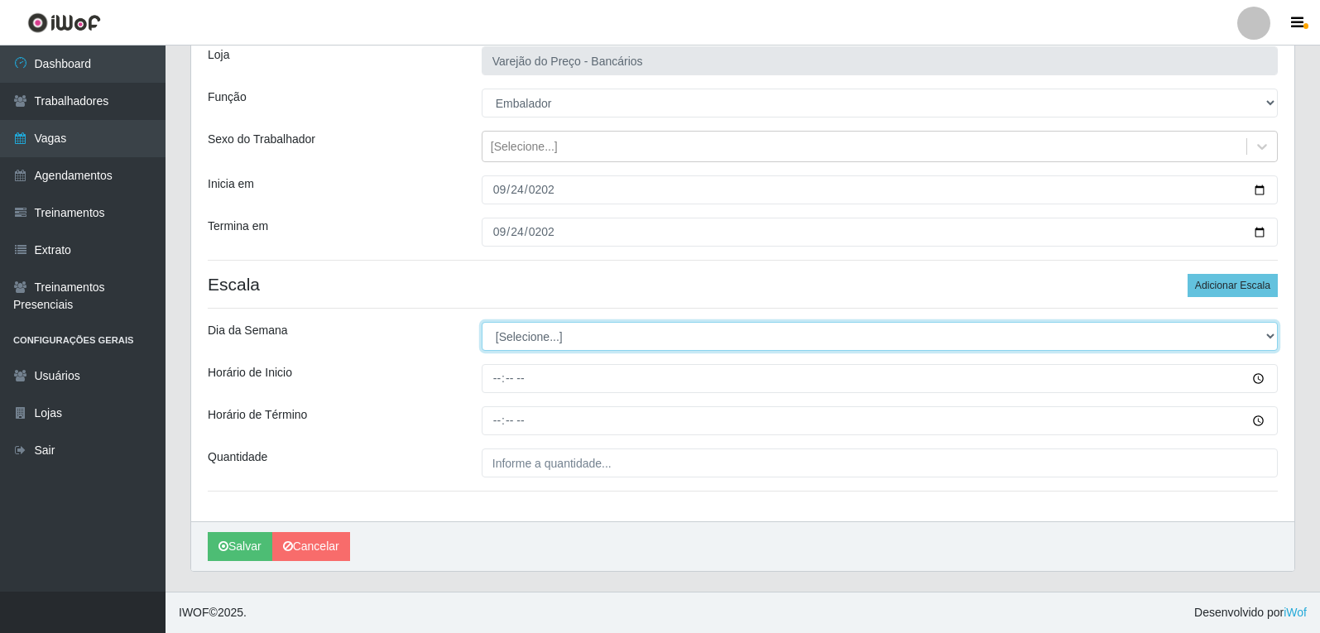
click at [570, 334] on select "[Selecione...] Segunda Terça Quarta Quinta Sexta Sábado Domingo" at bounding box center [880, 336] width 796 height 29
select select "3"
click at [482, 322] on select "[Selecione...] Segunda Terça Quarta Quinta Sexta Sábado Domingo" at bounding box center [880, 336] width 796 height 29
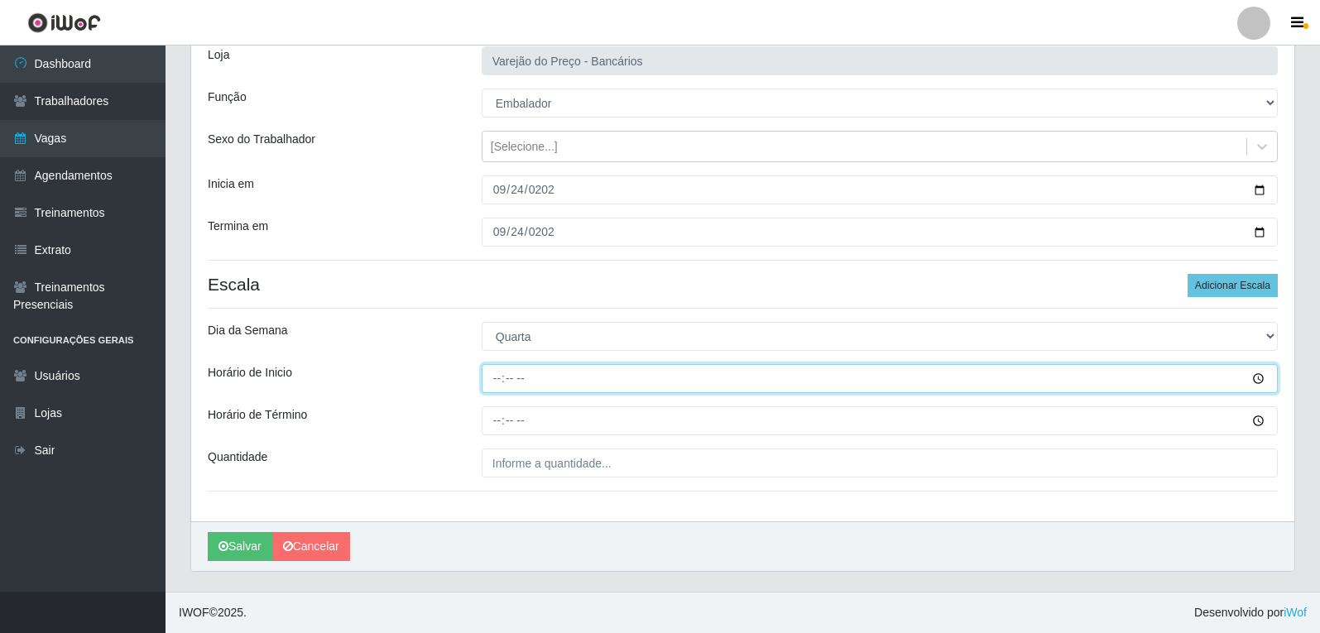
click at [495, 380] on input "Horário de Inicio" at bounding box center [880, 378] width 796 height 29
type input "16:00"
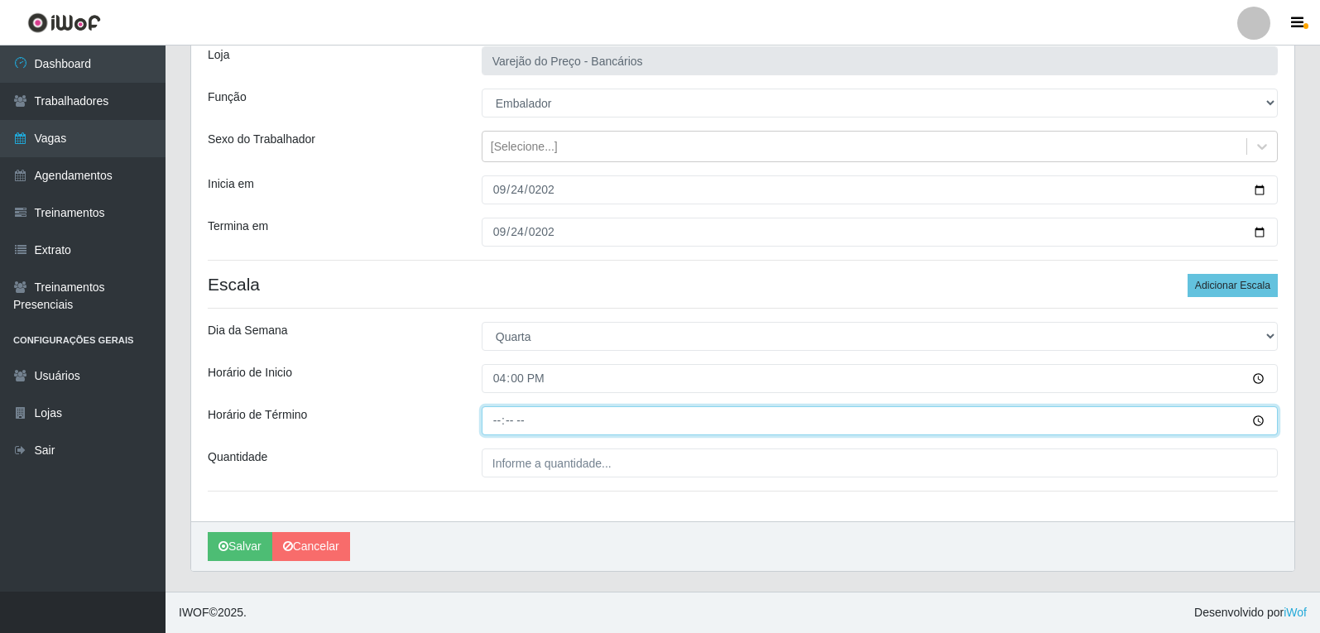
click at [493, 416] on input "Horário de Término" at bounding box center [880, 420] width 796 height 29
type input "21:00"
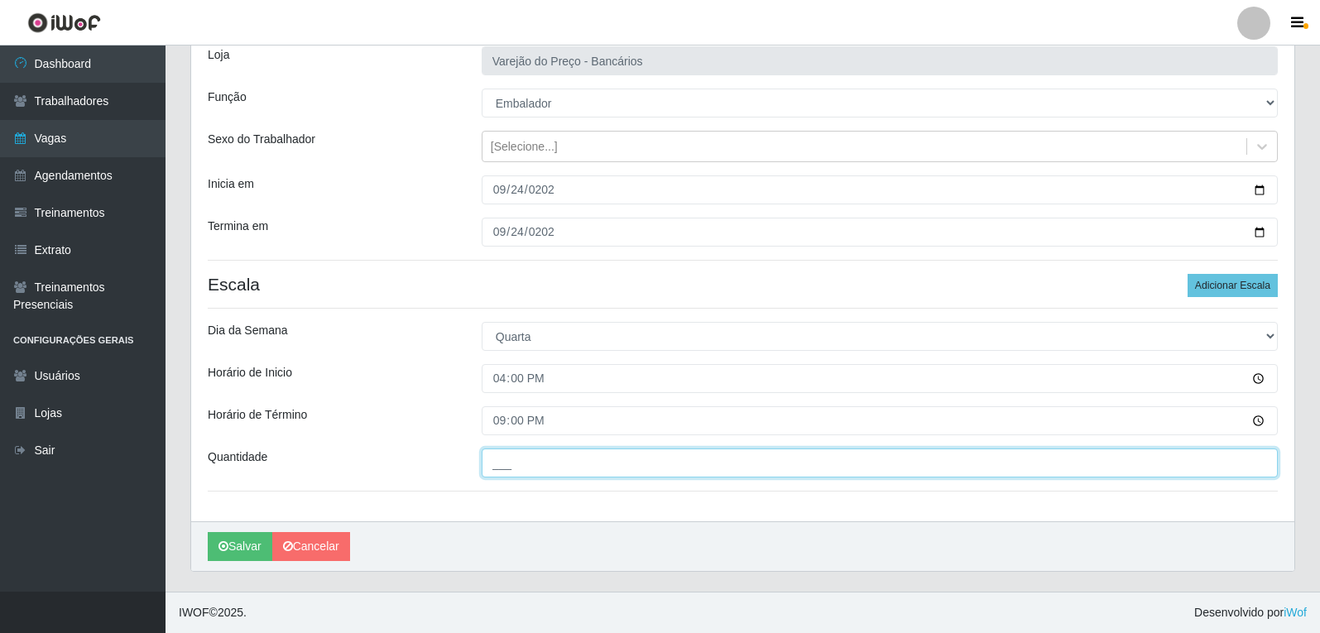
click at [543, 471] on input "___" at bounding box center [880, 463] width 796 height 29
type input "5__"
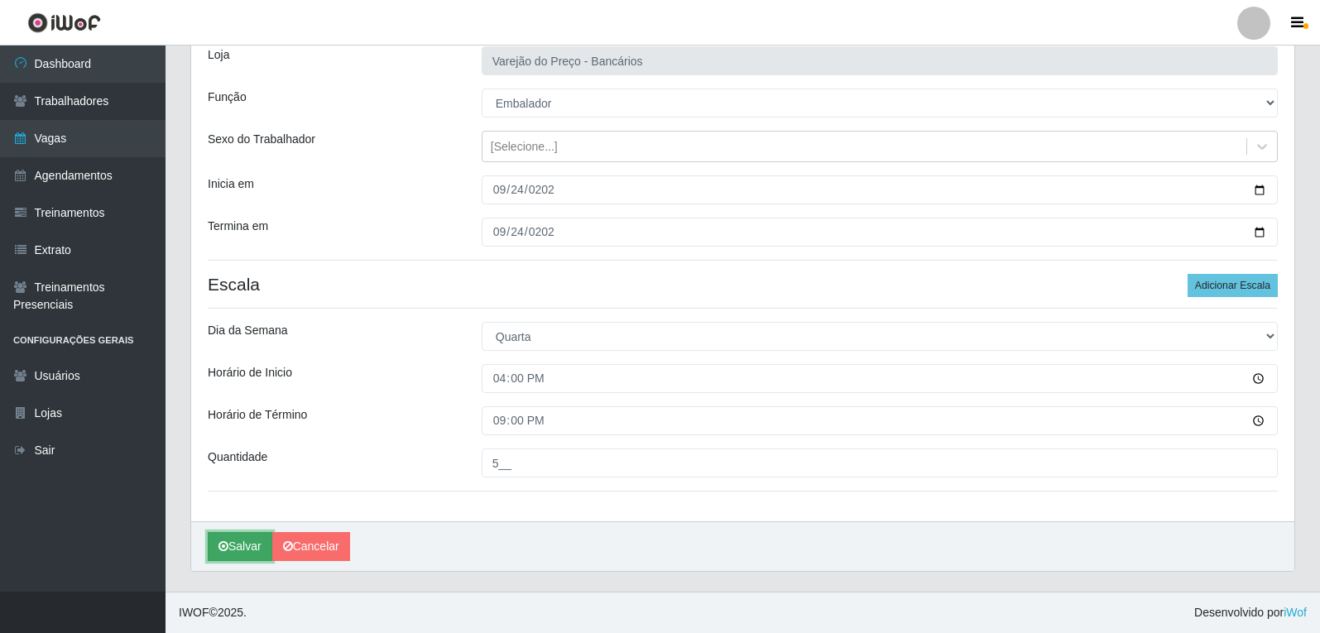
click at [227, 550] on icon "submit" at bounding box center [224, 547] width 10 height 12
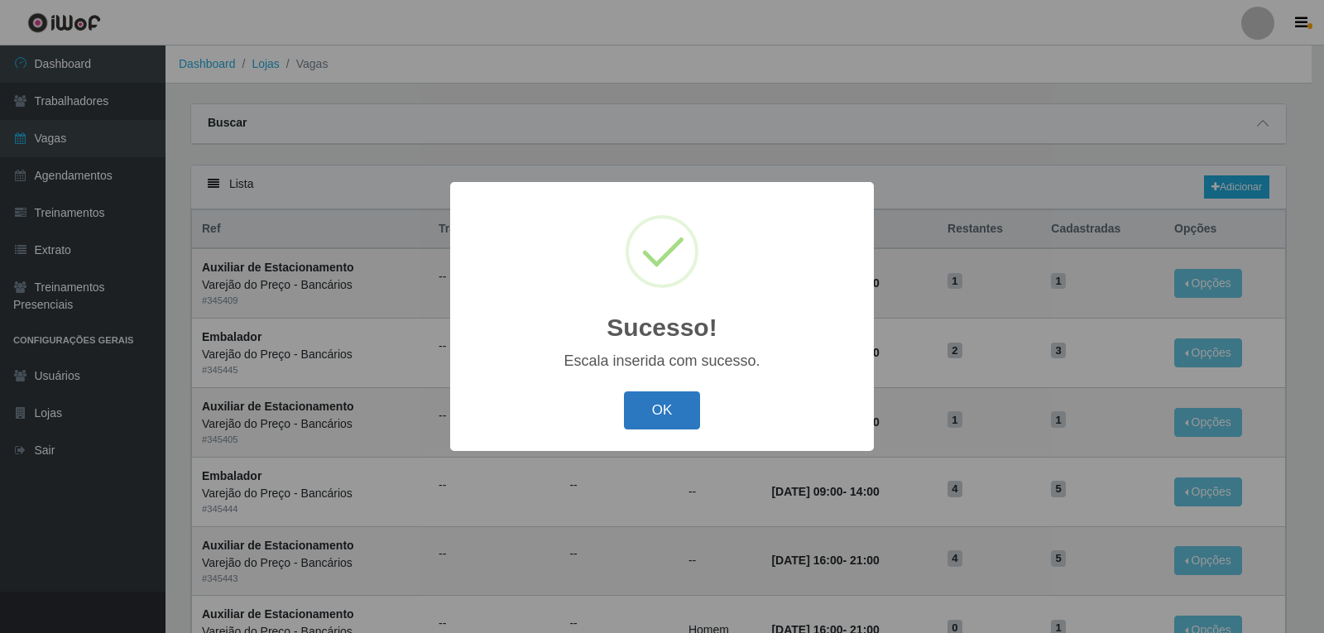
click at [680, 419] on button "OK" at bounding box center [662, 411] width 77 height 39
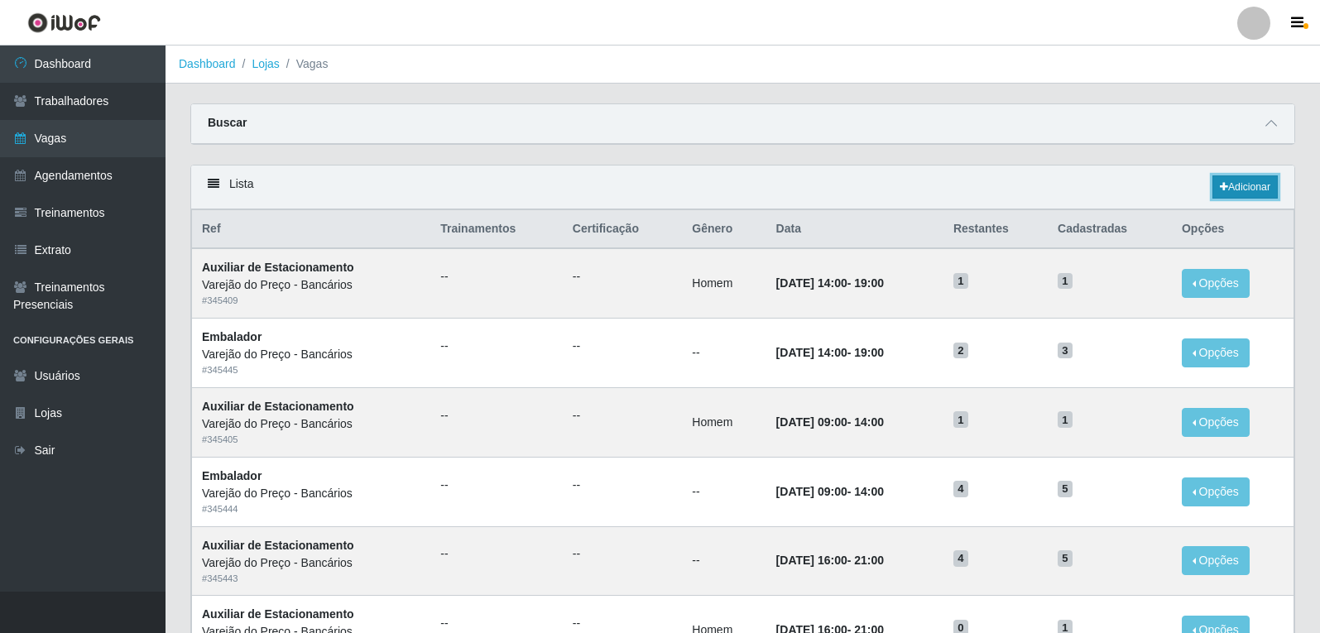
click at [1248, 185] on link "Adicionar" at bounding box center [1245, 186] width 65 height 23
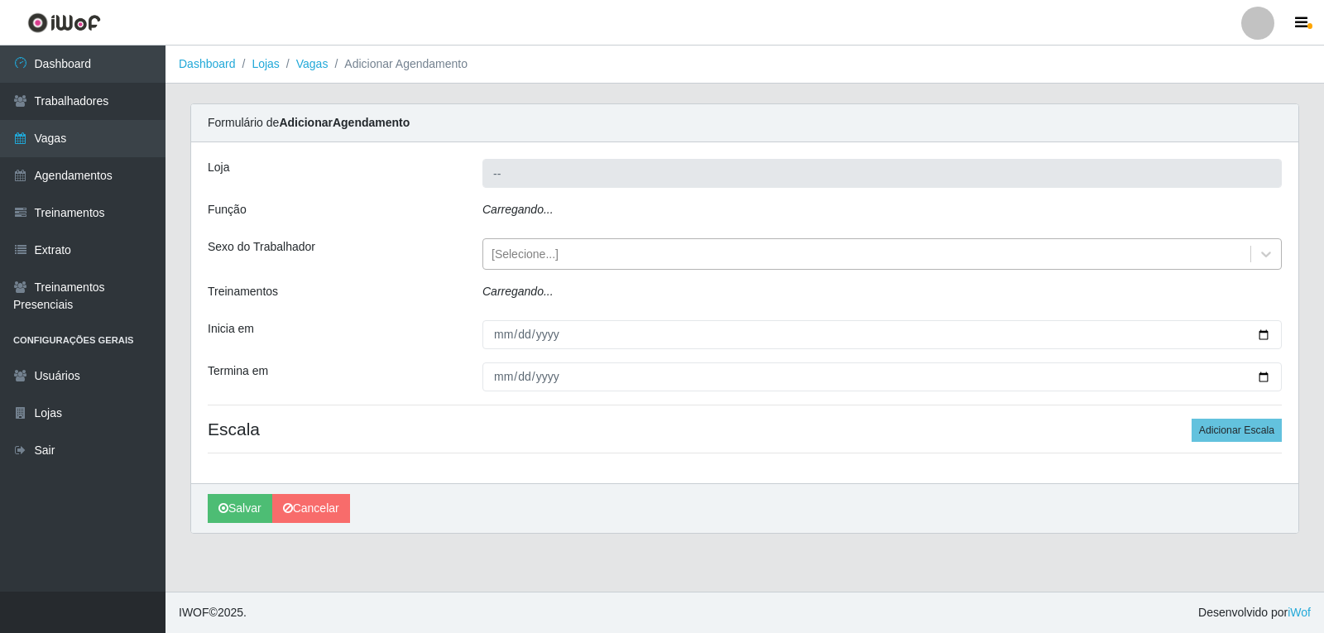
type input "Varejão do Preço - Bancários"
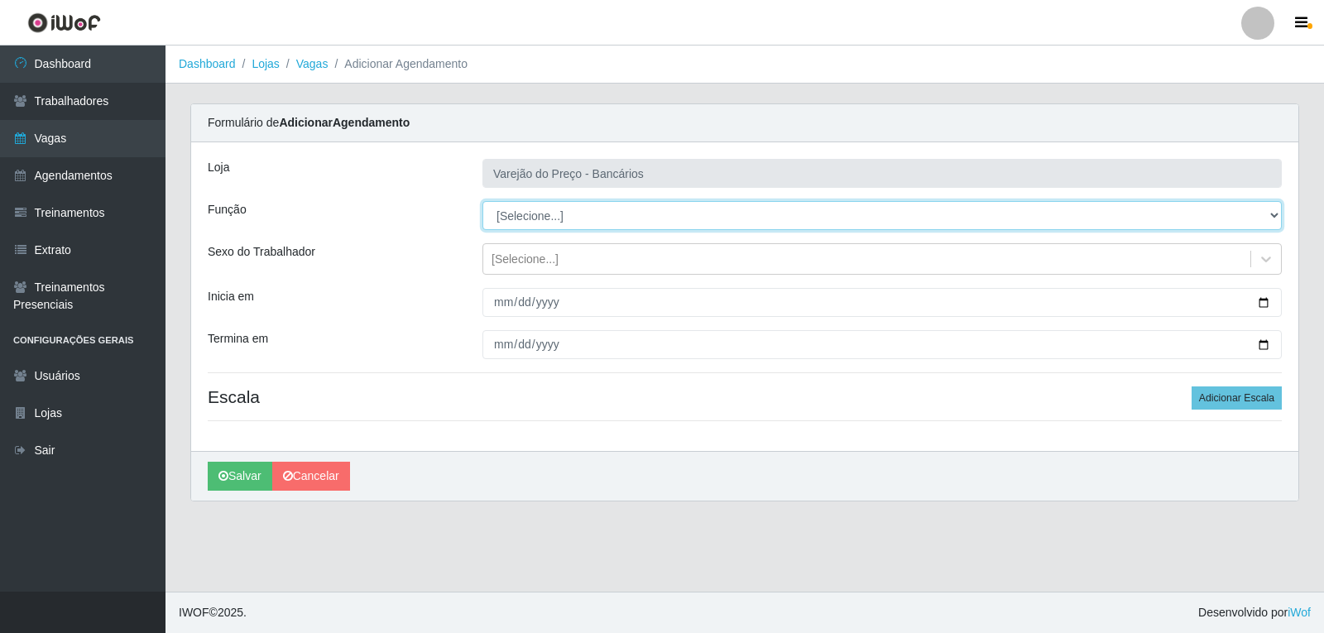
click at [546, 210] on select "[Selecione...] Auxiliar de Estacionamento Auxiliar de Estacionamento + Auxiliar…" at bounding box center [883, 215] width 800 height 29
select select "1"
click at [483, 201] on select "[Selecione...] Auxiliar de Estacionamento Auxiliar de Estacionamento + Auxiliar…" at bounding box center [883, 215] width 800 height 29
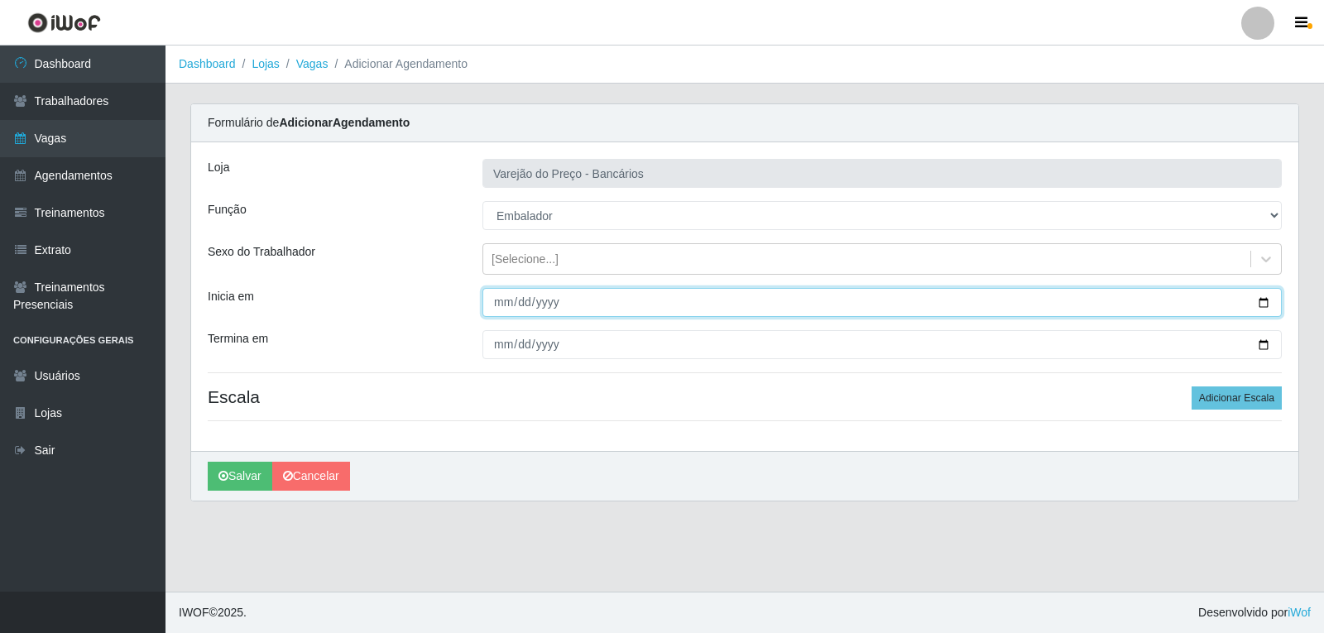
click at [499, 305] on input "Inicia em" at bounding box center [883, 302] width 800 height 29
type input "2025-09-25"
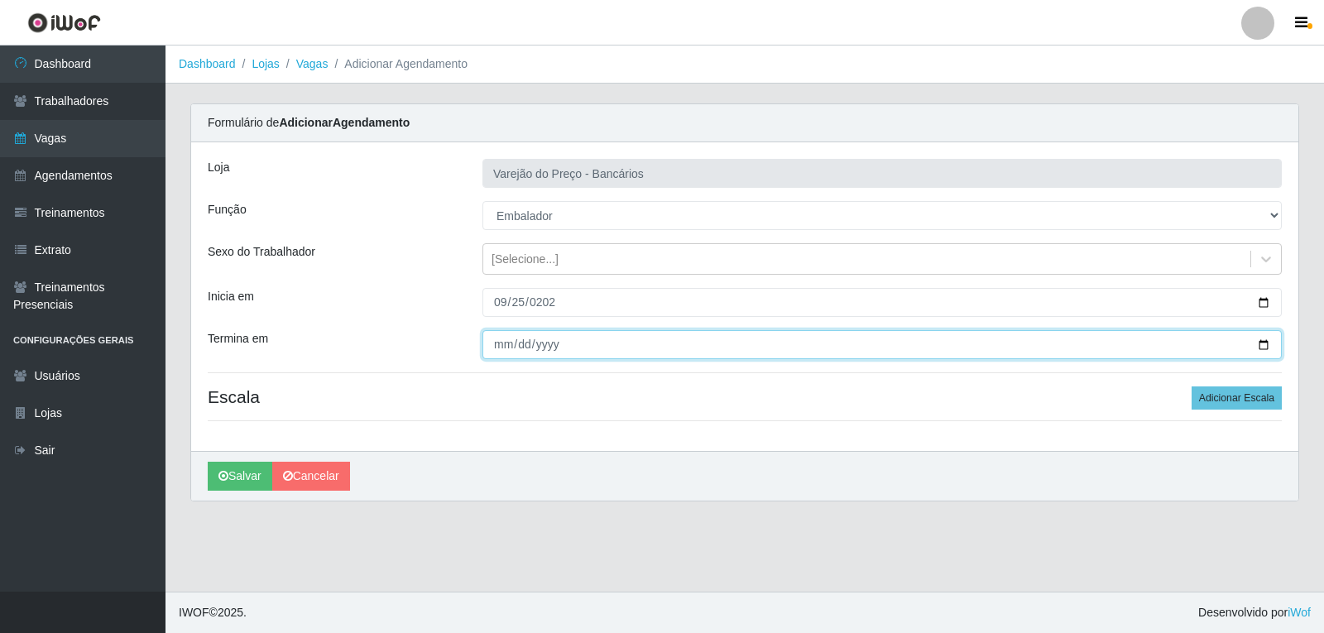
click at [497, 356] on input "Termina em" at bounding box center [883, 344] width 800 height 29
type input "2025-09-25"
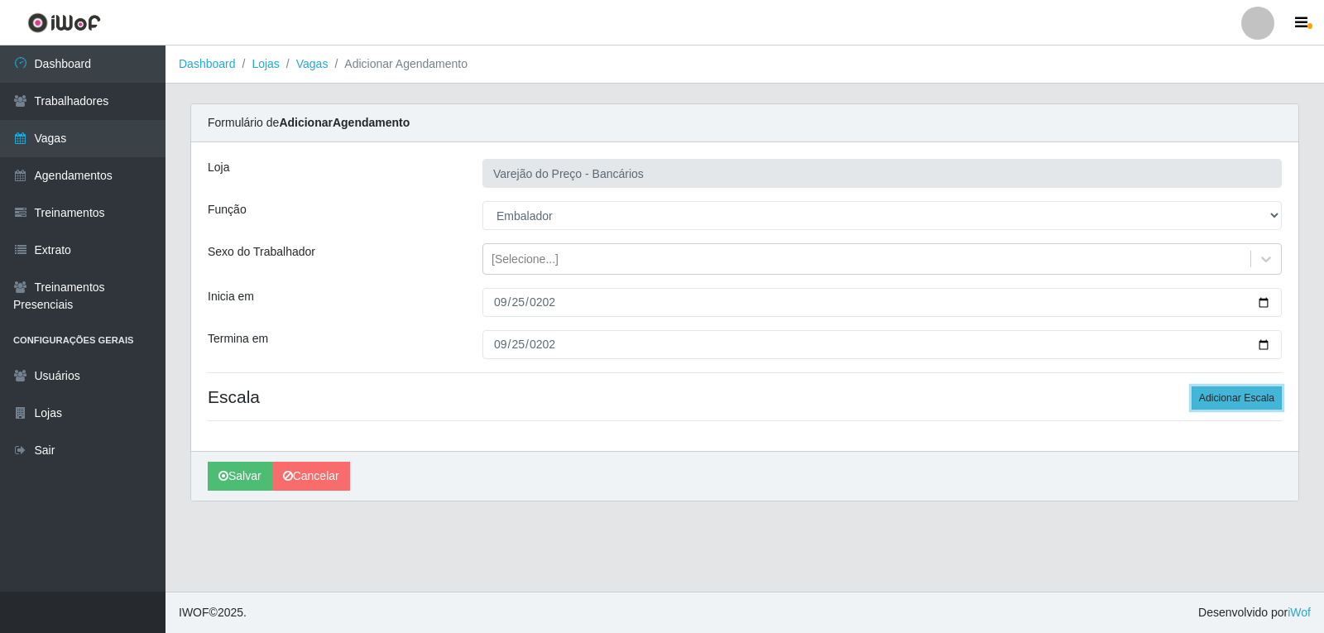
click at [1211, 400] on button "Adicionar Escala" at bounding box center [1237, 398] width 90 height 23
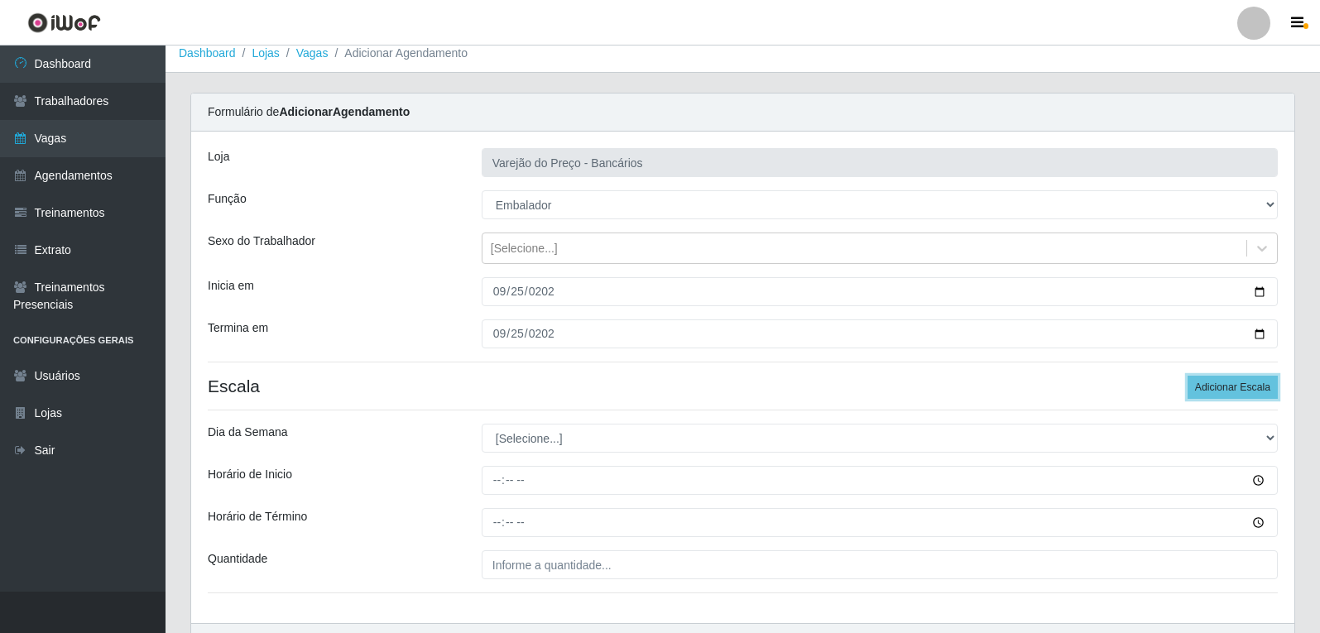
scroll to position [83, 0]
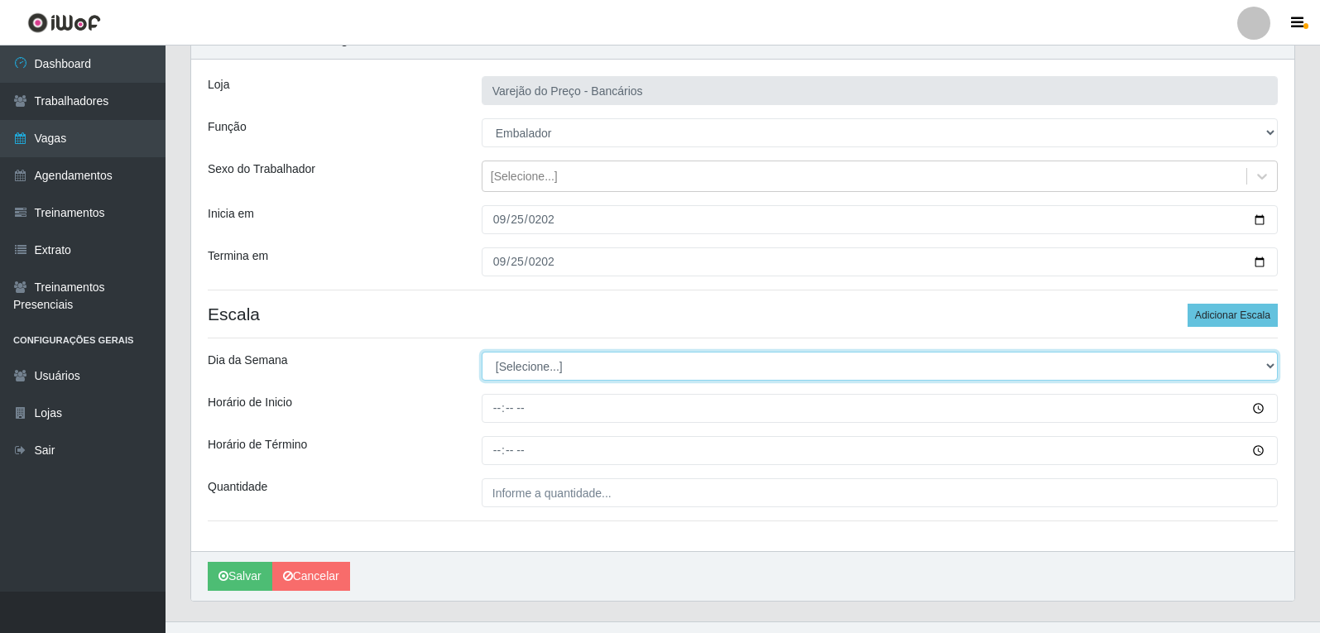
click at [542, 376] on select "[Selecione...] Segunda Terça Quarta Quinta Sexta Sábado Domingo" at bounding box center [880, 366] width 796 height 29
select select "4"
click at [482, 352] on select "[Selecione...] Segunda Terça Quarta Quinta Sexta Sábado Domingo" at bounding box center [880, 366] width 796 height 29
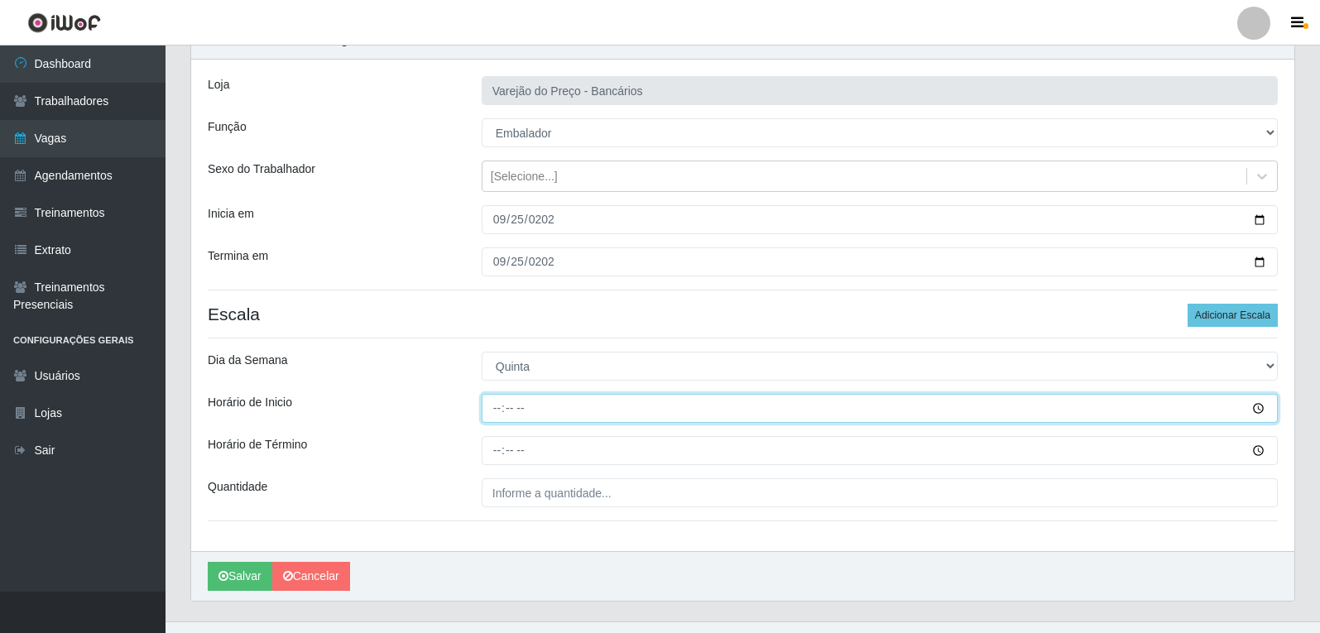
click at [502, 411] on input "Horário de Inicio" at bounding box center [880, 408] width 796 height 29
type input "16:00"
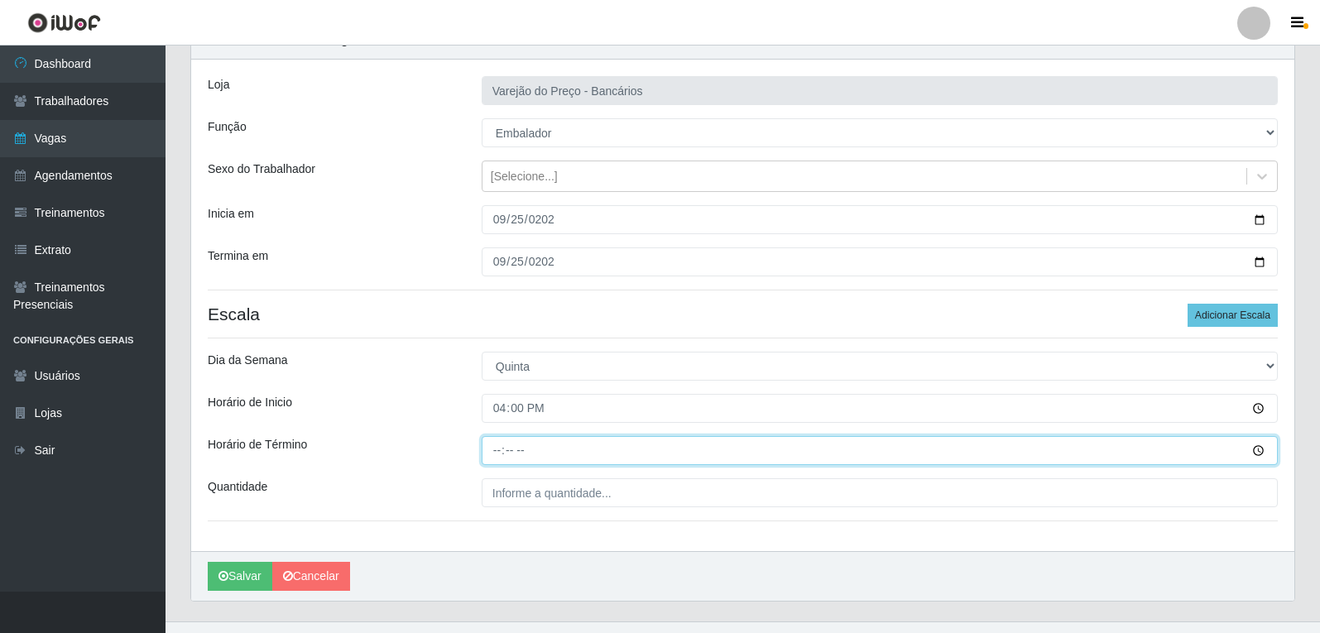
click at [503, 455] on input "Horário de Término" at bounding box center [880, 450] width 796 height 29
type input "21:00"
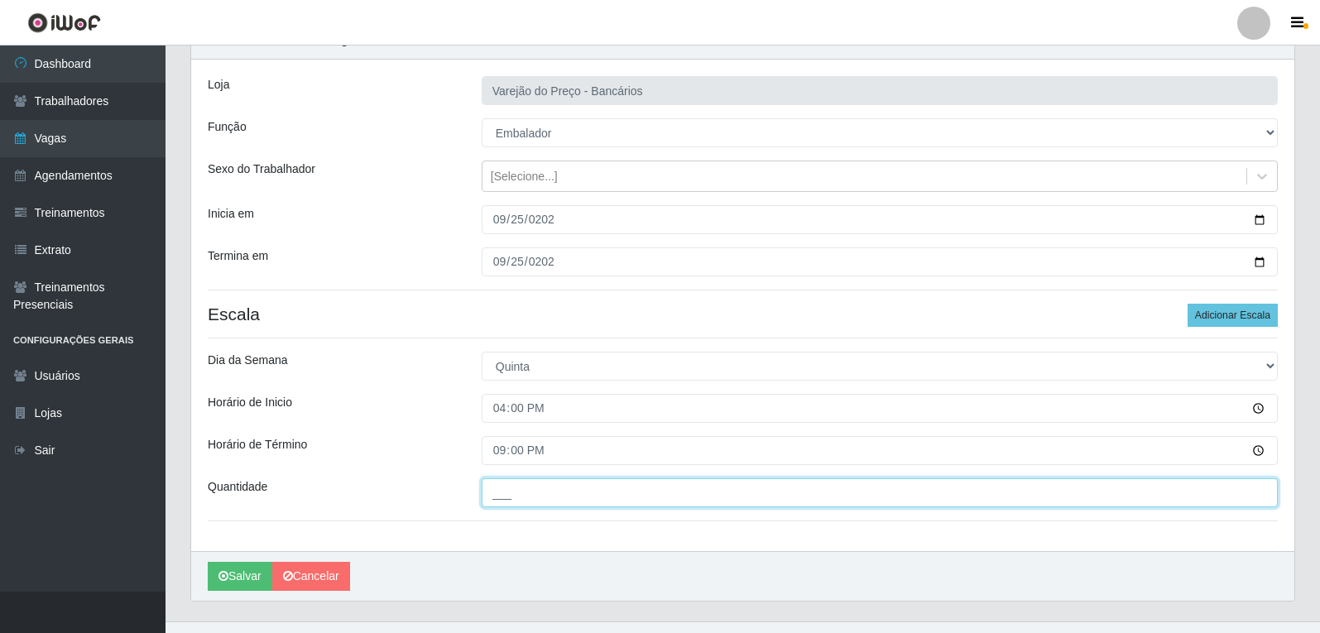
click at [547, 504] on input "___" at bounding box center [880, 492] width 796 height 29
type input "5__"
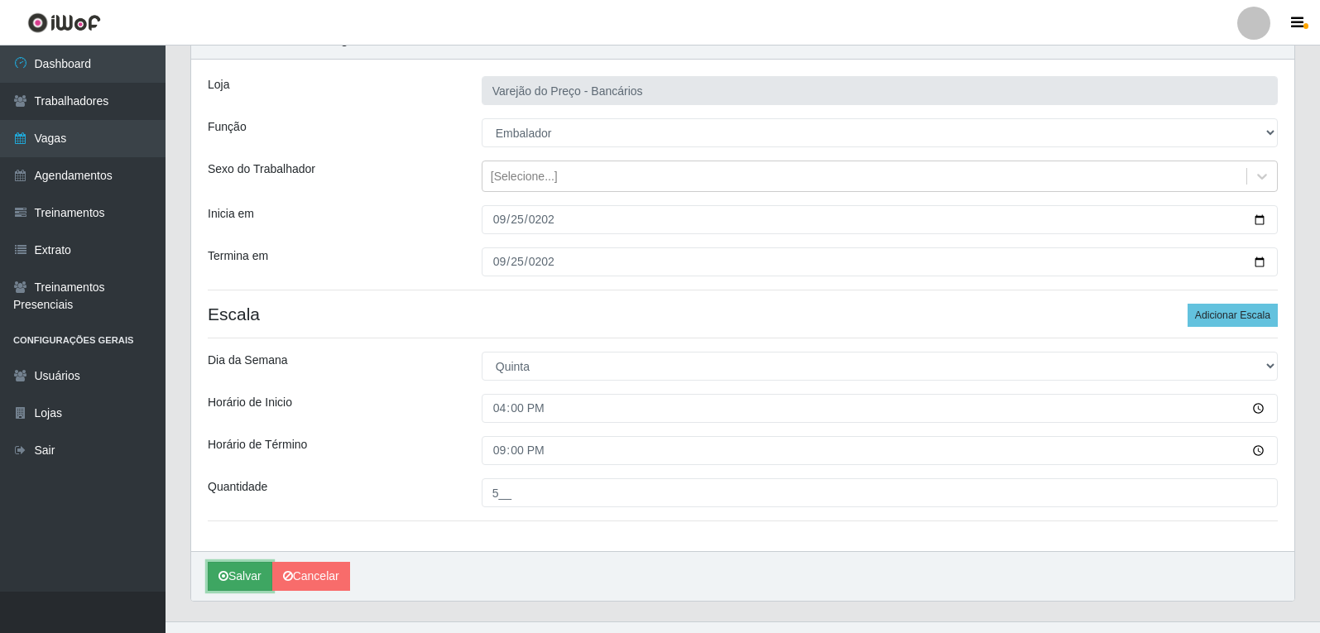
click at [250, 582] on button "Salvar" at bounding box center [240, 576] width 65 height 29
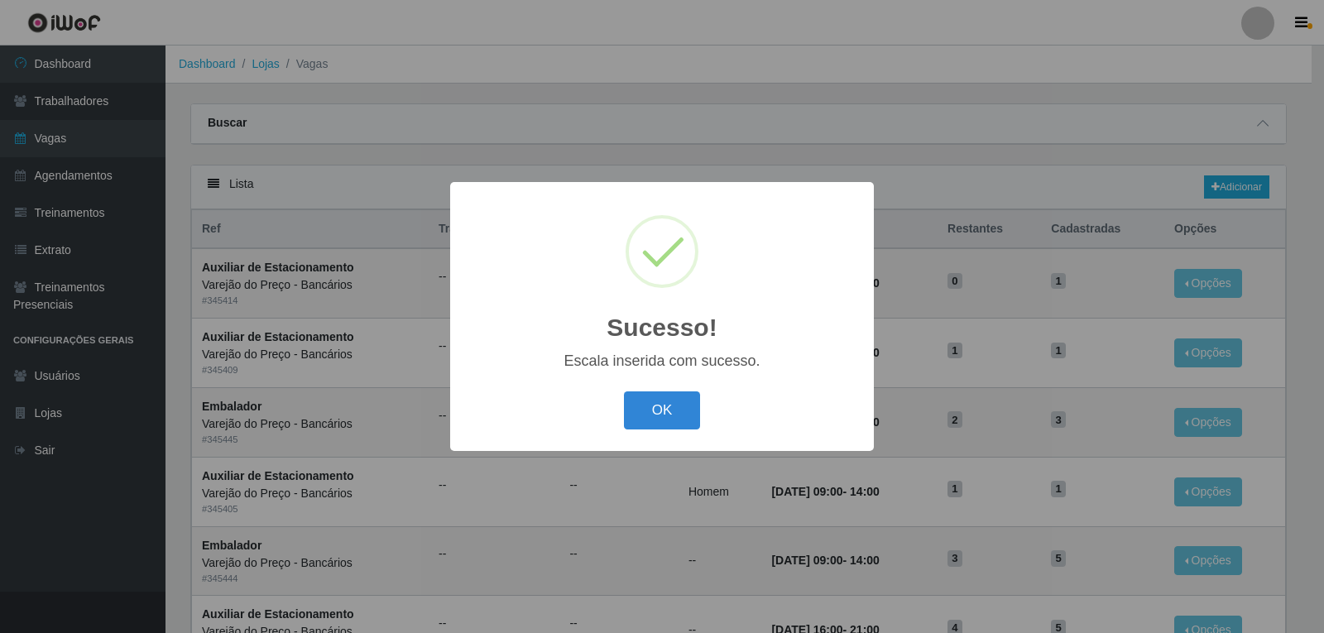
drag, startPoint x: 670, startPoint y: 401, endPoint x: 670, endPoint y: 414, distance: 13.2
click at [669, 401] on button "OK" at bounding box center [662, 411] width 77 height 39
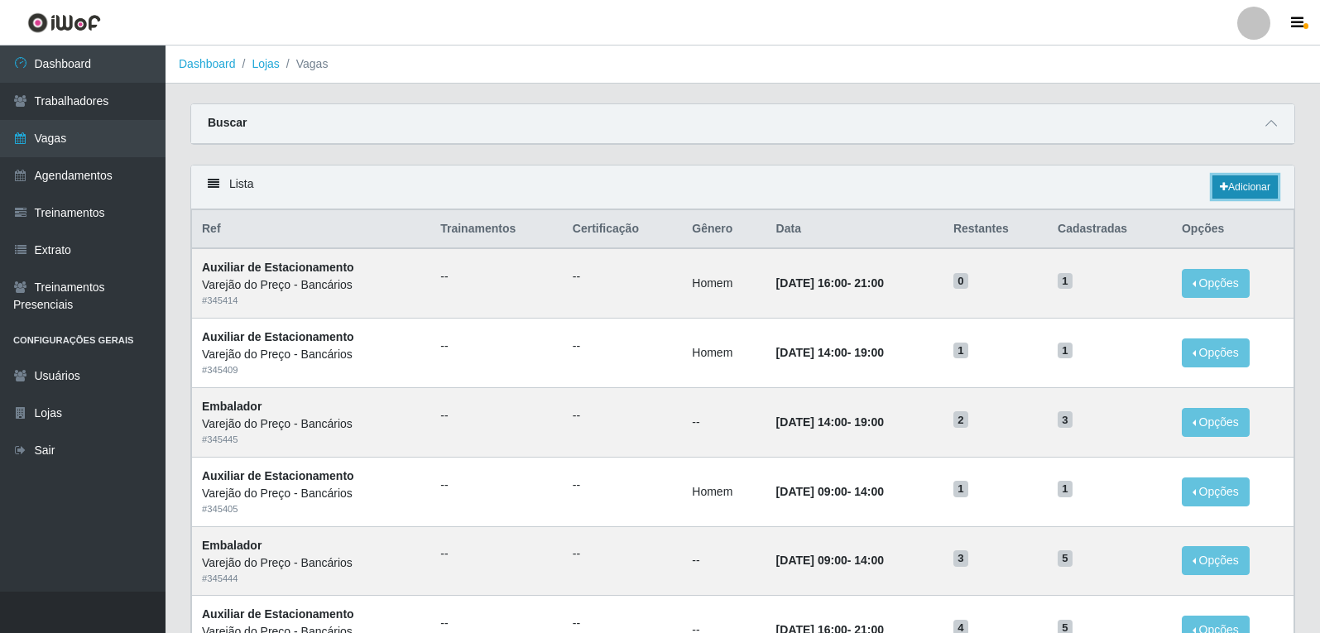
click at [1220, 189] on icon at bounding box center [1224, 187] width 8 height 10
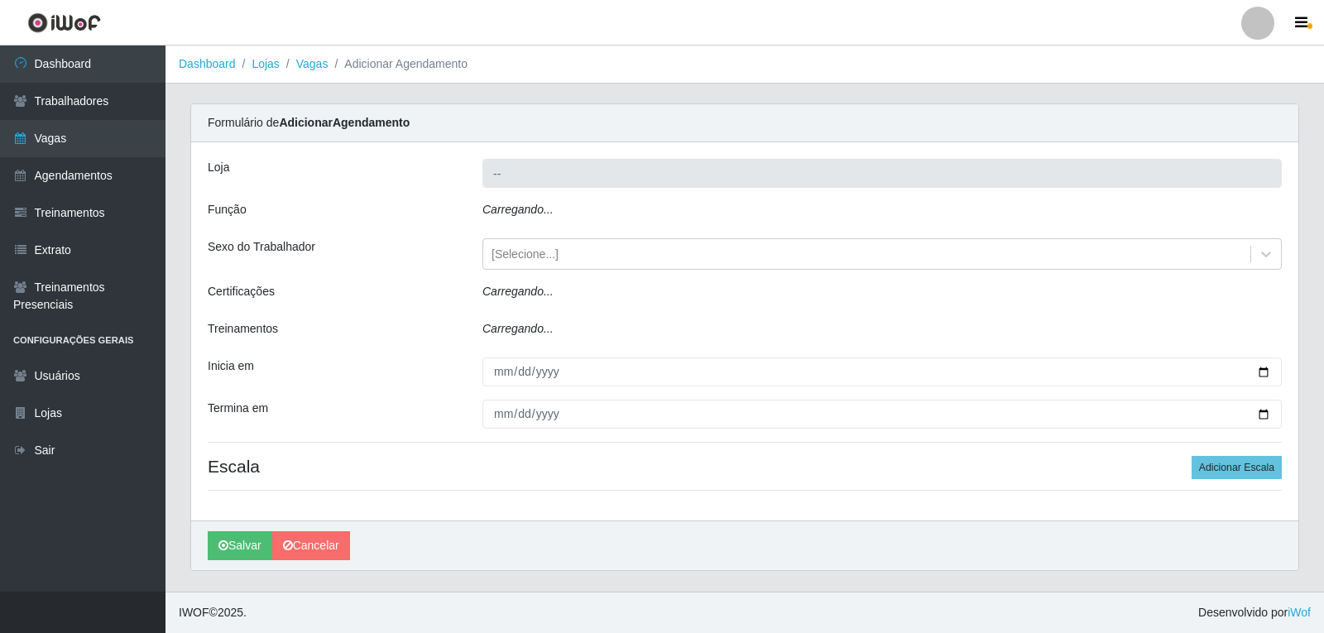
type input "Varejão do Preço - Bancários"
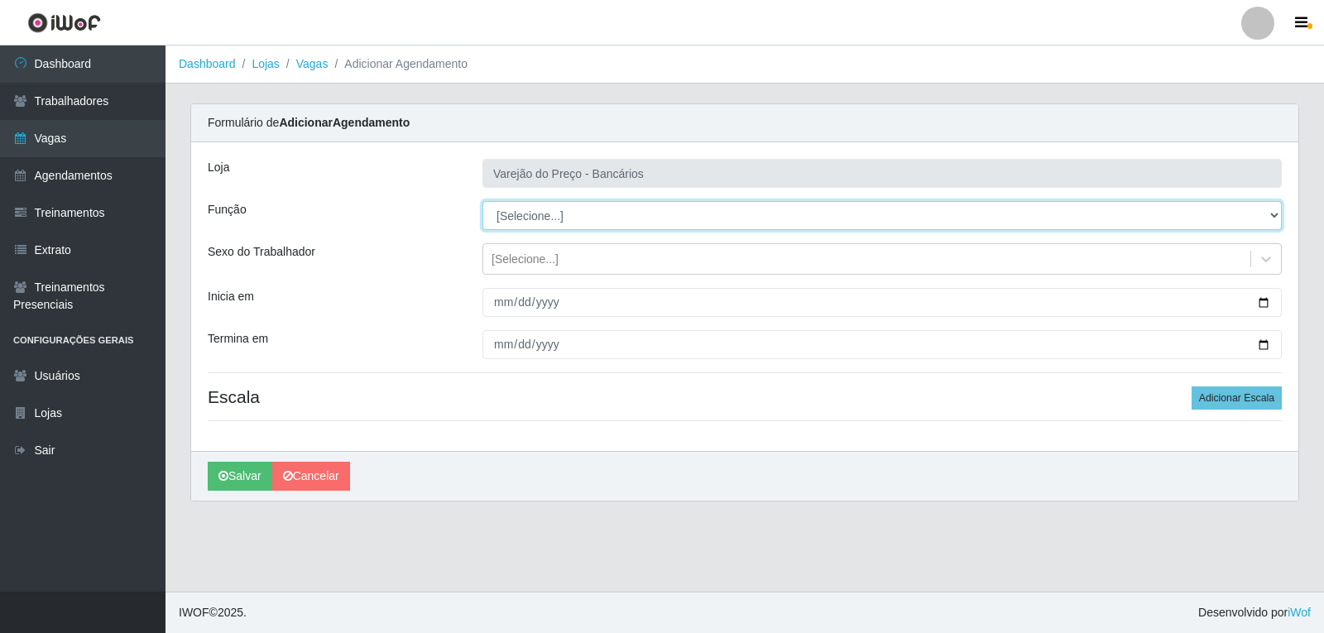
click at [590, 223] on select "[Selecione...] Auxiliar de Estacionamento Auxiliar de Estacionamento + Auxiliar…" at bounding box center [883, 215] width 800 height 29
select select "1"
click at [483, 201] on select "[Selecione...] Auxiliar de Estacionamento Auxiliar de Estacionamento + Auxiliar…" at bounding box center [883, 215] width 800 height 29
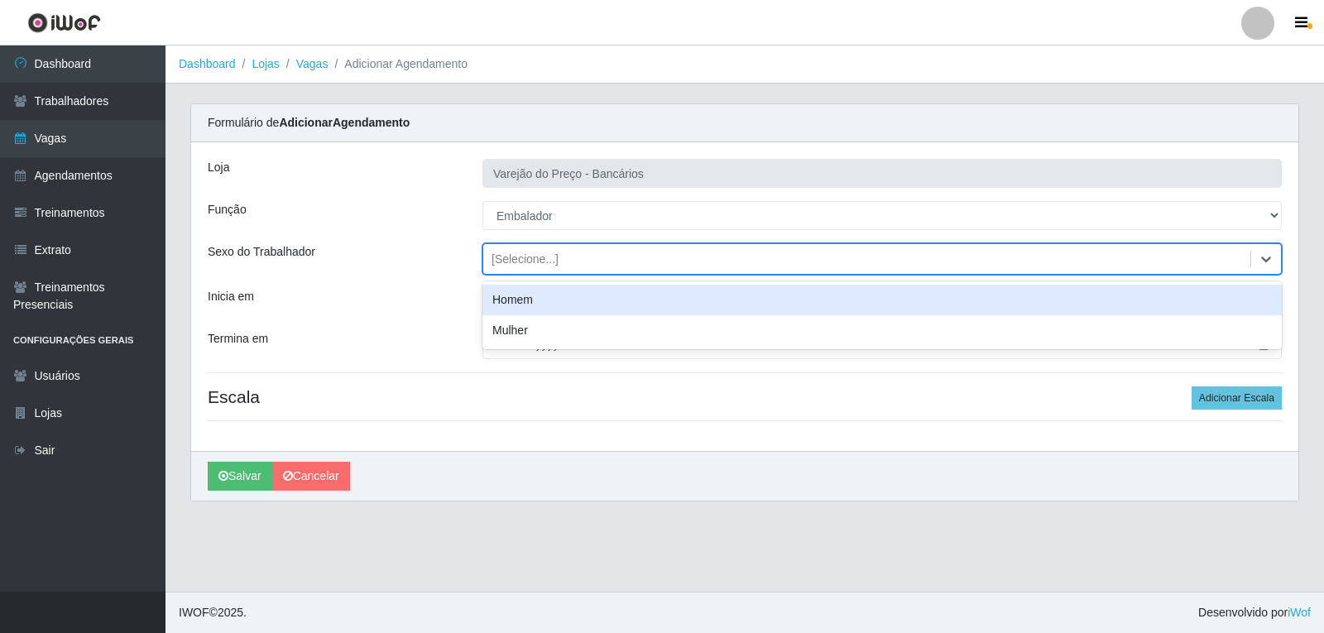
drag, startPoint x: 521, startPoint y: 255, endPoint x: 515, endPoint y: 265, distance: 11.5
click at [520, 256] on div "[Selecione...]" at bounding box center [525, 259] width 67 height 17
click at [515, 272] on div "[Selecione...]" at bounding box center [866, 259] width 767 height 27
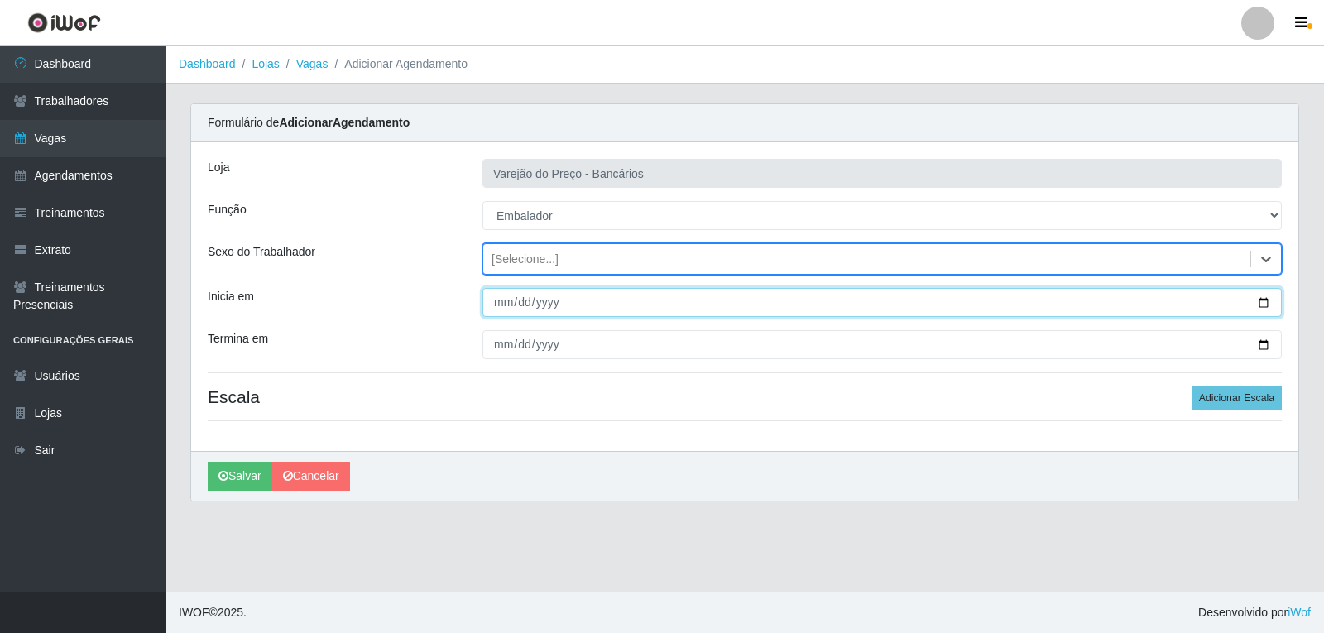
click at [504, 305] on input "Inicia em" at bounding box center [883, 302] width 800 height 29
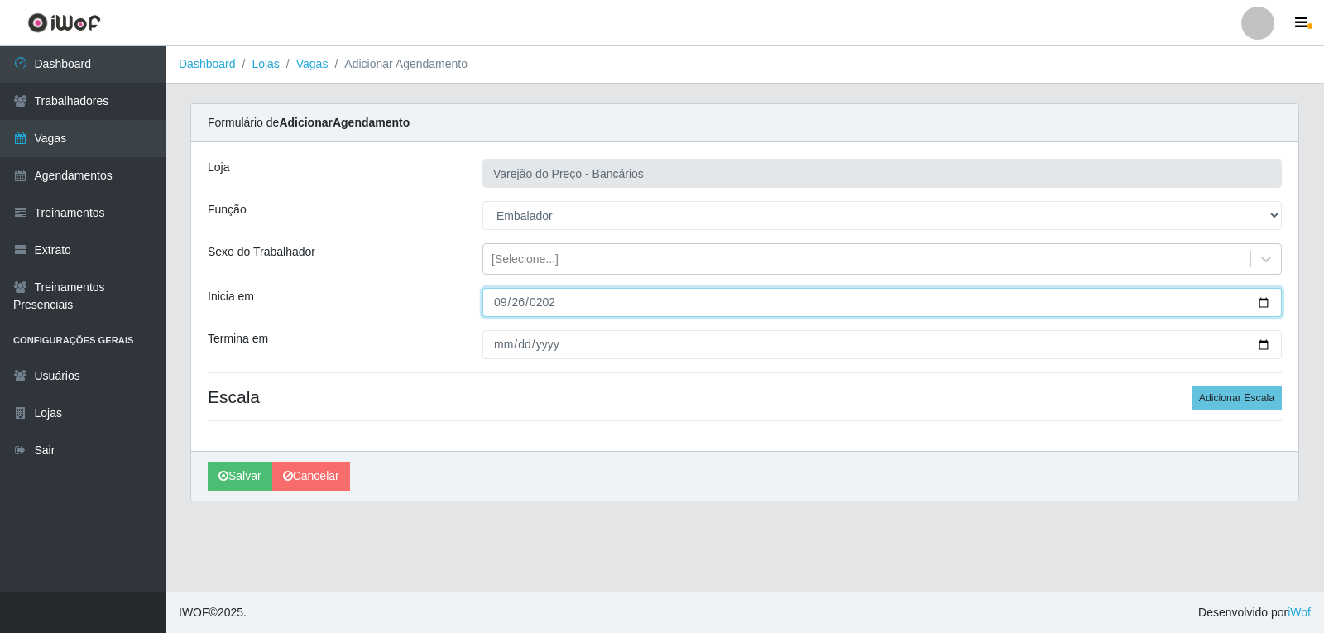
type input "2025-09-26"
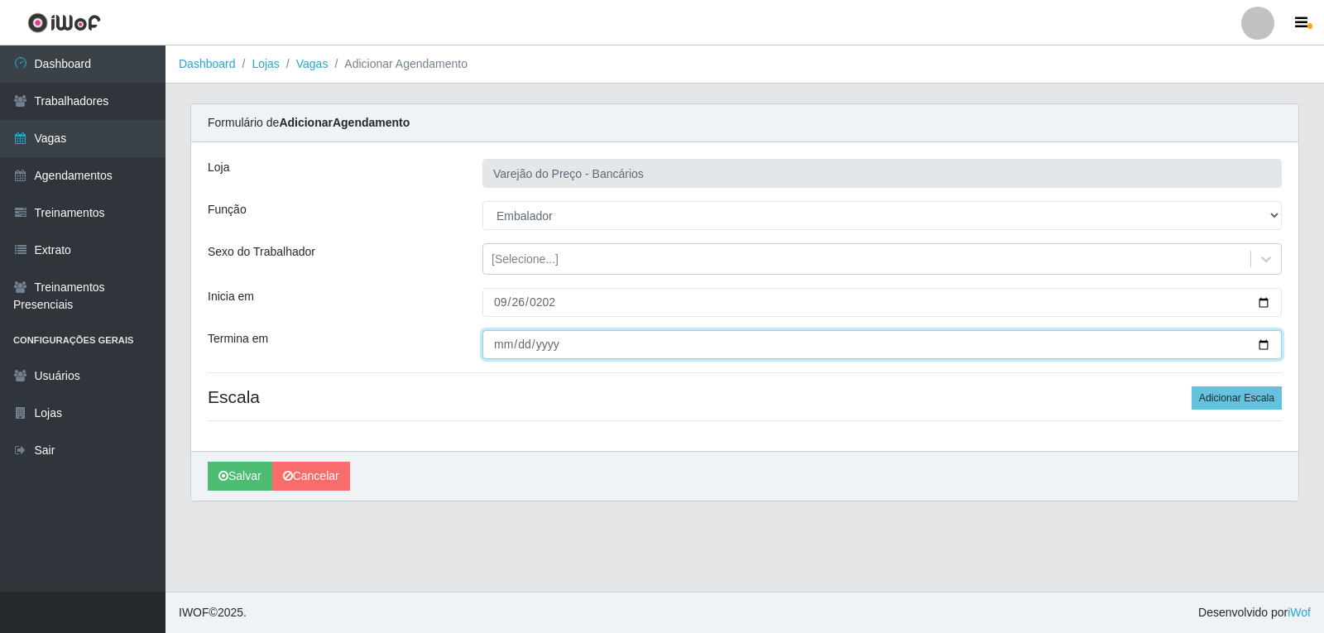
click at [505, 354] on input "Termina em" at bounding box center [883, 344] width 800 height 29
type input "2025-09-26"
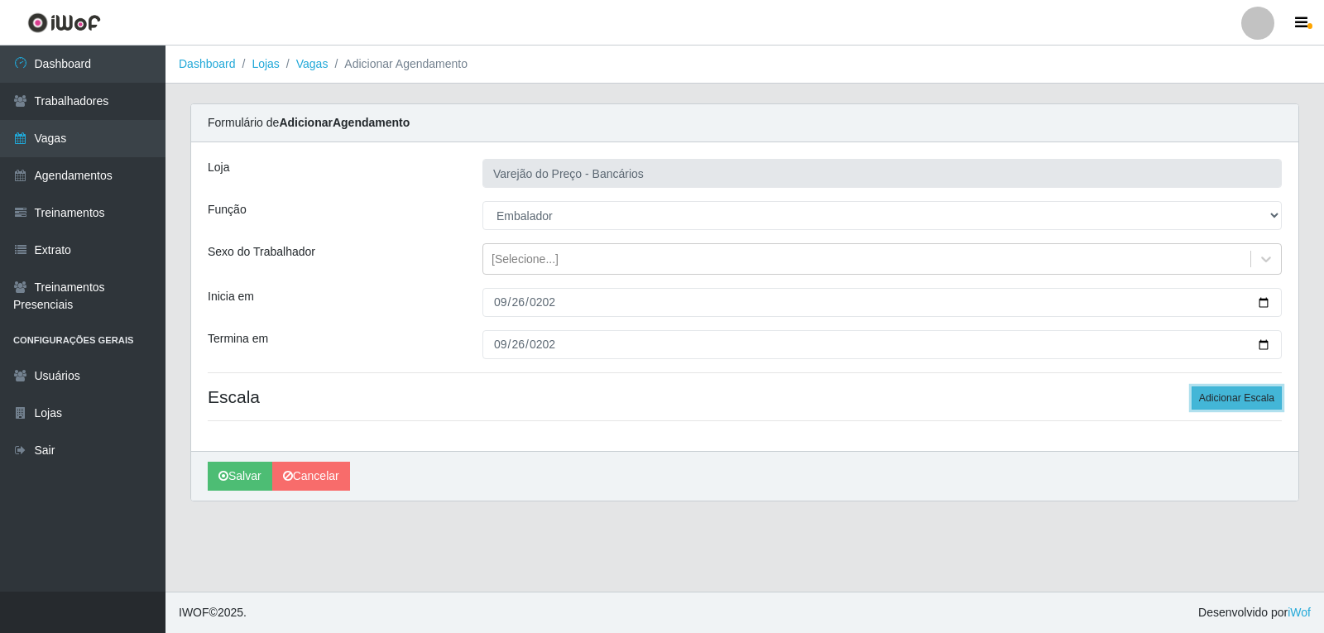
click at [1247, 392] on button "Adicionar Escala" at bounding box center [1237, 398] width 90 height 23
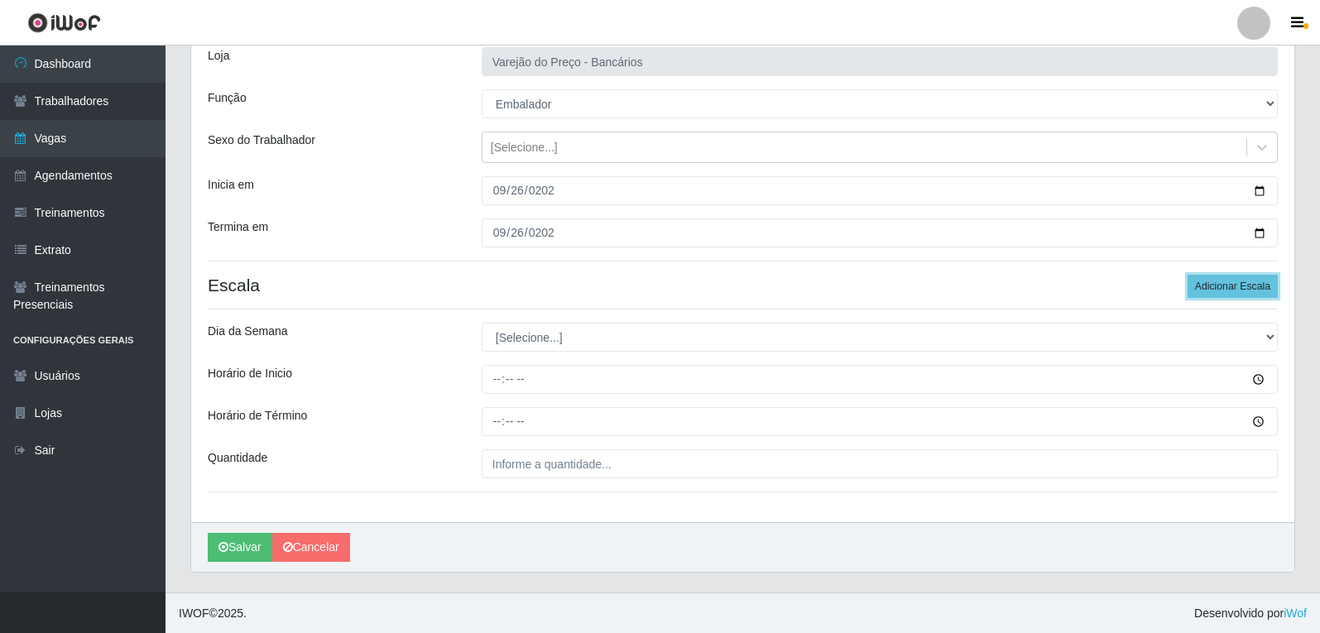
scroll to position [113, 0]
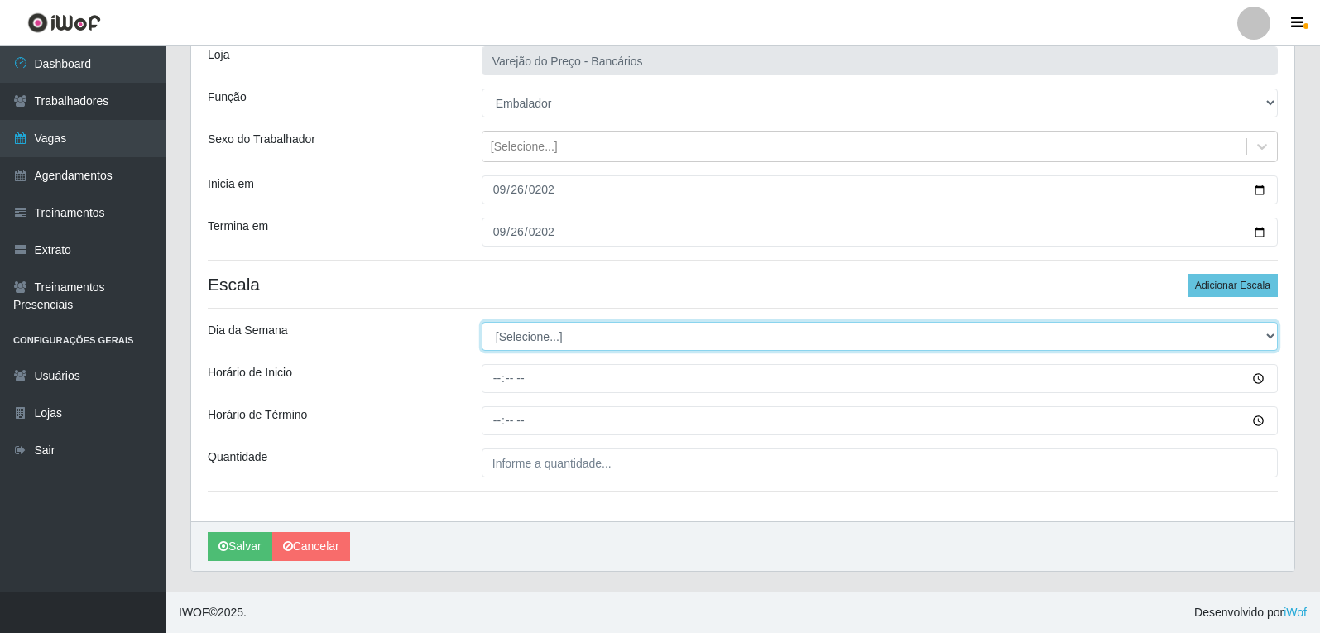
click at [523, 343] on select "[Selecione...] Segunda Terça Quarta Quinta Sexta Sábado Domingo" at bounding box center [880, 336] width 796 height 29
select select "5"
click at [482, 322] on select "[Selecione...] Segunda Terça Quarta Quinta Sexta Sábado Domingo" at bounding box center [880, 336] width 796 height 29
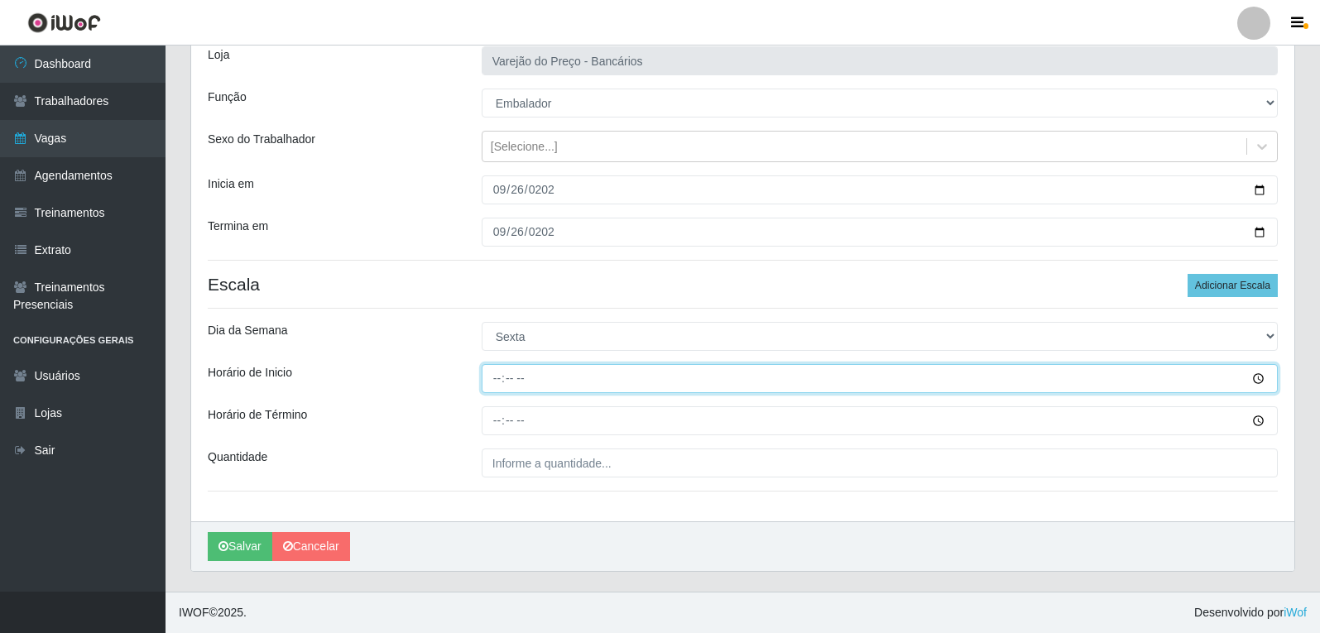
click at [495, 374] on input "Horário de Inicio" at bounding box center [880, 378] width 796 height 29
type input "09:00"
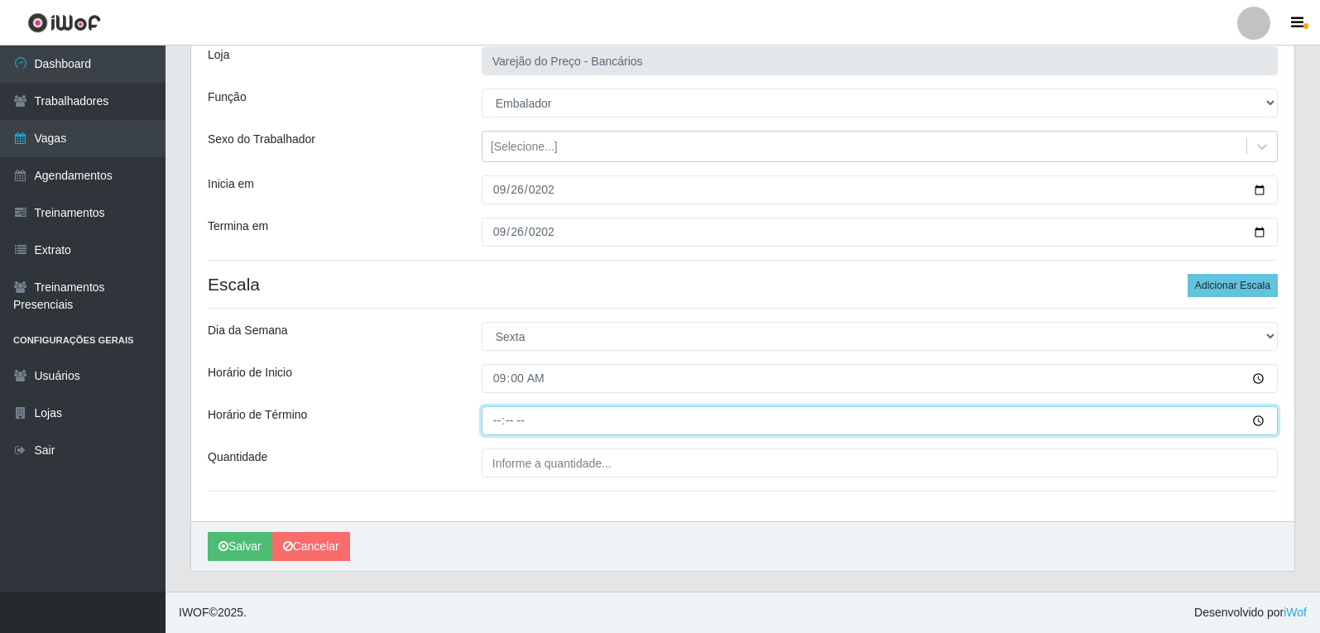
click at [500, 430] on input "Horário de Término" at bounding box center [880, 420] width 796 height 29
type input "14:00"
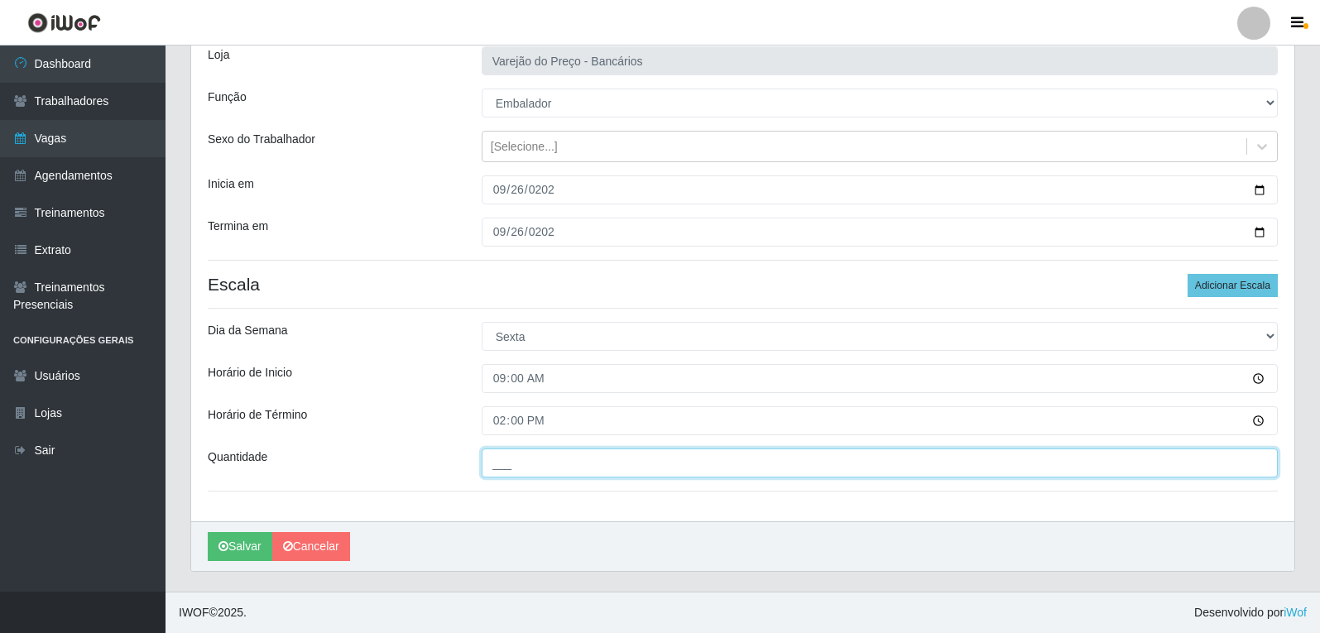
click at [507, 457] on input "___" at bounding box center [880, 463] width 796 height 29
type input "5__"
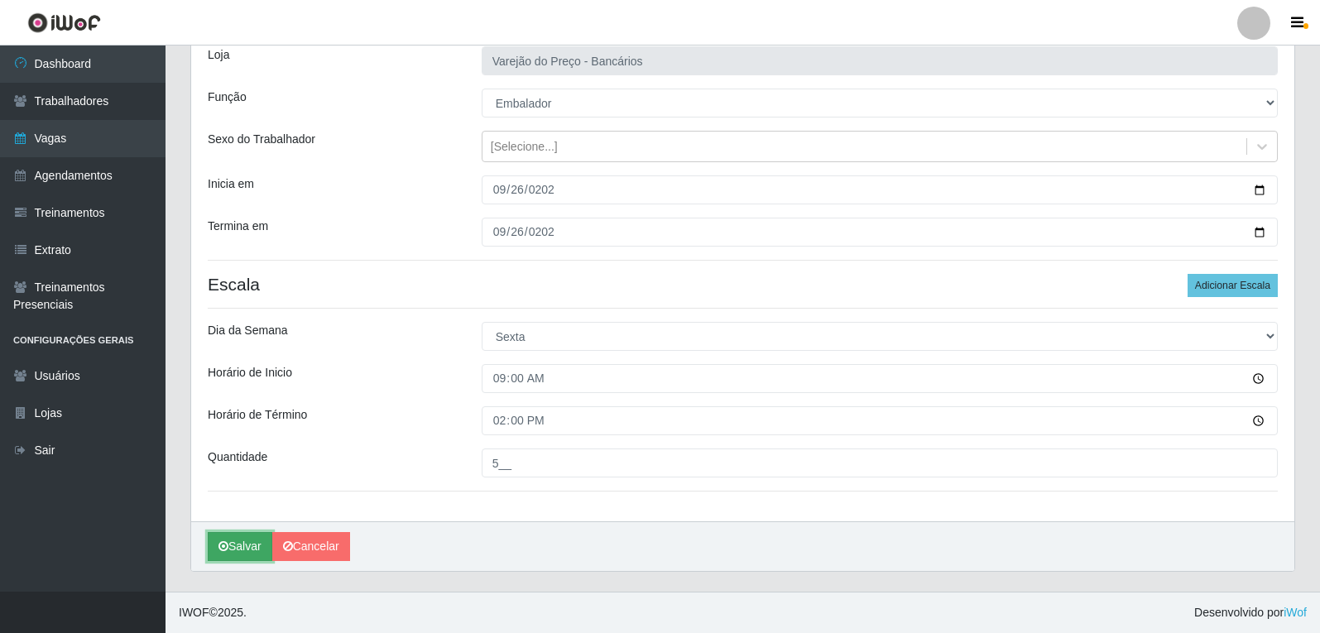
click at [238, 540] on button "Salvar" at bounding box center [240, 546] width 65 height 29
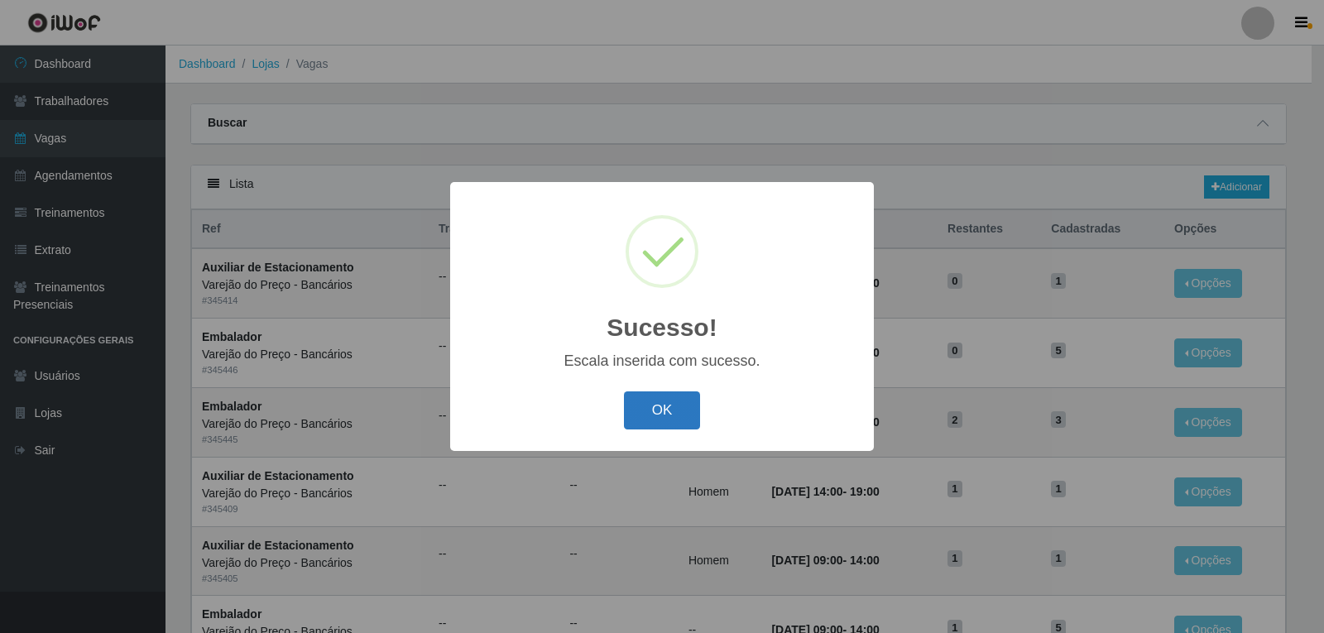
click at [654, 394] on button "OK" at bounding box center [662, 411] width 77 height 39
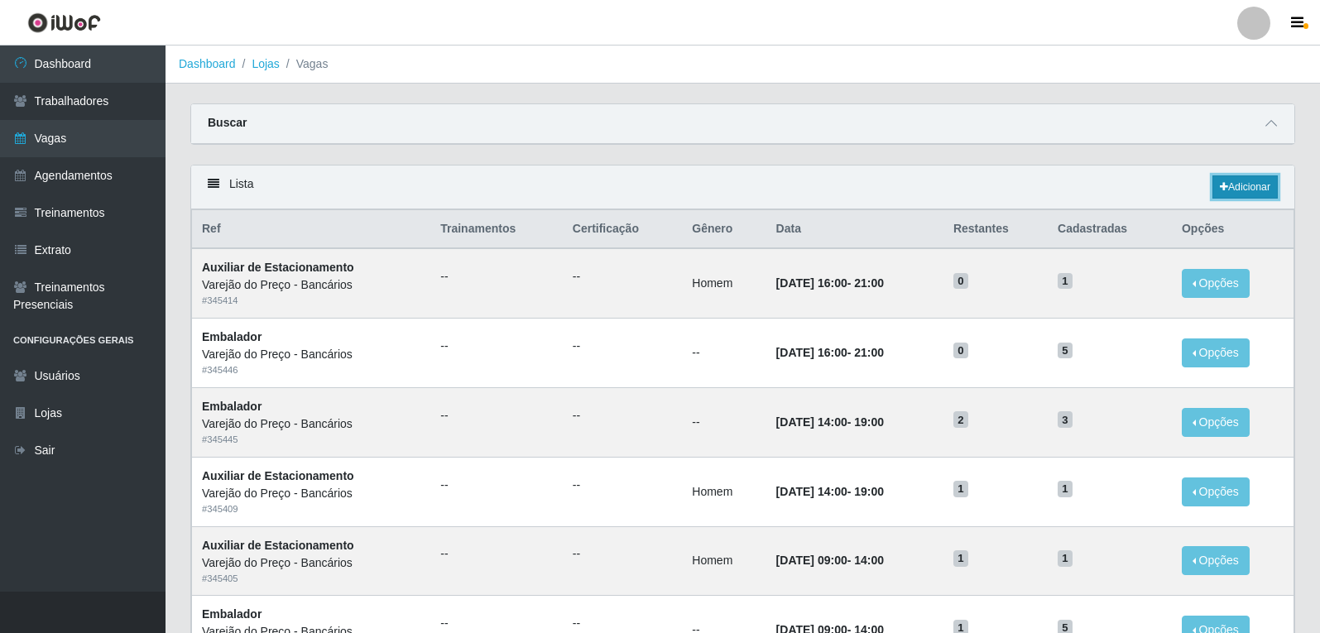
click at [1221, 195] on link "Adicionar" at bounding box center [1245, 186] width 65 height 23
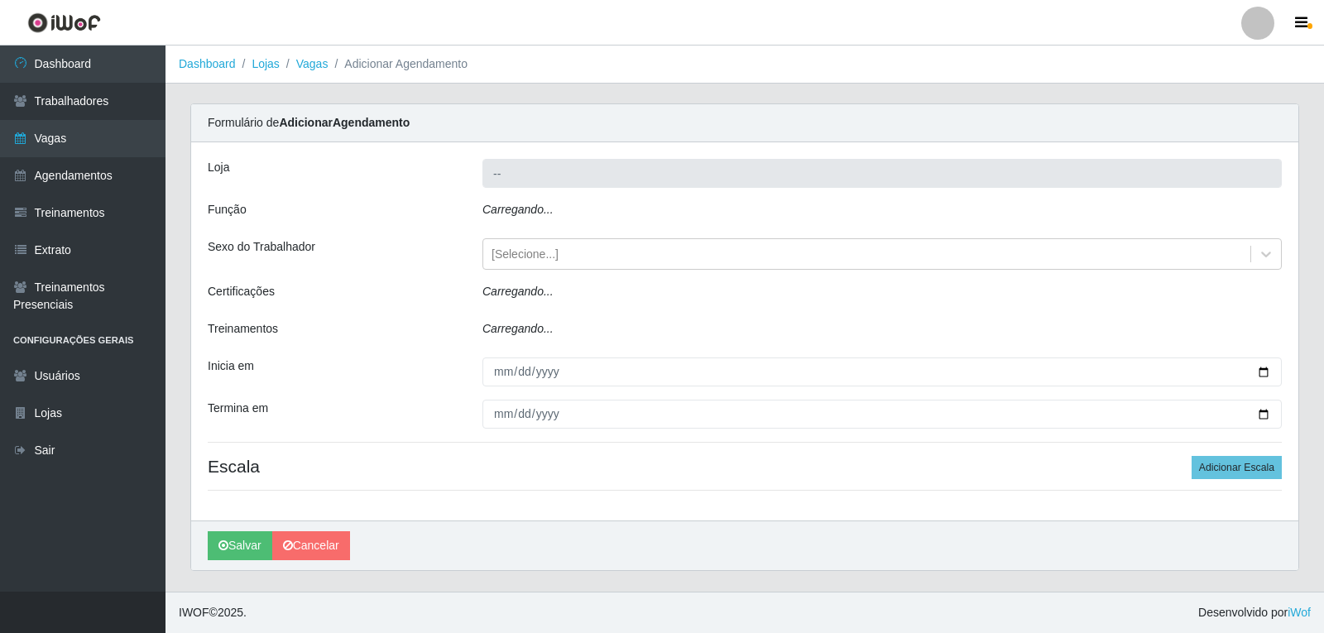
type input "Varejão do Preço - Bancários"
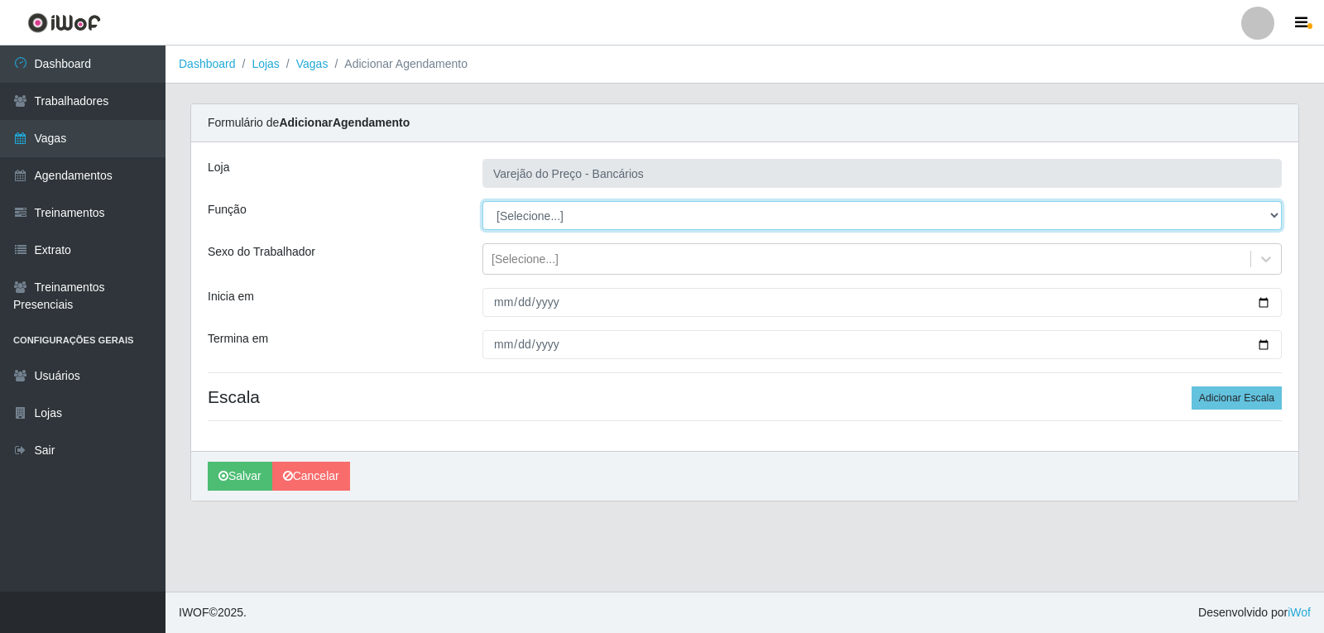
click at [548, 209] on select "[Selecione...] Auxiliar de Estacionamento Auxiliar de Estacionamento + Auxiliar…" at bounding box center [883, 215] width 800 height 29
select select "1"
click at [483, 201] on select "[Selecione...] Auxiliar de Estacionamento Auxiliar de Estacionamento + Auxiliar…" at bounding box center [883, 215] width 800 height 29
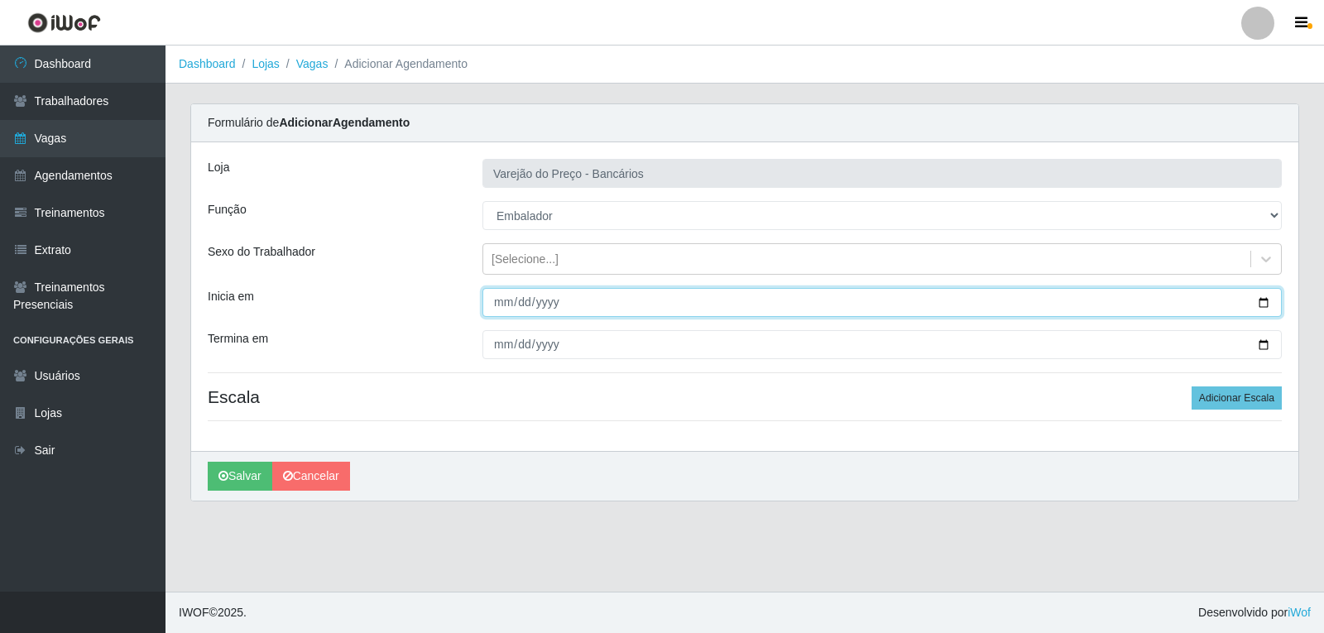
click at [502, 310] on input "Inicia em" at bounding box center [883, 302] width 800 height 29
type input "2025-09-26"
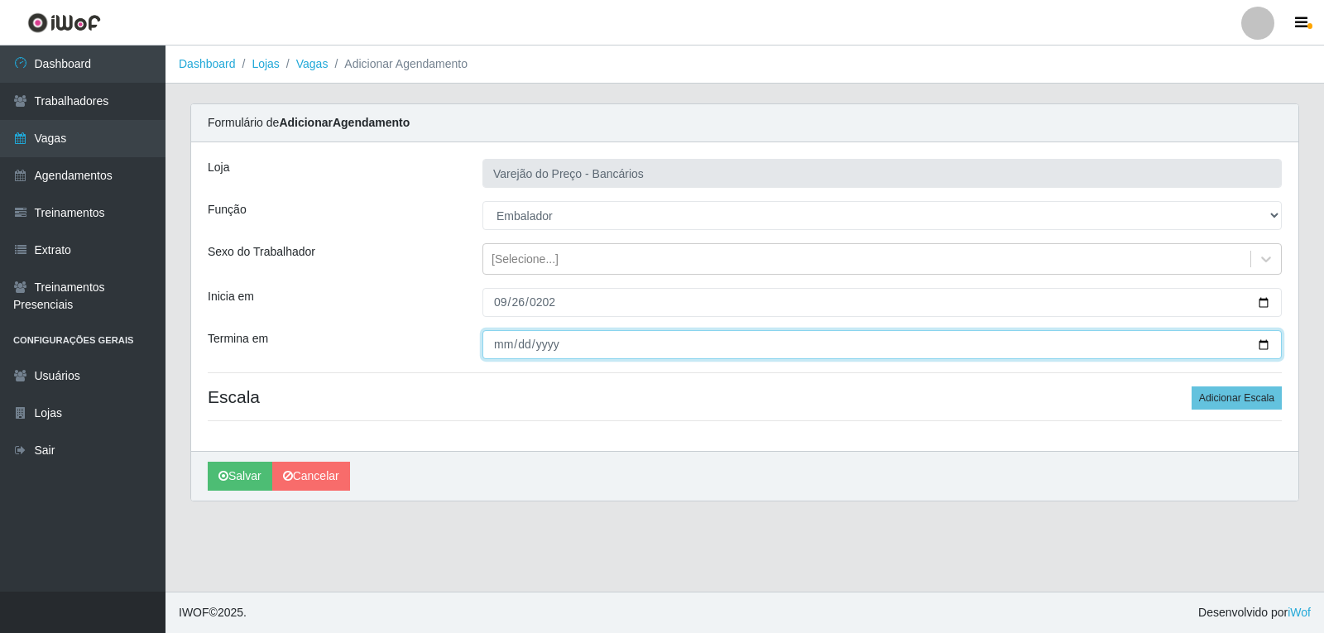
click at [505, 353] on input "Termina em" at bounding box center [883, 344] width 800 height 29
type input "2025-09-26"
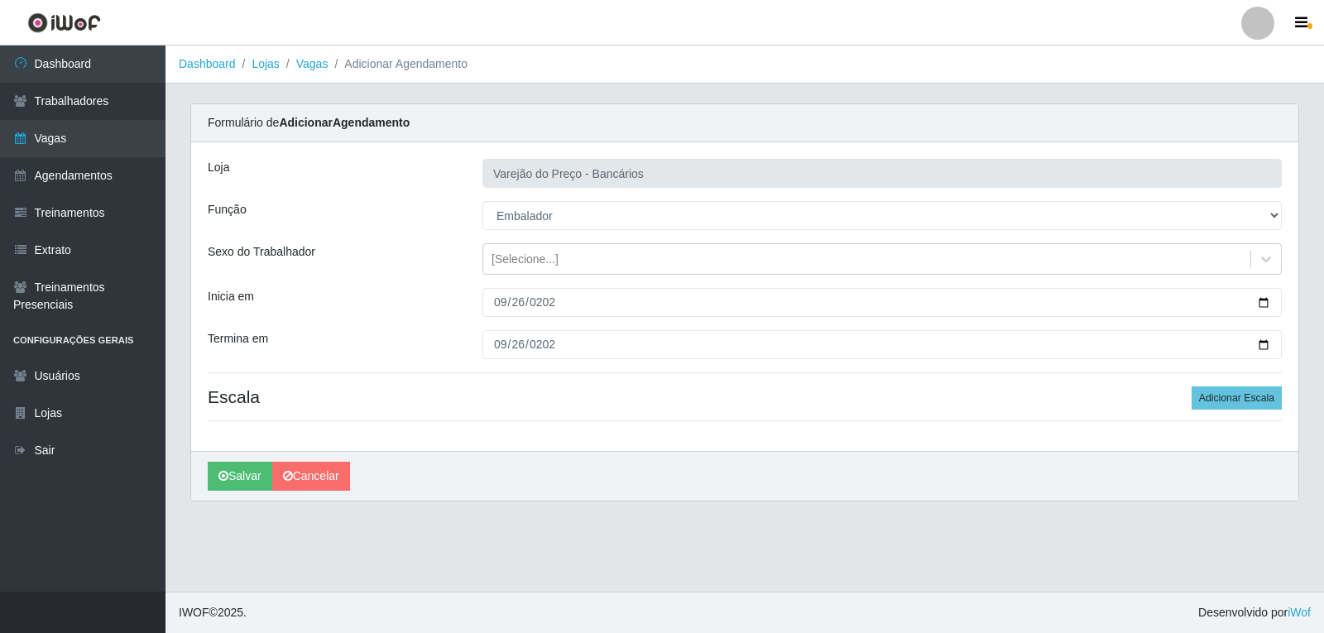
click at [1233, 414] on div "Loja Varejão do Preço - Bancários Função [Selecione...] Auxiliar de Estacioname…" at bounding box center [745, 296] width 1108 height 309
click at [1233, 405] on button "Adicionar Escala" at bounding box center [1237, 398] width 90 height 23
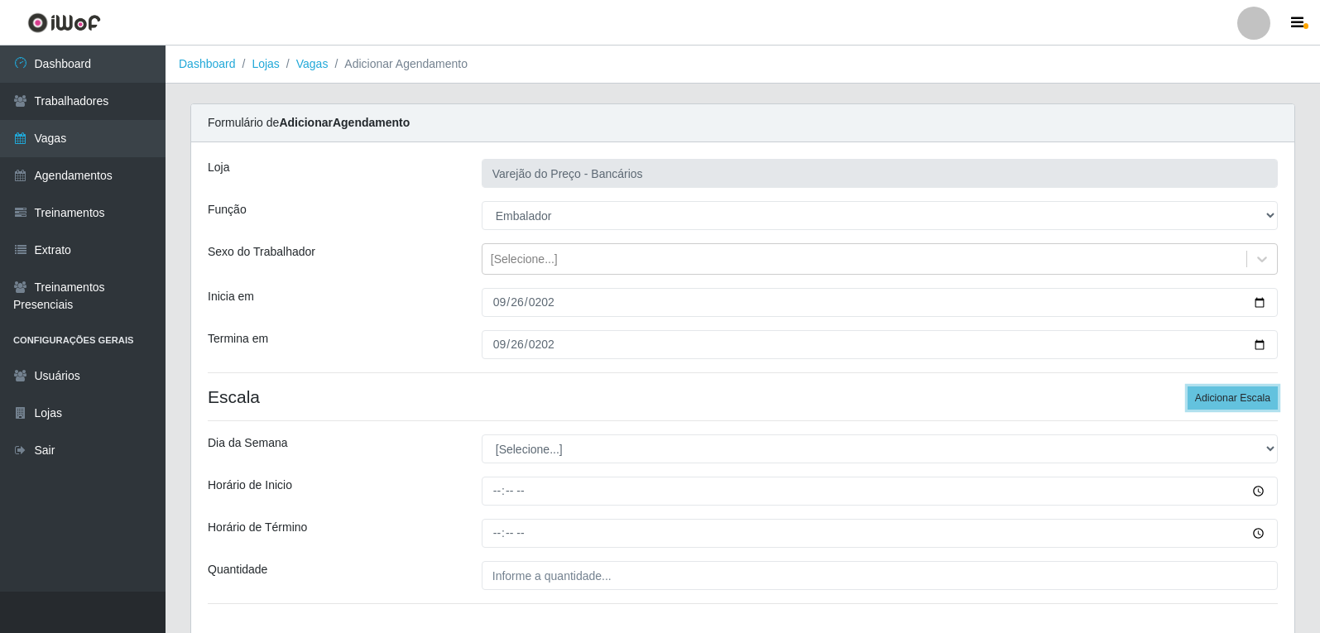
scroll to position [83, 0]
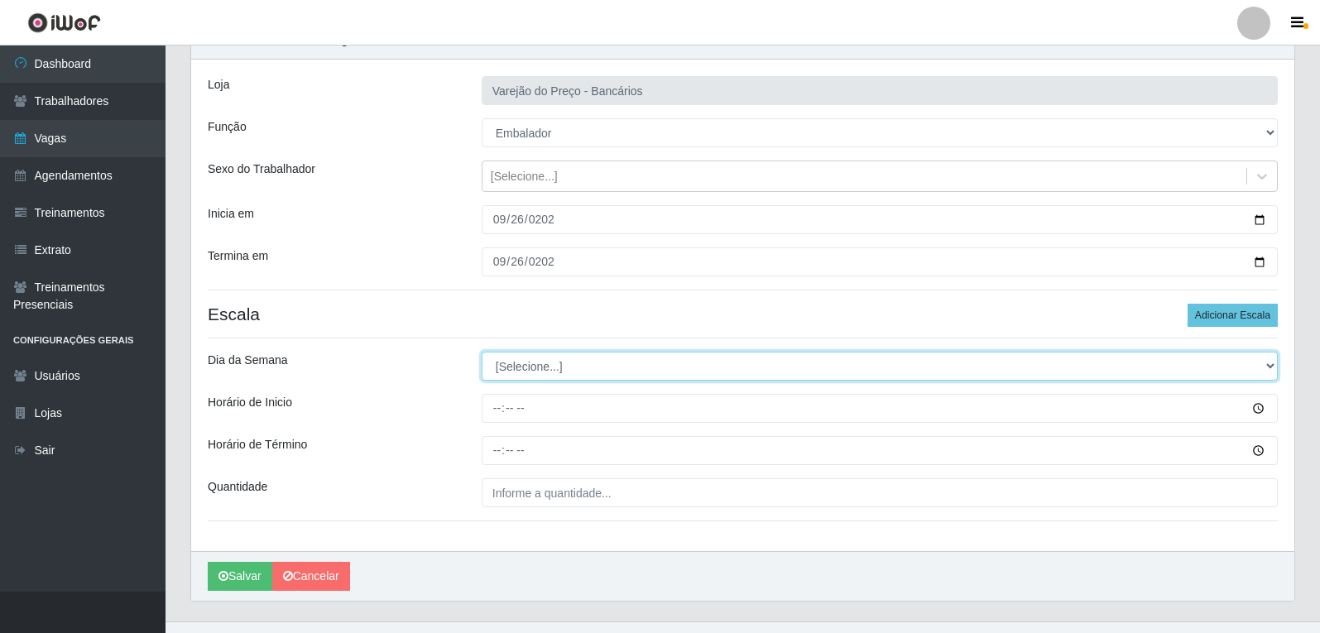
click at [512, 364] on select "[Selecione...] Segunda Terça Quarta Quinta Sexta Sábado Domingo" at bounding box center [880, 366] width 796 height 29
select select "5"
click at [482, 352] on select "[Selecione...] Segunda Terça Quarta Quinta Sexta Sábado Domingo" at bounding box center [880, 366] width 796 height 29
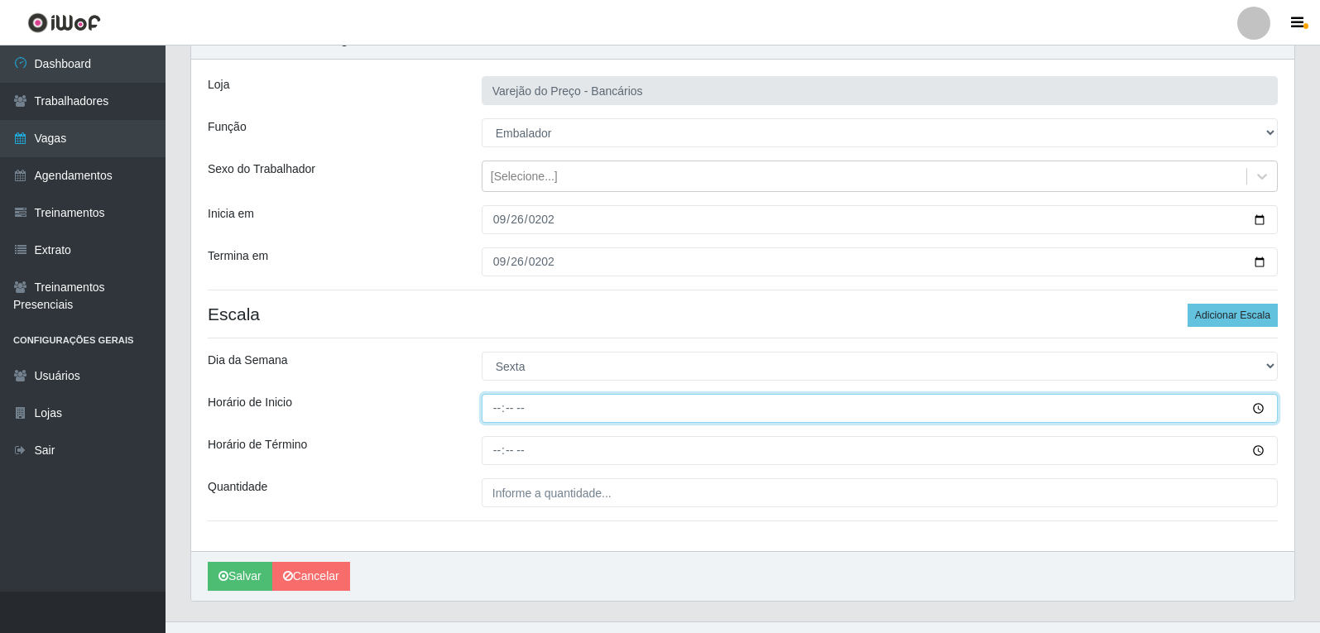
click at [503, 415] on input "Horário de Inicio" at bounding box center [880, 408] width 796 height 29
type input "16:00"
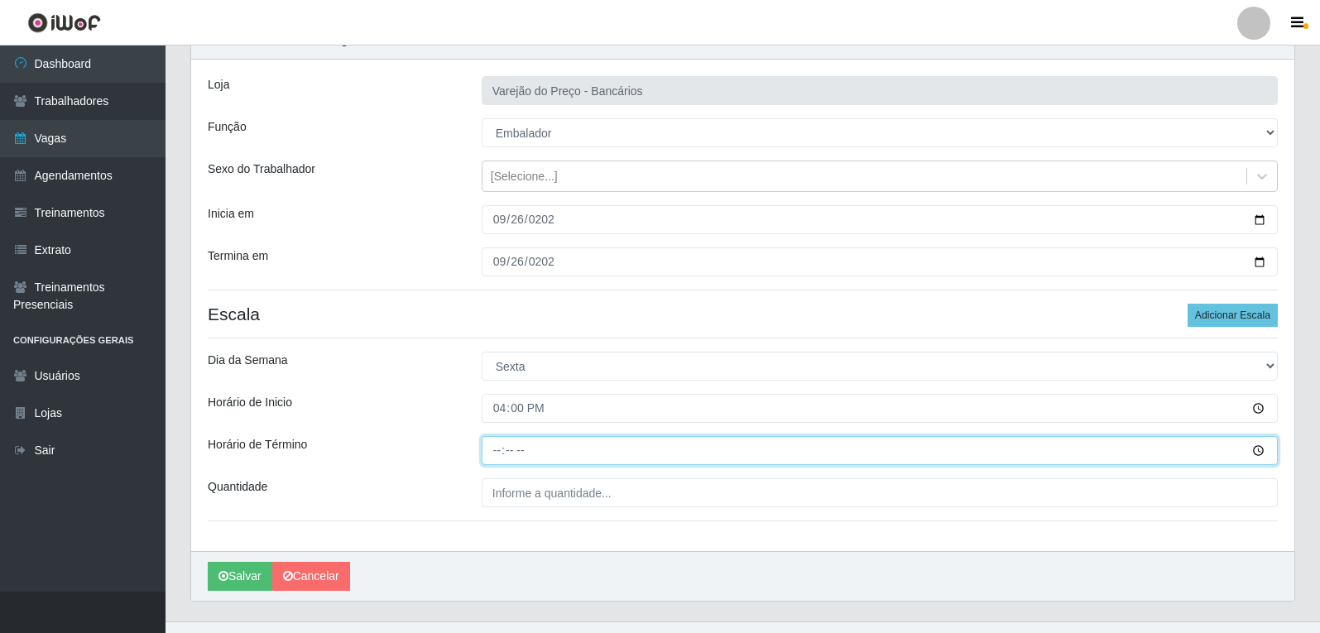
click at [501, 448] on input "Horário de Término" at bounding box center [880, 450] width 796 height 29
type input "21:00"
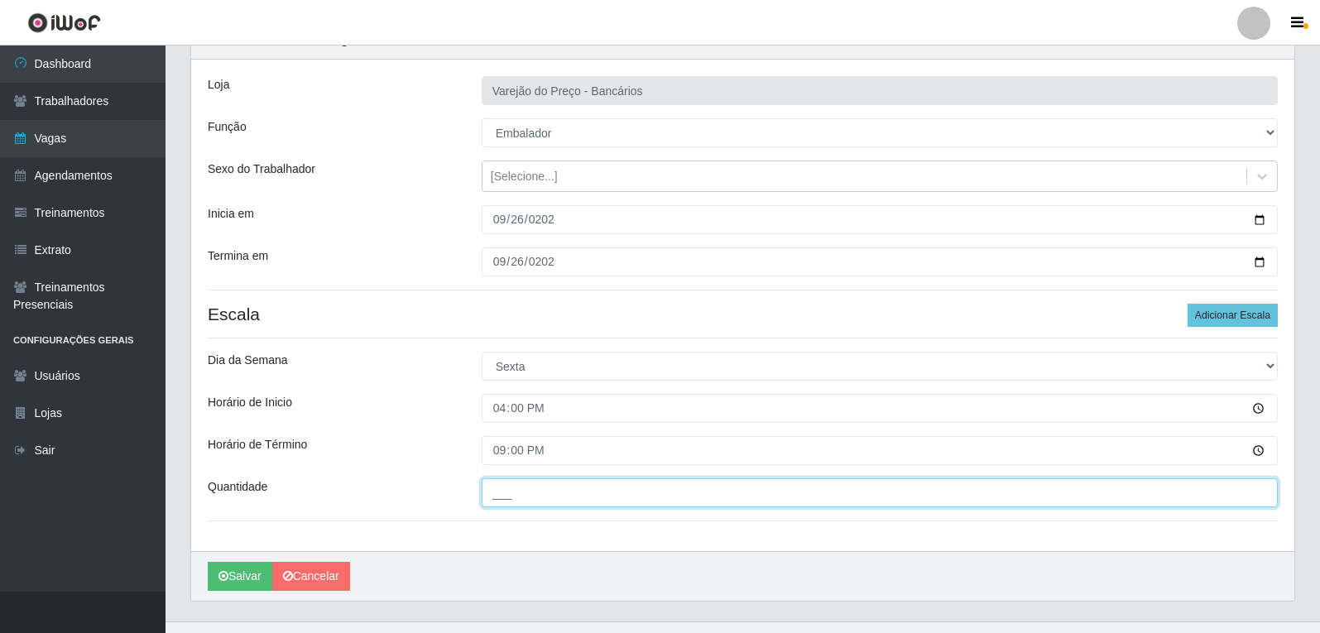
click at [516, 497] on input "___" at bounding box center [880, 492] width 796 height 29
type input "6__"
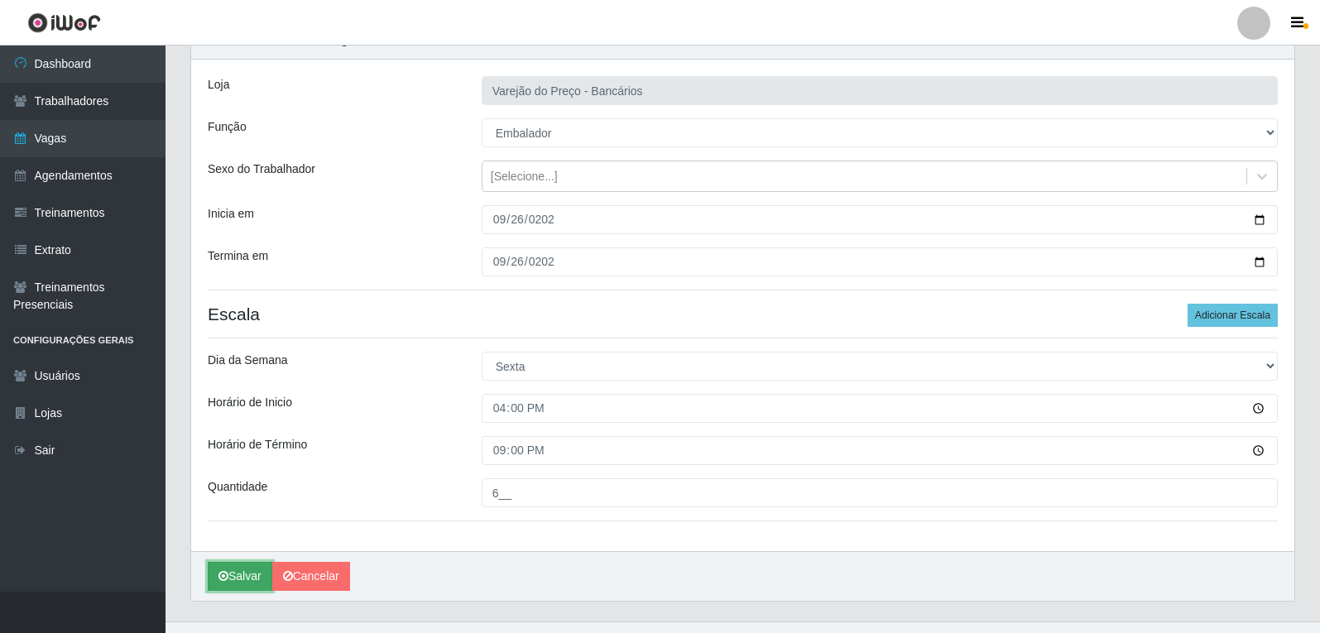
click at [242, 571] on button "Salvar" at bounding box center [240, 576] width 65 height 29
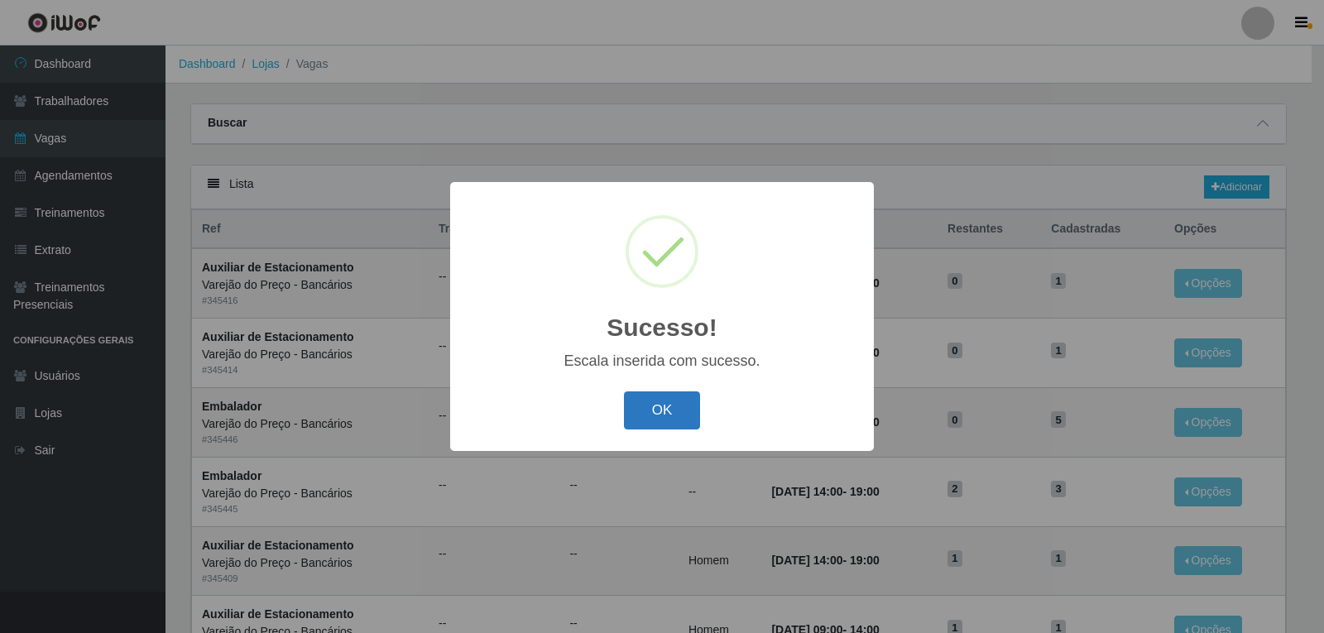
click at [651, 401] on button "OK" at bounding box center [662, 411] width 77 height 39
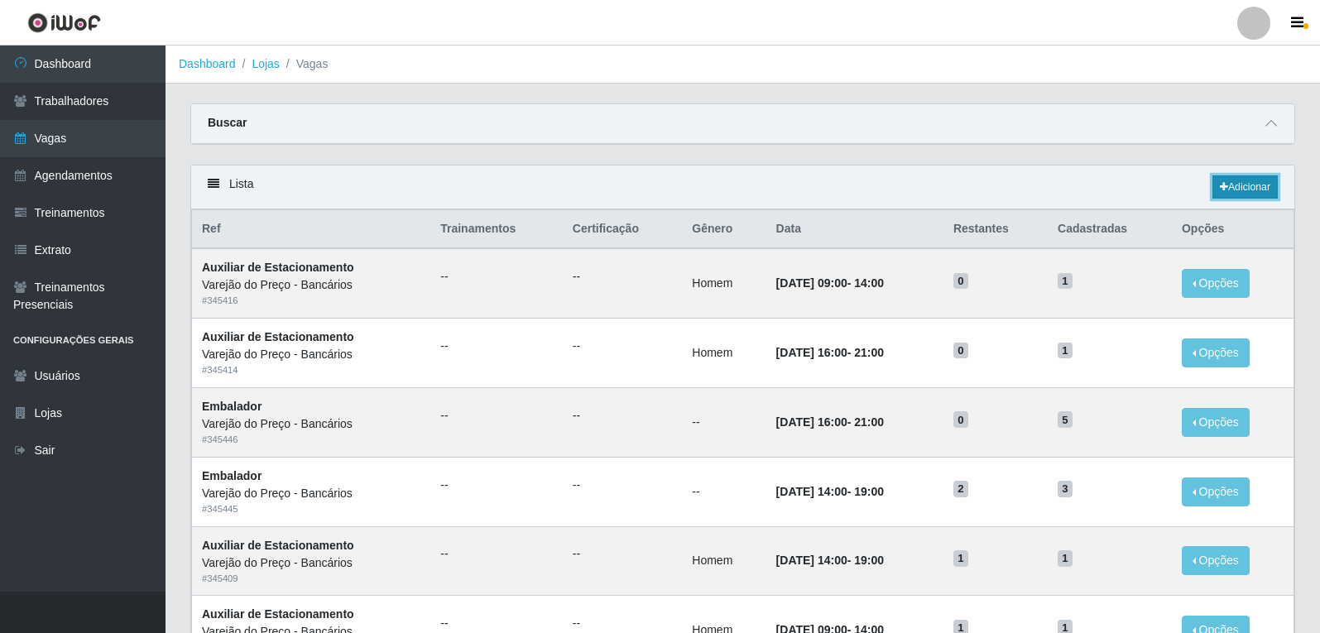
click at [1238, 183] on link "Adicionar" at bounding box center [1245, 186] width 65 height 23
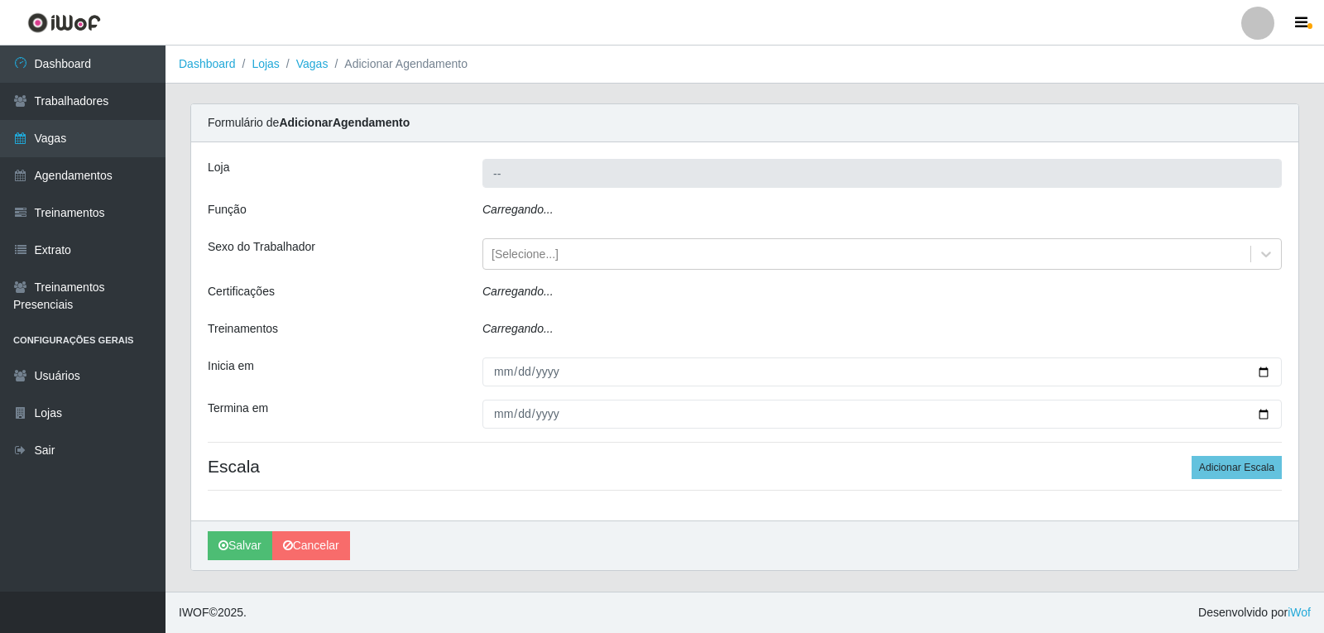
type input "Varejão do Preço - Bancários"
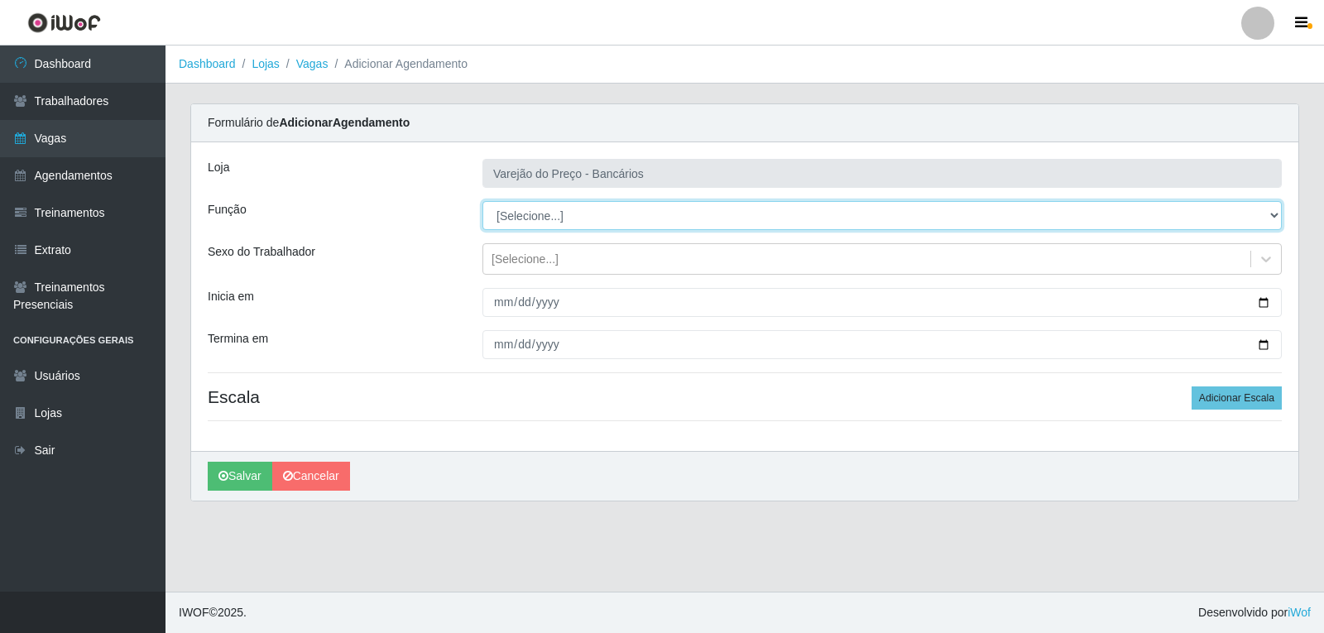
click at [560, 212] on select "[Selecione...] Auxiliar de Estacionamento Auxiliar de Estacionamento + Auxiliar…" at bounding box center [883, 215] width 800 height 29
select select "1"
click at [483, 201] on select "[Selecione...] Auxiliar de Estacionamento Auxiliar de Estacionamento + Auxiliar…" at bounding box center [883, 215] width 800 height 29
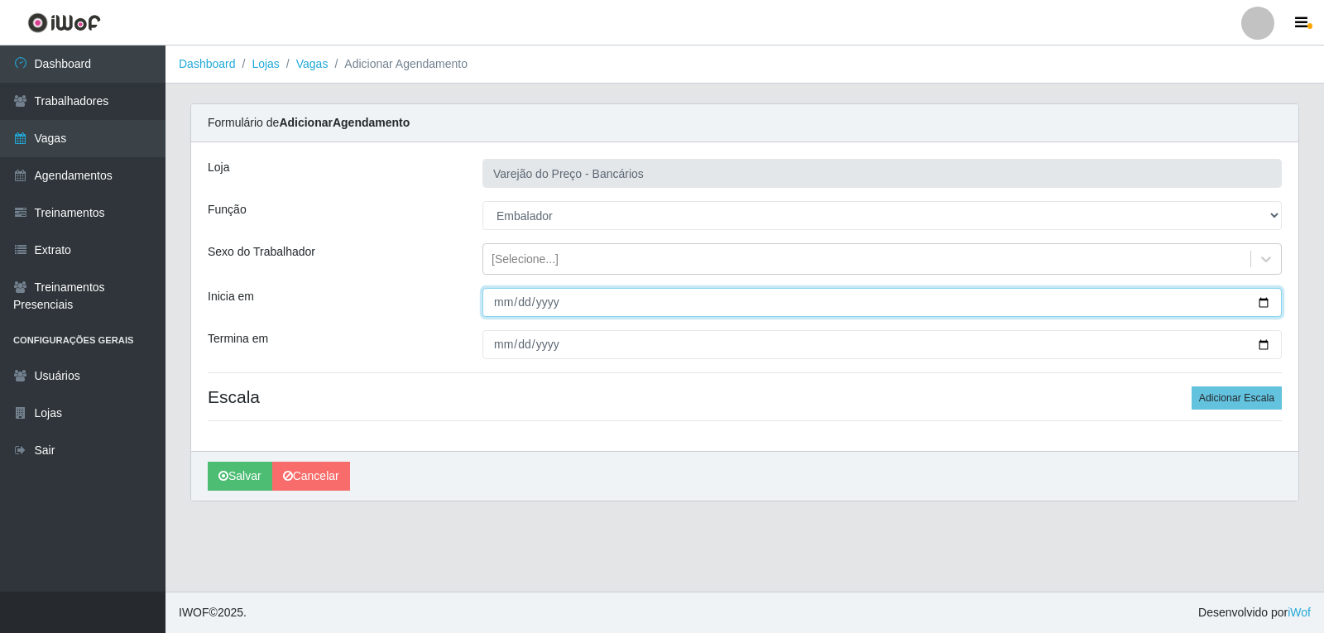
click at [505, 305] on input "Inicia em" at bounding box center [883, 302] width 800 height 29
type input "2025-09-27"
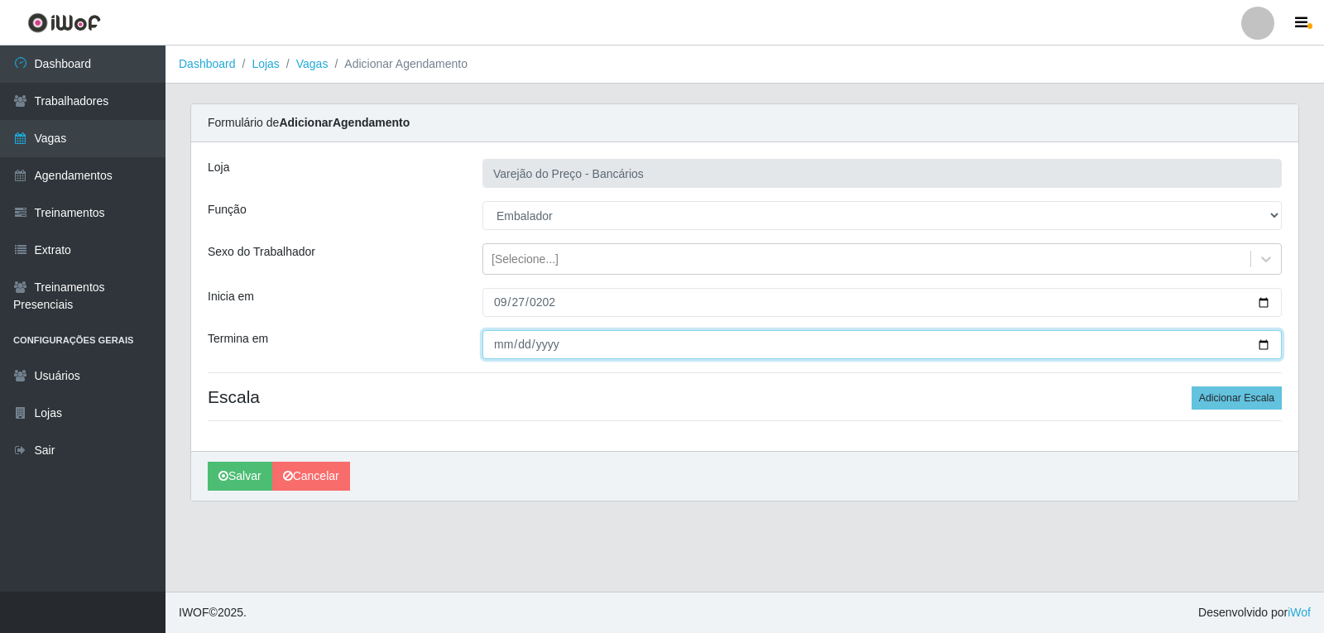
click at [497, 339] on input "Termina em" at bounding box center [883, 344] width 800 height 29
type input "2025-09-27"
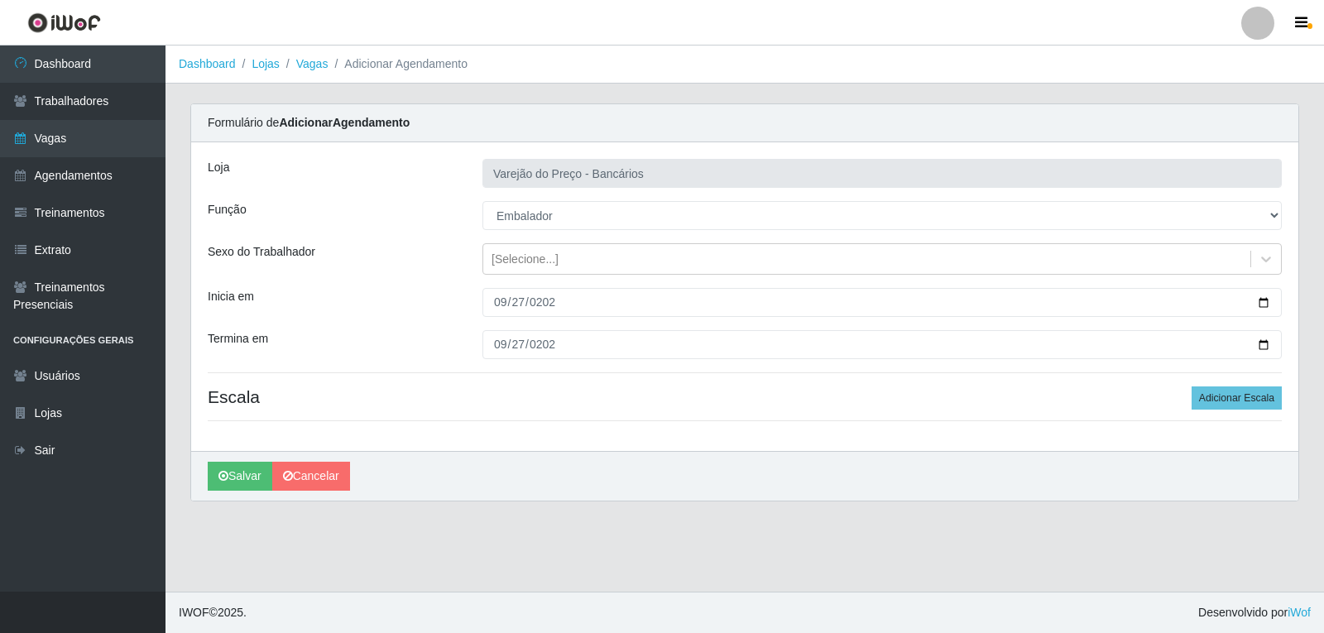
click at [1205, 413] on div "Loja Varejão do Preço - Bancários Função [Selecione...] Auxiliar de Estacioname…" at bounding box center [745, 296] width 1108 height 309
click at [1209, 406] on button "Adicionar Escala" at bounding box center [1237, 398] width 90 height 23
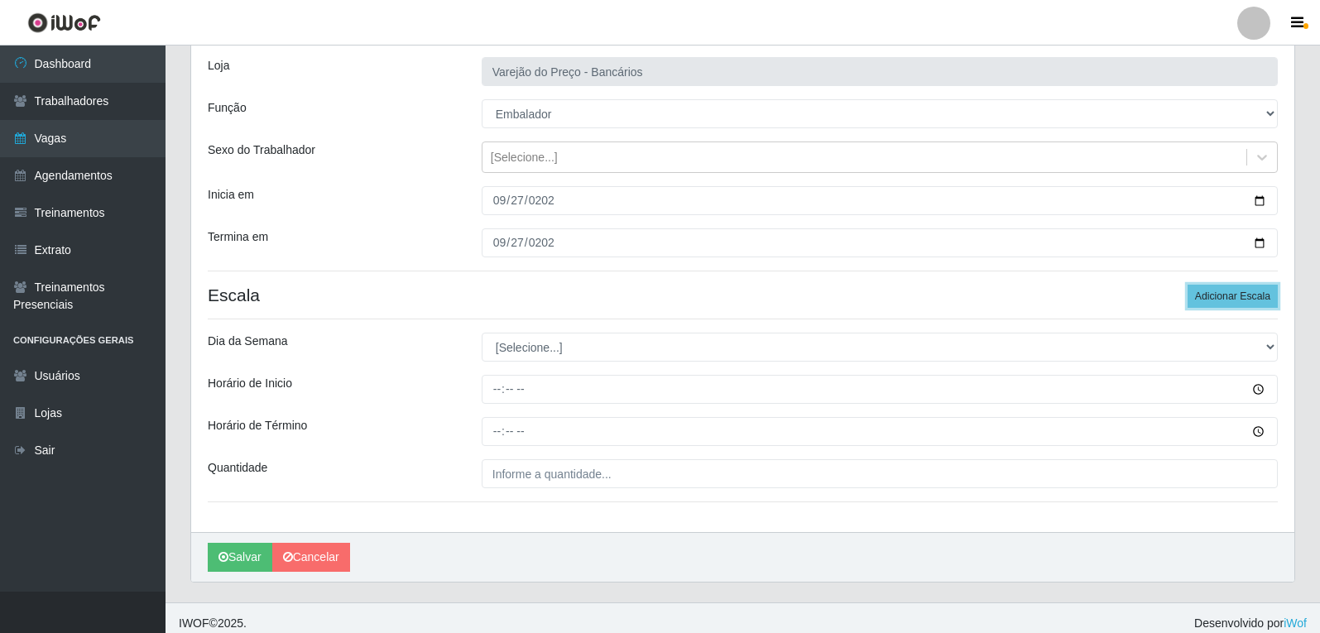
scroll to position [113, 0]
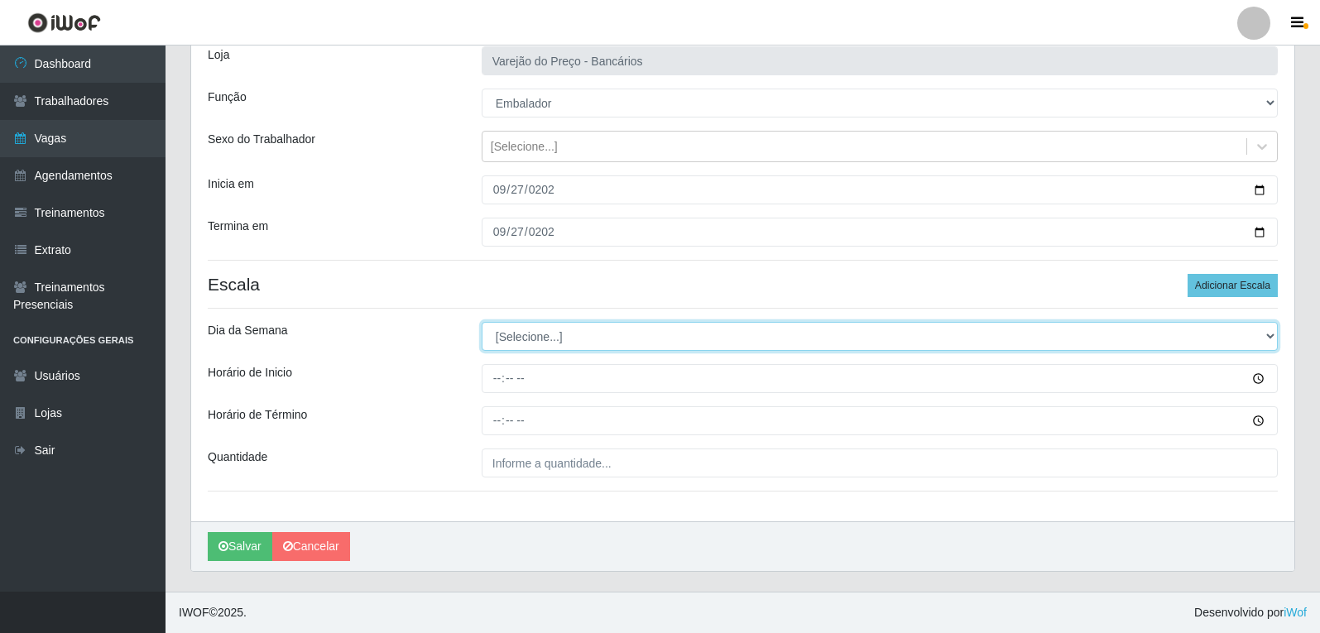
click at [509, 330] on select "[Selecione...] Segunda Terça Quarta Quinta Sexta Sábado Domingo" at bounding box center [880, 336] width 796 height 29
select select "6"
click at [482, 322] on select "[Selecione...] Segunda Terça Quarta Quinta Sexta Sábado Domingo" at bounding box center [880, 336] width 796 height 29
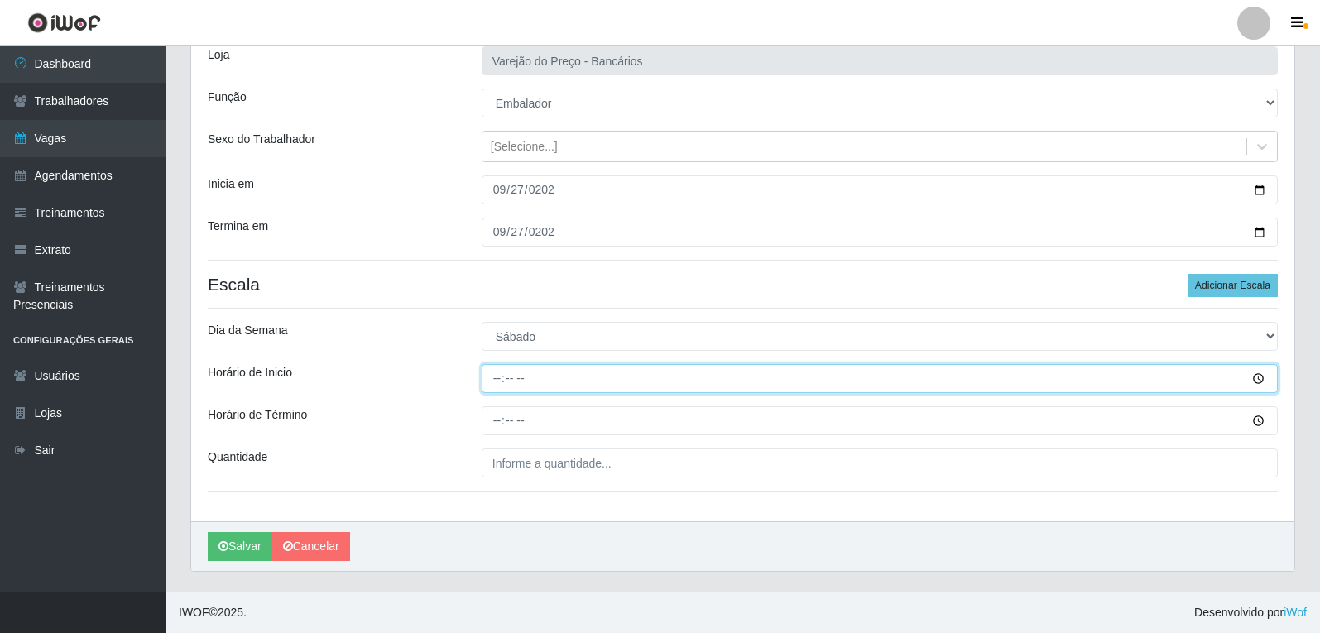
click at [500, 389] on input "Horário de Inicio" at bounding box center [880, 378] width 796 height 29
type input "09:00"
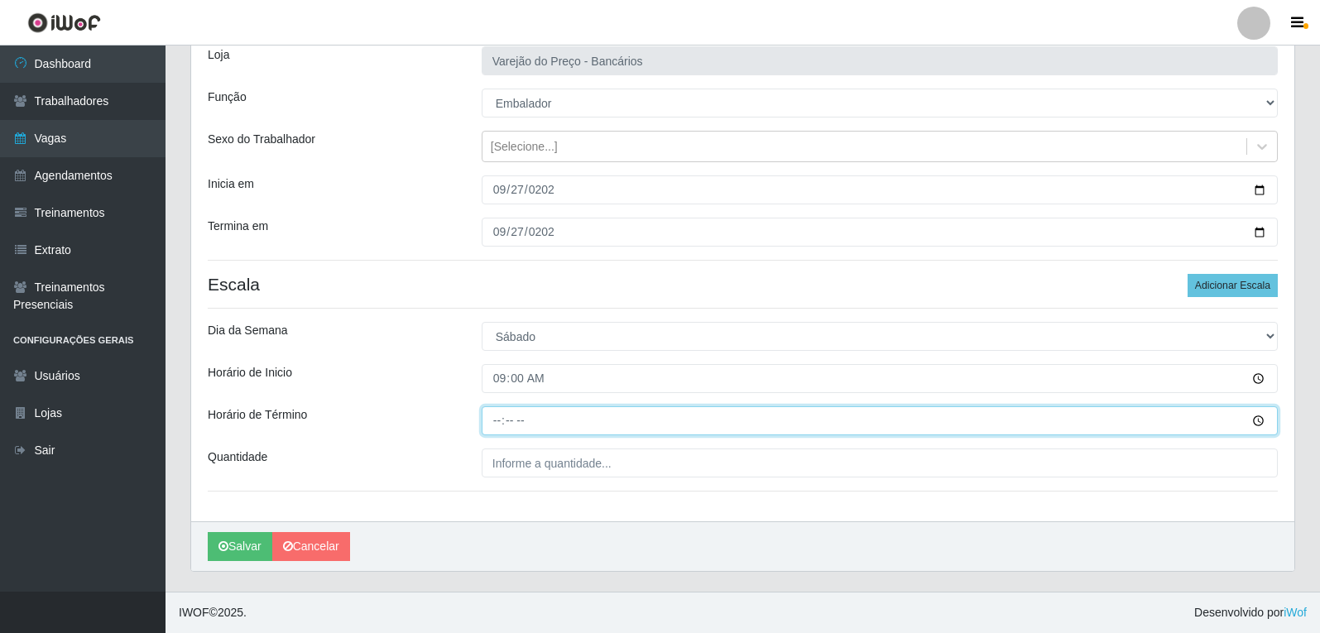
click at [497, 429] on input "Horário de Término" at bounding box center [880, 420] width 796 height 29
type input "16:00"
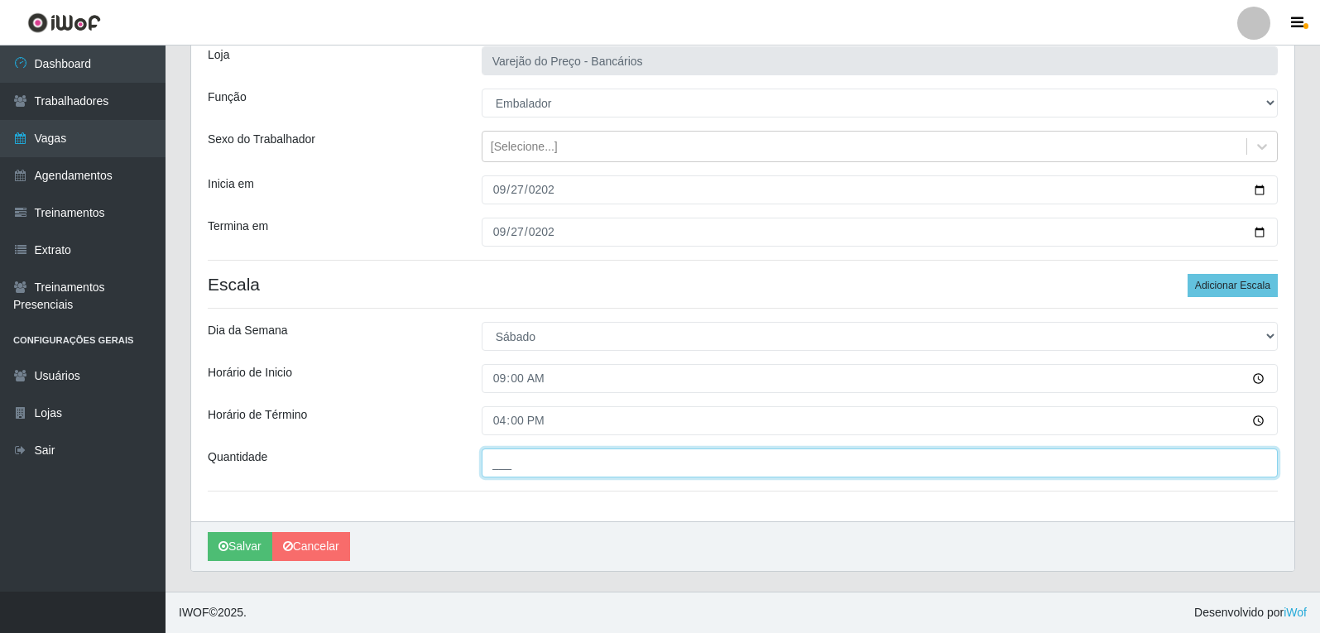
click at [503, 470] on input "___" at bounding box center [880, 463] width 796 height 29
type input "5__"
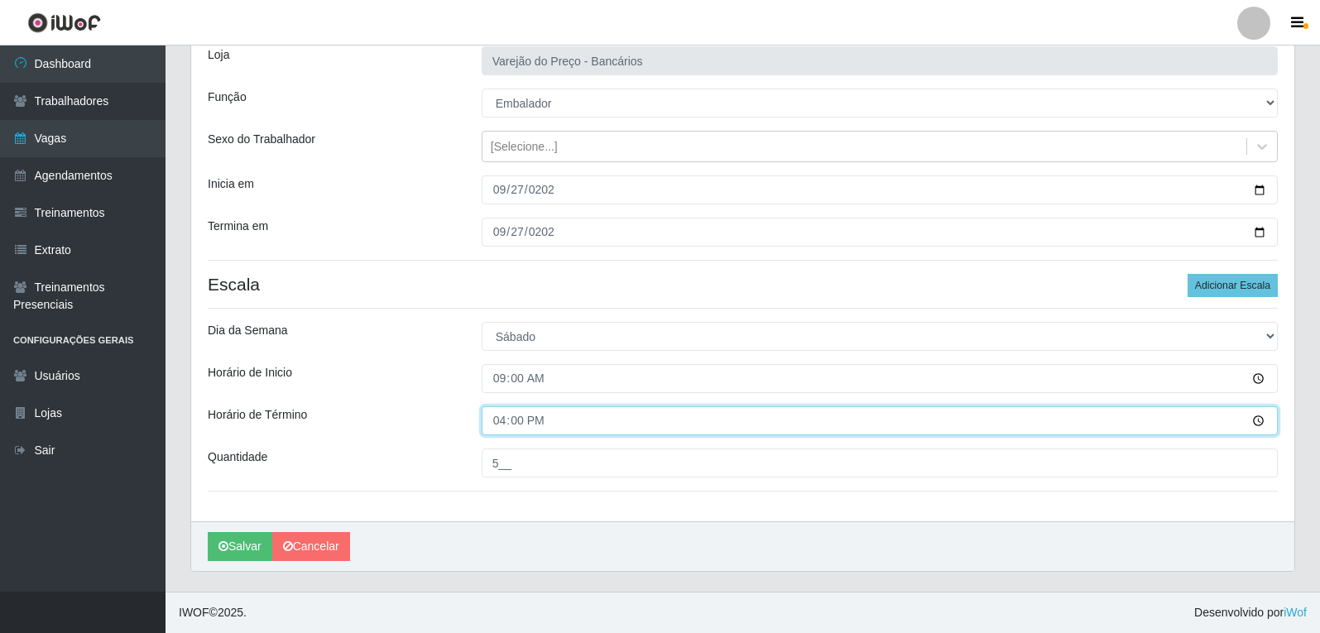
click at [512, 415] on input "16:00" at bounding box center [880, 420] width 796 height 29
click at [493, 425] on input "16:00" at bounding box center [880, 420] width 796 height 29
type input "14:00"
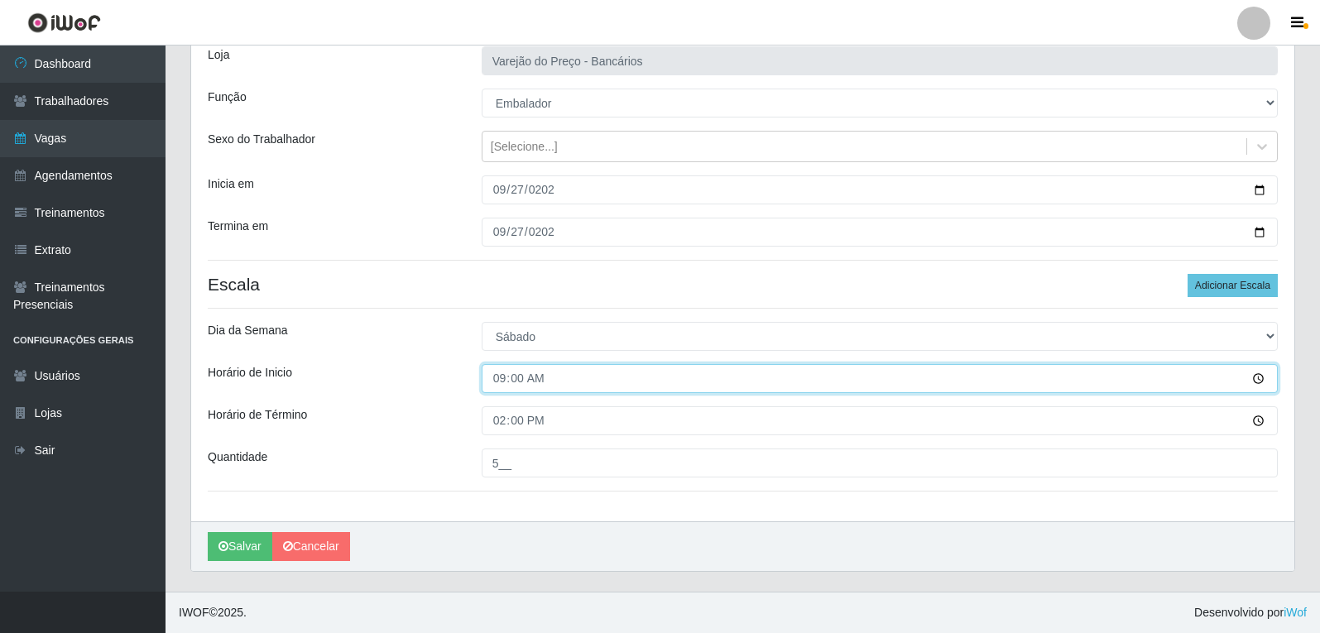
click at [530, 385] on input "09:00" at bounding box center [880, 378] width 796 height 29
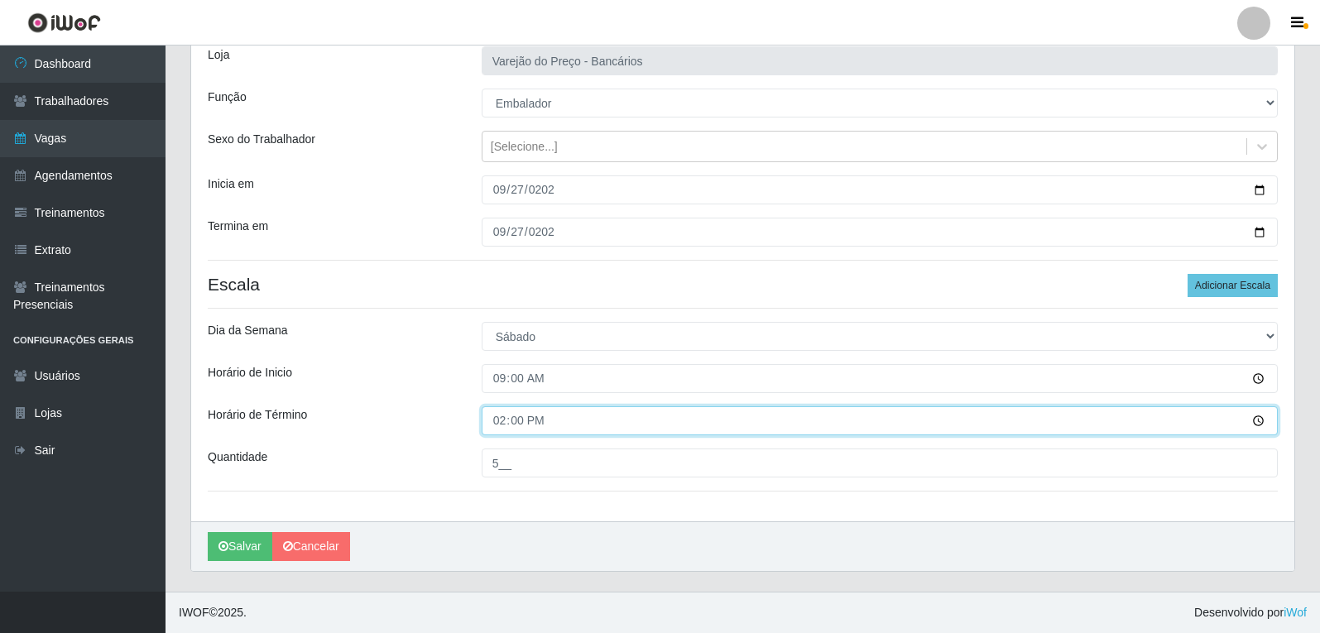
click at [534, 417] on input "14:00" at bounding box center [880, 420] width 796 height 29
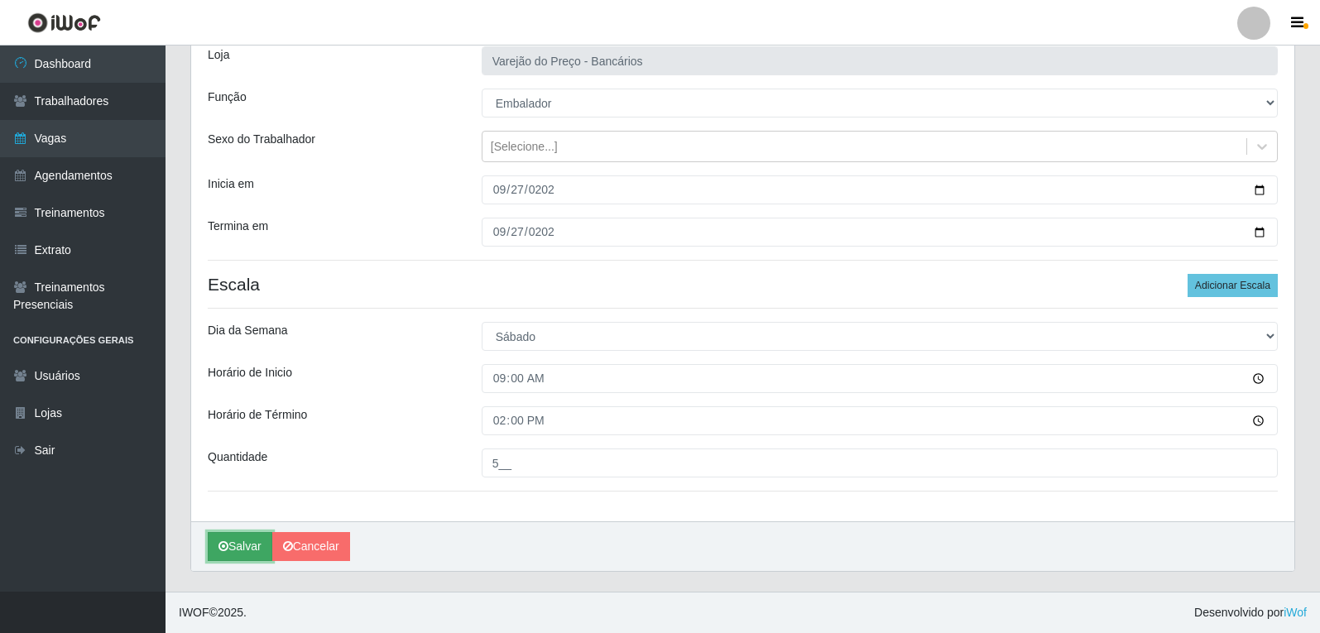
click at [246, 546] on button "Salvar" at bounding box center [240, 546] width 65 height 29
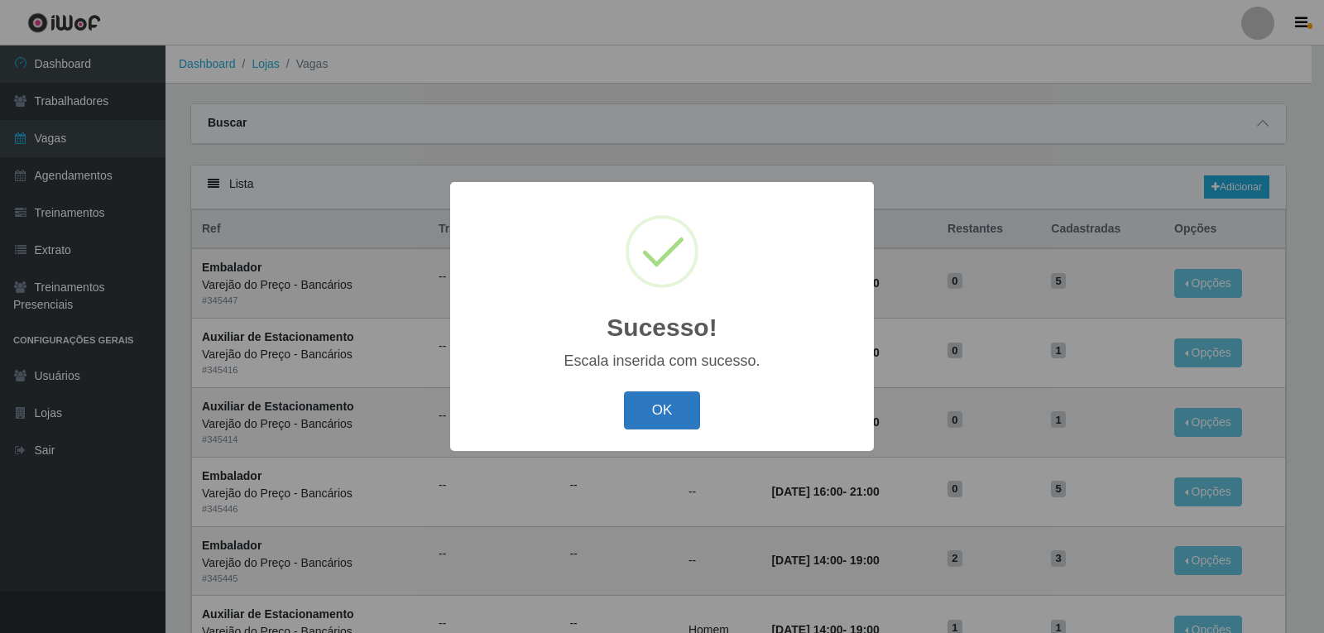
click at [664, 415] on button "OK" at bounding box center [662, 411] width 77 height 39
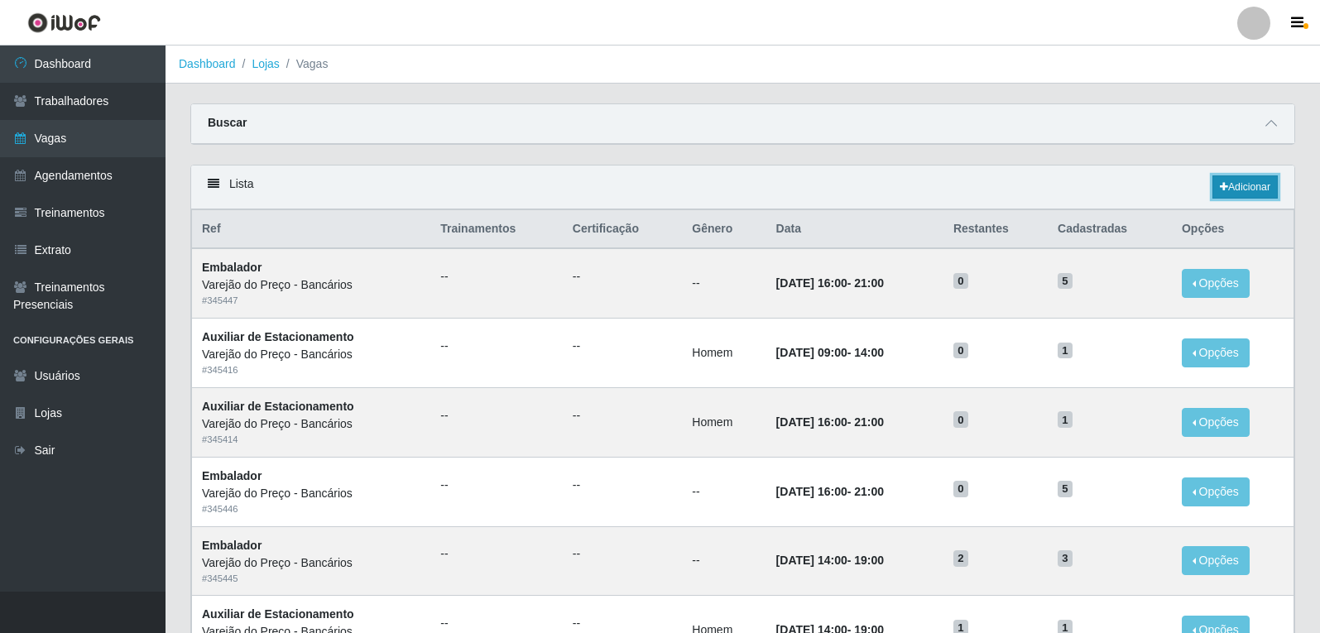
click at [1251, 187] on link "Adicionar" at bounding box center [1245, 186] width 65 height 23
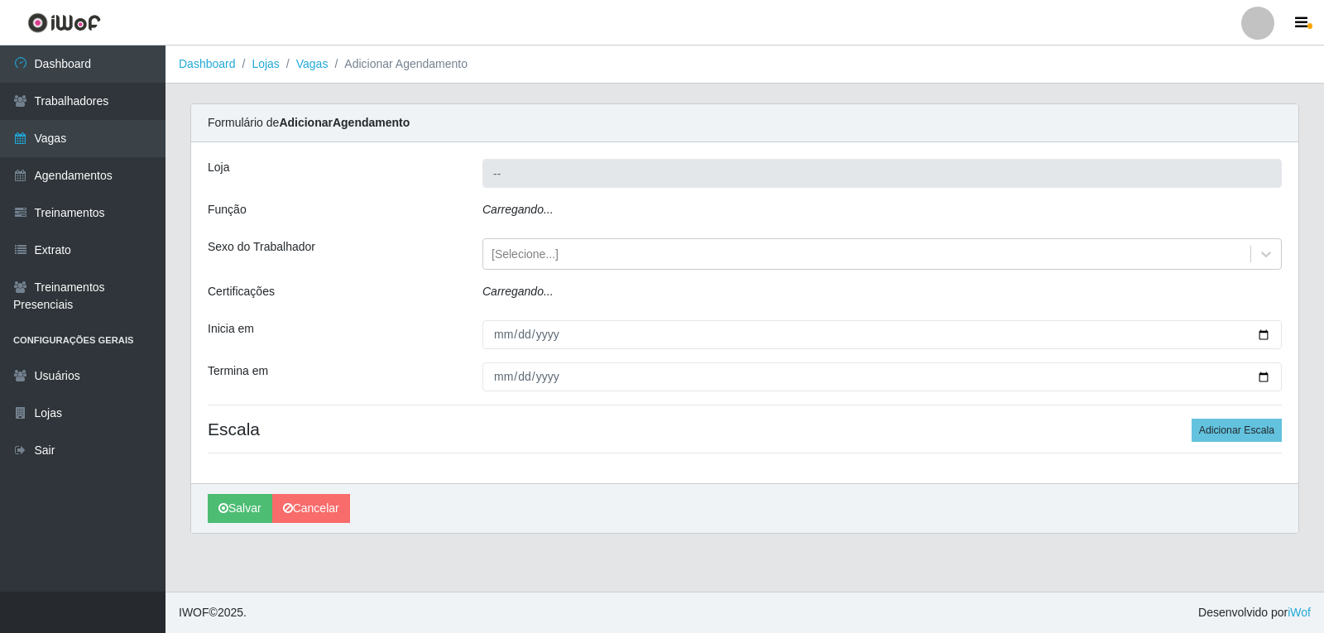
type input "Varejão do Preço - Bancários"
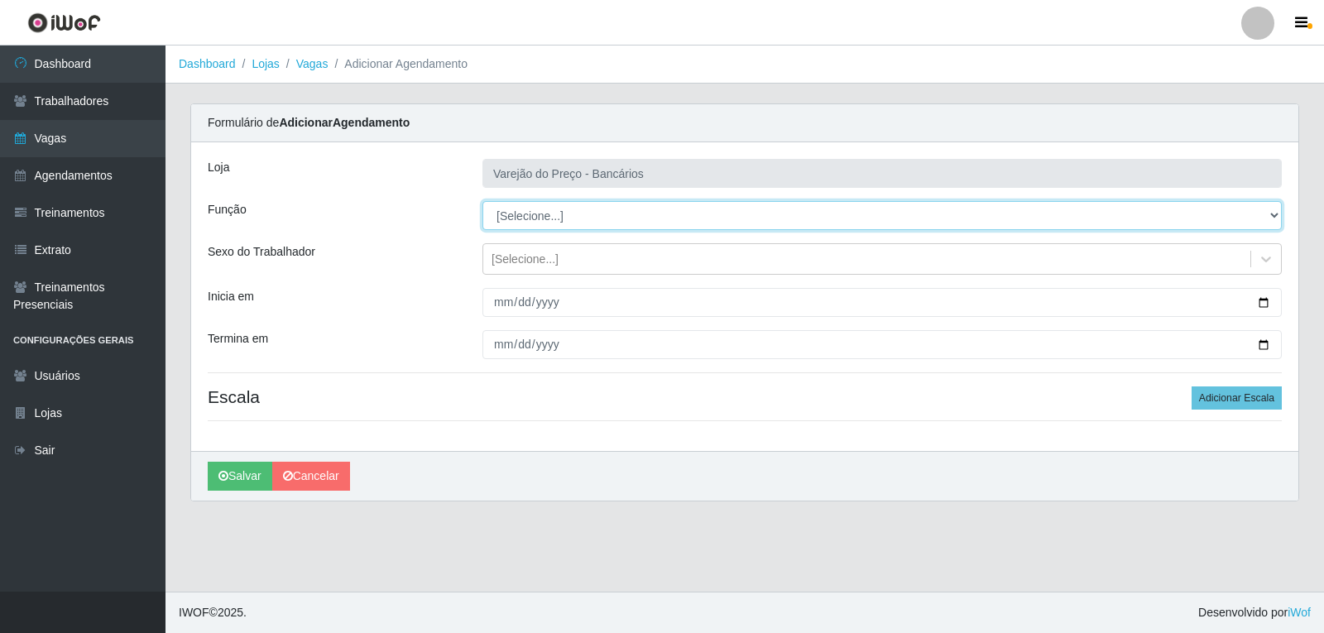
click at [532, 205] on select "[Selecione...] Auxiliar de Estacionamento Auxiliar de Estacionamento + Auxiliar…" at bounding box center [883, 215] width 800 height 29
select select "1"
click at [483, 201] on select "[Selecione...] Auxiliar de Estacionamento Auxiliar de Estacionamento + Auxiliar…" at bounding box center [883, 215] width 800 height 29
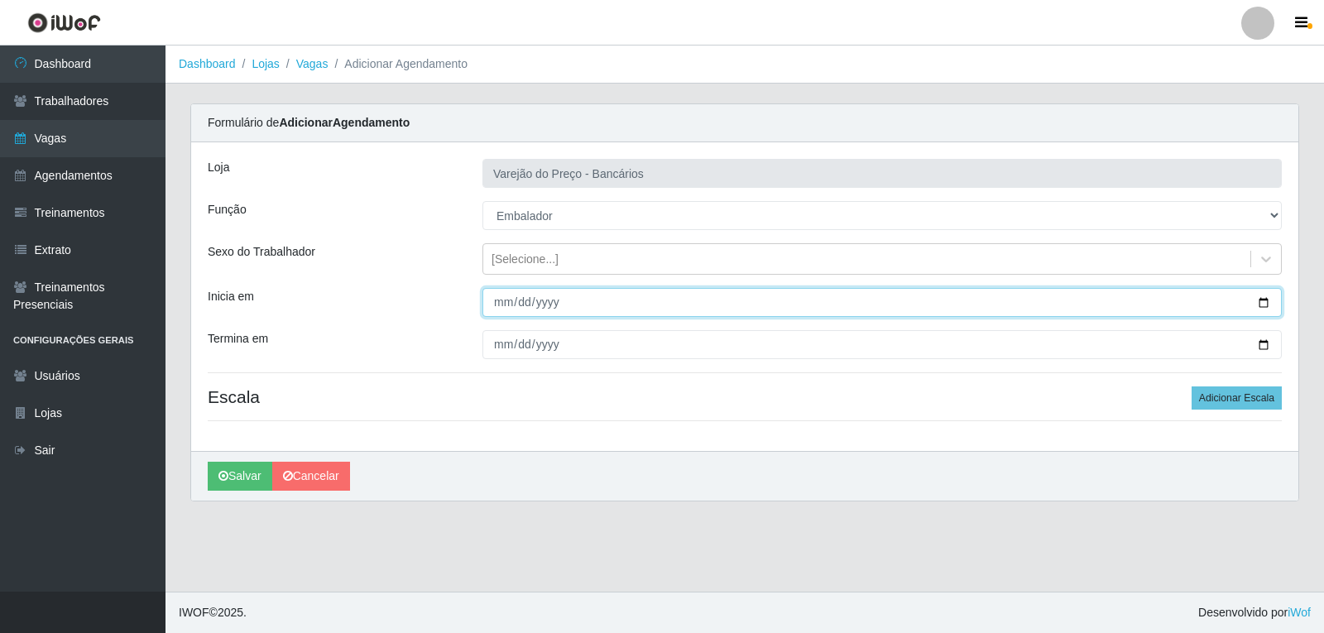
click at [500, 296] on input "Inicia em" at bounding box center [883, 302] width 800 height 29
type input "2025-09-27"
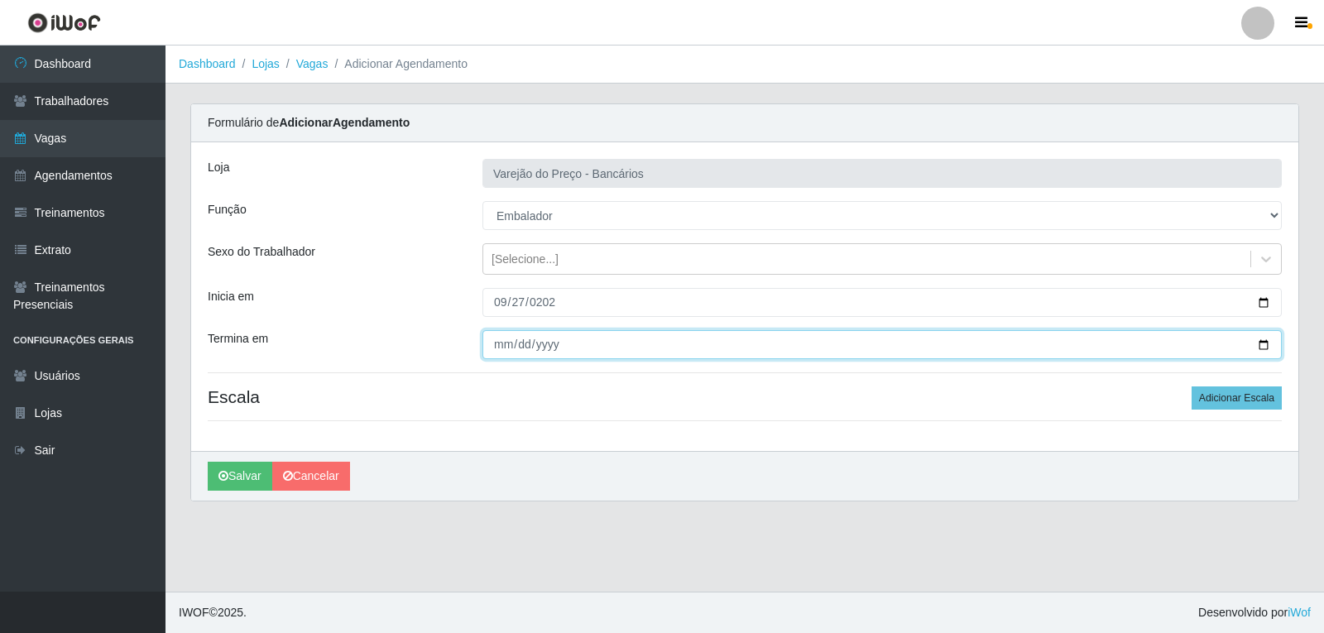
click at [500, 348] on input "Termina em" at bounding box center [883, 344] width 800 height 29
type input "2025-09-27"
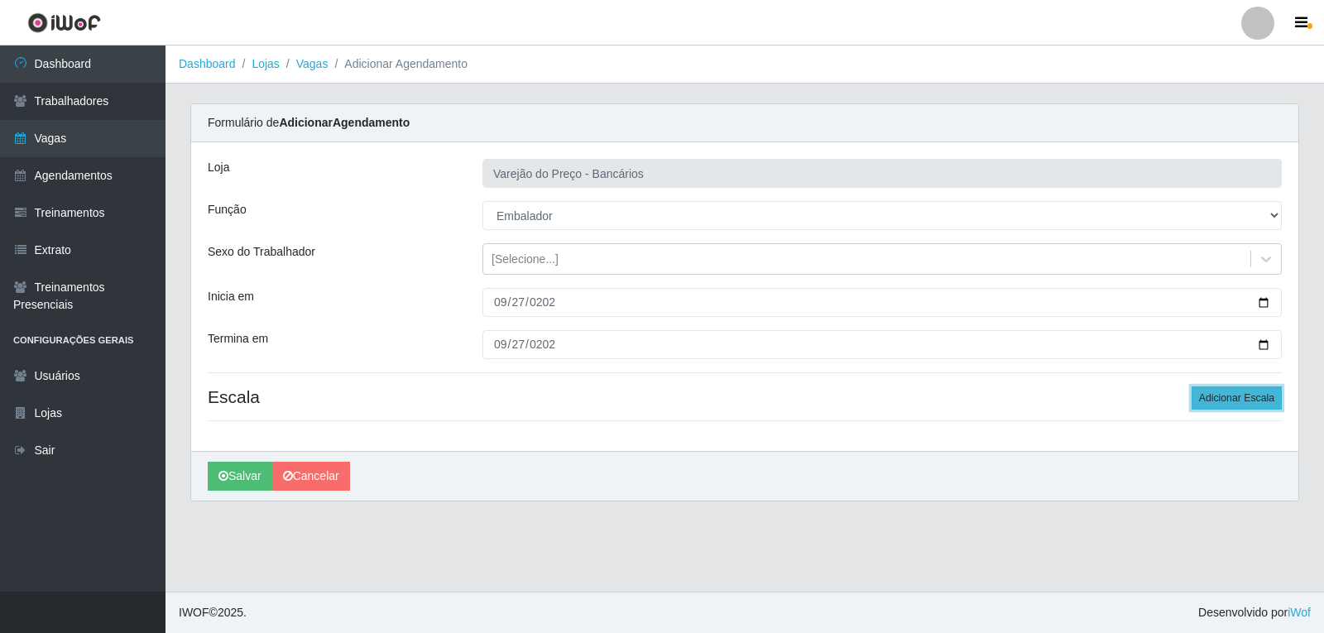
click at [1245, 406] on button "Adicionar Escala" at bounding box center [1237, 398] width 90 height 23
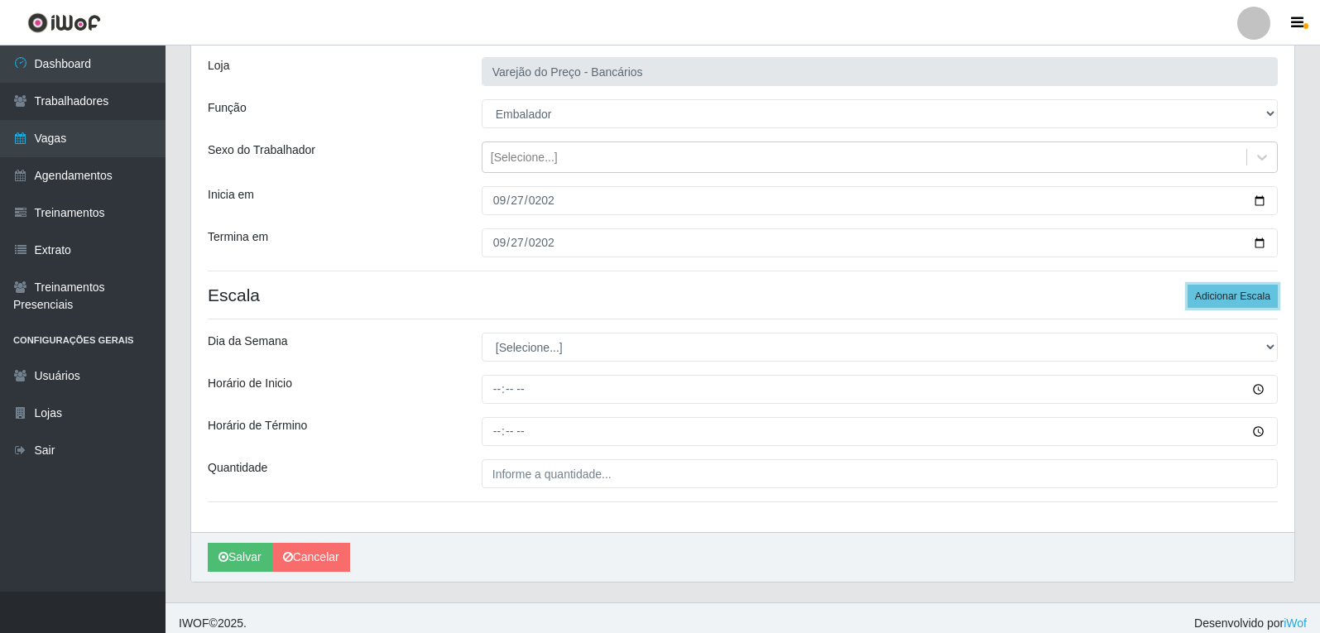
scroll to position [113, 0]
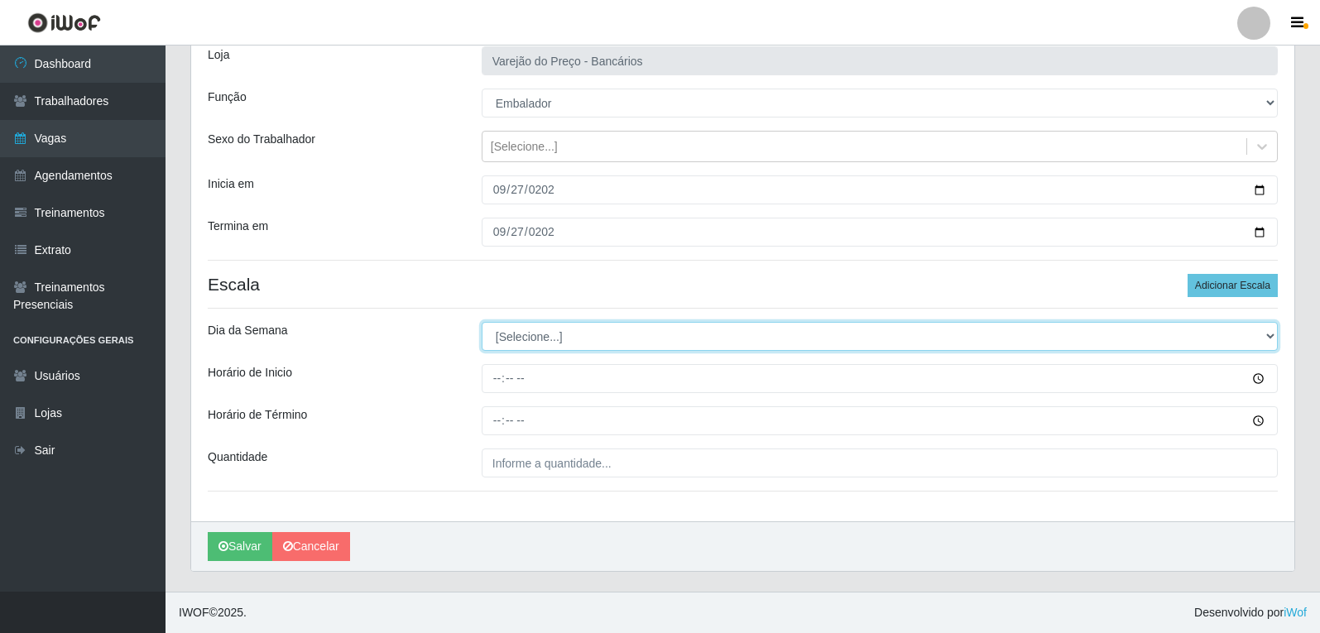
click at [529, 346] on select "[Selecione...] Segunda Terça Quarta Quinta Sexta Sábado Domingo" at bounding box center [880, 336] width 796 height 29
select select "6"
click at [482, 322] on select "[Selecione...] Segunda Terça Quarta Quinta Sexta Sábado Domingo" at bounding box center [880, 336] width 796 height 29
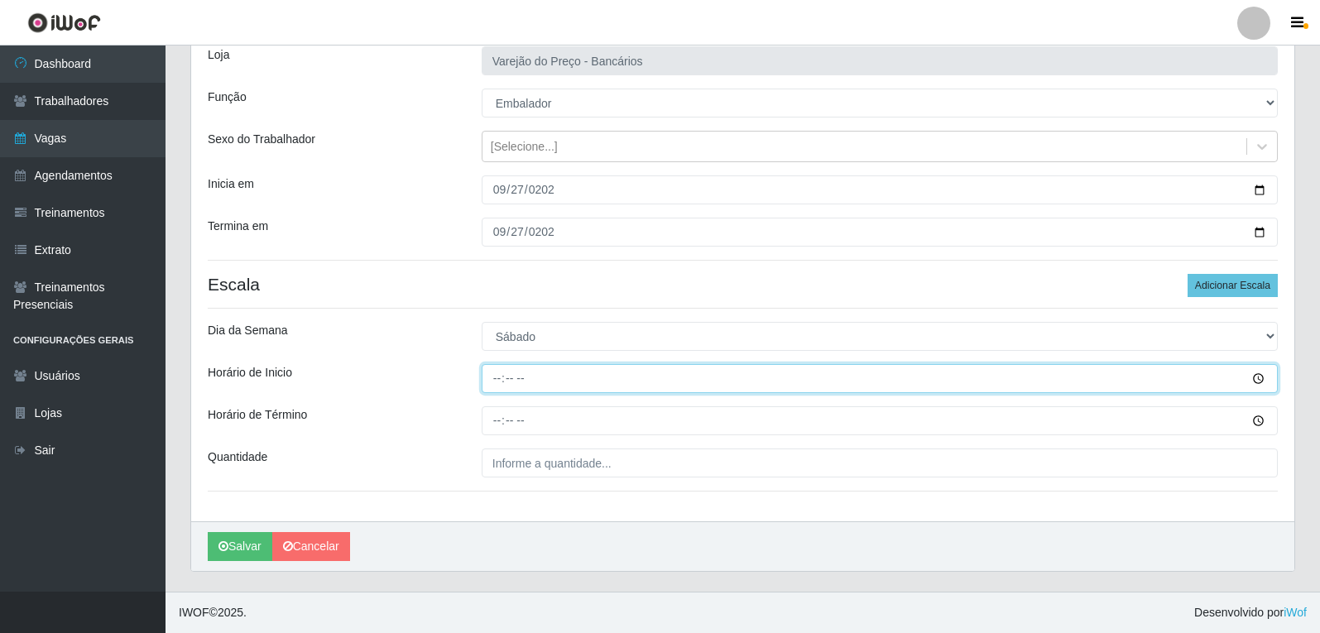
click at [500, 383] on input "Horário de Inicio" at bounding box center [880, 378] width 796 height 29
type input "16:00"
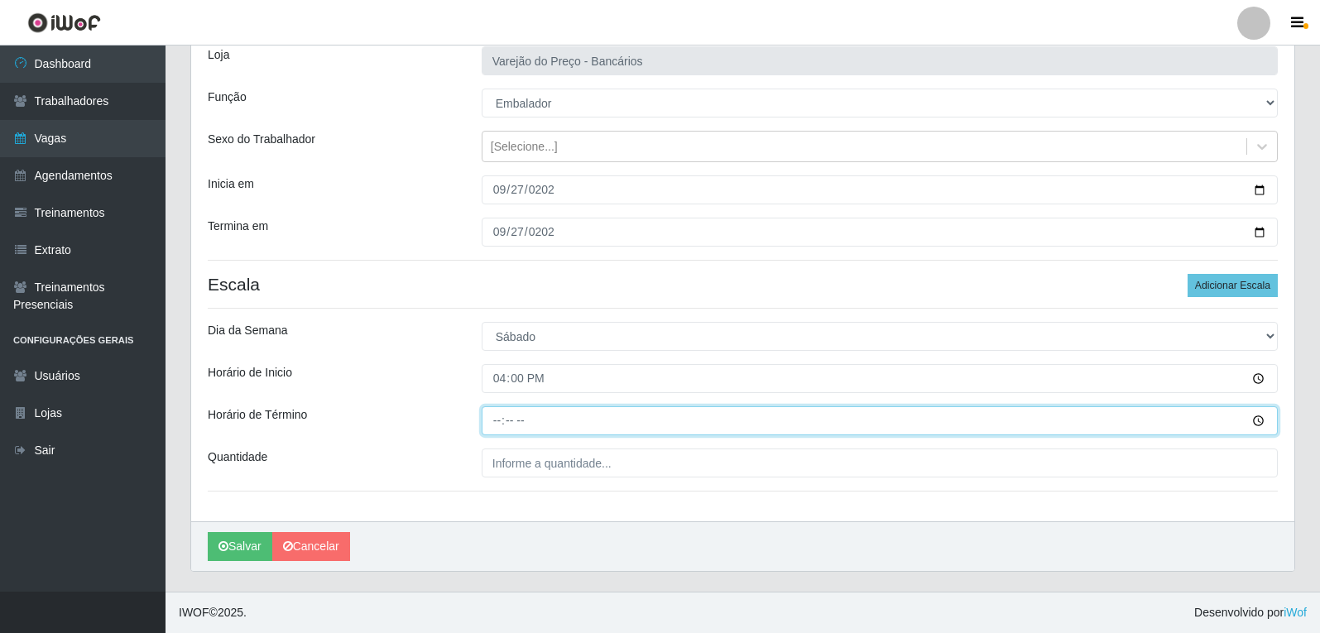
click at [503, 430] on input "Horário de Término" at bounding box center [880, 420] width 796 height 29
type input "21:00"
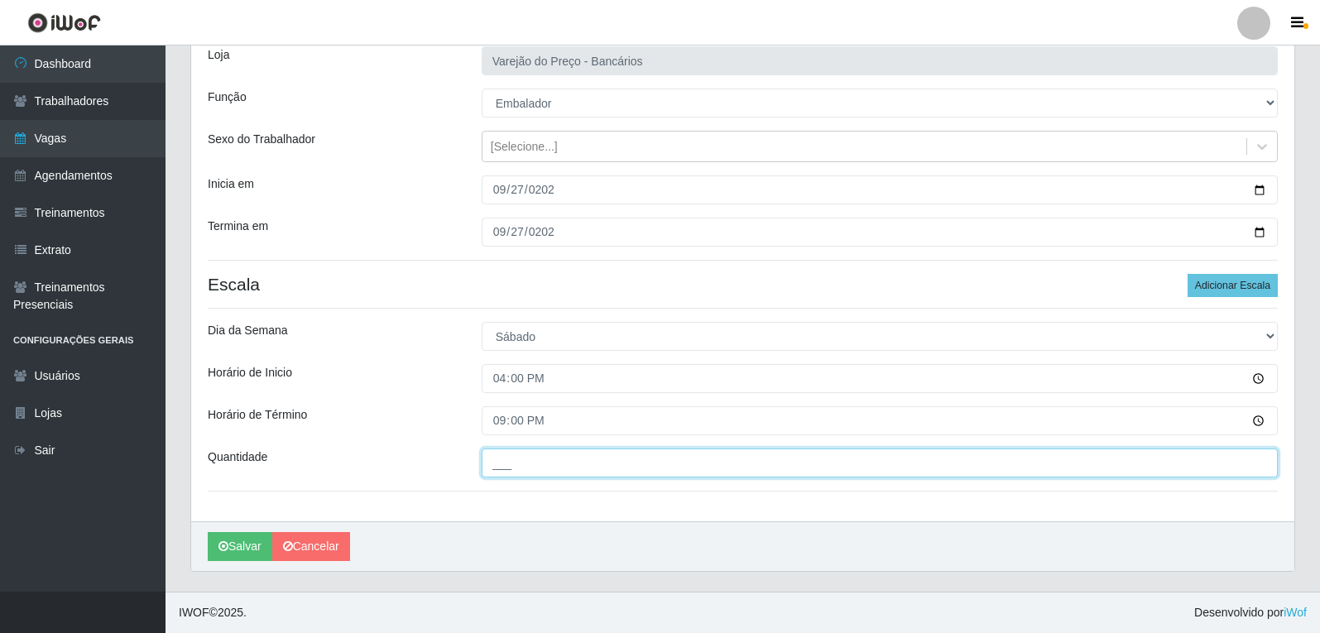
click at [523, 464] on input "___" at bounding box center [880, 463] width 796 height 29
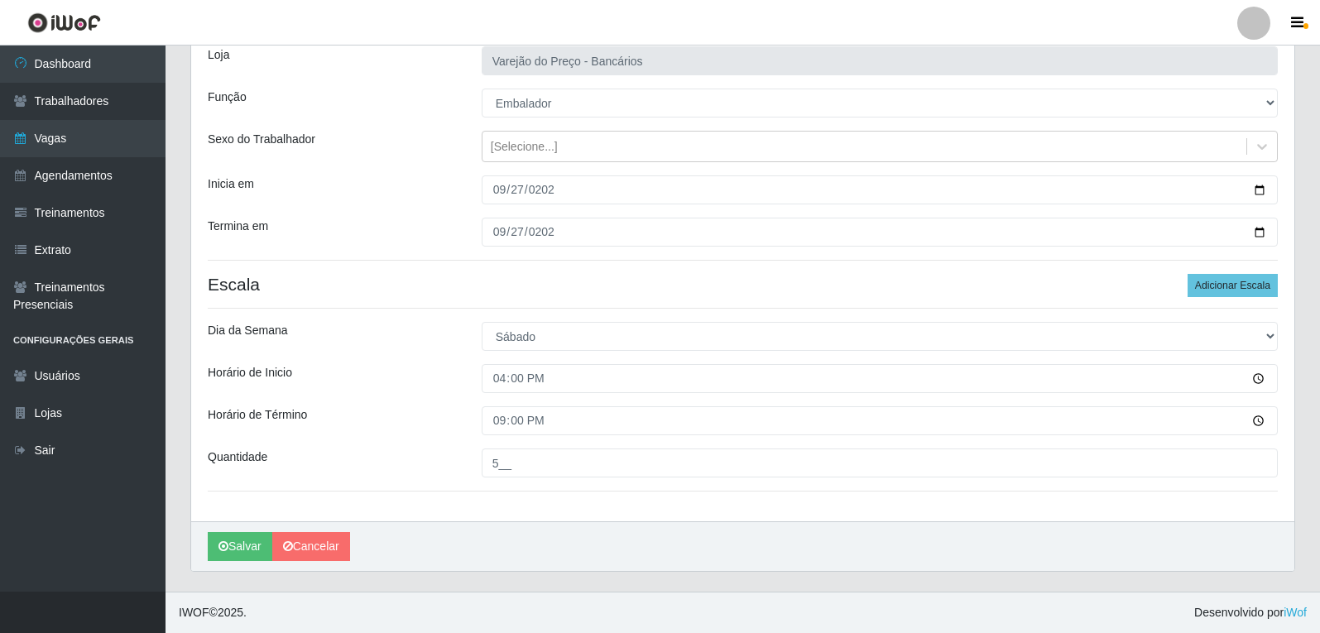
click at [377, 416] on div "Horário de Término" at bounding box center [332, 420] width 274 height 29
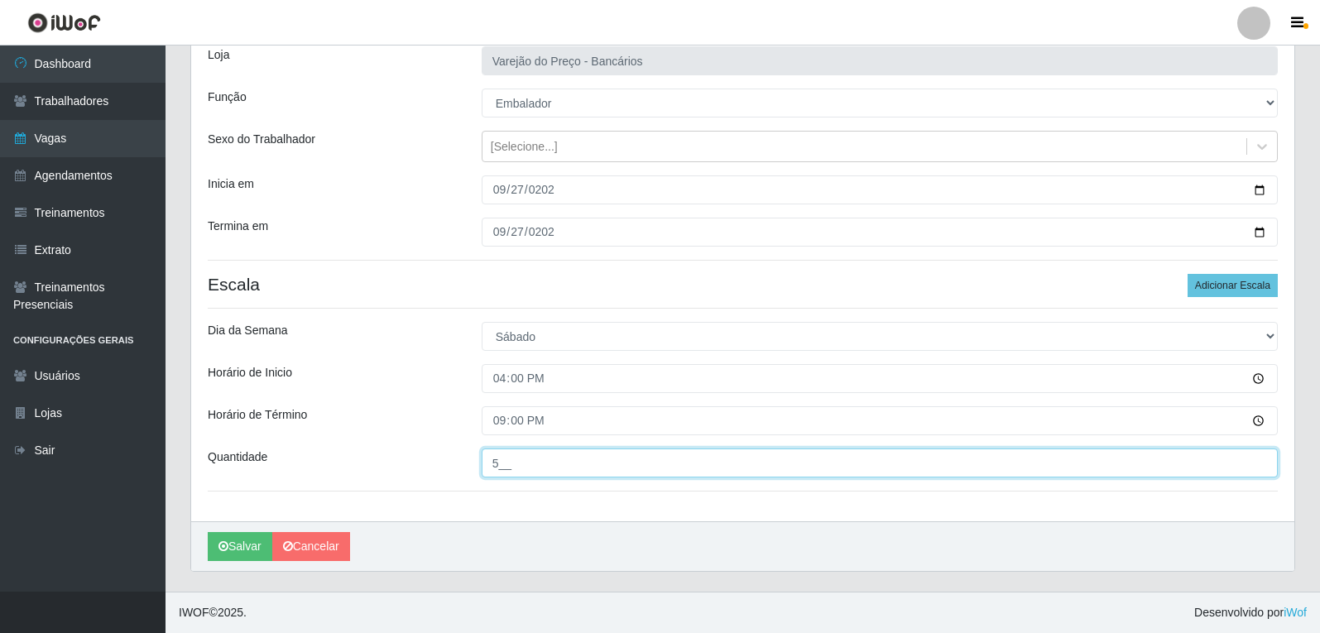
drag, startPoint x: 526, startPoint y: 473, endPoint x: 415, endPoint y: 473, distance: 110.9
click at [425, 471] on div "Quantidade 5__" at bounding box center [742, 463] width 1095 height 29
type input "06_"
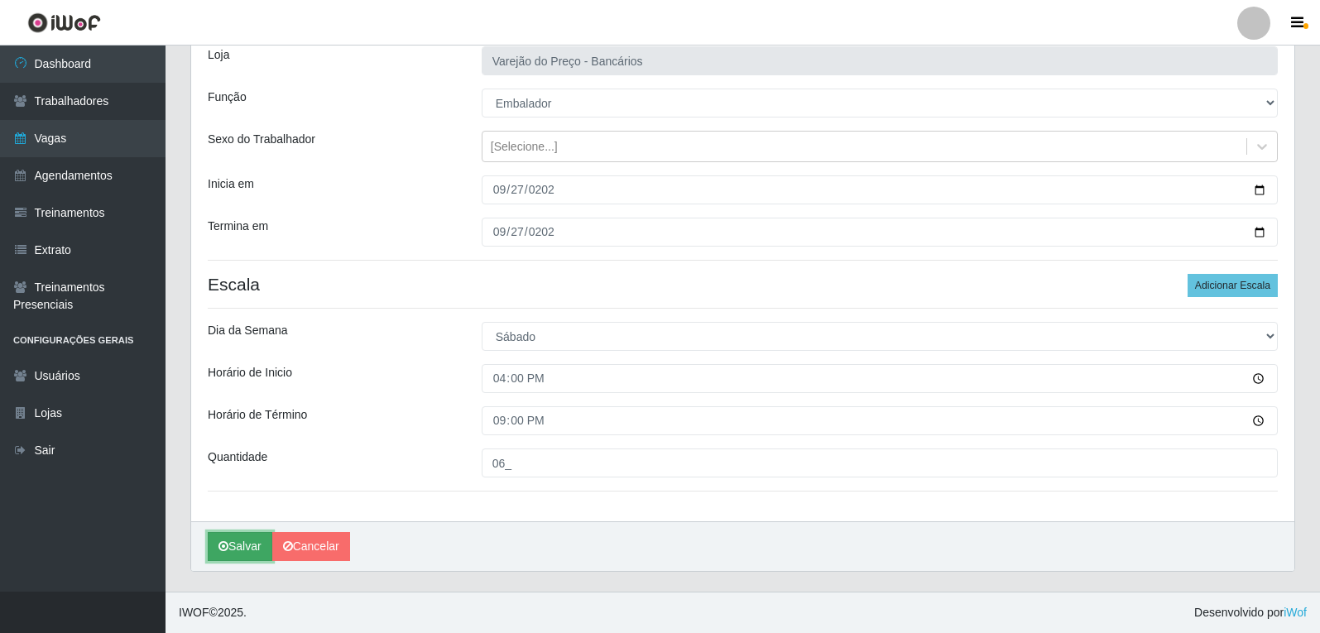
click at [239, 542] on button "Salvar" at bounding box center [240, 546] width 65 height 29
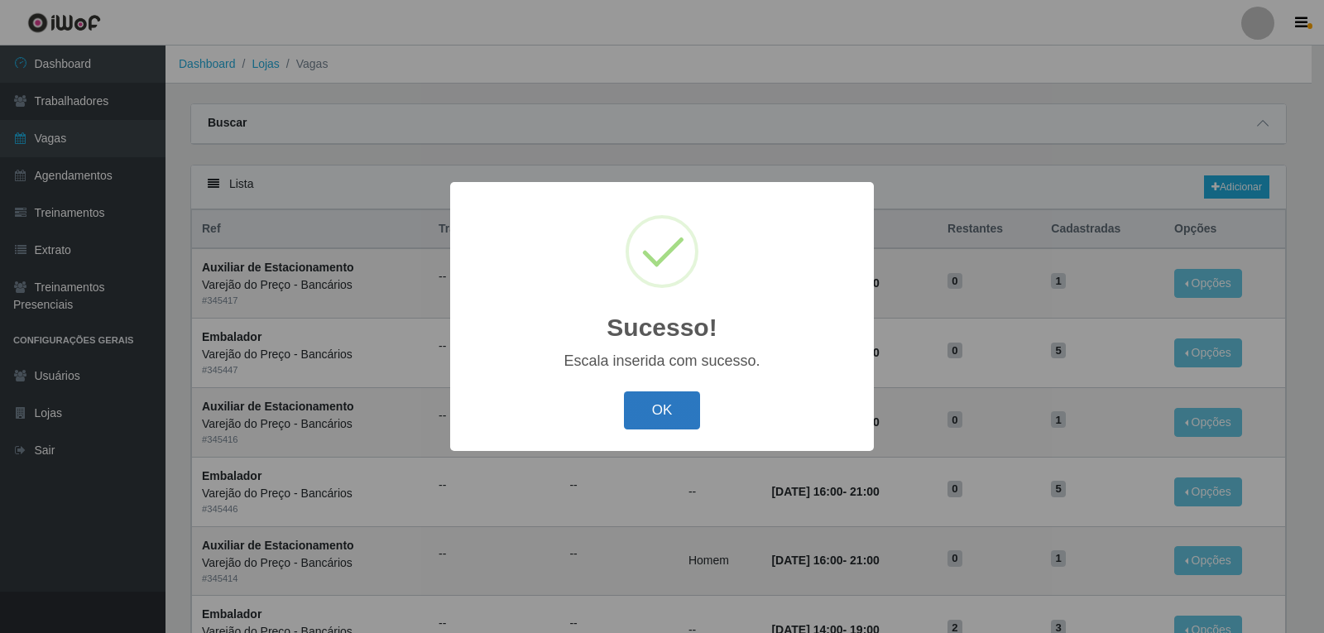
click at [632, 418] on button "OK" at bounding box center [662, 411] width 77 height 39
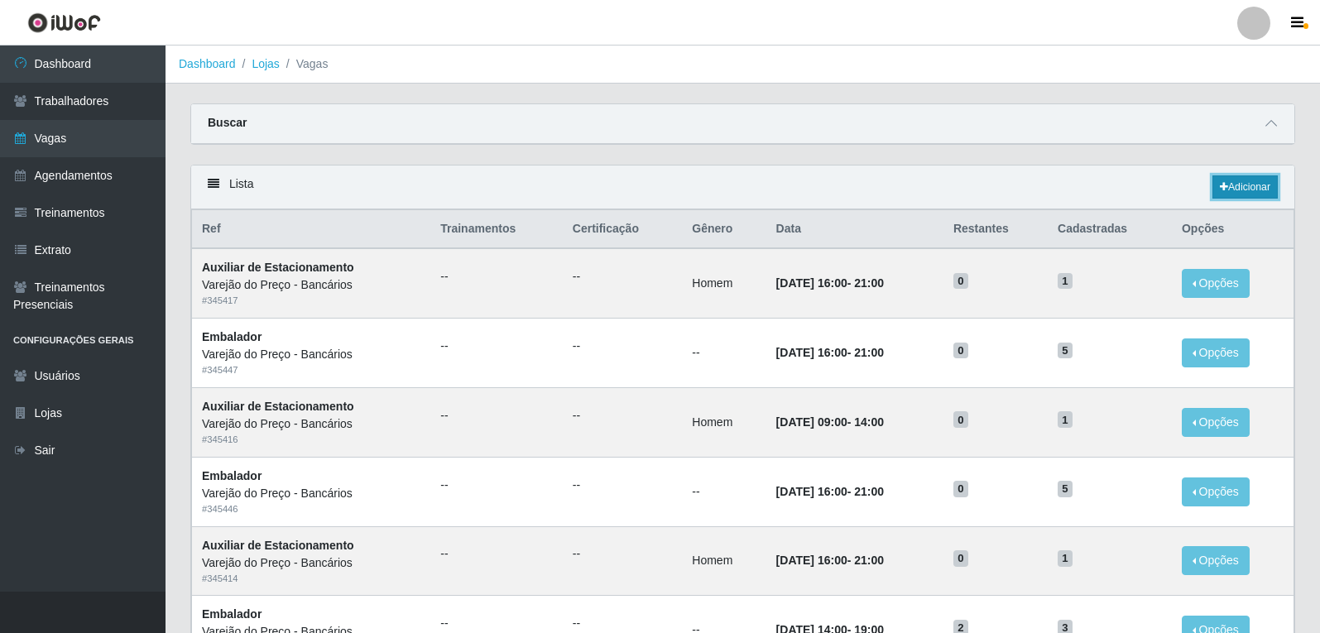
click at [1216, 188] on link "Adicionar" at bounding box center [1245, 186] width 65 height 23
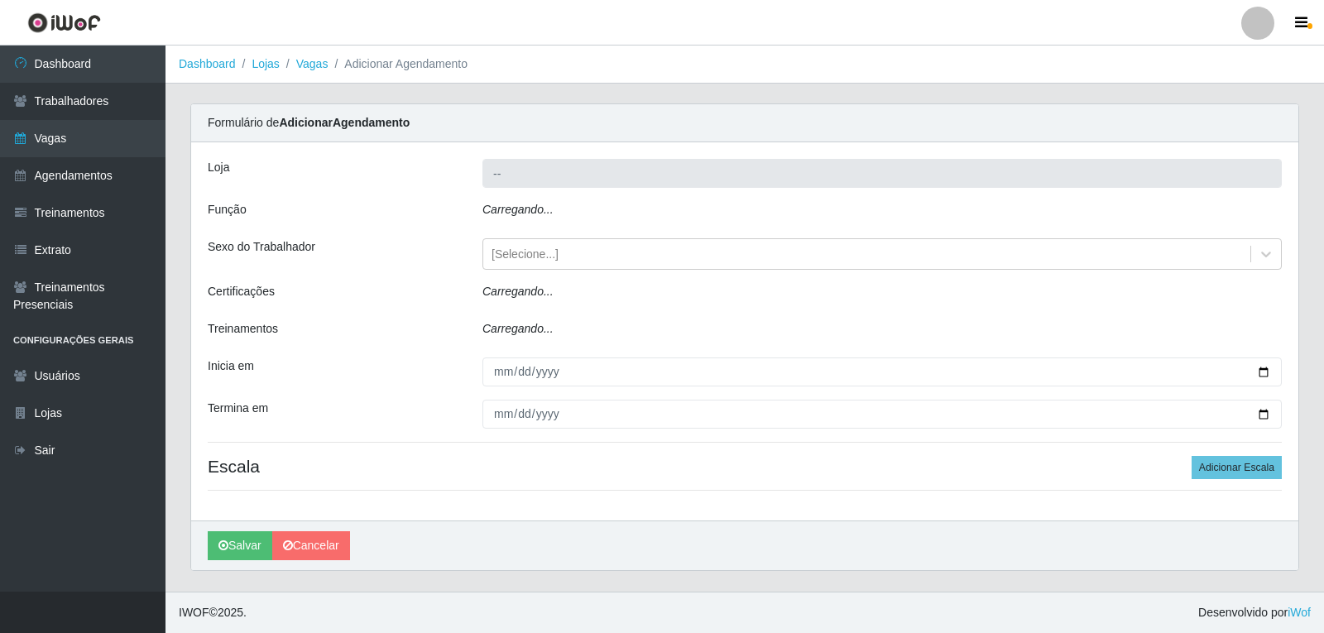
type input "Varejão do Preço - Bancários"
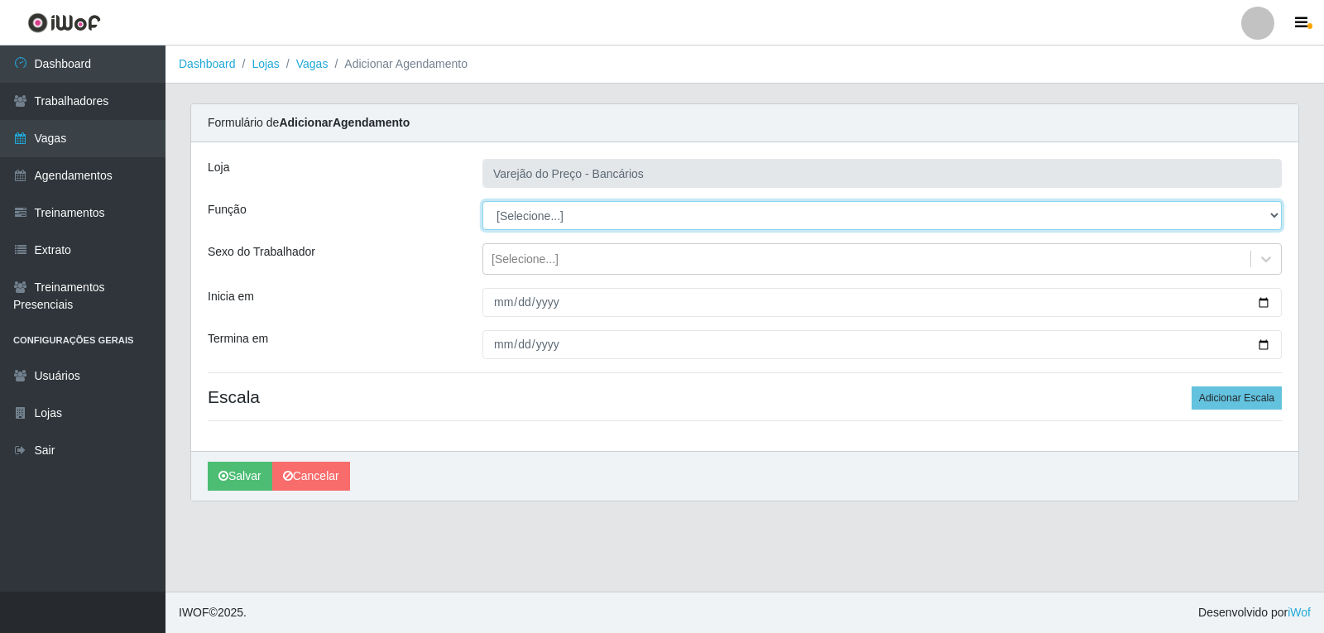
click at [568, 214] on select "[Selecione...] Auxiliar de Estacionamento Auxiliar de Estacionamento + Auxiliar…" at bounding box center [883, 215] width 800 height 29
select select "1"
click at [483, 201] on select "[Selecione...] Auxiliar de Estacionamento Auxiliar de Estacionamento + Auxiliar…" at bounding box center [883, 215] width 800 height 29
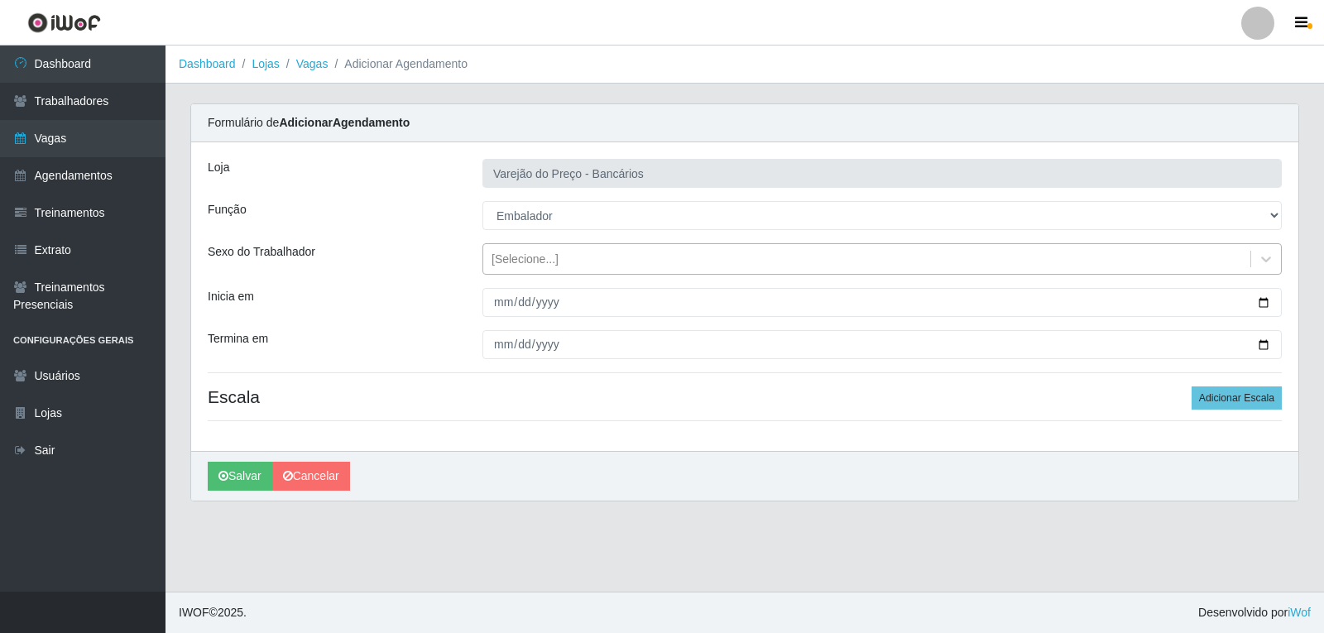
click at [509, 259] on div "[Selecione...]" at bounding box center [525, 259] width 67 height 17
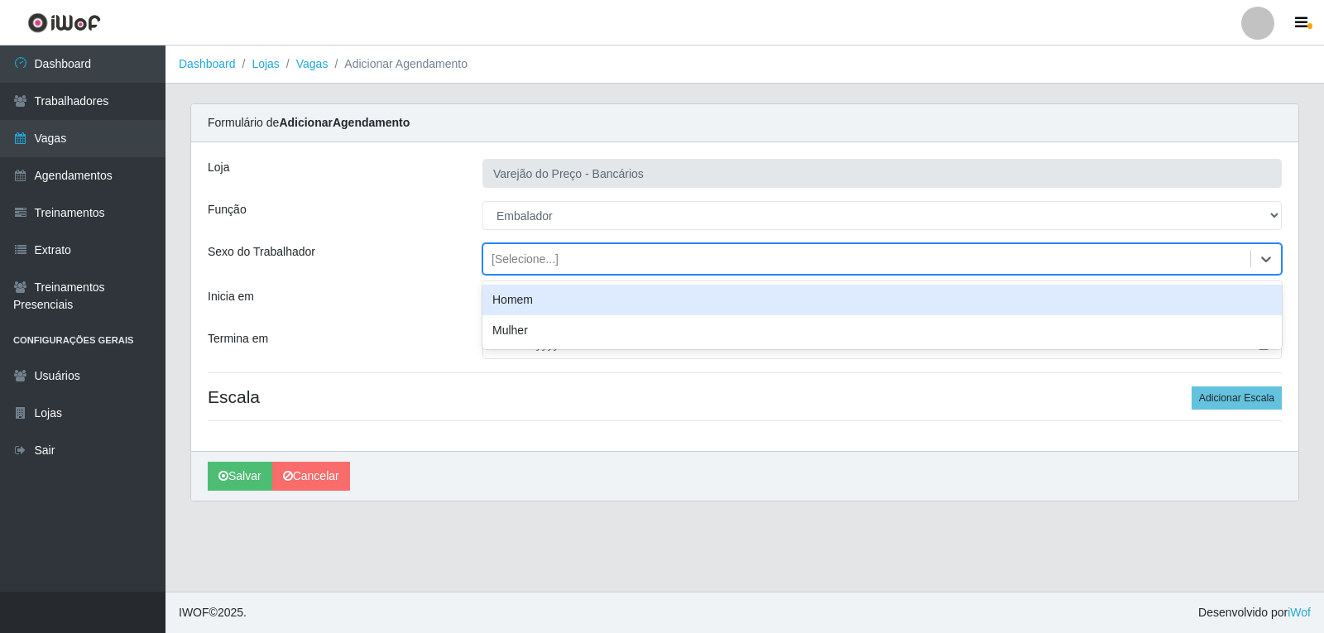
click at [506, 258] on div "[Selecione...]" at bounding box center [525, 259] width 67 height 17
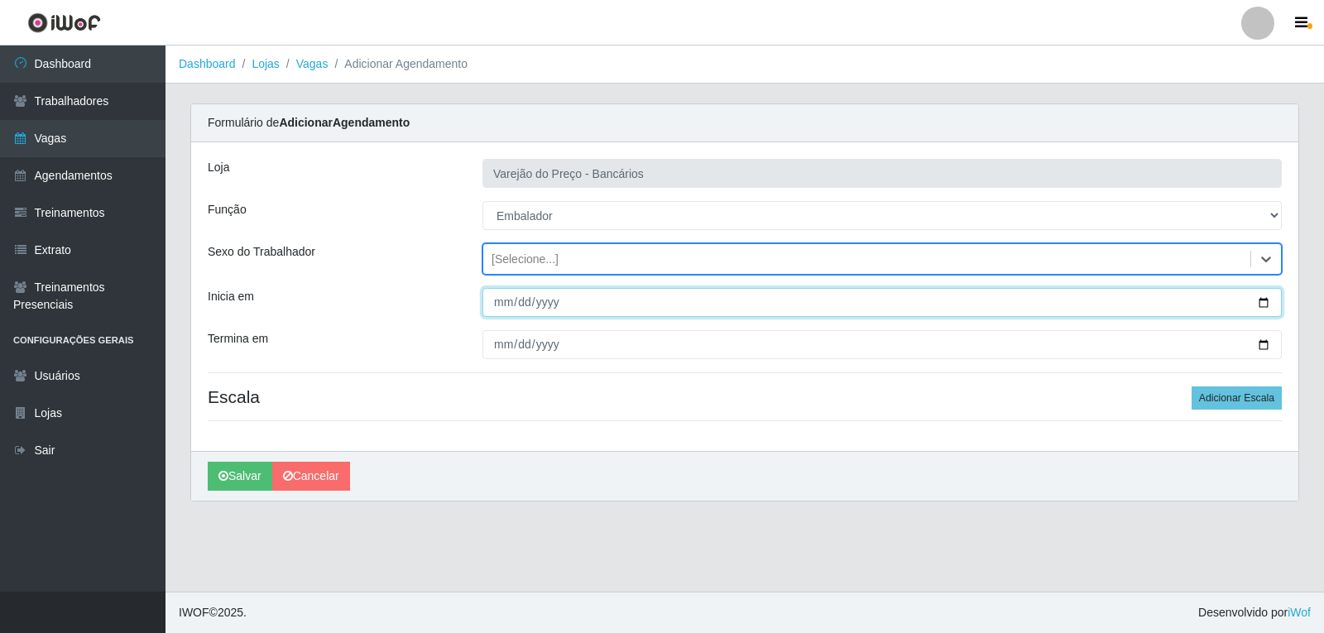
click at [495, 311] on input "Inicia em" at bounding box center [883, 302] width 800 height 29
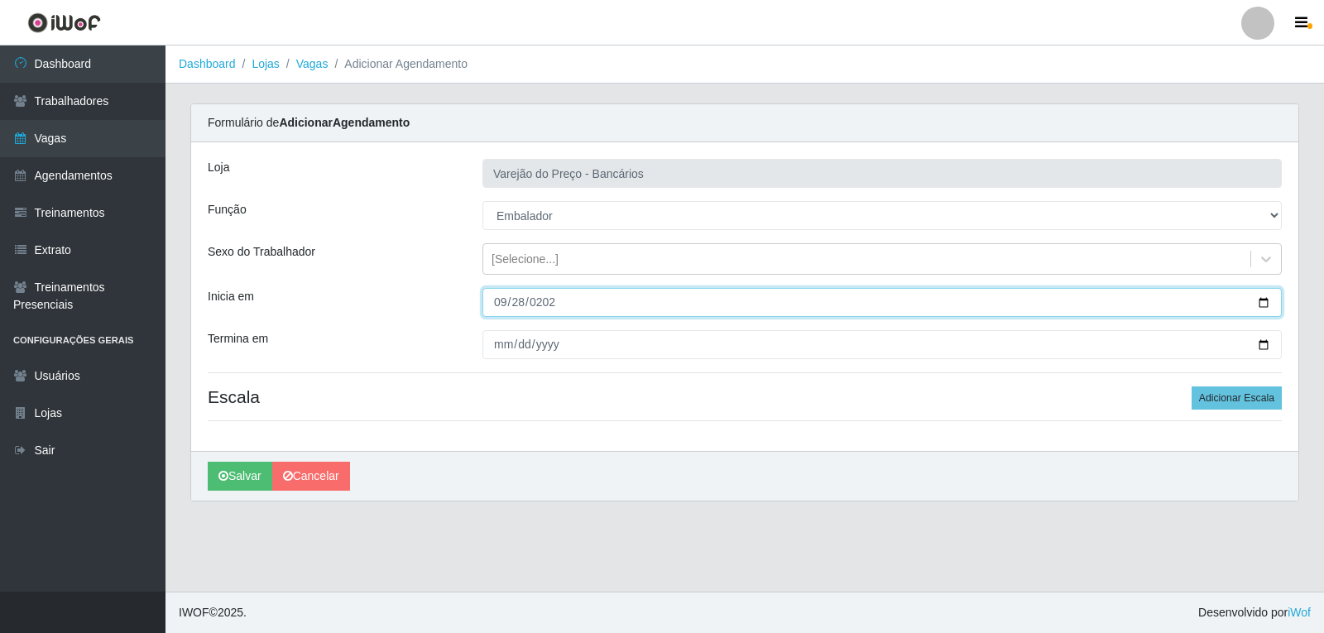
type input "2025-09-28"
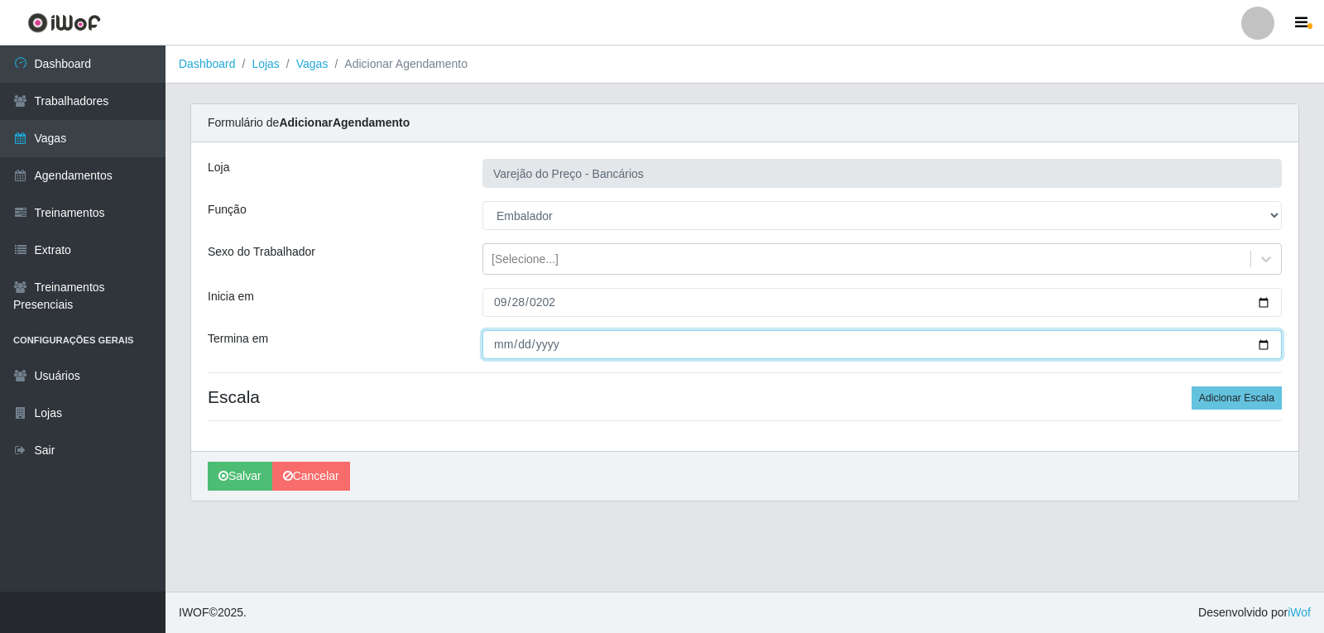
click at [494, 347] on input "Termina em" at bounding box center [883, 344] width 800 height 29
type input "2025-09-28"
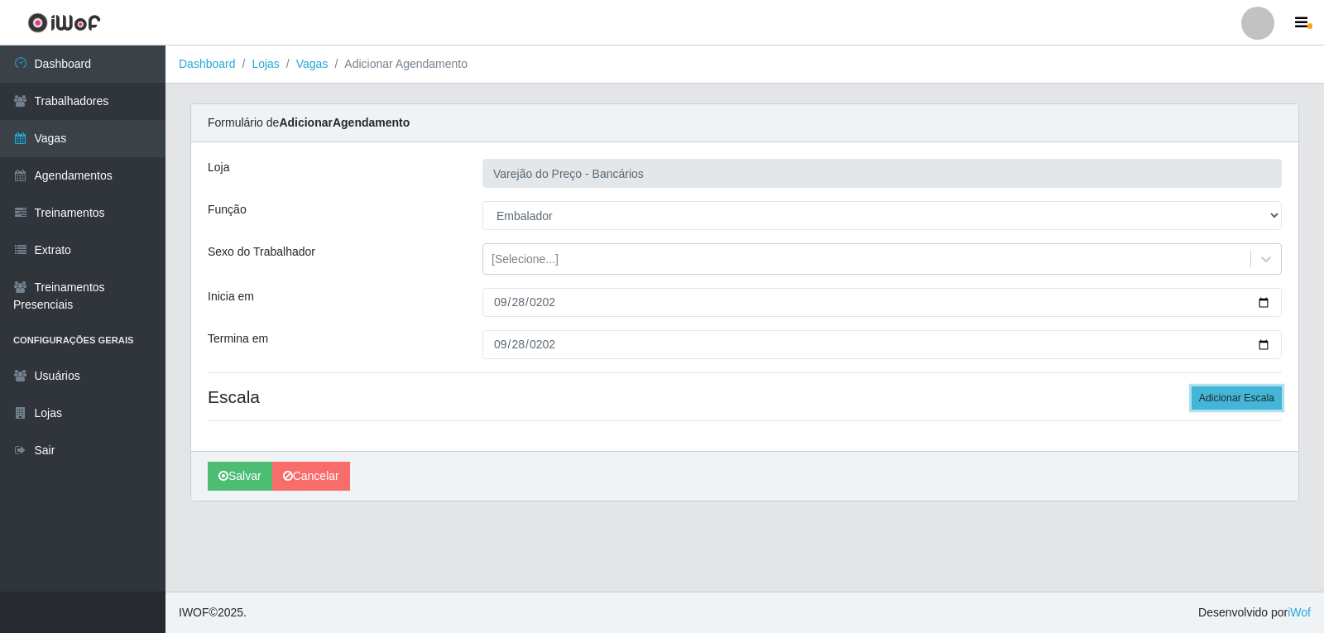
click at [1227, 392] on button "Adicionar Escala" at bounding box center [1237, 398] width 90 height 23
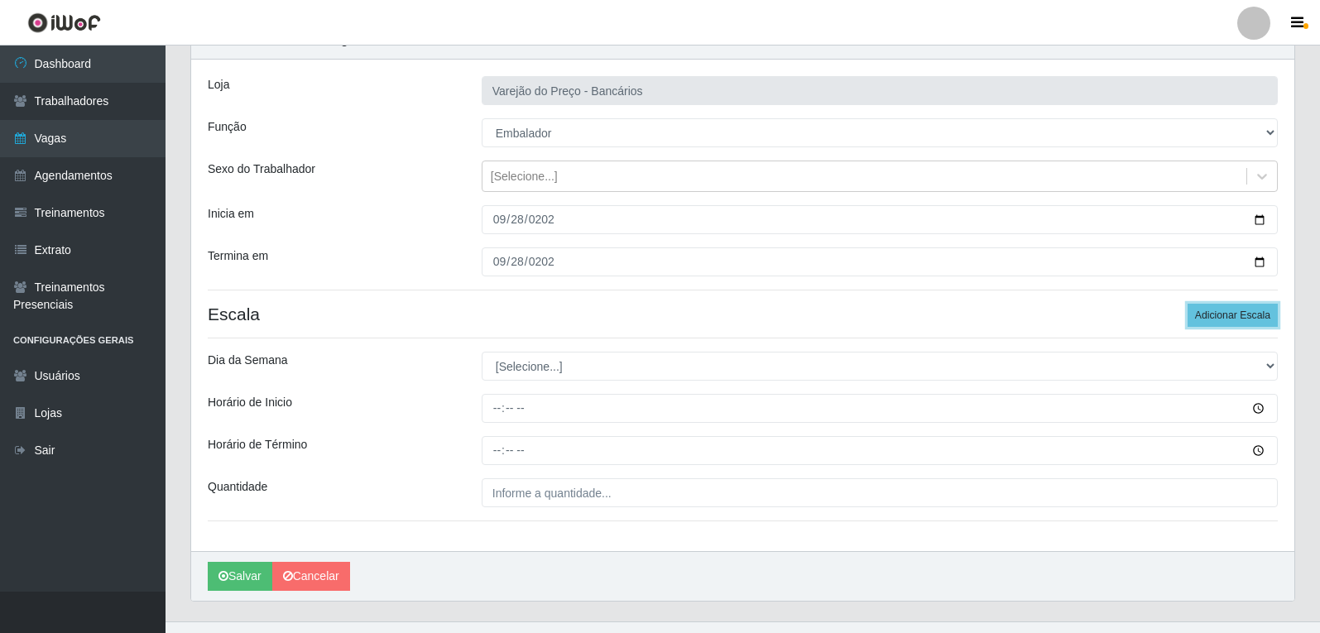
scroll to position [113, 0]
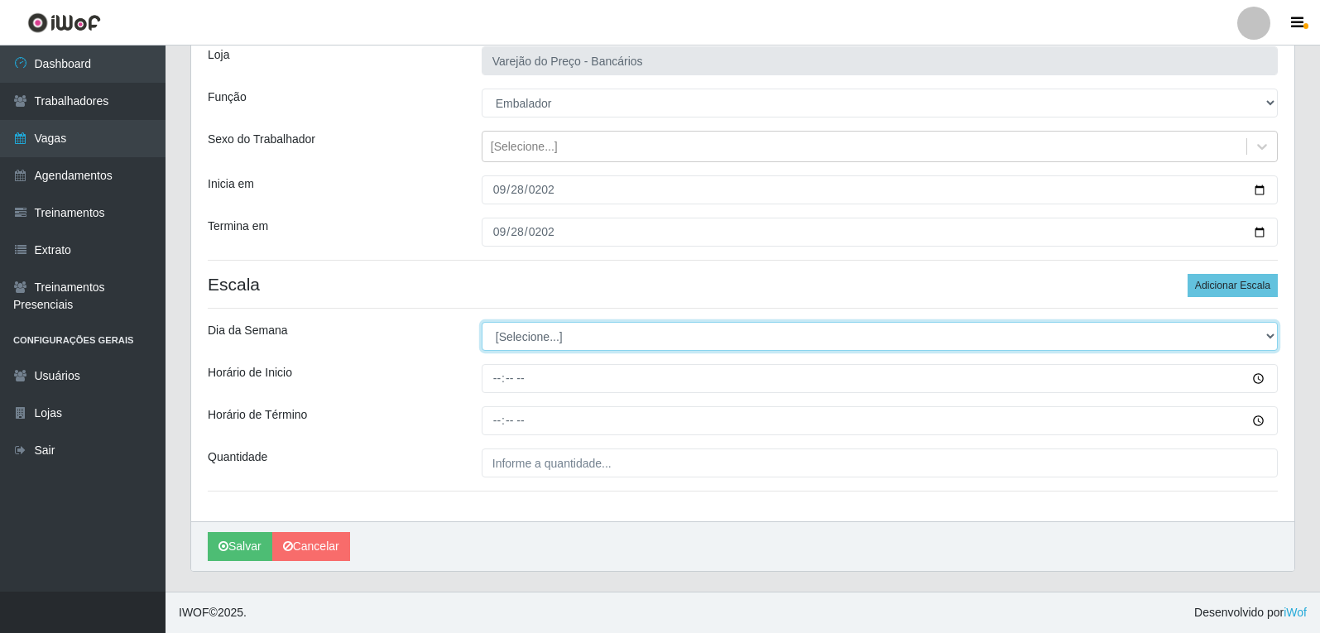
click at [541, 342] on select "[Selecione...] Segunda Terça Quarta Quinta Sexta Sábado Domingo" at bounding box center [880, 336] width 796 height 29
select select "0"
click at [482, 322] on select "[Selecione...] Segunda Terça Quarta Quinta Sexta Sábado Domingo" at bounding box center [880, 336] width 796 height 29
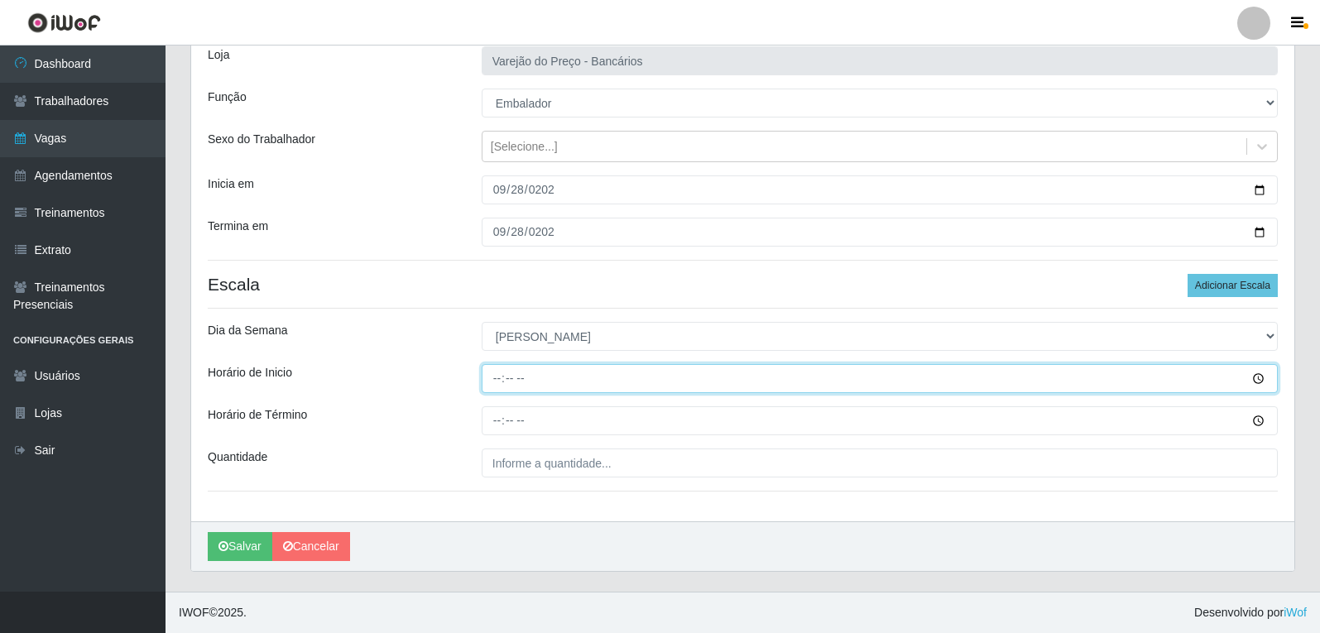
click at [497, 379] on input "Horário de Inicio" at bounding box center [880, 378] width 796 height 29
type input "09:00"
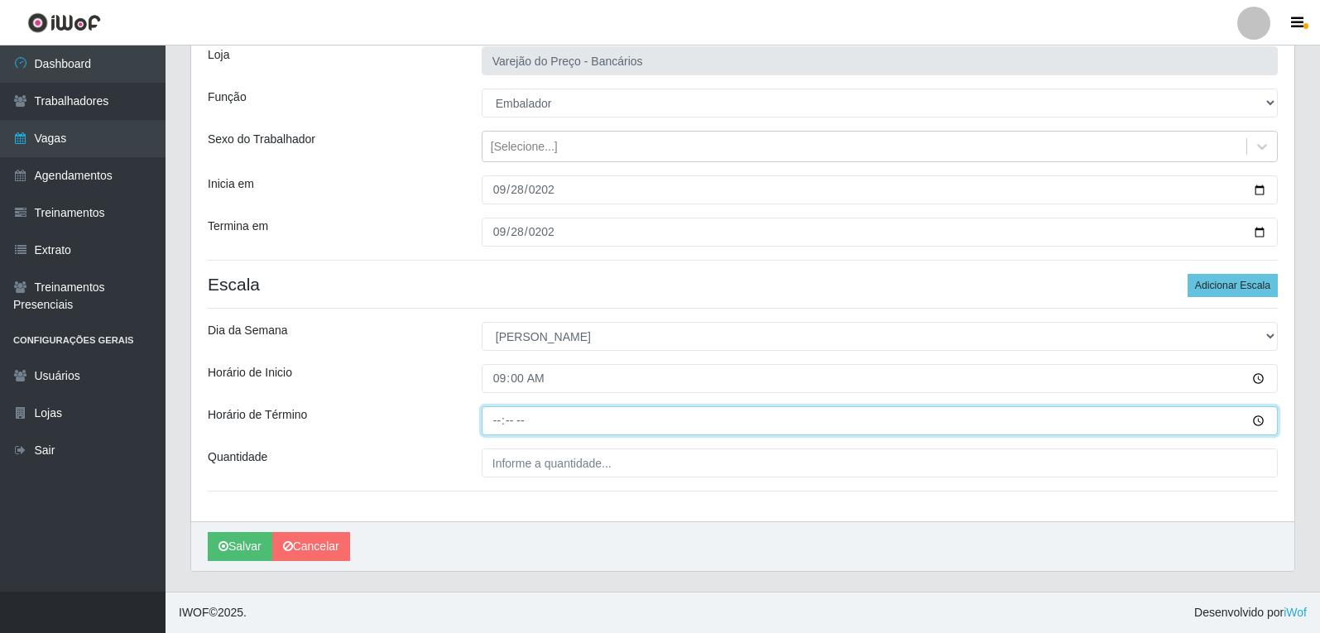
click at [497, 424] on input "Horário de Término" at bounding box center [880, 420] width 796 height 29
type input "14:00"
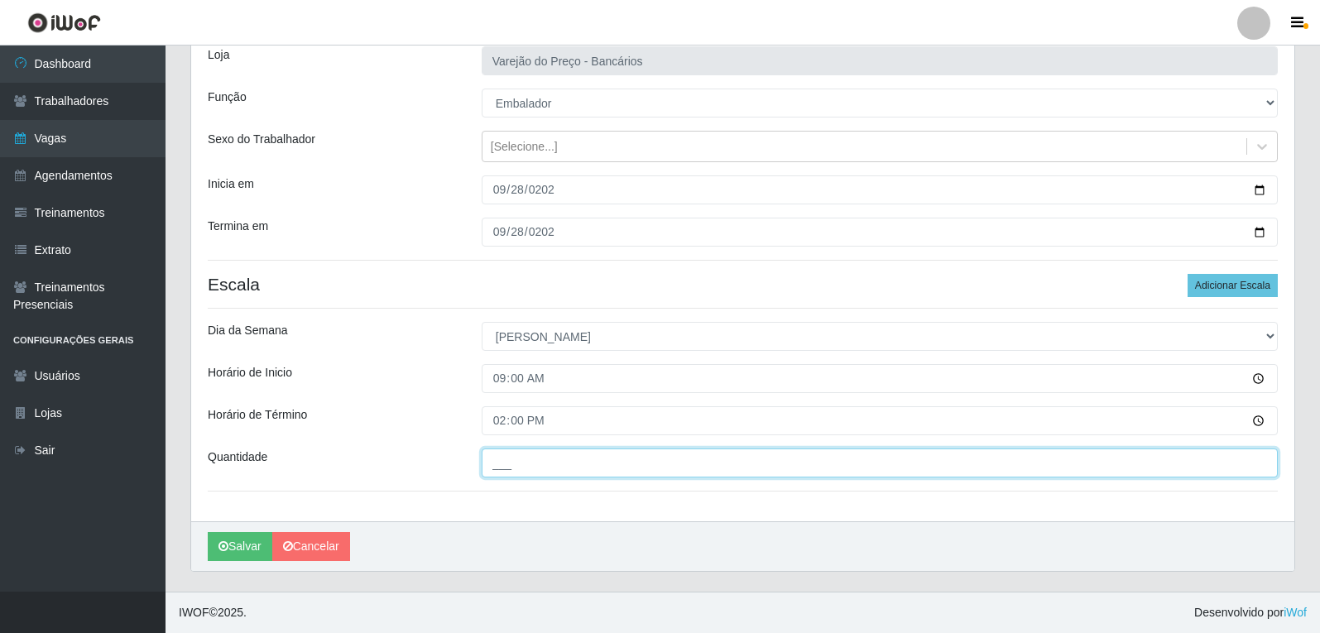
click at [507, 458] on input "___" at bounding box center [880, 463] width 796 height 29
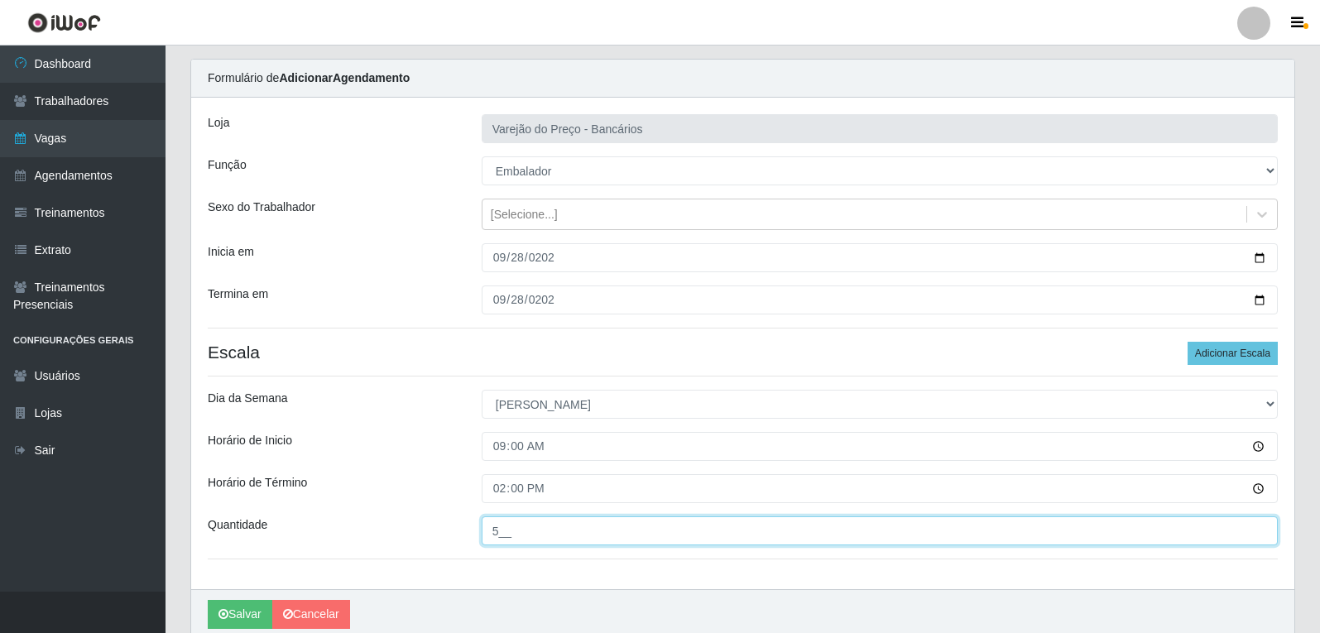
scroll to position [83, 0]
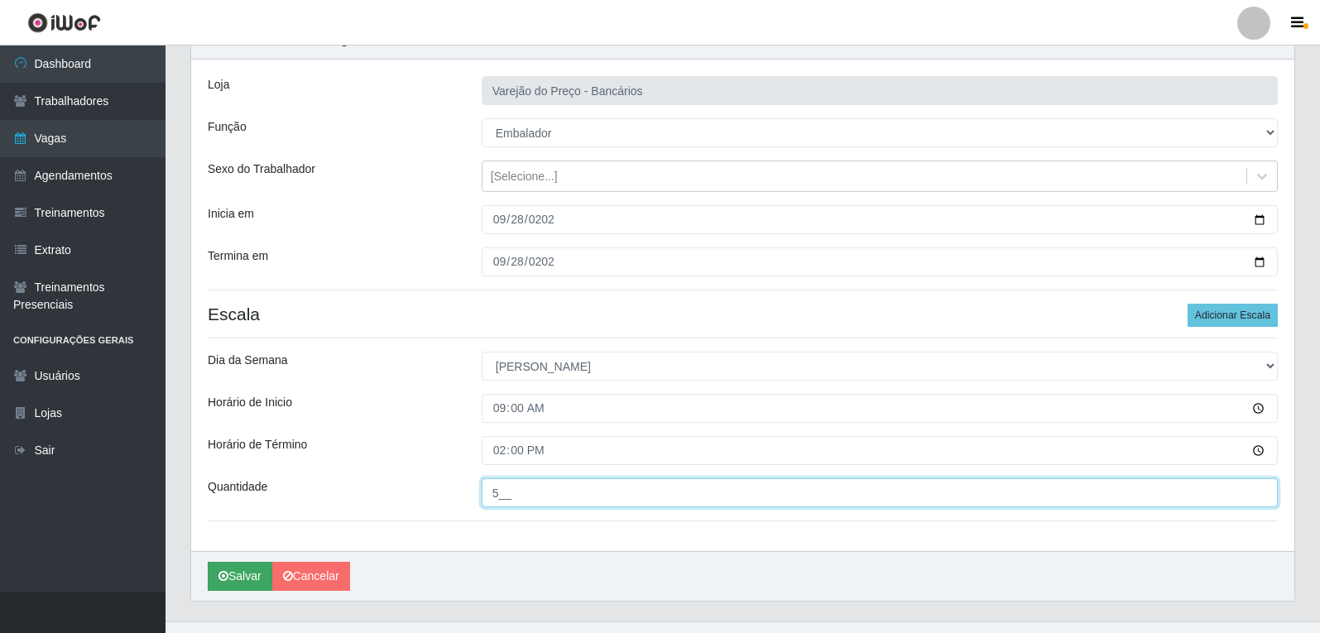
type input "5__"
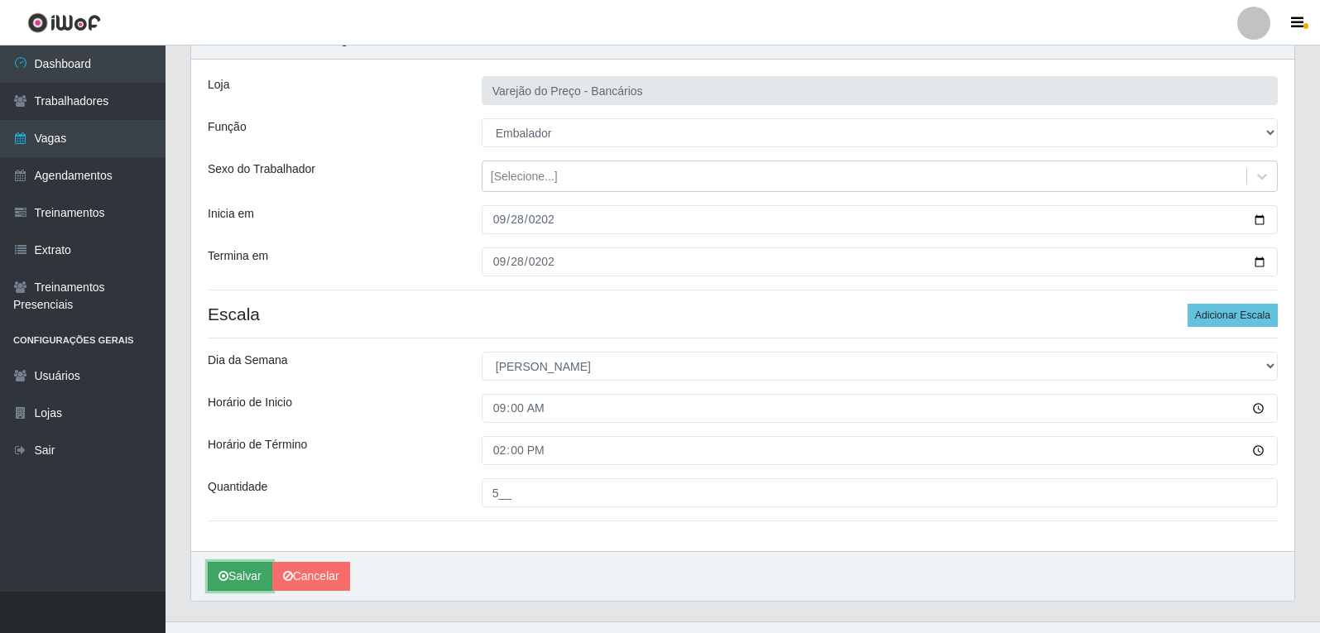
click at [267, 563] on button "Salvar" at bounding box center [240, 576] width 65 height 29
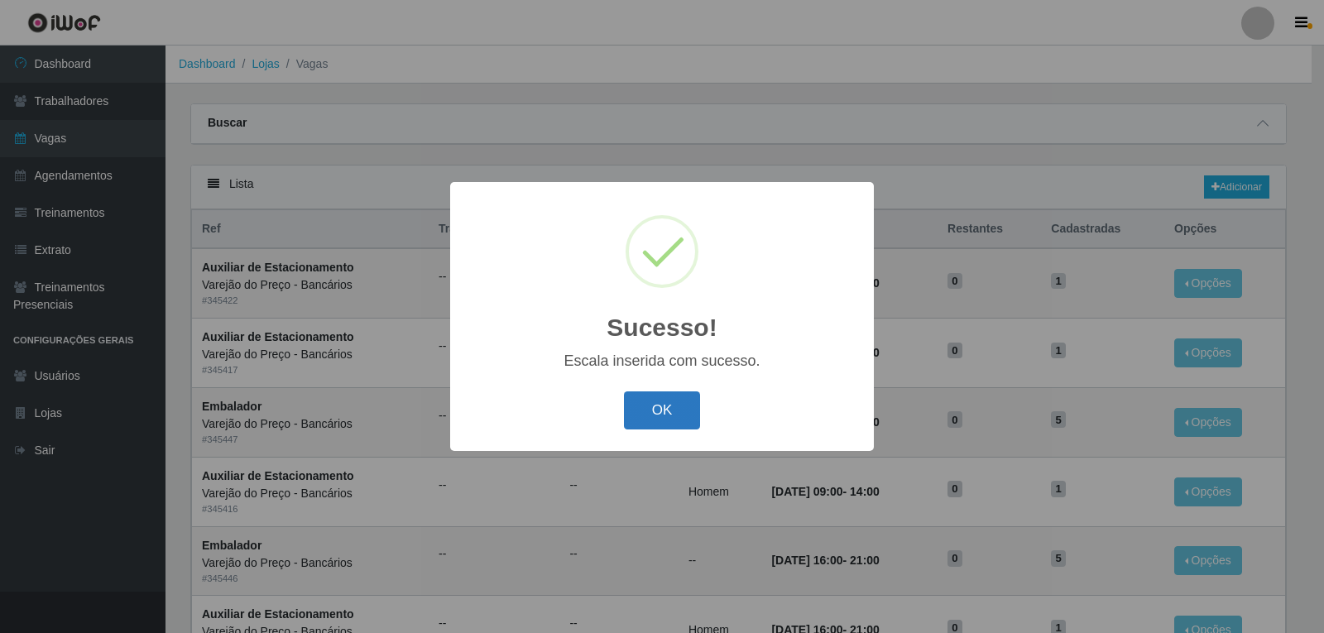
click at [679, 409] on button "OK" at bounding box center [662, 411] width 77 height 39
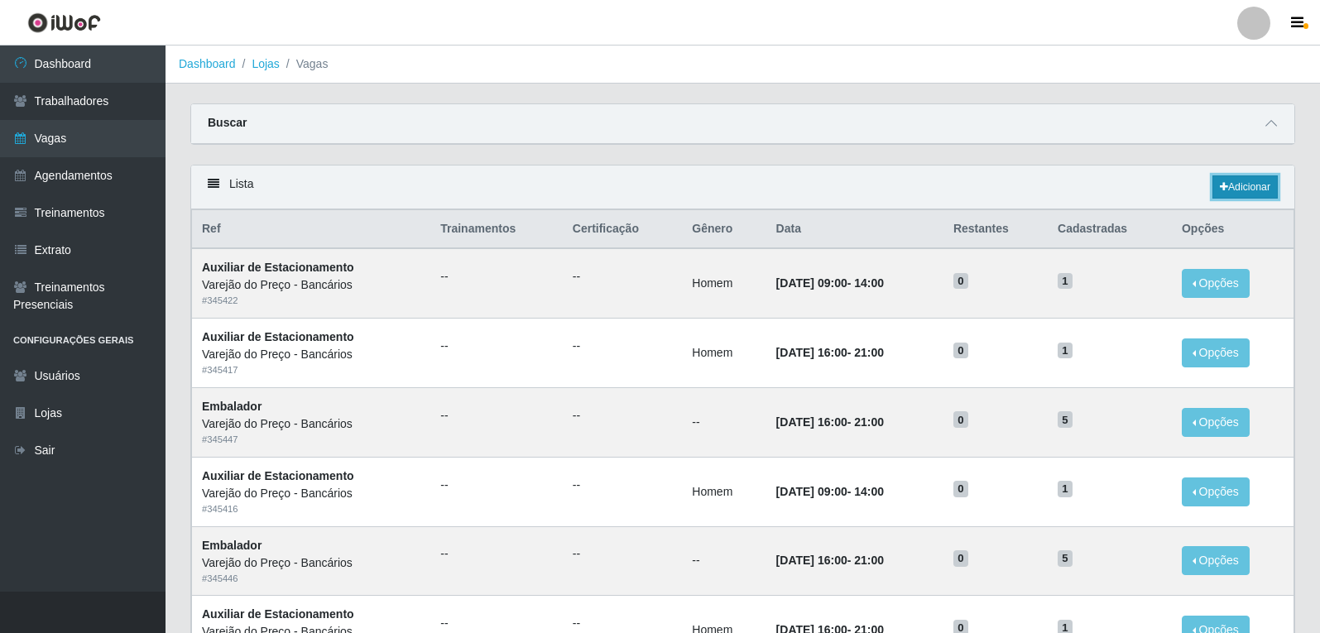
click at [1235, 189] on link "Adicionar" at bounding box center [1245, 186] width 65 height 23
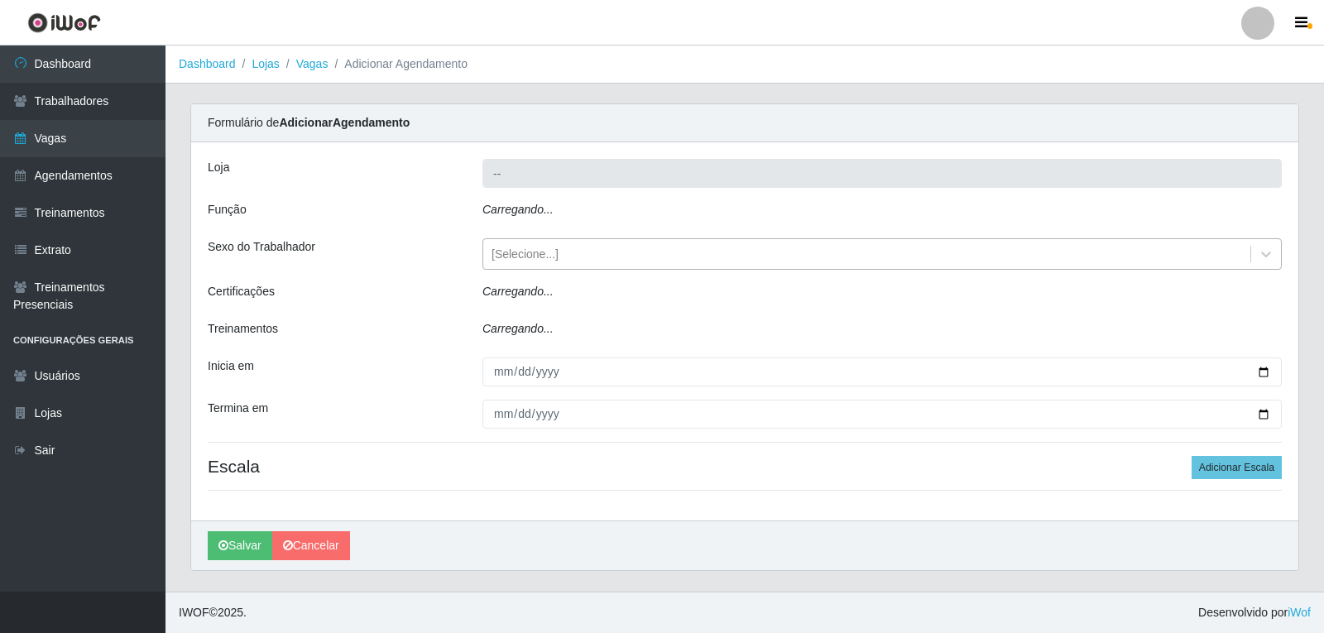
type input "Varejão do Preço - Bancários"
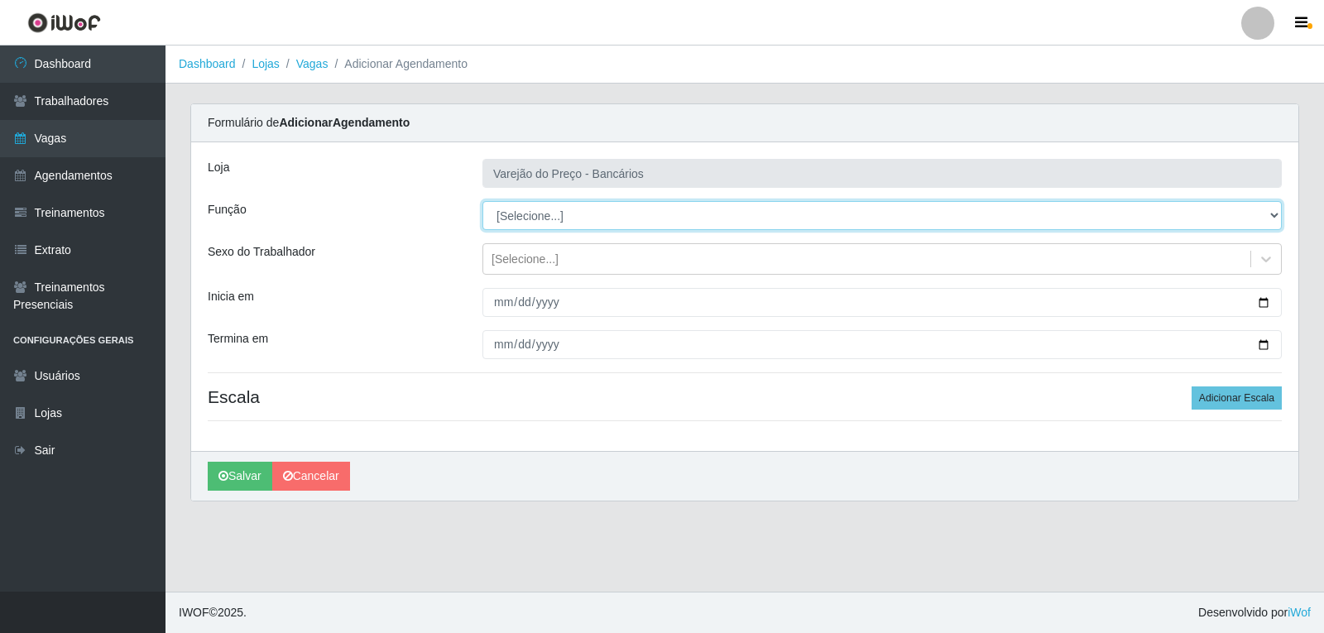
click at [565, 206] on select "[Selecione...] Auxiliar de Estacionamento Auxiliar de Estacionamento + Auxiliar…" at bounding box center [883, 215] width 800 height 29
select select "1"
click at [483, 201] on select "[Selecione...] Auxiliar de Estacionamento Auxiliar de Estacionamento + Auxiliar…" at bounding box center [883, 215] width 800 height 29
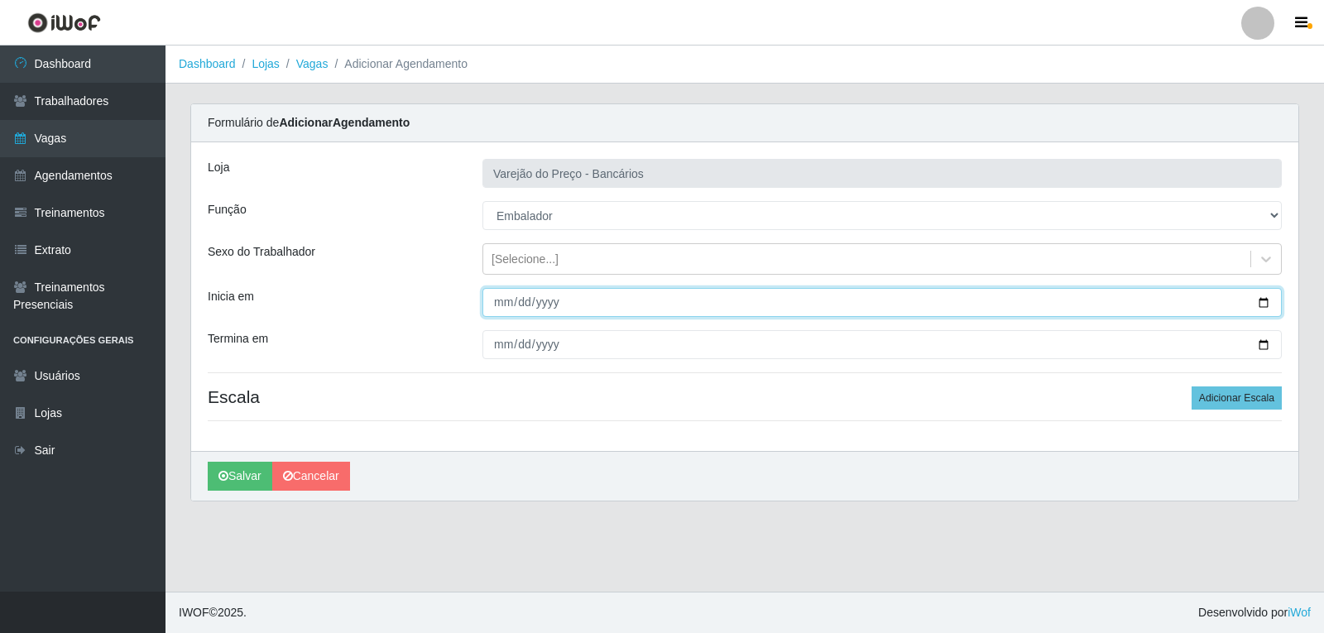
click at [496, 305] on input "Inicia em" at bounding box center [883, 302] width 800 height 29
type input "2025-09-28"
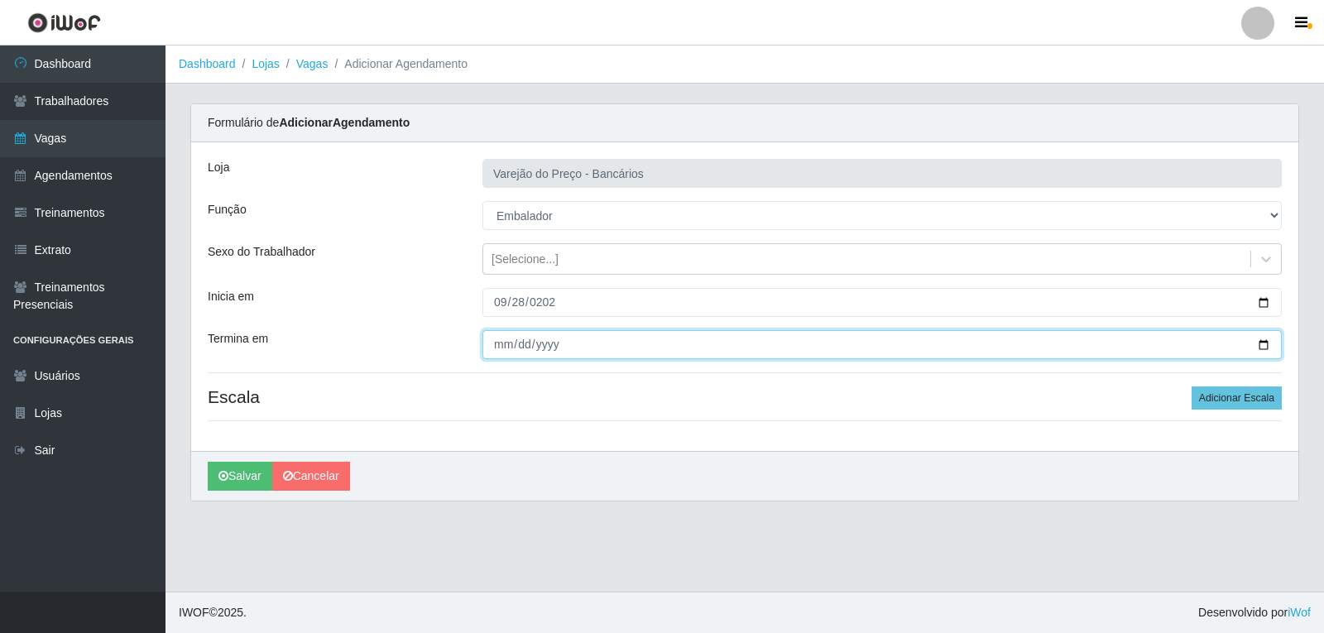
click at [507, 358] on input "Termina em" at bounding box center [883, 344] width 800 height 29
type input "2025-09-28"
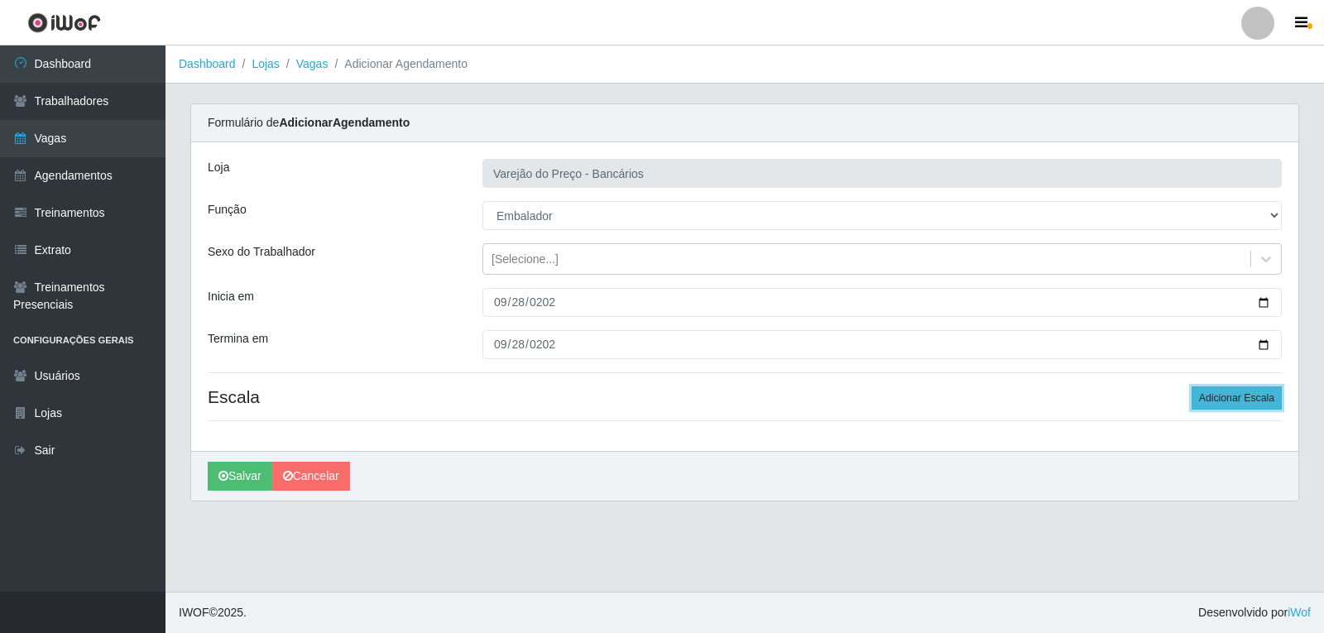
click at [1248, 407] on button "Adicionar Escala" at bounding box center [1237, 398] width 90 height 23
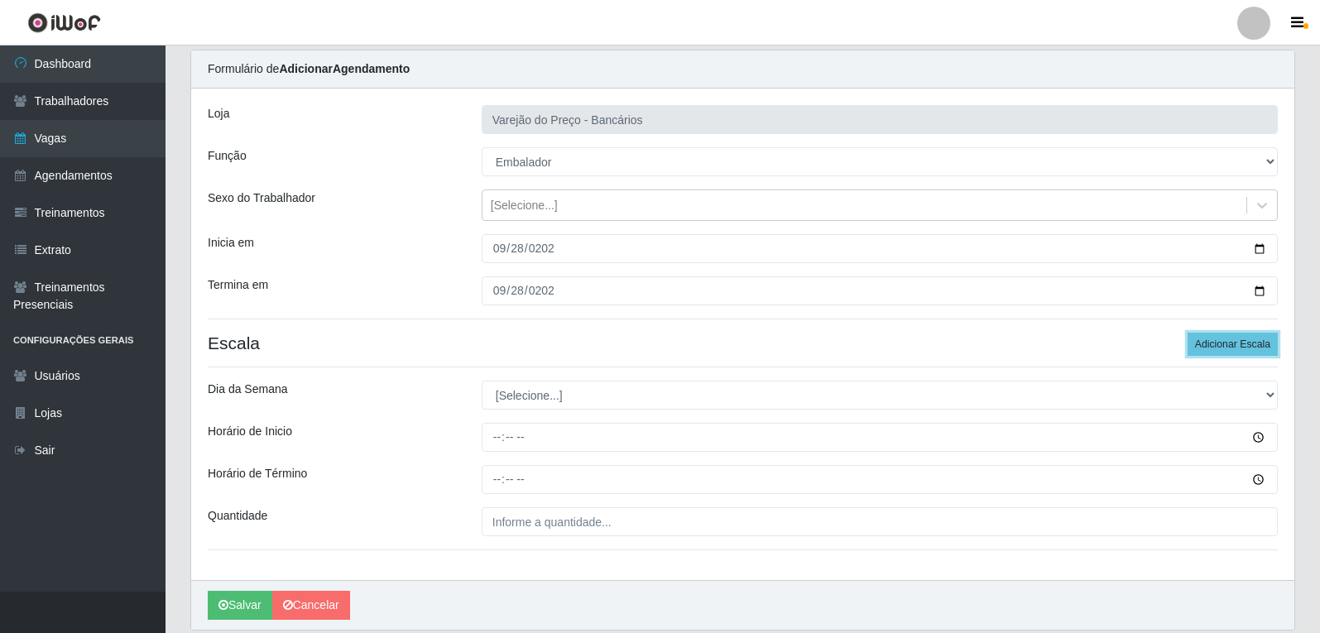
scroll to position [83, 0]
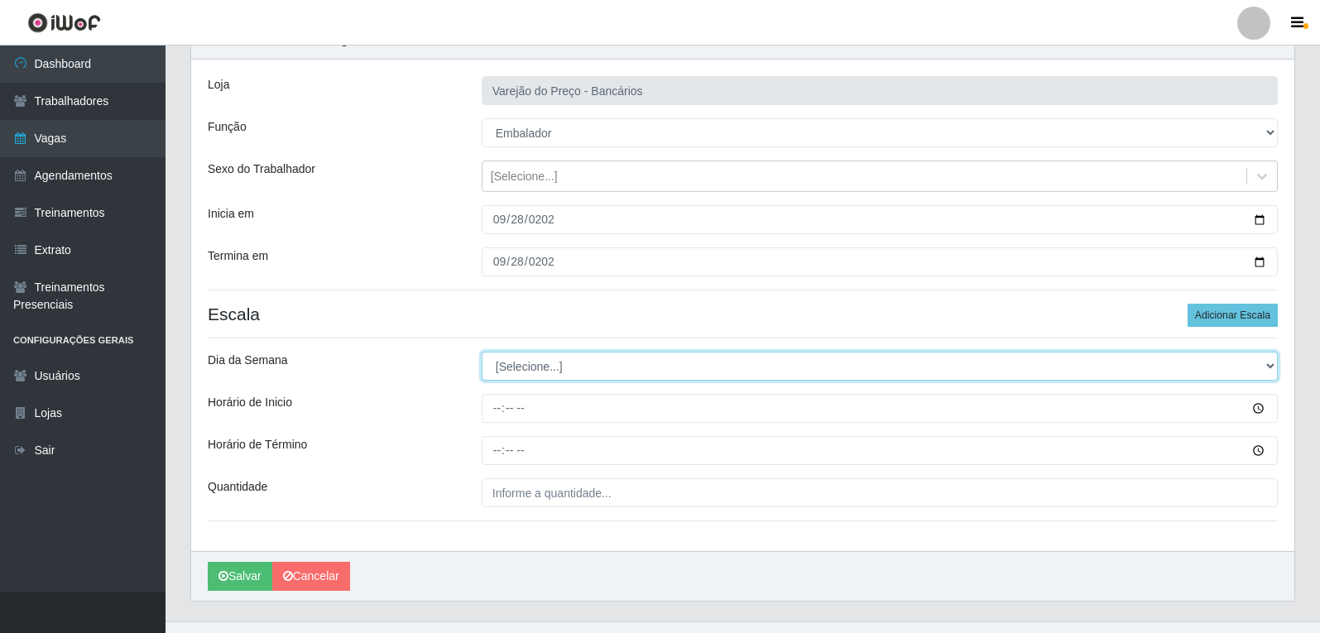
click at [522, 368] on select "[Selecione...] Segunda Terça Quarta Quinta Sexta Sábado Domingo" at bounding box center [880, 366] width 796 height 29
select select "0"
click at [482, 352] on select "[Selecione...] Segunda Terça Quarta Quinta Sexta Sábado Domingo" at bounding box center [880, 366] width 796 height 29
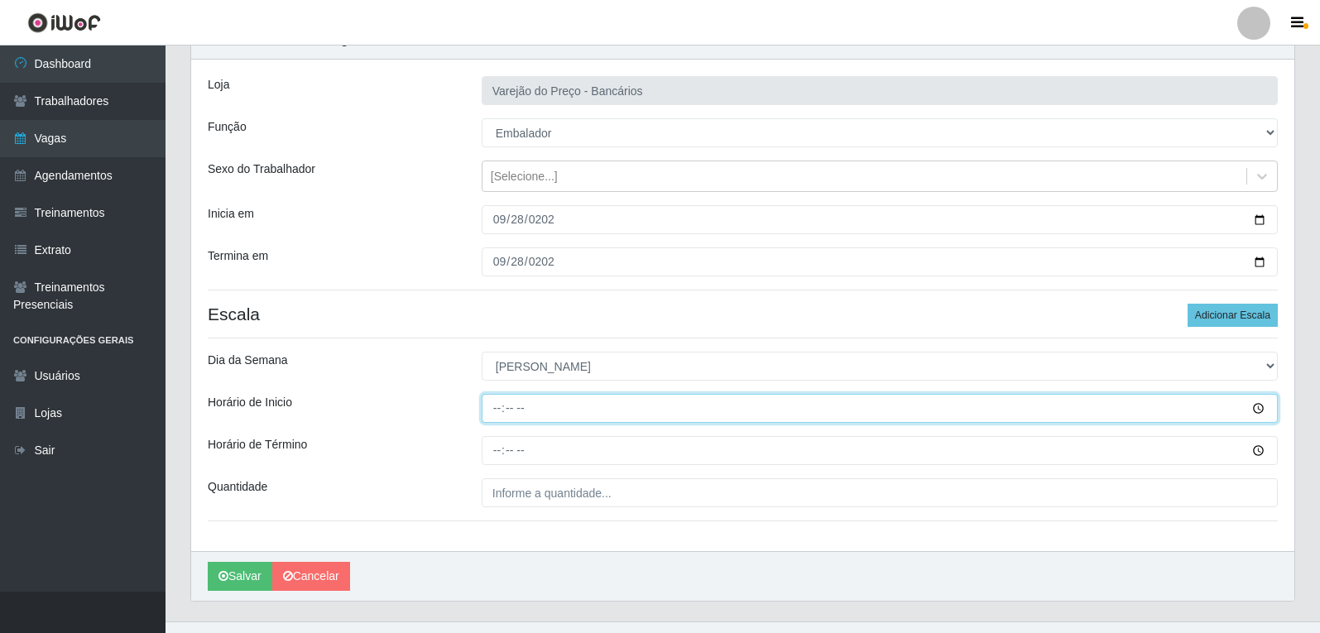
click at [497, 411] on input "Horário de Inicio" at bounding box center [880, 408] width 796 height 29
type input "14:00"
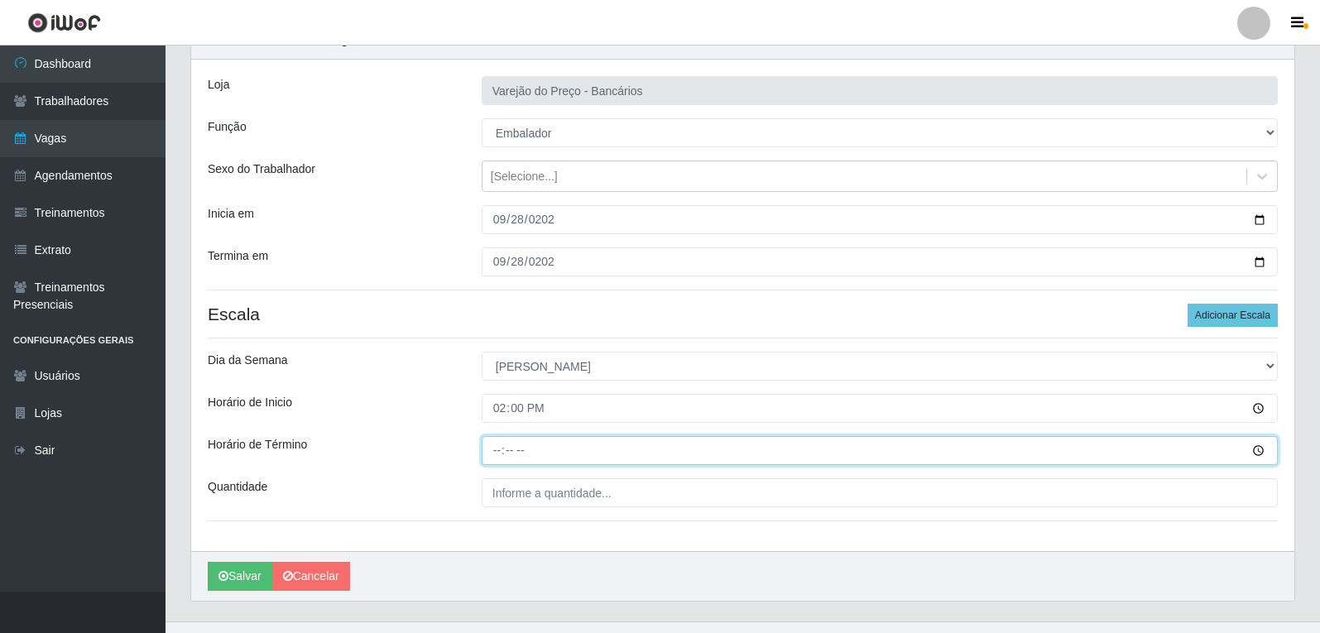
click at [507, 459] on input "Horário de Término" at bounding box center [880, 450] width 796 height 29
click at [502, 458] on input "Horário de Término" at bounding box center [880, 450] width 796 height 29
click at [493, 454] on input "Horário de Término" at bounding box center [880, 450] width 796 height 29
type input "19:00"
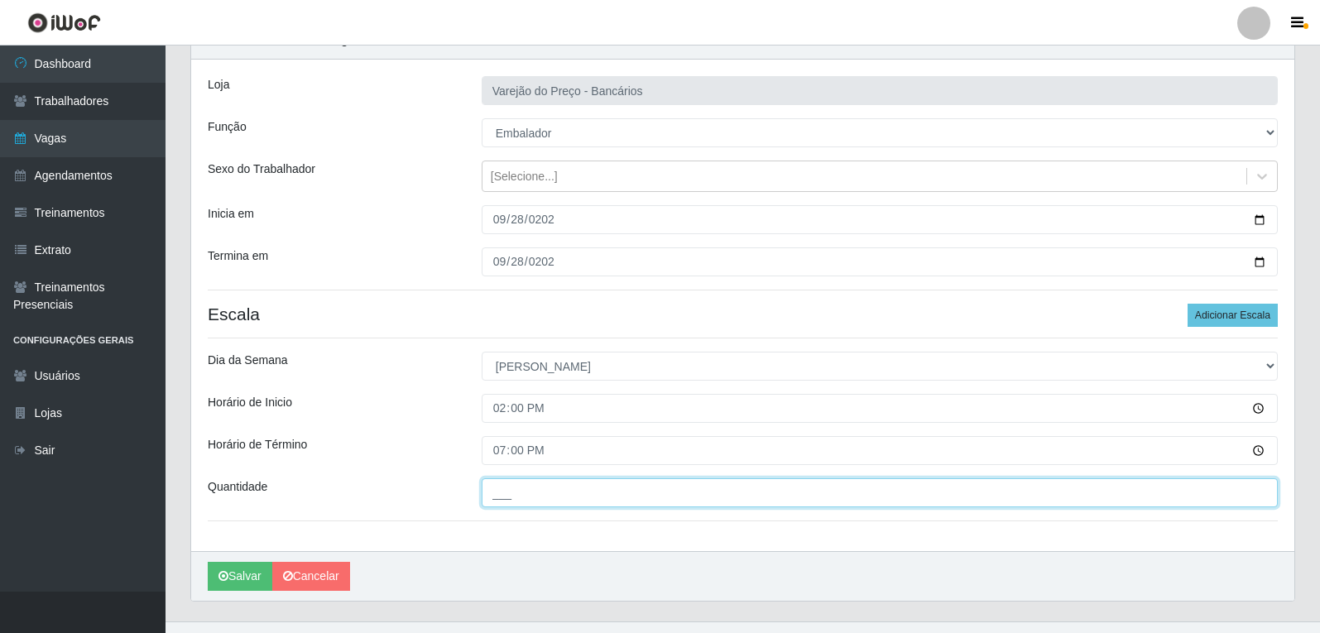
click at [508, 483] on input "___" at bounding box center [880, 492] width 796 height 29
type input "3__"
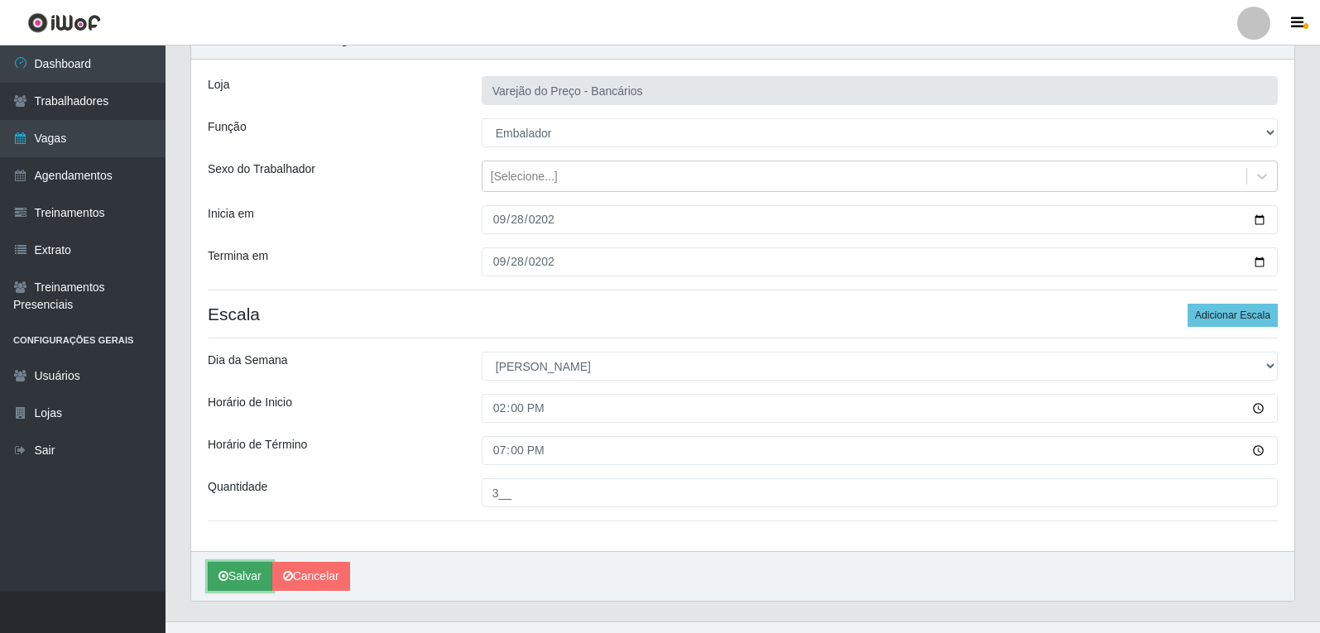
click at [214, 577] on button "Salvar" at bounding box center [240, 576] width 65 height 29
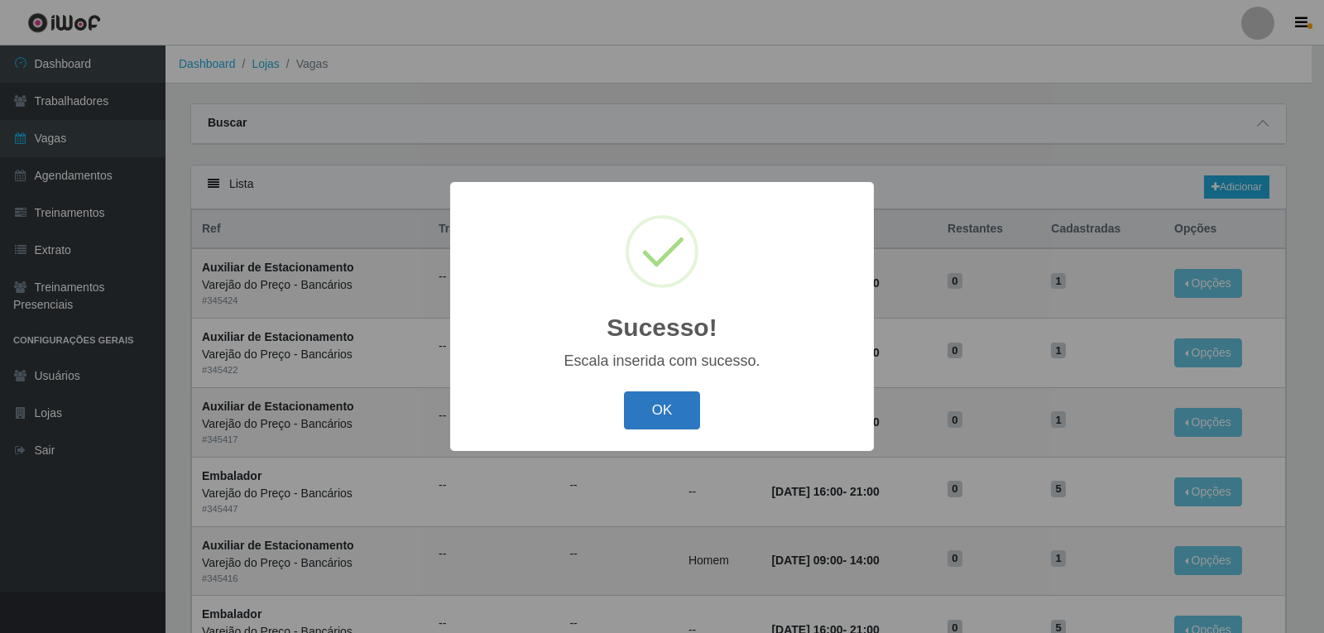
click at [646, 406] on button "OK" at bounding box center [662, 411] width 77 height 39
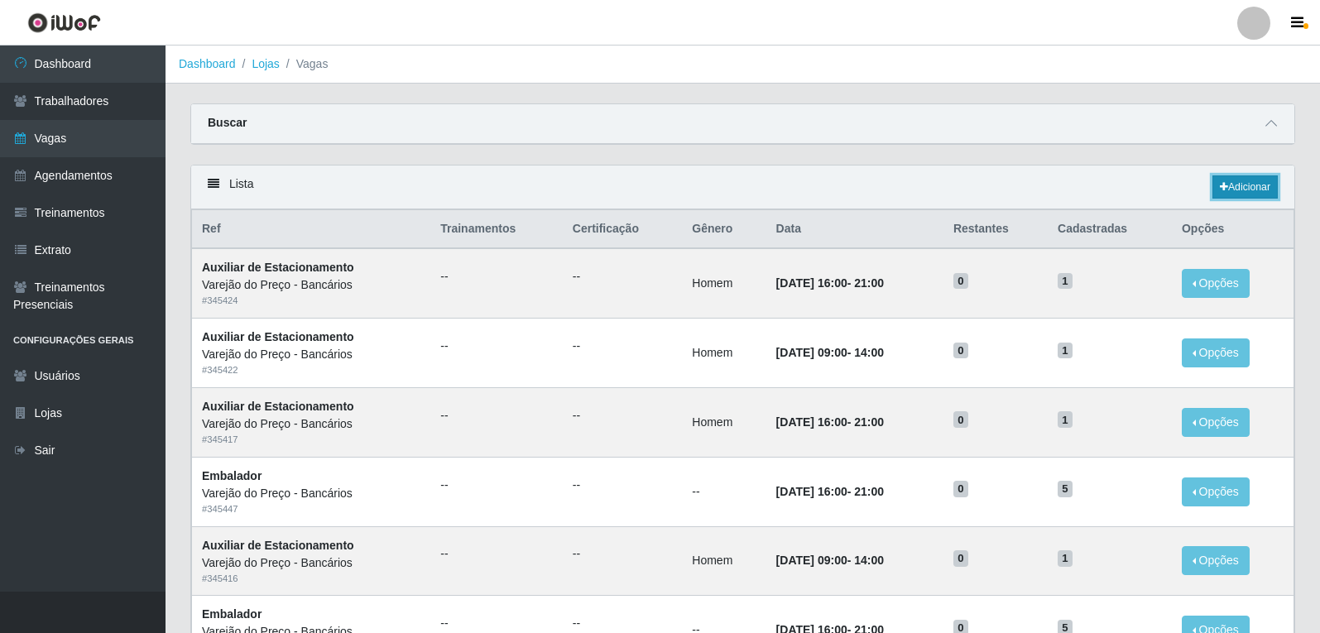
click at [1260, 195] on link "Adicionar" at bounding box center [1245, 186] width 65 height 23
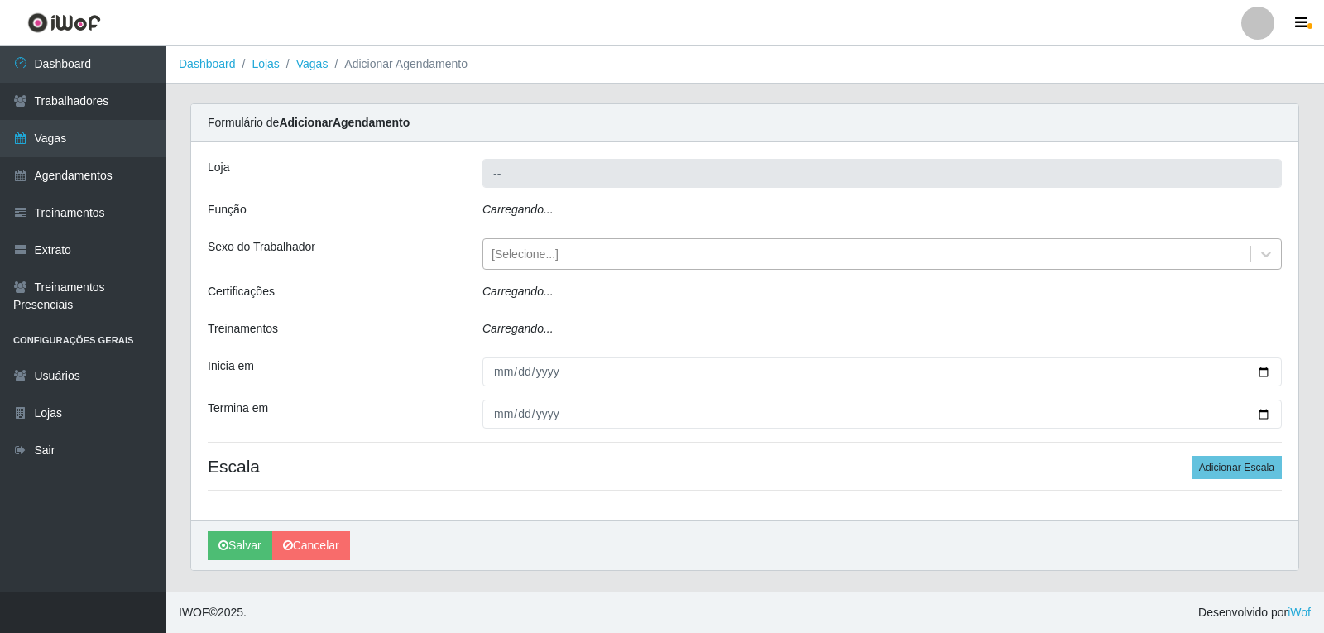
type input "Varejão do Preço - Bancários"
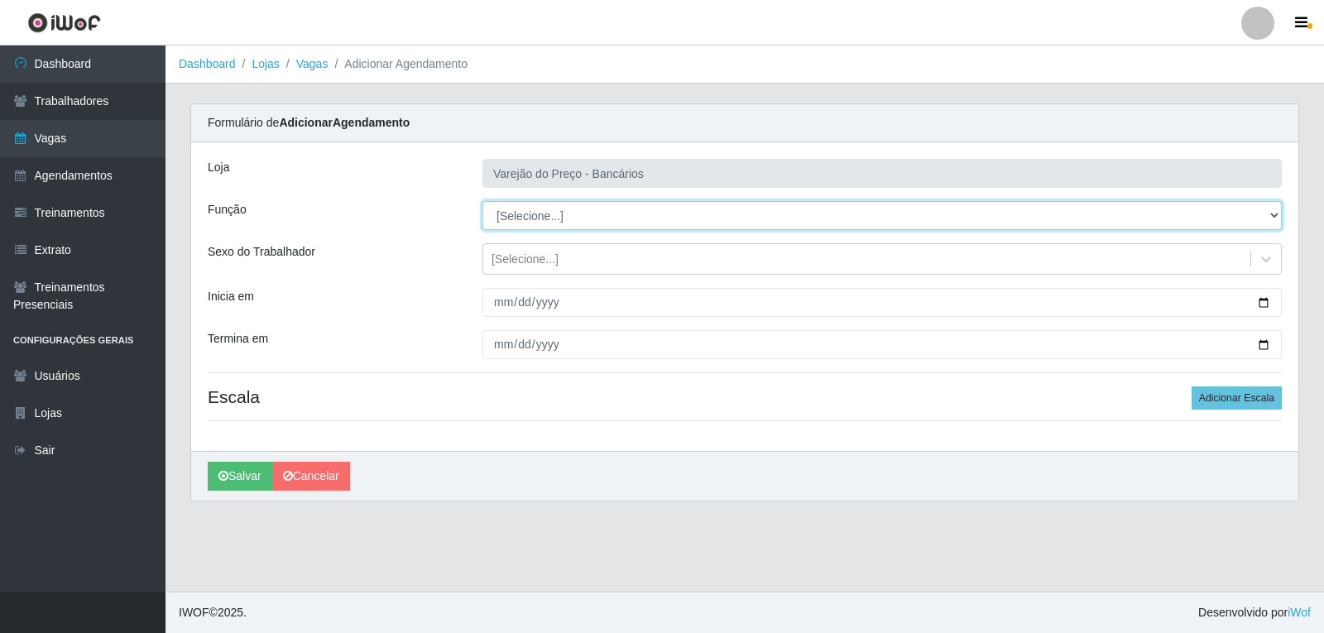
click at [543, 215] on select "[Selecione...] Auxiliar de Estacionamento Auxiliar de Estacionamento + Auxiliar…" at bounding box center [883, 215] width 800 height 29
select select "1"
click at [483, 201] on select "[Selecione...] Auxiliar de Estacionamento Auxiliar de Estacionamento + Auxiliar…" at bounding box center [883, 215] width 800 height 29
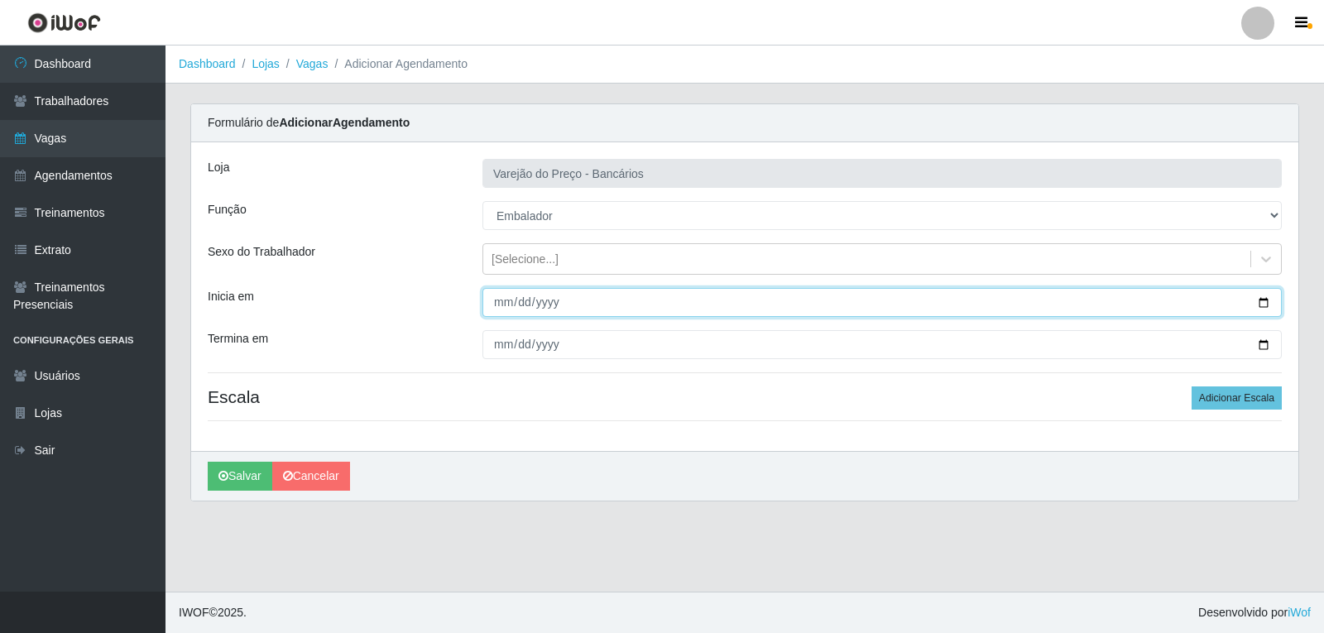
click at [499, 303] on input "Inicia em" at bounding box center [883, 302] width 800 height 29
type input "2025-09-29"
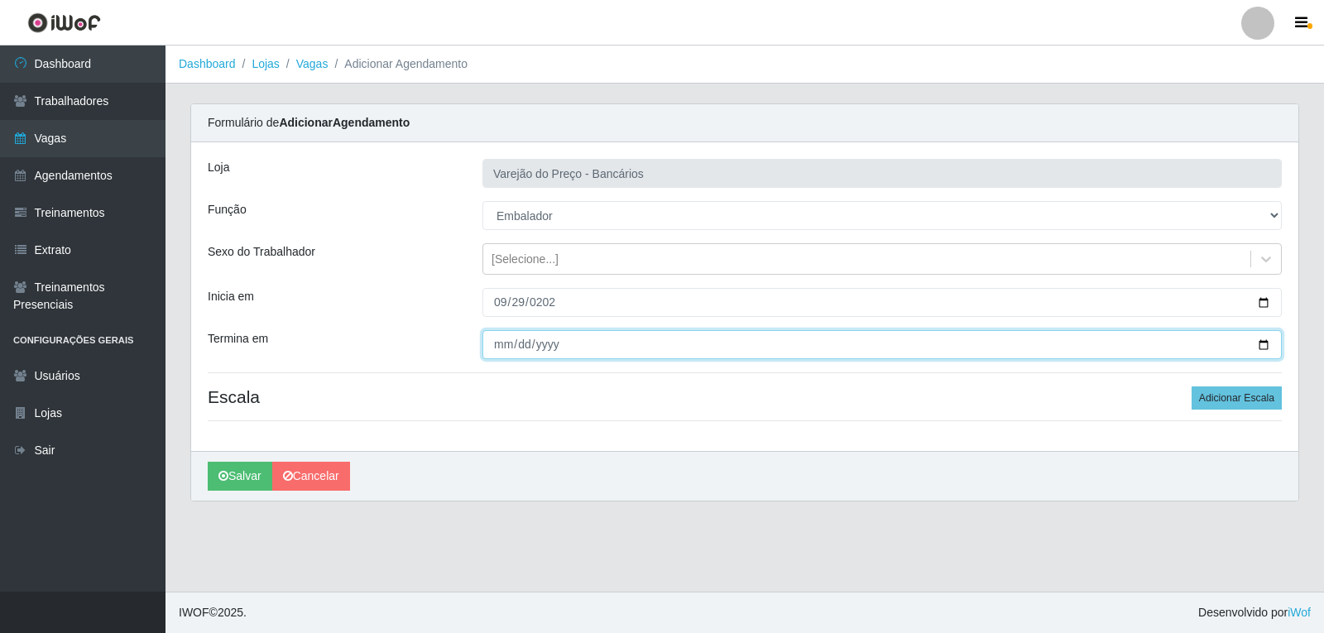
click at [509, 347] on input "Termina em" at bounding box center [883, 344] width 800 height 29
type input "2025-09-29"
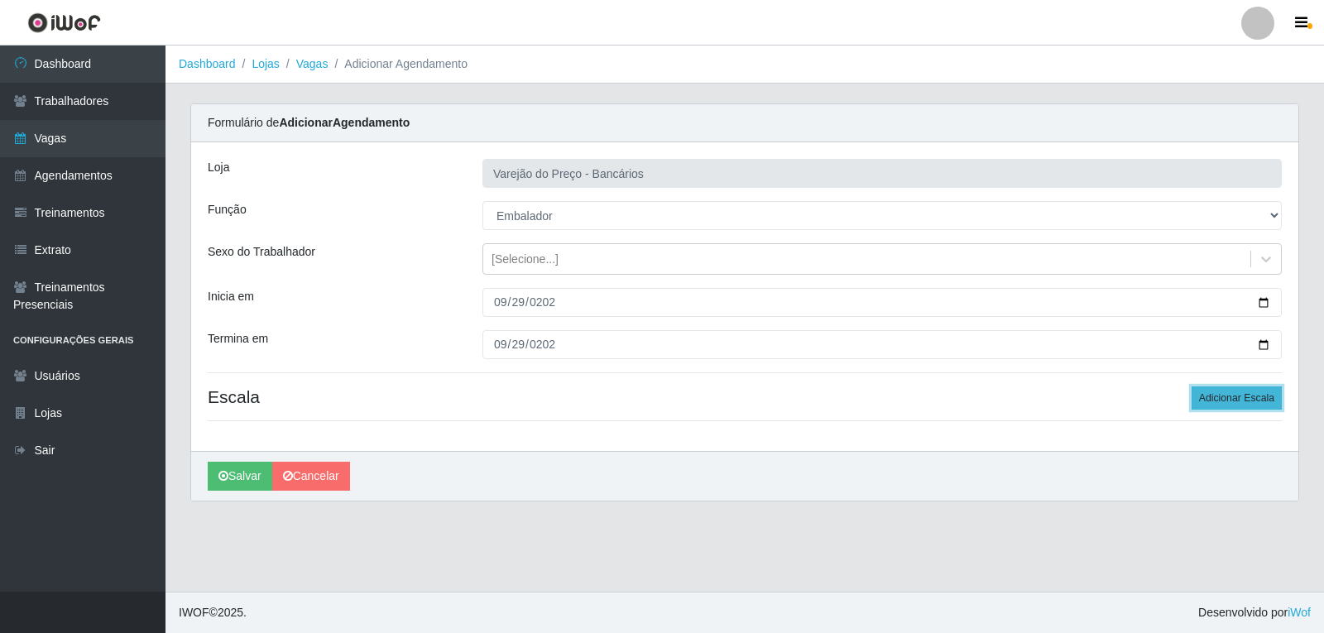
click at [1208, 398] on button "Adicionar Escala" at bounding box center [1237, 398] width 90 height 23
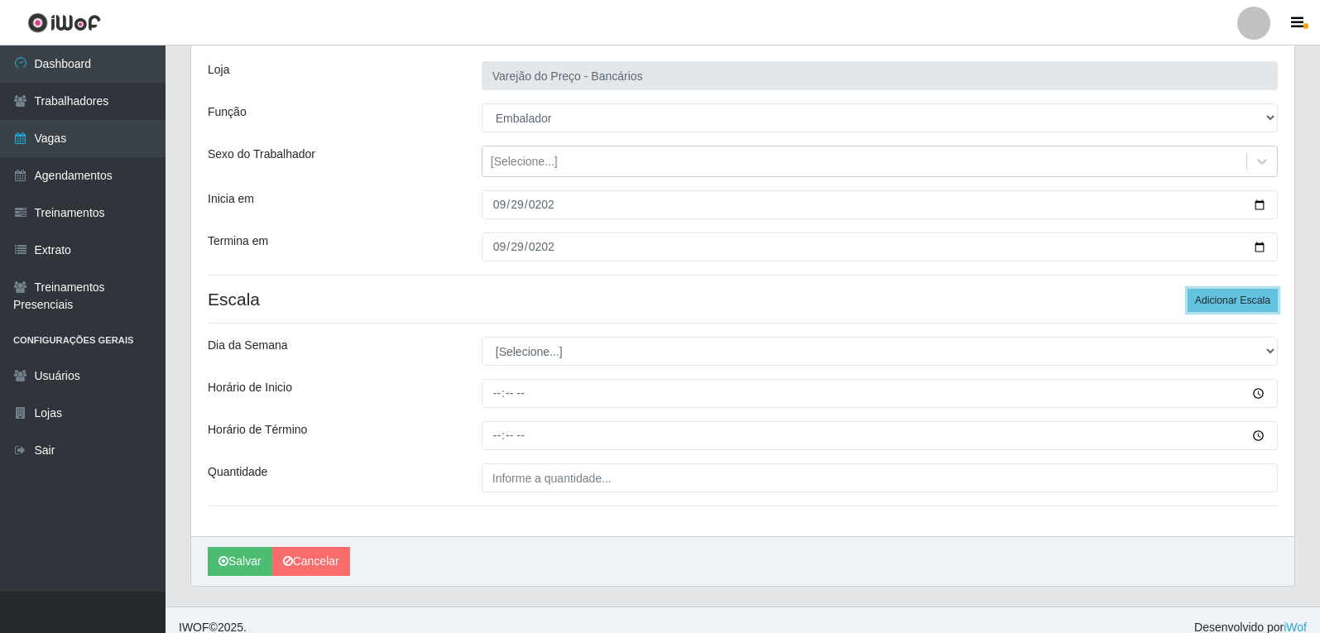
scroll to position [113, 0]
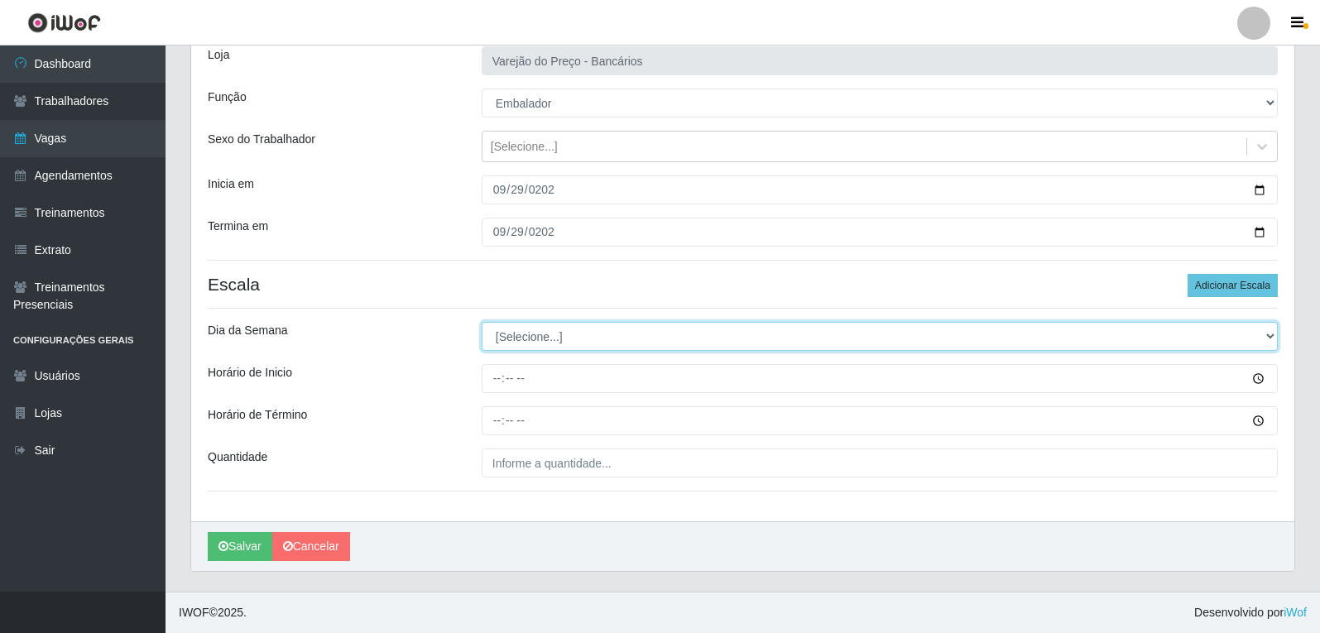
click at [562, 336] on select "[Selecione...] Segunda Terça Quarta Quinta Sexta Sábado Domingo" at bounding box center [880, 336] width 796 height 29
select select "1"
click at [482, 322] on select "[Selecione...] Segunda Terça Quarta Quinta Sexta Sábado Domingo" at bounding box center [880, 336] width 796 height 29
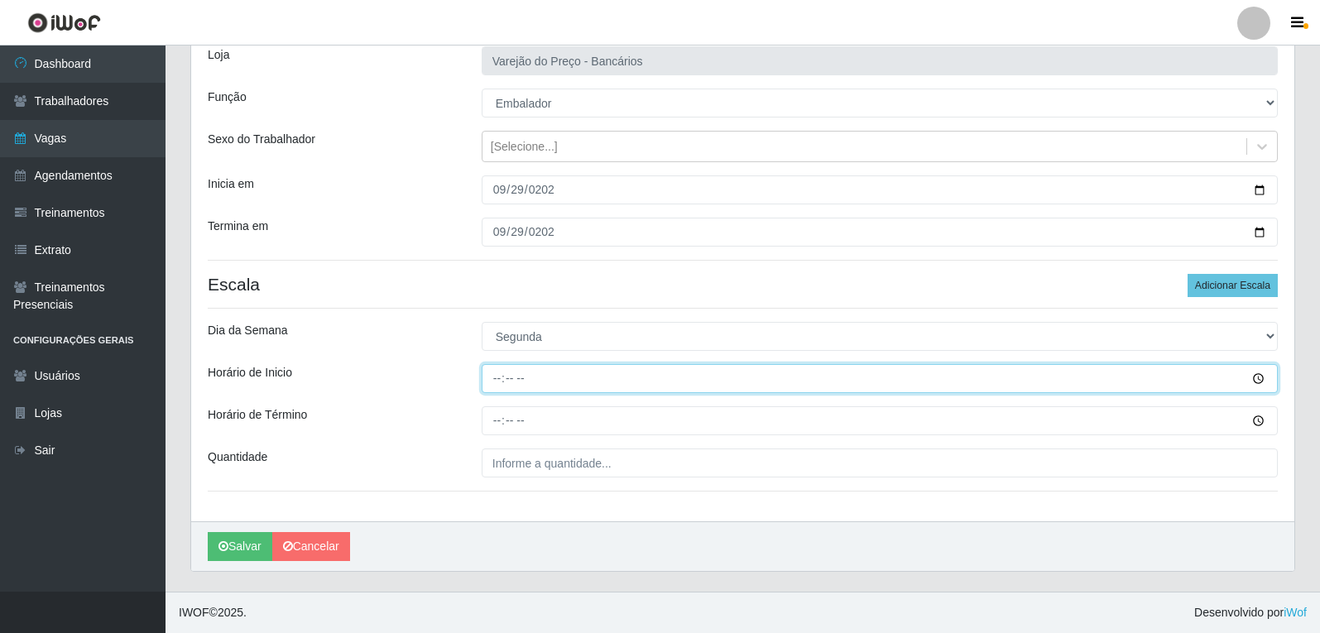
click at [490, 380] on input "Horário de Inicio" at bounding box center [880, 378] width 796 height 29
type input "16:00"
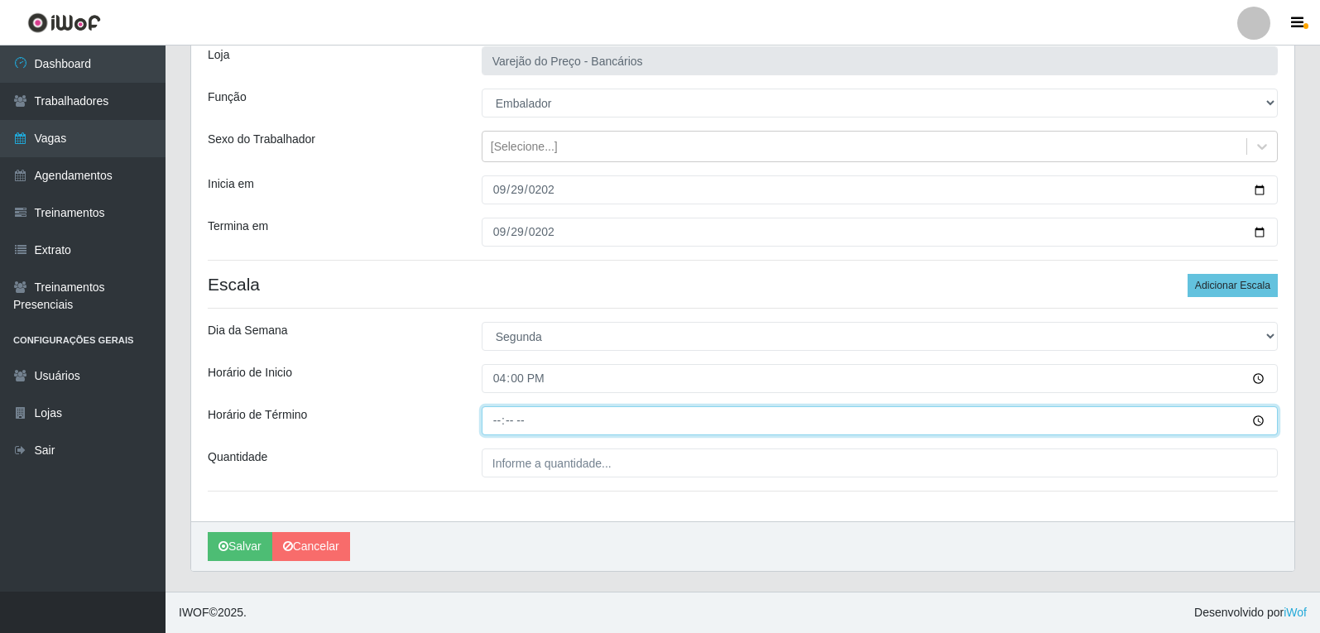
click at [494, 418] on input "Horário de Término" at bounding box center [880, 420] width 796 height 29
type input "21:00"
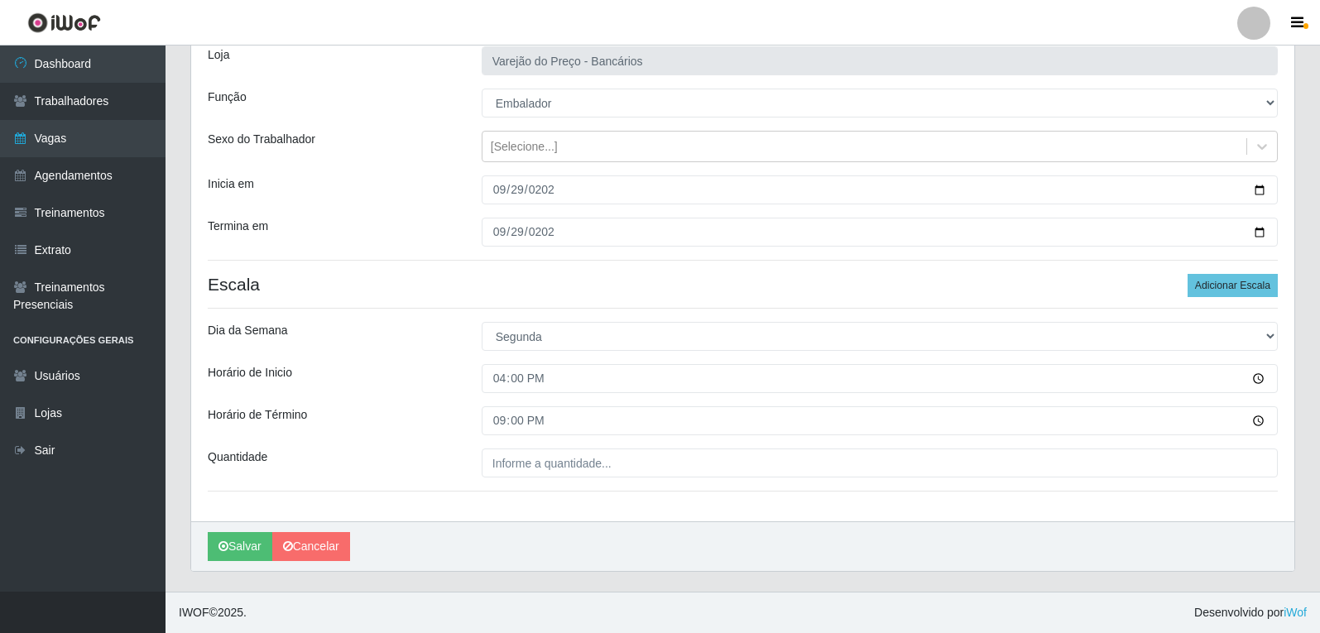
drag, startPoint x: 499, startPoint y: 446, endPoint x: 499, endPoint y: 459, distance: 12.4
click at [499, 449] on div "Loja Varejão do Preço - Bancários Função [Selecione...] Auxiliar de Estacioname…" at bounding box center [742, 276] width 1103 height 492
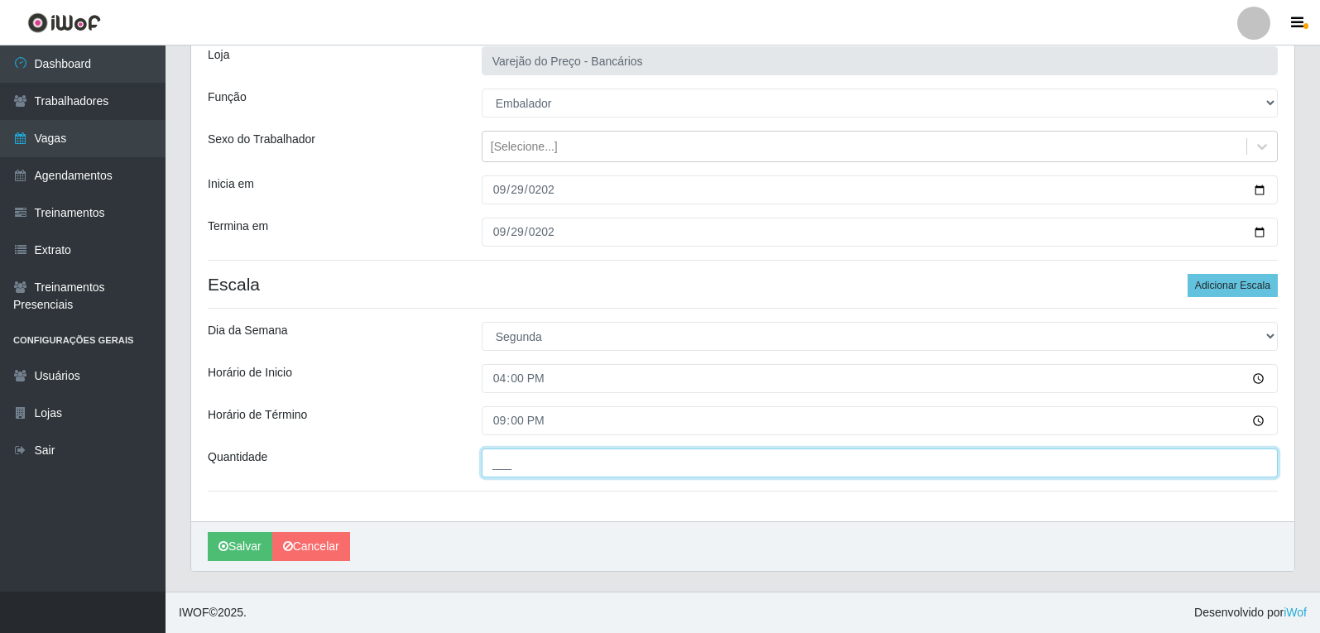
click at [500, 466] on input "___" at bounding box center [880, 463] width 796 height 29
type input "5__"
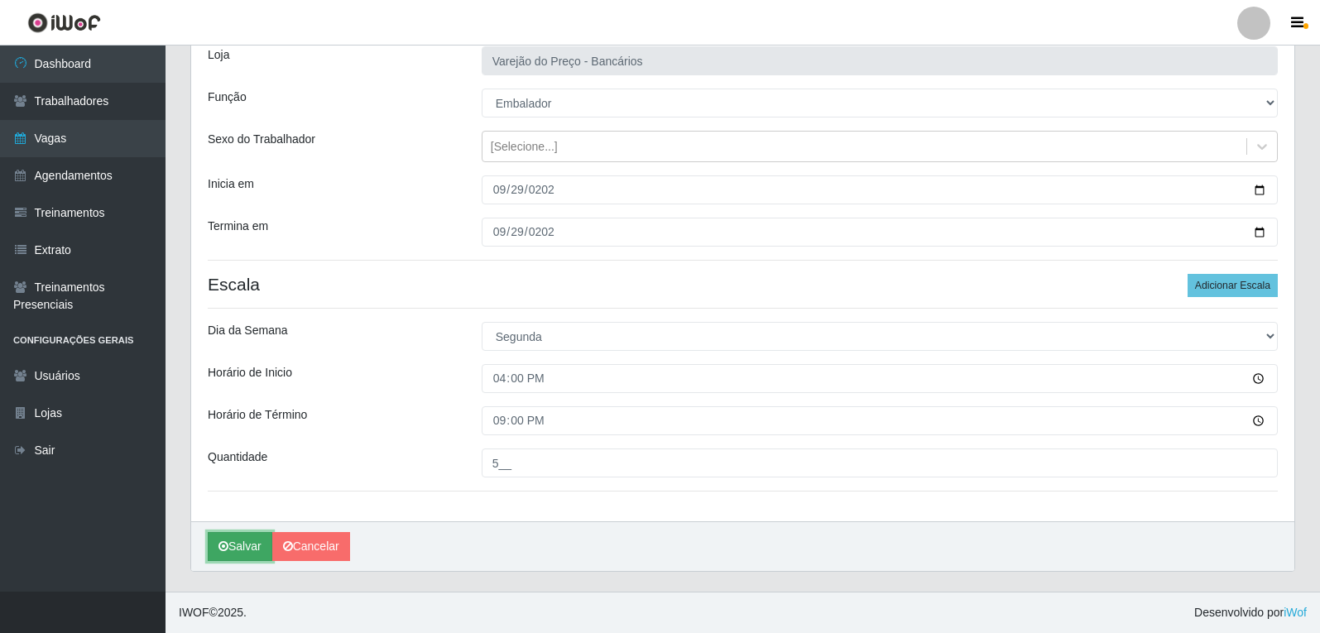
click at [234, 541] on button "Salvar" at bounding box center [240, 546] width 65 height 29
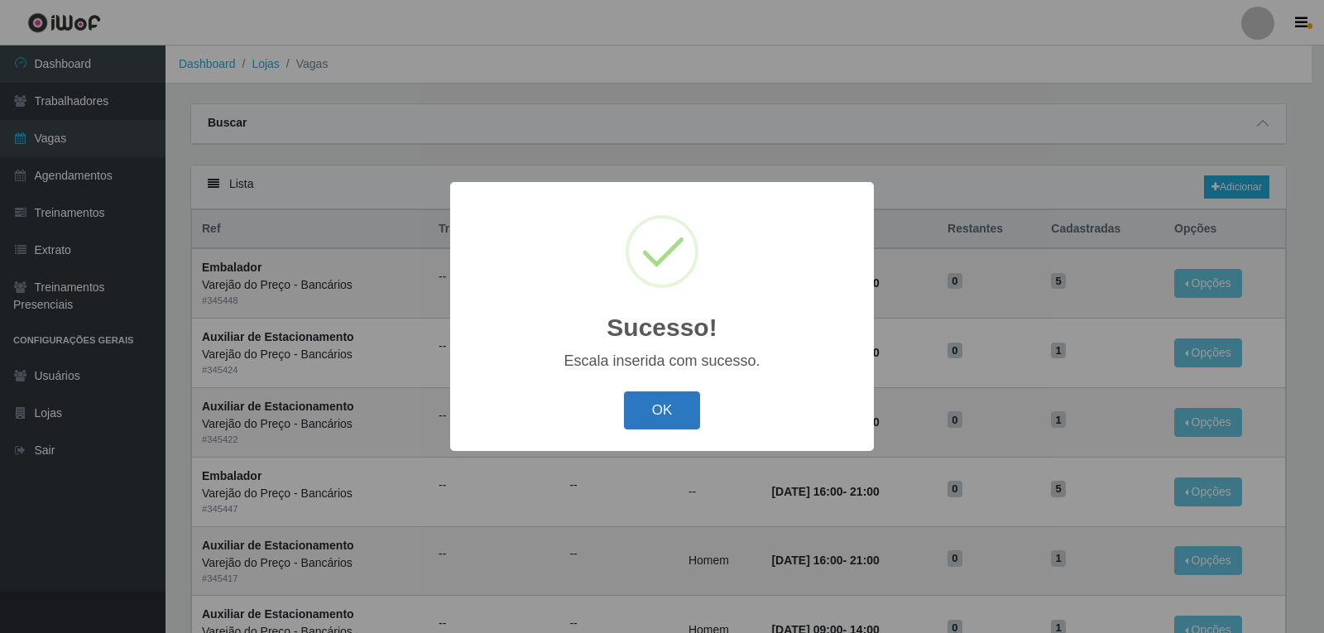
click at [685, 416] on button "OK" at bounding box center [662, 411] width 77 height 39
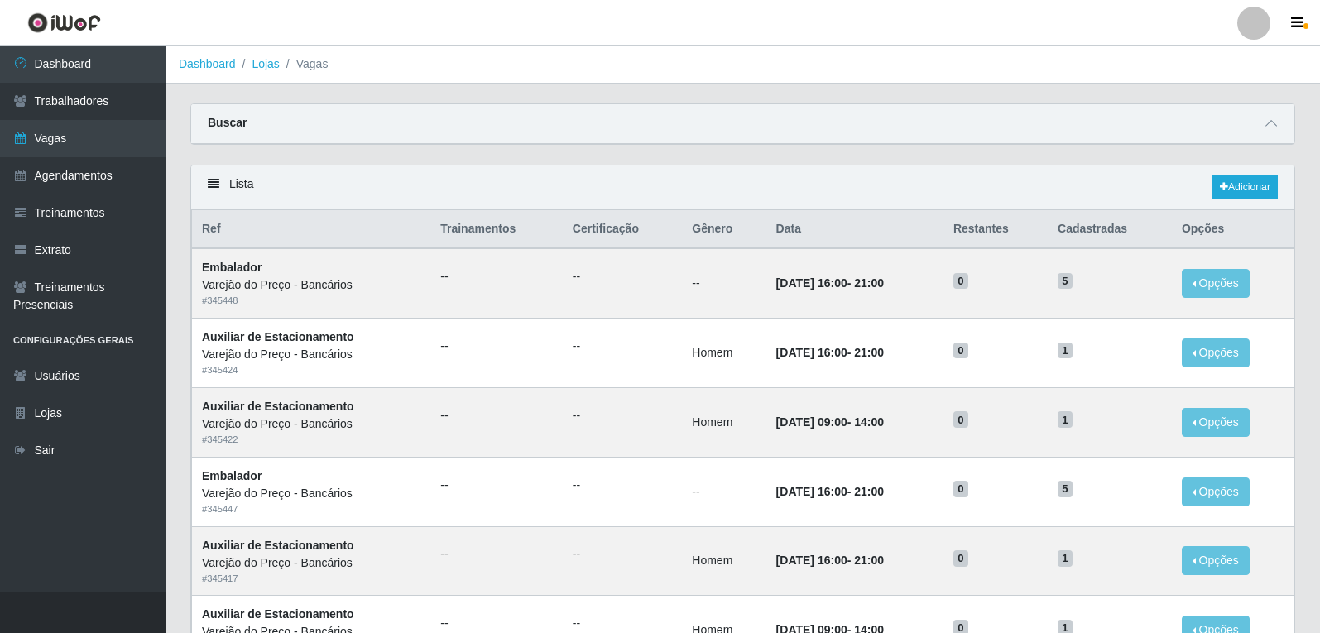
click at [1237, 175] on div "Lista Adicionar" at bounding box center [742, 188] width 1103 height 44
click at [1235, 179] on link "Adicionar" at bounding box center [1245, 186] width 65 height 23
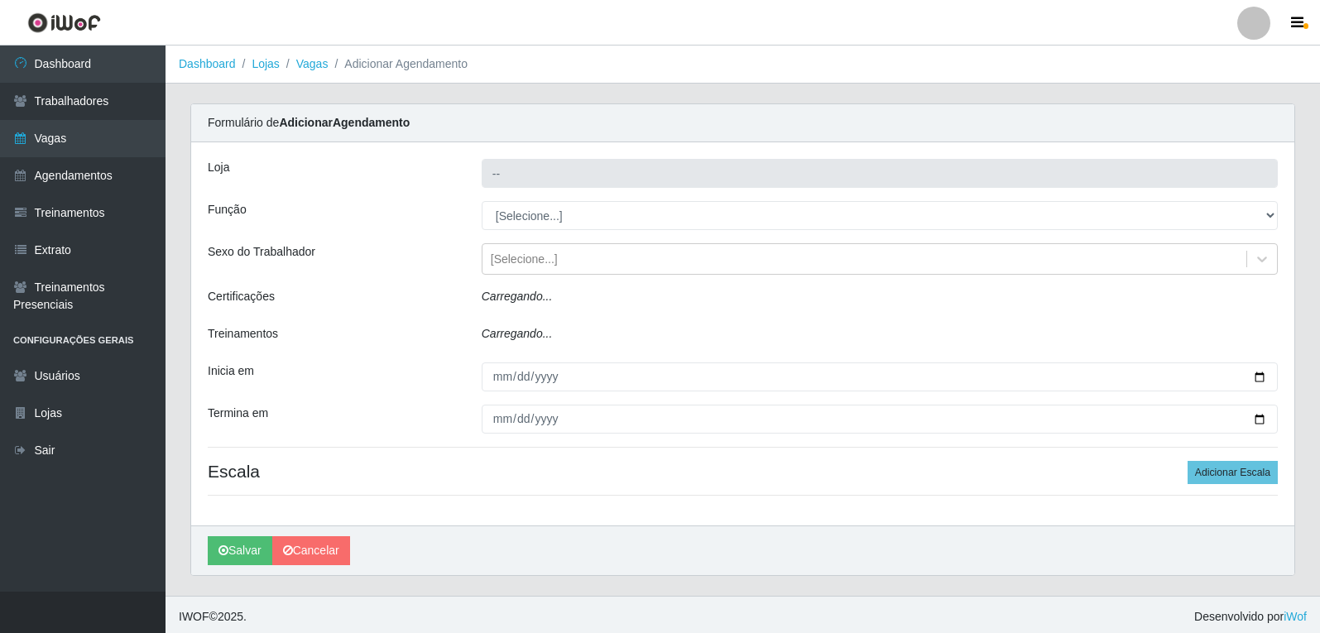
type input "Varejão do Preço - Bancários"
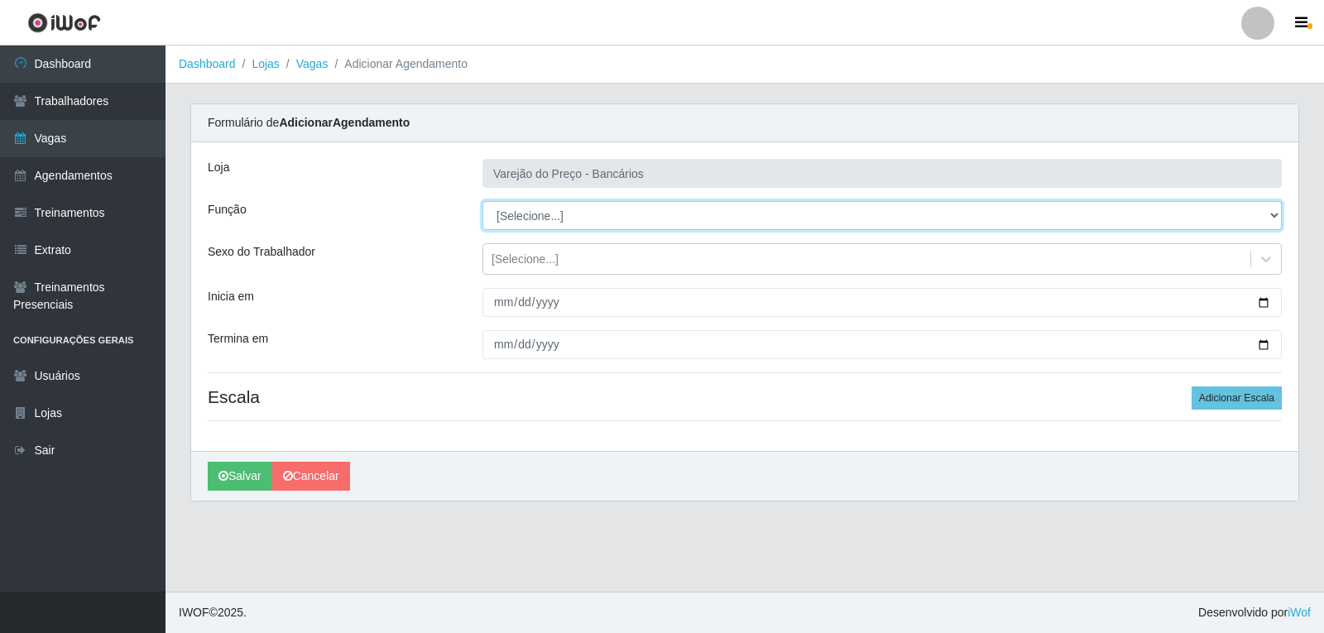
click at [531, 209] on select "[Selecione...] Auxiliar de Estacionamento Auxiliar de Estacionamento + Auxiliar…" at bounding box center [883, 215] width 800 height 29
select select "1"
click at [483, 201] on select "[Selecione...] Auxiliar de Estacionamento Auxiliar de Estacionamento + Auxiliar…" at bounding box center [883, 215] width 800 height 29
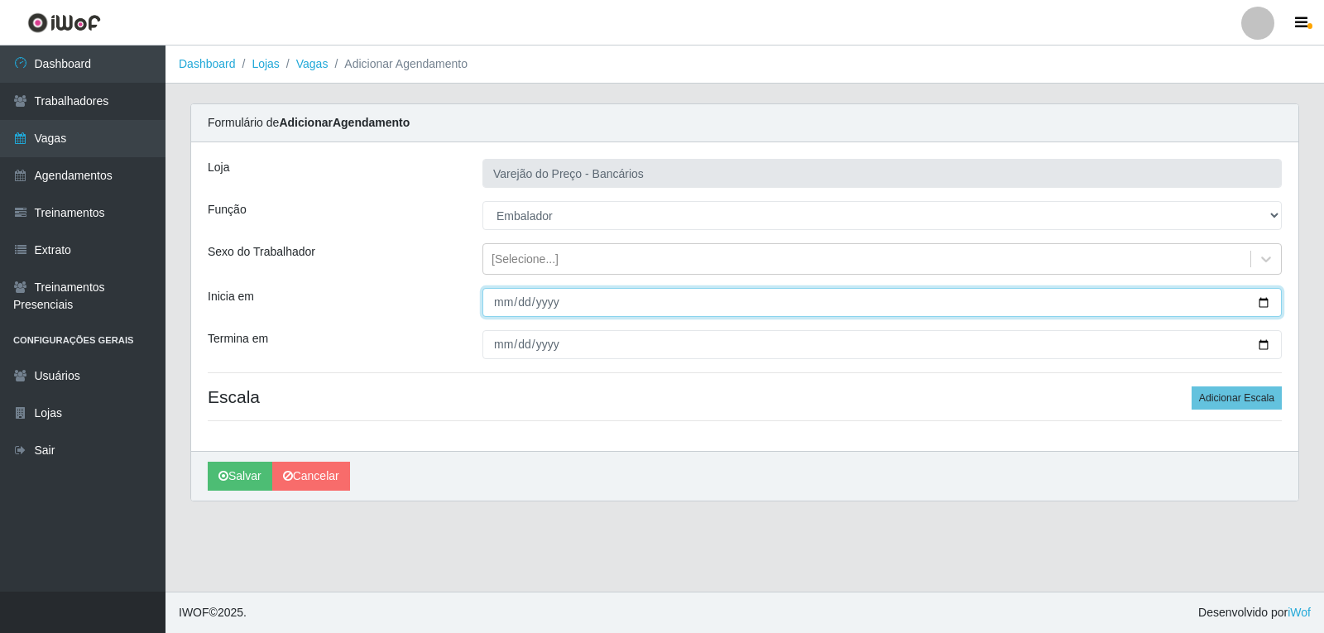
click at [496, 296] on input "Inicia em" at bounding box center [883, 302] width 800 height 29
type input "2025-09-30"
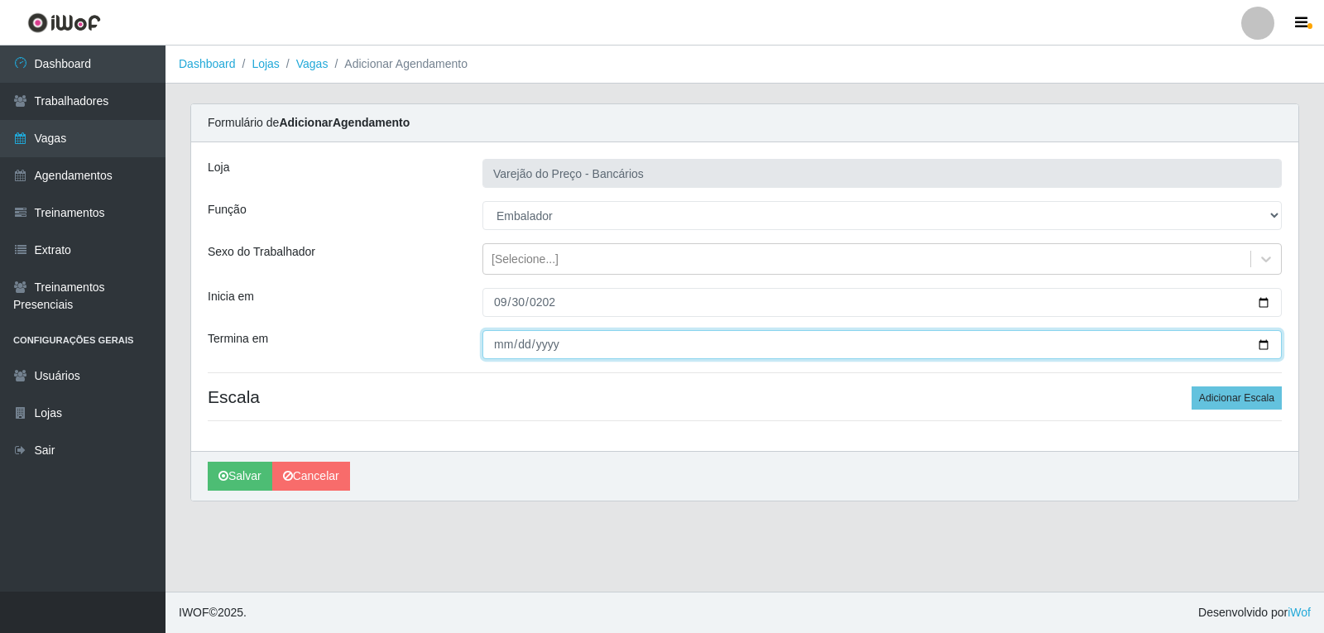
click at [493, 353] on input "Termina em" at bounding box center [883, 344] width 800 height 29
type input "2025-09-30"
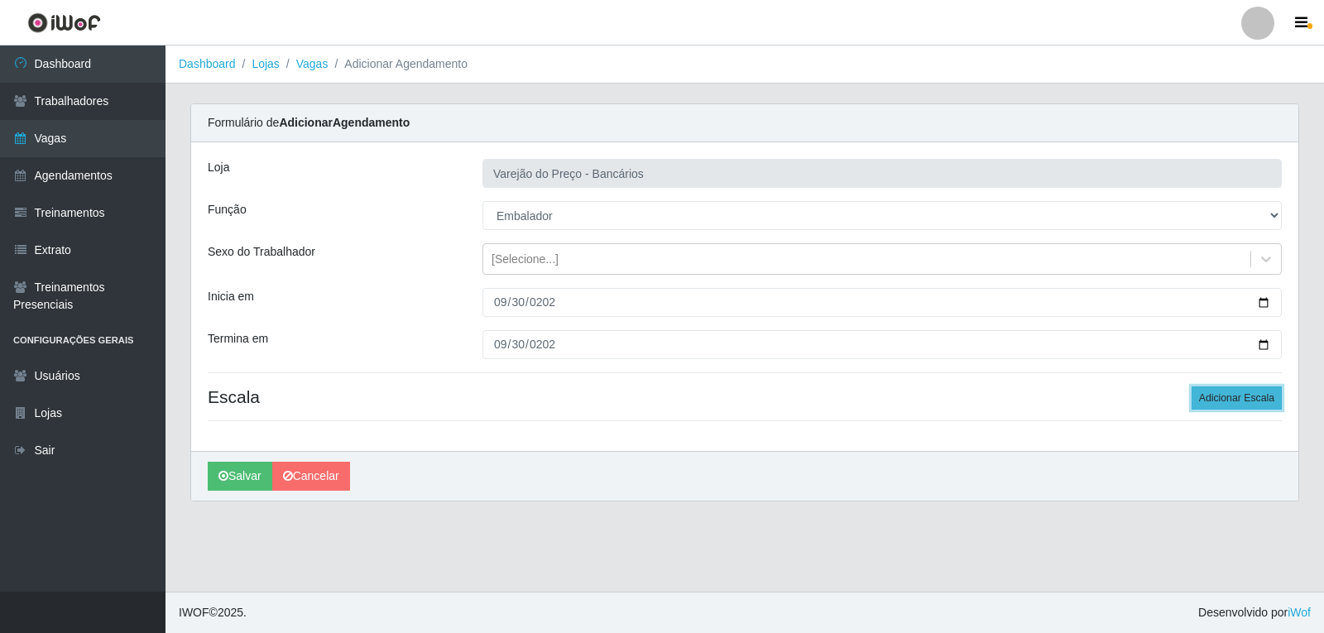
click at [1232, 394] on button "Adicionar Escala" at bounding box center [1237, 398] width 90 height 23
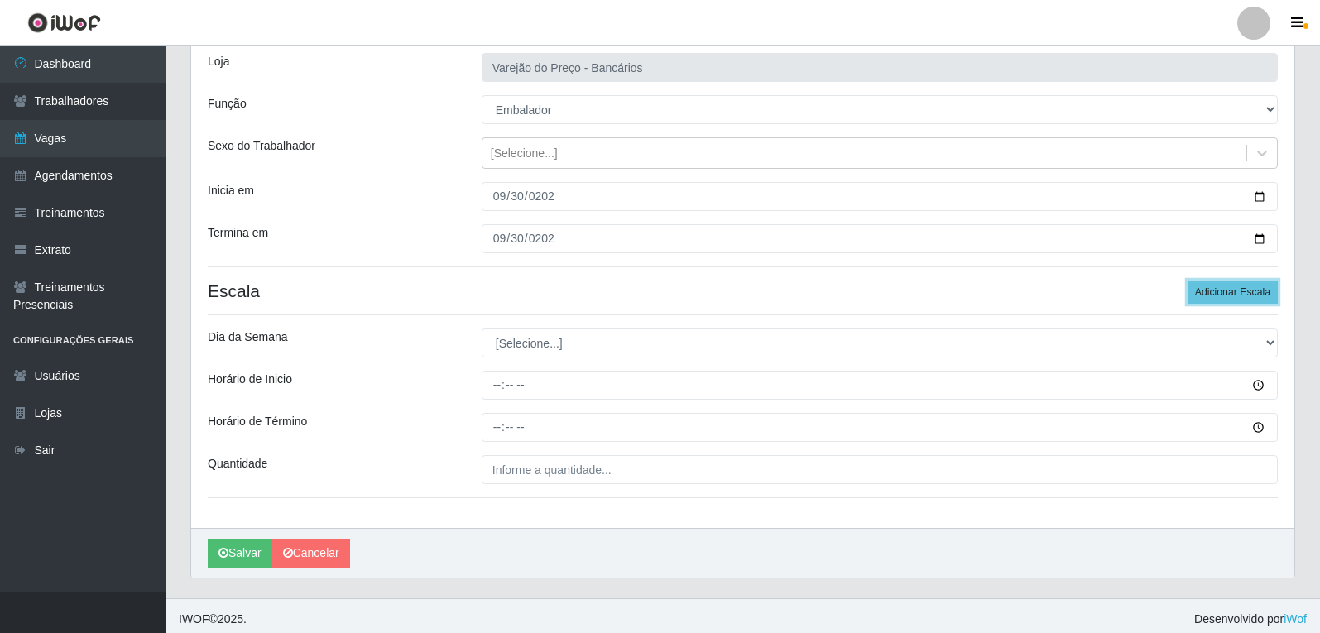
scroll to position [113, 0]
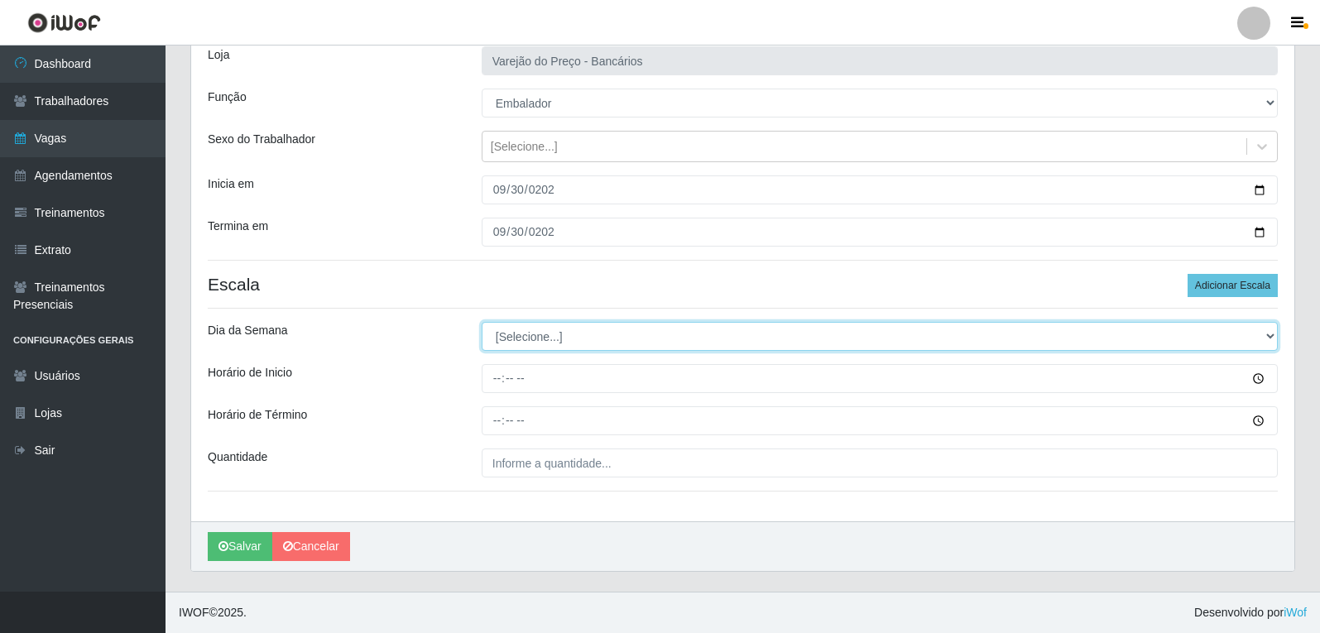
click at [549, 345] on select "[Selecione...] Segunda Terça Quarta Quinta Sexta Sábado Domingo" at bounding box center [880, 336] width 796 height 29
select select "2"
click at [482, 322] on select "[Selecione...] Segunda Terça Quarta Quinta Sexta Sábado Domingo" at bounding box center [880, 336] width 796 height 29
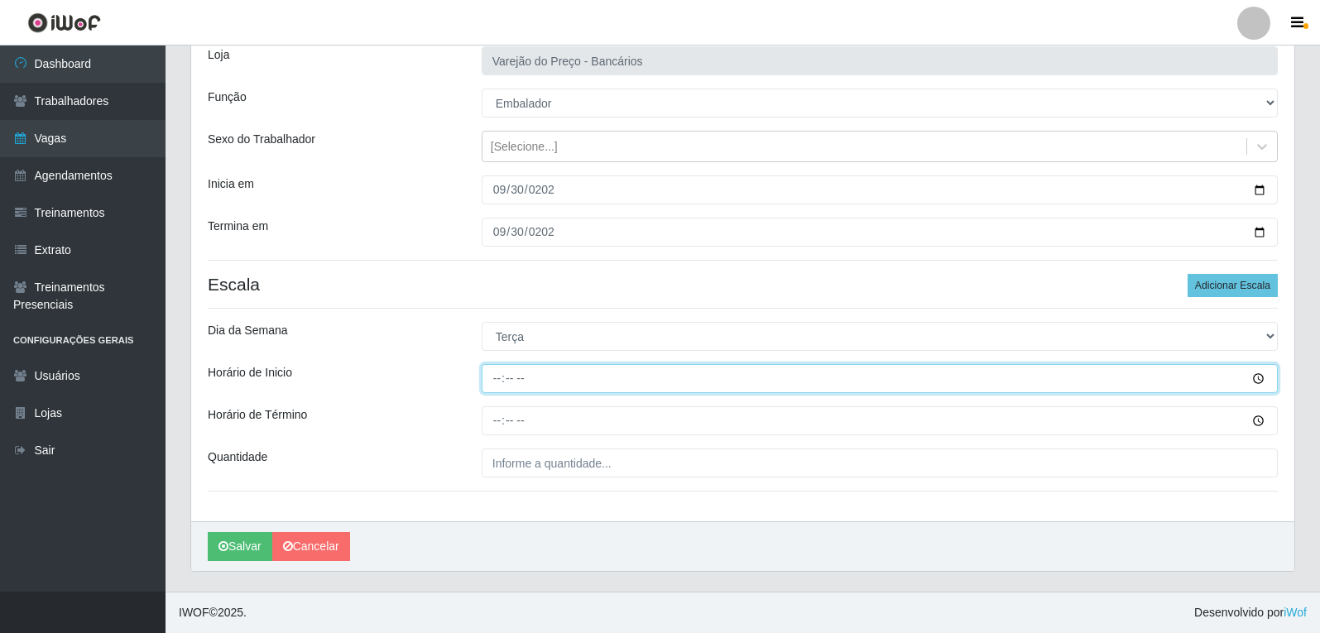
click at [492, 382] on input "Horário de Inicio" at bounding box center [880, 378] width 796 height 29
type input "16:00"
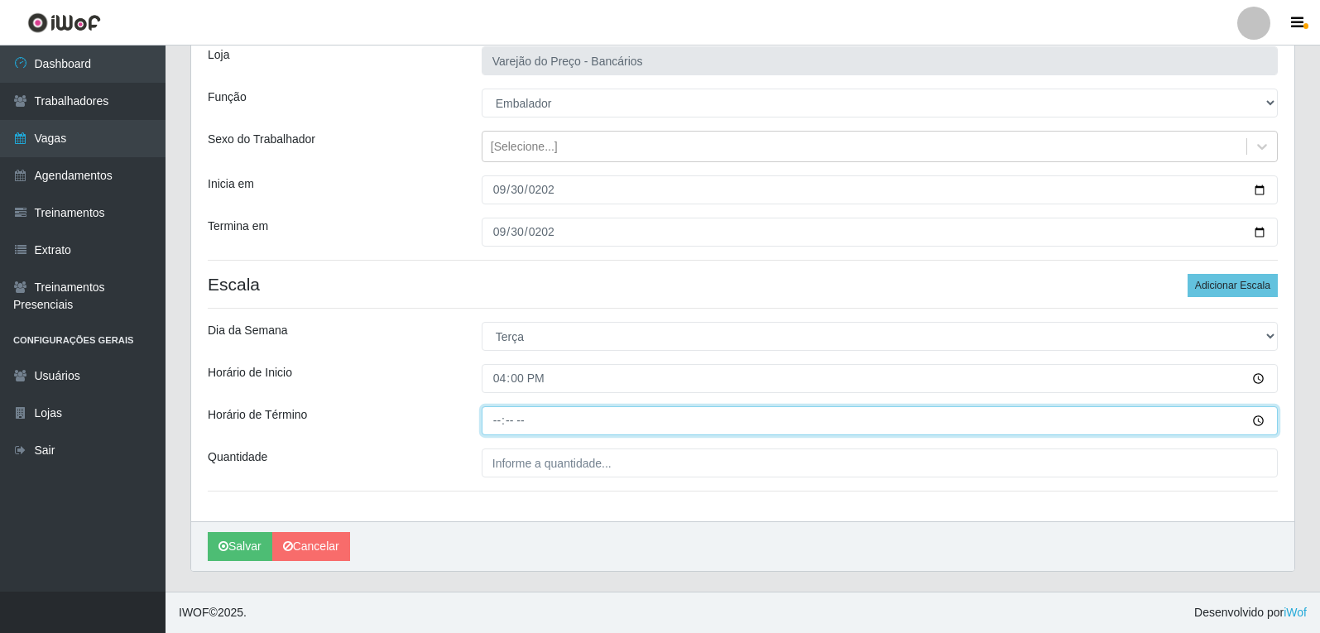
click at [498, 427] on input "Horário de Término" at bounding box center [880, 420] width 796 height 29
type input "21:00"
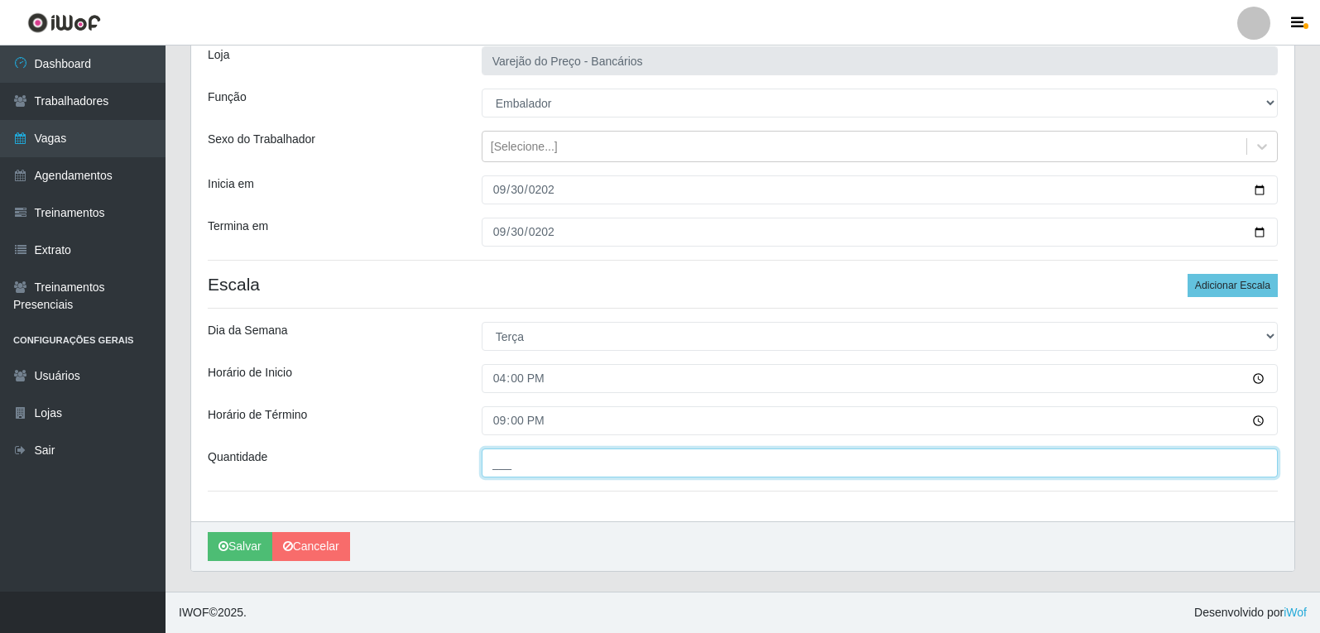
click at [499, 464] on input "___" at bounding box center [880, 463] width 796 height 29
type input "5__"
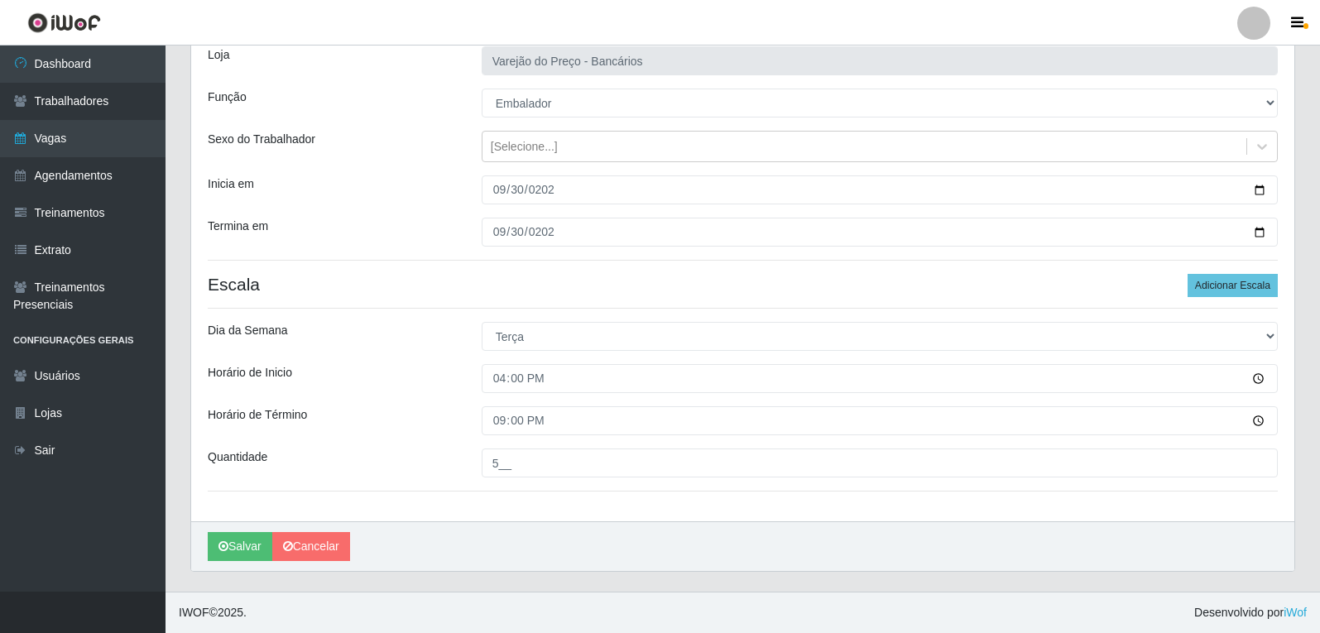
click at [402, 371] on div "Horário de Inicio" at bounding box center [332, 378] width 274 height 29
click at [247, 541] on button "Salvar" at bounding box center [240, 546] width 65 height 29
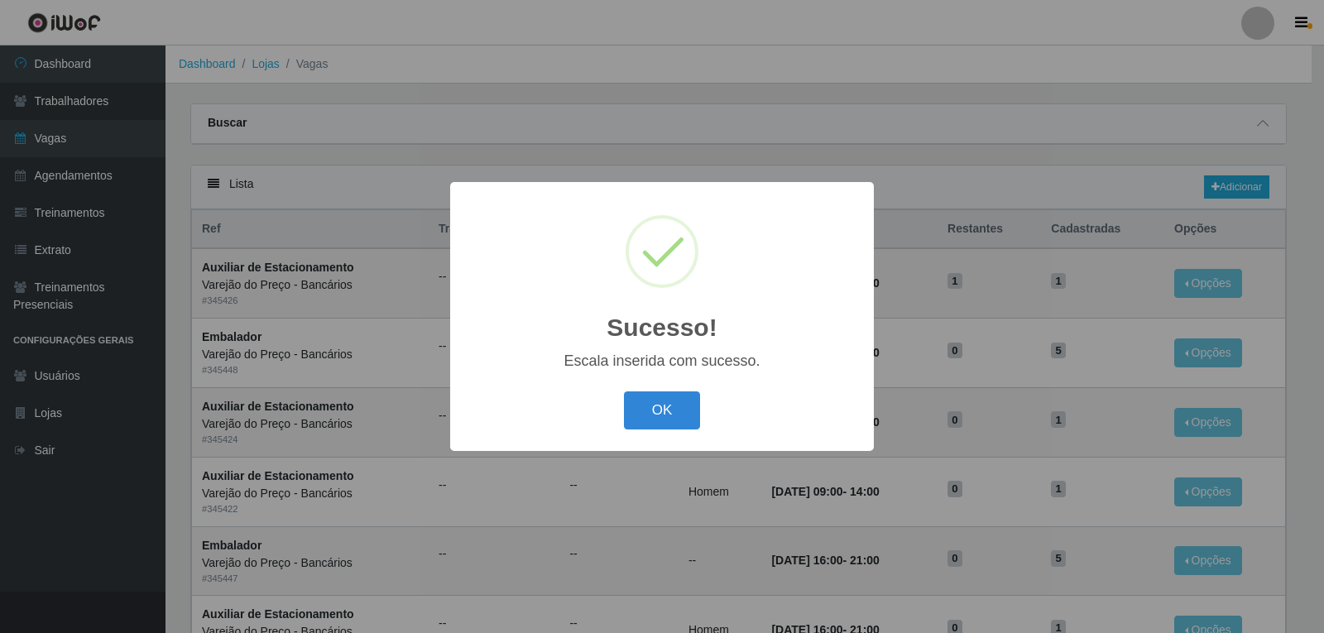
click at [656, 401] on button "OK" at bounding box center [662, 411] width 77 height 39
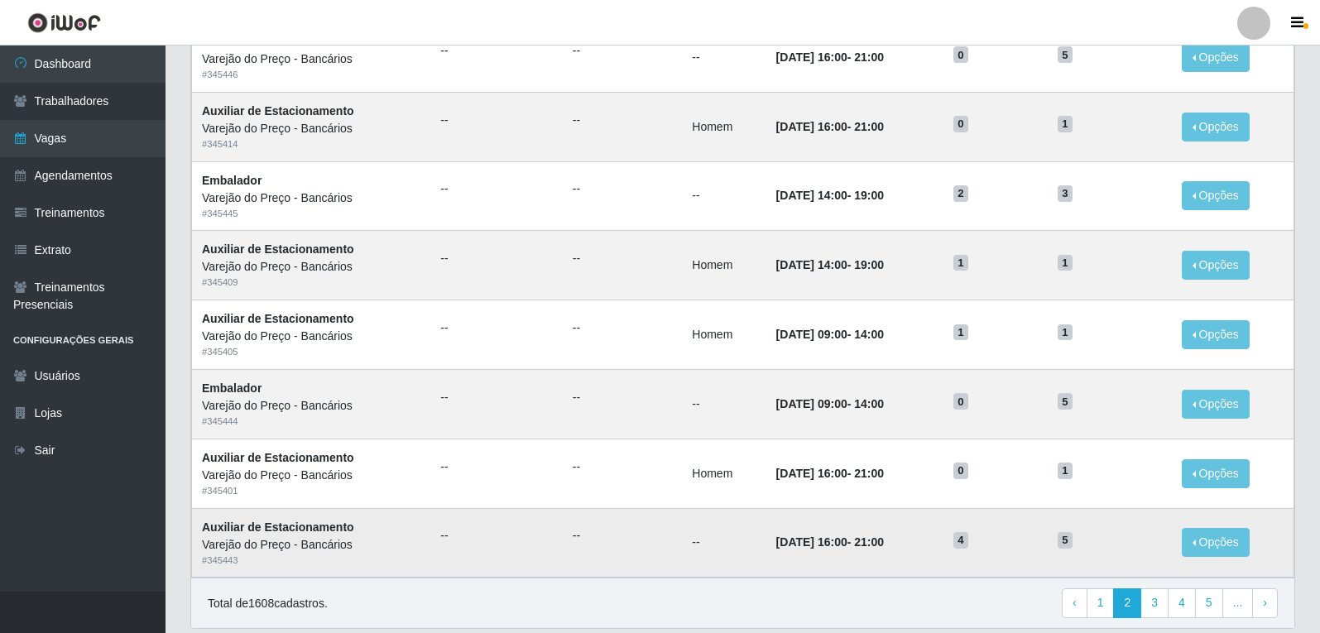
scroll to position [770, 0]
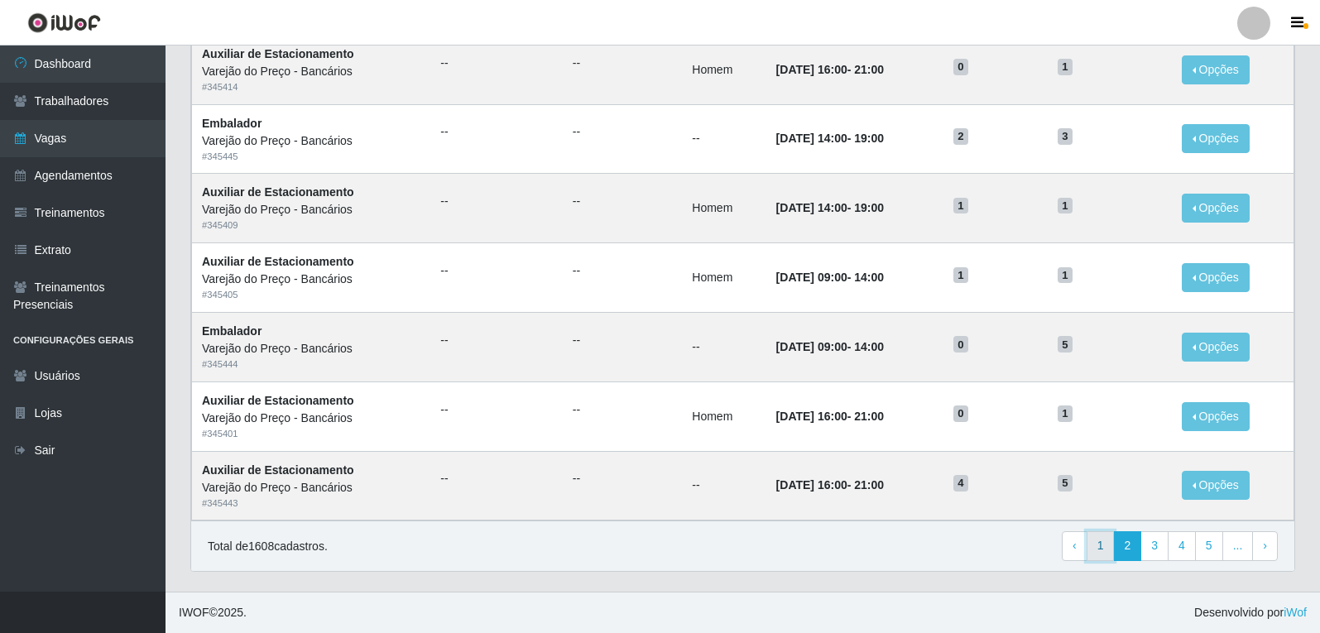
click at [1110, 549] on link "1" at bounding box center [1101, 546] width 28 height 30
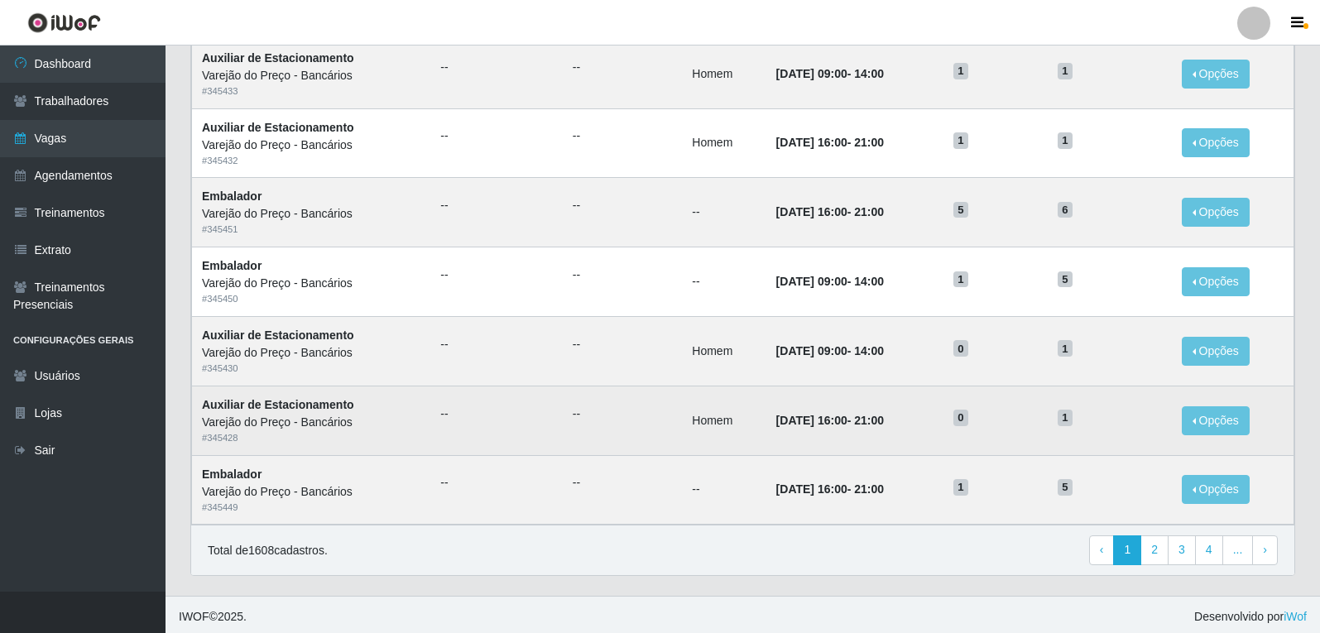
scroll to position [770, 0]
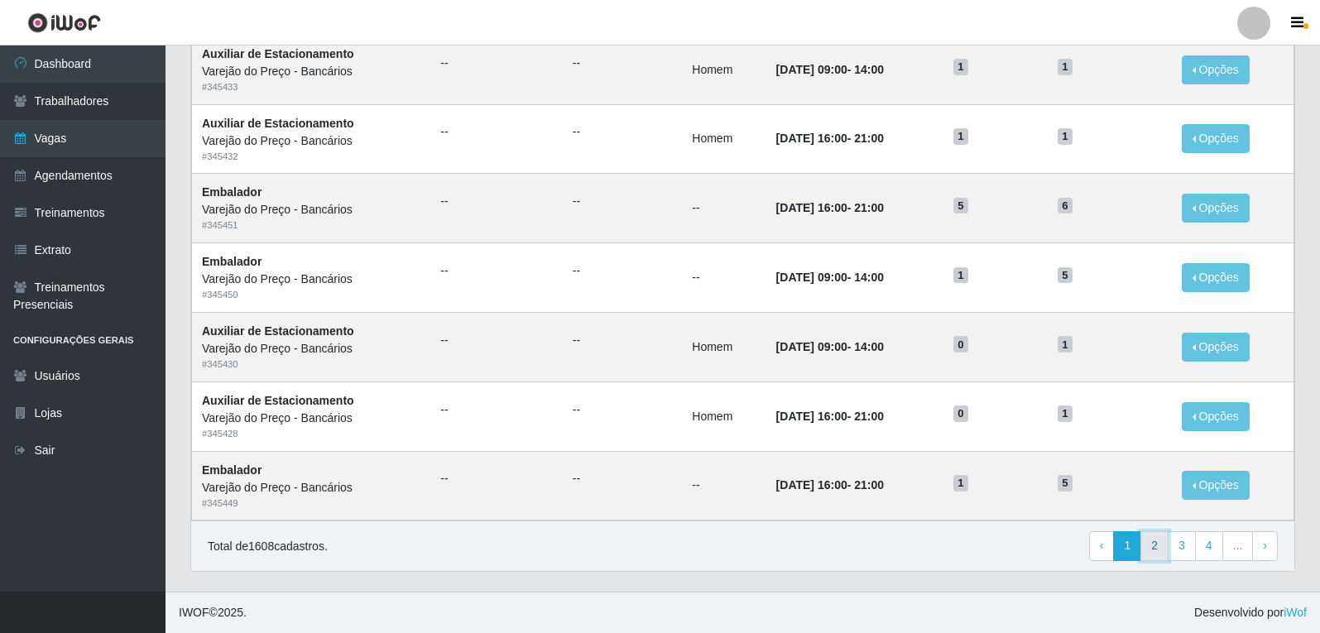
click at [1150, 542] on link "2" at bounding box center [1155, 546] width 28 height 30
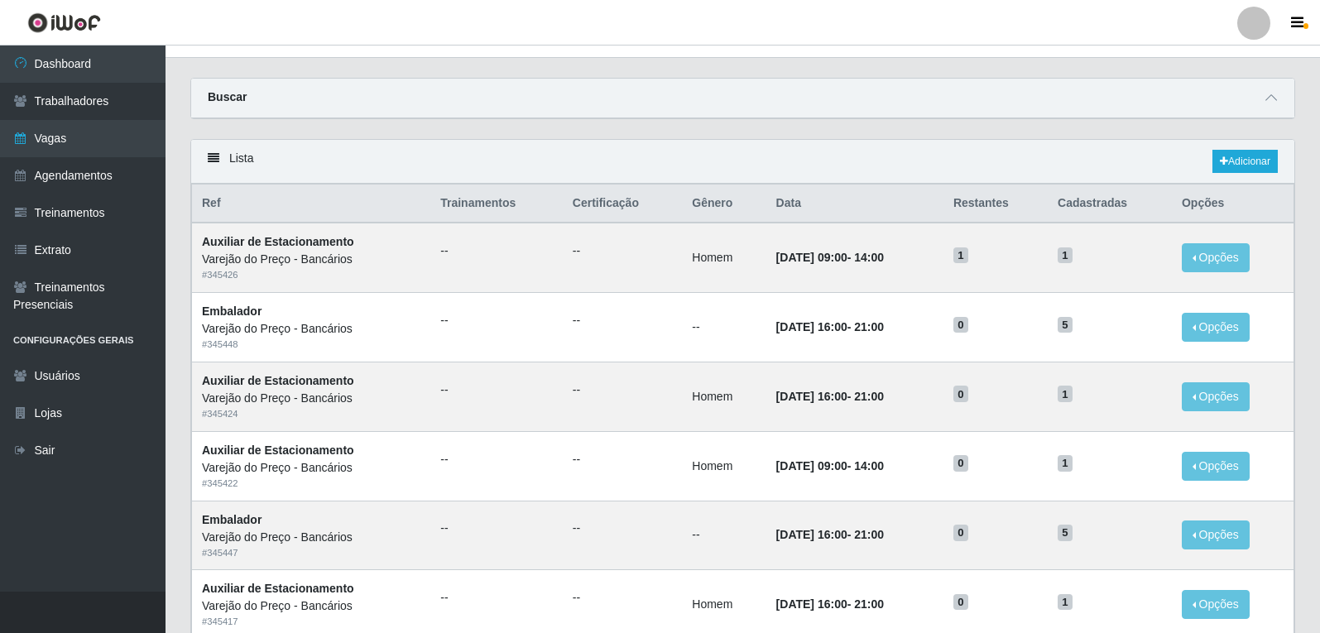
scroll to position [25, 0]
click at [78, 65] on link "Dashboard" at bounding box center [83, 64] width 166 height 37
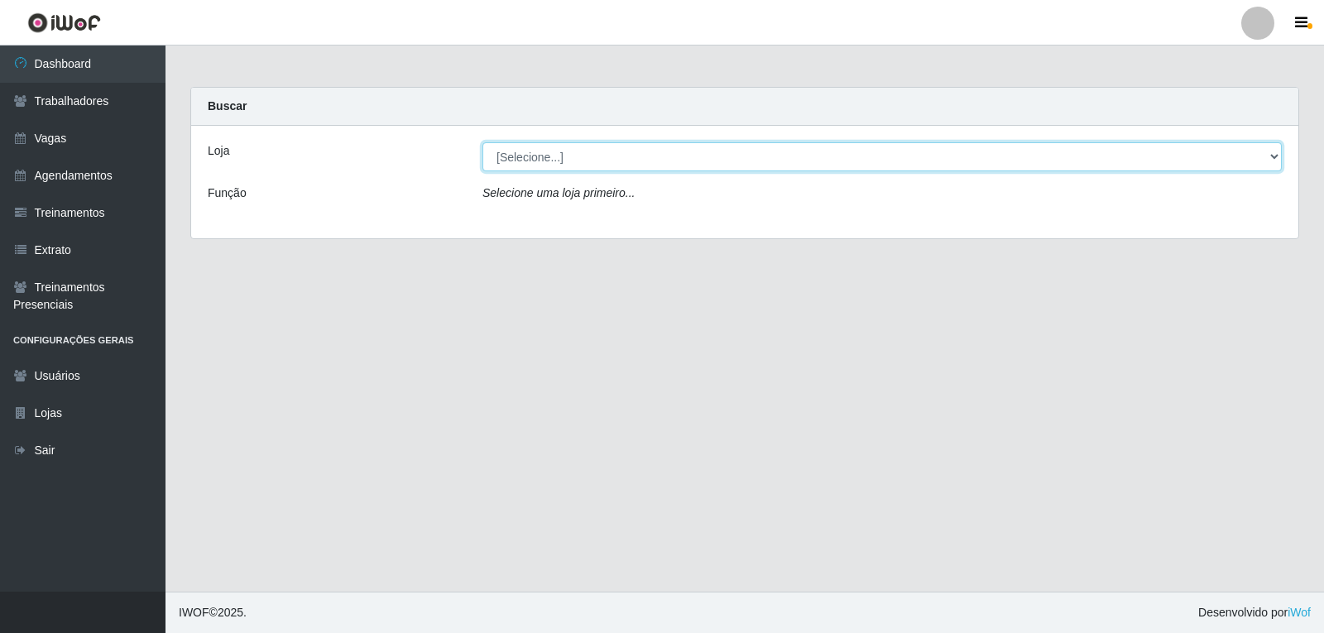
click at [534, 163] on select "[Selecione...] Varejão do Preço - Bancários" at bounding box center [883, 156] width 800 height 29
select select "157"
click at [483, 142] on select "[Selecione...] Varejão do Preço - Bancários" at bounding box center [883, 156] width 800 height 29
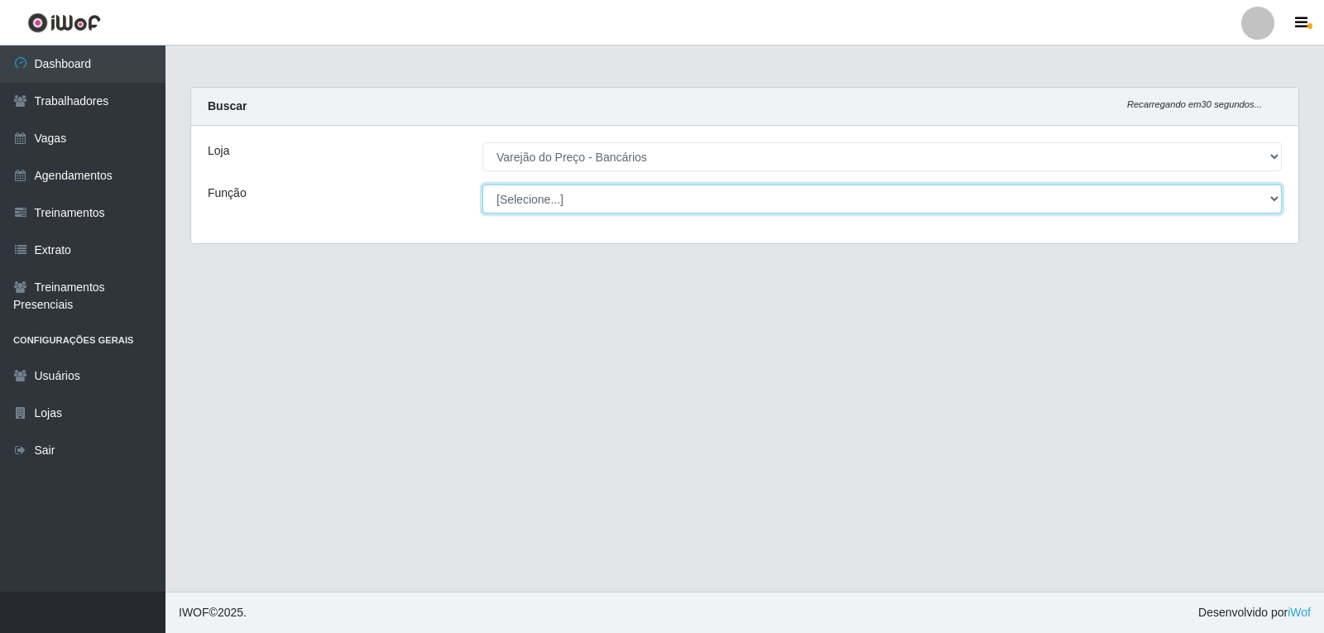
click at [532, 199] on select "[Selecione...] Auxiliar de Estacionamento Auxiliar de Estacionamento + Auxiliar…" at bounding box center [883, 199] width 800 height 29
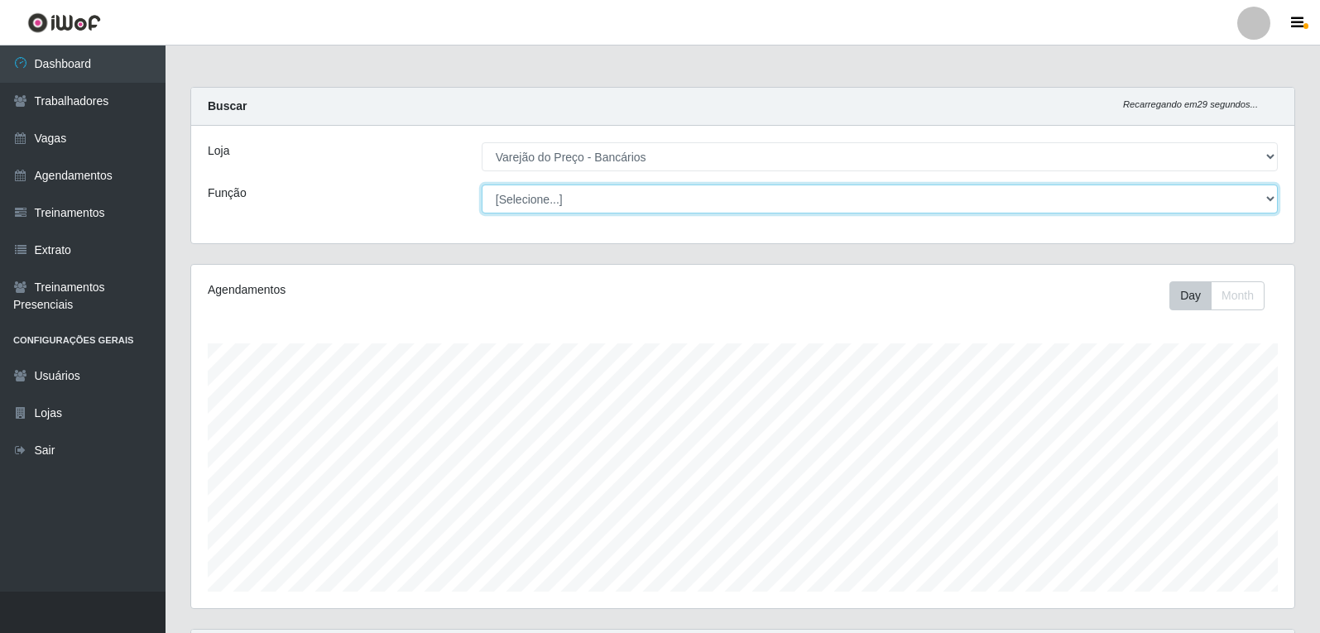
scroll to position [344, 1103]
select select "1"
click at [482, 185] on select "[Selecione...] Auxiliar de Estacionamento Auxiliar de Estacionamento + Auxiliar…" at bounding box center [880, 199] width 796 height 29
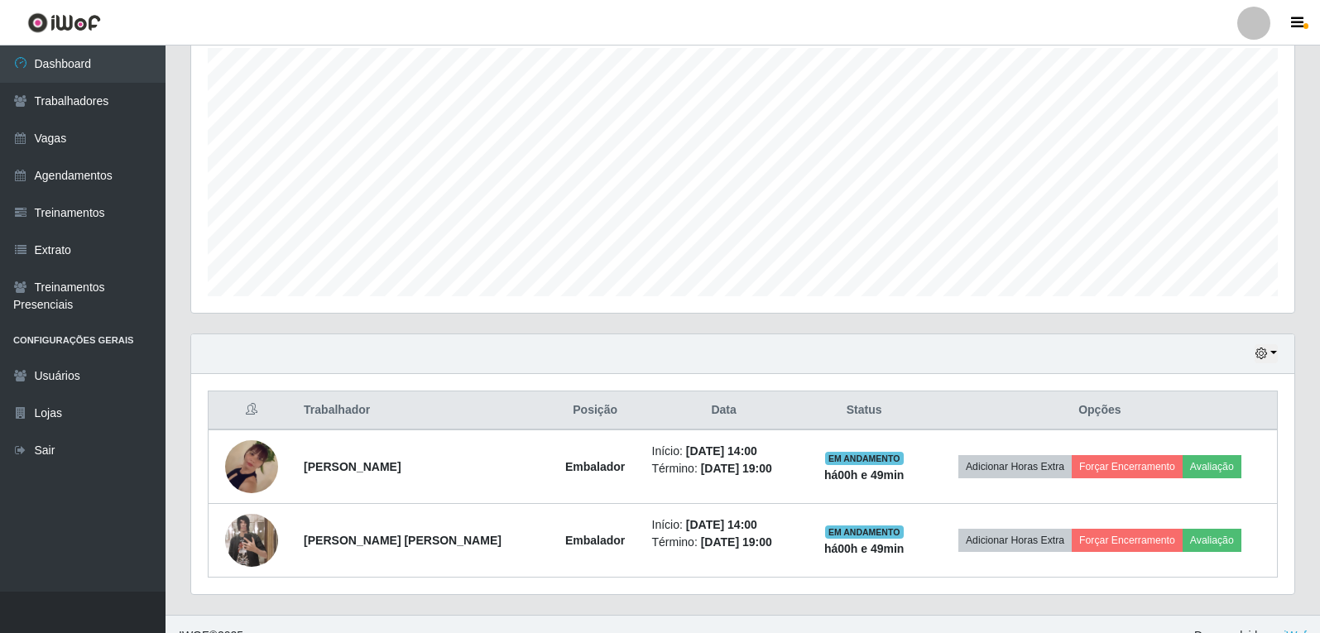
scroll to position [319, 0]
